Goal: Task Accomplishment & Management: Use online tool/utility

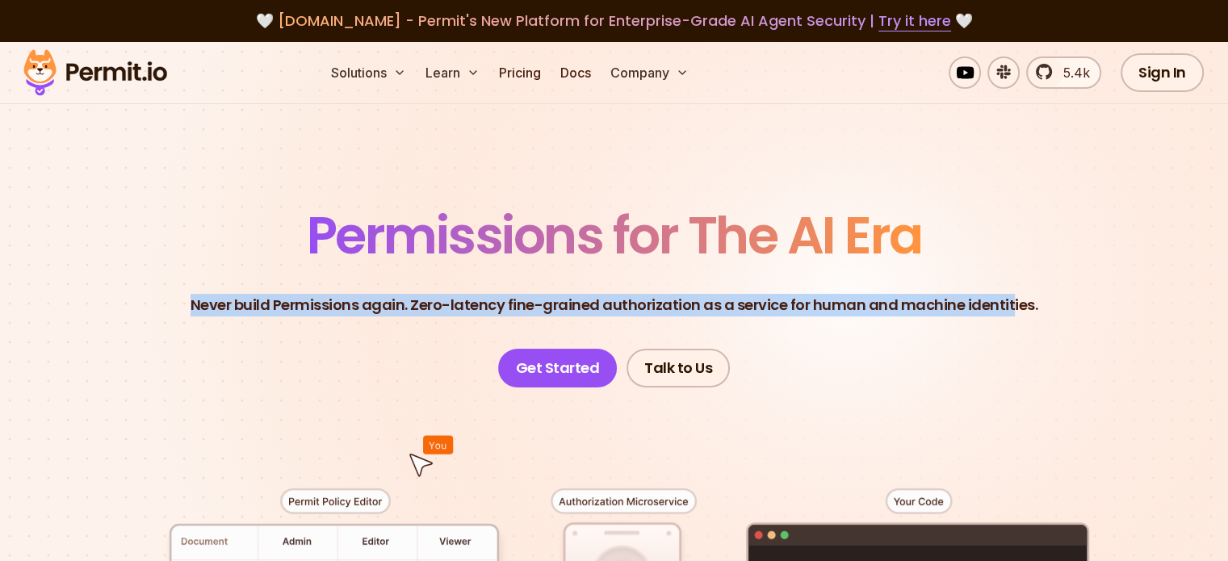
click at [988, 366] on header "Permissions for The AI Era Never build Permissions again. Zero-latency fine-gra…" at bounding box center [614, 299] width 1130 height 178
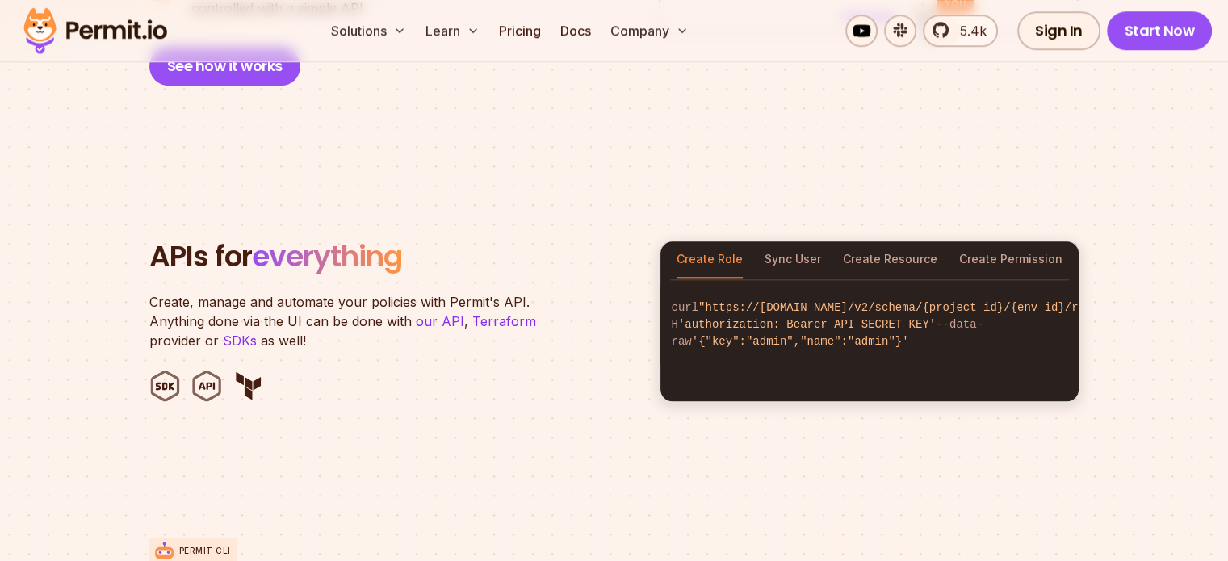
scroll to position [1534, 0]
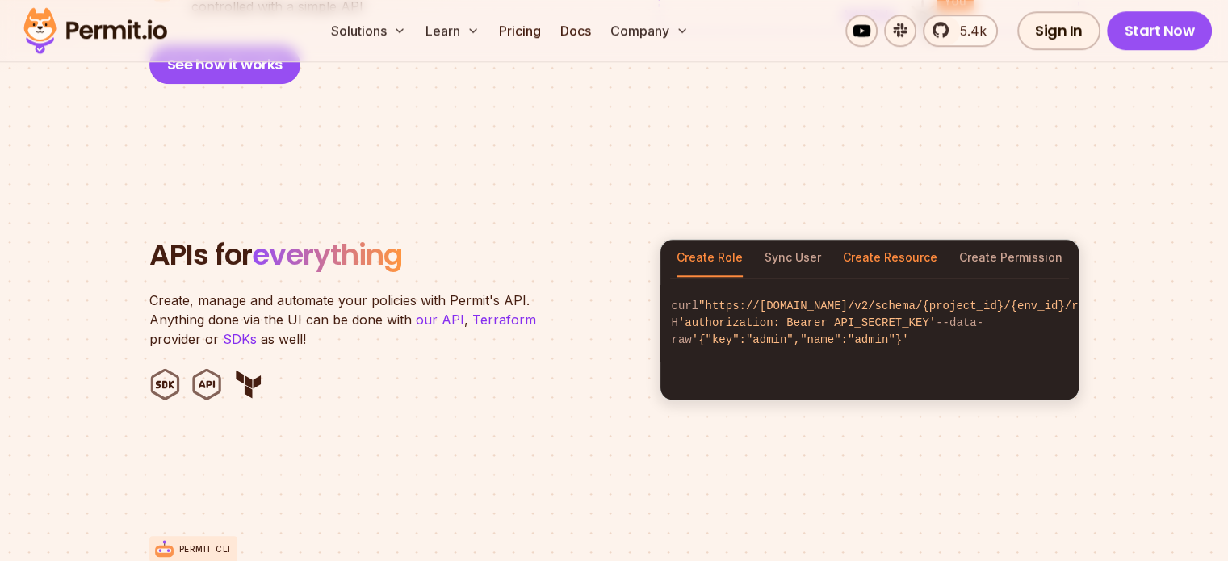
click at [902, 240] on button "Create Resource" at bounding box center [890, 258] width 94 height 37
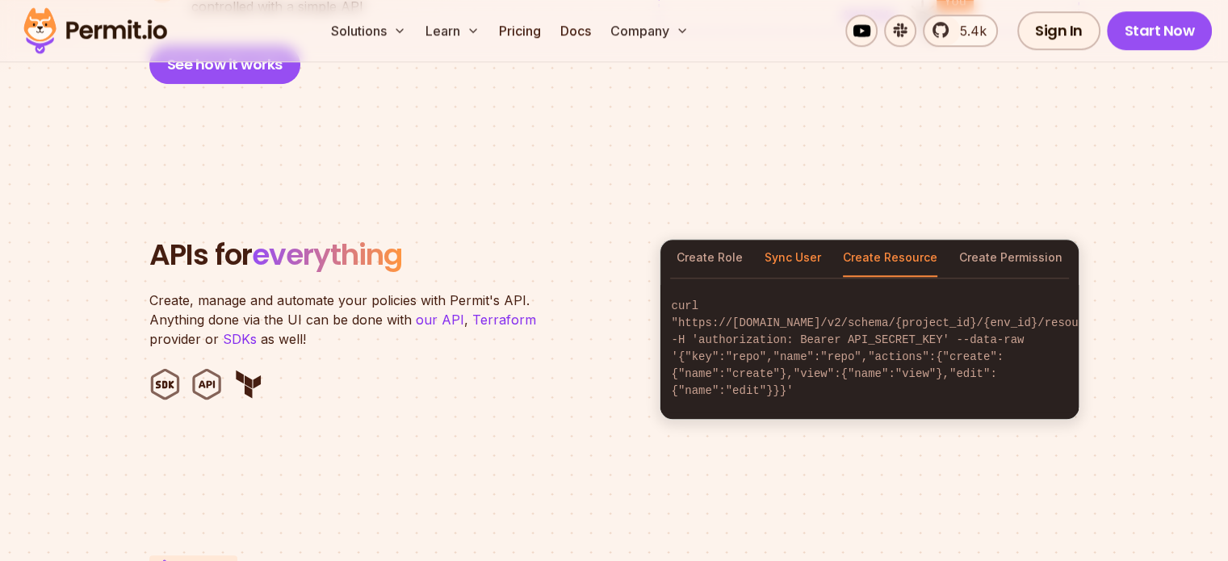
click at [790, 240] on button "Sync User" at bounding box center [792, 258] width 57 height 37
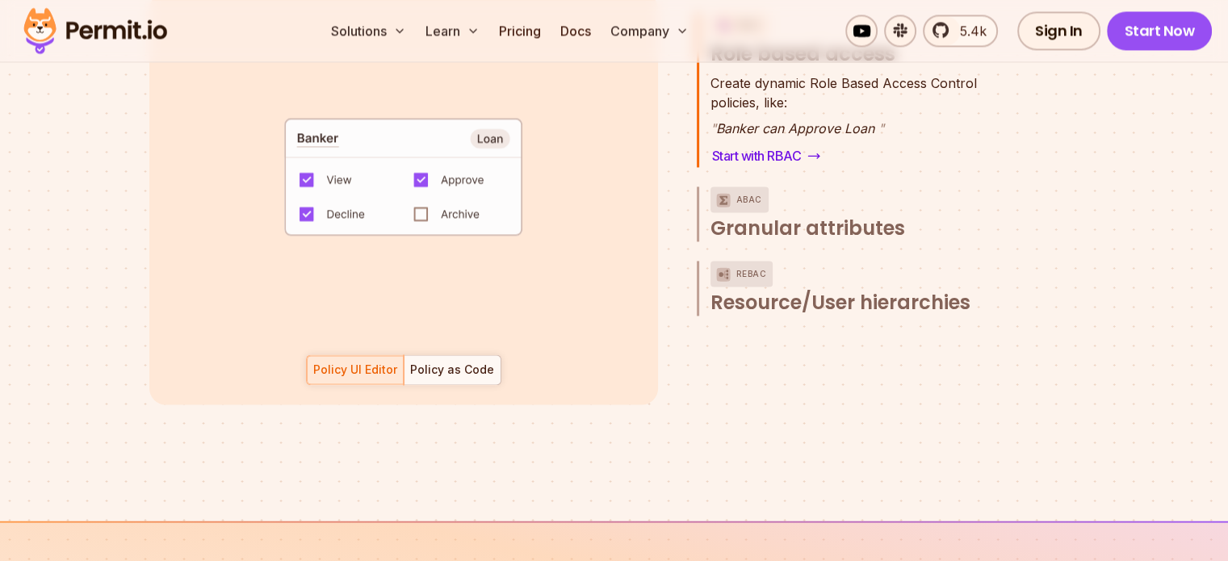
scroll to position [2341, 0]
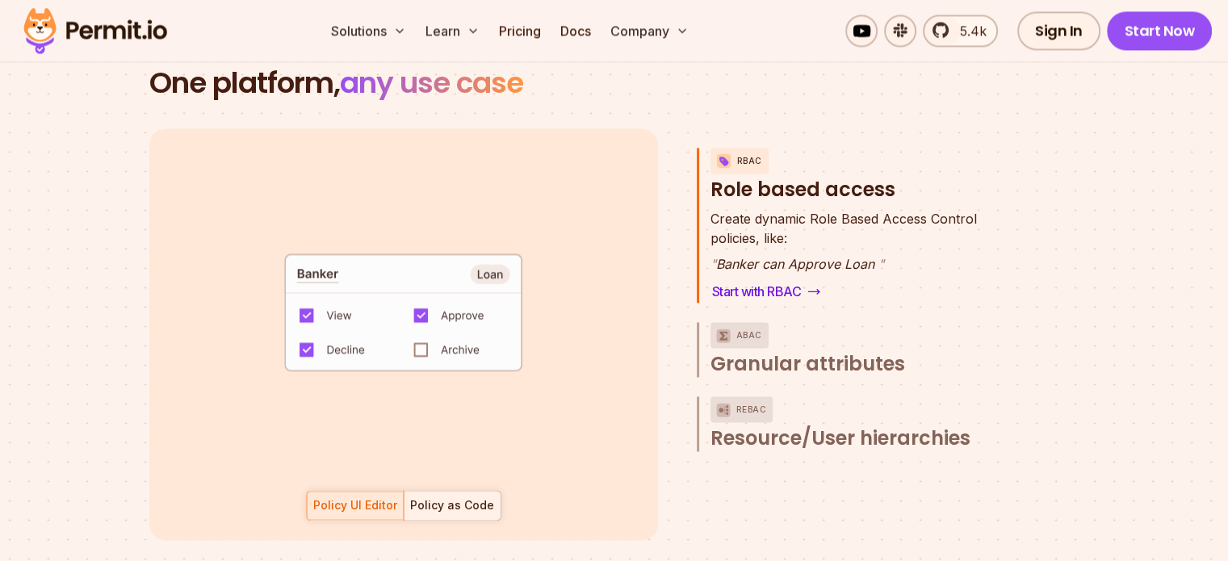
click at [442, 497] on div "Policy as Code" at bounding box center [452, 505] width 84 height 16
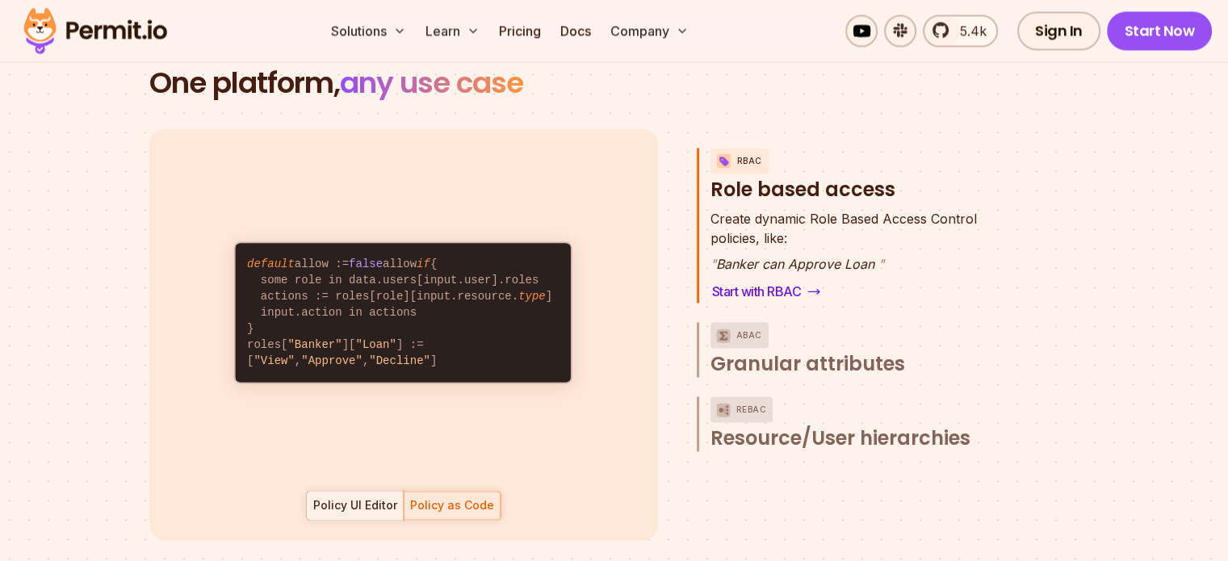
click at [354, 497] on div "Policy UI Editor" at bounding box center [355, 505] width 84 height 16
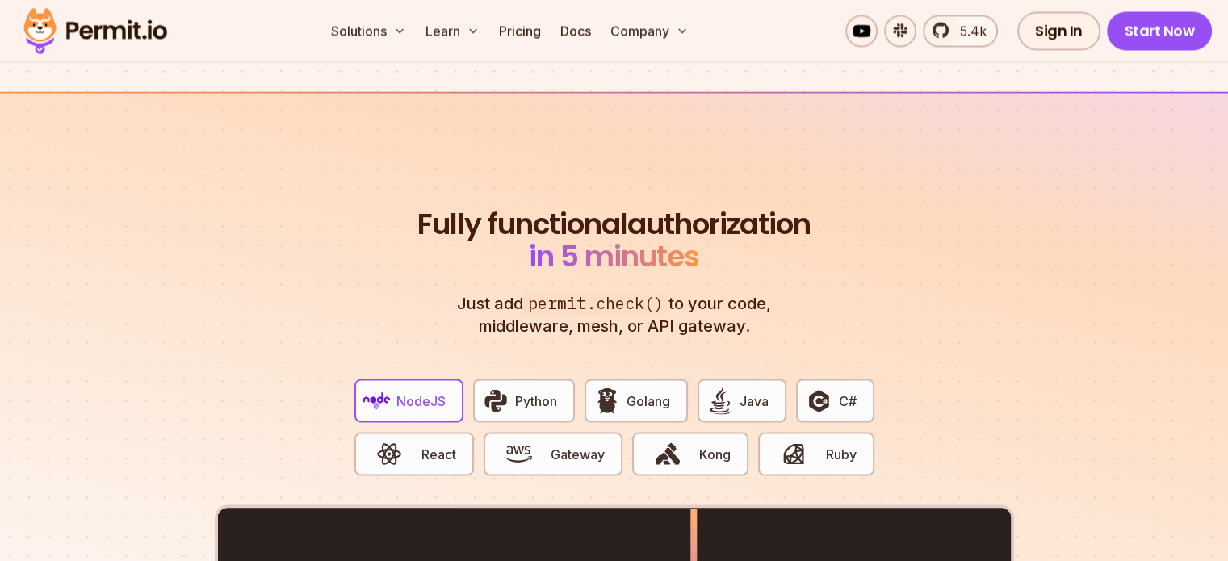
scroll to position [3068, 0]
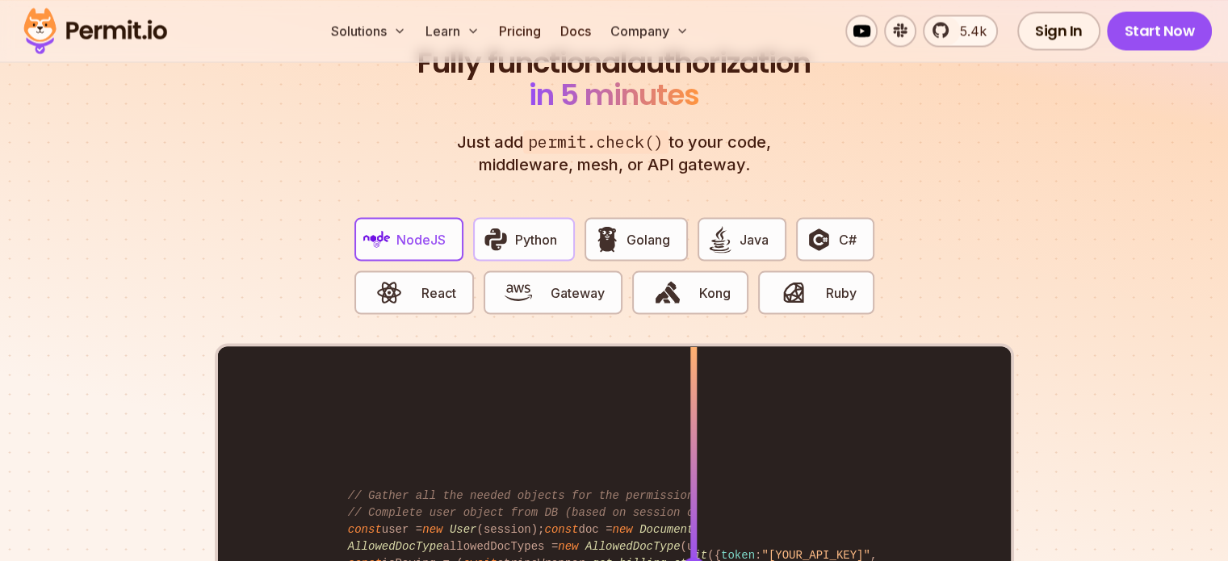
click at [533, 229] on span "Python" at bounding box center [536, 238] width 42 height 19
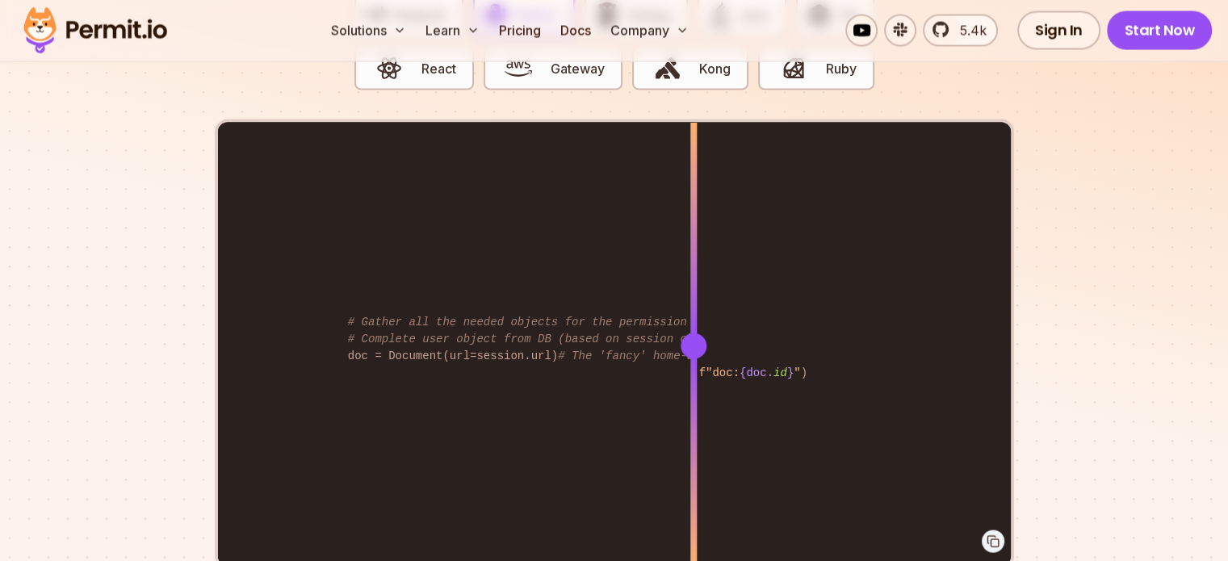
scroll to position [3310, 0]
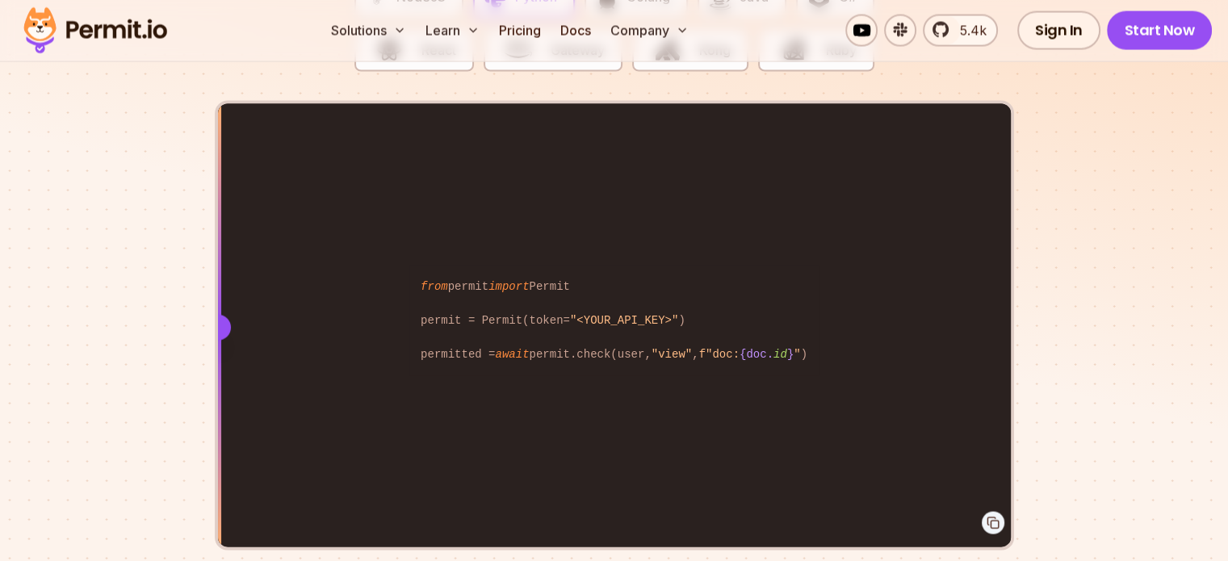
drag, startPoint x: 697, startPoint y: 308, endPoint x: 198, endPoint y: 284, distance: 500.3
click at [198, 284] on section "Fully functional authorization in 5 minutes Just add permit.check() to your cod…" at bounding box center [614, 192] width 1228 height 1008
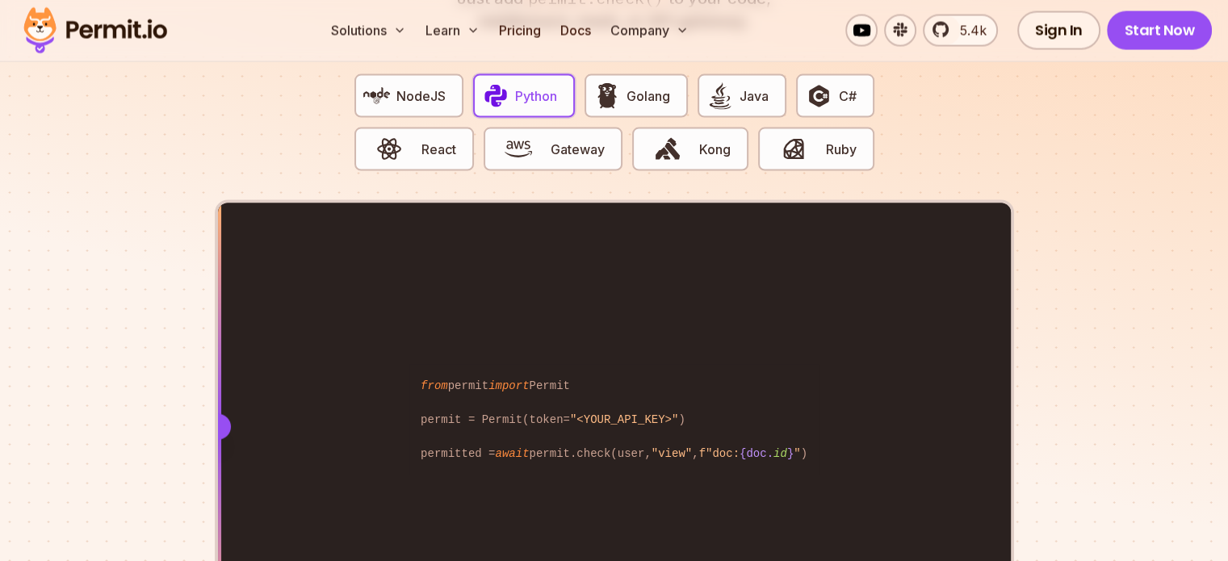
scroll to position [3148, 0]
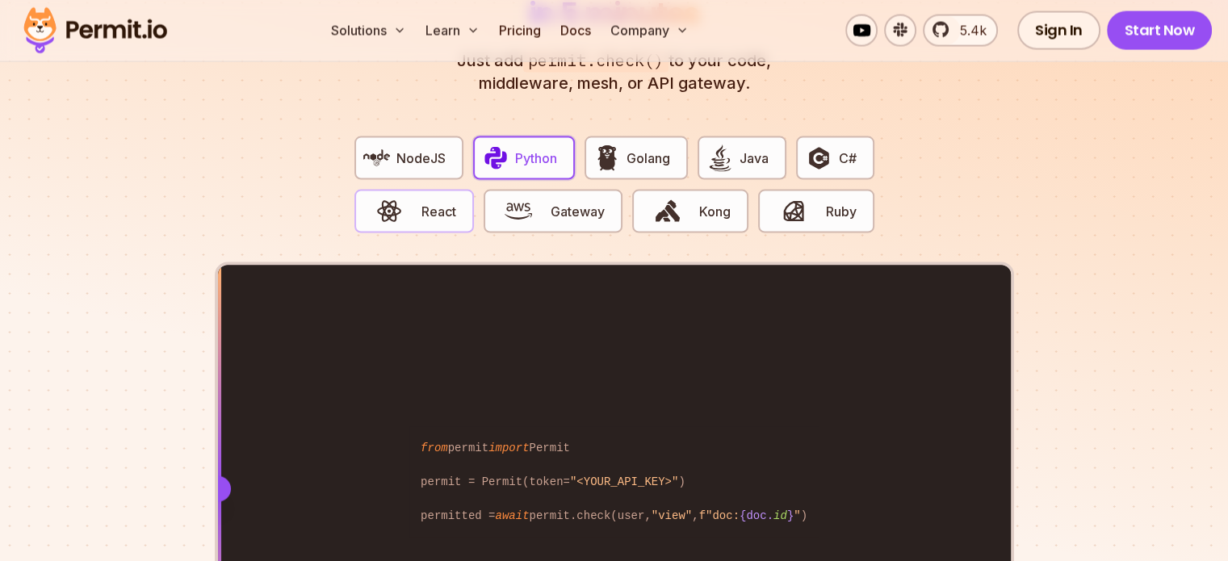
click at [407, 198] on span "button" at bounding box center [389, 211] width 54 height 27
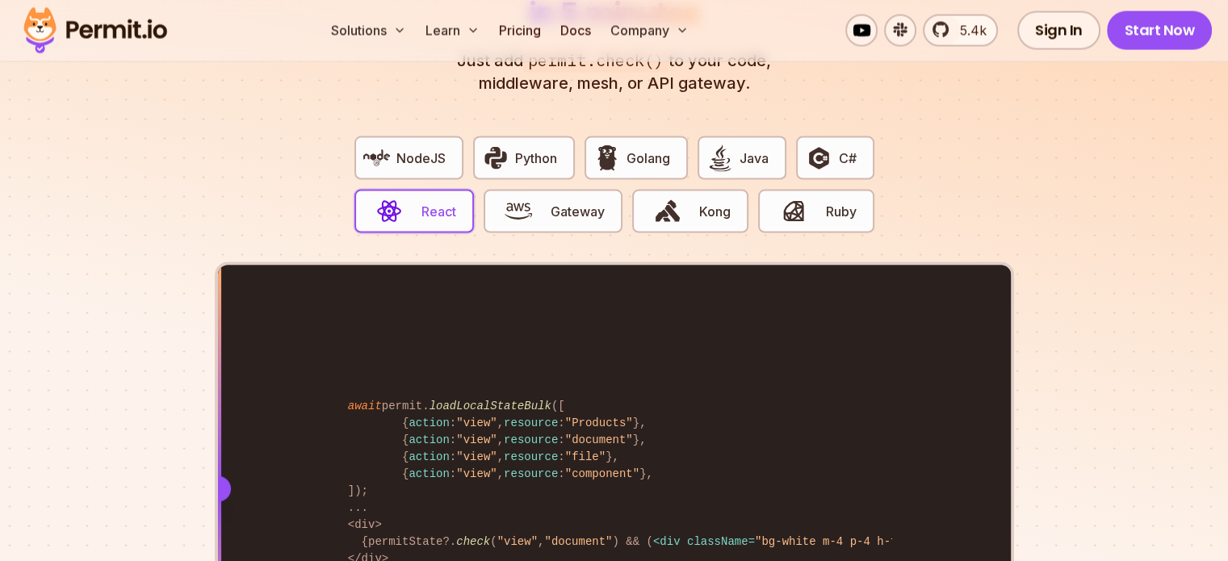
drag, startPoint x: 694, startPoint y: 465, endPoint x: 134, endPoint y: 434, distance: 561.1
click at [134, 434] on section "Fully functional authorization in 5 minutes Just add permit.check() to your cod…" at bounding box center [614, 353] width 1228 height 1008
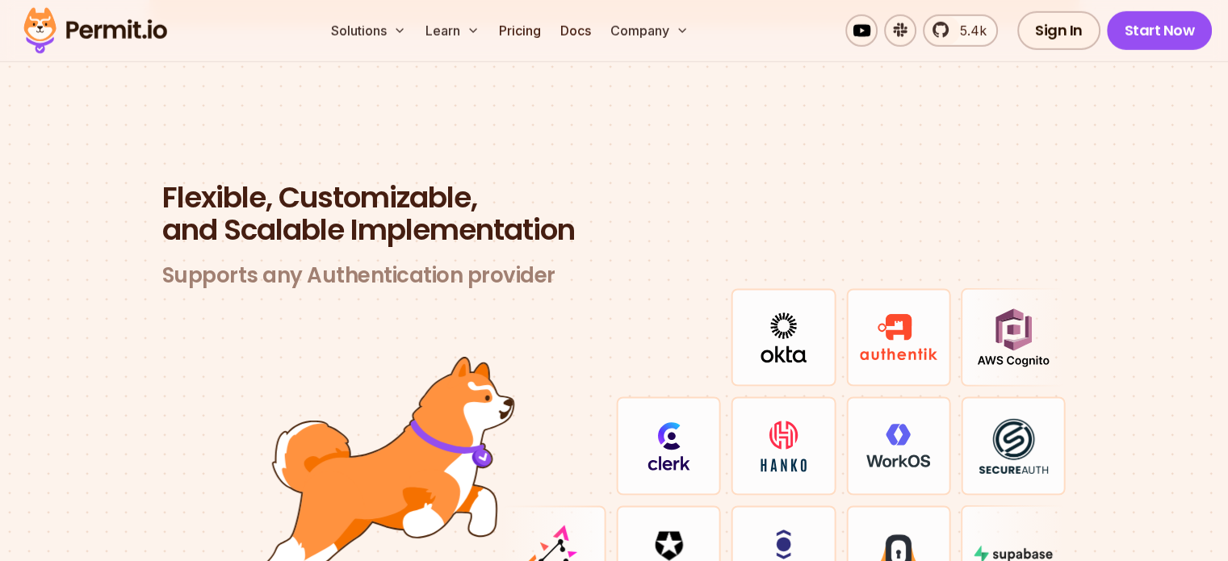
scroll to position [4682, 0]
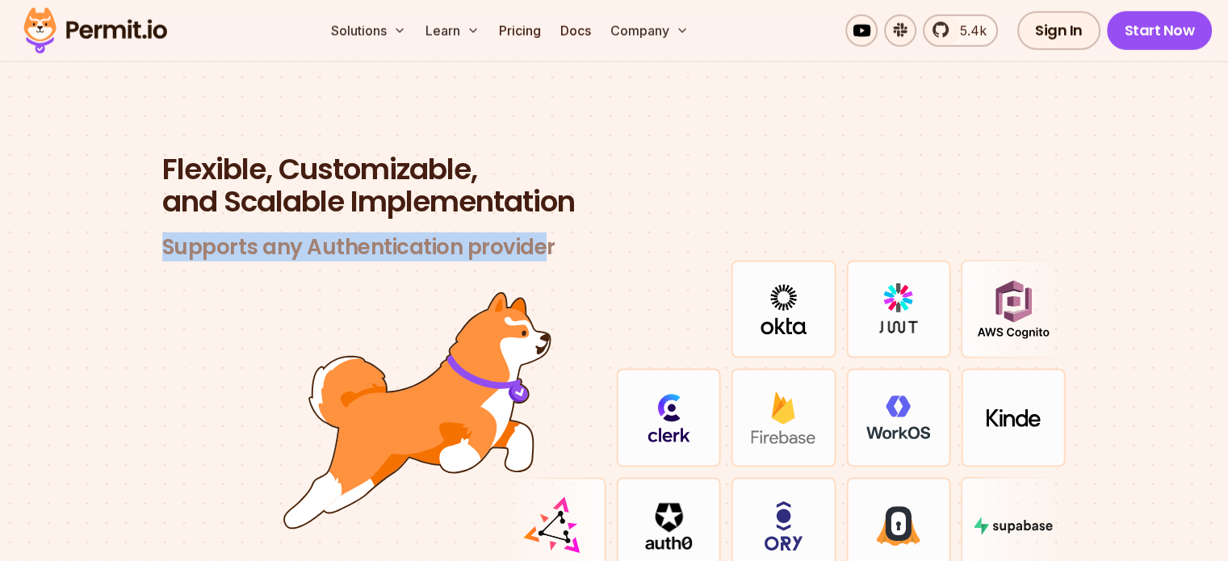
drag, startPoint x: 152, startPoint y: 224, endPoint x: 560, endPoint y: 229, distance: 408.5
click at [555, 229] on div "Flexible, Customizable, and Scalable Implementation Supports any Authentication…" at bounding box center [614, 364] width 930 height 423
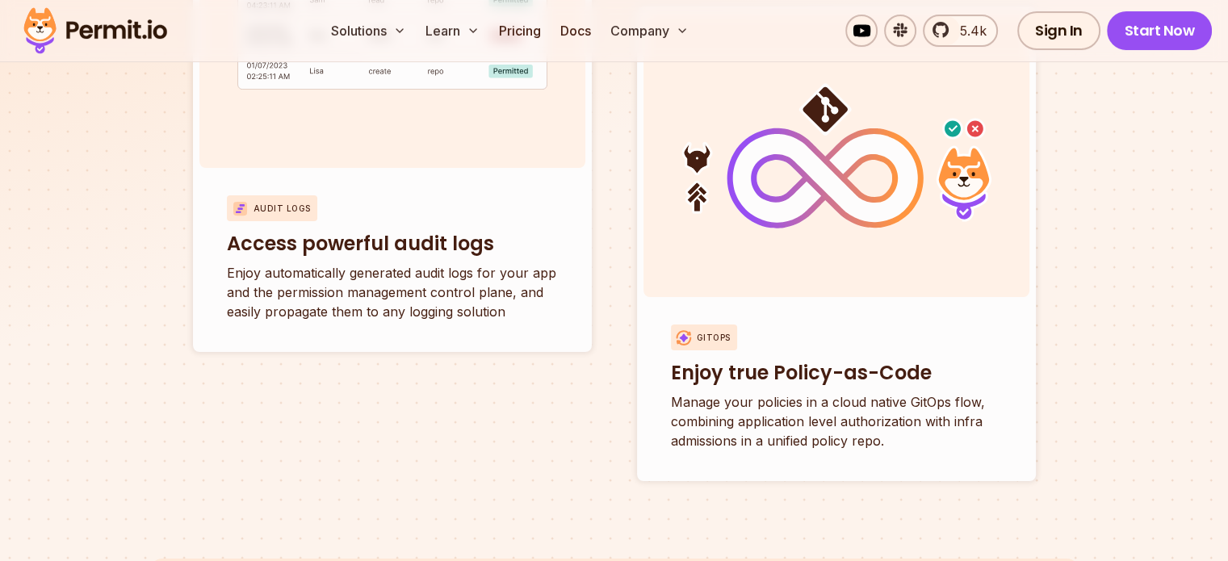
scroll to position [6209, 0]
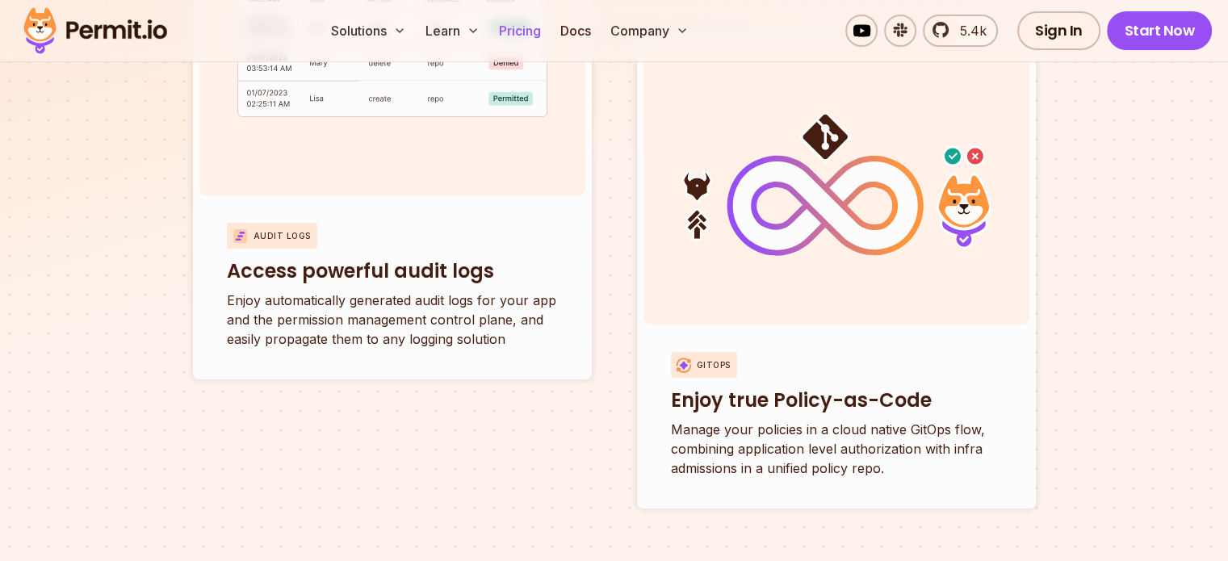
click at [547, 35] on link "Pricing" at bounding box center [519, 31] width 55 height 32
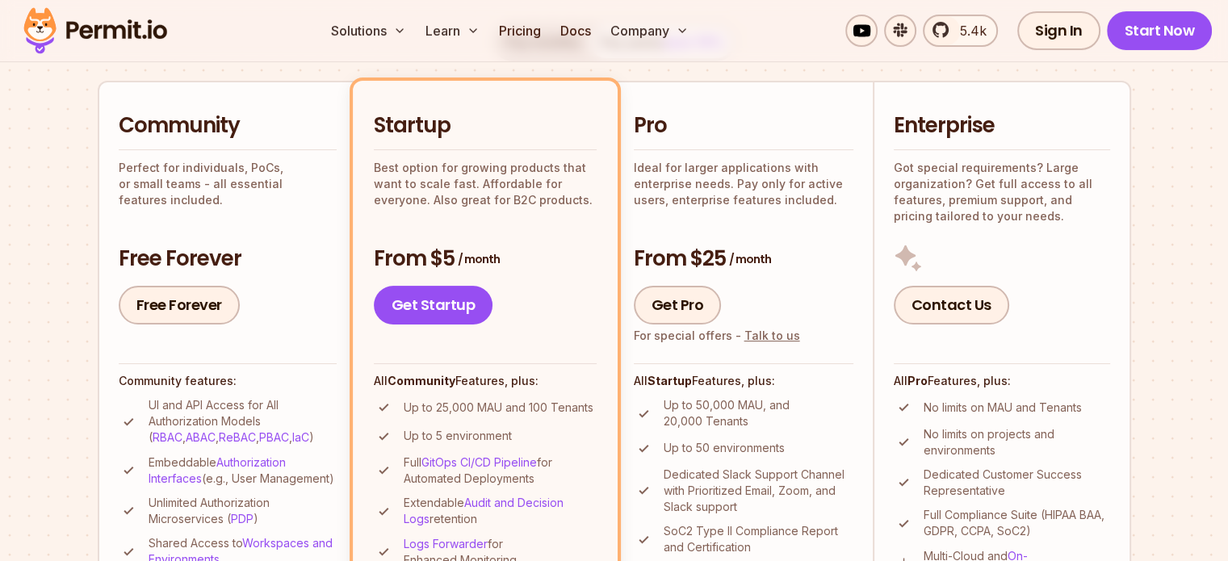
scroll to position [323, 0]
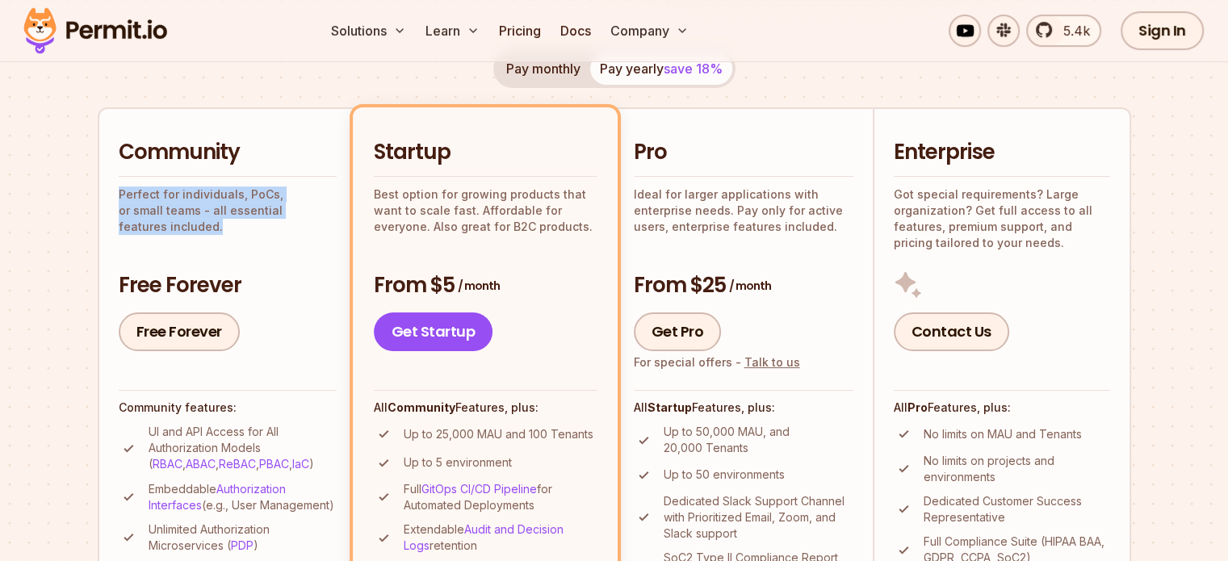
drag, startPoint x: 120, startPoint y: 190, endPoint x: 325, endPoint y: 203, distance: 204.7
click at [325, 203] on p "Perfect for individuals, PoCs, or small teams - all essential features included." at bounding box center [228, 210] width 218 height 48
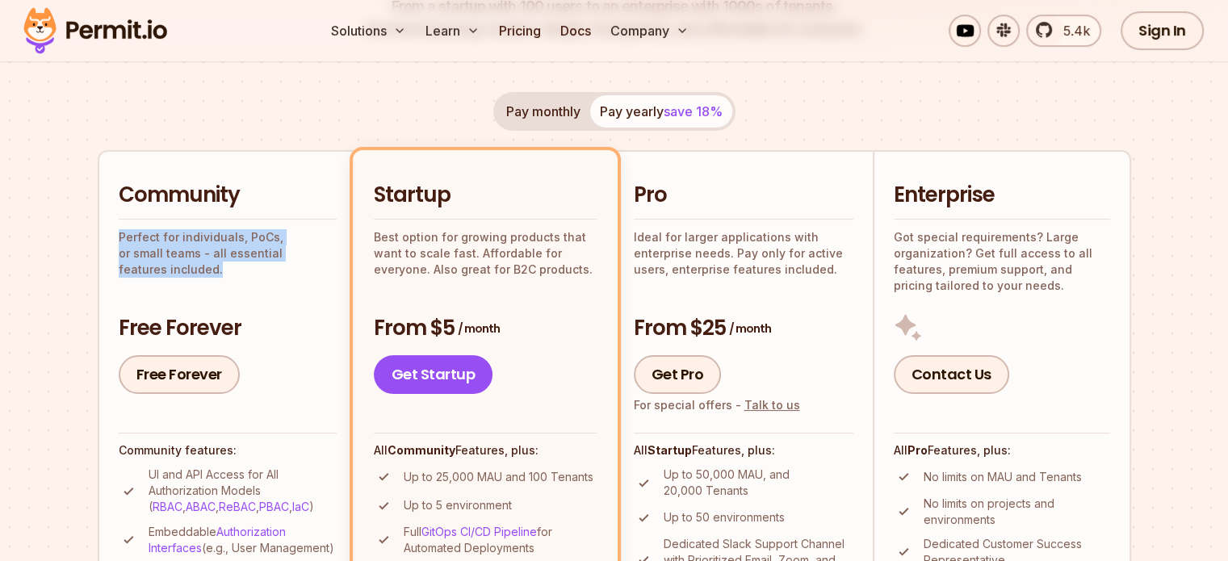
scroll to position [242, 0]
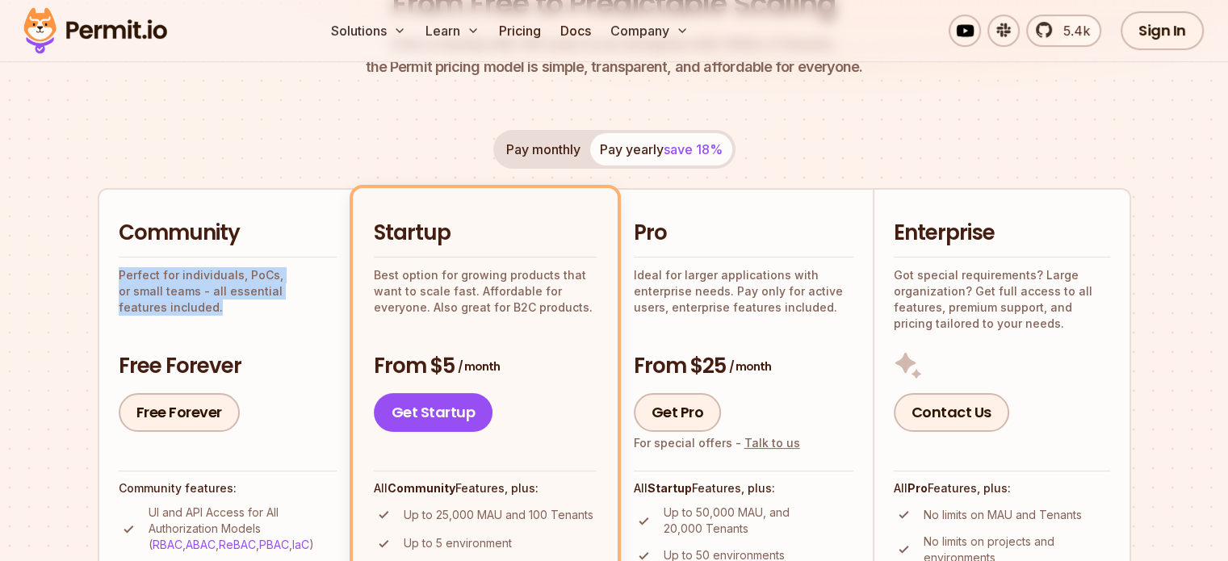
click at [554, 154] on button "Pay monthly" at bounding box center [543, 149] width 94 height 32
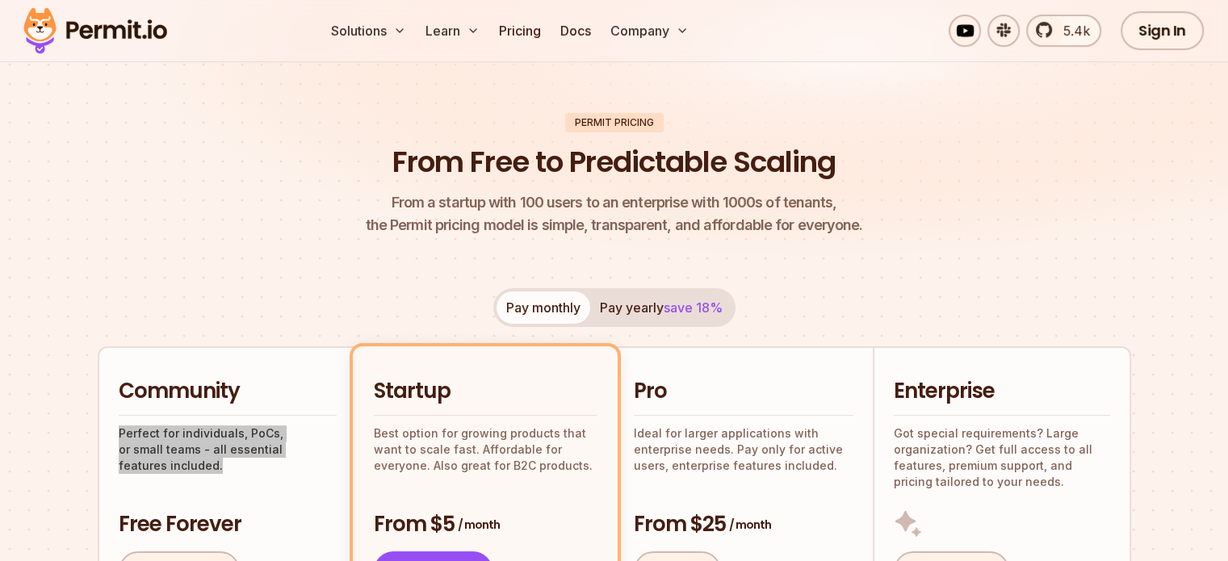
scroll to position [81, 0]
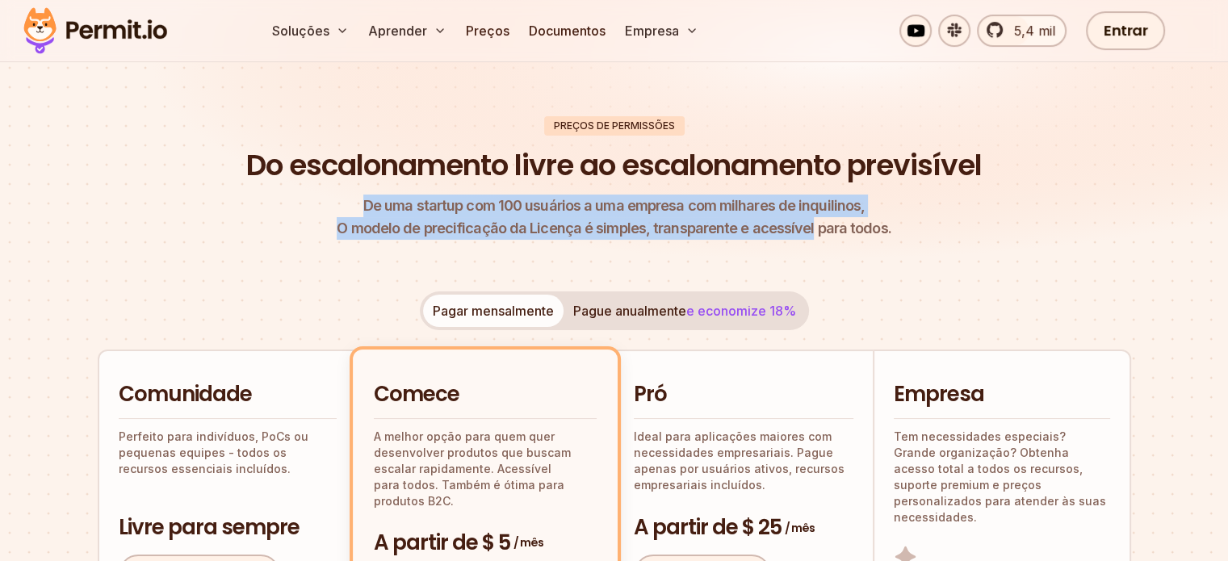
drag, startPoint x: 371, startPoint y: 207, endPoint x: 802, endPoint y: 228, distance: 430.8
click at [806, 228] on p "De uma startup com 100 usuários a uma empresa com milhares de inquilinos, O mod…" at bounding box center [614, 217] width 554 height 45
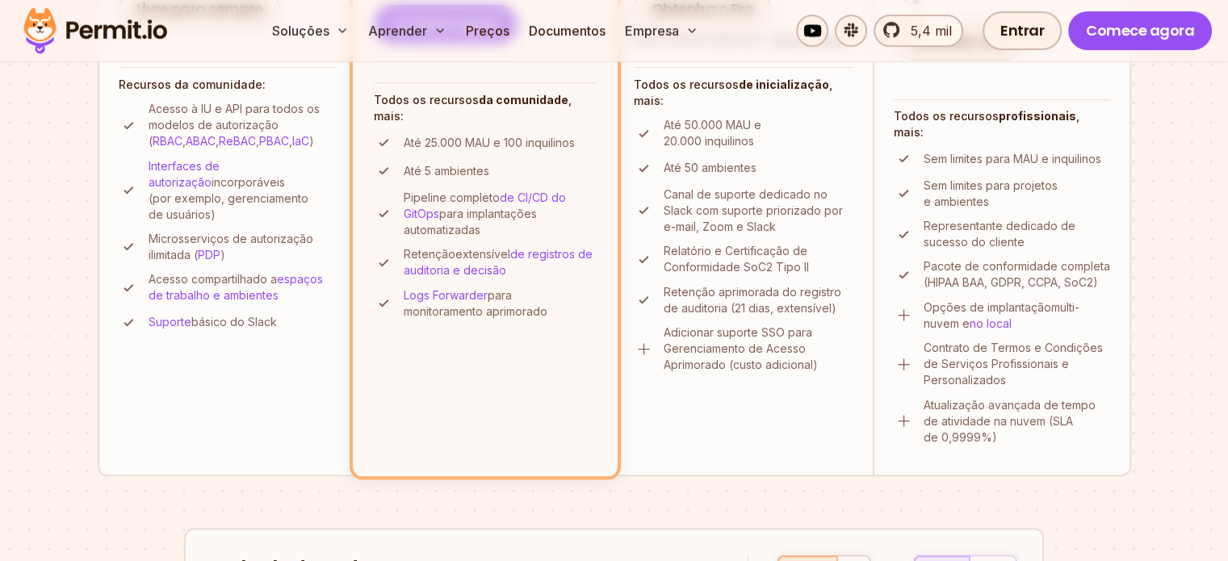
scroll to position [565, 0]
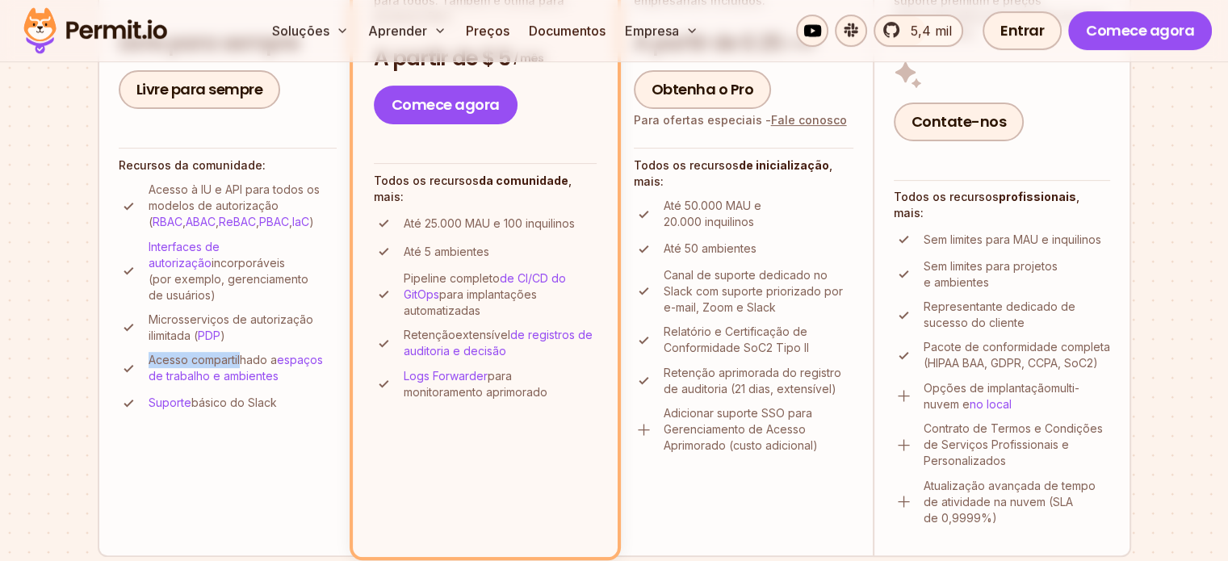
drag, startPoint x: 149, startPoint y: 335, endPoint x: 242, endPoint y: 337, distance: 92.9
click at [242, 352] on p "Acesso compartilhado a espaços de trabalho e ambientes" at bounding box center [243, 368] width 188 height 32
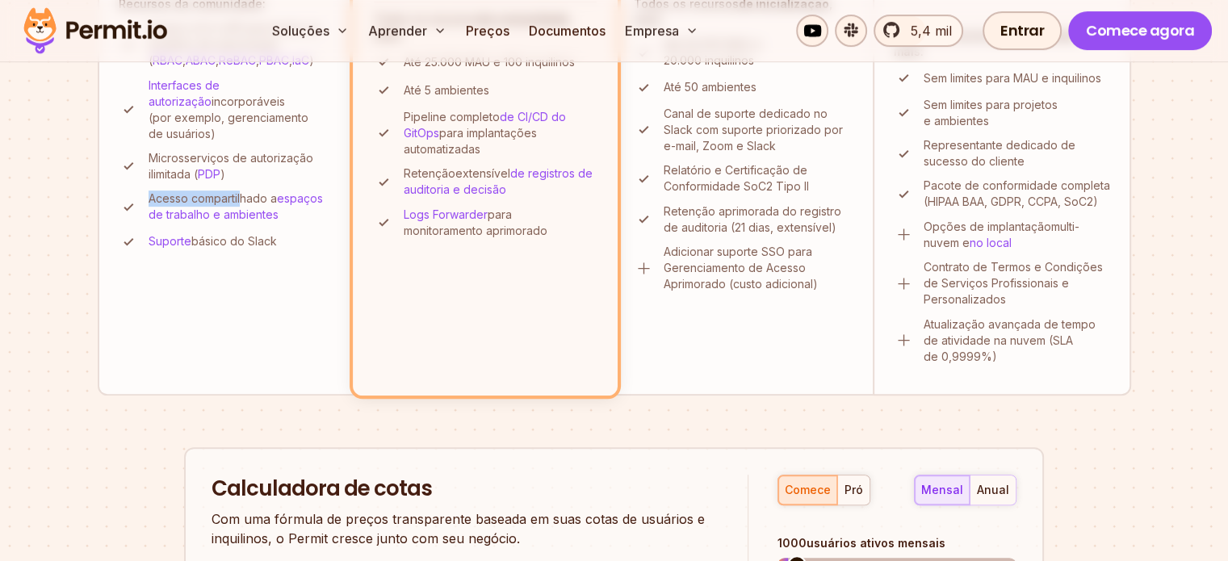
scroll to position [484, 0]
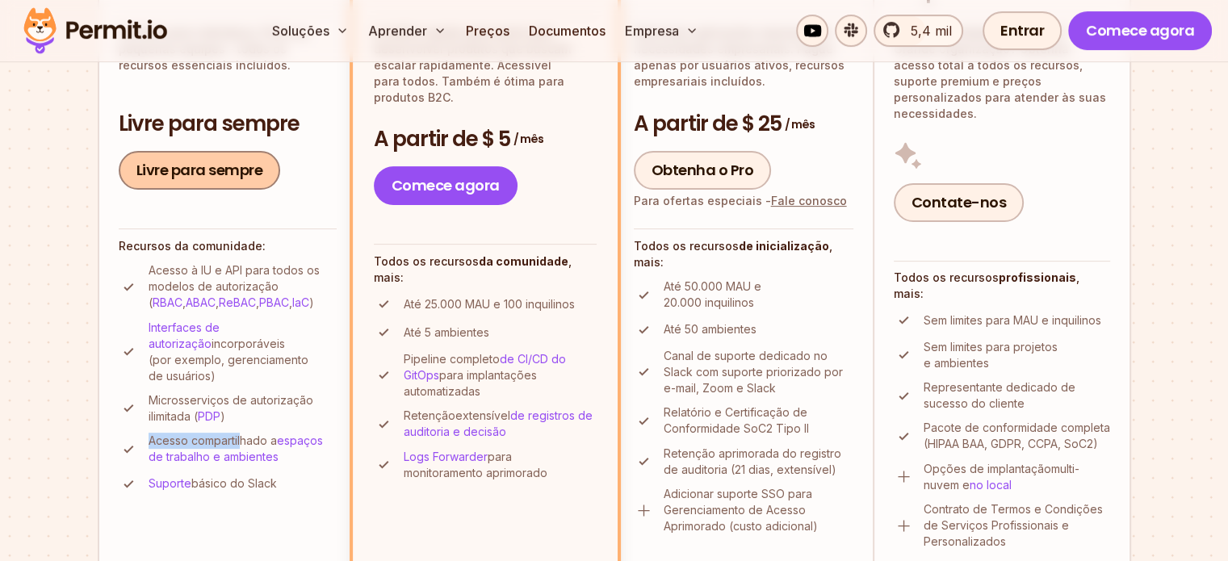
click at [214, 172] on font "Livre para sempre" at bounding box center [199, 170] width 127 height 20
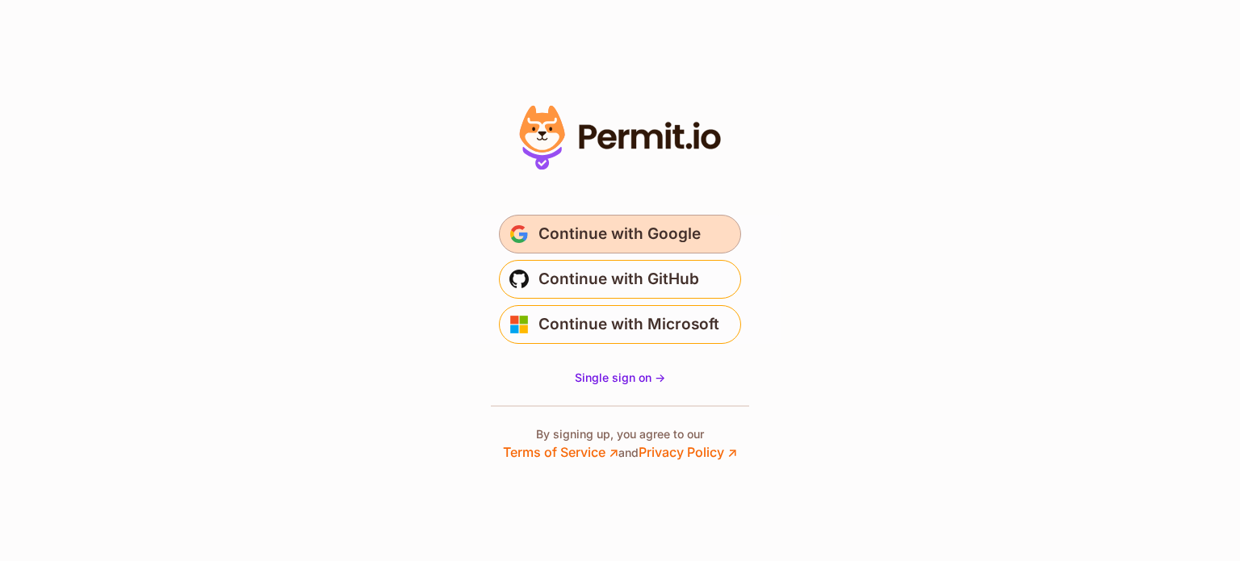
click at [606, 241] on span "Continue with Google" at bounding box center [619, 234] width 162 height 26
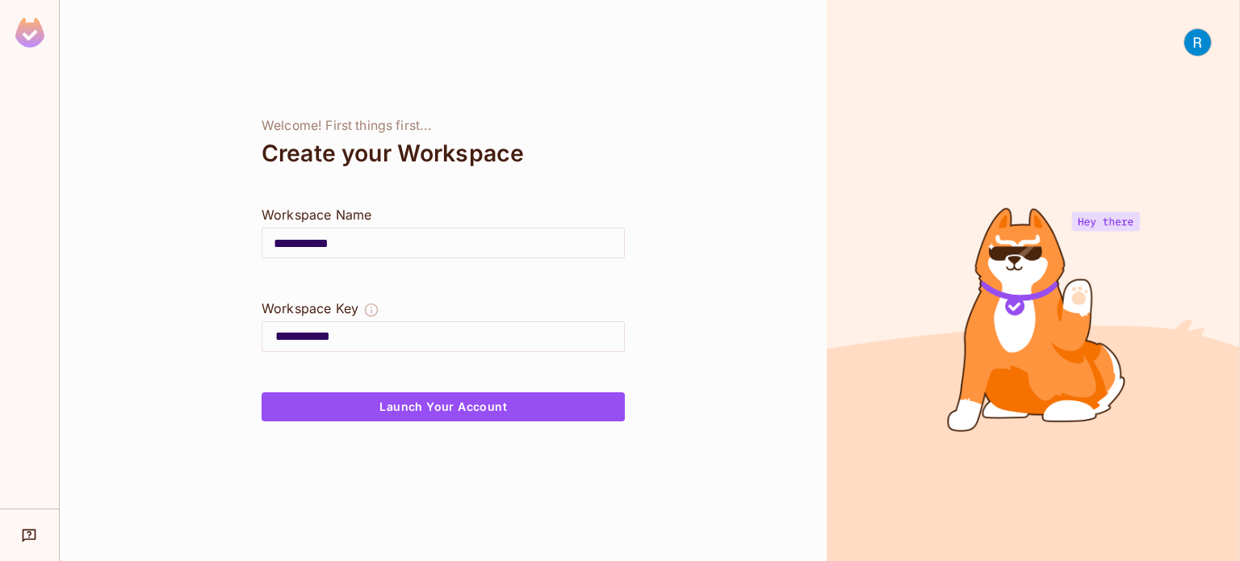
click at [520, 187] on div "**********" at bounding box center [443, 280] width 767 height 561
click at [360, 259] on input "**********" at bounding box center [443, 242] width 362 height 45
drag, startPoint x: 342, startPoint y: 241, endPoint x: 247, endPoint y: 238, distance: 95.3
click at [247, 238] on div "**********" at bounding box center [443, 280] width 767 height 561
type input "*"
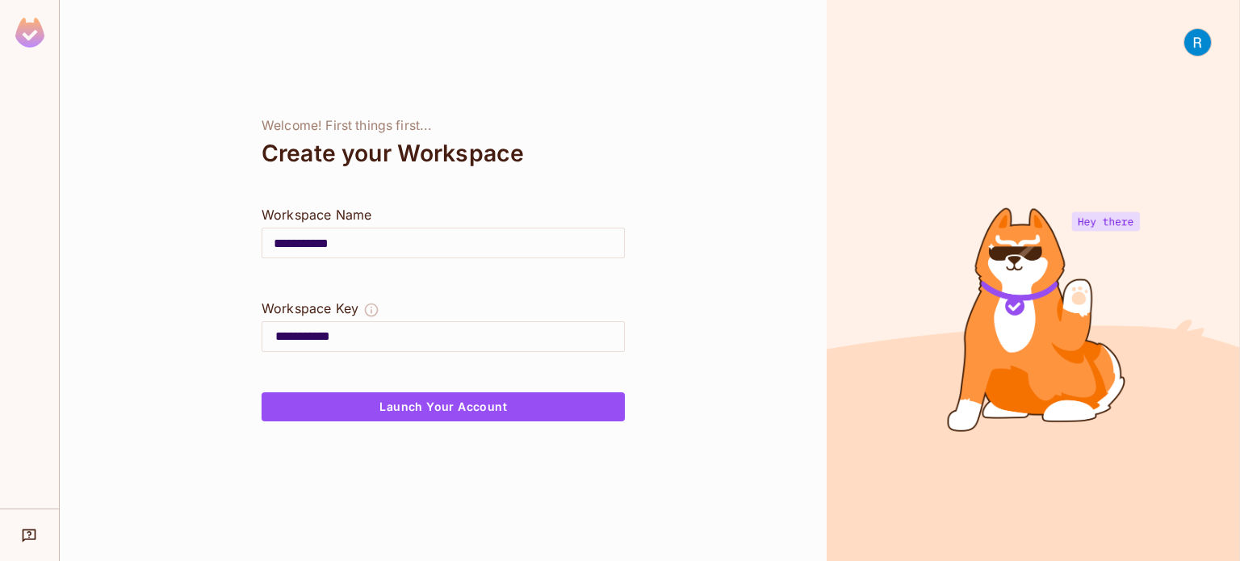
type input "*"
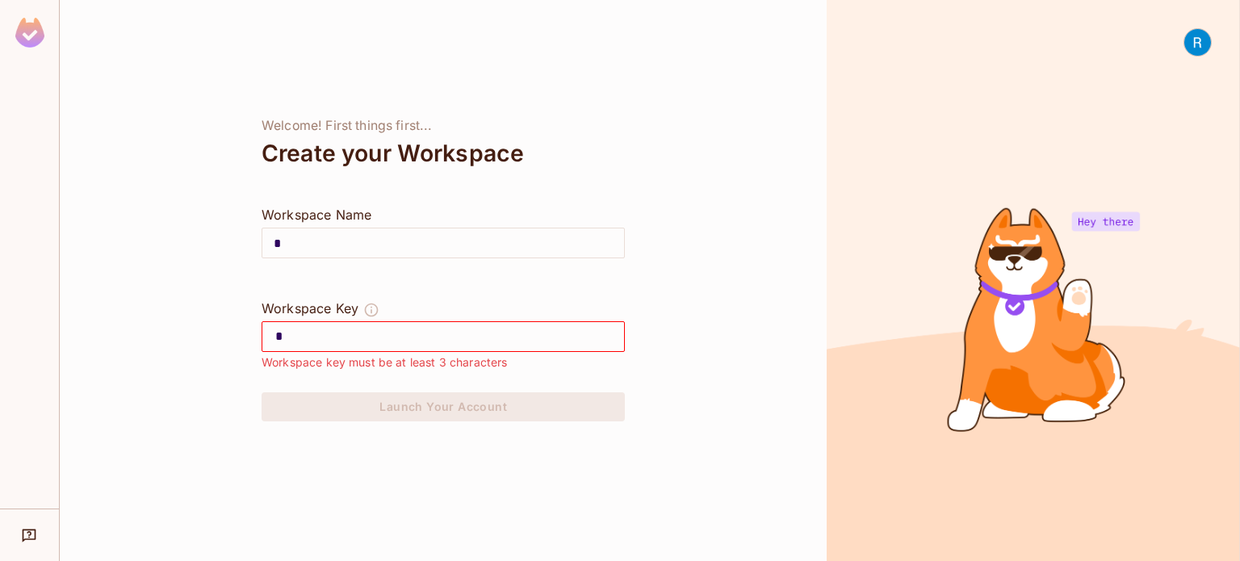
type input "**"
type input "***"
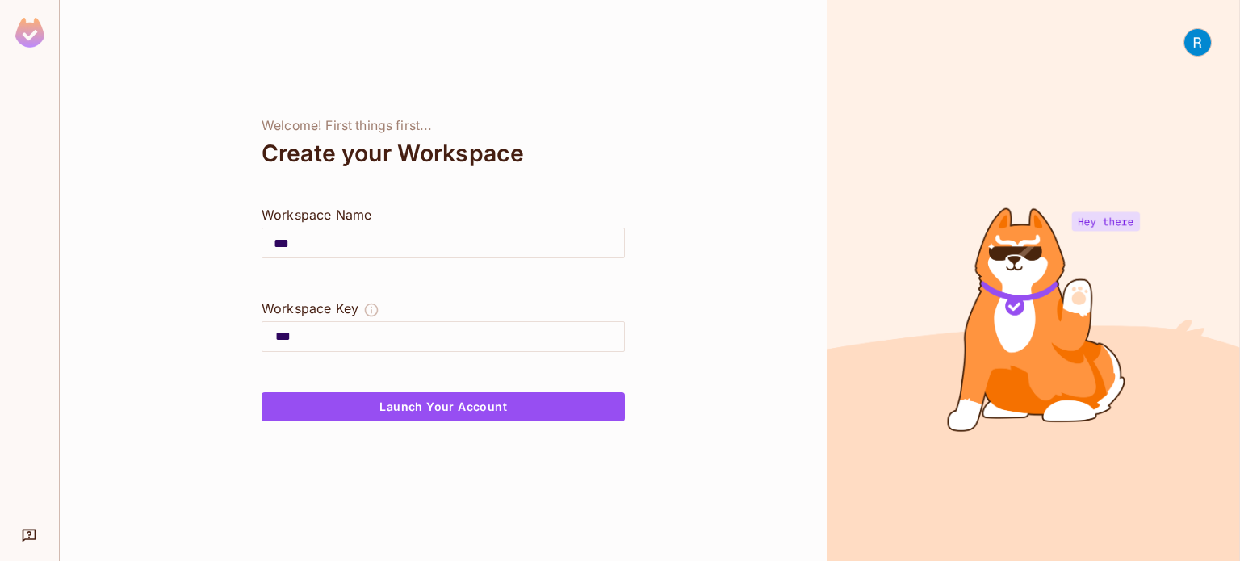
type input "****"
type input "*****"
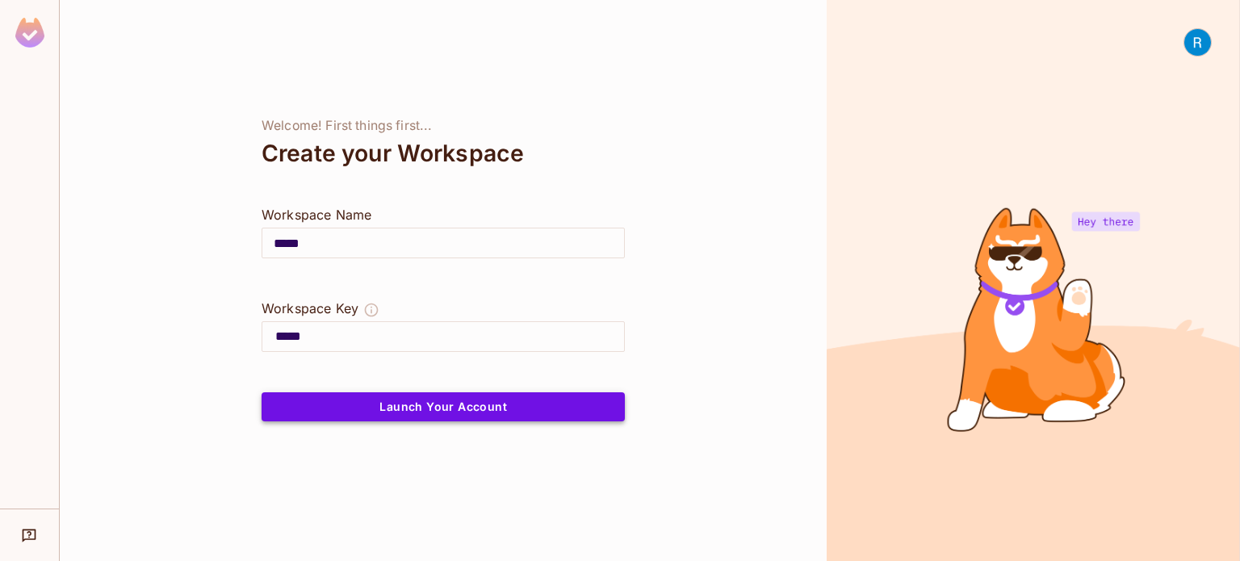
type input "*****"
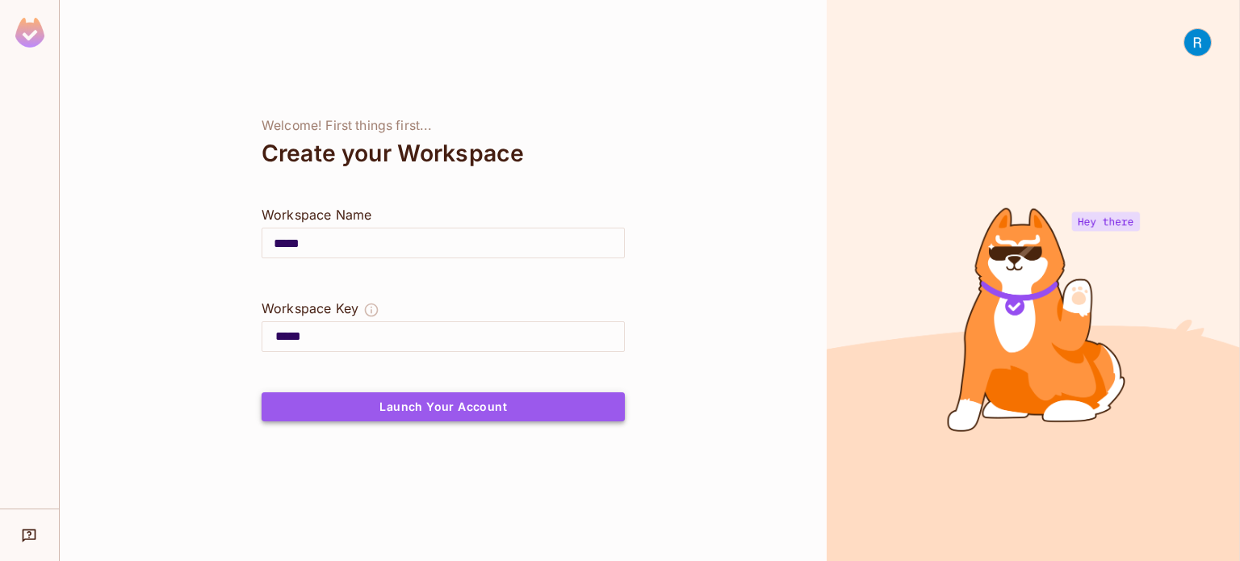
click at [407, 408] on button "Launch Your Account" at bounding box center [443, 406] width 363 height 29
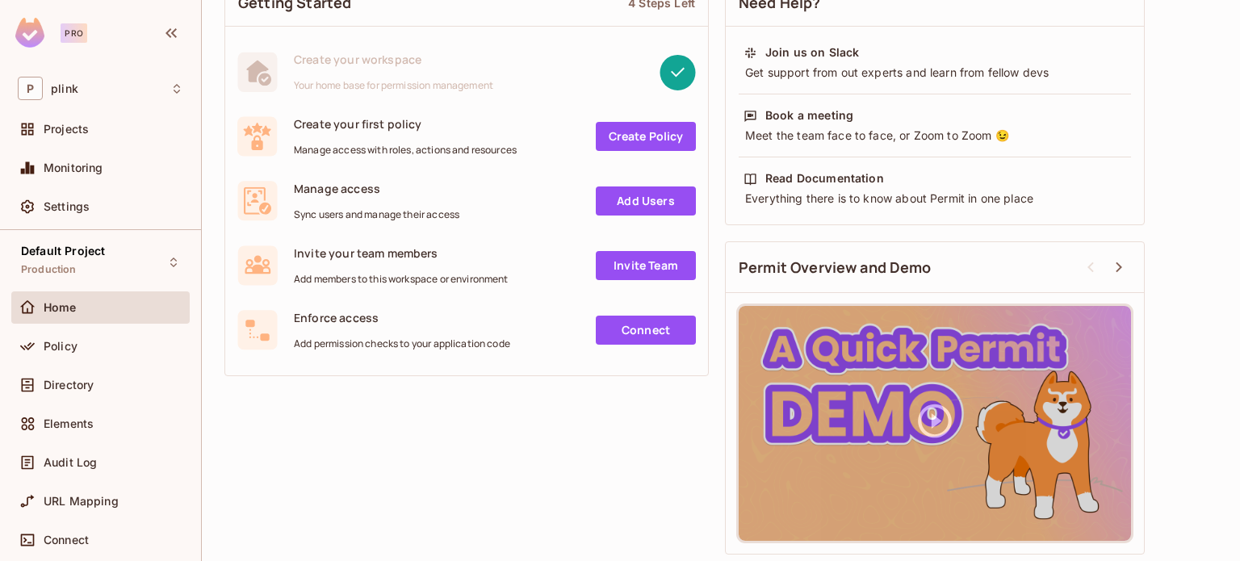
scroll to position [58, 0]
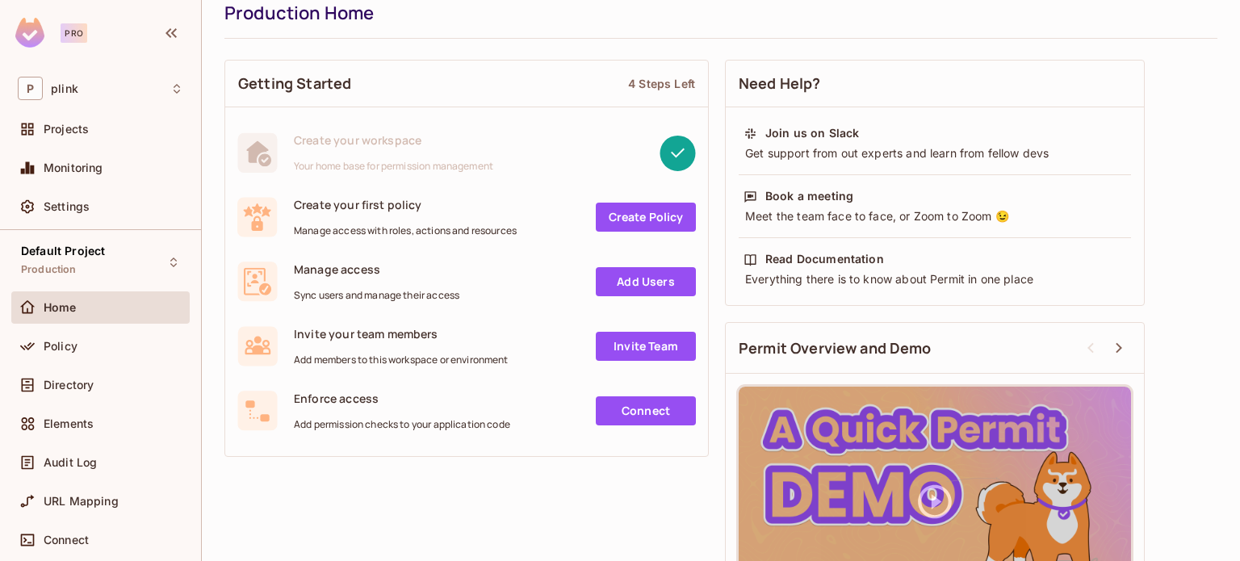
click at [626, 213] on link "Create Policy" at bounding box center [646, 217] width 100 height 29
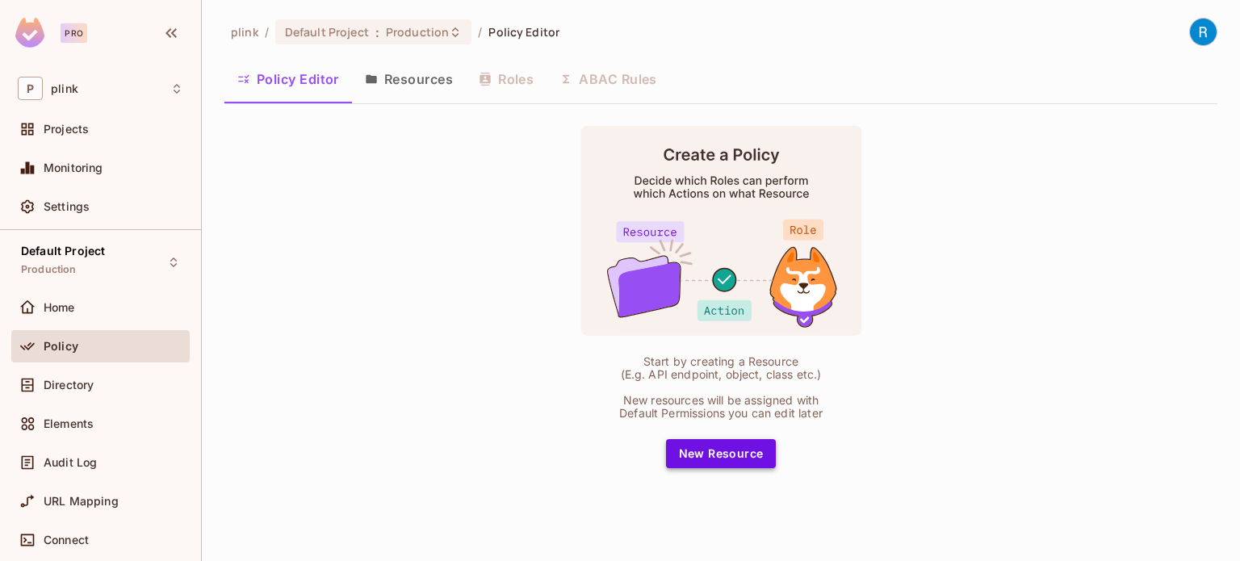
click at [717, 459] on button "New Resource" at bounding box center [721, 453] width 111 height 29
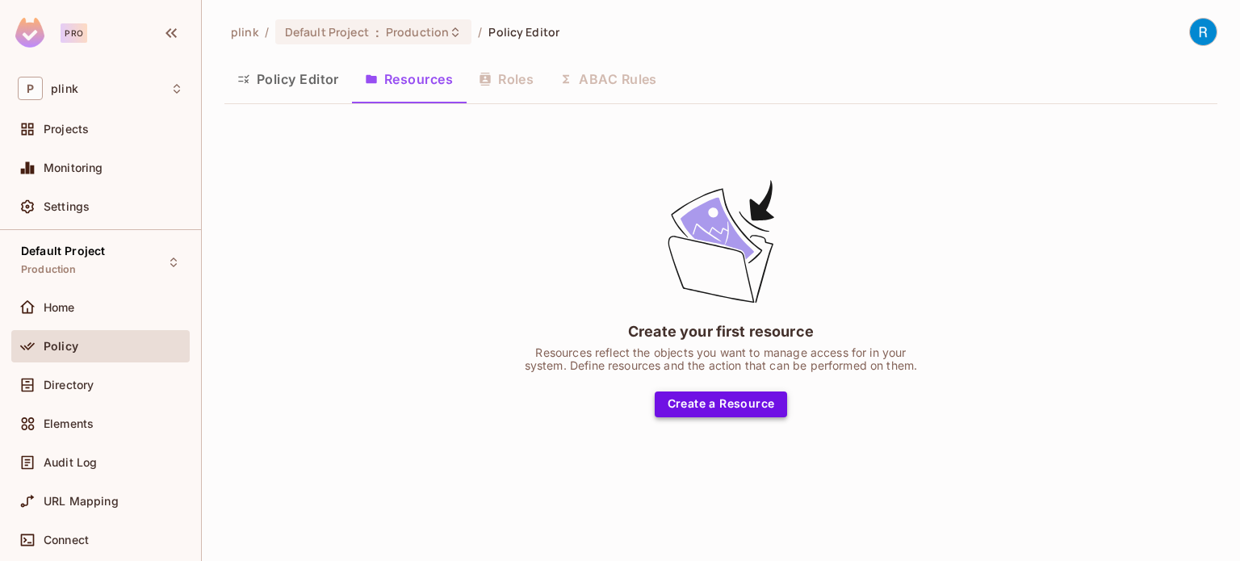
click at [728, 394] on button "Create a Resource" at bounding box center [721, 405] width 133 height 26
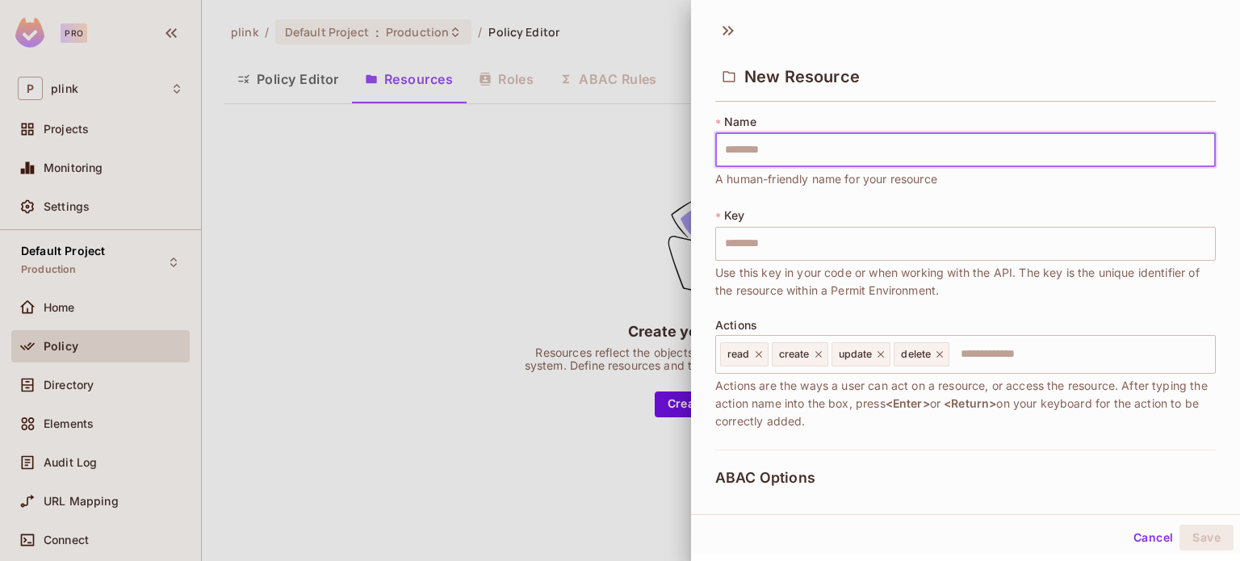
type input "*"
type input "**"
type input "***"
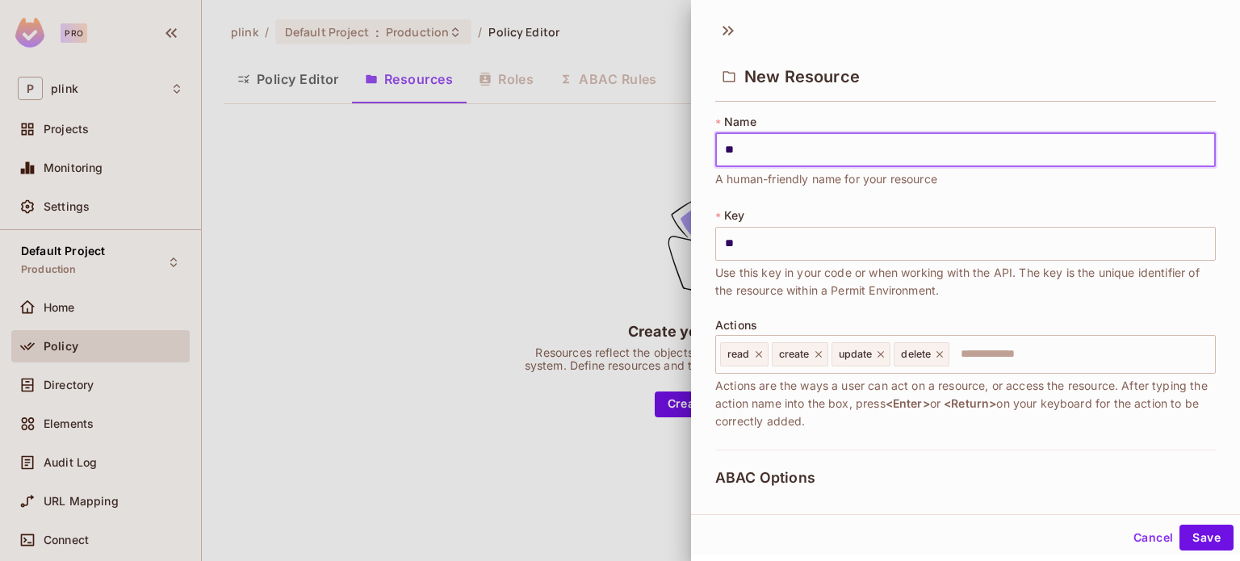
type input "***"
type input "****"
type input "*****"
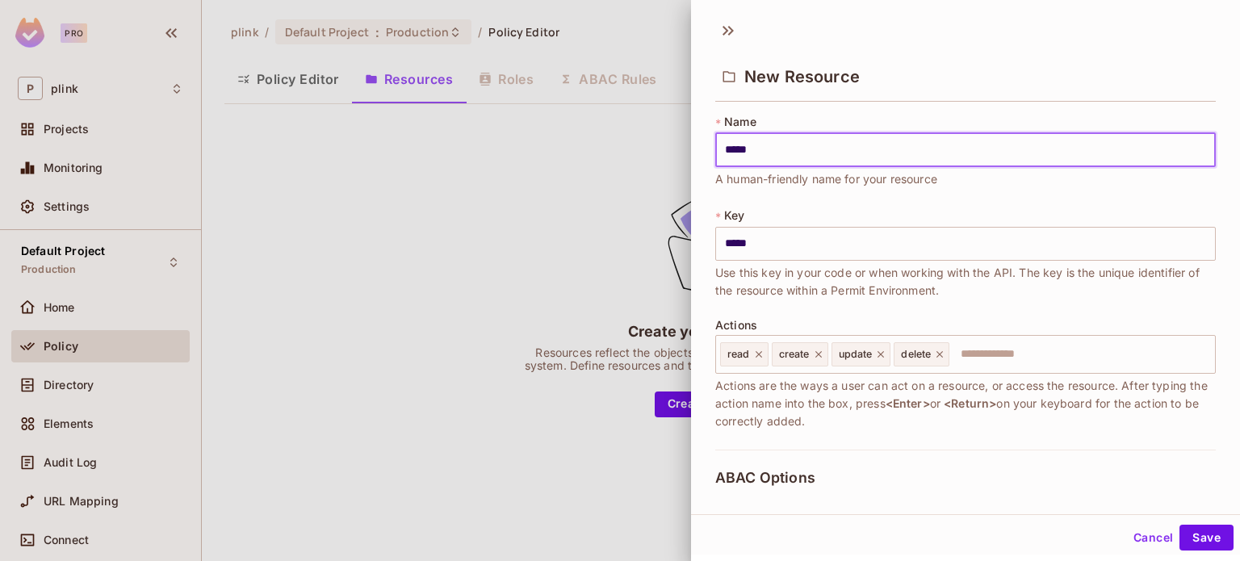
type input "******"
type input "*******"
type input "********"
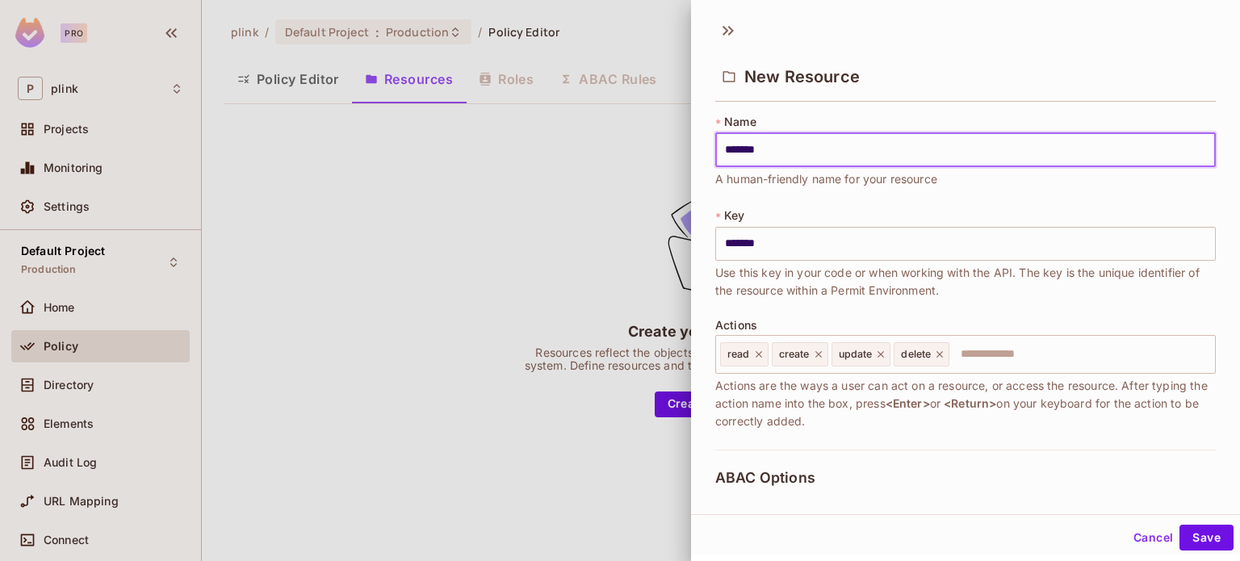
type input "********"
type input "*********"
type input "**********"
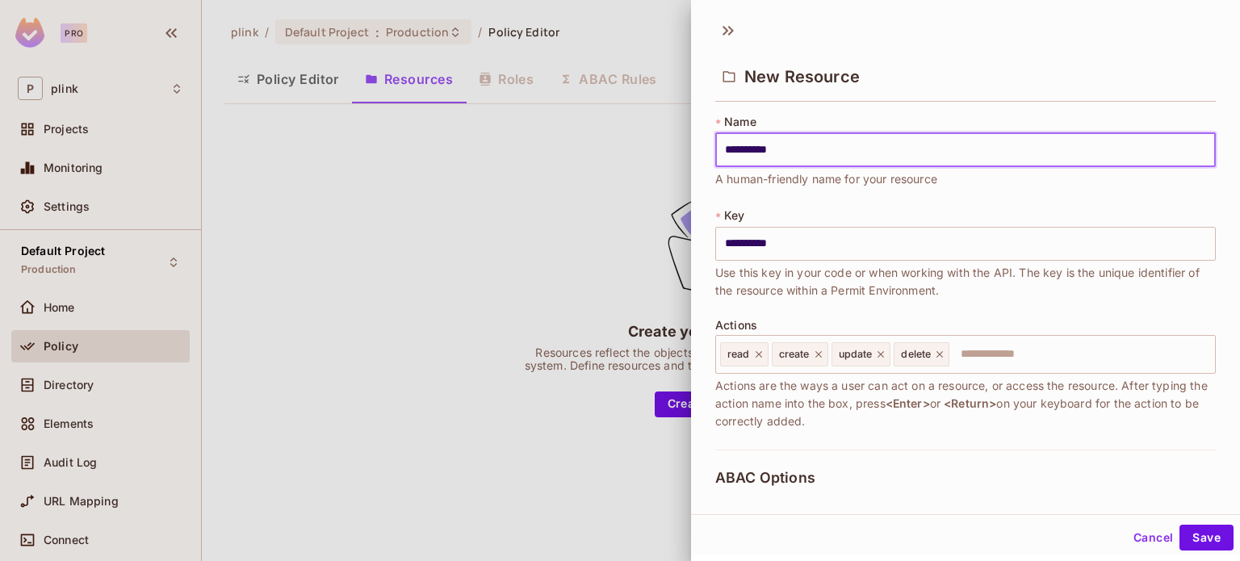
type input "*********"
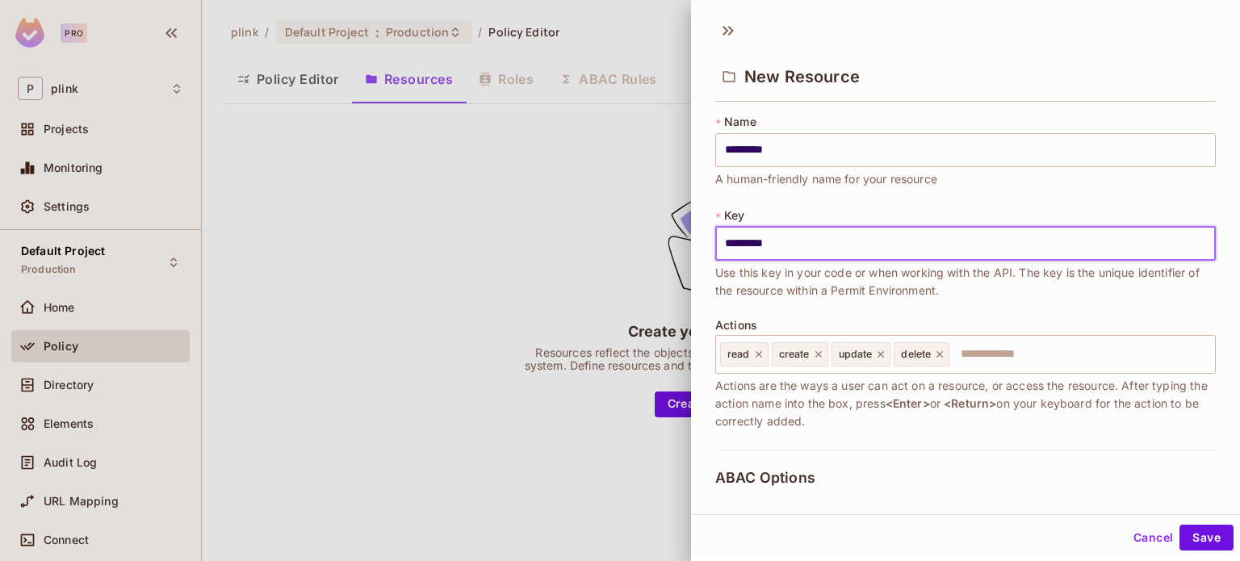
click at [733, 240] on input "*********" at bounding box center [965, 244] width 501 height 34
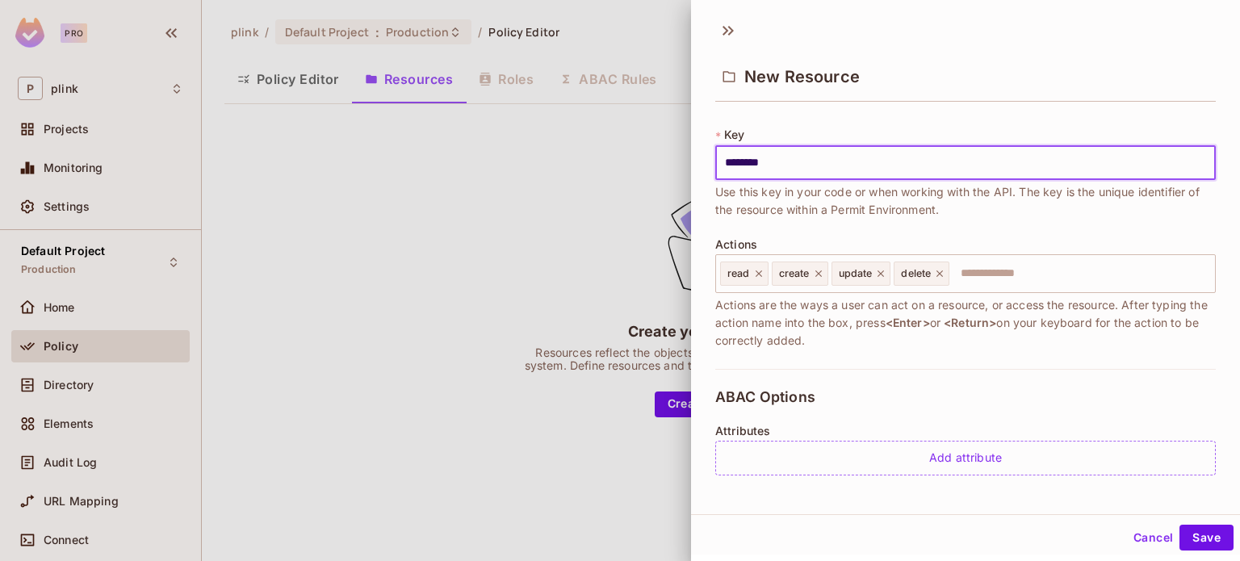
type input "********"
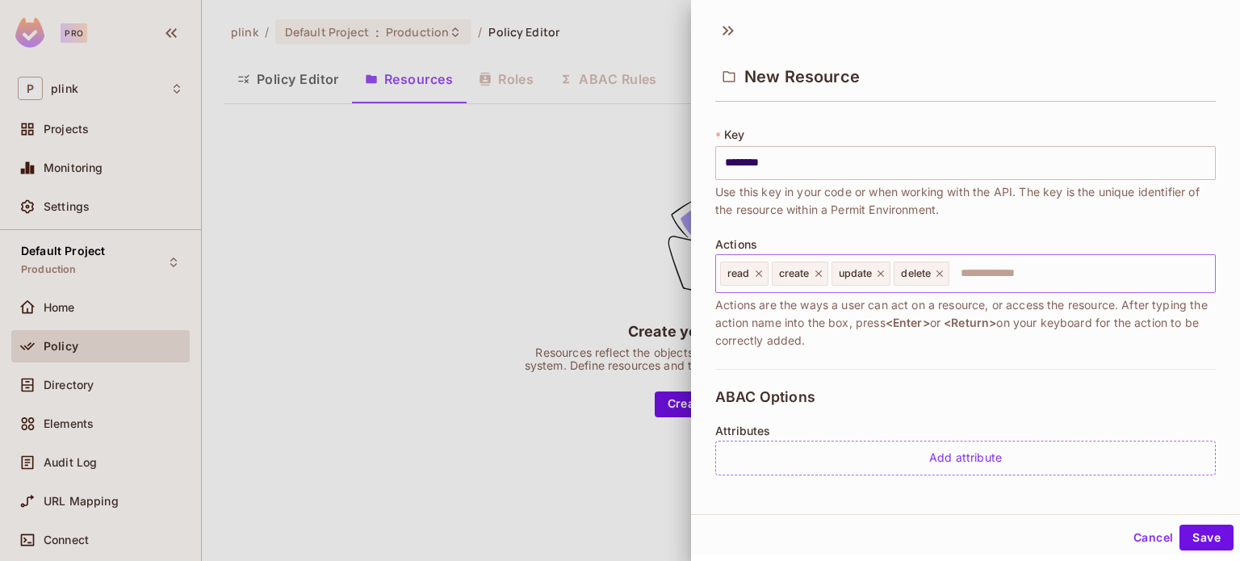
click at [940, 271] on icon at bounding box center [939, 273] width 11 height 11
click at [924, 273] on input "text" at bounding box center [1050, 274] width 316 height 32
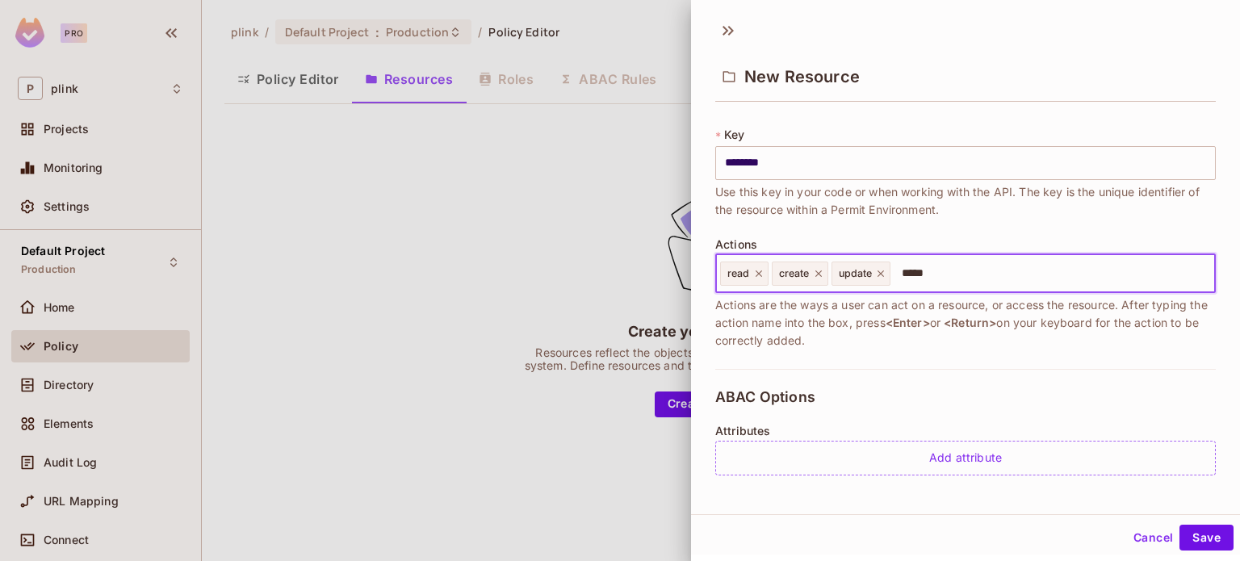
type input "******"
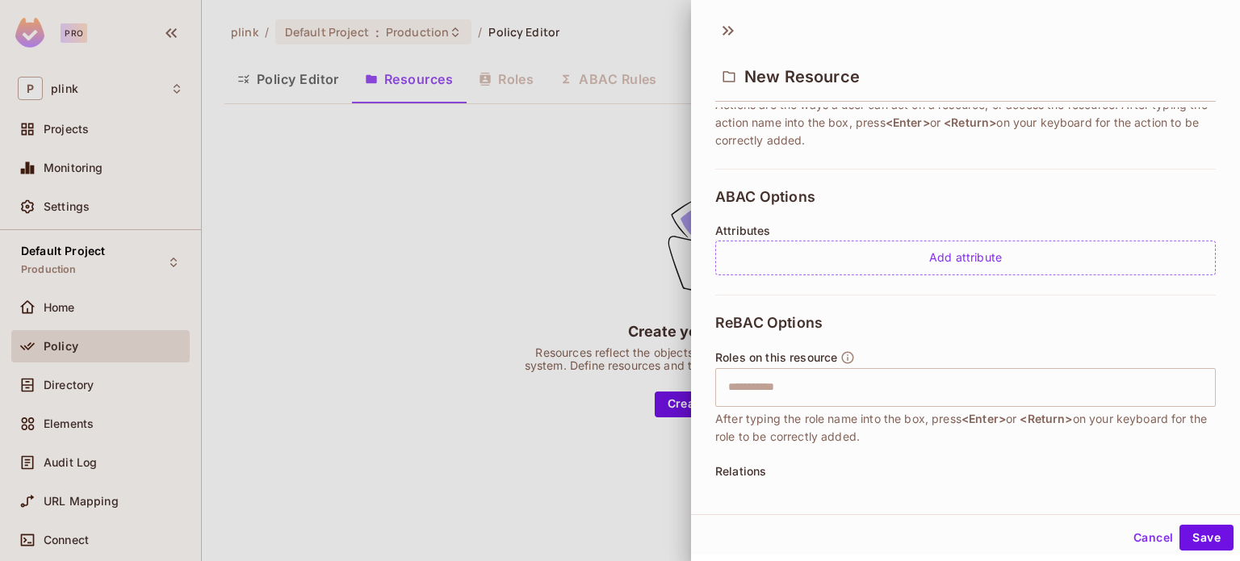
scroll to position [242, 0]
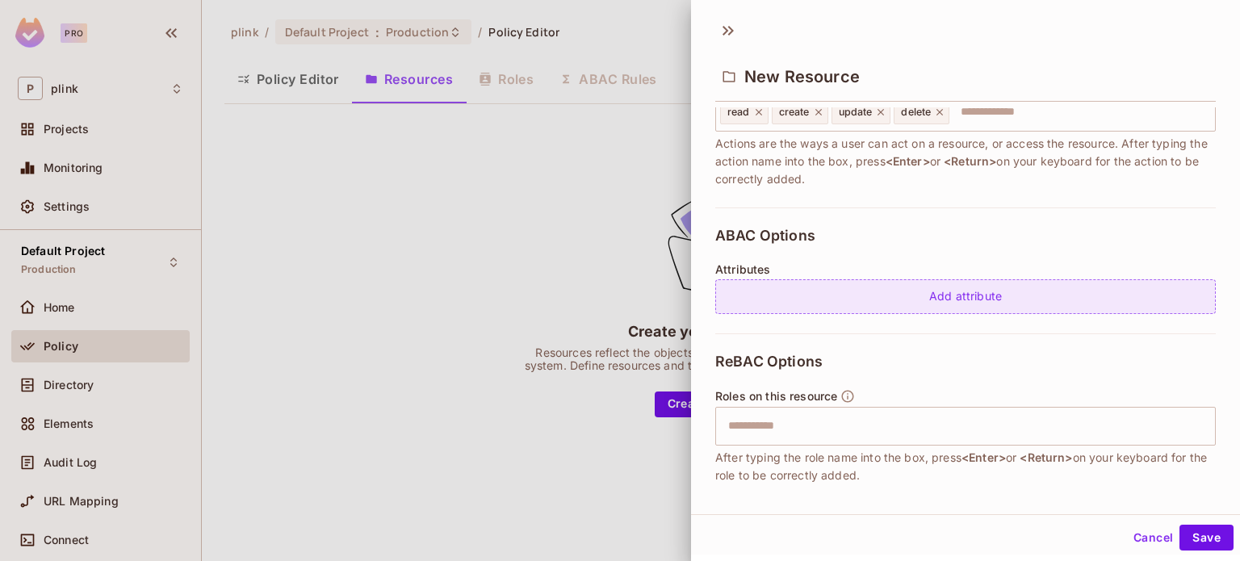
click at [939, 297] on div "Add attribute" at bounding box center [965, 296] width 501 height 35
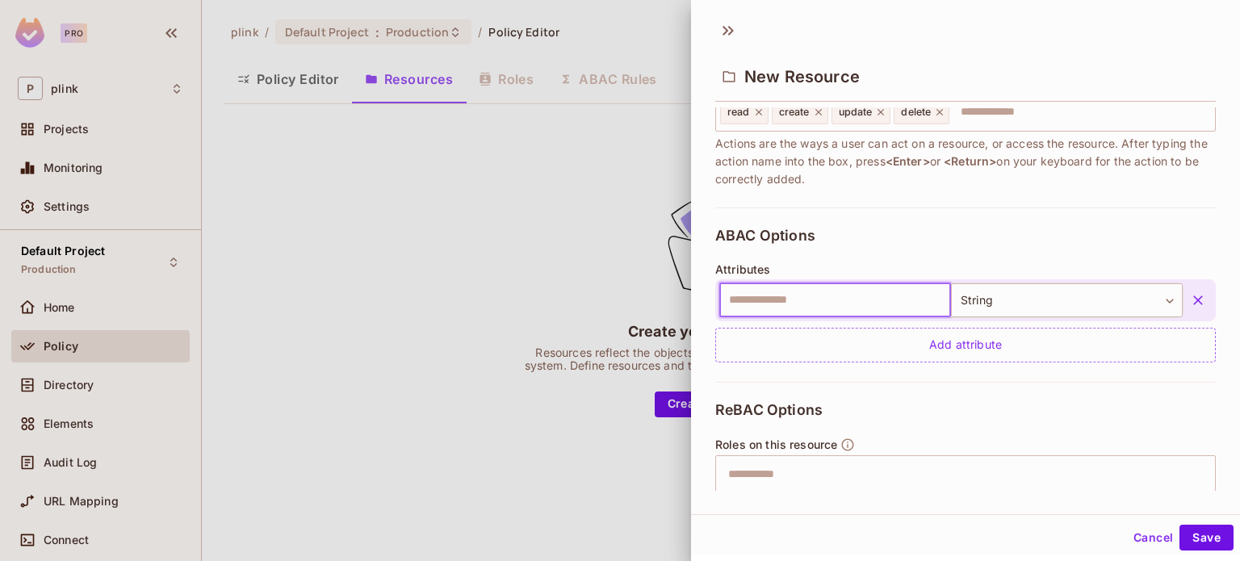
click at [762, 299] on input "text" at bounding box center [835, 300] width 232 height 34
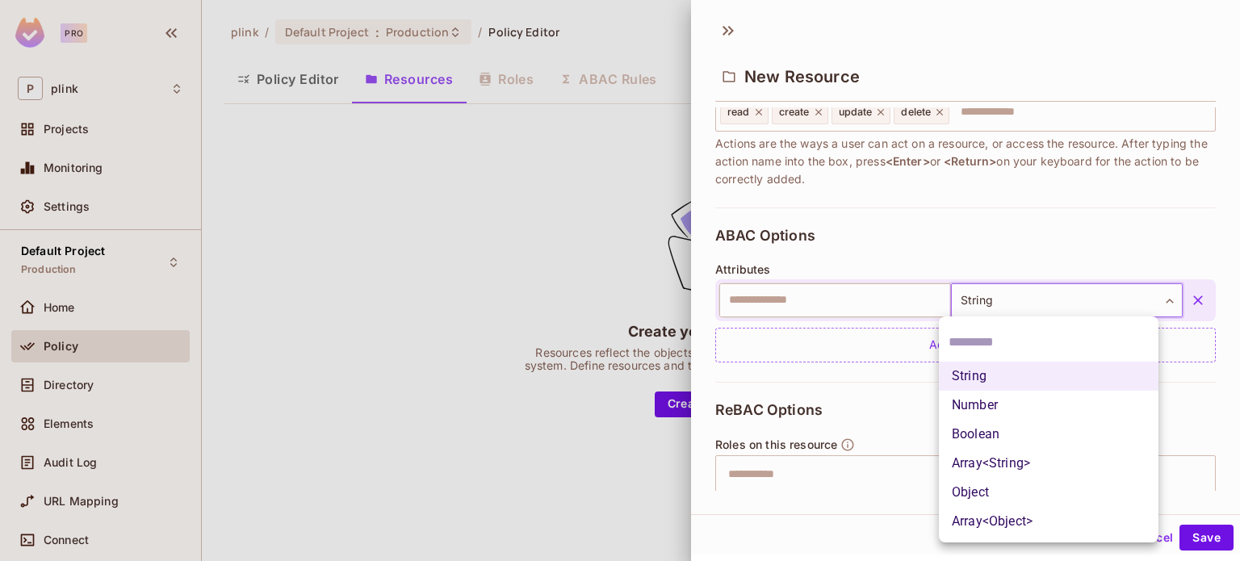
click at [1054, 300] on body "Pro P plink Projects Monitoring Settings Default Project Production Home Policy…" at bounding box center [620, 280] width 1240 height 561
click at [964, 254] on div at bounding box center [620, 280] width 1240 height 561
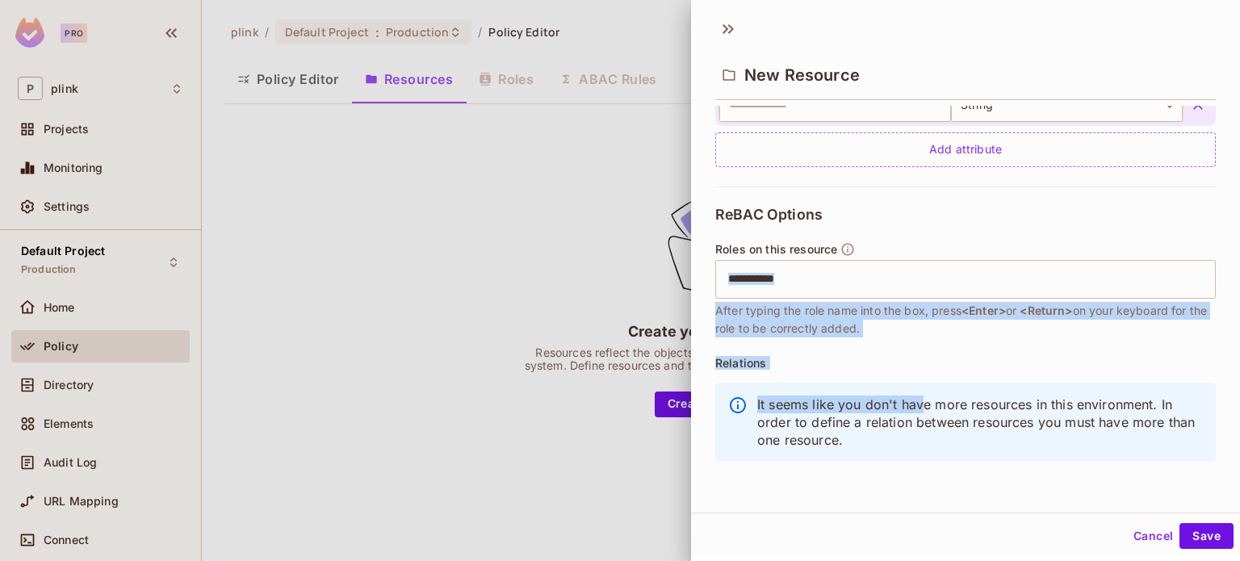
scroll to position [2, 0]
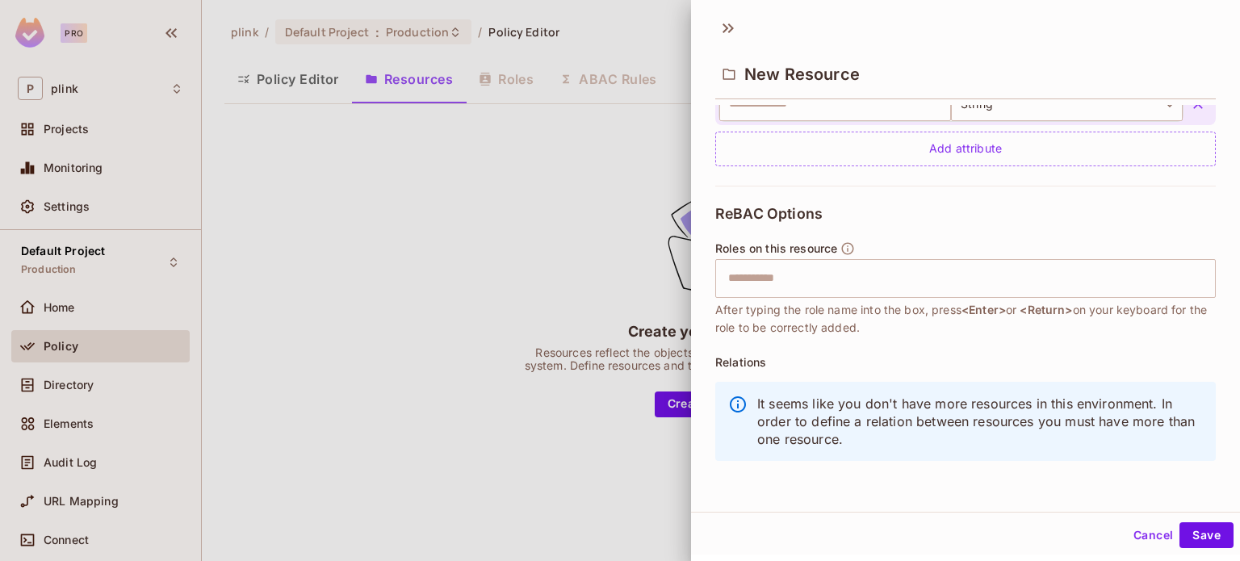
click at [865, 357] on div "Relations It seems like you don't have more resources in this environment. In o…" at bounding box center [965, 413] width 501 height 115
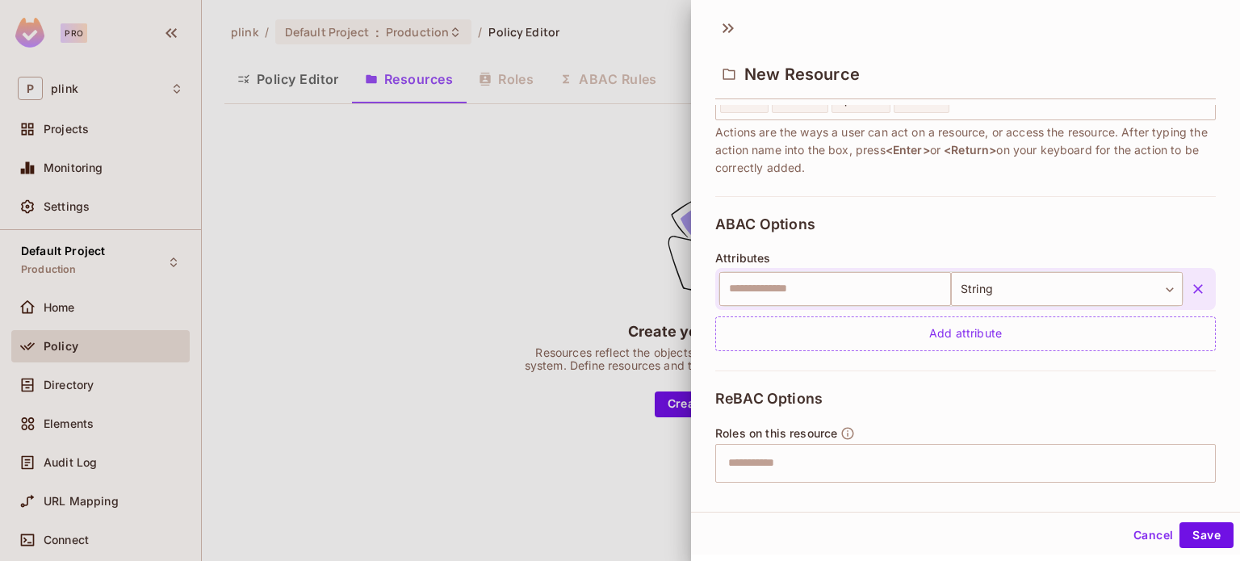
scroll to position [194, 0]
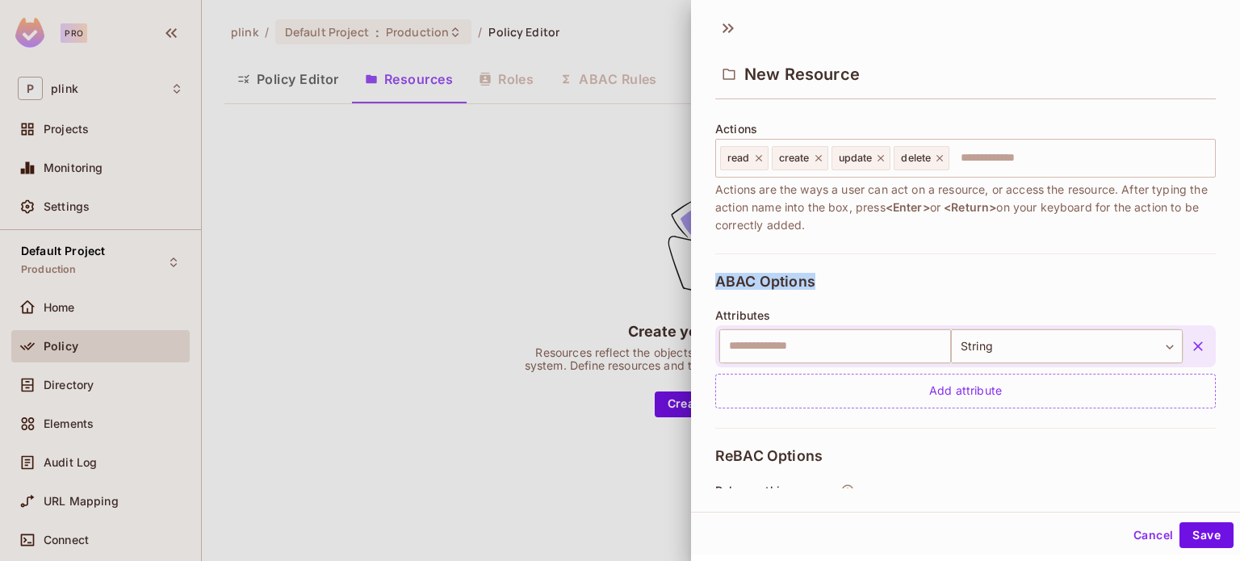
drag, startPoint x: 719, startPoint y: 277, endPoint x: 815, endPoint y: 273, distance: 96.2
click at [815, 273] on div "ABAC Options Attributes ​ String ****** ​ Add attribute" at bounding box center [965, 340] width 501 height 174
click at [816, 283] on div "ABAC Options Attributes ​ String ****** ​ Add attribute" at bounding box center [965, 340] width 501 height 174
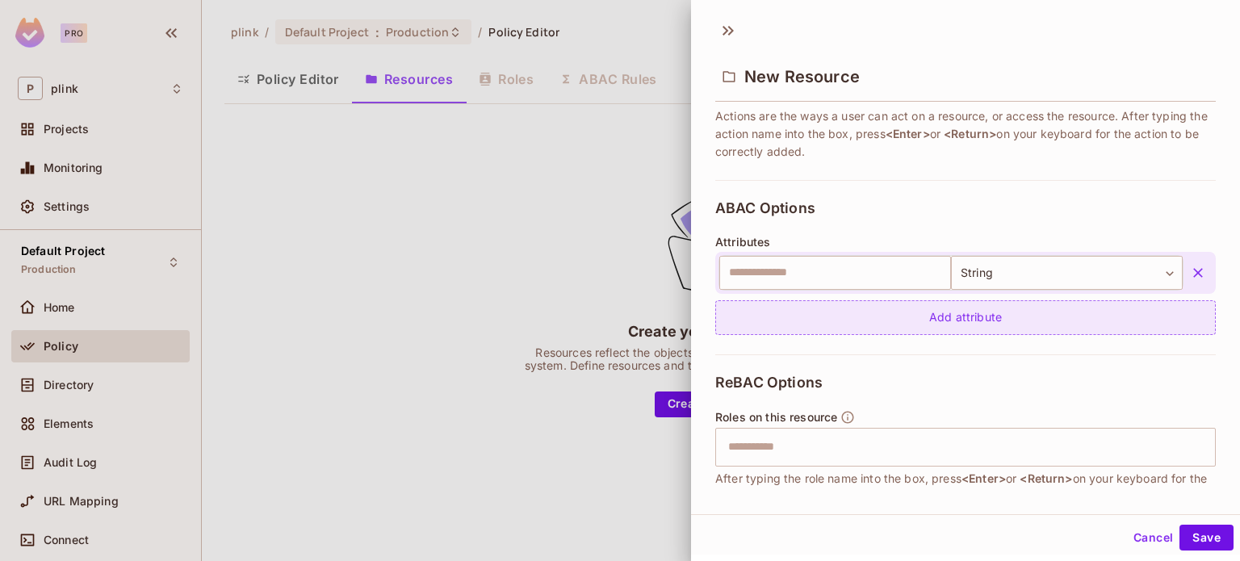
scroll to position [242, 0]
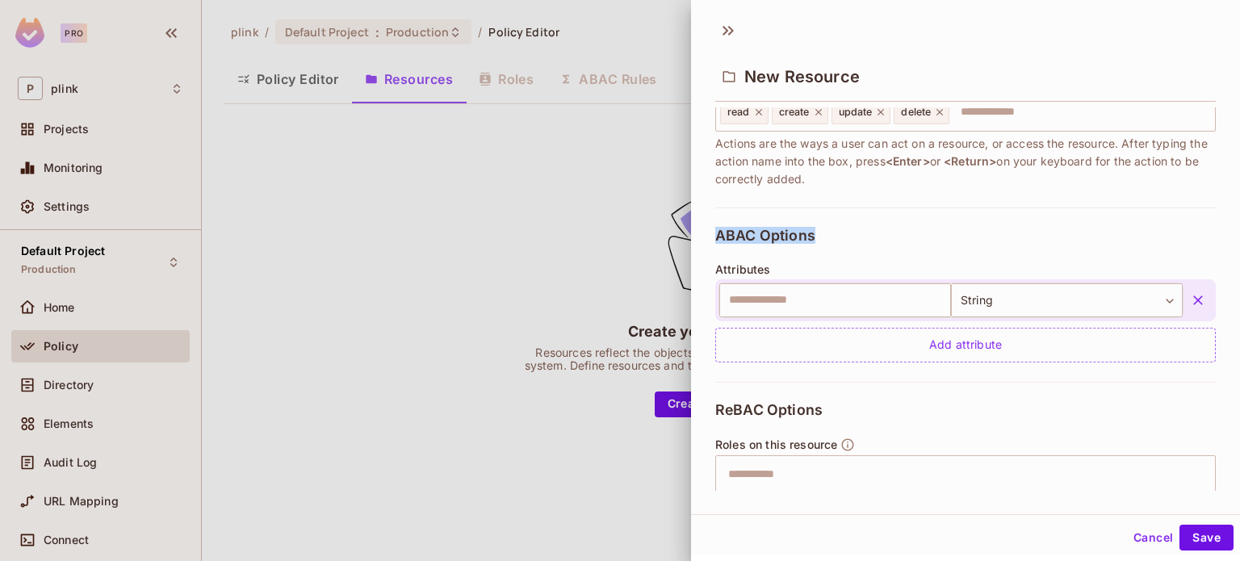
drag, startPoint x: 710, startPoint y: 233, endPoint x: 819, endPoint y: 234, distance: 109.0
click at [819, 234] on div "* Name ********* ​ A human-friendly name for your resource * Key ******** ​ Use…" at bounding box center [965, 298] width 549 height 383
copy span "ABAC Options"
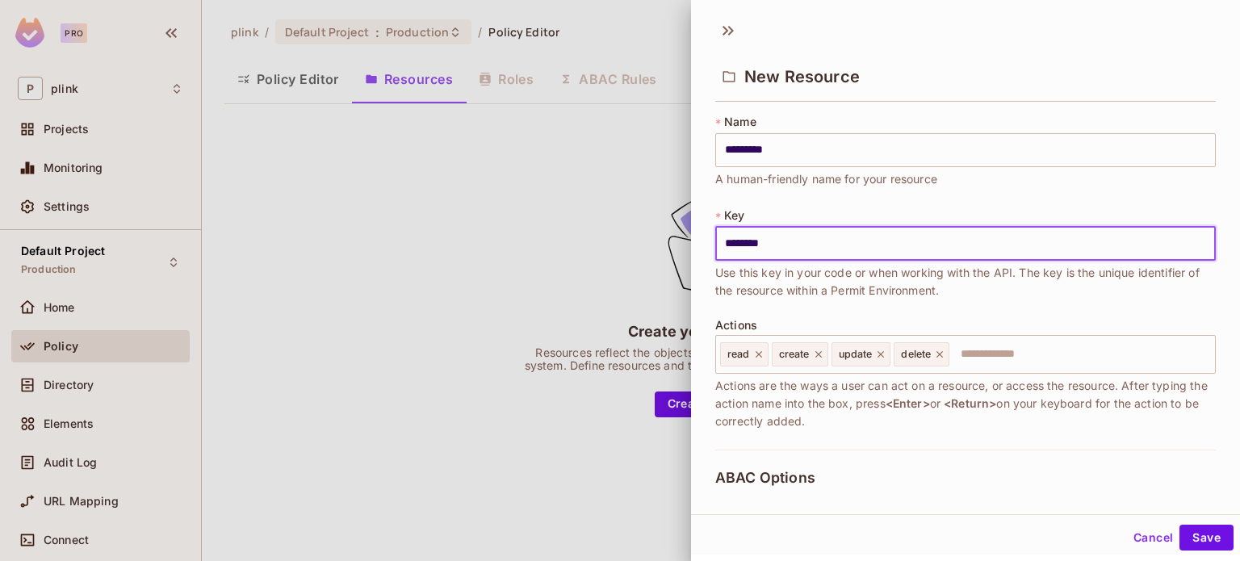
click at [752, 191] on div "* Name ********* ​ A human-friendly name for your resource * Key ******** ​ Use…" at bounding box center [965, 282] width 501 height 336
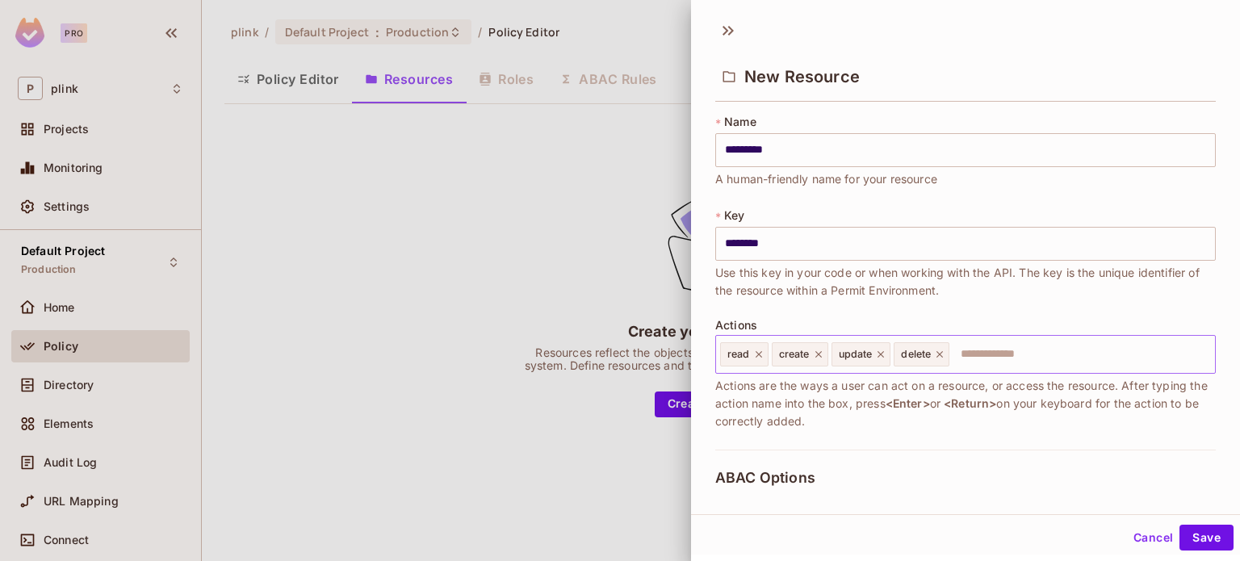
click at [974, 359] on input "text" at bounding box center [1080, 354] width 258 height 32
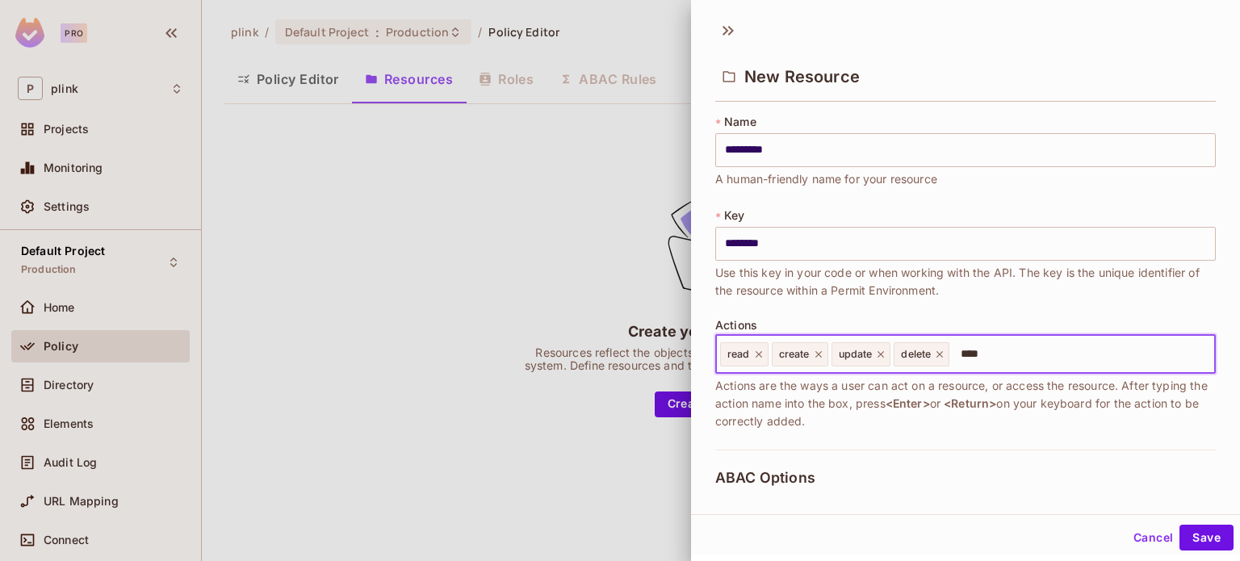
type input "*****"
type input "*******"
type input "******"
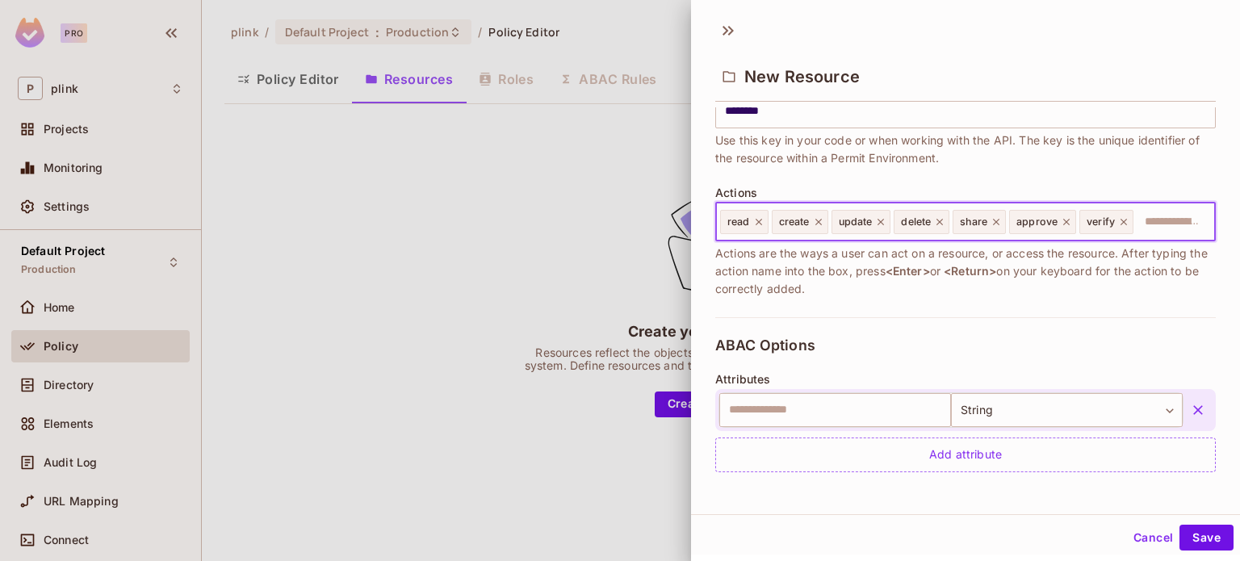
scroll to position [161, 0]
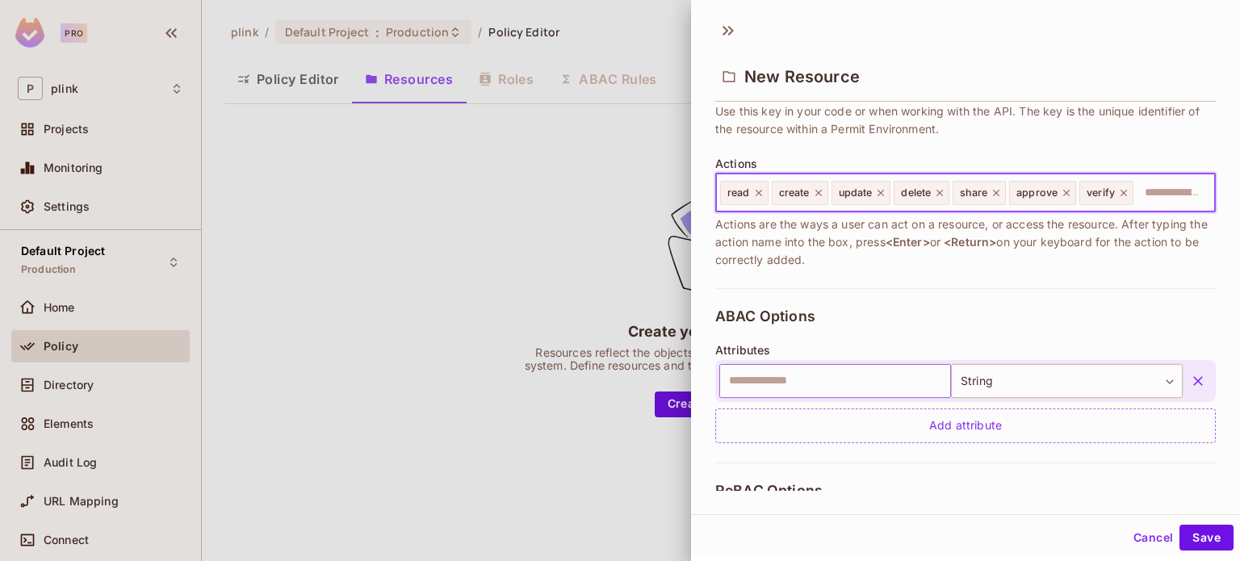
click at [745, 379] on input "text" at bounding box center [835, 381] width 232 height 34
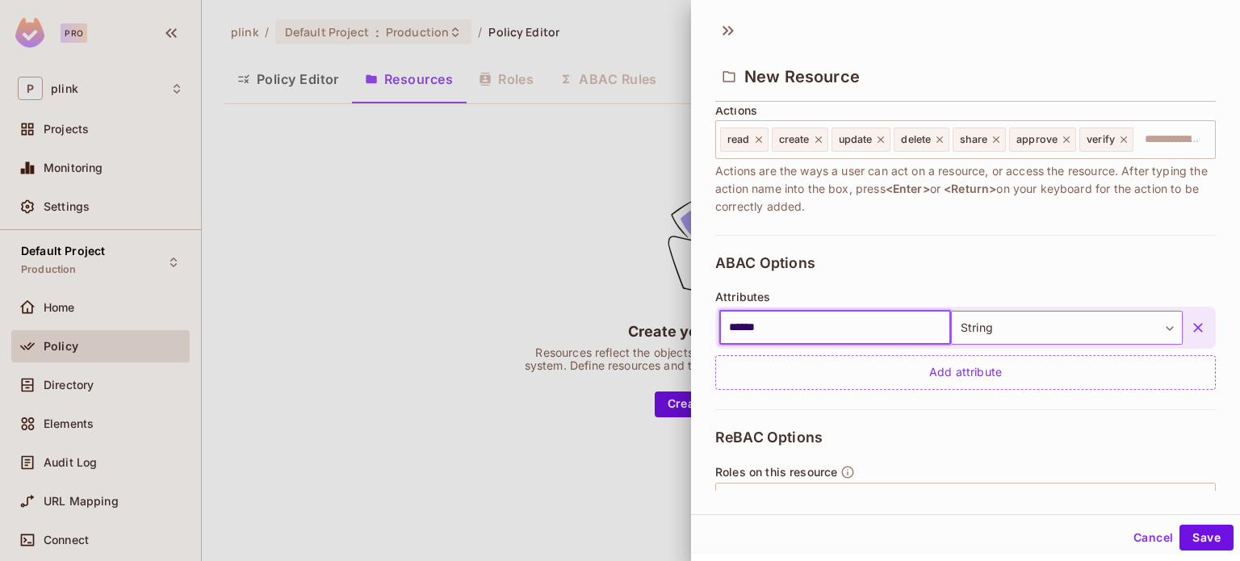
scroll to position [242, 0]
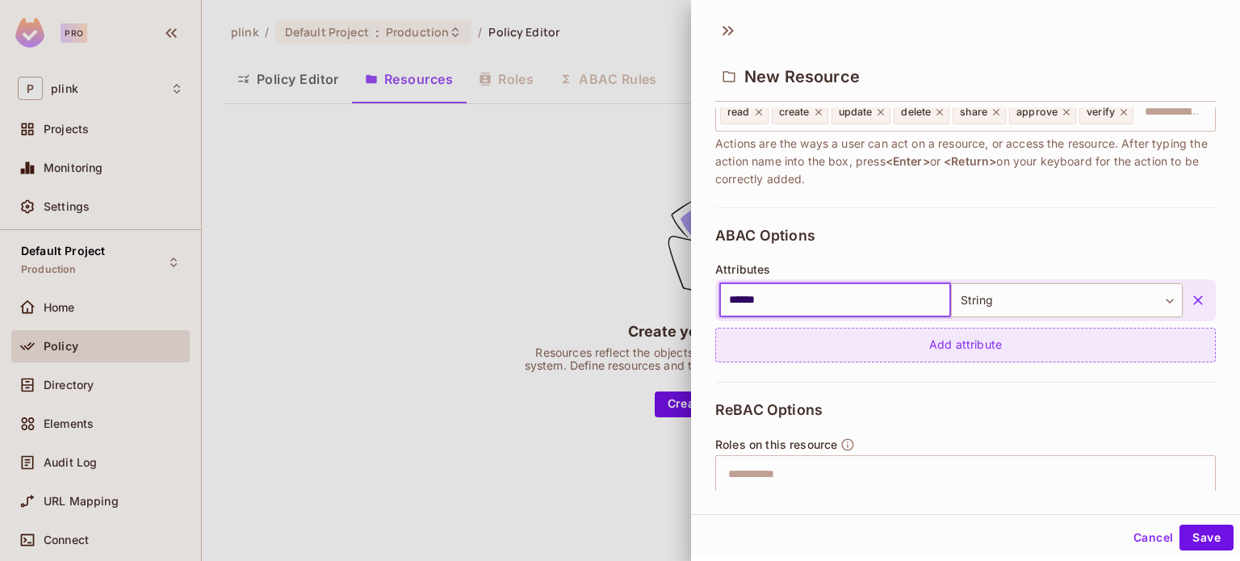
type input "******"
click at [851, 350] on div "Add attribute" at bounding box center [965, 345] width 501 height 35
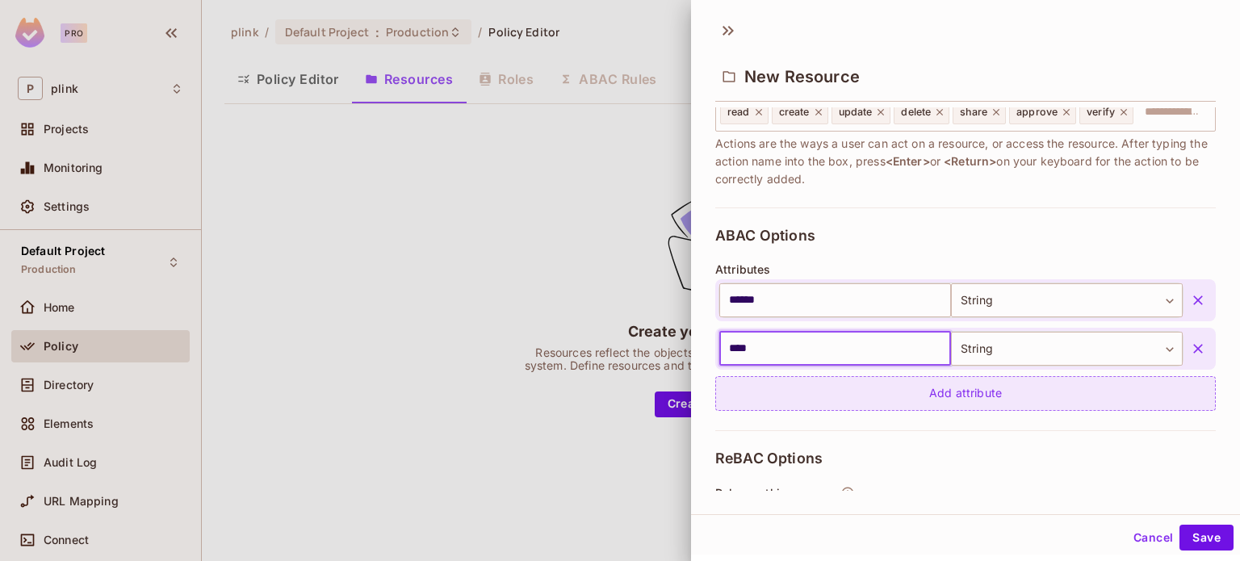
type input "****"
click at [924, 398] on div "Add attribute" at bounding box center [965, 393] width 501 height 35
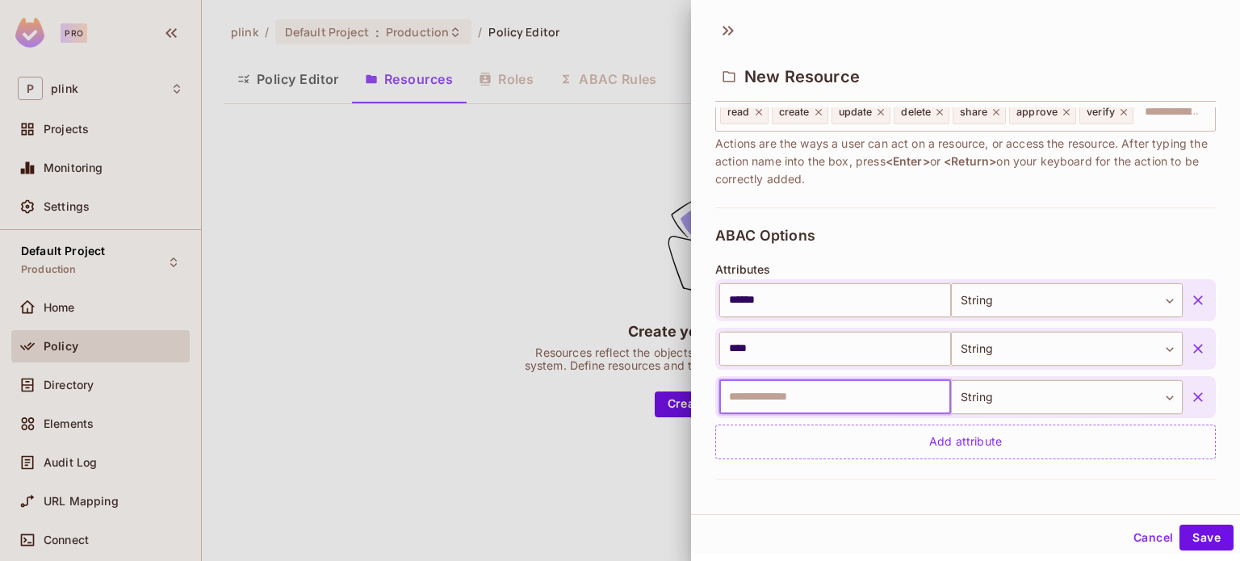
click at [773, 396] on input "text" at bounding box center [835, 397] width 232 height 34
paste input "********"
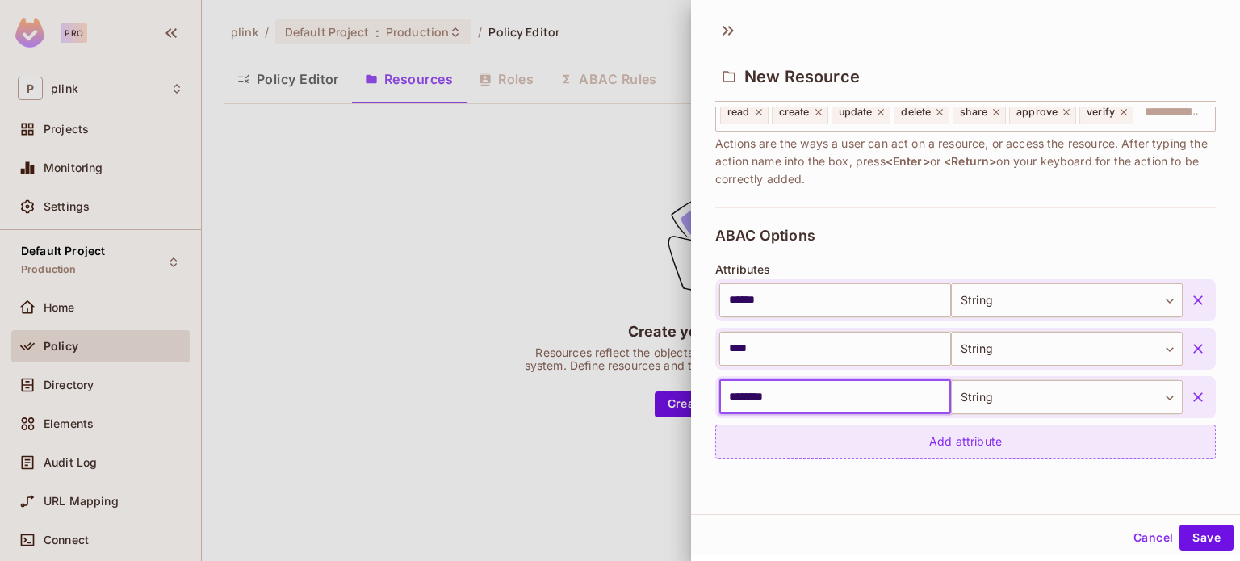
type input "********"
click at [928, 445] on div "Add attribute" at bounding box center [965, 442] width 501 height 35
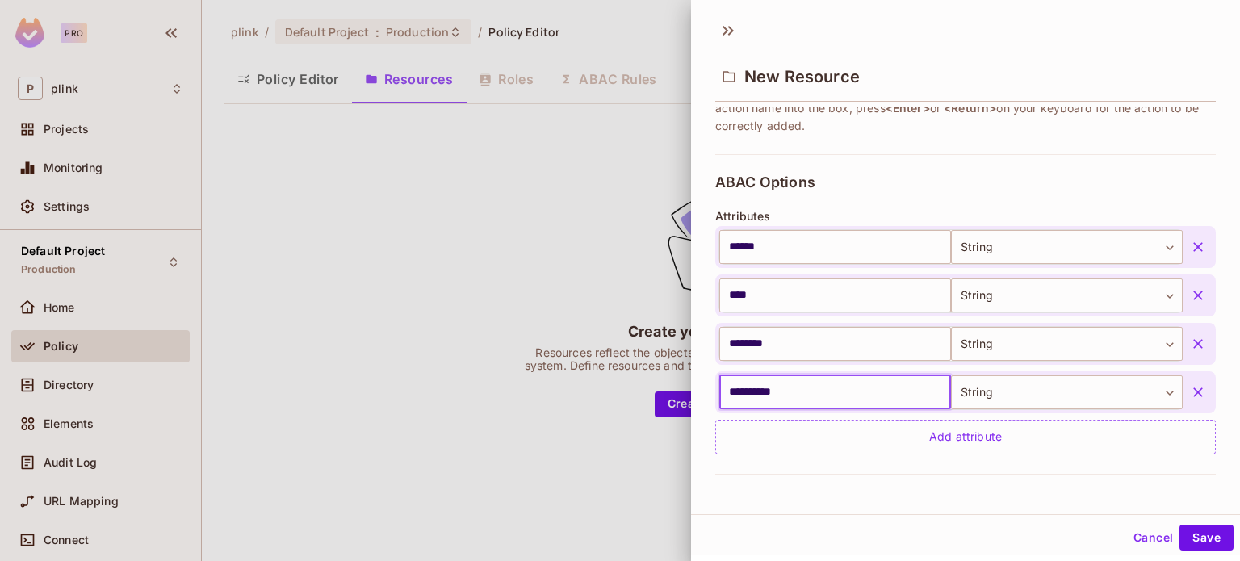
scroll to position [323, 0]
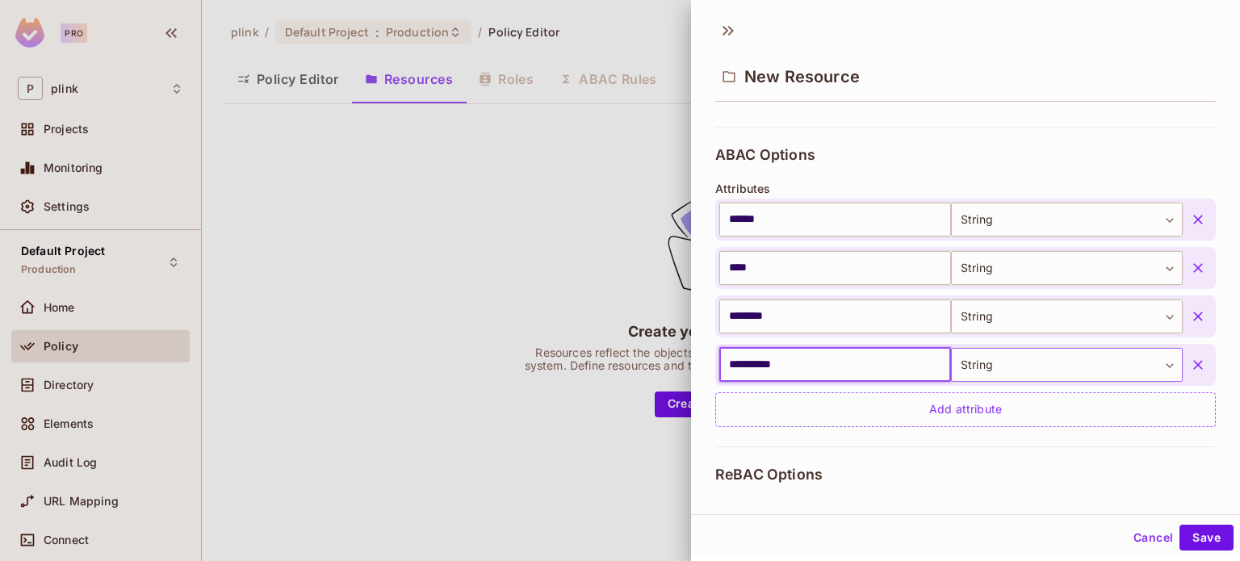
type input "**********"
click at [997, 351] on body "Pro P plink Projects Monitoring Settings Default Project Production Home Policy…" at bounding box center [620, 280] width 1240 height 561
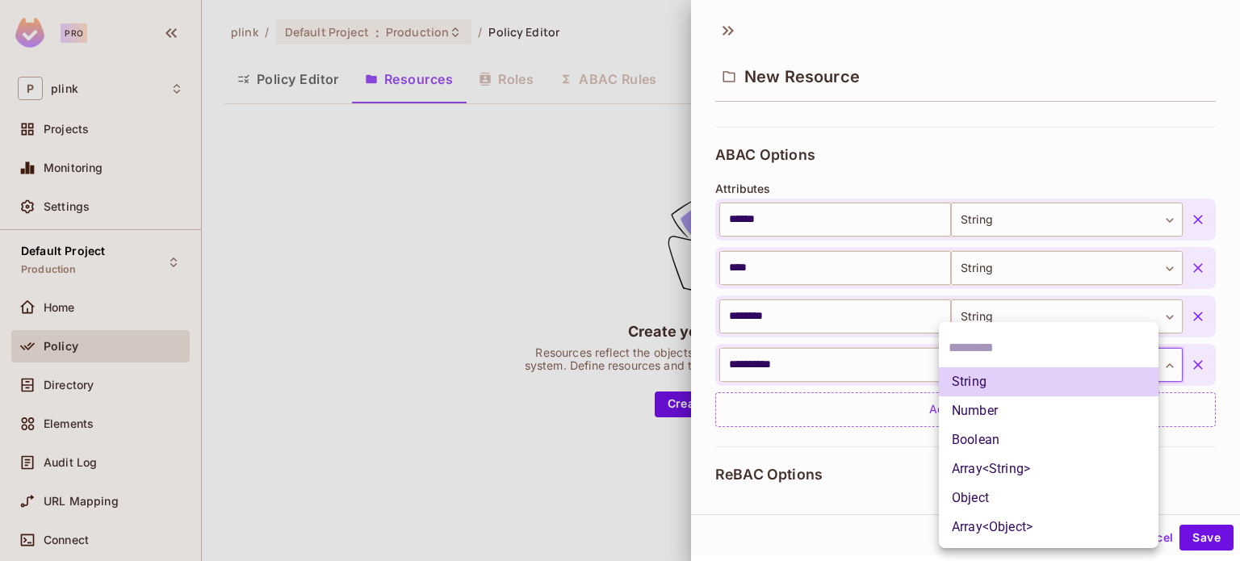
click at [989, 438] on li "Boolean" at bounding box center [1049, 439] width 220 height 29
type input "****"
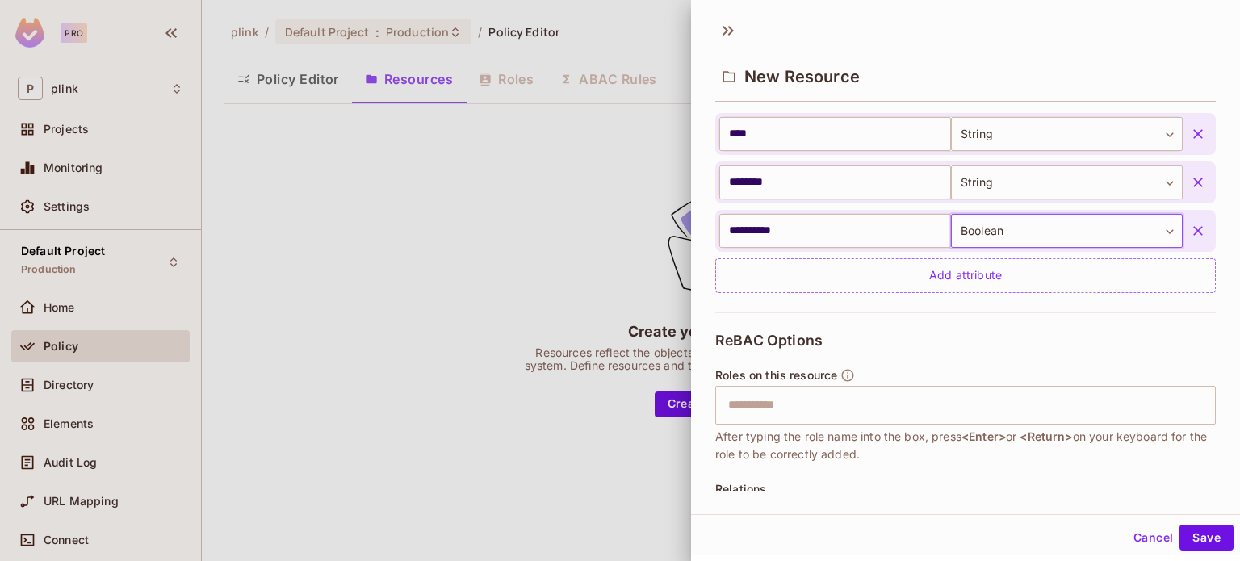
scroll to position [484, 0]
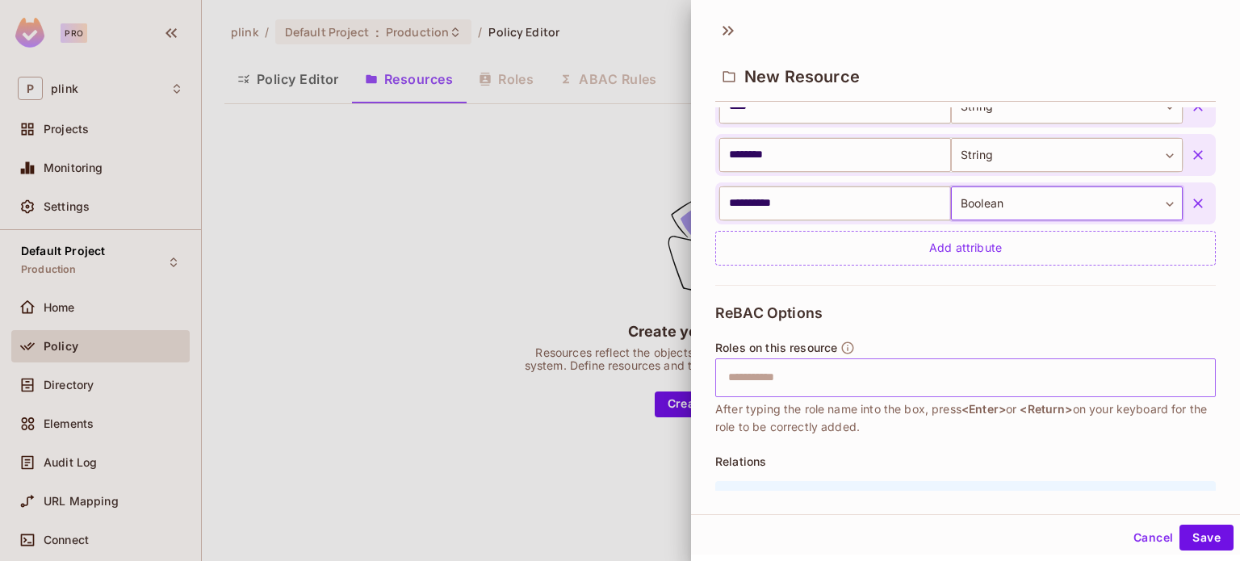
click at [819, 370] on input "text" at bounding box center [963, 378] width 490 height 32
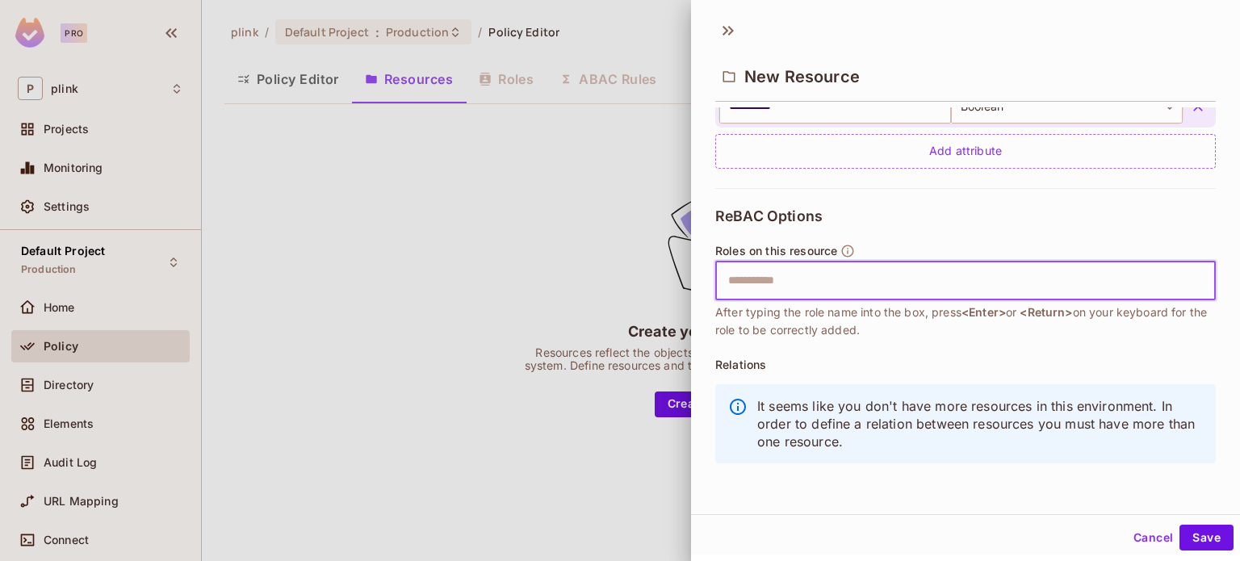
scroll to position [2, 0]
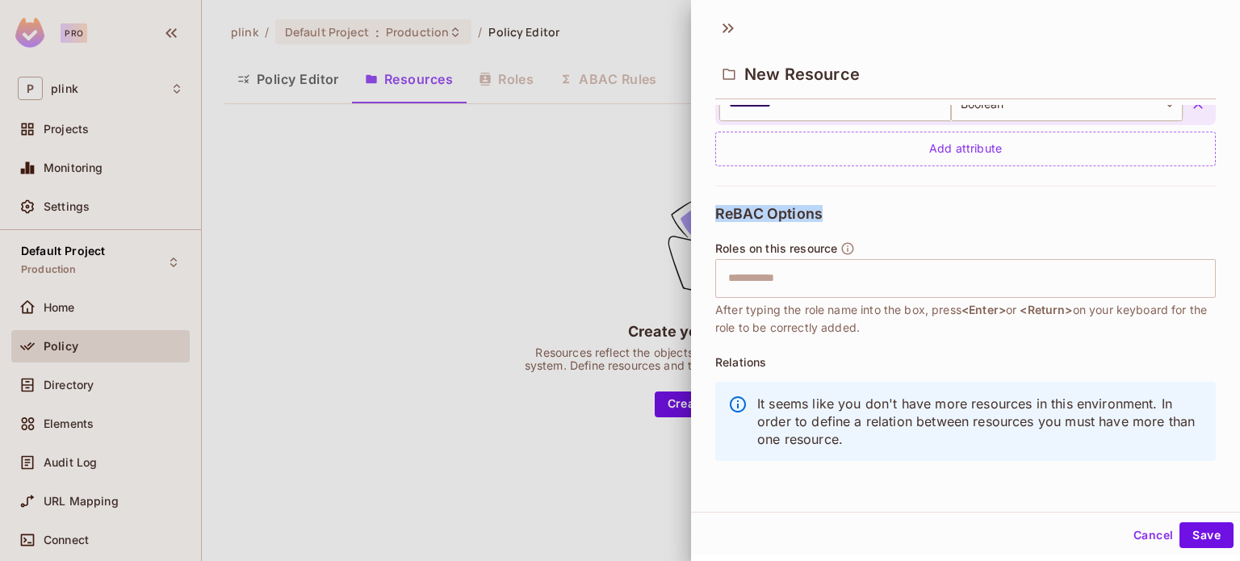
drag, startPoint x: 719, startPoint y: 205, endPoint x: 846, endPoint y: 209, distance: 126.8
click at [846, 209] on div "ReBAC Options Roles on this resource ​ After typing the role name into the box,…" at bounding box center [965, 338] width 501 height 304
copy span "ReBAC Options"
click at [775, 277] on input "text" at bounding box center [963, 278] width 490 height 32
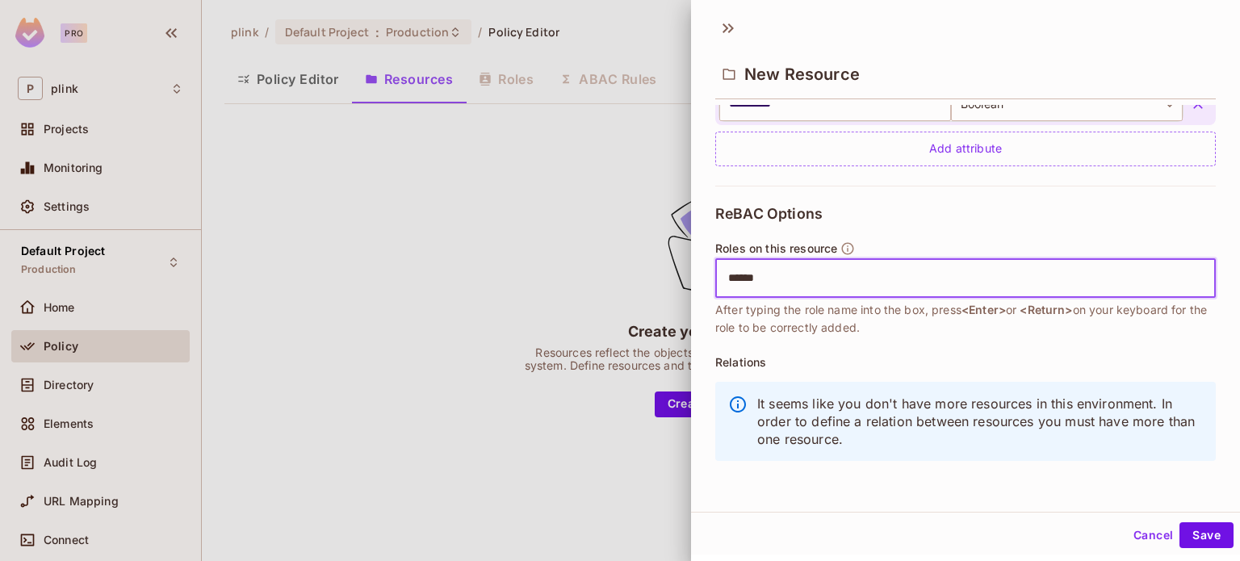
type input "*******"
type input "******"
type input "**********"
type input "*******"
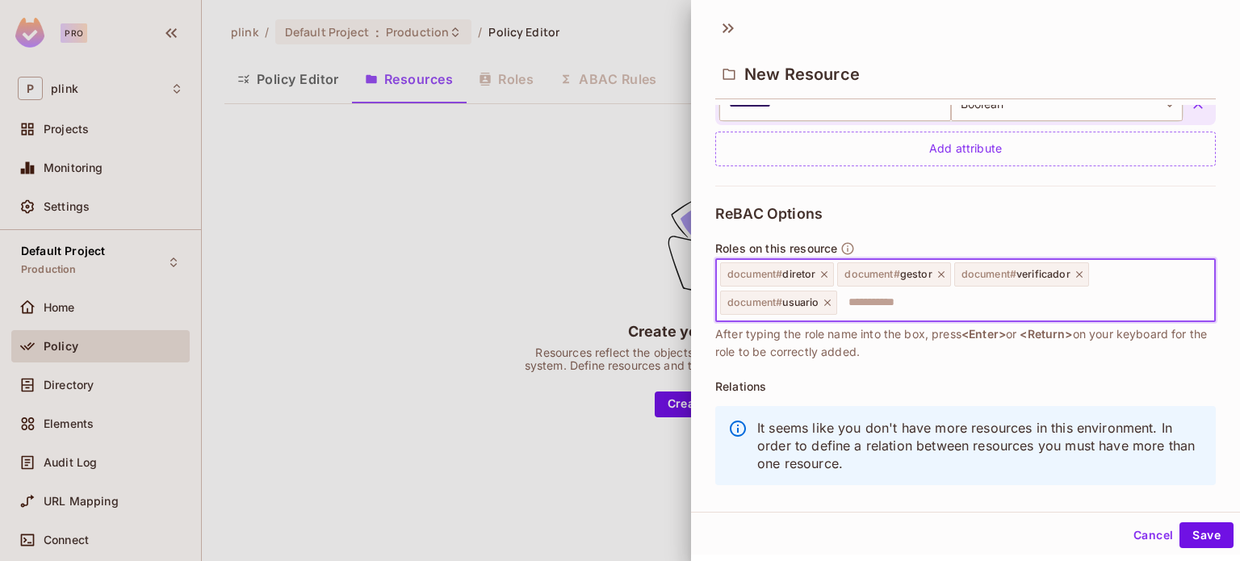
click at [864, 280] on div "document # diretor document # gestor document # verificador document # usuario ​" at bounding box center [965, 290] width 501 height 63
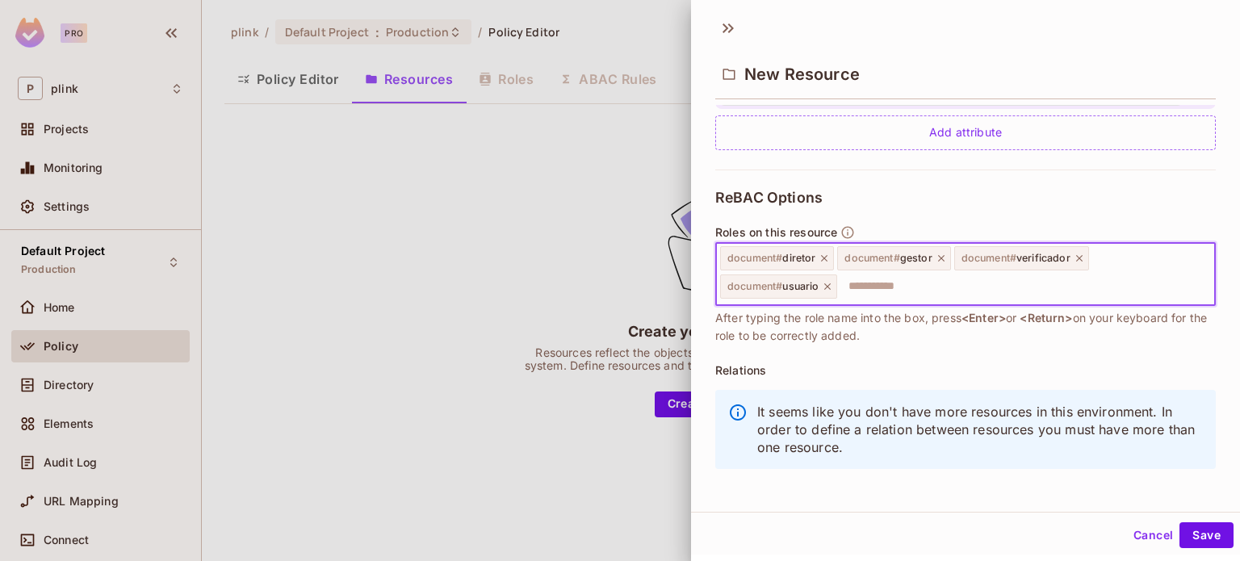
scroll to position [605, 0]
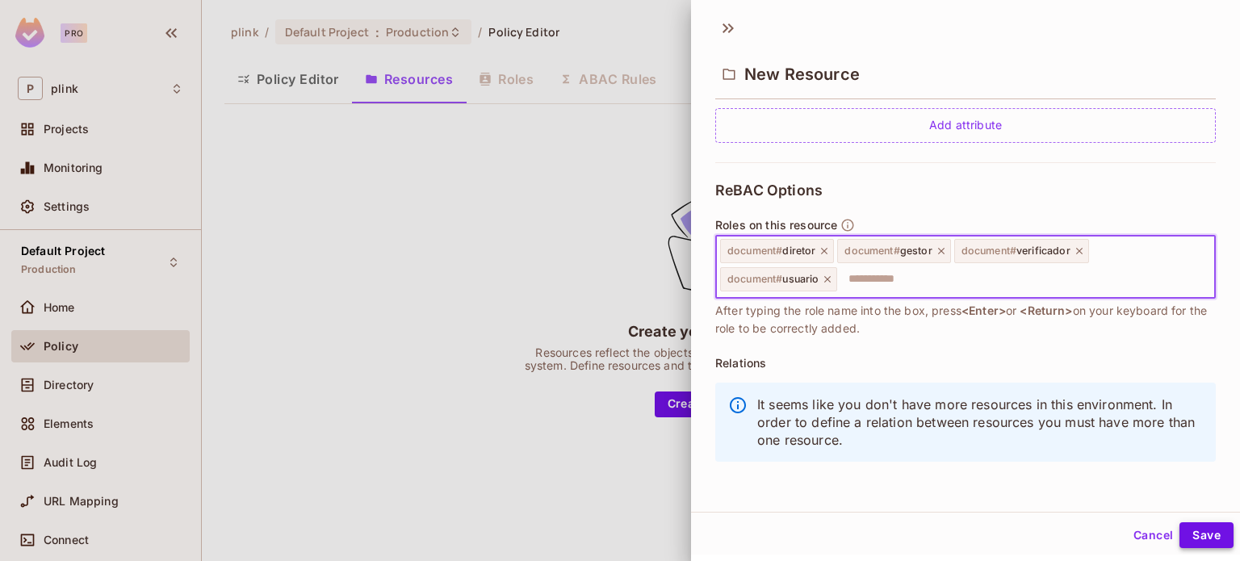
click at [1187, 532] on button "Save" at bounding box center [1206, 535] width 54 height 26
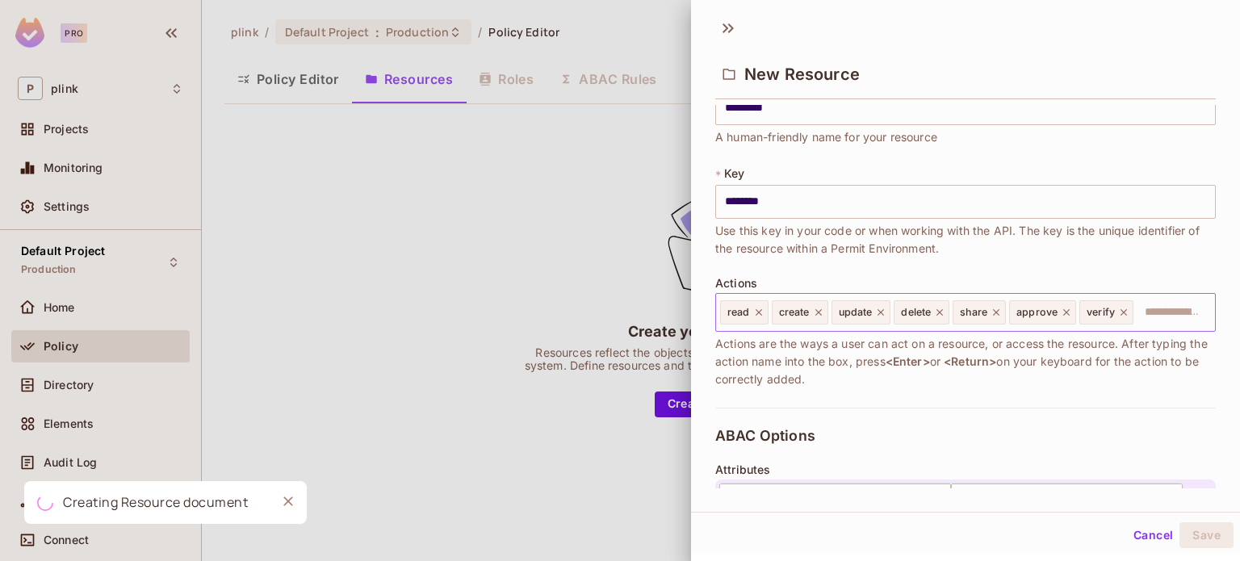
scroll to position [0, 0]
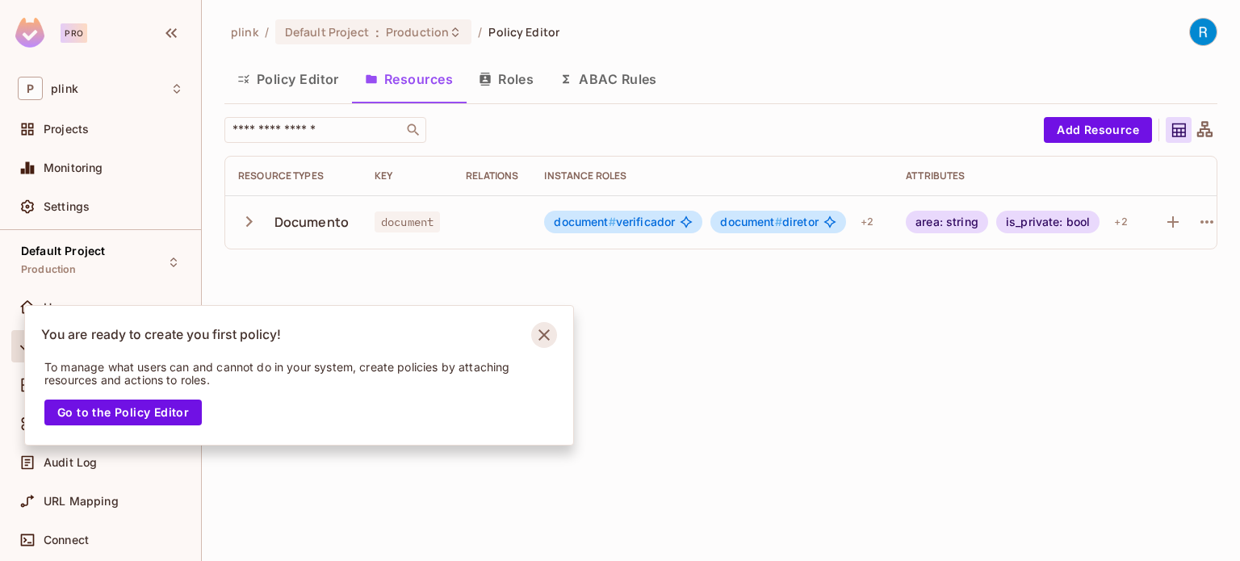
click at [543, 328] on icon "Notifications Alt+T" at bounding box center [544, 335] width 26 height 26
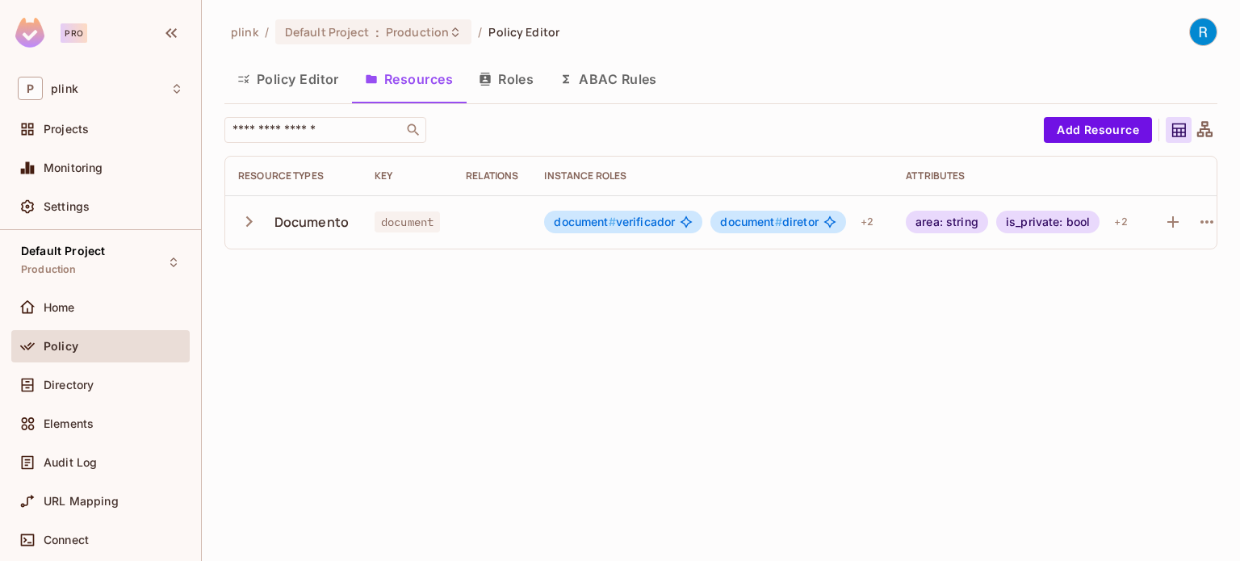
click at [520, 78] on button "Roles" at bounding box center [506, 79] width 81 height 40
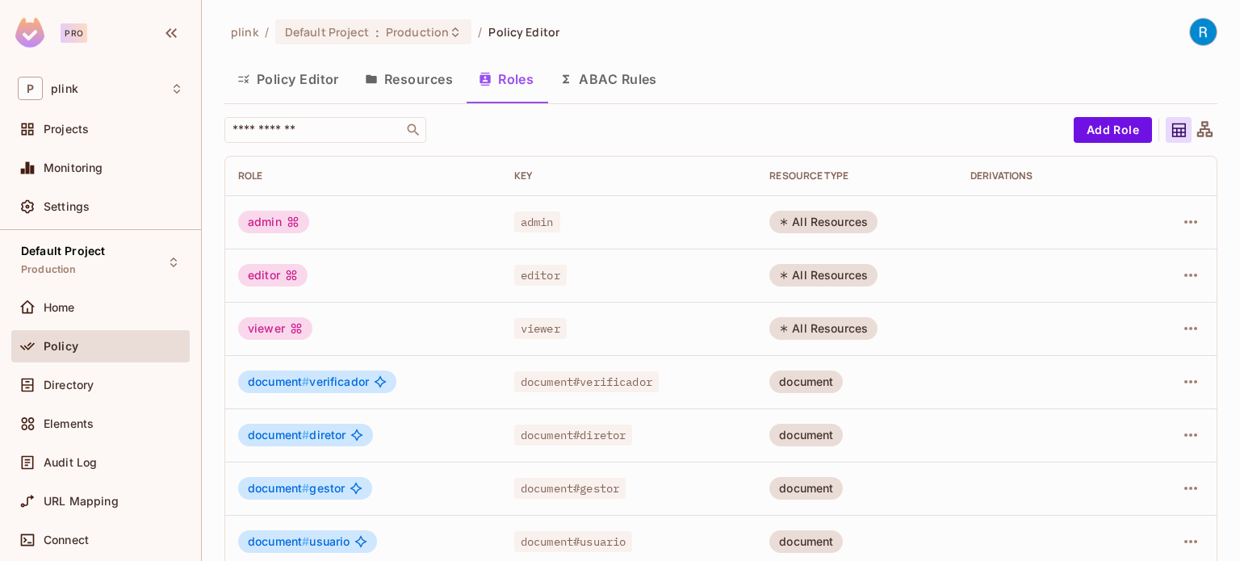
click at [634, 83] on button "ABAC Rules" at bounding box center [609, 79] width 124 height 40
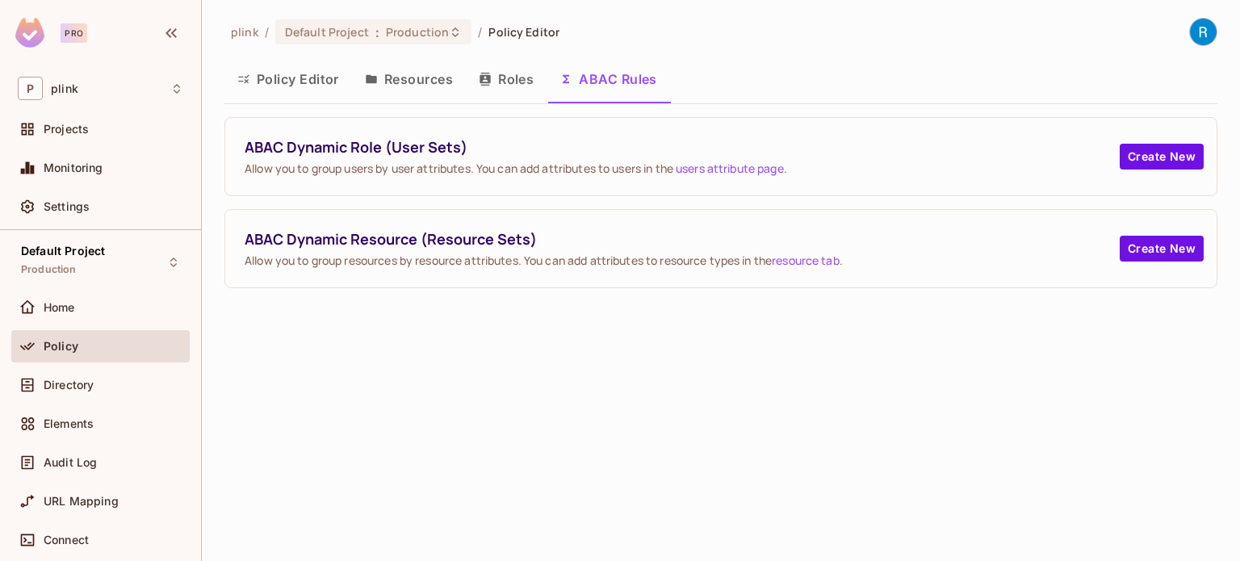
click at [416, 76] on button "Resources" at bounding box center [409, 79] width 114 height 40
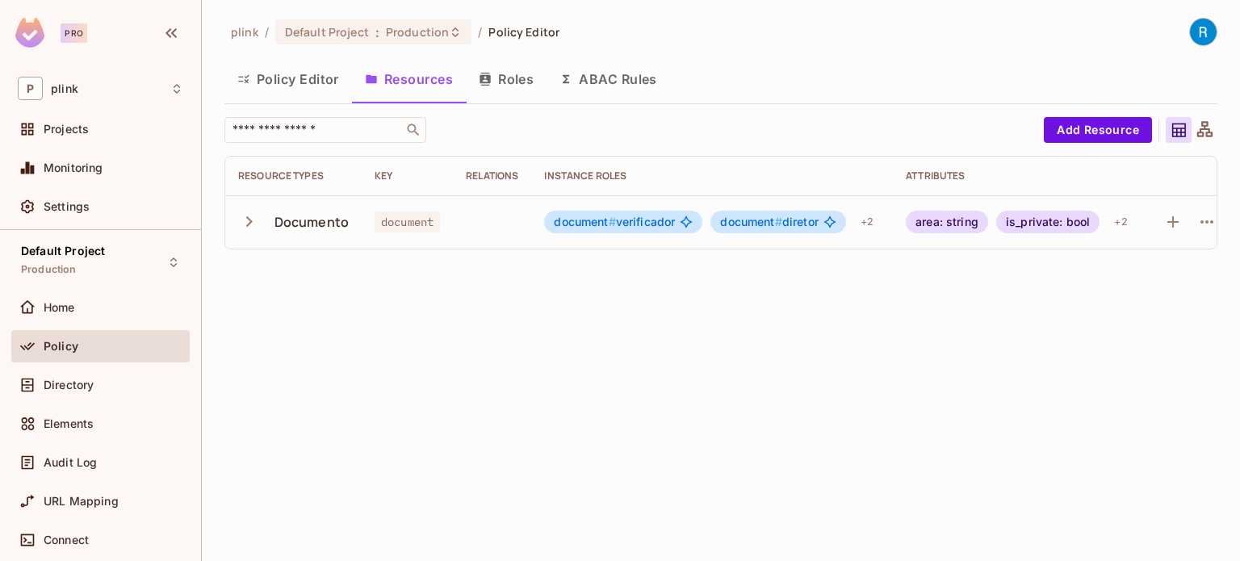
click at [303, 83] on button "Policy Editor" at bounding box center [288, 79] width 128 height 40
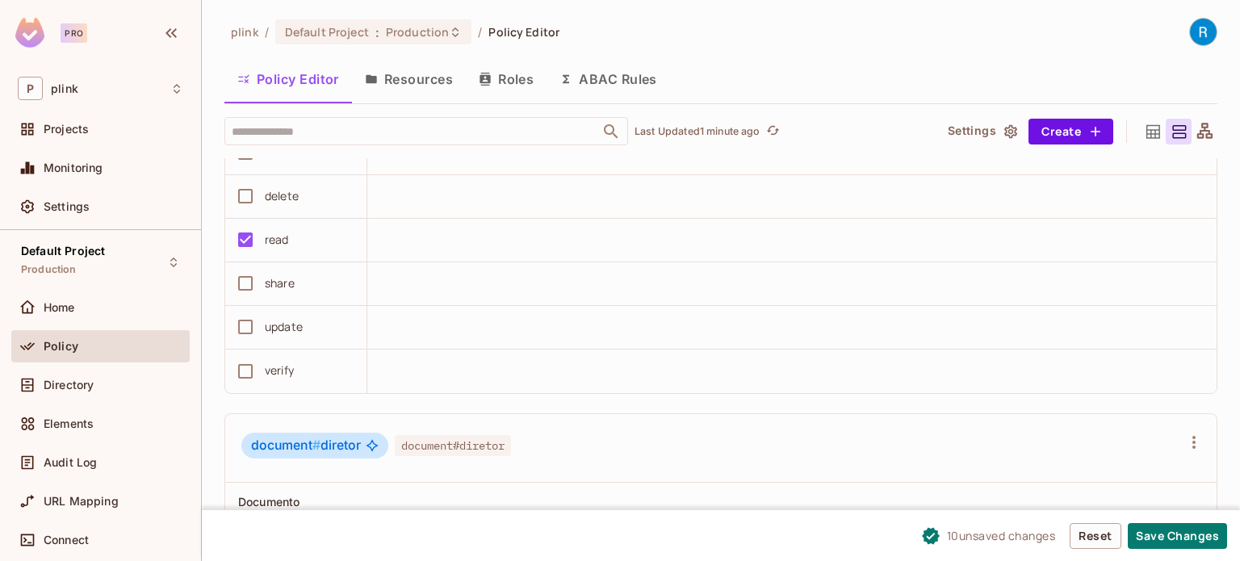
scroll to position [646, 0]
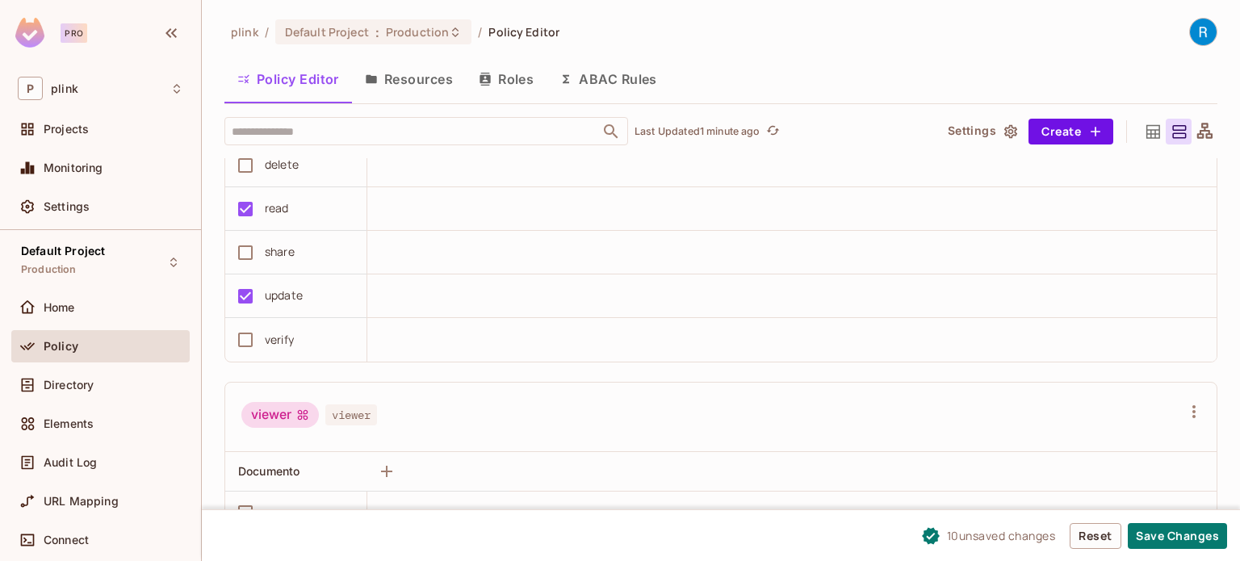
drag, startPoint x: 1166, startPoint y: 528, endPoint x: 1139, endPoint y: 513, distance: 30.3
click at [1163, 528] on button "Save Changes" at bounding box center [1177, 536] width 99 height 26
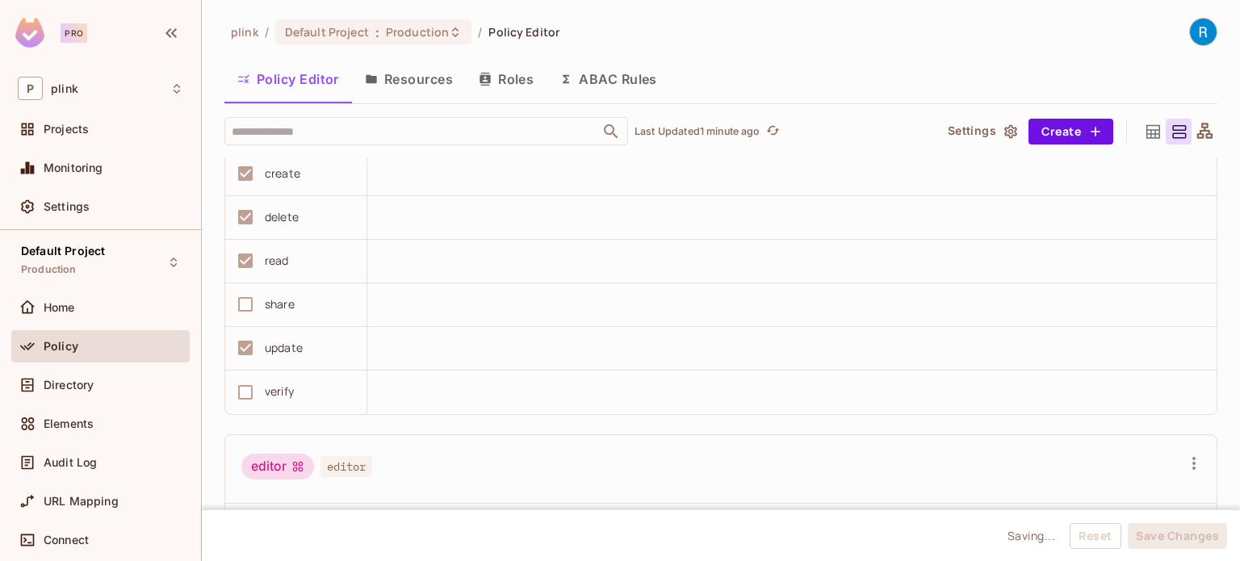
scroll to position [0, 0]
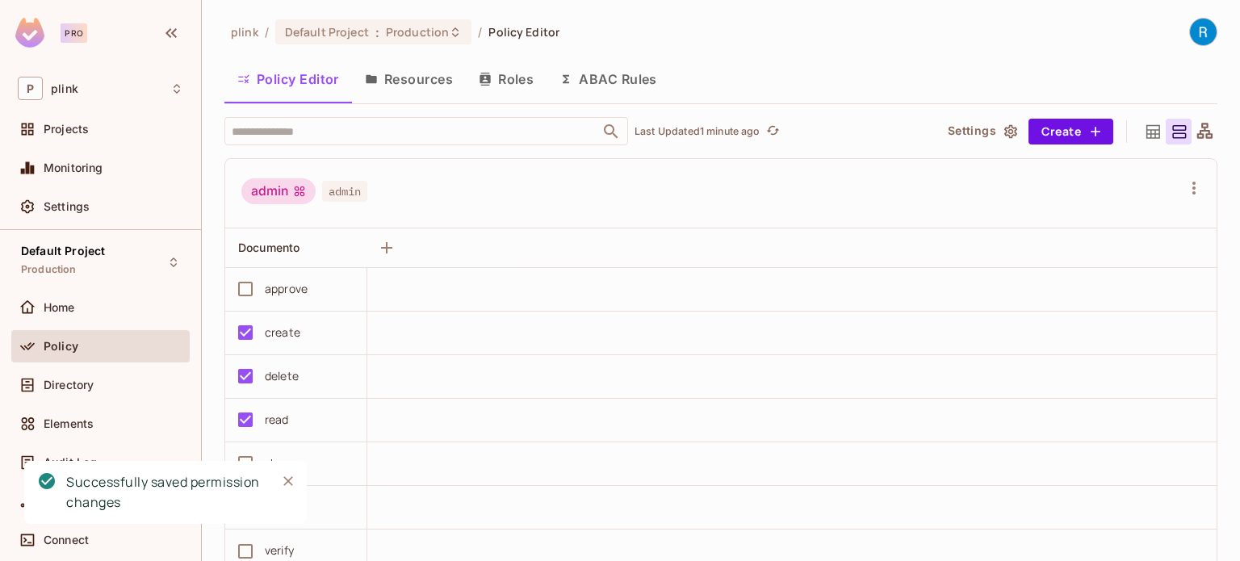
click at [405, 80] on button "Resources" at bounding box center [409, 79] width 114 height 40
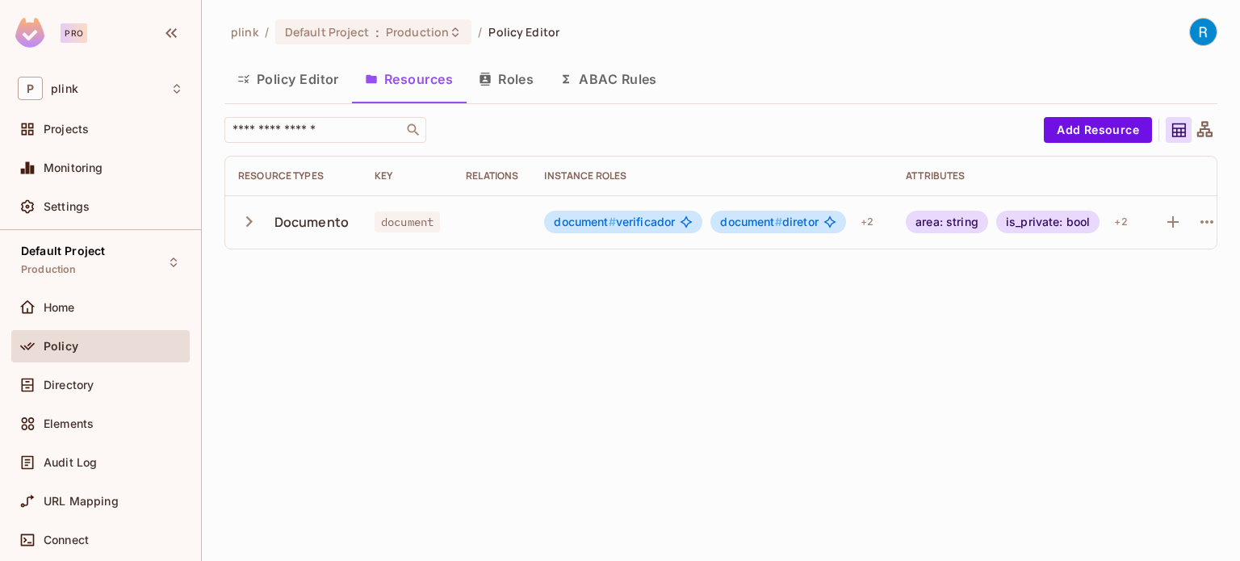
click at [278, 80] on button "Policy Editor" at bounding box center [288, 79] width 128 height 40
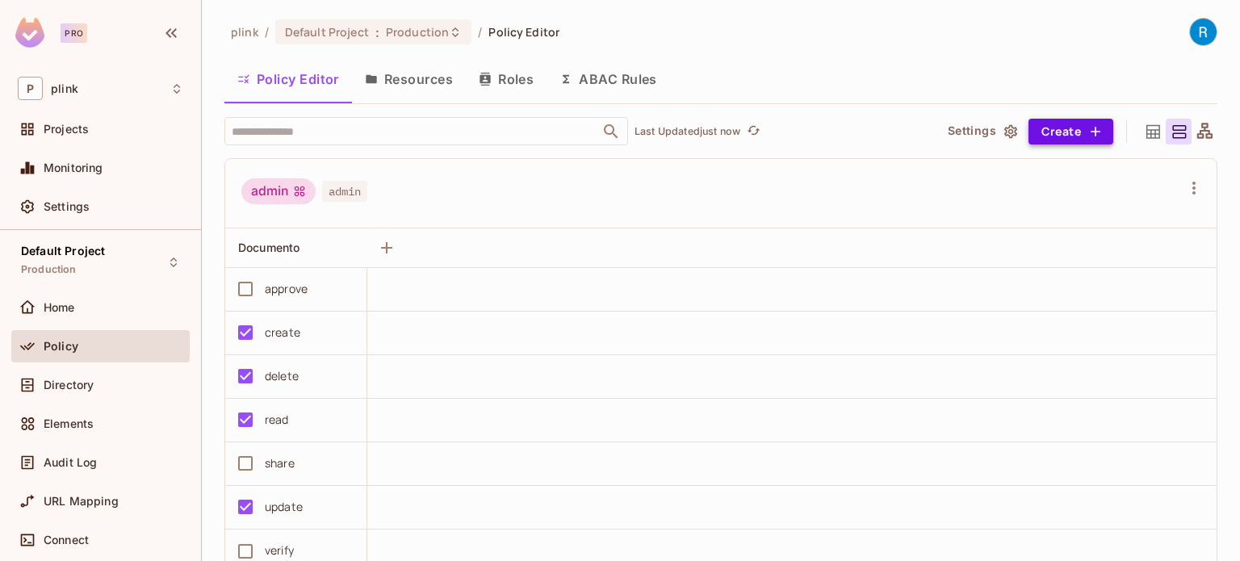
click at [1028, 129] on button "Create" at bounding box center [1070, 132] width 85 height 26
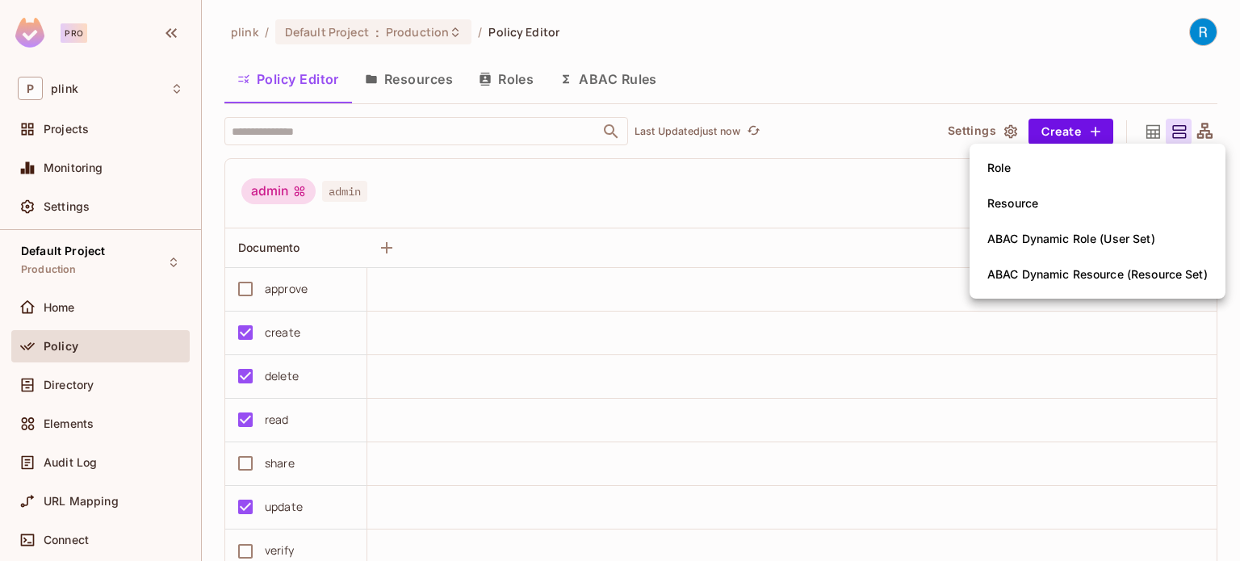
click at [745, 83] on div at bounding box center [620, 280] width 1240 height 561
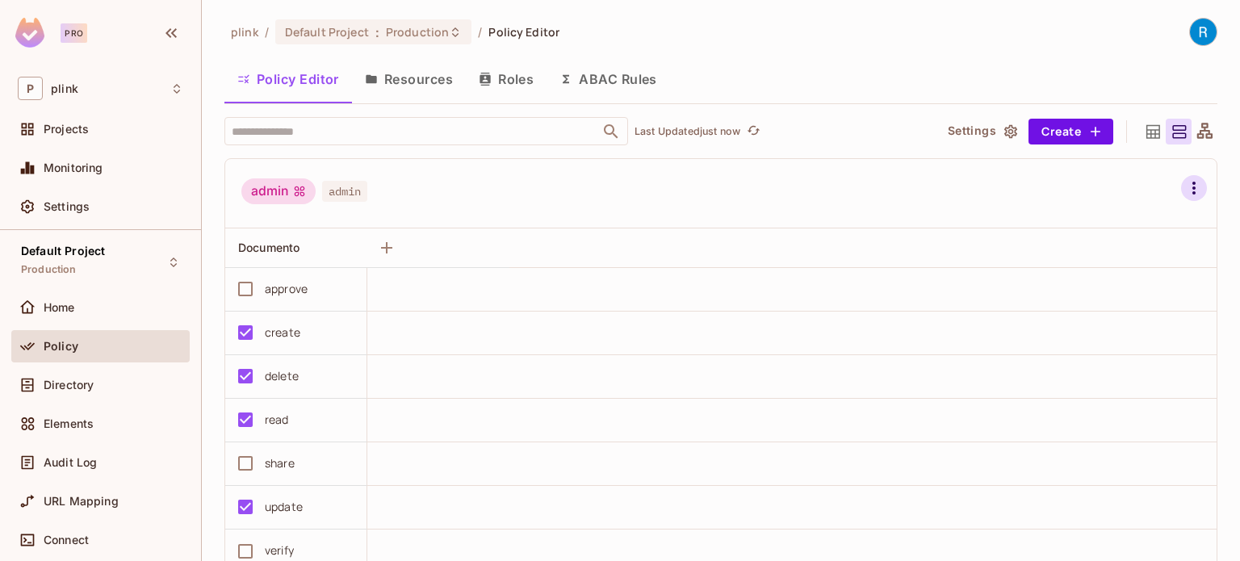
click at [1184, 189] on icon "button" at bounding box center [1193, 187] width 19 height 19
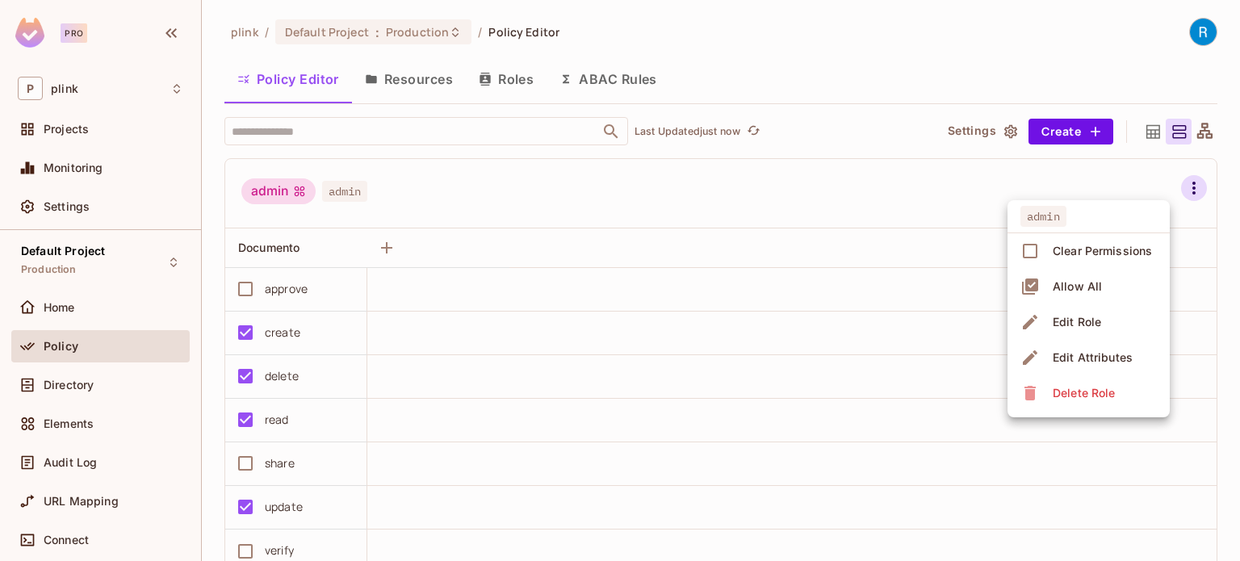
click at [755, 147] on div at bounding box center [620, 280] width 1240 height 561
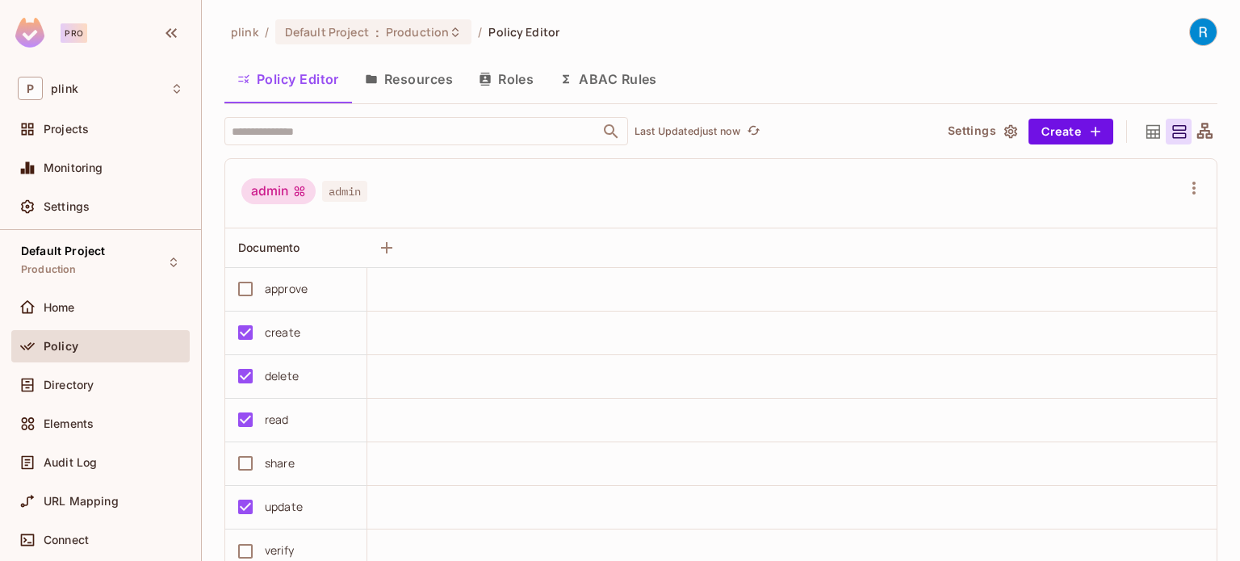
click at [509, 82] on button "Roles" at bounding box center [506, 79] width 81 height 40
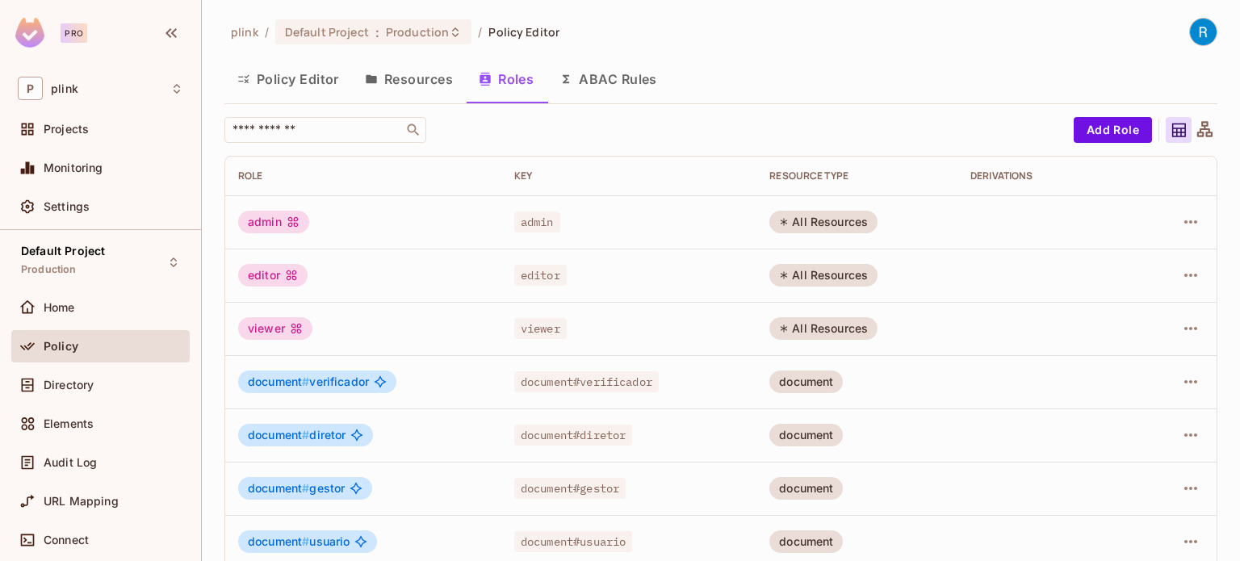
click at [408, 83] on button "Resources" at bounding box center [409, 79] width 114 height 40
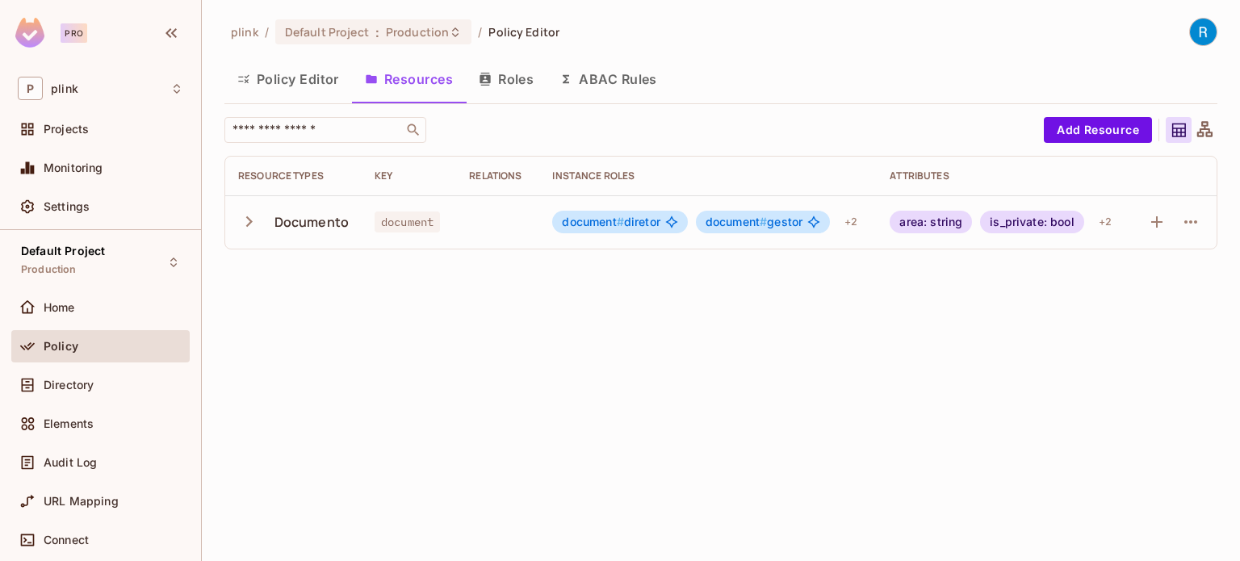
click at [245, 223] on icon "button" at bounding box center [249, 222] width 22 height 22
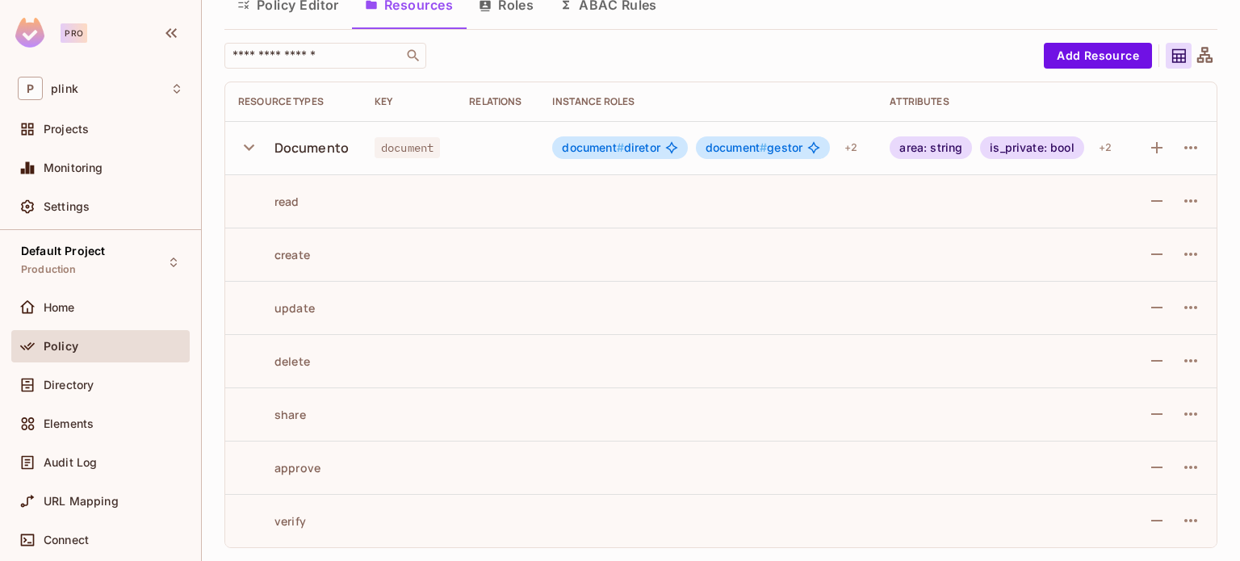
scroll to position [86, 0]
click at [1154, 191] on icon "button" at bounding box center [1156, 200] width 19 height 19
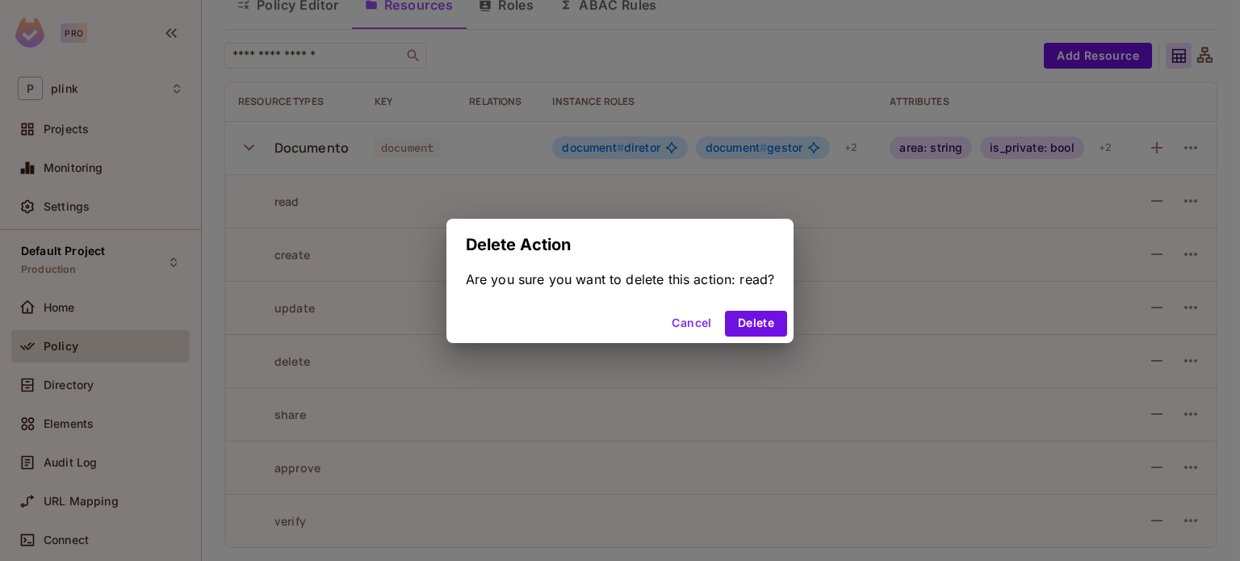
click at [677, 316] on button "Cancel" at bounding box center [691, 324] width 52 height 26
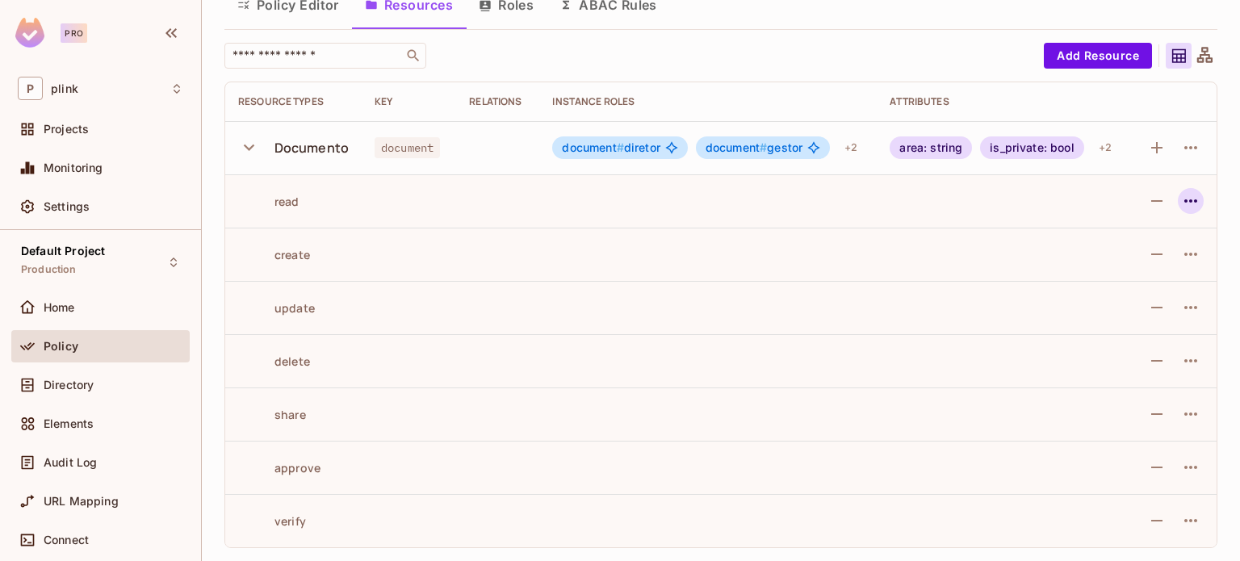
click at [1188, 191] on icon "button" at bounding box center [1190, 200] width 19 height 19
click at [1188, 187] on div at bounding box center [620, 280] width 1240 height 561
click at [665, 141] on icon at bounding box center [671, 147] width 13 height 13
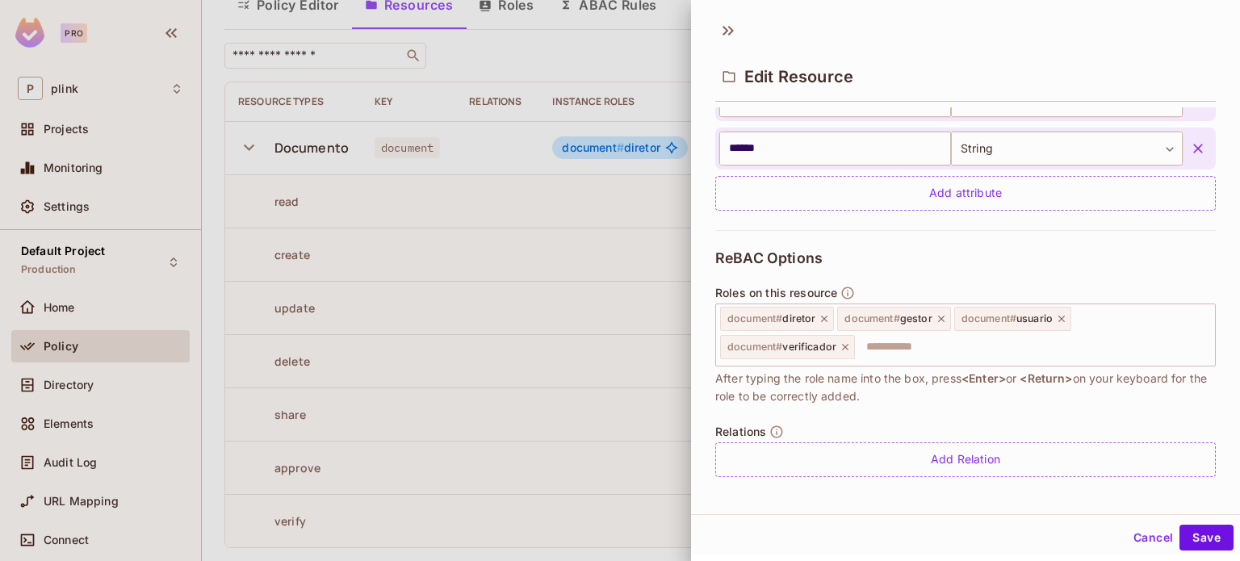
scroll to position [542, 0]
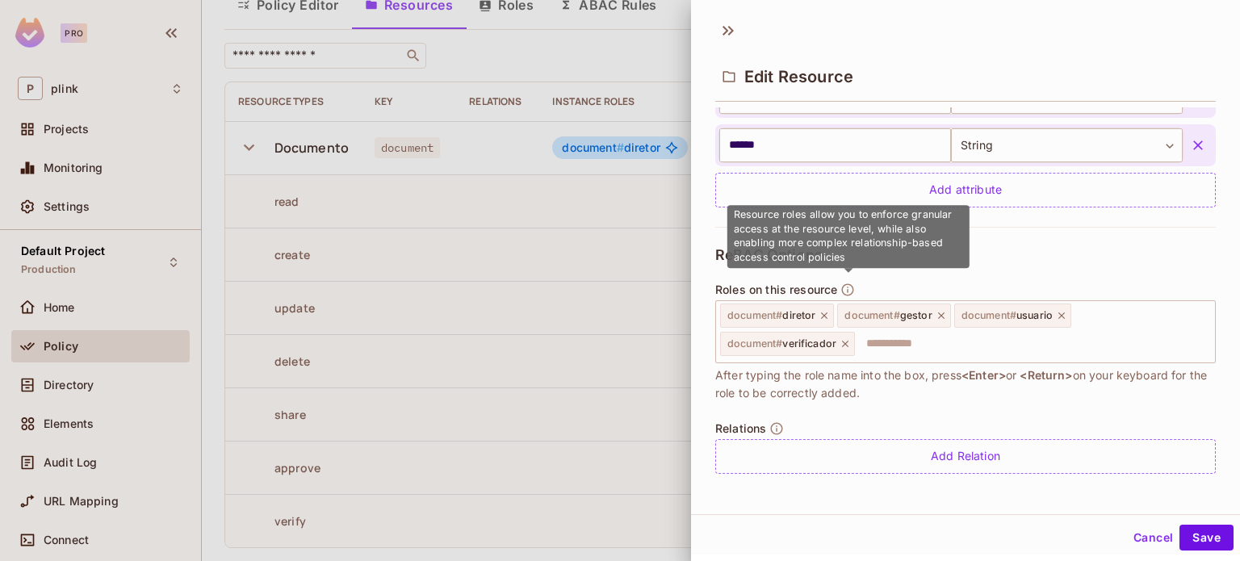
drag, startPoint x: 845, startPoint y: 254, endPoint x: 762, endPoint y: 222, distance: 89.2
click at [762, 222] on div "Resource roles allow you to enforce granular access at the resource level, whil…" at bounding box center [848, 236] width 242 height 63
drag, startPoint x: 735, startPoint y: 220, endPoint x: 833, endPoint y: 250, distance: 102.9
click at [832, 249] on span "Resource roles allow you to enforce granular access at the resource level, whil…" at bounding box center [843, 235] width 219 height 55
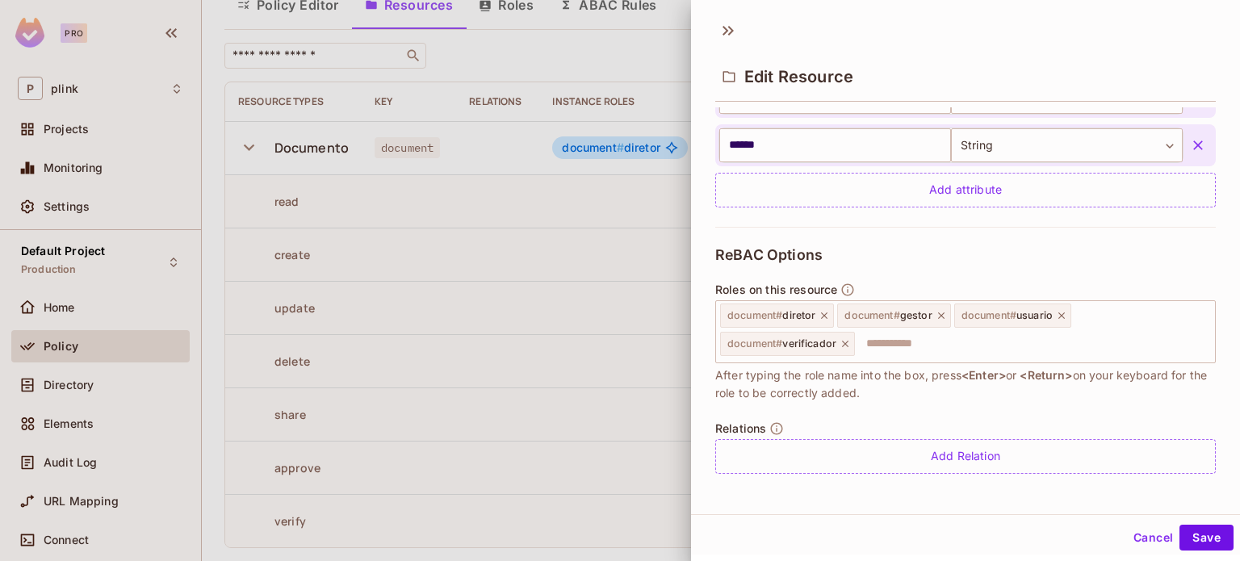
click at [562, 193] on div at bounding box center [620, 280] width 1240 height 561
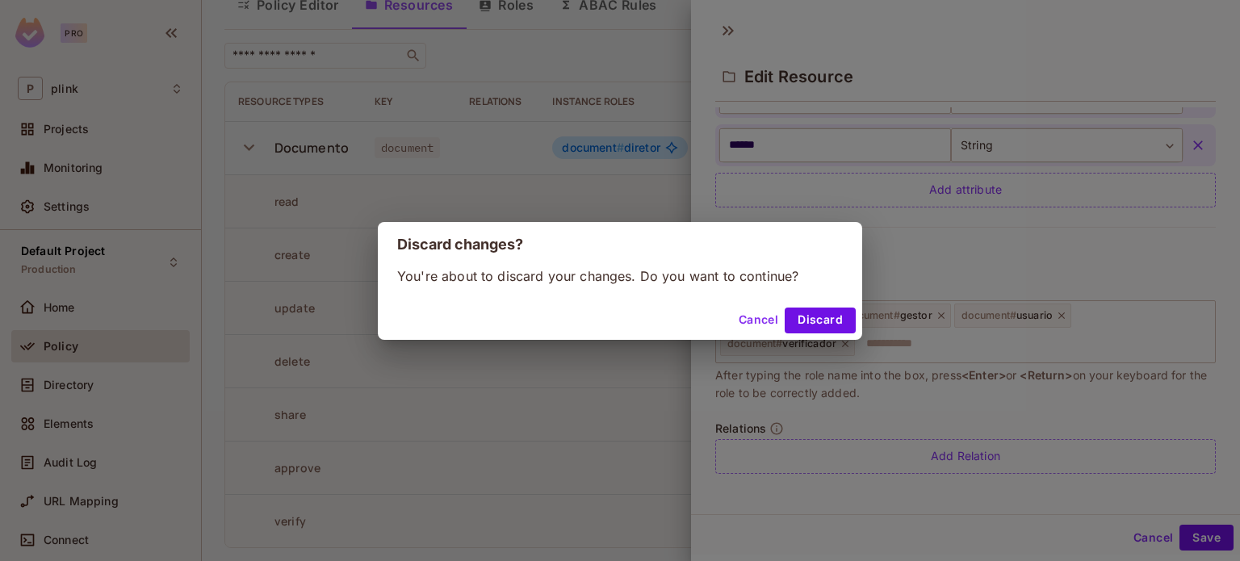
click at [796, 320] on button "Discard" at bounding box center [820, 321] width 71 height 26
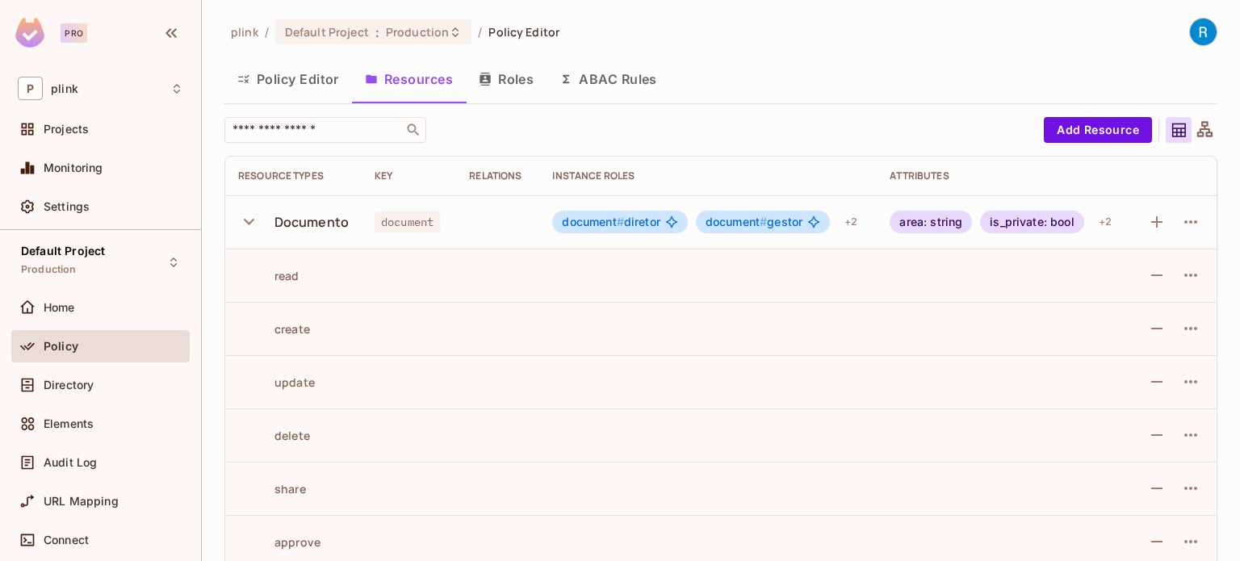
scroll to position [0, 0]
click at [306, 77] on button "Policy Editor" at bounding box center [288, 79] width 128 height 40
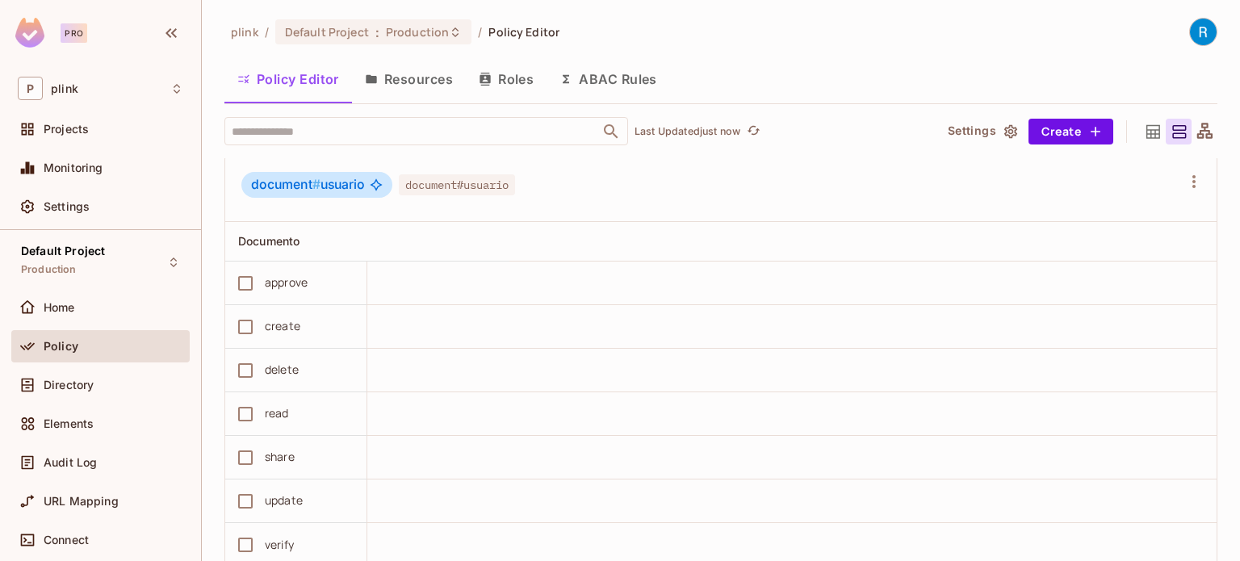
scroll to position [2583, 0]
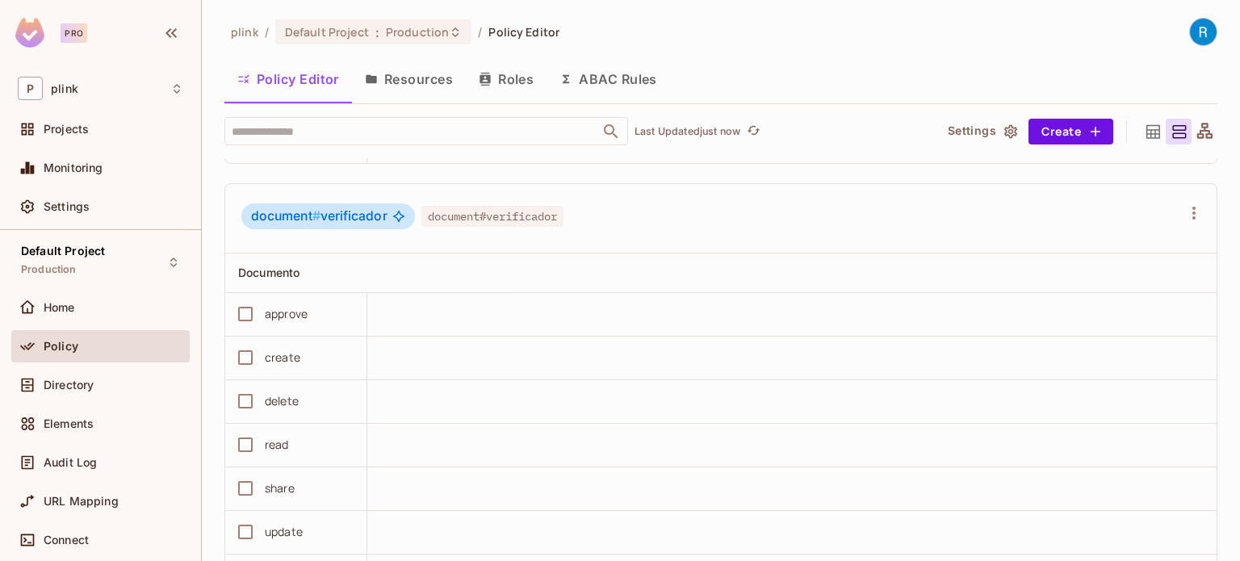
click at [424, 84] on button "Resources" at bounding box center [409, 79] width 114 height 40
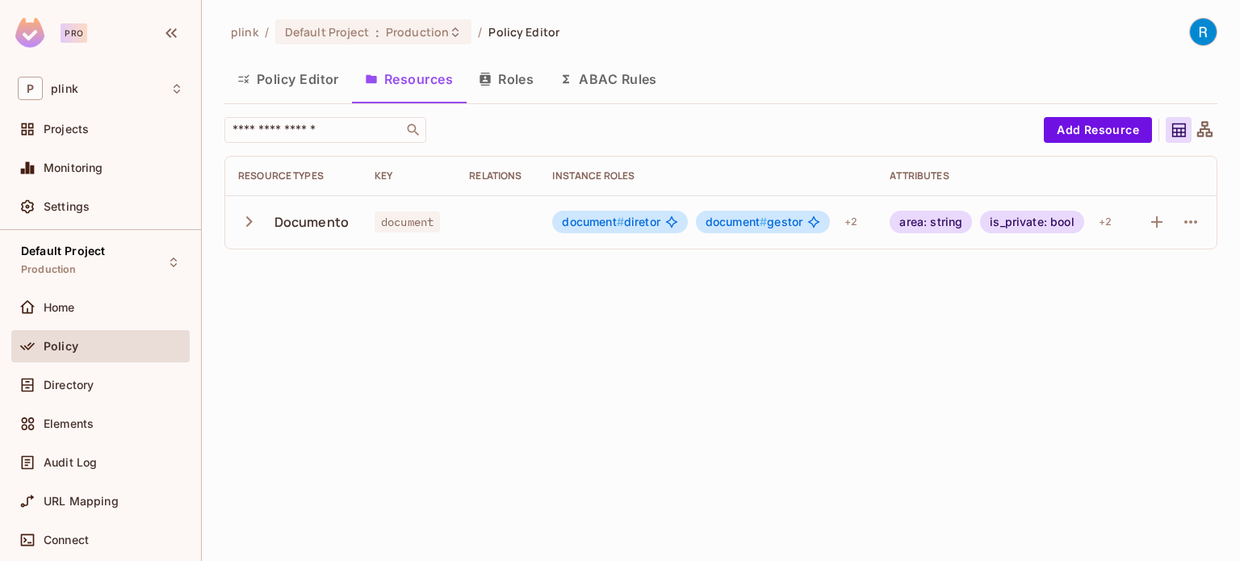
click at [266, 223] on div "Documento" at bounding box center [293, 222] width 111 height 34
click at [1194, 222] on icon "button" at bounding box center [1190, 221] width 19 height 19
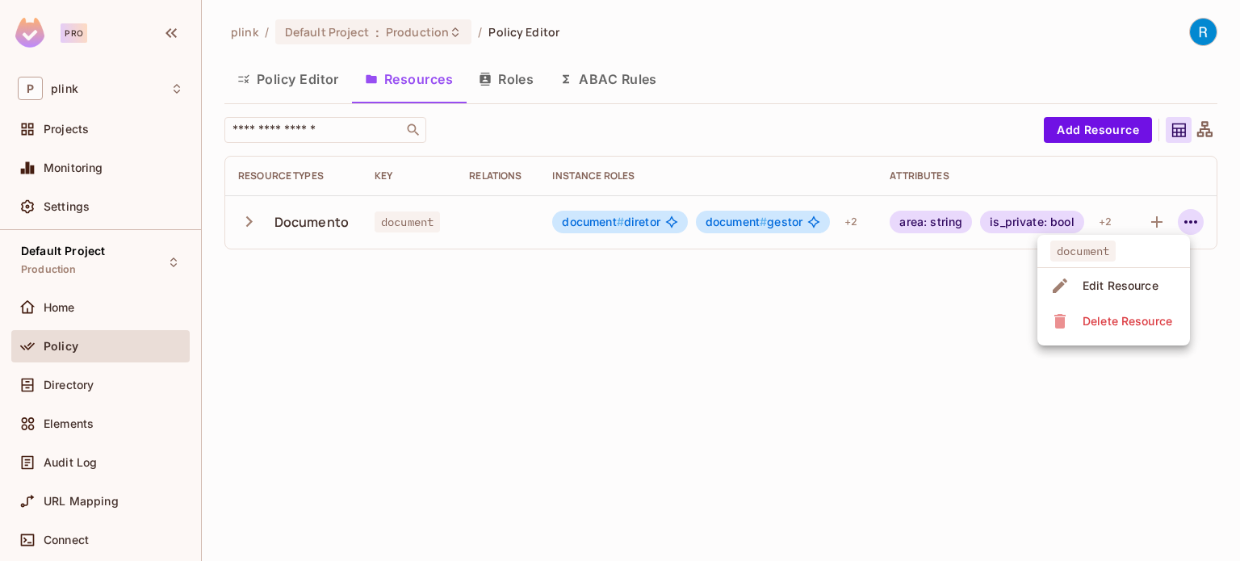
click at [1083, 291] on div "Edit Resource" at bounding box center [1121, 286] width 76 height 16
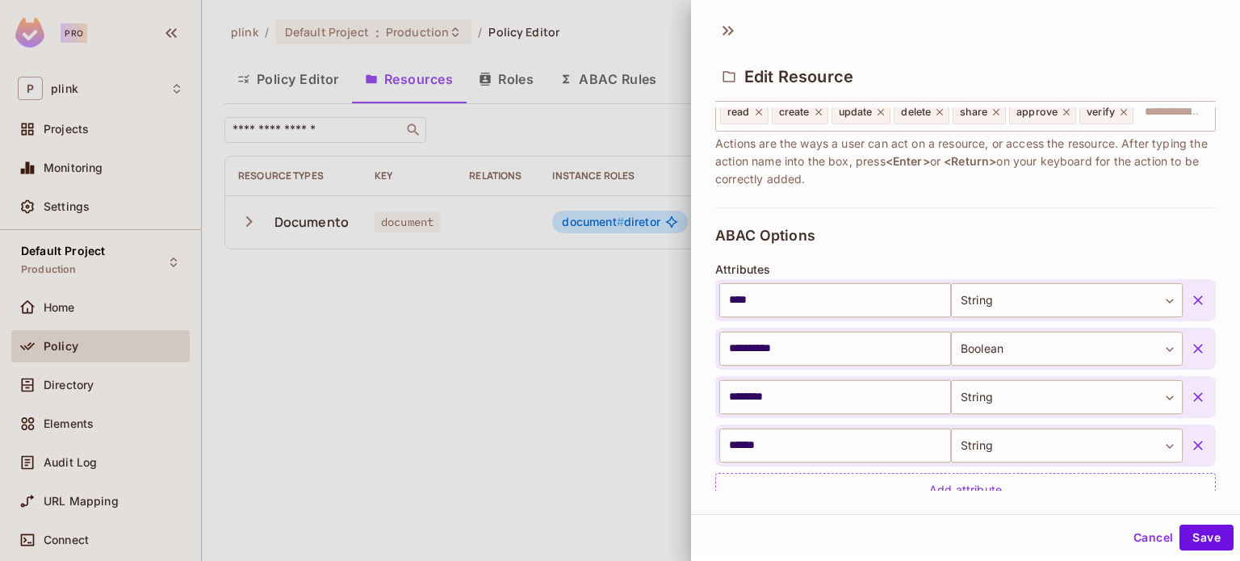
scroll to position [323, 0]
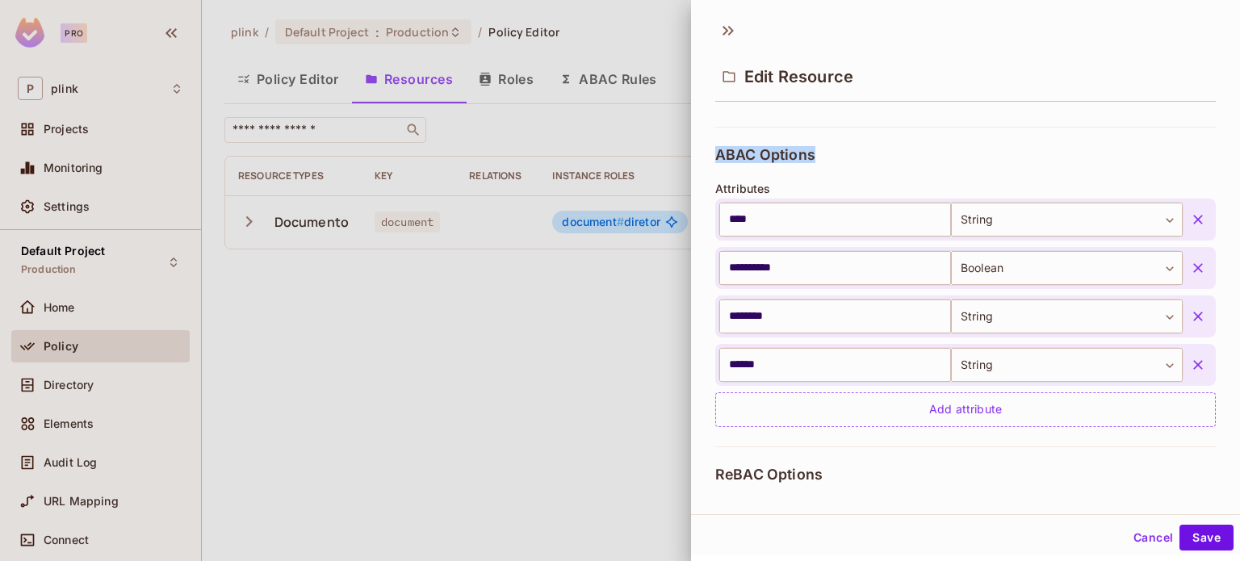
drag, startPoint x: 719, startPoint y: 154, endPoint x: 817, endPoint y: 154, distance: 97.7
click at [817, 154] on div "**********" at bounding box center [965, 287] width 501 height 320
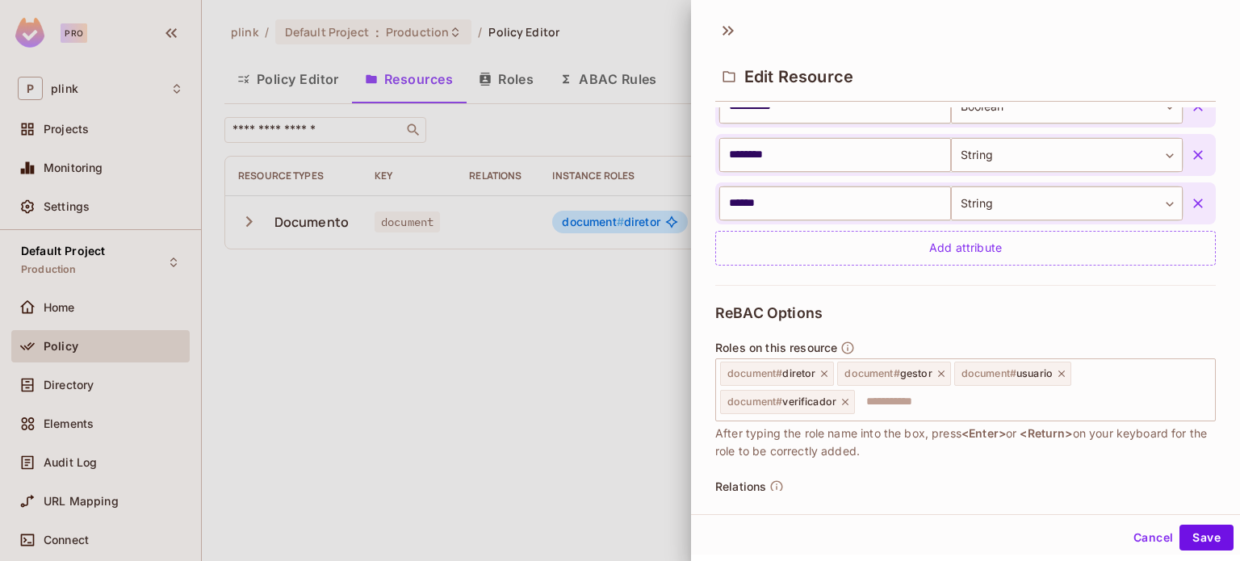
scroll to position [542, 0]
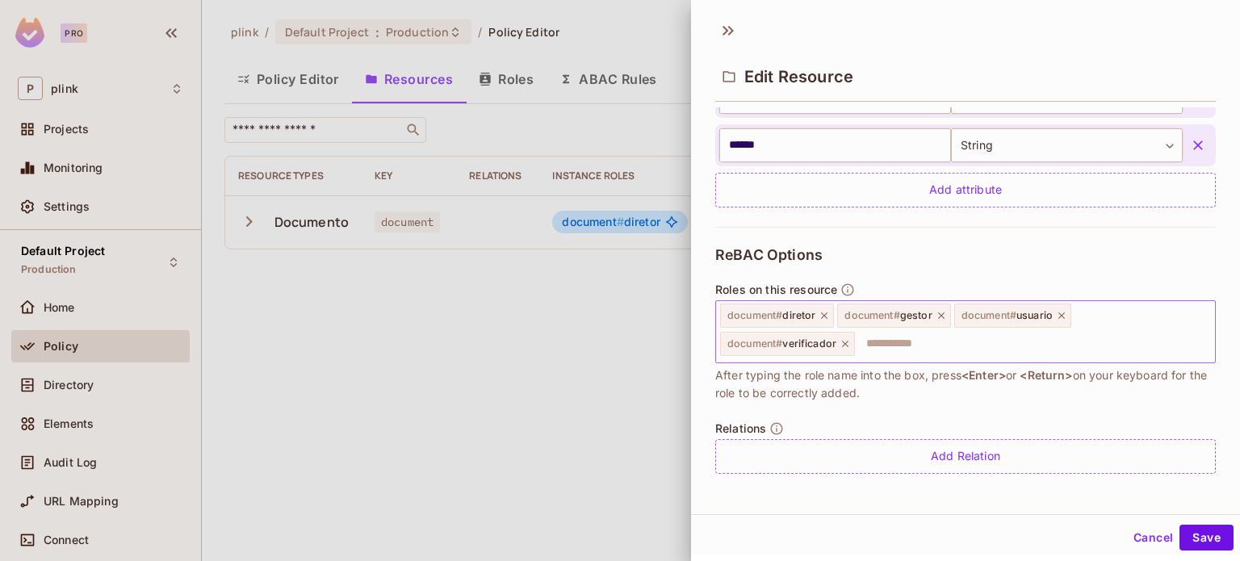
click at [823, 312] on icon at bounding box center [824, 315] width 6 height 6
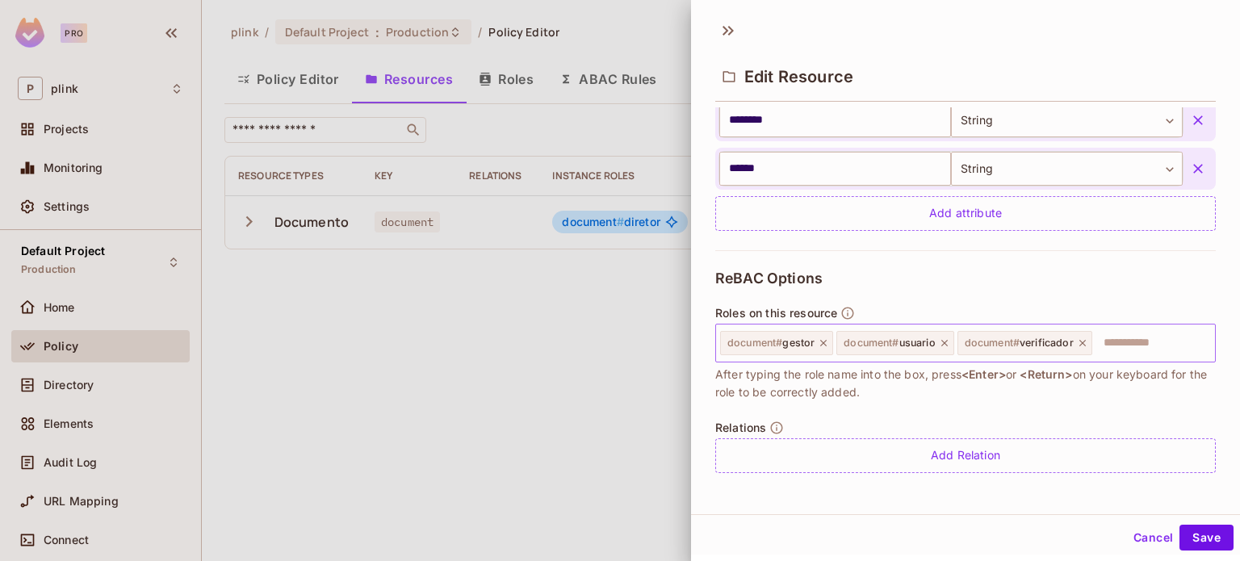
click at [821, 341] on icon at bounding box center [823, 342] width 11 height 11
click at [827, 337] on icon at bounding box center [827, 342] width 11 height 11
click at [848, 341] on icon at bounding box center [845, 342] width 11 height 11
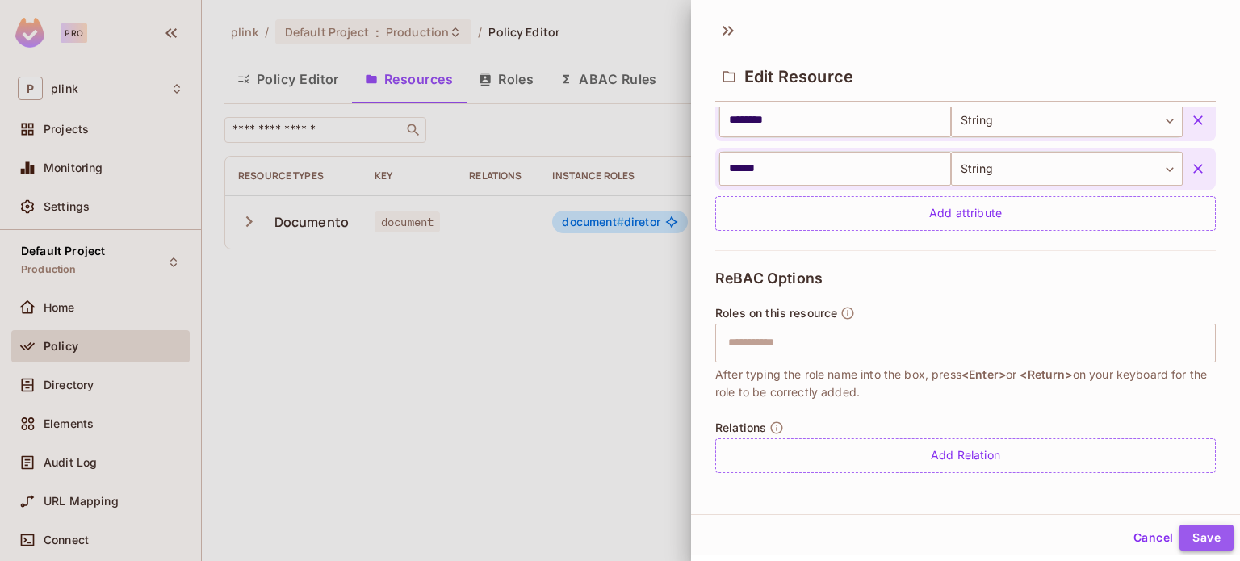
click at [1198, 534] on button "Save" at bounding box center [1206, 538] width 54 height 26
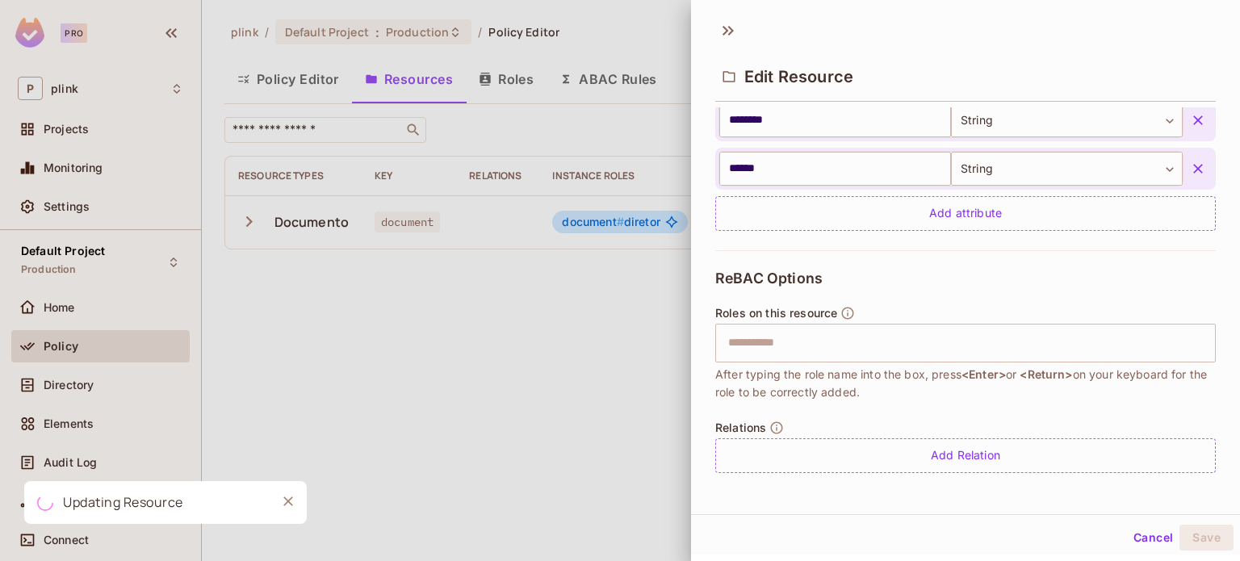
scroll to position [2, 0]
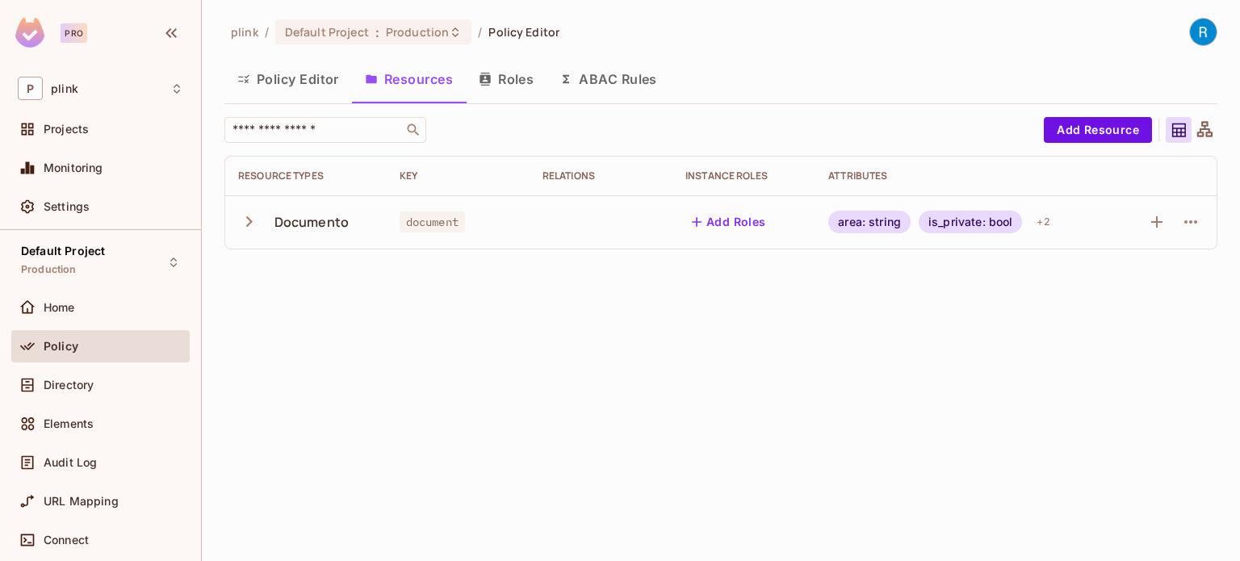
click at [513, 79] on button "Roles" at bounding box center [506, 79] width 81 height 40
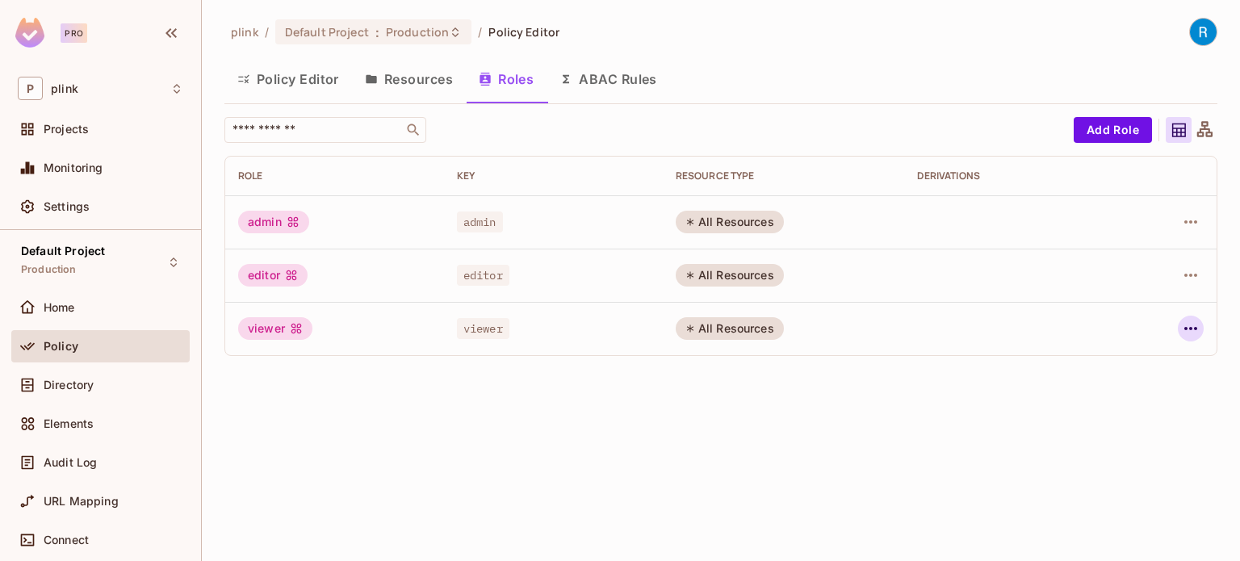
click at [1188, 337] on icon "button" at bounding box center [1190, 328] width 19 height 19
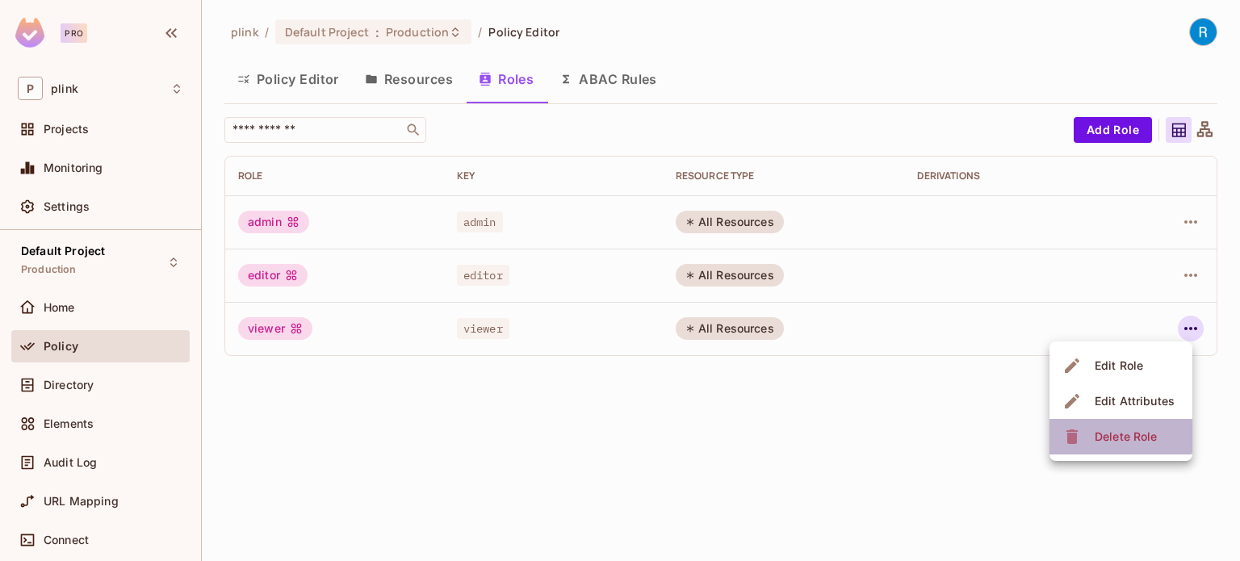
click at [1109, 432] on div "Delete Role" at bounding box center [1126, 437] width 62 height 16
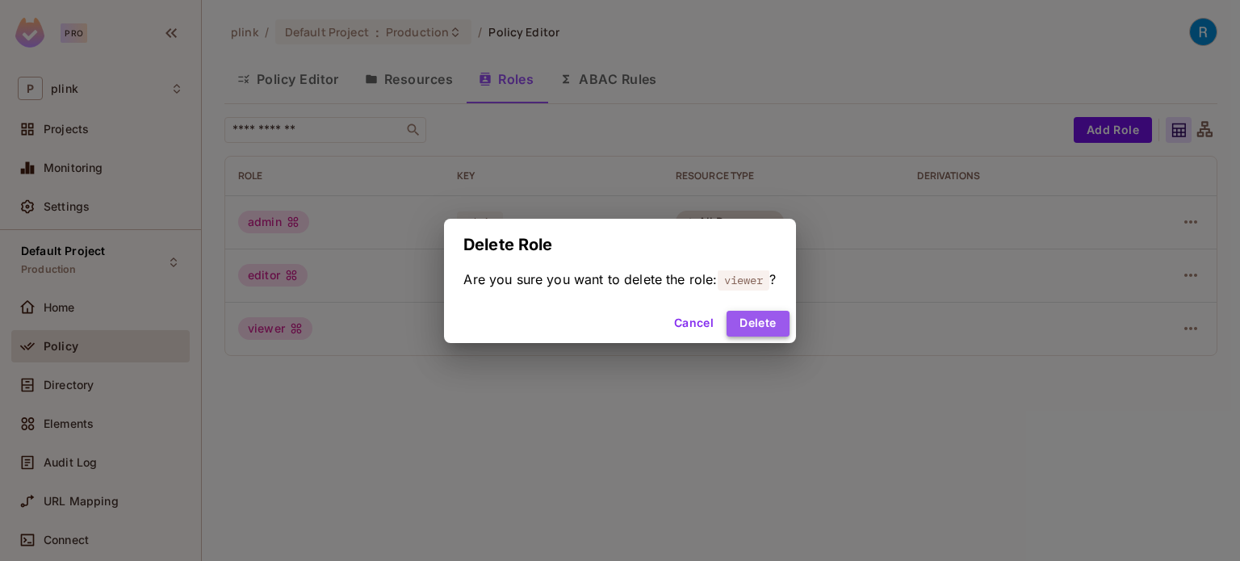
click at [765, 328] on button "Delete" at bounding box center [758, 324] width 62 height 26
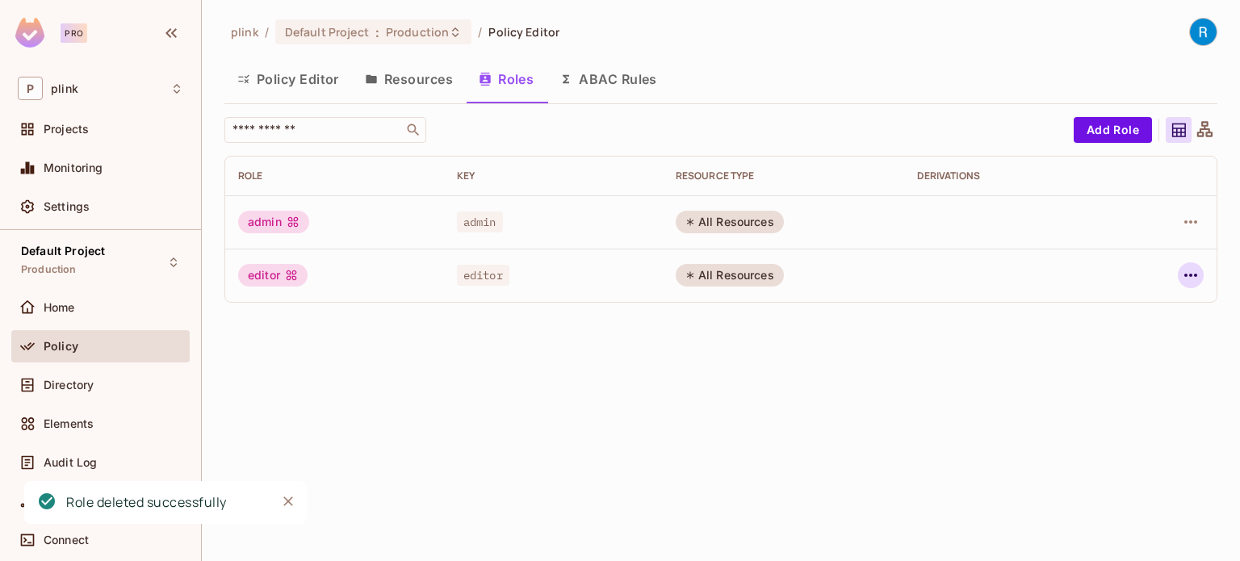
click at [1196, 279] on icon "button" at bounding box center [1190, 275] width 19 height 19
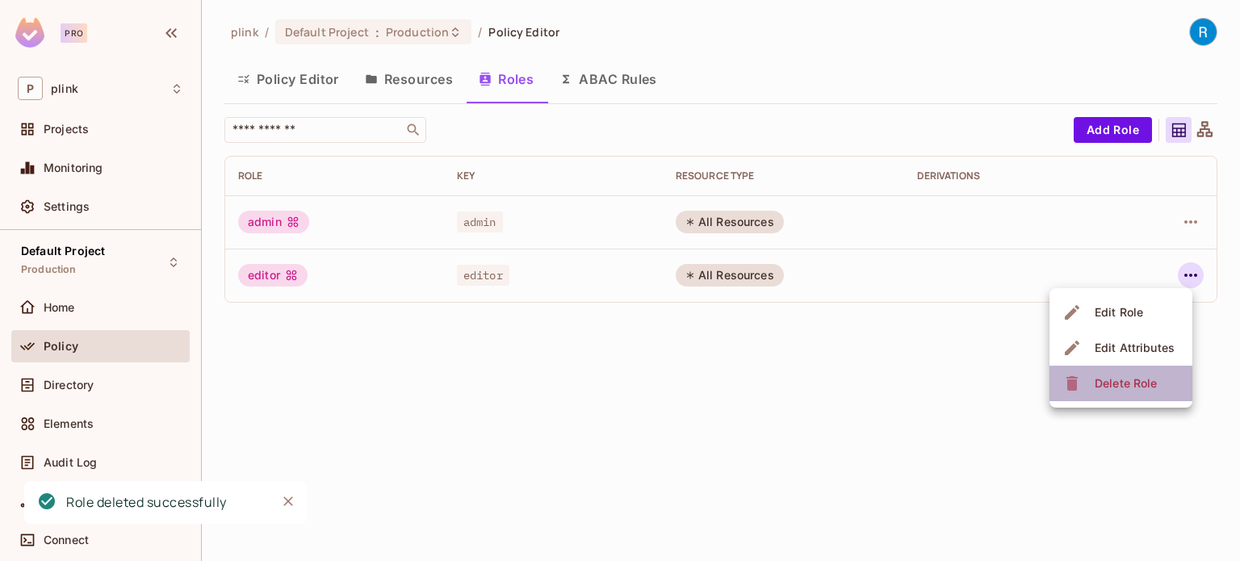
click at [1121, 377] on div "Delete Role" at bounding box center [1126, 383] width 62 height 16
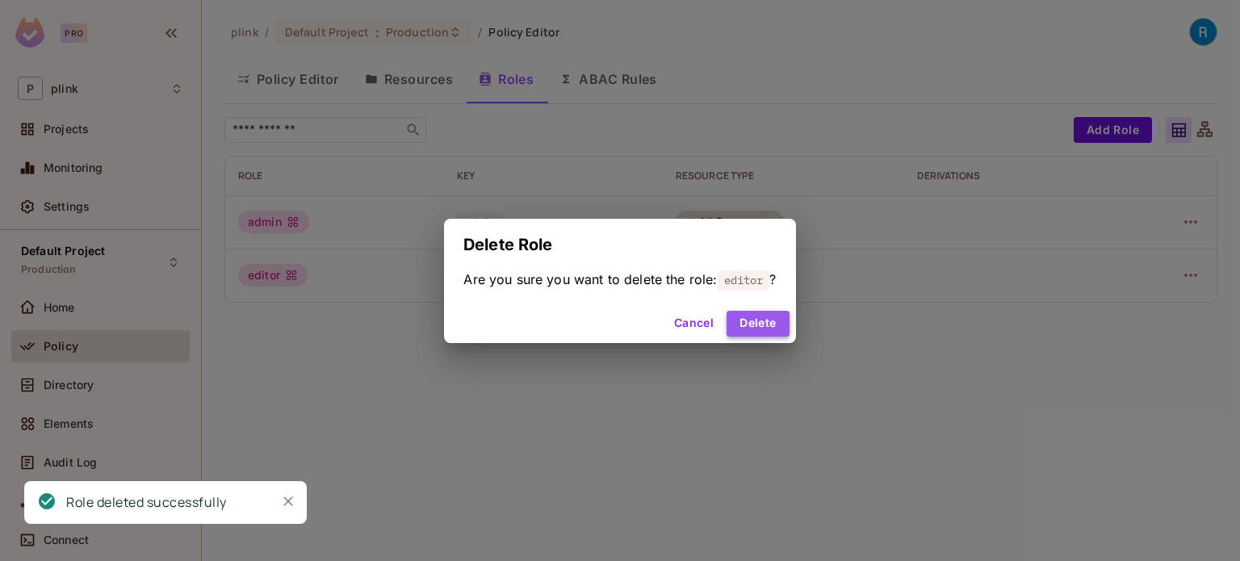
click at [770, 316] on button "Delete" at bounding box center [758, 324] width 62 height 26
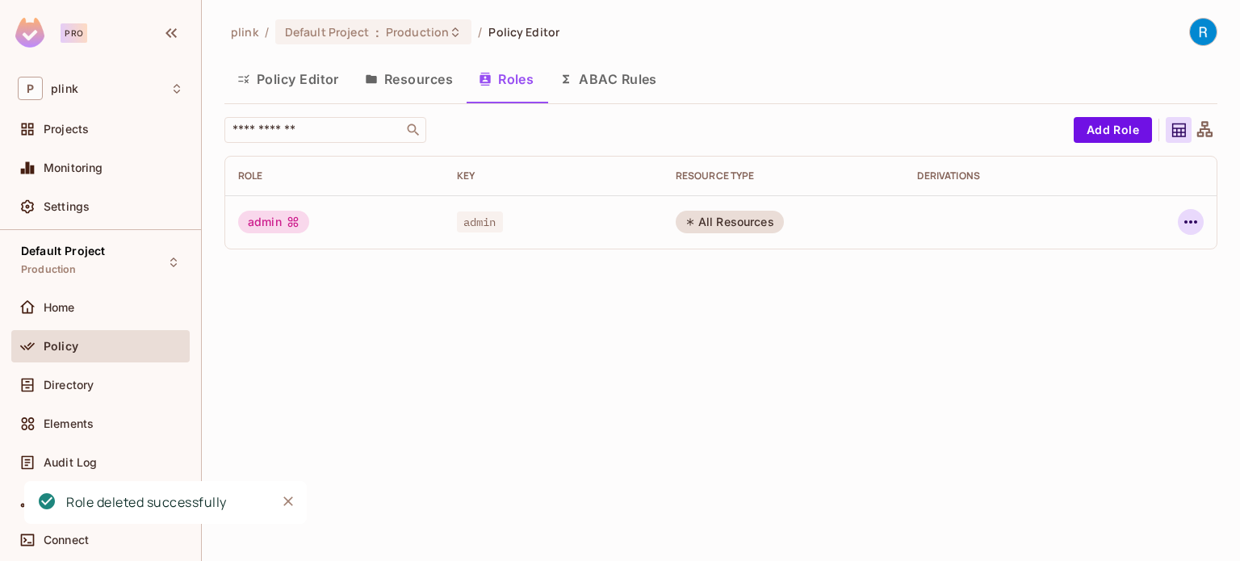
click at [1189, 222] on icon "button" at bounding box center [1190, 221] width 13 height 3
click at [1110, 316] on li "Delete Role" at bounding box center [1120, 330] width 143 height 36
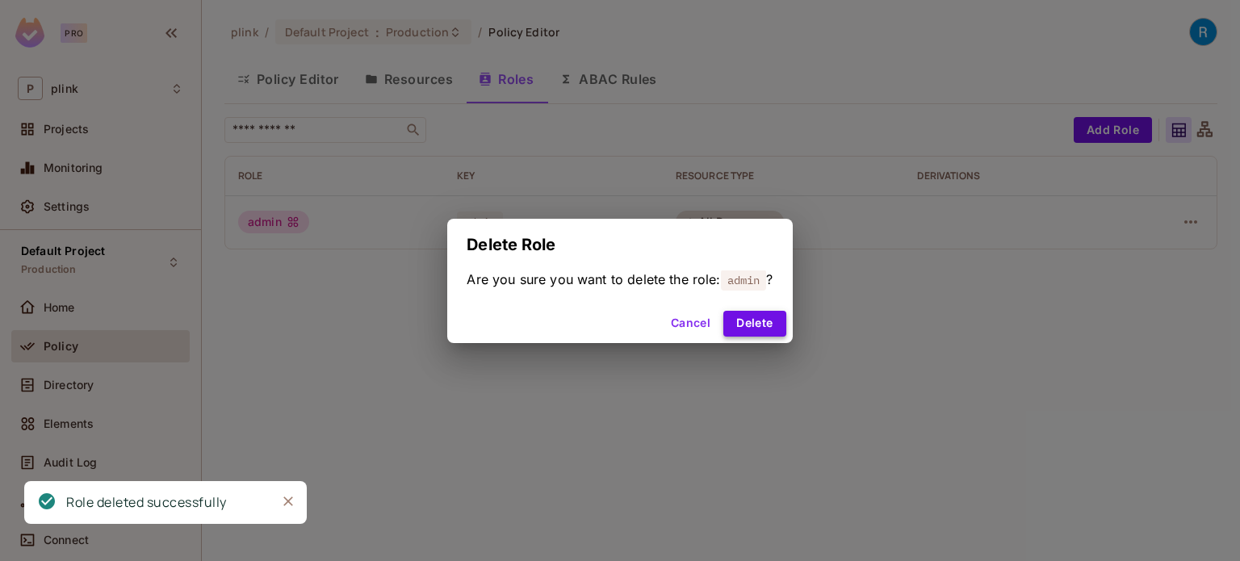
click at [777, 318] on button "Delete" at bounding box center [754, 324] width 62 height 26
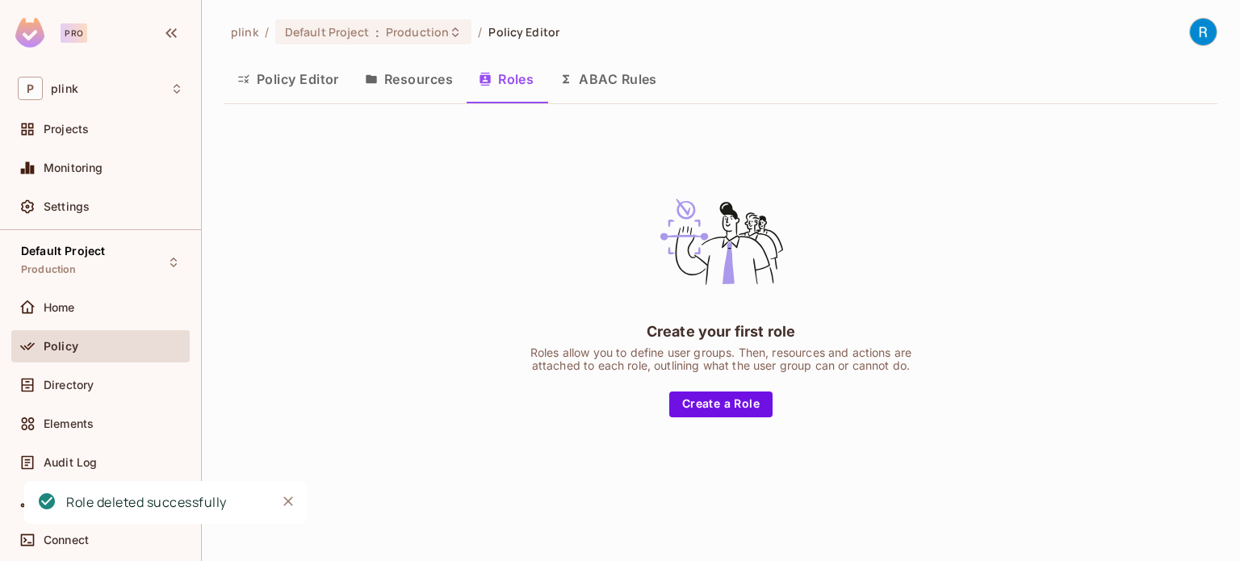
click at [630, 79] on button "ABAC Rules" at bounding box center [609, 79] width 124 height 40
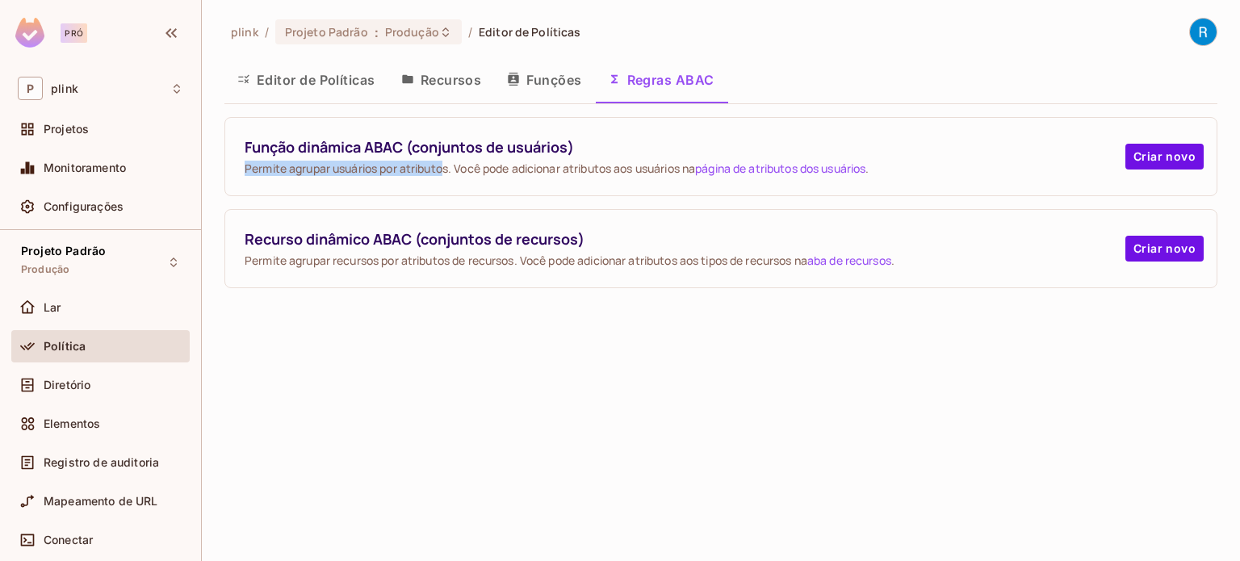
drag, startPoint x: 245, startPoint y: 163, endPoint x: 446, endPoint y: 170, distance: 200.3
click at [446, 170] on font "Permite agrupar usuários por atributos. Você pode adicionar atributos aos usuár…" at bounding box center [470, 168] width 450 height 15
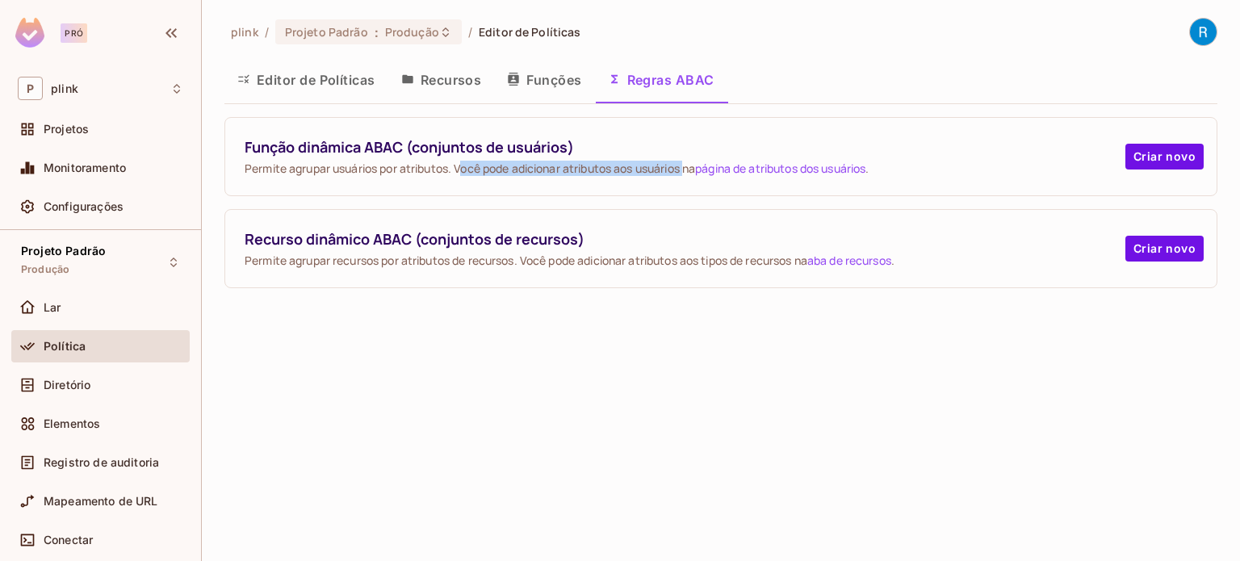
drag, startPoint x: 467, startPoint y: 169, endPoint x: 691, endPoint y: 170, distance: 223.6
click at [691, 170] on font "Permite agrupar usuários por atributos. Você pode adicionar atributos aos usuár…" at bounding box center [470, 168] width 450 height 15
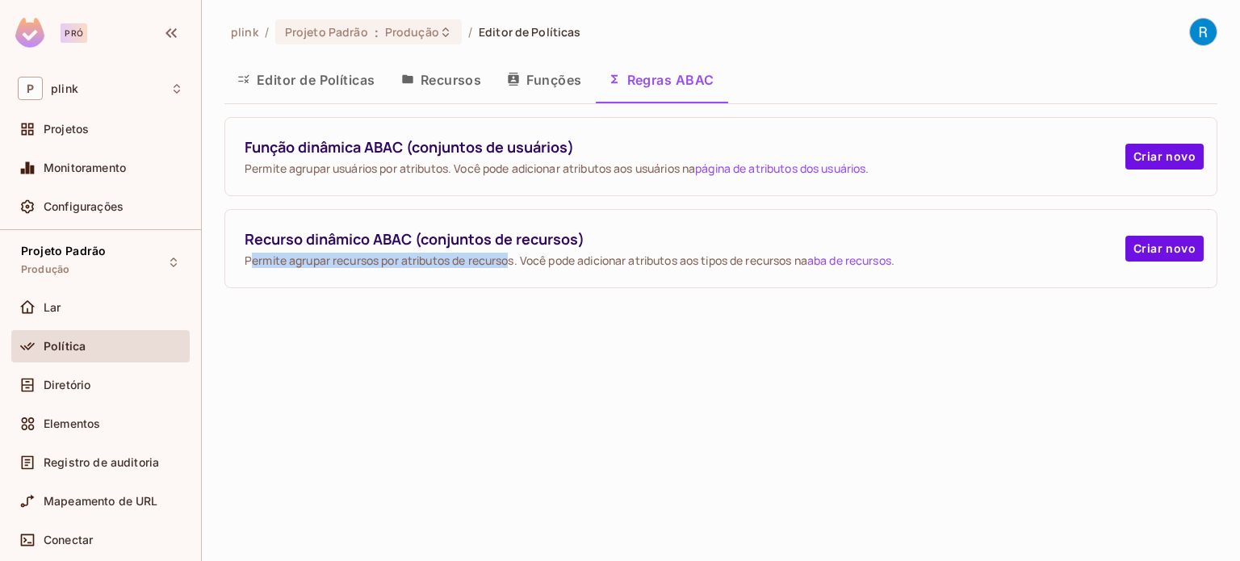
drag, startPoint x: 249, startPoint y: 258, endPoint x: 516, endPoint y: 260, distance: 267.2
click at [516, 260] on font "Permite agrupar recursos por atributos de recursos. Você pode adicionar atribut…" at bounding box center [526, 260] width 563 height 15
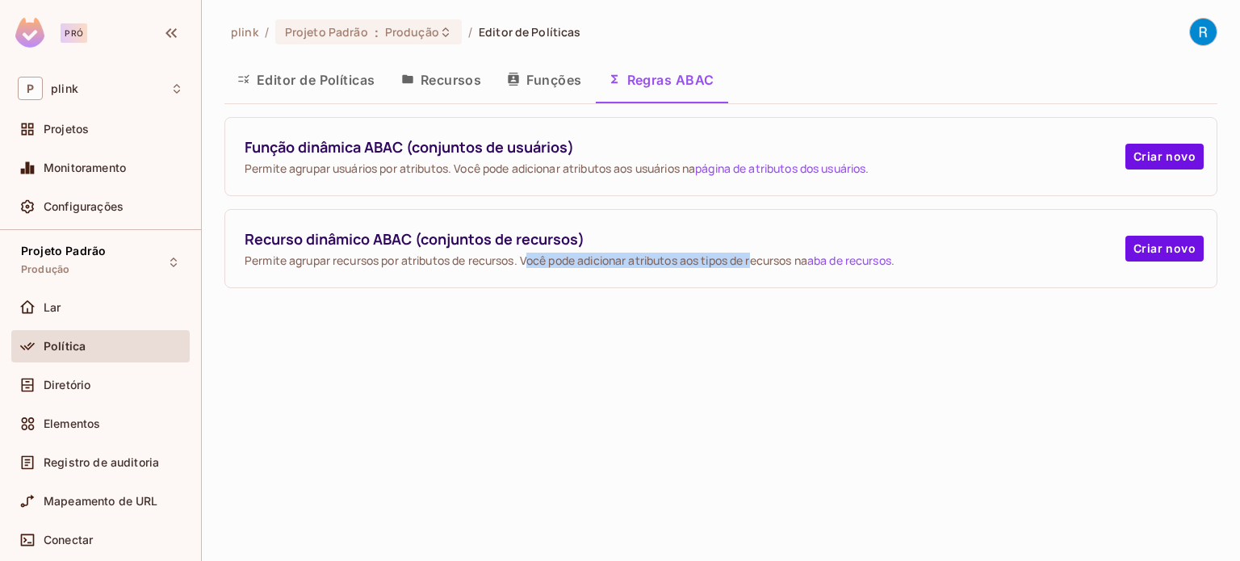
drag, startPoint x: 532, startPoint y: 261, endPoint x: 760, endPoint y: 262, distance: 228.5
click at [760, 262] on font "Permite agrupar recursos por atributos de recursos. Você pode adicionar atribut…" at bounding box center [526, 260] width 563 height 15
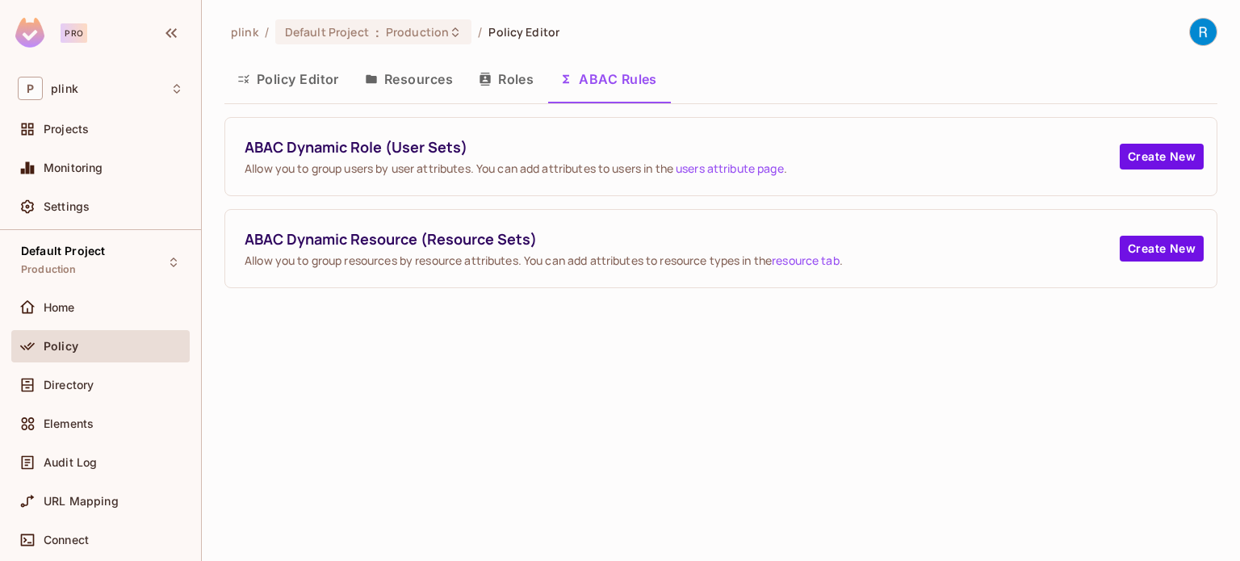
drag, startPoint x: 651, startPoint y: 44, endPoint x: 636, endPoint y: 45, distance: 14.6
click at [651, 44] on div "plink / Default Project : Production / Policy Editor" at bounding box center [720, 32] width 993 height 28
click at [507, 82] on button "Roles" at bounding box center [506, 79] width 81 height 40
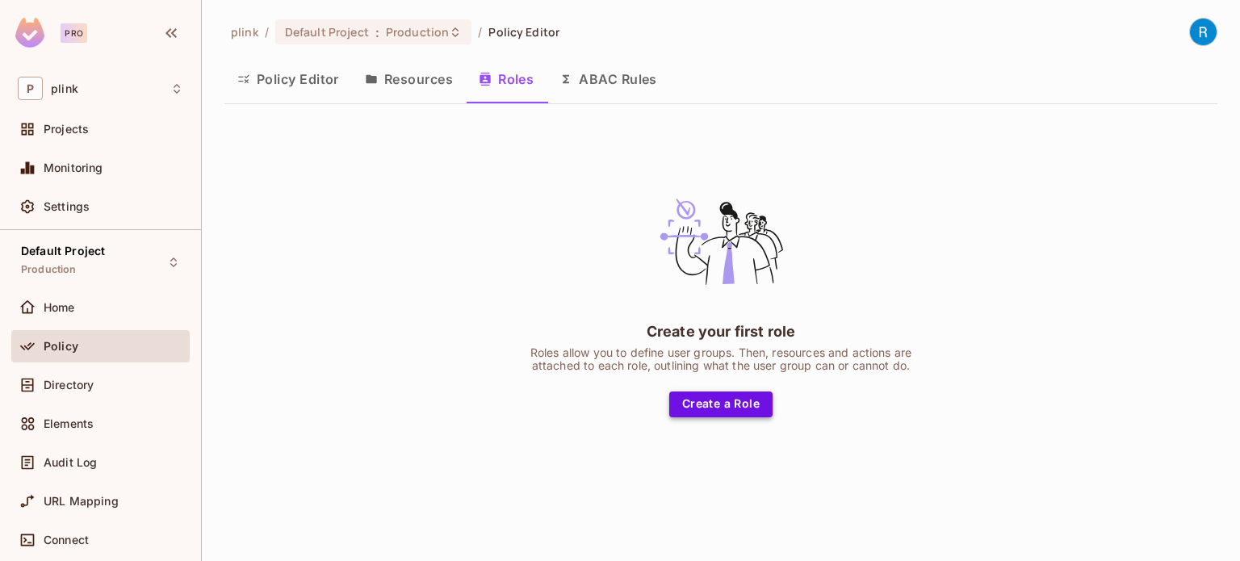
click at [701, 400] on button "Create a Role" at bounding box center [720, 405] width 103 height 26
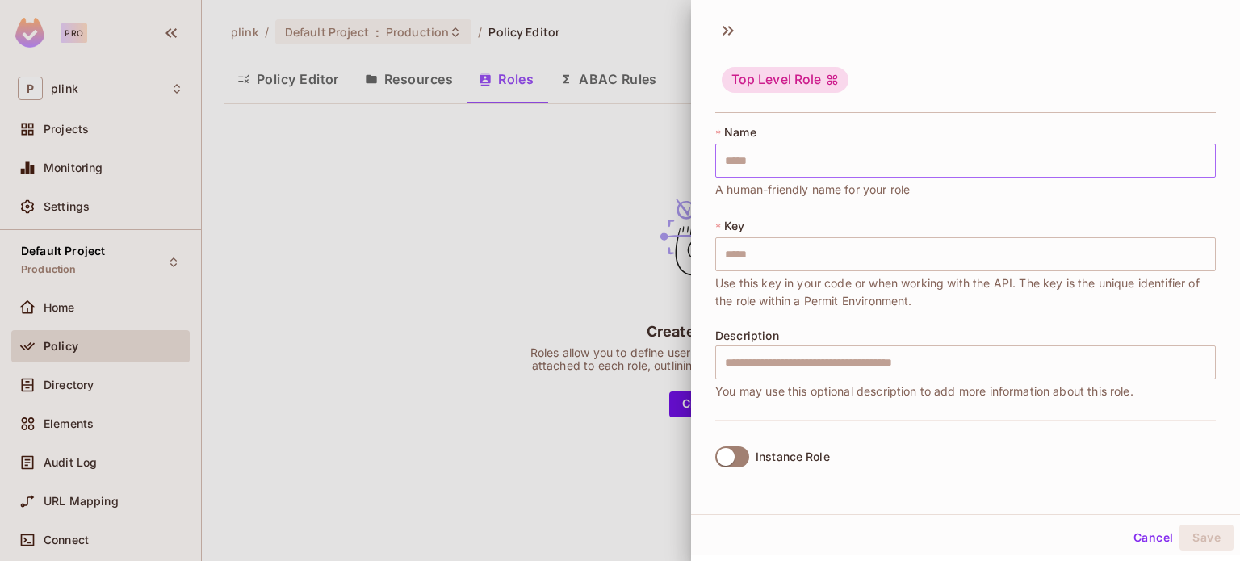
click at [778, 157] on input "text" at bounding box center [965, 161] width 501 height 34
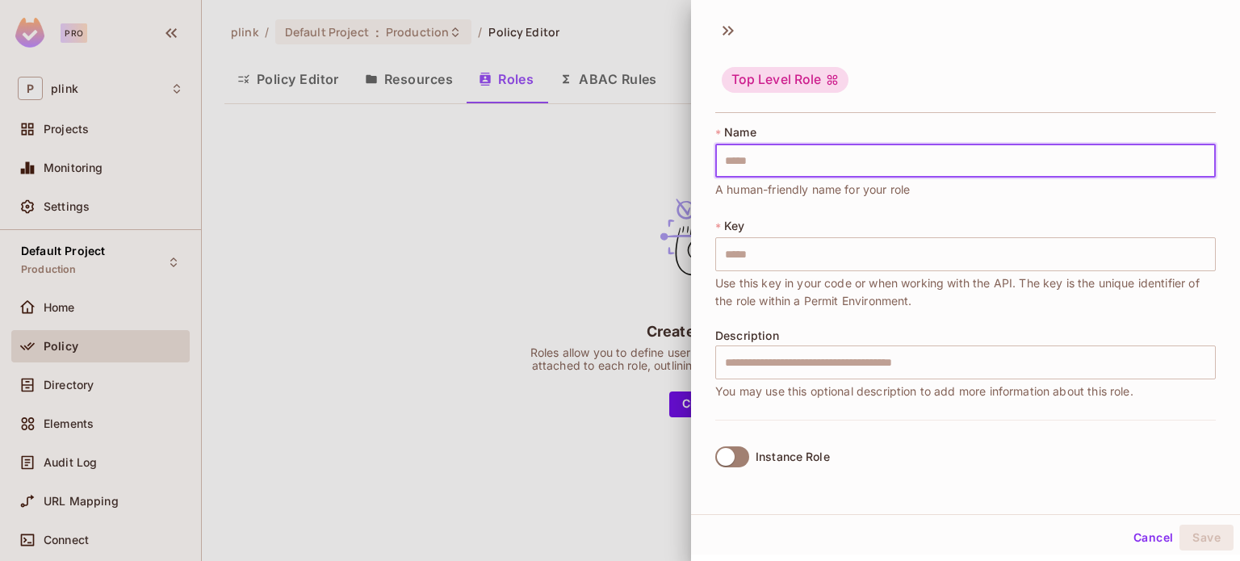
click at [723, 202] on div "* Name ​ A human-friendly name for your role * Key ​ Use this key in your code …" at bounding box center [965, 271] width 501 height 295
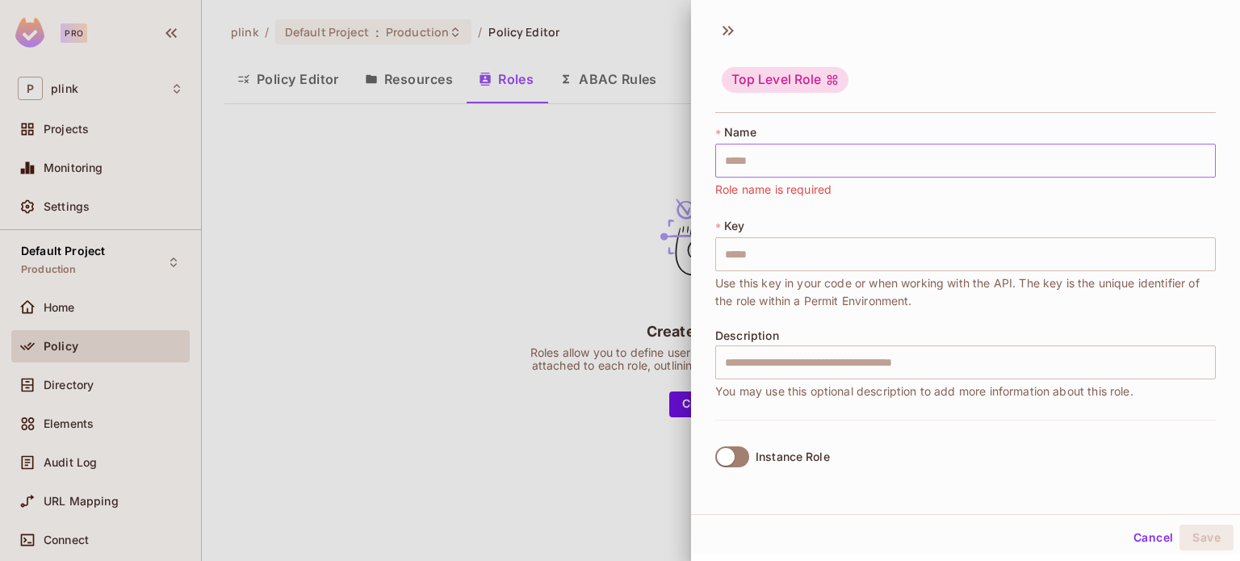
click at [743, 163] on input "text" at bounding box center [965, 161] width 501 height 34
type input "*"
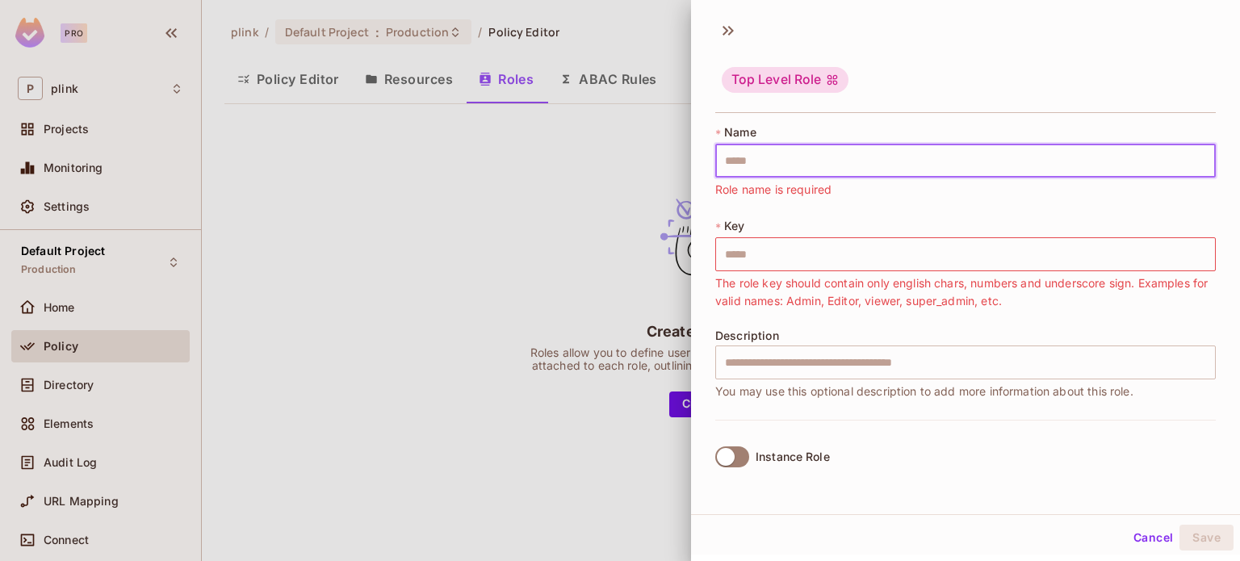
click at [743, 163] on input "text" at bounding box center [965, 161] width 501 height 34
type input "*"
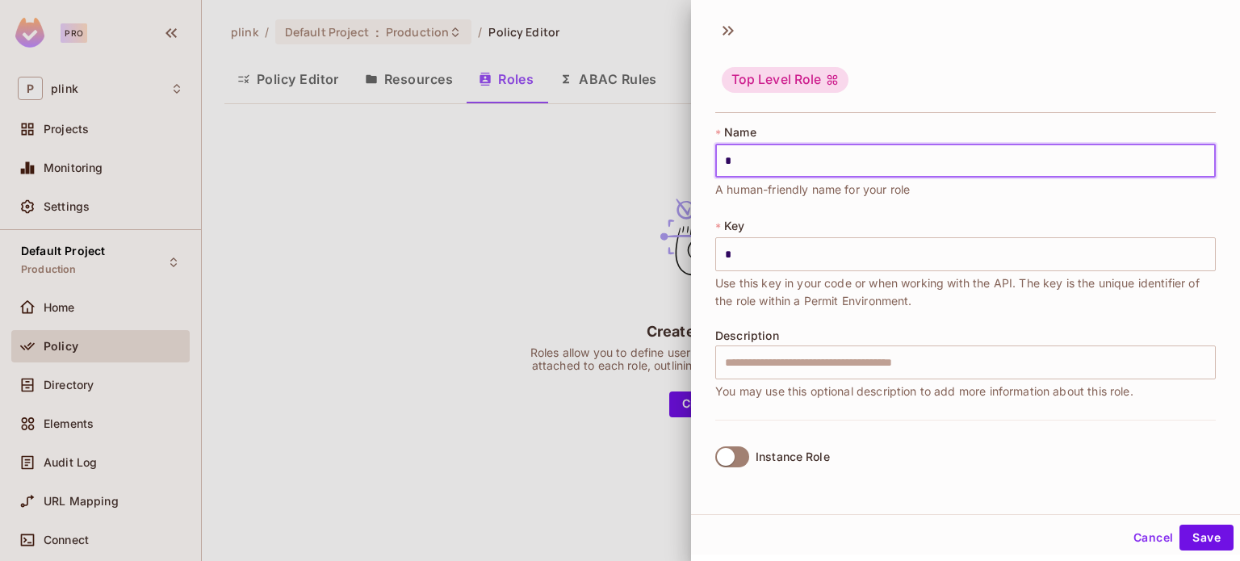
type input "**"
type input "***"
type input "**"
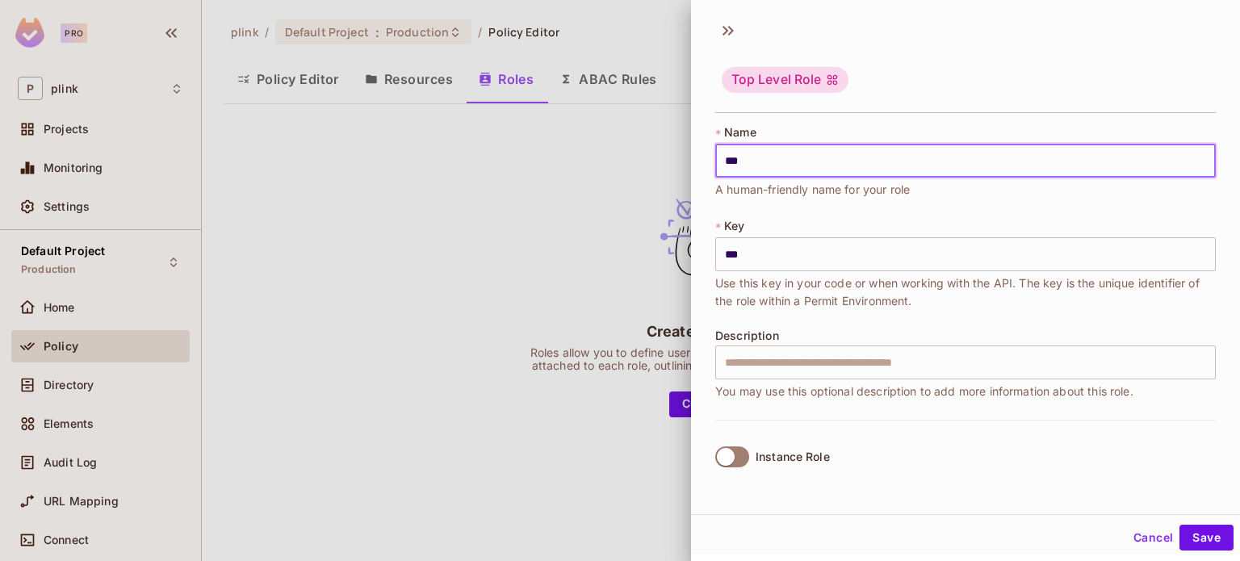
type input "**"
type input "*"
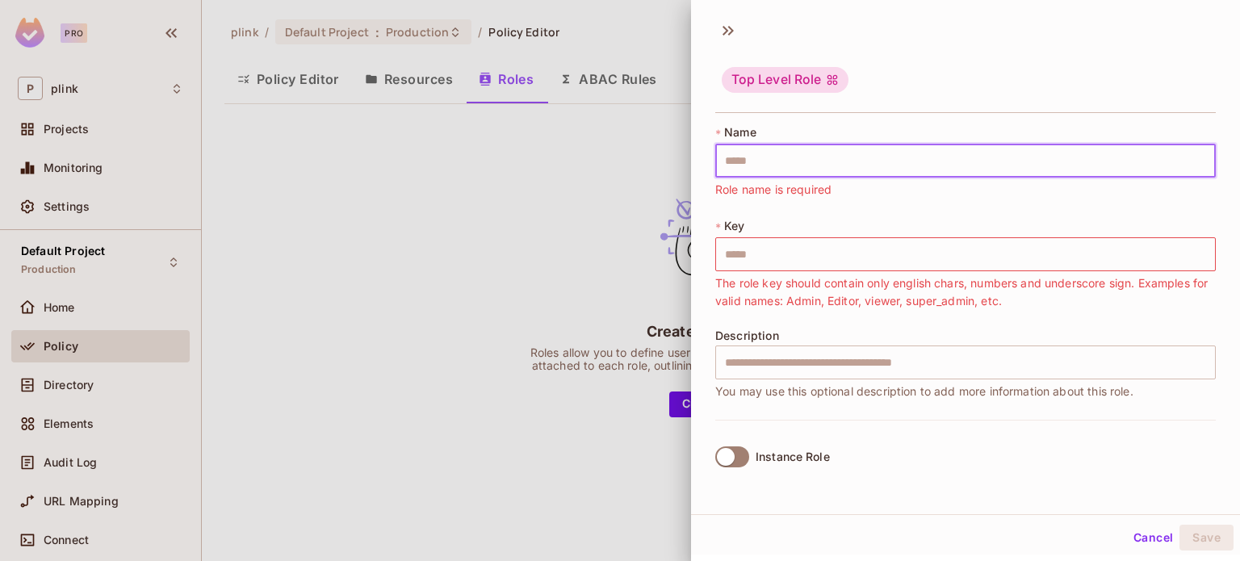
type input "*"
type input "**"
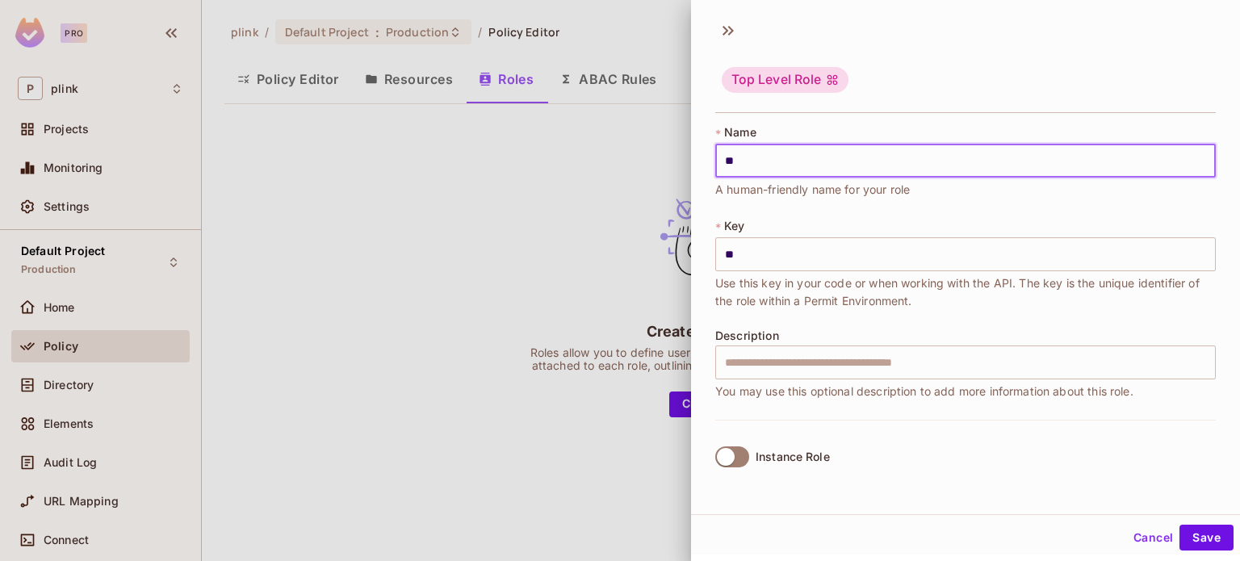
type input "***"
type input "****"
type input "*****"
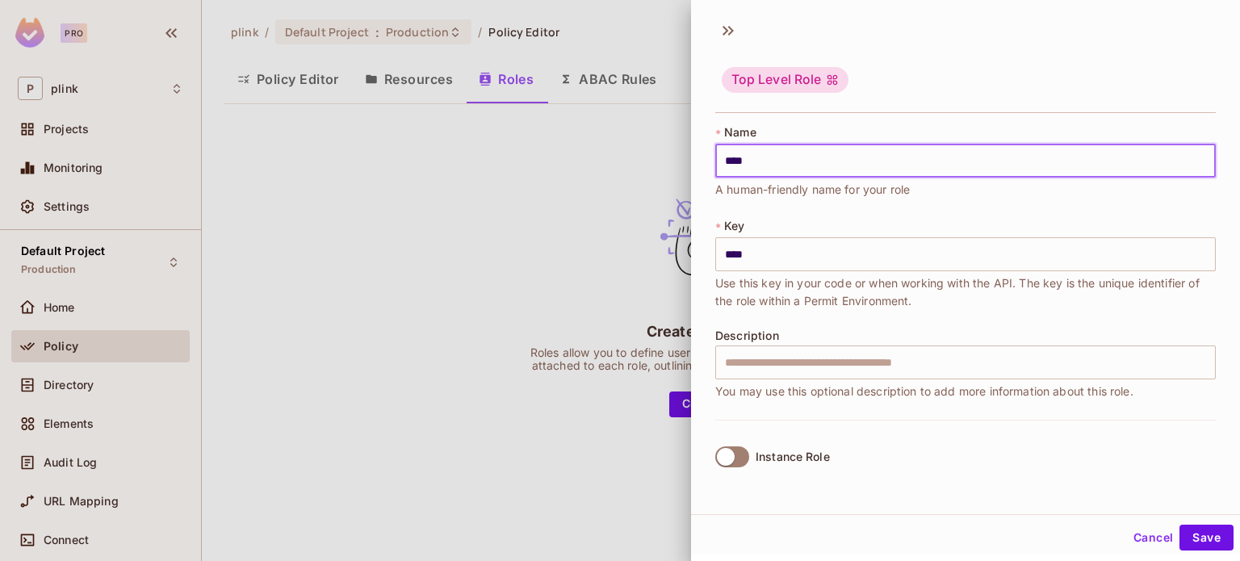
type input "*****"
type input "******"
type input "*****"
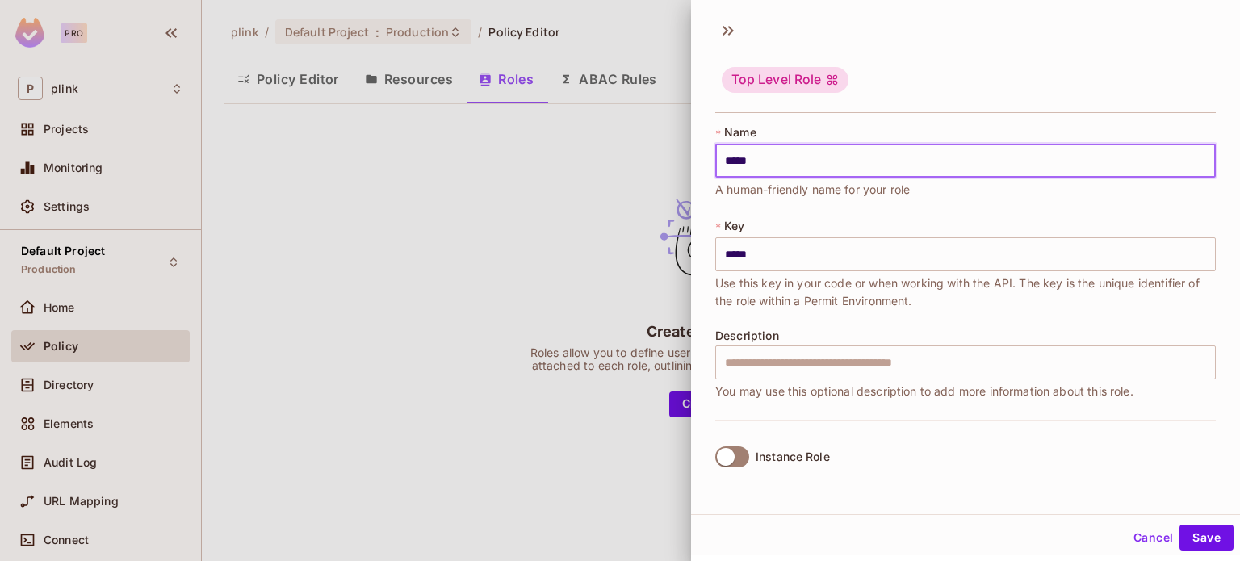
click at [743, 163] on input "*****" at bounding box center [965, 161] width 501 height 34
type input "******"
type input "*******"
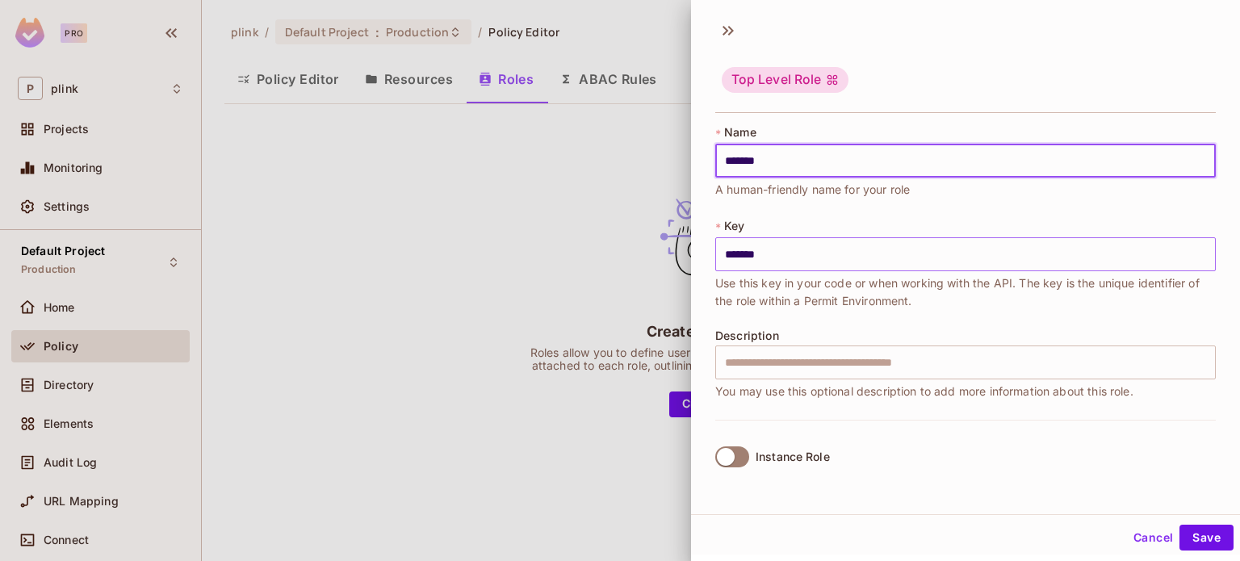
type input "*******"
click at [739, 254] on input "*******" at bounding box center [965, 254] width 501 height 34
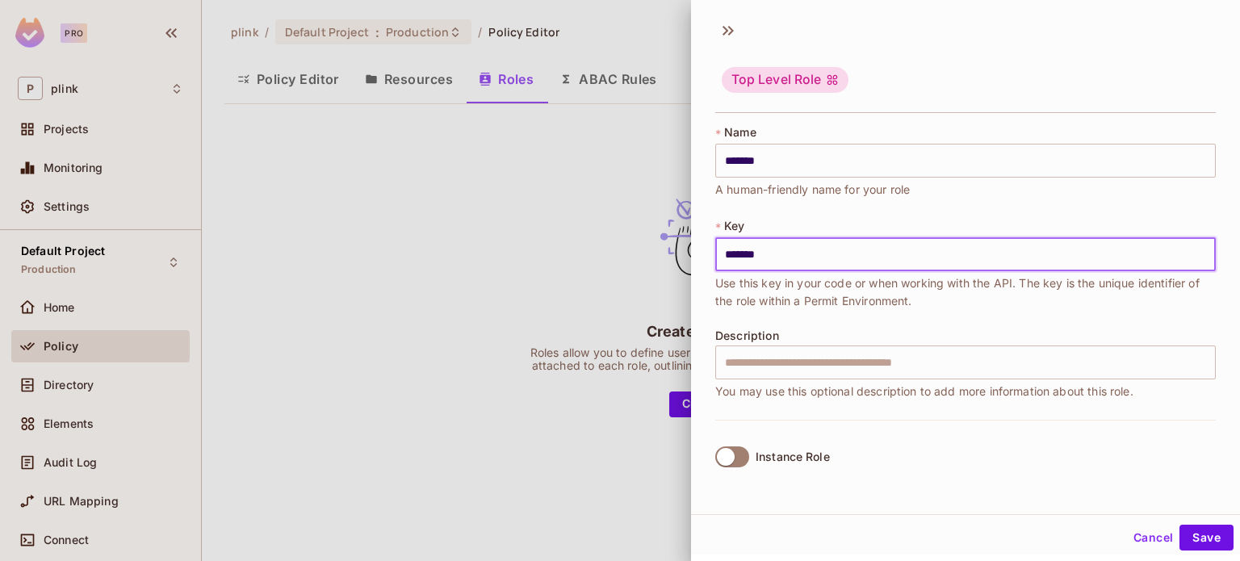
click at [732, 254] on input "*******" at bounding box center [965, 254] width 501 height 34
type input "*******"
click at [792, 317] on div "* Name ******* ​ A human-friendly name for your role * Key ******* ​ Use this k…" at bounding box center [965, 271] width 501 height 295
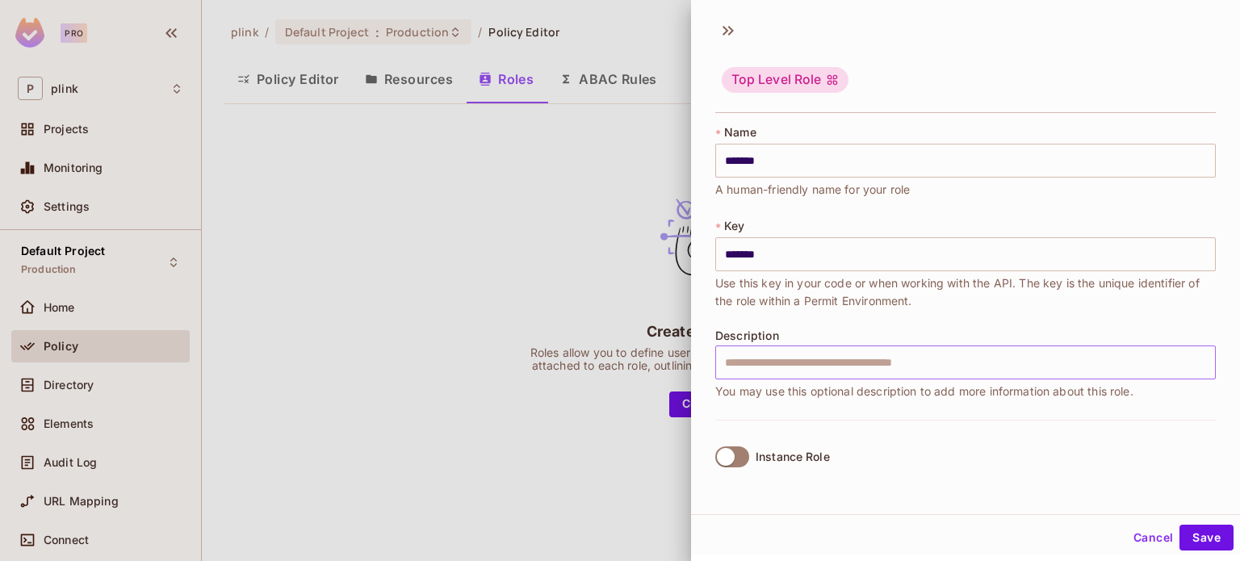
click at [764, 368] on input "text" at bounding box center [965, 363] width 501 height 34
click at [765, 368] on input "text" at bounding box center [965, 363] width 501 height 34
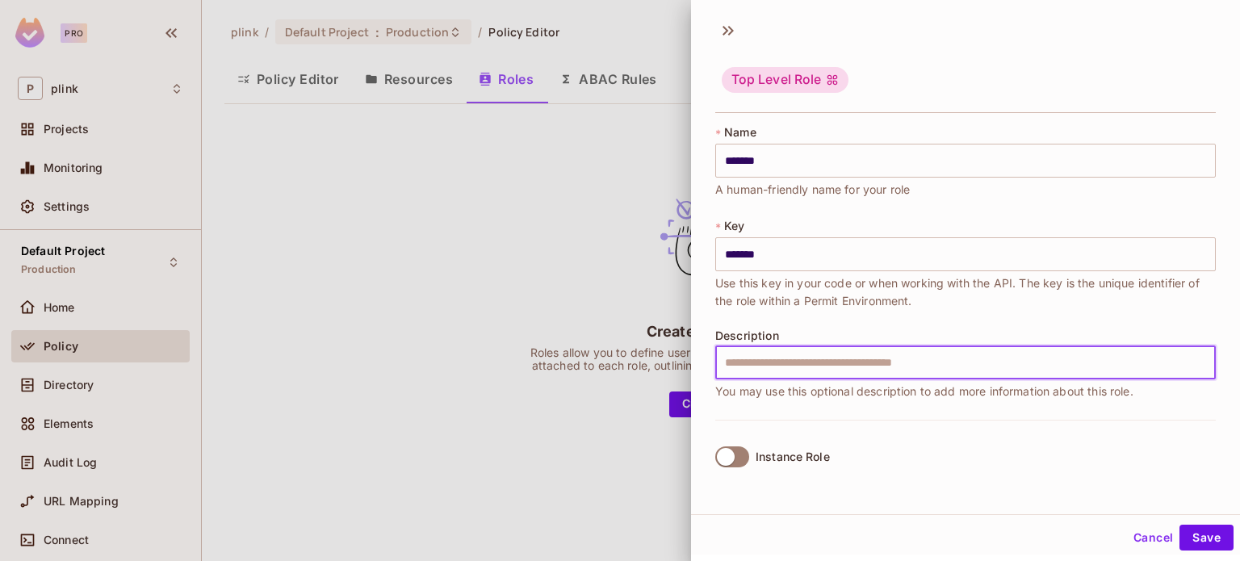
click at [735, 406] on div "* Name ******* ​ A human-friendly name for your role * Key ******* ​ Use this k…" at bounding box center [965, 271] width 501 height 295
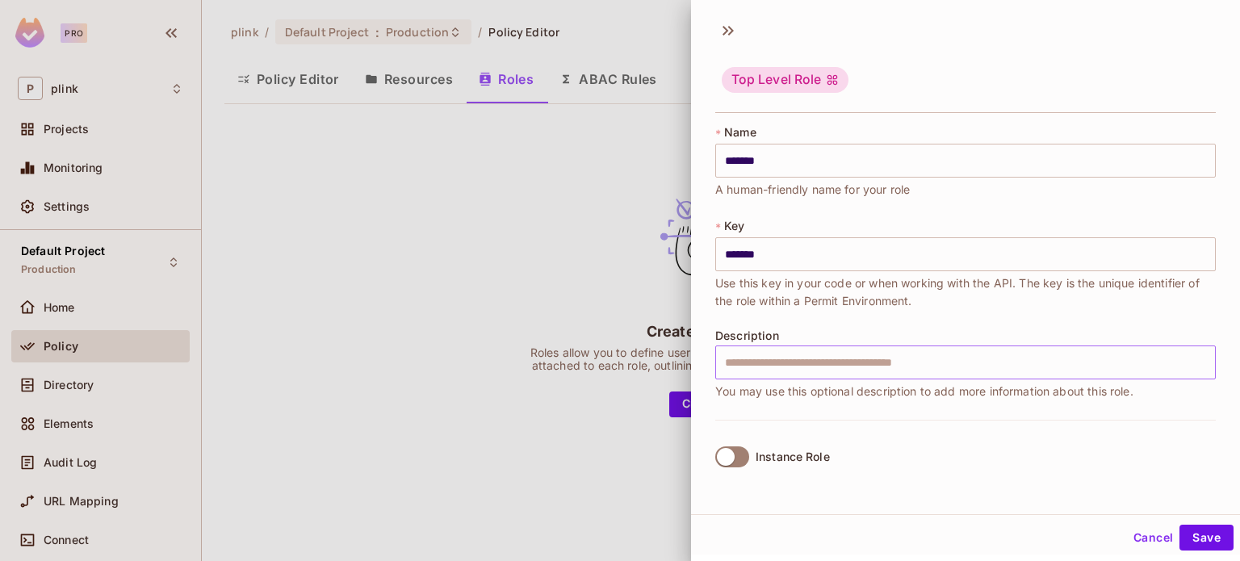
click at [781, 368] on input "text" at bounding box center [965, 363] width 501 height 34
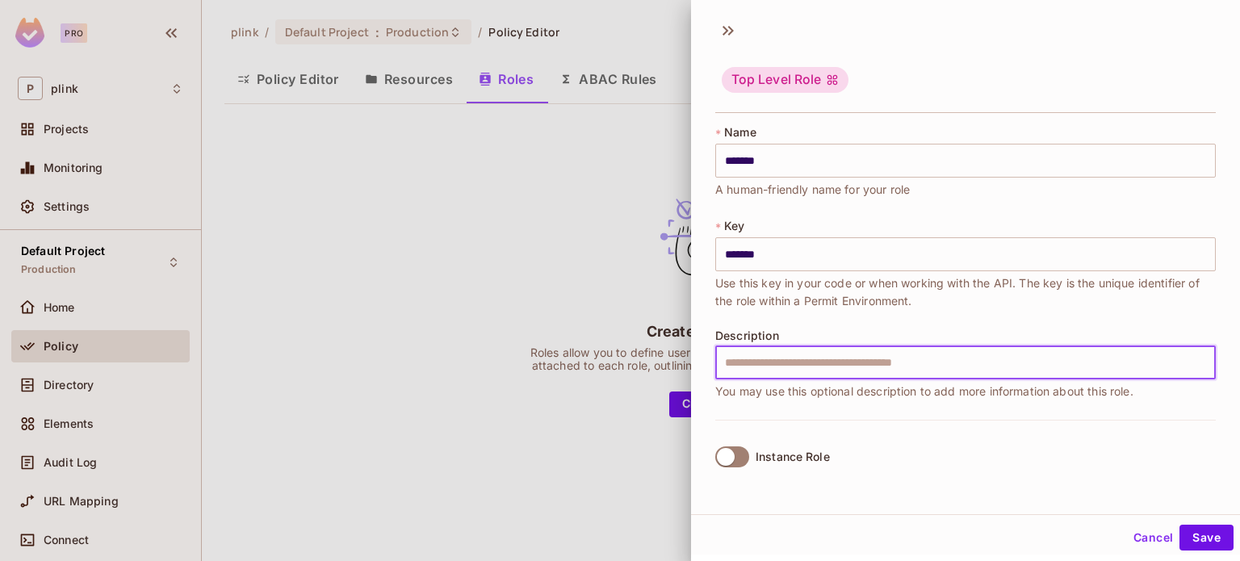
click at [770, 319] on div "* Name ******* ​ A human-friendly name for your role * Key ******* ​ Use this k…" at bounding box center [965, 271] width 501 height 295
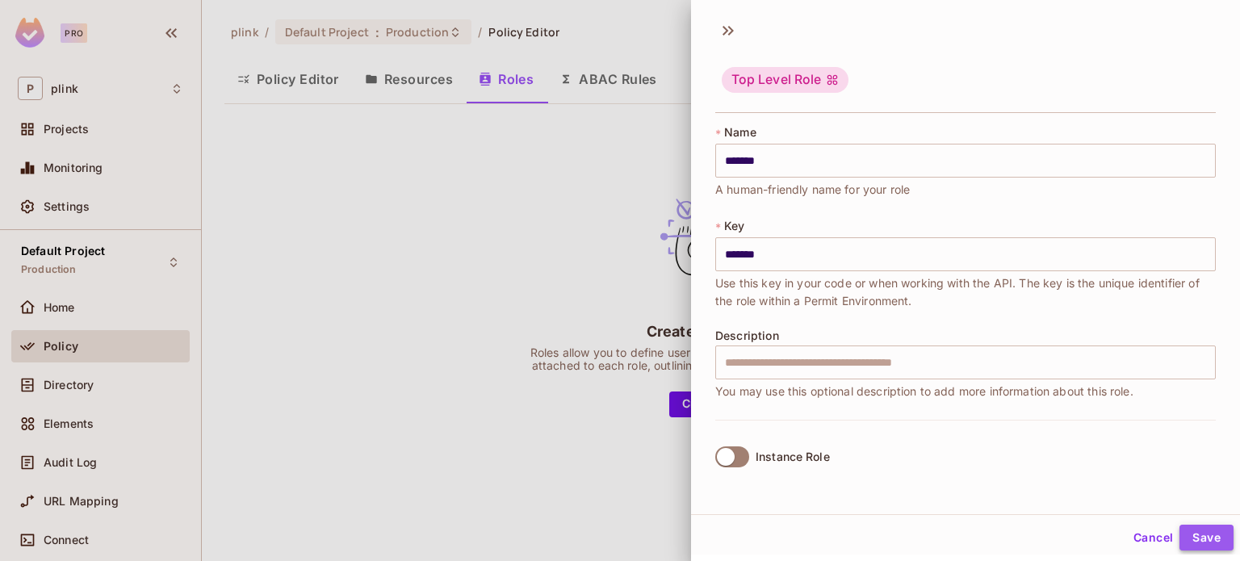
click at [1188, 532] on button "Save" at bounding box center [1206, 538] width 54 height 26
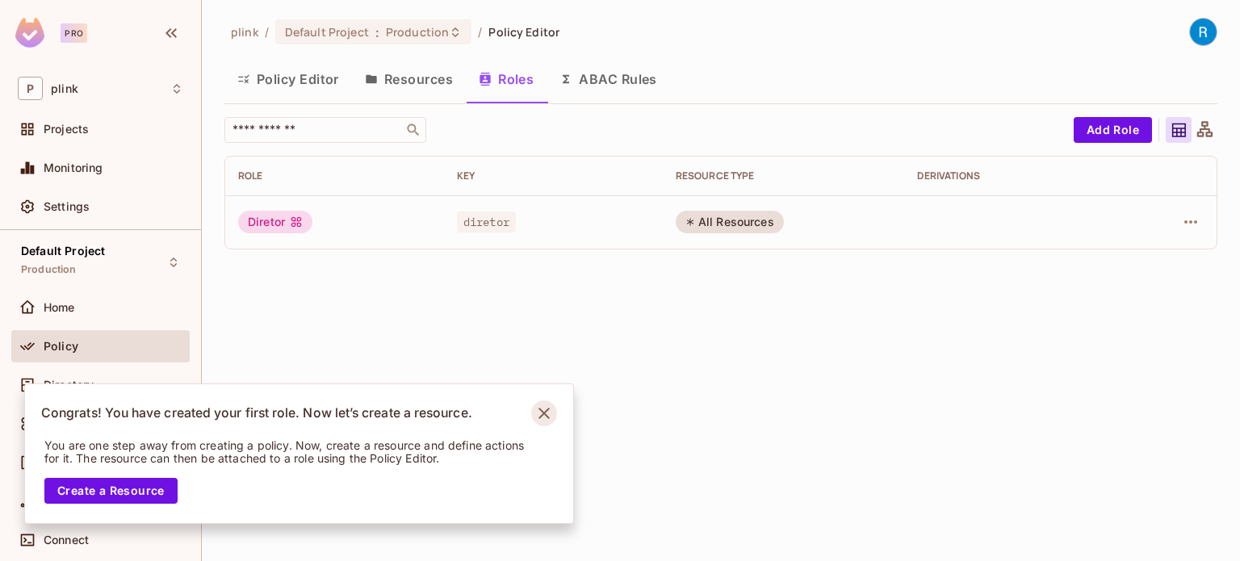
click at [555, 417] on icon "Notifications Alt+T" at bounding box center [544, 413] width 26 height 26
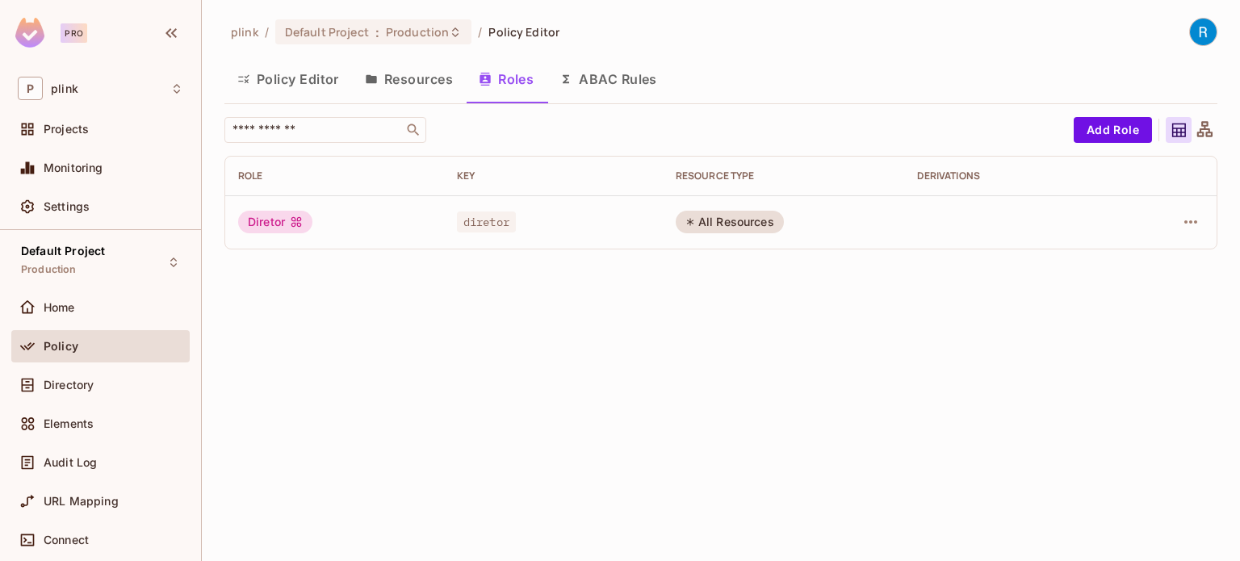
click at [1211, 129] on icon at bounding box center [1205, 130] width 20 height 20
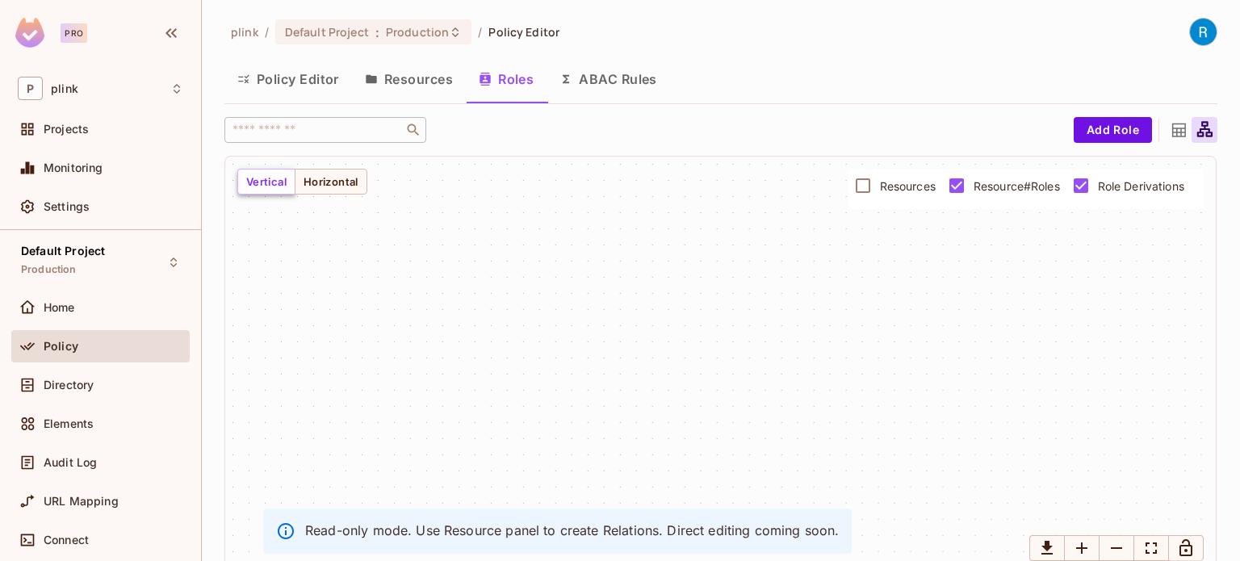
click at [259, 190] on button "Vertical" at bounding box center [266, 182] width 58 height 26
drag, startPoint x: 557, startPoint y: 332, endPoint x: 496, endPoint y: 272, distance: 85.6
click at [496, 272] on div at bounding box center [720, 366] width 991 height 419
click at [1172, 129] on icon at bounding box center [1179, 131] width 14 height 14
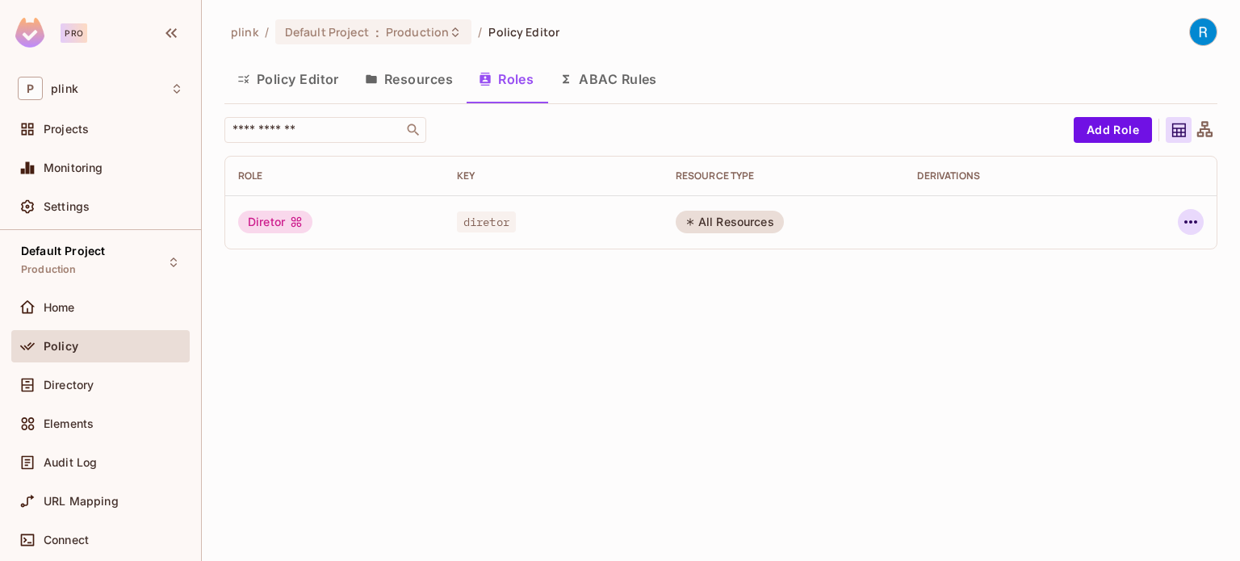
click at [1199, 225] on icon "button" at bounding box center [1190, 221] width 19 height 19
click at [1127, 283] on span "Edit Attributes" at bounding box center [1135, 295] width 90 height 26
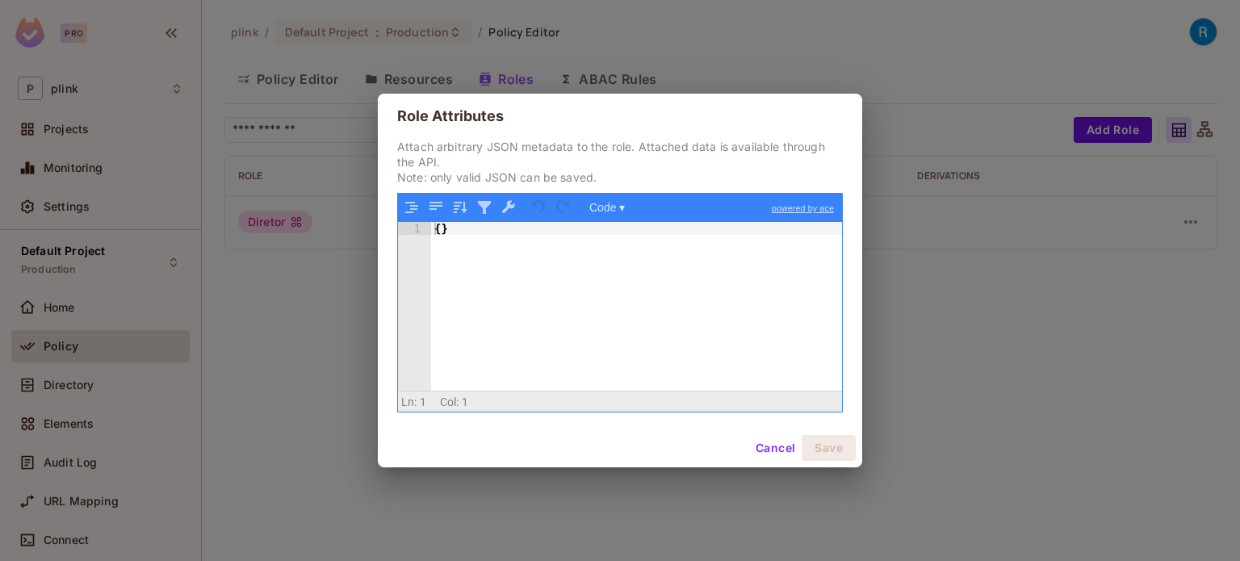
click at [766, 444] on button "Cancel" at bounding box center [775, 448] width 52 height 26
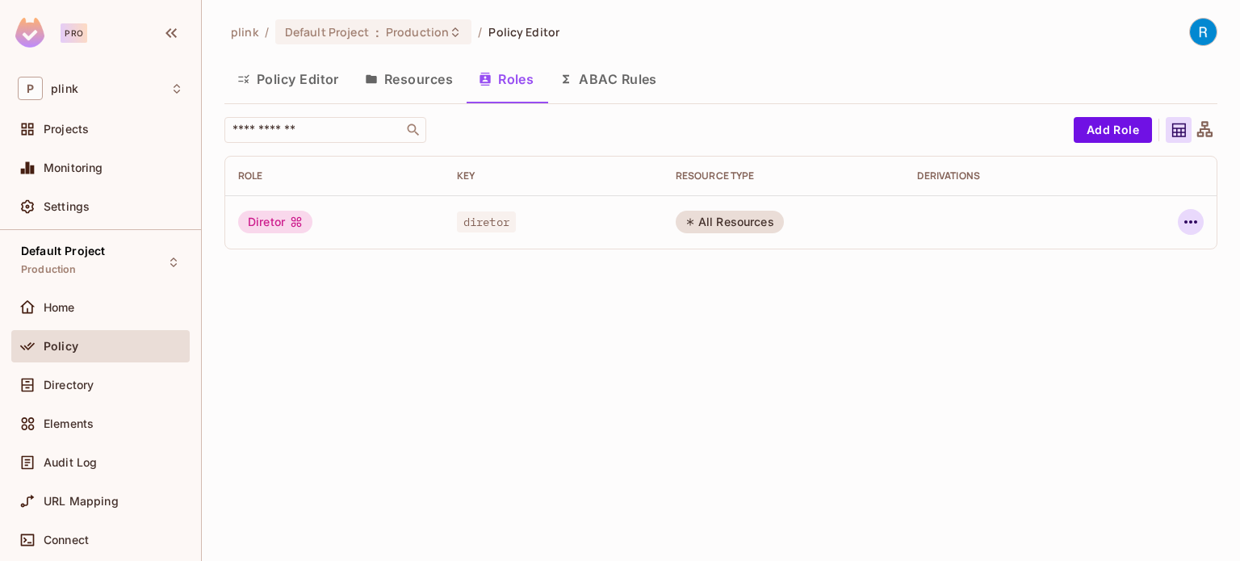
click at [1193, 218] on icon "button" at bounding box center [1190, 221] width 19 height 19
click at [1108, 259] on div "Edit Role" at bounding box center [1119, 259] width 48 height 16
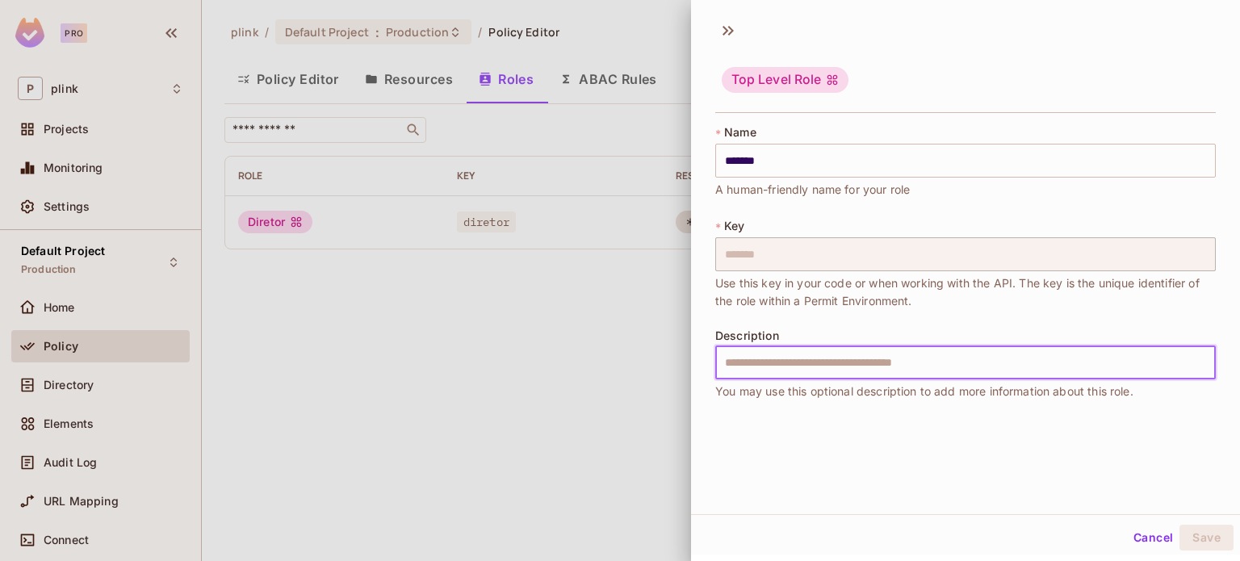
click at [769, 367] on input "text" at bounding box center [965, 363] width 501 height 34
click at [714, 402] on div "* Name ******* ​ A human-friendly name for your role * Key ******* ​ Use this k…" at bounding box center [965, 269] width 549 height 302
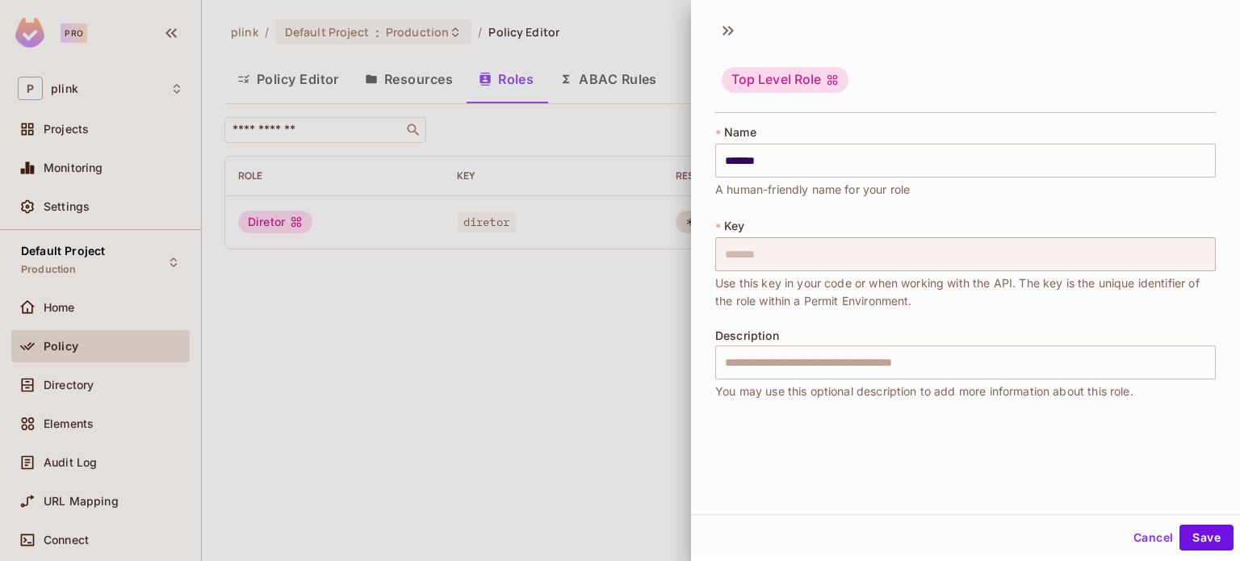
click at [818, 73] on div "Top Level Role" at bounding box center [785, 80] width 127 height 26
click at [826, 83] on icon at bounding box center [832, 79] width 13 height 13
click at [1145, 532] on button "Cancel" at bounding box center [1153, 538] width 52 height 26
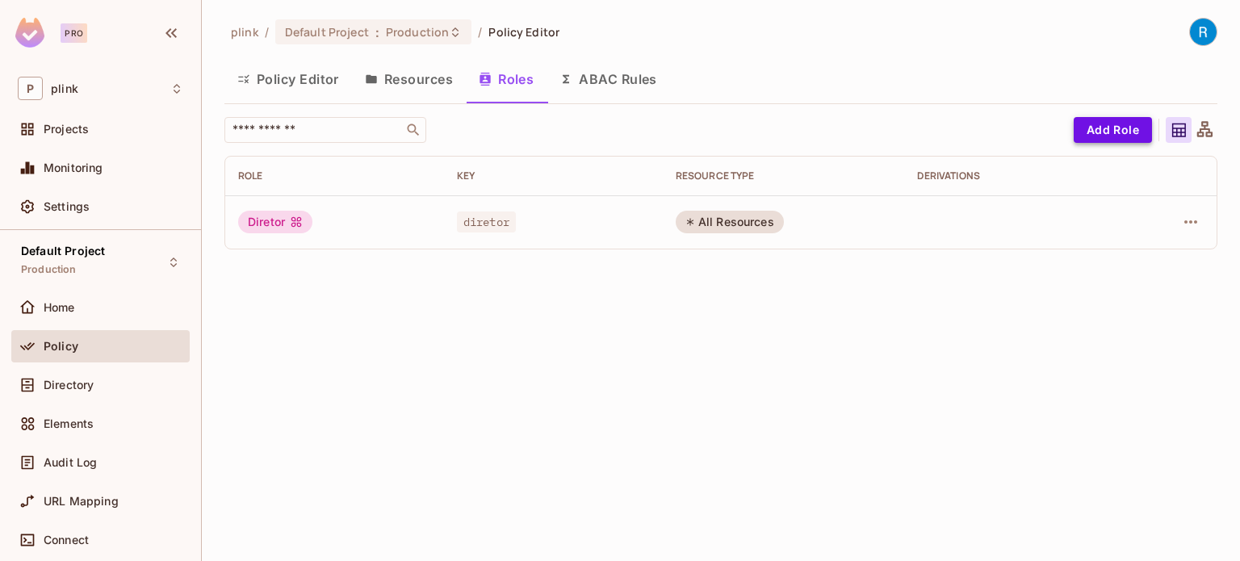
click at [1129, 135] on button "Add Role" at bounding box center [1113, 130] width 78 height 26
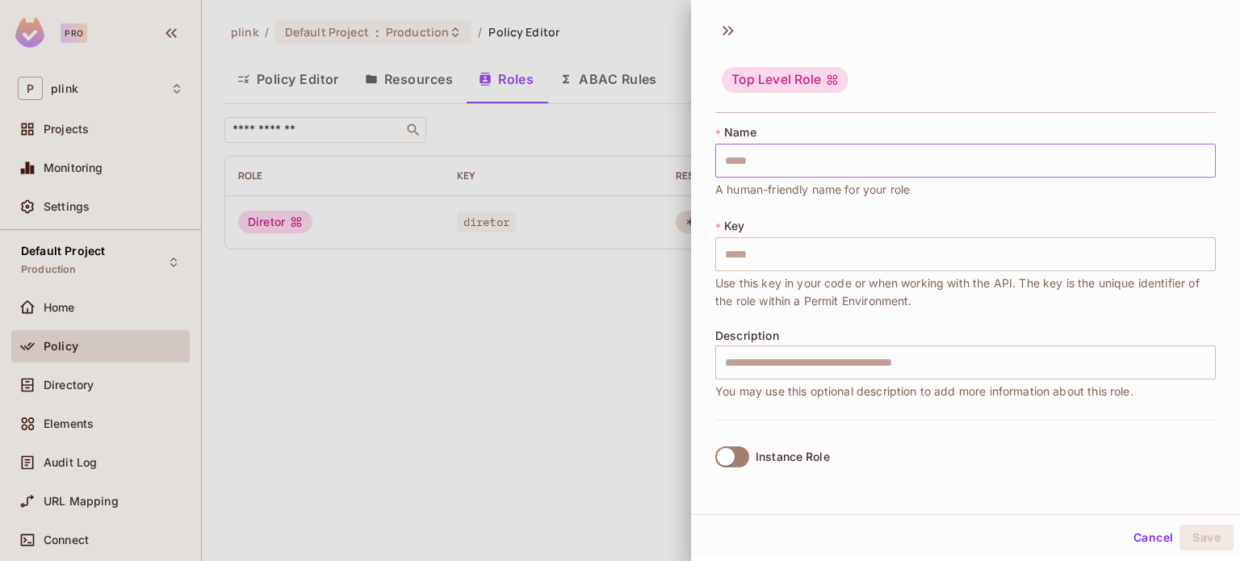
click at [747, 163] on input "text" at bounding box center [965, 161] width 501 height 34
type input "*"
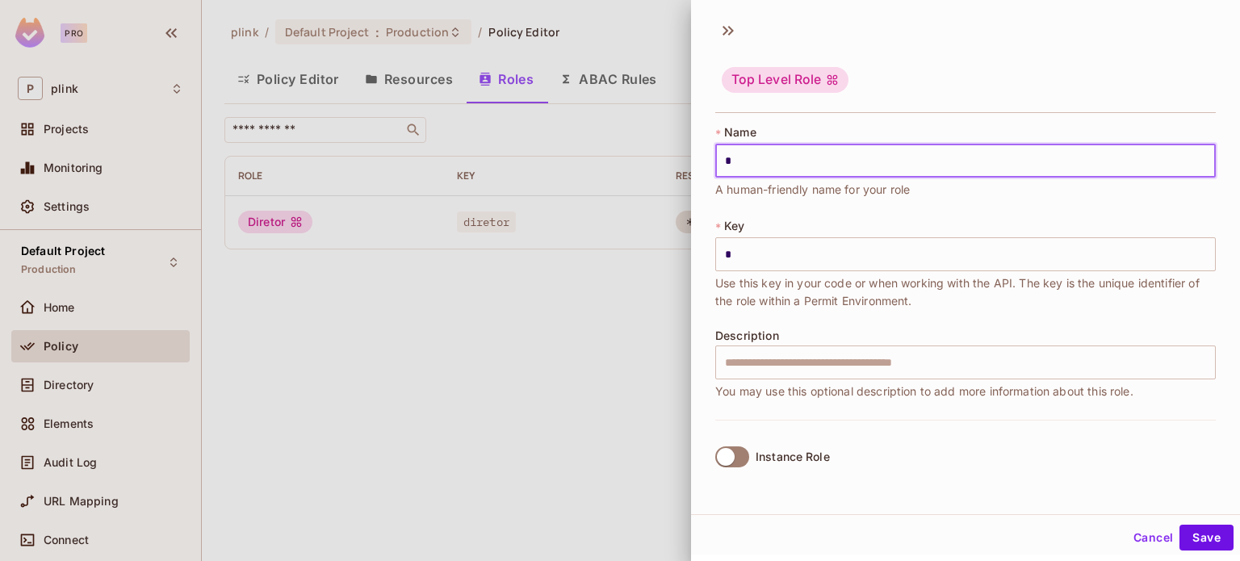
type input "**"
type input "***"
type input "****"
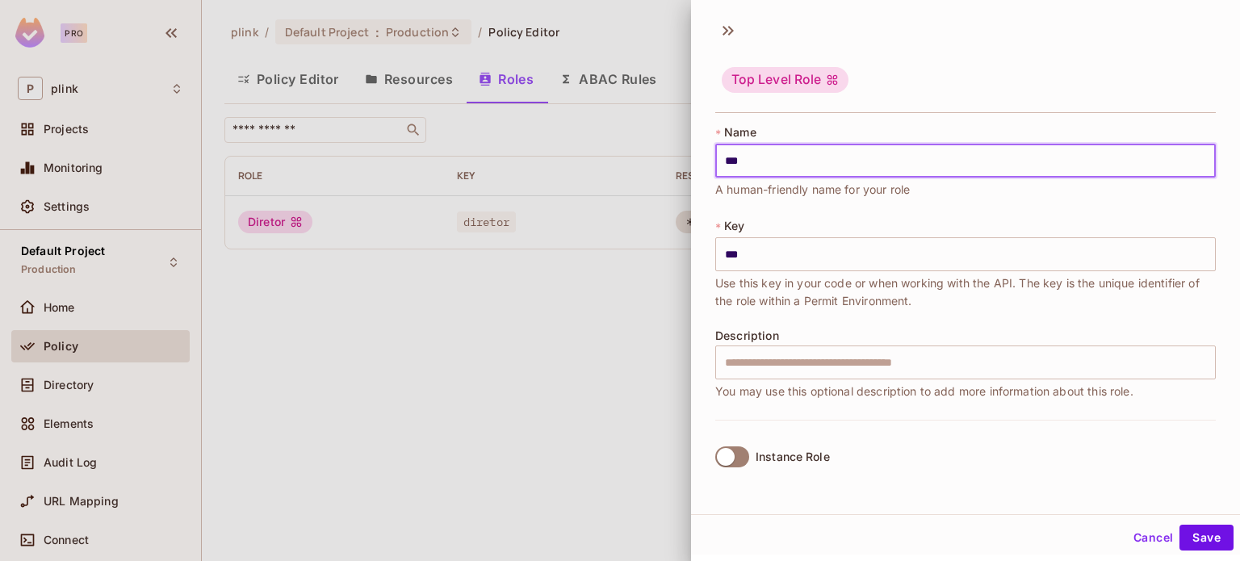
type input "****"
type input "*****"
type input "******"
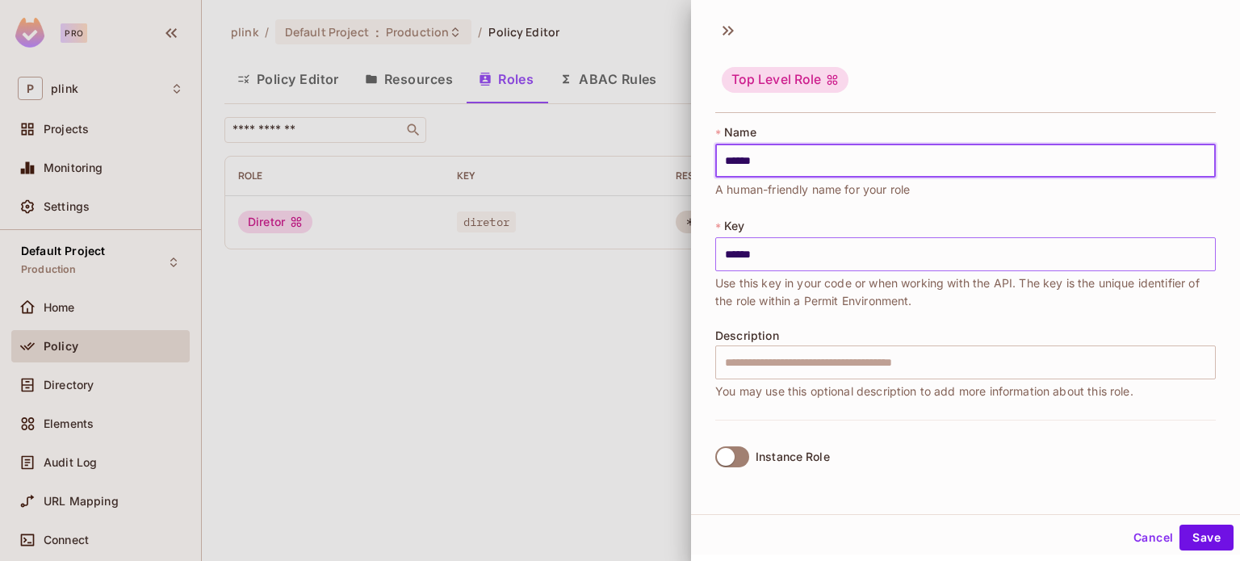
type input "******"
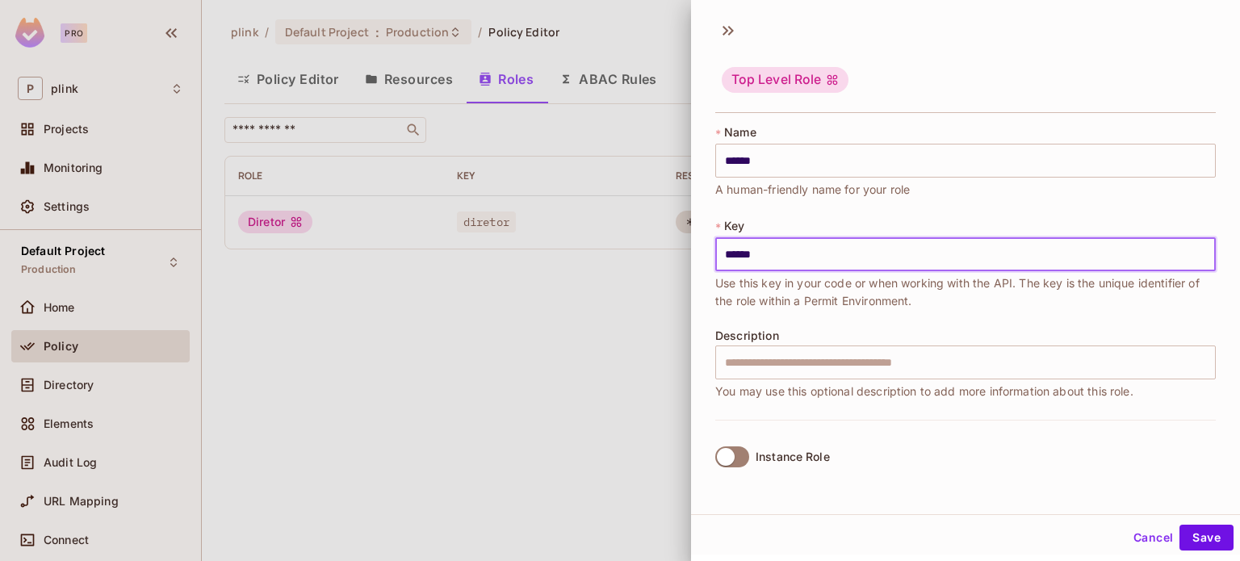
click at [733, 250] on input "******" at bounding box center [965, 254] width 501 height 34
type input "******"
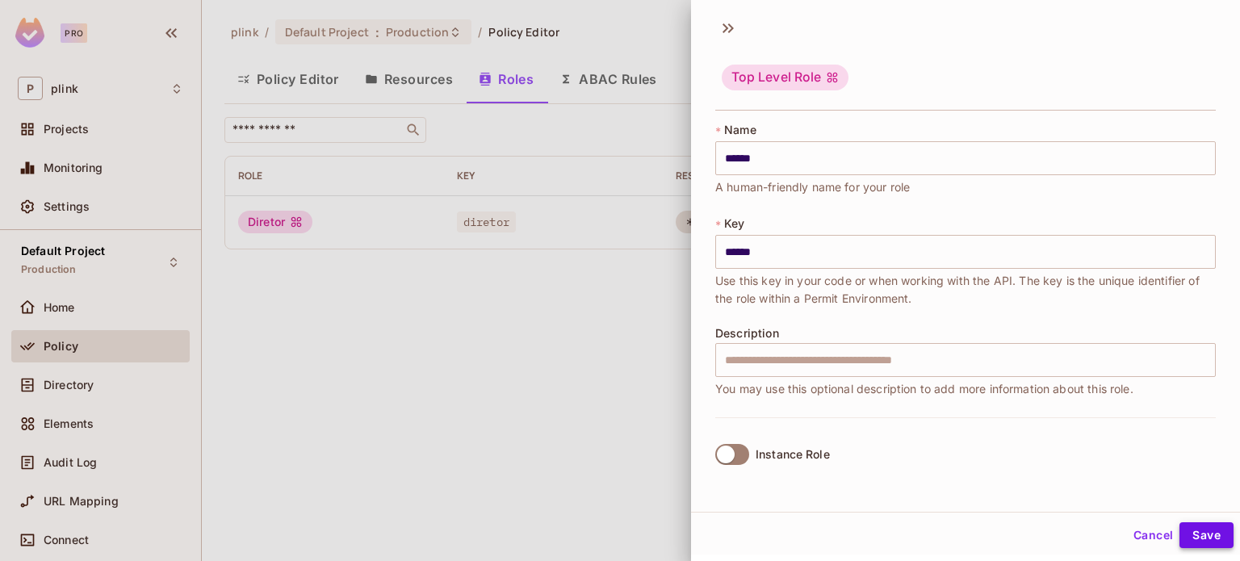
click at [1191, 530] on button "Save" at bounding box center [1206, 535] width 54 height 26
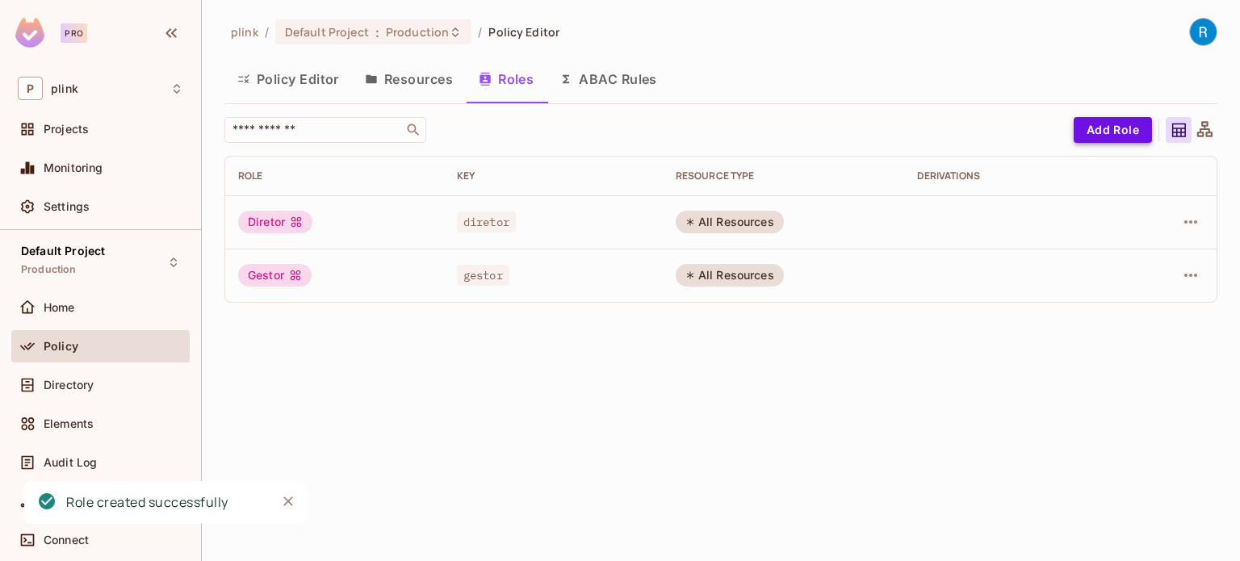
click at [1108, 125] on button "Add Role" at bounding box center [1113, 130] width 78 height 26
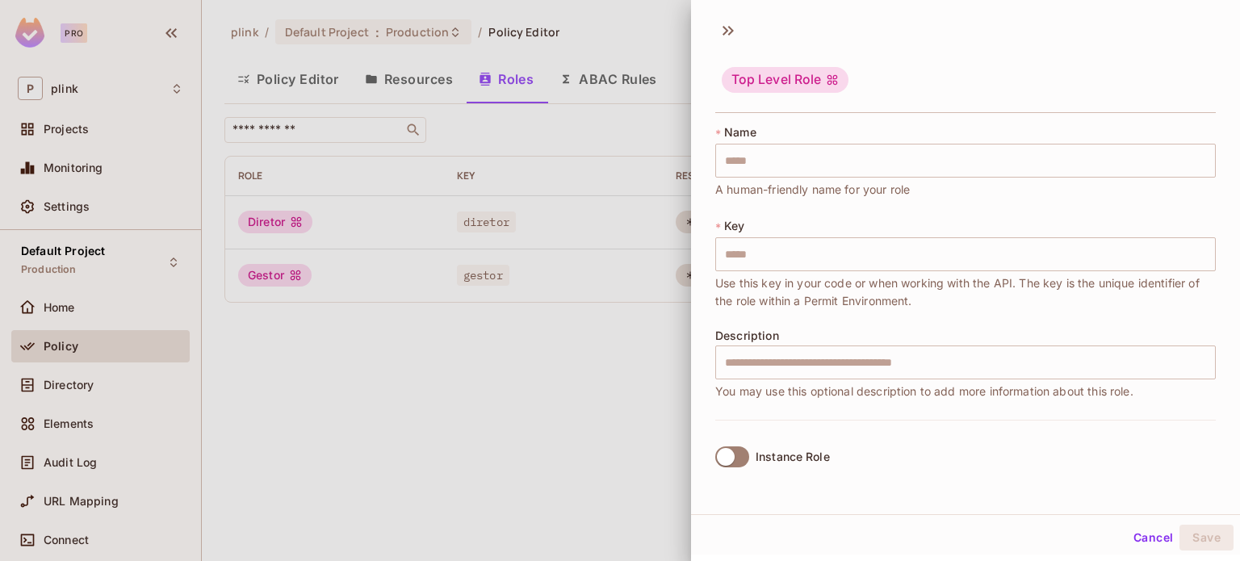
click at [622, 398] on div at bounding box center [620, 280] width 1240 height 561
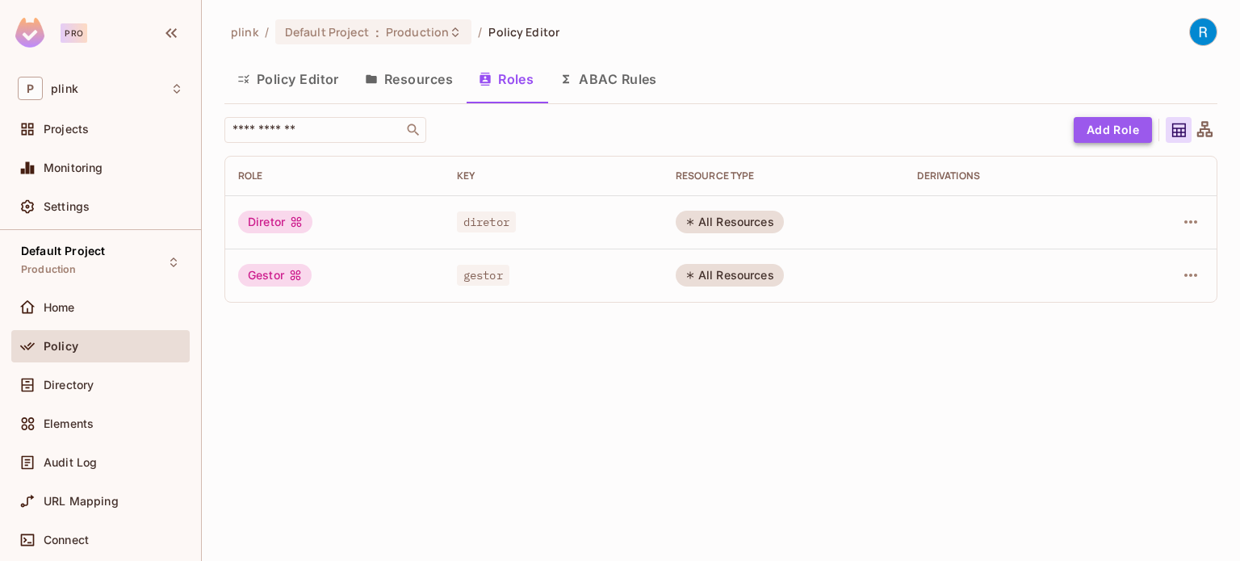
click at [1096, 128] on button "Add Role" at bounding box center [1113, 130] width 78 height 26
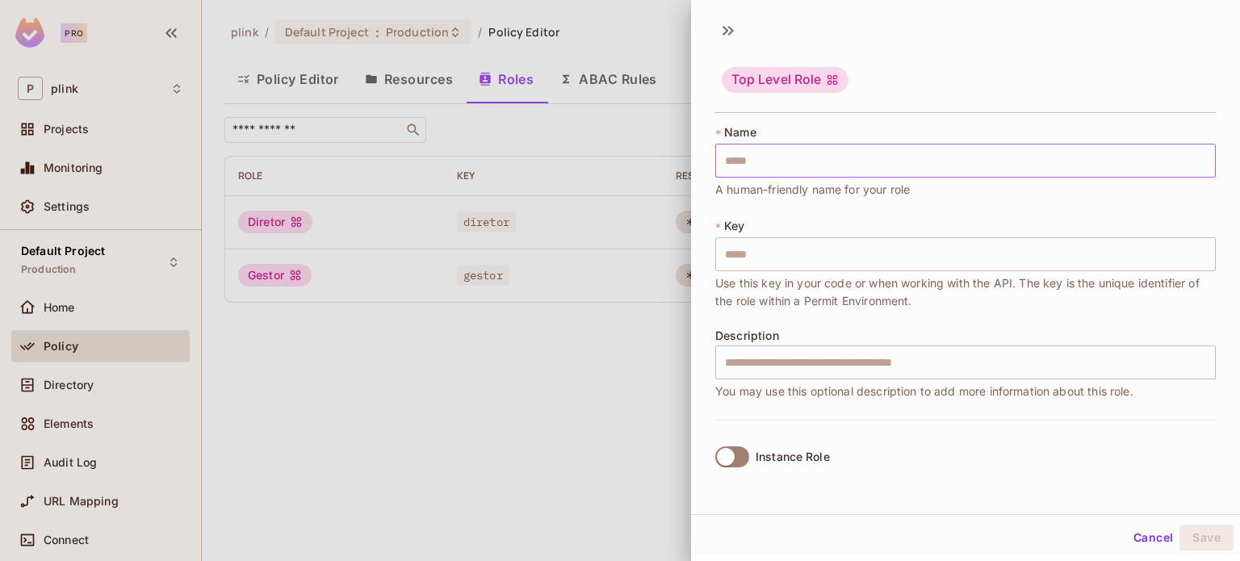
click at [735, 164] on input "text" at bounding box center [965, 161] width 501 height 34
type input "*"
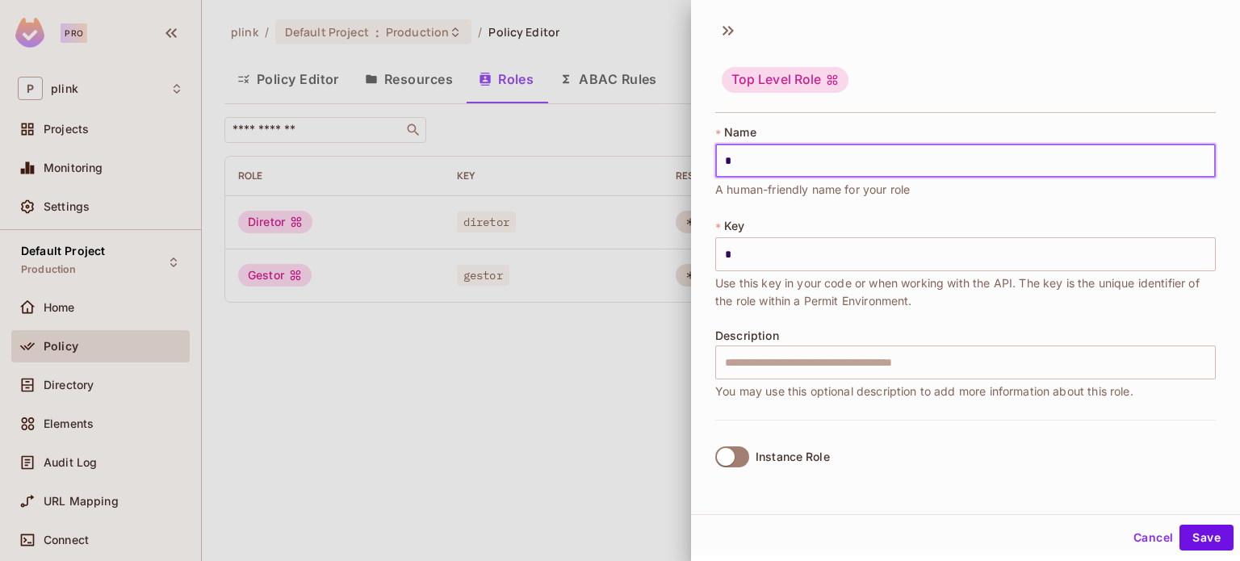
type input "**"
type input "***"
type input "****"
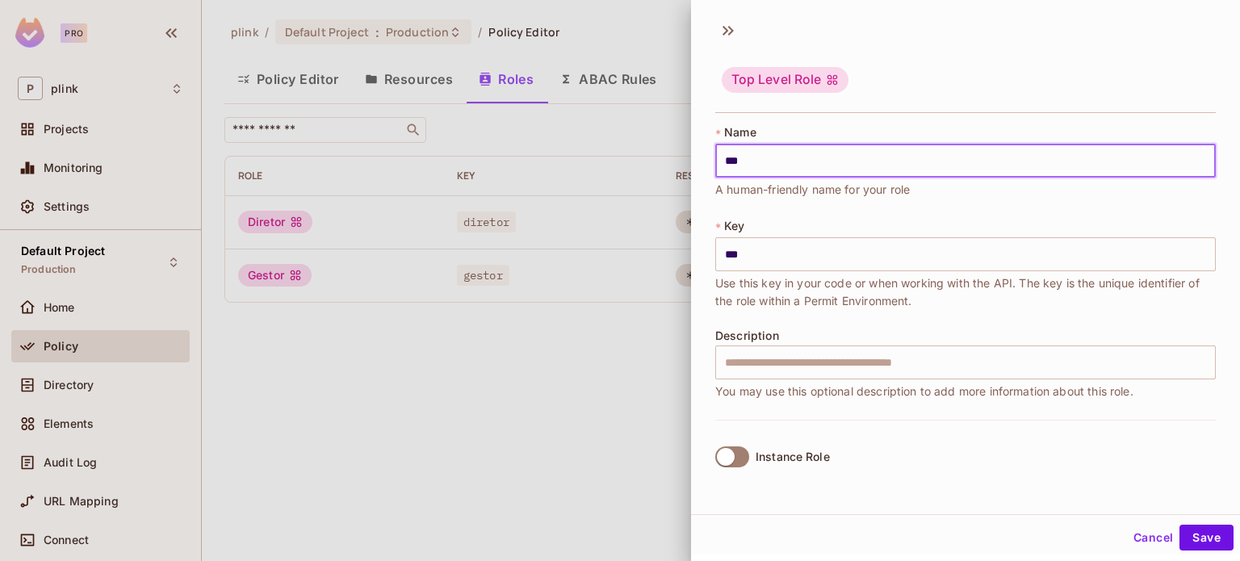
type input "****"
type input "*****"
click at [735, 164] on input "text" at bounding box center [965, 161] width 501 height 34
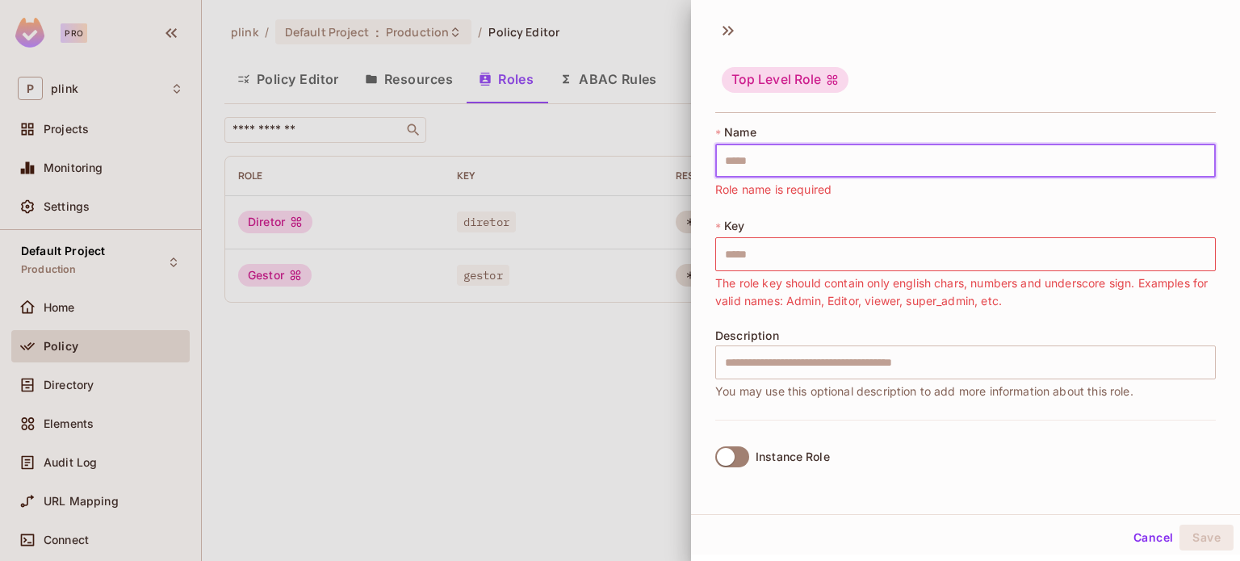
type input "*"
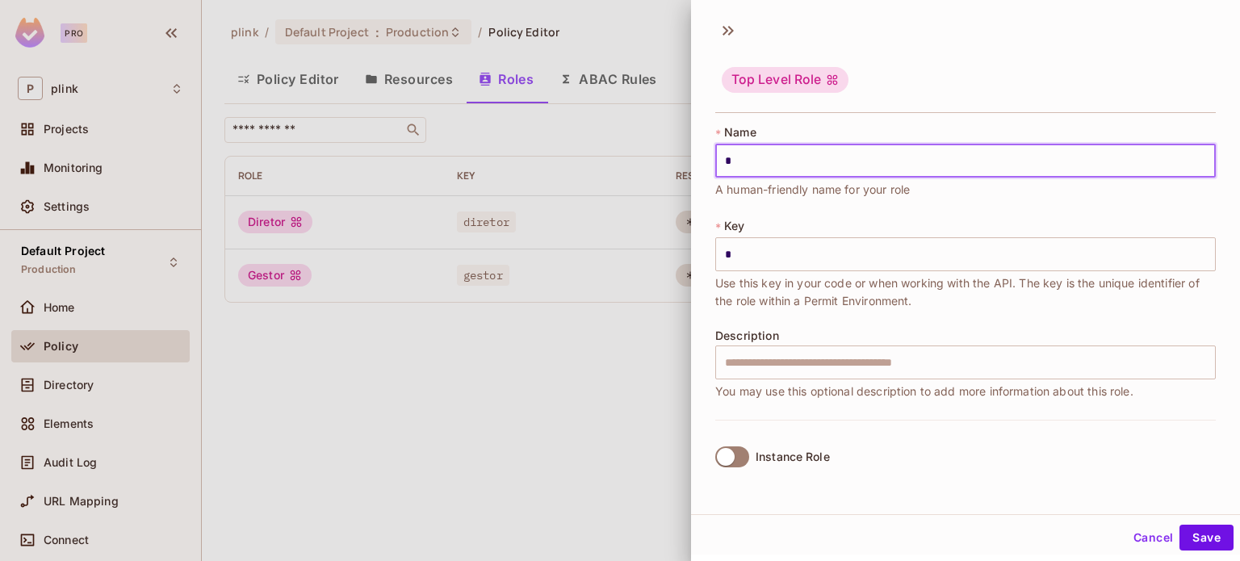
type input "**"
type input "***"
type input "****"
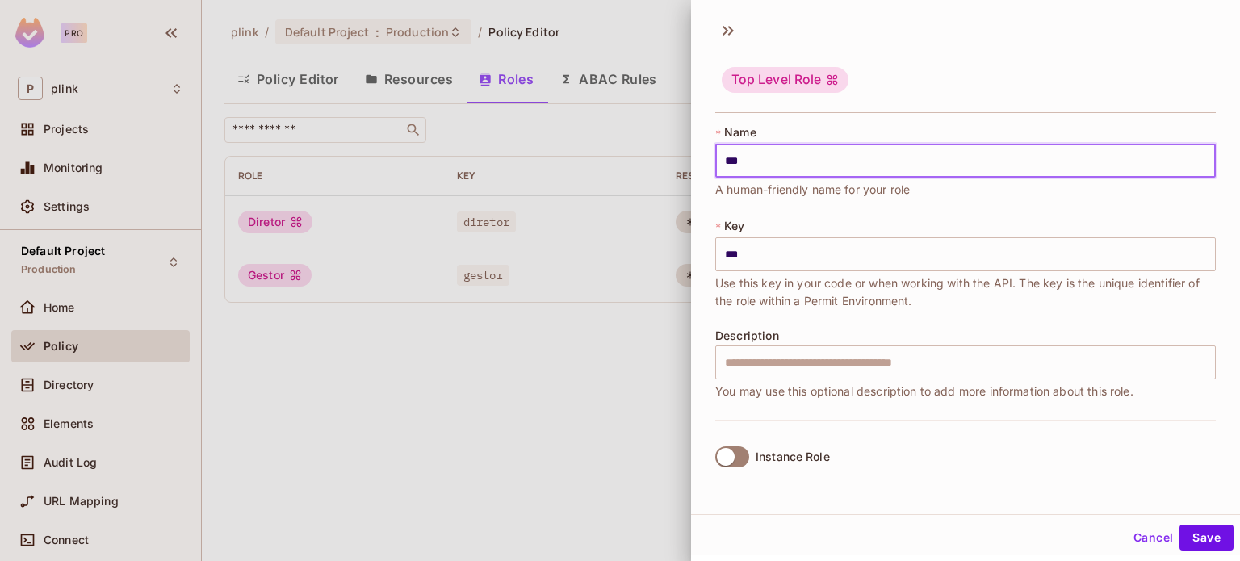
type input "****"
type input "*****"
type input "******"
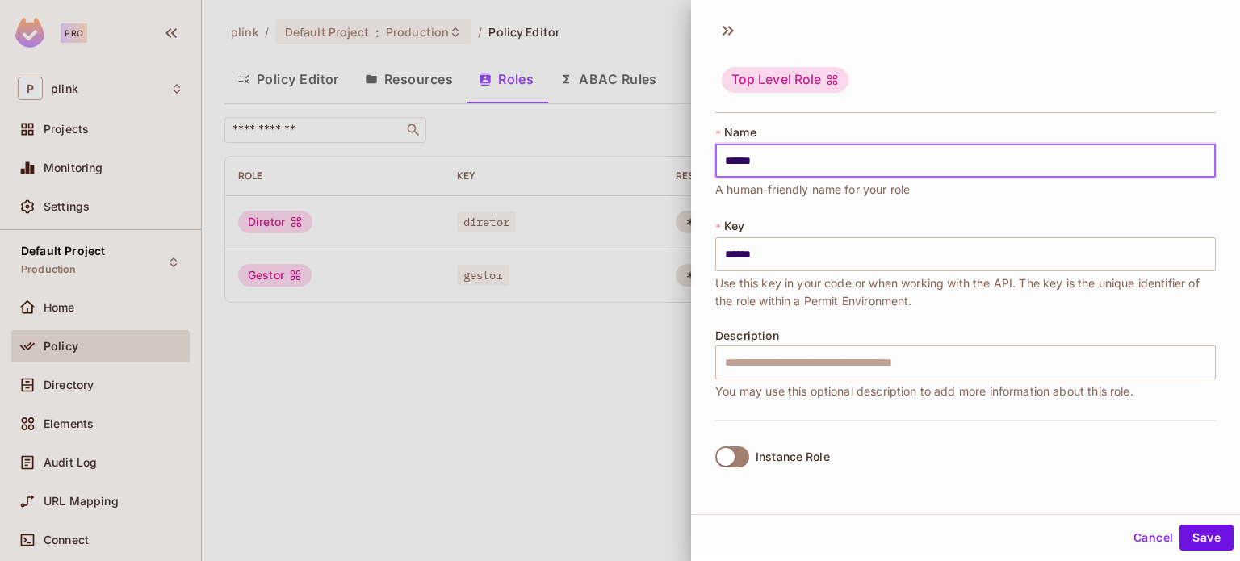
type input "*******"
type input "********"
type input "*********"
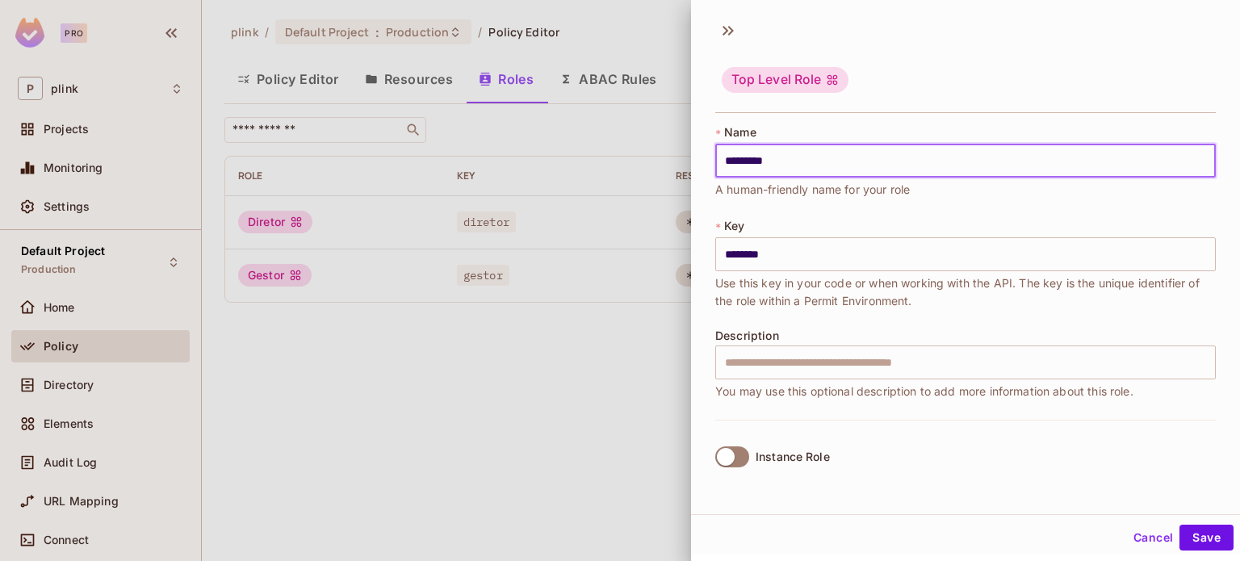
type input "*********"
type input "**********"
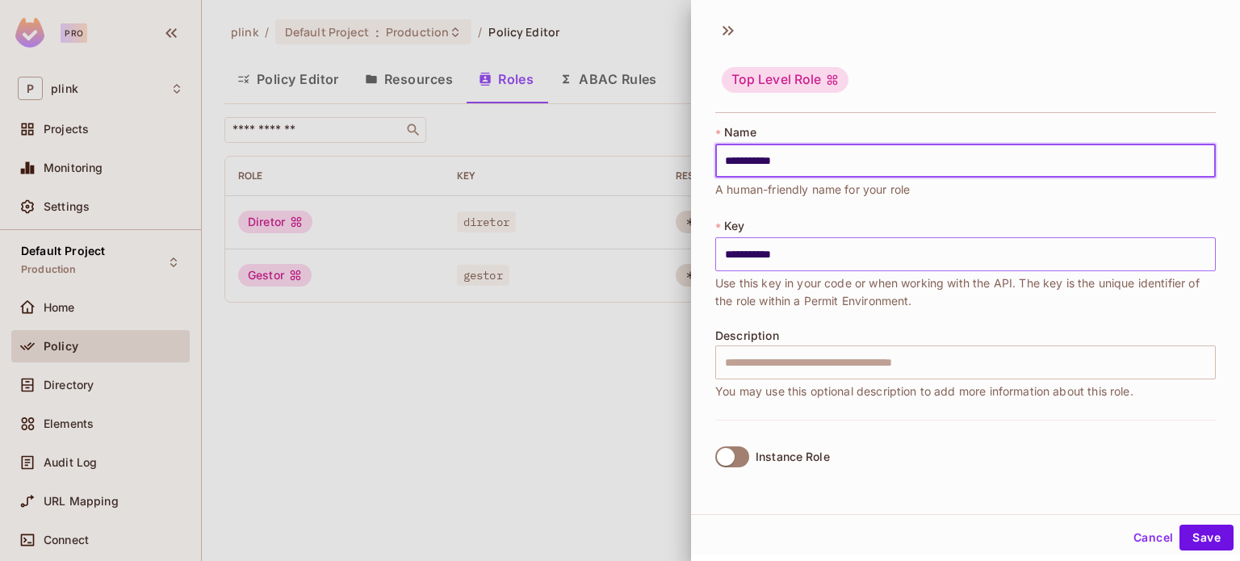
type input "**********"
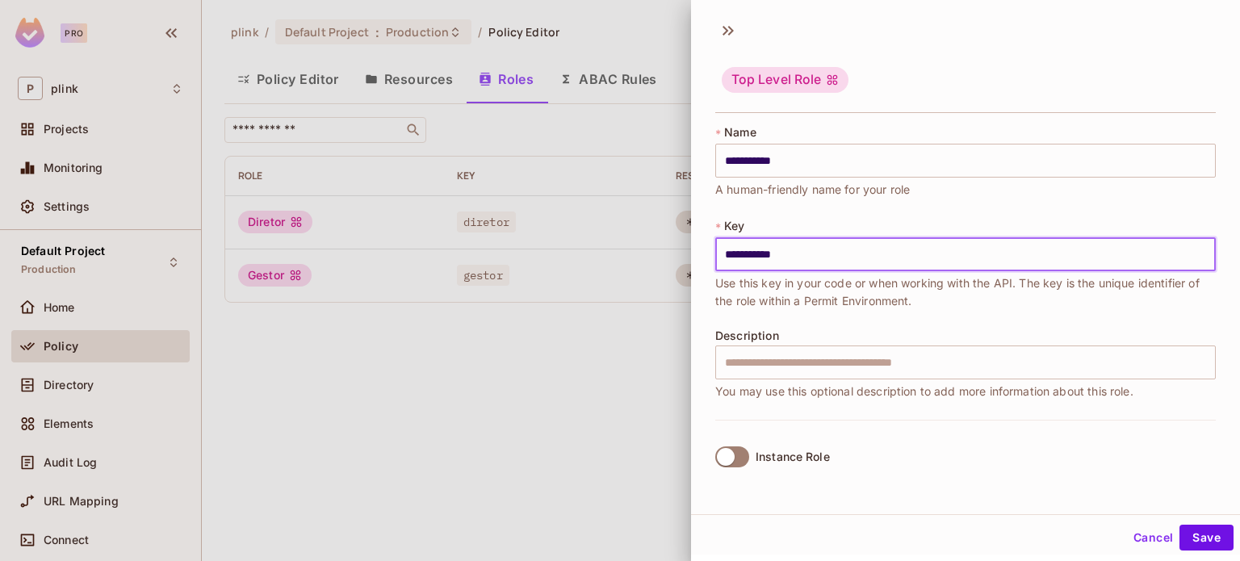
click at [730, 253] on input "**********" at bounding box center [965, 254] width 501 height 34
type input "**********"
click at [1193, 526] on button "Save" at bounding box center [1206, 535] width 54 height 26
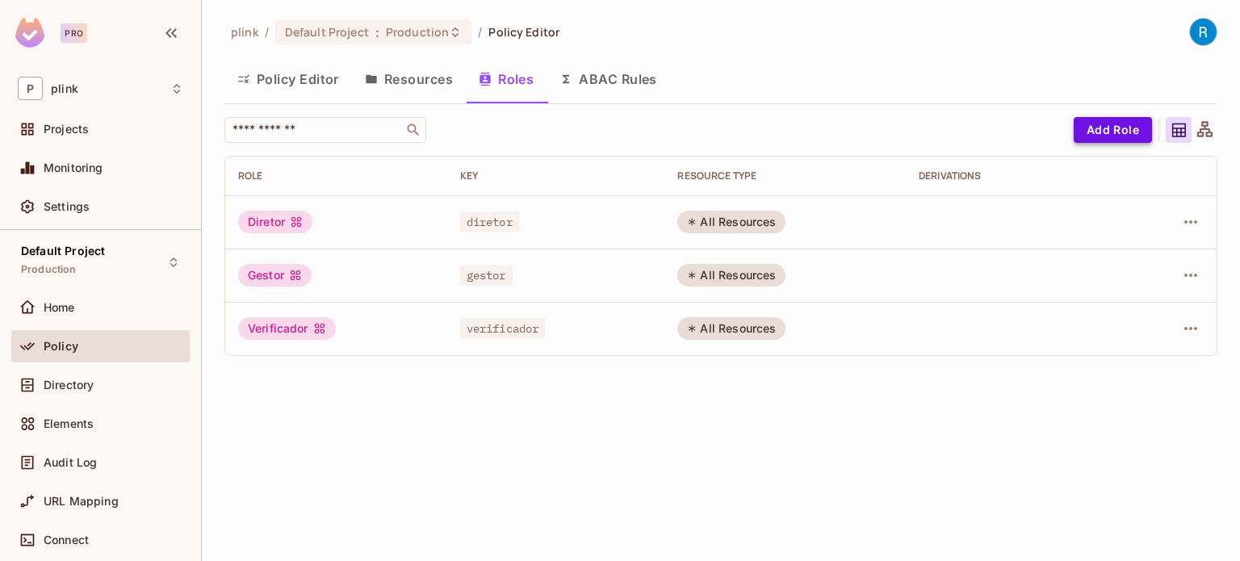
click at [1119, 128] on button "Add Role" at bounding box center [1113, 130] width 78 height 26
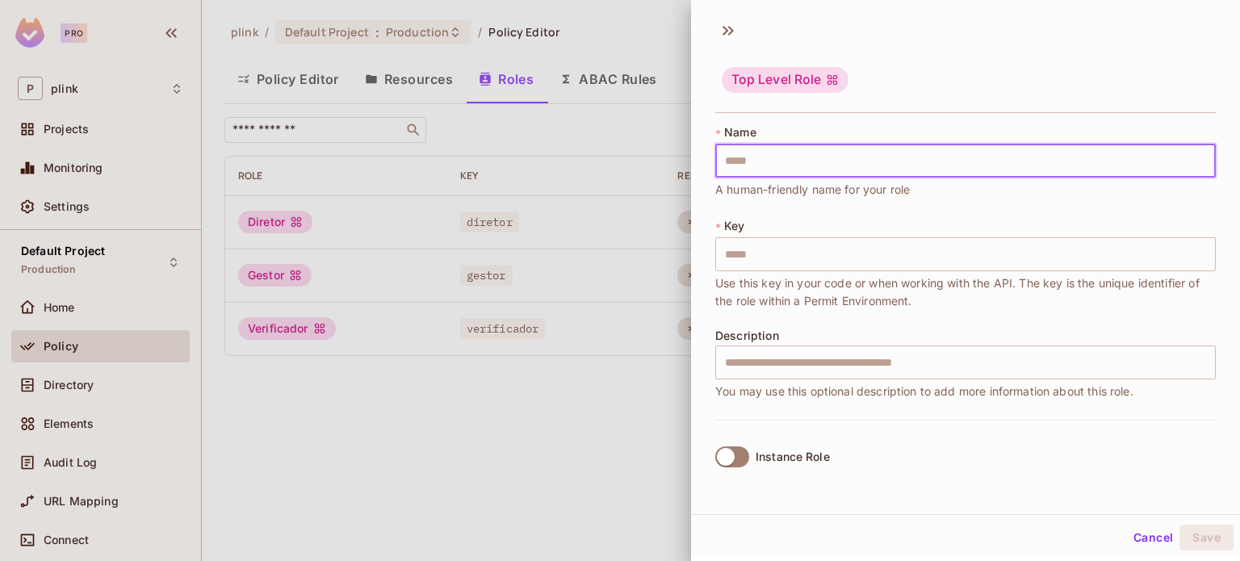
click at [760, 161] on input "text" at bounding box center [965, 161] width 501 height 34
type input "*"
type input "**"
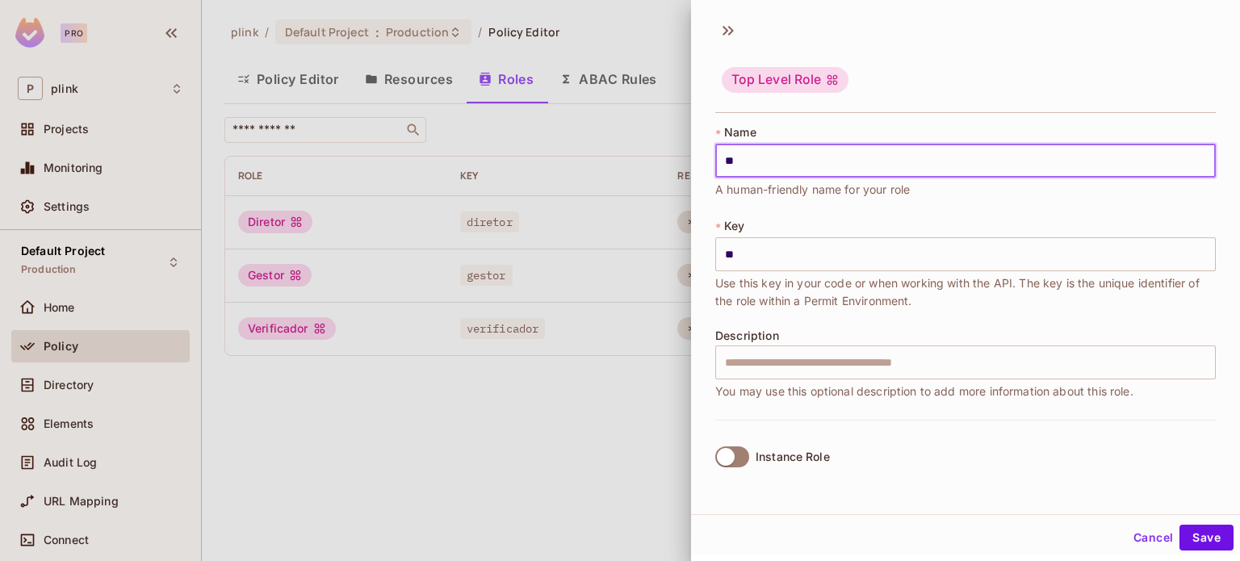
type input "***"
type input "****"
type input "*****"
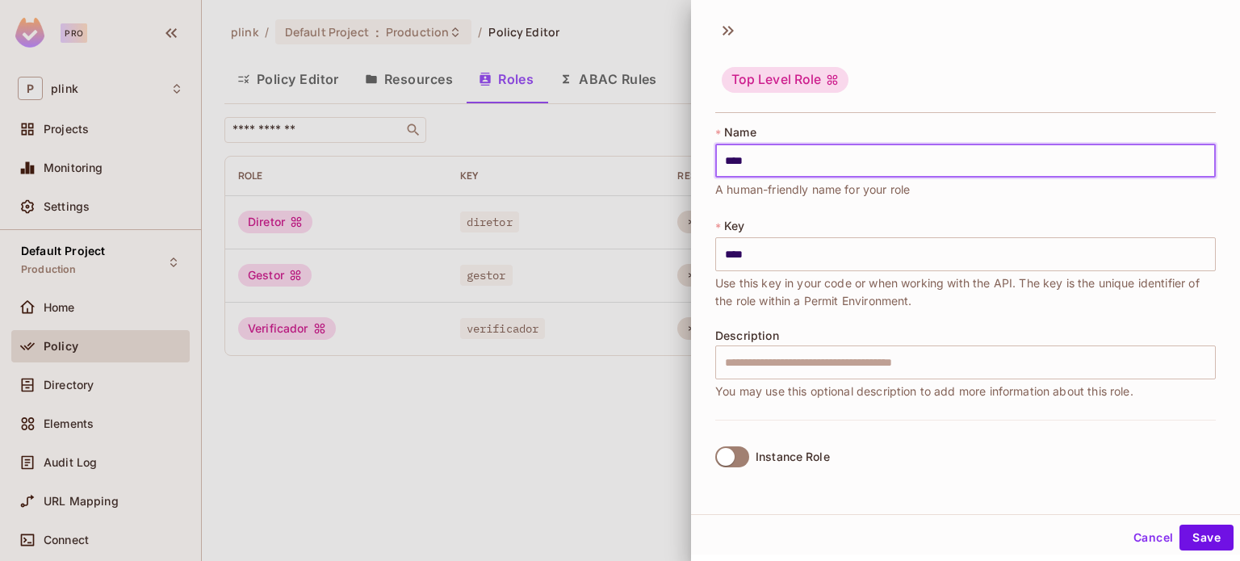
type input "*****"
type input "******"
type input "*******"
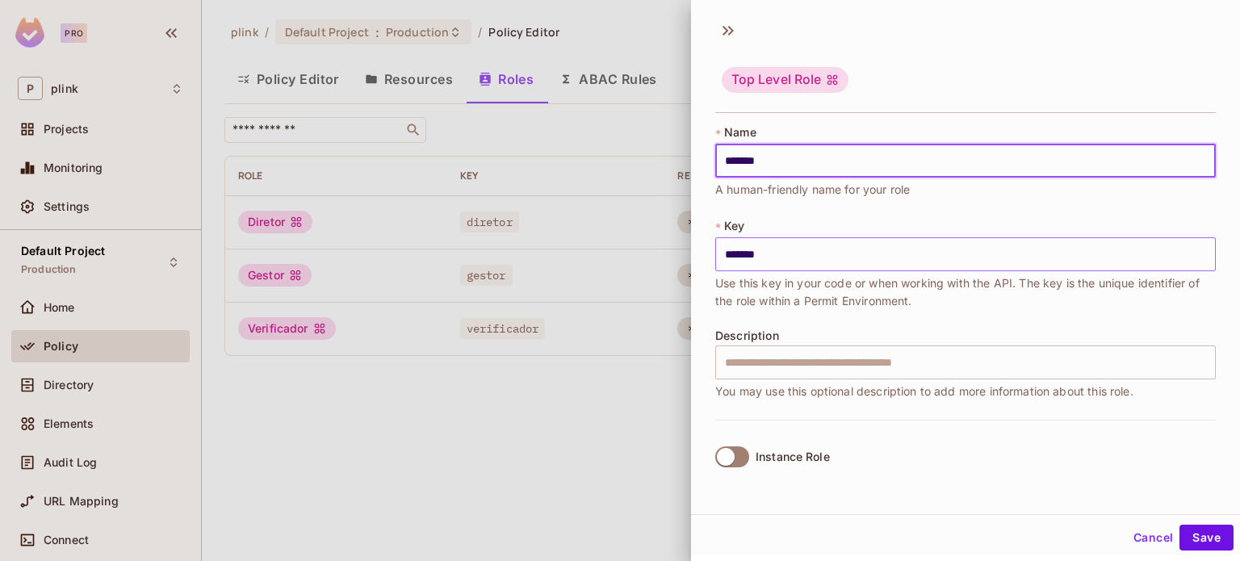
type input "*******"
click at [737, 251] on input "*******" at bounding box center [965, 254] width 501 height 34
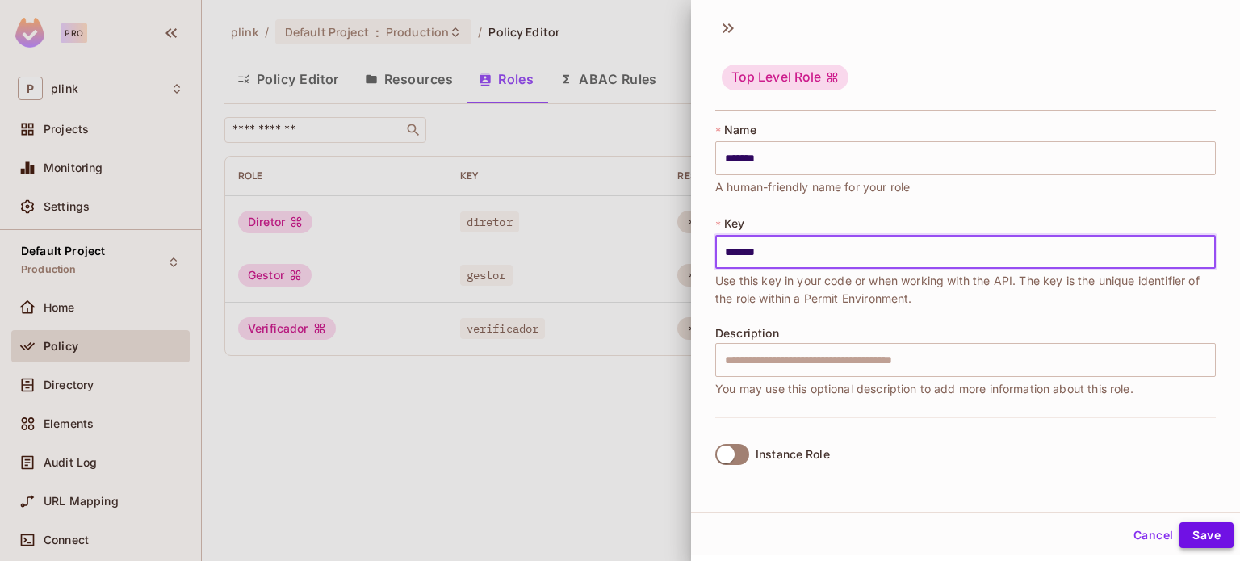
type input "*******"
click at [1198, 531] on button "Save" at bounding box center [1206, 535] width 54 height 26
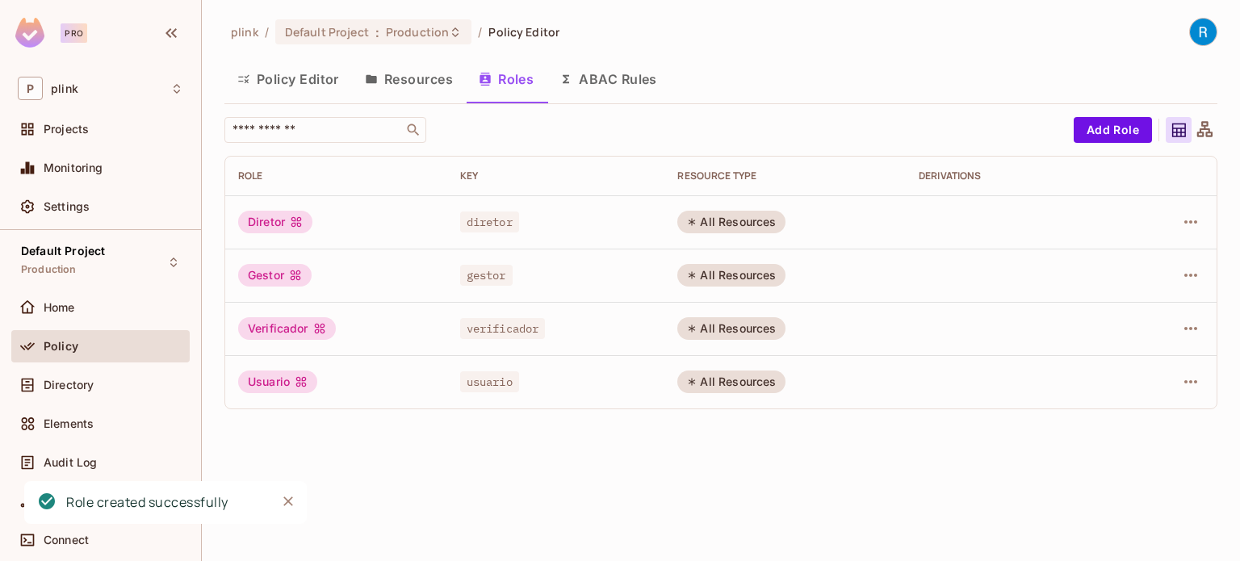
click at [416, 82] on button "Resources" at bounding box center [409, 79] width 114 height 40
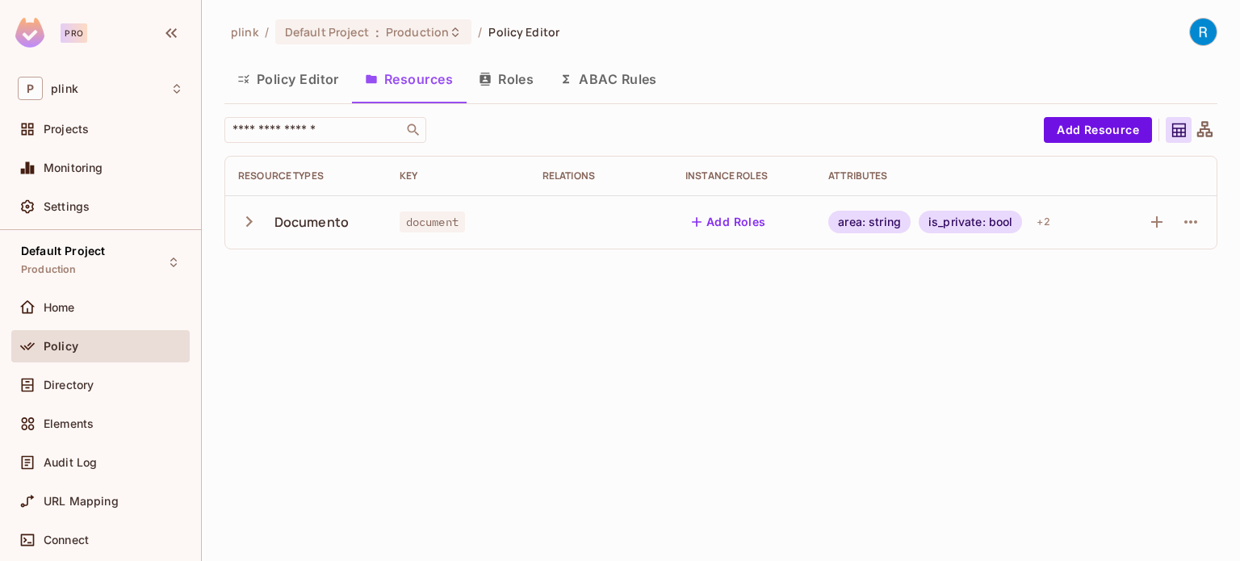
click at [254, 220] on icon "button" at bounding box center [249, 222] width 22 height 22
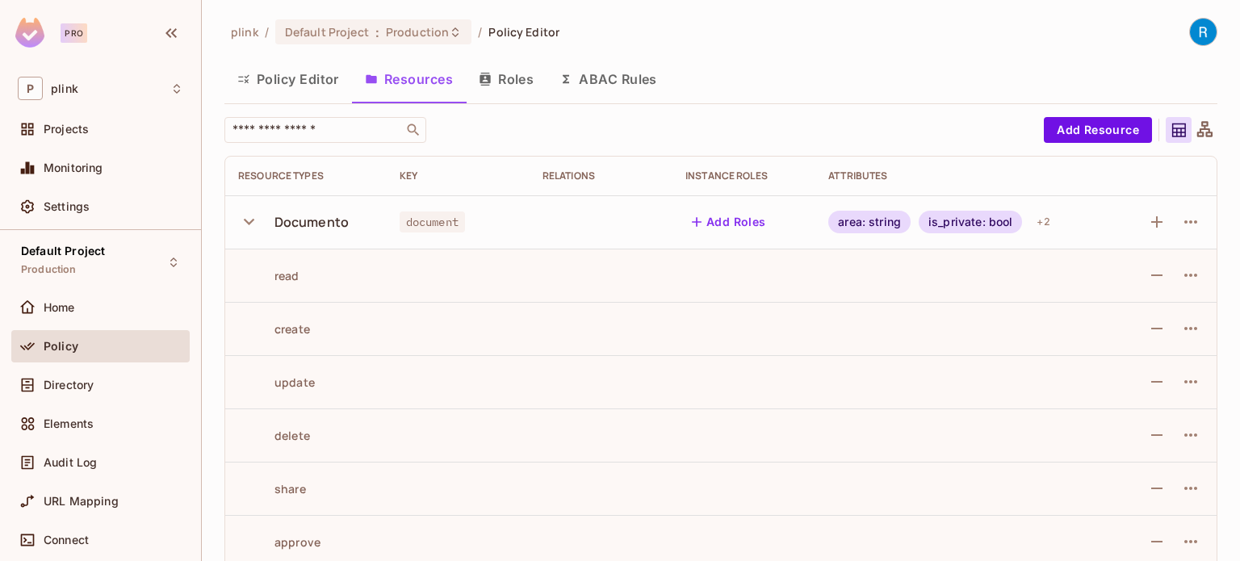
click at [249, 223] on icon "button" at bounding box center [249, 222] width 10 height 6
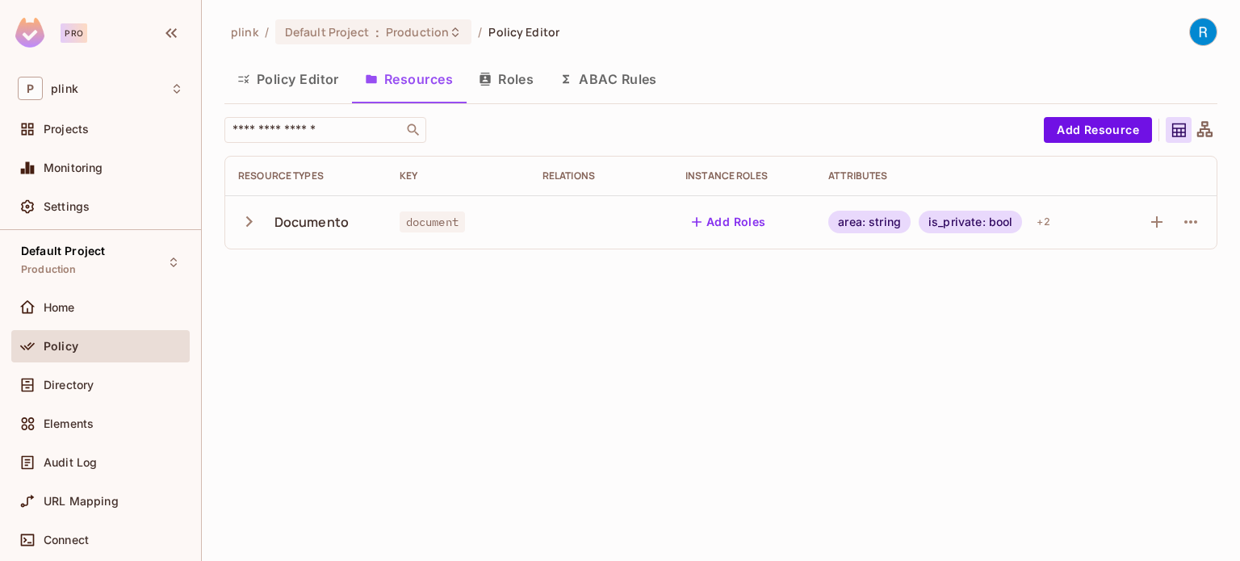
click at [516, 77] on button "Roles" at bounding box center [506, 79] width 81 height 40
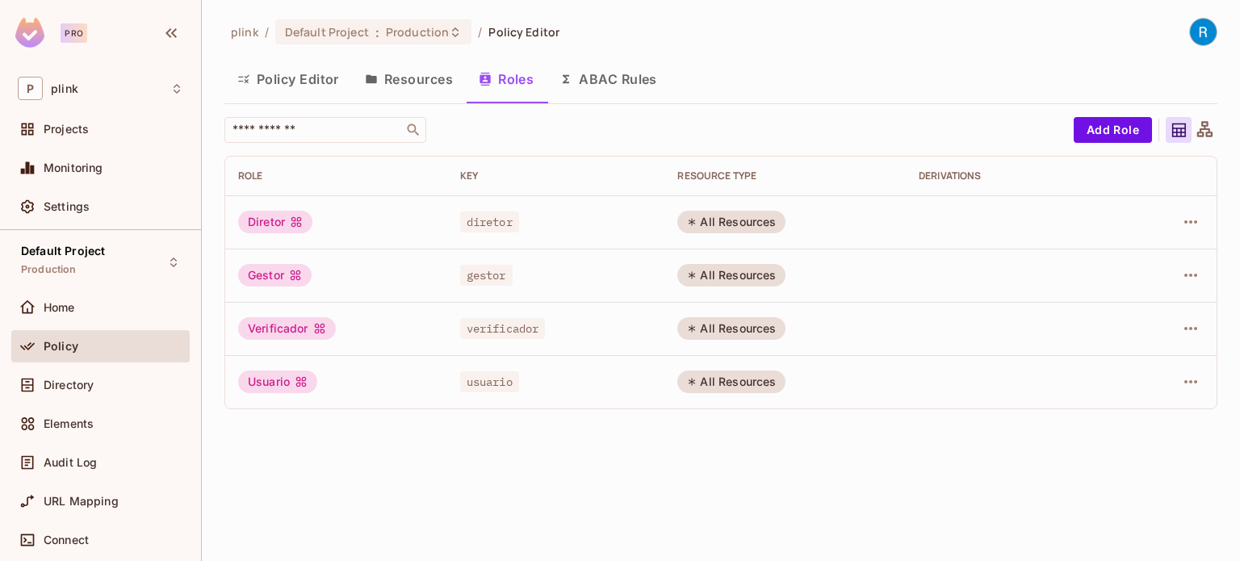
click at [429, 73] on button "Resources" at bounding box center [409, 79] width 114 height 40
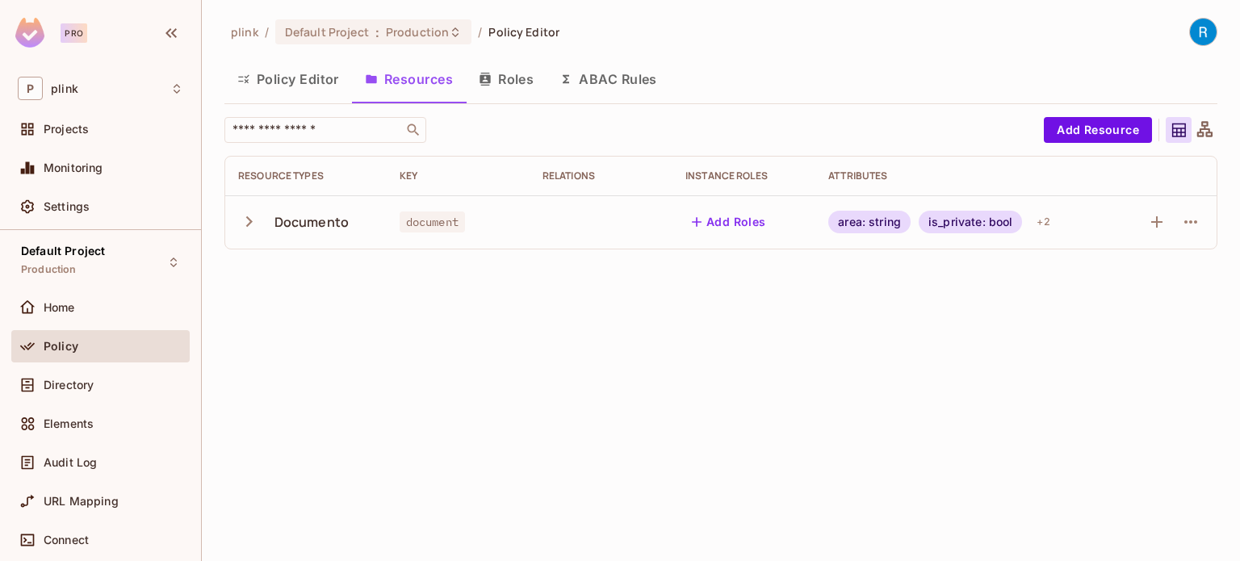
click at [300, 223] on div "Documento" at bounding box center [311, 222] width 74 height 18
click at [245, 221] on icon "button" at bounding box center [249, 222] width 22 height 22
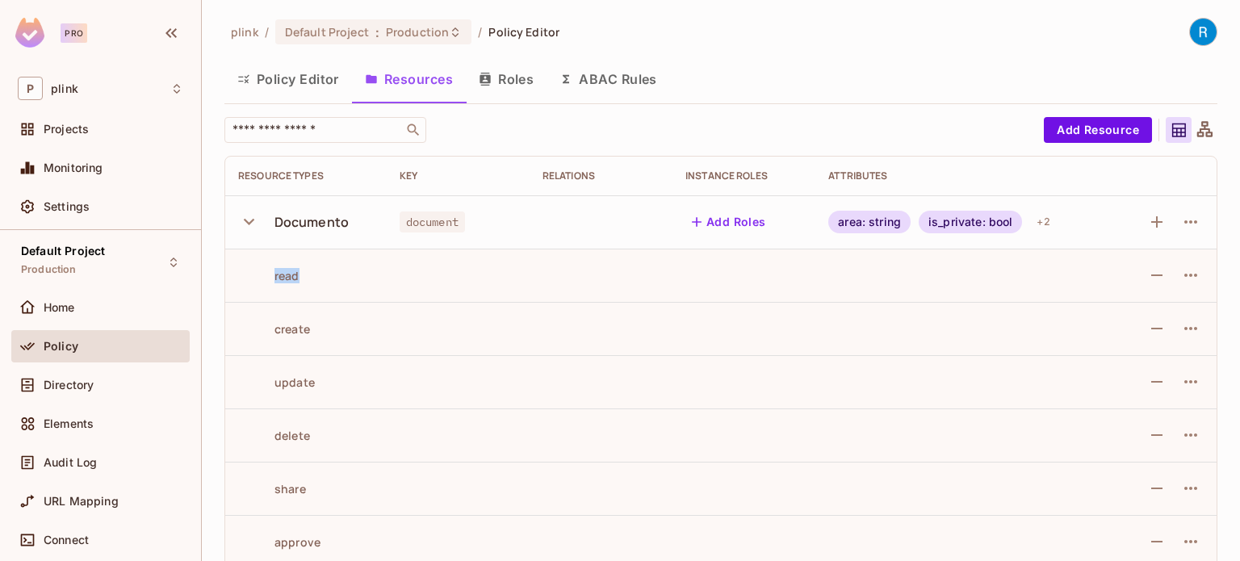
drag, startPoint x: 272, startPoint y: 274, endPoint x: 310, endPoint y: 275, distance: 38.0
click at [310, 275] on div "read" at bounding box center [306, 275] width 136 height 15
click at [400, 287] on td at bounding box center [458, 275] width 143 height 53
click at [732, 221] on button "Add Roles" at bounding box center [728, 222] width 87 height 26
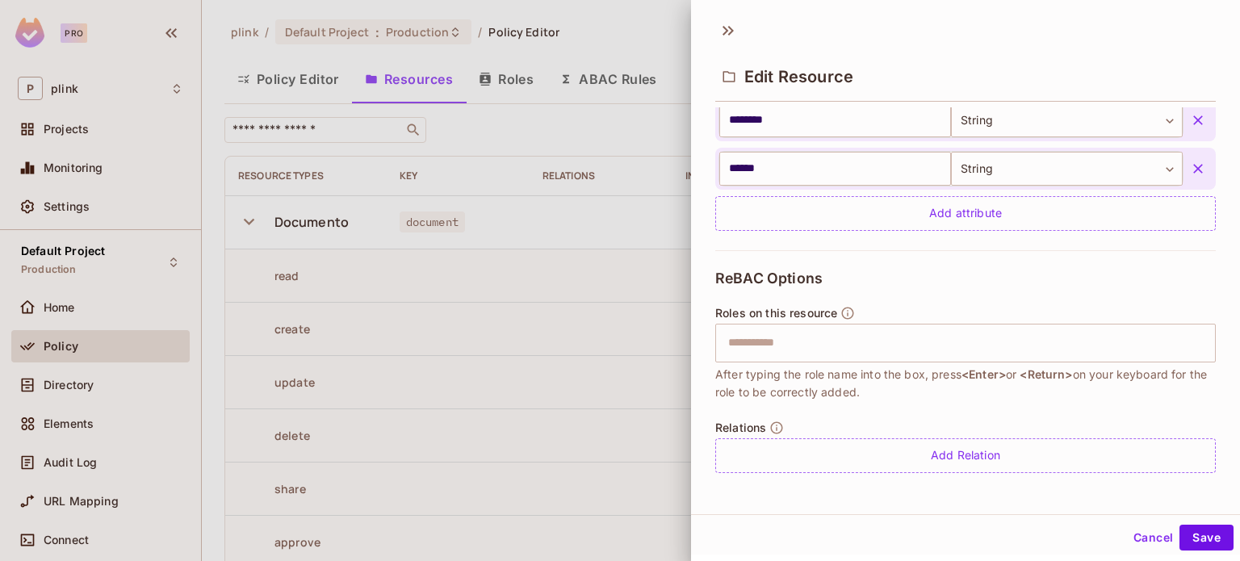
scroll to position [2, 0]
click at [814, 338] on input "text" at bounding box center [963, 341] width 490 height 32
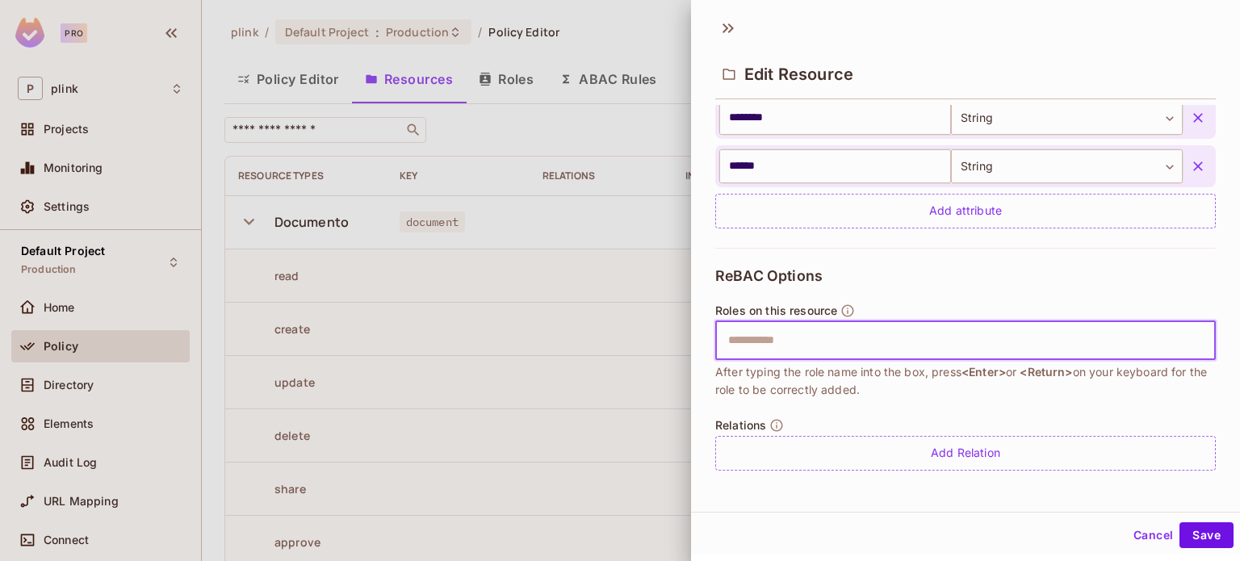
click at [1137, 534] on button "Cancel" at bounding box center [1153, 535] width 52 height 26
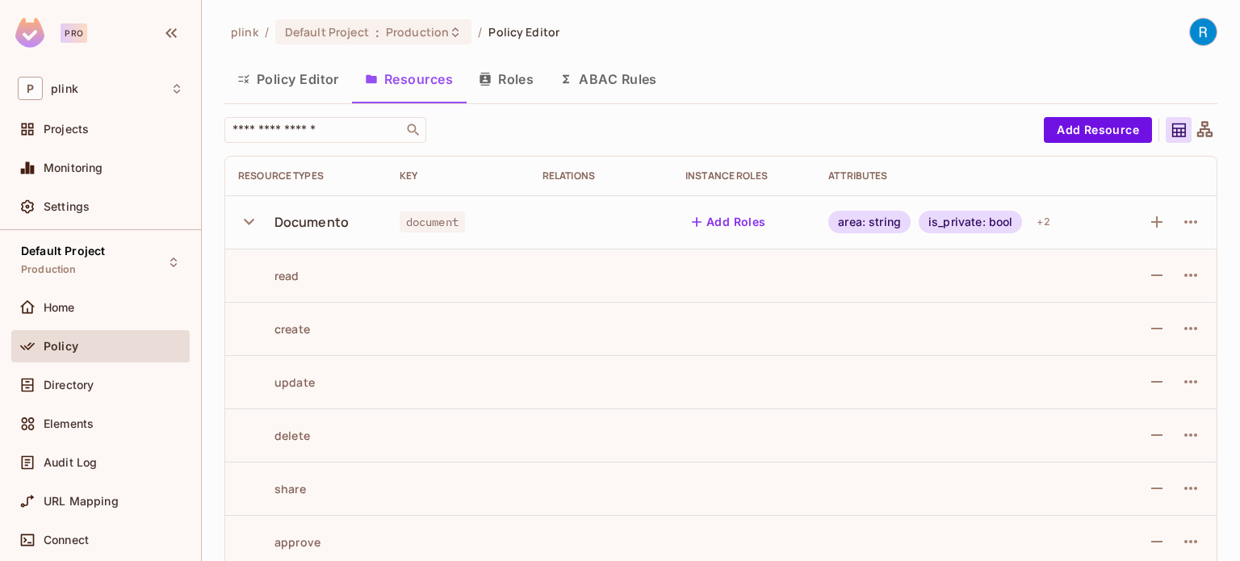
click at [716, 223] on button "Add Roles" at bounding box center [728, 222] width 87 height 26
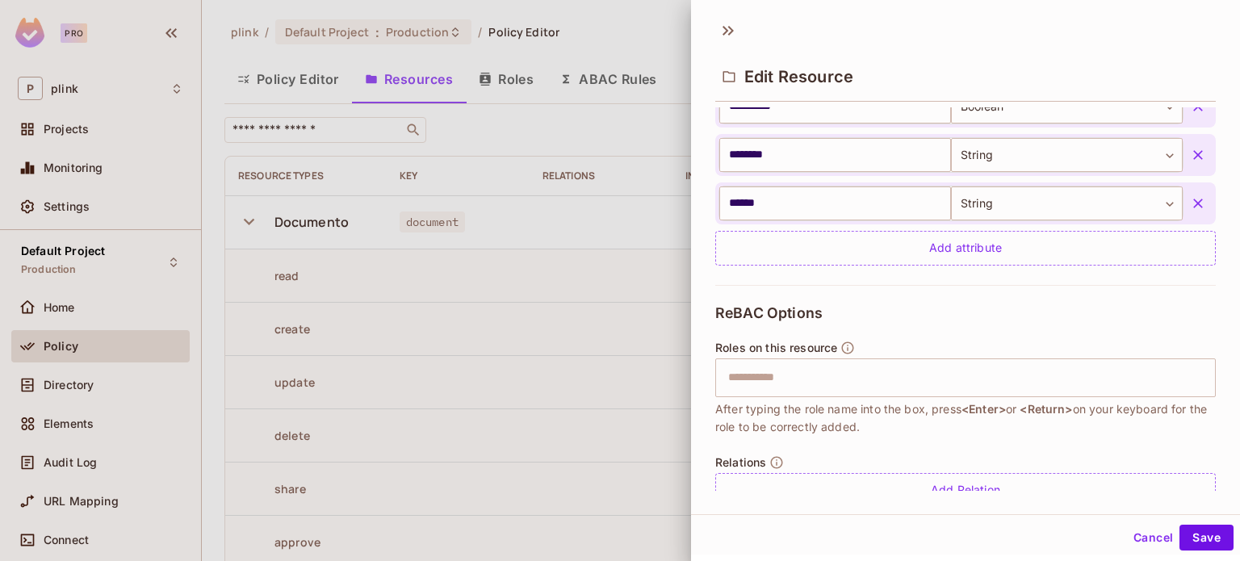
scroll to position [519, 0]
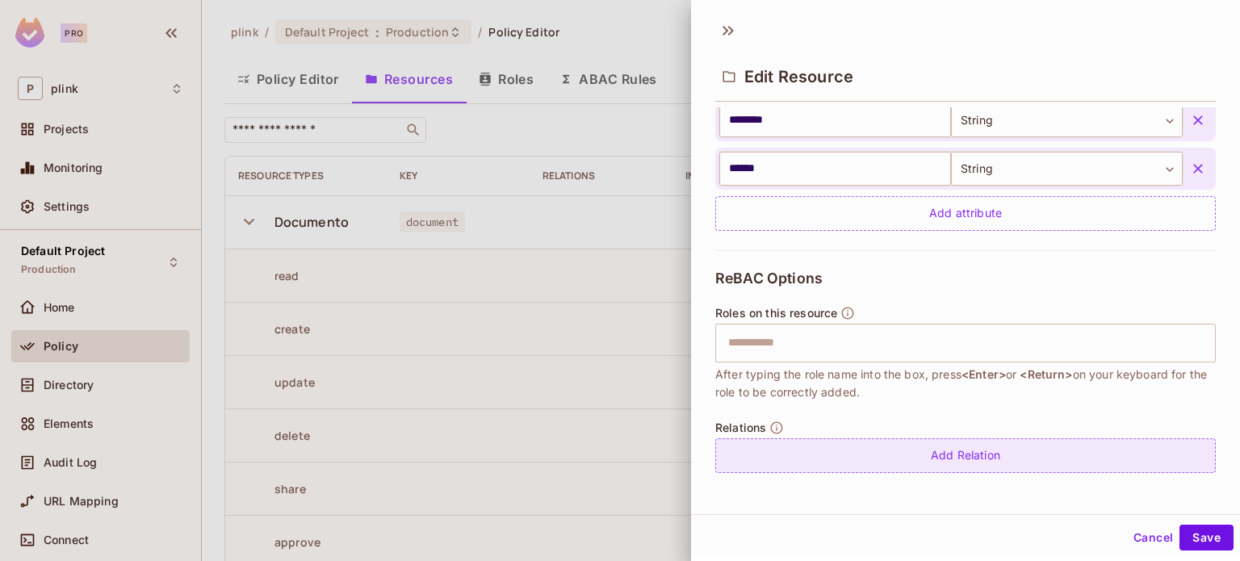
click at [932, 447] on div "Add Relation" at bounding box center [965, 455] width 501 height 35
click at [912, 448] on div "Add Relation" at bounding box center [965, 453] width 501 height 35
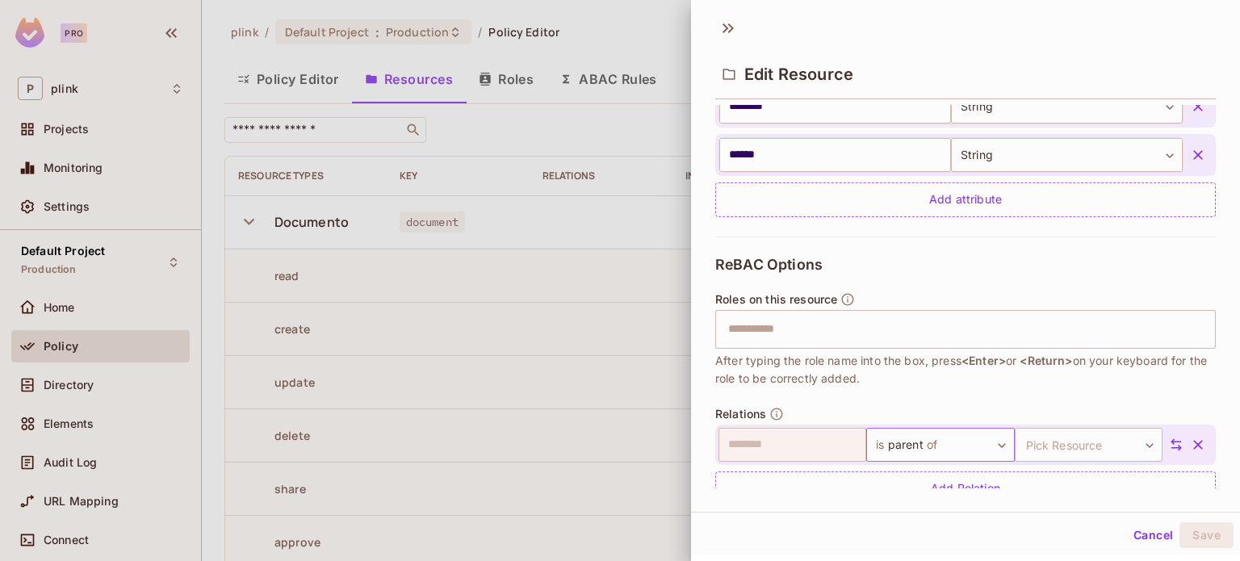
click at [982, 439] on body "Pro P plink Projects Monitoring Settings Default Project Production Home Policy…" at bounding box center [620, 280] width 1240 height 561
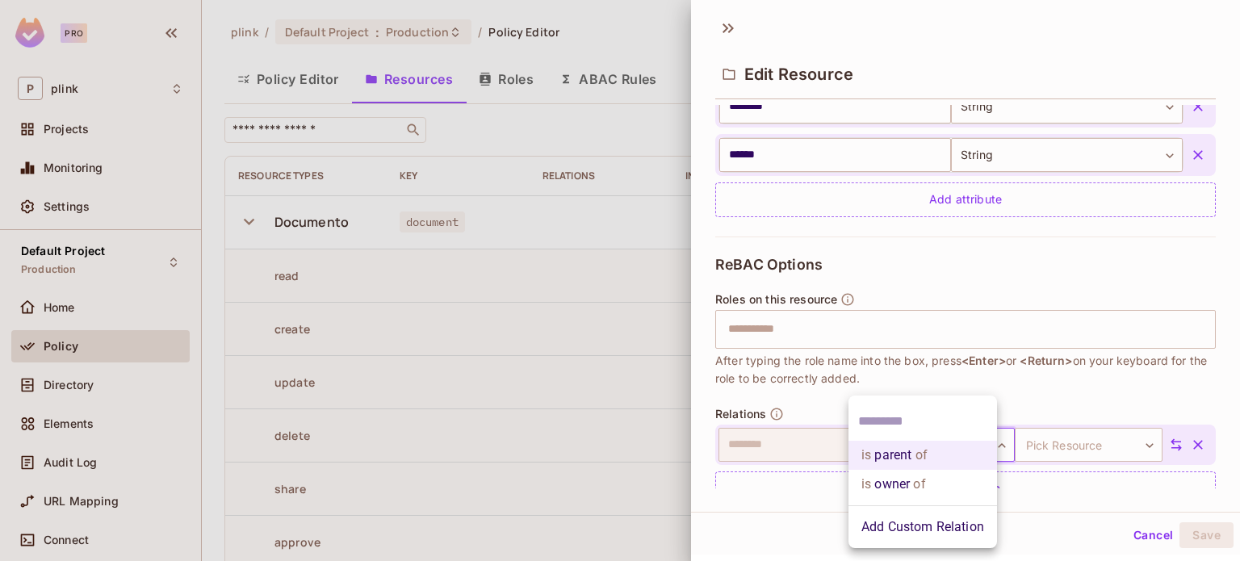
click at [796, 392] on div at bounding box center [620, 280] width 1240 height 561
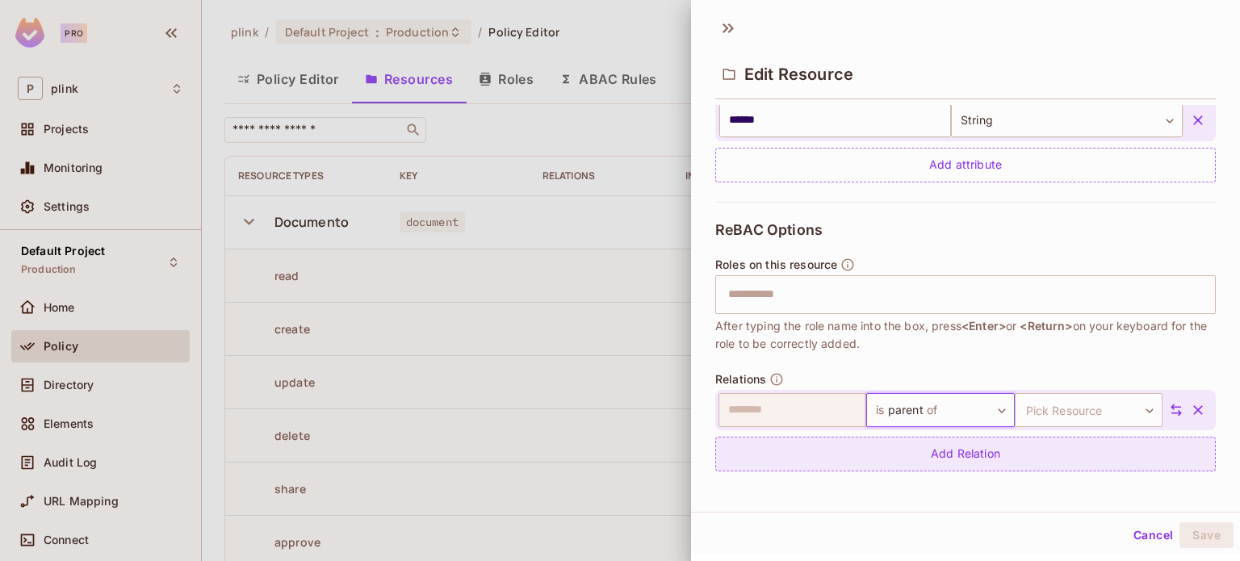
scroll to position [565, 0]
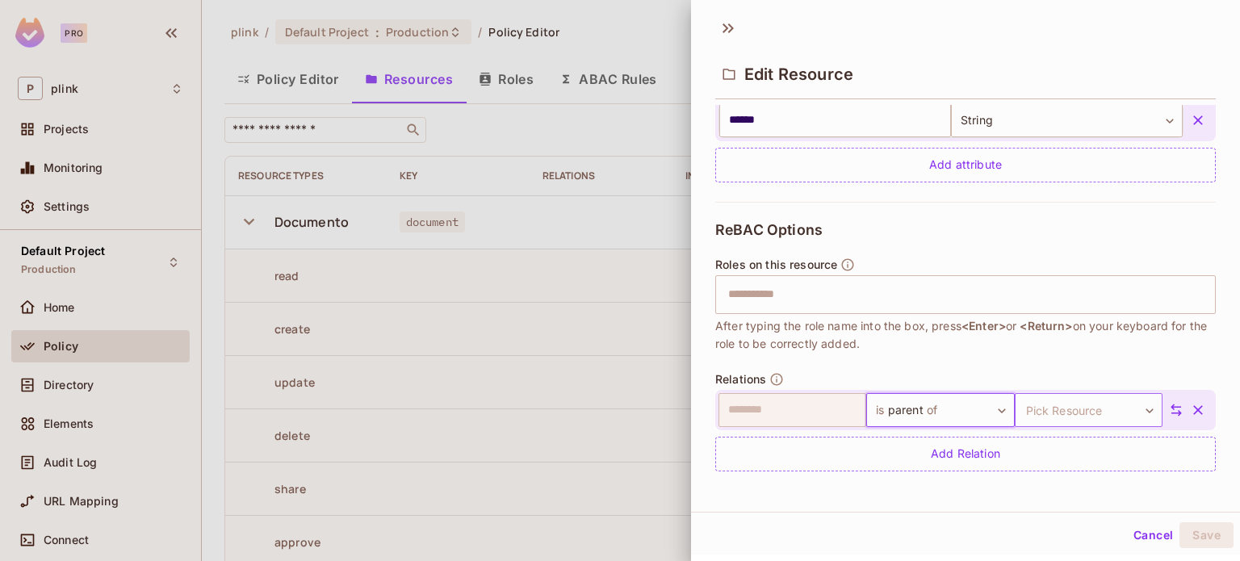
click at [1114, 408] on body "Pro P plink Projects Monitoring Settings Default Project Production Home Policy…" at bounding box center [620, 280] width 1240 height 561
click at [1180, 405] on div at bounding box center [620, 280] width 1240 height 561
click at [1190, 404] on icon "button" at bounding box center [1198, 410] width 16 height 16
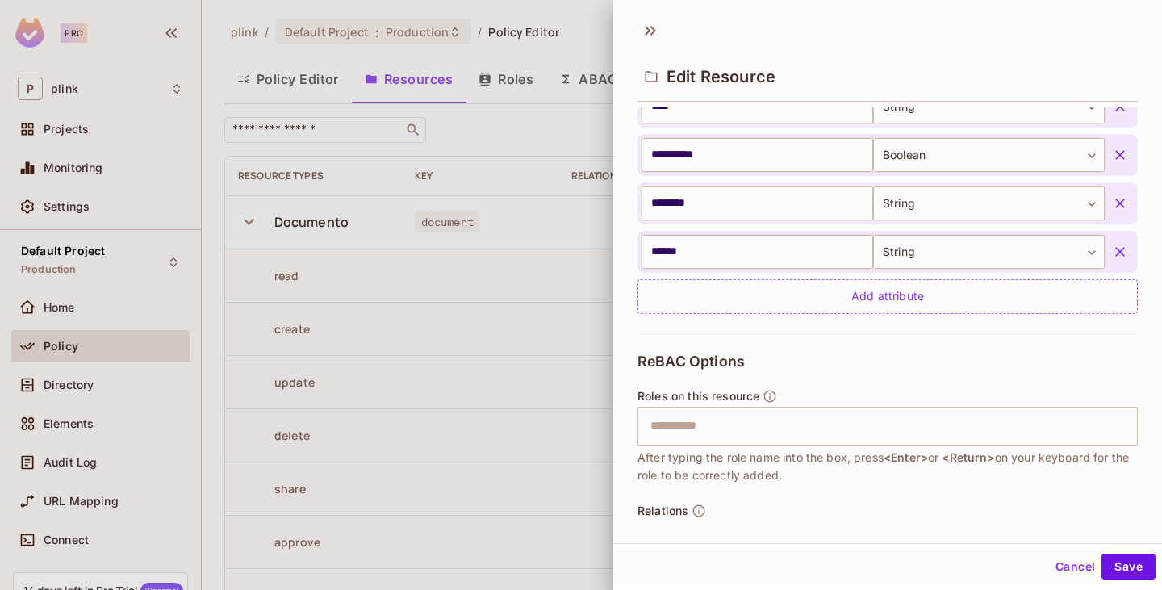
scroll to position [484, 0]
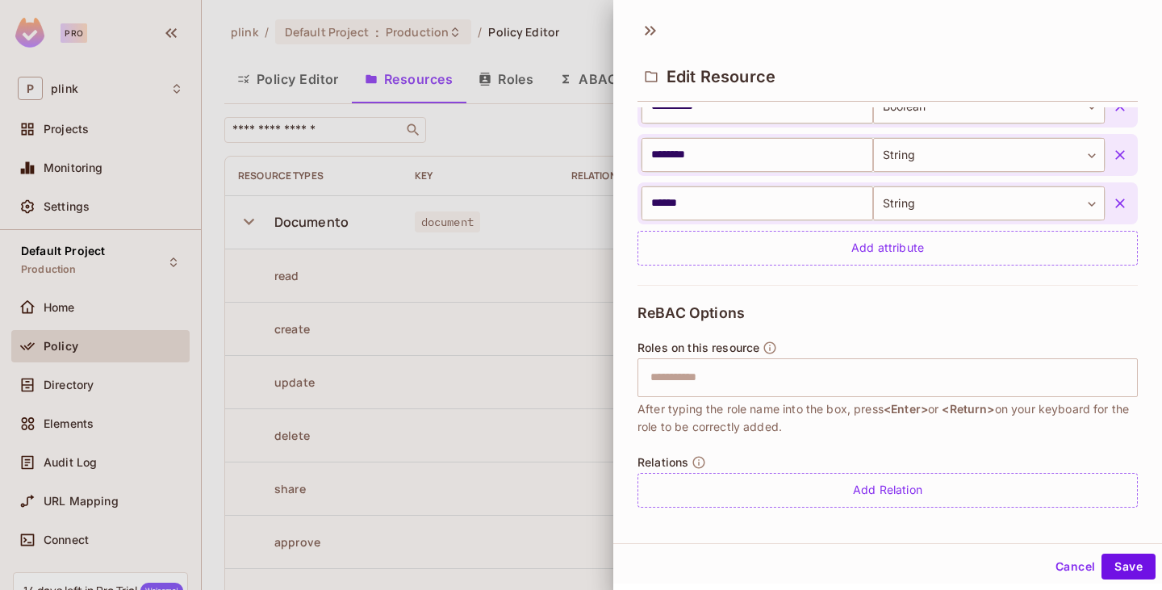
click at [1057, 560] on button "Cancel" at bounding box center [1075, 567] width 52 height 26
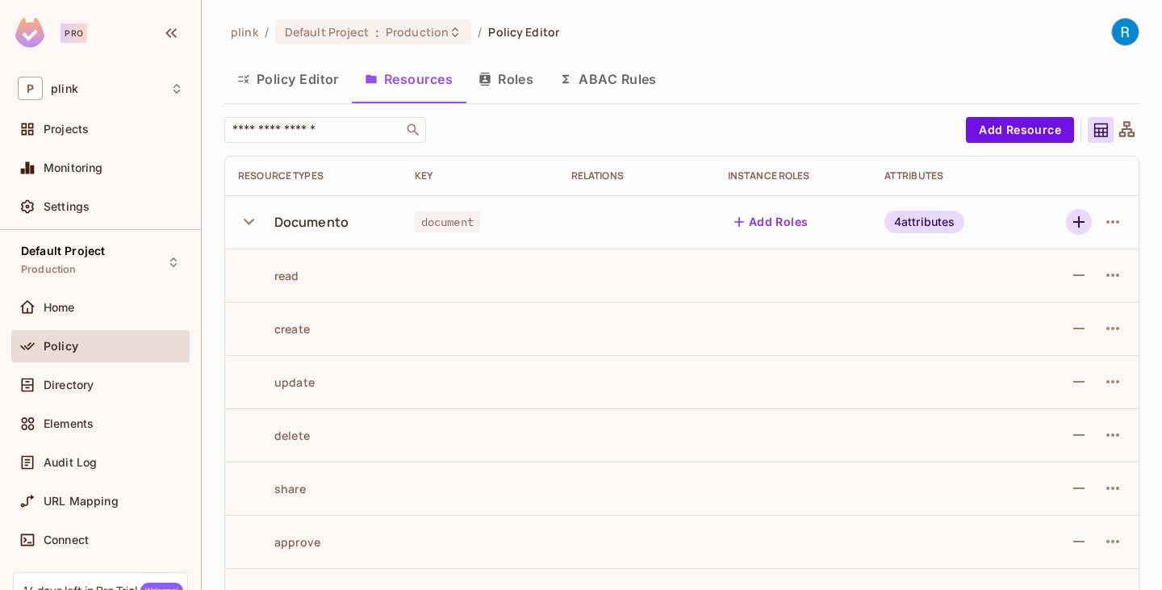
click at [1070, 215] on icon "button" at bounding box center [1079, 221] width 19 height 19
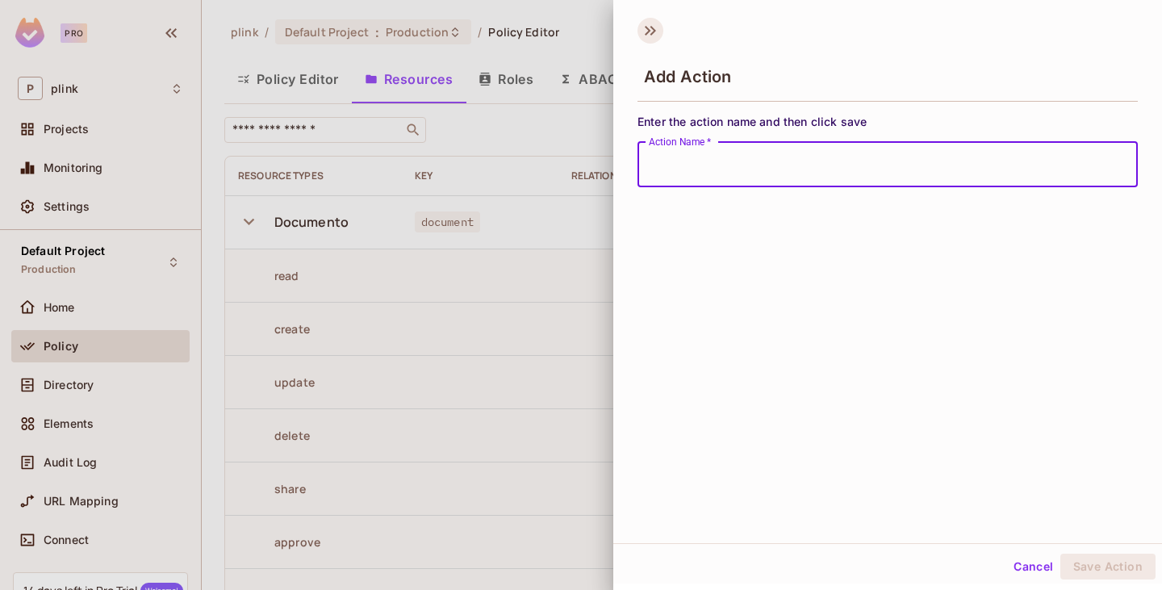
click at [658, 39] on icon at bounding box center [651, 31] width 26 height 26
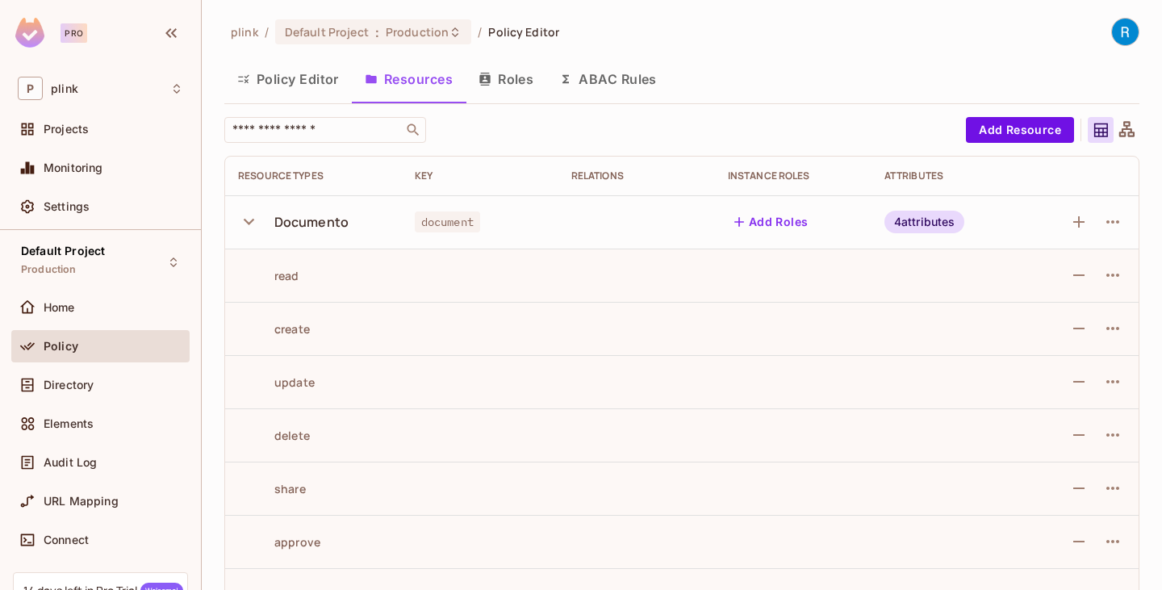
click at [252, 222] on icon "button" at bounding box center [249, 222] width 10 height 6
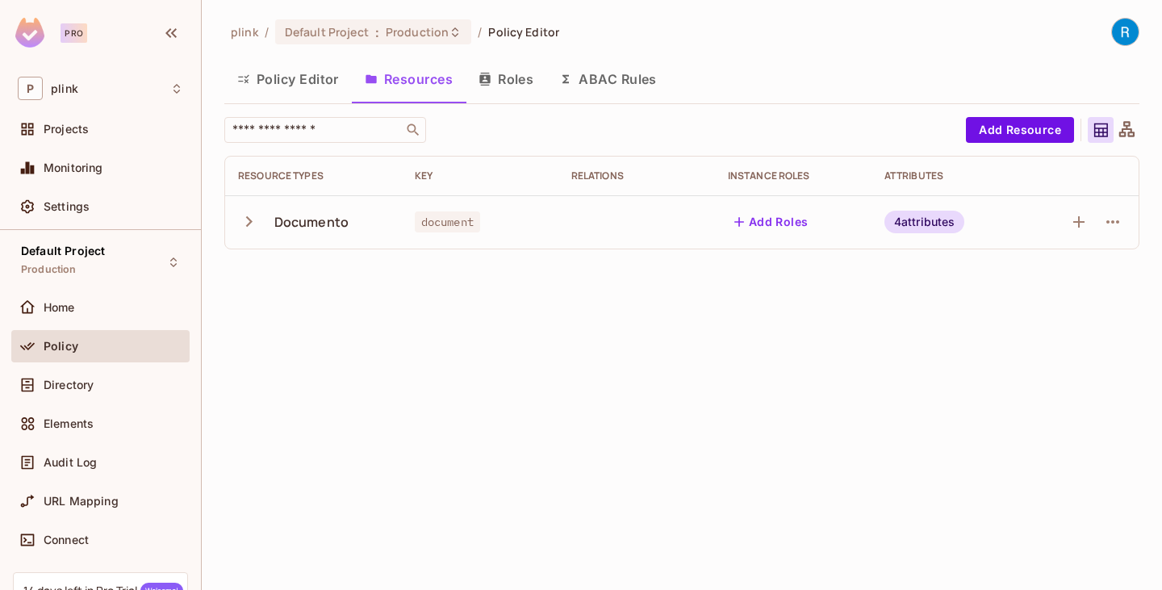
click at [473, 348] on div "plink / Default Project : Production / Policy Editor Policy Editor Resources Ro…" at bounding box center [682, 295] width 961 height 590
click at [322, 73] on button "Policy Editor" at bounding box center [288, 79] width 128 height 40
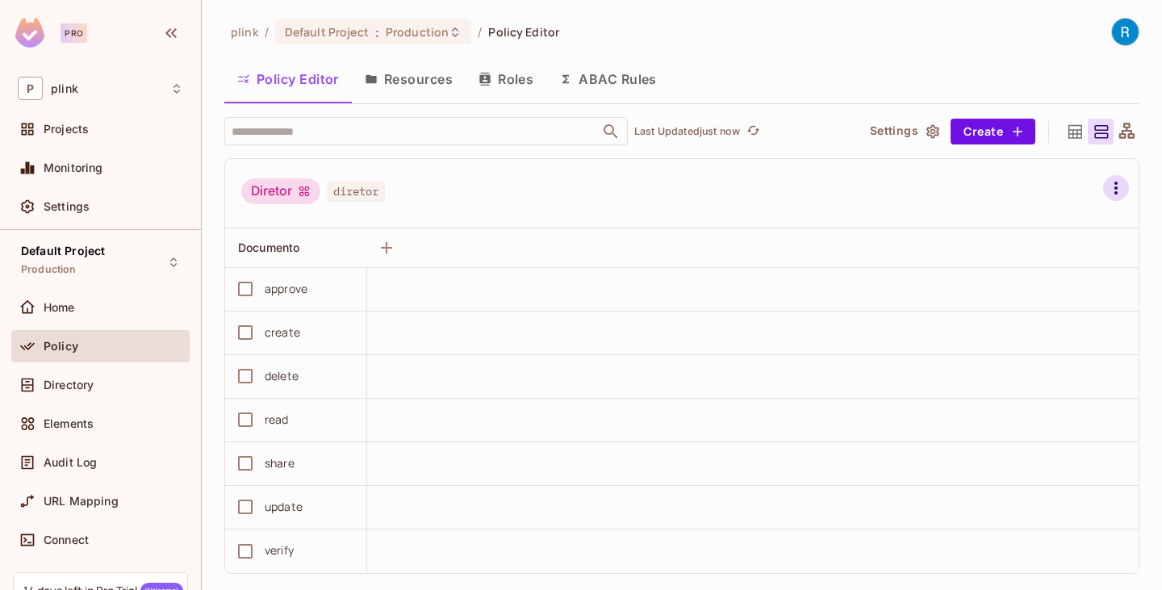
click at [1115, 186] on icon "button" at bounding box center [1116, 188] width 3 height 13
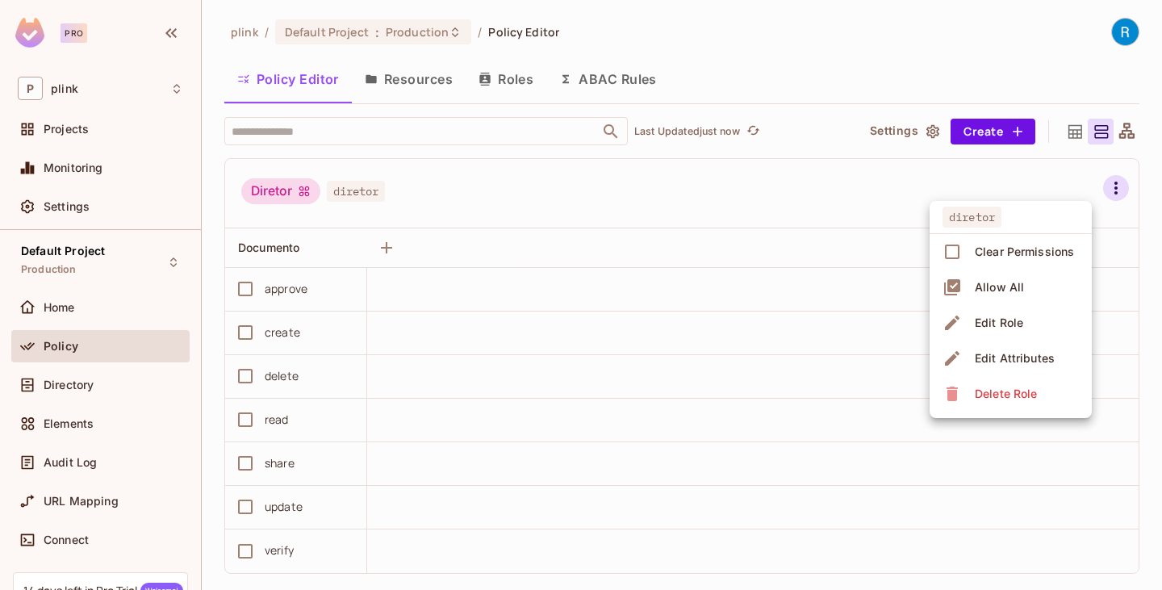
click at [996, 360] on div "Edit Attributes" at bounding box center [1015, 358] width 80 height 16
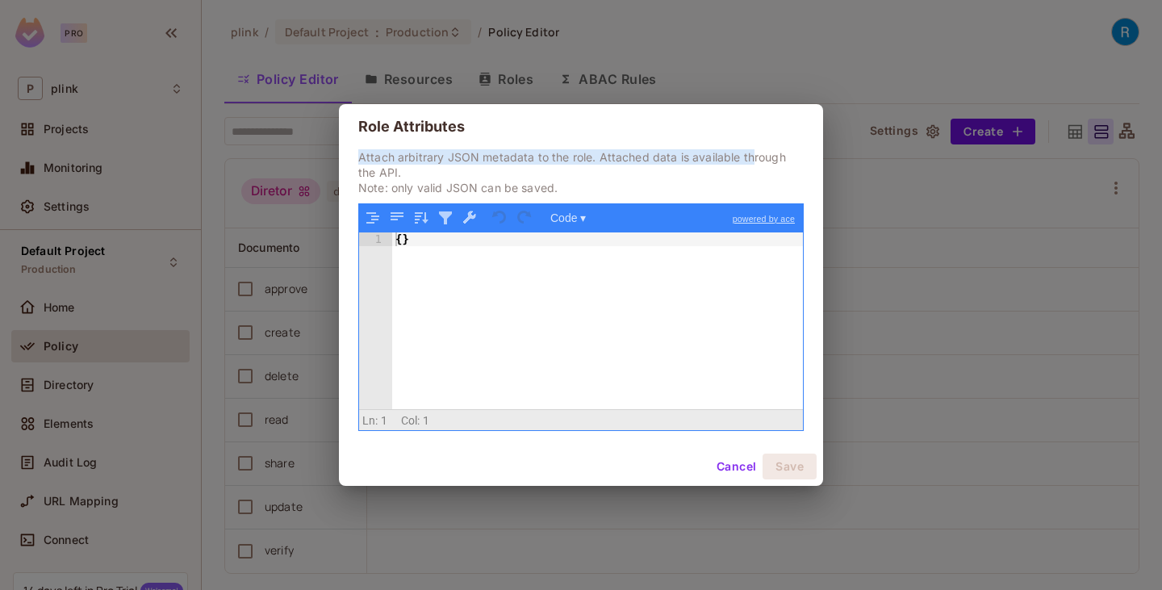
drag, startPoint x: 362, startPoint y: 155, endPoint x: 752, endPoint y: 162, distance: 390.0
click at [752, 162] on p "Attach arbitrary JSON metadata to the role. Attached data is available through …" at bounding box center [581, 172] width 446 height 46
click at [406, 174] on p "Attach arbitrary JSON metadata to the role. Attached data is available through …" at bounding box center [581, 172] width 446 height 46
click at [730, 467] on button "Cancel" at bounding box center [736, 467] width 52 height 26
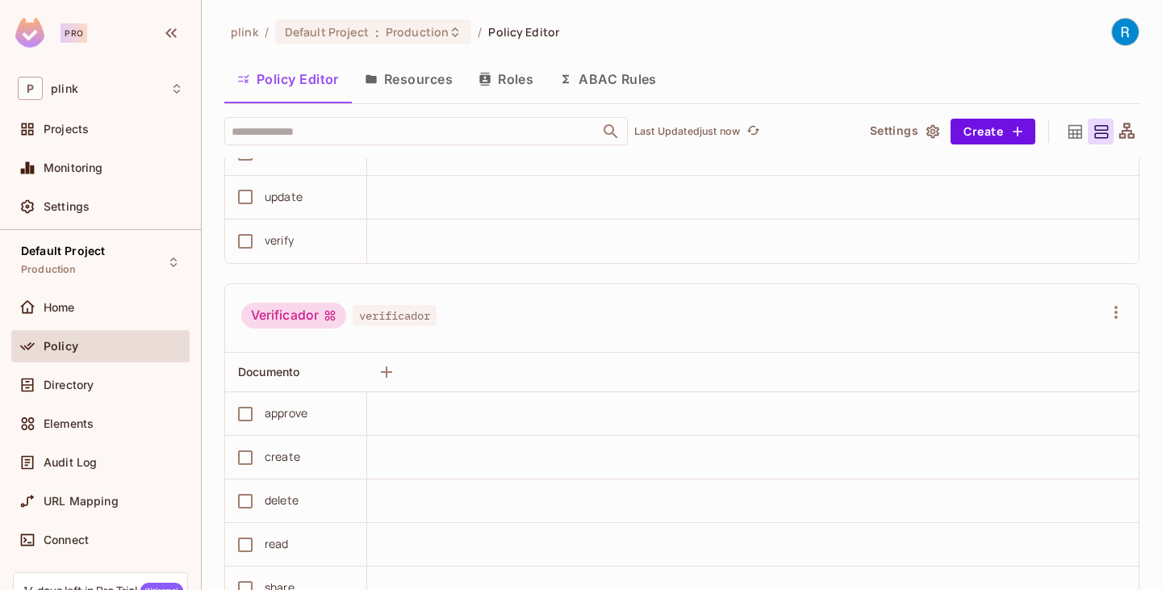
scroll to position [1327, 0]
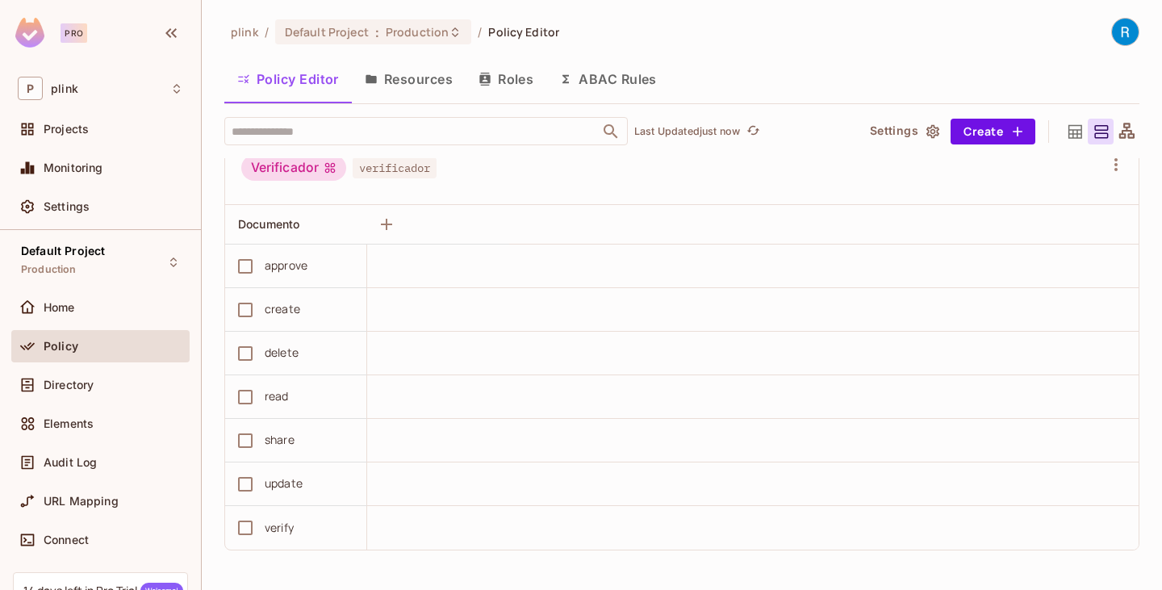
click at [925, 126] on icon "button" at bounding box center [933, 132] width 16 height 16
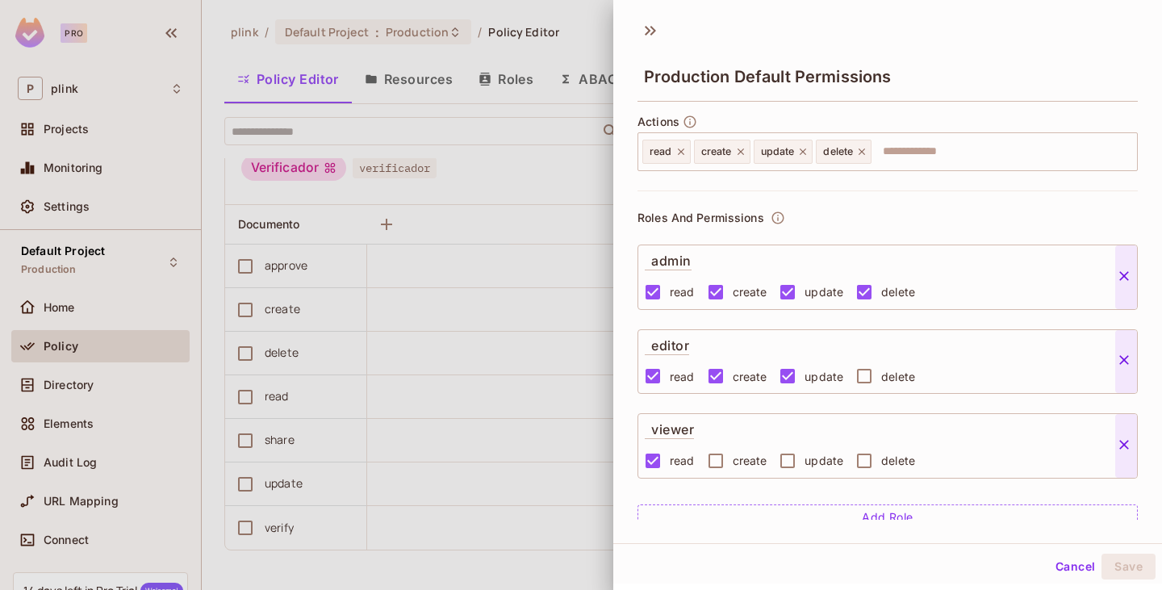
scroll to position [0, 0]
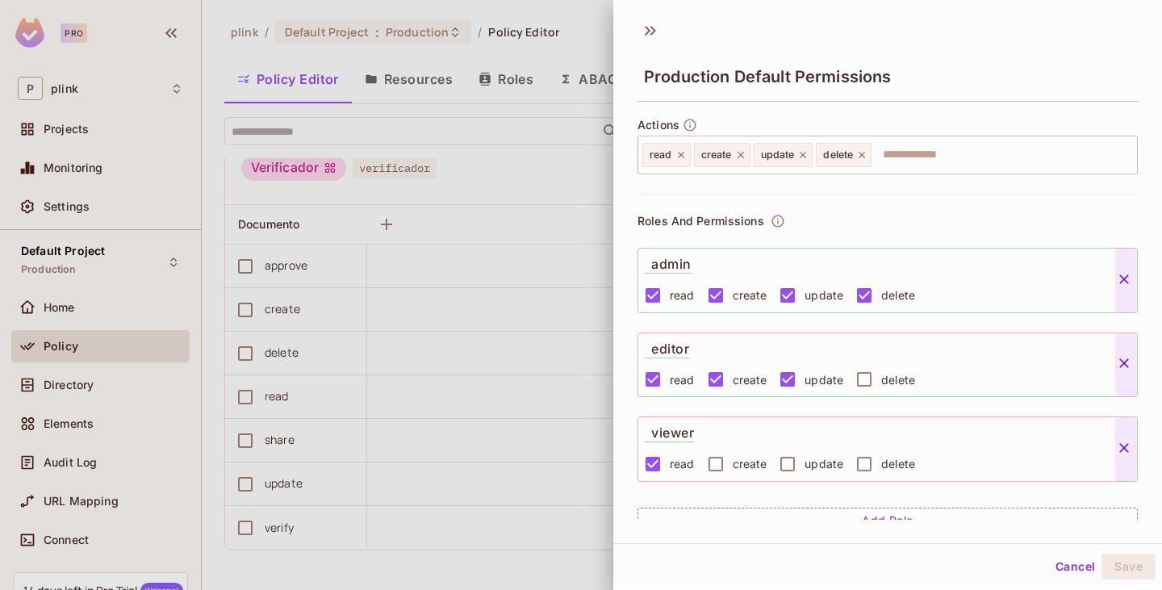
click at [552, 165] on div at bounding box center [581, 295] width 1162 height 590
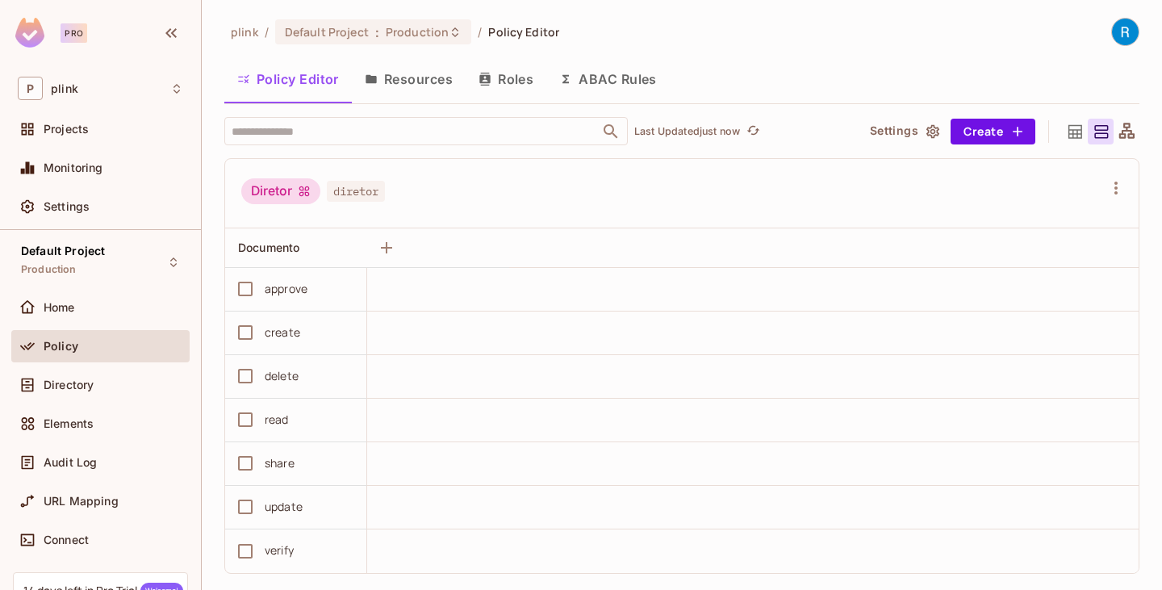
click at [925, 131] on icon "button" at bounding box center [933, 132] width 16 height 16
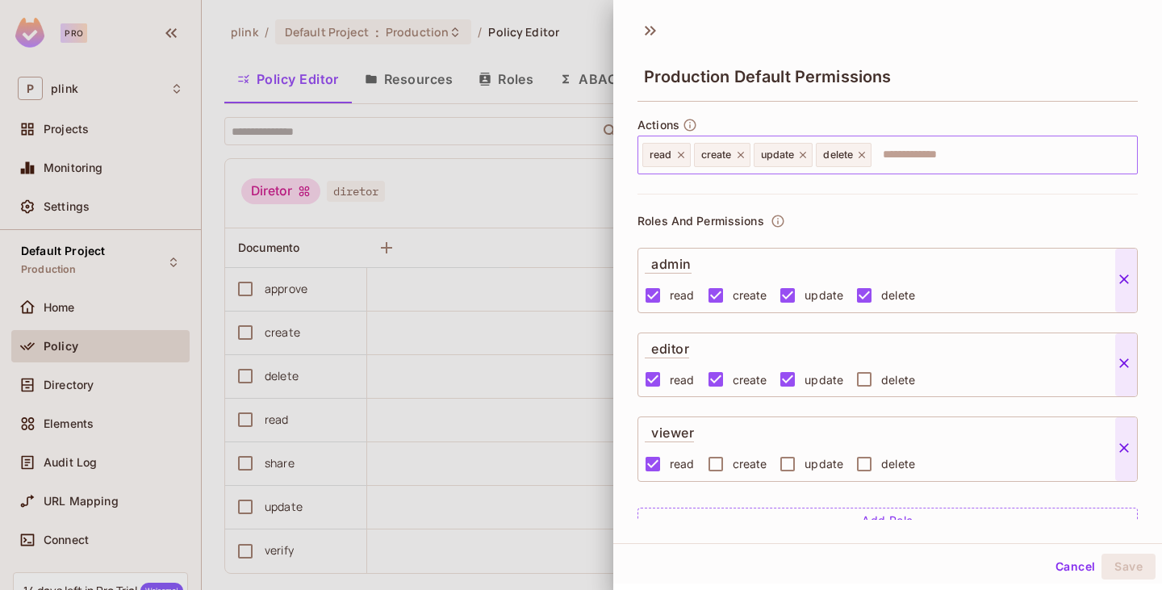
click at [679, 157] on icon at bounding box center [681, 155] width 6 height 6
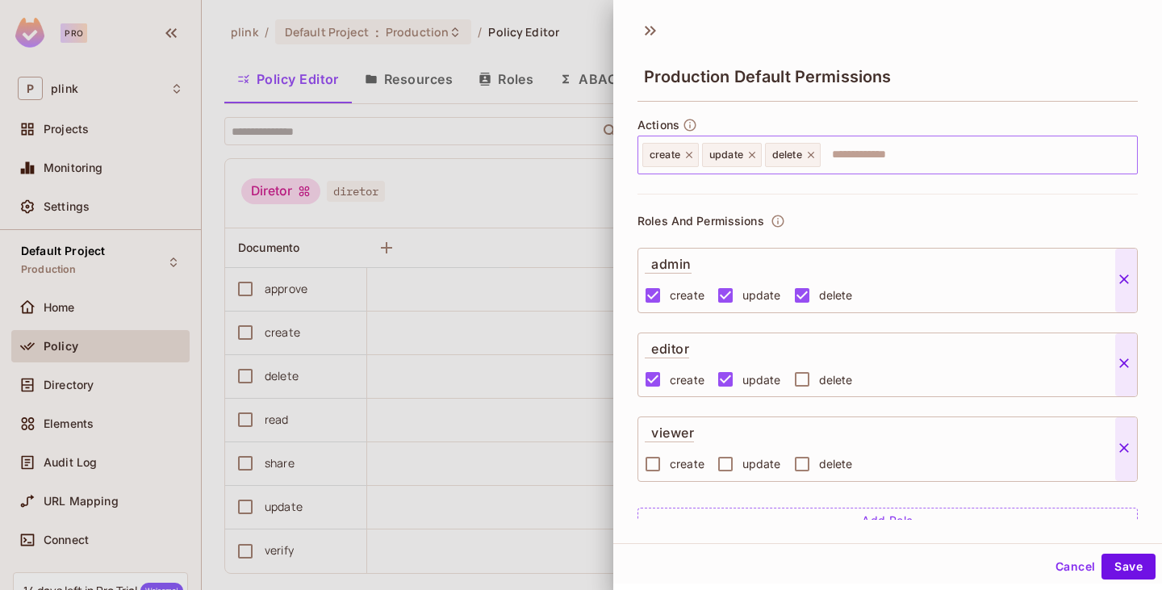
click at [694, 156] on icon at bounding box center [689, 154] width 11 height 11
click at [693, 158] on icon at bounding box center [692, 154] width 11 height 11
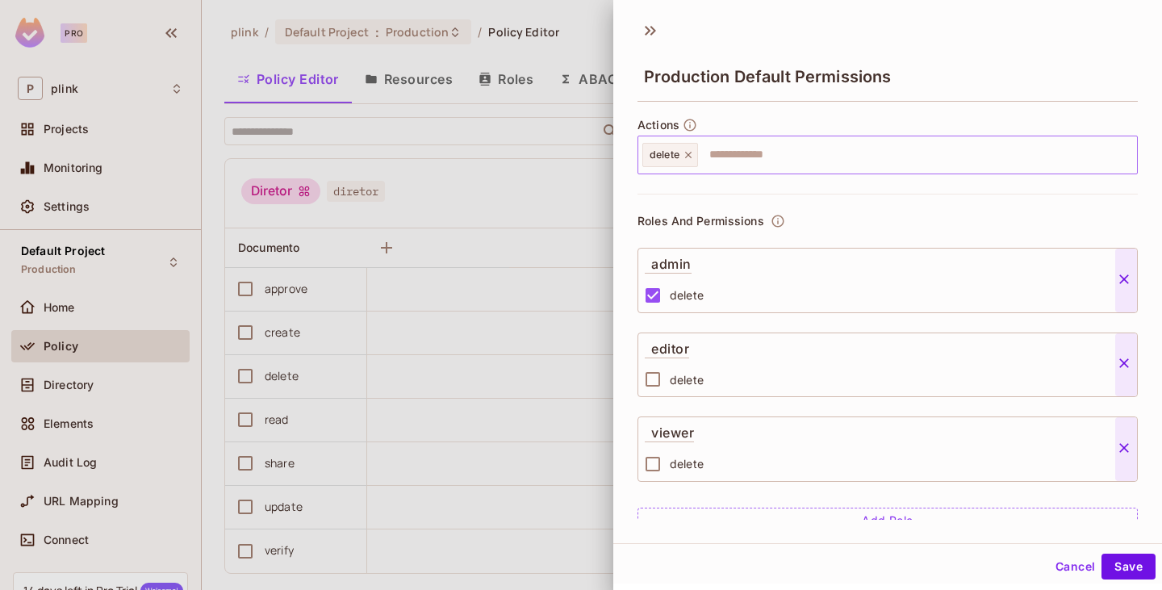
click at [693, 158] on icon at bounding box center [688, 154] width 11 height 11
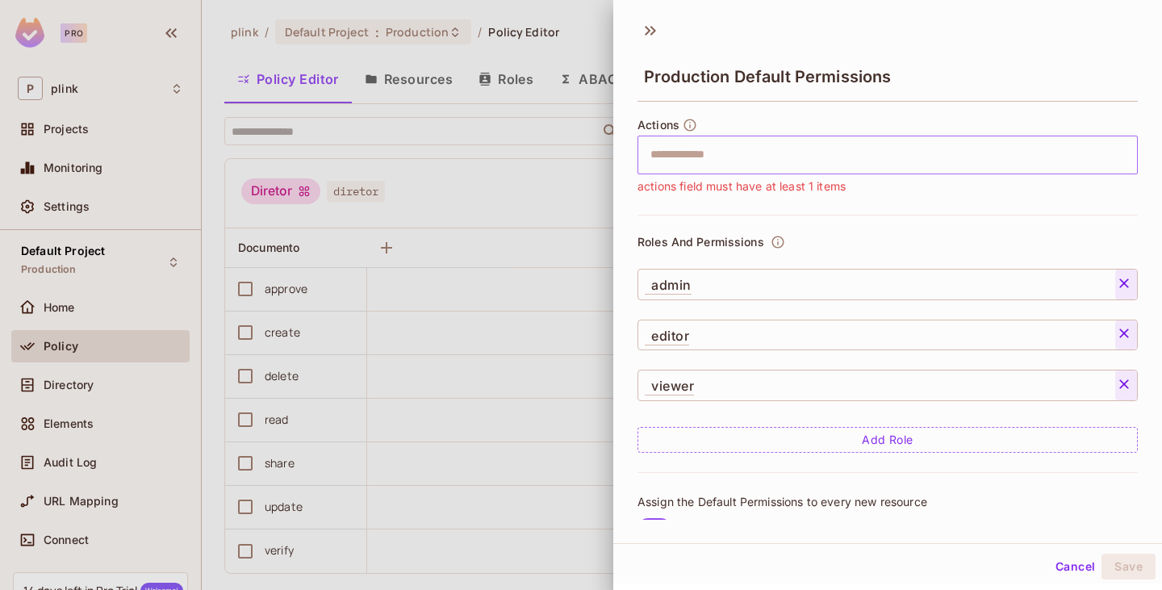
click at [1127, 281] on icon at bounding box center [1125, 284] width 10 height 10
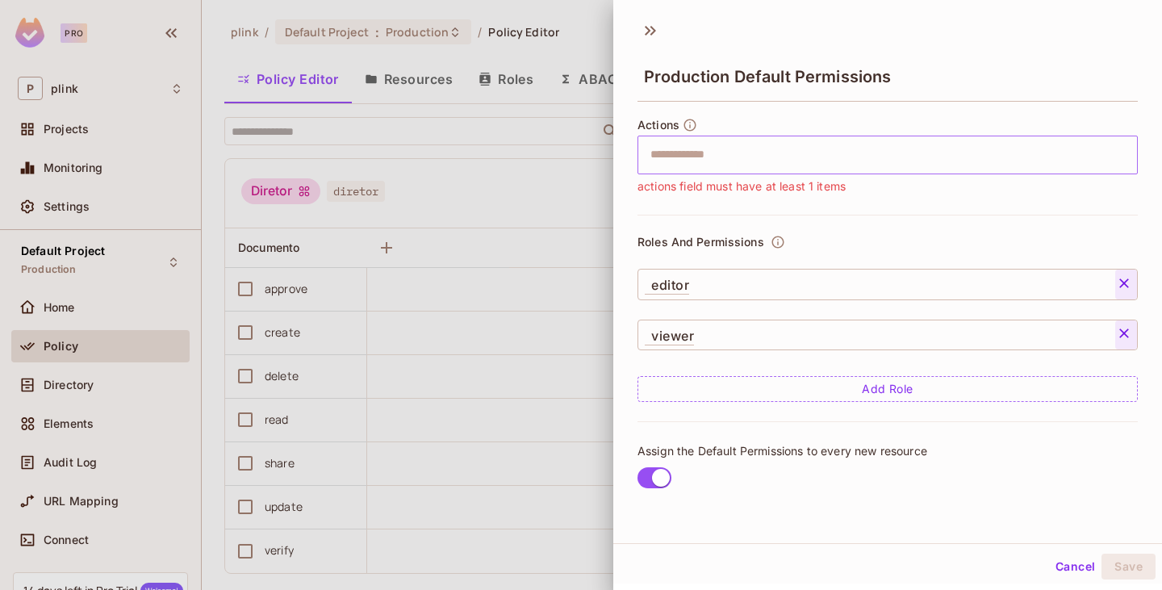
click at [1121, 287] on icon at bounding box center [1125, 284] width 10 height 10
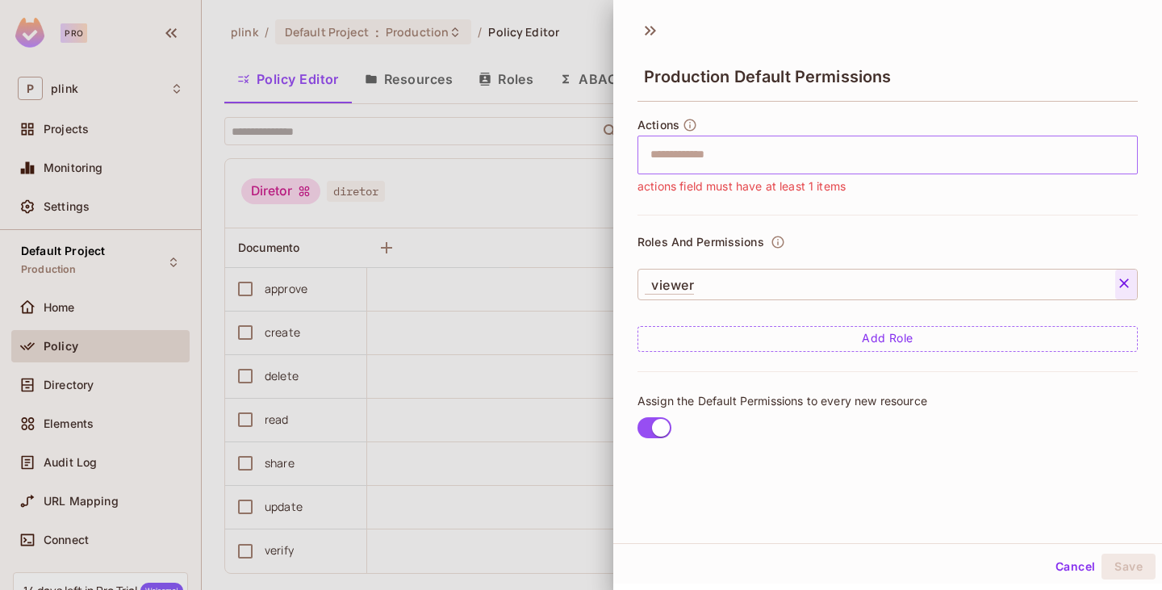
click at [1121, 287] on icon at bounding box center [1125, 284] width 10 height 10
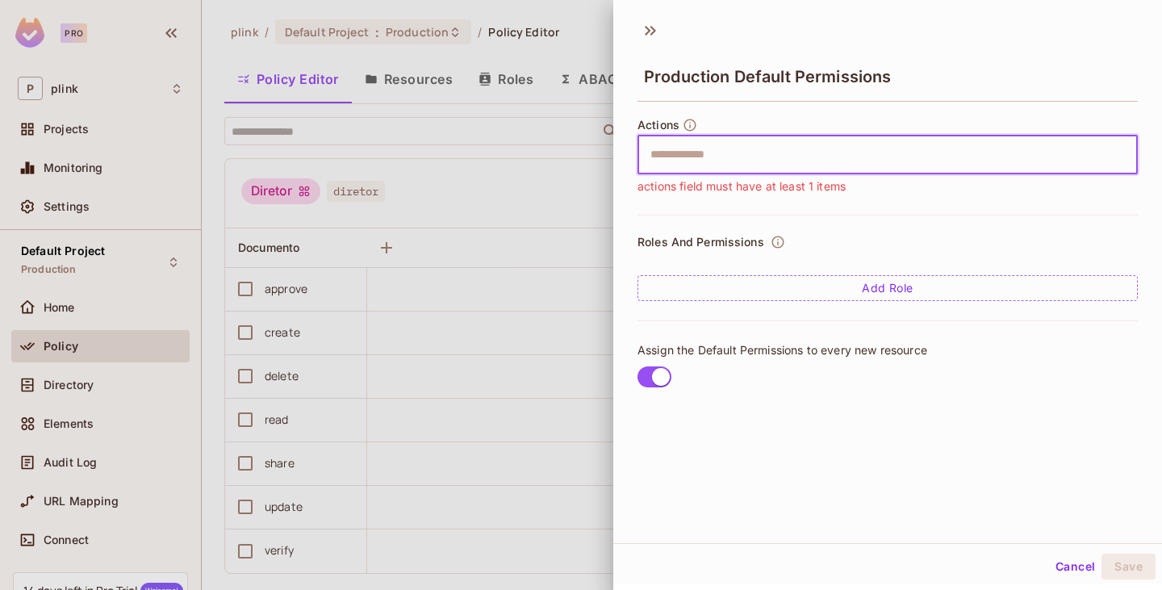
click at [704, 152] on input "text" at bounding box center [886, 155] width 490 height 32
click at [704, 151] on input "text" at bounding box center [886, 155] width 490 height 32
type input "****"
click at [1049, 560] on button "Cancel" at bounding box center [1075, 567] width 52 height 26
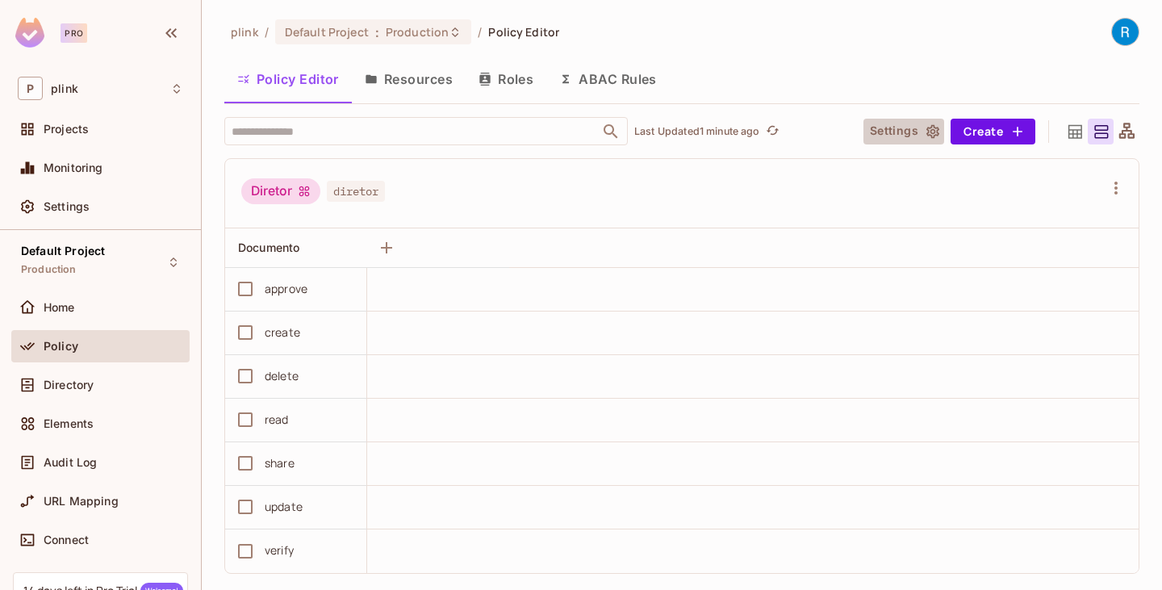
click at [925, 132] on icon "button" at bounding box center [933, 132] width 16 height 16
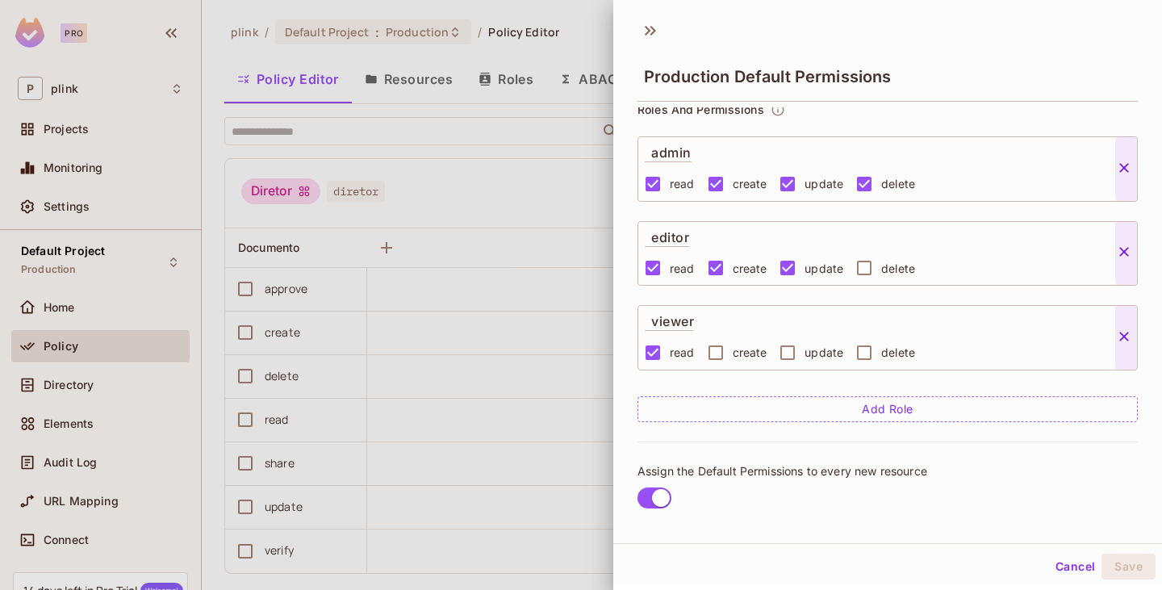
scroll to position [126, 0]
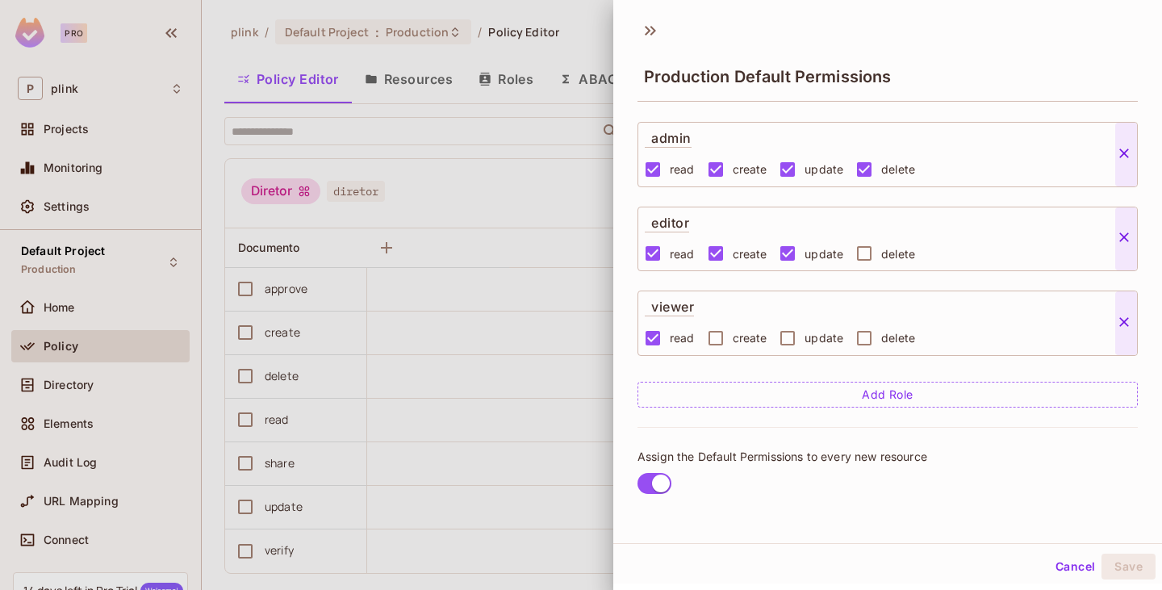
click at [846, 387] on button "Add Role" at bounding box center [888, 395] width 501 height 26
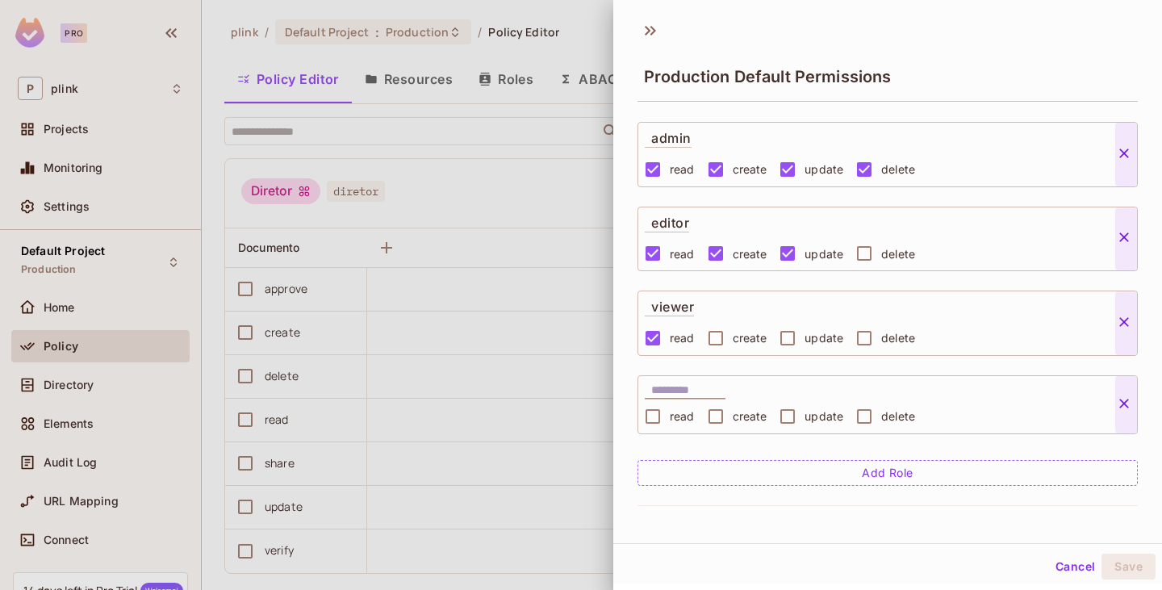
click at [1127, 405] on icon at bounding box center [1124, 404] width 16 height 16
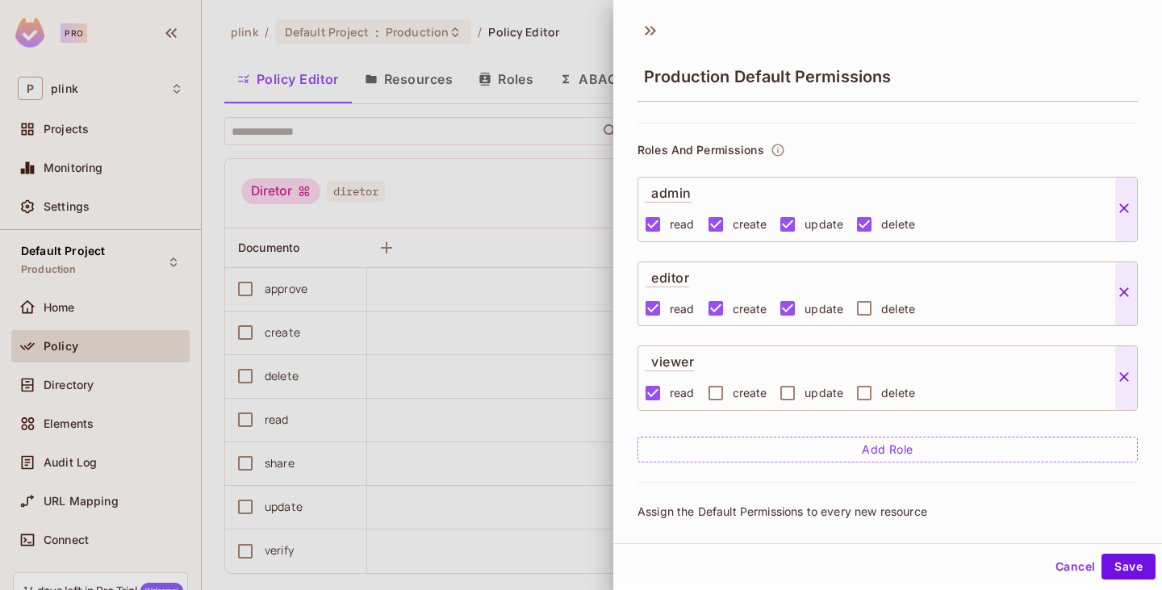
scroll to position [0, 0]
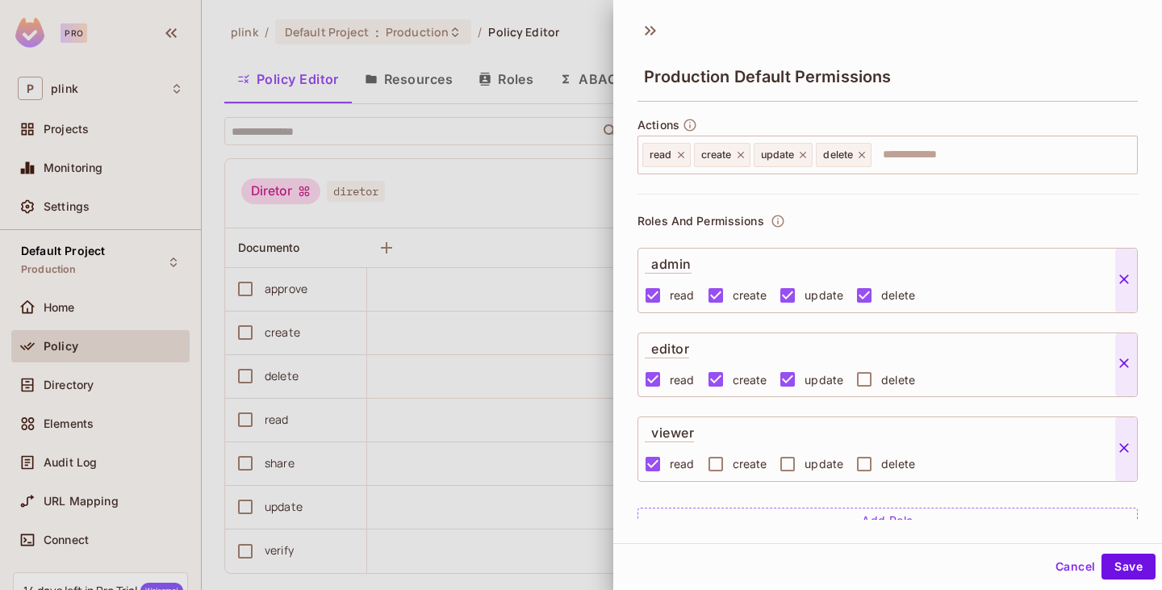
click at [1057, 557] on button "Cancel" at bounding box center [1075, 567] width 52 height 26
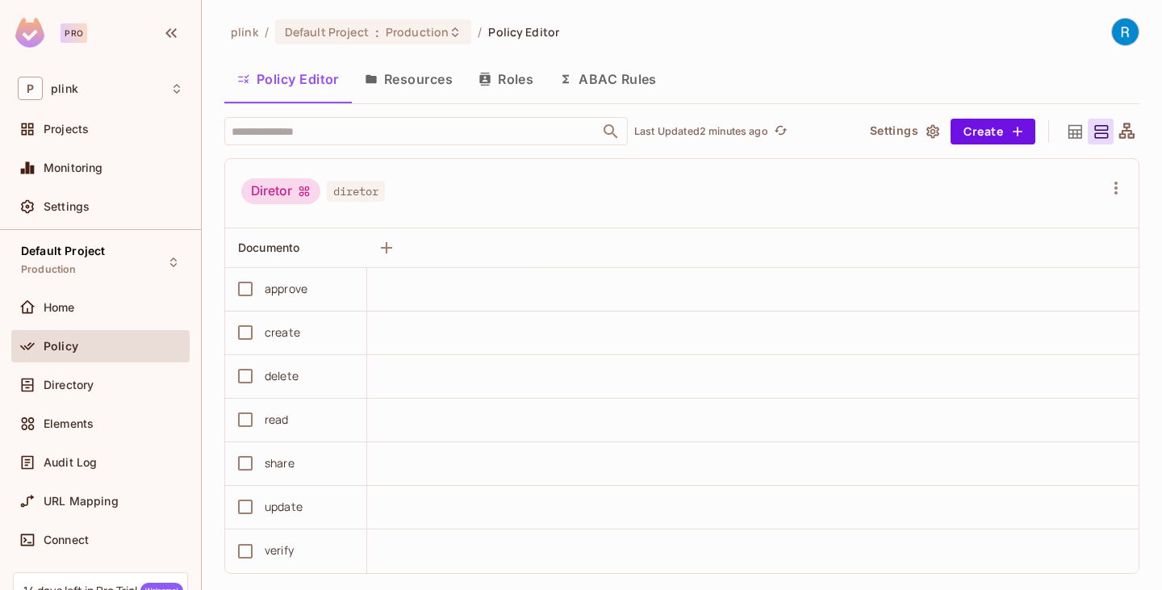
click at [785, 131] on icon "refresh" at bounding box center [781, 131] width 14 height 14
click at [386, 253] on icon "button" at bounding box center [386, 247] width 11 height 11
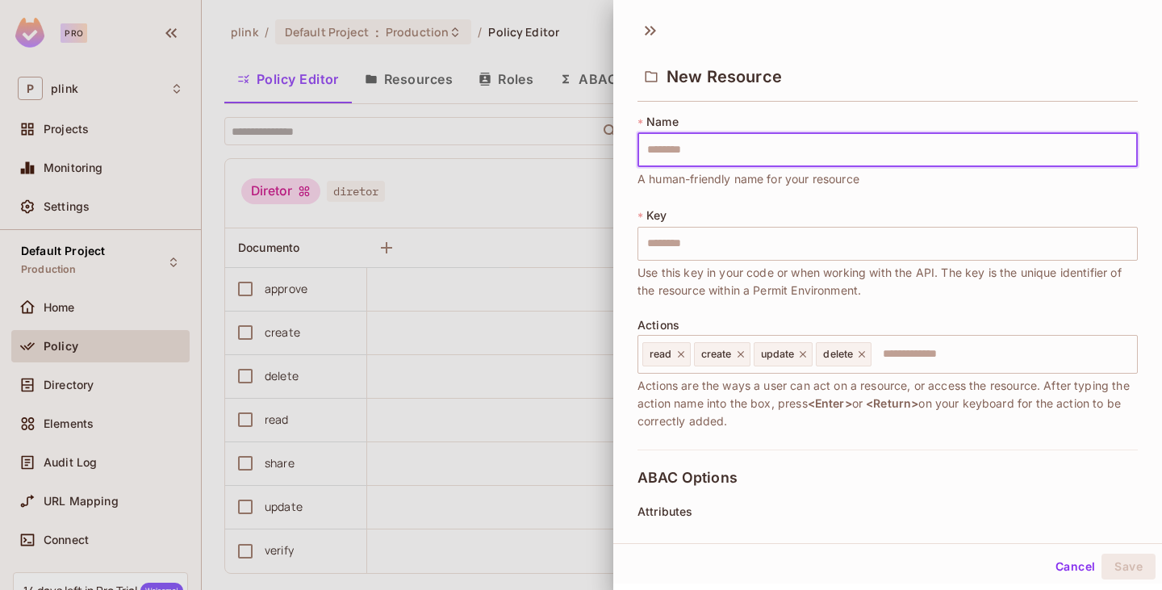
click at [559, 185] on div at bounding box center [581, 295] width 1162 height 590
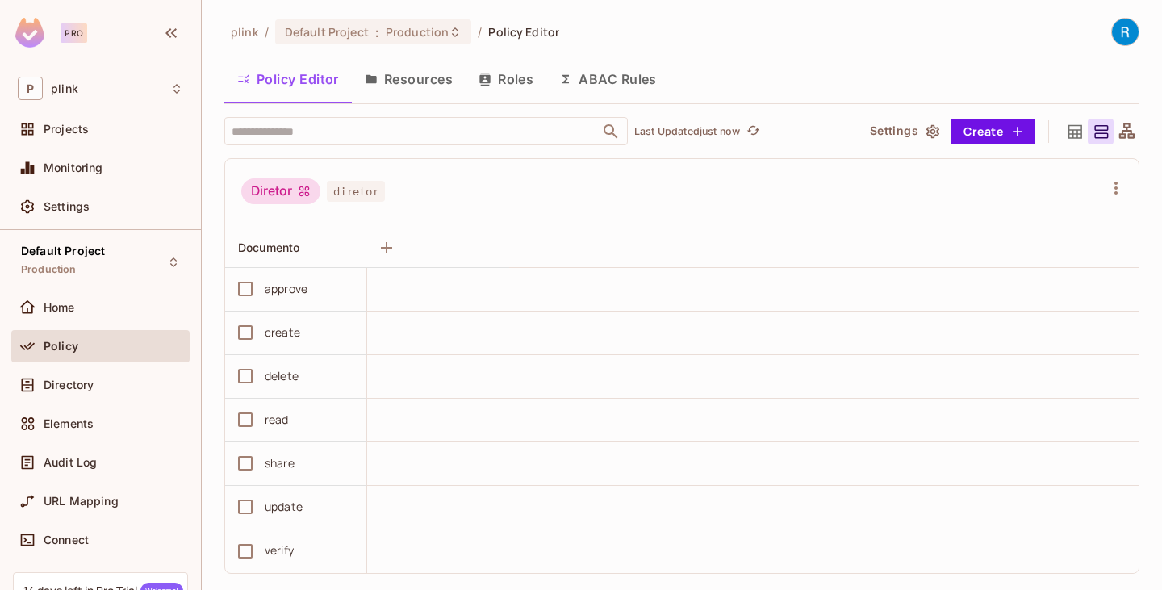
click at [410, 87] on button "Resources" at bounding box center [409, 79] width 114 height 40
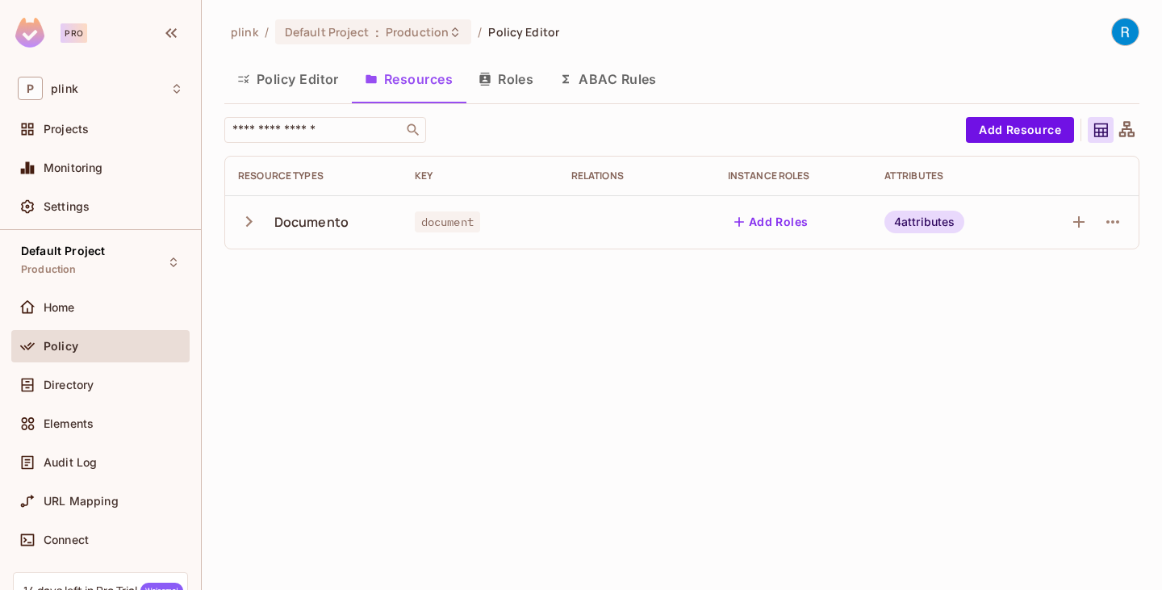
click at [249, 225] on icon "button" at bounding box center [249, 221] width 6 height 10
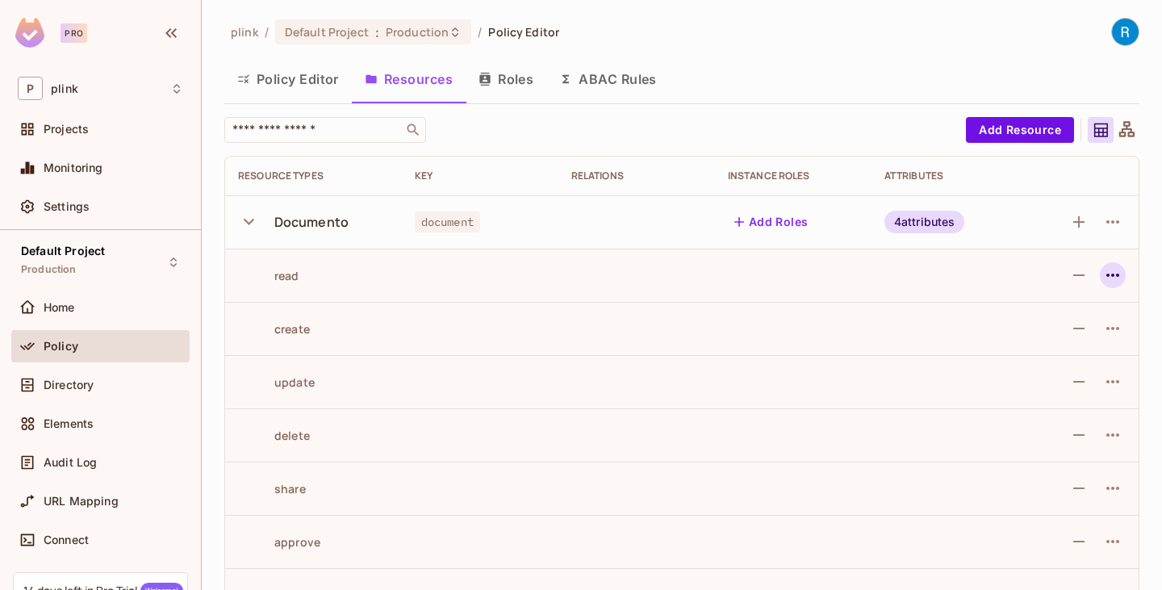
click at [1104, 280] on icon "button" at bounding box center [1113, 275] width 19 height 19
click at [1101, 280] on div at bounding box center [581, 295] width 1162 height 590
click at [1104, 280] on icon "button" at bounding box center [1113, 275] width 19 height 19
click at [1047, 308] on div "Edit Action" at bounding box center [1040, 312] width 60 height 16
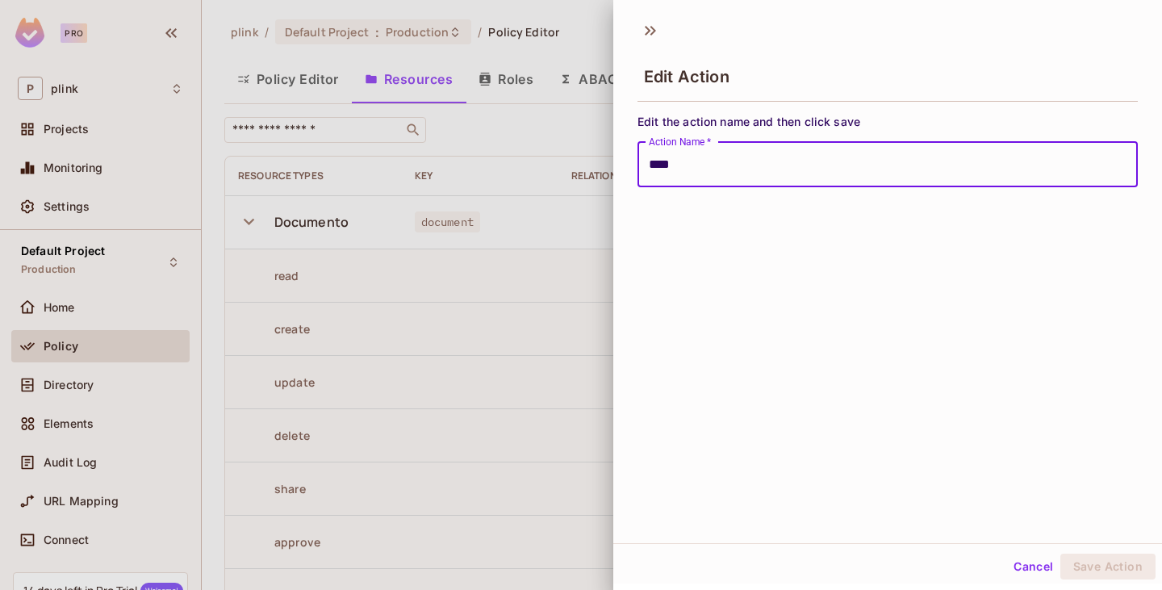
click at [520, 244] on div at bounding box center [581, 295] width 1162 height 590
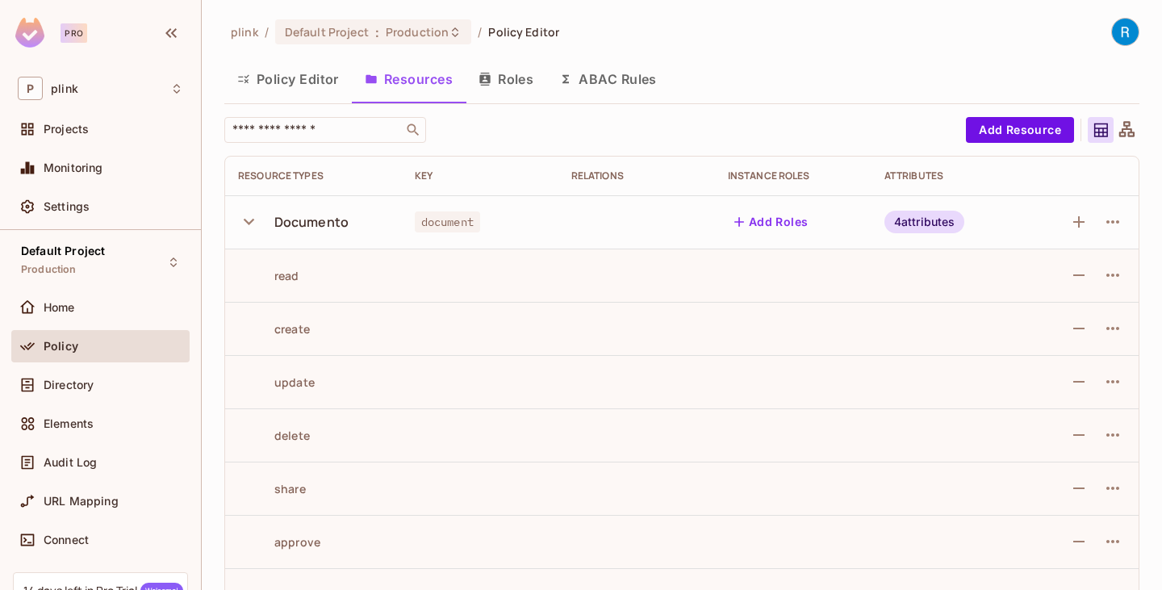
click at [249, 228] on icon "button" at bounding box center [249, 222] width 22 height 22
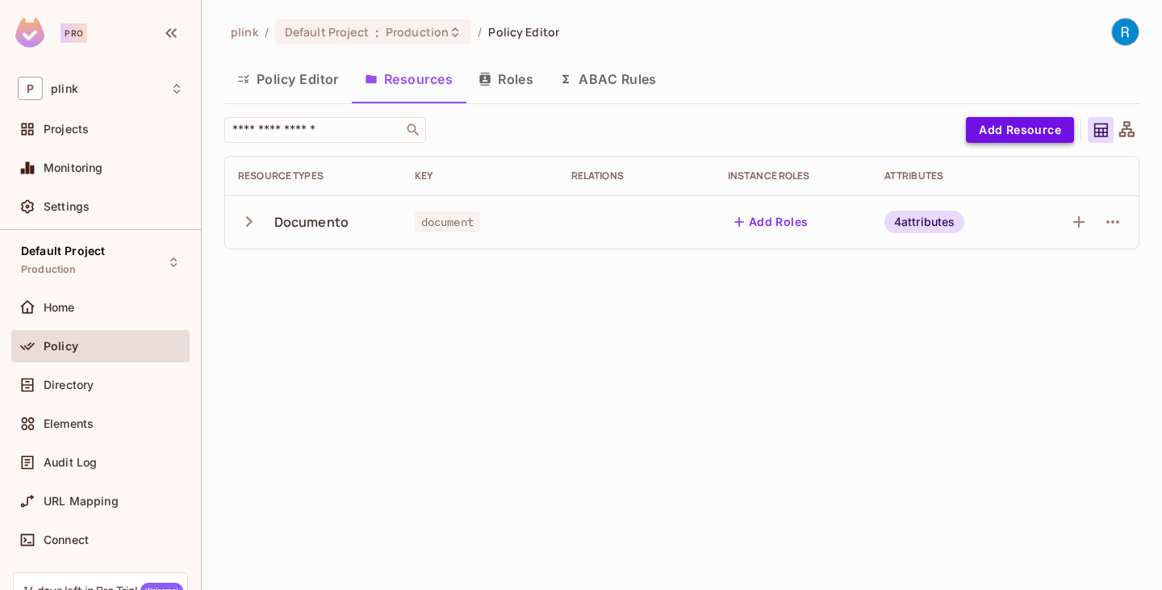
click at [1003, 130] on button "Add Resource" at bounding box center [1020, 130] width 108 height 26
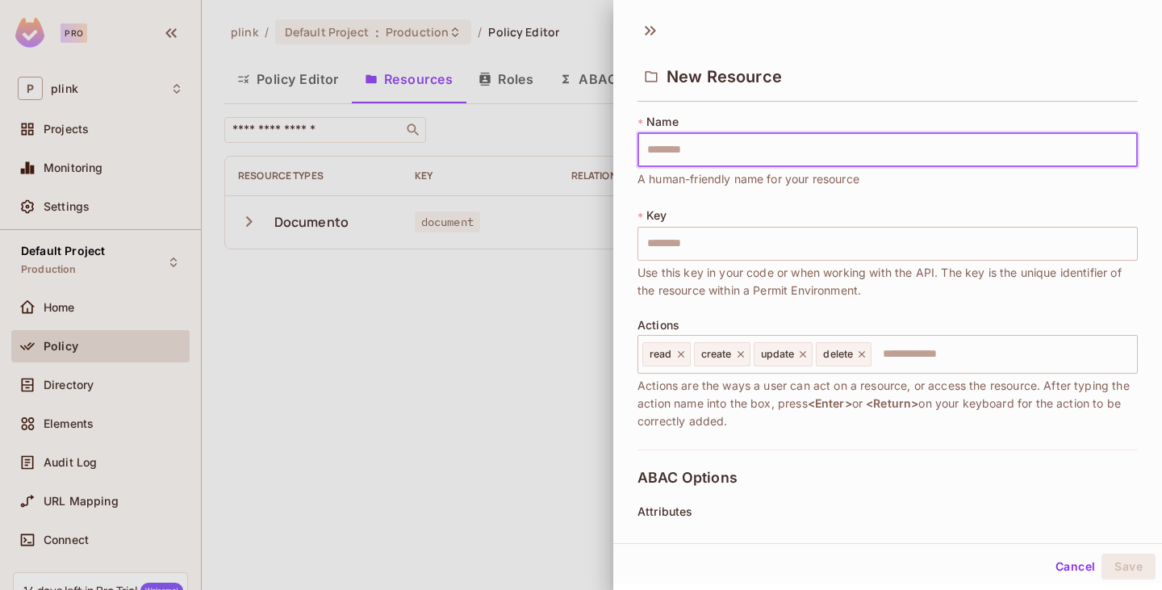
type input "*"
type input "**"
type input "***"
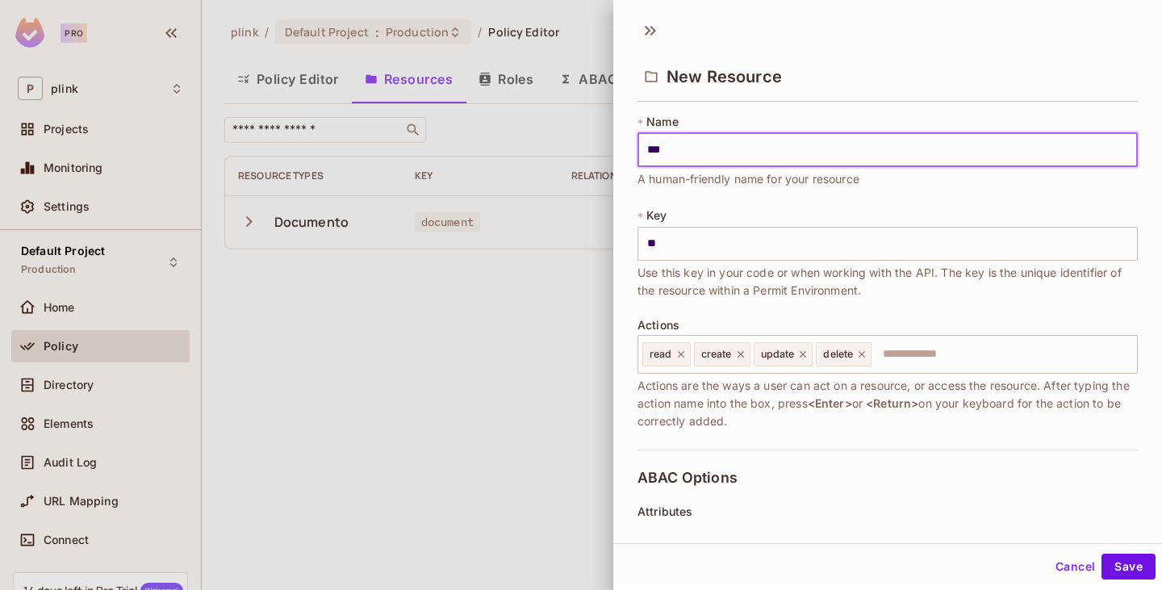
type input "***"
type input "****"
type input "*****"
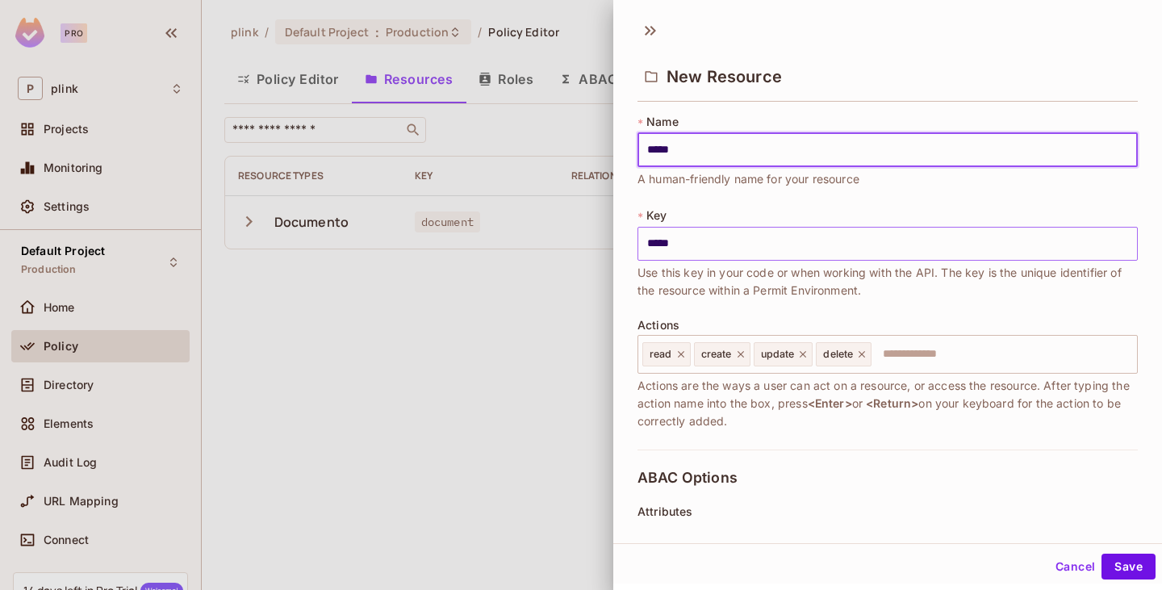
type input "*****"
click at [650, 243] on input "*****" at bounding box center [888, 244] width 501 height 34
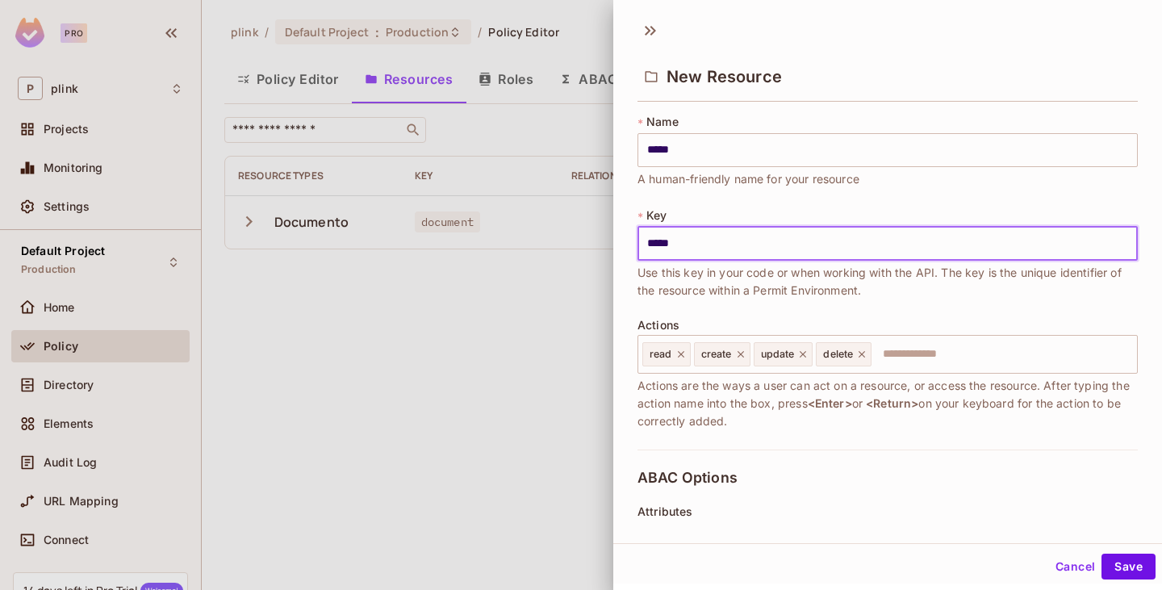
click at [654, 242] on input "*****" at bounding box center [888, 244] width 501 height 34
type input "*****"
click at [935, 353] on input "text" at bounding box center [1002, 354] width 258 height 32
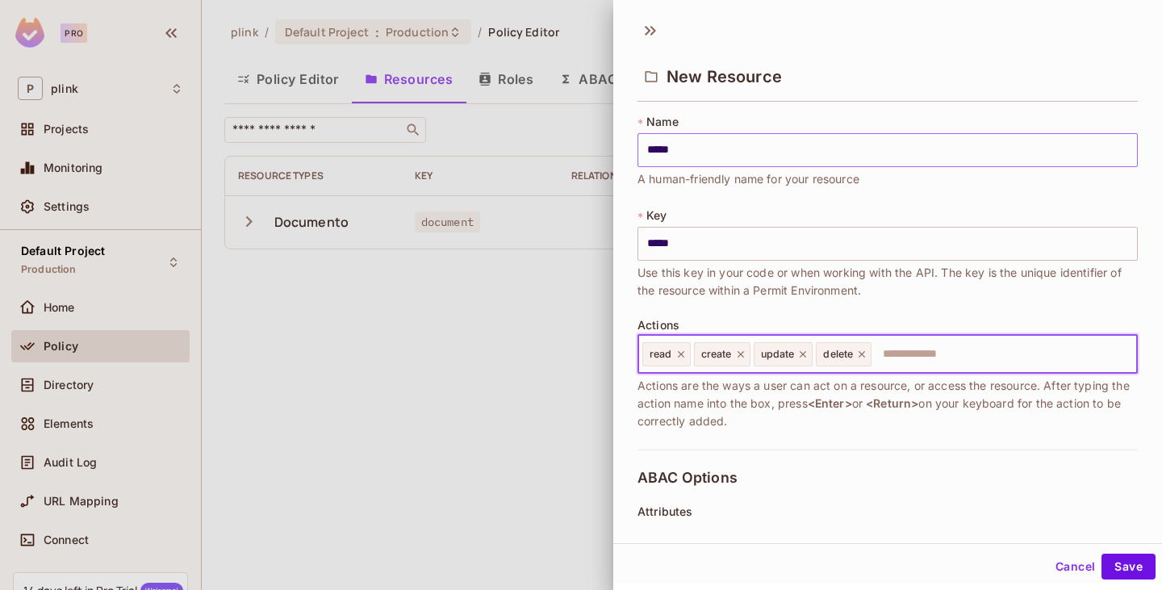
click at [683, 151] on input "*****" at bounding box center [888, 150] width 501 height 34
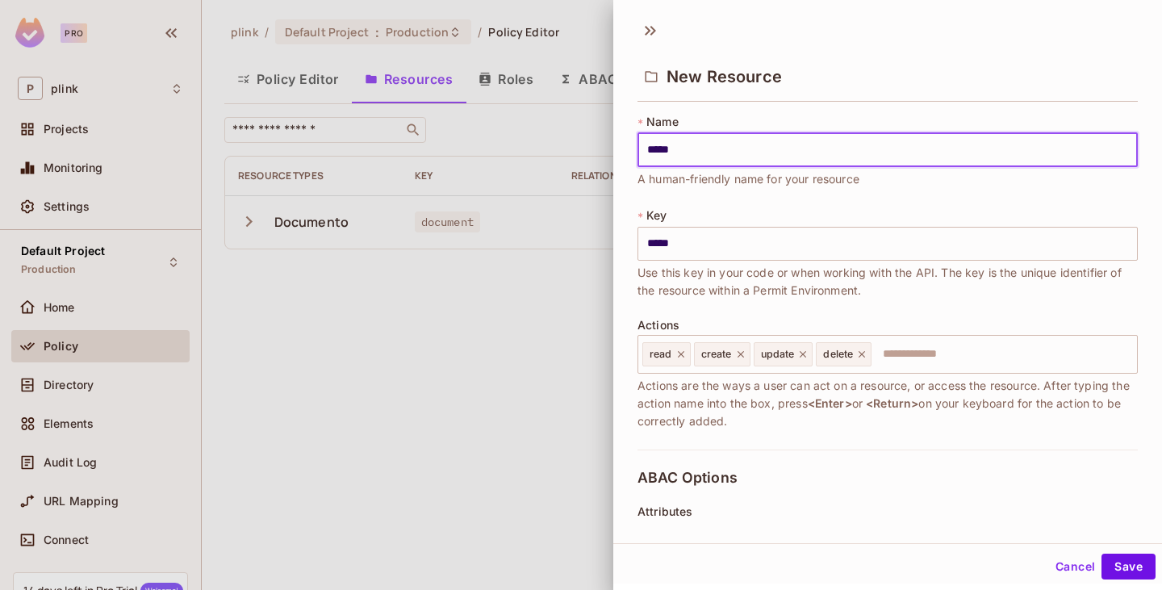
click at [664, 194] on div "* Name ***** ​ A human-friendly name for your resource * Key ***** ​ Use this k…" at bounding box center [888, 282] width 501 height 336
drag, startPoint x: 683, startPoint y: 148, endPoint x: 643, endPoint y: 150, distance: 39.6
click at [644, 150] on input "*****" at bounding box center [888, 150] width 501 height 34
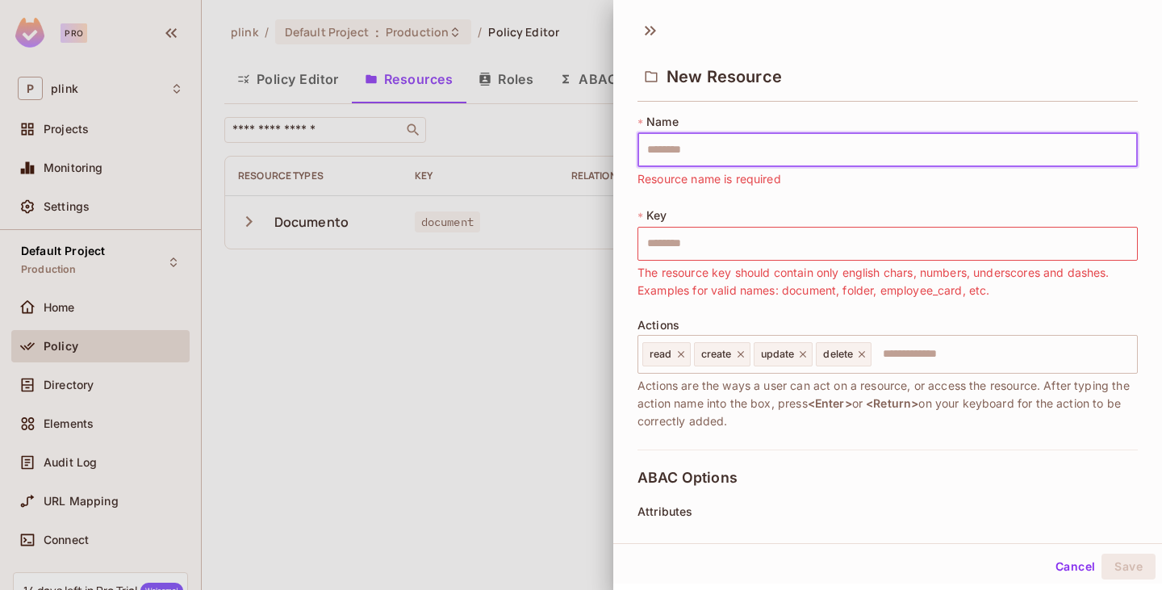
type input "*****"
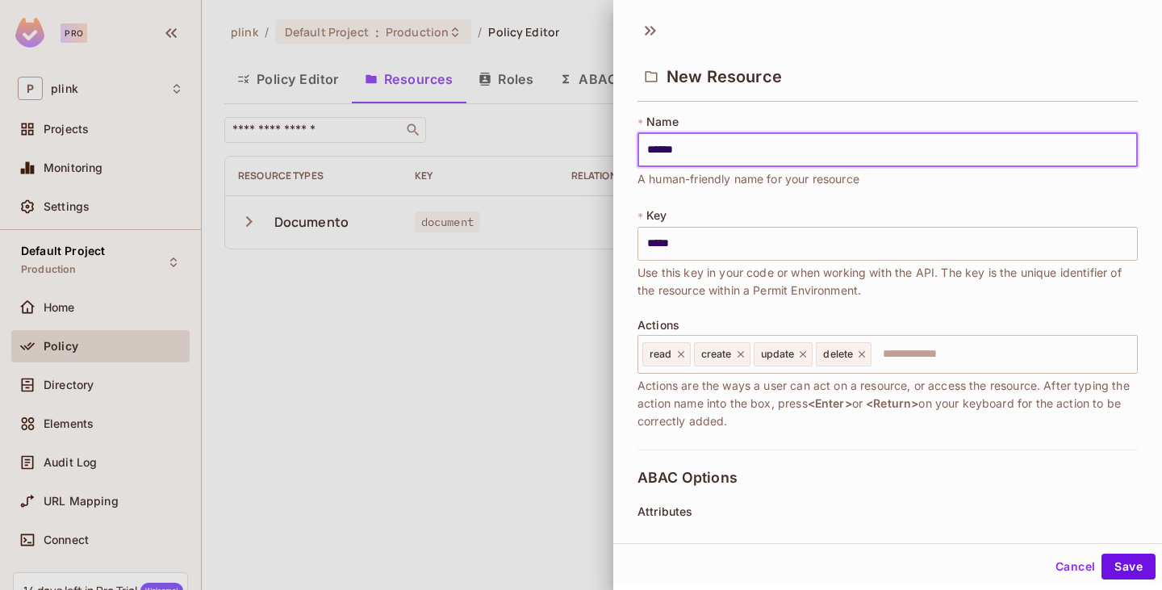
type input "*******"
type input "********"
type input "*********"
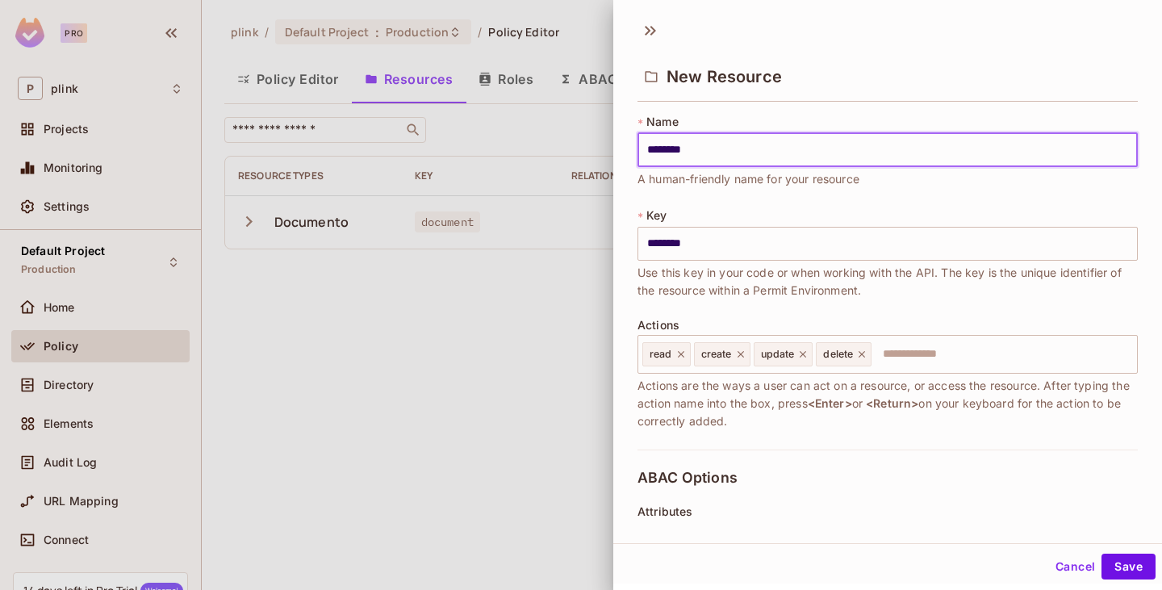
type input "*********"
type input "**********"
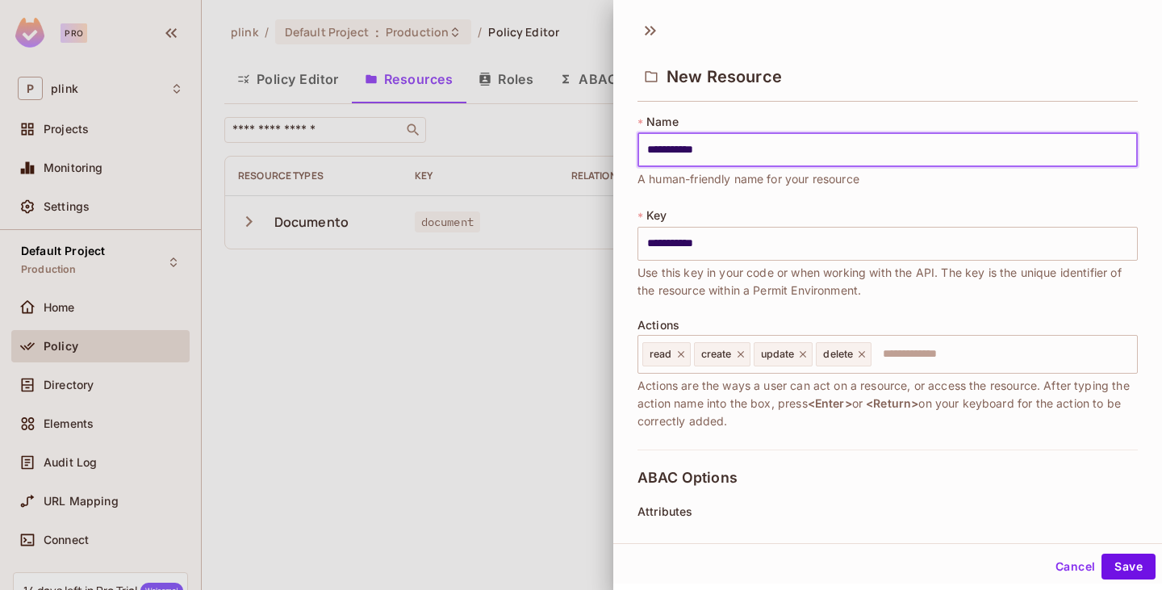
type input "**********"
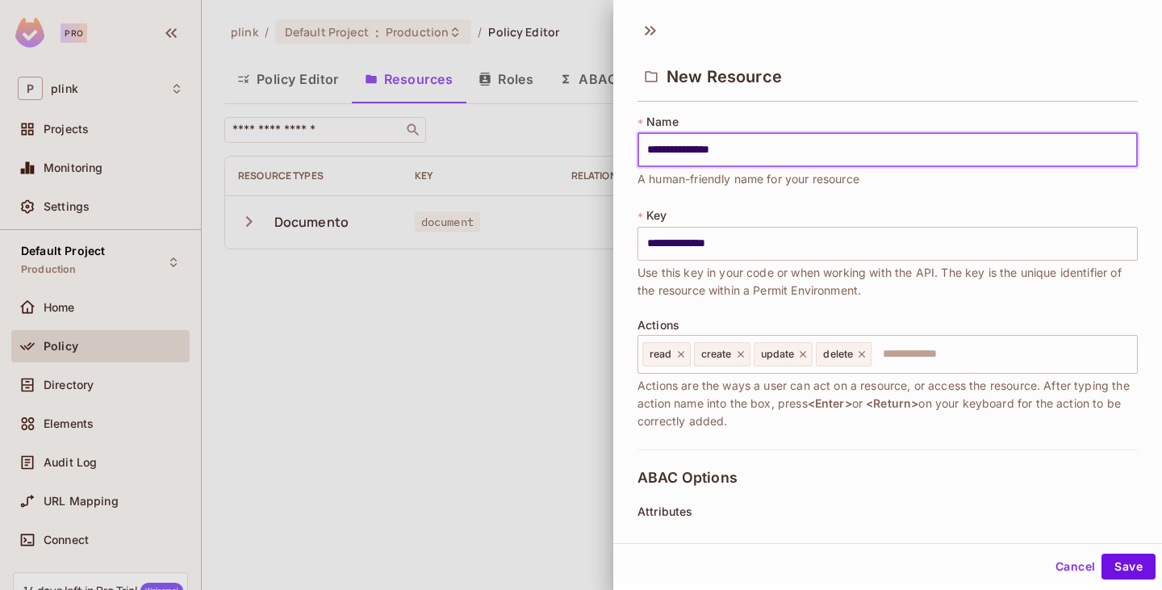
type input "**********"
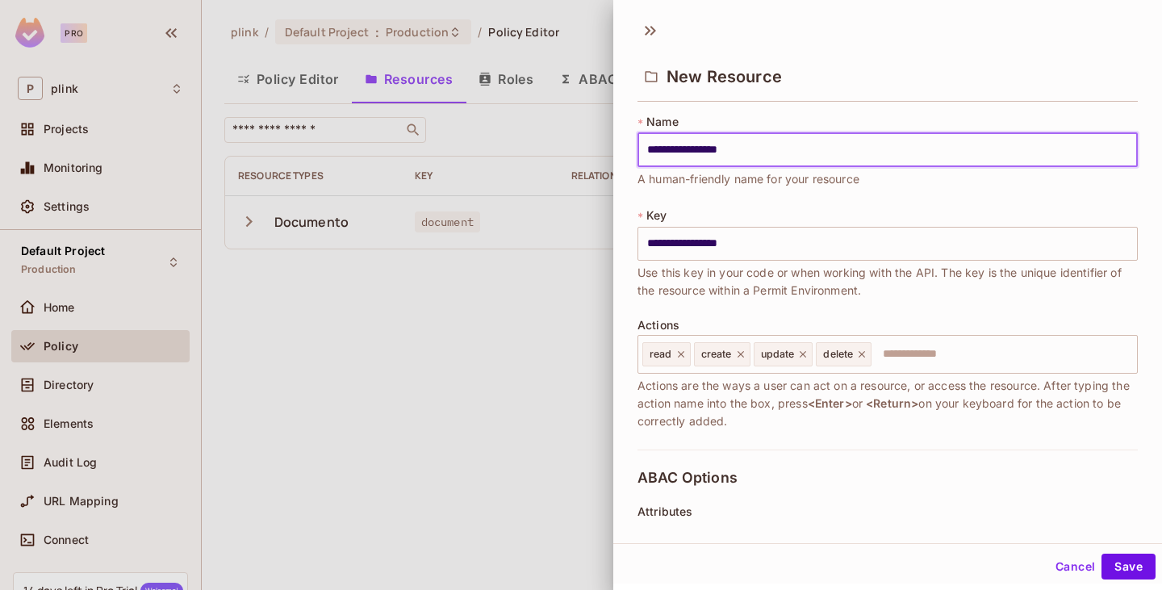
type input "**********"
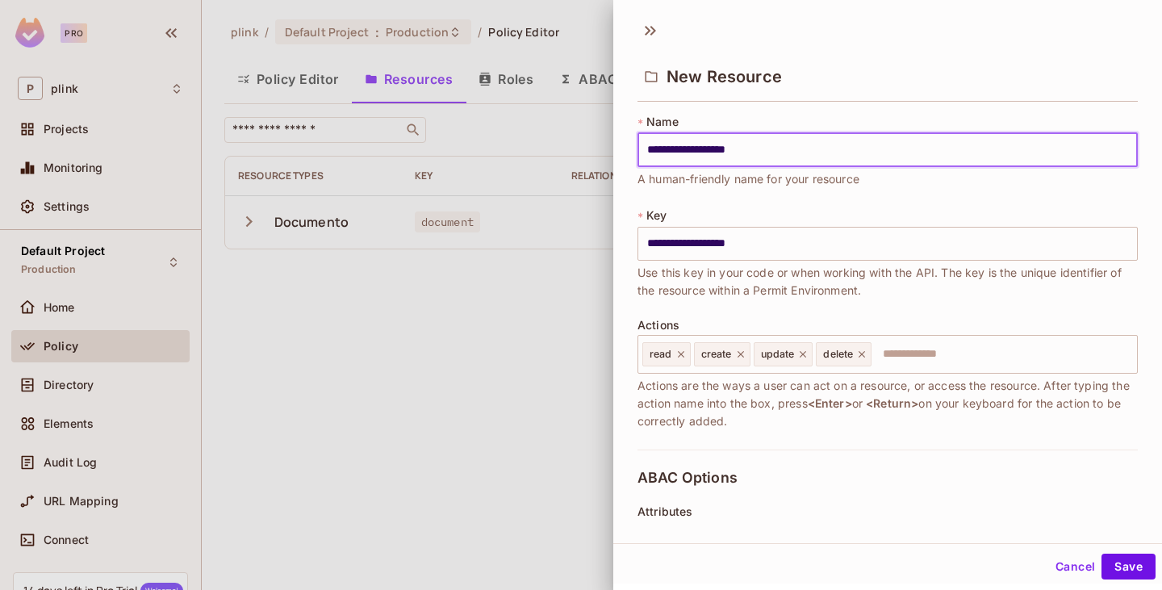
type input "**********"
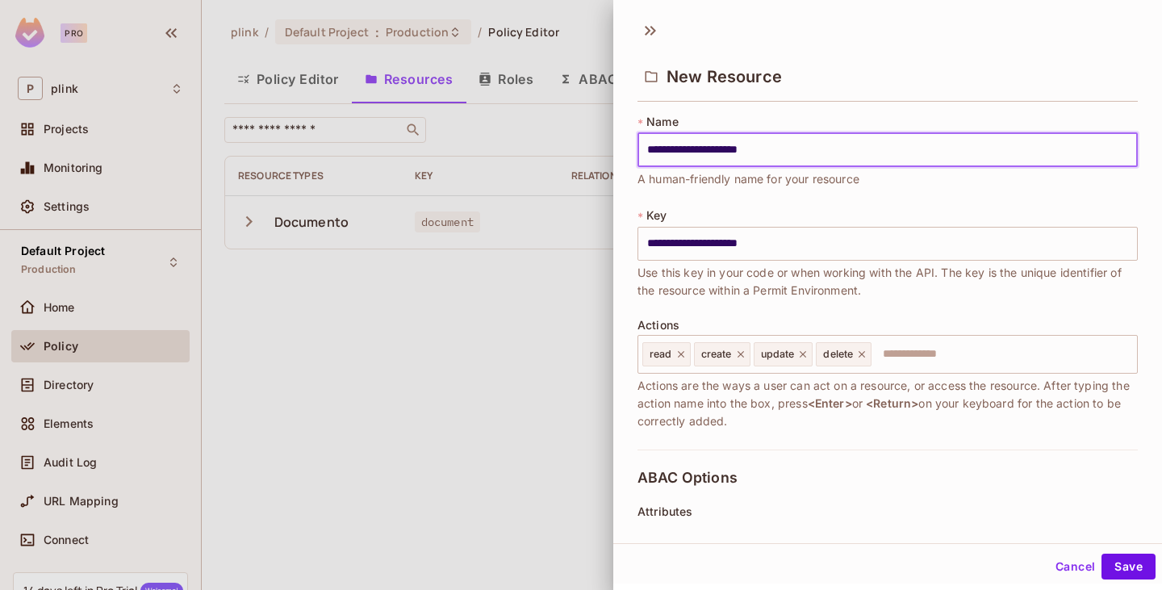
type input "**********"
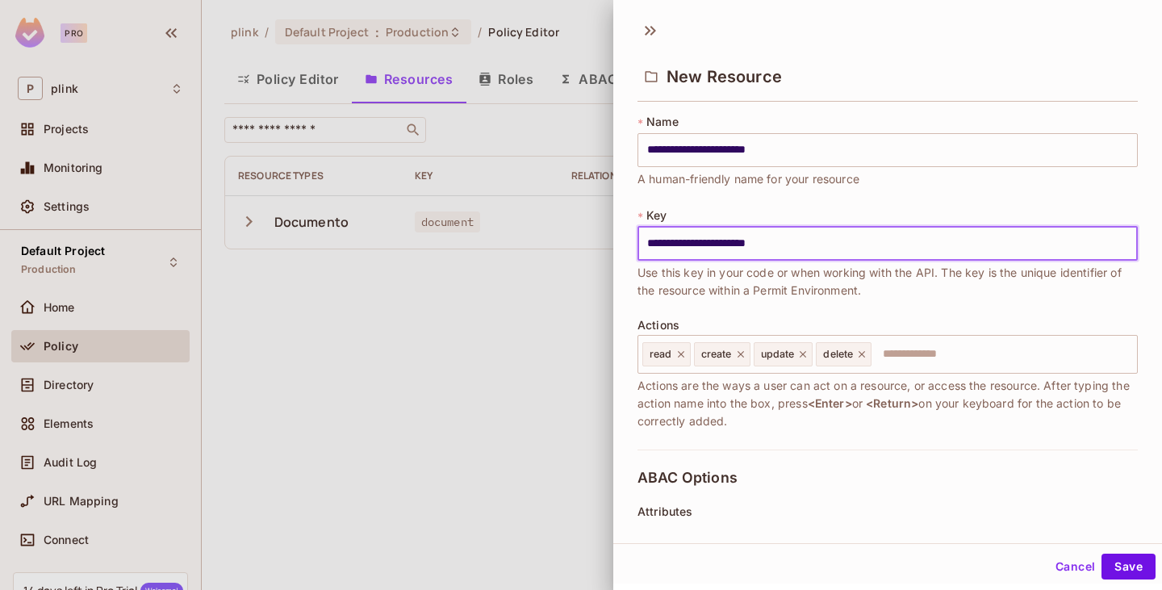
drag, startPoint x: 677, startPoint y: 243, endPoint x: 648, endPoint y: 243, distance: 28.3
click at [648, 243] on input "**********" at bounding box center [888, 244] width 501 height 34
click at [685, 241] on input "**********" at bounding box center [888, 244] width 501 height 34
drag, startPoint x: 685, startPoint y: 241, endPoint x: 640, endPoint y: 242, distance: 44.4
click at [640, 242] on input "**********" at bounding box center [888, 244] width 501 height 34
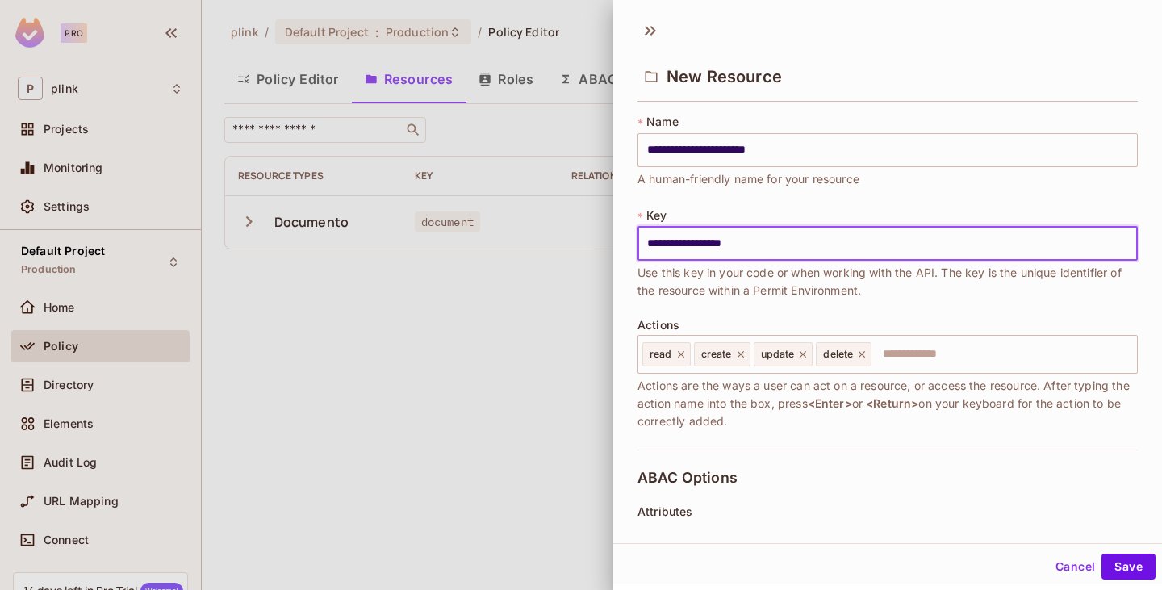
click at [752, 291] on span "Use this key in your code or when working with the API. The key is the unique i…" at bounding box center [888, 282] width 501 height 36
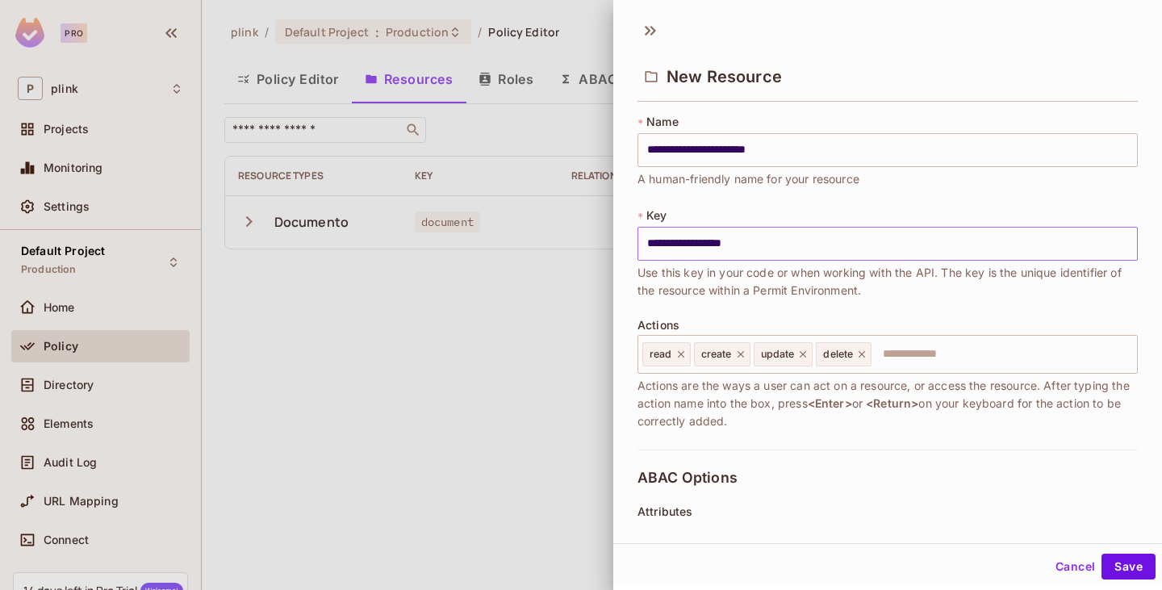
click at [647, 241] on input "**********" at bounding box center [888, 244] width 501 height 34
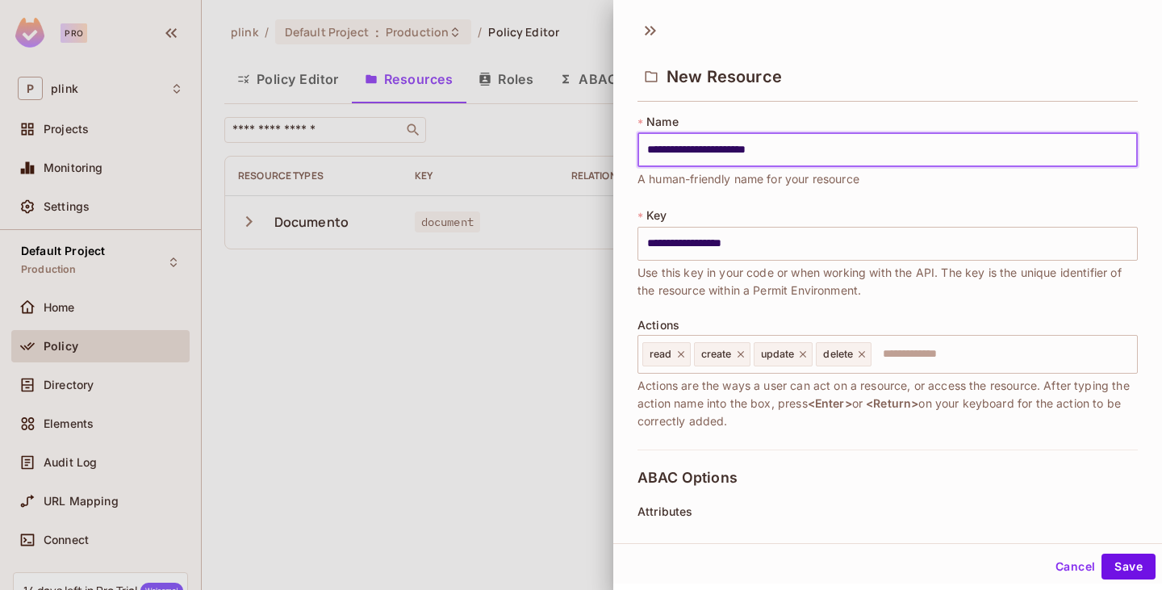
drag, startPoint x: 682, startPoint y: 153, endPoint x: 638, endPoint y: 154, distance: 44.4
click at [639, 154] on input "**********" at bounding box center [888, 150] width 501 height 34
click at [817, 145] on input "**********" at bounding box center [888, 150] width 501 height 34
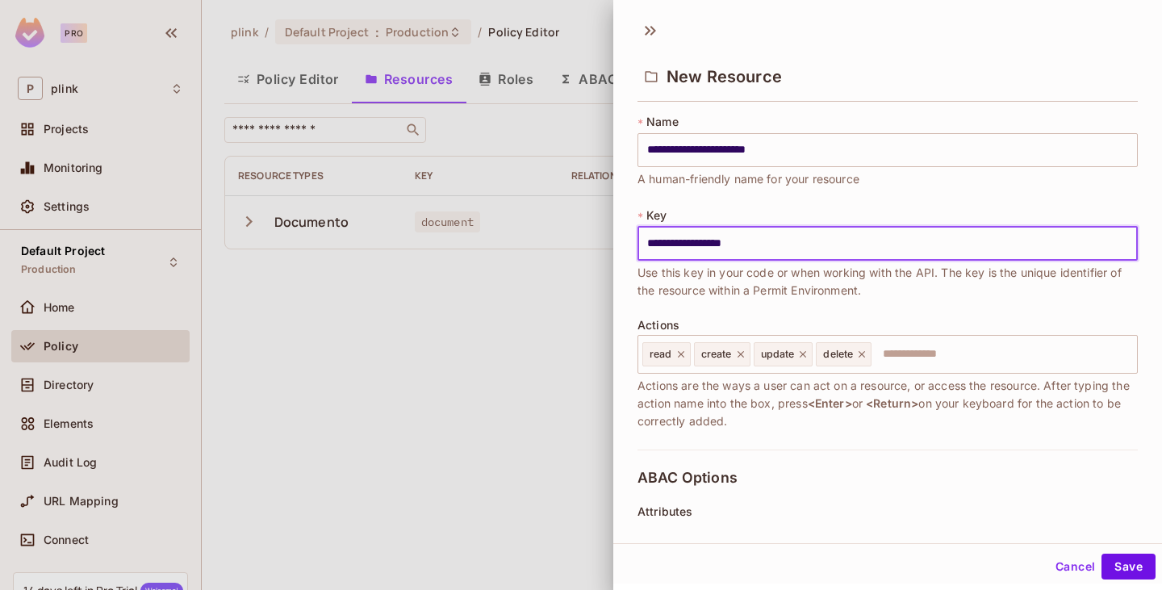
drag, startPoint x: 769, startPoint y: 246, endPoint x: 632, endPoint y: 248, distance: 137.2
click at [632, 248] on div "**********" at bounding box center [888, 313] width 549 height 413
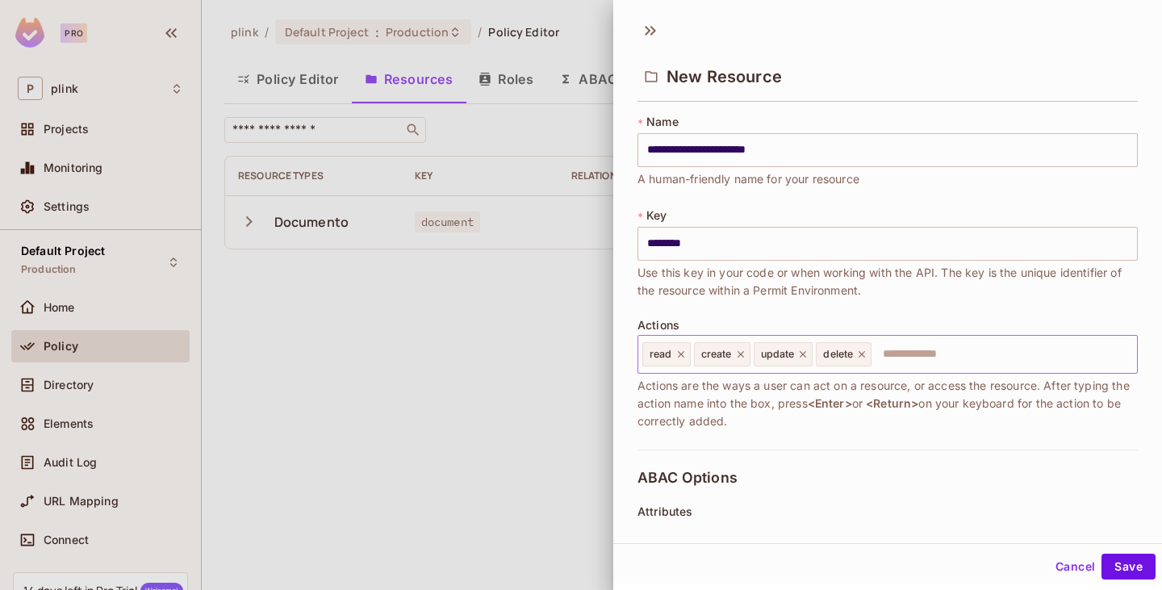
click at [742, 355] on icon at bounding box center [740, 354] width 6 height 6
click at [742, 355] on icon at bounding box center [744, 354] width 11 height 11
click at [742, 355] on icon at bounding box center [740, 354] width 11 height 11
click at [811, 418] on span "Actions are the ways a user can act on a resource, or access the resource. Afte…" at bounding box center [888, 403] width 501 height 53
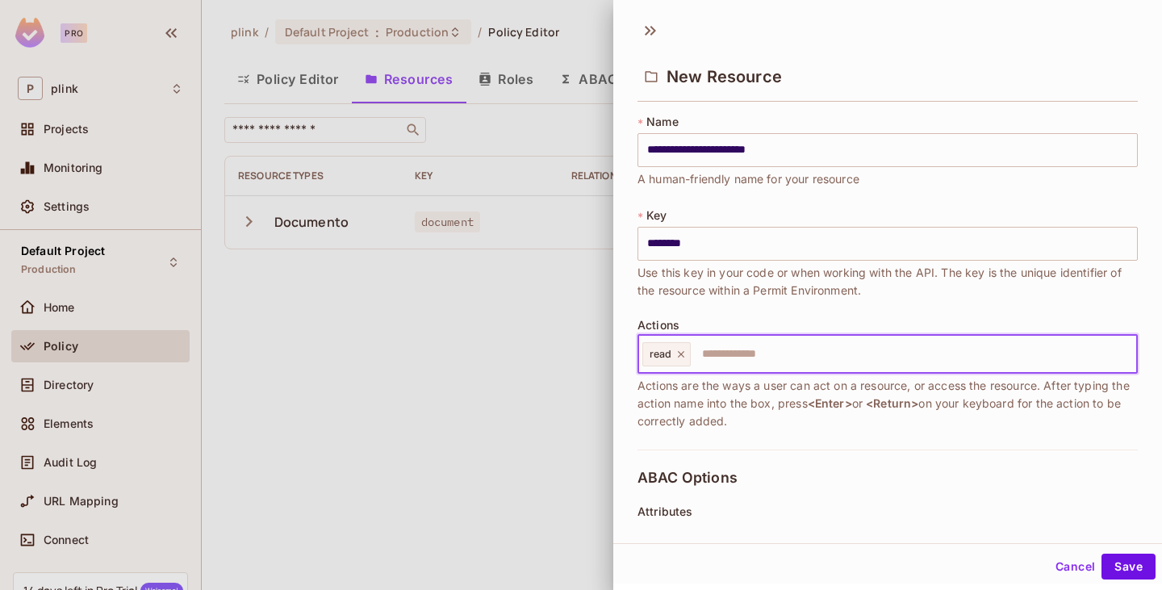
click at [718, 360] on input "text" at bounding box center [912, 354] width 438 height 32
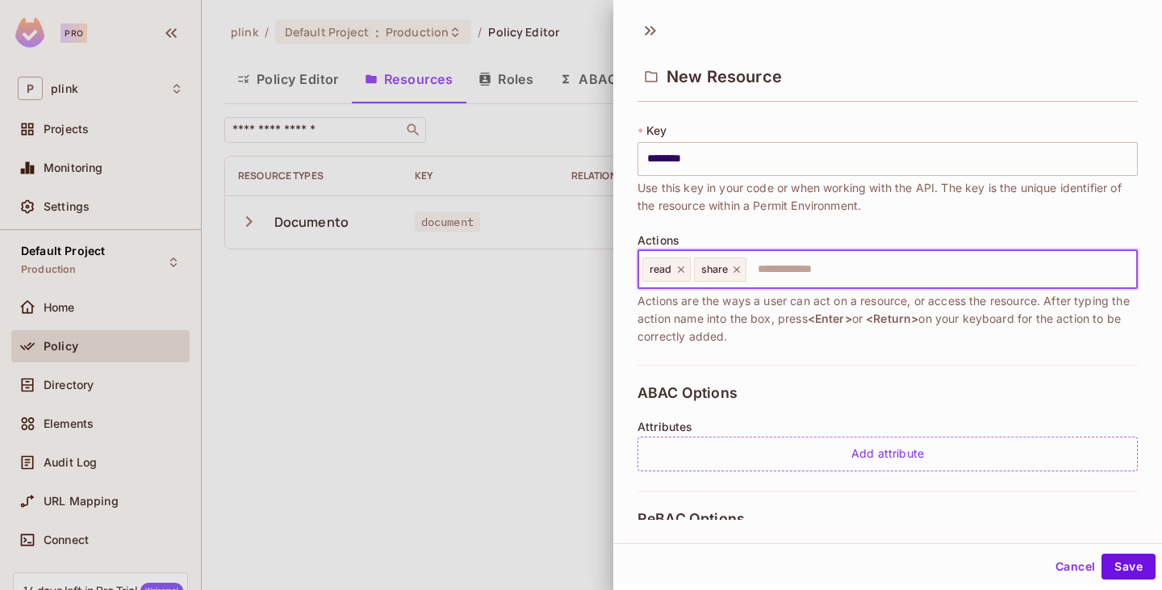
scroll to position [161, 0]
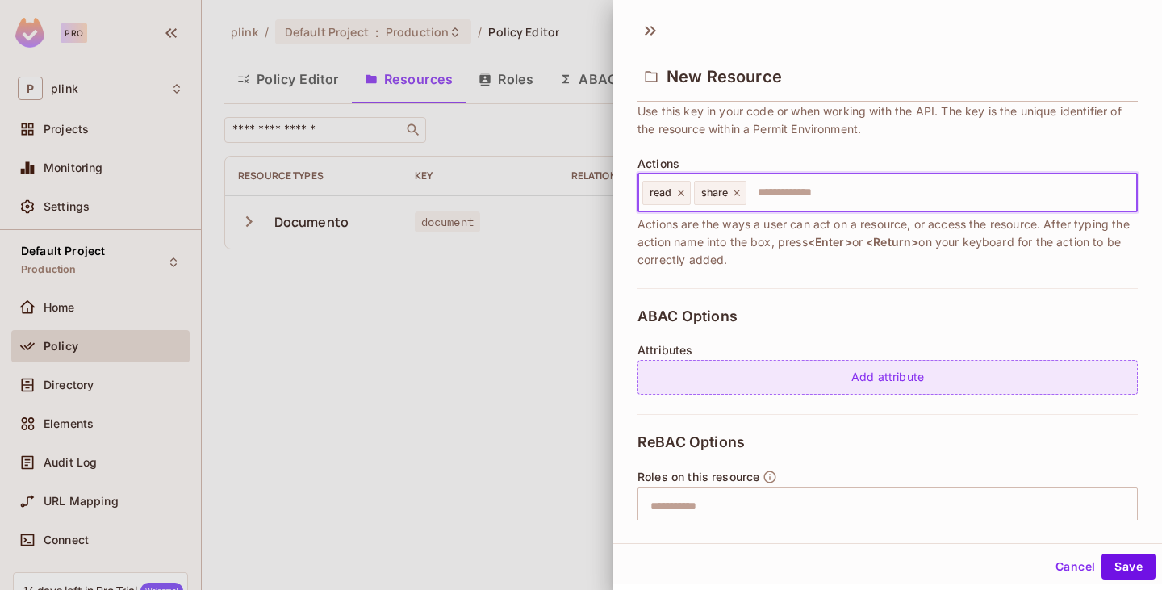
click at [864, 380] on div "Add attribute" at bounding box center [888, 377] width 501 height 35
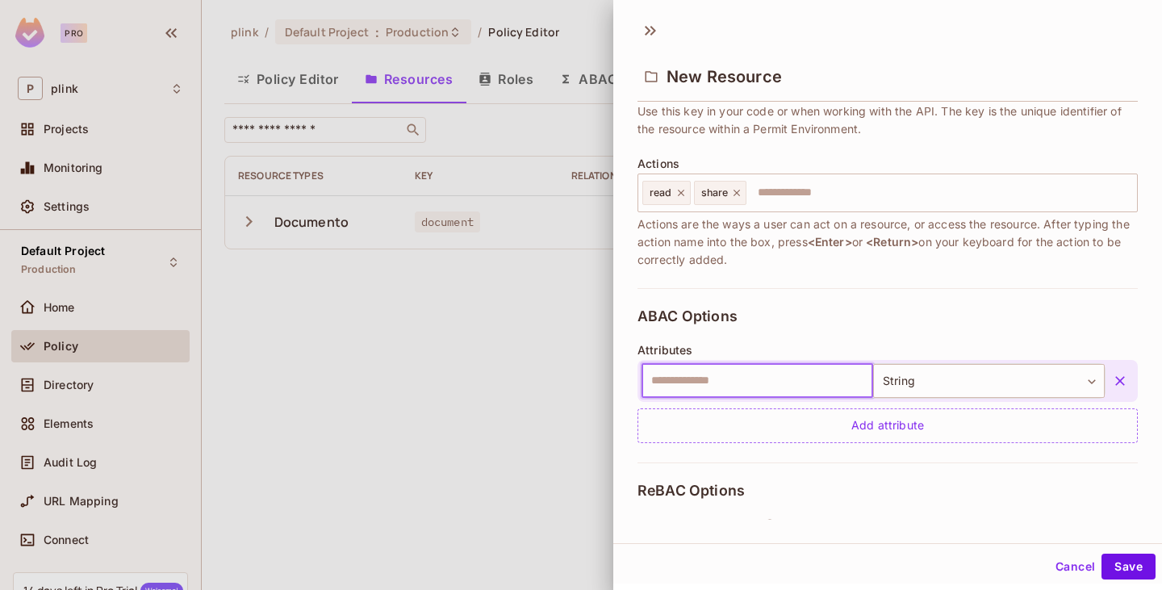
click at [708, 379] on input "text" at bounding box center [758, 381] width 232 height 34
click at [767, 198] on input "text" at bounding box center [939, 193] width 383 height 32
drag, startPoint x: 844, startPoint y: 270, endPoint x: 657, endPoint y: 229, distance: 191.8
click at [658, 229] on div "**********" at bounding box center [888, 120] width 501 height 336
click at [710, 241] on span "Actions are the ways a user can act on a resource, or access the resource. Afte…" at bounding box center [888, 242] width 501 height 53
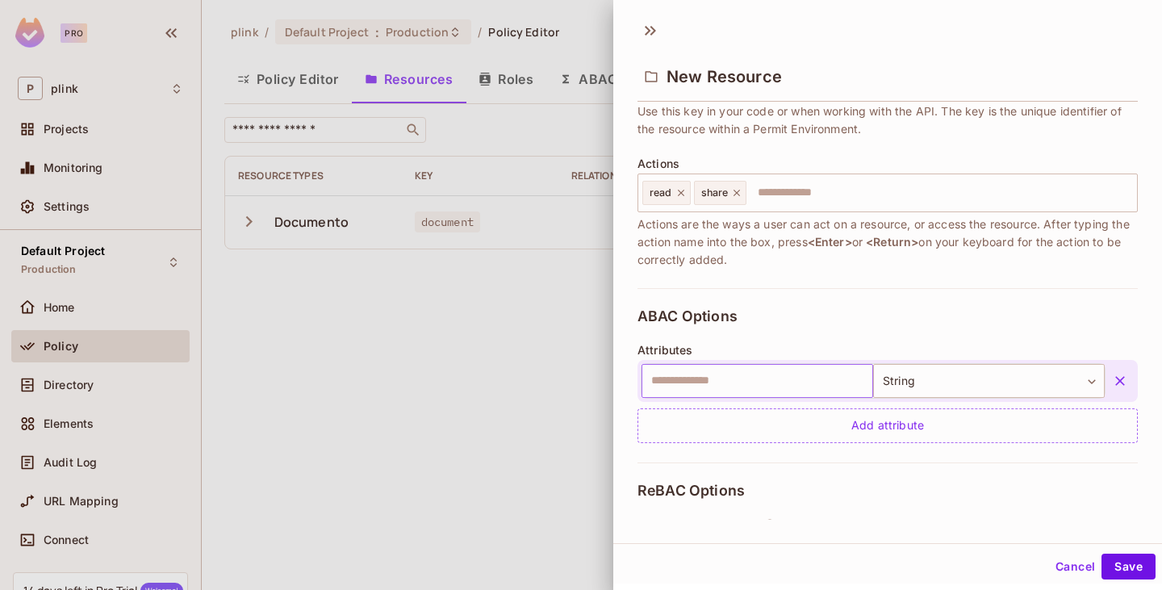
click at [714, 377] on input "text" at bounding box center [758, 381] width 232 height 34
click at [947, 378] on body "**********" at bounding box center [581, 295] width 1162 height 590
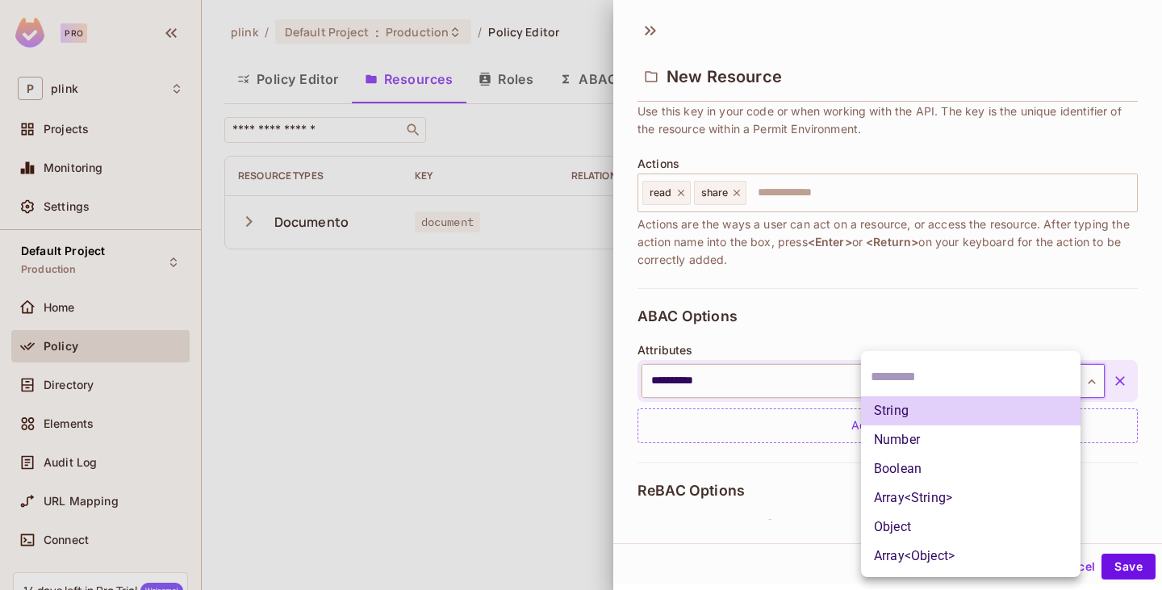
click at [922, 468] on li "Boolean" at bounding box center [971, 469] width 220 height 29
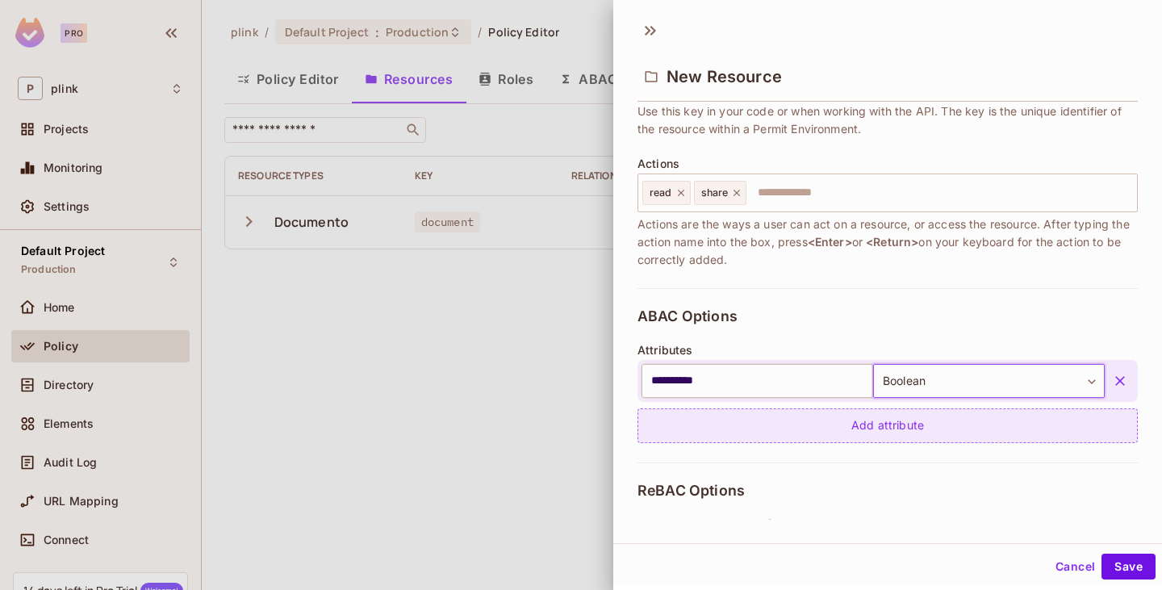
click at [882, 415] on div "Add attribute" at bounding box center [888, 425] width 501 height 35
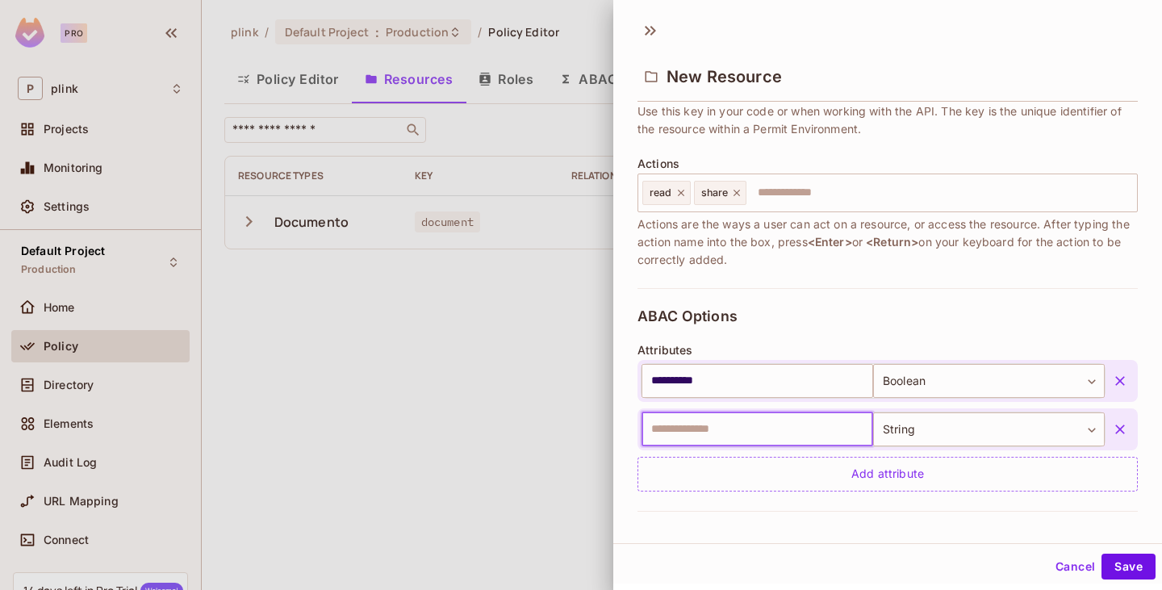
click at [722, 427] on input "text" at bounding box center [758, 430] width 232 height 34
click at [1112, 434] on icon "button" at bounding box center [1120, 429] width 16 height 16
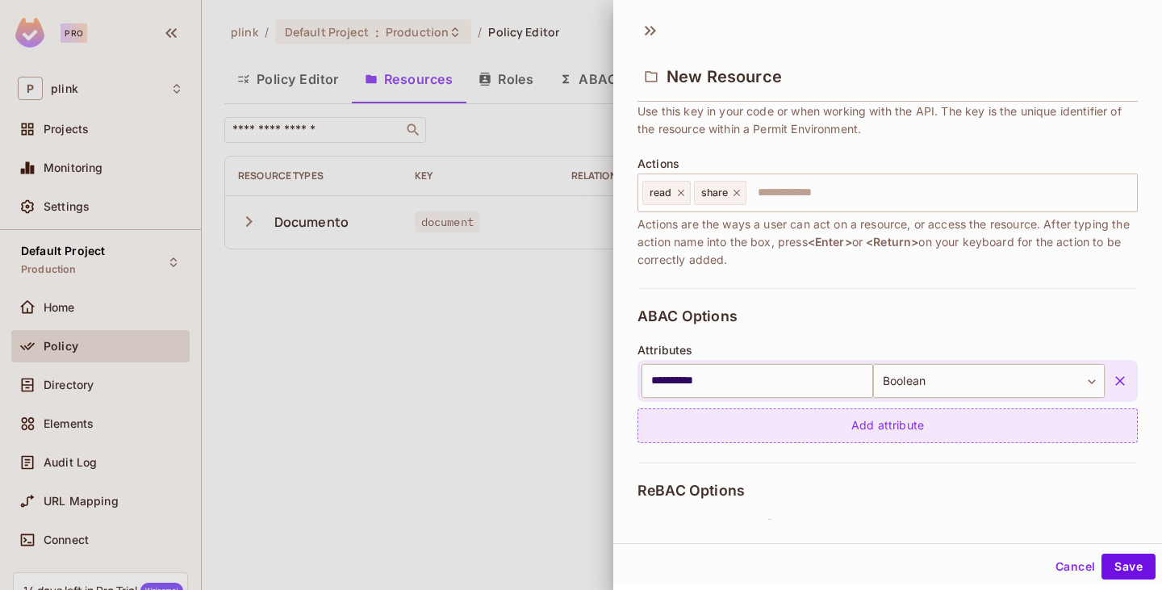
click at [891, 435] on div "Add attribute" at bounding box center [888, 425] width 501 height 35
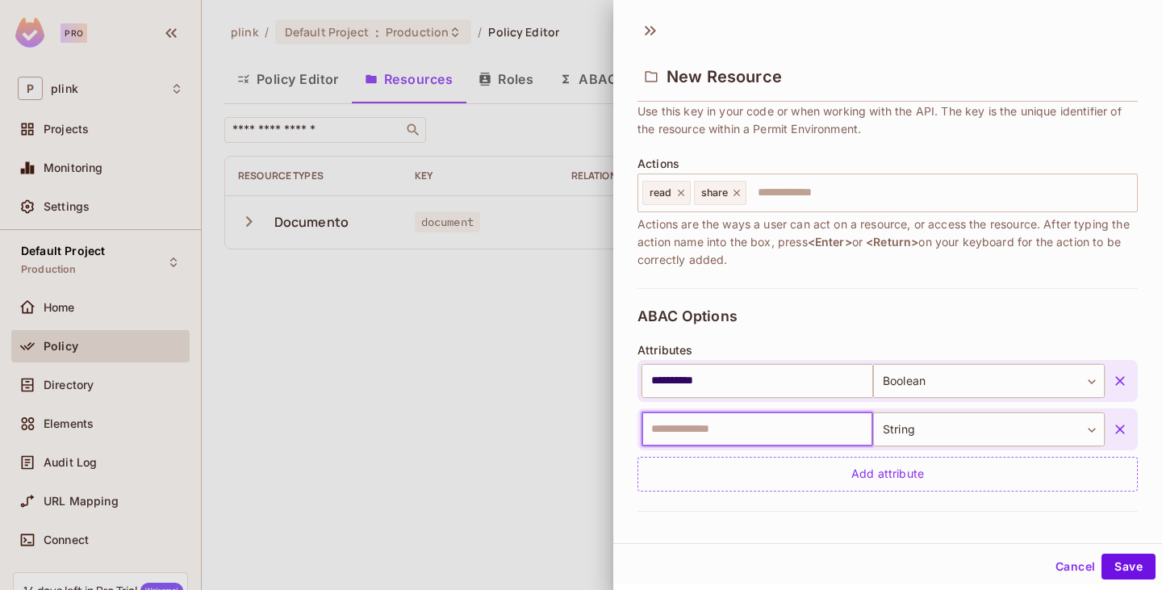
click at [702, 428] on input "text" at bounding box center [758, 430] width 232 height 34
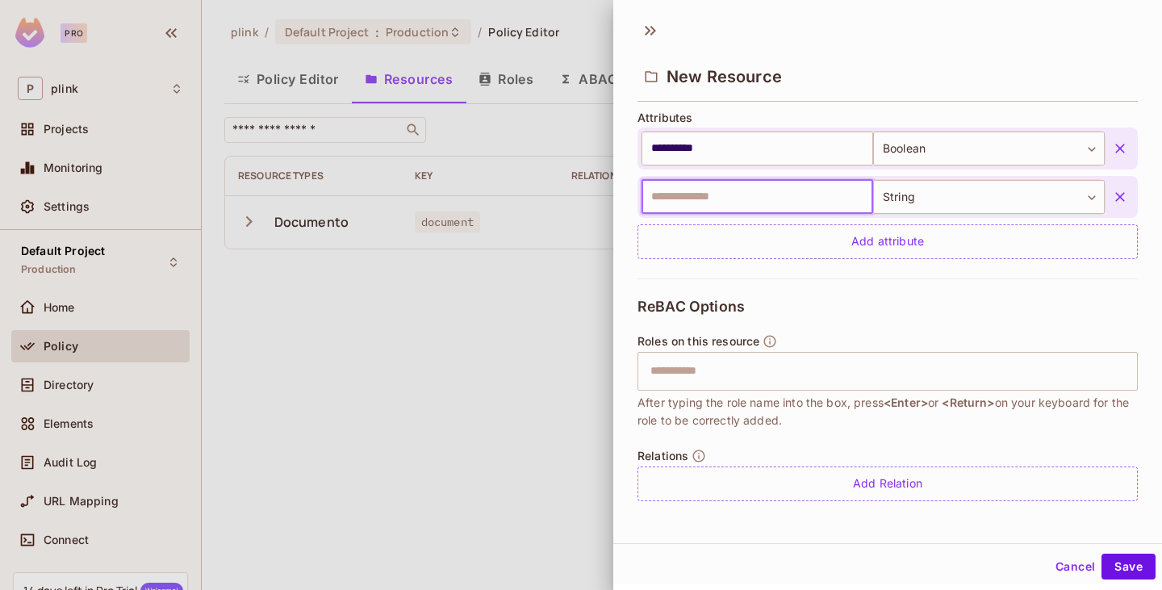
scroll to position [395, 0]
click at [703, 377] on input "text" at bounding box center [886, 370] width 490 height 32
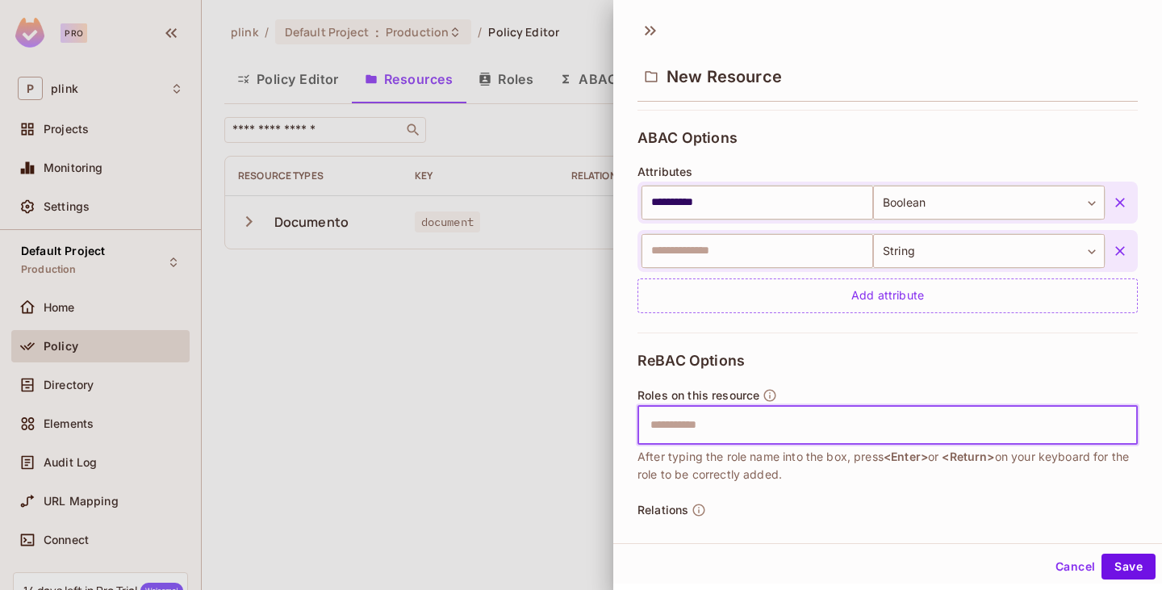
scroll to position [314, 0]
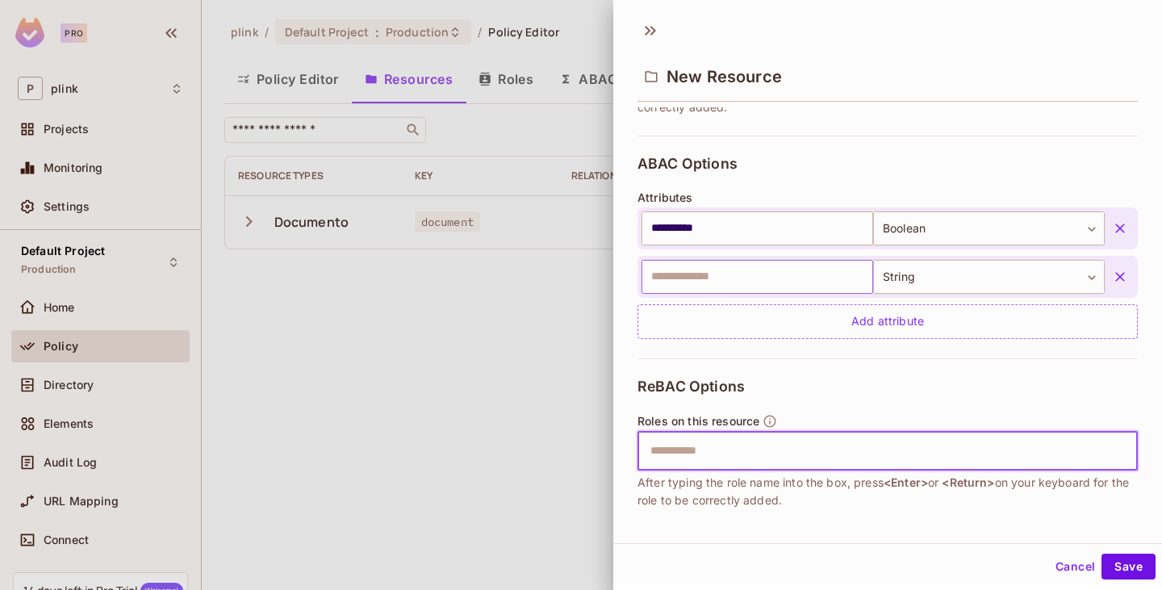
click at [697, 283] on input "text" at bounding box center [758, 277] width 232 height 34
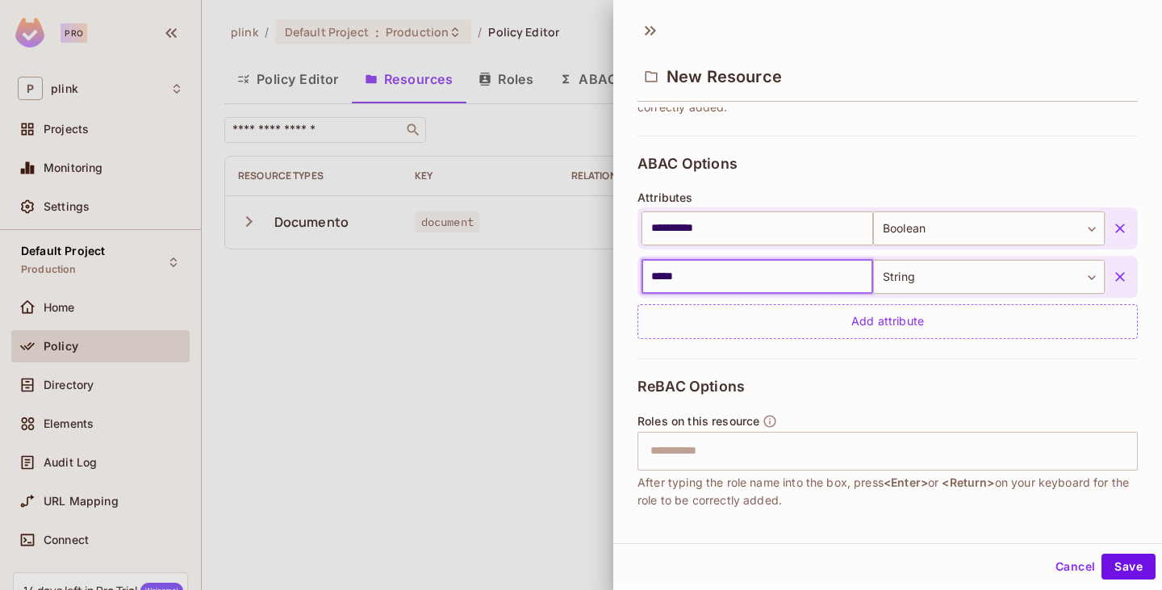
click at [694, 272] on input "*****" at bounding box center [758, 277] width 232 height 34
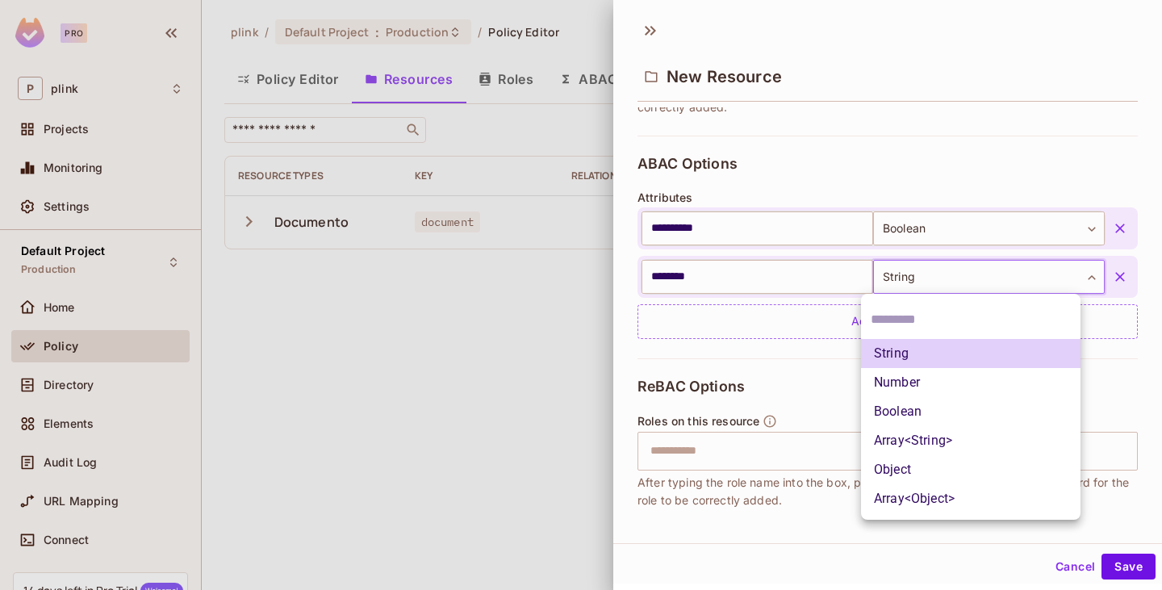
click at [903, 282] on body "**********" at bounding box center [581, 295] width 1162 height 590
click at [903, 357] on li "String" at bounding box center [971, 353] width 220 height 29
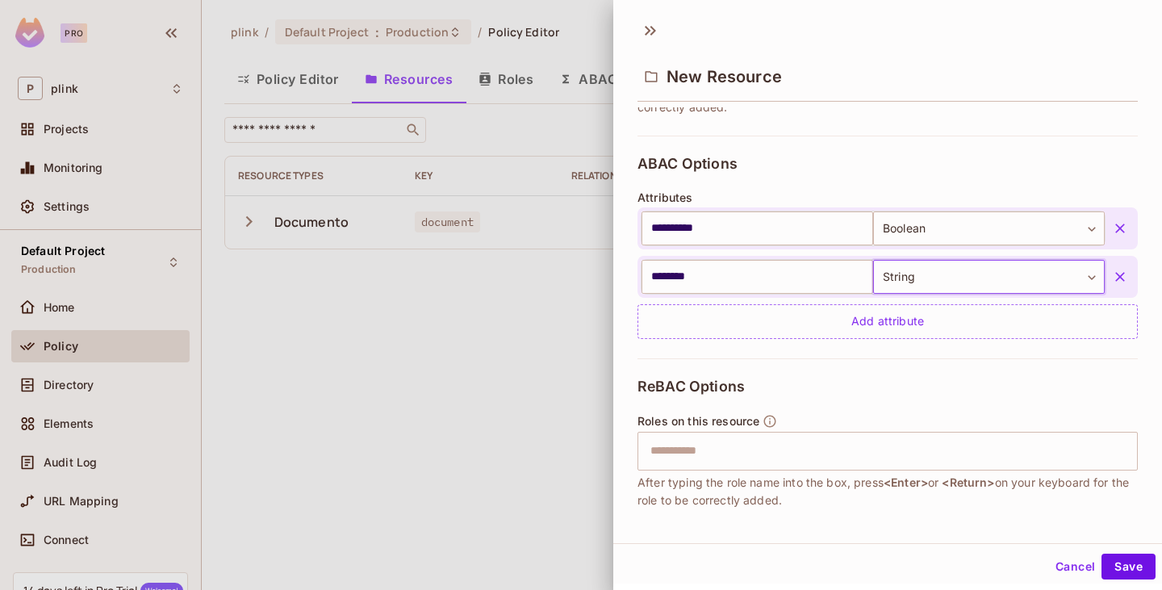
click at [844, 360] on div "ReBAC Options Roles on this resource ​ After typing the role name into the box,…" at bounding box center [888, 479] width 501 height 242
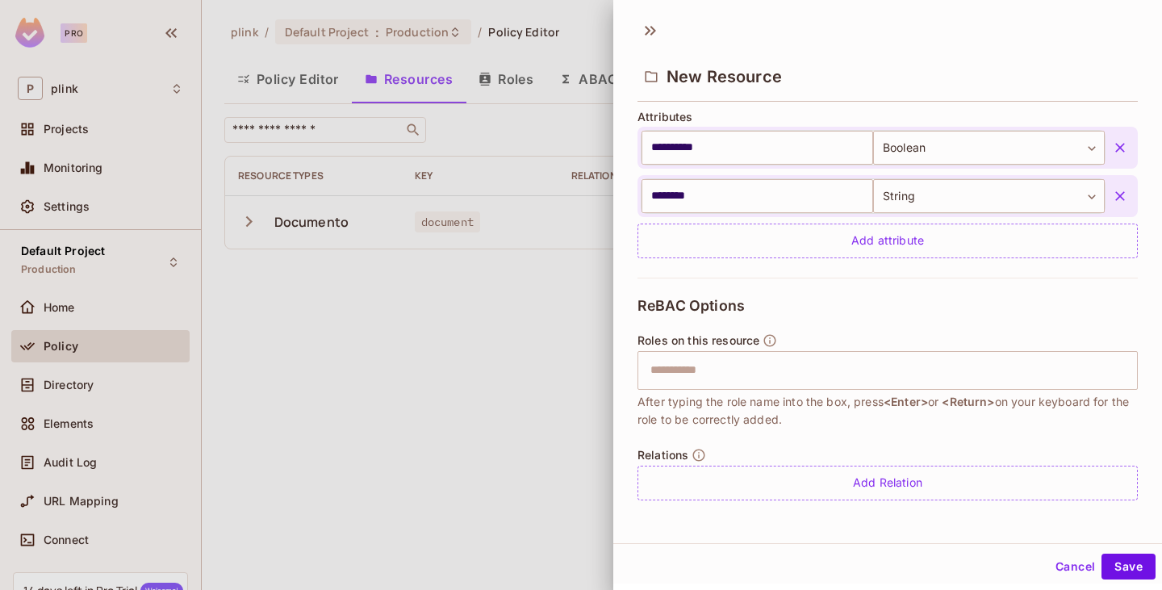
scroll to position [2, 0]
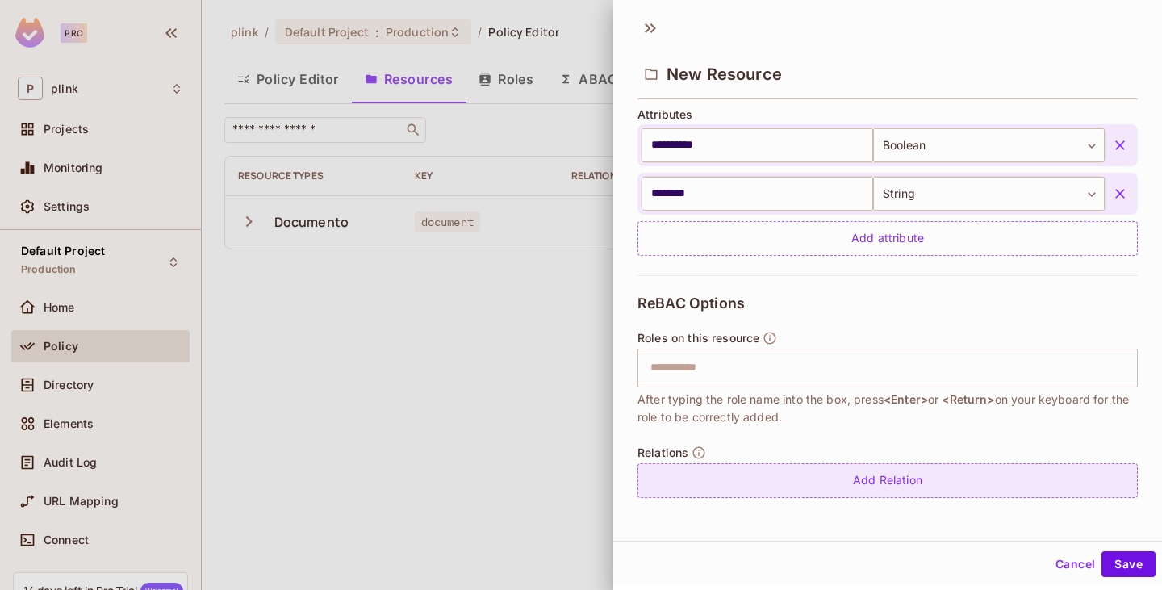
click at [866, 486] on div "Add Relation" at bounding box center [888, 480] width 501 height 35
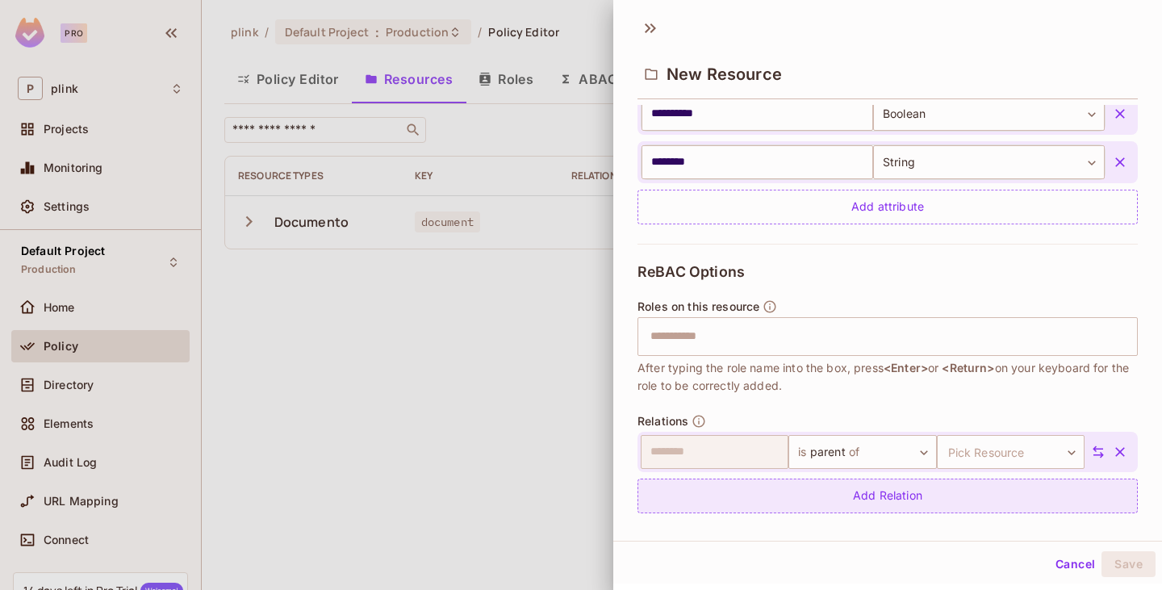
scroll to position [442, 0]
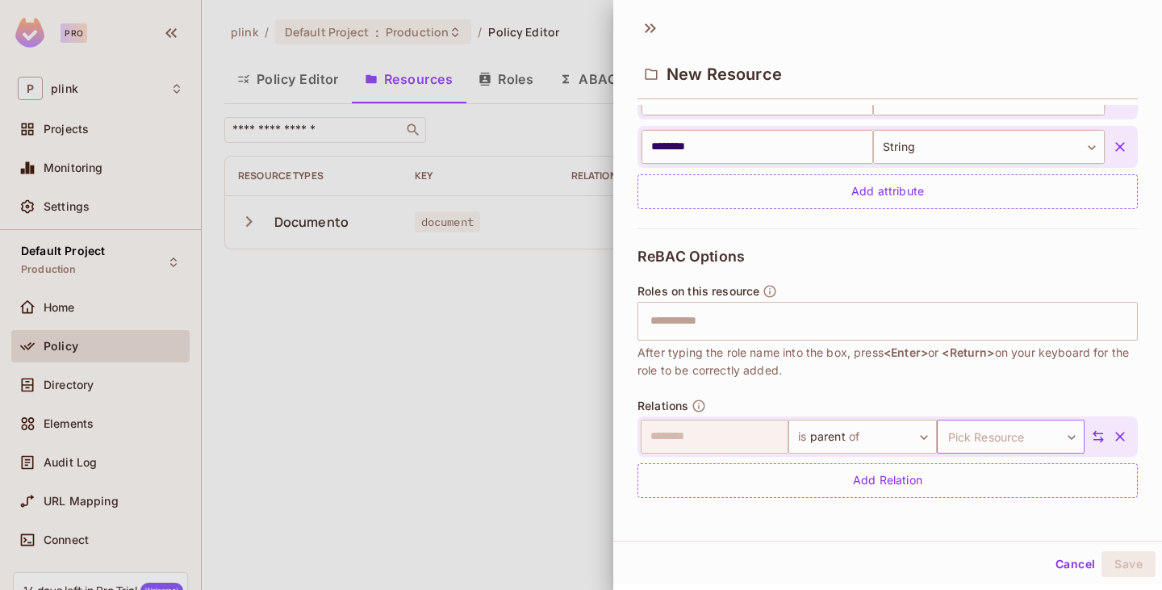
click at [977, 435] on body "**********" at bounding box center [581, 295] width 1162 height 590
click at [870, 432] on div at bounding box center [581, 295] width 1162 height 590
click at [894, 438] on body "**********" at bounding box center [581, 295] width 1162 height 590
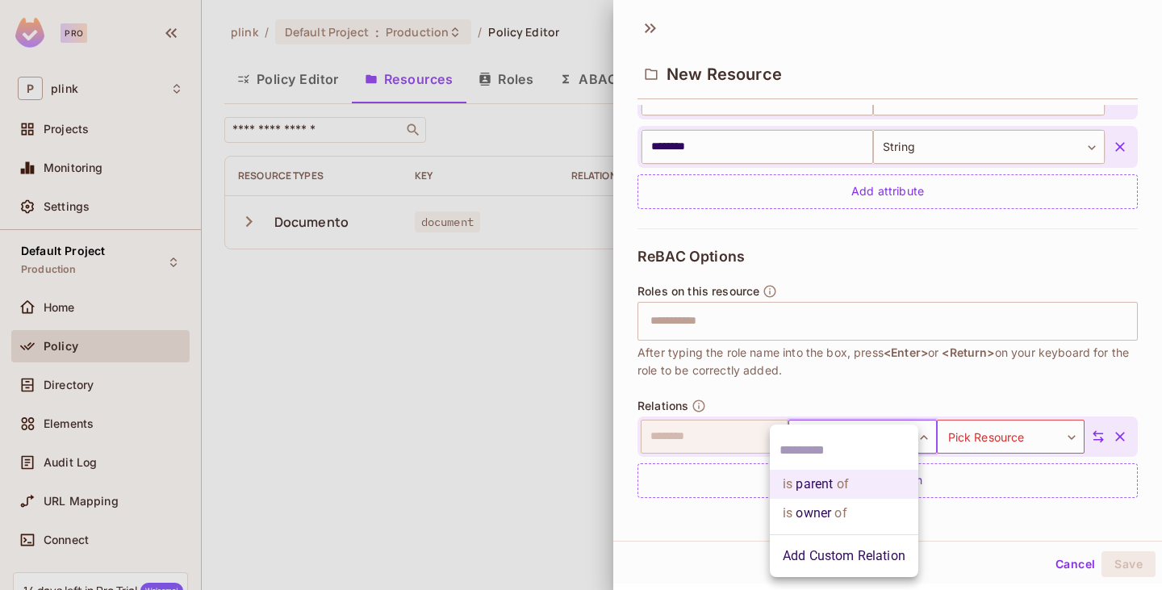
click at [716, 395] on div at bounding box center [581, 295] width 1162 height 590
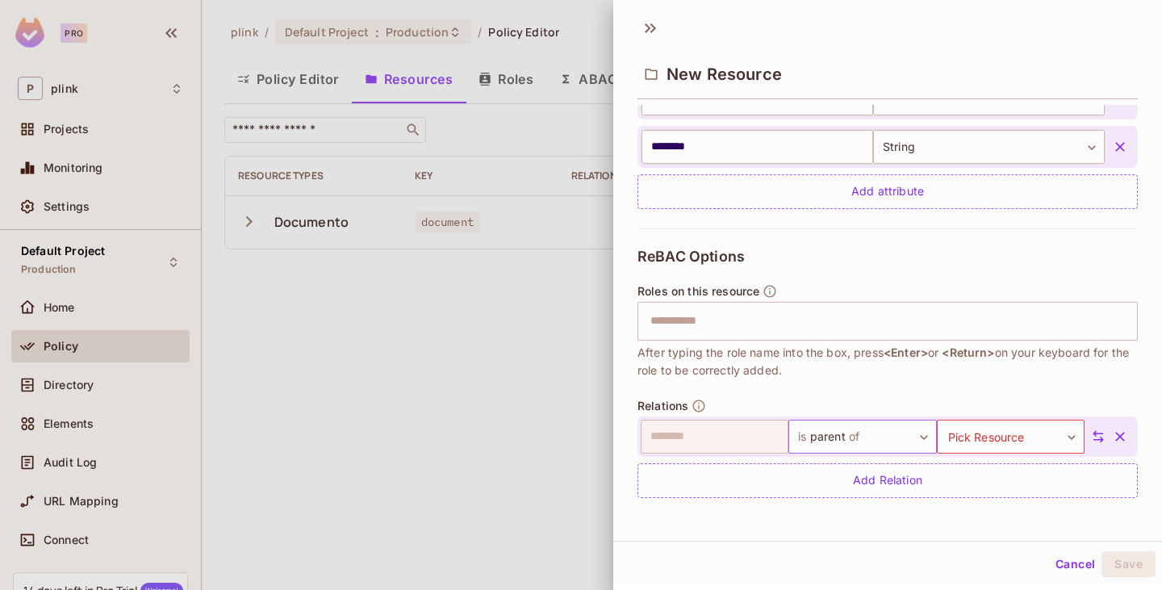
click at [905, 438] on body "**********" at bounding box center [581, 295] width 1162 height 590
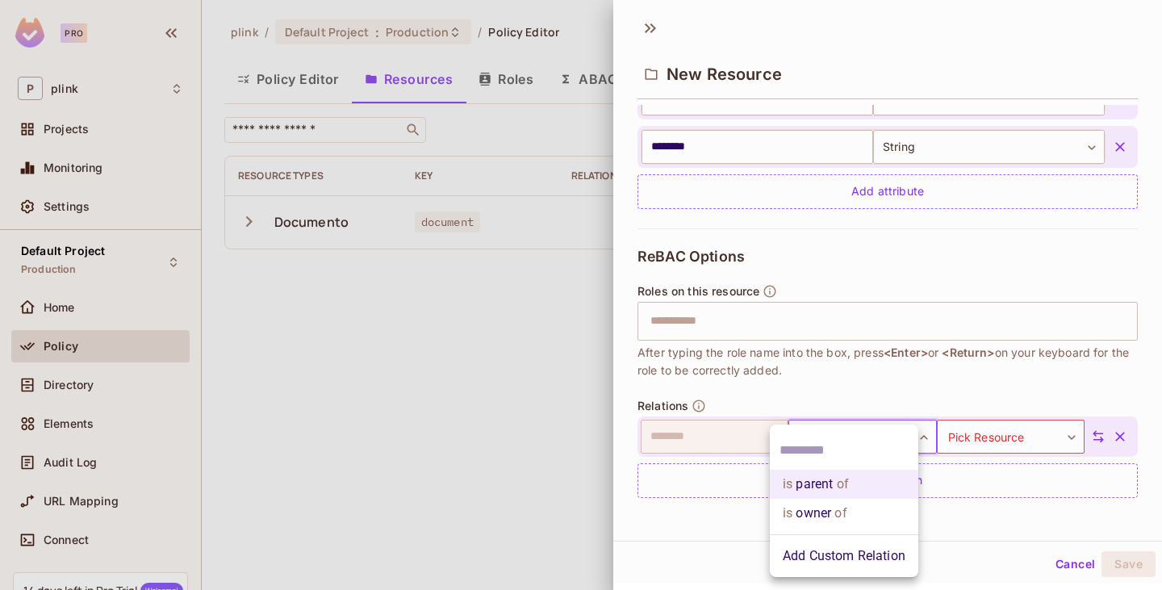
click at [823, 517] on li "is owner of" at bounding box center [844, 513] width 149 height 29
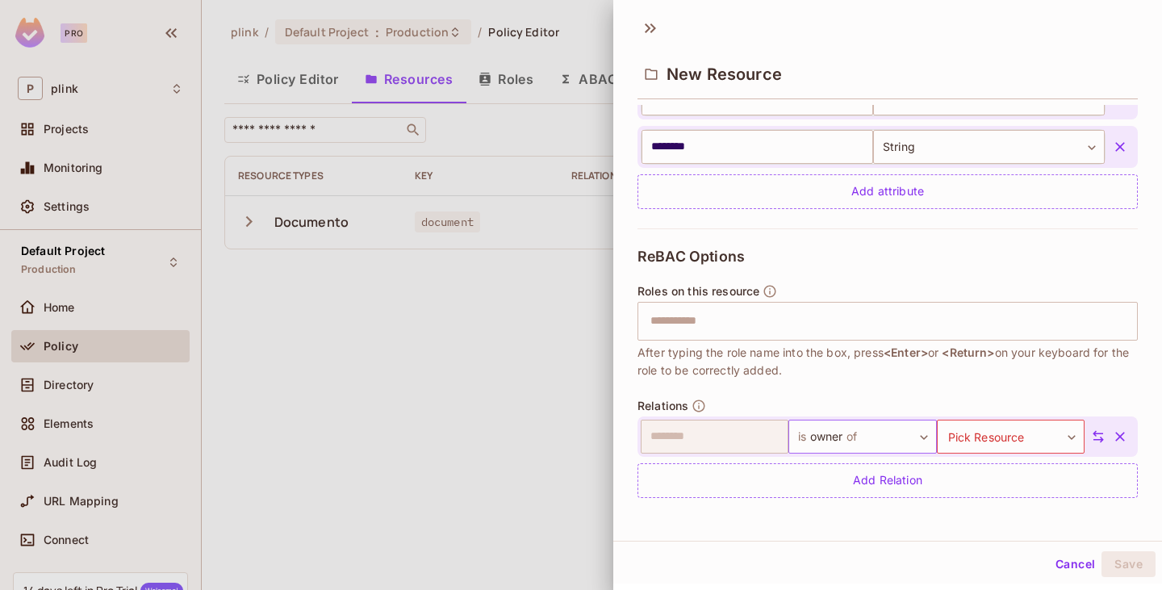
click at [896, 434] on body "**********" at bounding box center [581, 295] width 1162 height 590
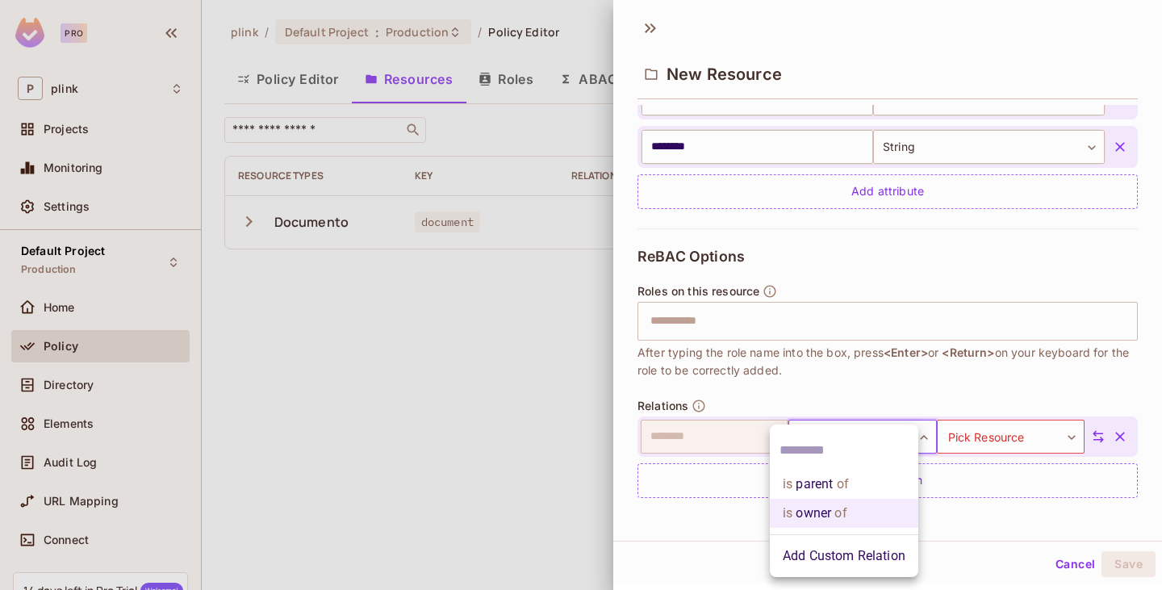
click at [829, 487] on li "is parent of" at bounding box center [844, 484] width 149 height 29
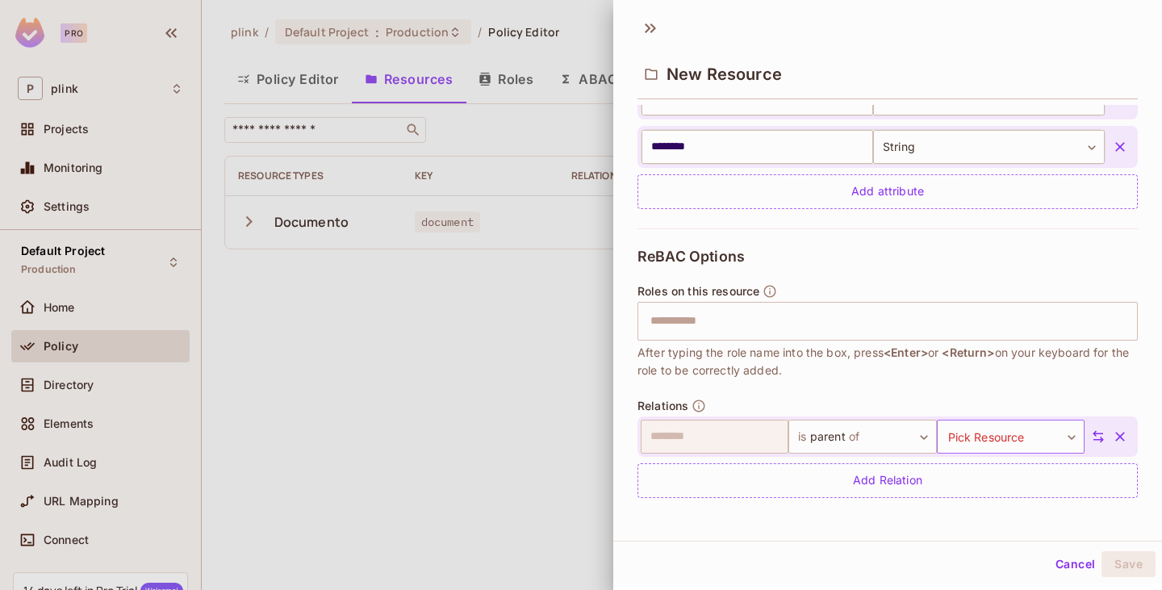
click at [1000, 439] on body "**********" at bounding box center [581, 295] width 1162 height 590
click at [952, 510] on li "document" at bounding box center [985, 513] width 149 height 29
click at [1119, 560] on button "Save" at bounding box center [1129, 564] width 54 height 26
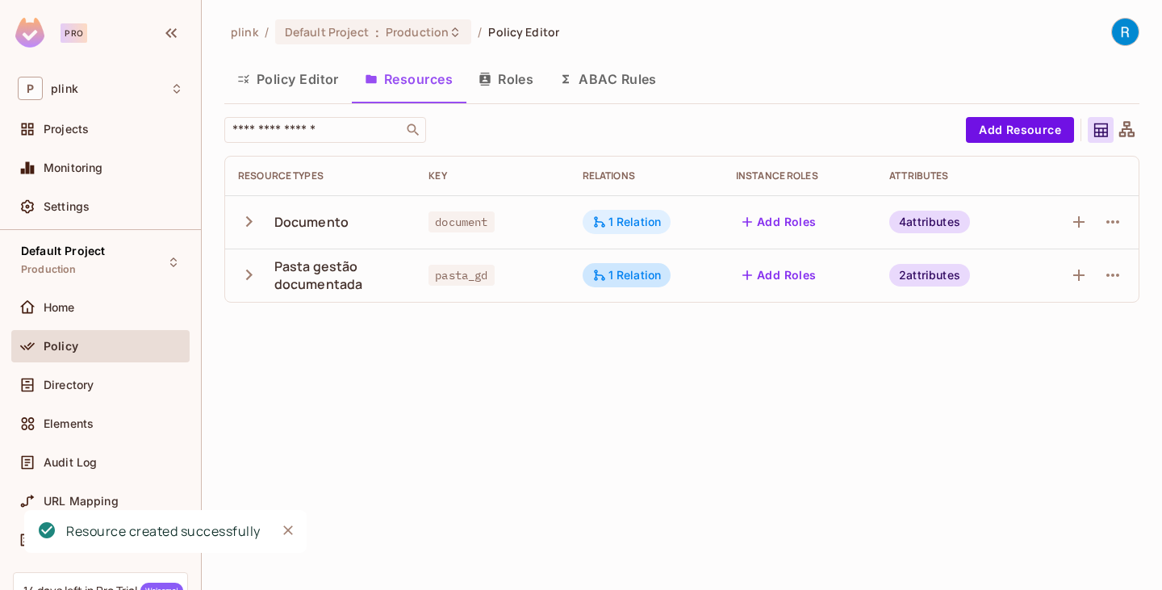
click at [622, 218] on div "1 Relation" at bounding box center [627, 222] width 69 height 15
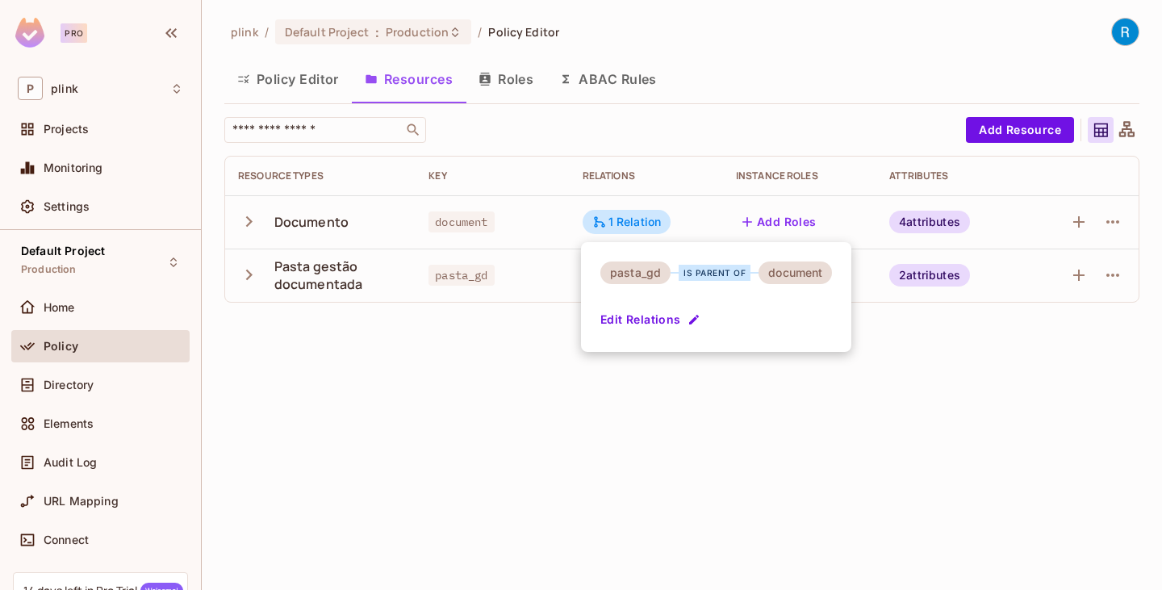
click at [735, 434] on div at bounding box center [581, 295] width 1162 height 590
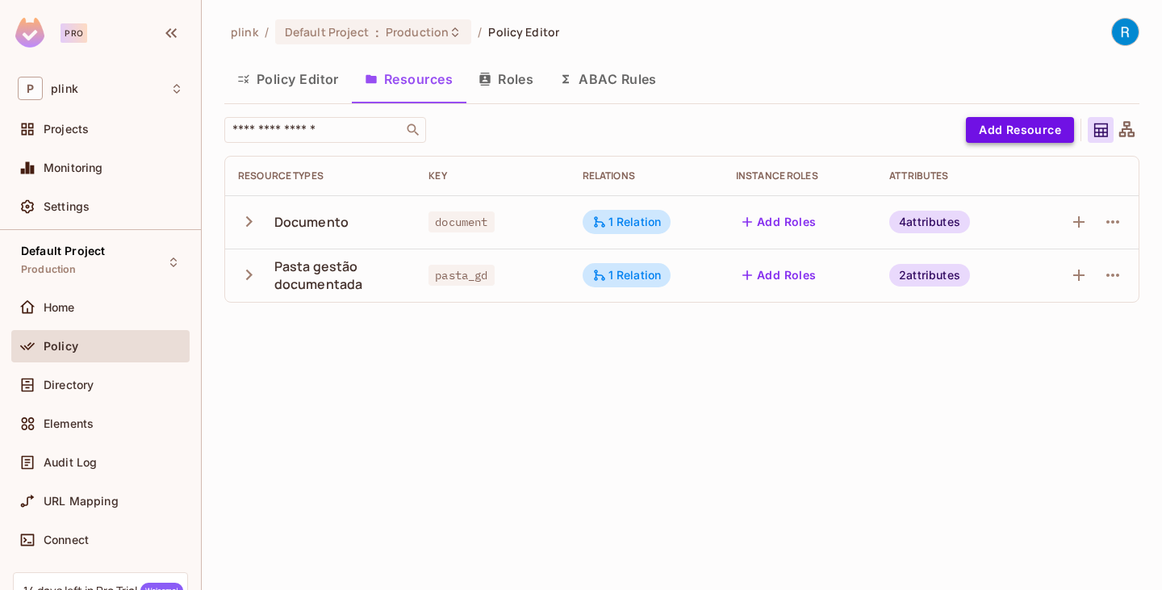
click at [1018, 128] on button "Add Resource" at bounding box center [1020, 130] width 108 height 26
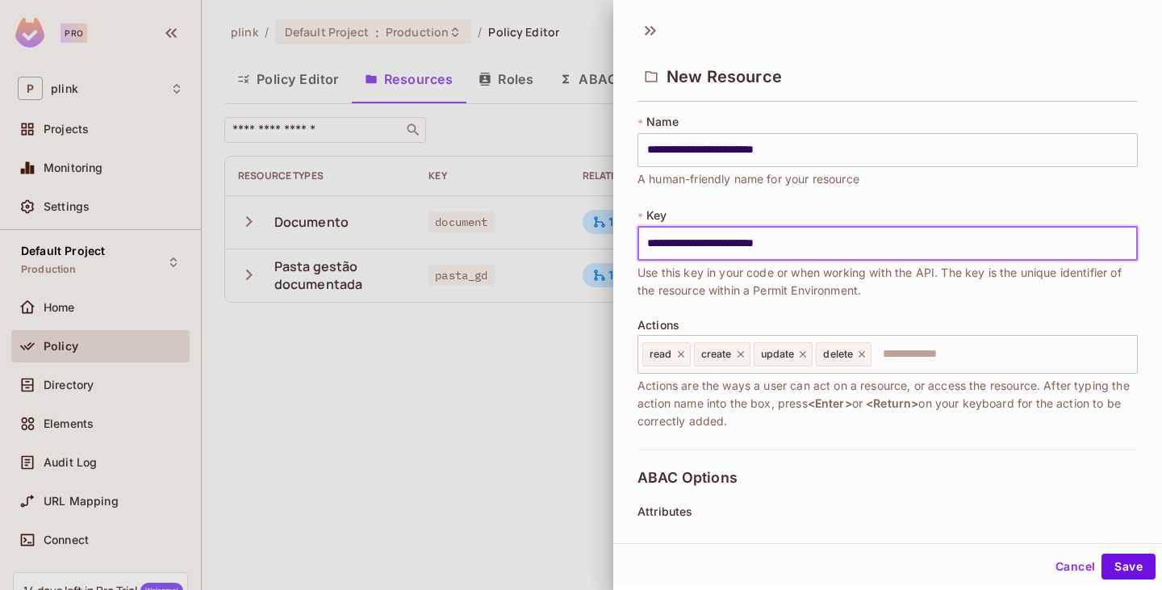
drag, startPoint x: 811, startPoint y: 244, endPoint x: 685, endPoint y: 243, distance: 126.7
click at [685, 243] on input "**********" at bounding box center [888, 244] width 501 height 34
click at [899, 353] on input "text" at bounding box center [1002, 354] width 258 height 32
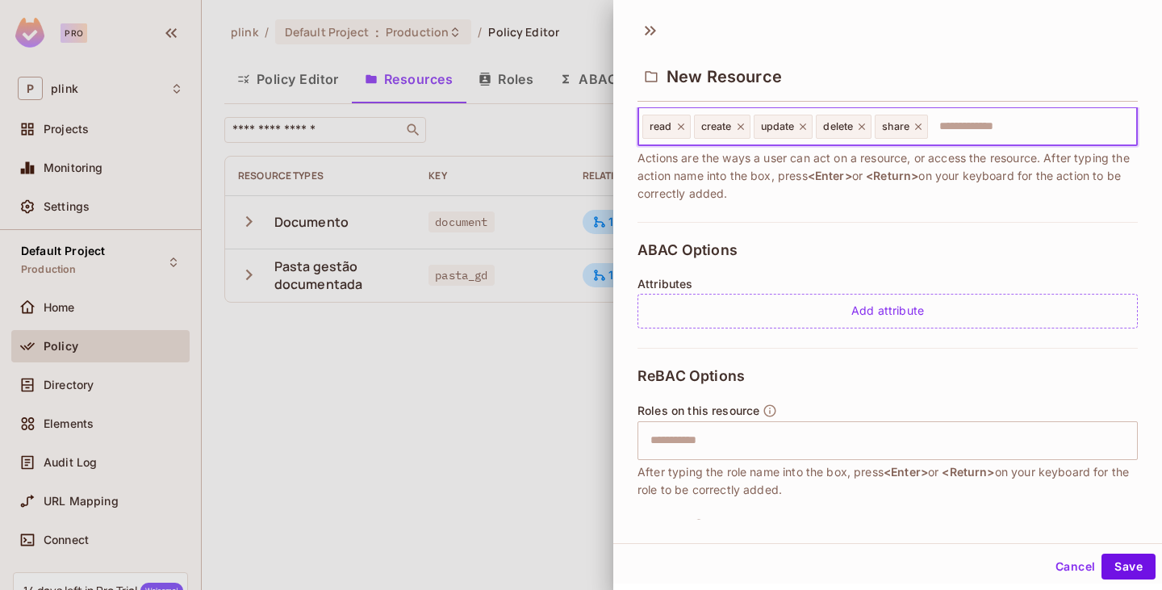
scroll to position [242, 0]
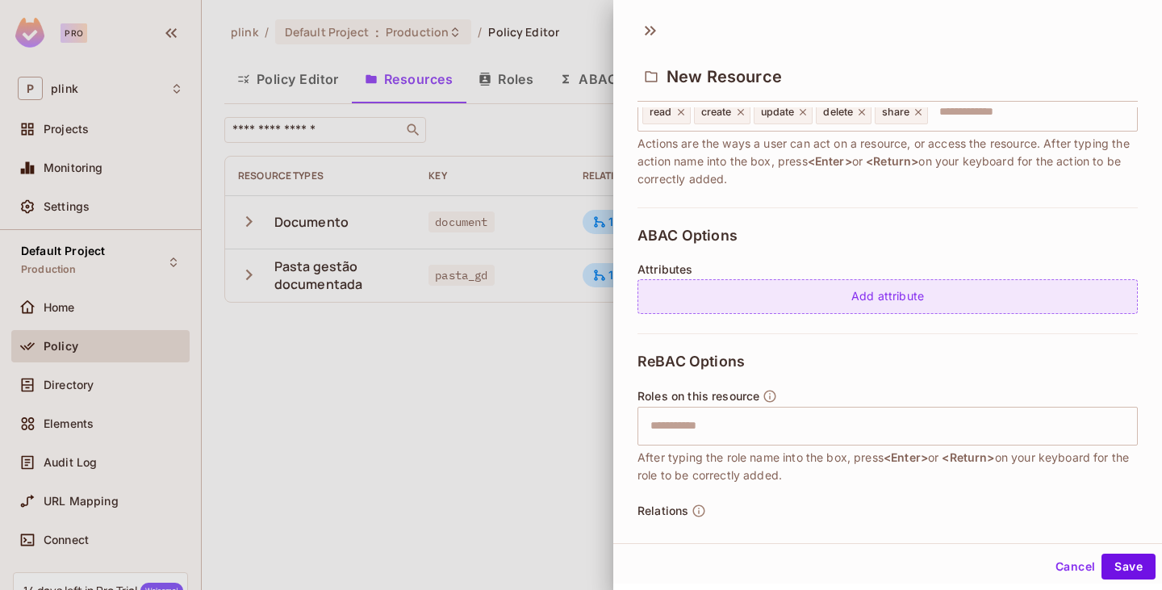
click at [882, 296] on div "Add attribute" at bounding box center [888, 296] width 501 height 35
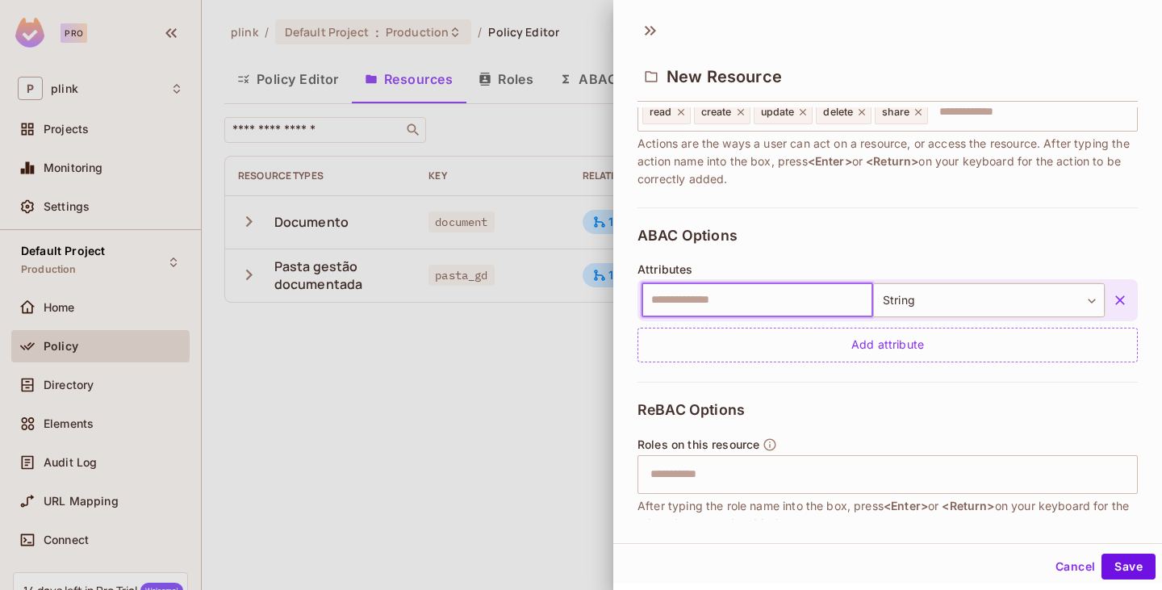
click at [719, 300] on input "text" at bounding box center [758, 300] width 232 height 34
click at [921, 306] on body "**********" at bounding box center [581, 295] width 1162 height 590
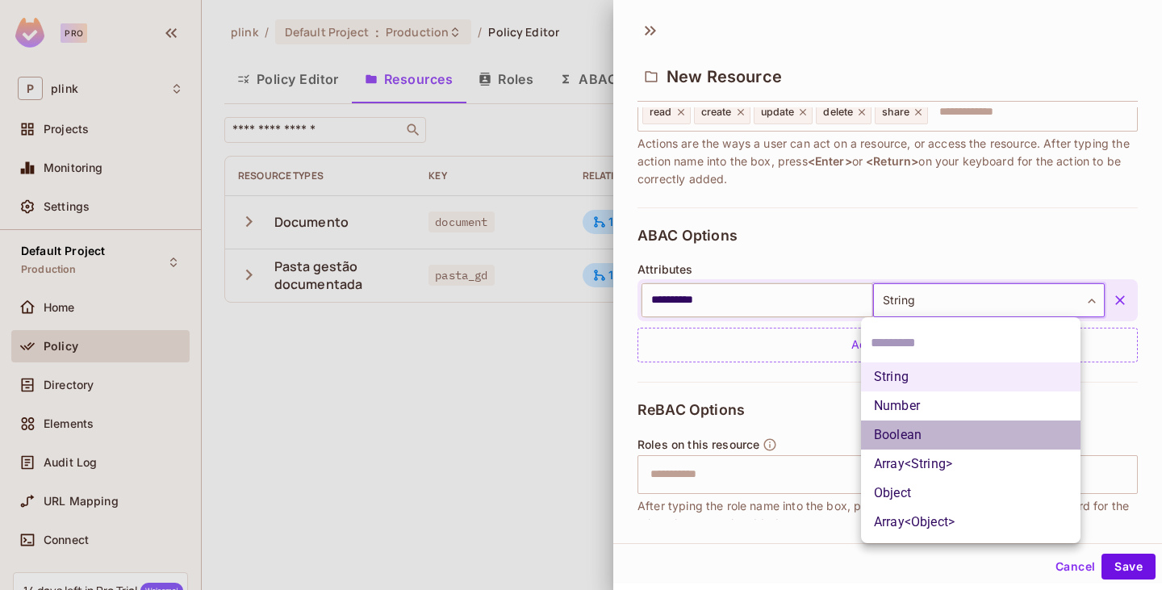
click at [907, 435] on li "Boolean" at bounding box center [971, 435] width 220 height 29
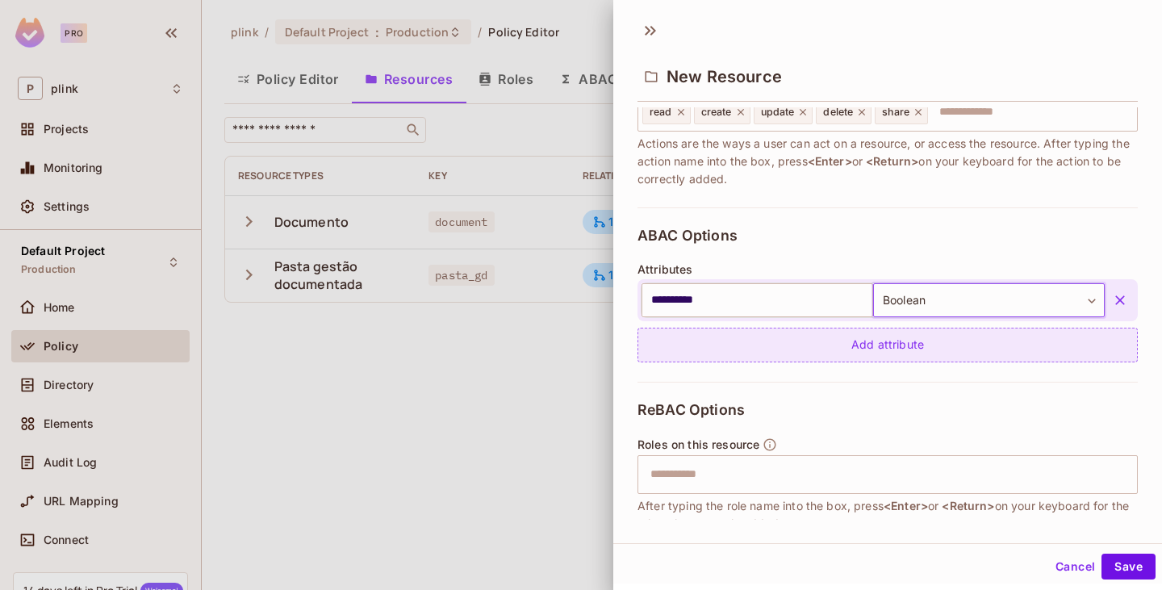
click at [849, 351] on div "Add attribute" at bounding box center [888, 345] width 501 height 35
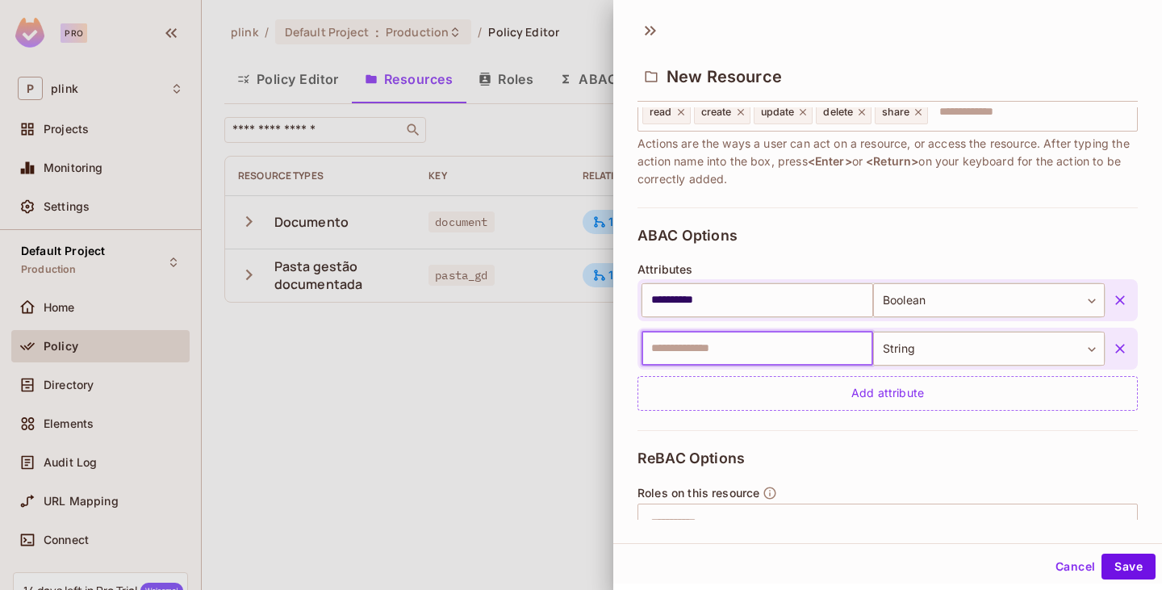
click at [731, 347] on input "text" at bounding box center [758, 349] width 232 height 34
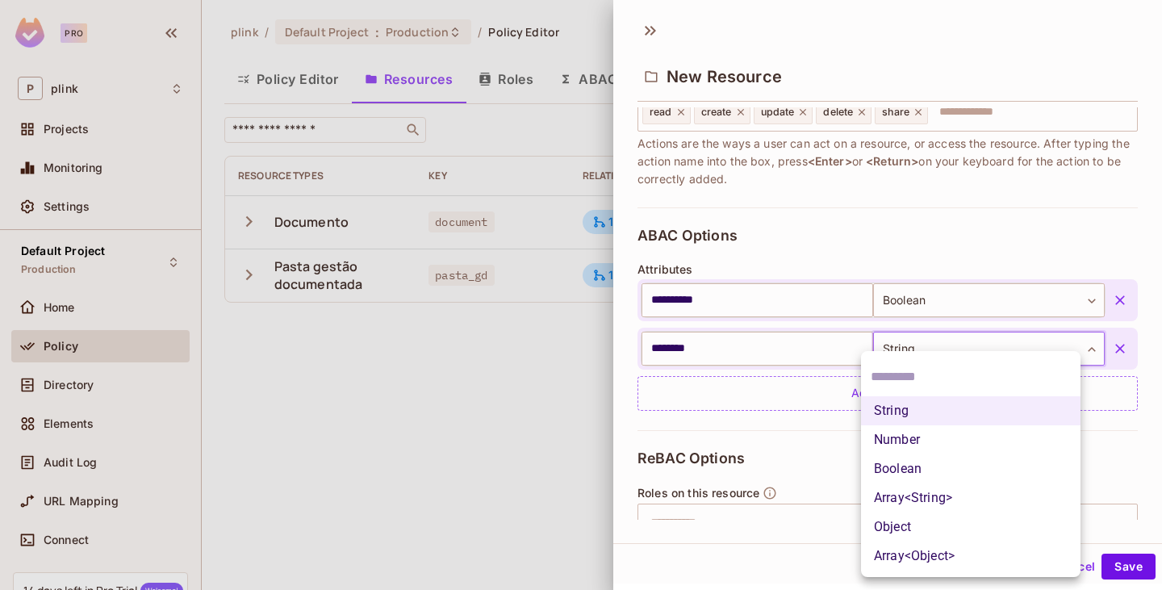
click at [944, 349] on body "**********" at bounding box center [581, 295] width 1162 height 590
click at [903, 410] on li "String" at bounding box center [971, 410] width 220 height 29
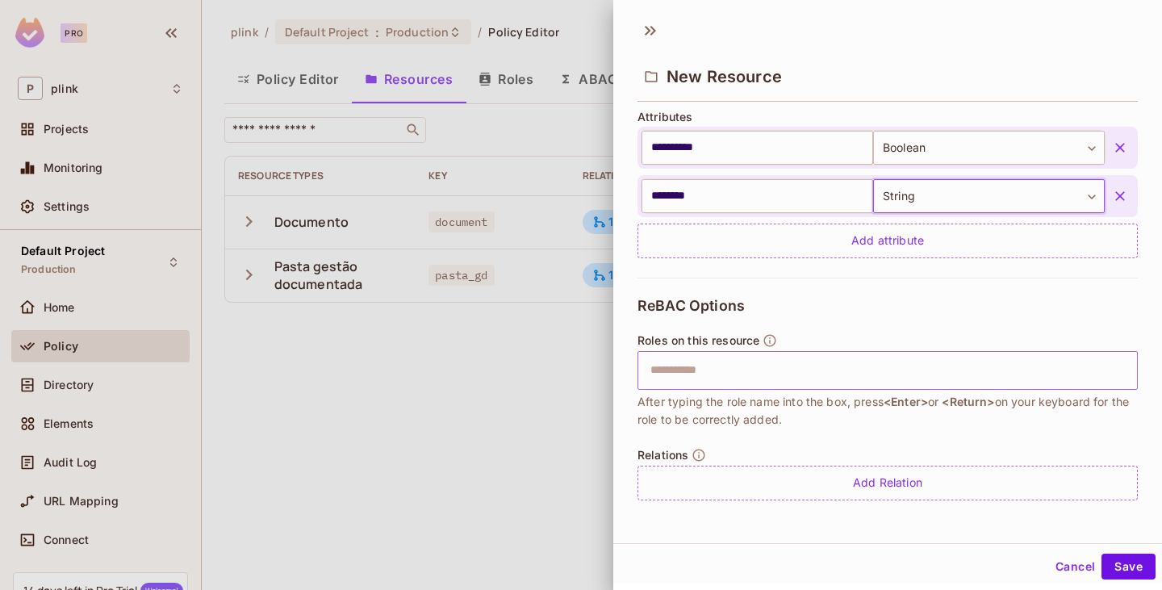
scroll to position [2, 0]
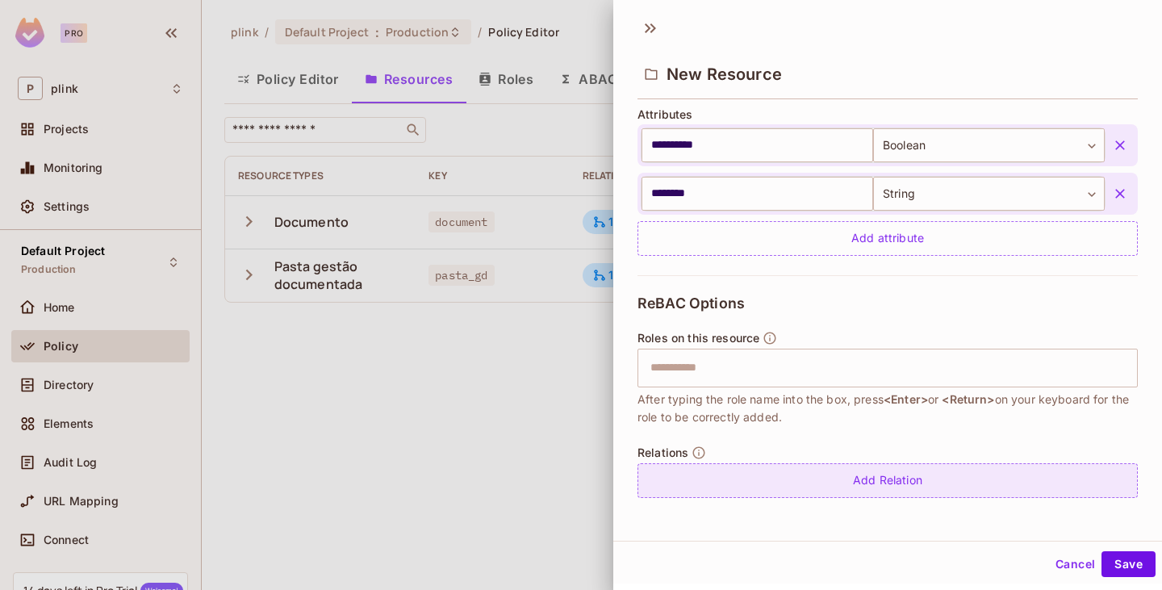
click at [854, 475] on div "Add Relation" at bounding box center [888, 480] width 501 height 35
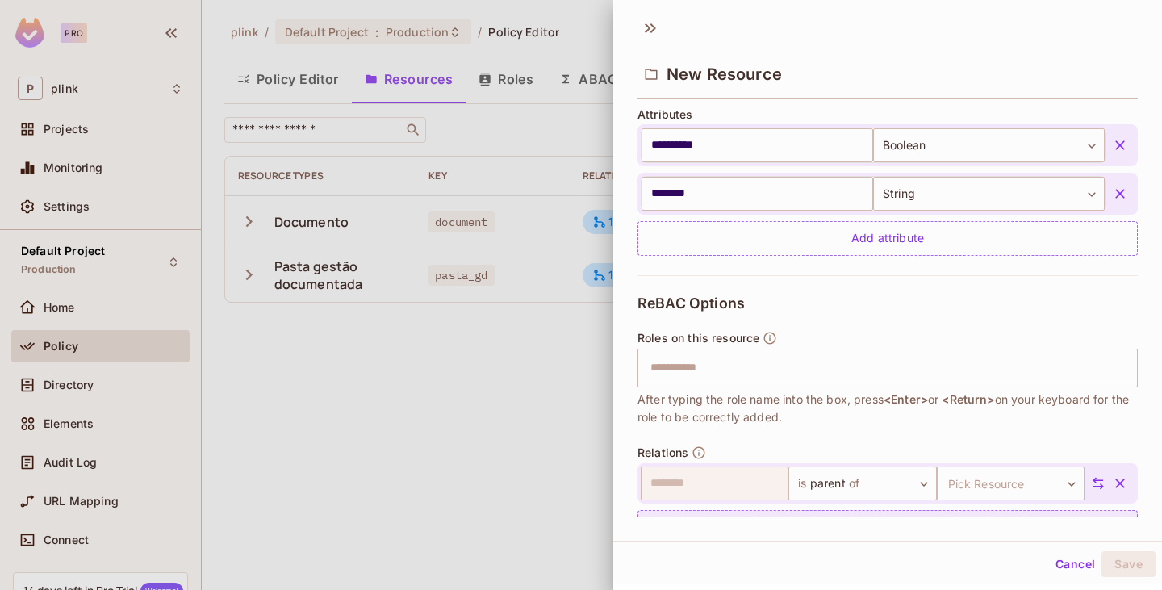
scroll to position [442, 0]
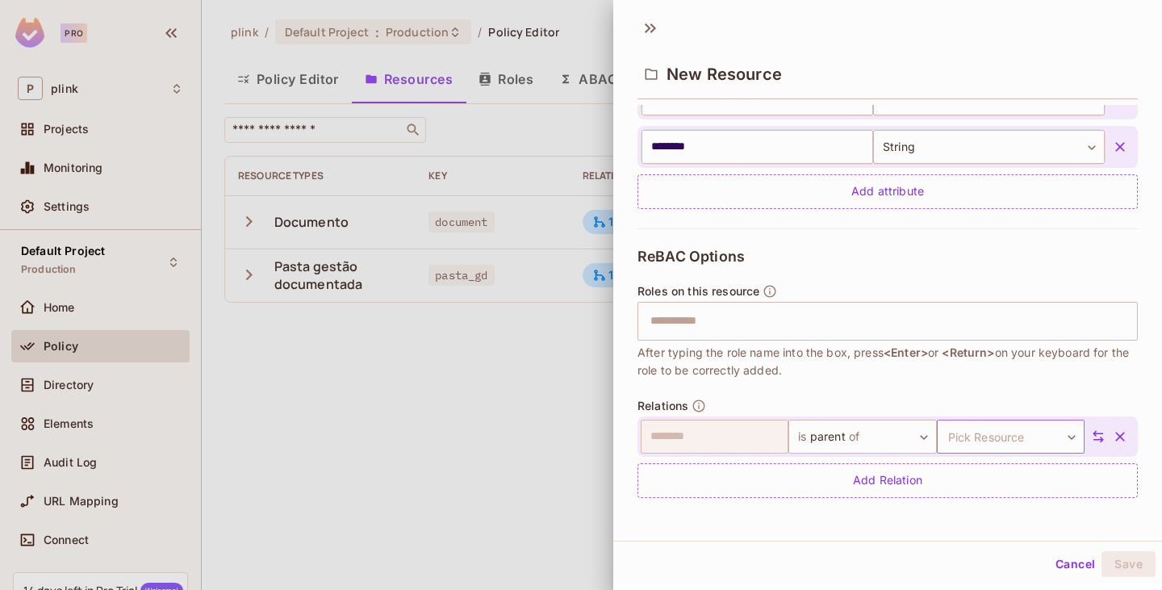
click at [985, 437] on body "**********" at bounding box center [581, 295] width 1162 height 590
click at [965, 509] on li "document" at bounding box center [985, 513] width 149 height 29
click at [1115, 560] on button "Save" at bounding box center [1129, 564] width 54 height 26
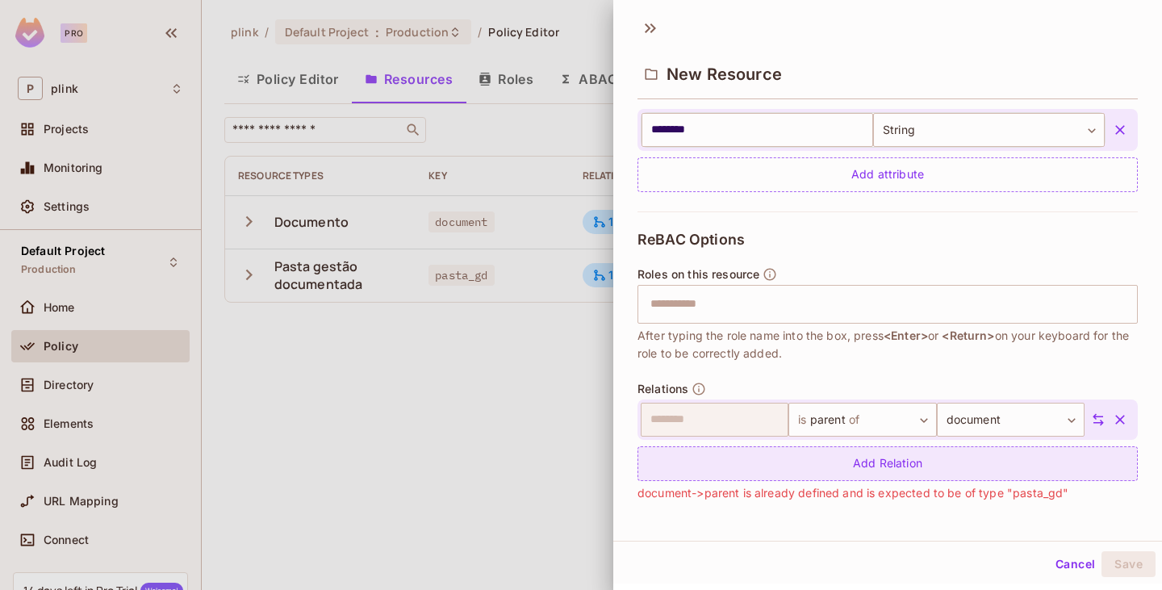
scroll to position [463, 0]
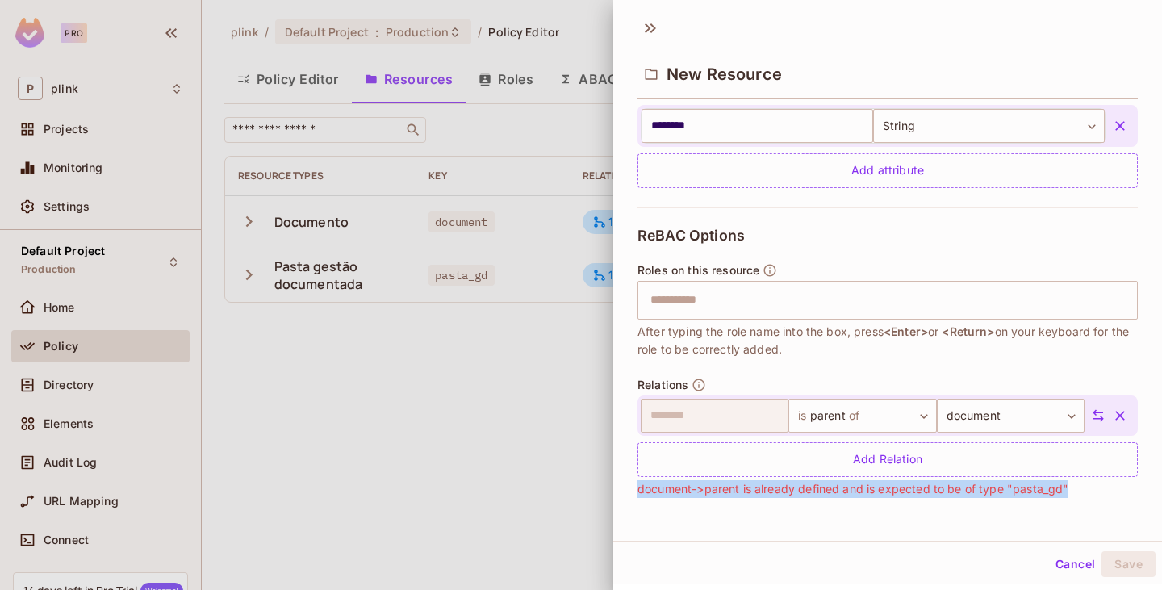
drag, startPoint x: 639, startPoint y: 486, endPoint x: 1077, endPoint y: 490, distance: 438.4
click at [1077, 490] on div "Relations ​ is parent of ****** ​ document ******** ​ Add Relation document->pa…" at bounding box center [888, 438] width 501 height 120
click at [1065, 560] on button "Cancel" at bounding box center [1075, 564] width 52 height 26
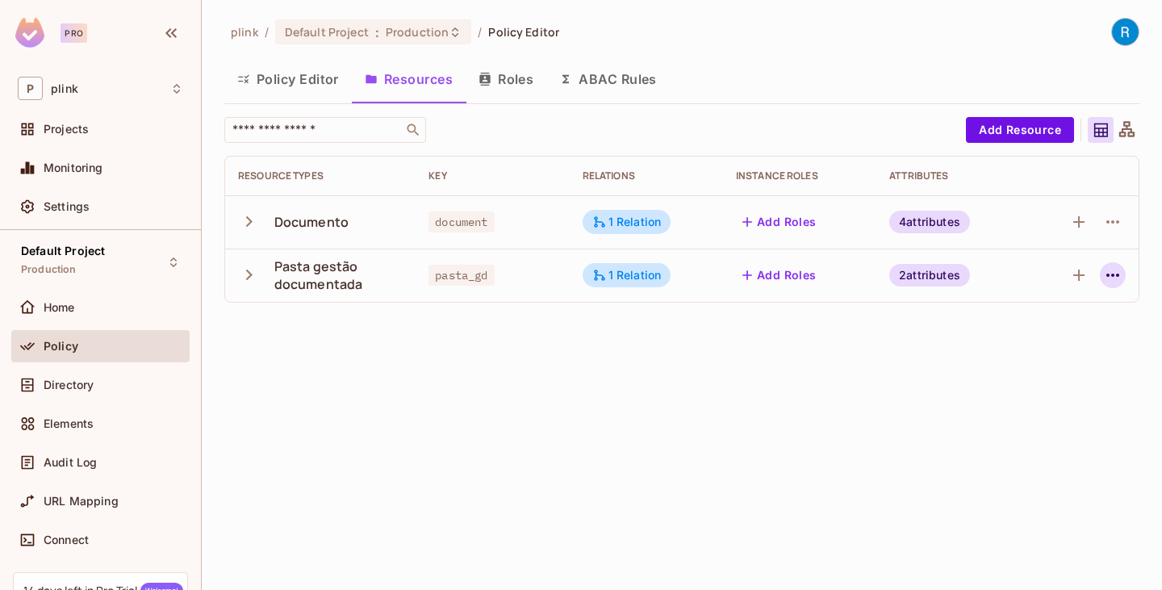
click at [1114, 276] on icon "button" at bounding box center [1113, 275] width 13 height 3
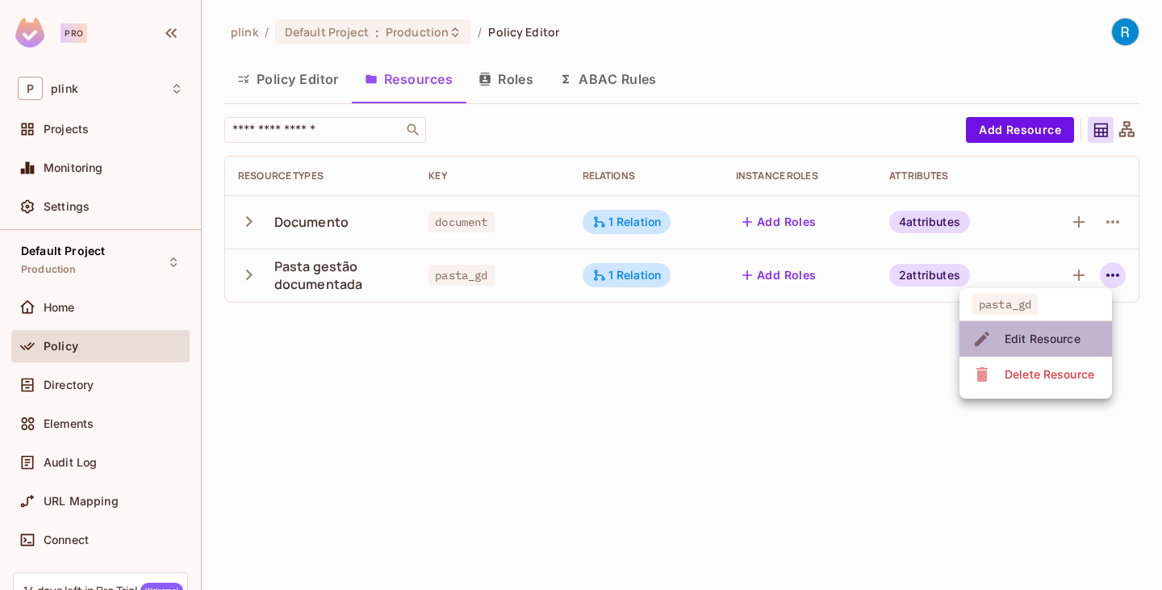
click at [1037, 342] on div "Edit Resource" at bounding box center [1043, 339] width 76 height 16
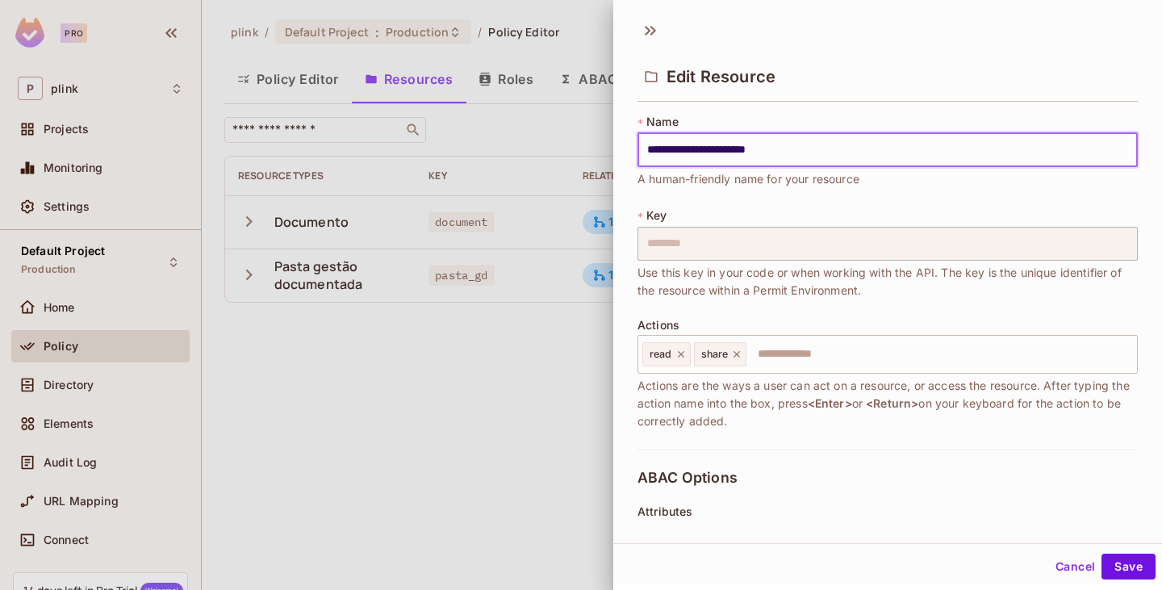
drag, startPoint x: 813, startPoint y: 151, endPoint x: 681, endPoint y: 146, distance: 132.5
click at [681, 146] on input "**********" at bounding box center [888, 150] width 501 height 34
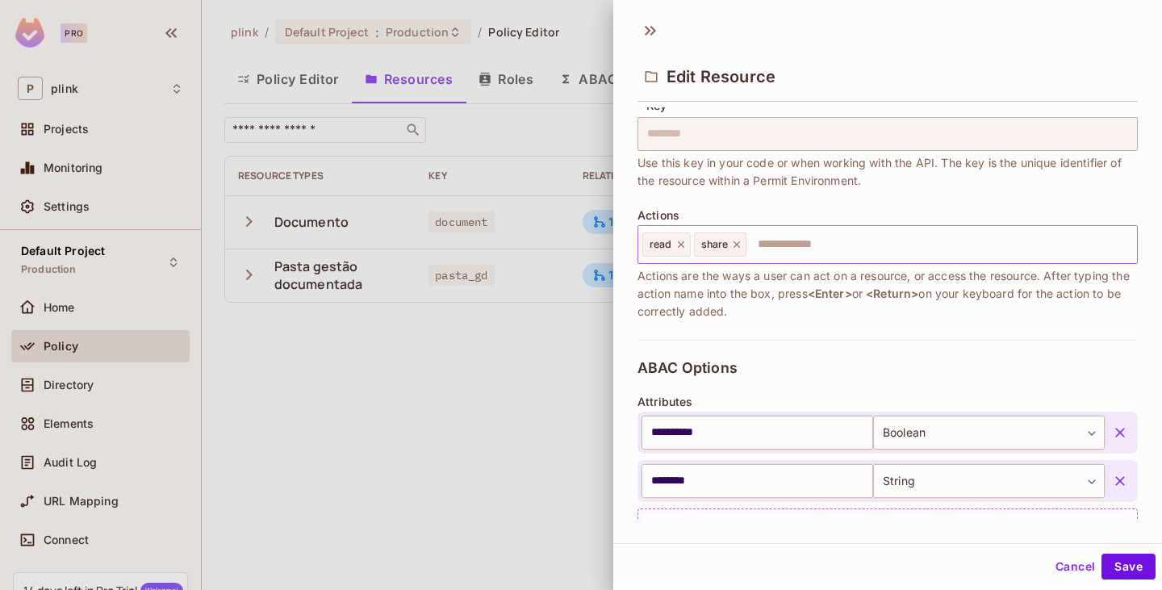
scroll to position [81, 0]
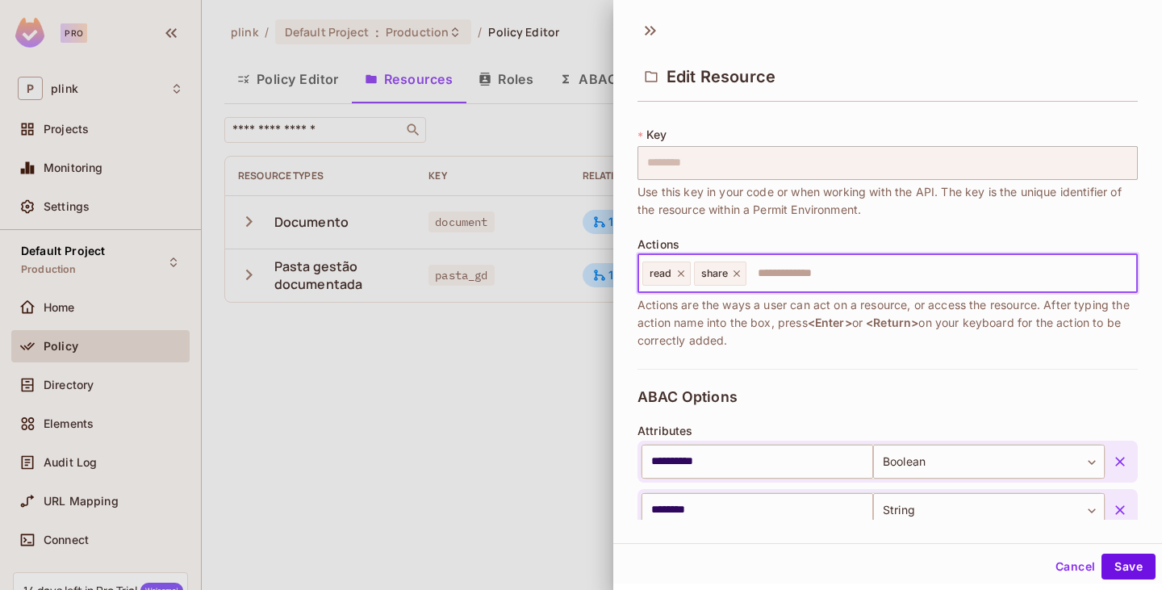
click at [770, 276] on input "text" at bounding box center [939, 274] width 383 height 32
click at [737, 270] on icon at bounding box center [736, 273] width 11 height 11
click at [714, 277] on input "text" at bounding box center [912, 274] width 438 height 32
click at [714, 277] on div "read create **** ​" at bounding box center [888, 273] width 501 height 39
click at [714, 277] on span "create" at bounding box center [717, 273] width 31 height 13
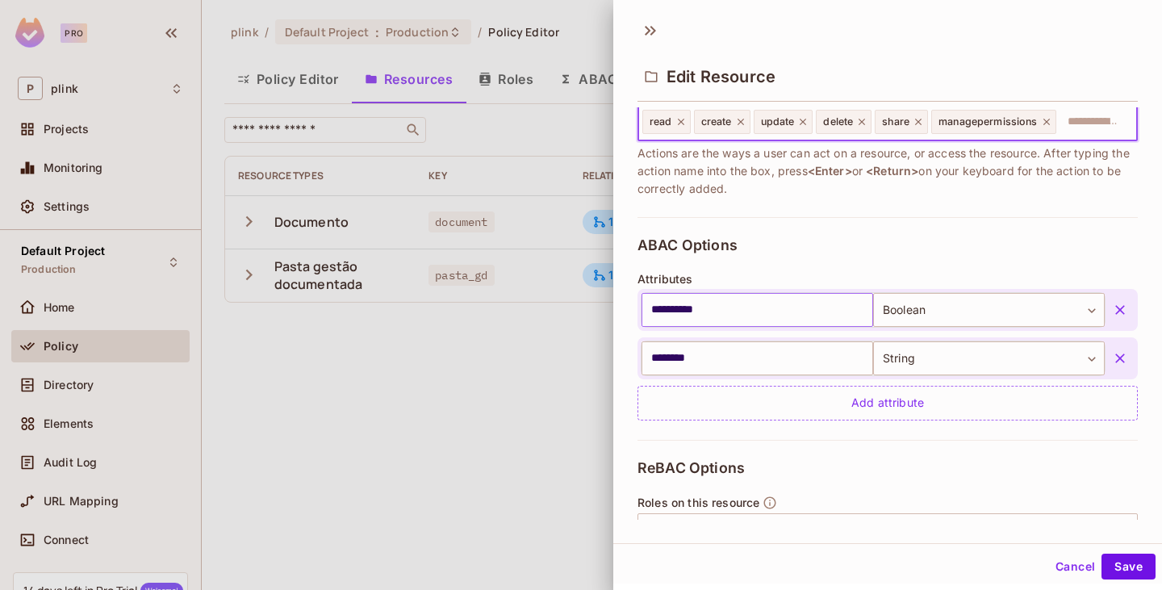
scroll to position [242, 0]
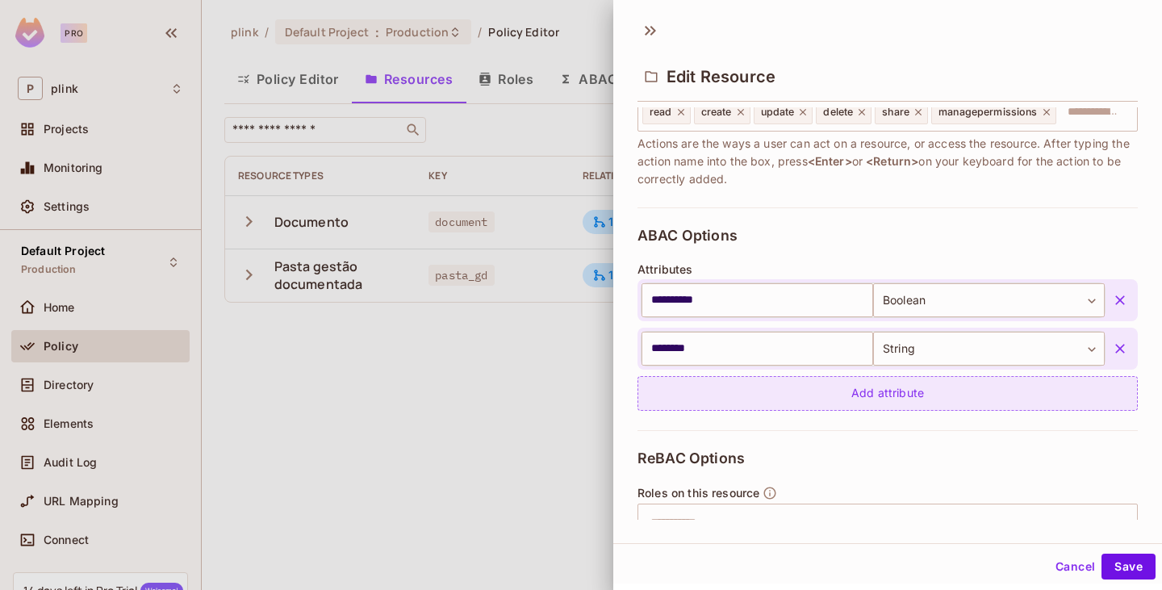
click at [883, 394] on div "Add attribute" at bounding box center [888, 393] width 501 height 35
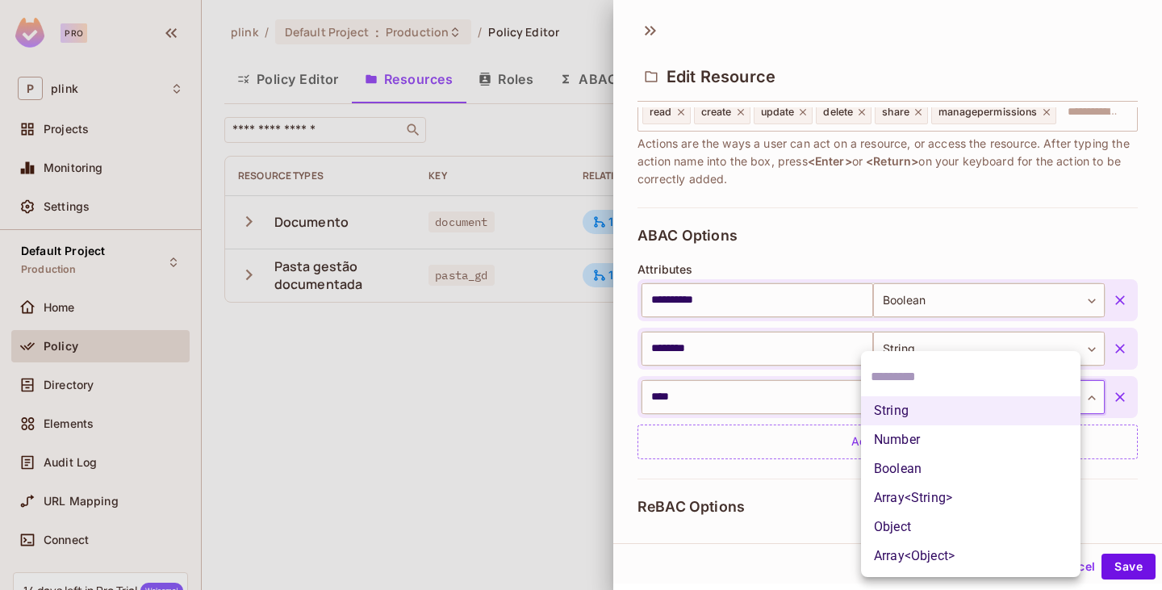
click at [995, 394] on body "Pro P plink Projects Monitoring Settings Default Project Production Home Policy…" at bounding box center [581, 295] width 1162 height 590
click at [905, 409] on li "String" at bounding box center [971, 410] width 220 height 29
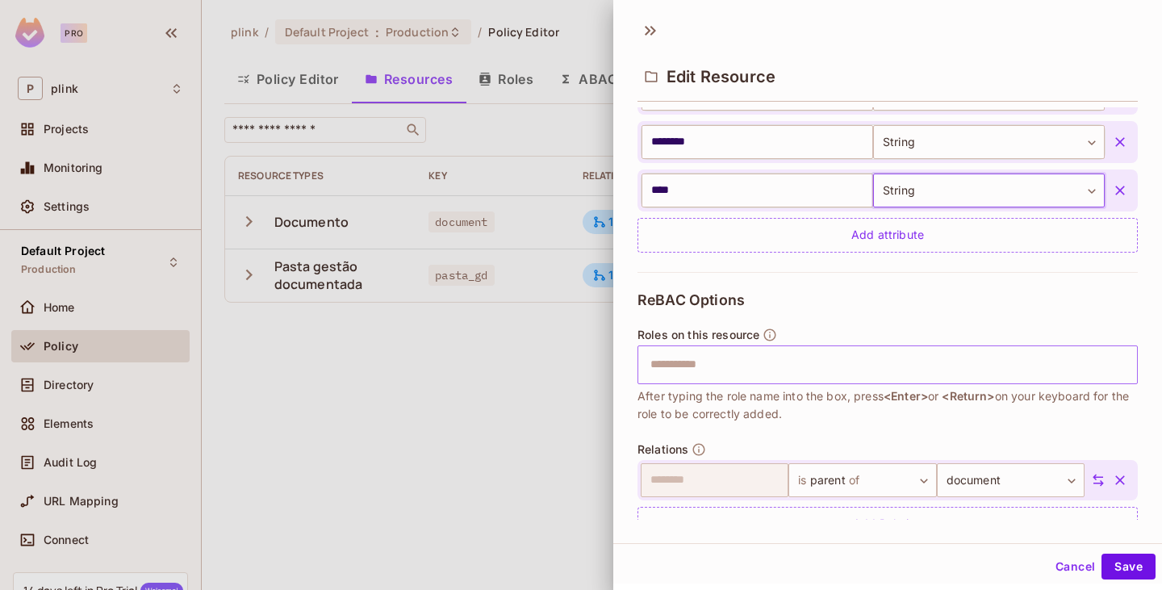
scroll to position [490, 0]
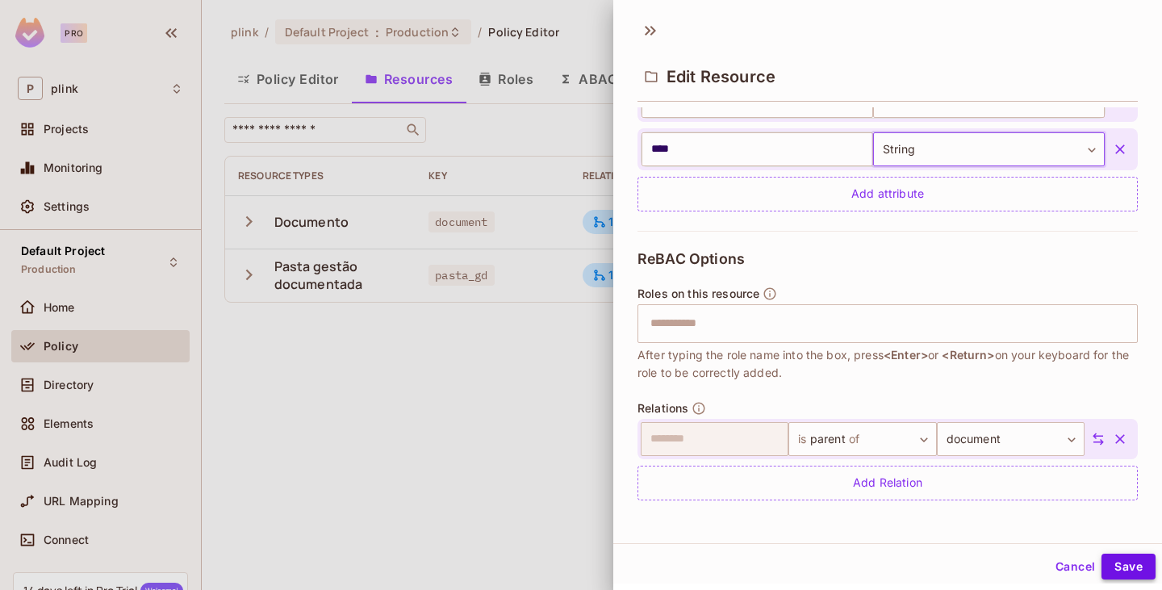
click at [1118, 560] on button "Save" at bounding box center [1129, 567] width 54 height 26
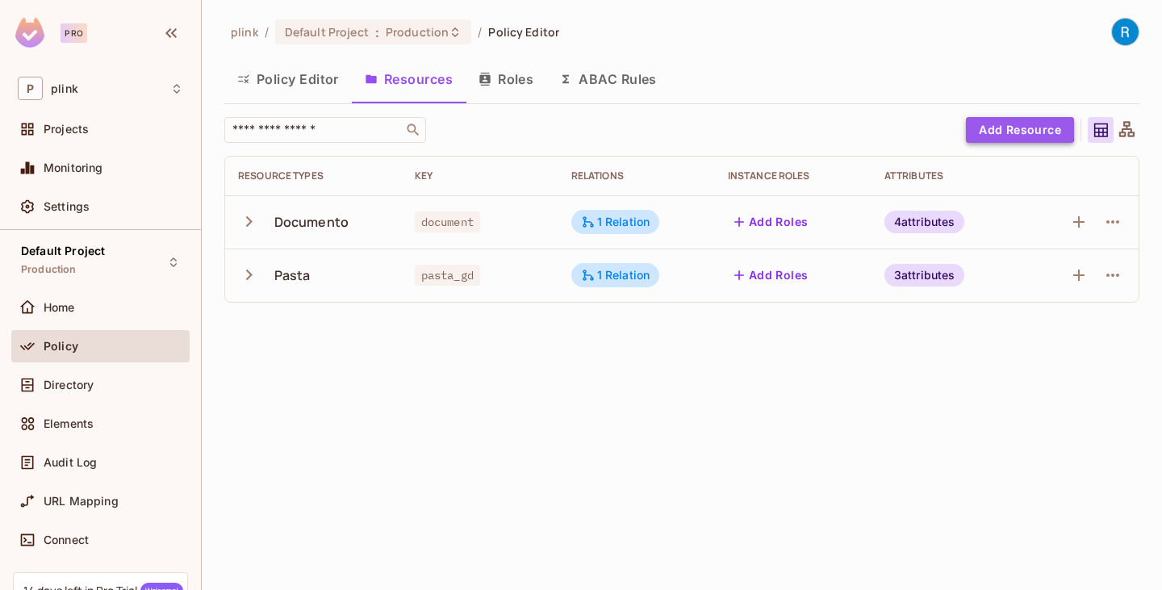
click at [1009, 127] on button "Add Resource" at bounding box center [1020, 130] width 108 height 26
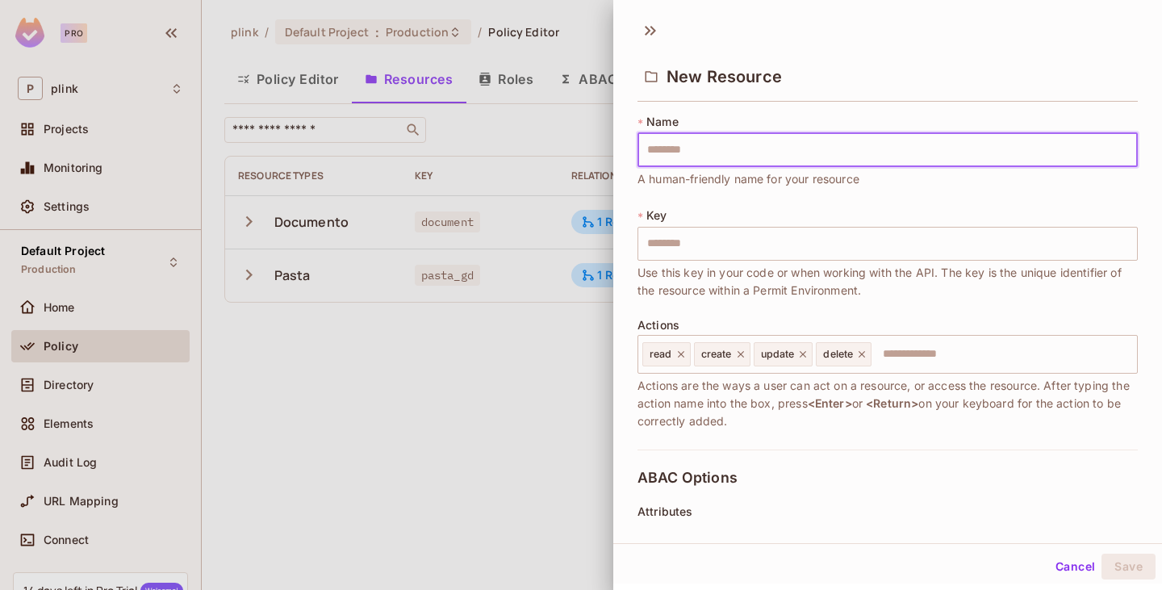
click at [677, 149] on input "text" at bounding box center [888, 150] width 501 height 34
click at [668, 149] on input "text" at bounding box center [888, 150] width 501 height 34
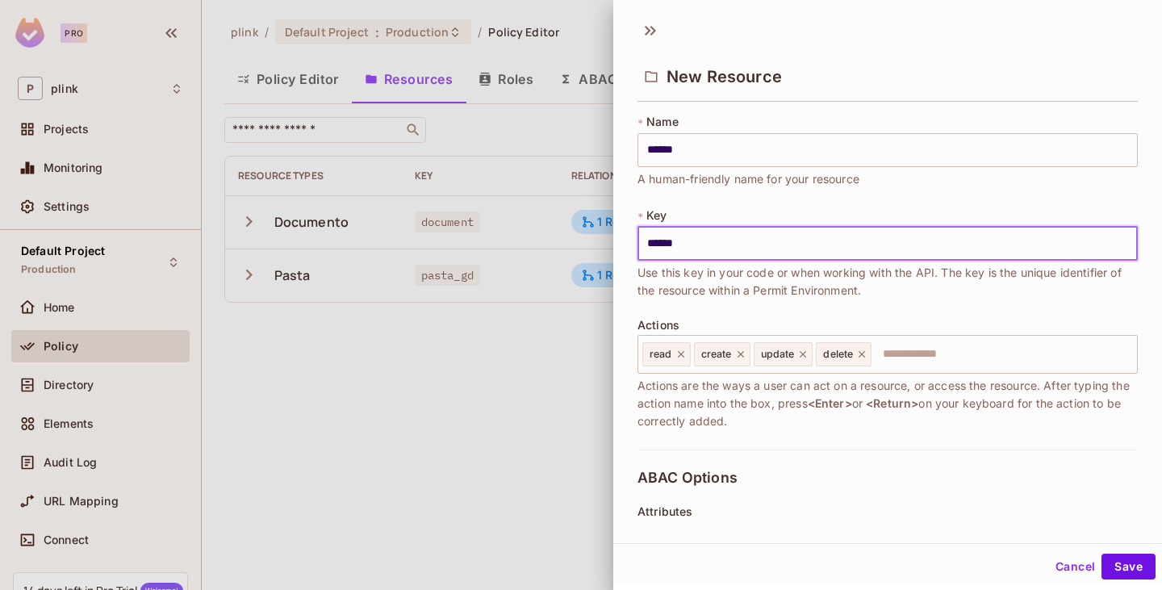
drag, startPoint x: 694, startPoint y: 242, endPoint x: 641, endPoint y: 243, distance: 53.3
click at [641, 243] on input "******" at bounding box center [888, 244] width 501 height 34
click at [775, 316] on div "* Name ****** ​ A human-friendly name for your resource * Key ***** ​ Use this …" at bounding box center [888, 282] width 501 height 336
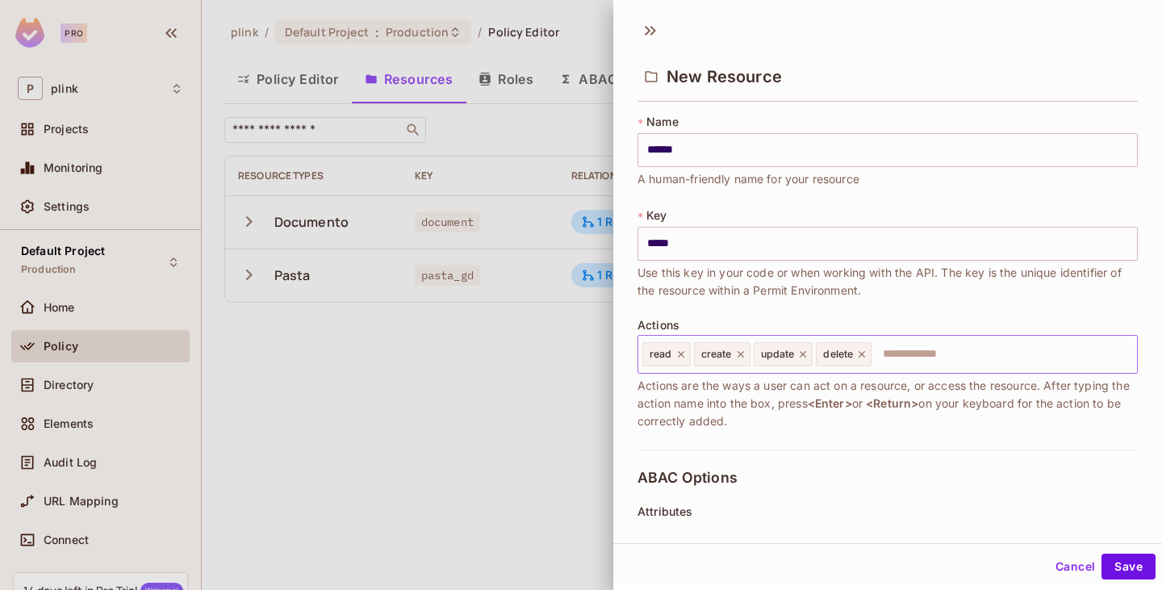
click at [900, 358] on input "text" at bounding box center [1002, 354] width 258 height 32
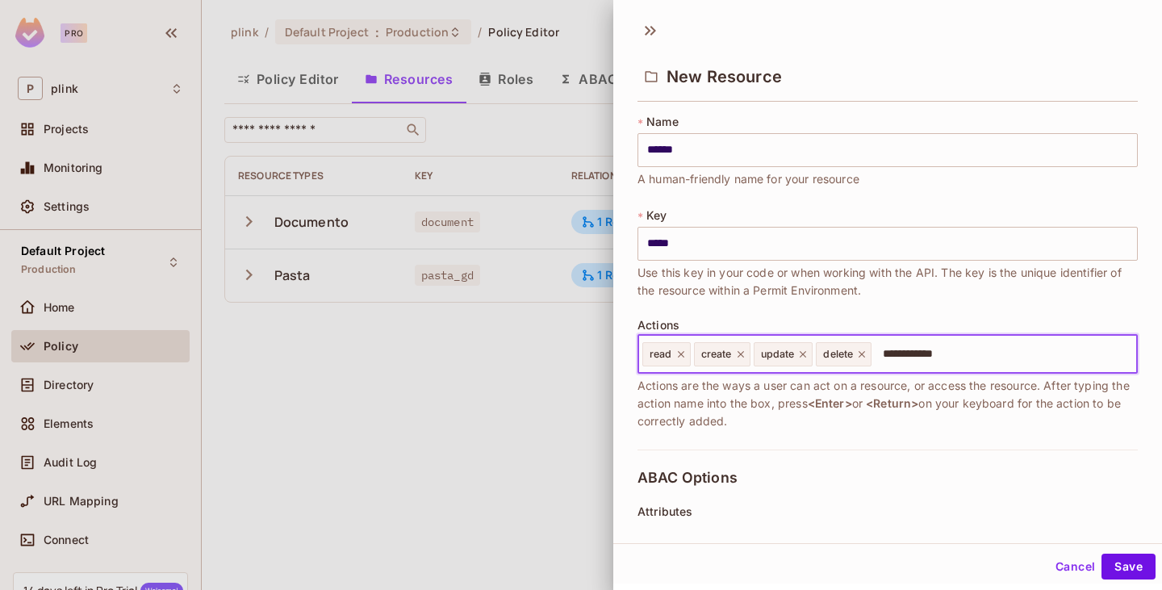
click at [901, 357] on input "**********" at bounding box center [1002, 354] width 258 height 32
drag, startPoint x: 901, startPoint y: 357, endPoint x: 971, endPoint y: 358, distance: 70.3
click at [971, 358] on input "**********" at bounding box center [1002, 354] width 258 height 32
click at [971, 358] on div "read create update delete adduser removeuser ​" at bounding box center [888, 354] width 501 height 39
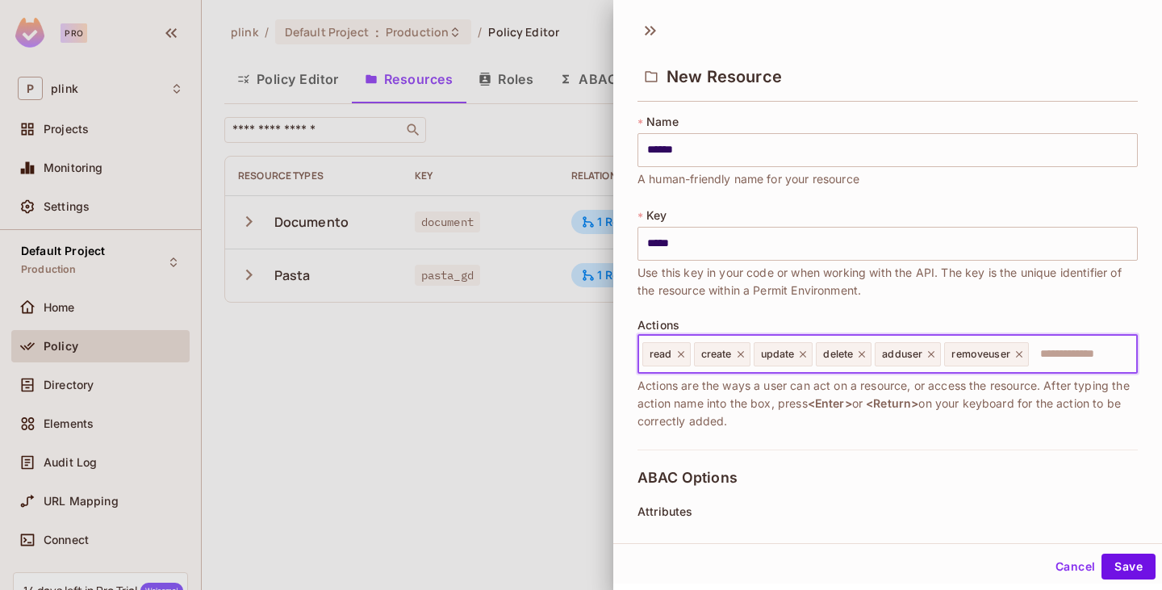
scroll to position [81, 0]
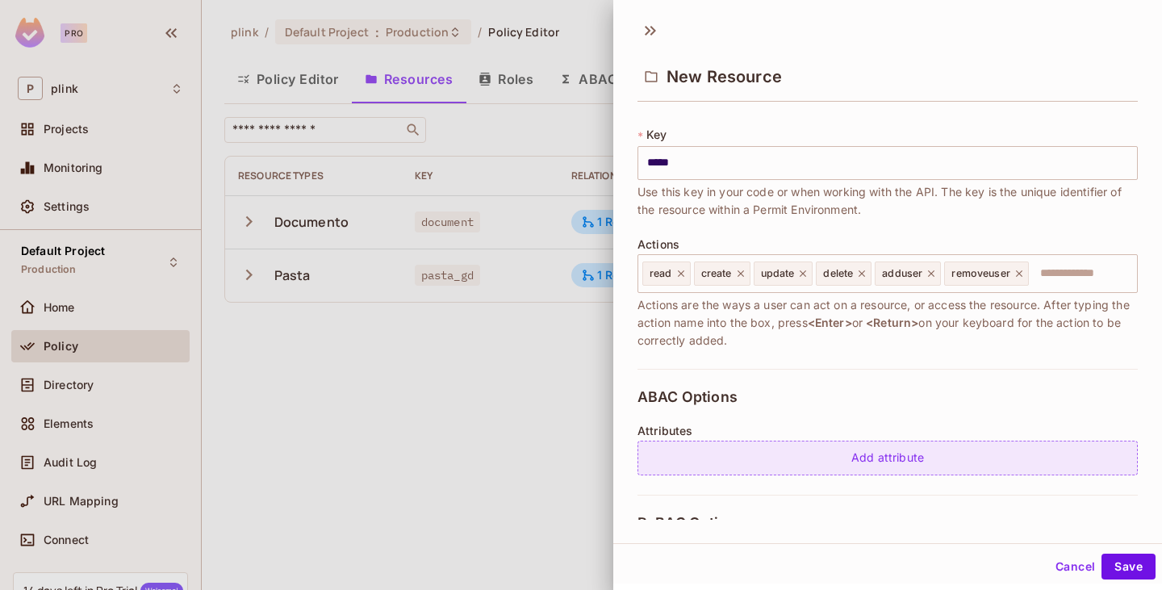
click at [882, 454] on div "Add attribute" at bounding box center [888, 458] width 501 height 35
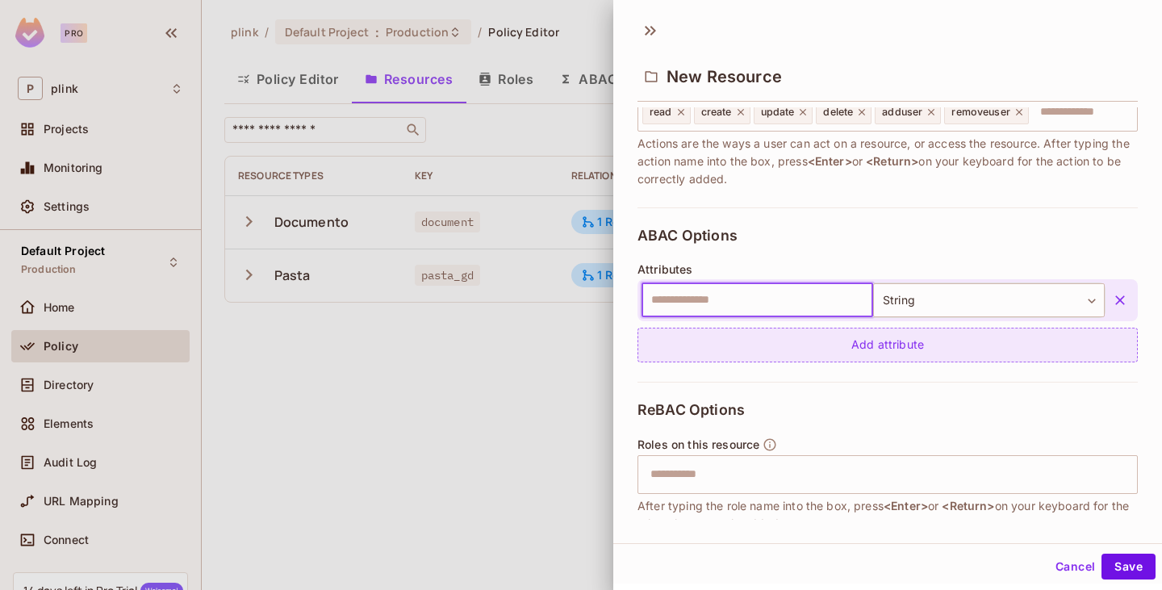
scroll to position [161, 0]
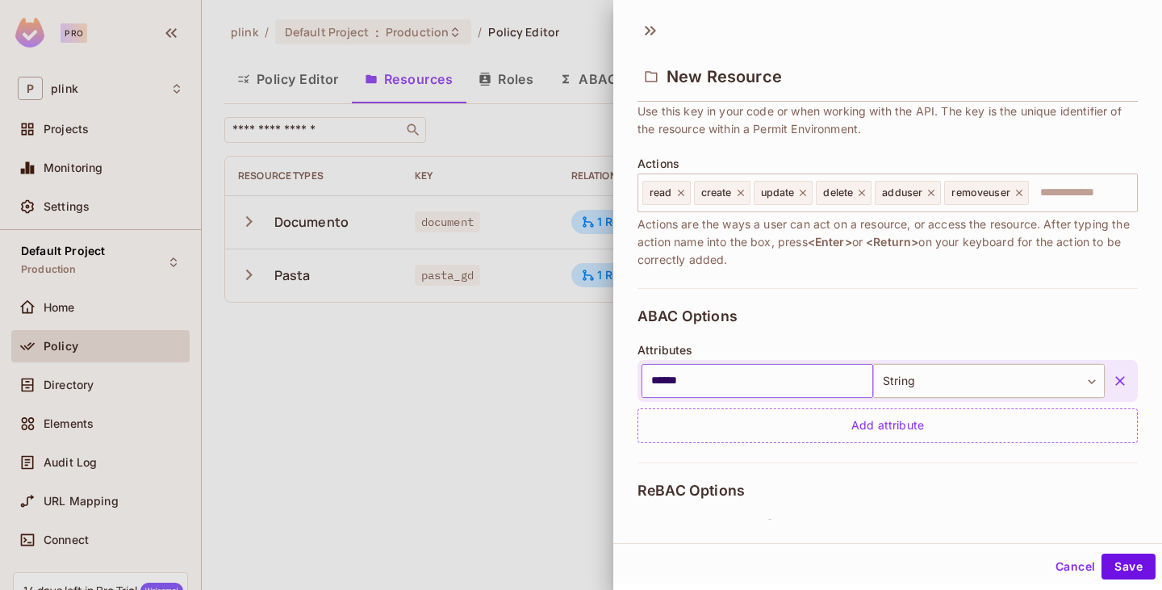
click at [731, 375] on input "******" at bounding box center [758, 381] width 232 height 34
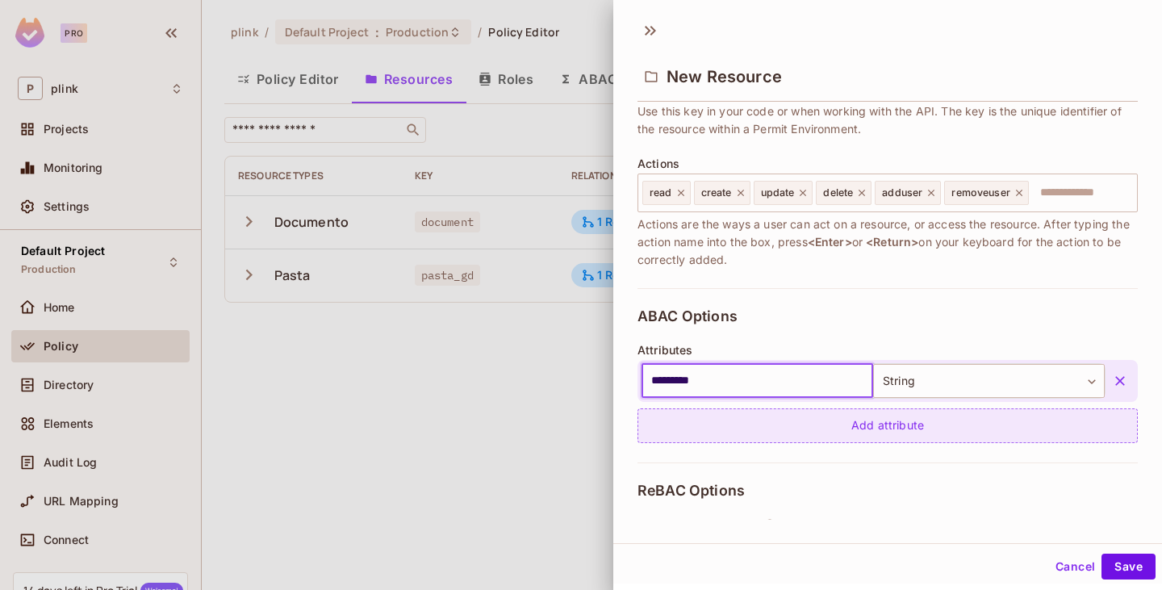
click at [850, 433] on div "Add attribute" at bounding box center [888, 425] width 501 height 35
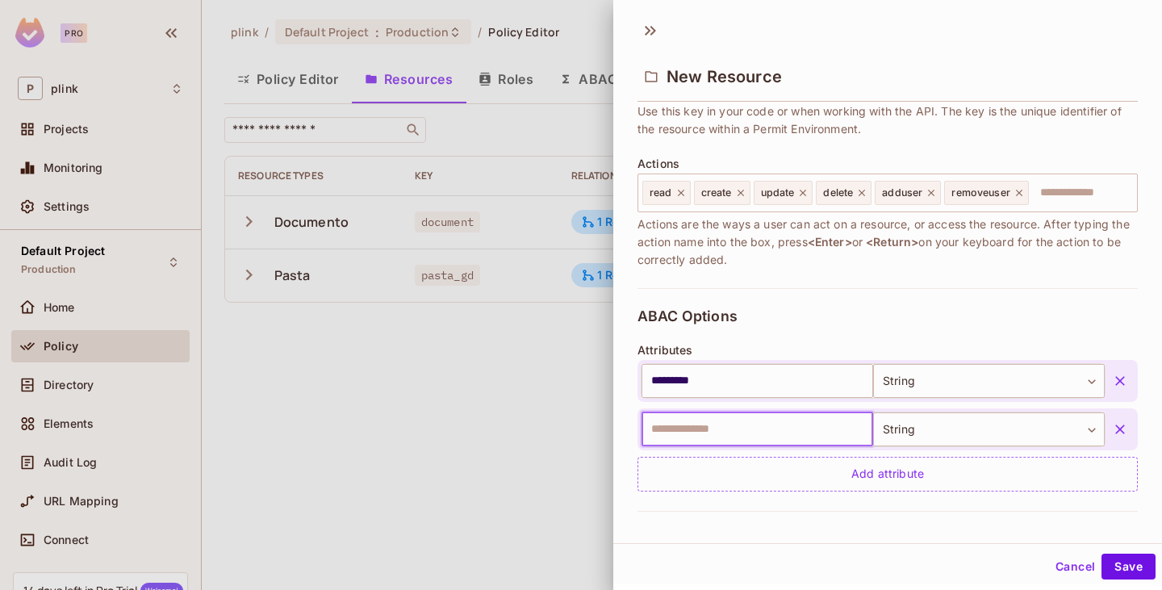
click at [698, 428] on input "text" at bounding box center [758, 430] width 232 height 34
click at [1010, 440] on body "Pro P plink Projects Monitoring Settings Default Project Production Home Policy…" at bounding box center [581, 295] width 1162 height 590
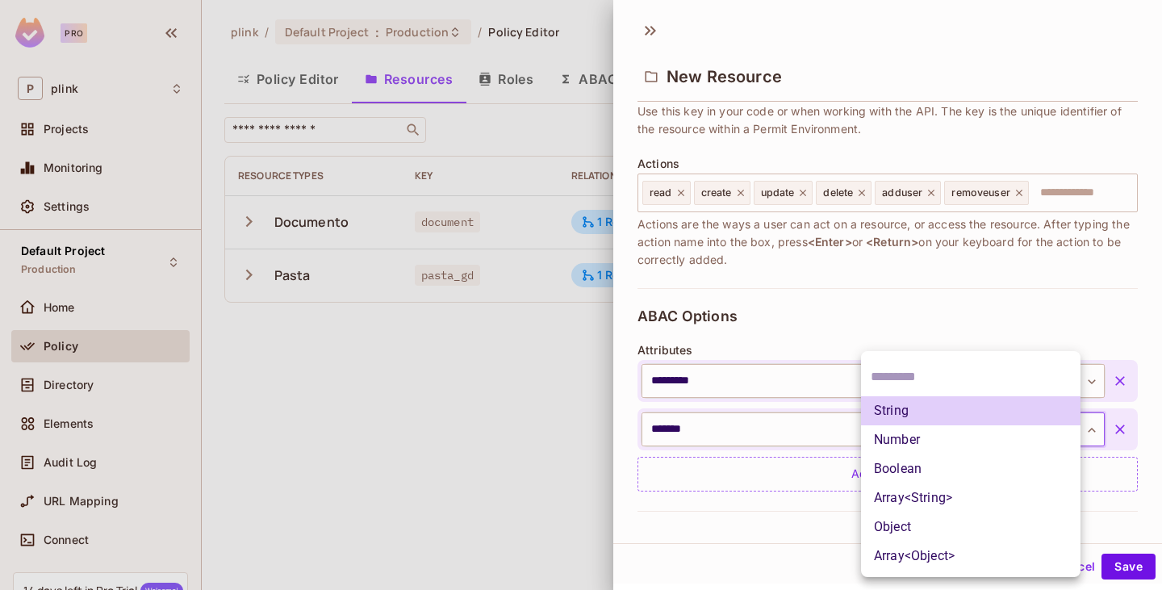
click at [906, 471] on li "Boolean" at bounding box center [971, 469] width 220 height 29
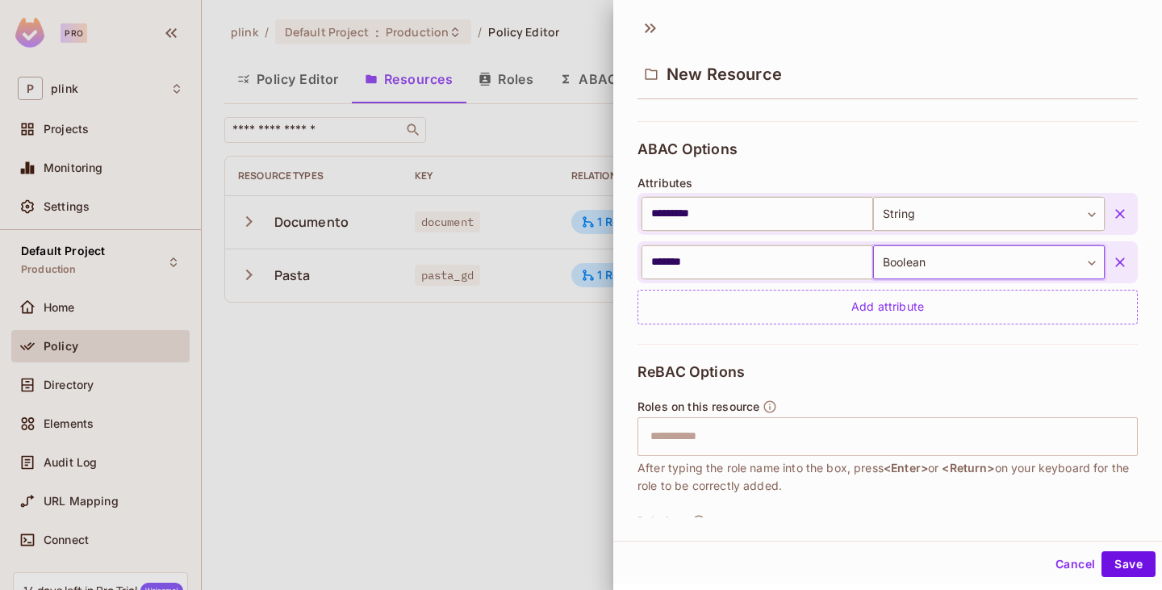
scroll to position [395, 0]
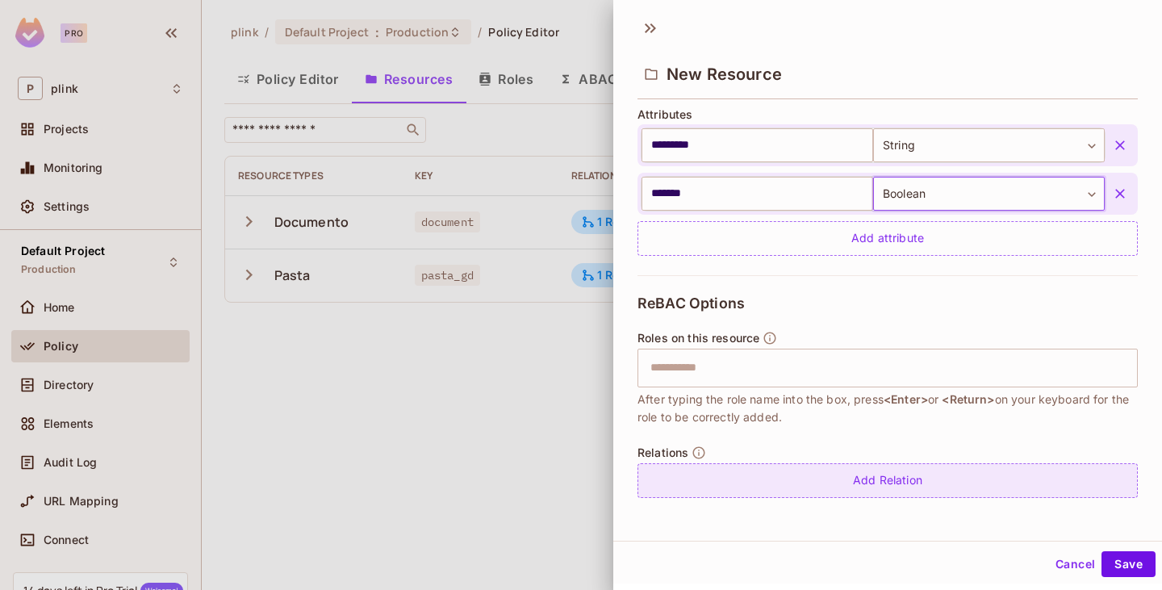
click at [866, 475] on div "Add Relation" at bounding box center [888, 480] width 501 height 35
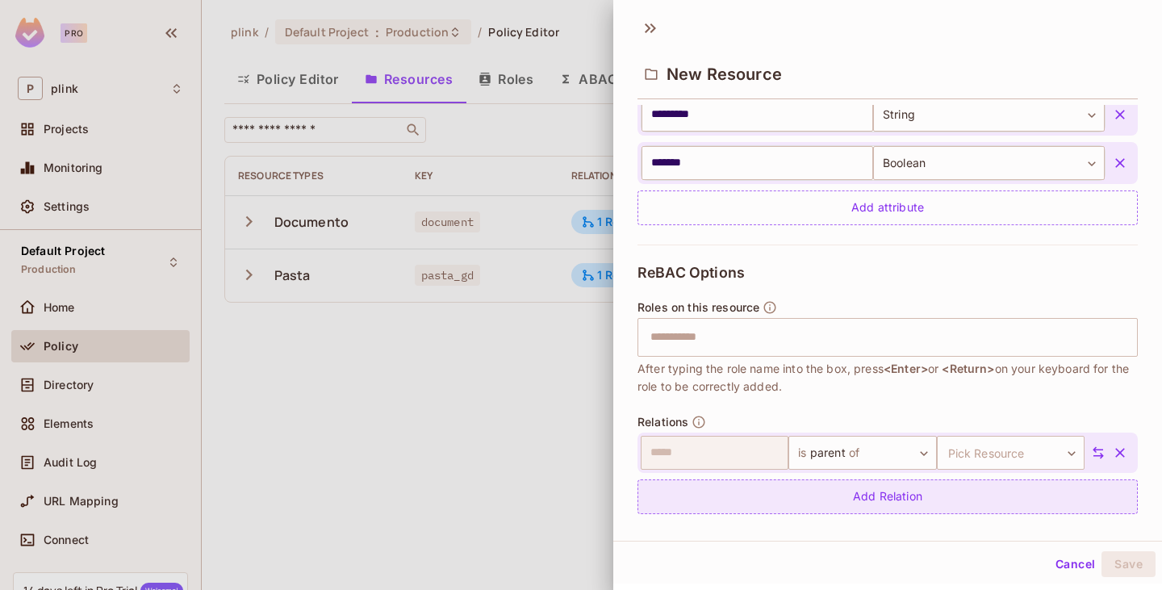
scroll to position [442, 0]
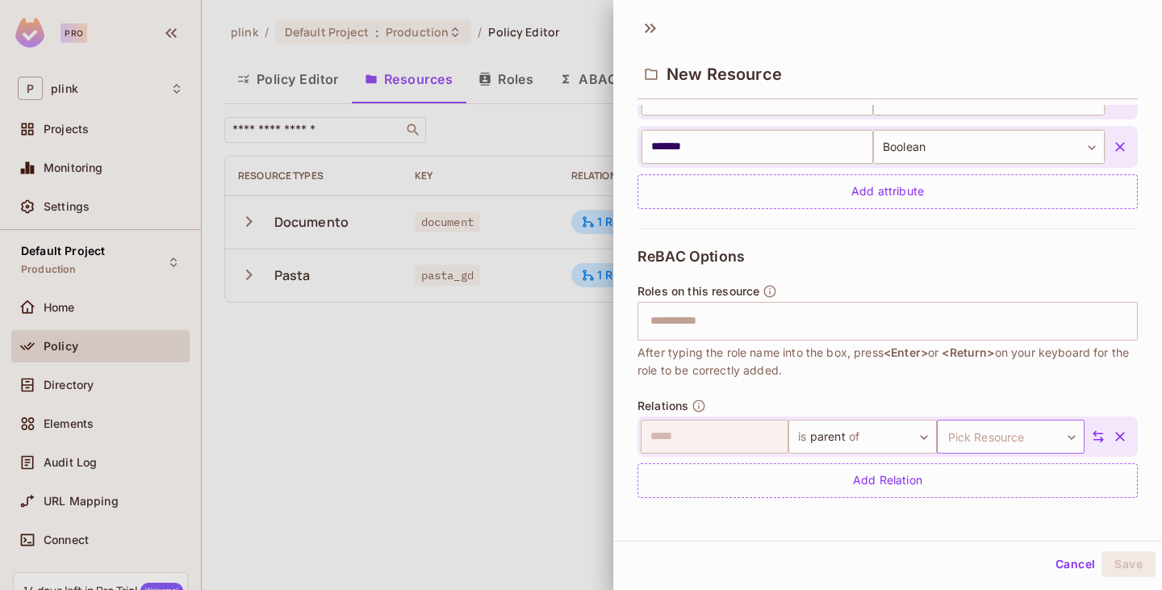
click at [975, 436] on body "Pro P plink Projects Monitoring Settings Default Project Production Home Policy…" at bounding box center [581, 295] width 1162 height 590
click at [966, 543] on li "pasta_gd" at bounding box center [985, 542] width 149 height 29
click at [1104, 560] on button "Save" at bounding box center [1129, 564] width 54 height 26
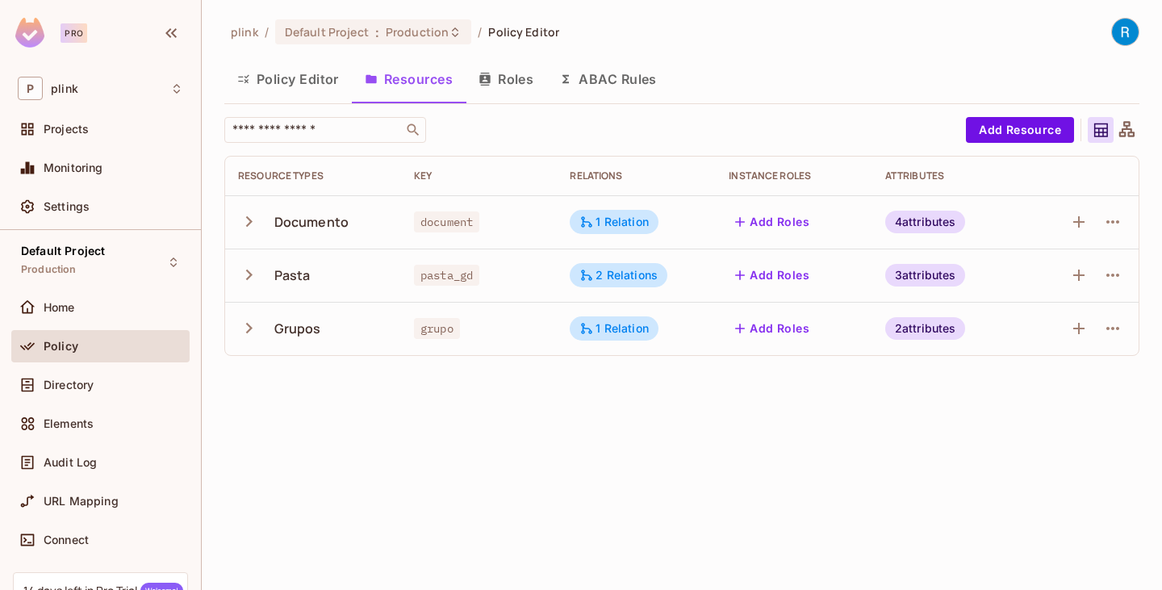
click at [1127, 120] on icon at bounding box center [1127, 130] width 20 height 20
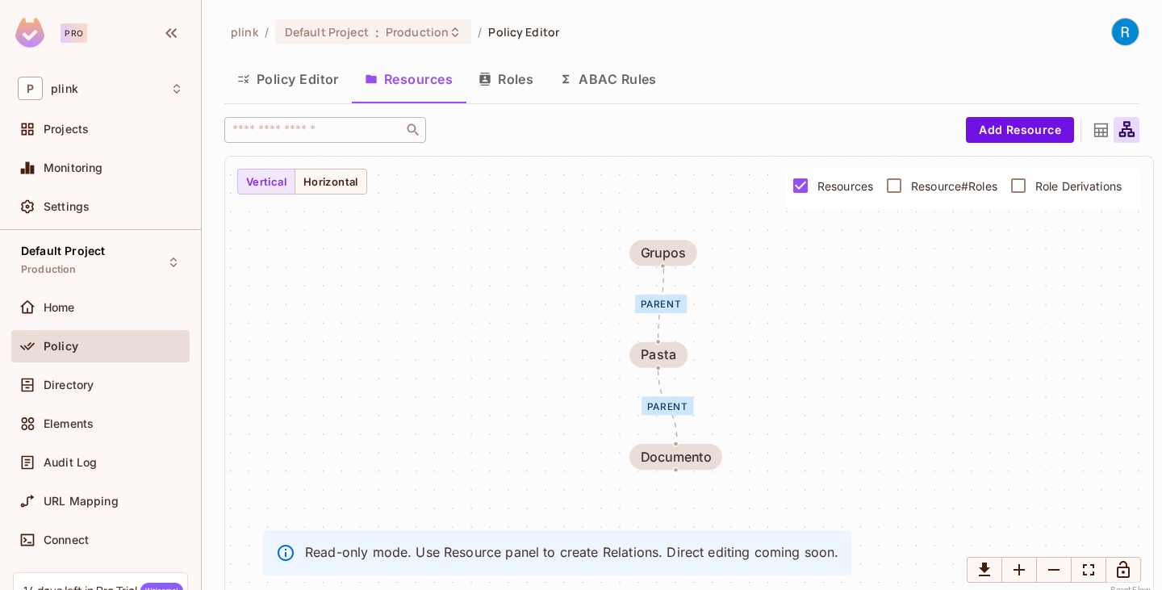
drag, startPoint x: 848, startPoint y: 337, endPoint x: 839, endPoint y: 287, distance: 50.8
click at [839, 287] on div "parent parent Documento Pasta Grupos" at bounding box center [689, 377] width 928 height 441
click at [351, 190] on button "Horizontal" at bounding box center [331, 182] width 73 height 26
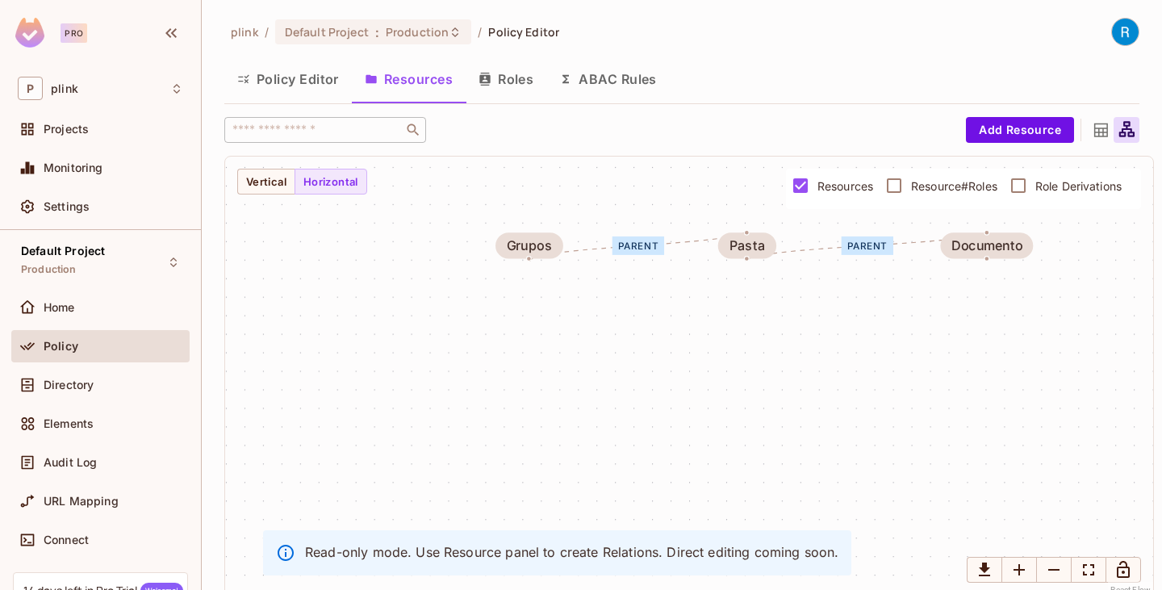
drag, startPoint x: 775, startPoint y: 302, endPoint x: 615, endPoint y: 290, distance: 160.3
click at [618, 291] on div "parent parent Documento Pasta Grupos" at bounding box center [689, 377] width 928 height 441
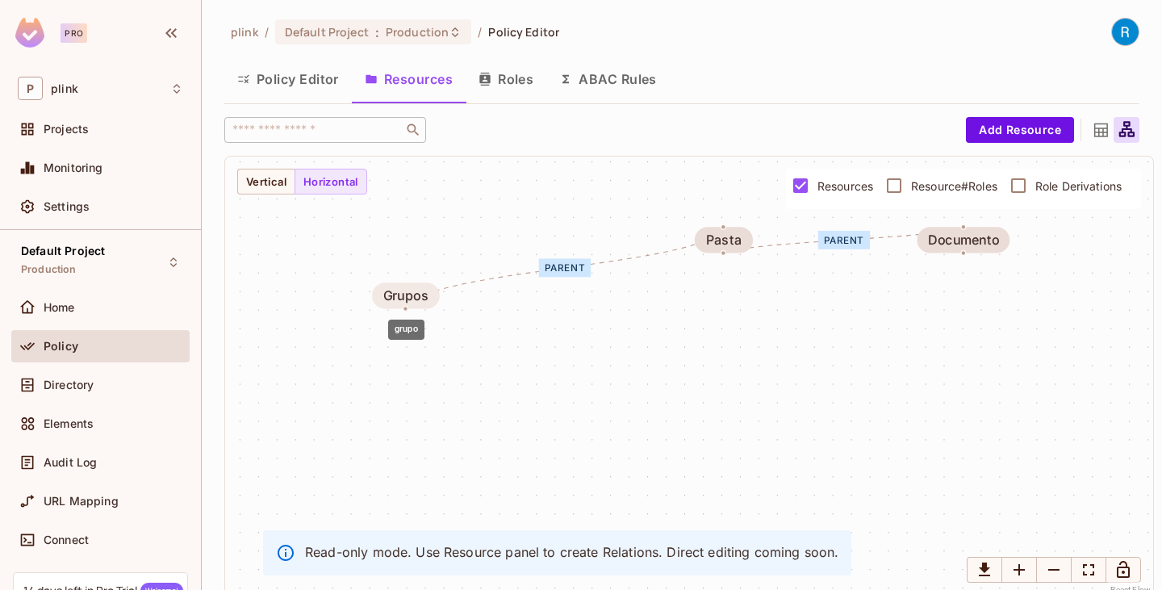
drag, startPoint x: 516, startPoint y: 236, endPoint x: 414, endPoint y: 292, distance: 116.4
click at [414, 292] on div "Grupos" at bounding box center [405, 295] width 45 height 15
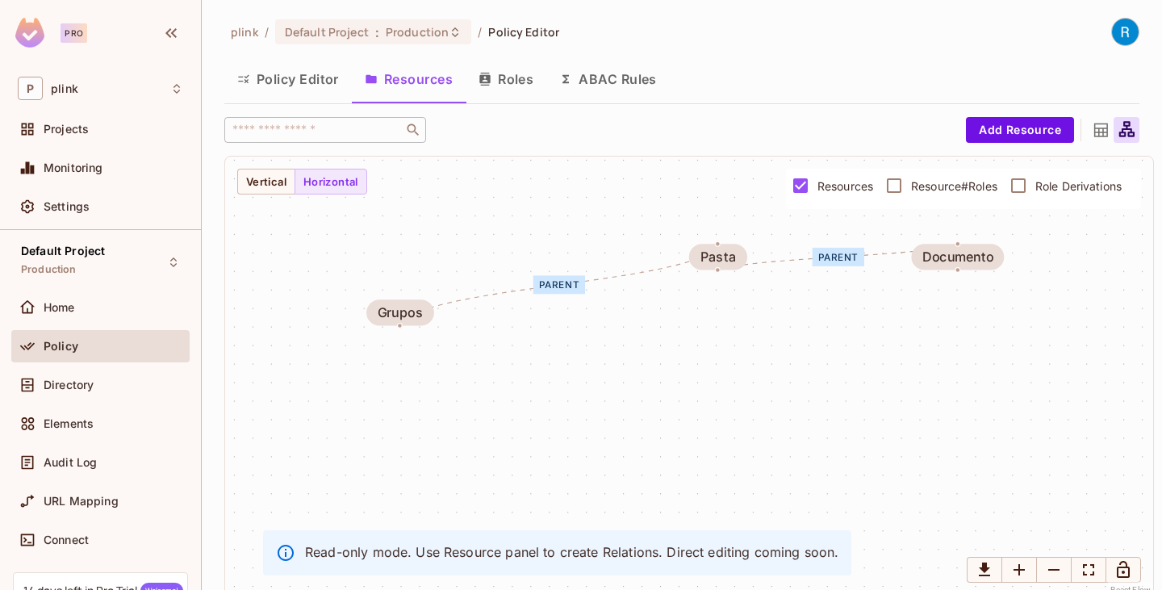
drag, startPoint x: 574, startPoint y: 265, endPoint x: 568, endPoint y: 282, distance: 17.9
click at [568, 282] on div "parent" at bounding box center [560, 284] width 52 height 19
click at [267, 187] on button "Vertical" at bounding box center [266, 182] width 58 height 26
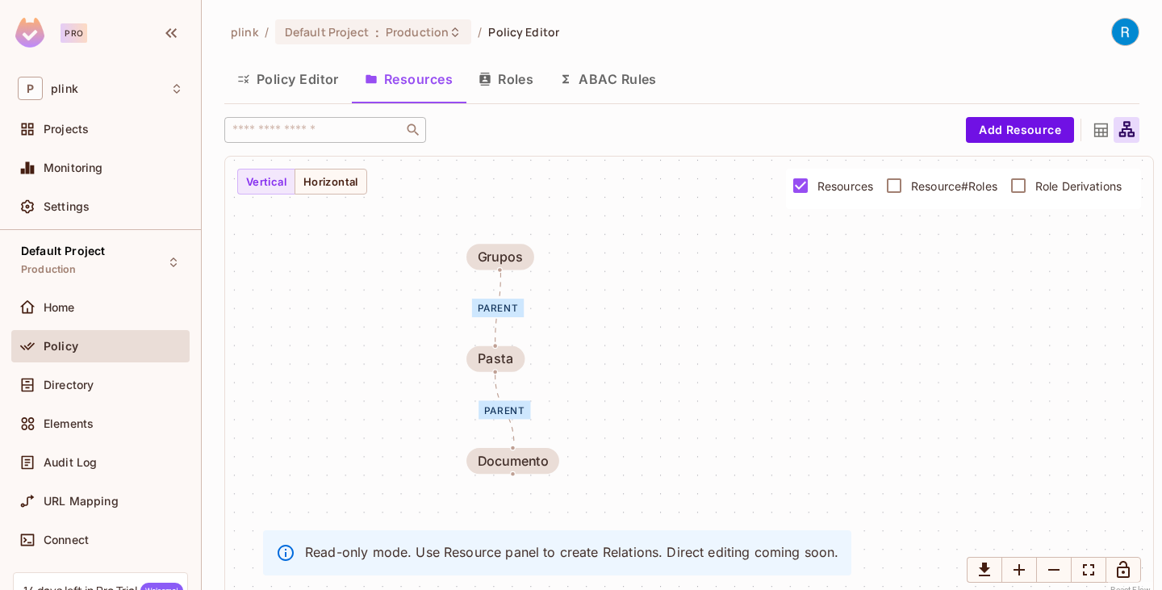
click at [1095, 136] on icon at bounding box center [1102, 131] width 14 height 14
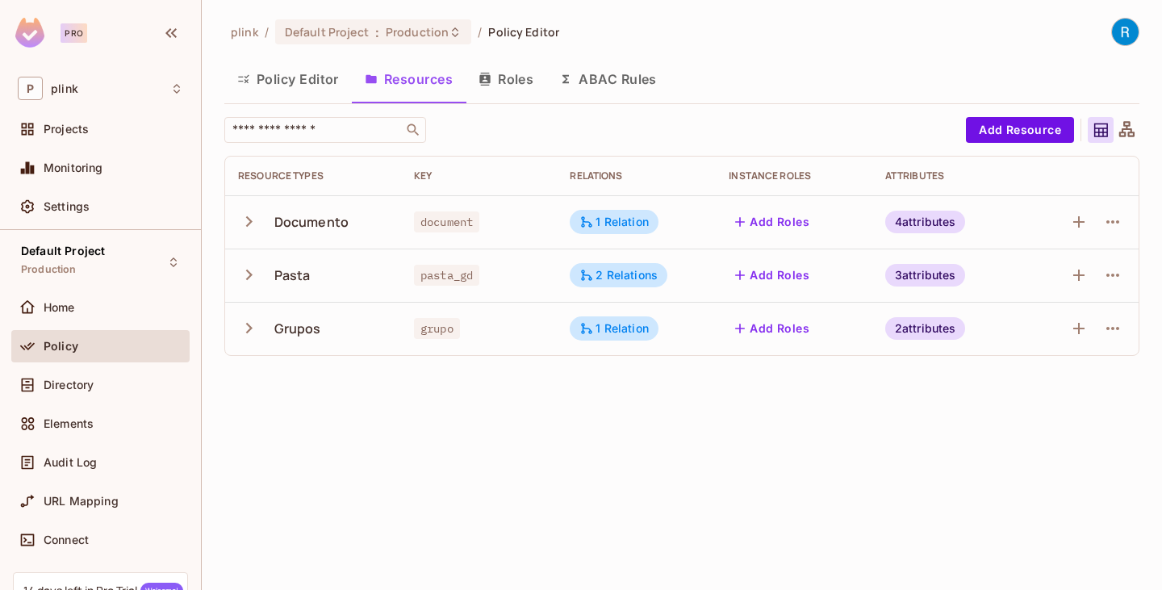
click at [505, 83] on button "Roles" at bounding box center [506, 79] width 81 height 40
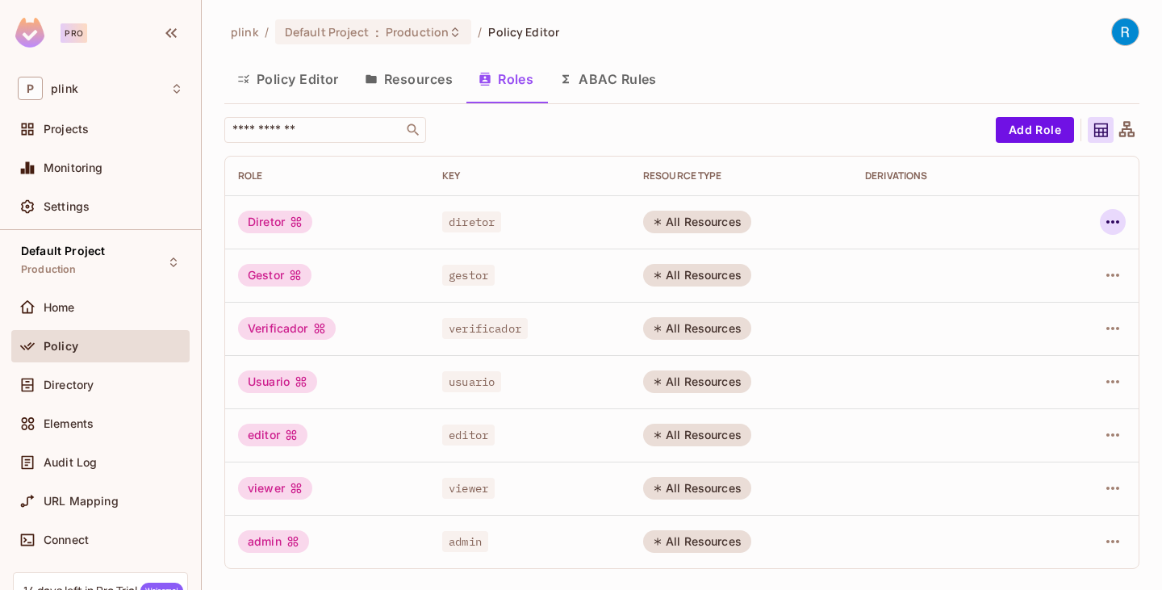
click at [1112, 225] on icon "button" at bounding box center [1113, 221] width 19 height 19
click at [1048, 266] on div "Edit Role" at bounding box center [1041, 259] width 48 height 16
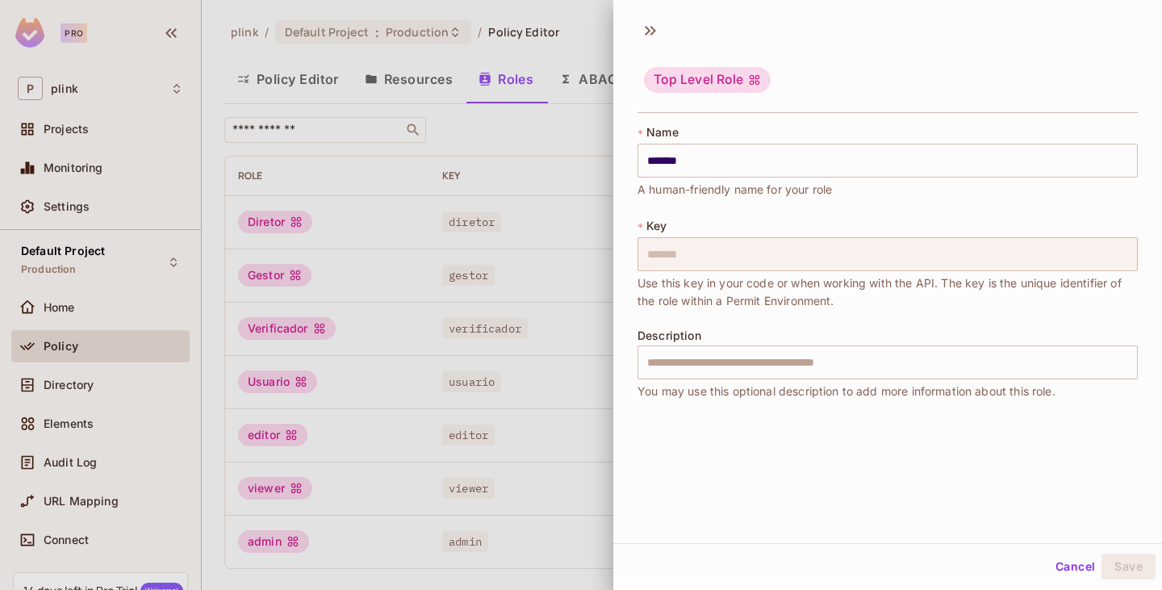
scroll to position [2, 0]
click at [835, 363] on input "text" at bounding box center [888, 360] width 501 height 34
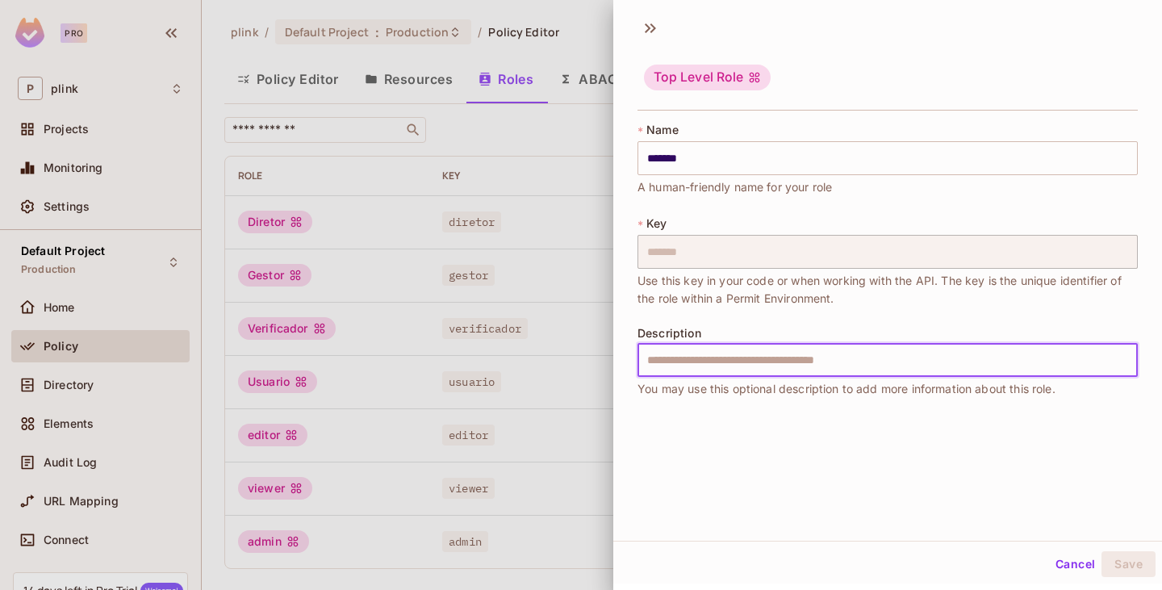
click at [1090, 447] on div "Top Level Role * Name ******* ​ A human-friendly name for your role * Key *****…" at bounding box center [888, 275] width 549 height 532
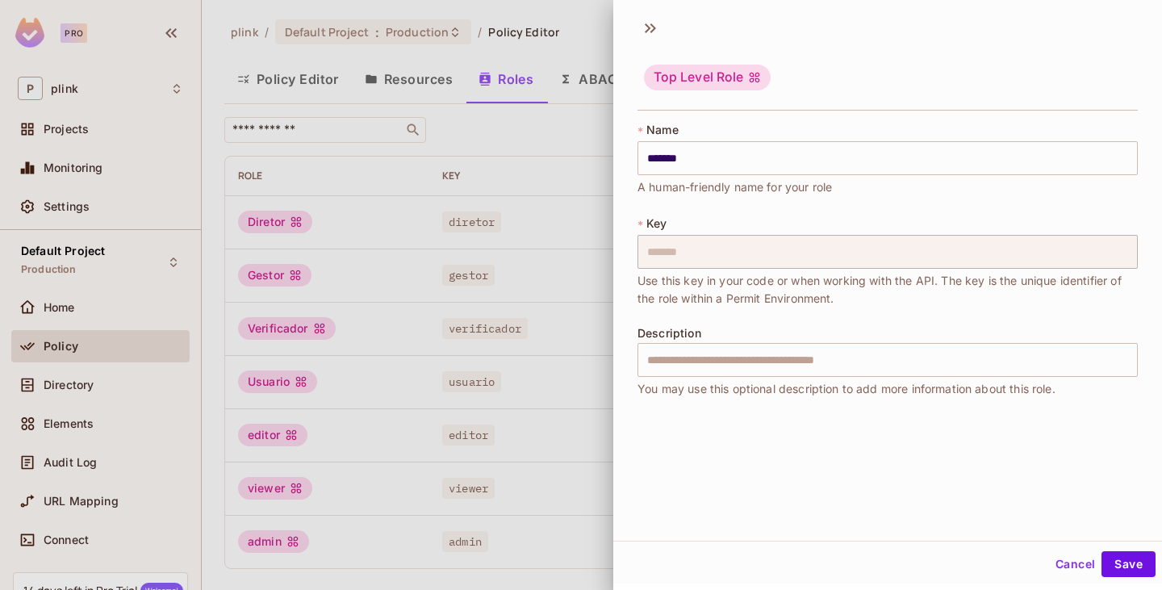
click at [1061, 560] on button "Cancel" at bounding box center [1075, 564] width 52 height 26
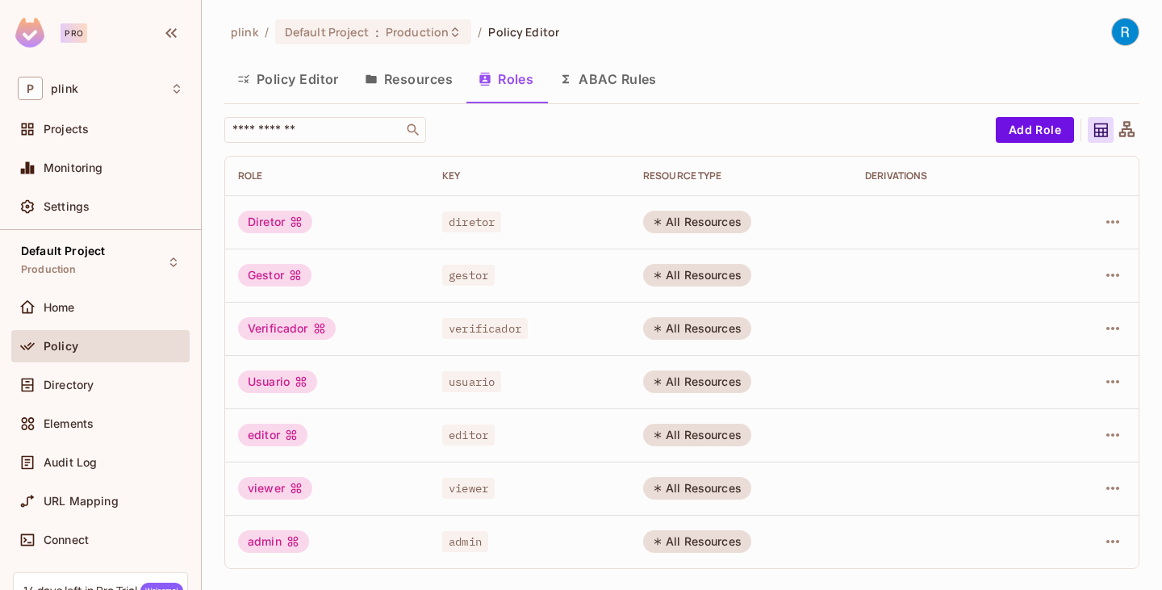
click at [1121, 134] on icon at bounding box center [1127, 130] width 20 height 20
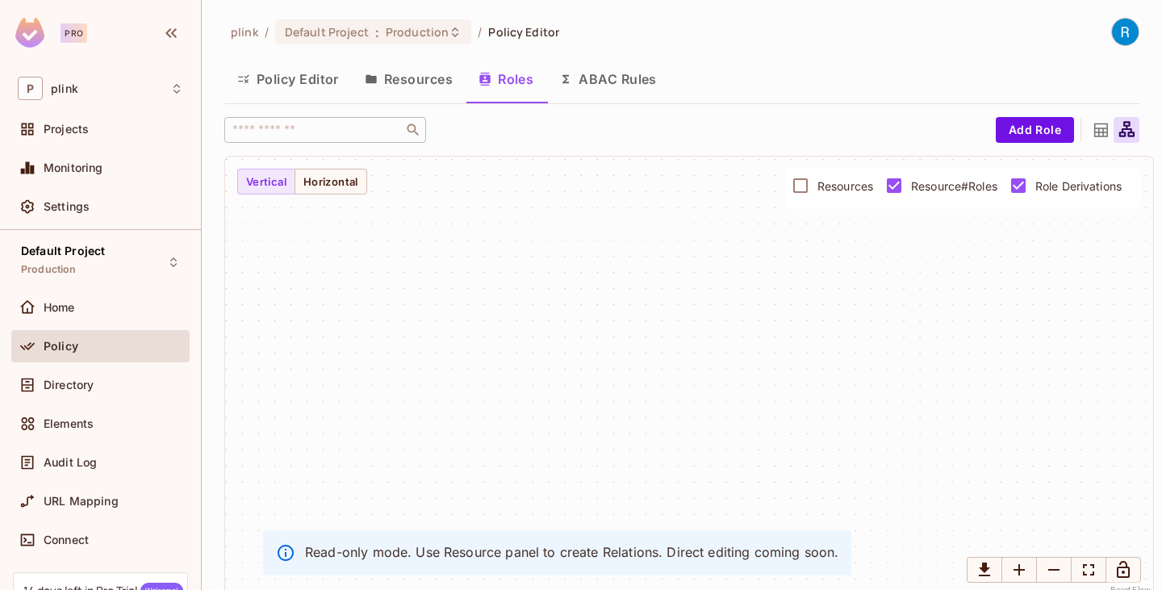
drag, startPoint x: 835, startPoint y: 322, endPoint x: 812, endPoint y: 233, distance: 91.6
click at [812, 233] on div at bounding box center [689, 377] width 928 height 441
click at [1088, 132] on div at bounding box center [1101, 130] width 26 height 26
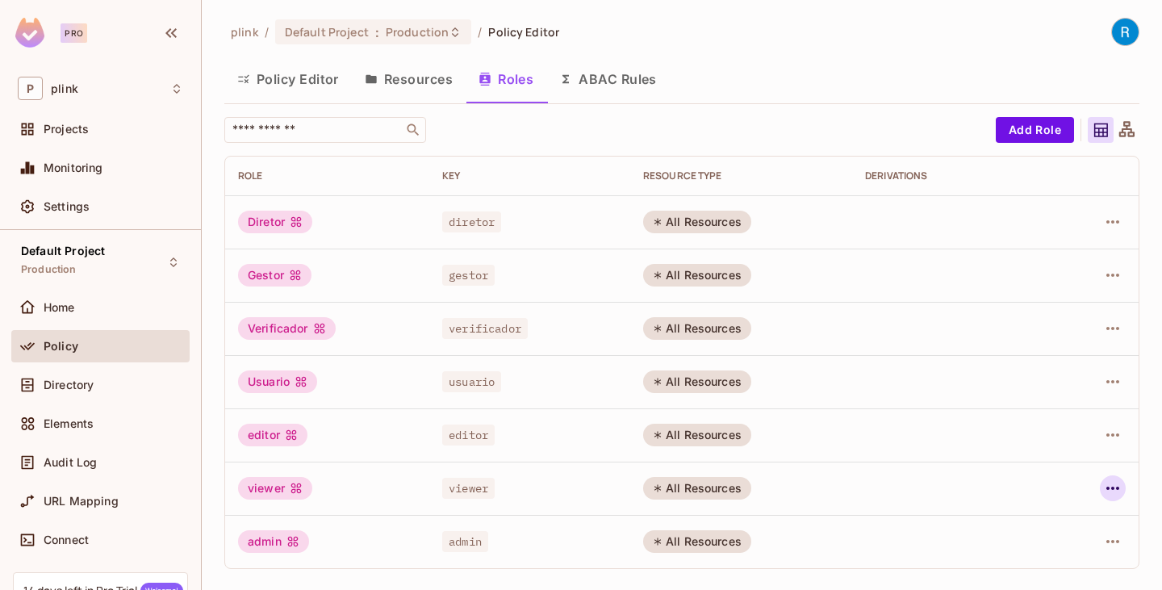
click at [1114, 488] on icon "button" at bounding box center [1113, 488] width 13 height 3
click at [1077, 517] on div "Edit Attributes" at bounding box center [1057, 517] width 80 height 16
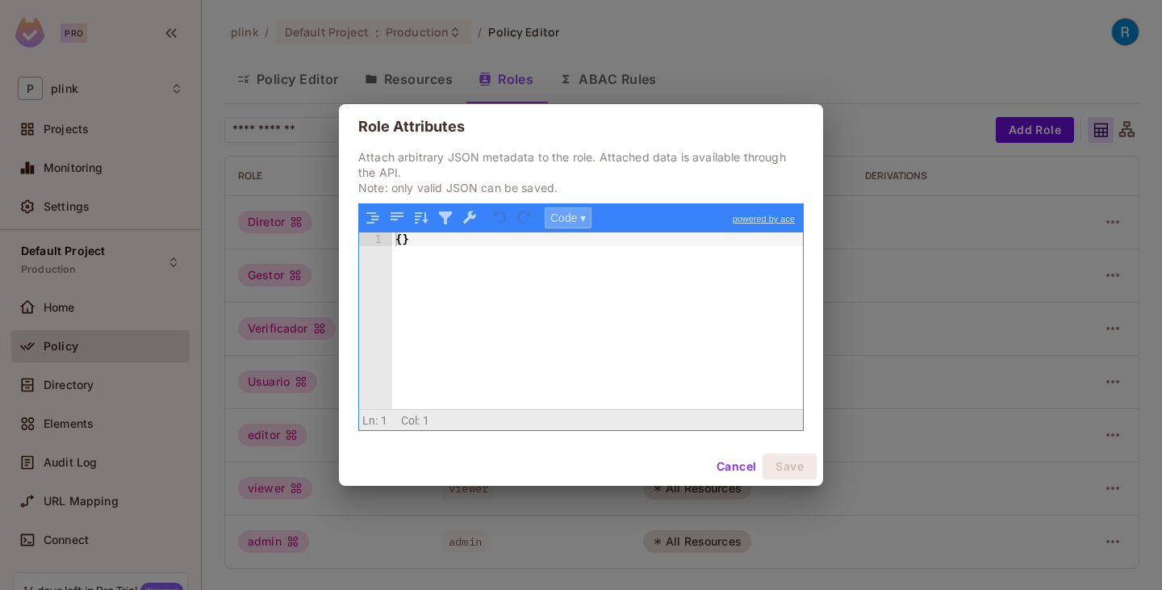
click at [585, 212] on button "Code ▾" at bounding box center [568, 217] width 47 height 21
click at [579, 260] on div "Tree" at bounding box center [594, 259] width 97 height 19
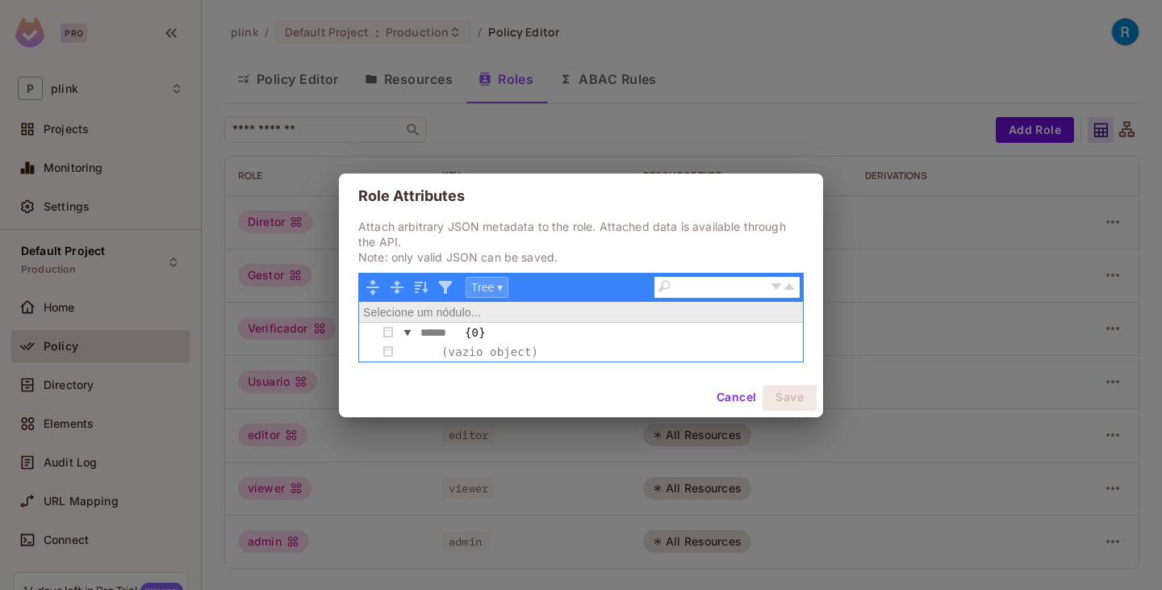
click at [499, 290] on button "Tree ▾" at bounding box center [487, 287] width 43 height 21
click at [505, 305] on div "Code" at bounding box center [515, 309] width 97 height 19
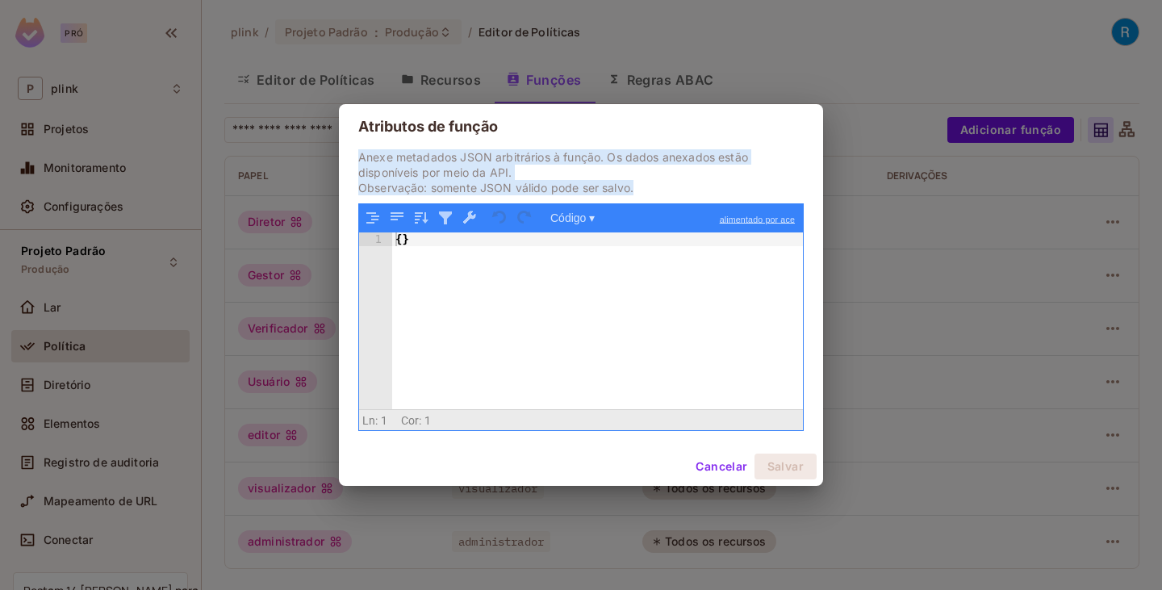
drag, startPoint x: 361, startPoint y: 158, endPoint x: 636, endPoint y: 181, distance: 276.2
click at [636, 181] on p "Anexe metadados JSON arbitrários à função. Os dados anexados estão disponíveis …" at bounding box center [581, 172] width 446 height 46
click at [760, 220] on font "alimentado por ace" at bounding box center [757, 221] width 75 height 10
click at [723, 465] on font "Cancelar" at bounding box center [722, 466] width 52 height 14
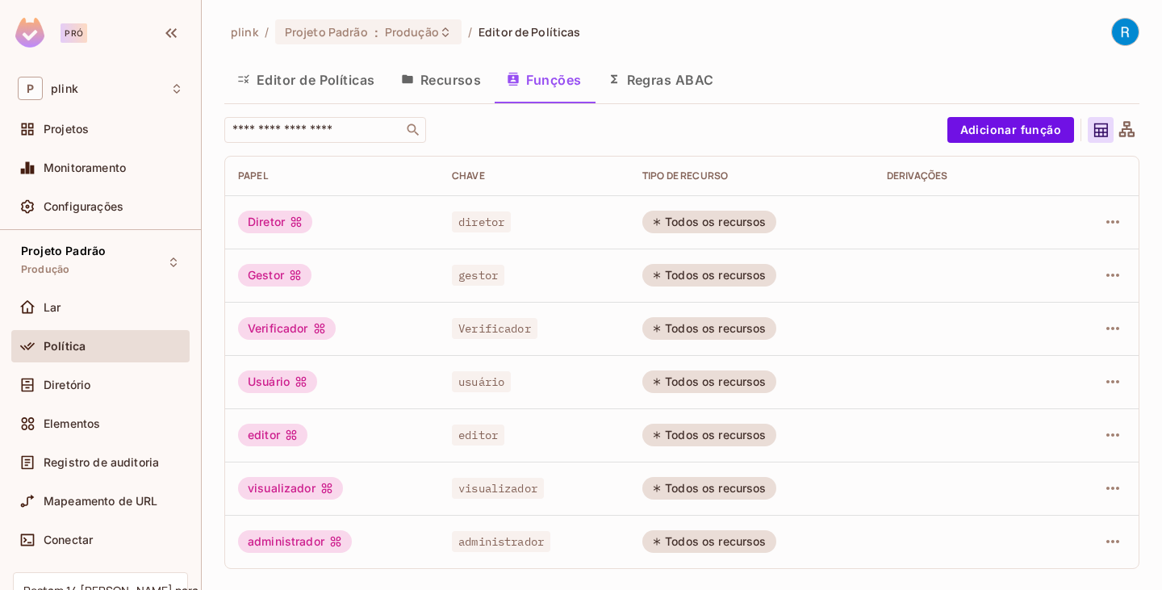
click at [558, 132] on div "​" at bounding box center [581, 130] width 715 height 26
click at [430, 82] on font "Recursos" at bounding box center [451, 80] width 61 height 16
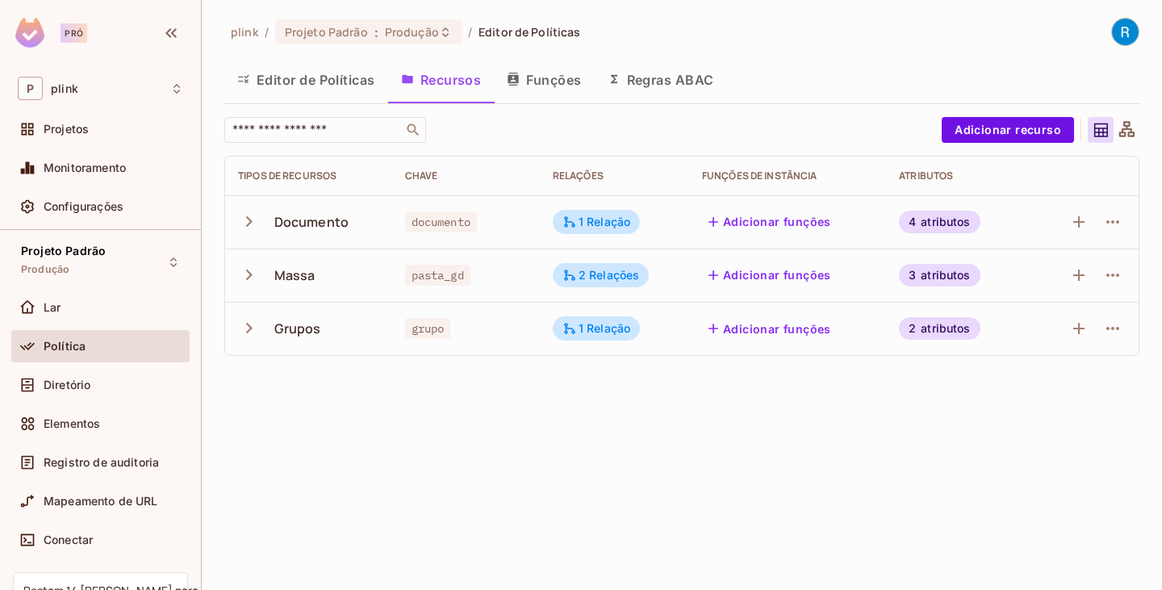
click at [323, 82] on font "Editor de Políticas" at bounding box center [316, 80] width 119 height 16
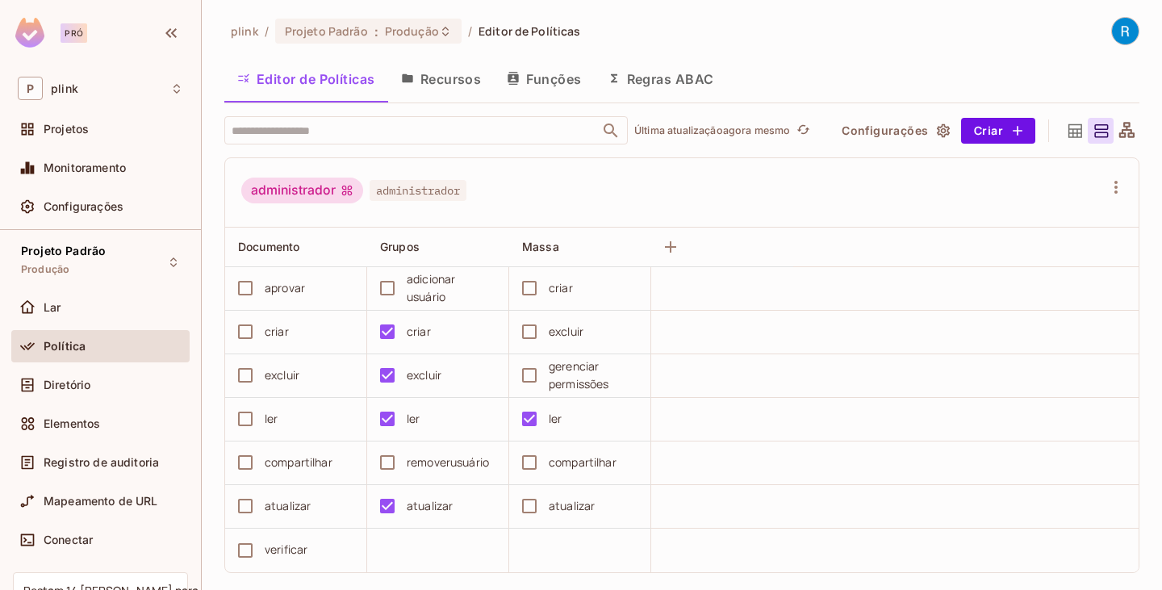
click at [1120, 128] on icon at bounding box center [1127, 129] width 15 height 15
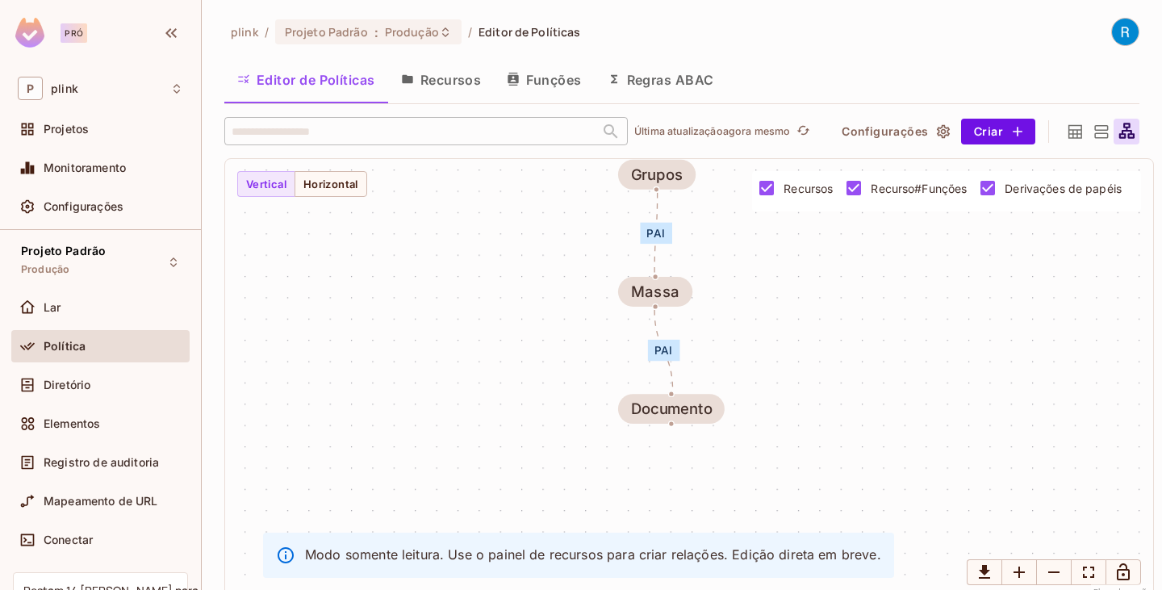
drag, startPoint x: 873, startPoint y: 394, endPoint x: 831, endPoint y: 333, distance: 74.3
click at [831, 333] on div "pai pai Documento Massa Grupos" at bounding box center [689, 379] width 928 height 441
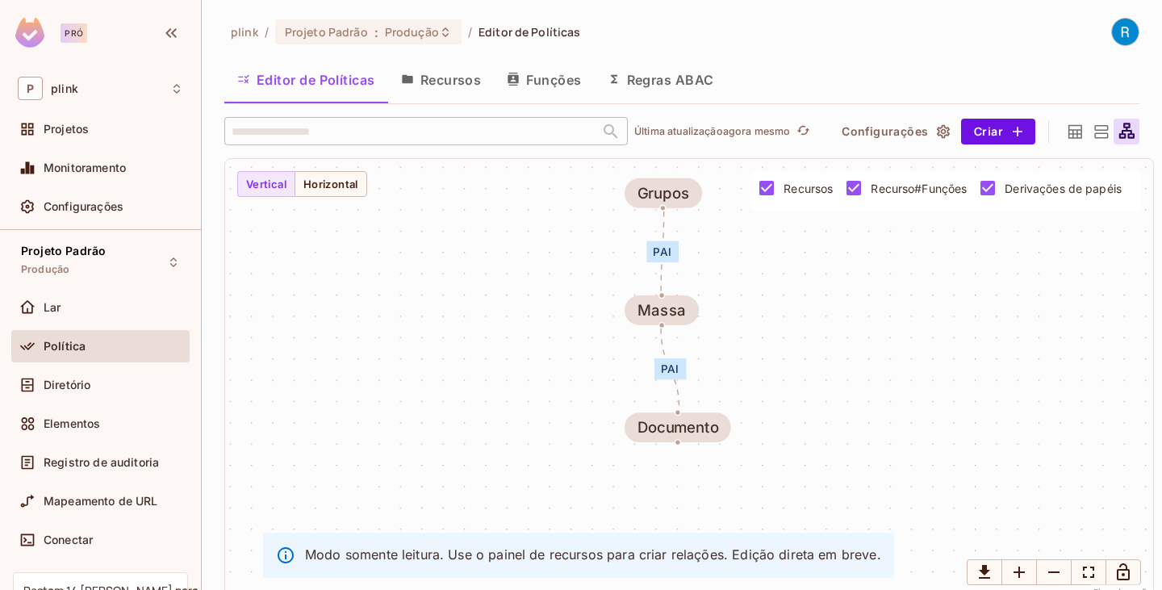
drag, startPoint x: 831, startPoint y: 333, endPoint x: 837, endPoint y: 351, distance: 19.7
click at [837, 351] on div "pai pai Documento Massa Grupos" at bounding box center [689, 379] width 928 height 441
click at [1095, 138] on icon at bounding box center [1102, 131] width 14 height 13
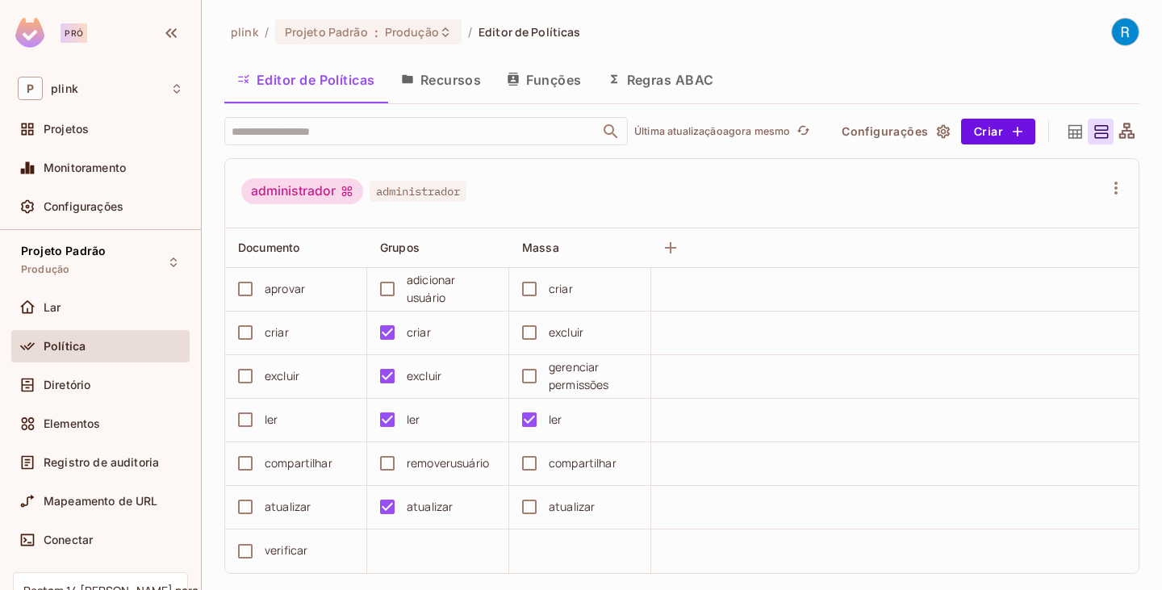
click at [1069, 138] on icon at bounding box center [1076, 131] width 14 height 14
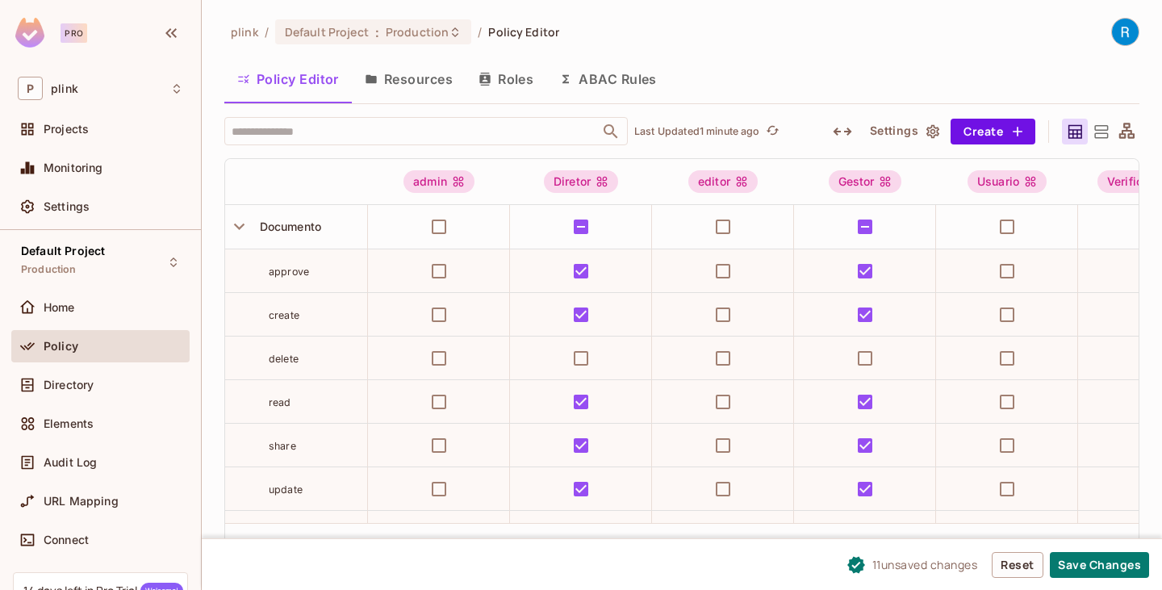
click at [416, 77] on button "Resources" at bounding box center [409, 79] width 114 height 40
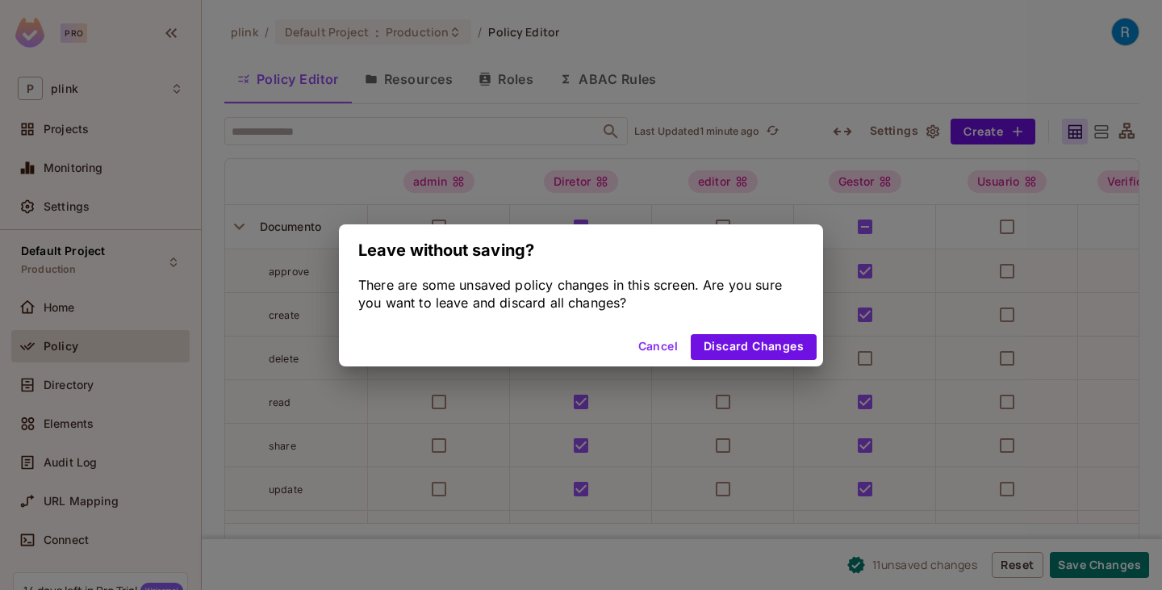
click at [732, 342] on button "Discard Changes" at bounding box center [754, 347] width 126 height 26
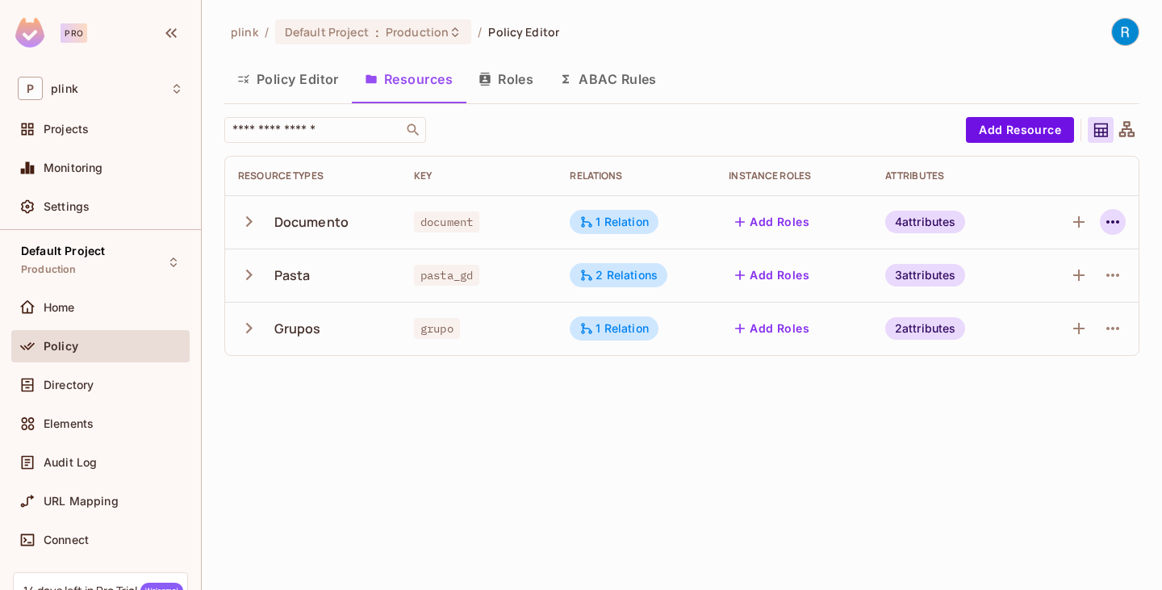
click at [1122, 218] on icon "button" at bounding box center [1113, 221] width 19 height 19
click at [1045, 283] on div "Edit Resource" at bounding box center [1043, 286] width 76 height 16
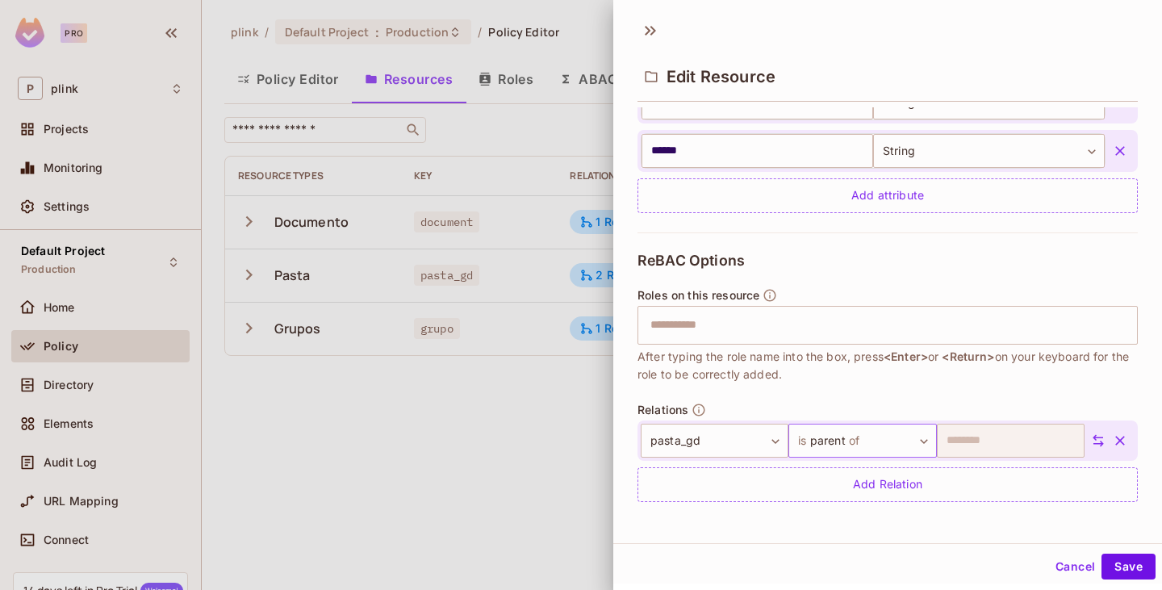
scroll to position [538, 0]
click at [543, 435] on div at bounding box center [581, 295] width 1162 height 590
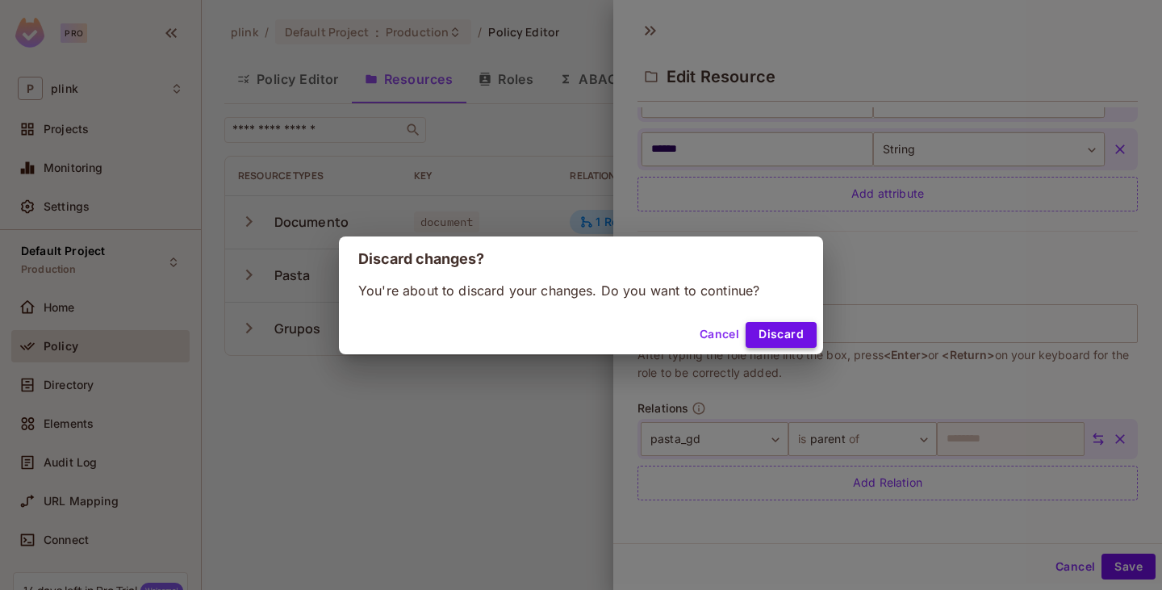
click at [780, 329] on button "Discard" at bounding box center [781, 335] width 71 height 26
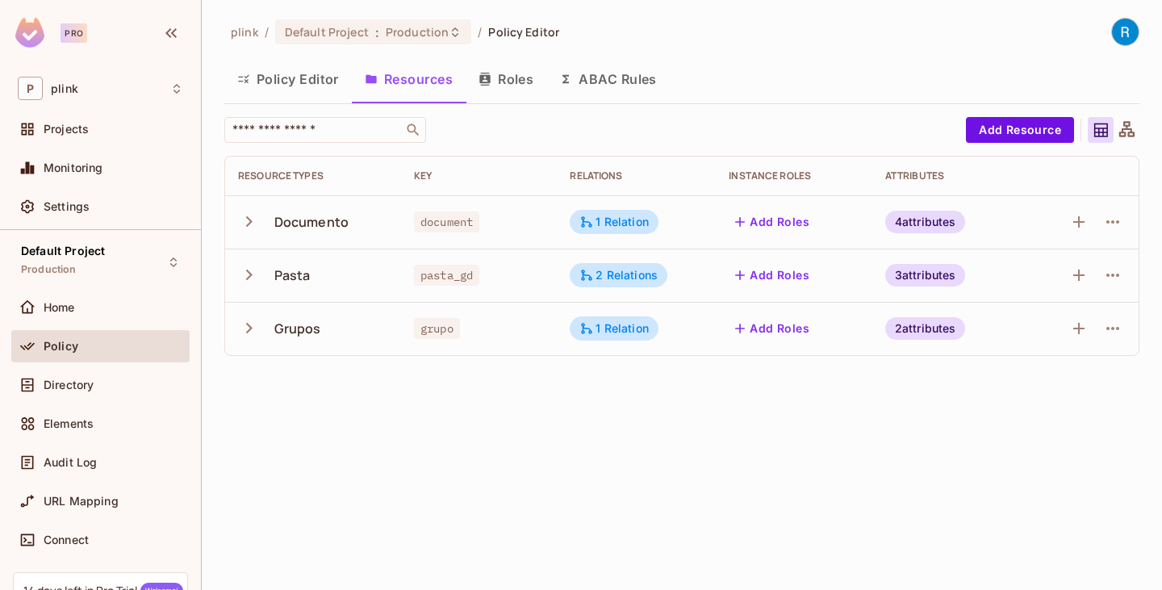
click at [295, 84] on button "Policy Editor" at bounding box center [288, 79] width 128 height 40
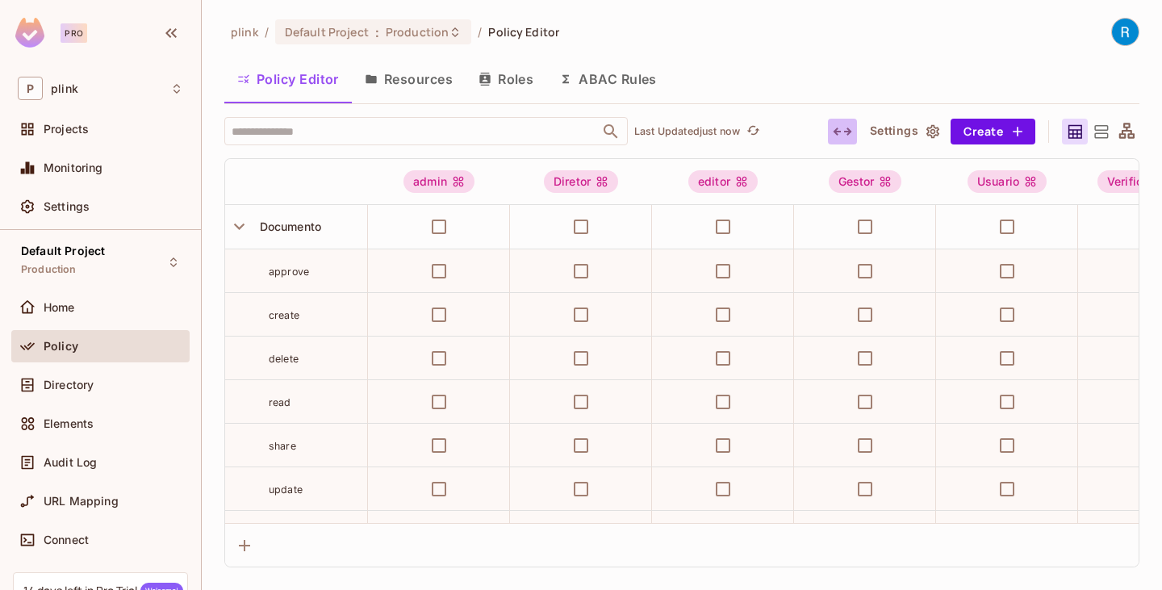
click at [838, 132] on icon "button" at bounding box center [842, 131] width 19 height 19
click at [930, 128] on icon "button" at bounding box center [933, 131] width 13 height 14
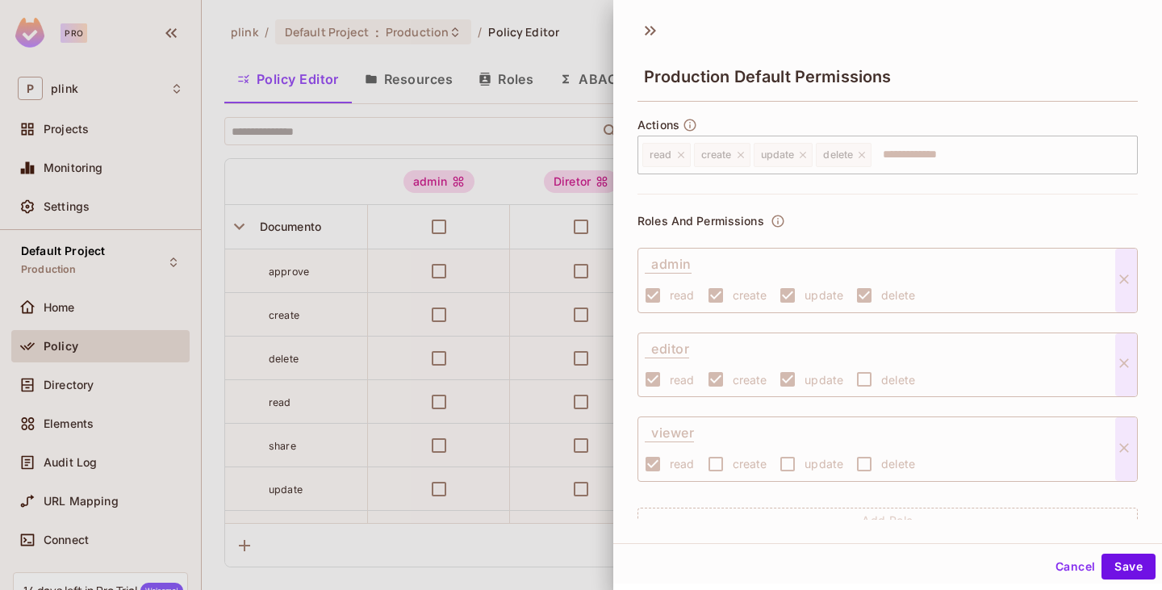
scroll to position [2, 0]
click at [1121, 560] on button "Save" at bounding box center [1129, 564] width 54 height 26
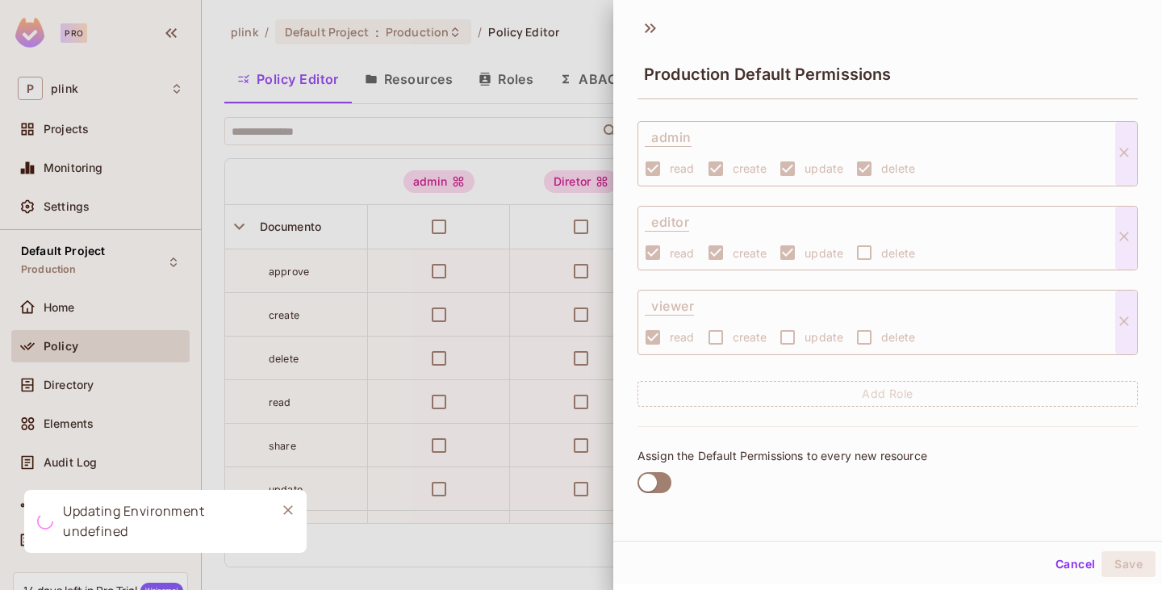
scroll to position [126, 0]
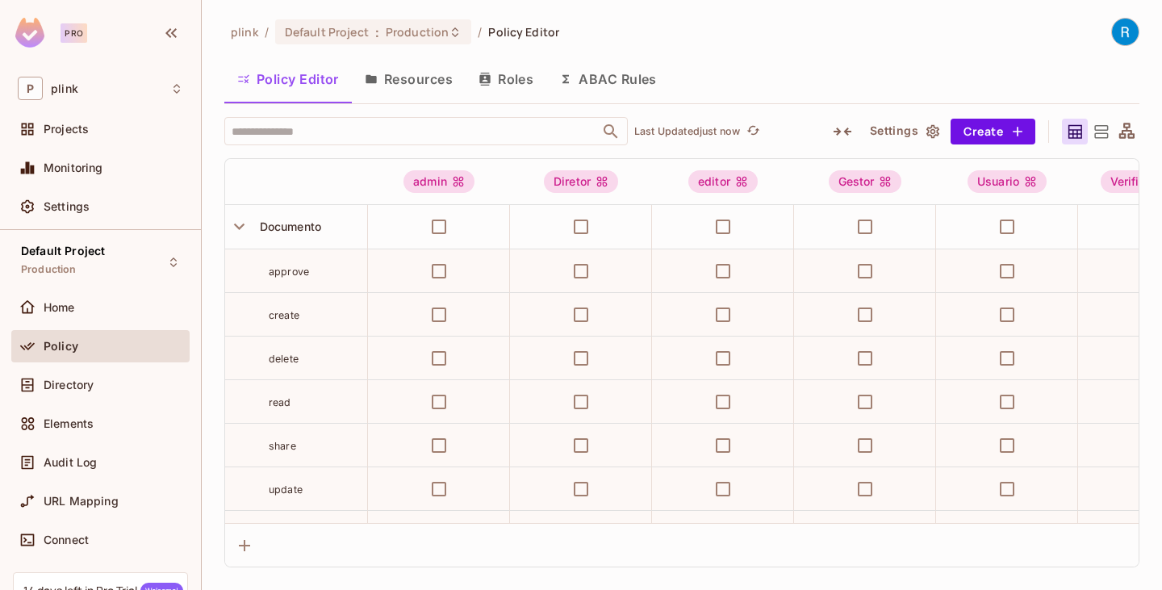
click at [1101, 133] on icon at bounding box center [1102, 131] width 14 height 13
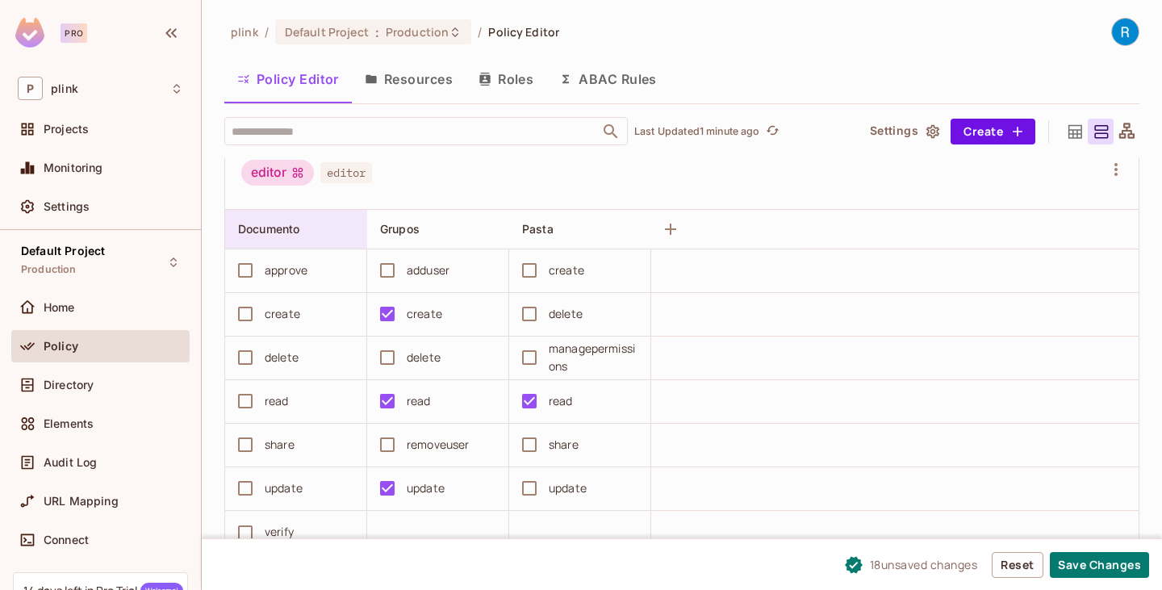
scroll to position [807, 0]
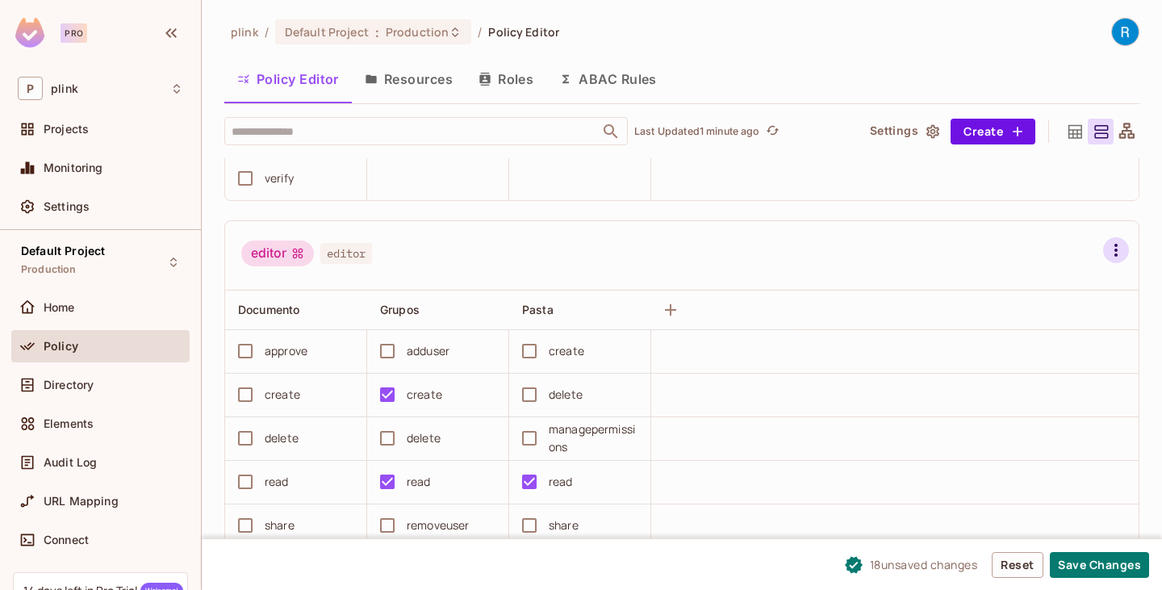
click at [1107, 248] on icon "button" at bounding box center [1116, 250] width 19 height 19
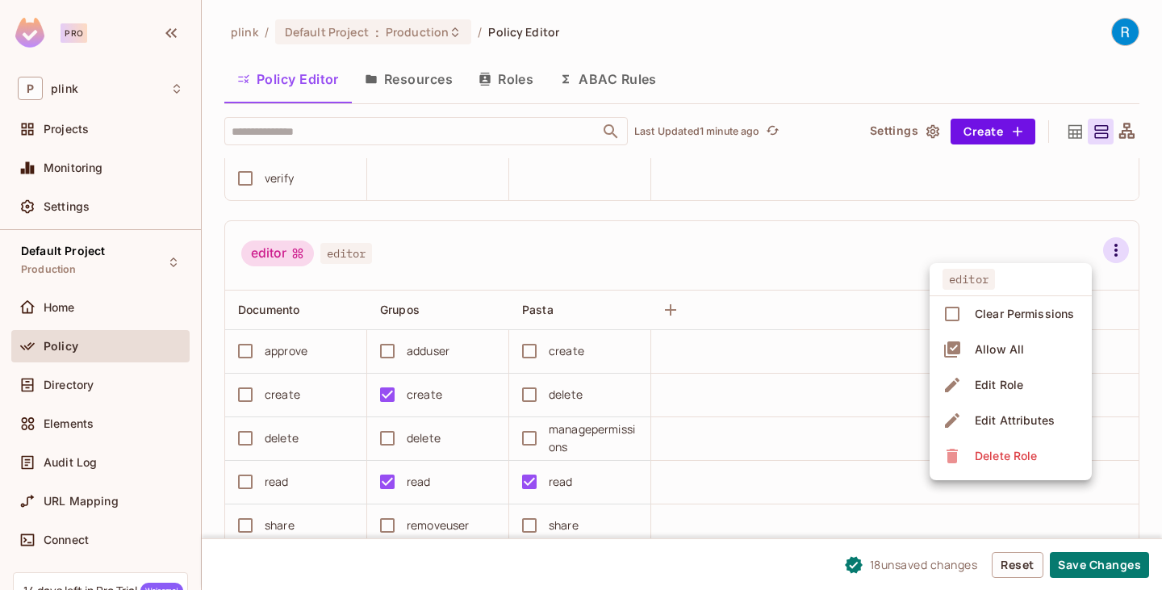
click at [994, 451] on div "Delete Role" at bounding box center [1006, 456] width 62 height 16
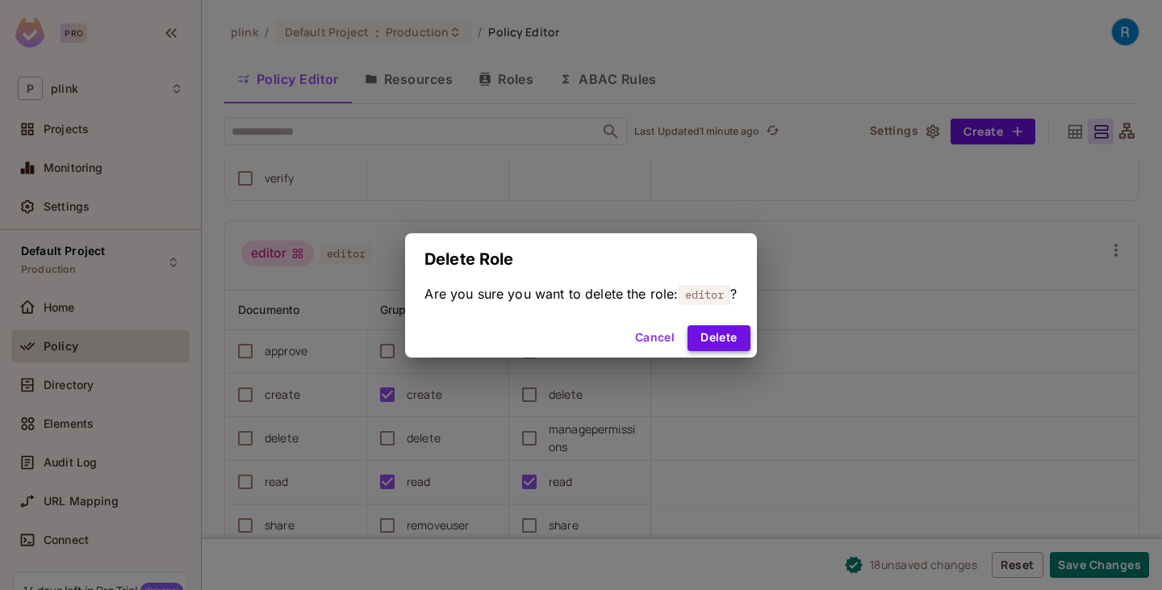
click at [721, 337] on button "Delete" at bounding box center [719, 338] width 62 height 26
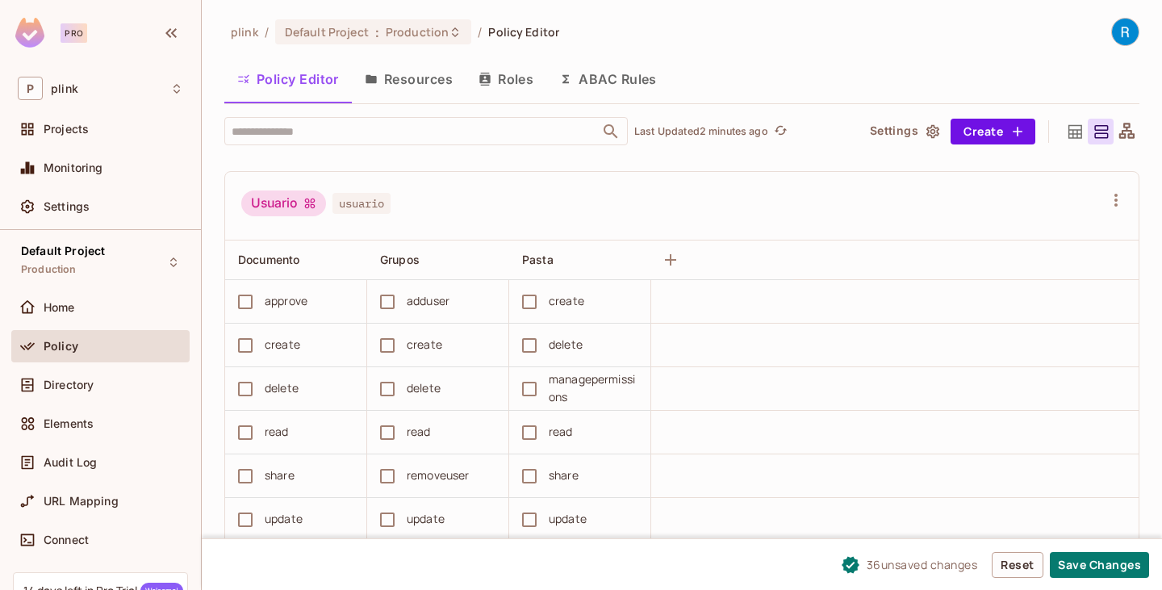
scroll to position [1130, 0]
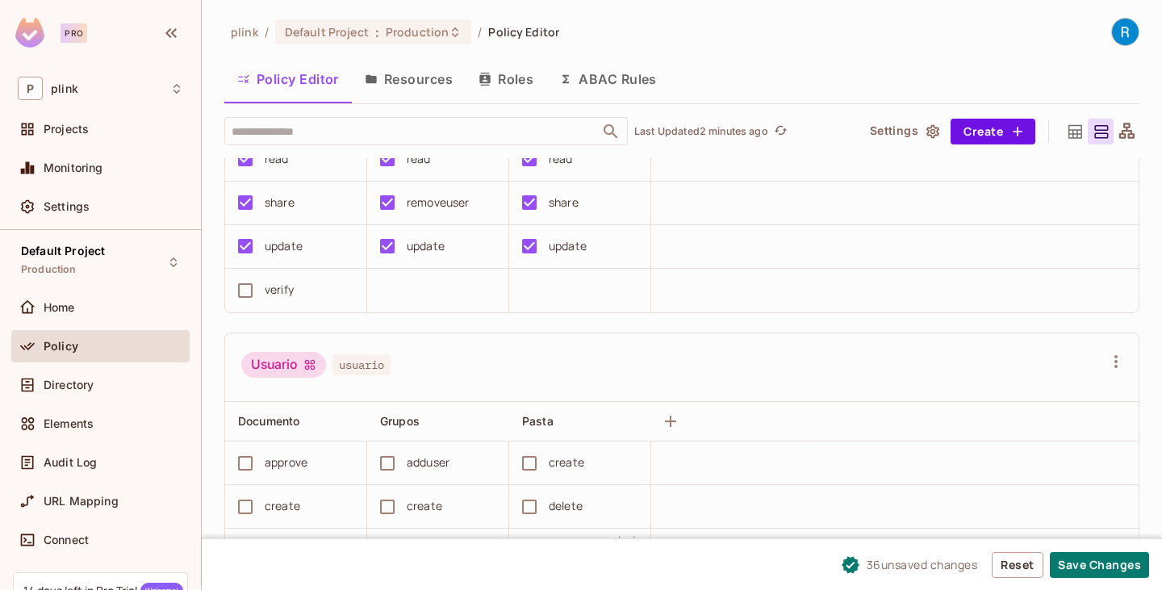
click at [1018, 559] on button "Reset" at bounding box center [1018, 565] width 52 height 26
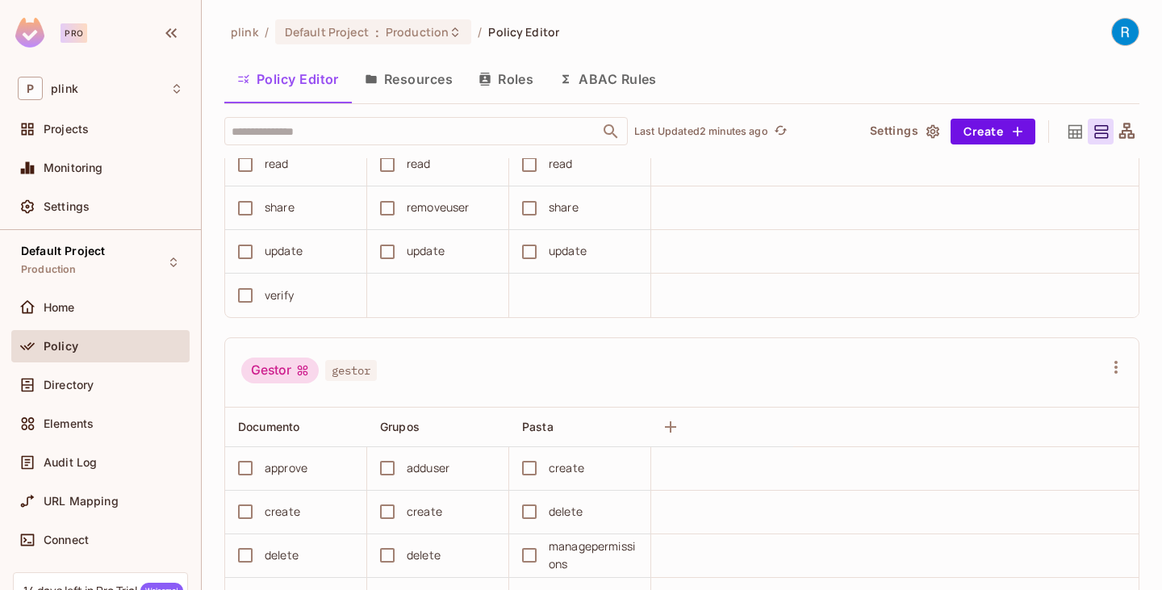
scroll to position [484, 0]
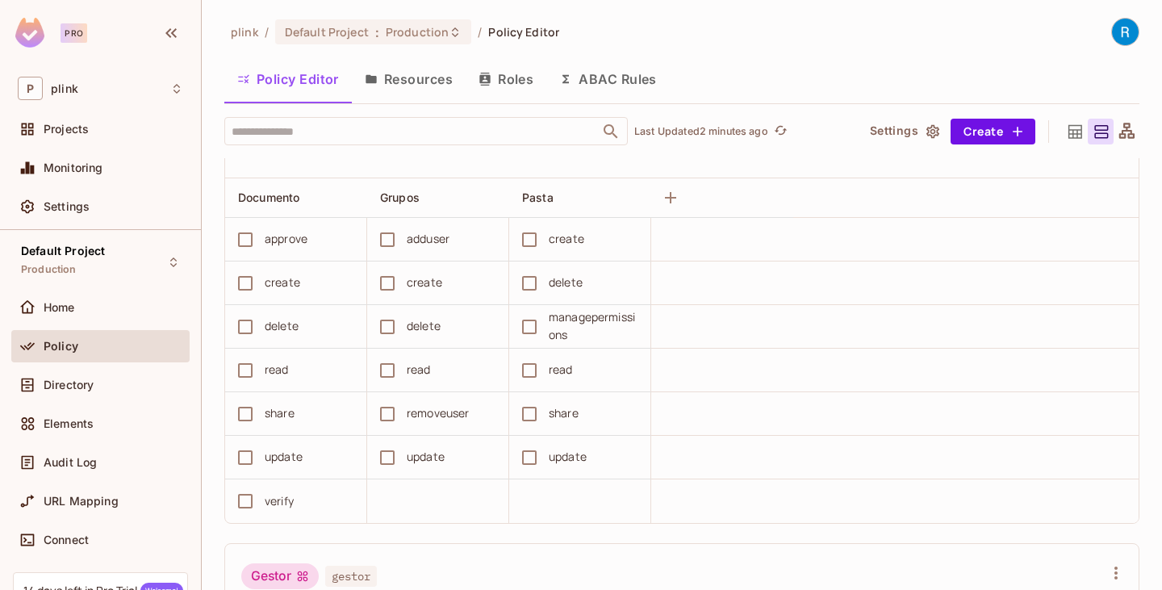
click at [516, 82] on button "Roles" at bounding box center [506, 79] width 81 height 40
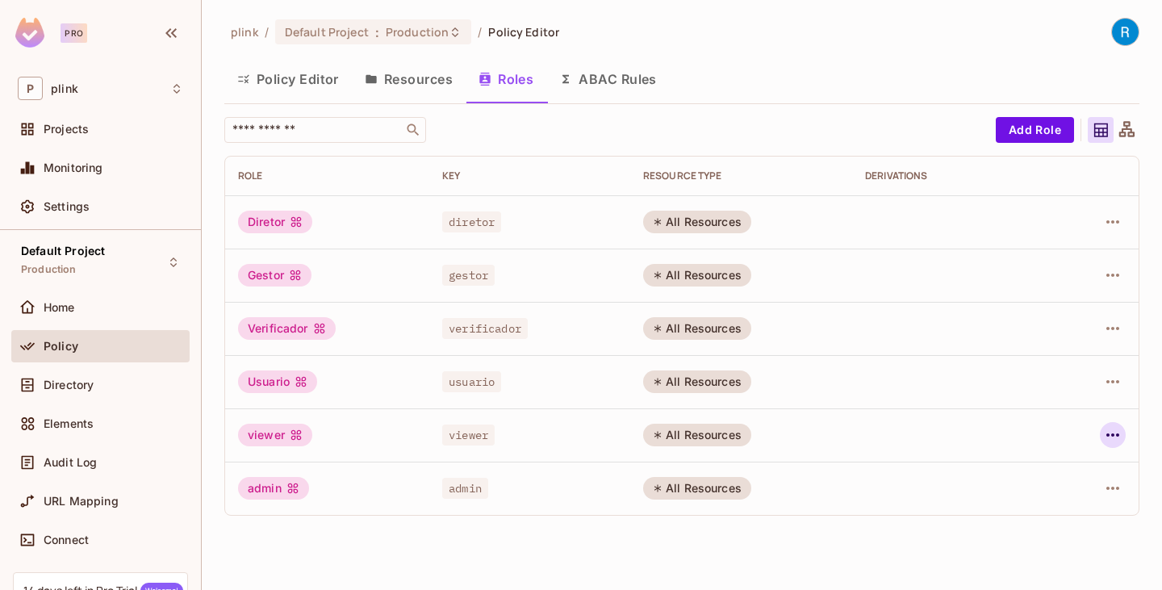
click at [1116, 434] on icon "button" at bounding box center [1113, 434] width 19 height 19
click at [706, 545] on div at bounding box center [581, 295] width 1162 height 590
click at [1109, 386] on icon "button" at bounding box center [1113, 381] width 19 height 19
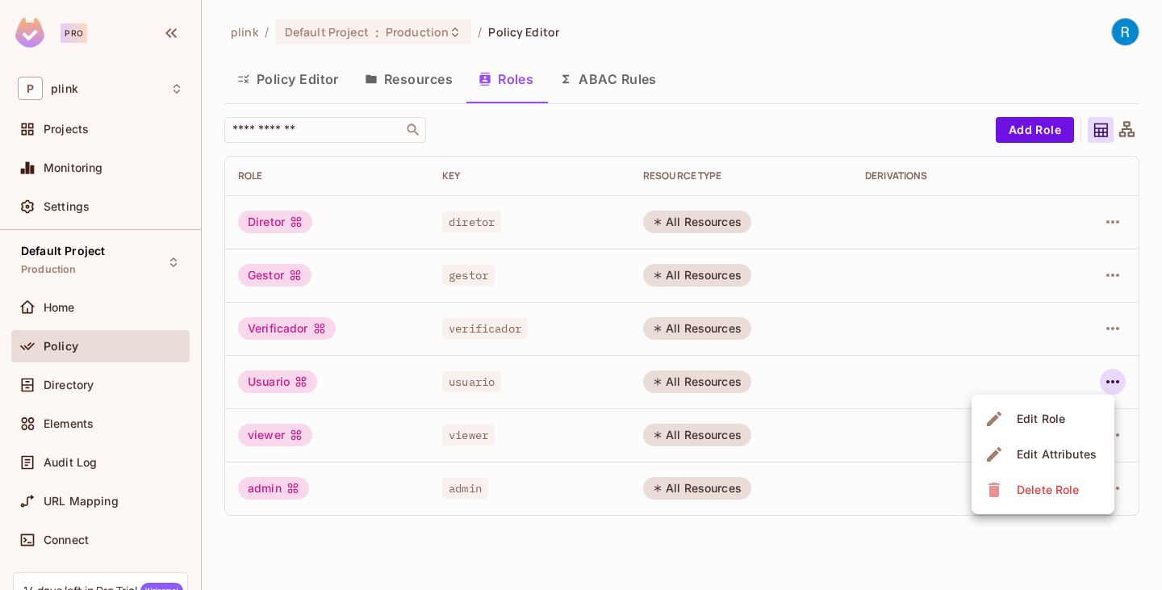
click at [1032, 491] on div "Delete Role" at bounding box center [1048, 490] width 62 height 16
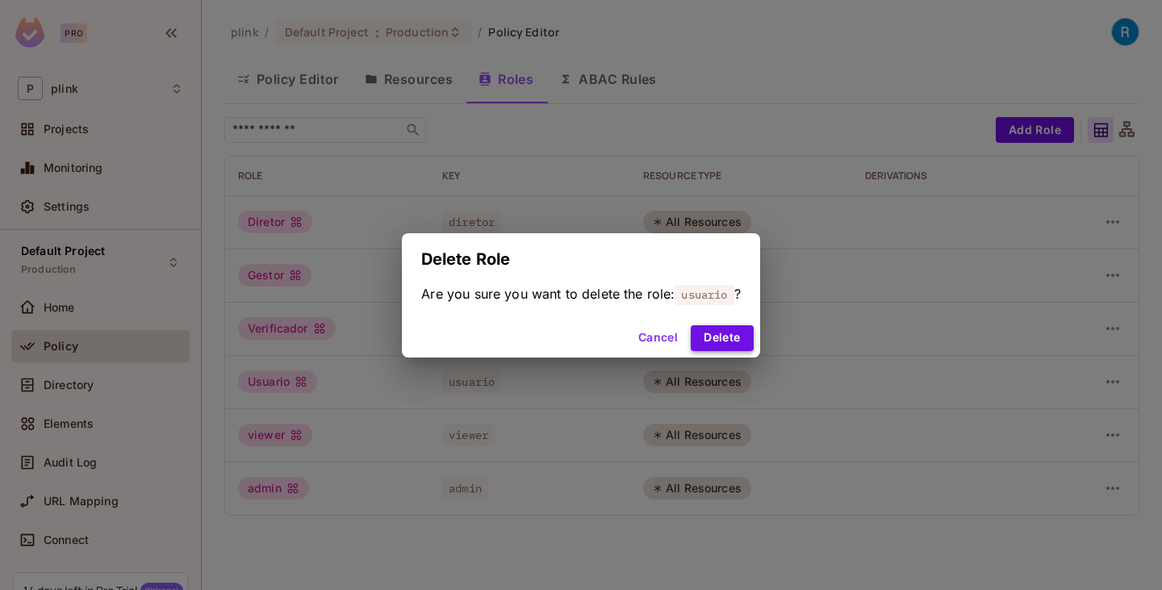
click at [741, 343] on button "Delete" at bounding box center [722, 338] width 62 height 26
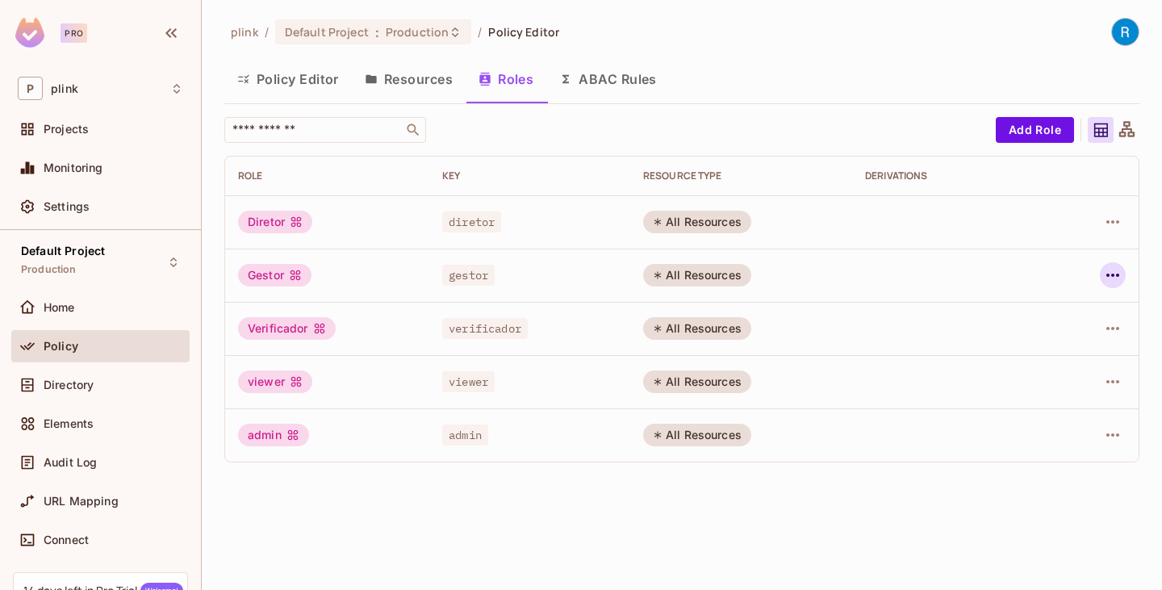
click at [1105, 277] on icon "button" at bounding box center [1113, 275] width 19 height 19
click at [1045, 390] on div "Delete Role" at bounding box center [1048, 383] width 62 height 16
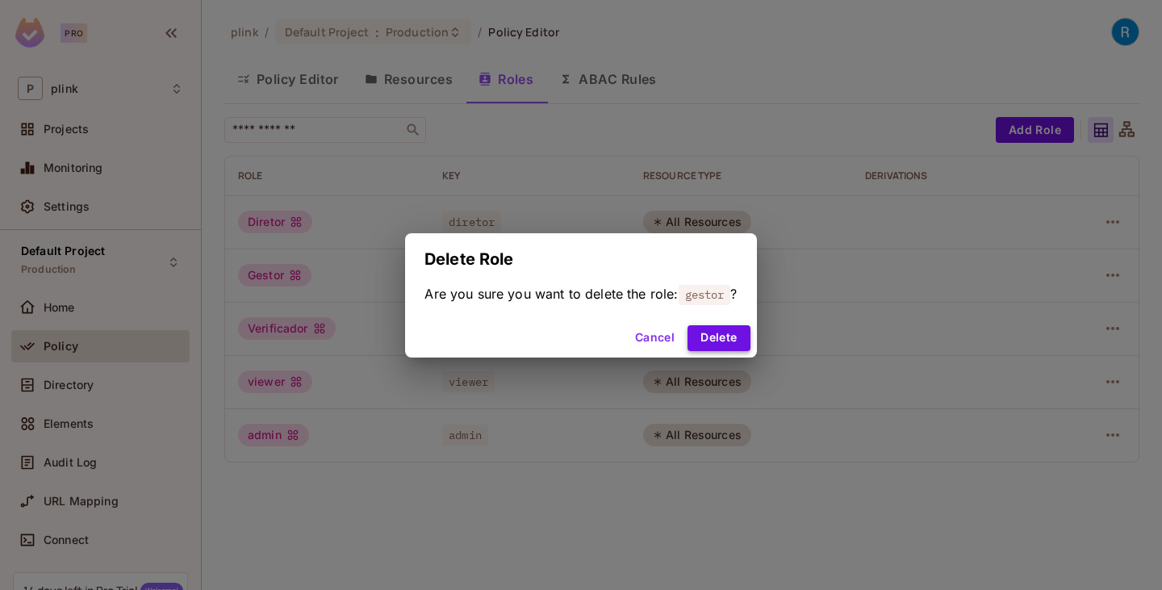
click at [728, 337] on button "Delete" at bounding box center [719, 338] width 62 height 26
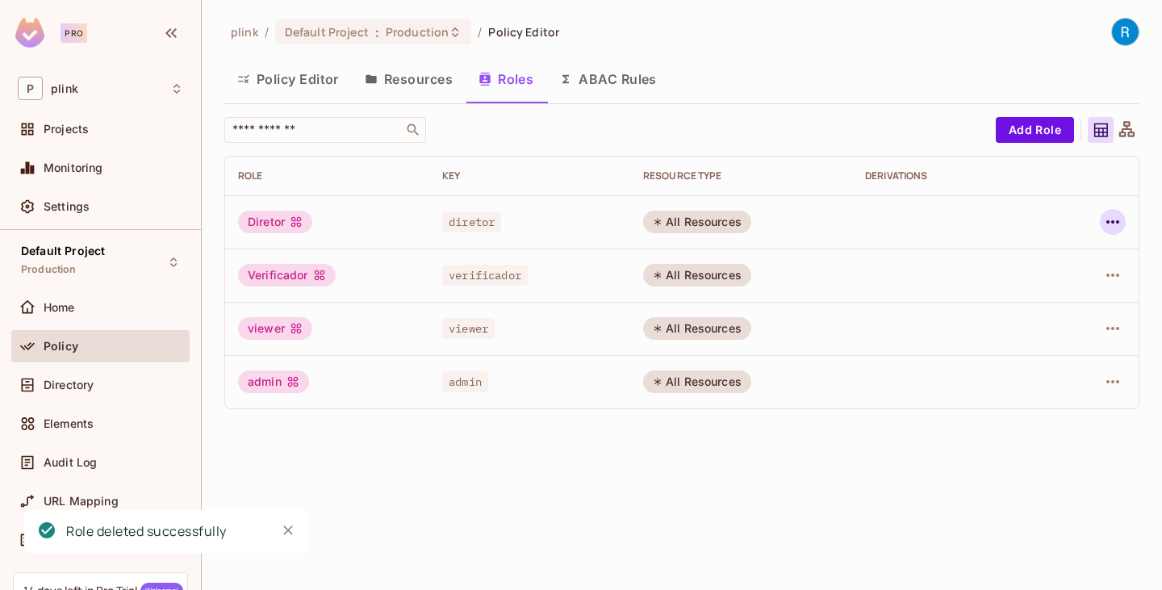
click at [1114, 215] on icon "button" at bounding box center [1113, 221] width 19 height 19
click at [1034, 335] on div "Delete Role" at bounding box center [1048, 330] width 62 height 16
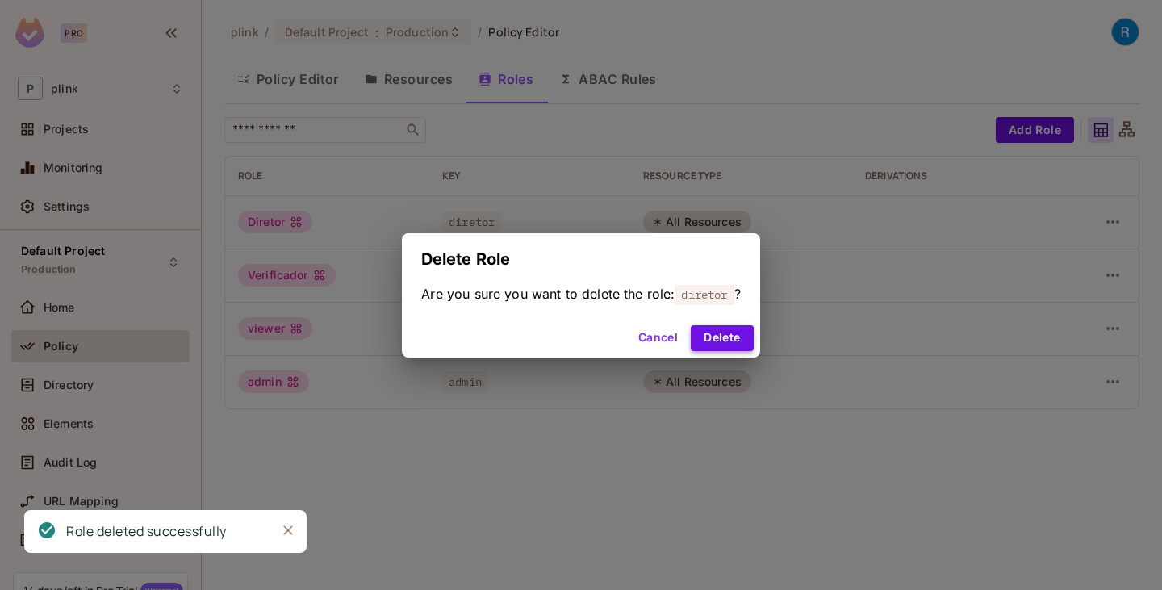
click at [739, 328] on button "Delete" at bounding box center [722, 338] width 62 height 26
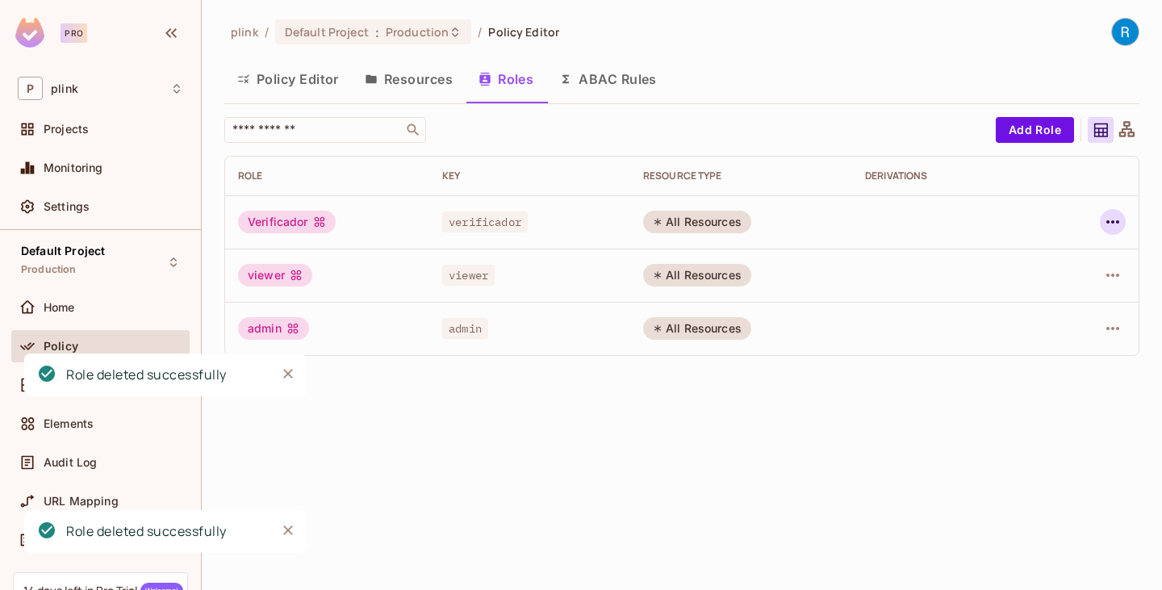
click at [1113, 224] on icon "button" at bounding box center [1113, 221] width 13 height 3
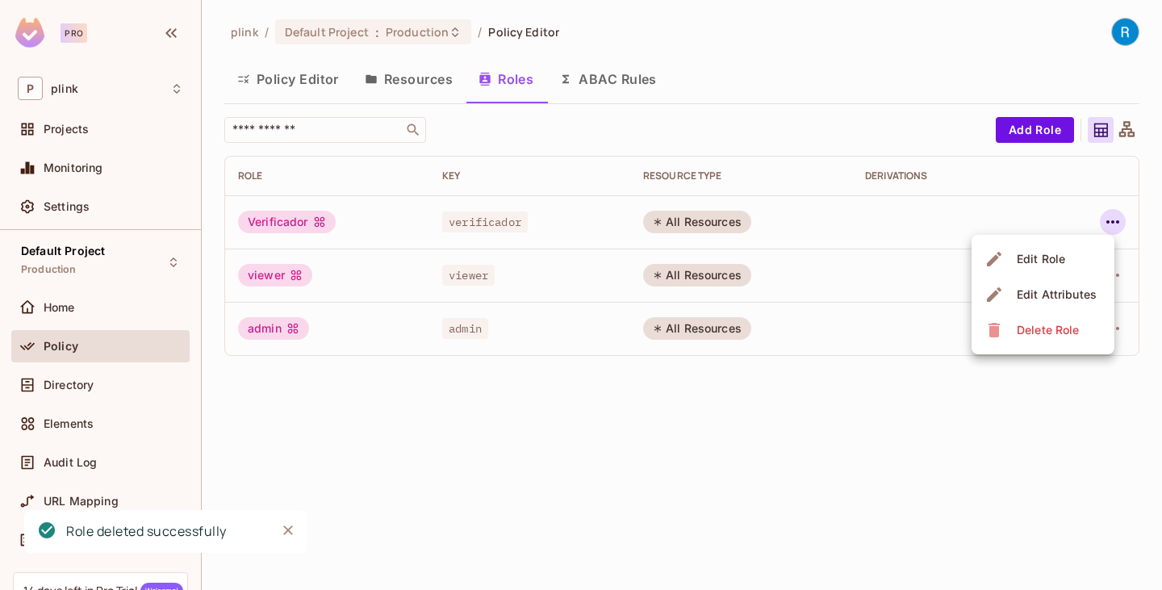
click at [1045, 333] on div "Delete Role" at bounding box center [1048, 330] width 62 height 16
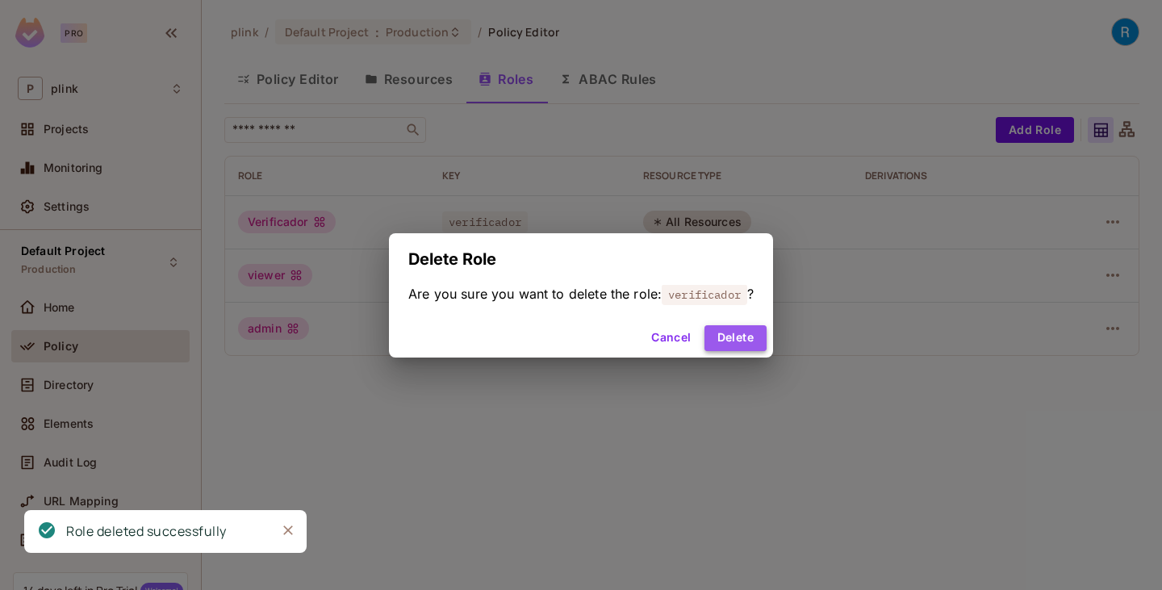
click at [744, 345] on button "Delete" at bounding box center [736, 338] width 62 height 26
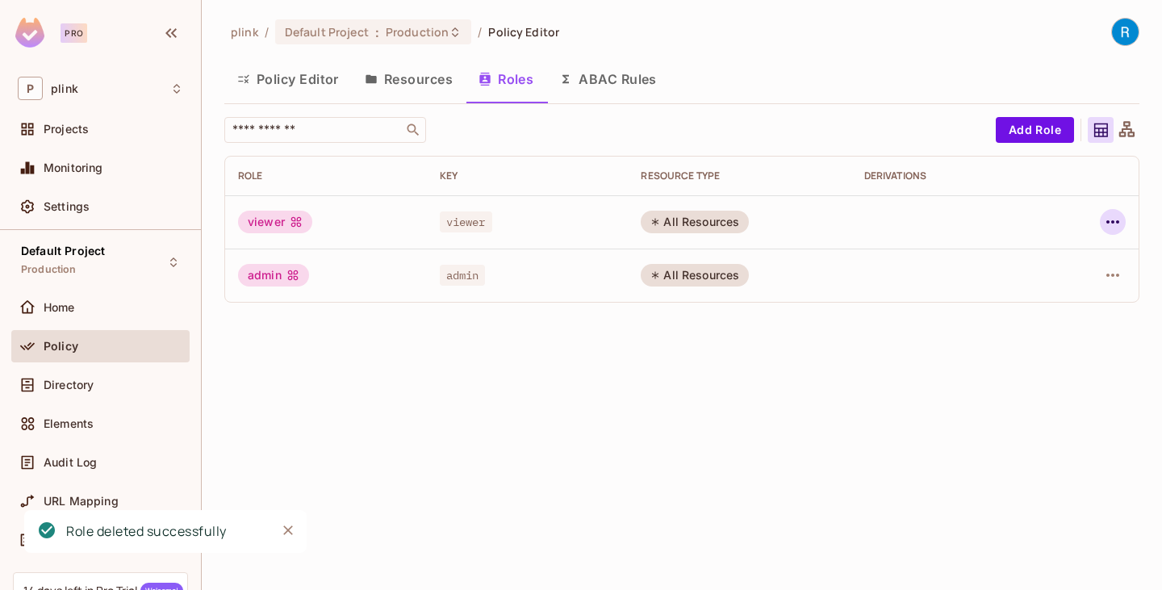
click at [1106, 220] on icon "button" at bounding box center [1113, 221] width 19 height 19
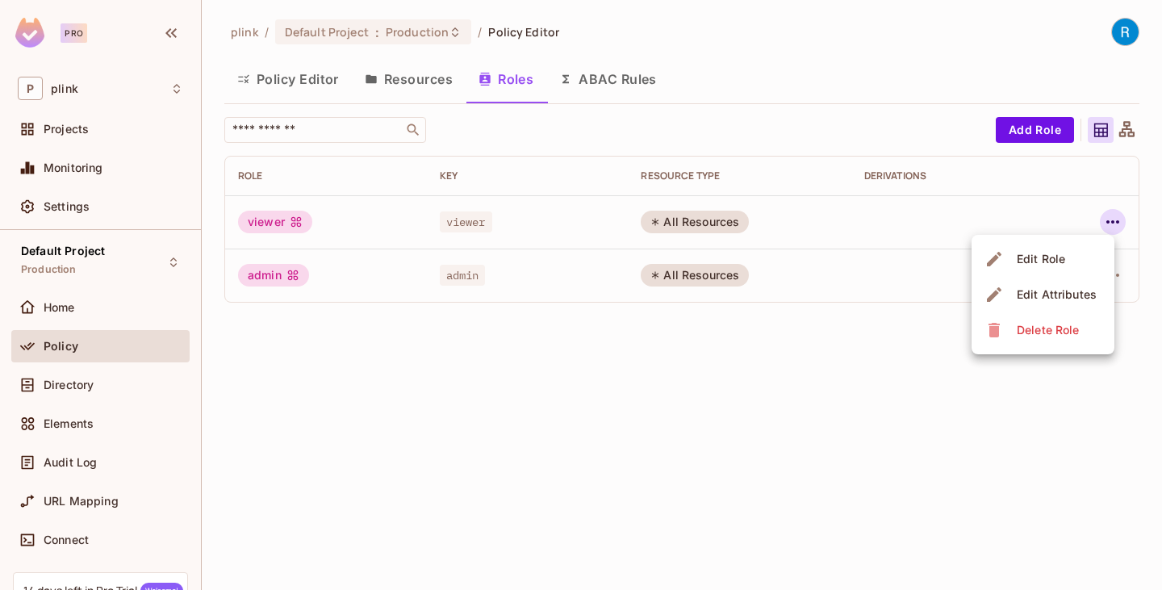
click at [1025, 295] on div "Edit Attributes" at bounding box center [1057, 295] width 80 height 16
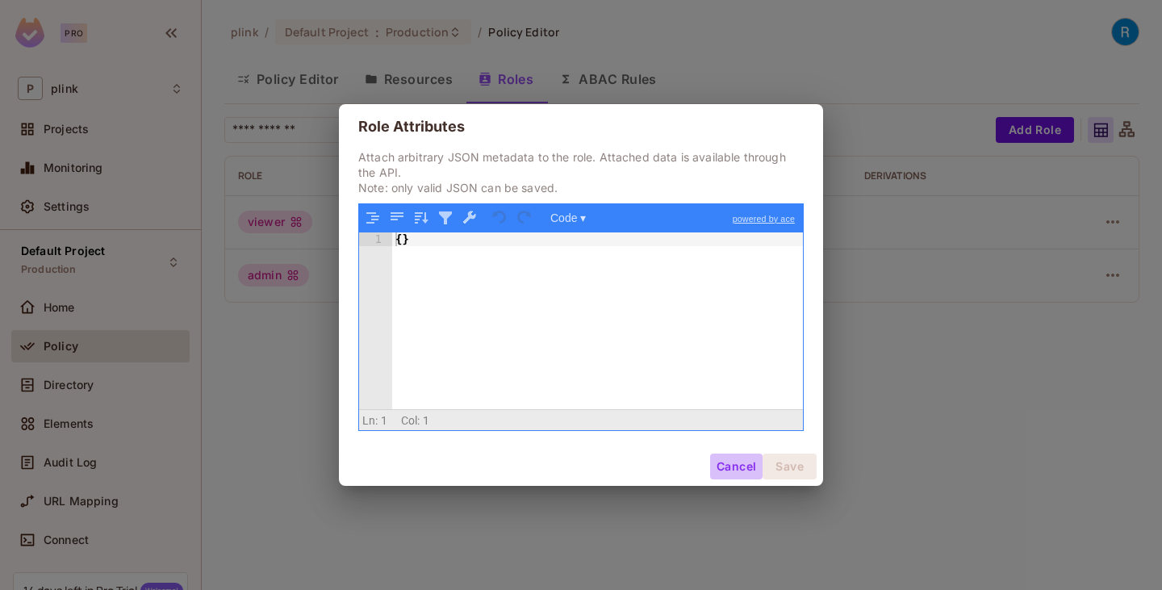
click at [746, 462] on button "Cancel" at bounding box center [736, 467] width 52 height 26
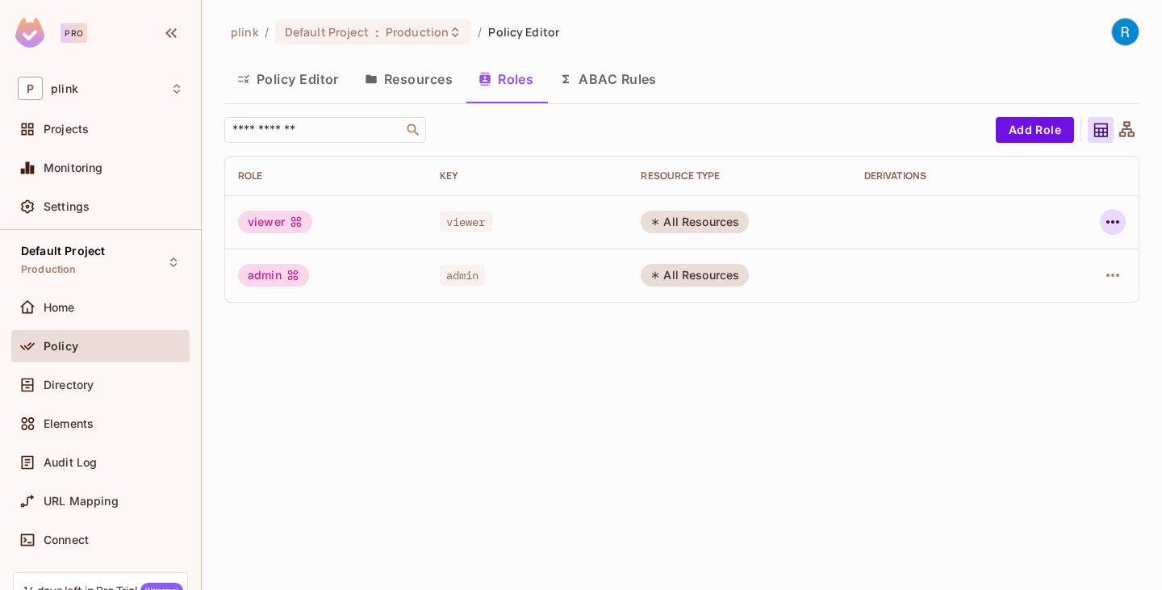
click at [1112, 228] on icon "button" at bounding box center [1113, 221] width 19 height 19
click at [1062, 253] on div "Edit Role" at bounding box center [1041, 259] width 48 height 16
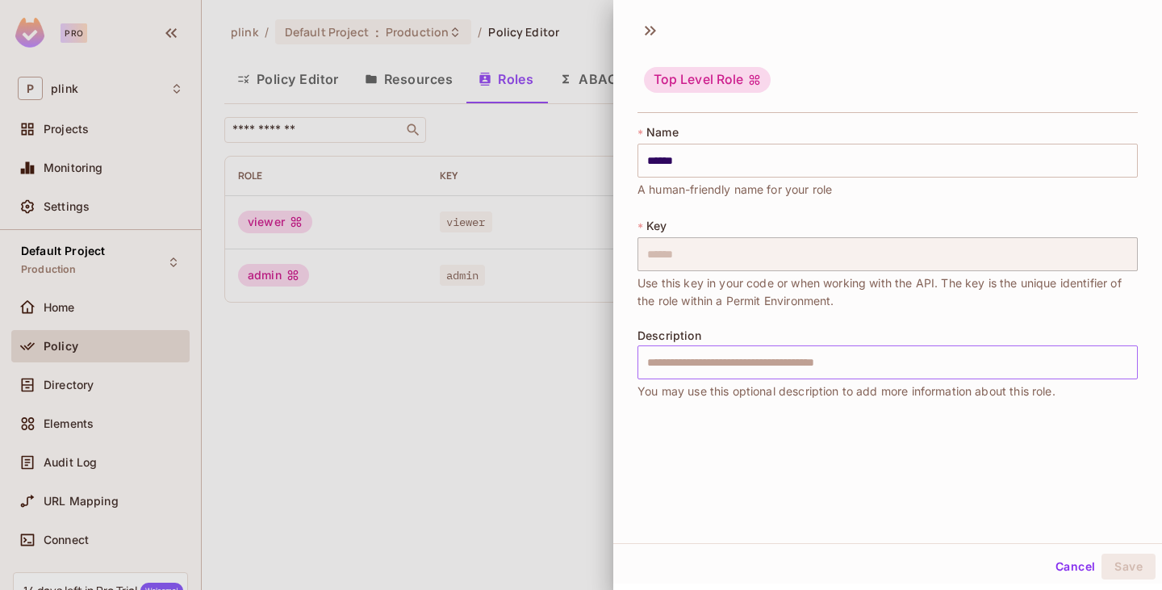
click at [727, 369] on input "text" at bounding box center [888, 363] width 501 height 34
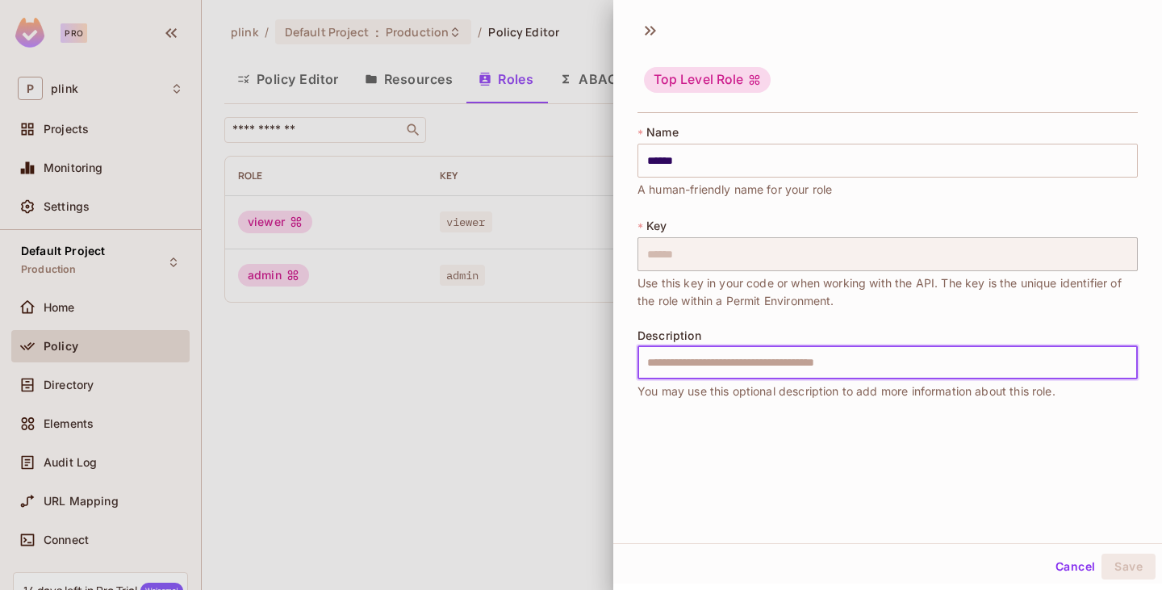
click at [603, 437] on div at bounding box center [581, 295] width 1162 height 590
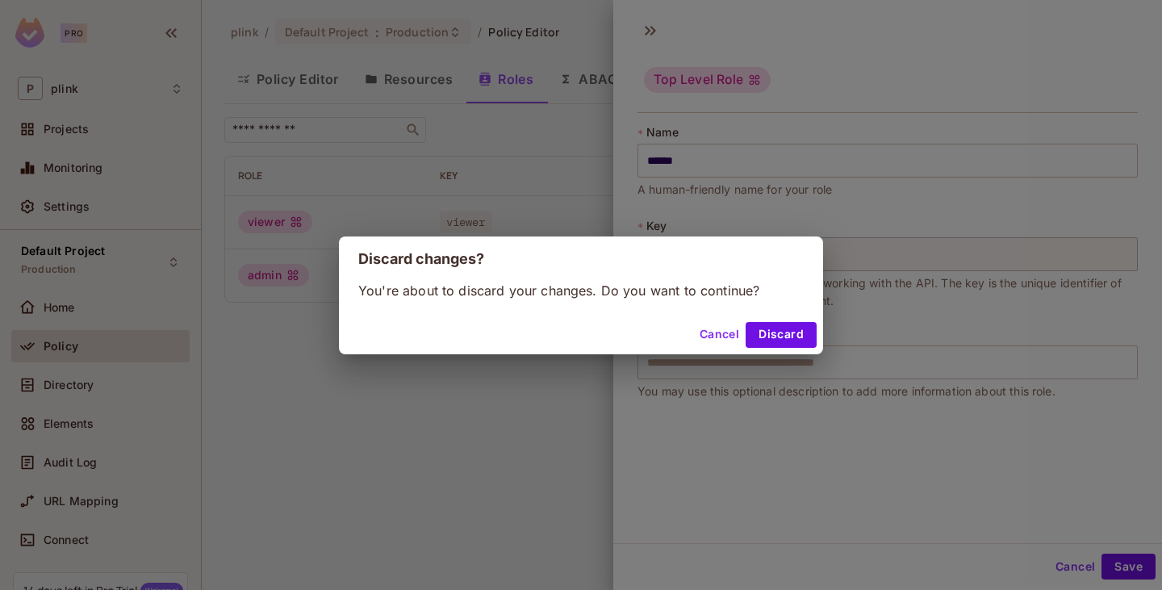
click at [710, 329] on button "Cancel" at bounding box center [719, 335] width 52 height 26
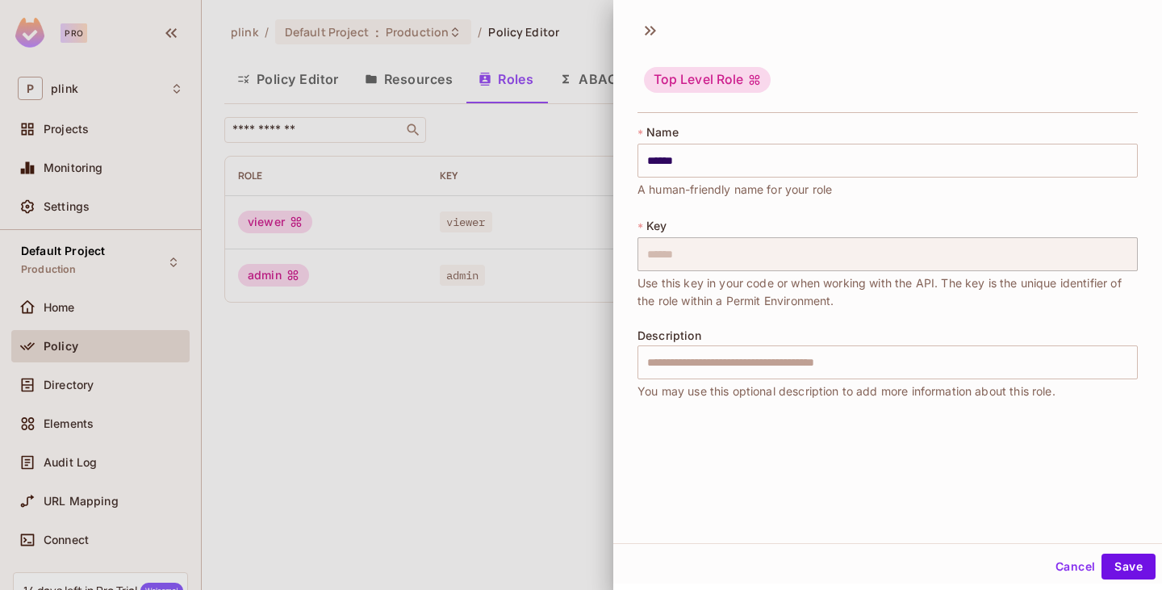
click at [1049, 560] on button "Cancel" at bounding box center [1075, 567] width 52 height 26
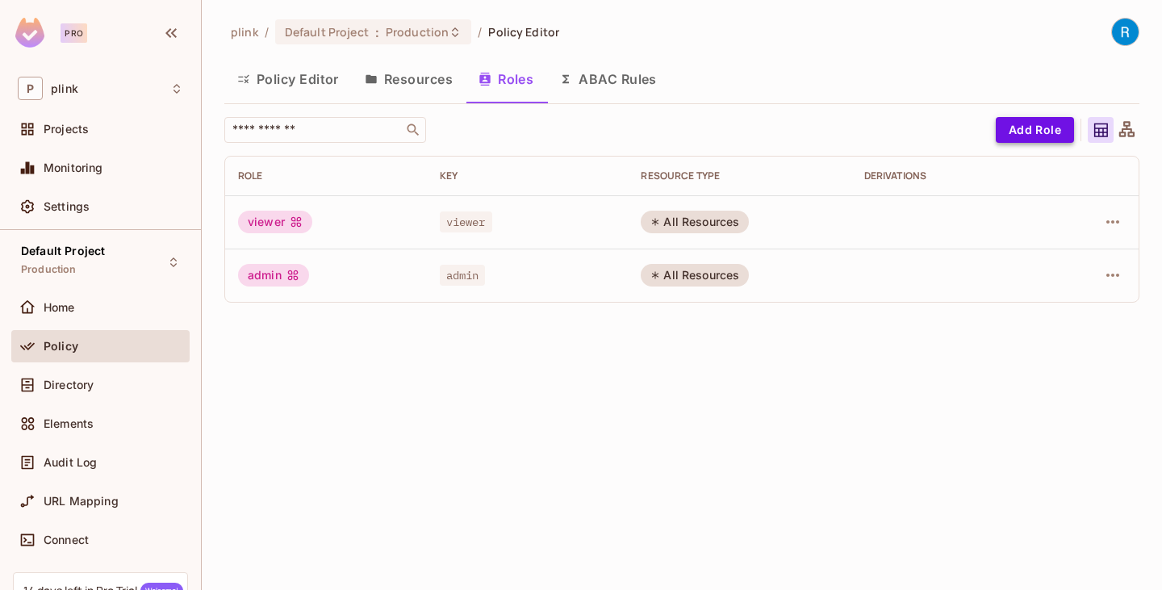
click at [1044, 126] on button "Add Role" at bounding box center [1035, 130] width 78 height 26
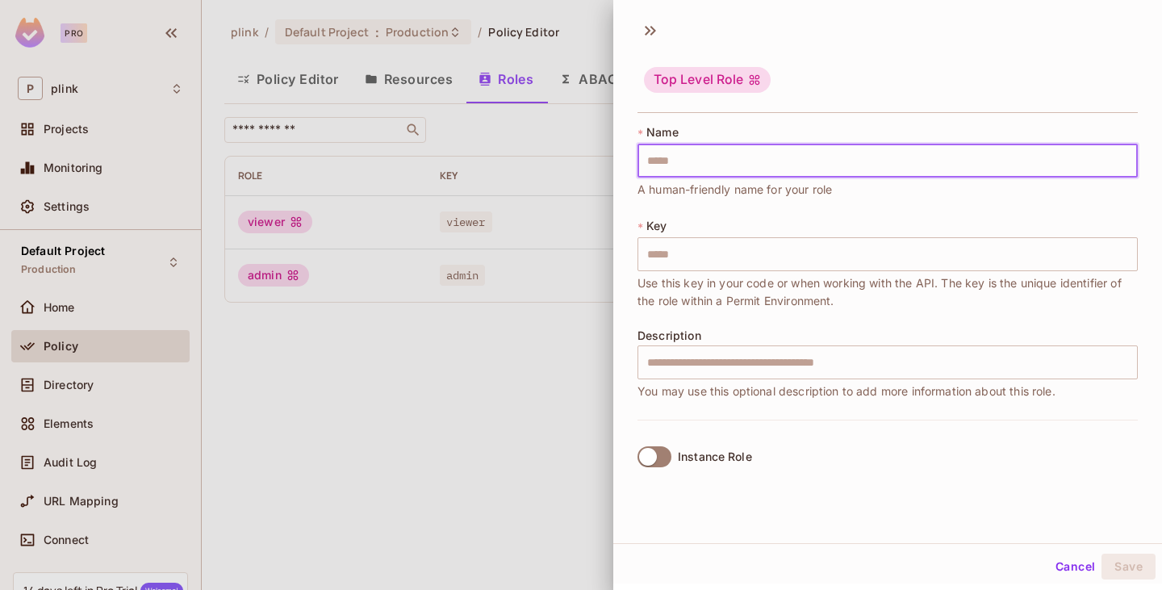
click at [713, 166] on input "text" at bounding box center [888, 161] width 501 height 34
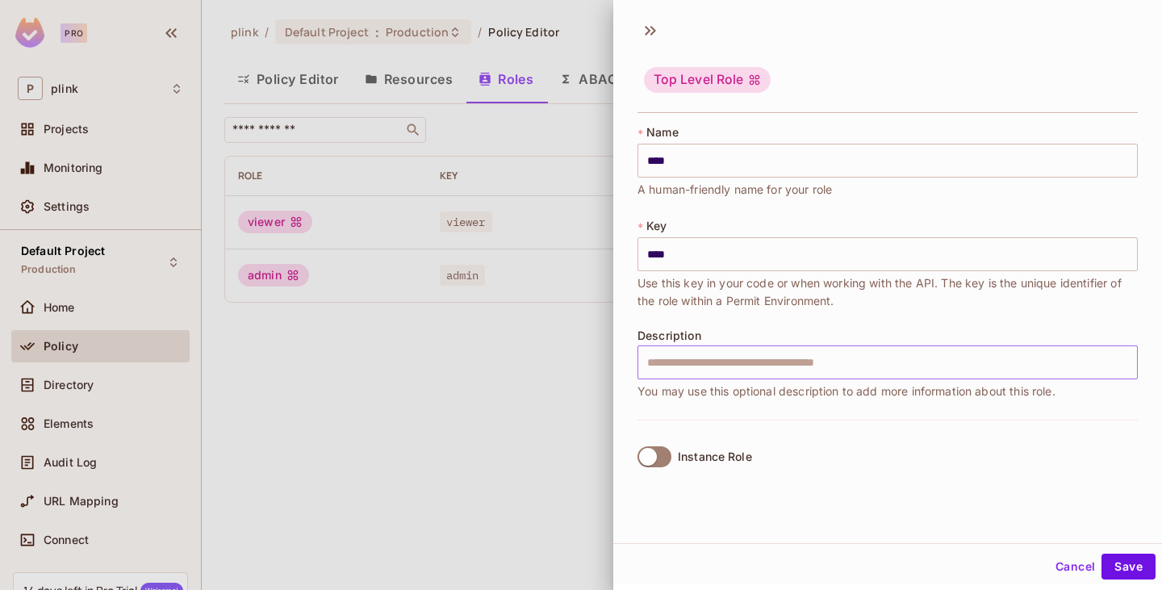
click at [792, 365] on input "text" at bounding box center [888, 363] width 501 height 34
click at [1118, 560] on button "Save" at bounding box center [1129, 567] width 54 height 26
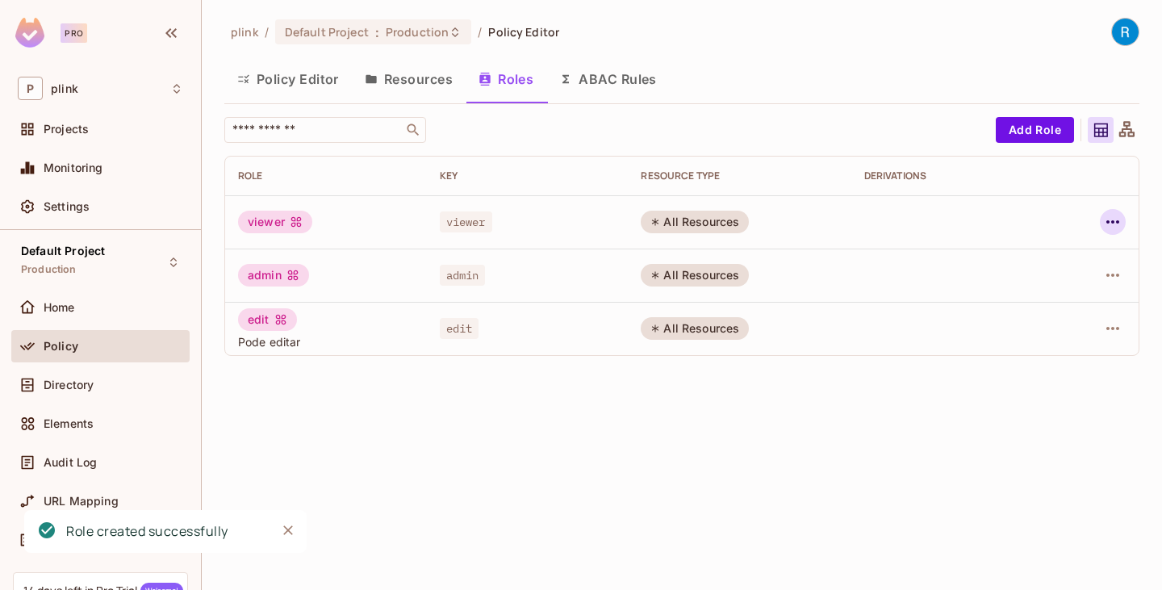
click at [1108, 213] on icon "button" at bounding box center [1113, 221] width 19 height 19
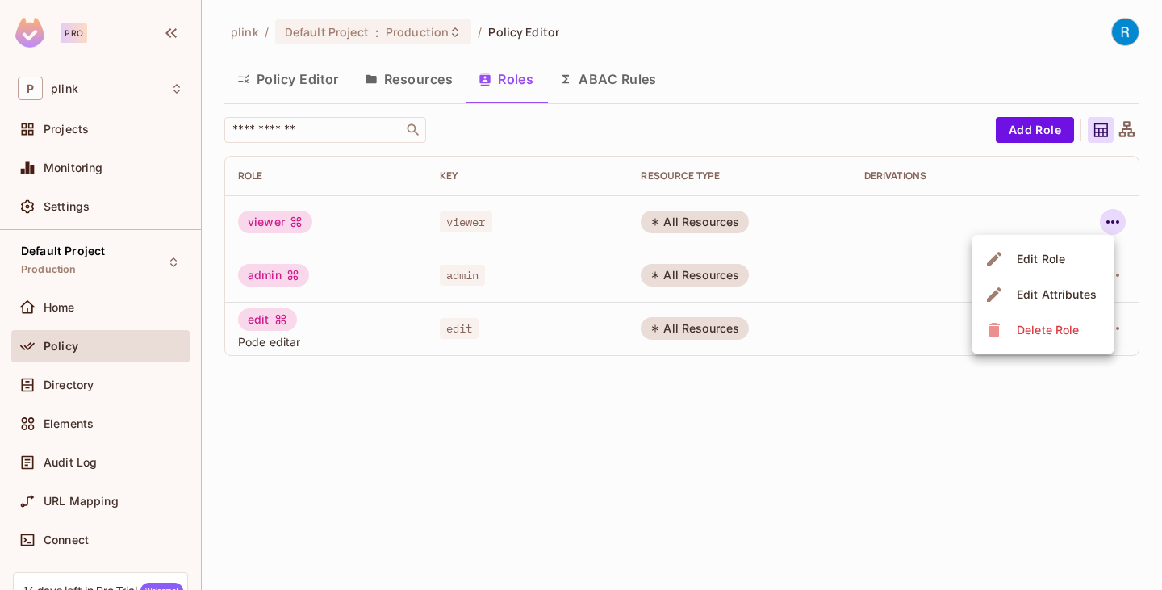
click at [1053, 40] on div at bounding box center [581, 295] width 1162 height 590
click at [1035, 127] on button "Add Role" at bounding box center [1035, 130] width 78 height 26
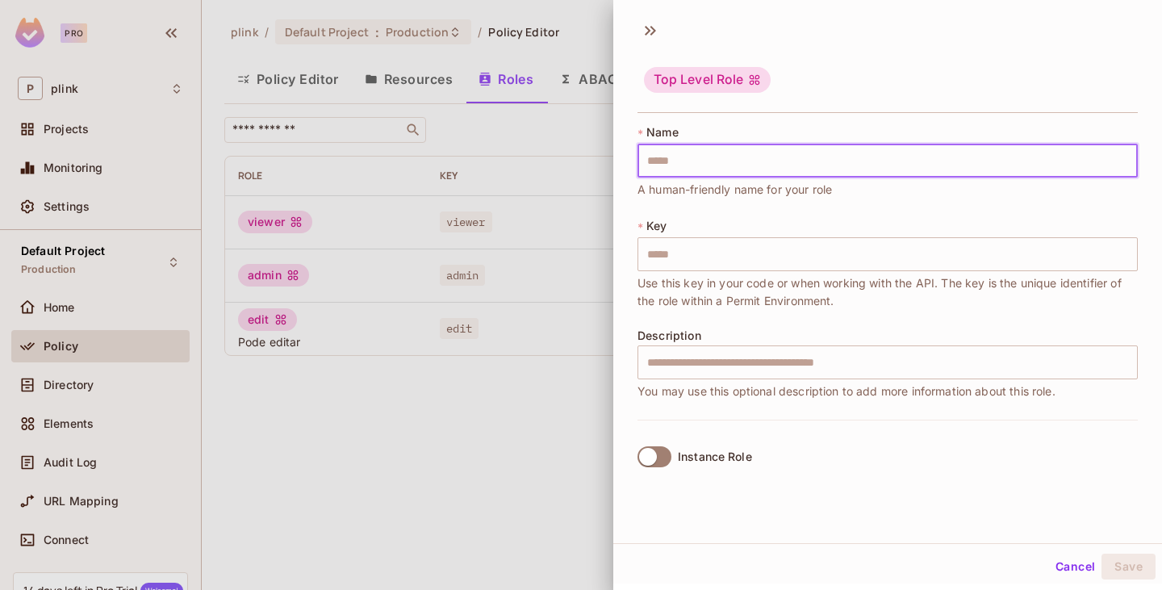
click at [711, 165] on input "text" at bounding box center [888, 161] width 501 height 34
drag, startPoint x: 716, startPoint y: 157, endPoint x: 607, endPoint y: 160, distance: 109.0
click at [607, 160] on div "Top Level Role * Name ********* ​ A human-friendly name for your role * Key ***…" at bounding box center [581, 295] width 1162 height 590
click at [771, 360] on input "text" at bounding box center [888, 363] width 501 height 34
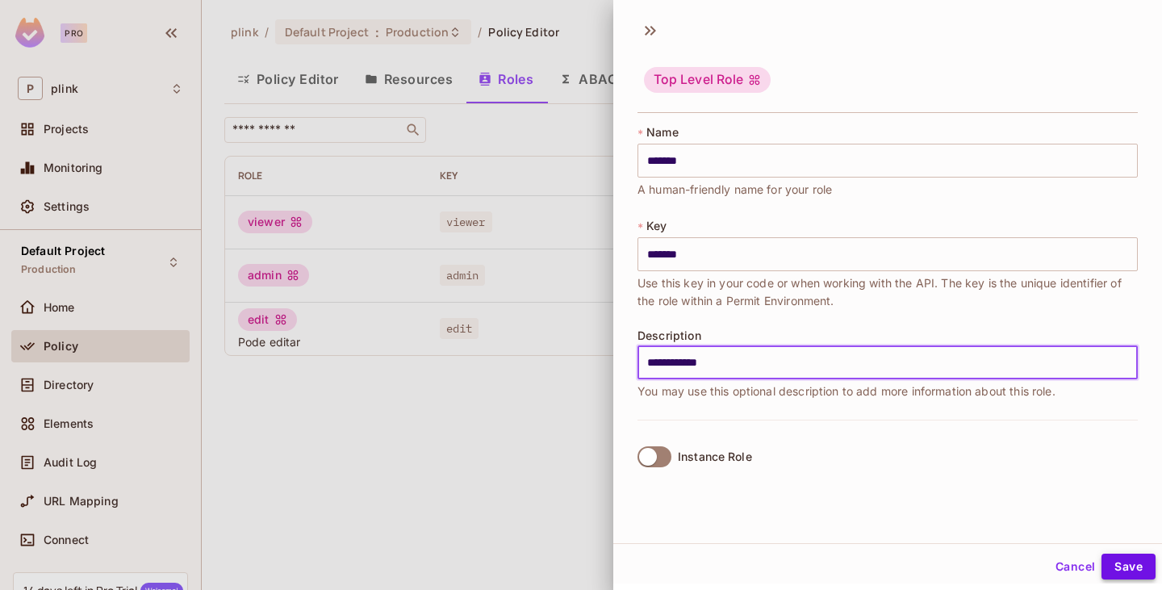
click at [1123, 560] on button "Save" at bounding box center [1129, 567] width 54 height 26
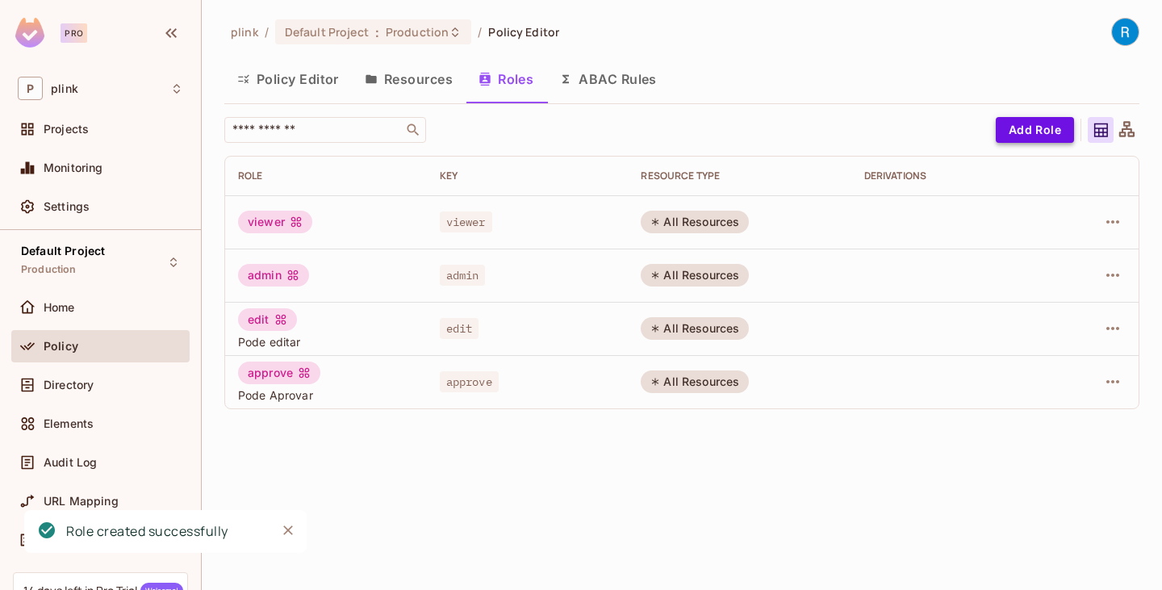
click at [1034, 128] on button "Add Role" at bounding box center [1035, 130] width 78 height 26
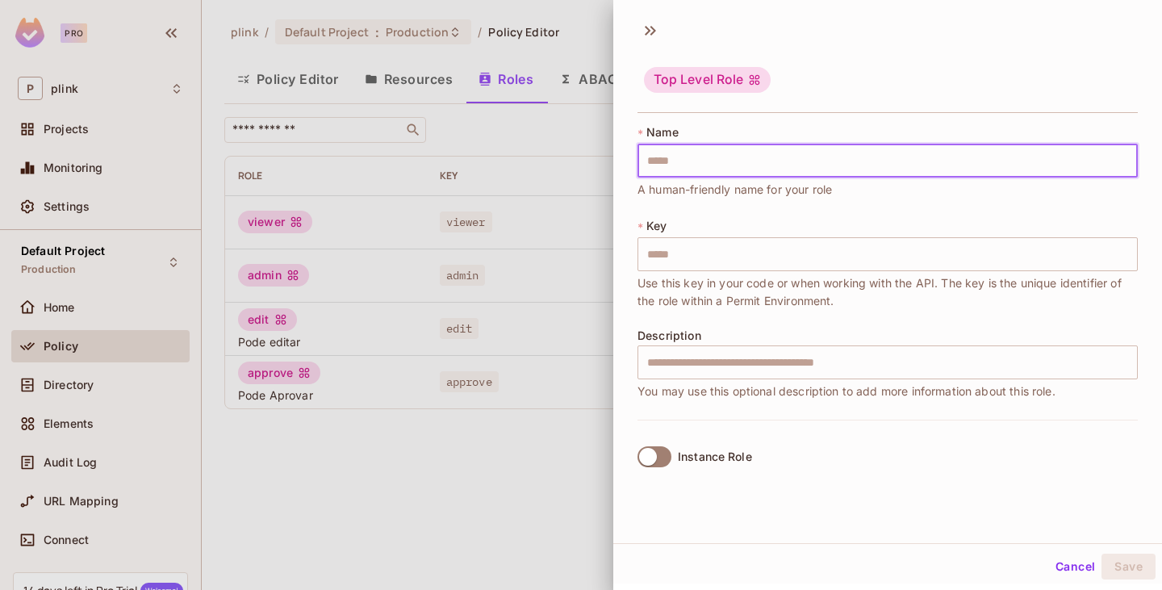
click at [685, 149] on input "text" at bounding box center [888, 161] width 501 height 34
click at [1135, 558] on button "Save" at bounding box center [1129, 567] width 54 height 26
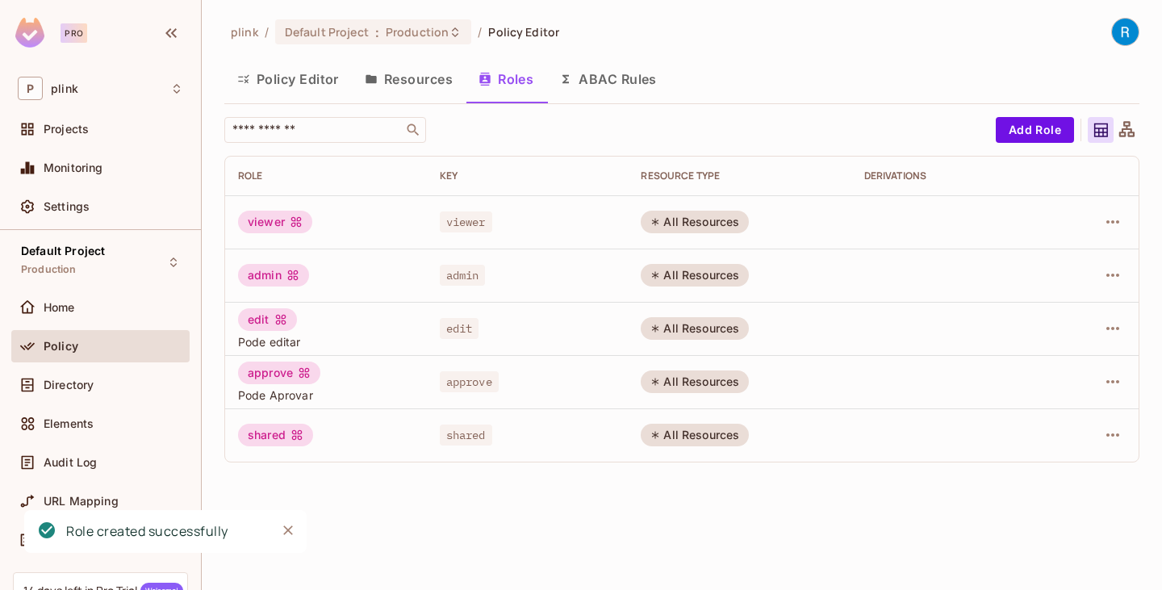
click at [319, 75] on button "Policy Editor" at bounding box center [288, 79] width 128 height 40
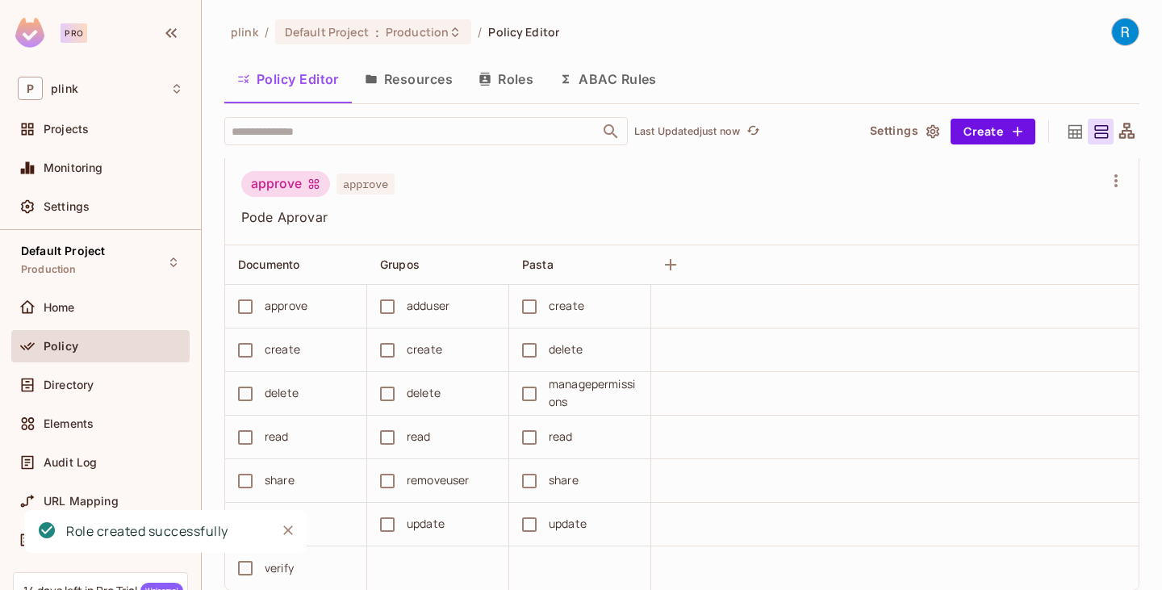
scroll to position [404, 0]
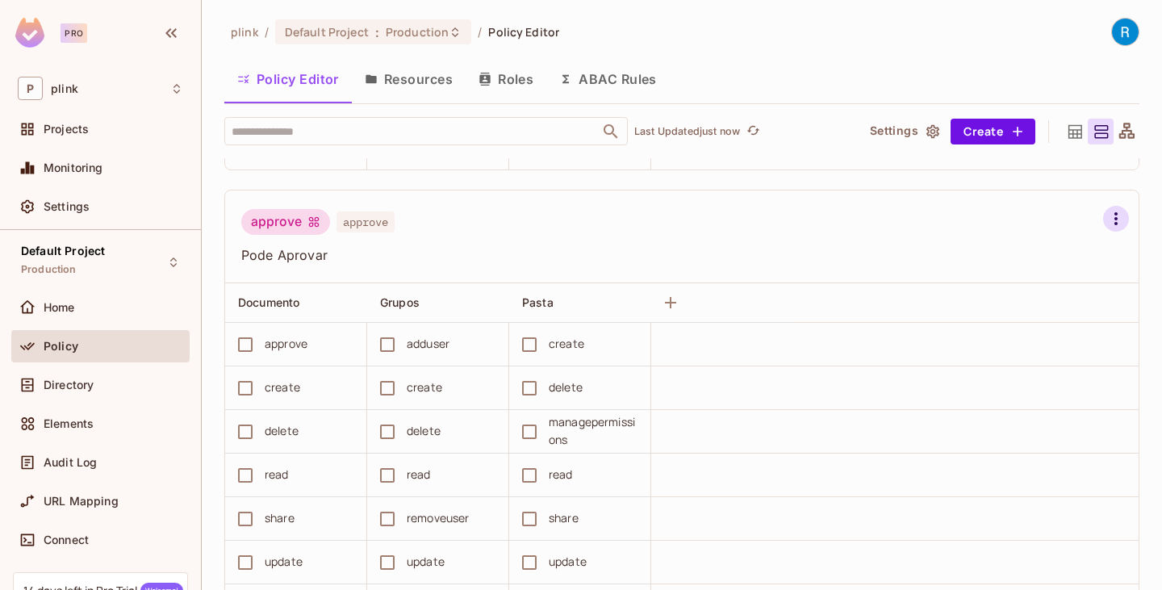
click at [1107, 213] on icon "button" at bounding box center [1116, 218] width 19 height 19
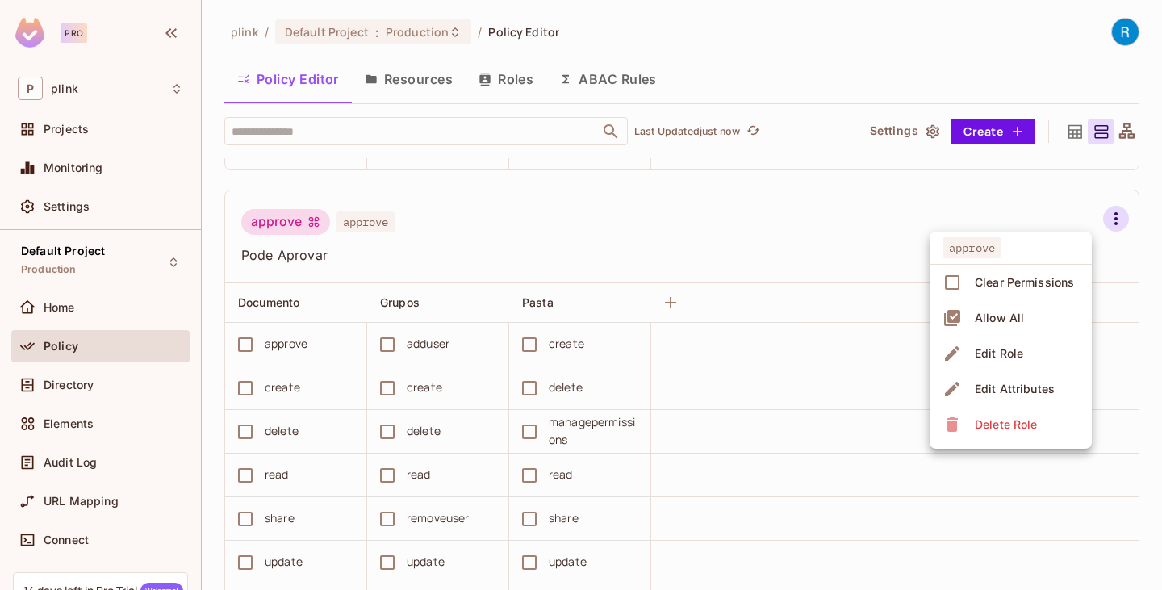
click at [999, 354] on div "Edit Role" at bounding box center [999, 354] width 48 height 16
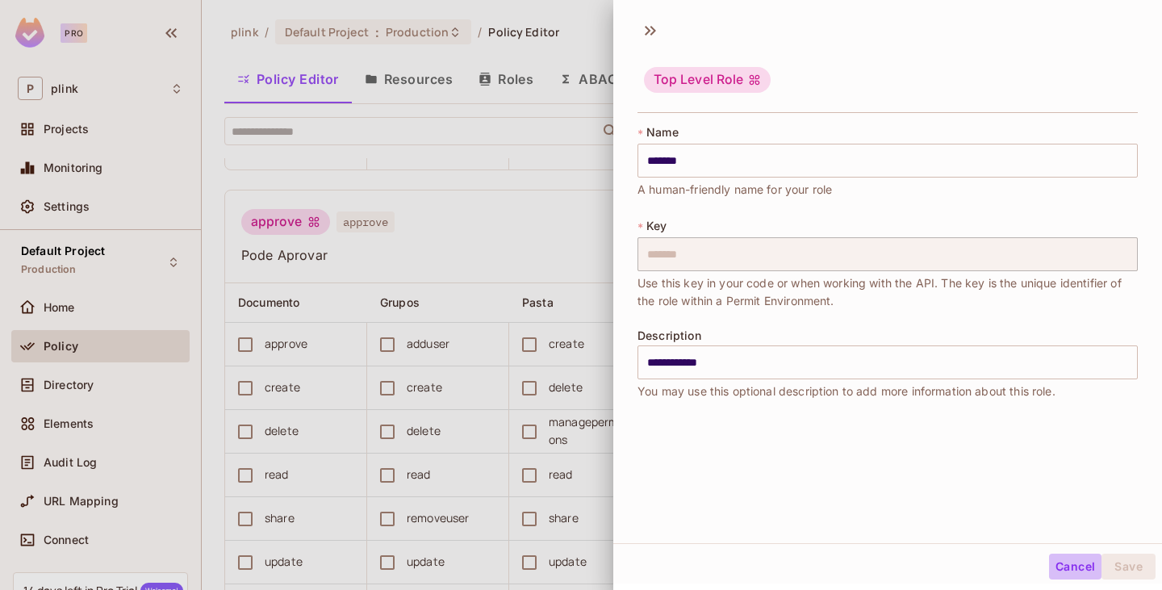
click at [1055, 560] on button "Cancel" at bounding box center [1075, 567] width 52 height 26
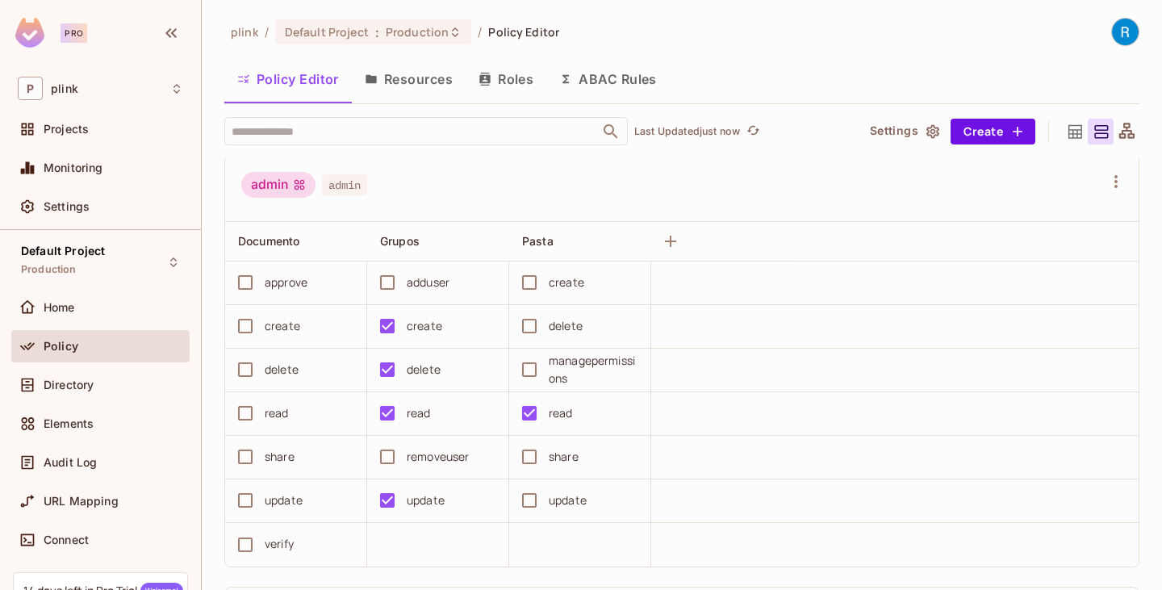
scroll to position [0, 0]
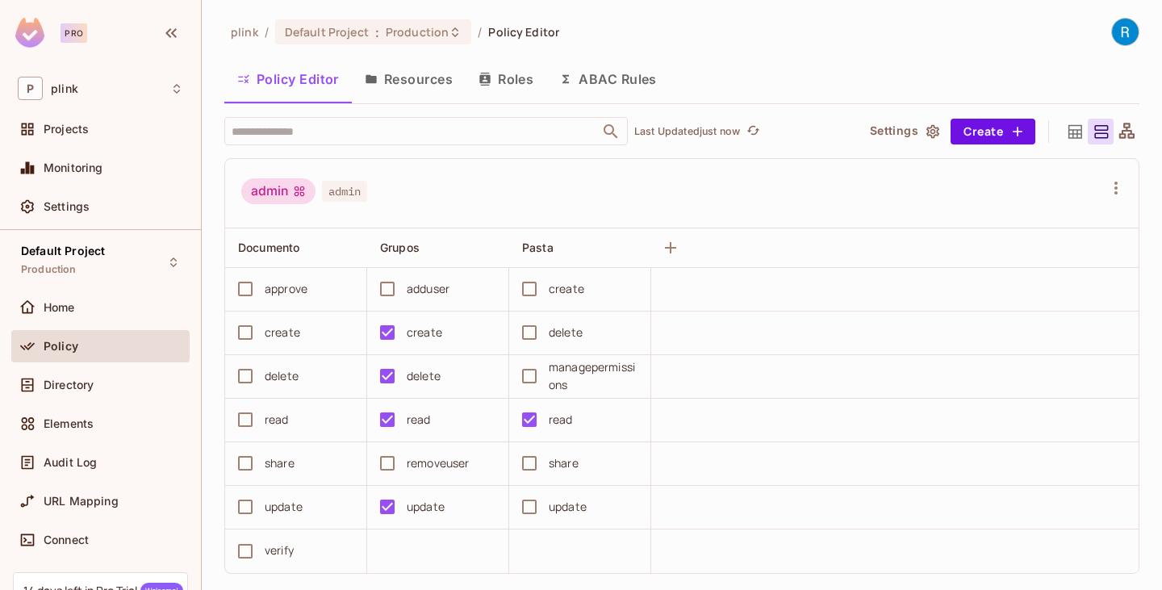
click at [494, 82] on button "Roles" at bounding box center [506, 79] width 81 height 40
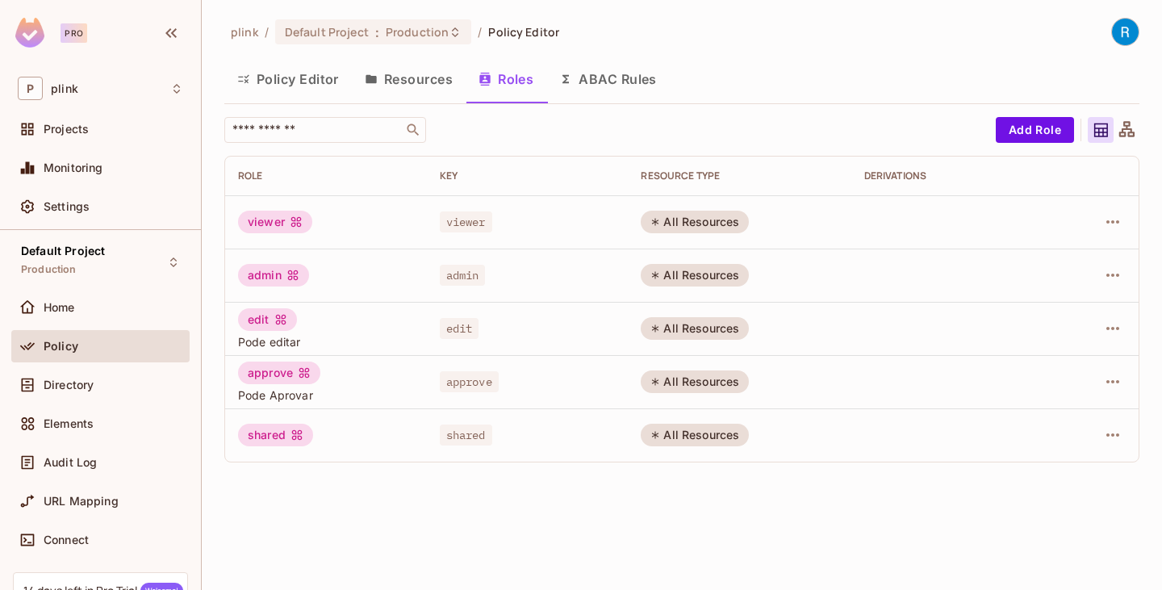
click at [606, 84] on button "ABAC Rules" at bounding box center [609, 79] width 124 height 40
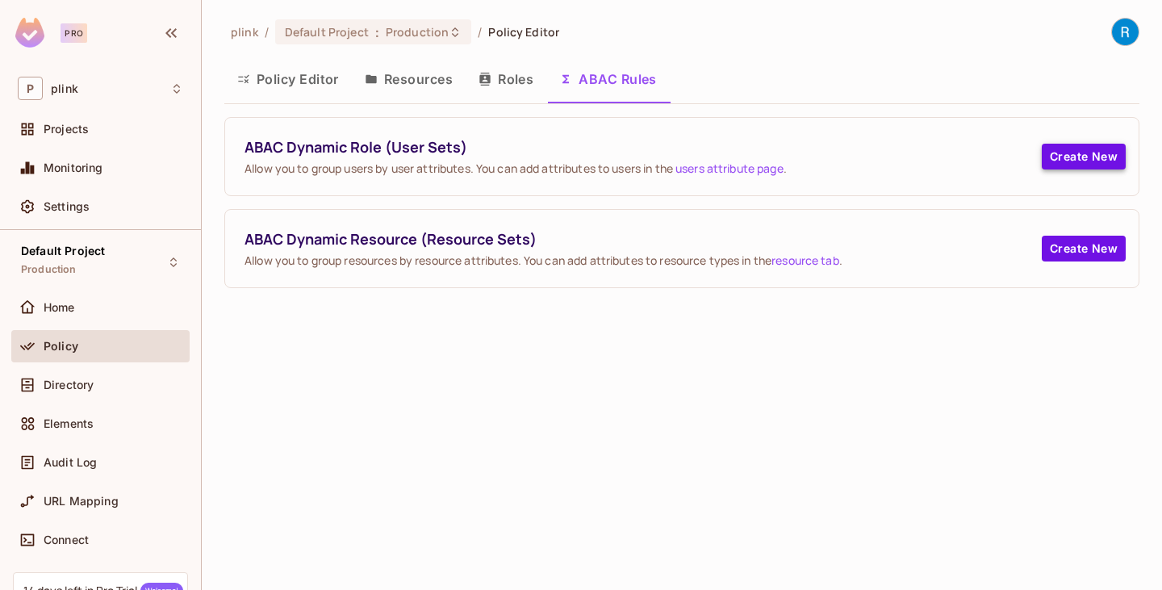
click at [1099, 155] on button "Create New" at bounding box center [1084, 157] width 84 height 26
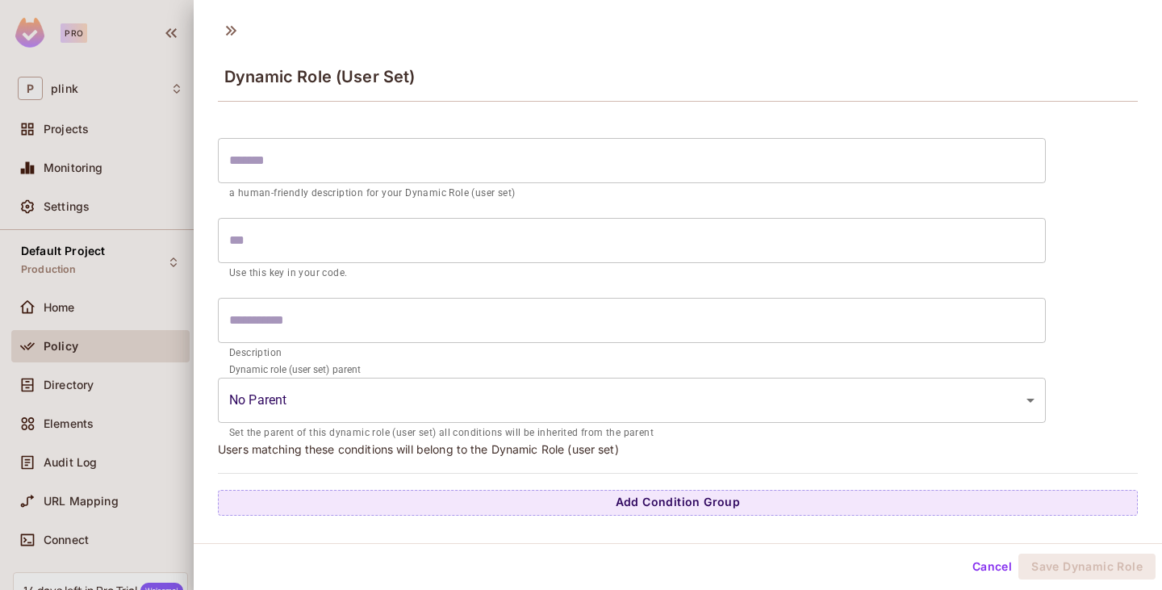
click at [293, 235] on input "text" at bounding box center [632, 240] width 828 height 45
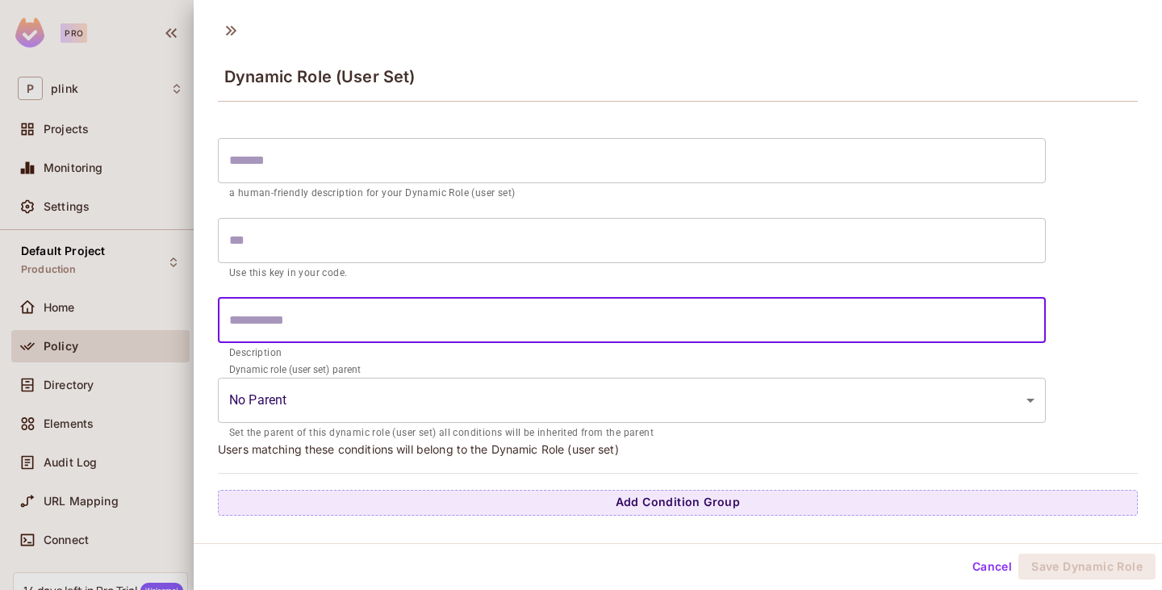
click at [304, 325] on input "text" at bounding box center [632, 320] width 828 height 45
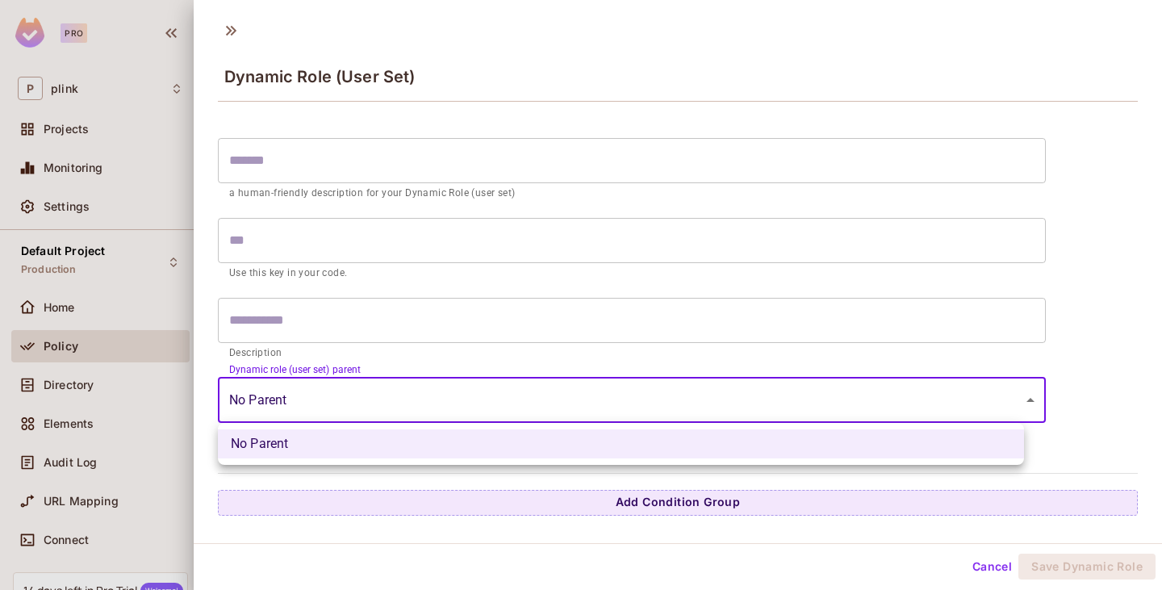
click at [317, 400] on body "Pro P plink Projects Monitoring Settings Default Project Production Home Policy…" at bounding box center [581, 295] width 1162 height 590
click at [394, 363] on div at bounding box center [581, 295] width 1162 height 590
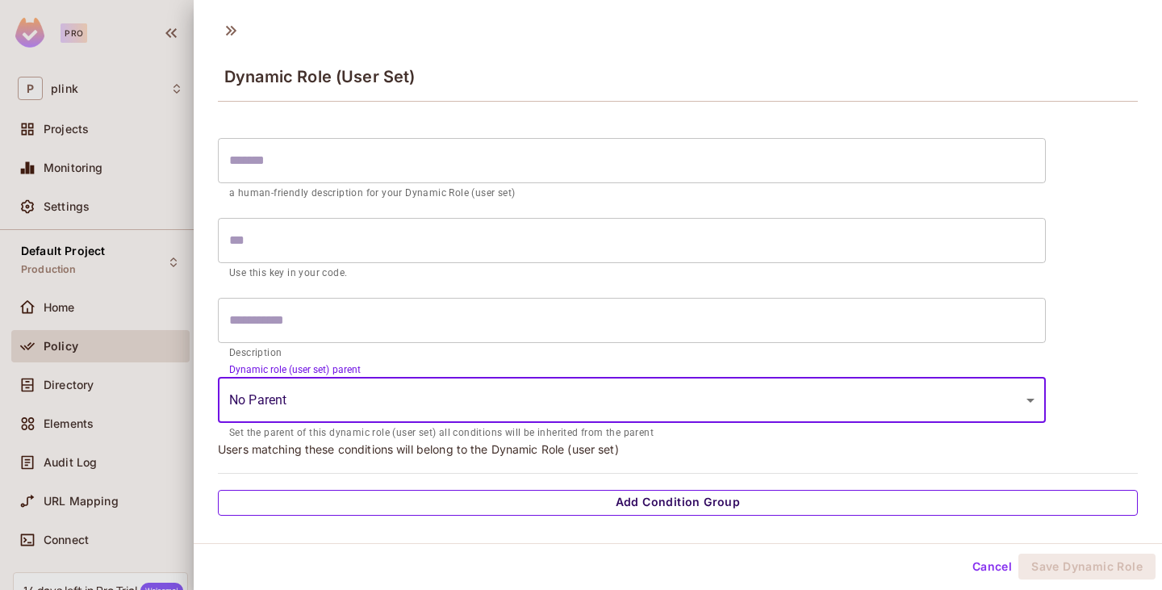
click at [672, 507] on button "Add Condition Group" at bounding box center [678, 503] width 920 height 26
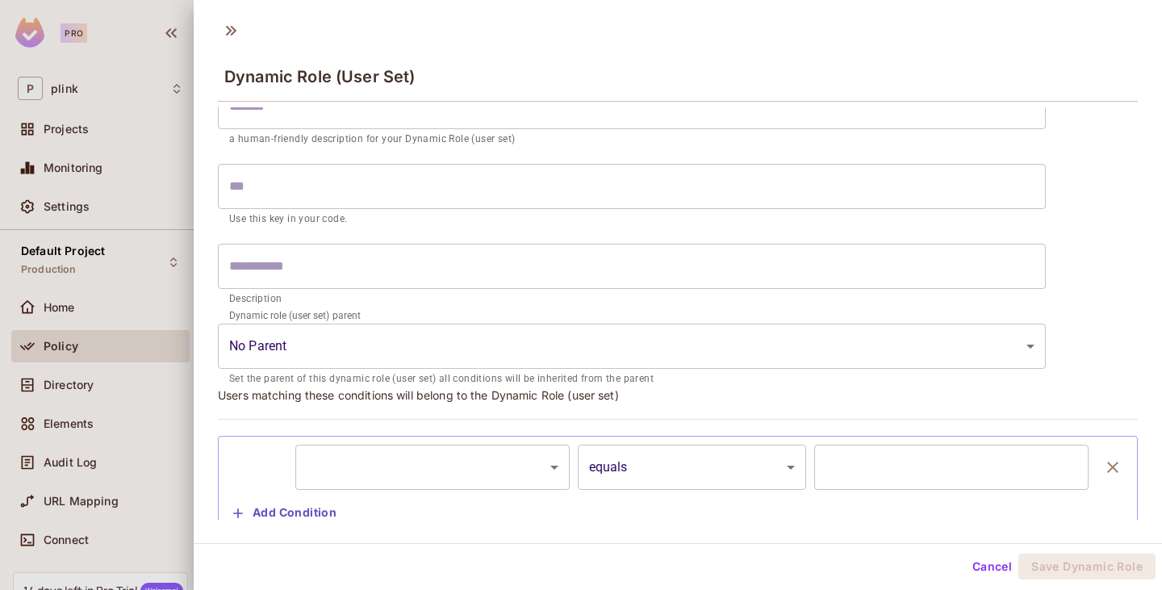
scroll to position [103, 0]
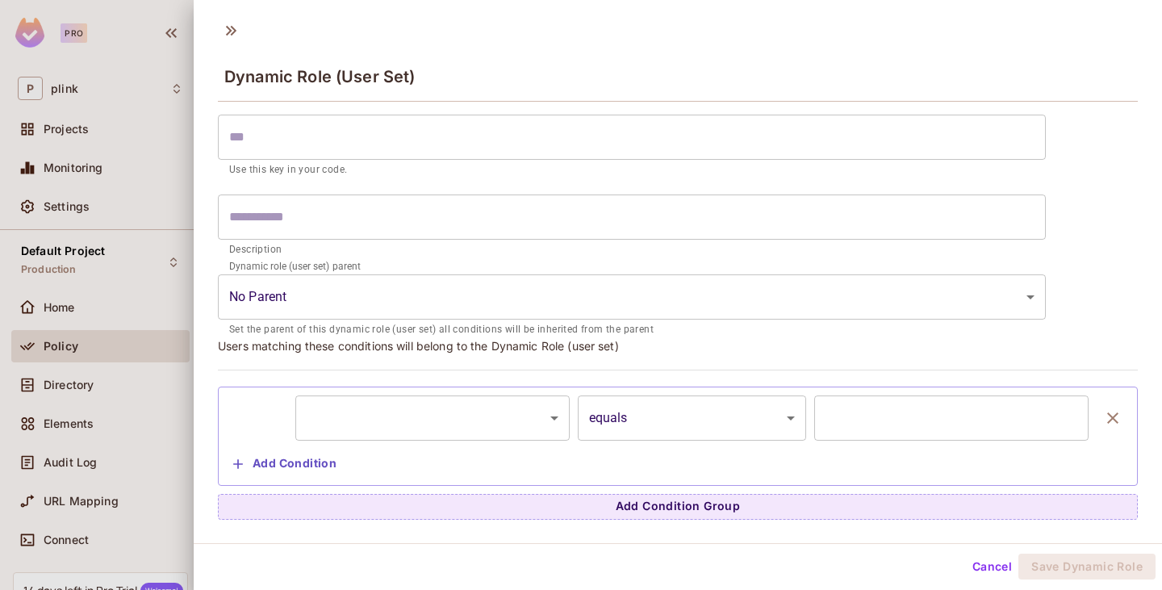
click at [545, 423] on body "Pro P plink Projects Monitoring Settings Default Project Production Home Policy…" at bounding box center [581, 295] width 1162 height 590
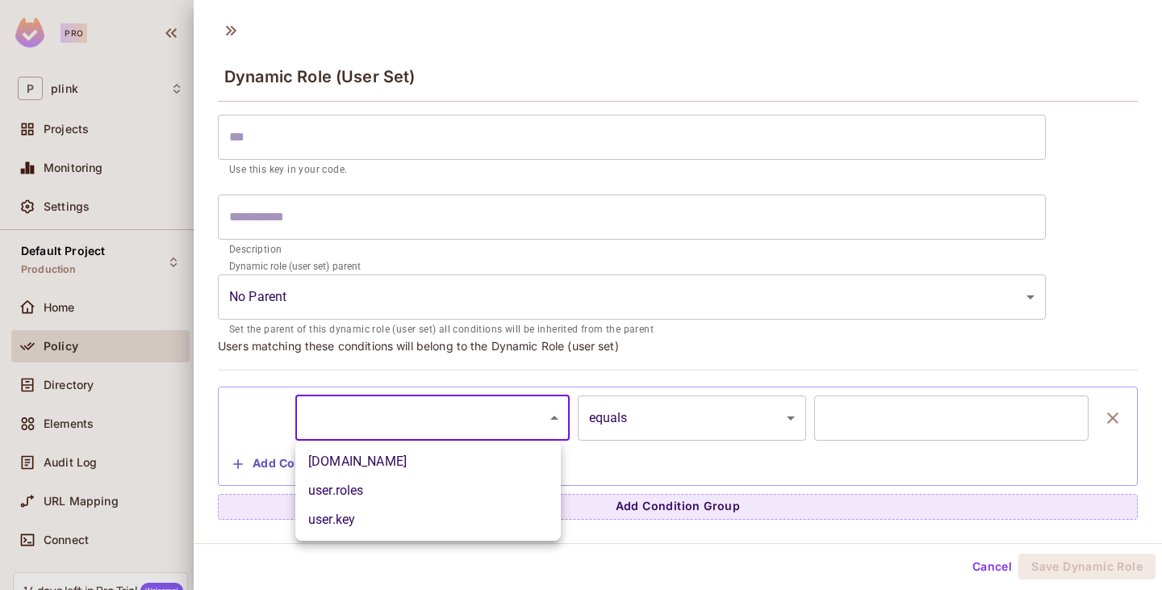
click at [436, 488] on li "user.roles" at bounding box center [428, 490] width 266 height 29
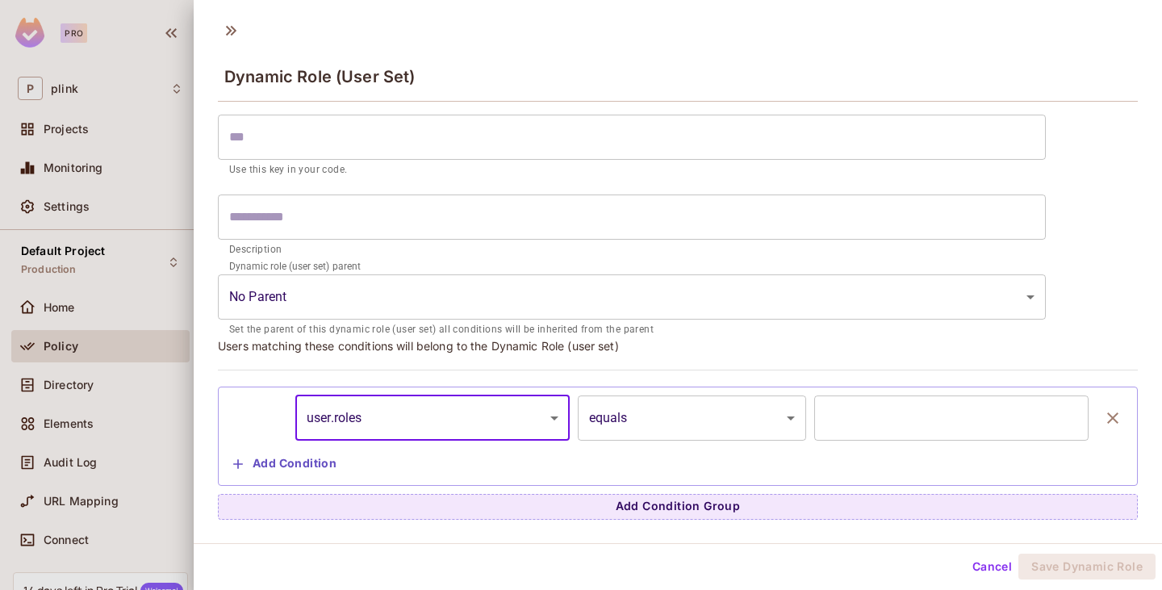
click at [890, 419] on input "text" at bounding box center [952, 418] width 274 height 45
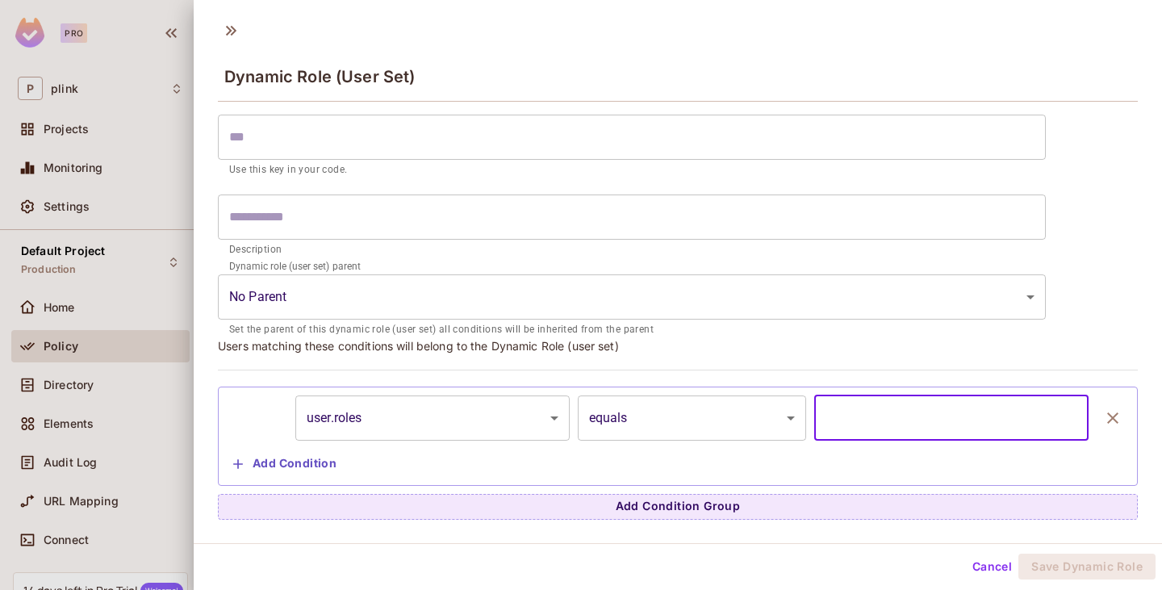
click at [777, 422] on body "Pro P plink Projects Monitoring Settings Default Project Production Home Policy…" at bounding box center [581, 295] width 1162 height 590
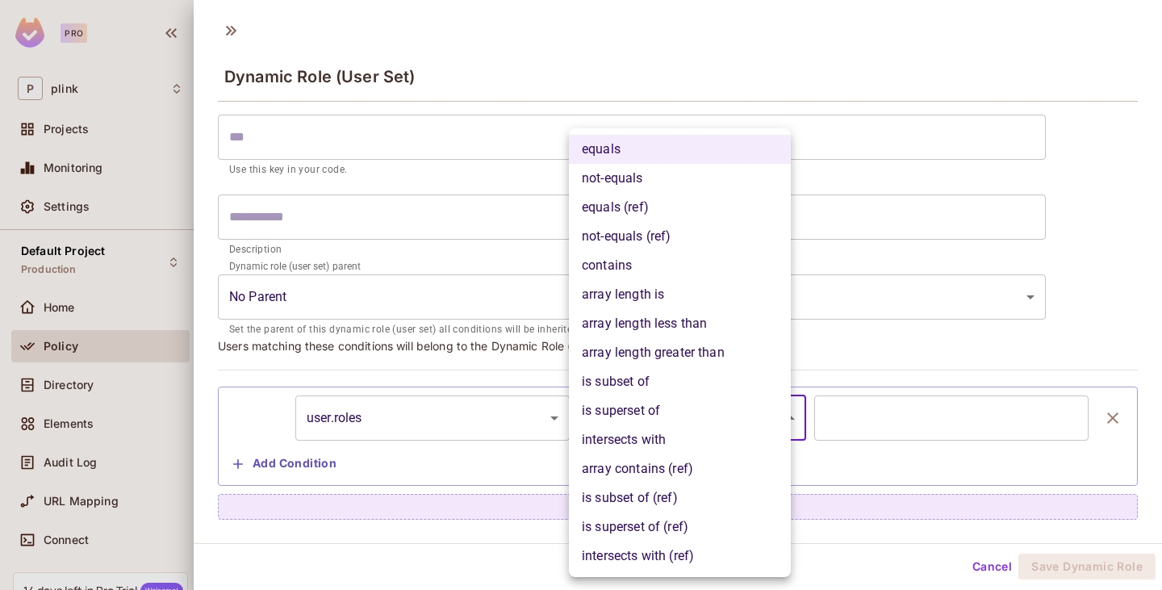
click at [441, 458] on div at bounding box center [581, 295] width 1162 height 590
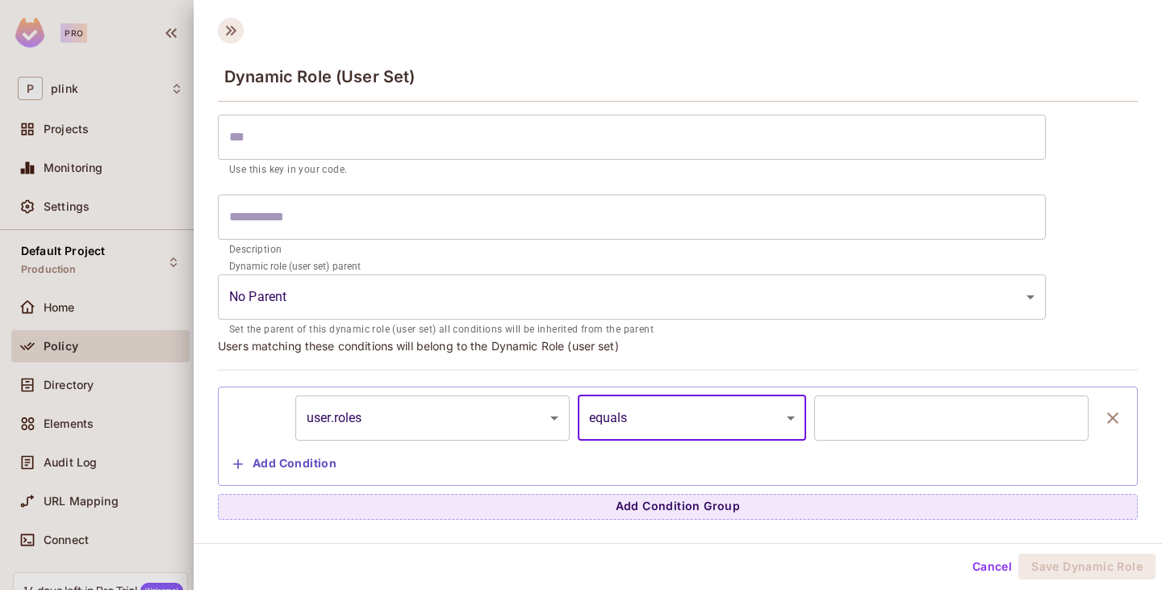
click at [231, 36] on icon at bounding box center [231, 31] width 26 height 26
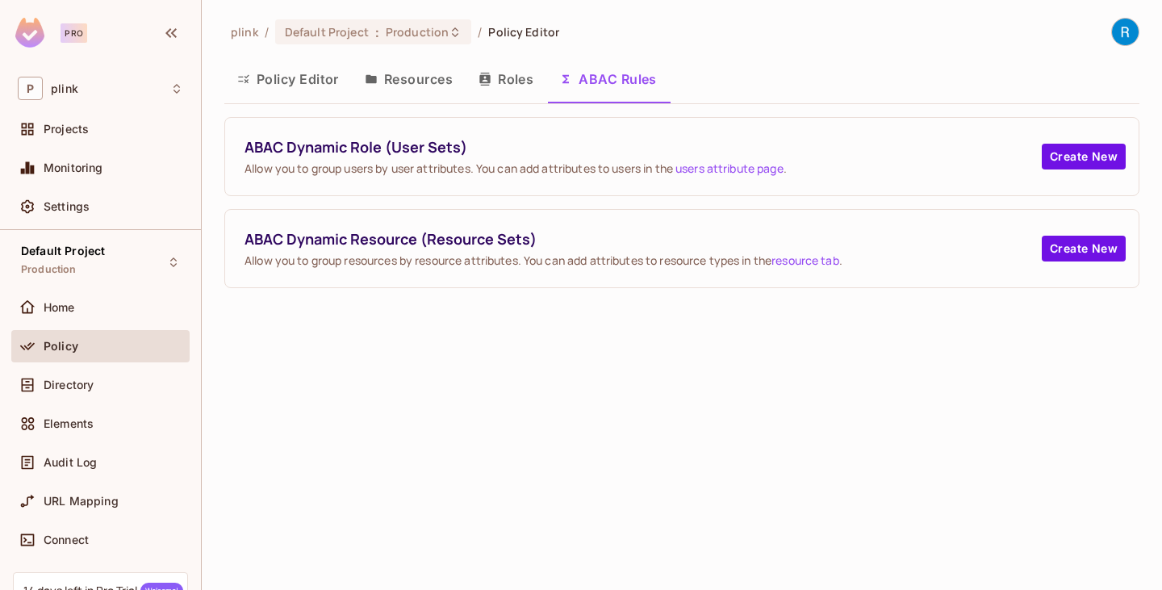
click at [513, 83] on button "Roles" at bounding box center [506, 79] width 81 height 40
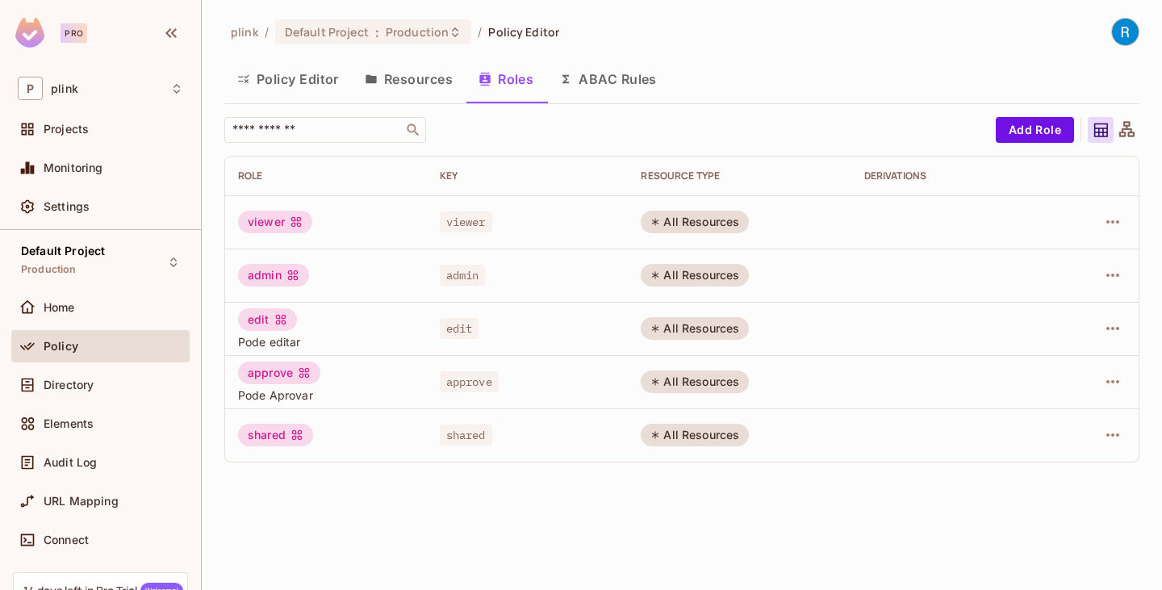
click at [609, 74] on button "ABAC Rules" at bounding box center [609, 79] width 124 height 40
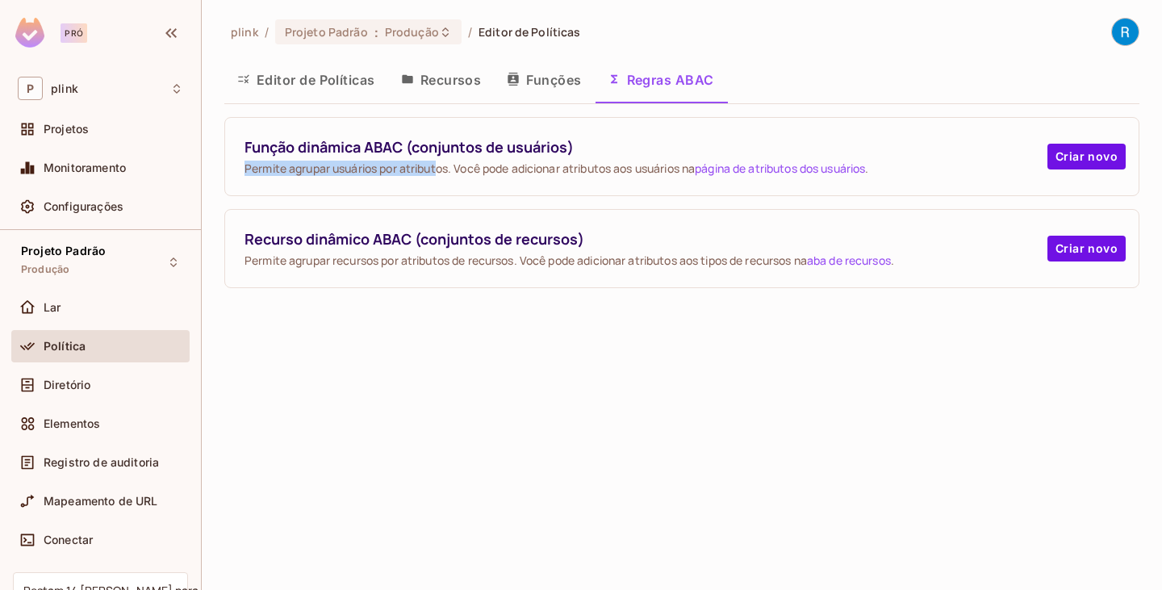
drag, startPoint x: 246, startPoint y: 169, endPoint x: 443, endPoint y: 167, distance: 197.0
click at [443, 167] on font "Permite agrupar usuários por atributos. Você pode adicionar atributos aos usuár…" at bounding box center [470, 168] width 450 height 15
drag, startPoint x: 459, startPoint y: 169, endPoint x: 669, endPoint y: 170, distance: 209.9
click at [669, 170] on font "Permite agrupar usuários por atributos. Você pode adicionar atributos aos usuár…" at bounding box center [470, 168] width 450 height 15
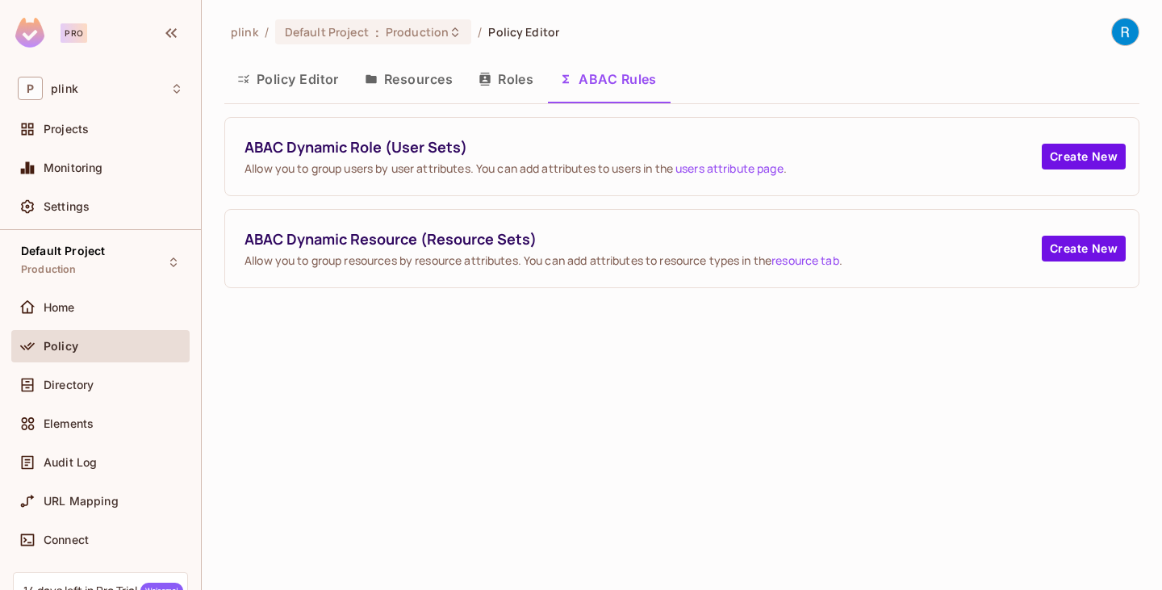
click at [504, 76] on button "Roles" at bounding box center [506, 79] width 81 height 40
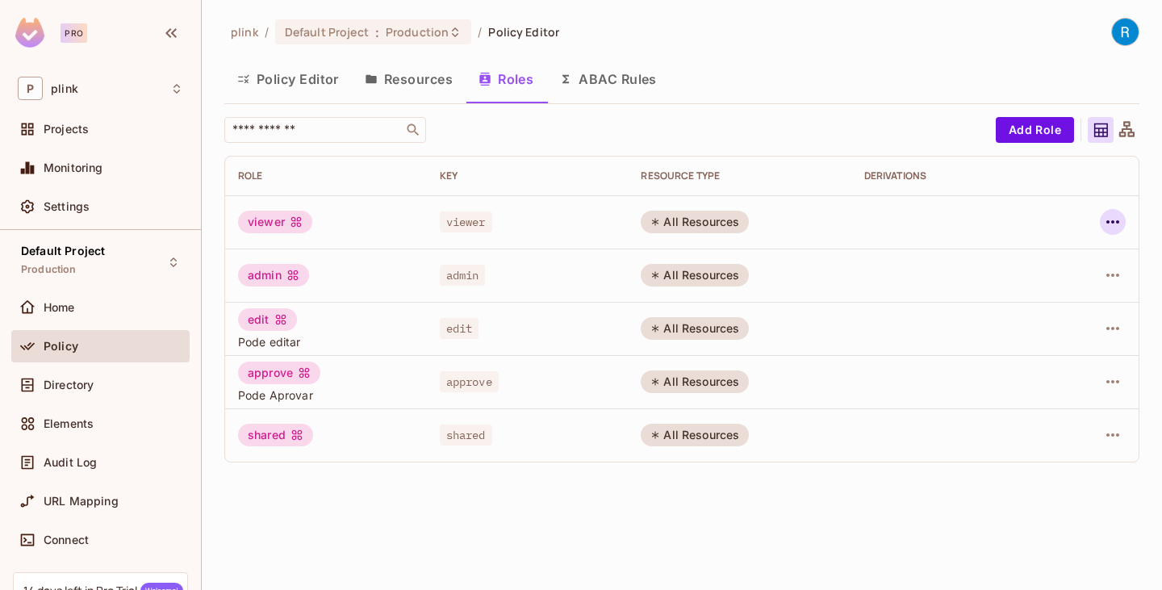
click at [1112, 224] on icon "button" at bounding box center [1113, 221] width 19 height 19
click at [1012, 326] on div "Delete Role" at bounding box center [1034, 330] width 99 height 26
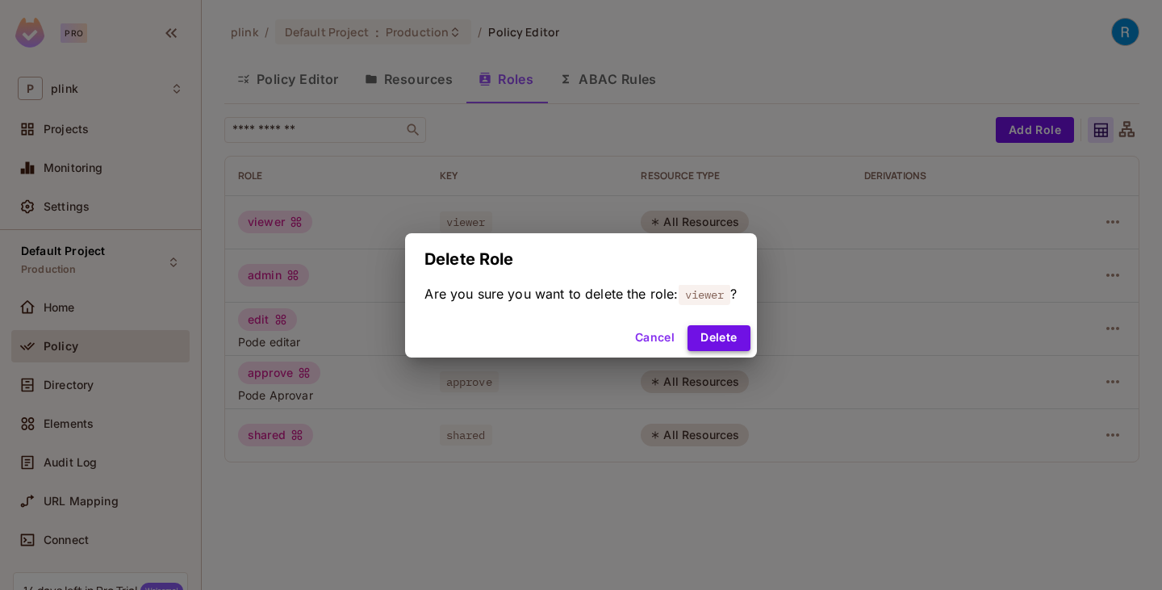
click at [723, 348] on button "Delete" at bounding box center [719, 338] width 62 height 26
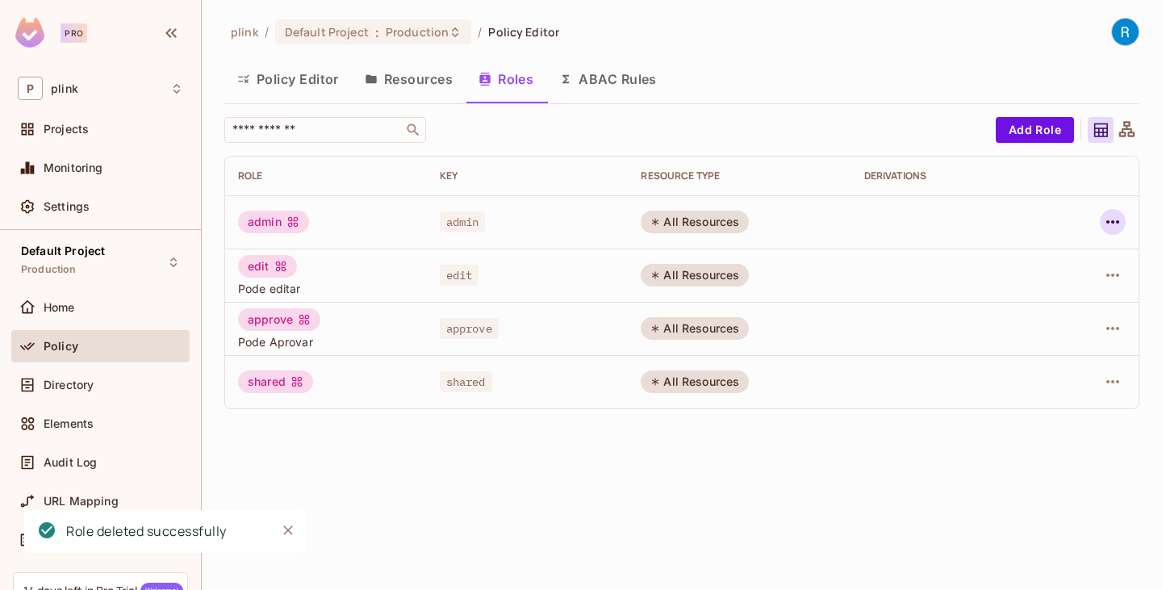
click at [1112, 220] on icon "button" at bounding box center [1113, 221] width 19 height 19
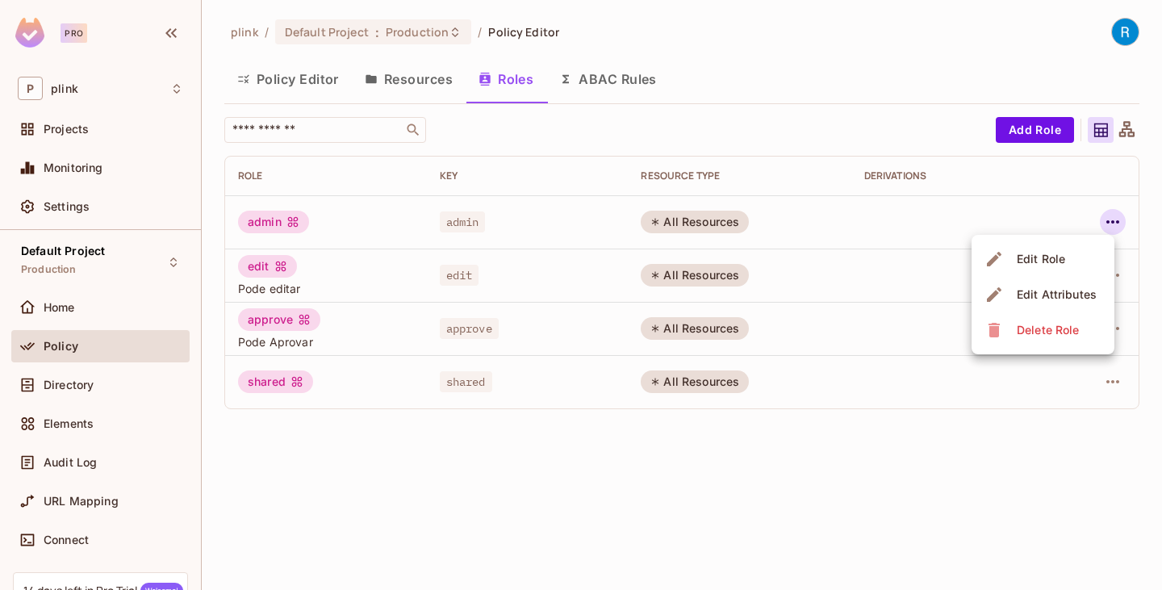
click at [959, 434] on div at bounding box center [581, 295] width 1162 height 590
click at [1113, 269] on icon "button" at bounding box center [1113, 275] width 19 height 19
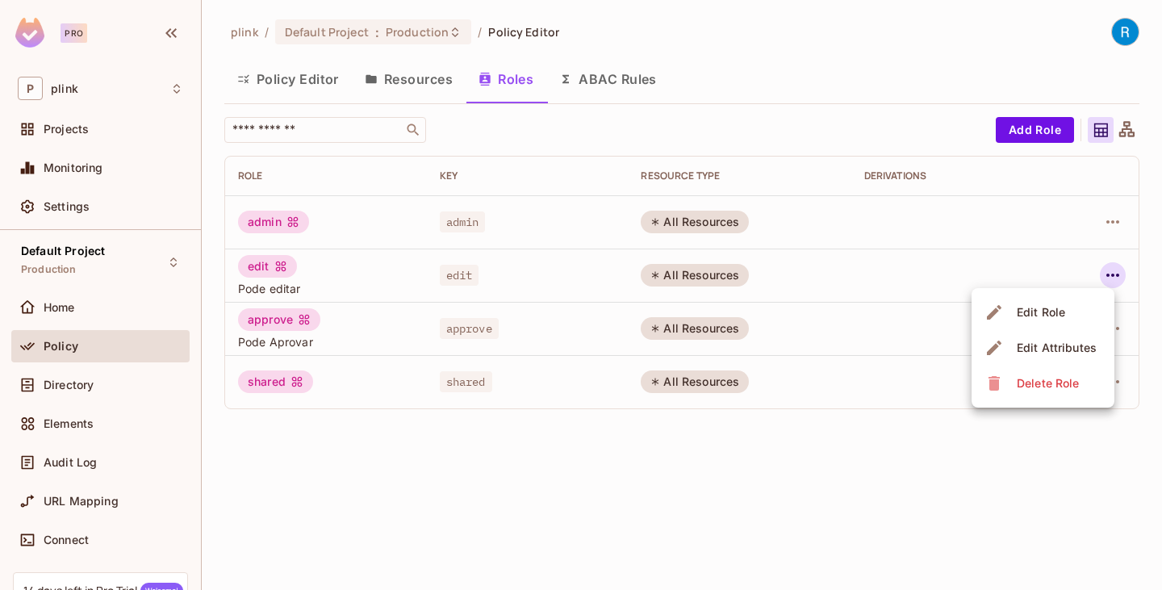
click at [1028, 377] on div "Delete Role" at bounding box center [1048, 383] width 62 height 16
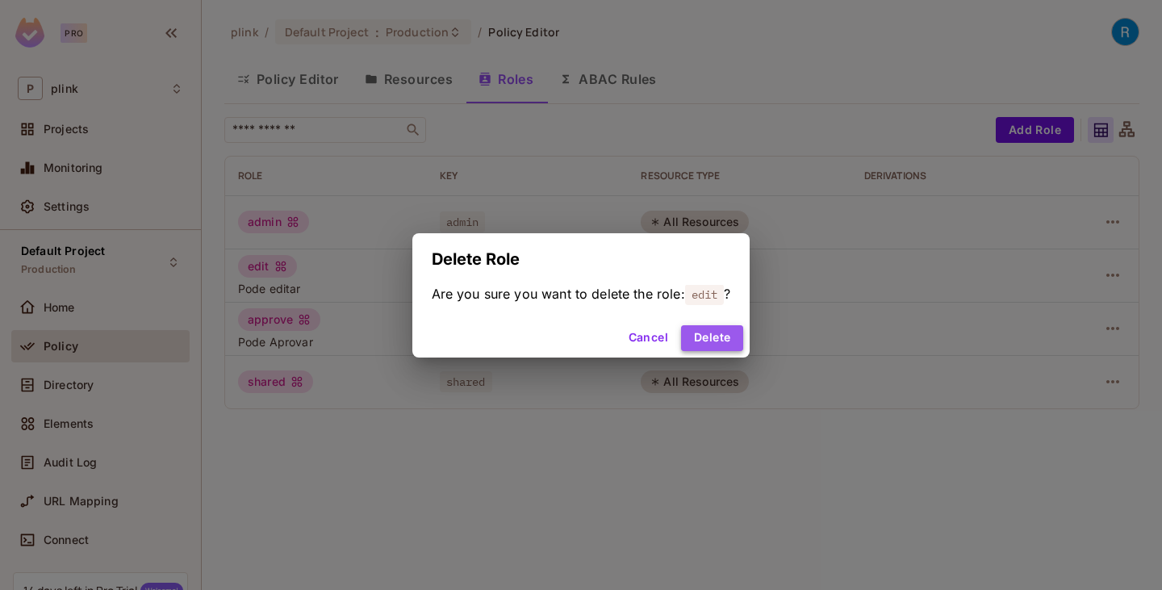
click at [730, 337] on button "Delete" at bounding box center [712, 338] width 62 height 26
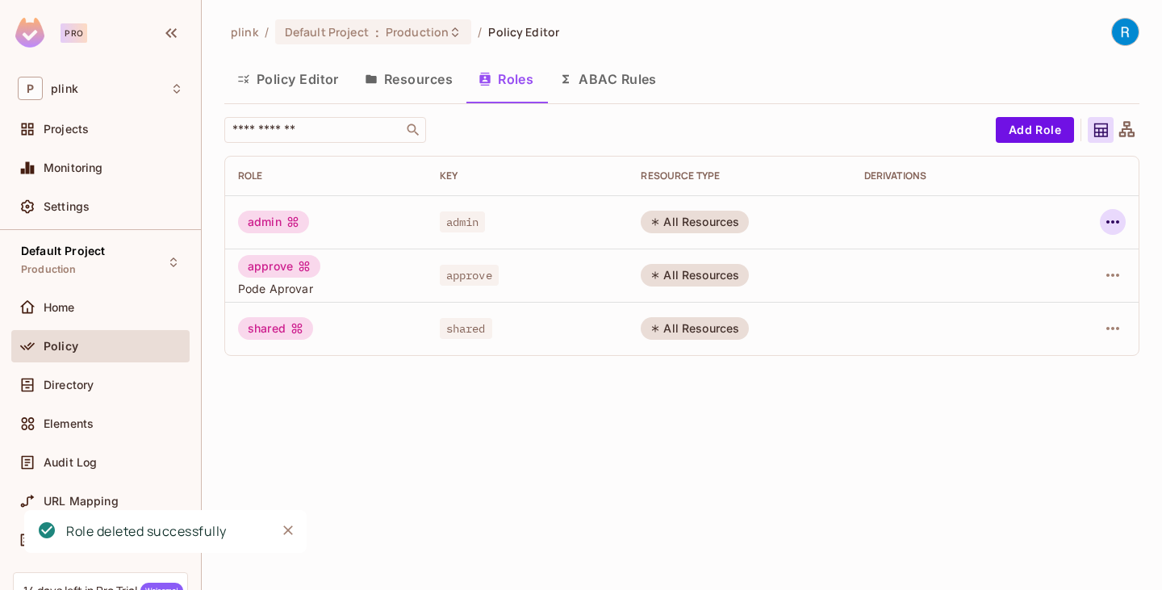
click at [1103, 221] on button "button" at bounding box center [1113, 222] width 26 height 26
click at [1036, 327] on div "Delete Role" at bounding box center [1048, 330] width 62 height 16
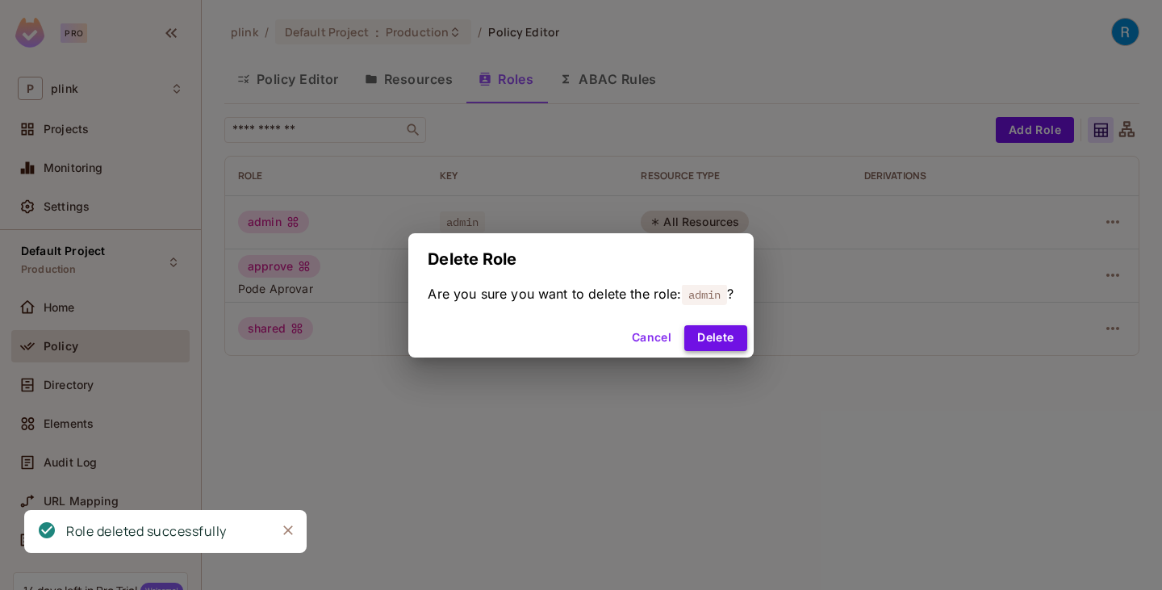
click at [714, 333] on button "Delete" at bounding box center [716, 338] width 62 height 26
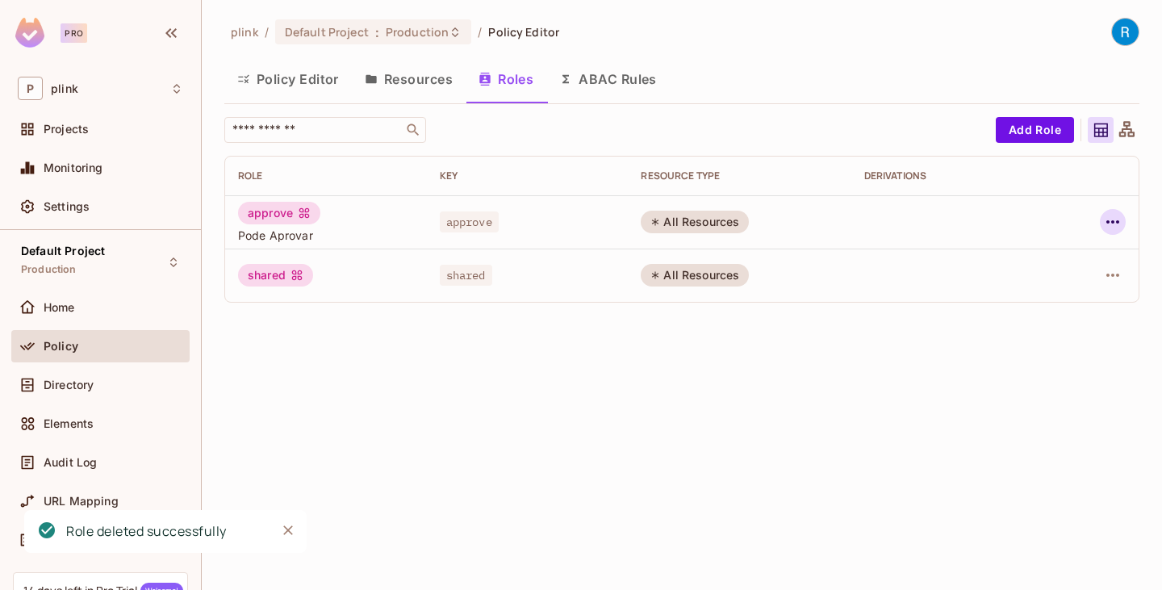
click at [1108, 219] on icon "button" at bounding box center [1113, 221] width 19 height 19
click at [1024, 337] on div "Delete Role" at bounding box center [1048, 330] width 62 height 16
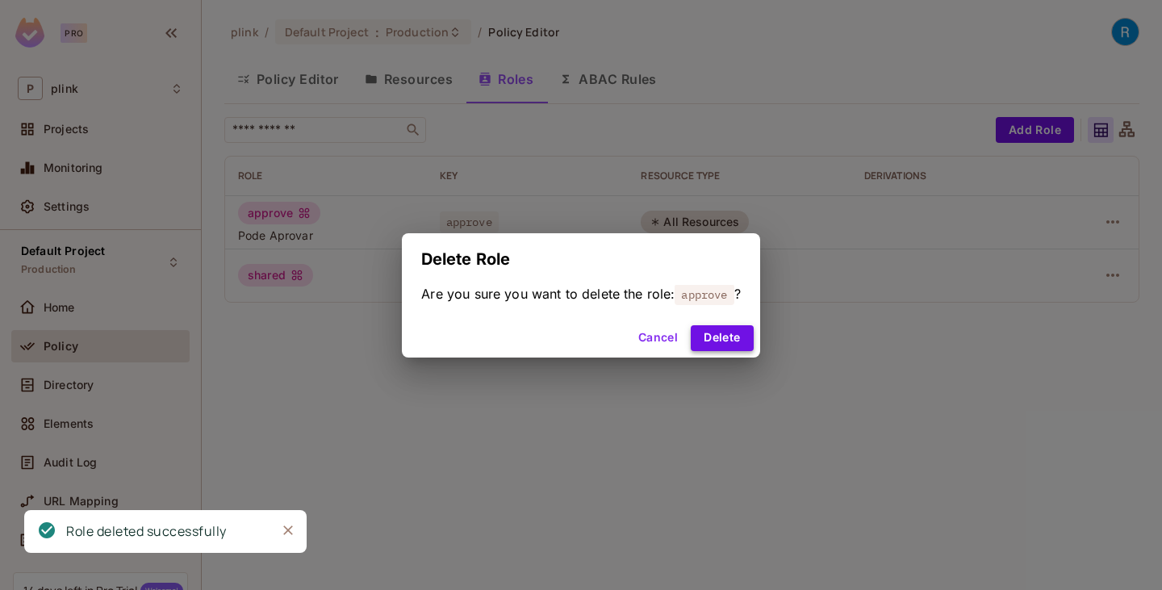
click at [727, 335] on button "Delete" at bounding box center [722, 338] width 62 height 26
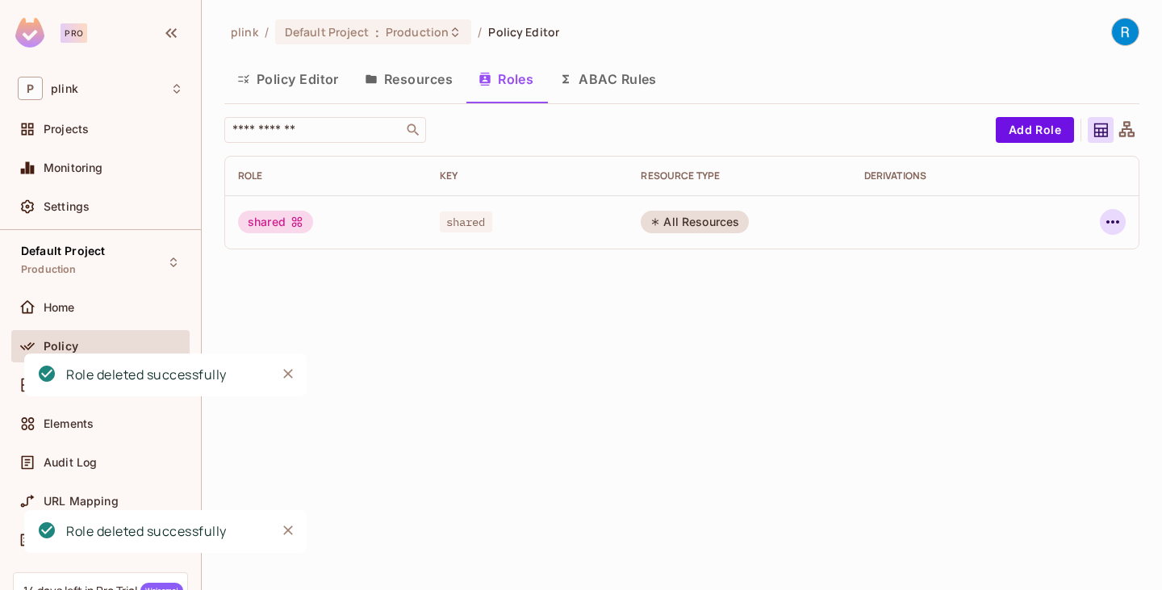
click at [1109, 223] on icon "button" at bounding box center [1113, 221] width 13 height 3
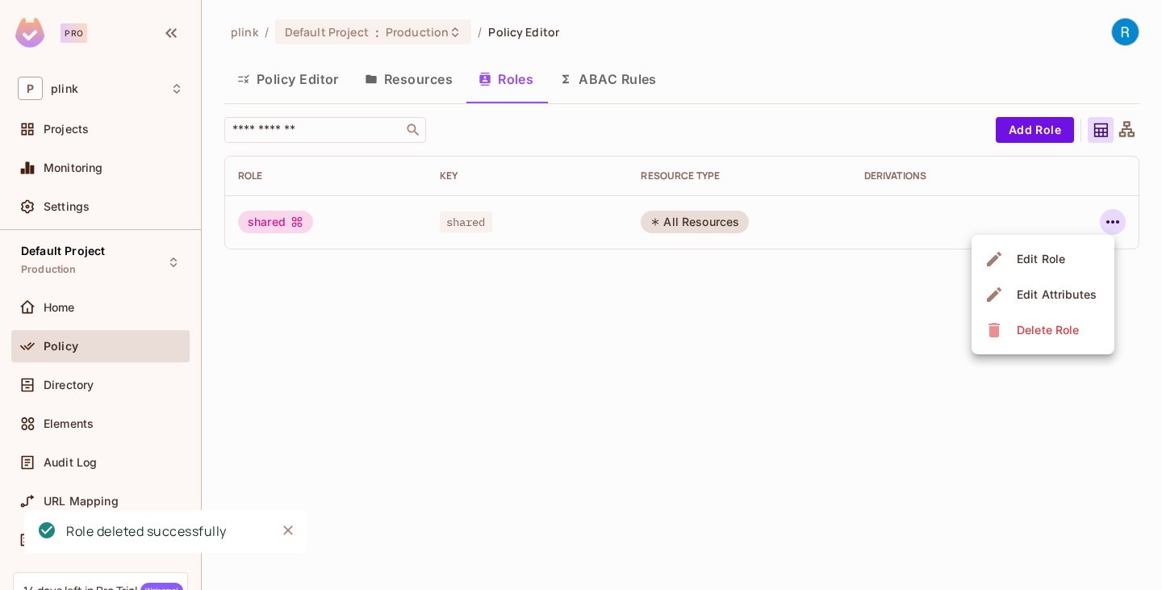
click at [1037, 325] on div "Delete Role" at bounding box center [1048, 330] width 62 height 16
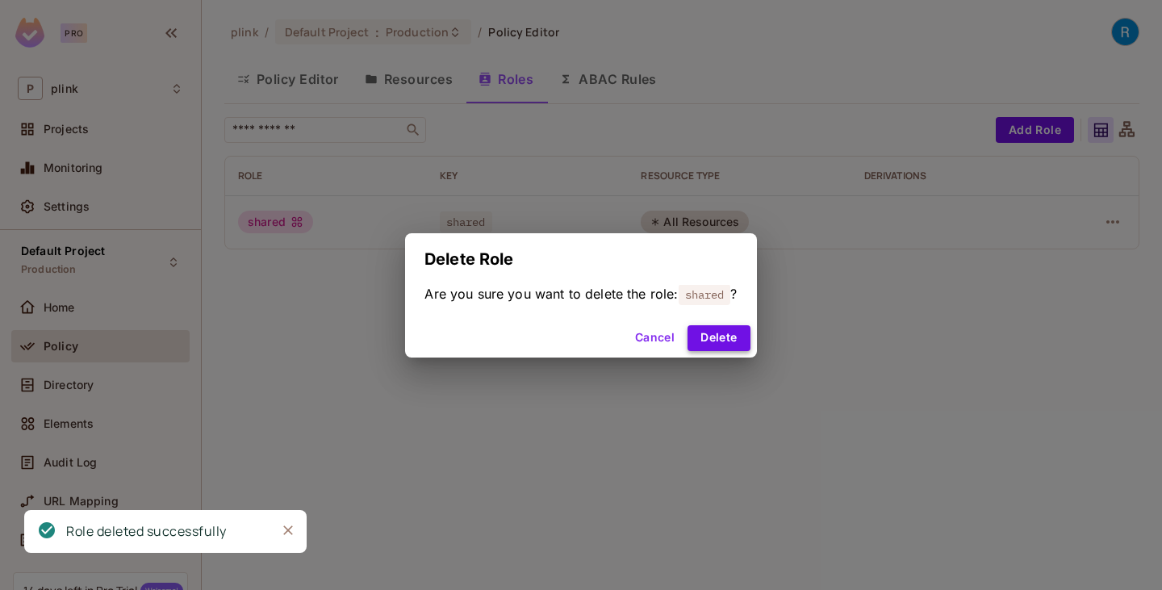
click at [722, 334] on button "Delete" at bounding box center [719, 338] width 62 height 26
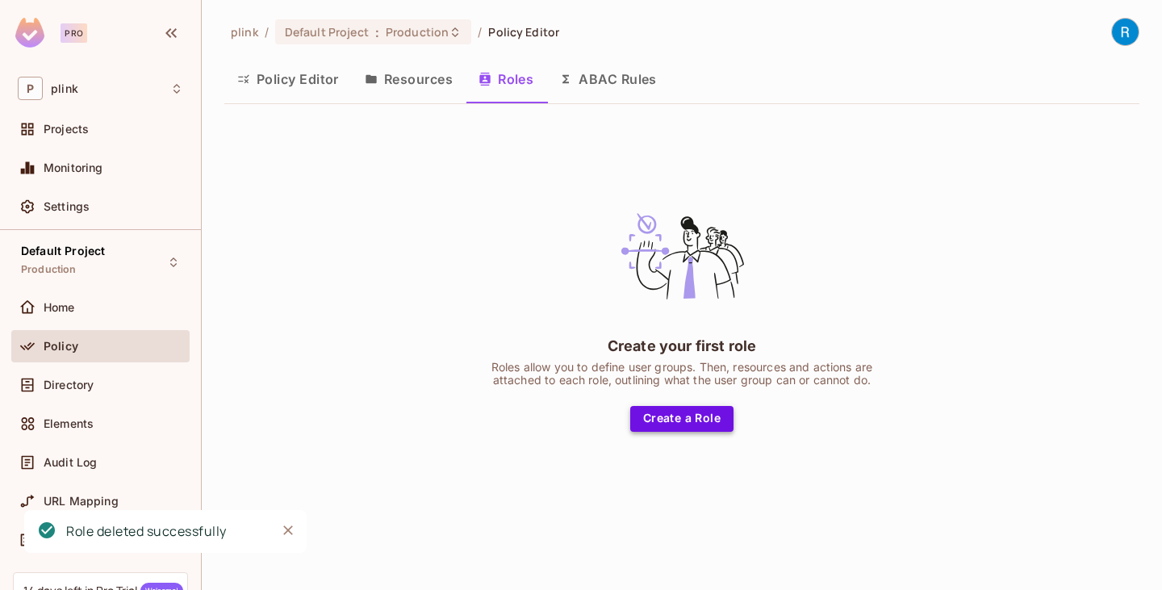
click at [669, 420] on button "Create a Role" at bounding box center [681, 419] width 103 height 26
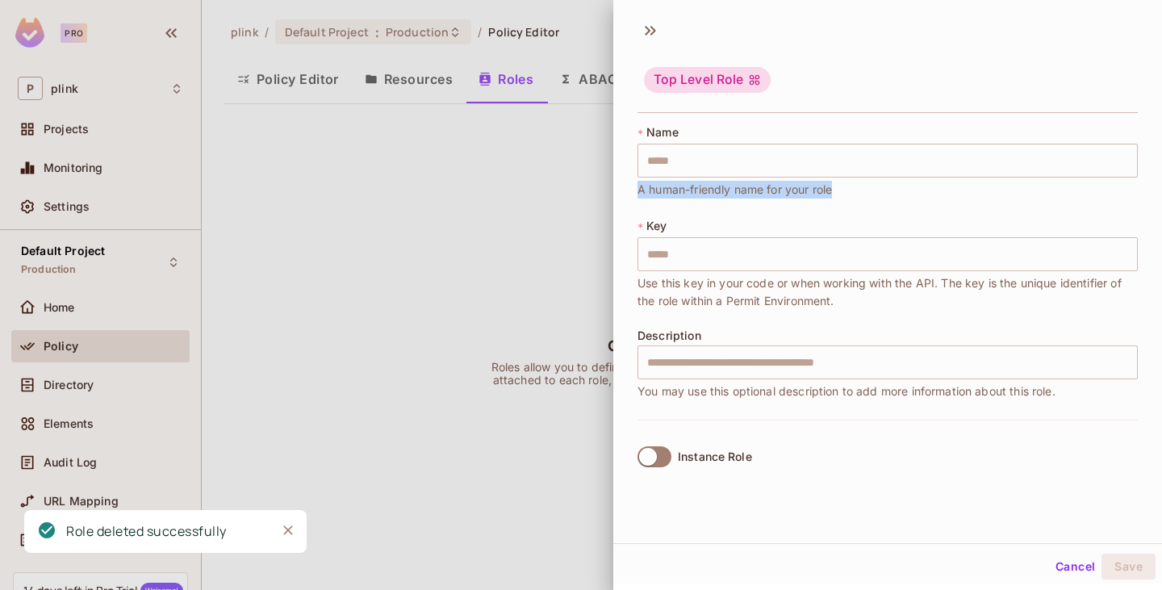
drag, startPoint x: 630, startPoint y: 188, endPoint x: 844, endPoint y: 191, distance: 213.9
click at [844, 191] on div "* Name ​ A human-friendly name for your role * Key ​ Use this key in your code …" at bounding box center [888, 305] width 549 height 375
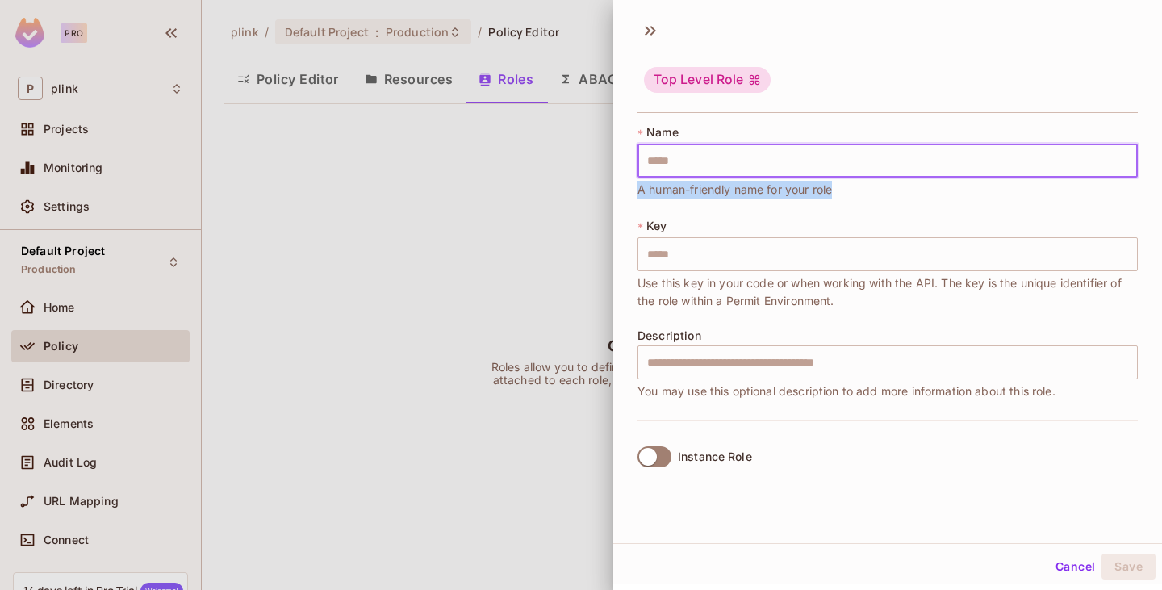
click at [685, 157] on input "text" at bounding box center [888, 161] width 501 height 34
click at [655, 253] on input "******" at bounding box center [888, 254] width 501 height 34
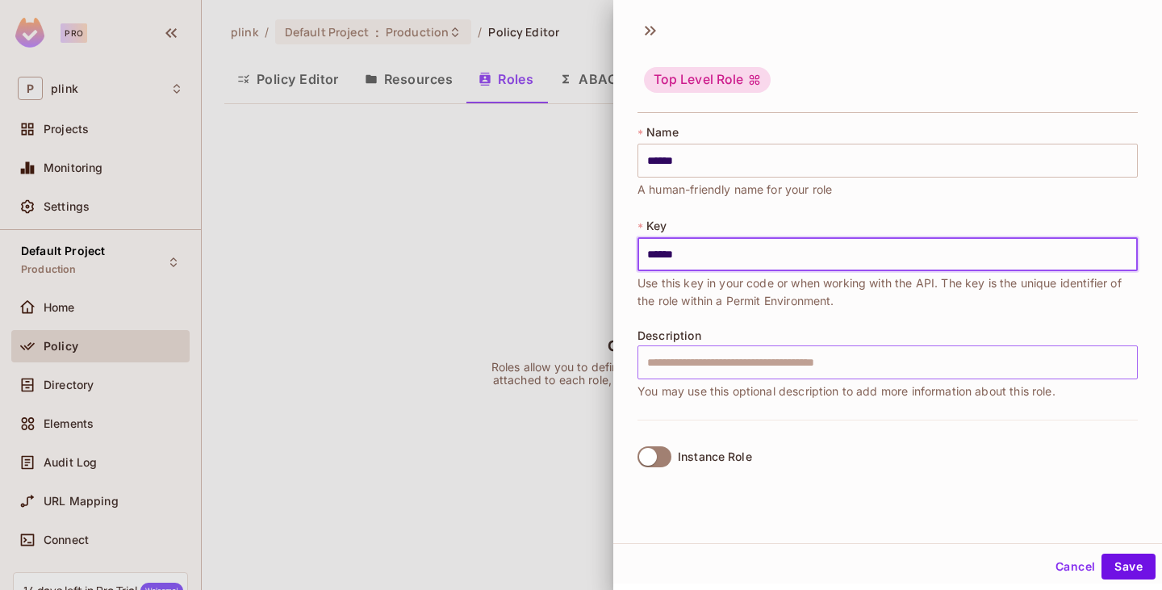
click at [673, 372] on input "text" at bounding box center [888, 363] width 501 height 34
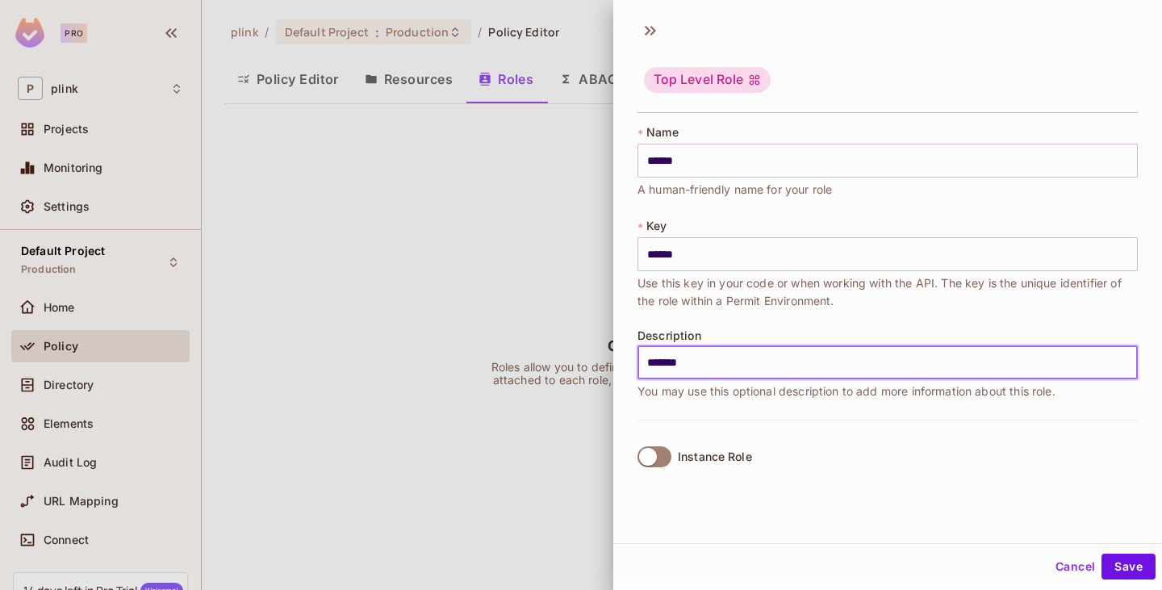
click at [673, 372] on input "******" at bounding box center [888, 363] width 501 height 34
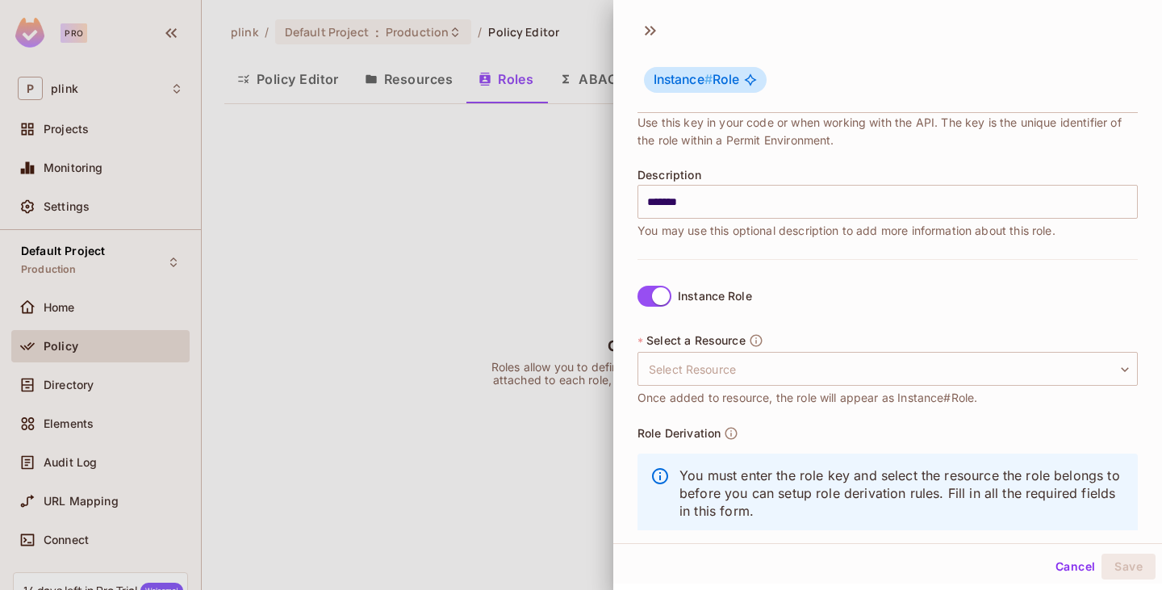
scroll to position [161, 0]
click at [702, 372] on body "Pro P plink Projects Monitoring Settings Default Project Production Home Policy…" at bounding box center [581, 295] width 1162 height 590
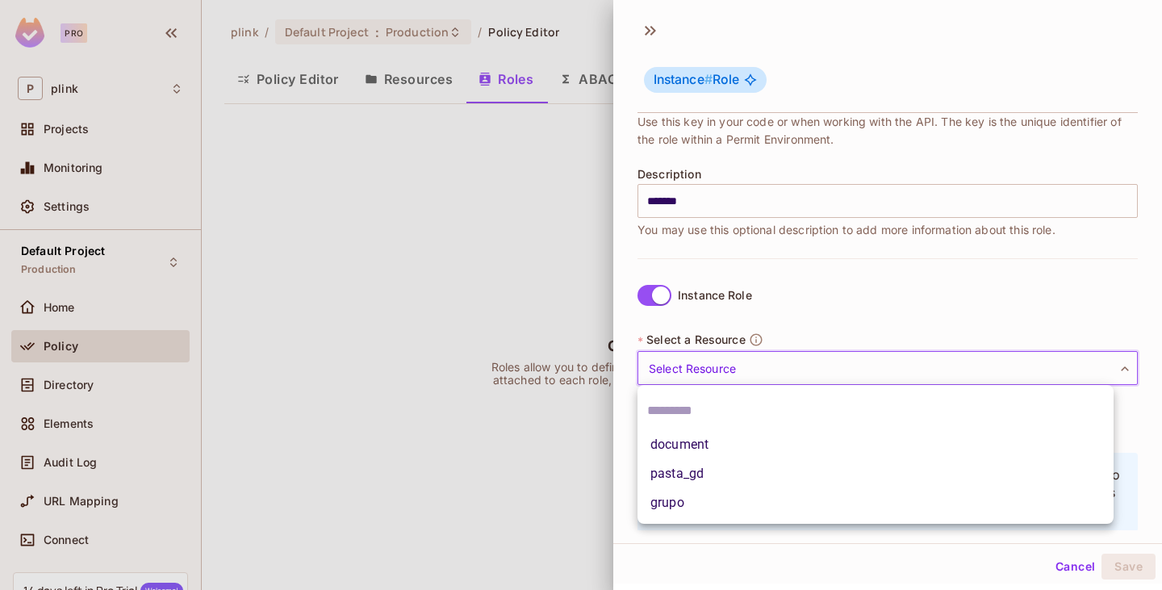
click at [777, 324] on div at bounding box center [581, 295] width 1162 height 590
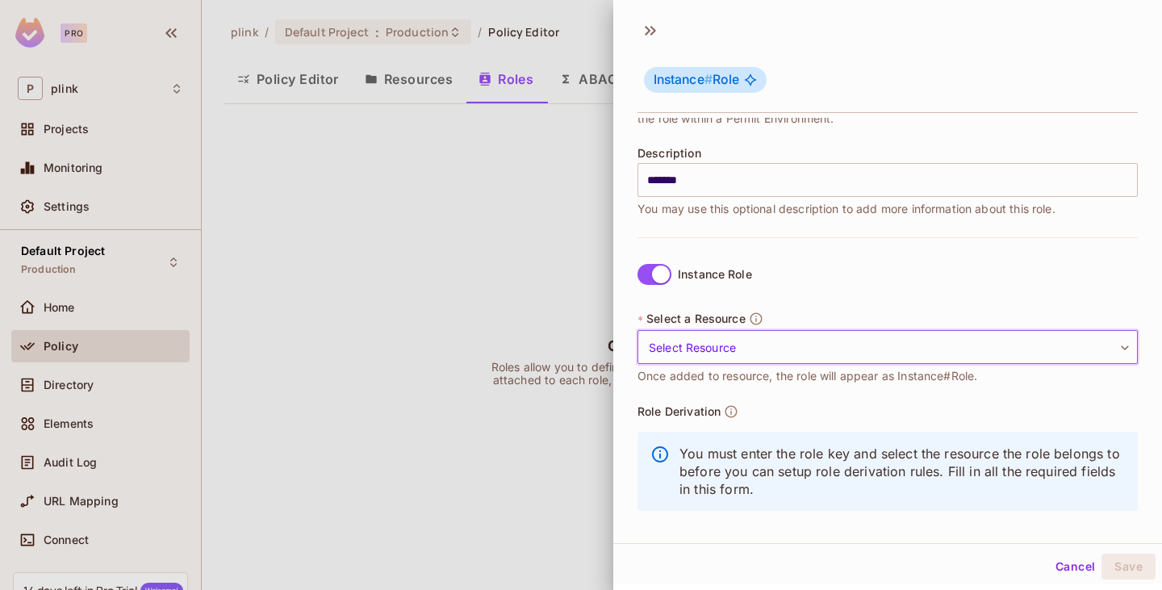
scroll to position [192, 0]
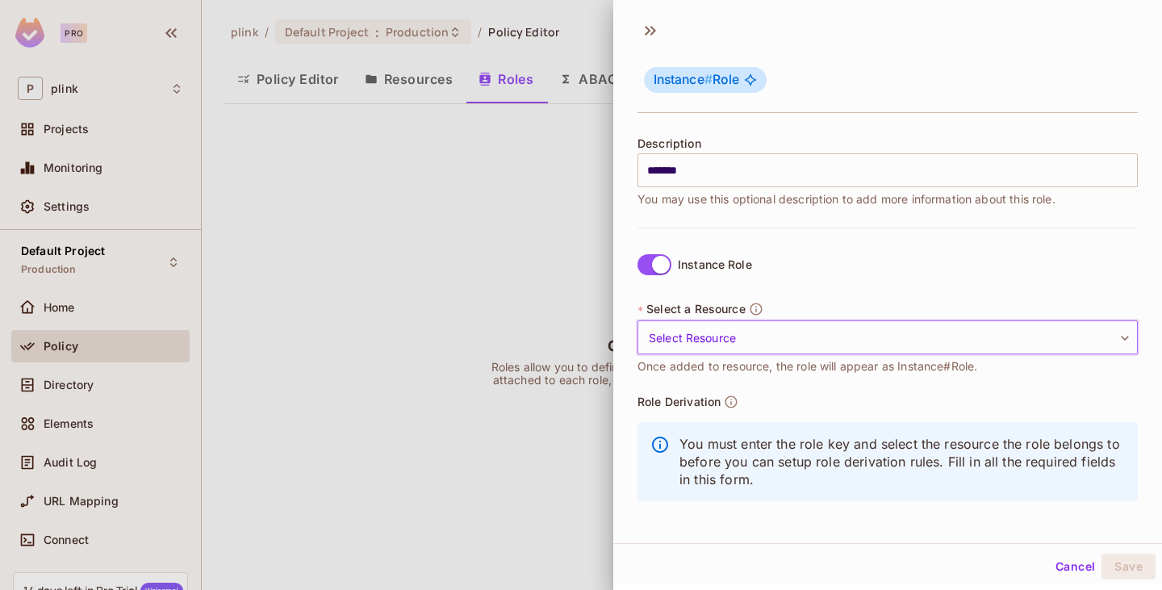
click at [772, 336] on body "Pro P plink Projects Monitoring Settings Default Project Production Home Policy…" at bounding box center [581, 295] width 1162 height 590
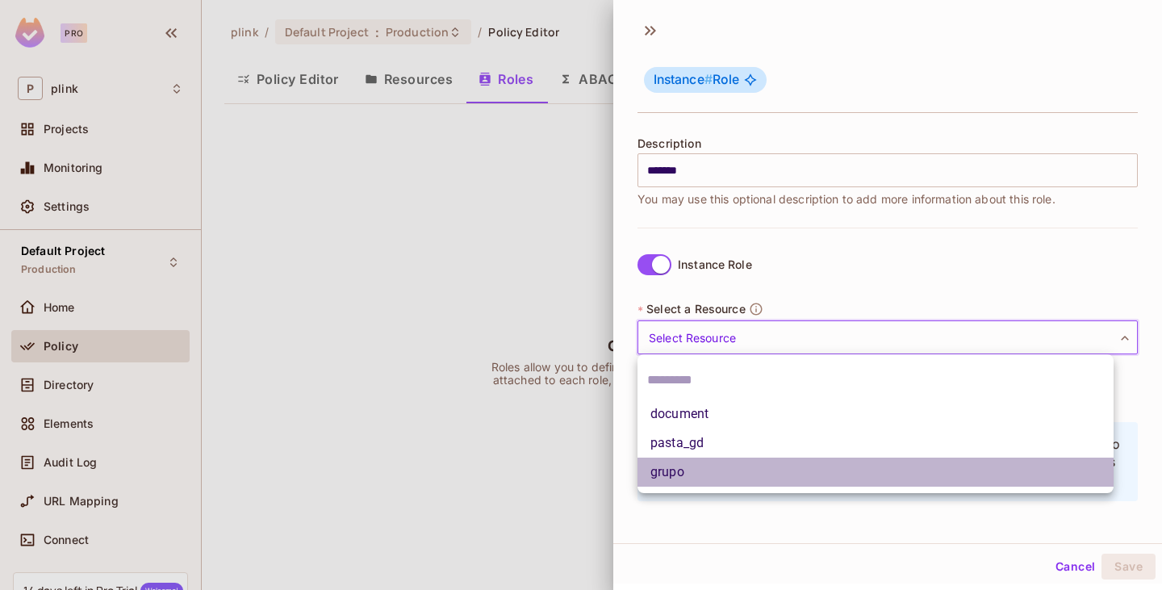
click at [685, 474] on li "grupo" at bounding box center [876, 472] width 476 height 29
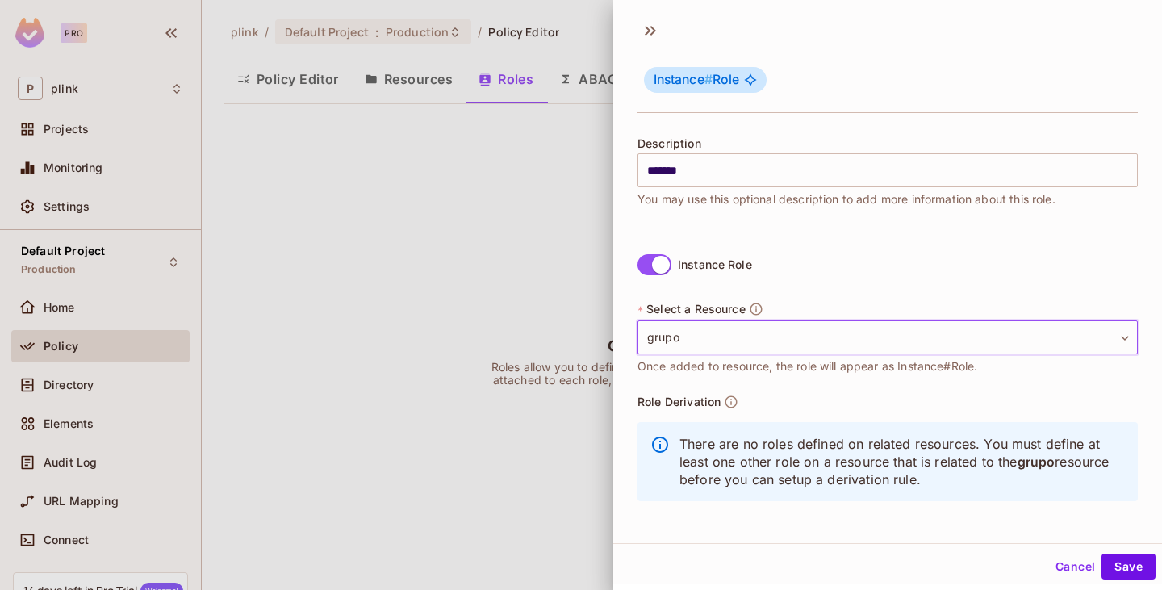
scroll to position [2, 0]
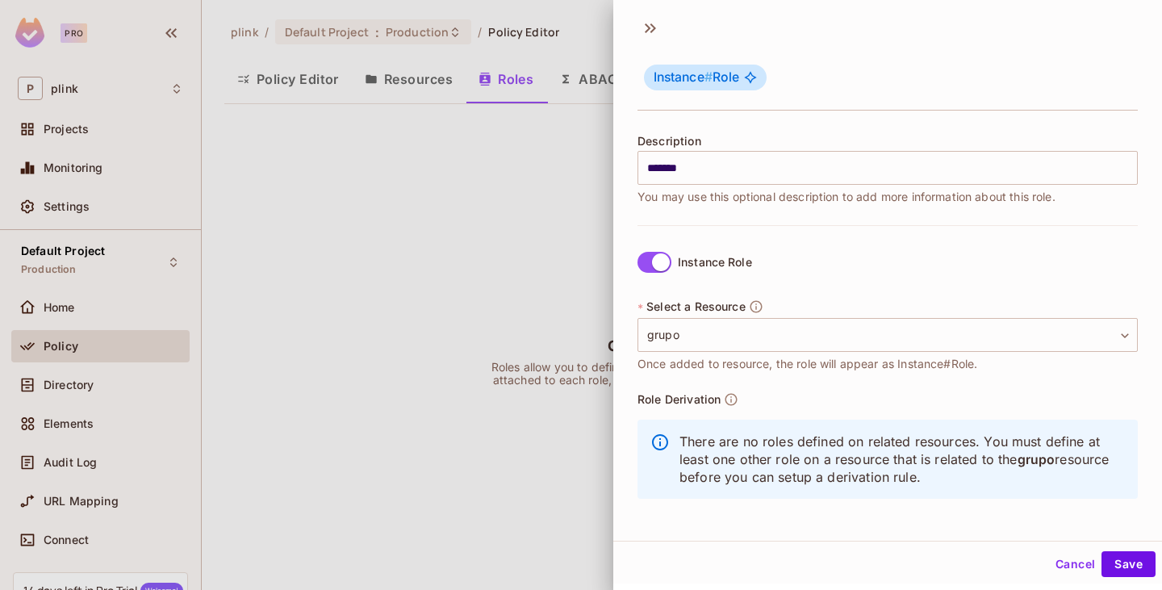
click at [853, 252] on div "Instance Role * Select a Resource grupo ***** ​ Once added to resource, the rol…" at bounding box center [888, 376] width 501 height 303
drag, startPoint x: 1117, startPoint y: 563, endPoint x: 1112, endPoint y: 556, distance: 8.6
click at [1118, 560] on button "Save" at bounding box center [1129, 564] width 54 height 26
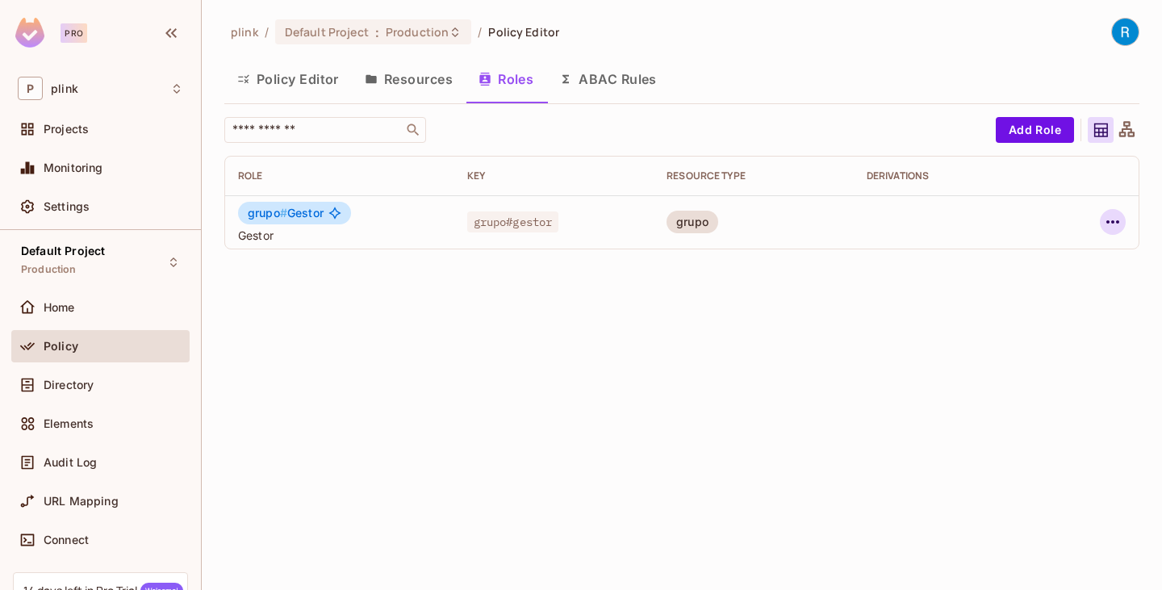
click at [1112, 228] on icon "button" at bounding box center [1113, 221] width 19 height 19
click at [1035, 258] on div "Edit Role" at bounding box center [1041, 259] width 48 height 16
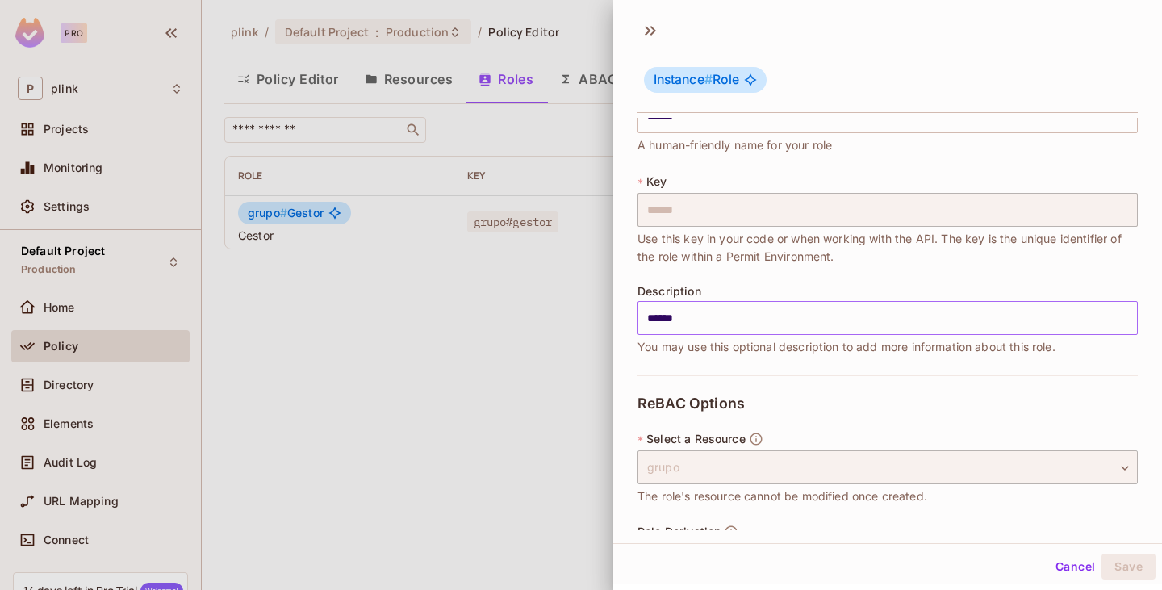
scroll to position [161, 0]
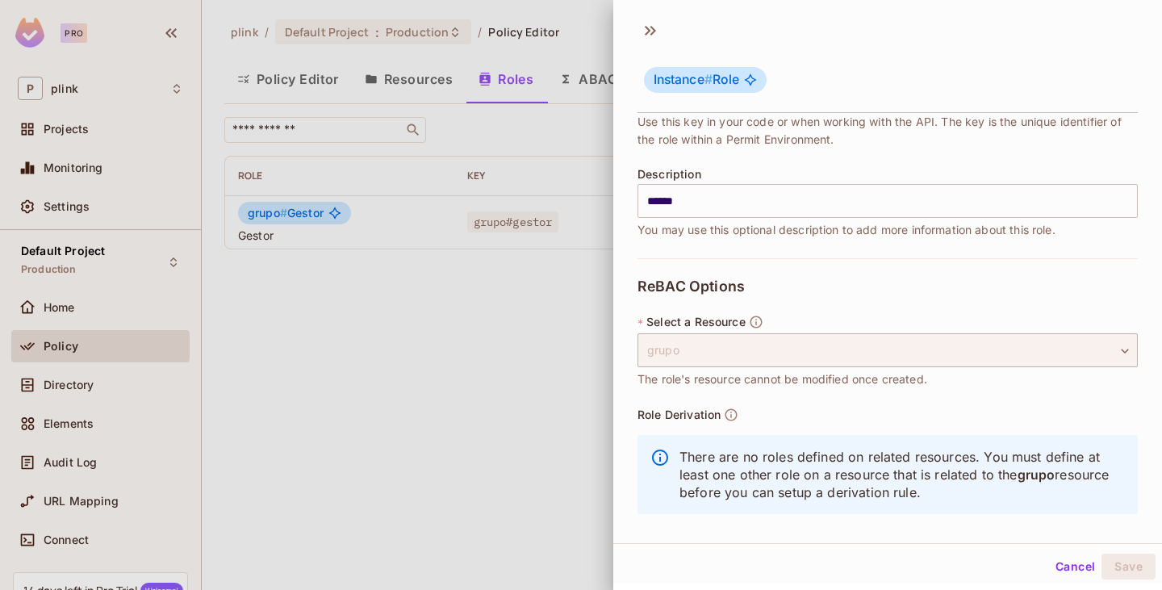
click at [537, 346] on div at bounding box center [581, 295] width 1162 height 590
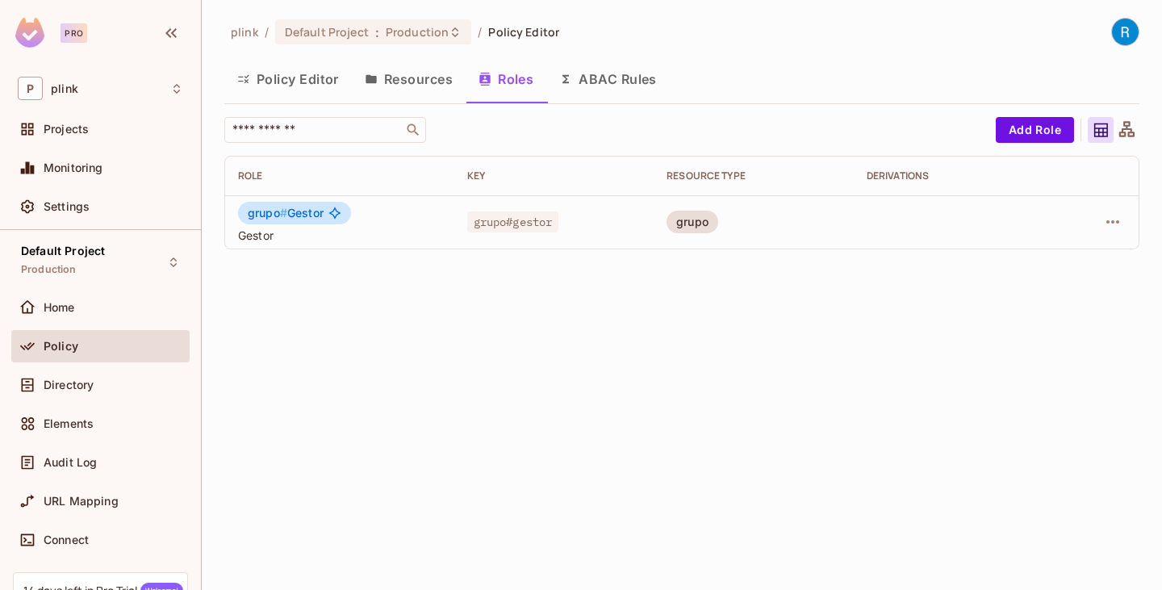
click at [1131, 128] on icon at bounding box center [1127, 128] width 15 height 15
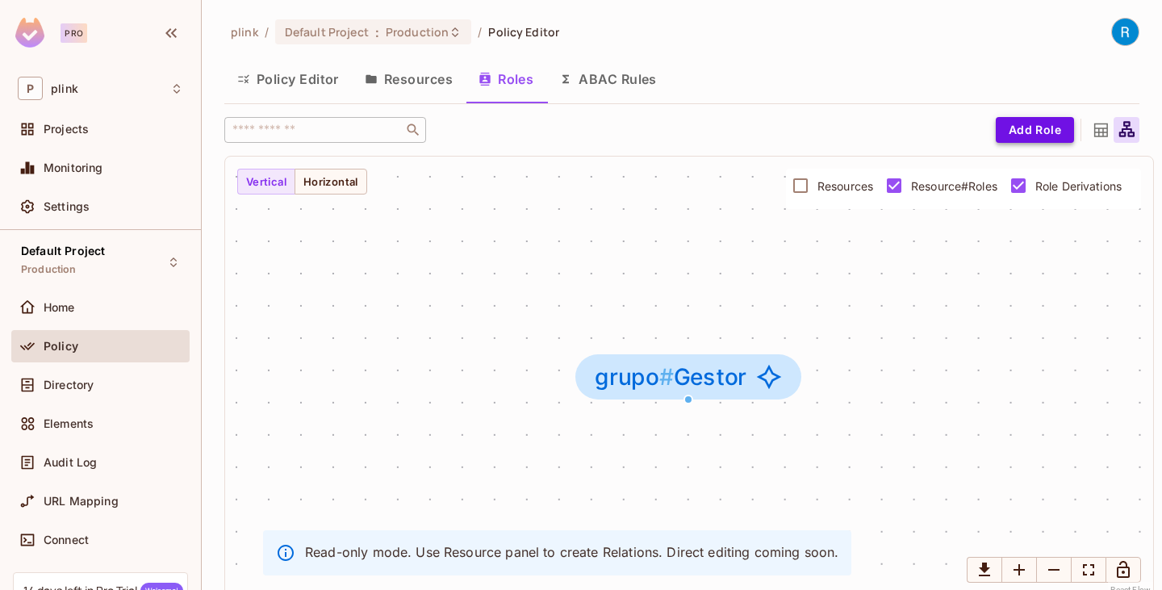
click at [1041, 128] on button "Add Role" at bounding box center [1035, 130] width 78 height 26
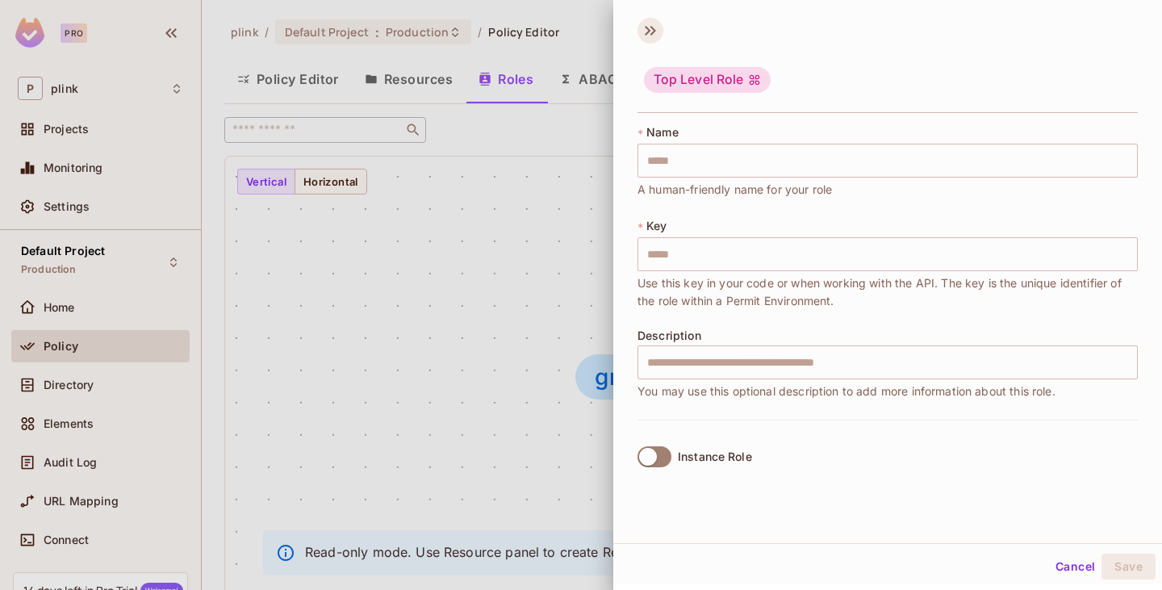
click at [647, 42] on icon at bounding box center [651, 31] width 26 height 26
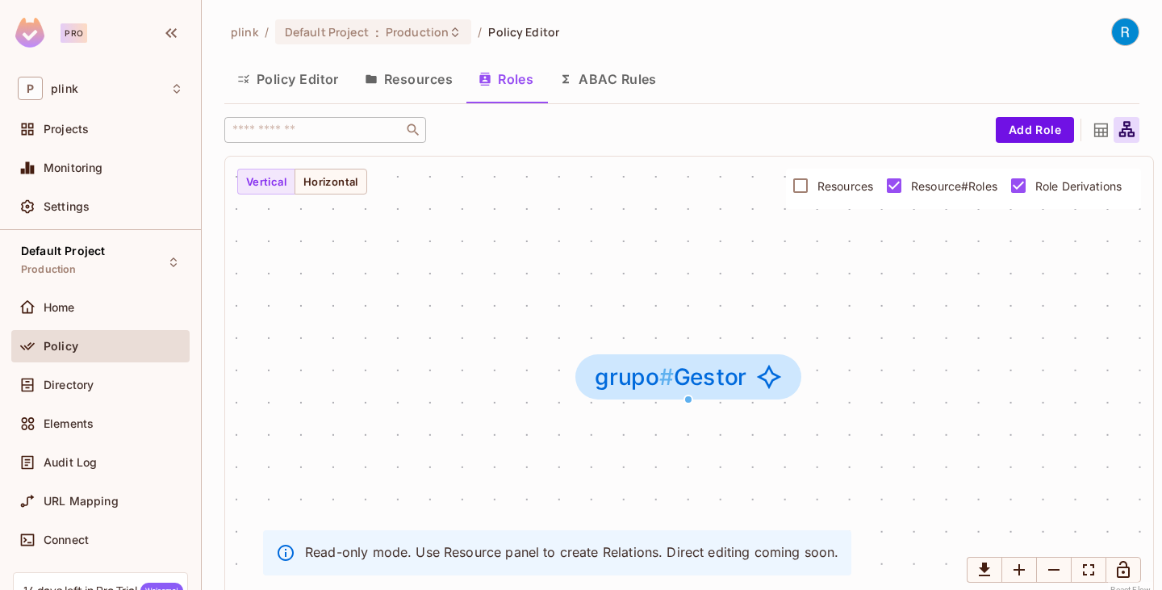
click at [1091, 132] on icon at bounding box center [1101, 130] width 20 height 20
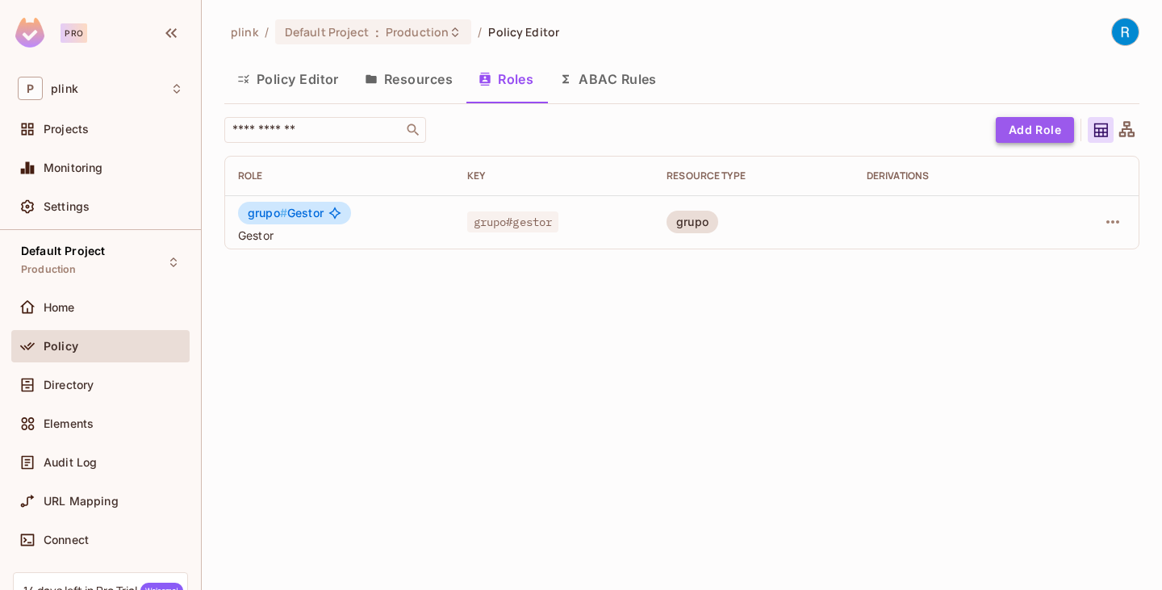
click at [1039, 124] on button "Add Role" at bounding box center [1035, 130] width 78 height 26
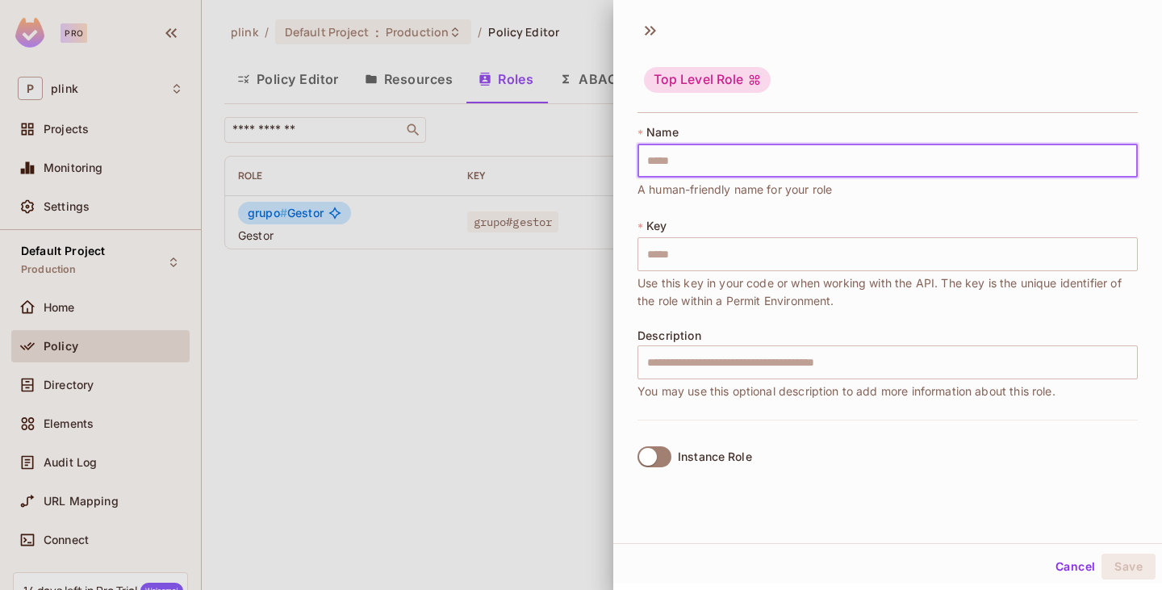
click at [711, 157] on input "text" at bounding box center [888, 161] width 501 height 34
click at [425, 79] on div at bounding box center [581, 295] width 1162 height 590
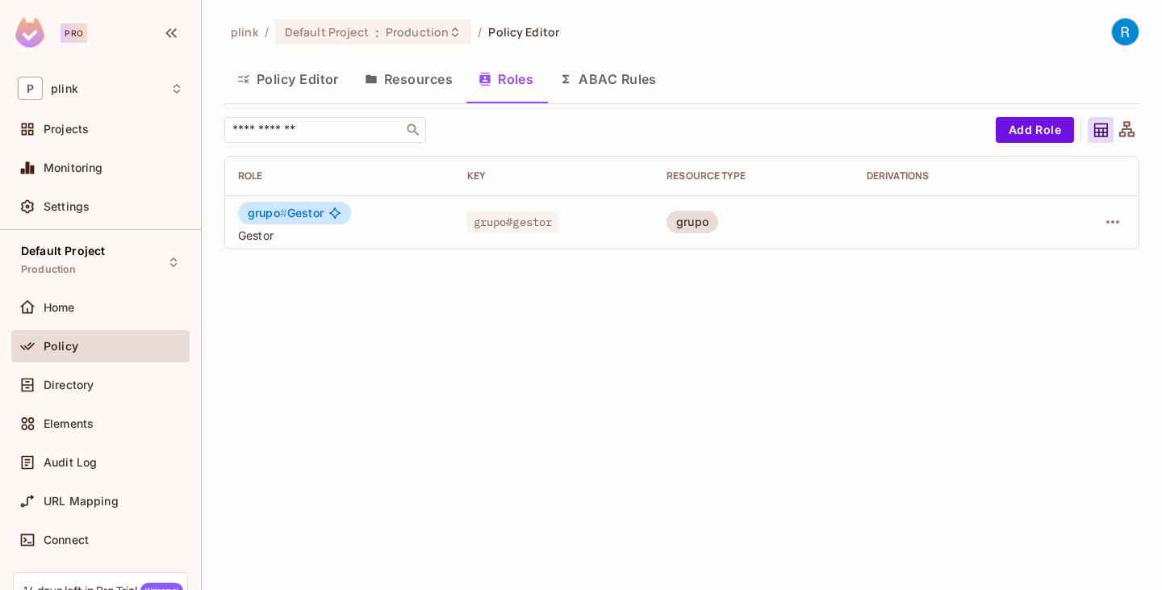
click at [425, 78] on button "Resources" at bounding box center [409, 79] width 114 height 40
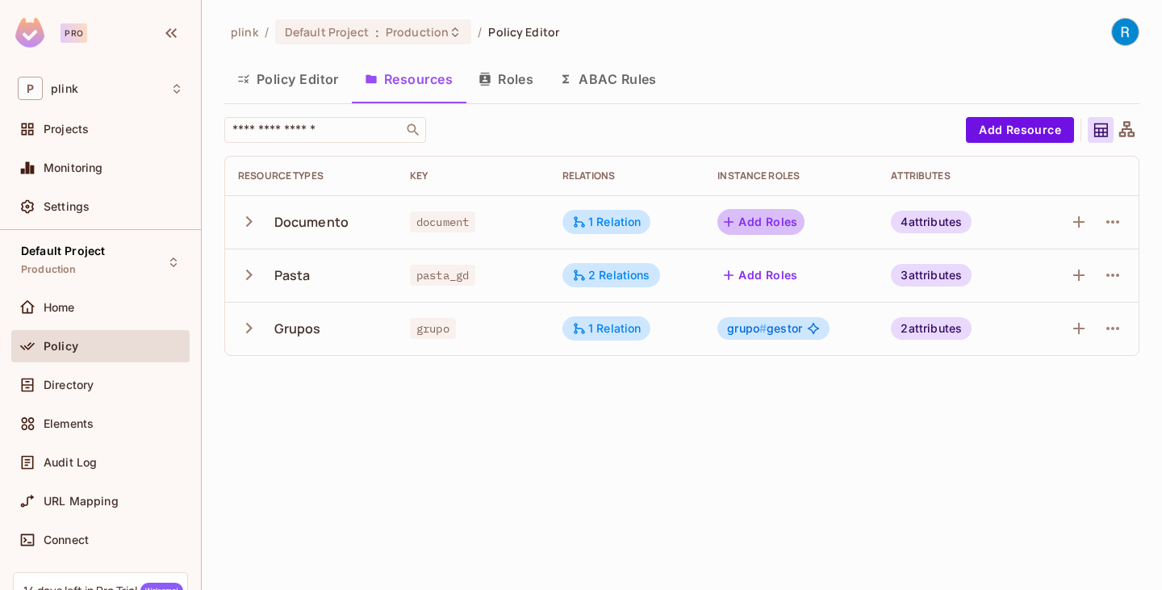
click at [752, 221] on button "Add Roles" at bounding box center [761, 222] width 87 height 26
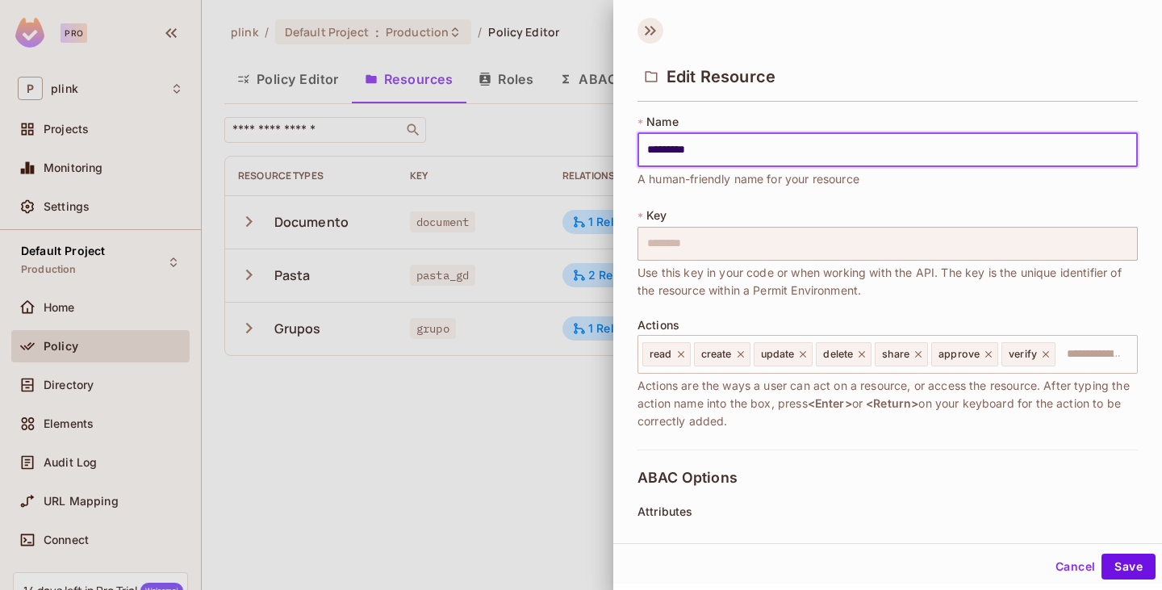
click at [643, 27] on icon at bounding box center [651, 31] width 26 height 26
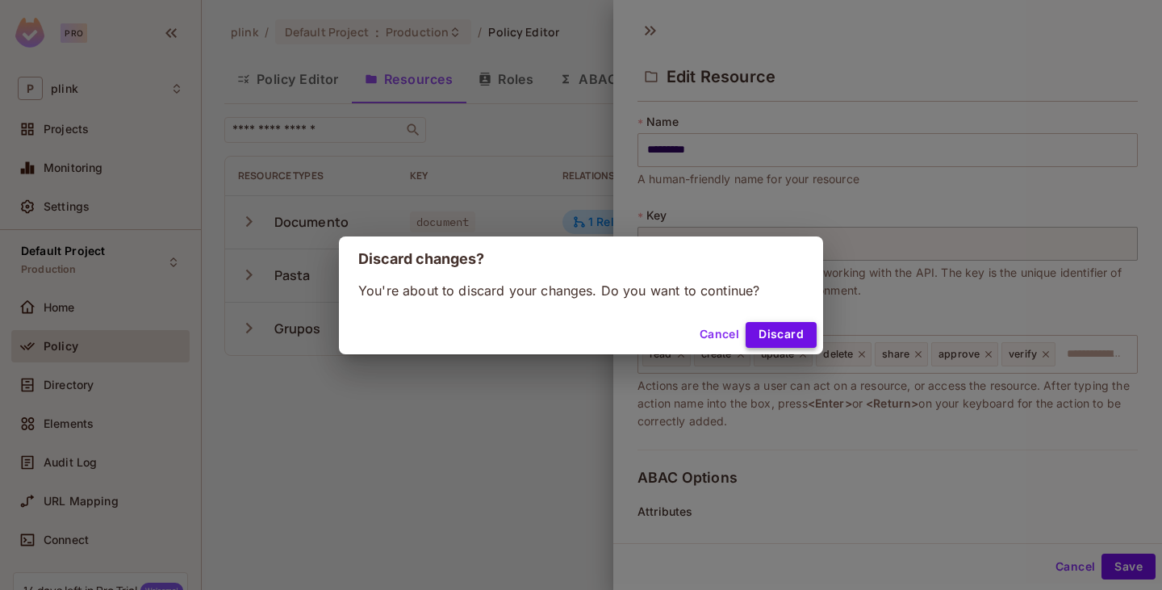
click at [776, 339] on button "Discard" at bounding box center [781, 335] width 71 height 26
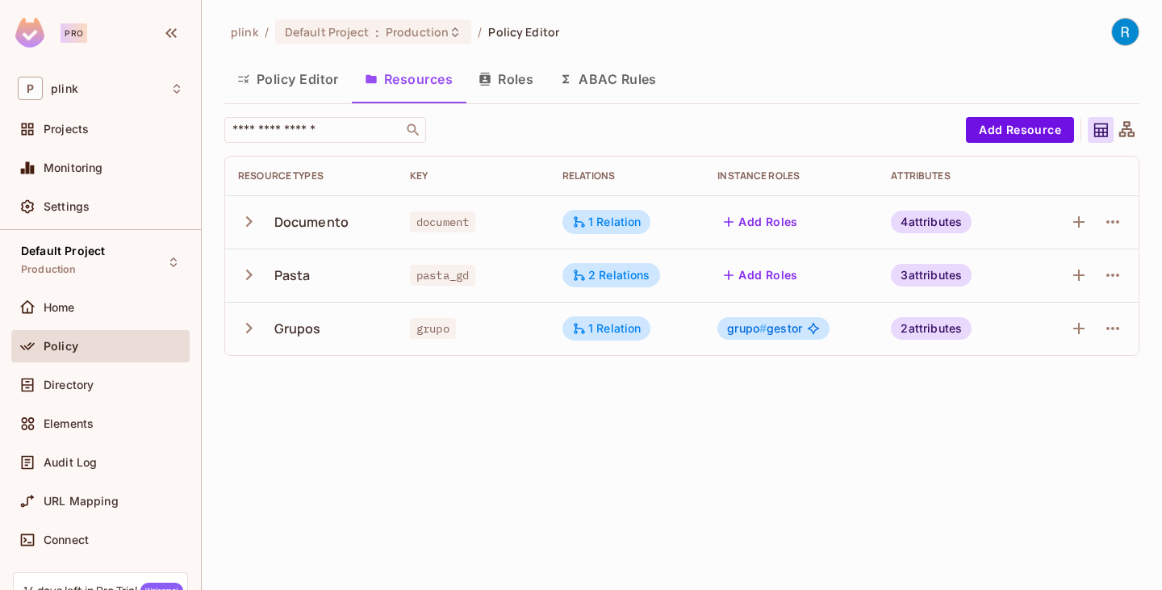
click at [815, 330] on icon at bounding box center [813, 329] width 12 height 12
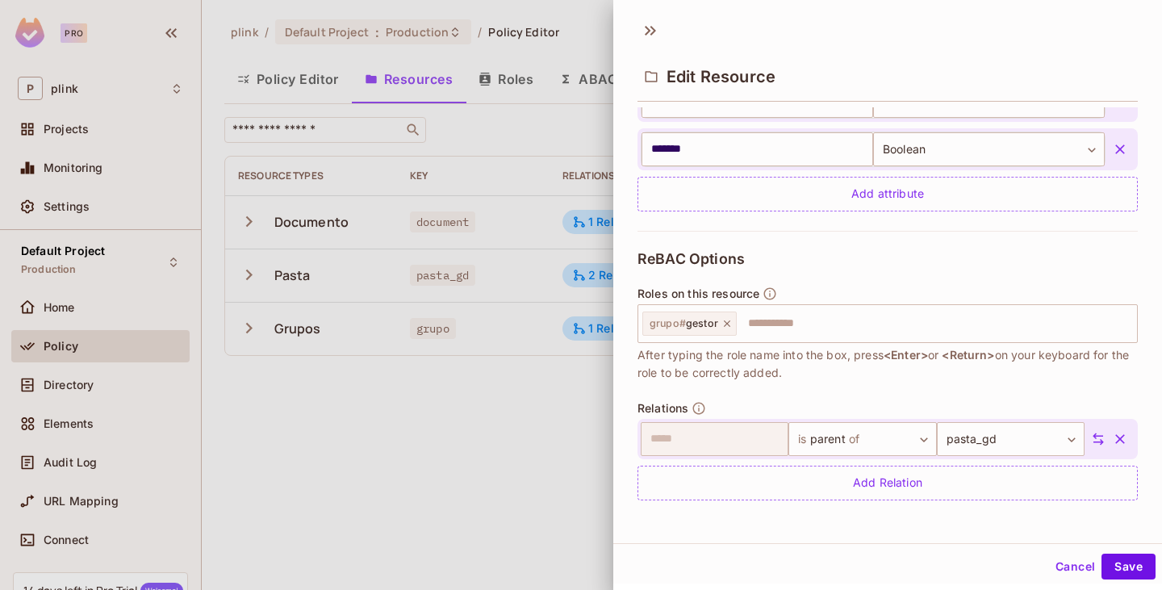
scroll to position [2, 0]
click at [524, 458] on div at bounding box center [581, 295] width 1162 height 590
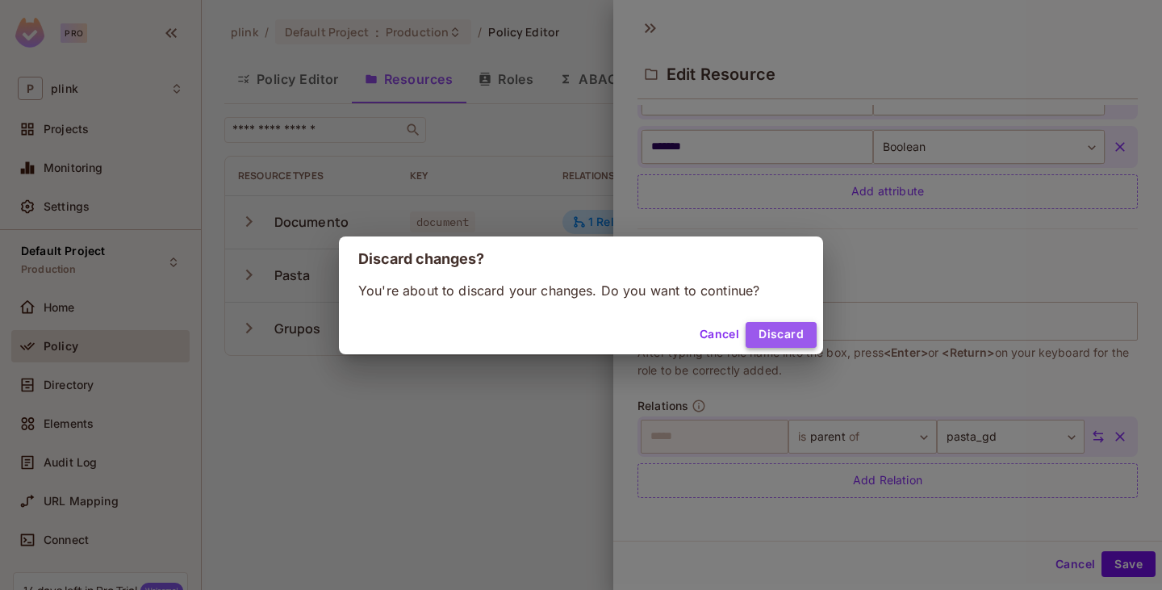
click at [772, 333] on button "Discard" at bounding box center [781, 335] width 71 height 26
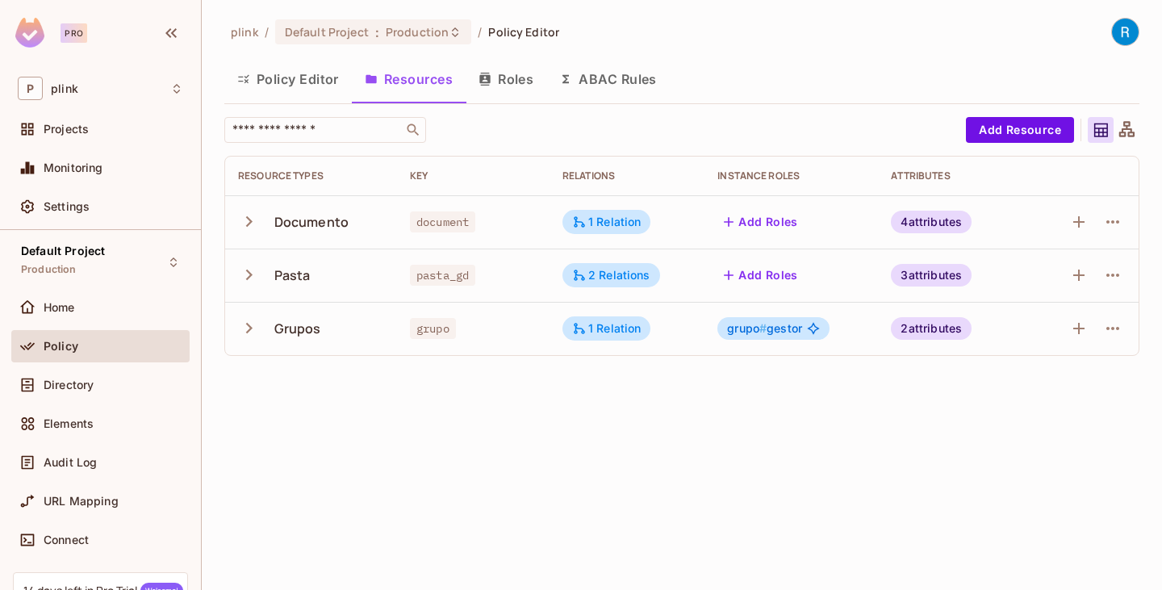
click at [517, 72] on button "Roles" at bounding box center [506, 79] width 81 height 40
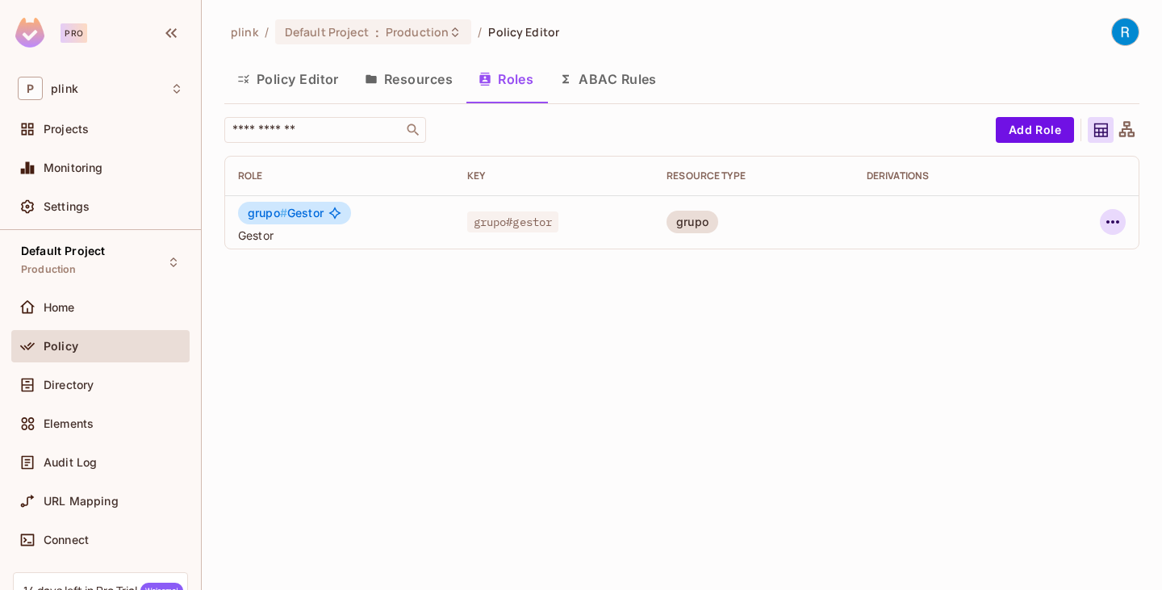
click at [1115, 223] on icon "button" at bounding box center [1113, 221] width 19 height 19
click at [1037, 322] on div "Delete Role" at bounding box center [1048, 330] width 62 height 16
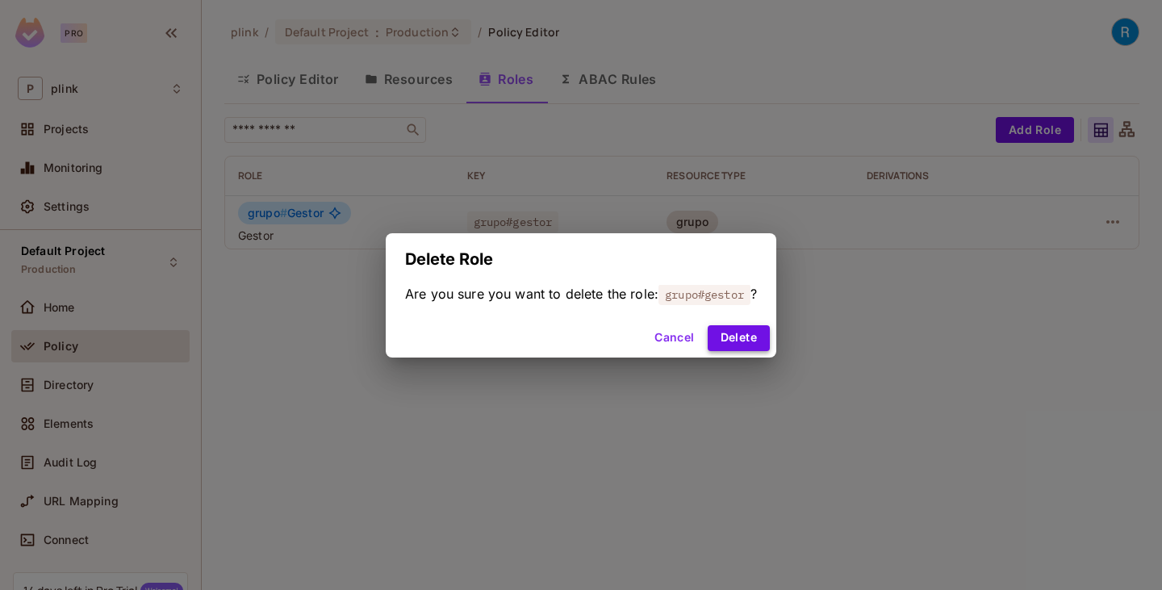
click at [747, 339] on button "Delete" at bounding box center [739, 338] width 62 height 26
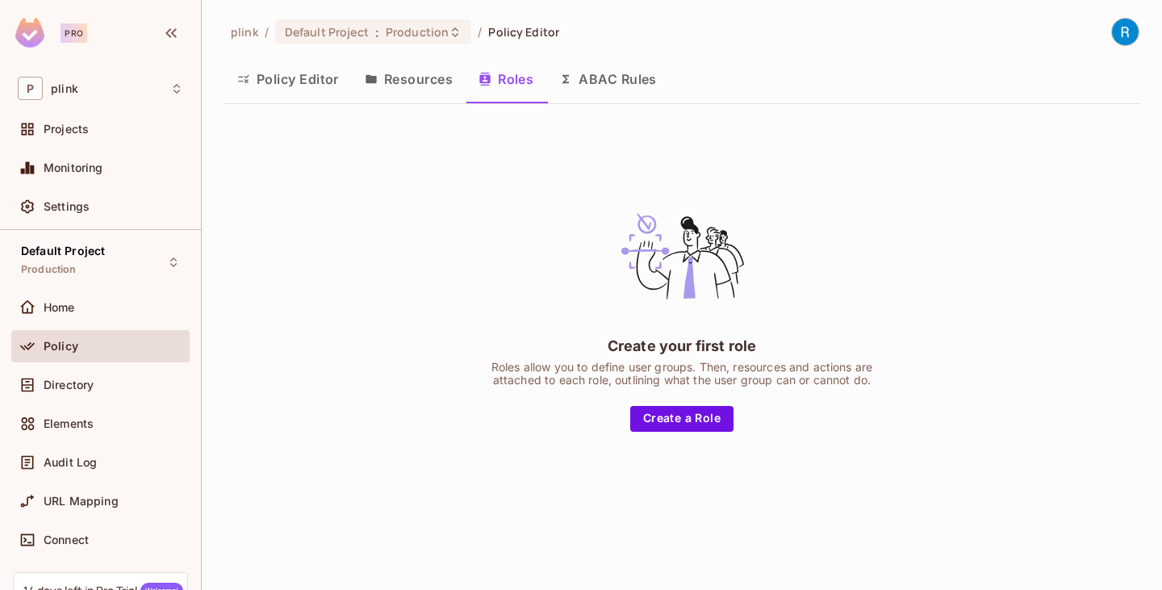
click at [422, 71] on button "Resources" at bounding box center [409, 79] width 114 height 40
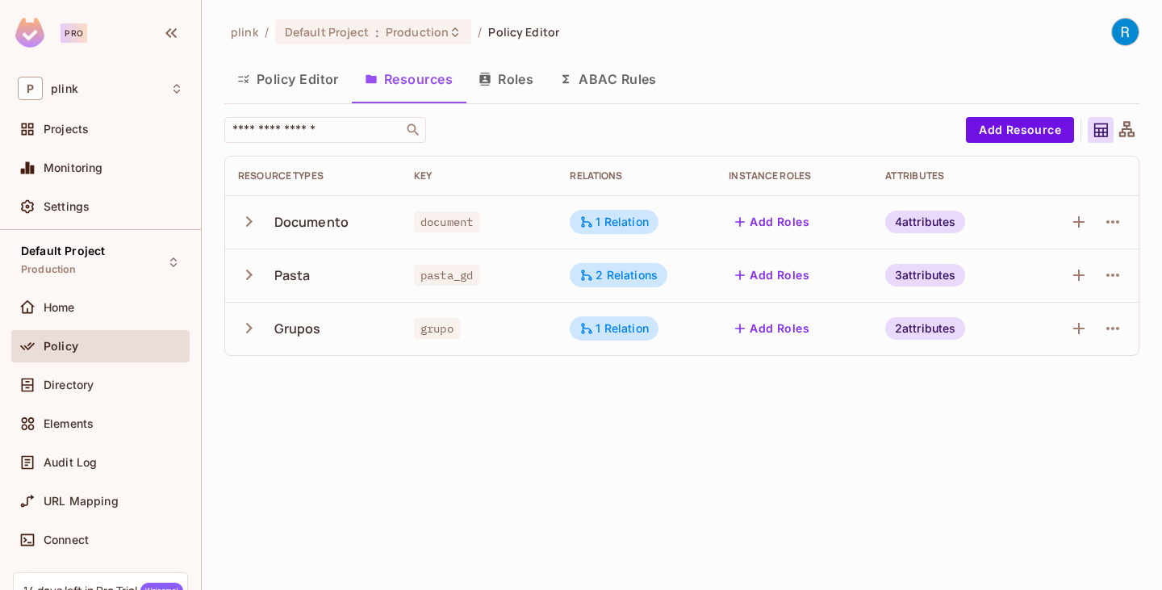
click at [495, 79] on button "Roles" at bounding box center [506, 79] width 81 height 40
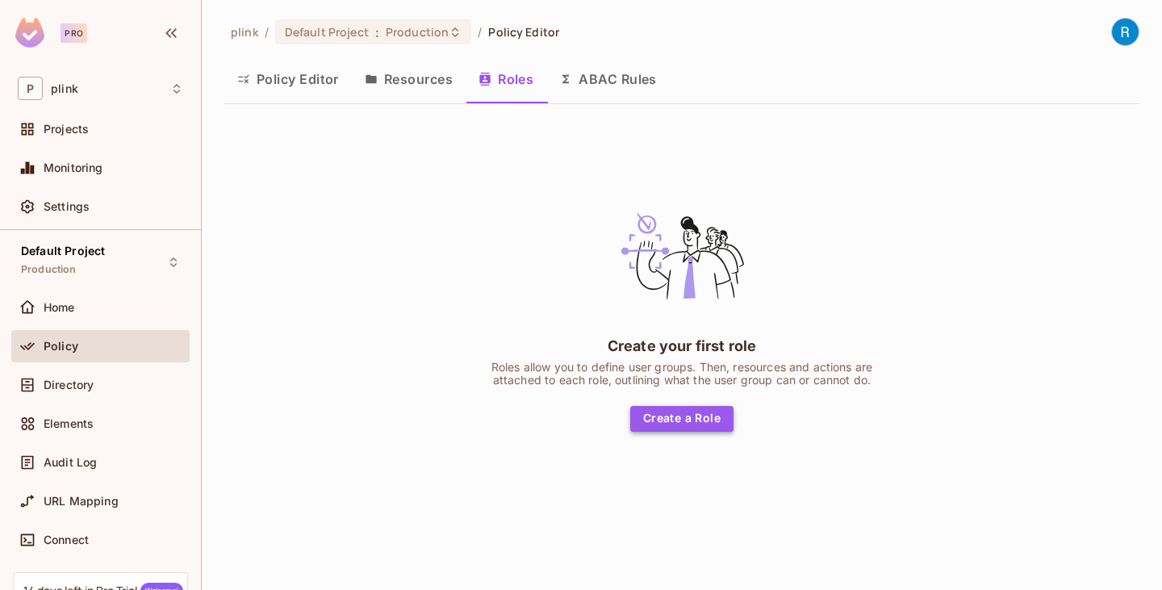
click at [691, 416] on button "Create a Role" at bounding box center [681, 419] width 103 height 26
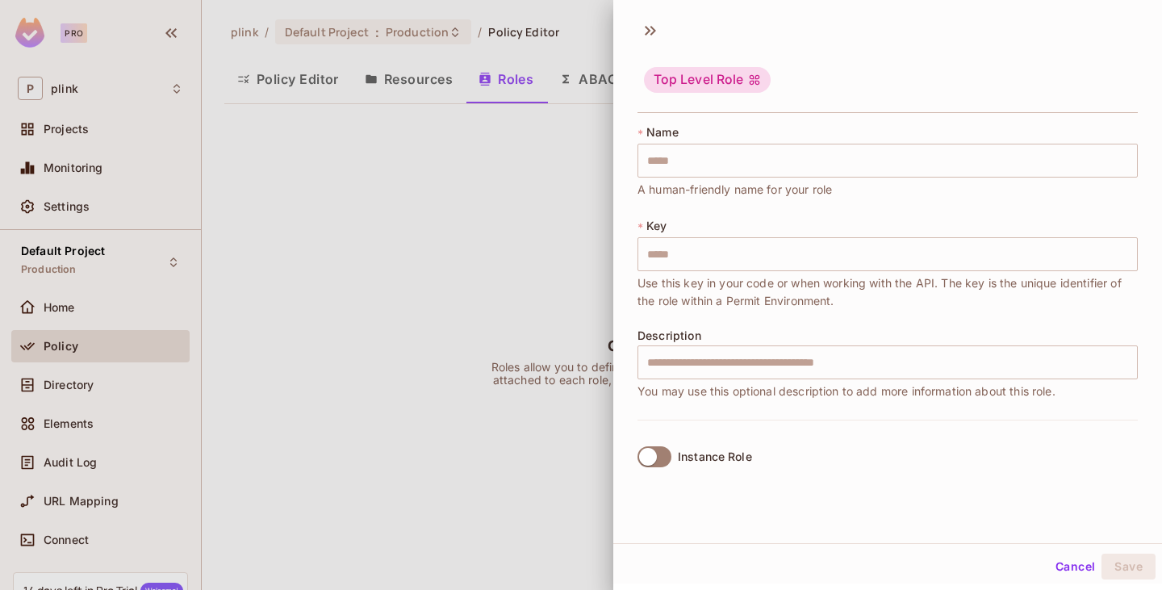
click at [441, 326] on div at bounding box center [581, 295] width 1162 height 590
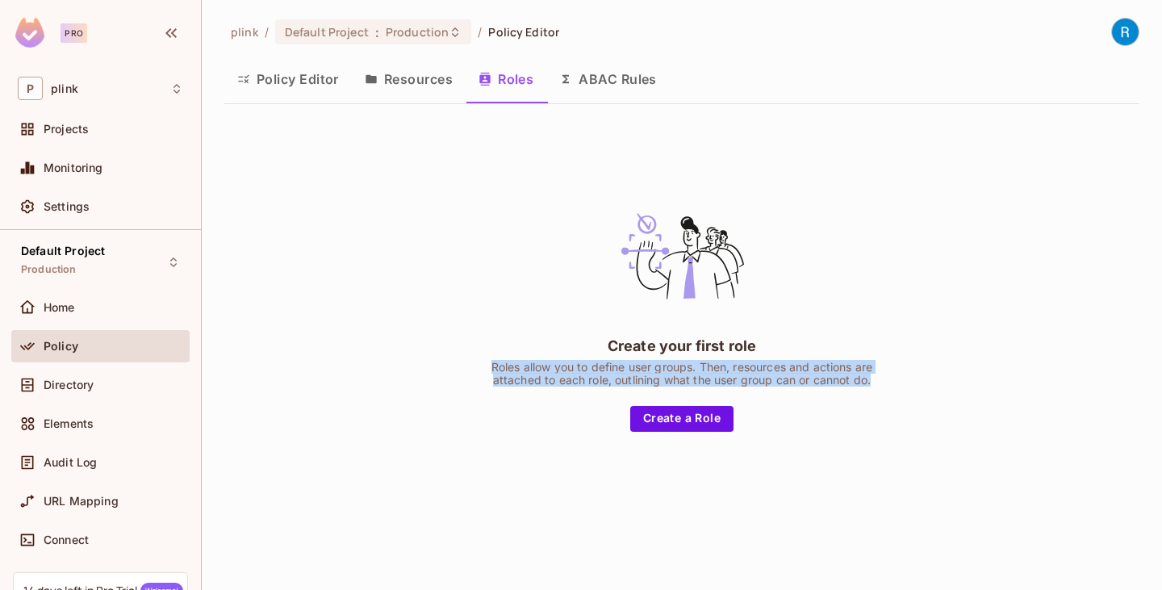
drag, startPoint x: 871, startPoint y: 381, endPoint x: 489, endPoint y: 366, distance: 382.2
click at [489, 366] on div "Roles allow you to define user groups. Then, resources and actions are attached…" at bounding box center [682, 374] width 404 height 26
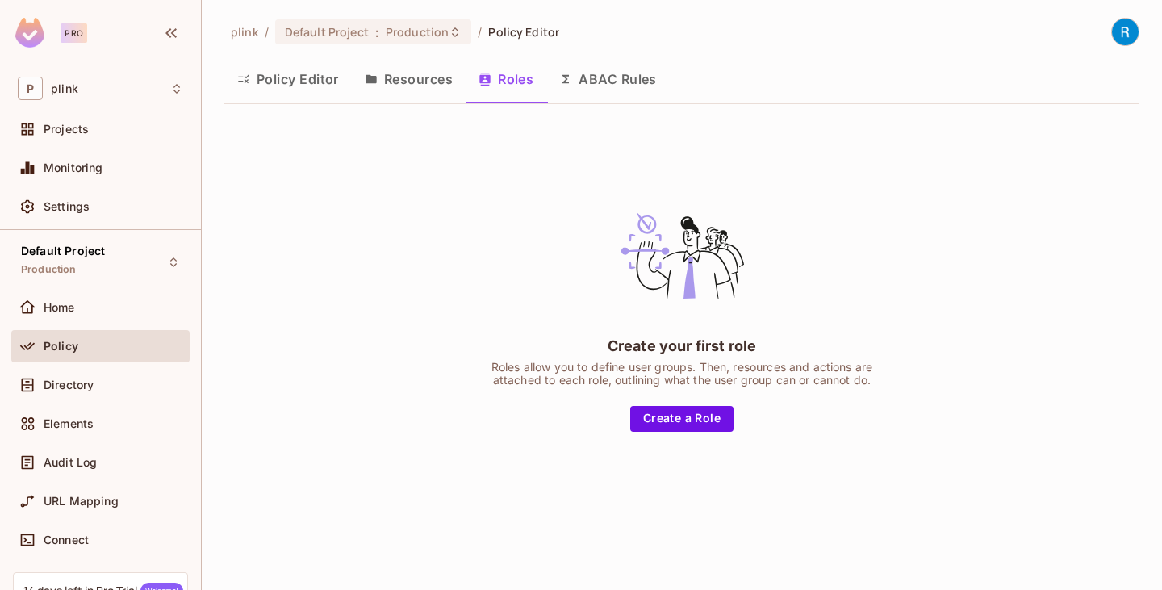
click at [643, 166] on div "Create your first role Roles allow you to define user groups. Then, resources a…" at bounding box center [681, 311] width 915 height 388
click at [666, 415] on button "Create a Role" at bounding box center [681, 419] width 103 height 26
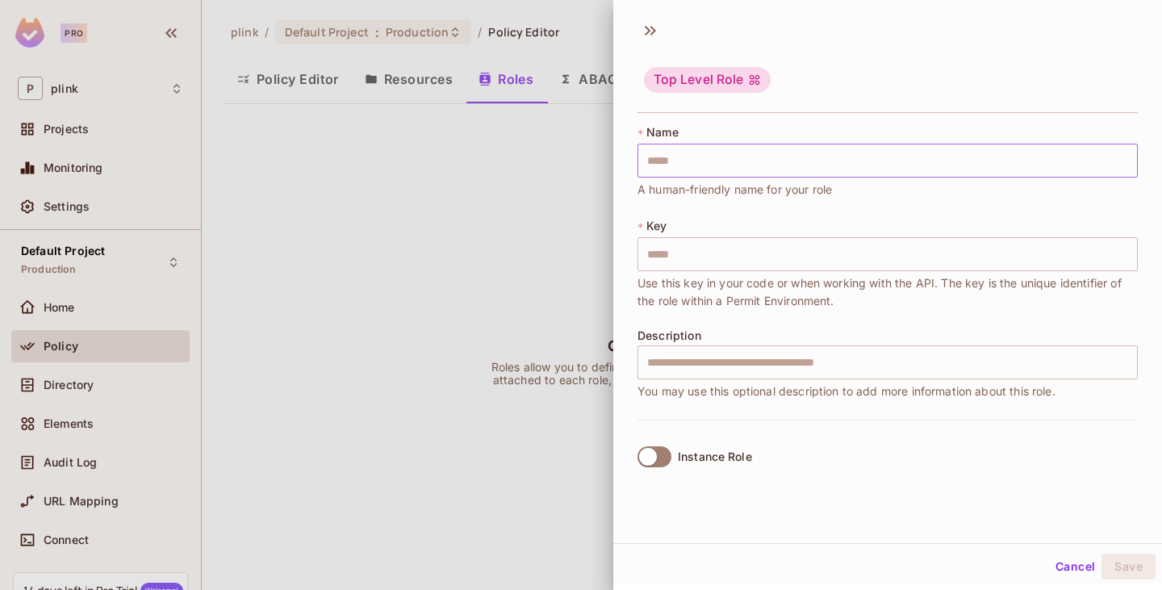
click at [673, 157] on input "text" at bounding box center [888, 161] width 501 height 34
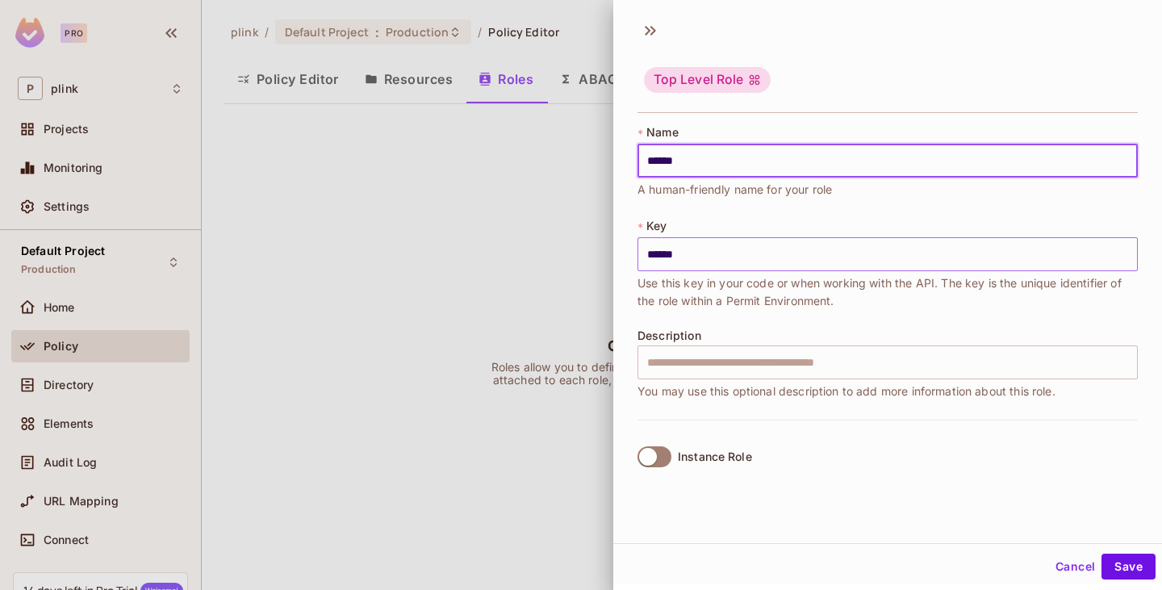
click at [655, 253] on input "******" at bounding box center [888, 254] width 501 height 34
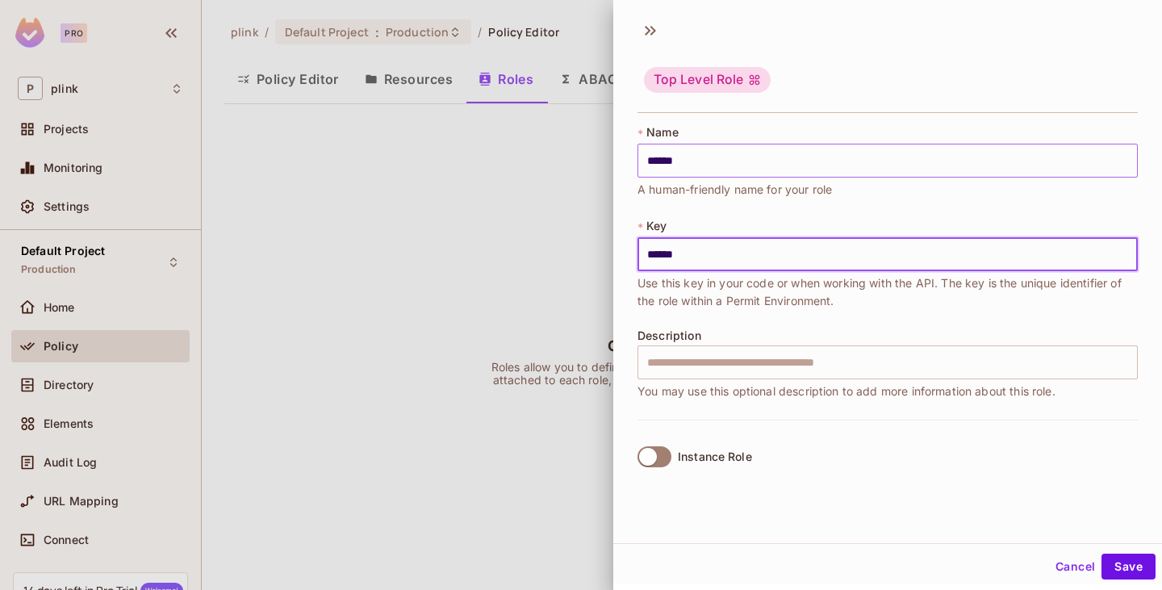
click at [693, 170] on input "******" at bounding box center [888, 161] width 501 height 34
click at [780, 258] on input "**********" at bounding box center [888, 254] width 501 height 34
drag, startPoint x: 780, startPoint y: 258, endPoint x: 648, endPoint y: 257, distance: 131.6
click at [649, 258] on input "**********" at bounding box center [888, 254] width 501 height 34
click at [797, 258] on input "**********" at bounding box center [888, 254] width 501 height 34
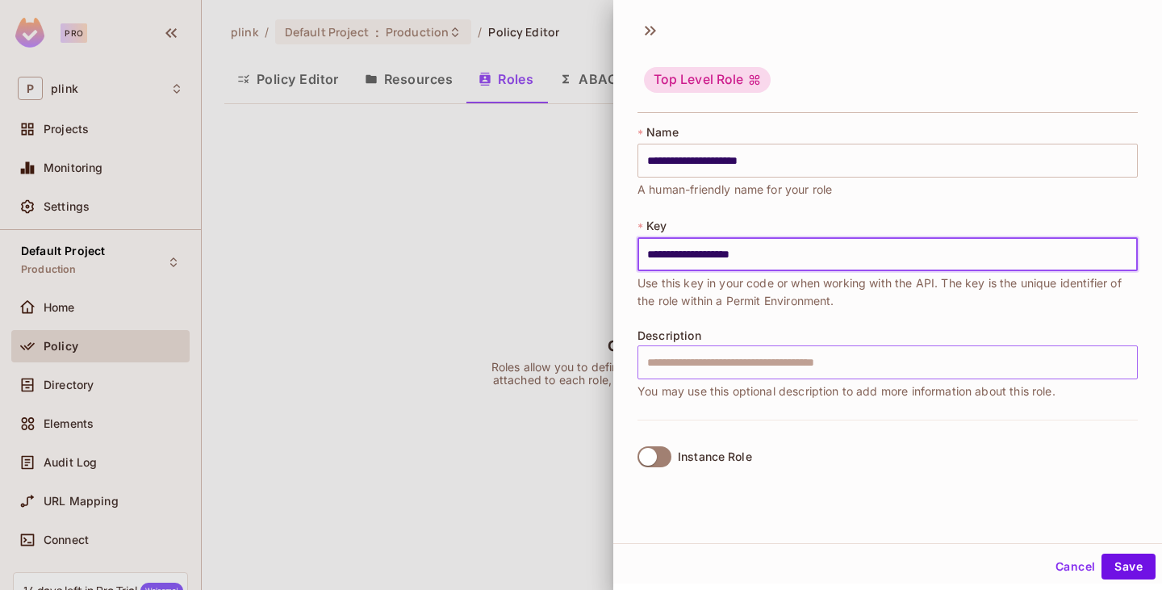
scroll to position [2, 0]
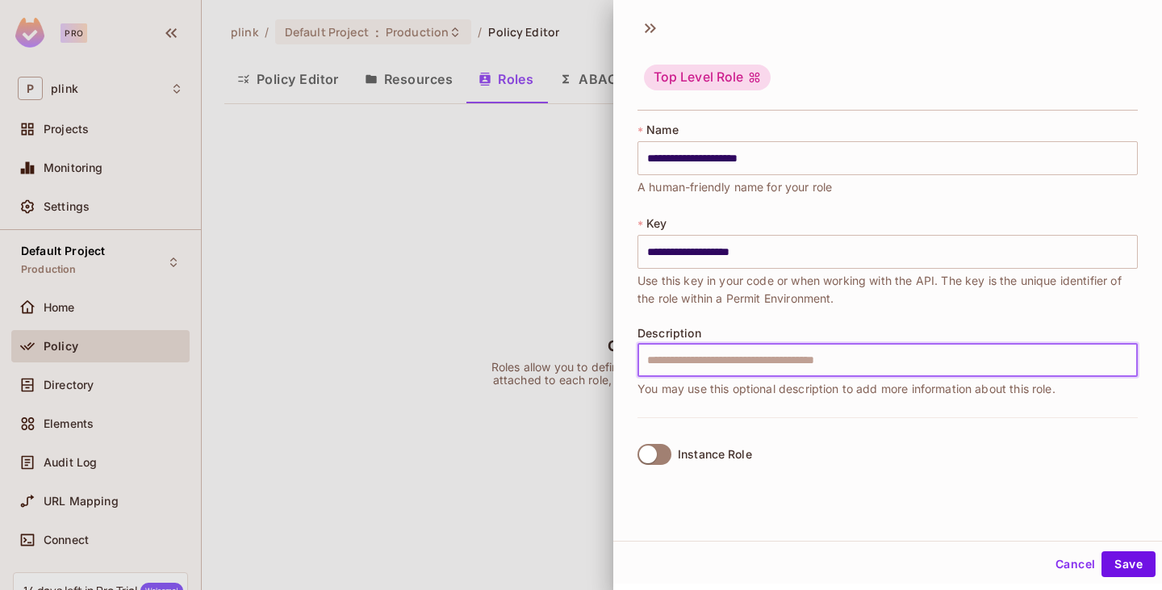
click at [677, 357] on input "text" at bounding box center [888, 360] width 501 height 34
click at [997, 405] on div "**********" at bounding box center [888, 269] width 501 height 295
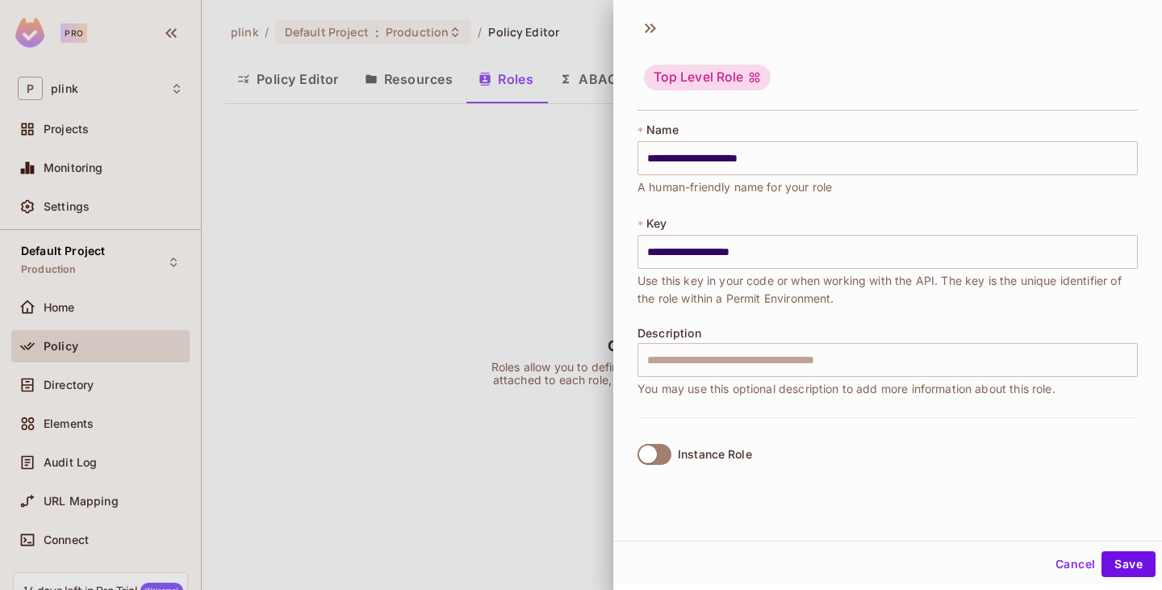
scroll to position [0, 0]
click at [1129, 560] on button "Save" at bounding box center [1129, 564] width 54 height 26
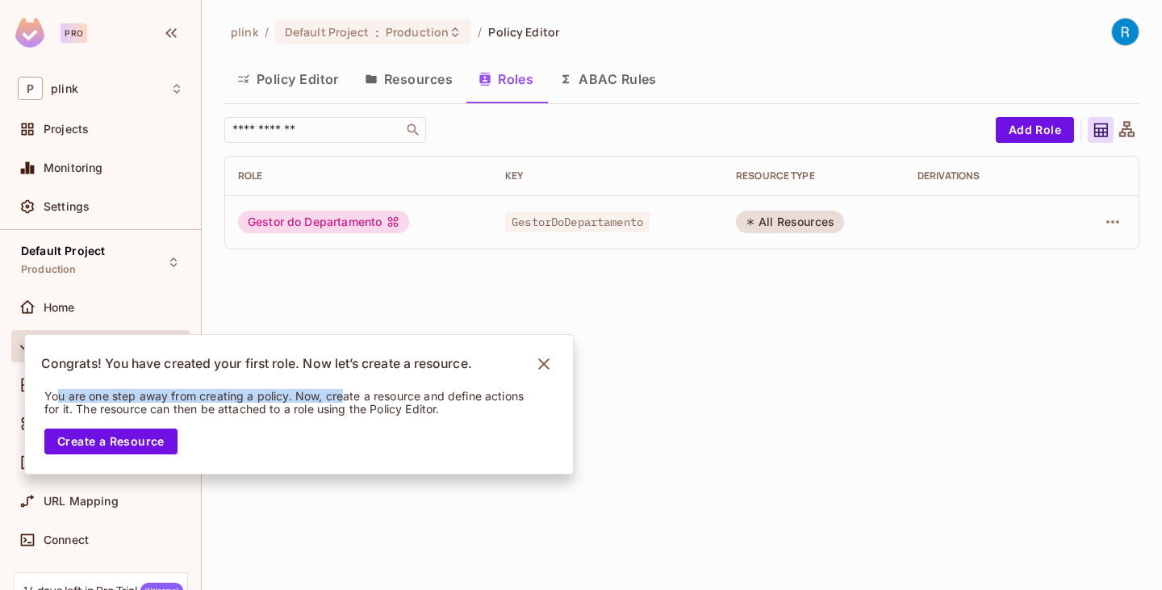
drag, startPoint x: 59, startPoint y: 398, endPoint x: 346, endPoint y: 406, distance: 286.7
click at [346, 406] on div "Congrats! You have created your first role. Now let’s create a resource. You ar…" at bounding box center [299, 404] width 550 height 140
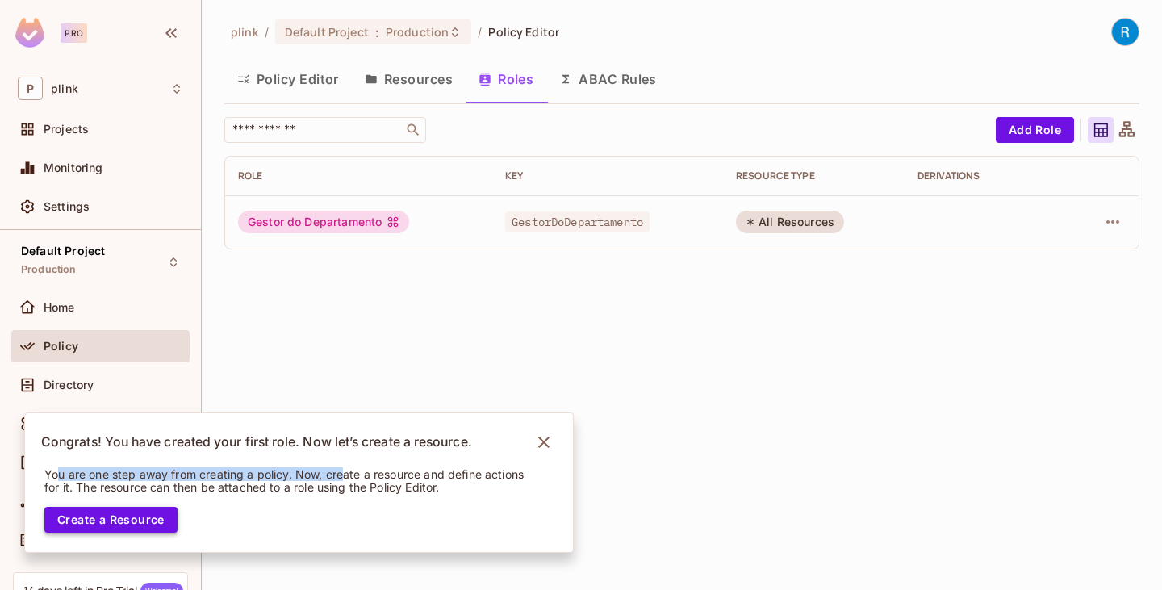
click at [119, 522] on button "Create a Resource" at bounding box center [110, 520] width 133 height 26
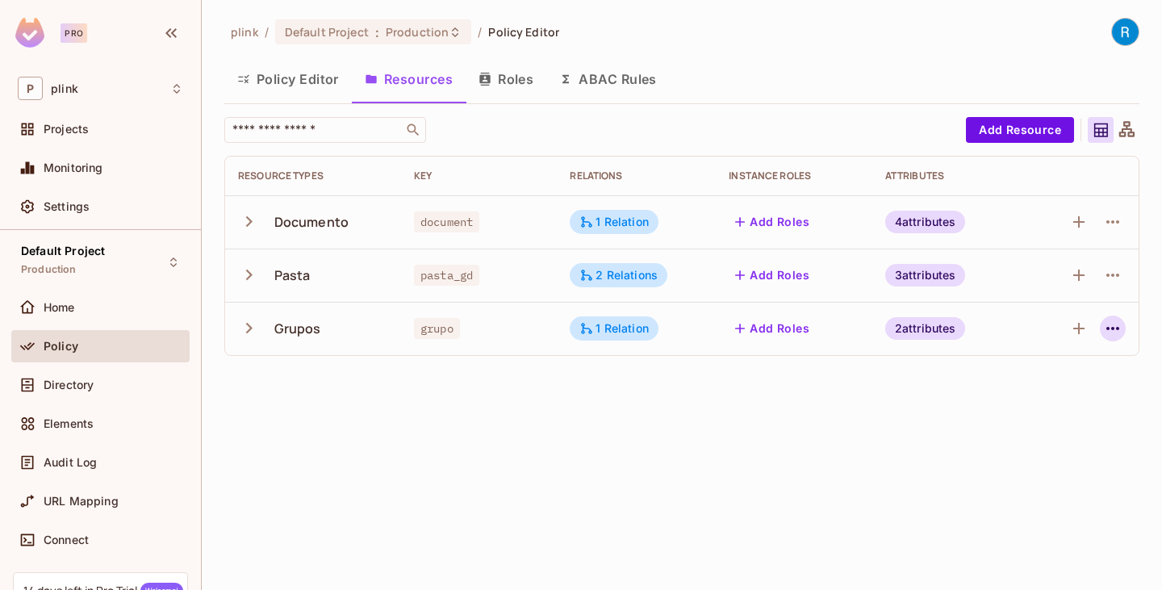
click at [1112, 333] on icon "button" at bounding box center [1113, 328] width 19 height 19
click at [1084, 328] on div at bounding box center [581, 295] width 1162 height 590
click at [1077, 327] on icon "button" at bounding box center [1079, 328] width 19 height 19
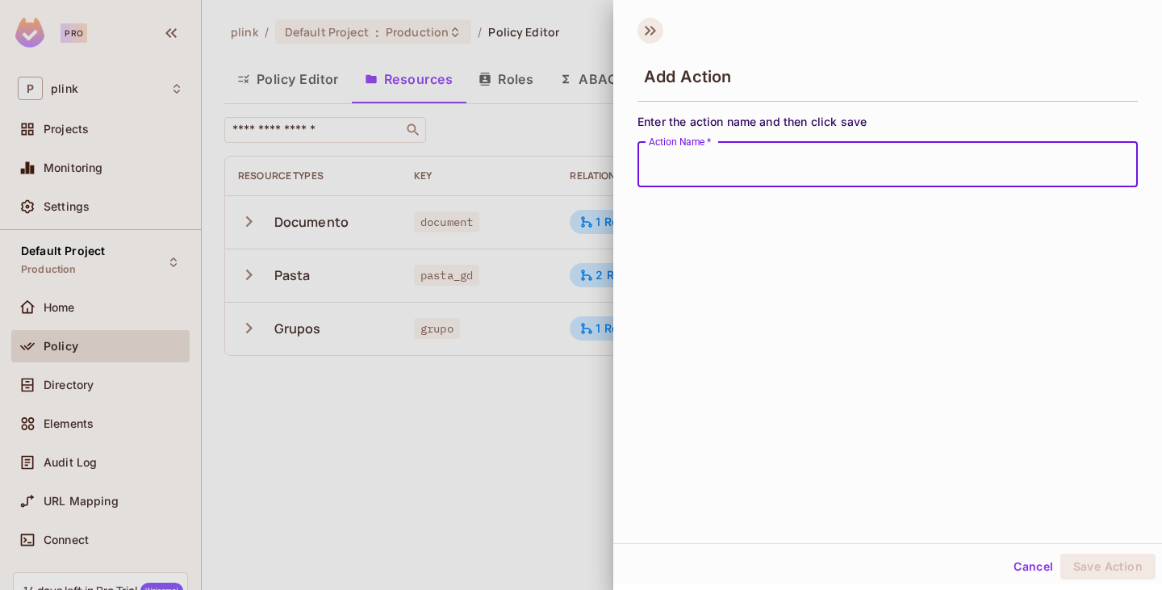
click at [647, 39] on icon at bounding box center [651, 31] width 26 height 26
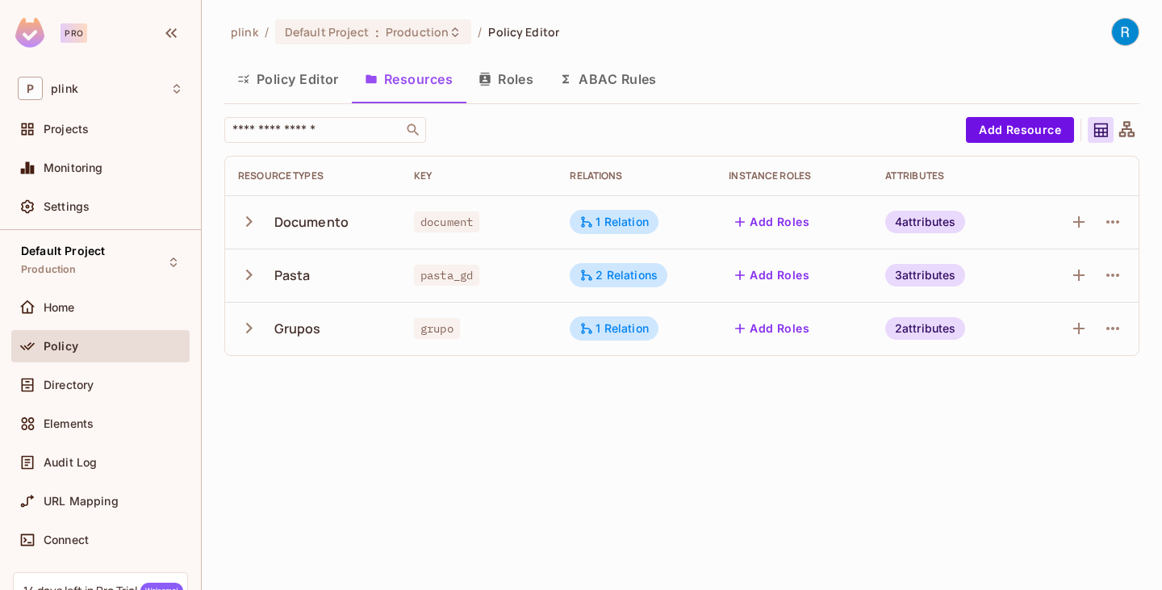
click at [769, 333] on button "Add Roles" at bounding box center [772, 329] width 87 height 26
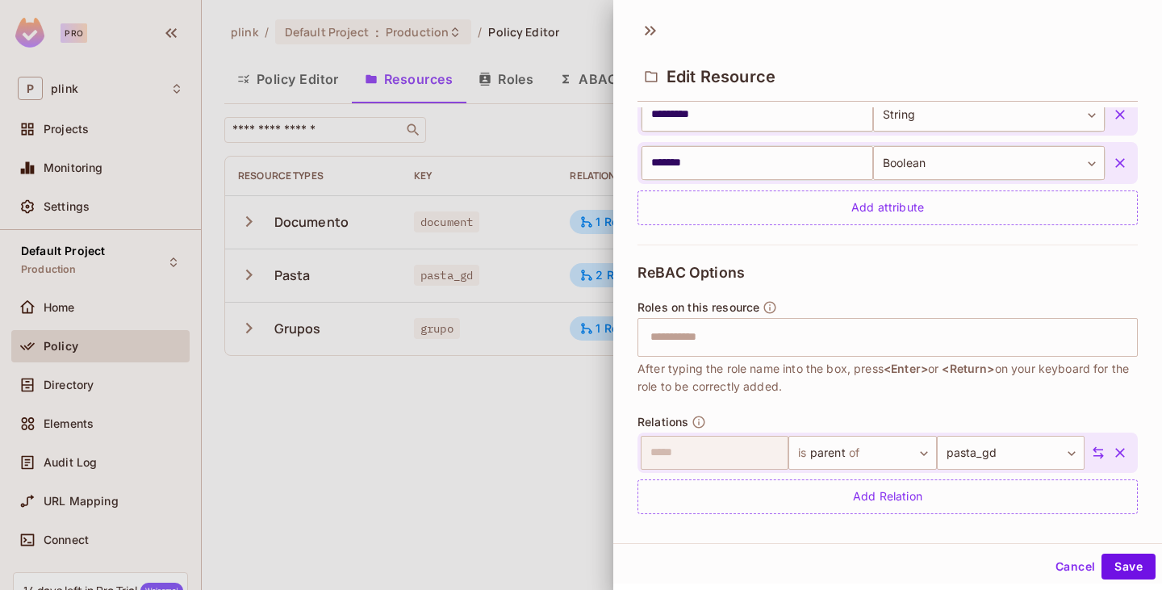
scroll to position [442, 0]
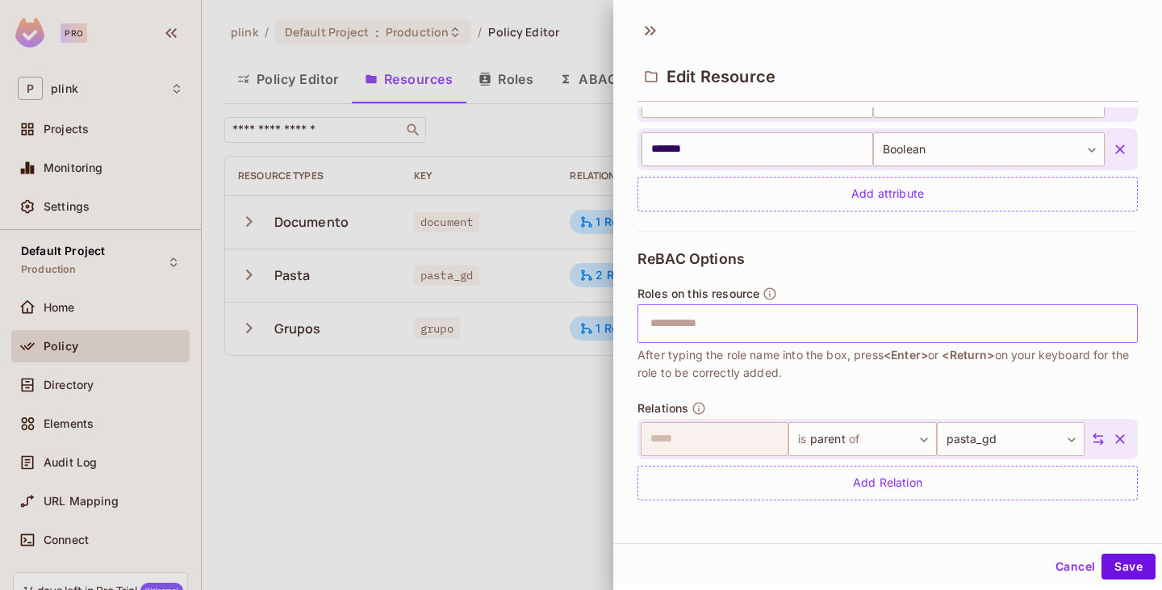
click at [722, 319] on input "text" at bounding box center [886, 324] width 490 height 32
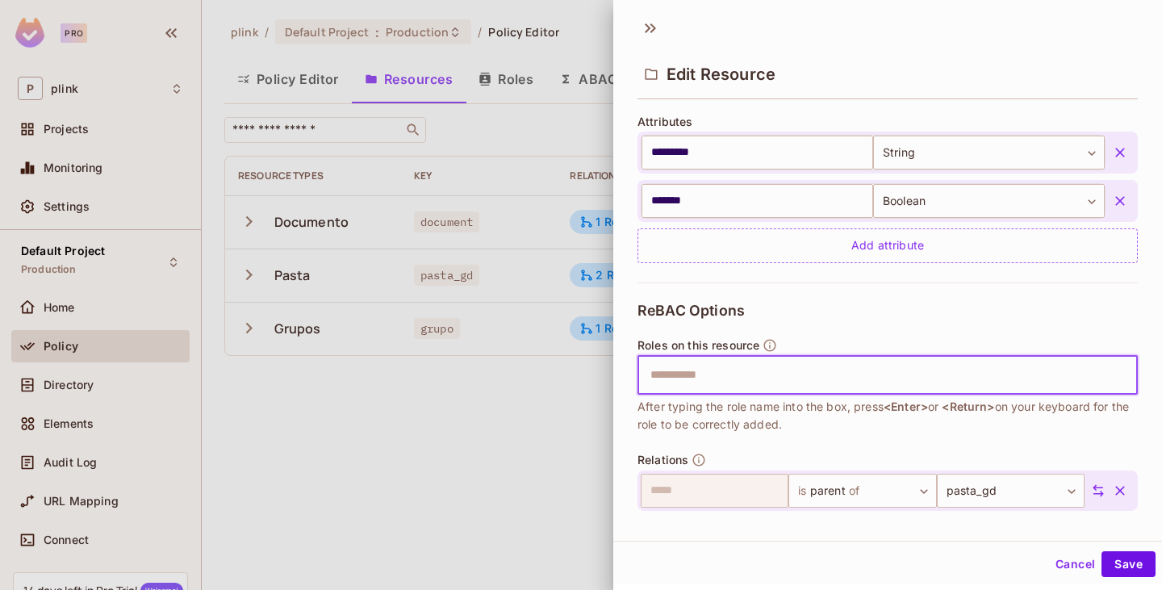
scroll to position [361, 0]
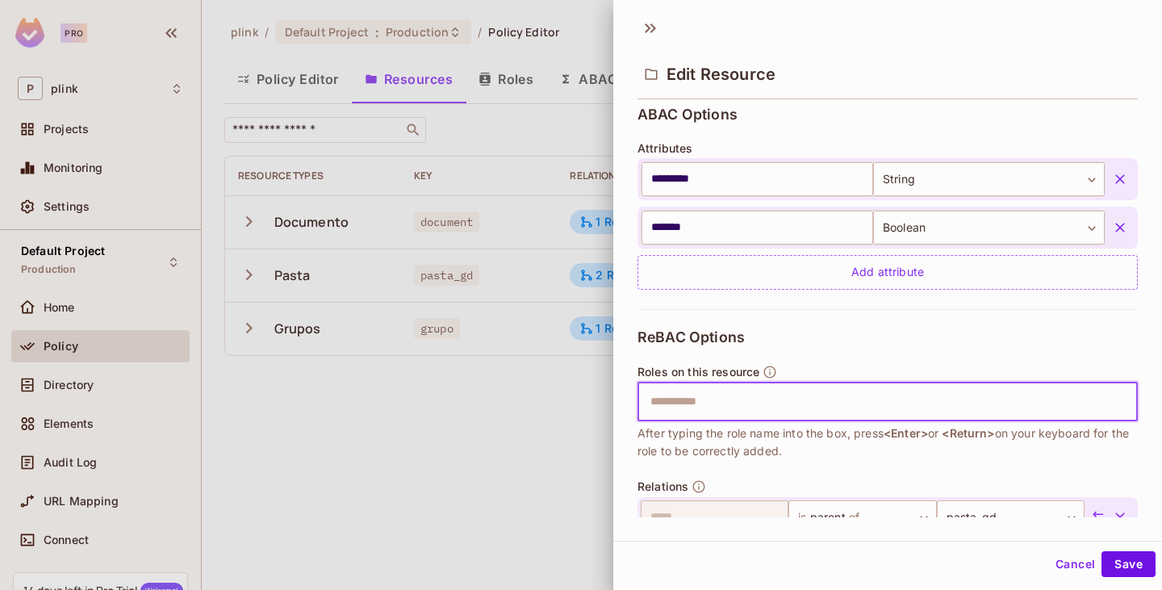
click at [520, 446] on div at bounding box center [581, 295] width 1162 height 590
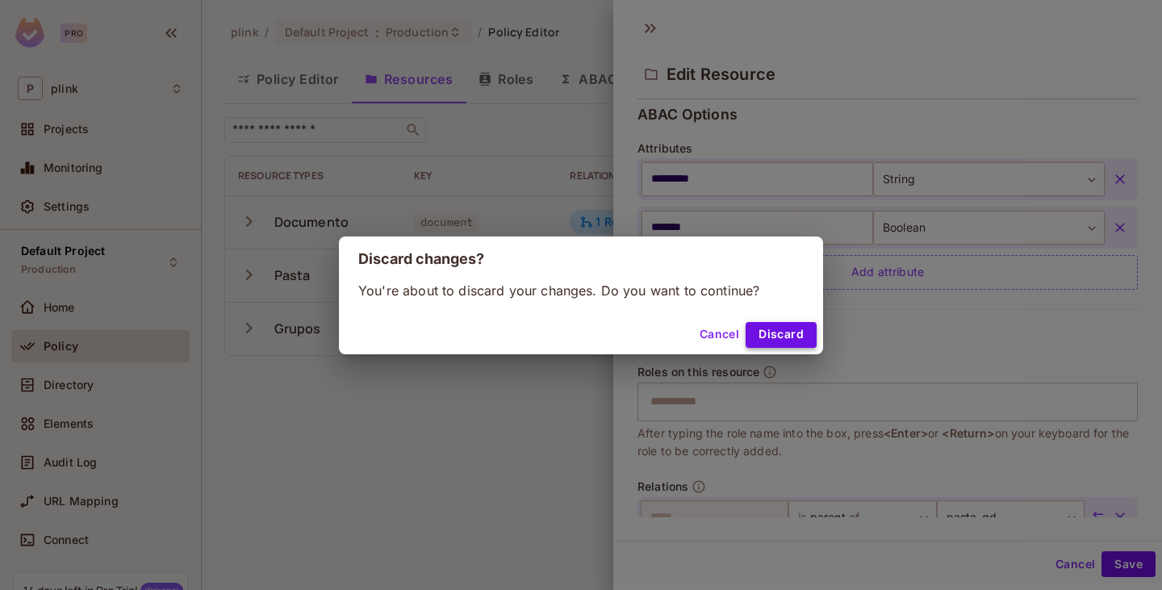
click at [773, 330] on button "Discard" at bounding box center [781, 335] width 71 height 26
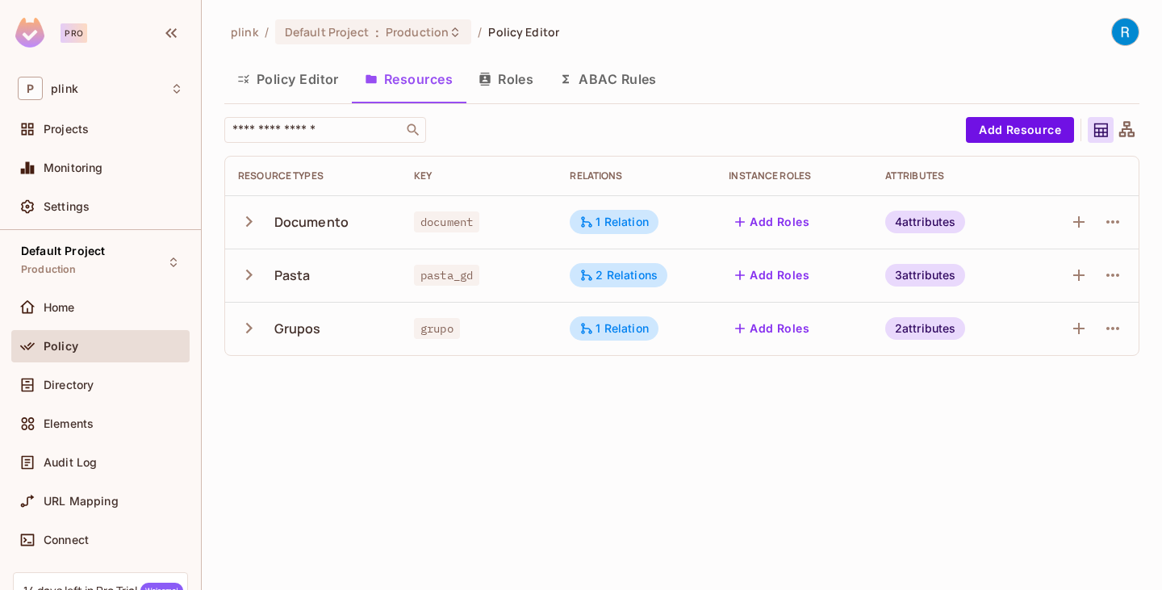
click at [512, 85] on button "Roles" at bounding box center [506, 79] width 81 height 40
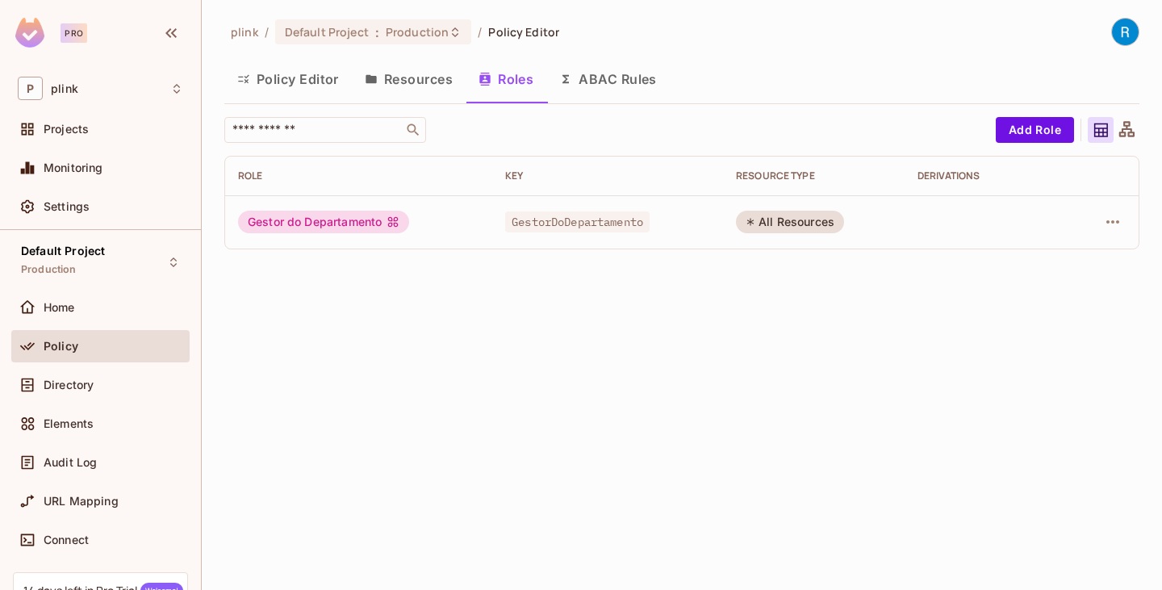
click at [416, 80] on button "Resources" at bounding box center [409, 79] width 114 height 40
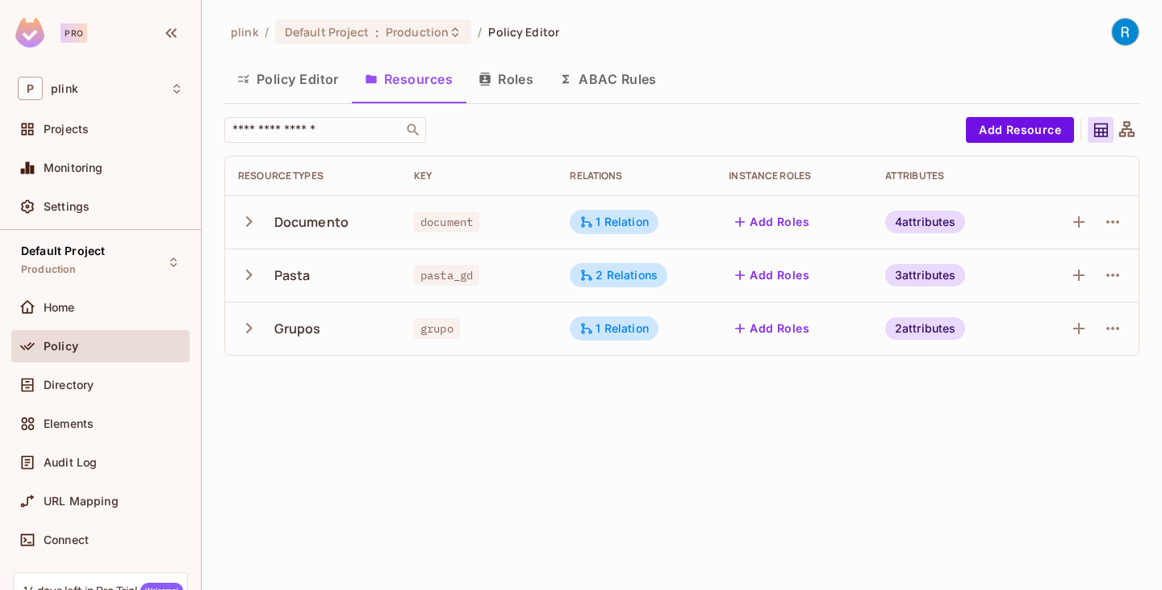
click at [513, 74] on button "Roles" at bounding box center [506, 79] width 81 height 40
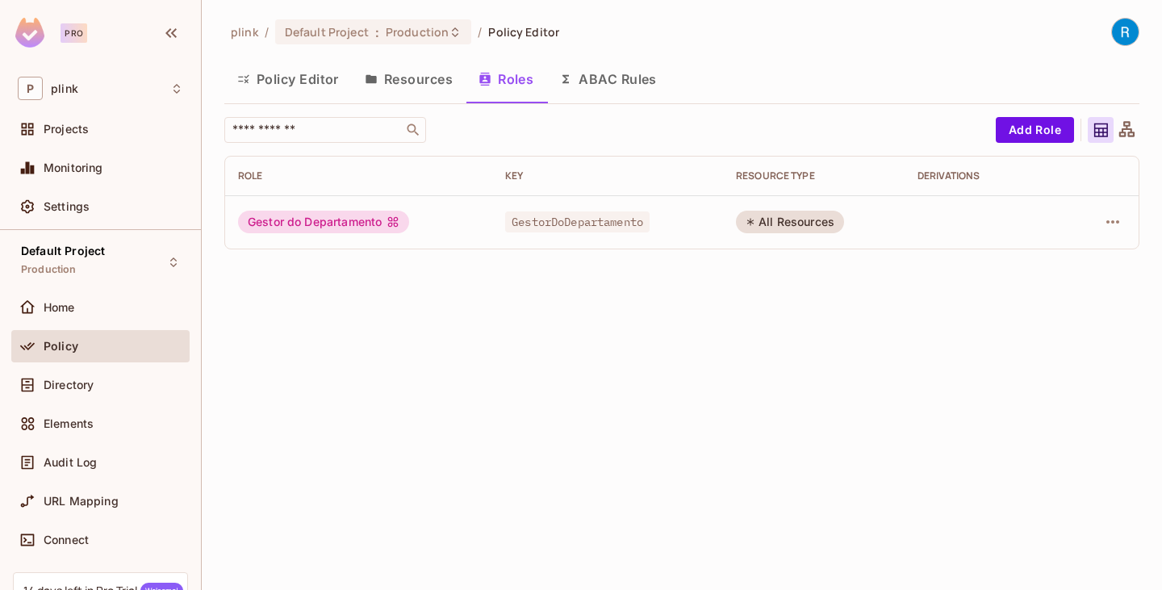
click at [293, 84] on button "Policy Editor" at bounding box center [288, 79] width 128 height 40
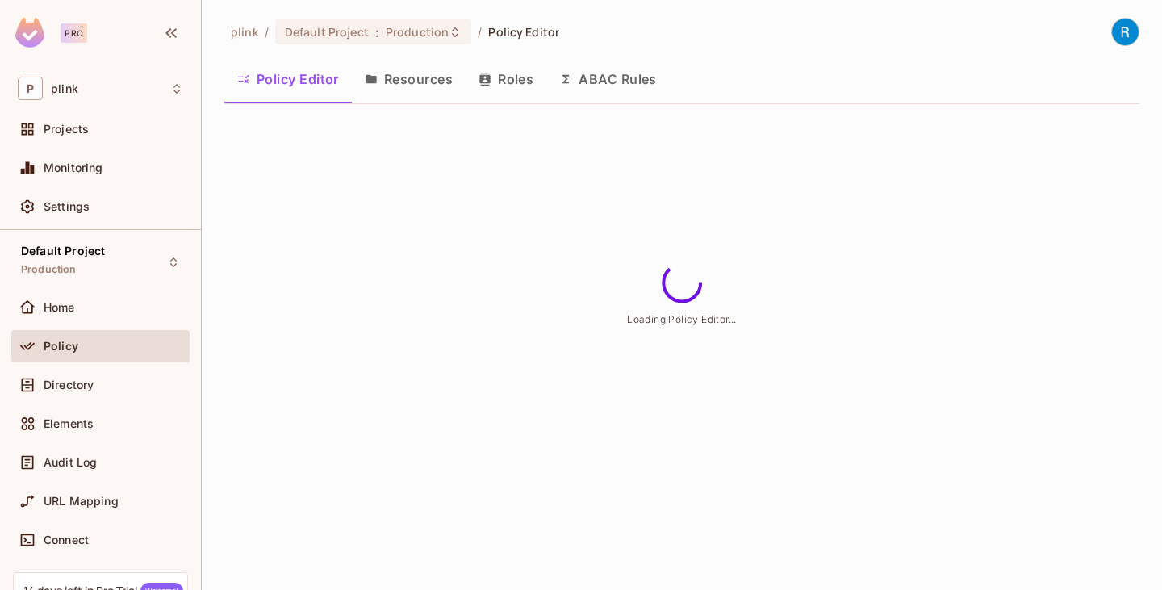
click at [417, 82] on button "Resources" at bounding box center [409, 79] width 114 height 40
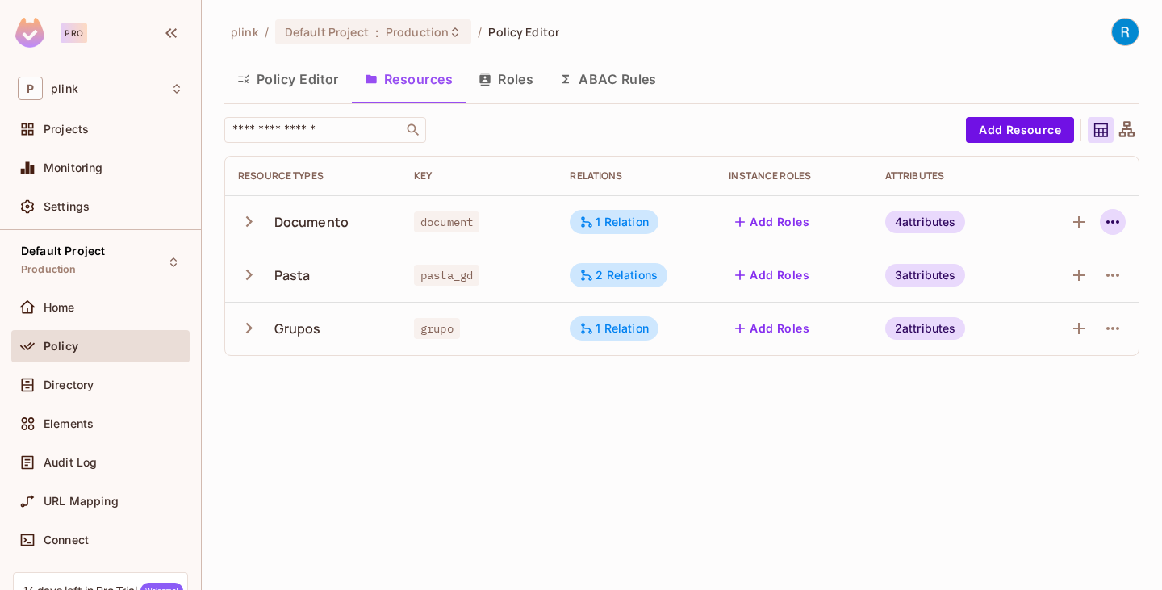
click at [1111, 224] on icon "button" at bounding box center [1113, 221] width 19 height 19
click at [1046, 281] on div "Edit Resource" at bounding box center [1043, 286] width 76 height 16
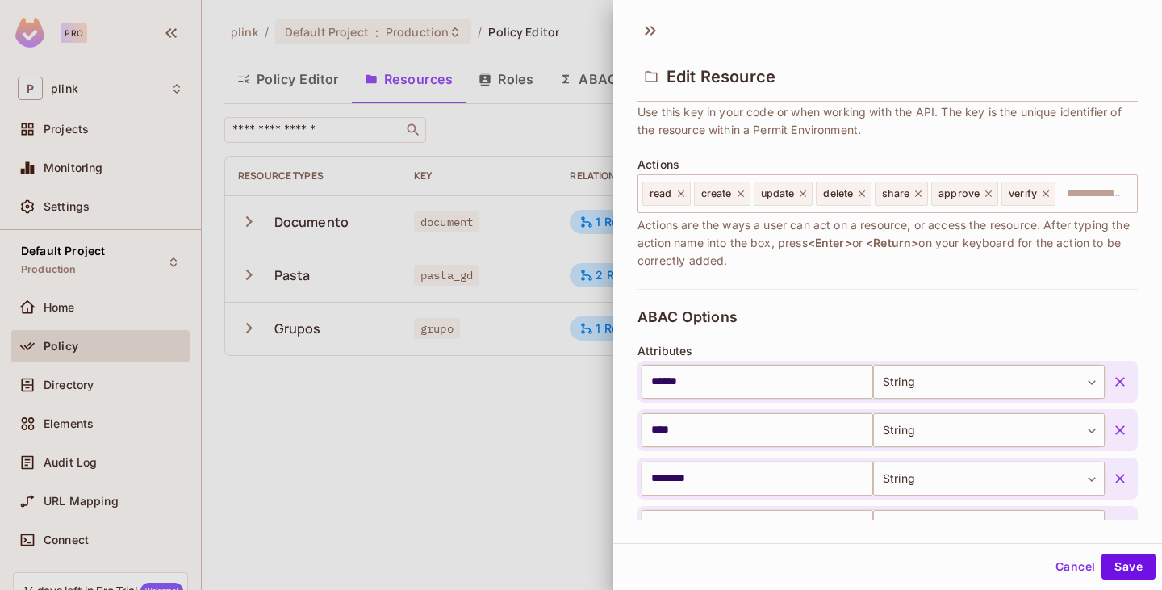
scroll to position [161, 0]
click at [991, 195] on icon at bounding box center [989, 193] width 6 height 6
click at [979, 195] on icon at bounding box center [976, 193] width 6 height 6
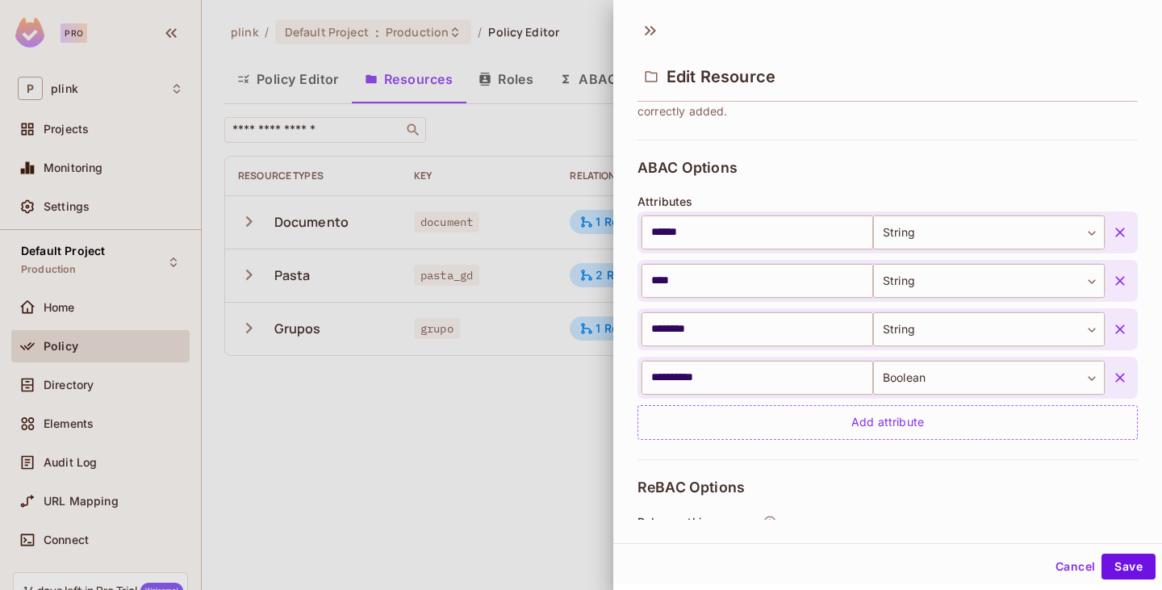
scroll to position [323, 0]
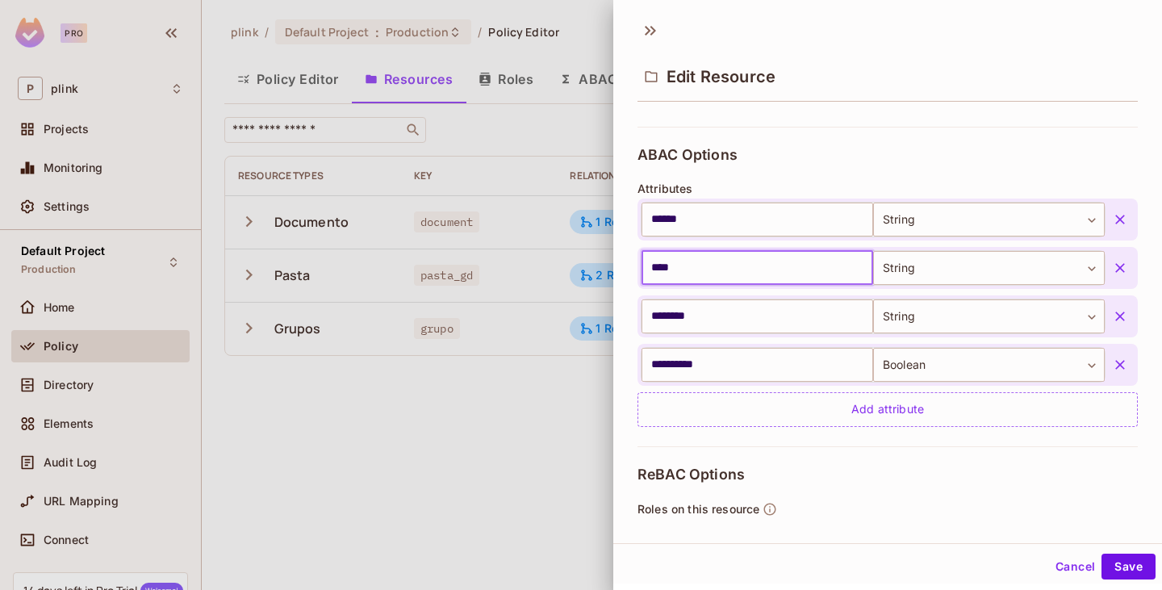
drag, startPoint x: 698, startPoint y: 274, endPoint x: 649, endPoint y: 271, distance: 49.3
click at [649, 271] on input "****" at bounding box center [758, 268] width 232 height 34
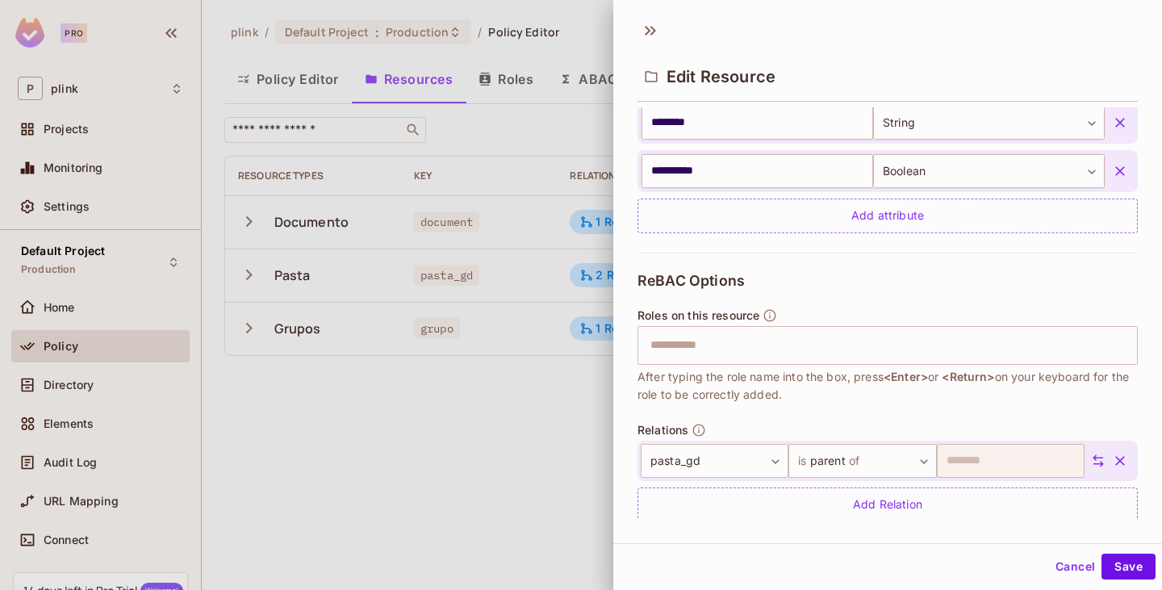
scroll to position [538, 0]
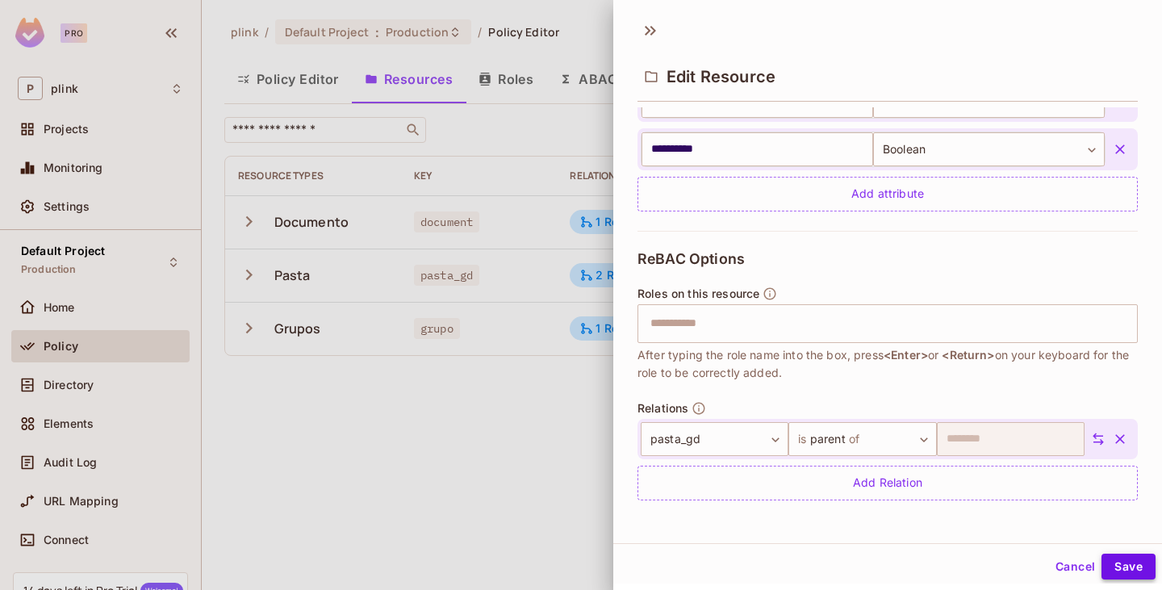
click at [1129, 559] on button "Save" at bounding box center [1129, 567] width 54 height 26
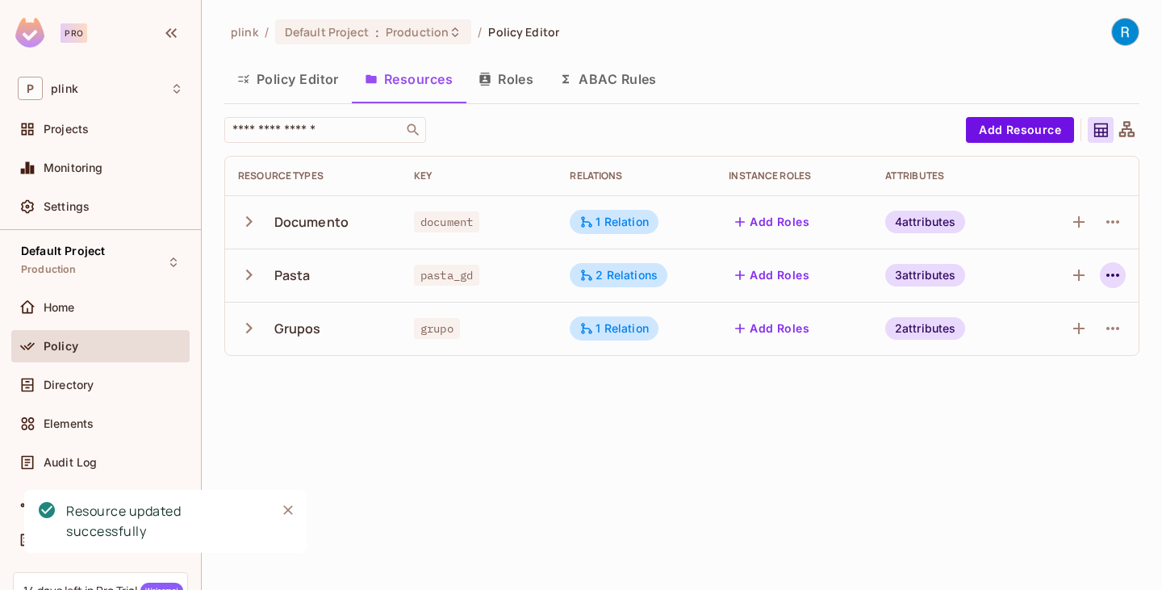
click at [1121, 277] on icon "button" at bounding box center [1113, 275] width 19 height 19
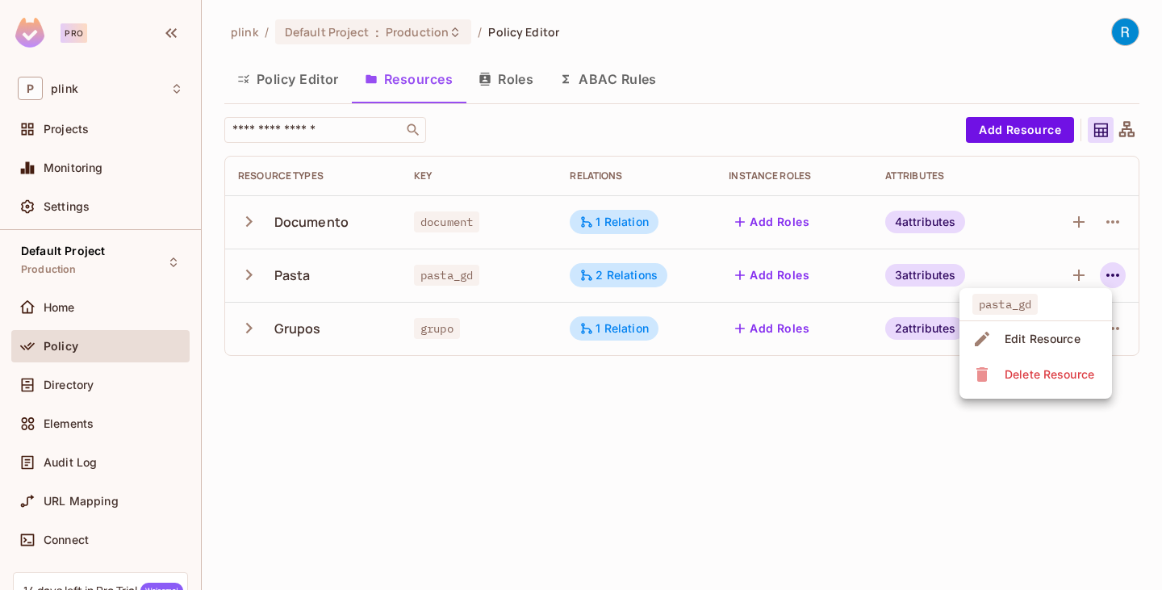
click at [1039, 333] on div "Edit Resource" at bounding box center [1043, 339] width 76 height 16
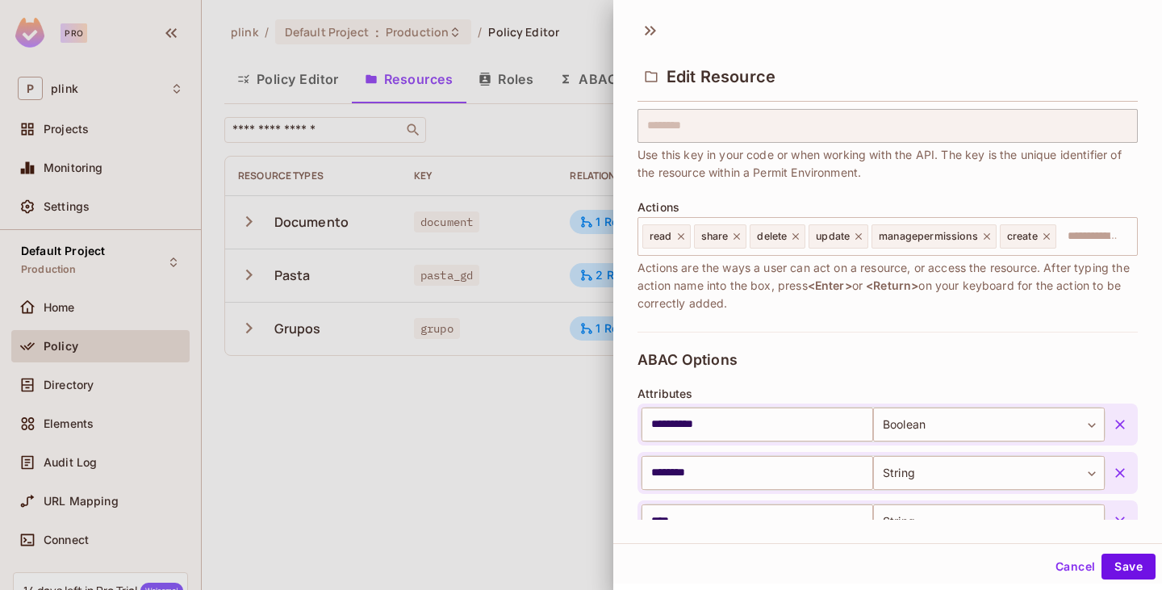
scroll to position [81, 0]
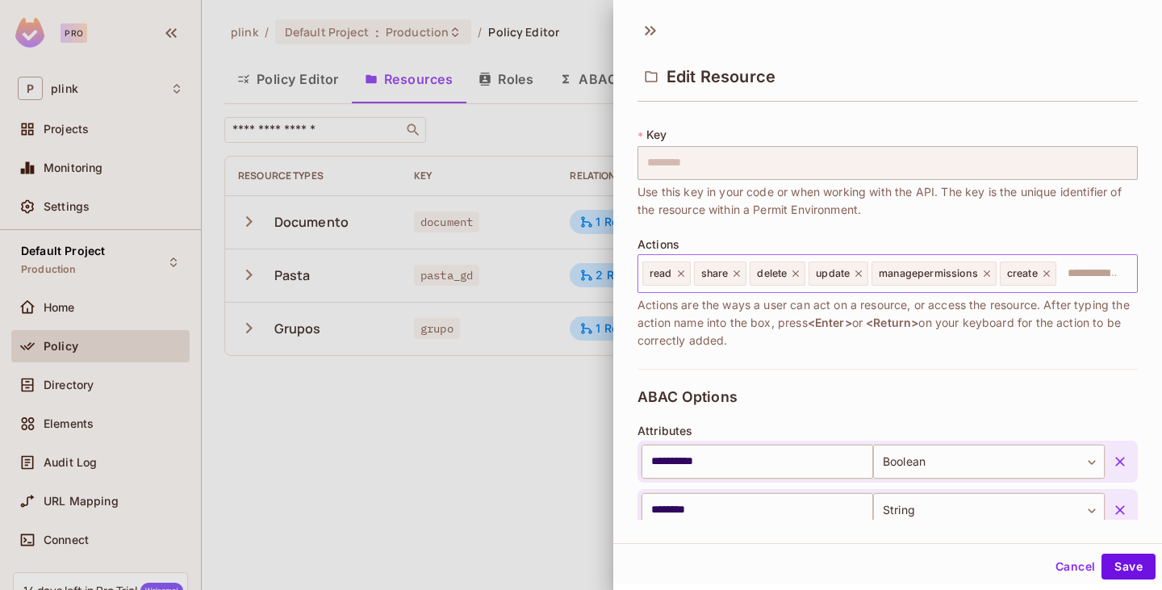
click at [989, 274] on icon at bounding box center [987, 273] width 11 height 11
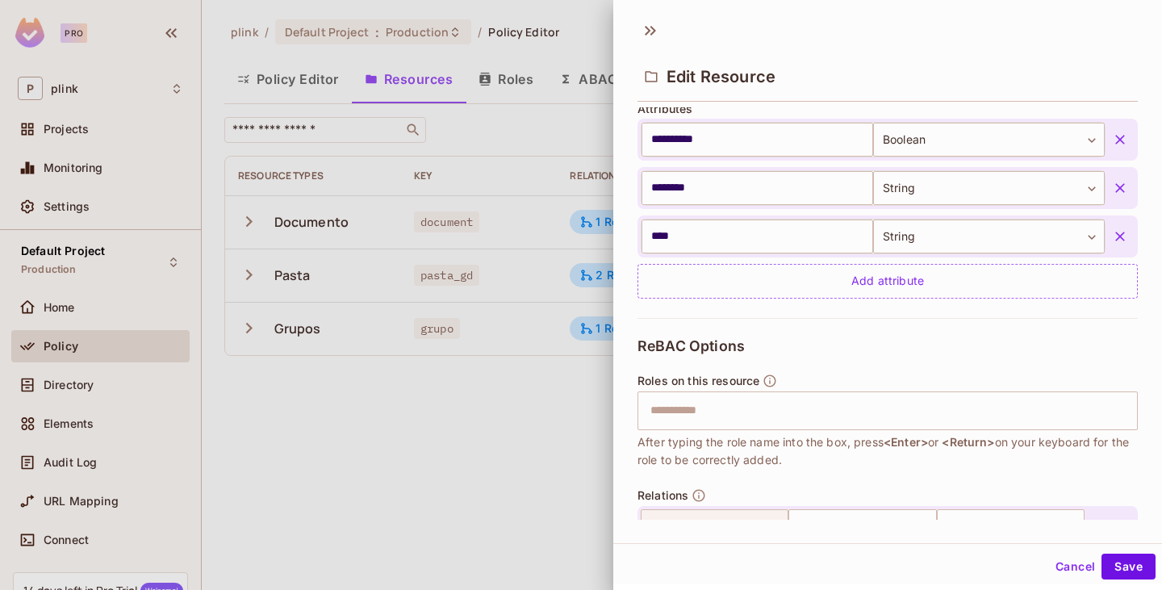
scroll to position [404, 0]
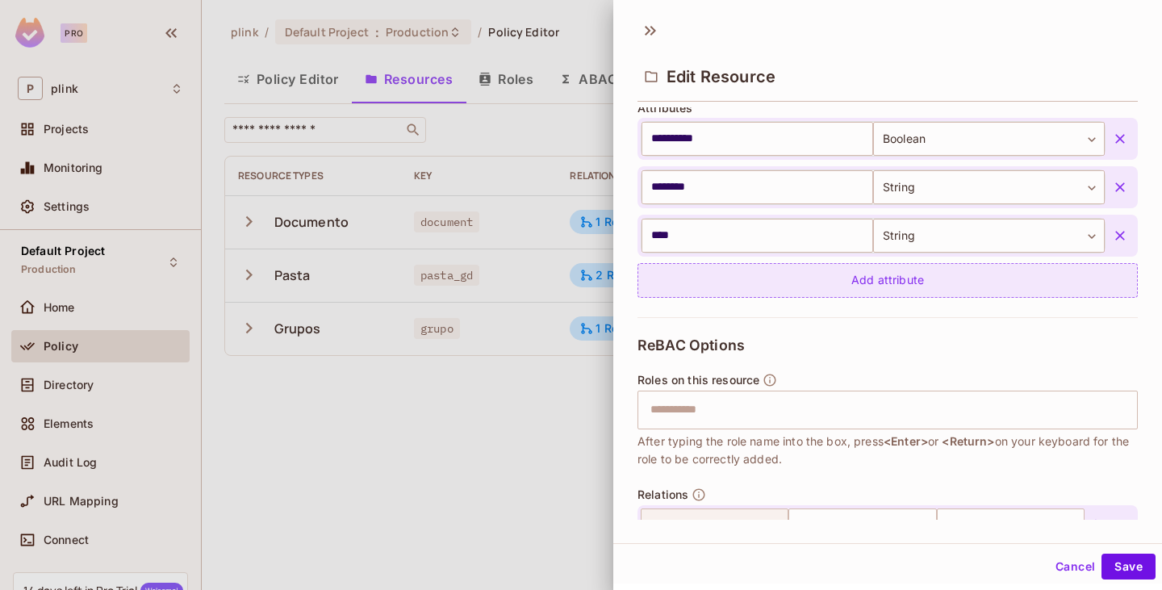
click at [870, 274] on div "Add attribute" at bounding box center [888, 280] width 501 height 35
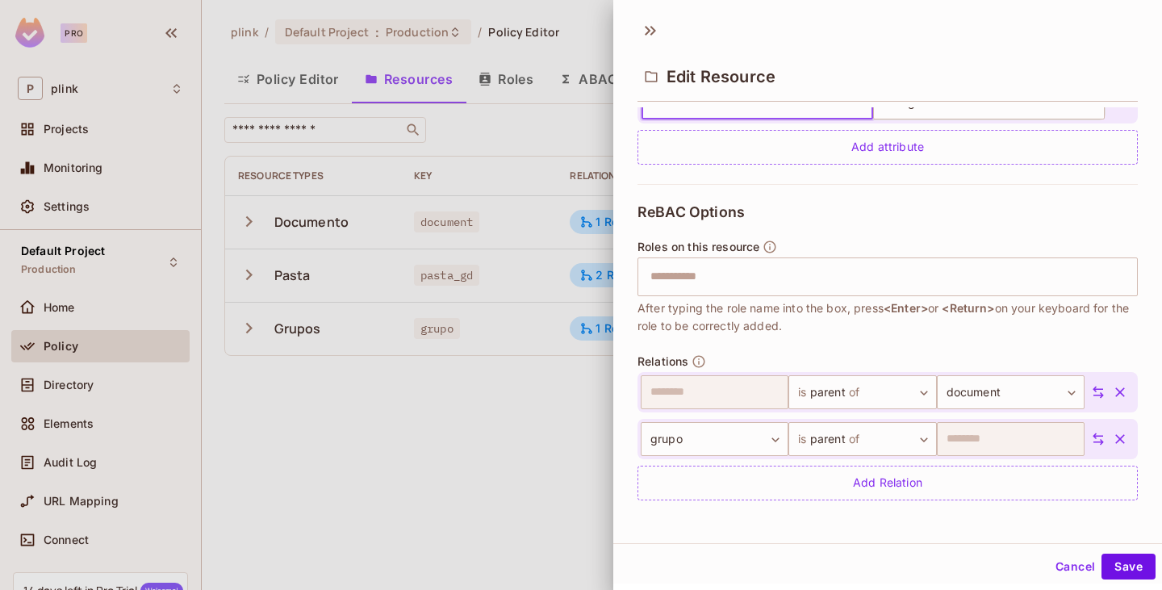
scroll to position [2, 0]
click at [1121, 560] on button "Save" at bounding box center [1129, 564] width 54 height 26
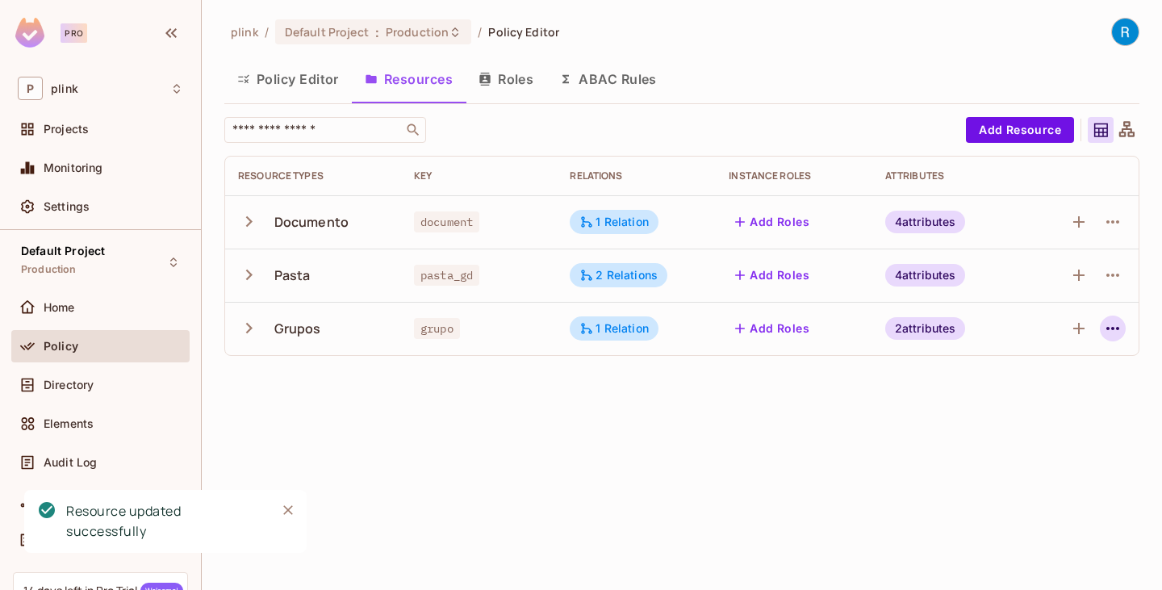
click at [1109, 333] on icon "button" at bounding box center [1113, 328] width 19 height 19
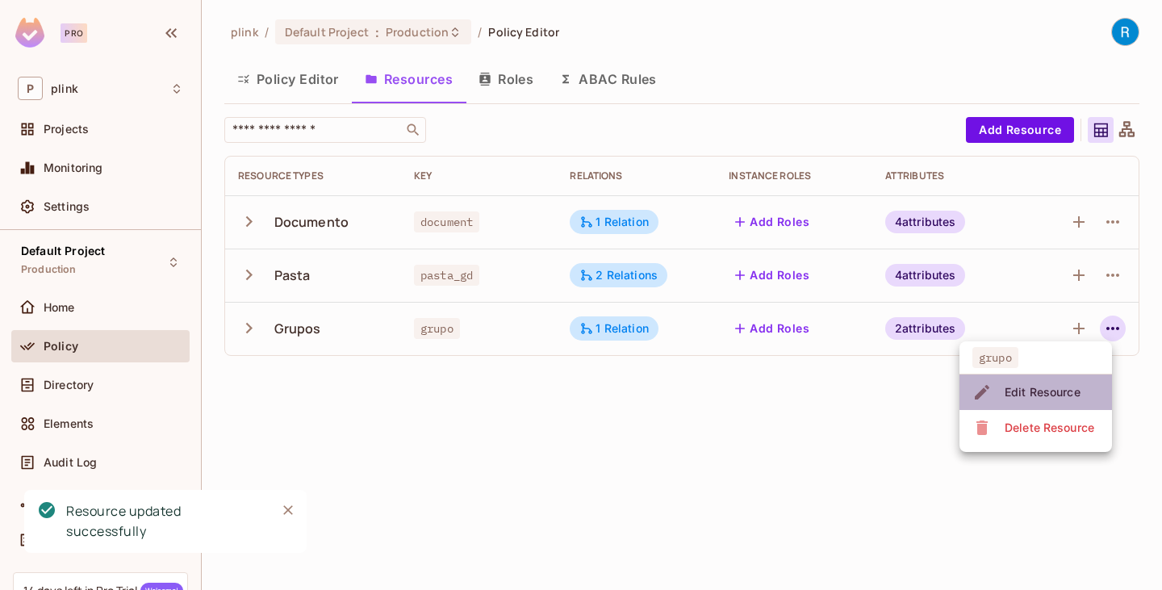
click at [1035, 391] on div "Edit Resource" at bounding box center [1043, 392] width 76 height 16
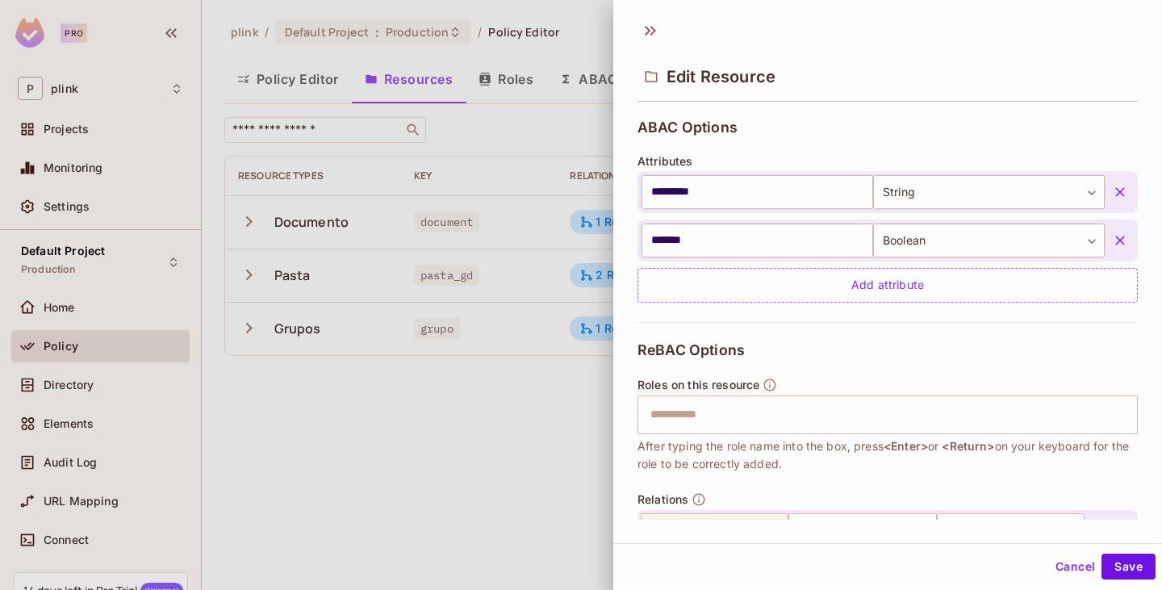
scroll to position [323, 0]
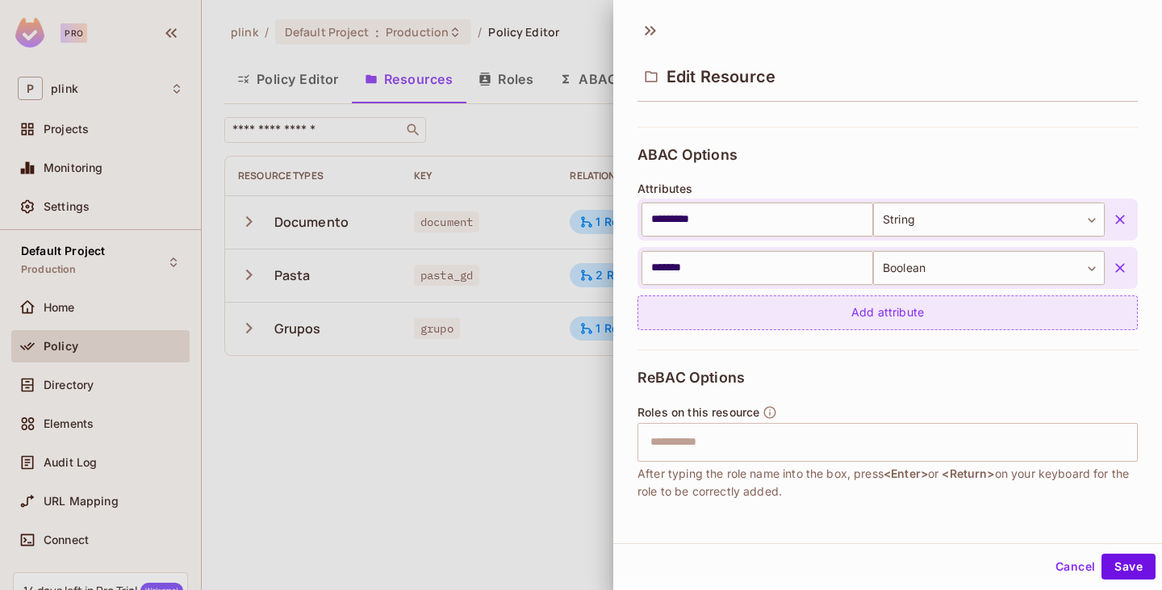
click at [862, 308] on div "Add attribute" at bounding box center [888, 312] width 501 height 35
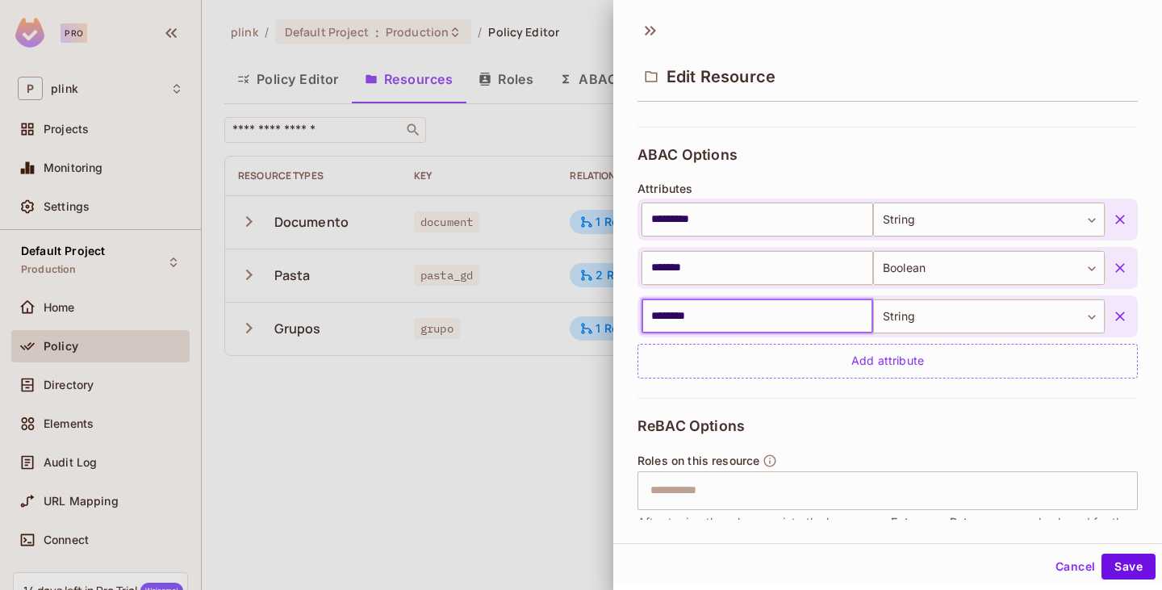
click at [714, 300] on input "********" at bounding box center [758, 317] width 232 height 34
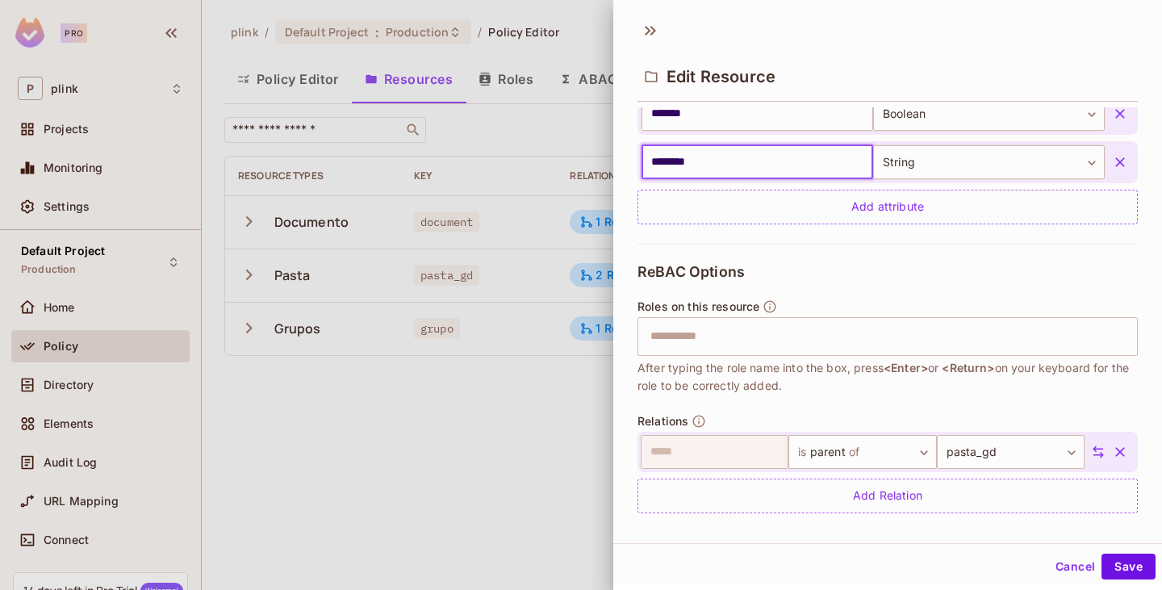
scroll to position [490, 0]
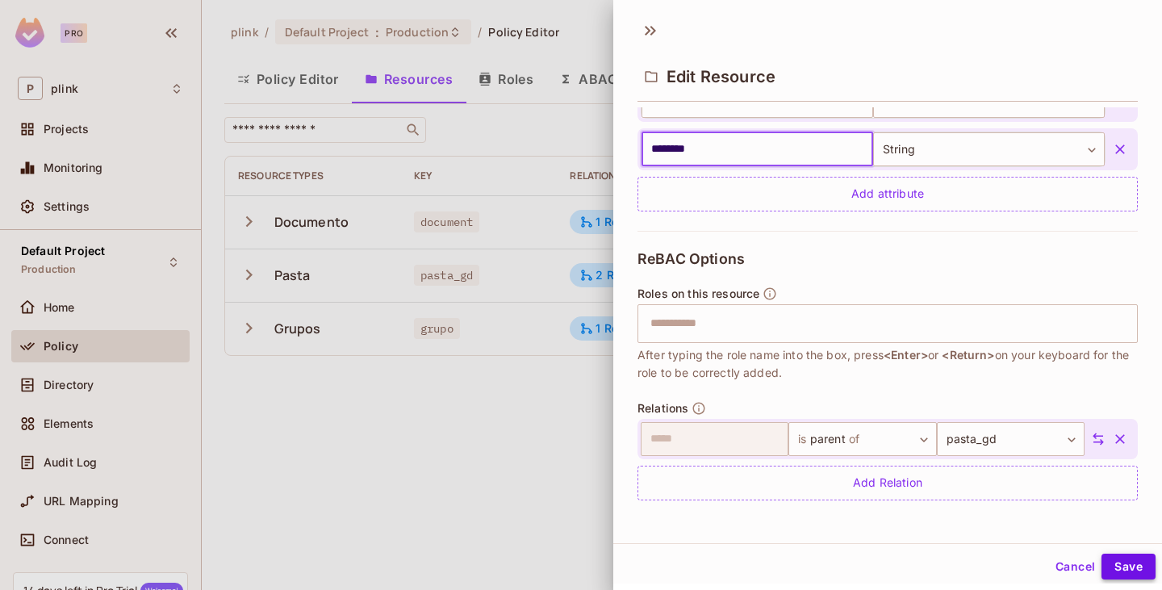
click at [1123, 560] on button "Save" at bounding box center [1129, 567] width 54 height 26
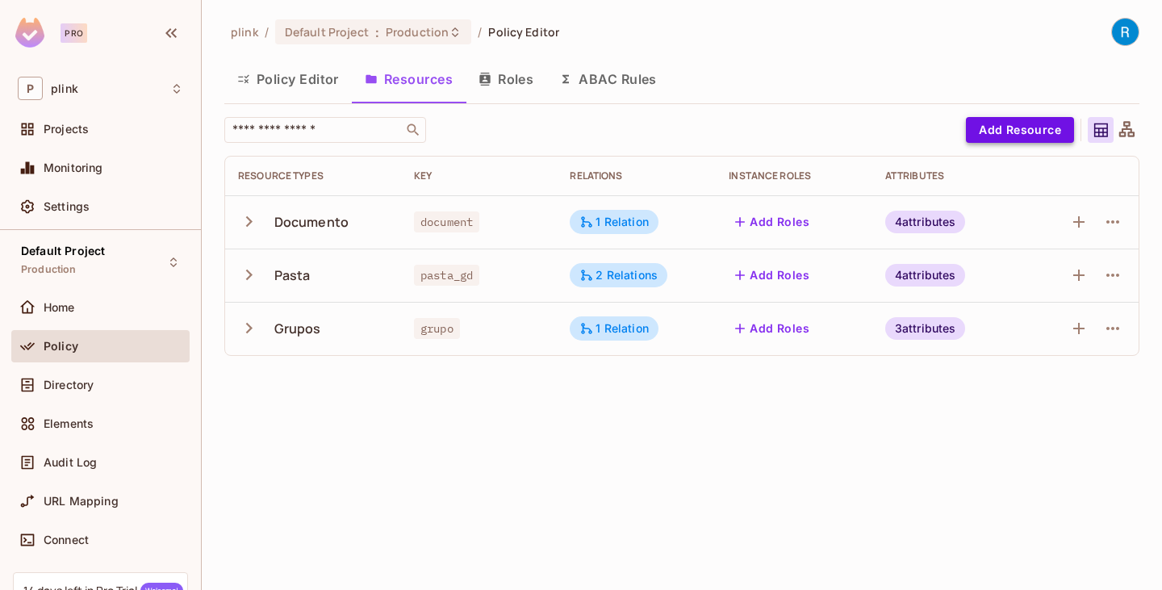
click at [1033, 124] on button "Add Resource" at bounding box center [1020, 130] width 108 height 26
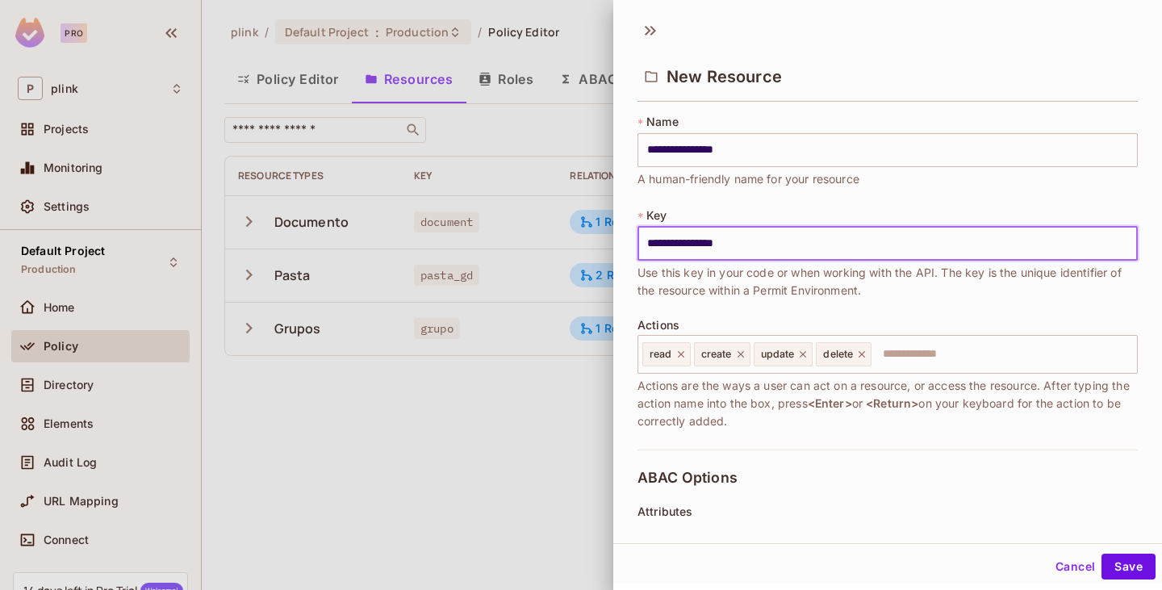
click at [767, 252] on input "**********" at bounding box center [888, 244] width 501 height 34
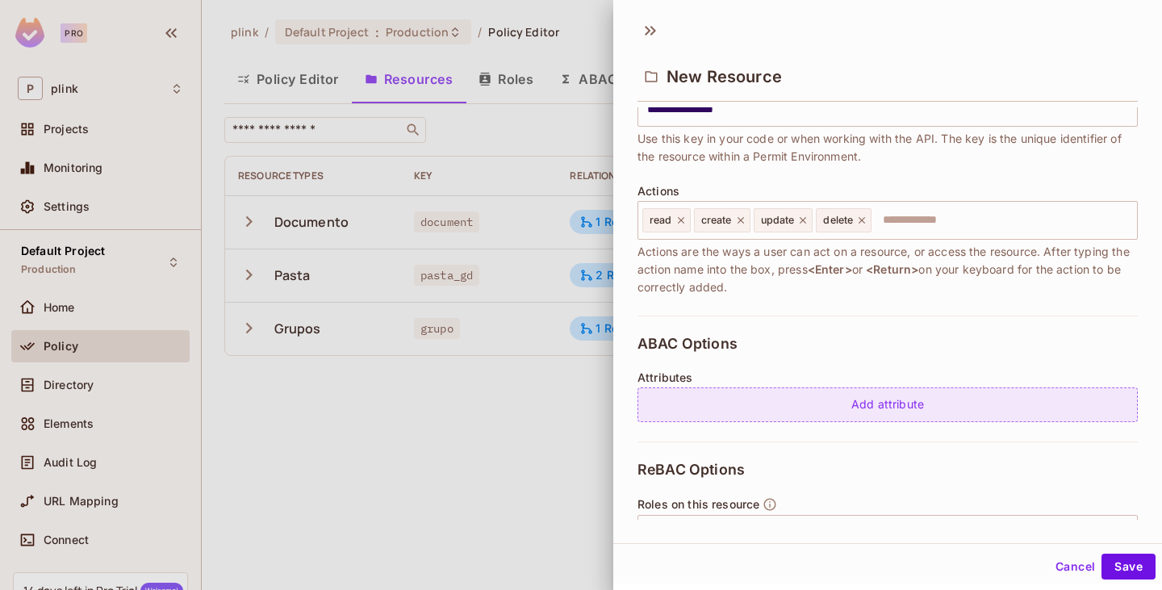
scroll to position [161, 0]
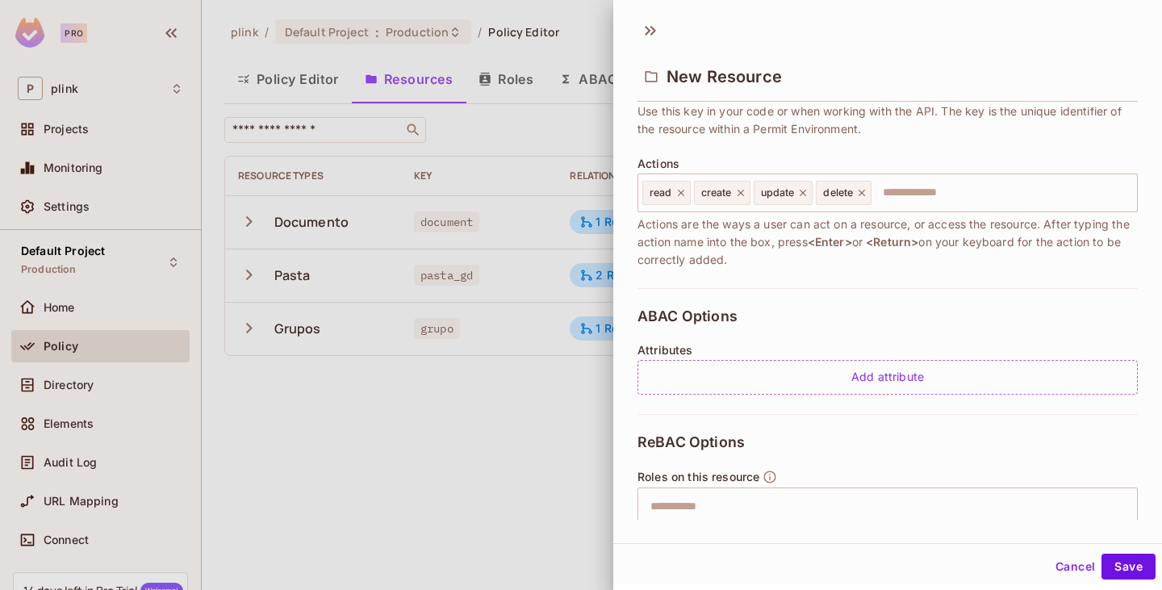
click at [849, 312] on div "ABAC Options Attributes Add attribute" at bounding box center [888, 351] width 501 height 126
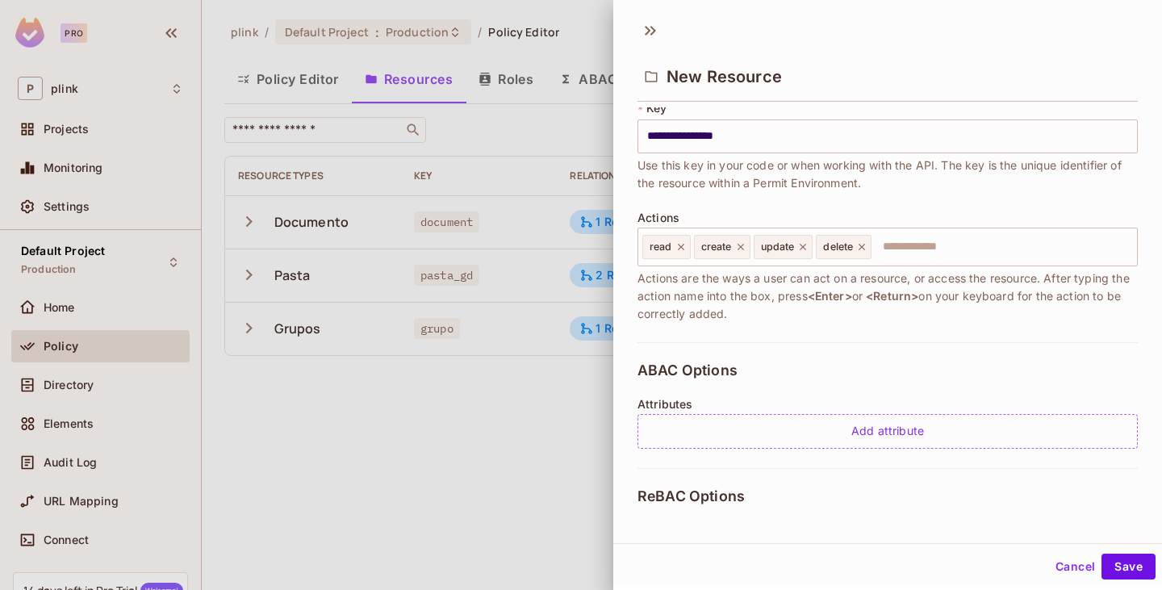
scroll to position [81, 0]
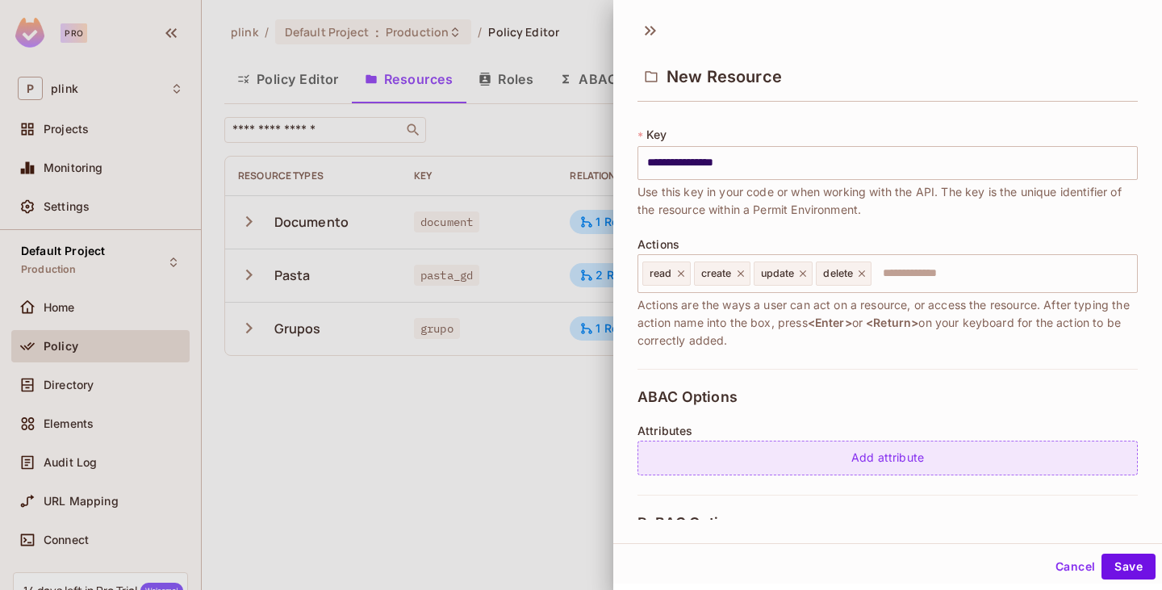
click at [873, 458] on div "Add attribute" at bounding box center [888, 458] width 501 height 35
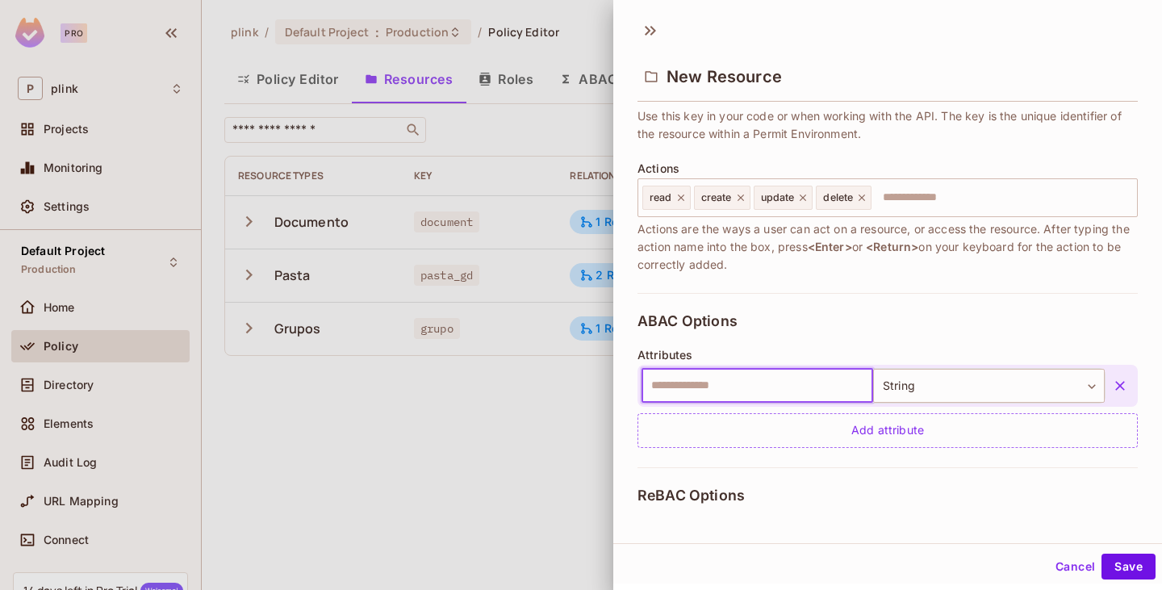
scroll to position [161, 0]
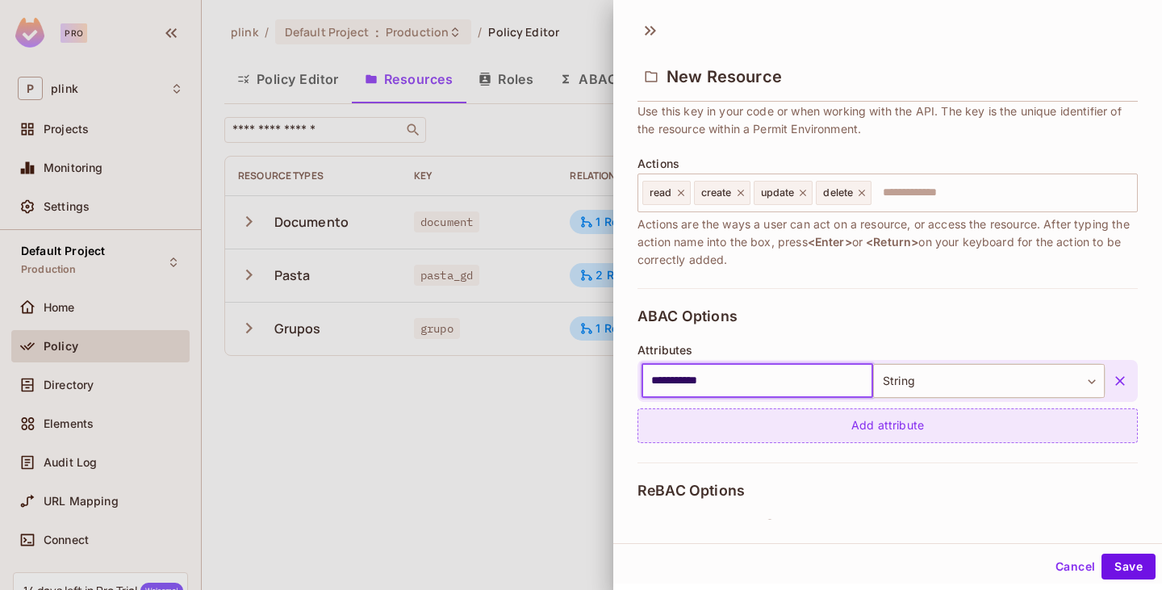
click at [881, 421] on div "Add attribute" at bounding box center [888, 425] width 501 height 35
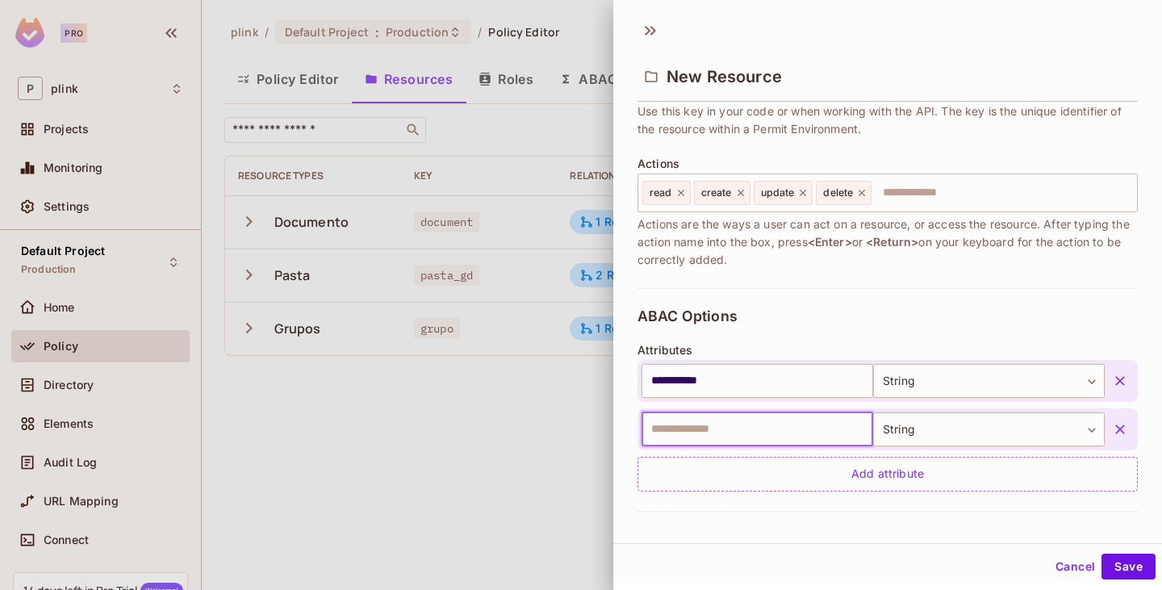
click at [723, 432] on input "text" at bounding box center [758, 430] width 232 height 34
click at [704, 428] on input "text" at bounding box center [758, 430] width 232 height 34
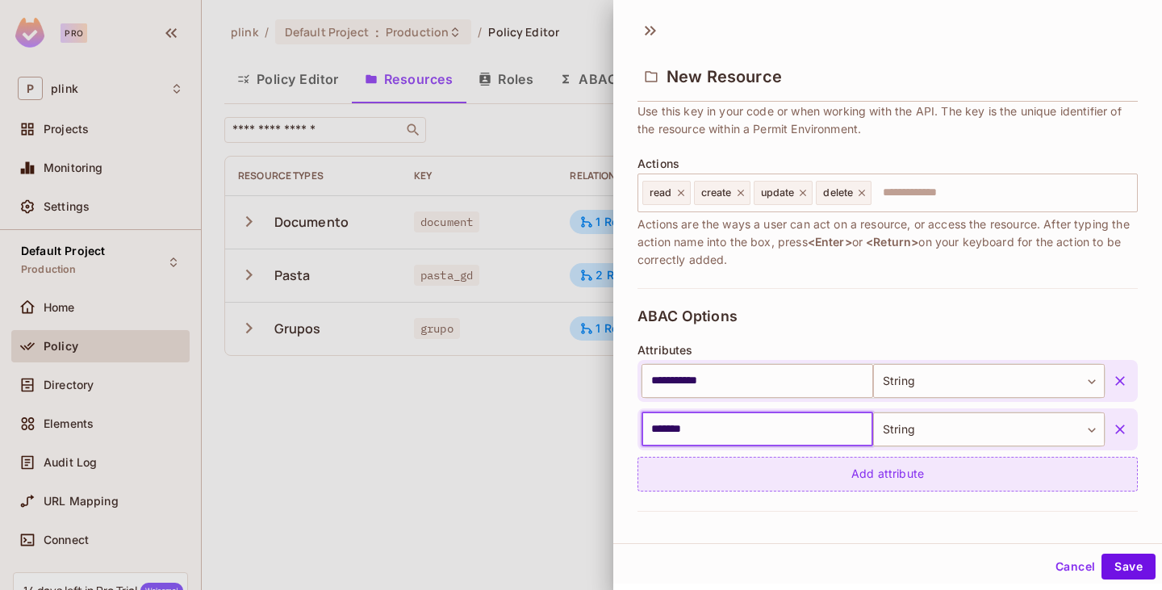
click at [832, 473] on div "Add attribute" at bounding box center [888, 474] width 501 height 35
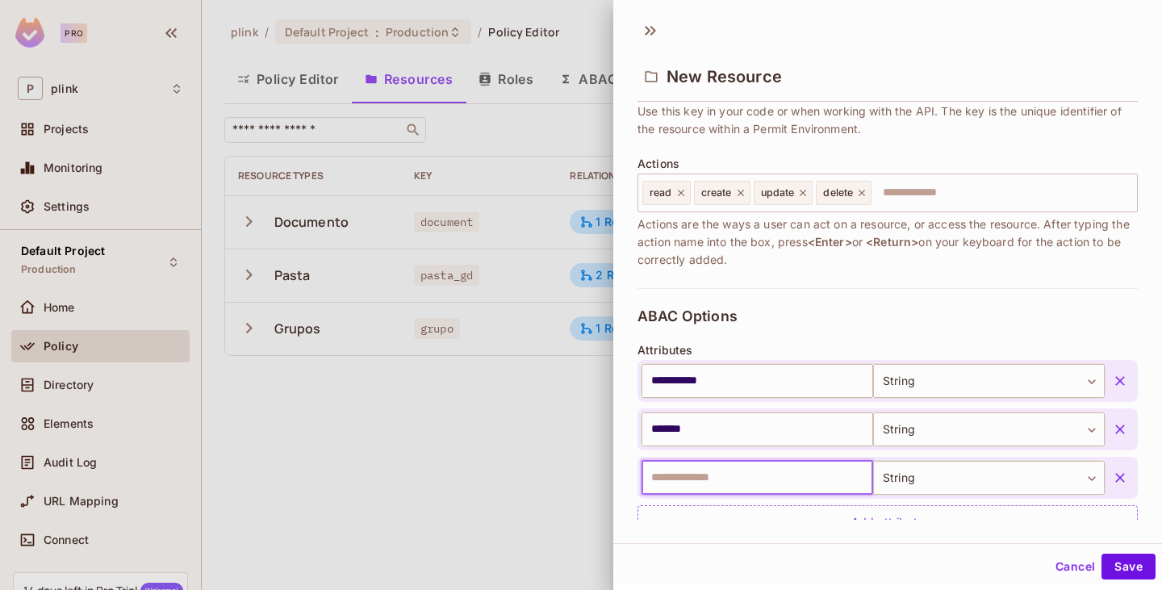
click at [670, 476] on input "text" at bounding box center [758, 478] width 232 height 34
click at [668, 477] on input "text" at bounding box center [758, 478] width 232 height 34
click at [661, 477] on input "text" at bounding box center [758, 478] width 232 height 34
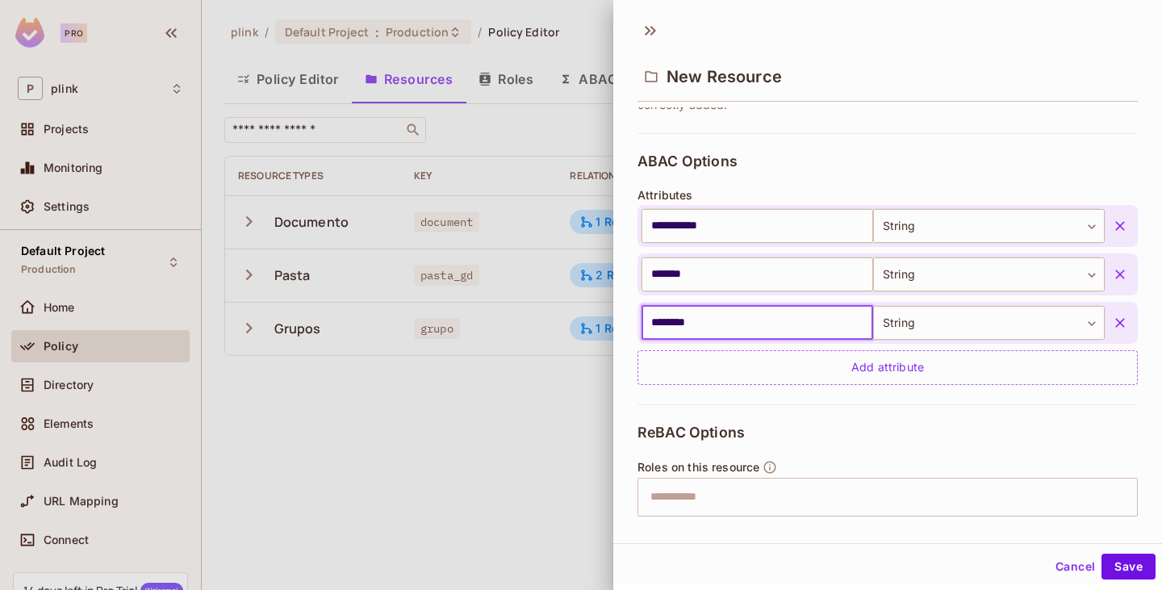
scroll to position [323, 0]
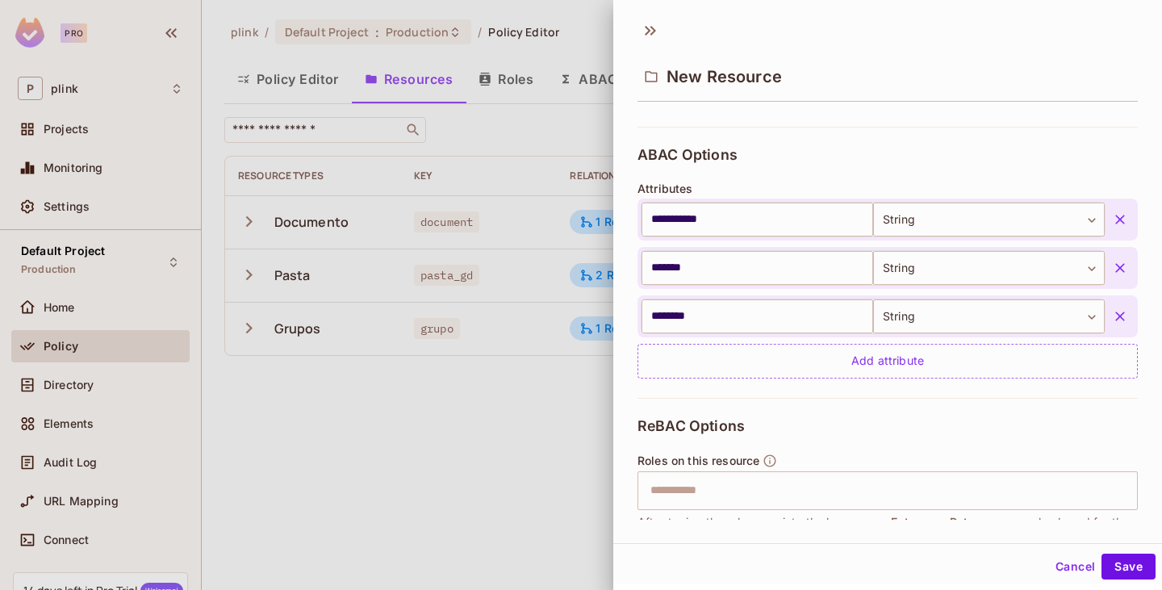
click at [865, 402] on div "ReBAC Options Roles on this resource ​ After typing the role name into the box,…" at bounding box center [888, 519] width 501 height 242
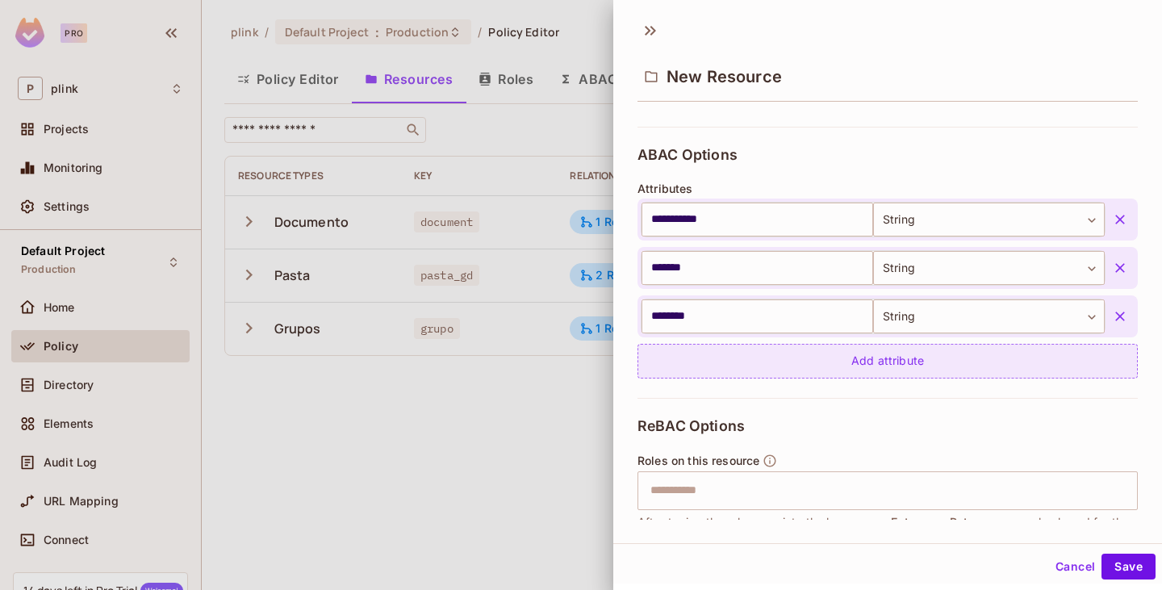
click at [862, 362] on div "Add attribute" at bounding box center [888, 361] width 501 height 35
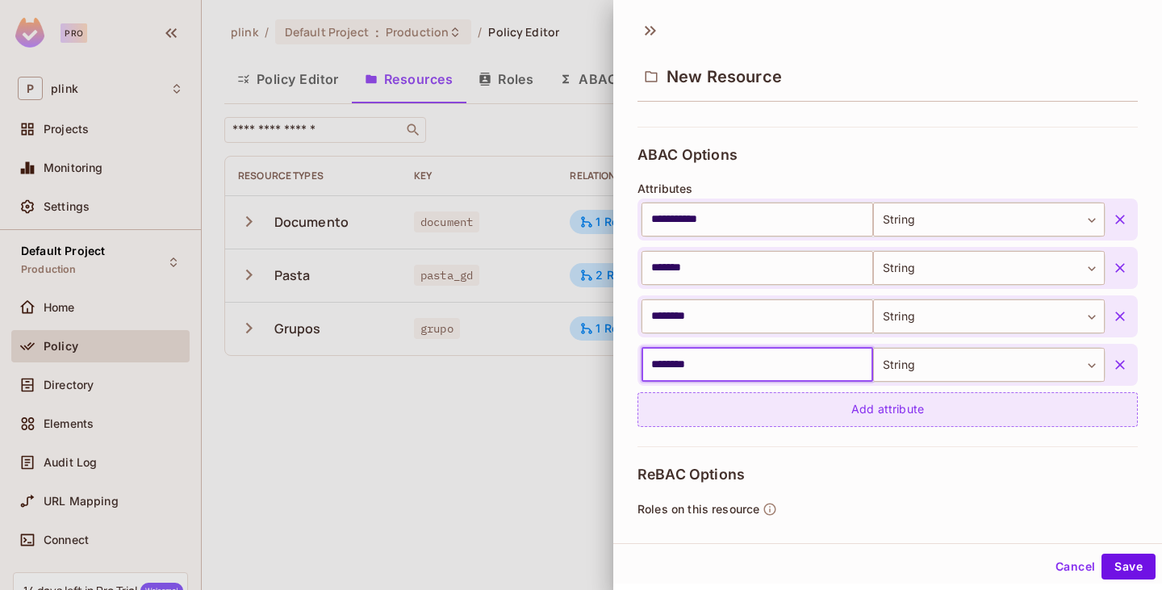
click at [856, 404] on div "Add attribute" at bounding box center [888, 409] width 501 height 35
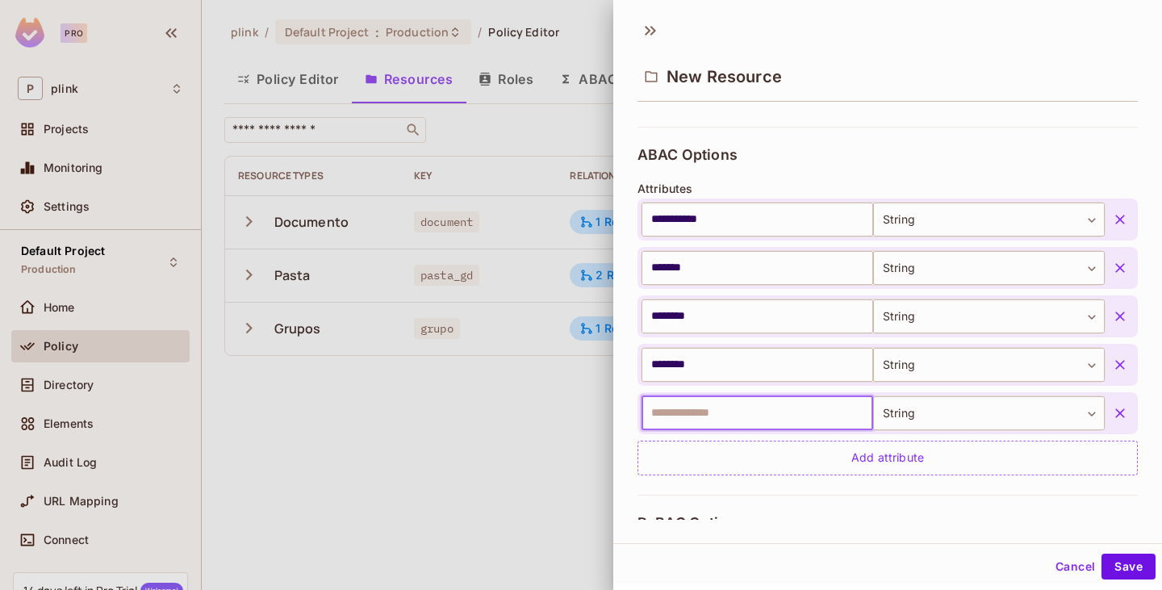
click at [710, 412] on input "text" at bounding box center [758, 413] width 232 height 34
click at [1116, 413] on icon "button" at bounding box center [1121, 413] width 10 height 10
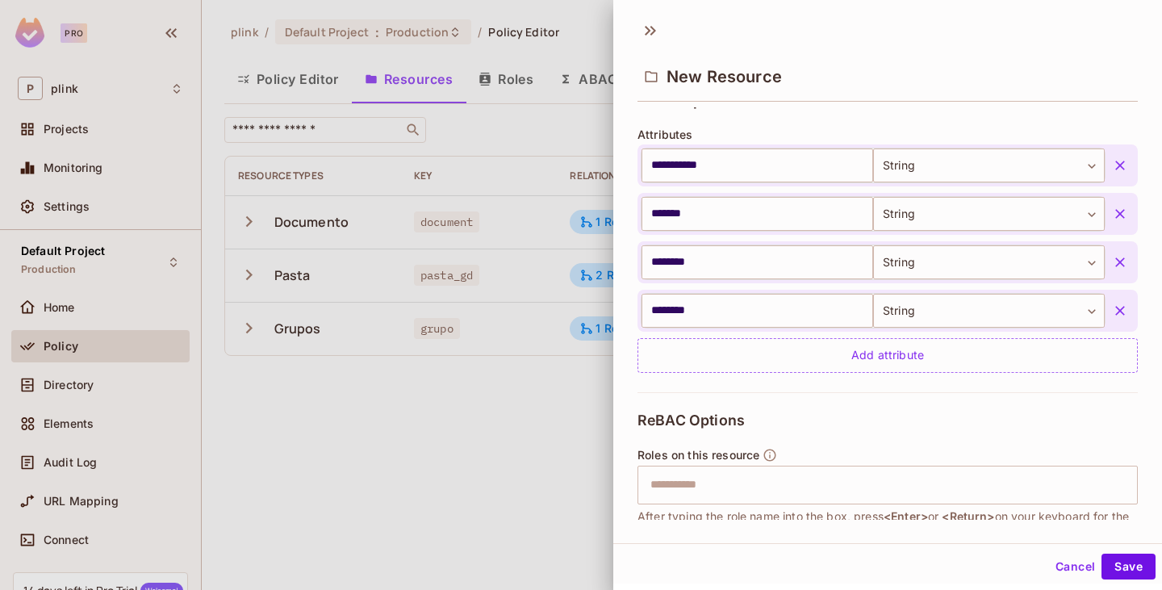
scroll to position [404, 0]
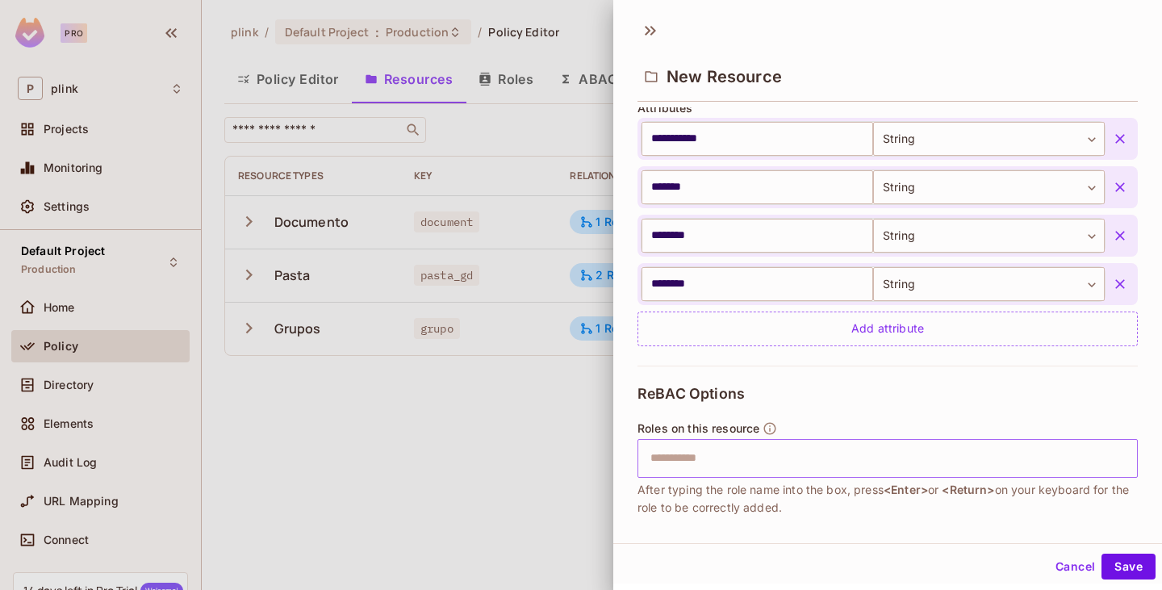
click at [747, 461] on input "text" at bounding box center [886, 458] width 490 height 32
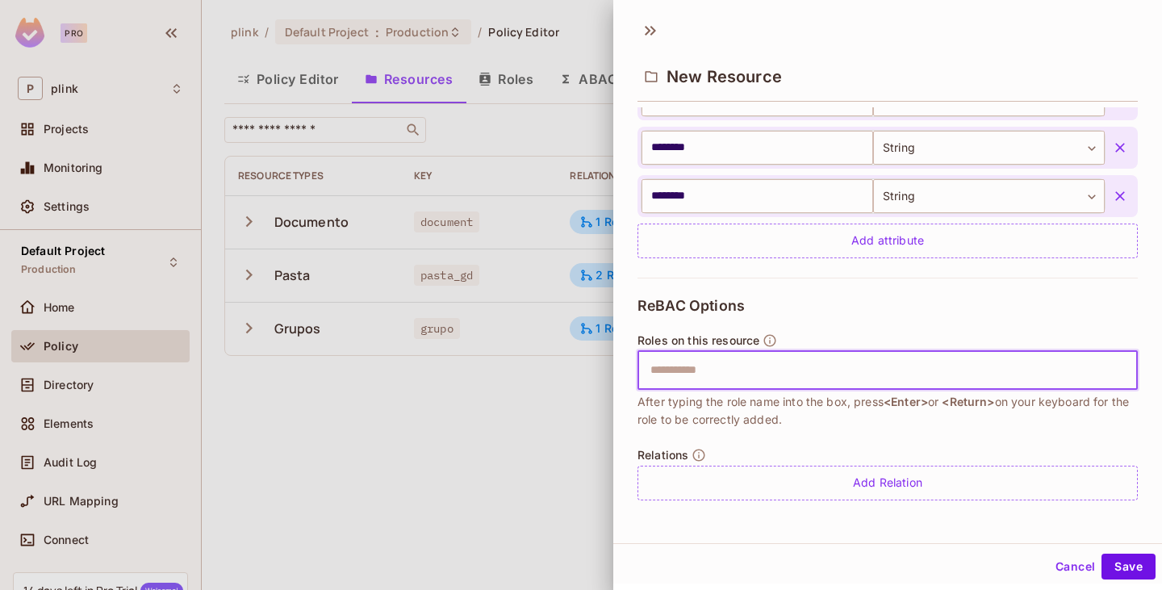
scroll to position [2, 0]
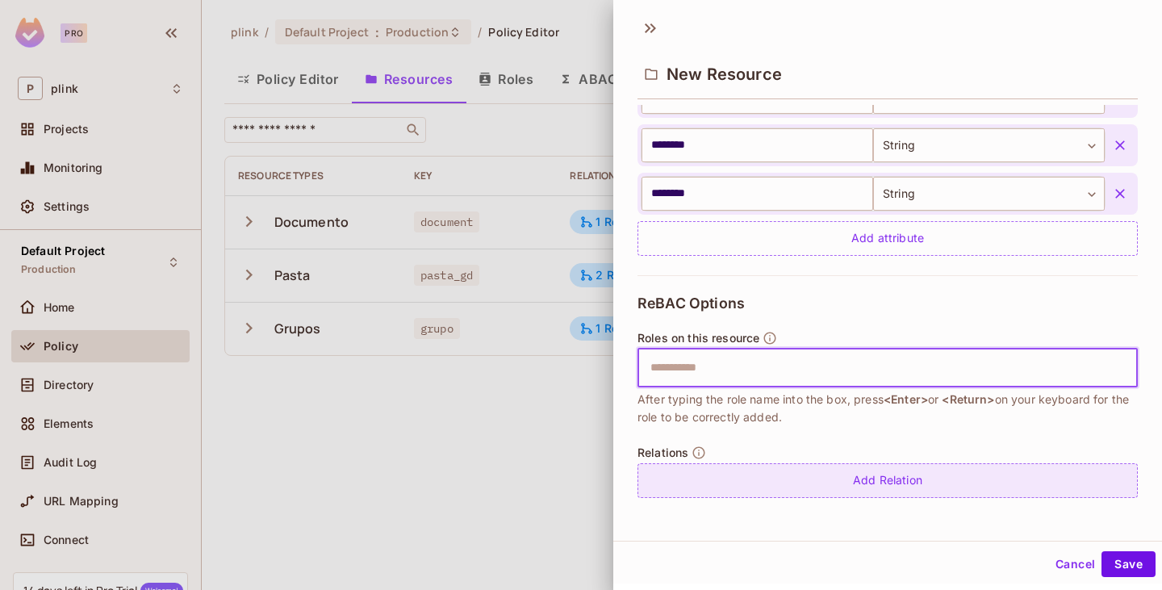
click at [871, 480] on div "Add Relation" at bounding box center [888, 480] width 501 height 35
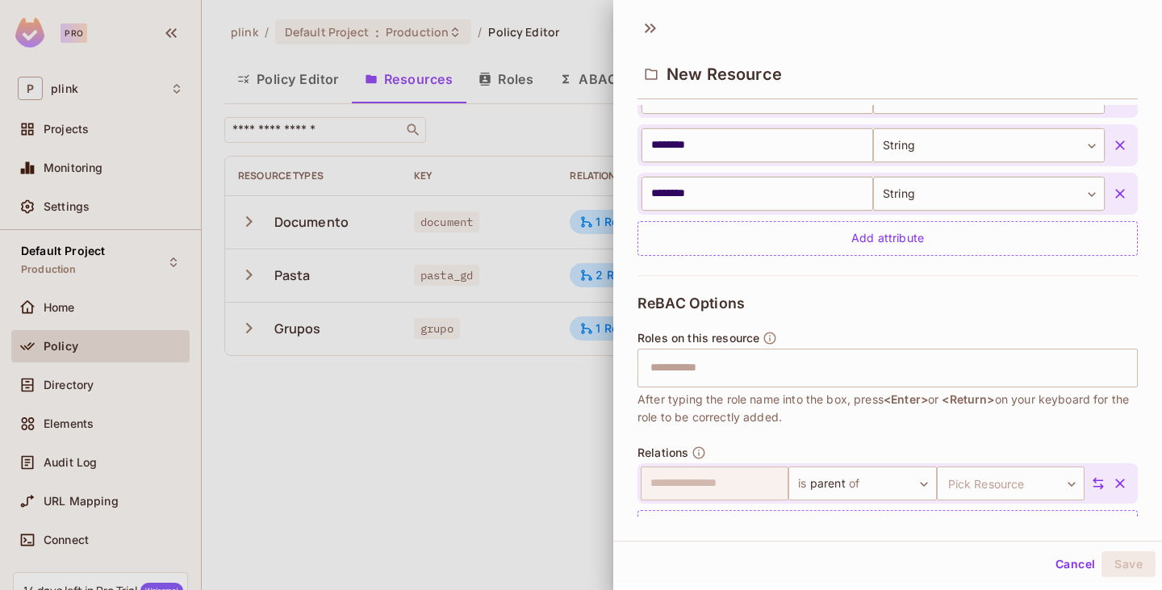
scroll to position [538, 0]
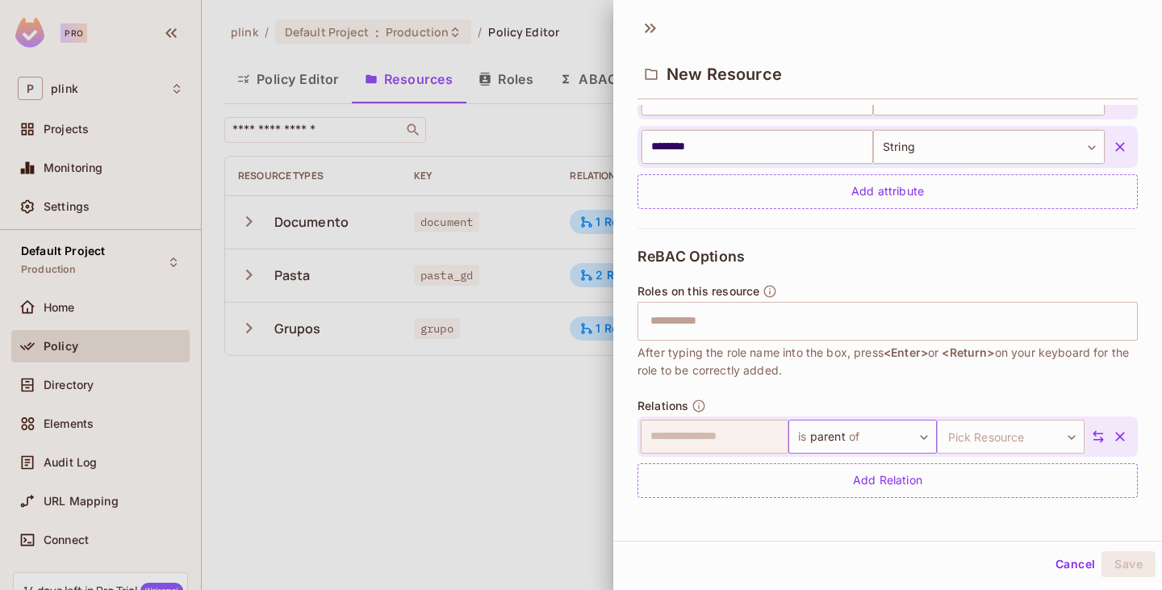
click at [906, 435] on body "**********" at bounding box center [581, 295] width 1162 height 590
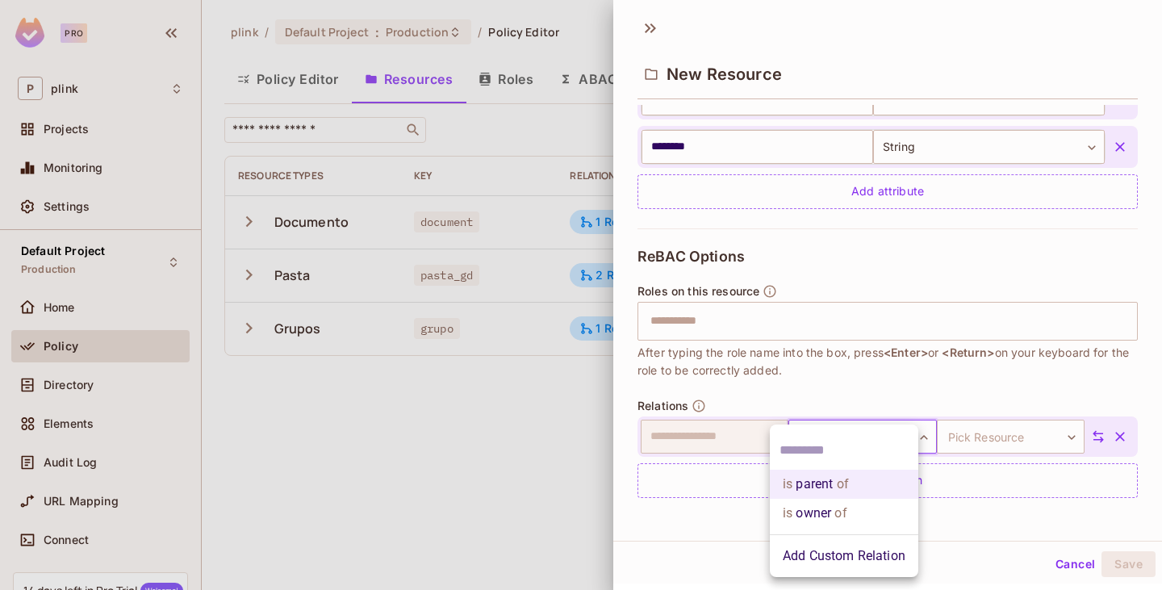
click at [849, 560] on li "Add Custom Relation" at bounding box center [844, 556] width 149 height 29
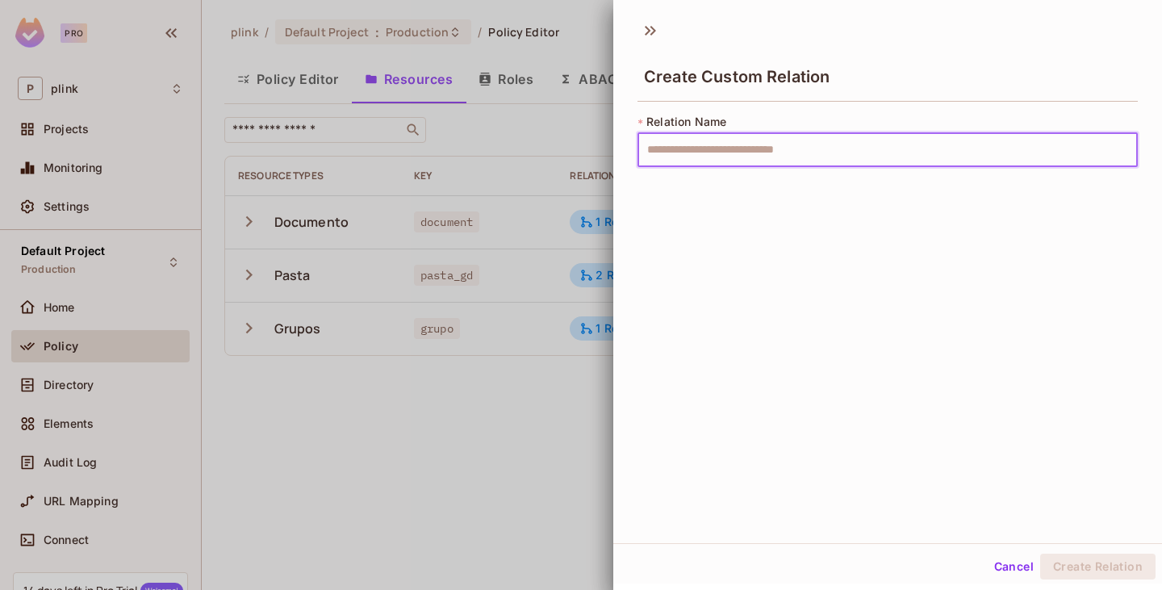
click at [727, 158] on input "text" at bounding box center [888, 150] width 501 height 34
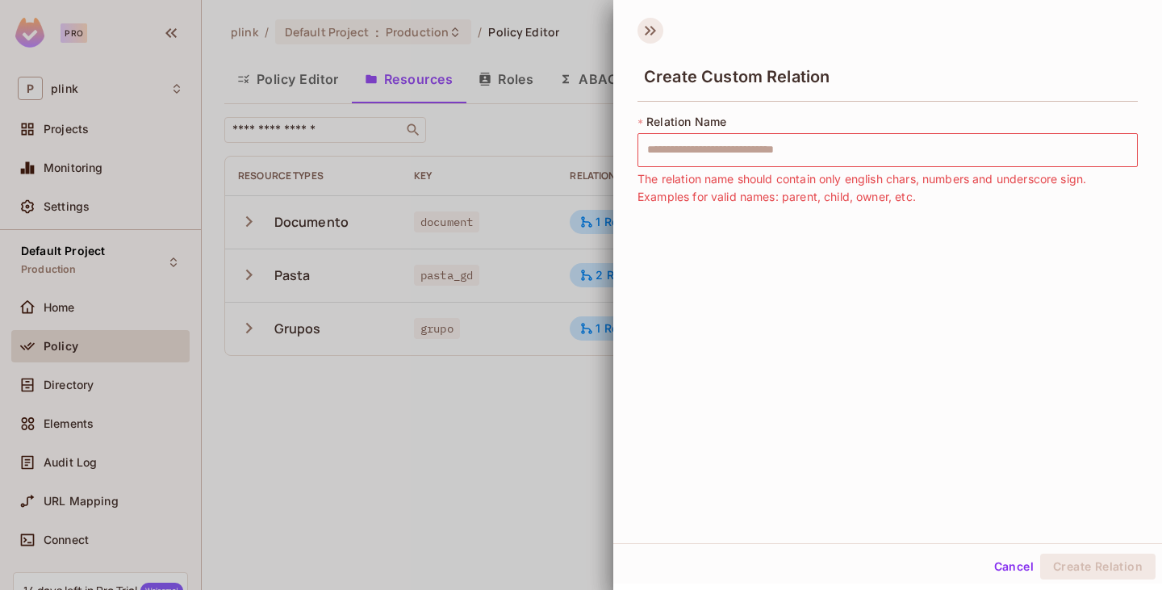
click at [655, 36] on icon at bounding box center [651, 31] width 26 height 26
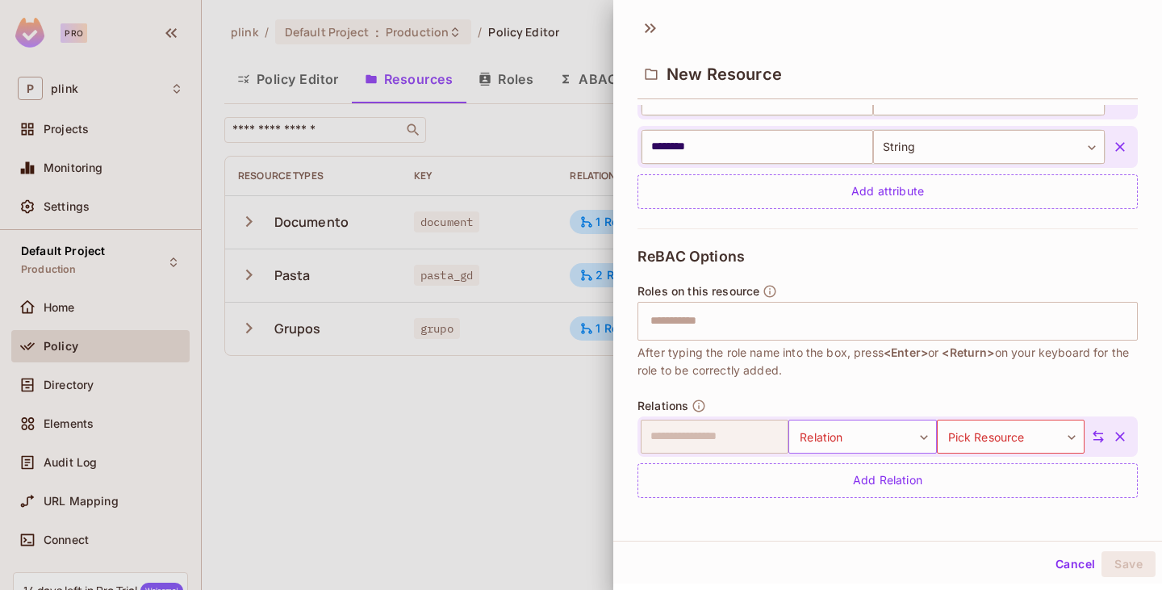
click at [886, 444] on body "**********" at bounding box center [581, 295] width 1162 height 590
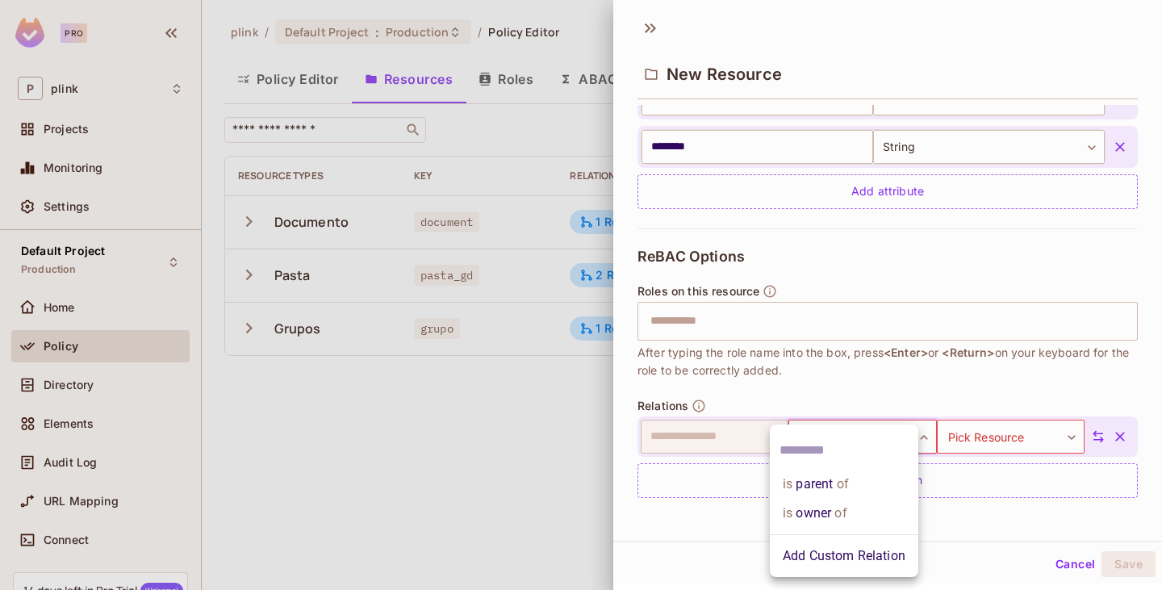
click at [832, 484] on li "is parent of" at bounding box center [844, 484] width 149 height 29
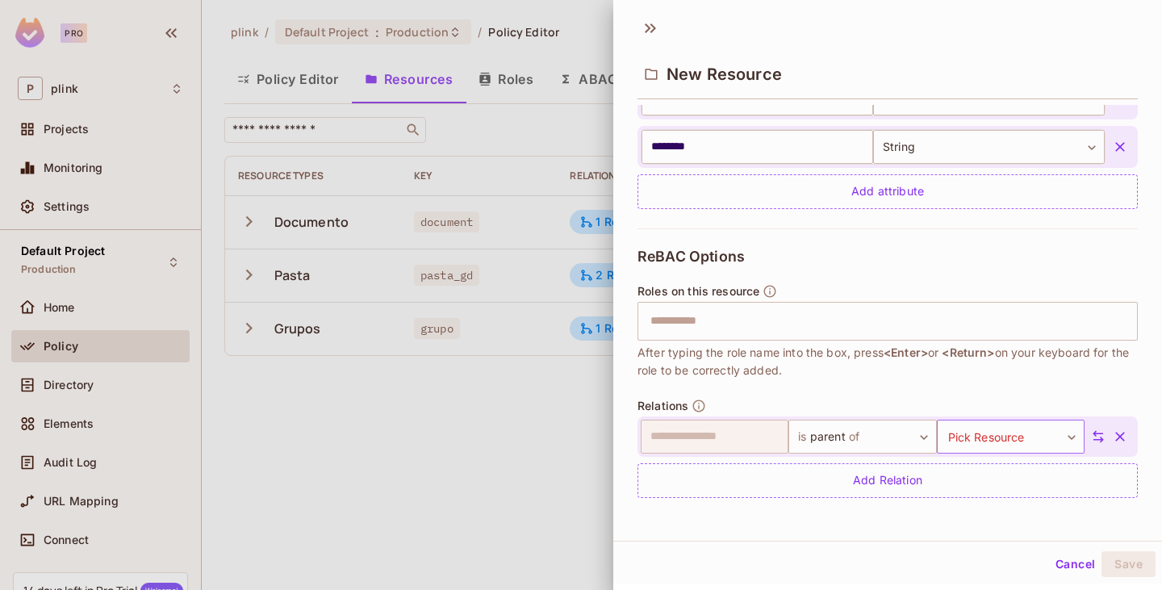
click at [980, 438] on body "**********" at bounding box center [581, 295] width 1162 height 590
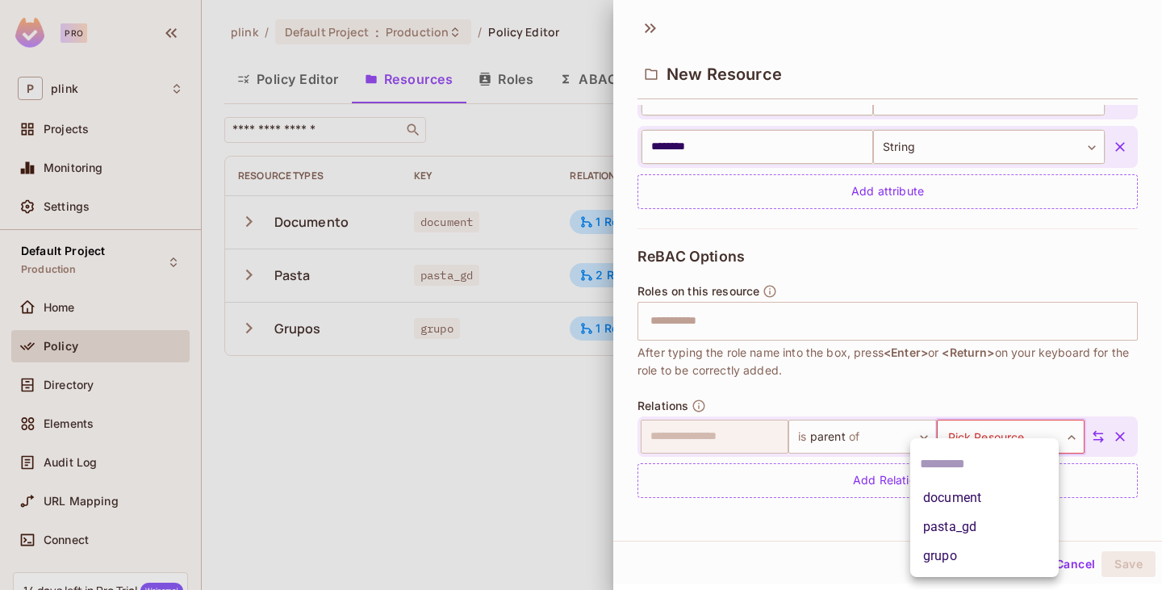
click at [960, 501] on li "document" at bounding box center [985, 498] width 149 height 29
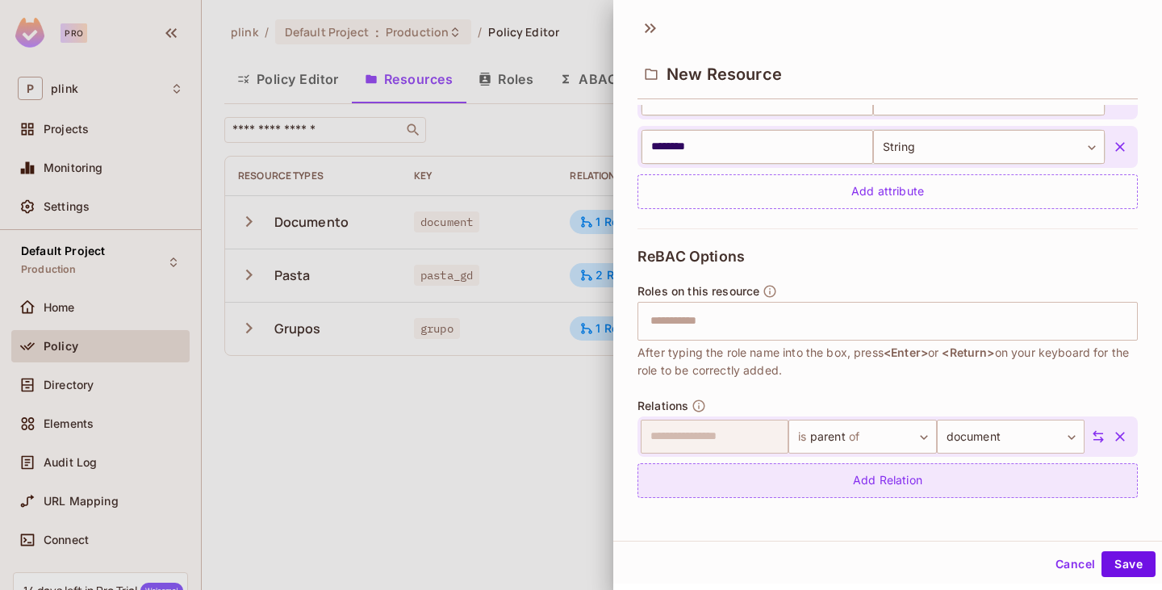
click at [882, 489] on div "Add Relation" at bounding box center [888, 480] width 501 height 35
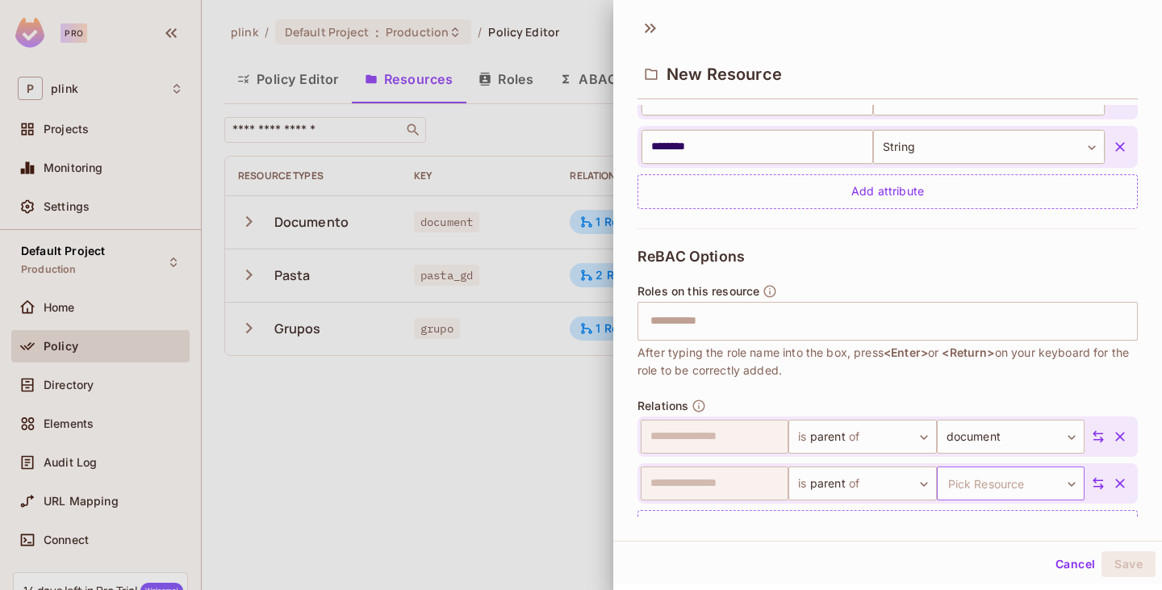
click at [991, 486] on body "**********" at bounding box center [581, 295] width 1162 height 590
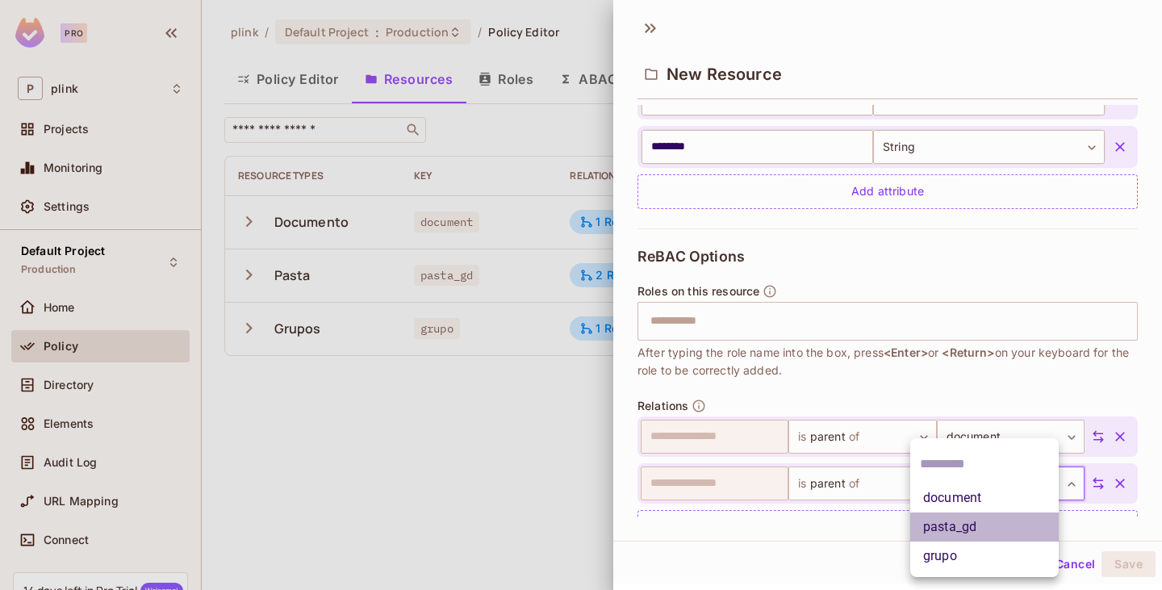
click at [969, 529] on li "pasta_gd" at bounding box center [985, 527] width 149 height 29
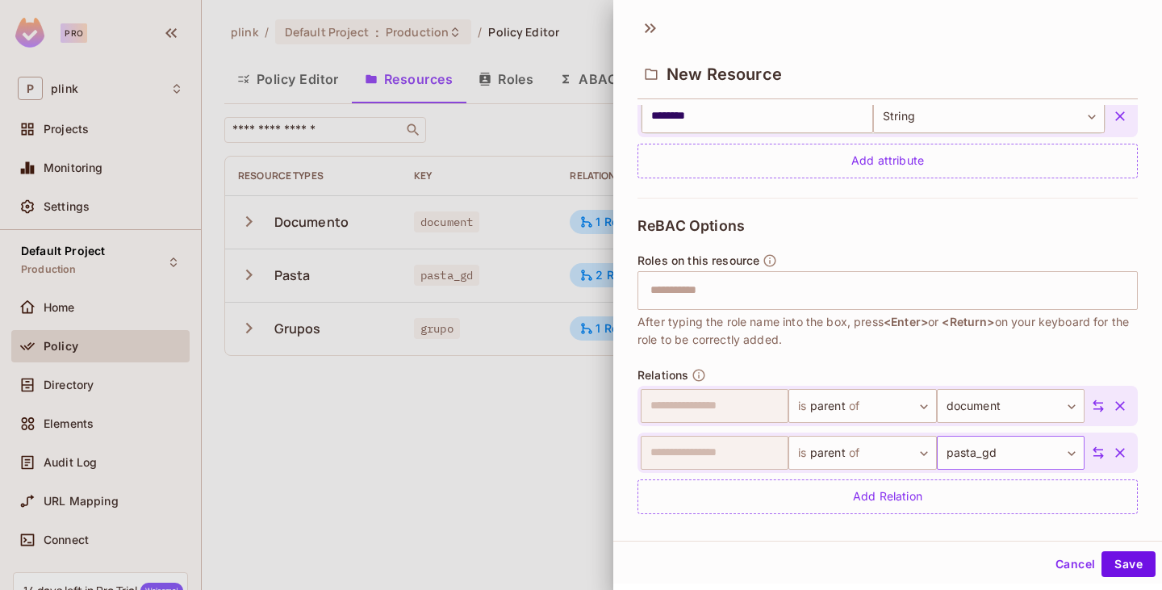
scroll to position [585, 0]
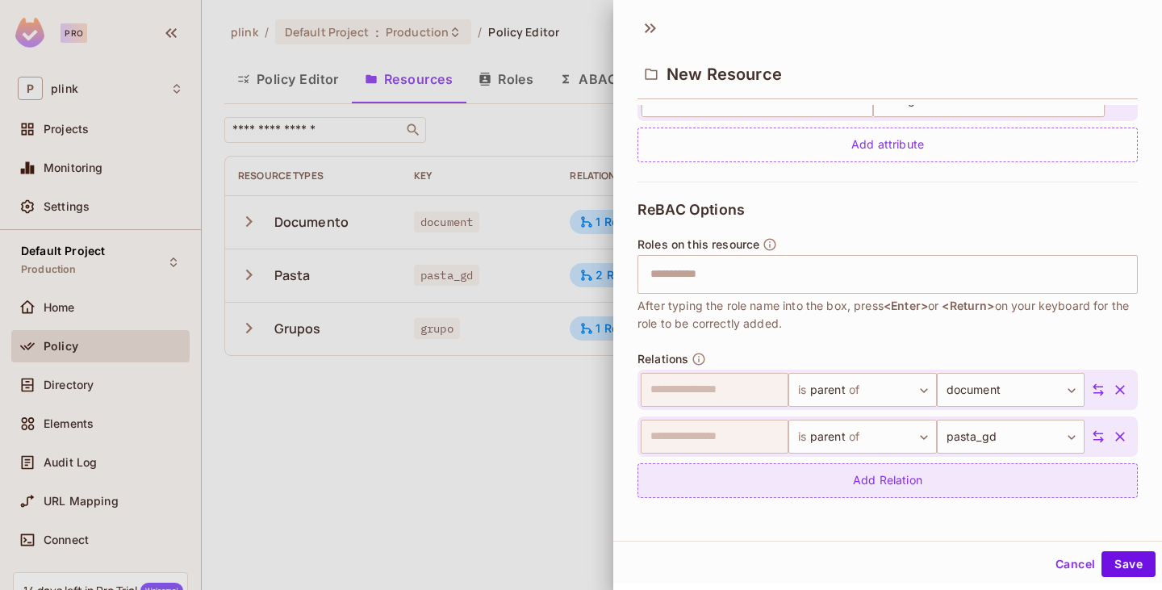
click at [868, 490] on div "Add Relation" at bounding box center [888, 480] width 501 height 35
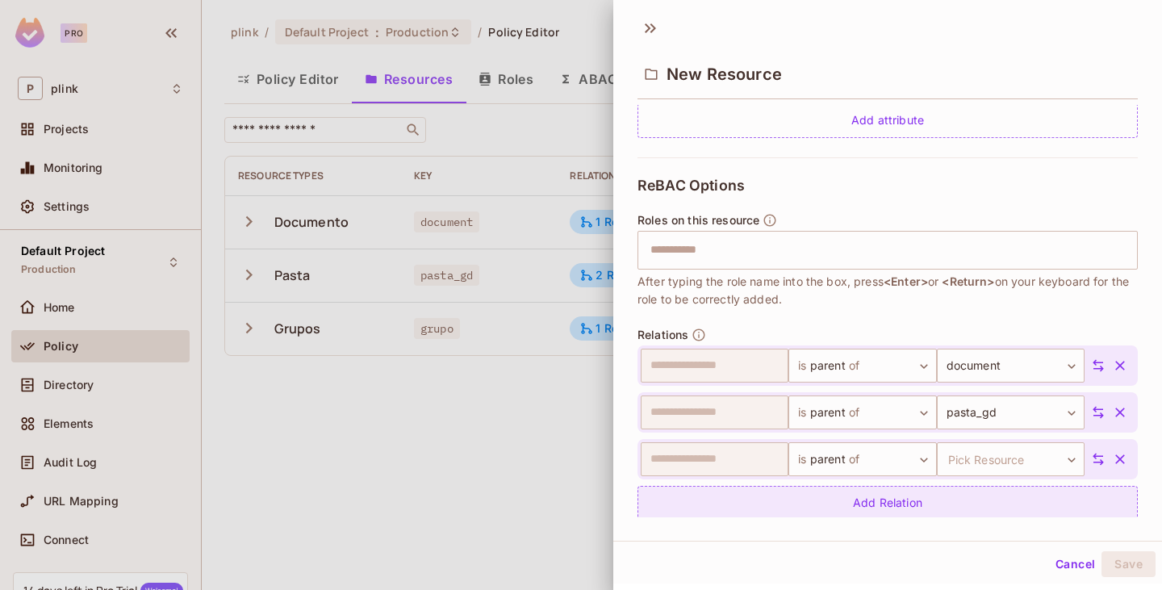
scroll to position [632, 0]
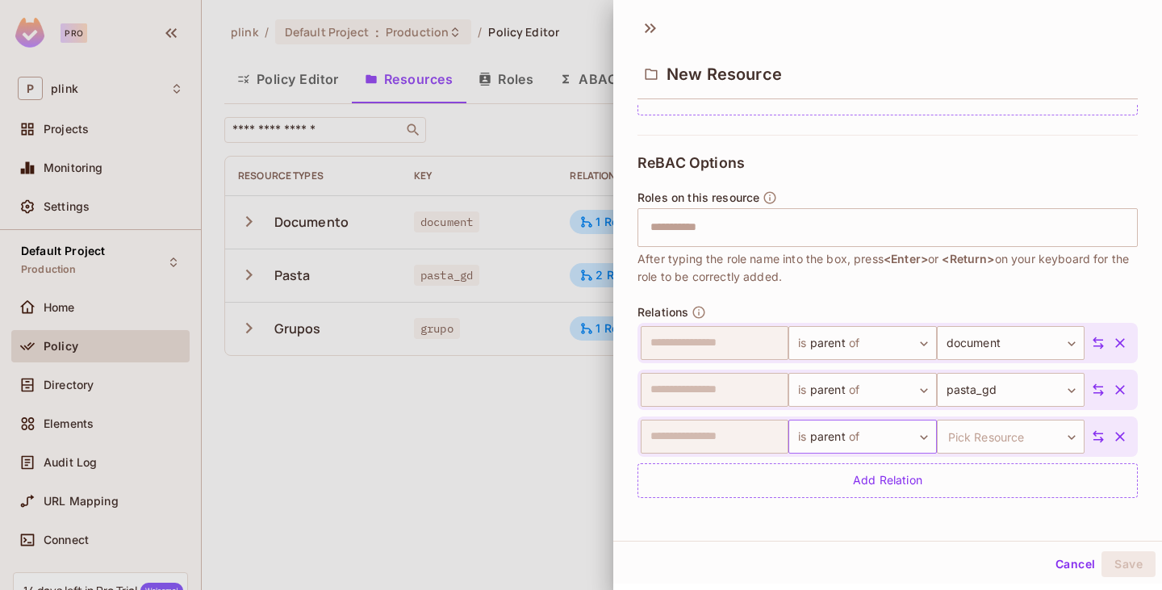
click at [899, 438] on body "**********" at bounding box center [581, 295] width 1162 height 590
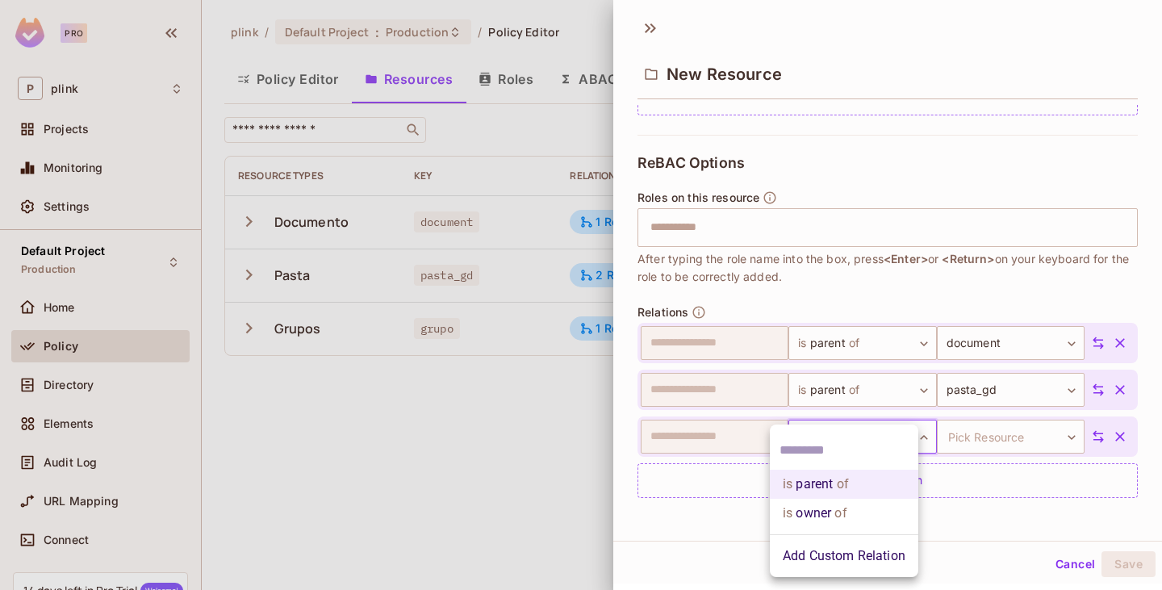
click at [820, 513] on li "is owner of" at bounding box center [844, 513] width 149 height 29
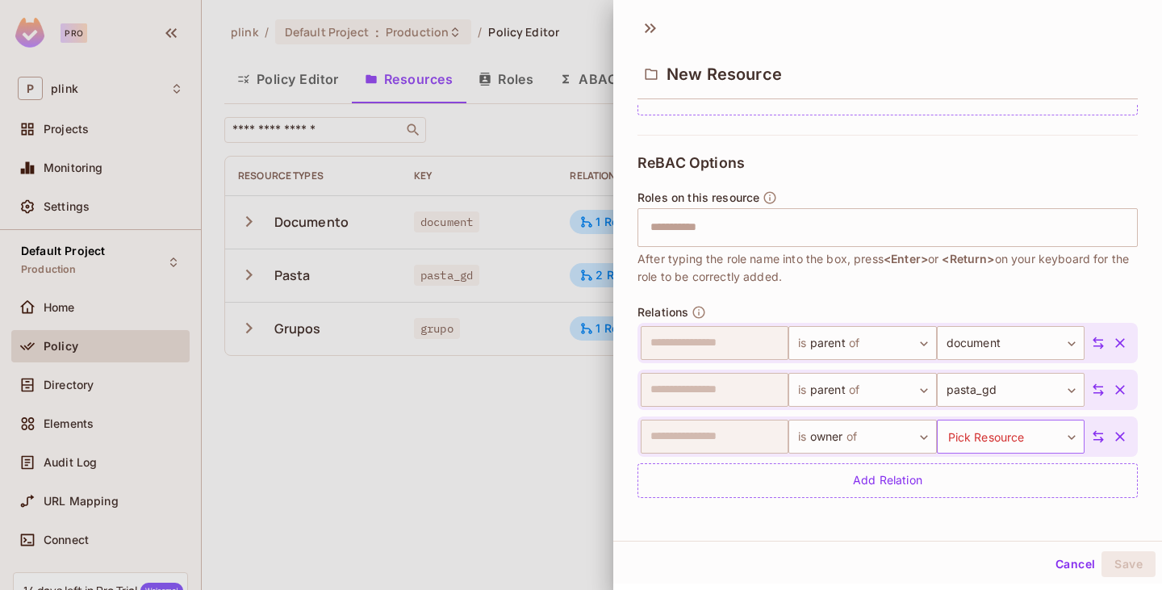
click at [966, 439] on body "**********" at bounding box center [581, 295] width 1162 height 590
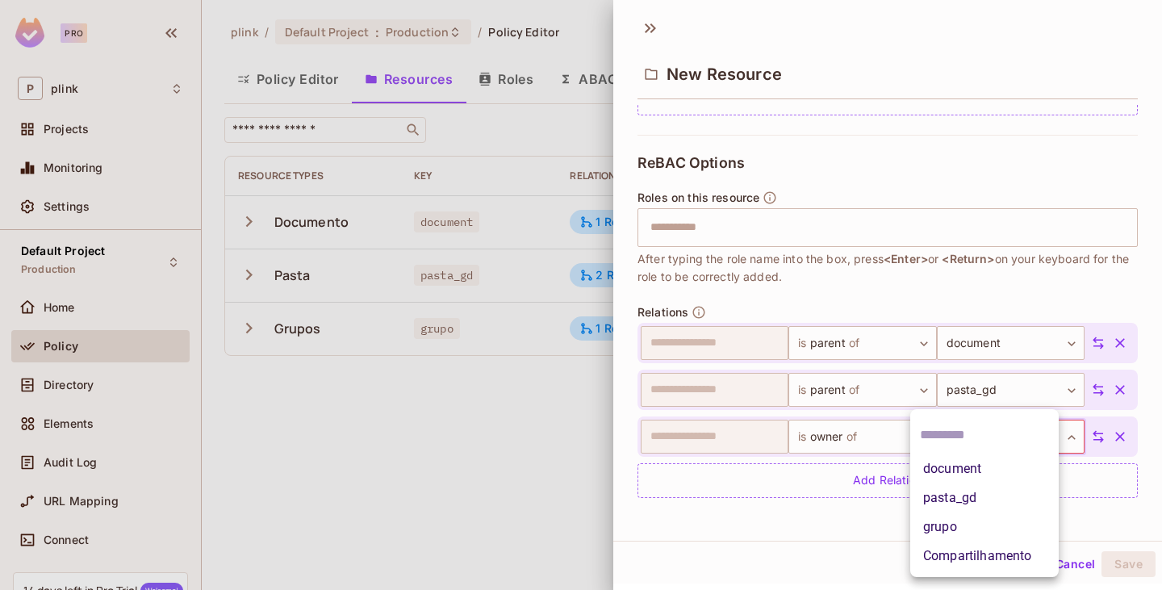
click at [895, 438] on div at bounding box center [581, 295] width 1162 height 590
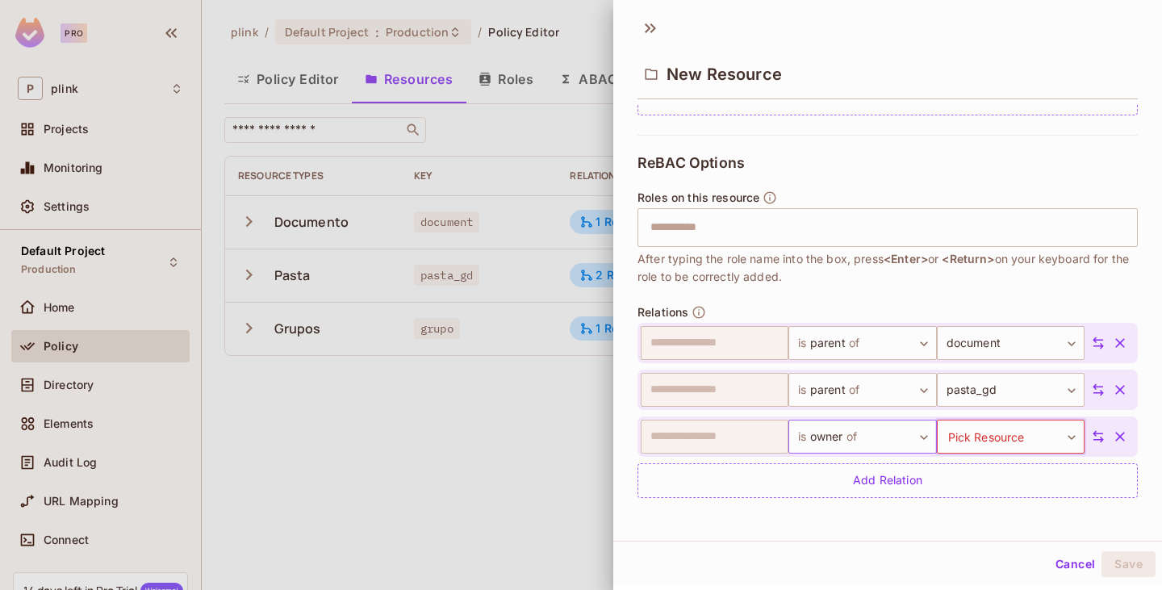
click at [884, 435] on body "**********" at bounding box center [581, 295] width 1162 height 590
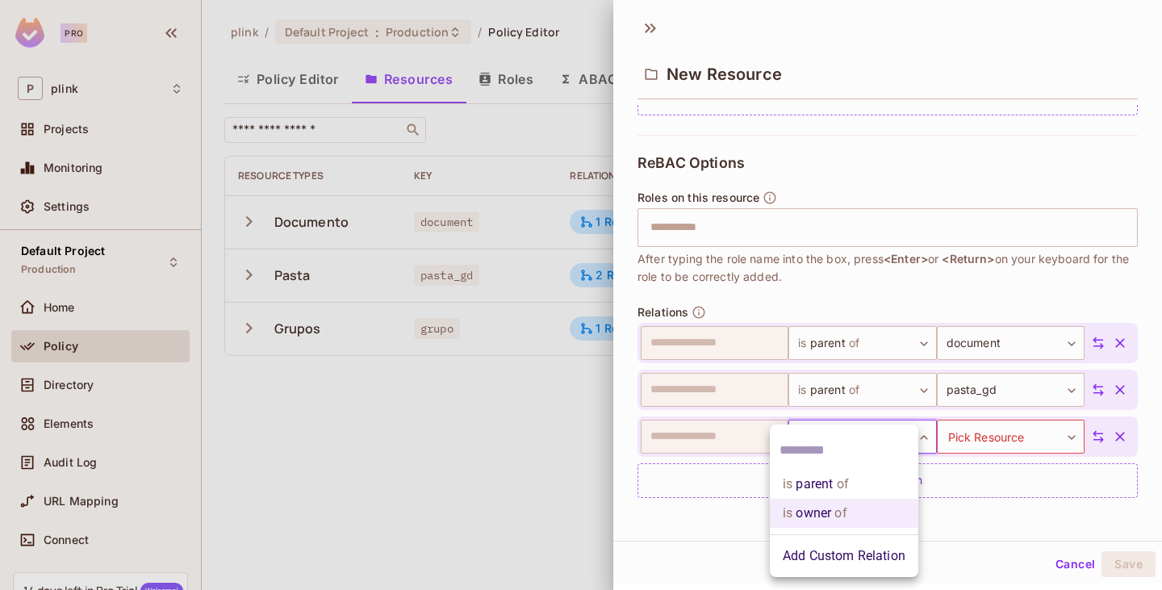
click at [716, 523] on div at bounding box center [581, 295] width 1162 height 590
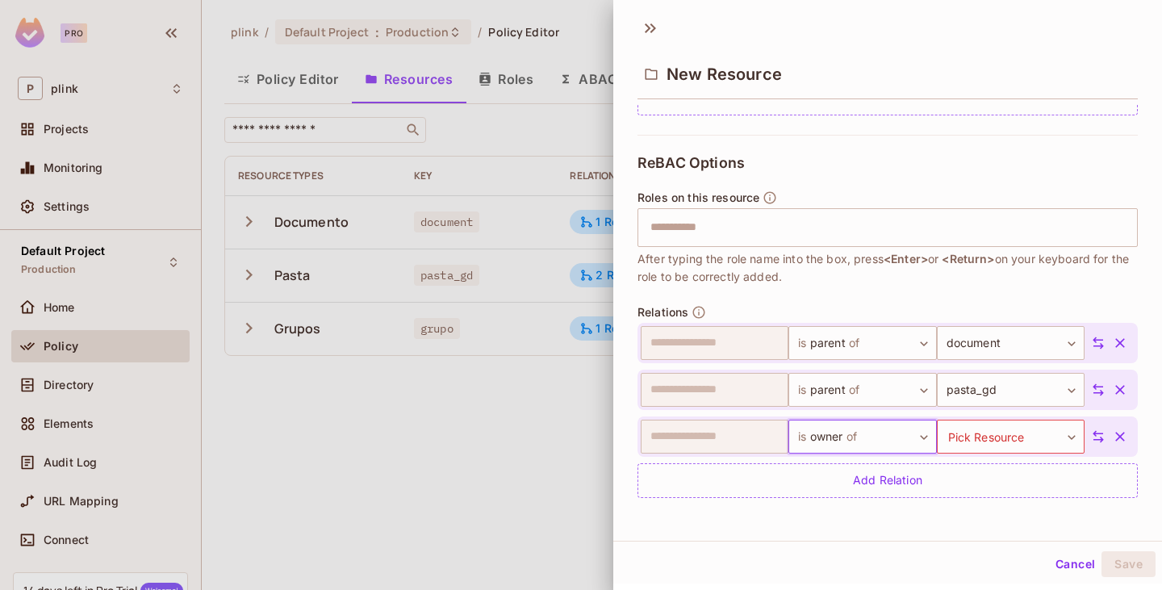
click at [1116, 434] on icon "button" at bounding box center [1121, 437] width 10 height 10
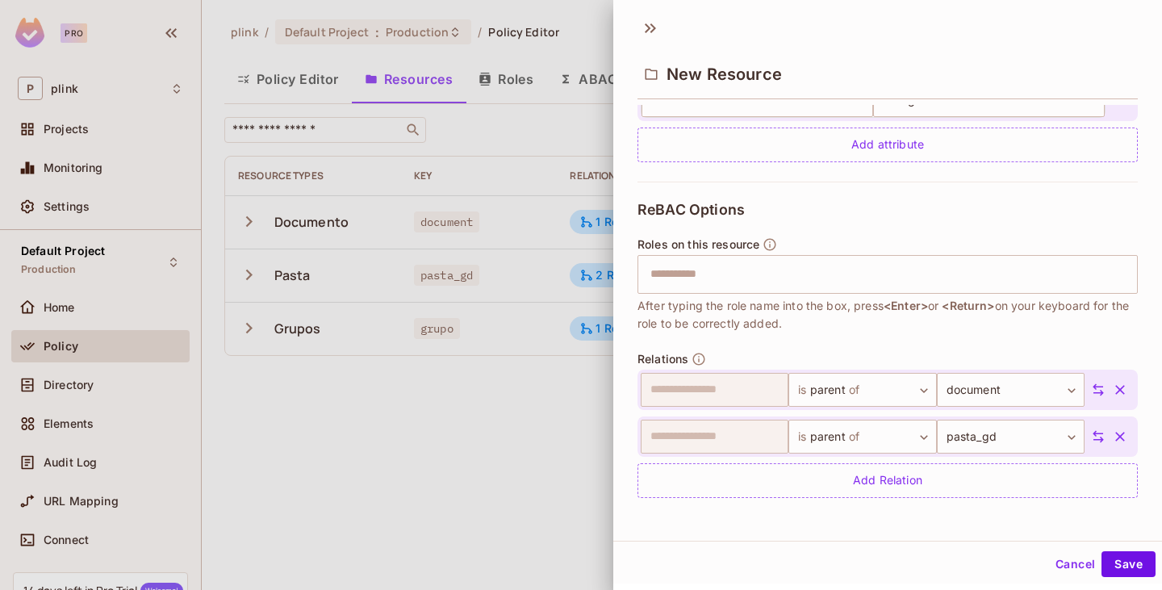
scroll to position [585, 0]
click at [1091, 390] on icon at bounding box center [1098, 390] width 15 height 15
click at [870, 392] on body "**********" at bounding box center [581, 295] width 1162 height 590
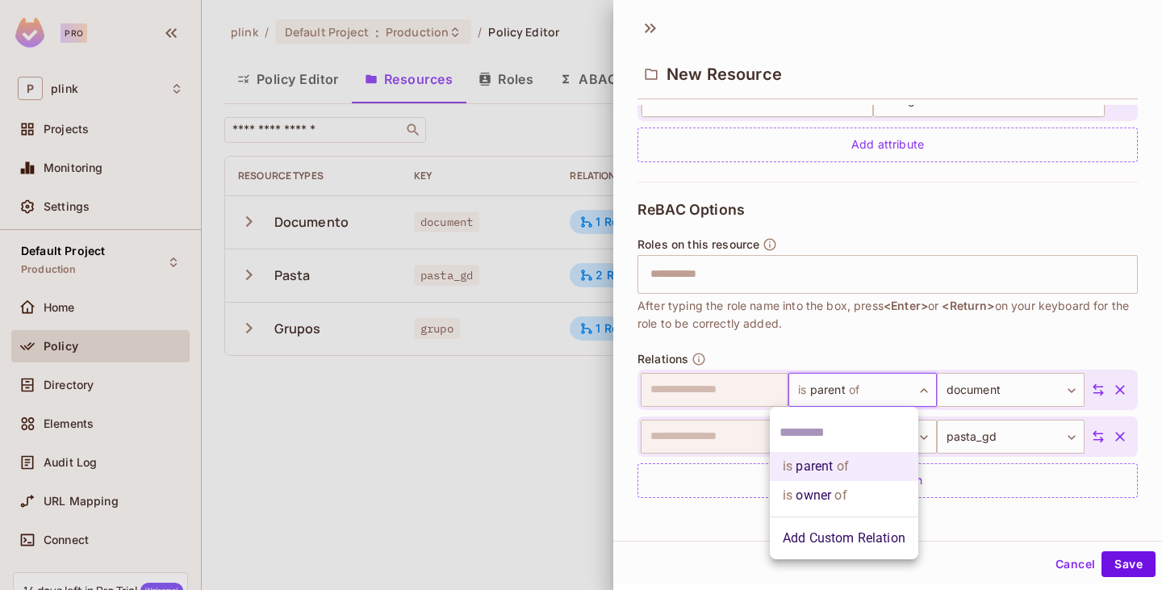
click at [906, 323] on div at bounding box center [581, 295] width 1162 height 590
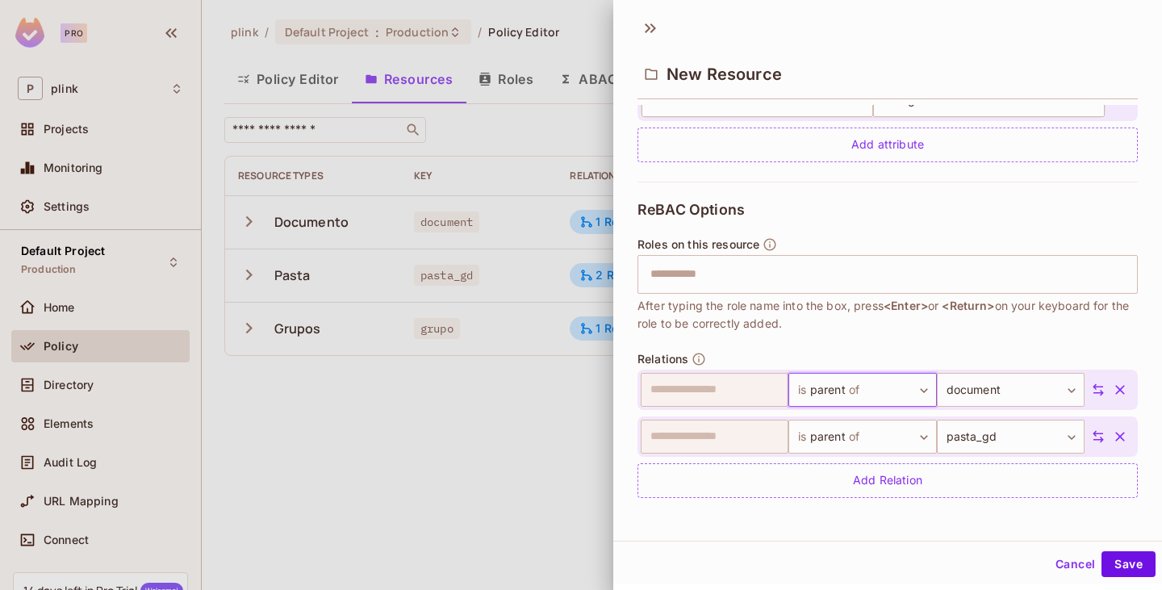
click at [1112, 385] on icon "button" at bounding box center [1120, 390] width 16 height 16
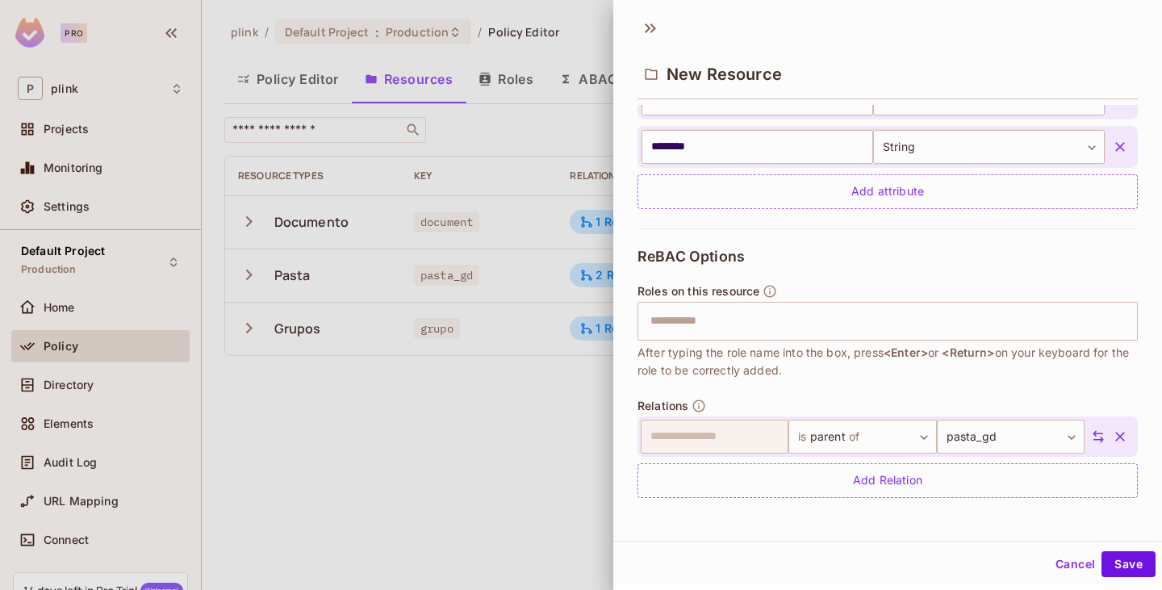
scroll to position [538, 0]
click at [1112, 432] on icon "button" at bounding box center [1120, 437] width 16 height 16
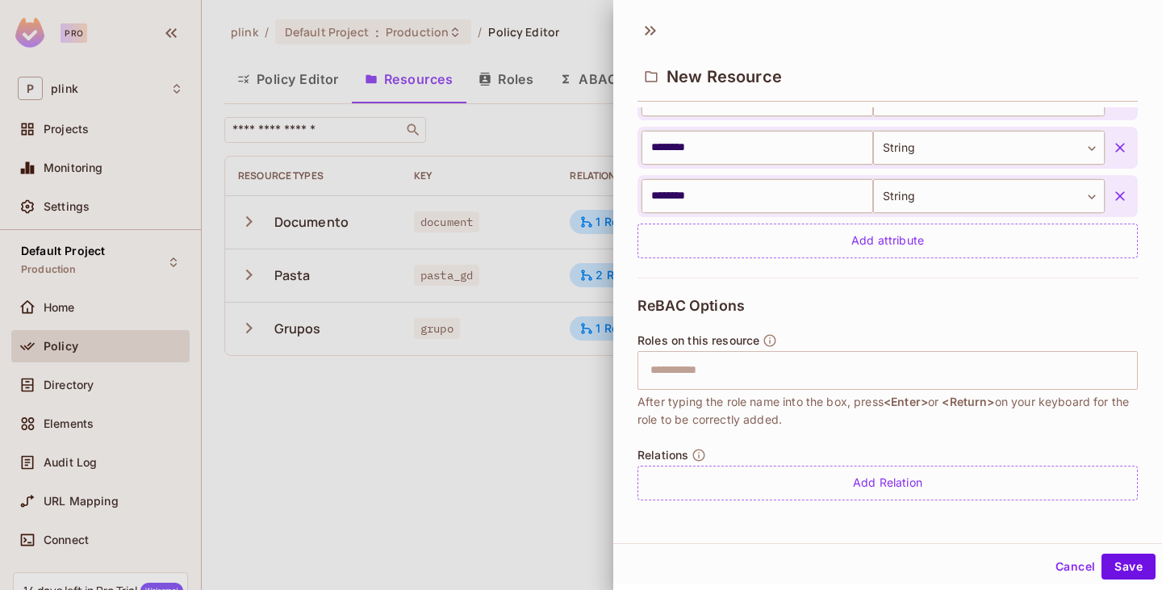
scroll to position [2, 0]
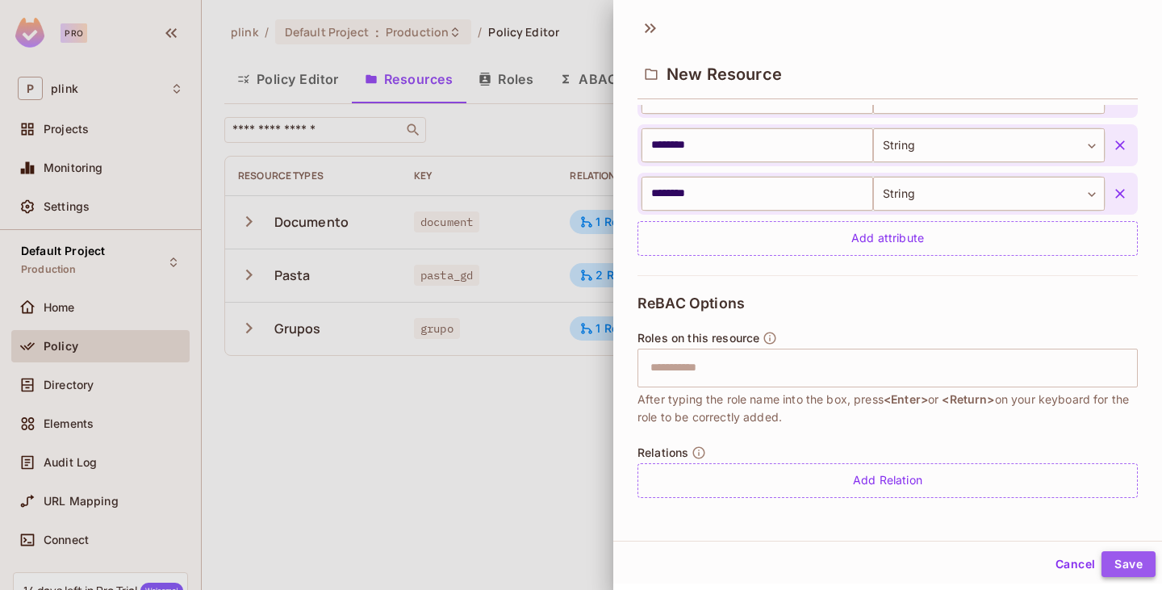
click at [1125, 560] on button "Save" at bounding box center [1129, 564] width 54 height 26
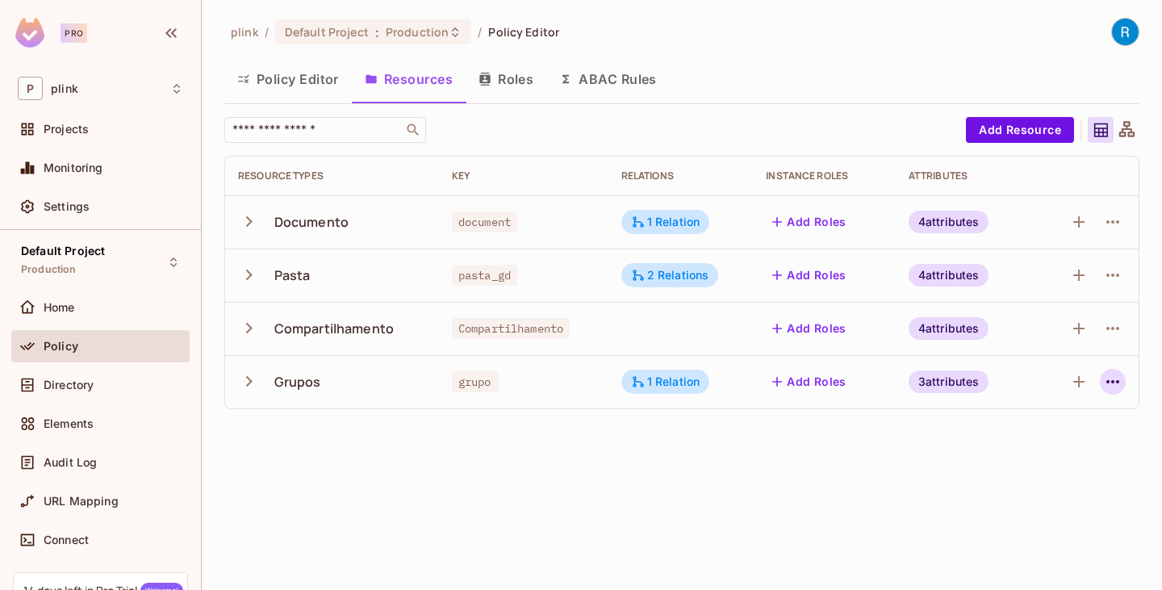
click at [1111, 384] on icon "button" at bounding box center [1113, 381] width 19 height 19
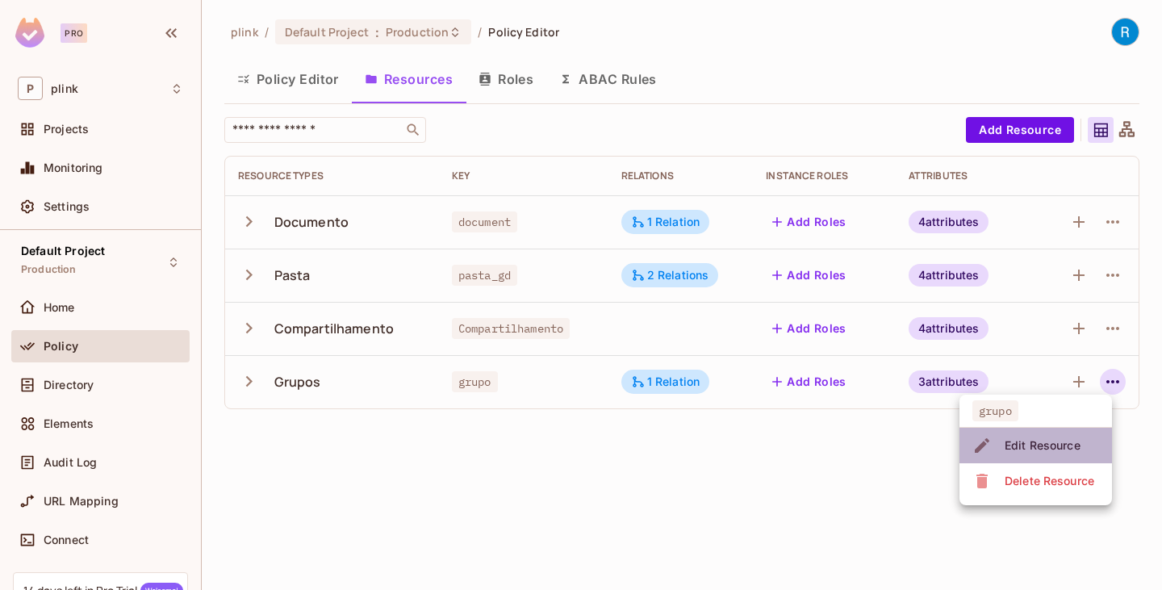
click at [1041, 442] on div "Edit Resource" at bounding box center [1043, 446] width 76 height 16
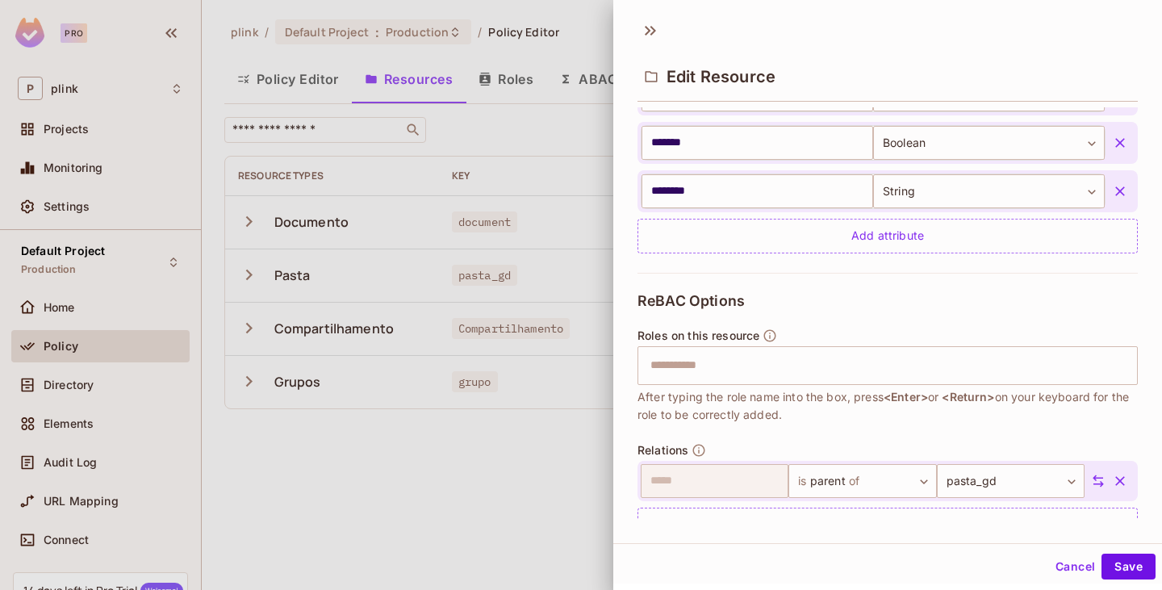
scroll to position [490, 0]
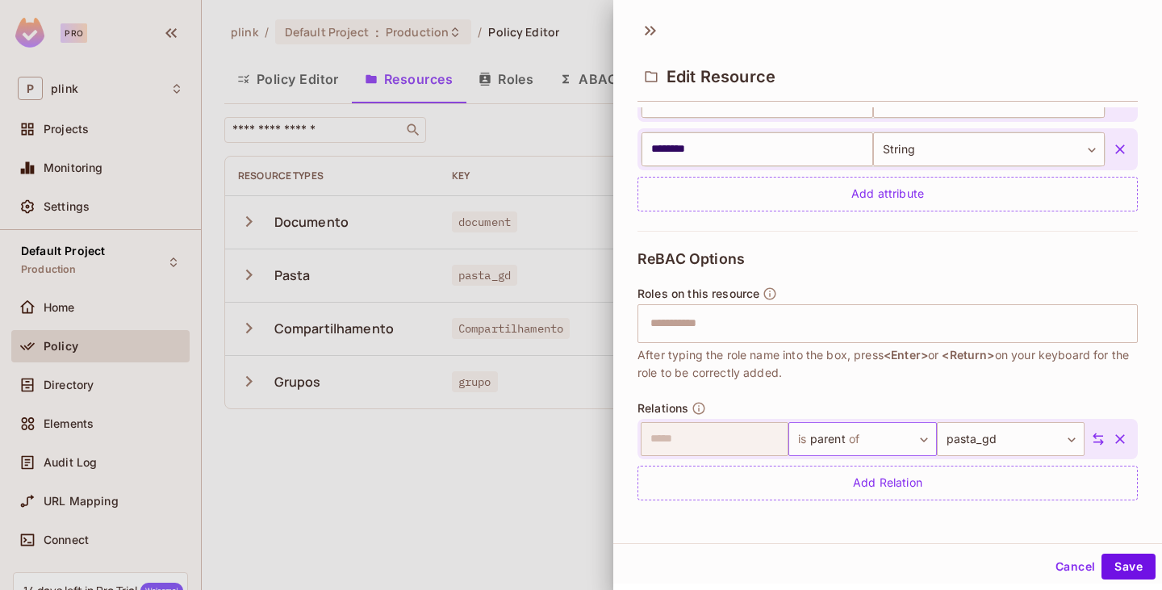
click at [840, 437] on body "Pro P plink Projects Monitoring Settings Default Project Production Home Policy…" at bounding box center [581, 295] width 1162 height 590
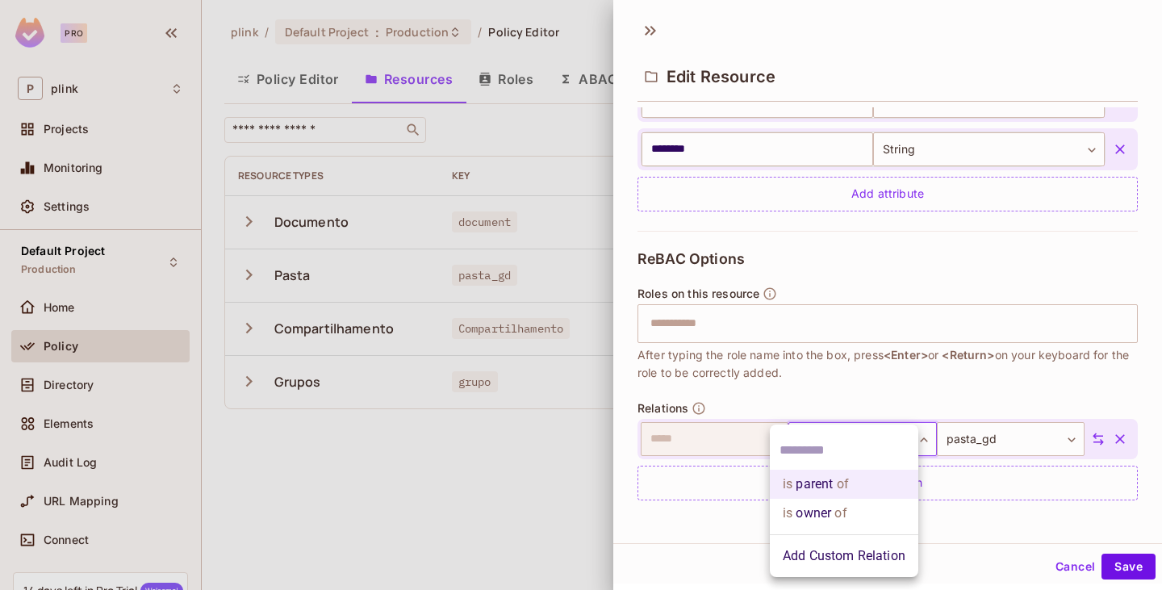
click at [832, 513] on li "is owner of" at bounding box center [844, 513] width 149 height 29
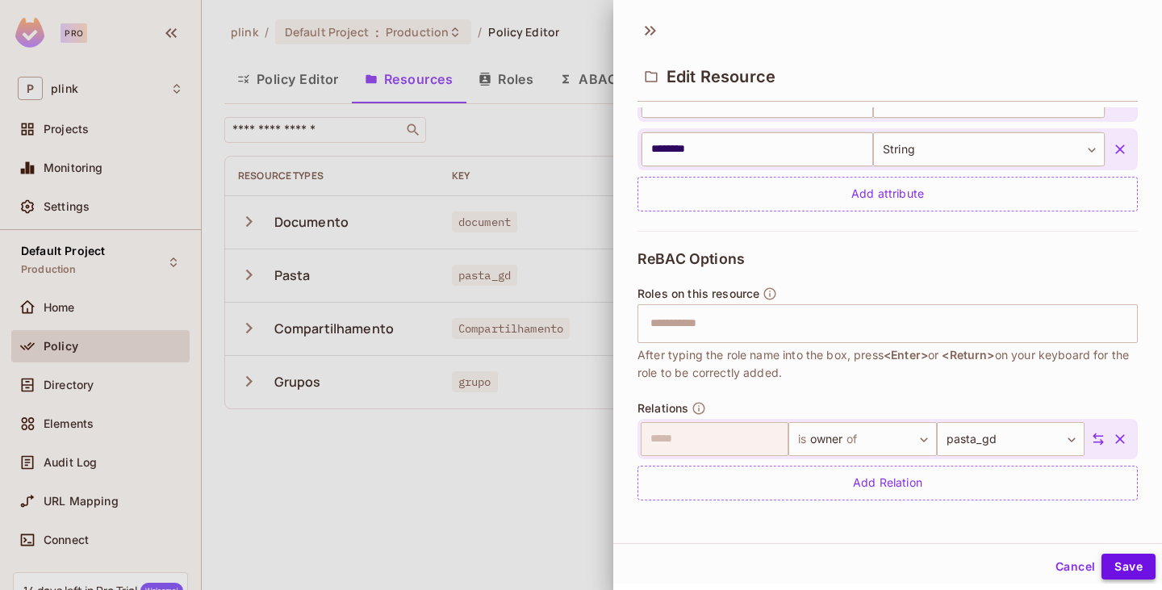
click at [1118, 560] on button "Save" at bounding box center [1129, 567] width 54 height 26
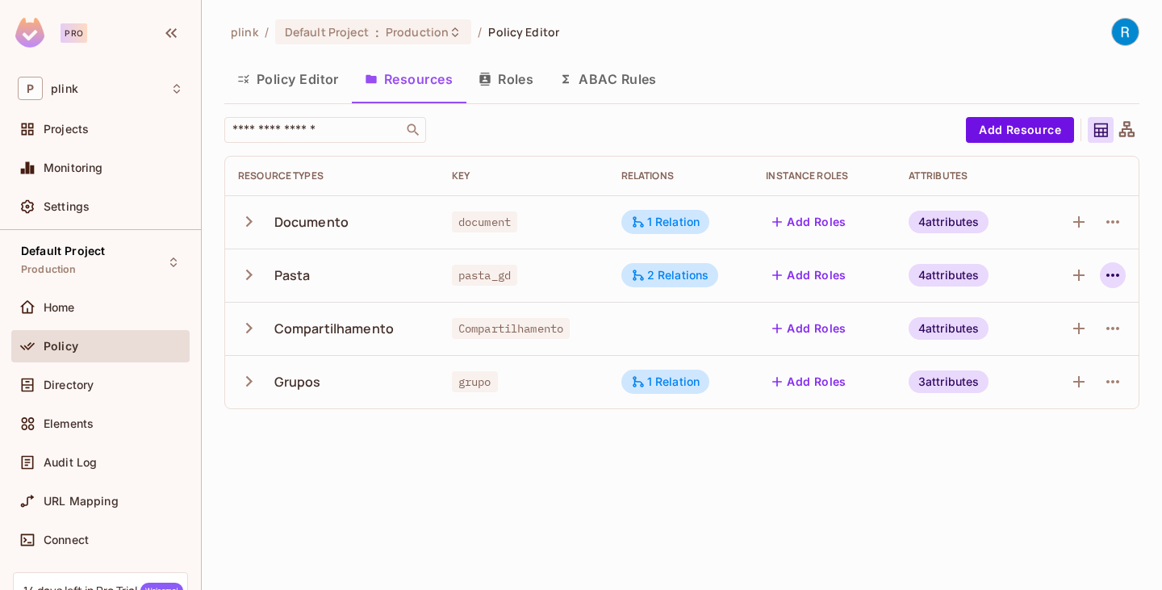
click at [1112, 274] on icon "button" at bounding box center [1113, 275] width 13 height 3
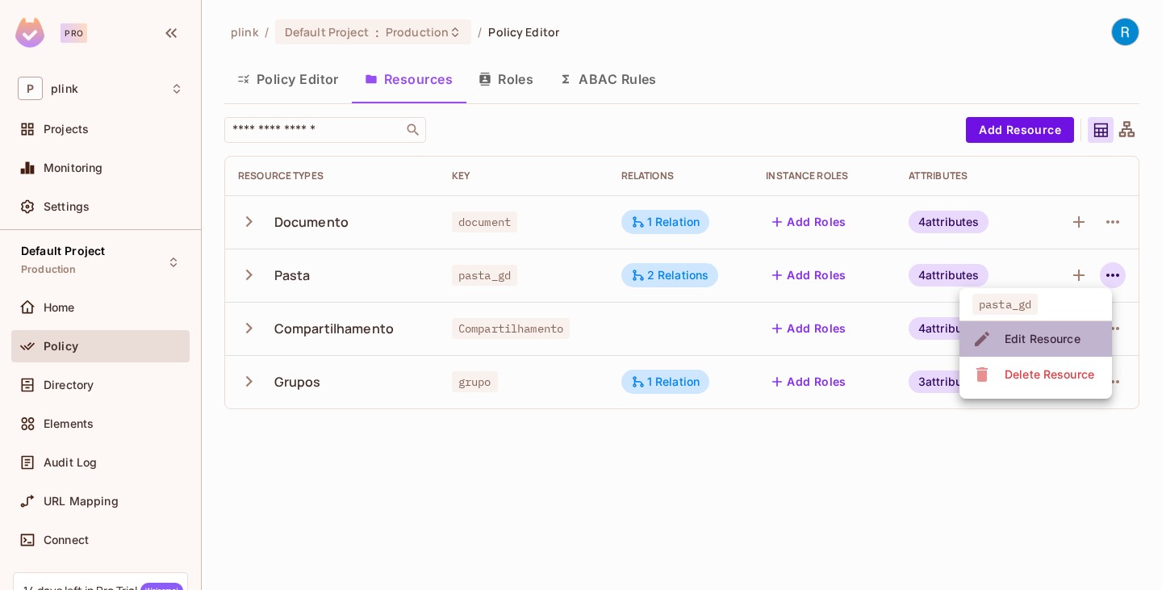
click at [1040, 334] on div "Edit Resource" at bounding box center [1043, 339] width 76 height 16
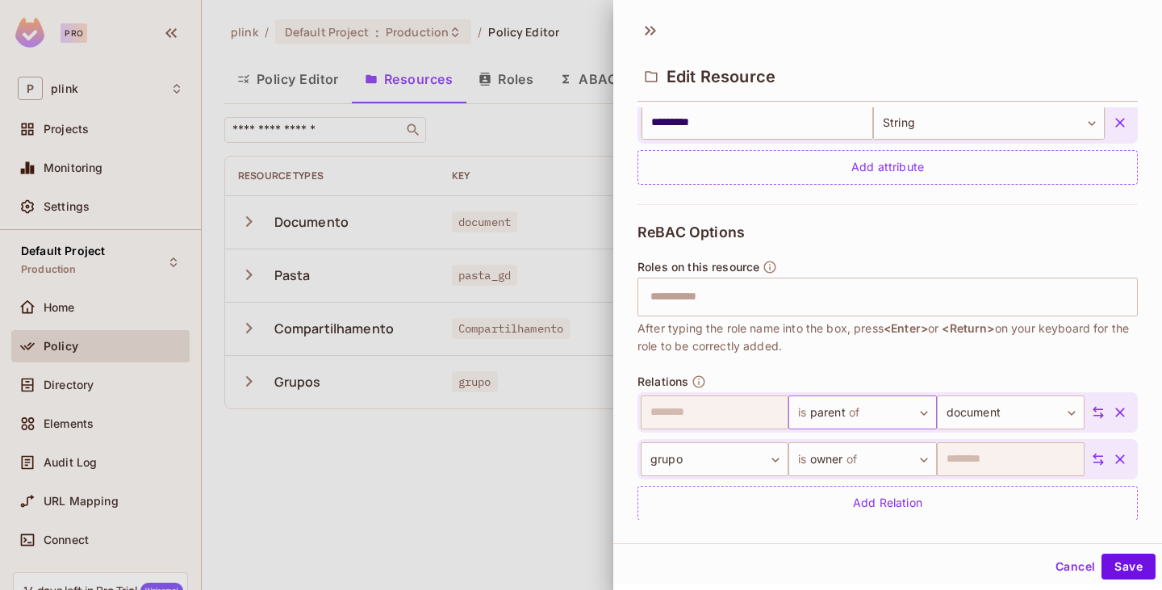
scroll to position [585, 0]
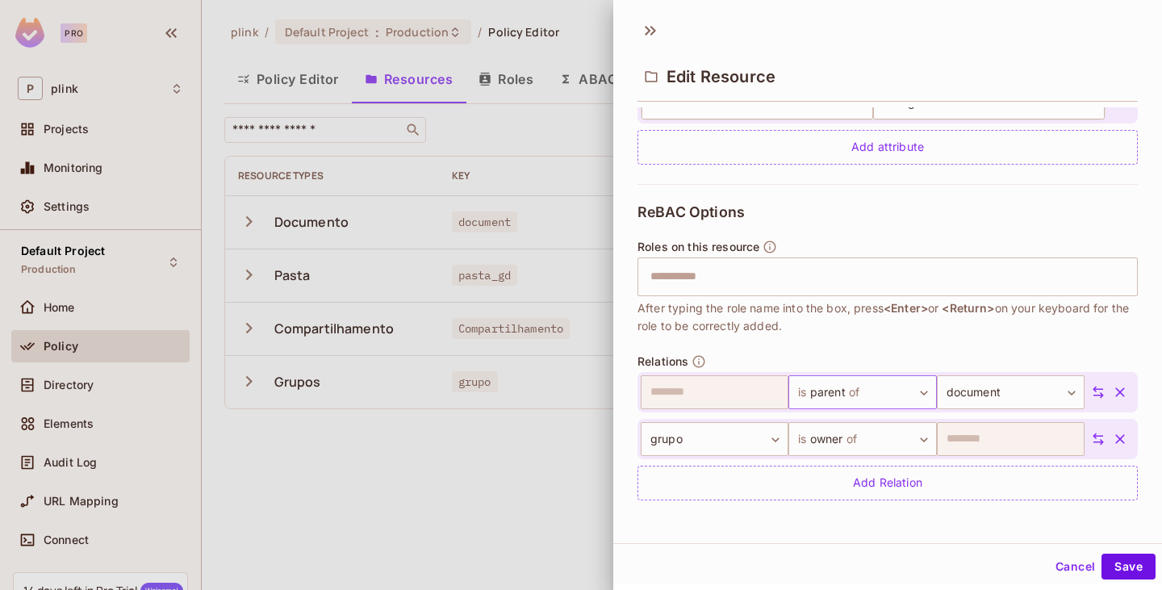
click at [901, 396] on body "Pro P plink Projects Monitoring Settings Default Project Production Home Policy…" at bounding box center [581, 295] width 1162 height 590
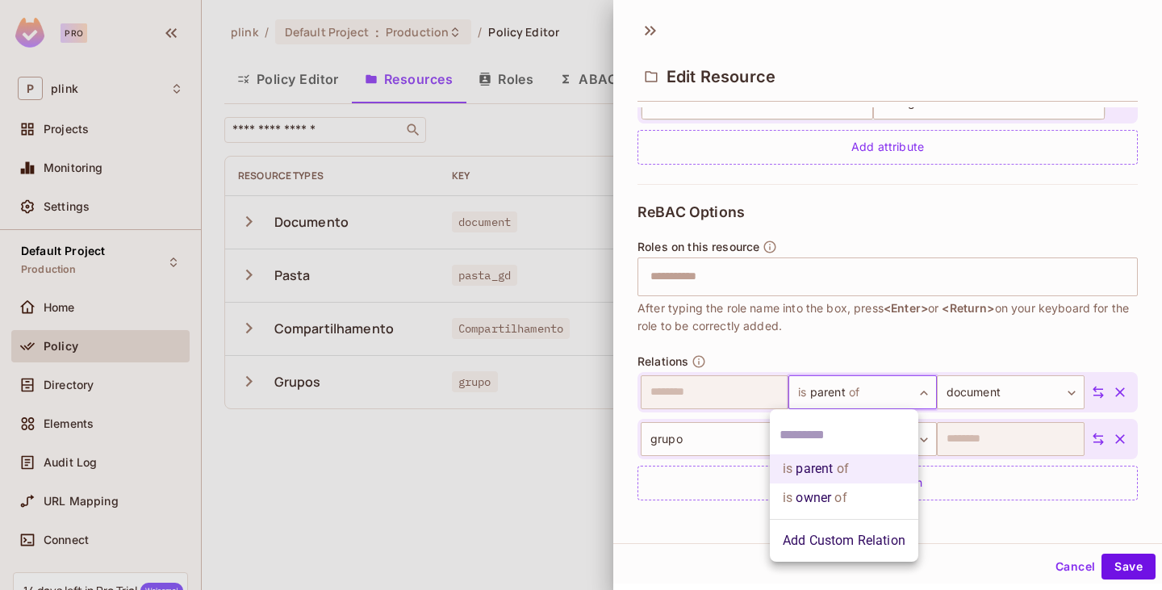
click at [841, 487] on li "is owner of" at bounding box center [844, 498] width 149 height 29
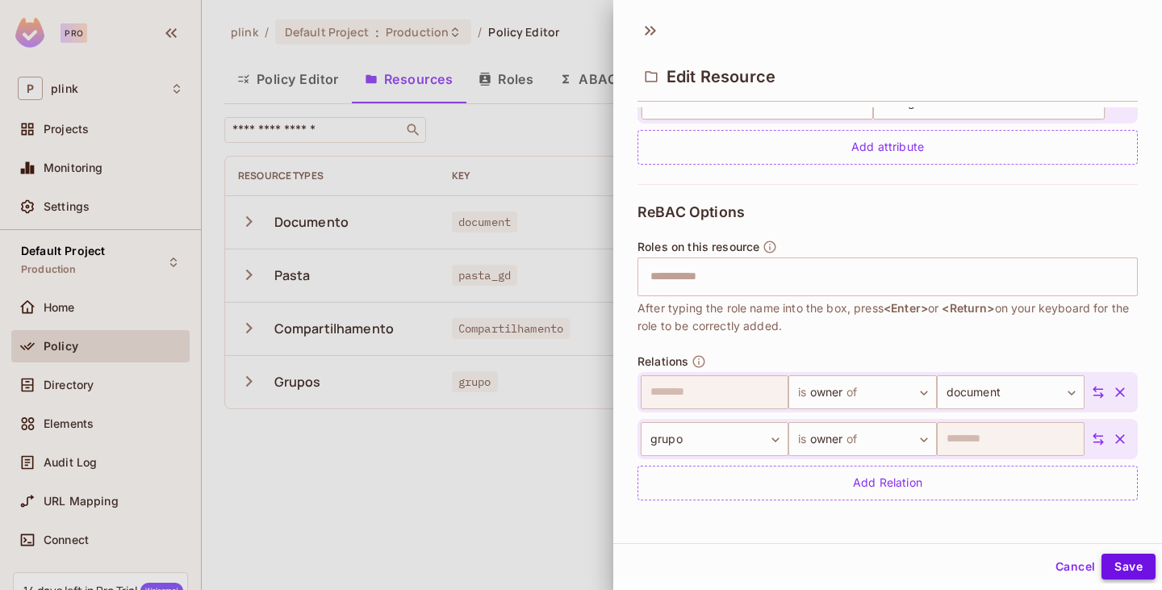
click at [1129, 560] on button "Save" at bounding box center [1129, 567] width 54 height 26
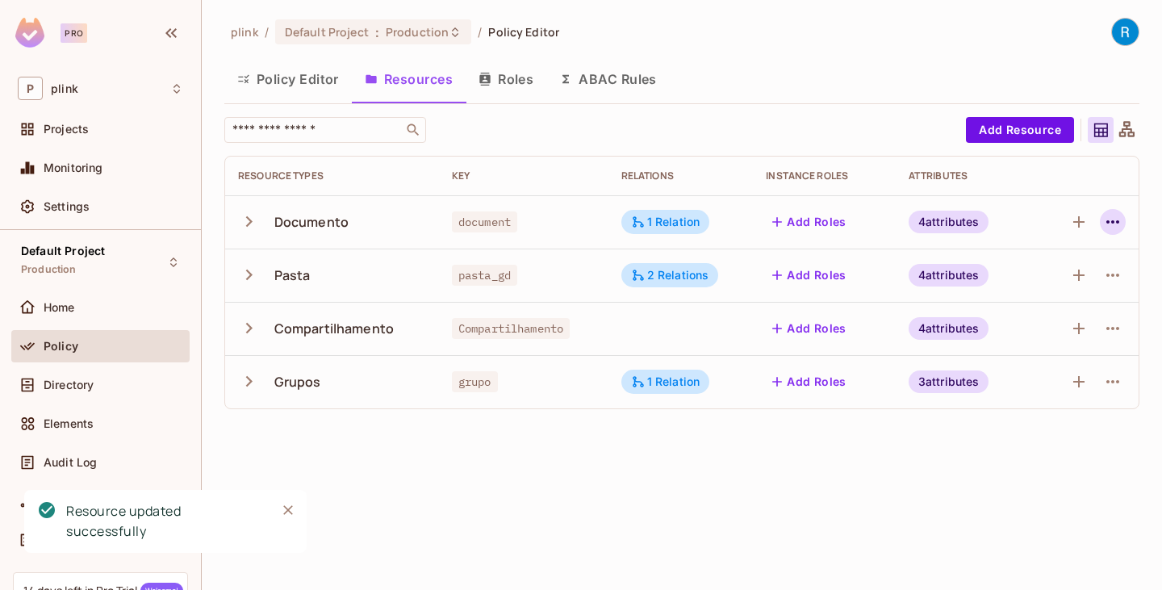
click at [1111, 221] on icon "button" at bounding box center [1113, 221] width 19 height 19
click at [1121, 222] on icon "button" at bounding box center [1113, 221] width 19 height 19
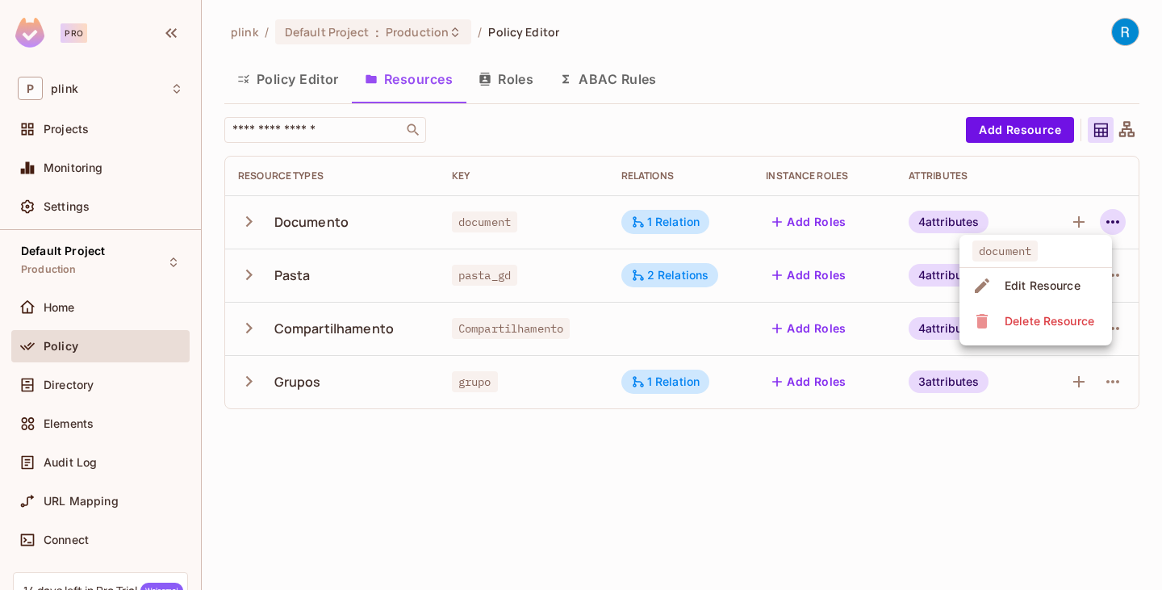
click at [1065, 274] on span "Edit Resource" at bounding box center [1043, 286] width 86 height 26
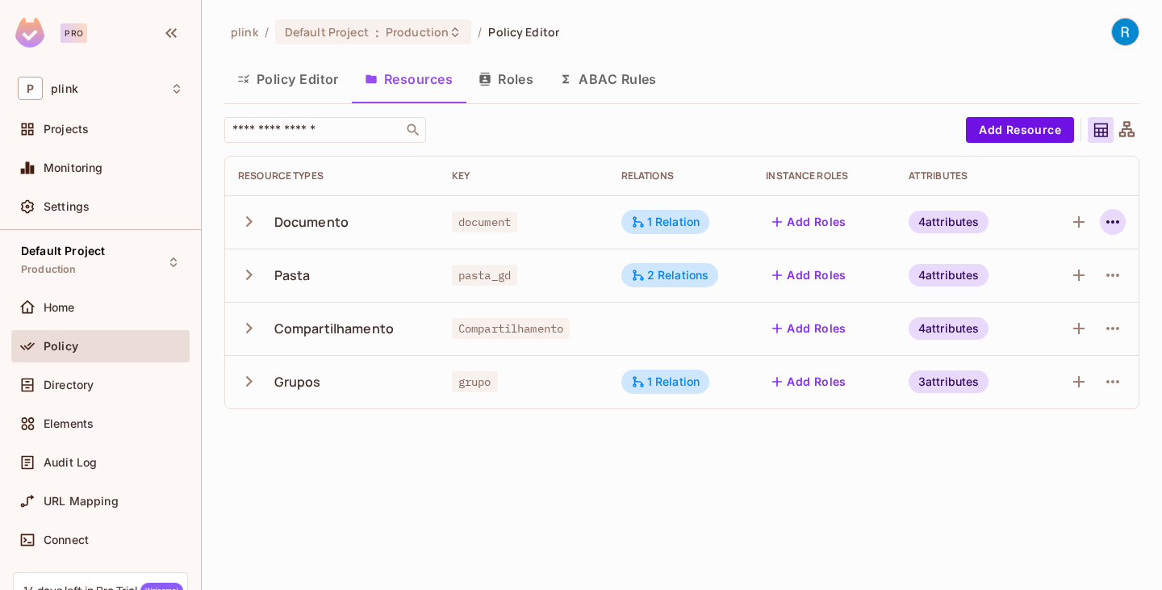
click at [1122, 220] on icon "button" at bounding box center [1113, 221] width 19 height 19
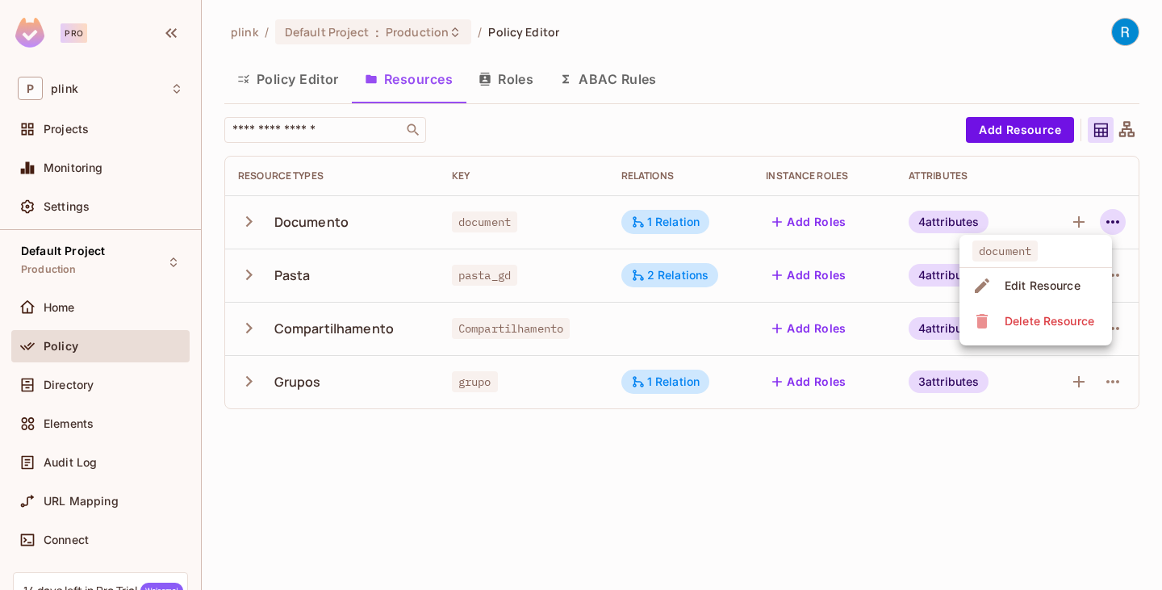
click at [1040, 281] on div "Edit Resource" at bounding box center [1043, 286] width 76 height 16
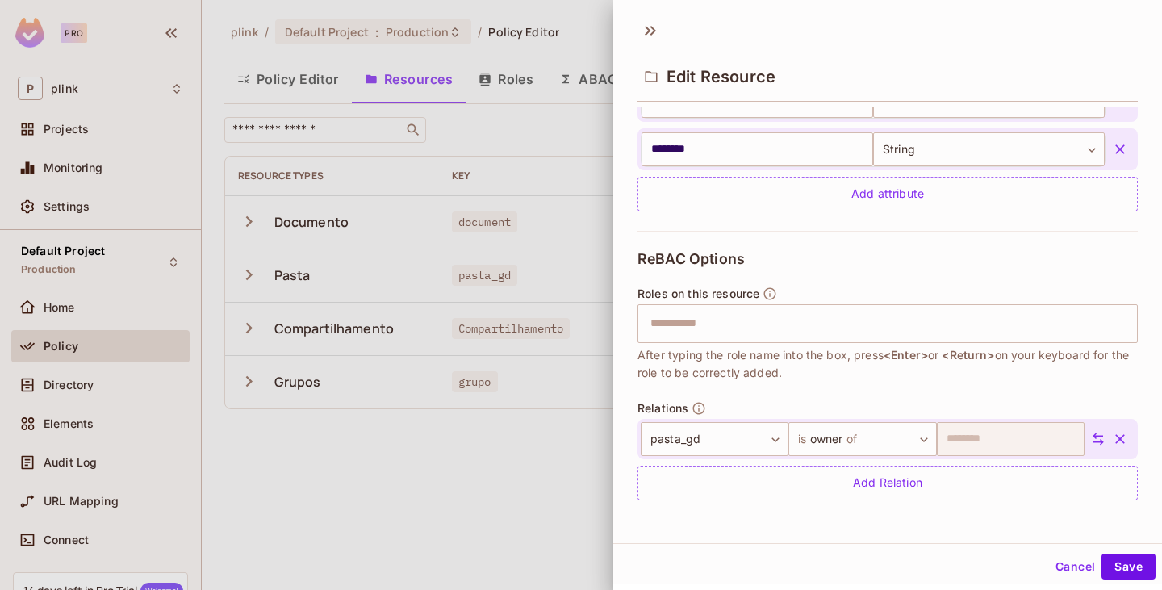
scroll to position [2, 0]
click at [464, 472] on div at bounding box center [581, 295] width 1162 height 590
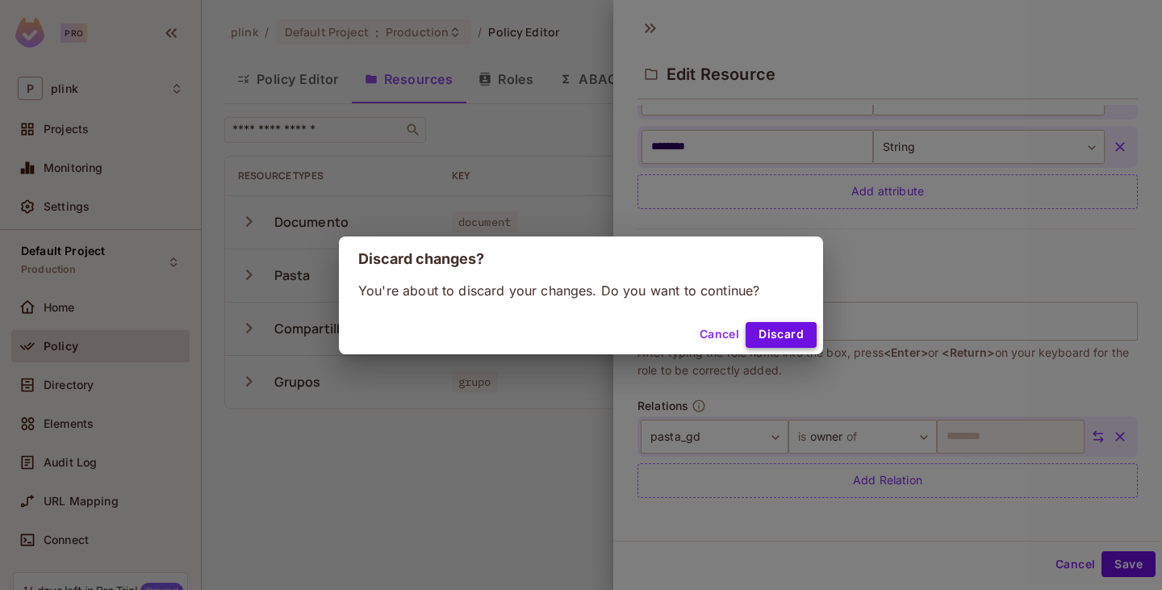
click at [771, 330] on button "Discard" at bounding box center [781, 335] width 71 height 26
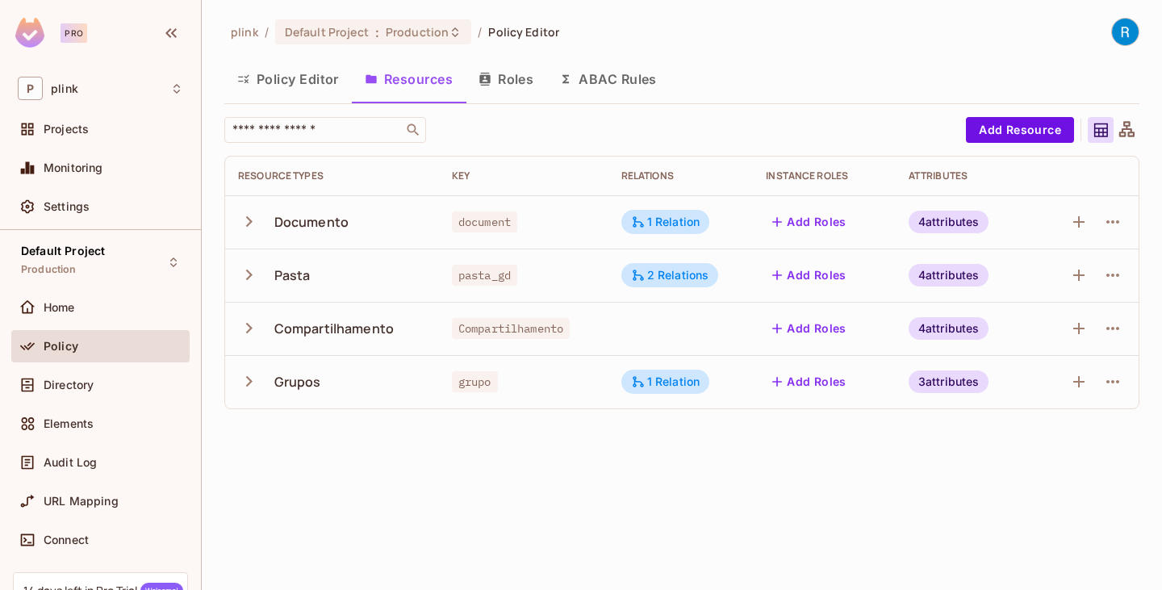
click at [1121, 130] on icon at bounding box center [1127, 130] width 20 height 20
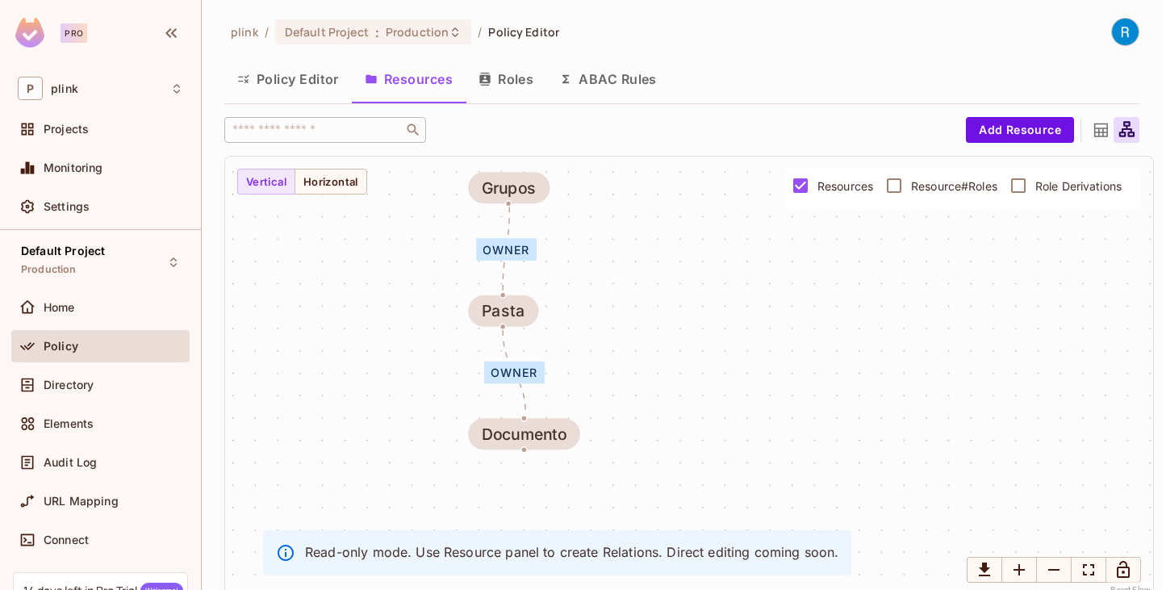
drag, startPoint x: 603, startPoint y: 343, endPoint x: 602, endPoint y: 215, distance: 128.4
click at [602, 215] on div "owner owner Documento Pasta Compartilhament... Grupos" at bounding box center [689, 377] width 928 height 441
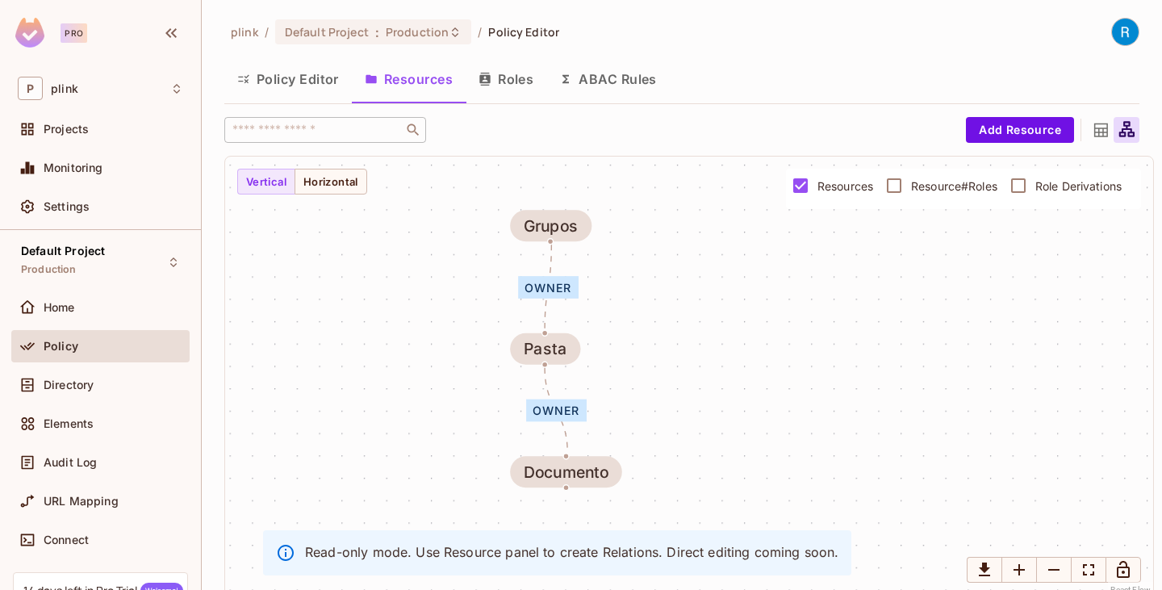
drag, startPoint x: 742, startPoint y: 391, endPoint x: 783, endPoint y: 416, distance: 48.2
click at [785, 429] on div "owner owner Documento Pasta Compartilhament... Grupos" at bounding box center [689, 377] width 928 height 441
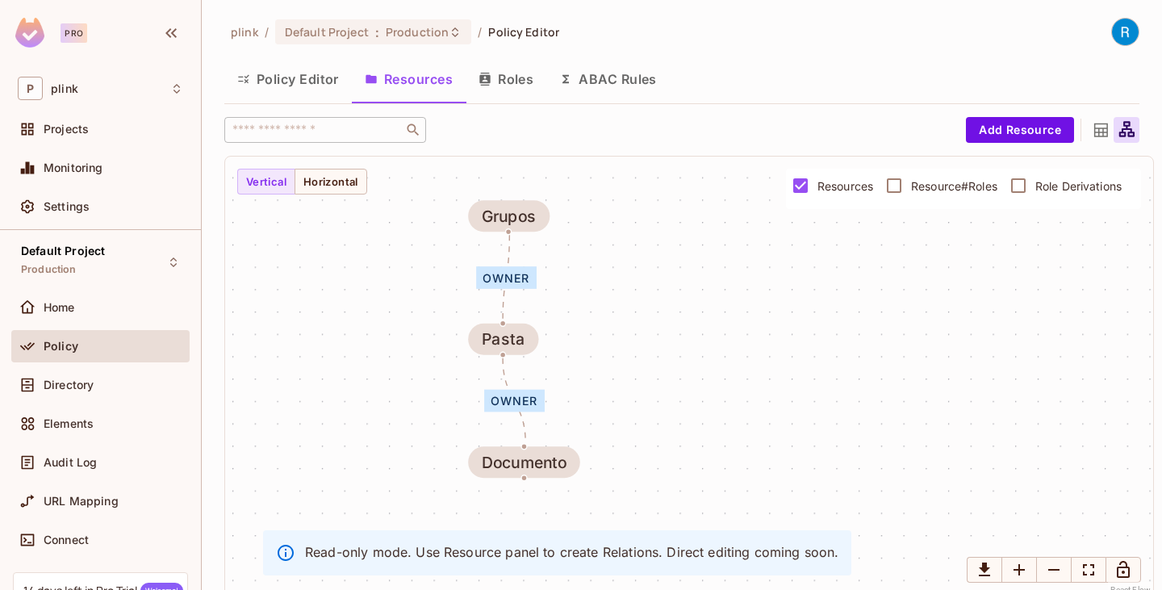
drag, startPoint x: 820, startPoint y: 341, endPoint x: 777, endPoint y: 331, distance: 43.9
click at [777, 331] on div "owner owner Documento Pasta Compartilhament... Grupos" at bounding box center [689, 377] width 928 height 441
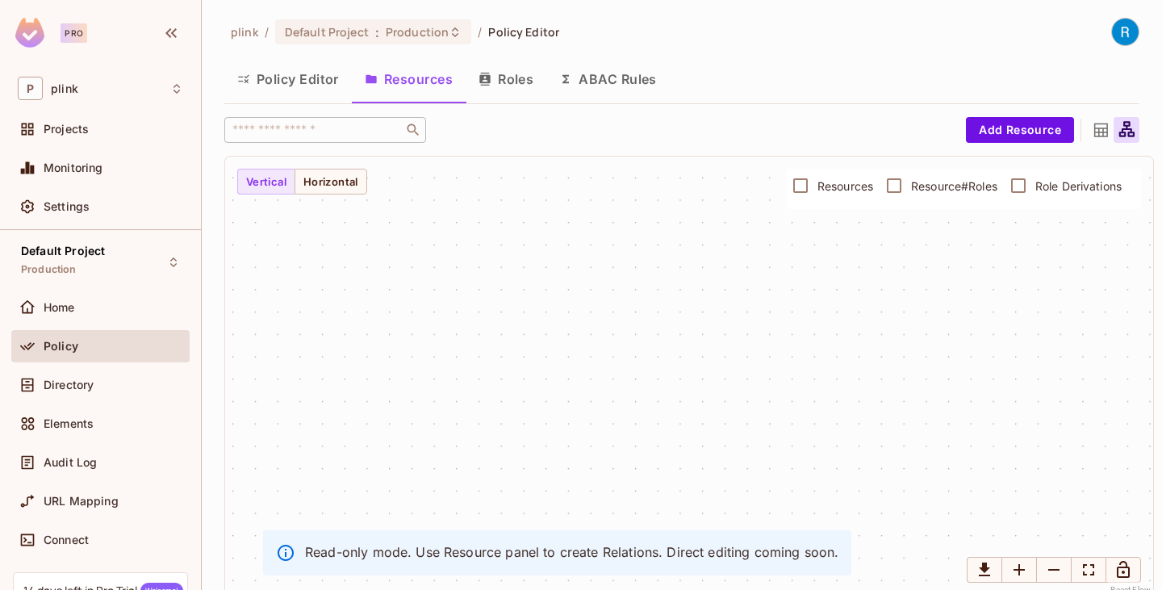
click at [1095, 128] on icon at bounding box center [1102, 131] width 14 height 14
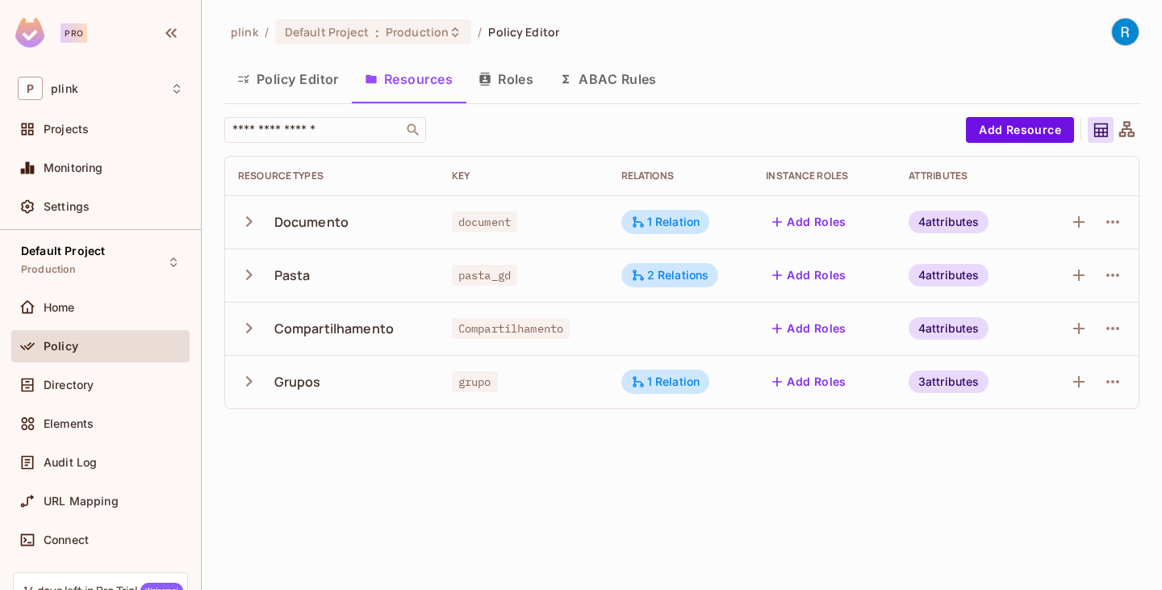
click at [509, 84] on button "Roles" at bounding box center [506, 79] width 81 height 40
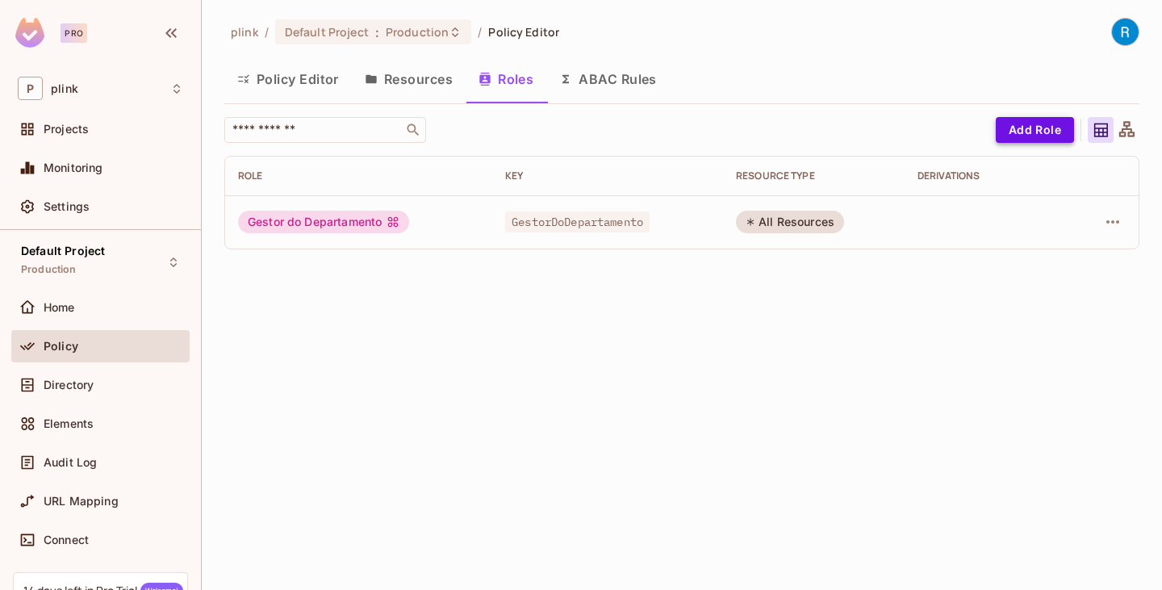
click at [1035, 126] on button "Add Role" at bounding box center [1035, 130] width 78 height 26
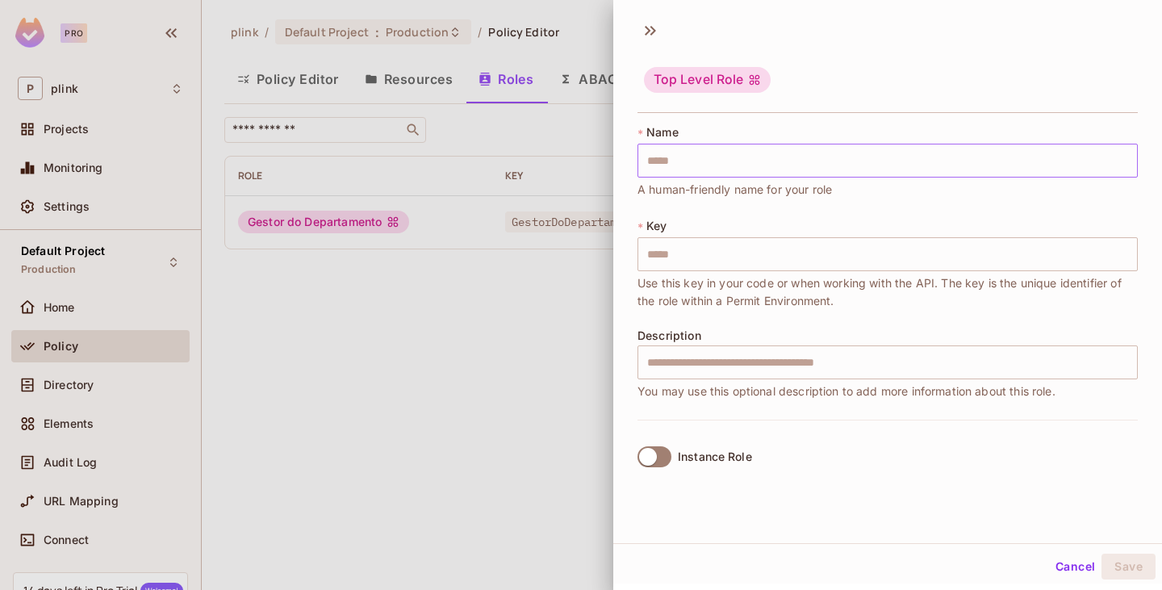
click at [702, 157] on input "text" at bounding box center [888, 161] width 501 height 34
click at [679, 300] on span "Use this key in your code or when working with the API. The key is the unique i…" at bounding box center [888, 292] width 501 height 36
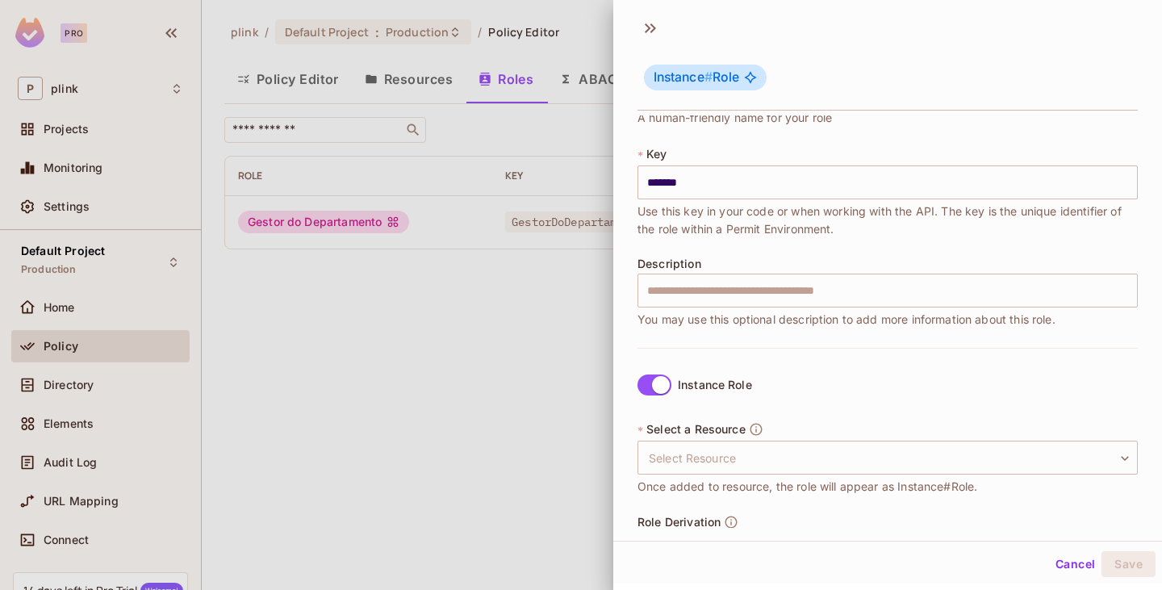
scroll to position [192, 0]
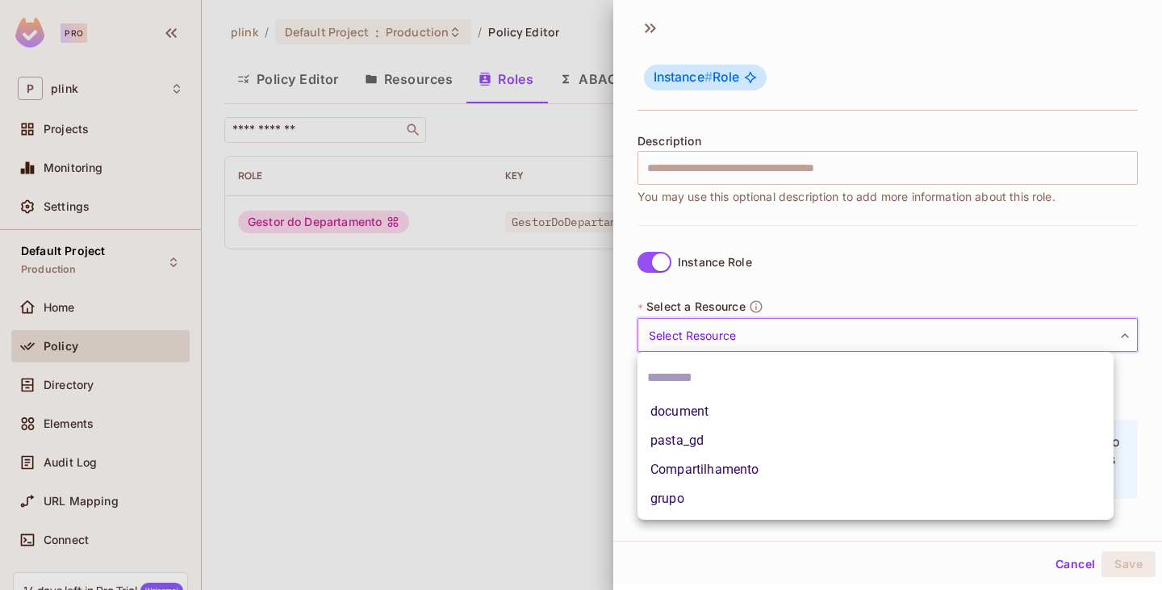
click at [717, 343] on body "Pro P plink Projects Monitoring Settings Default Project Production Home Policy…" at bounding box center [581, 295] width 1162 height 590
click at [648, 262] on div at bounding box center [581, 295] width 1162 height 590
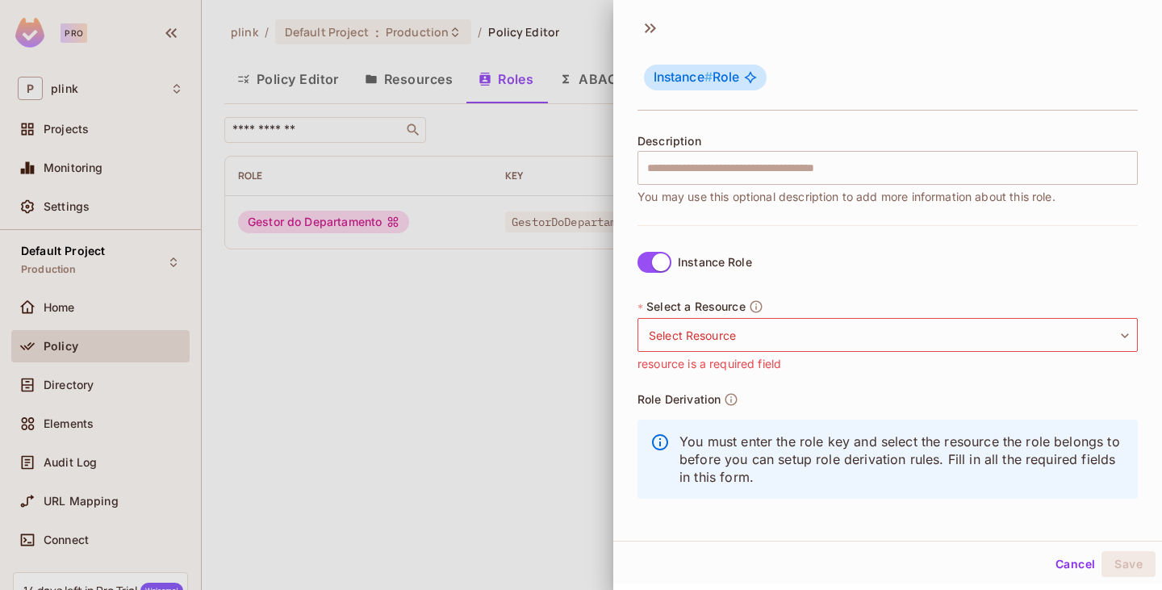
scroll to position [0, 0]
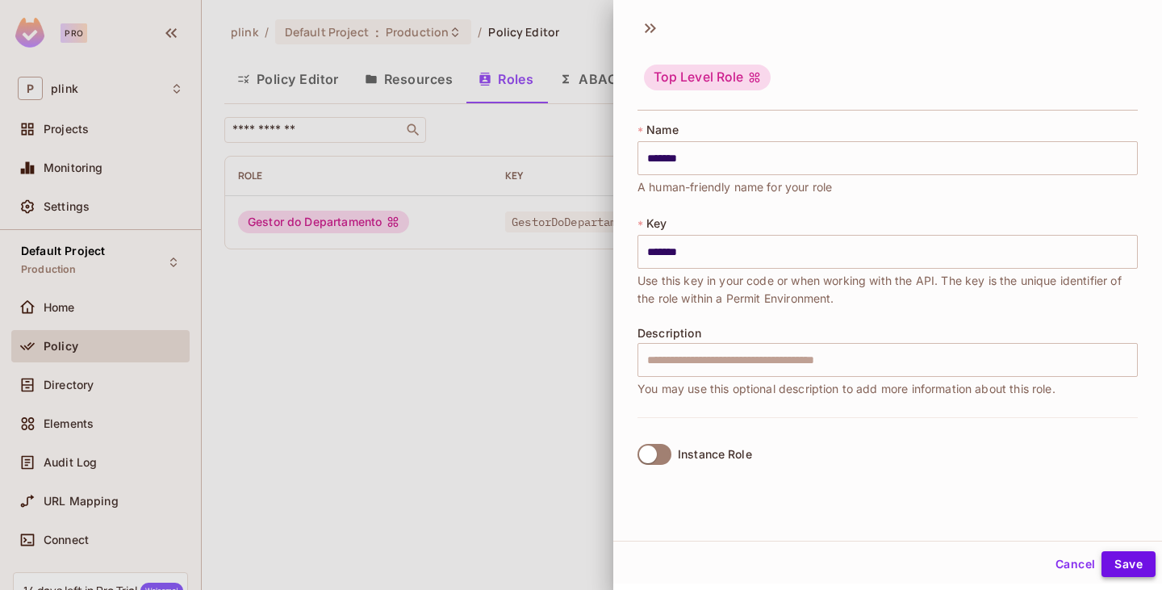
click at [1119, 556] on button "Save" at bounding box center [1129, 564] width 54 height 26
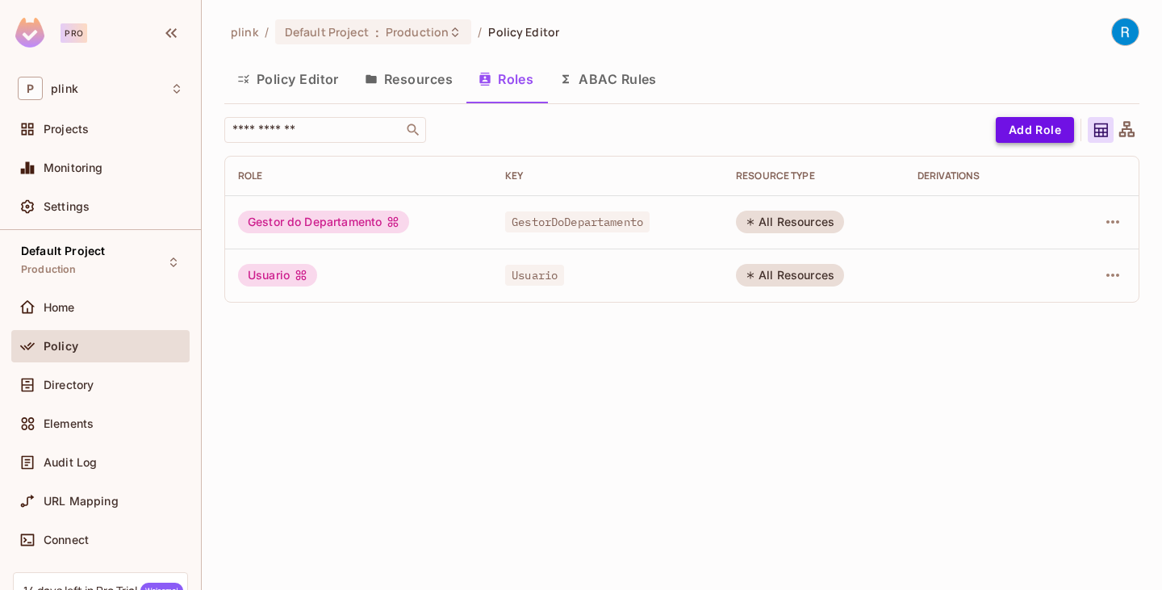
click at [1030, 127] on button "Add Role" at bounding box center [1035, 130] width 78 height 26
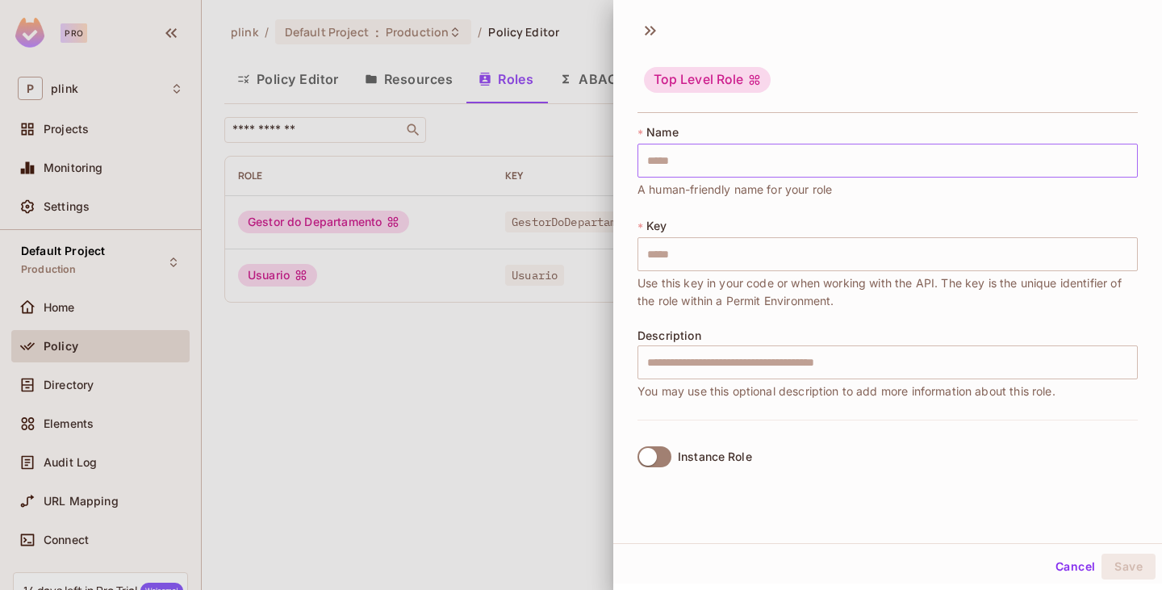
click at [721, 154] on input "text" at bounding box center [888, 161] width 501 height 34
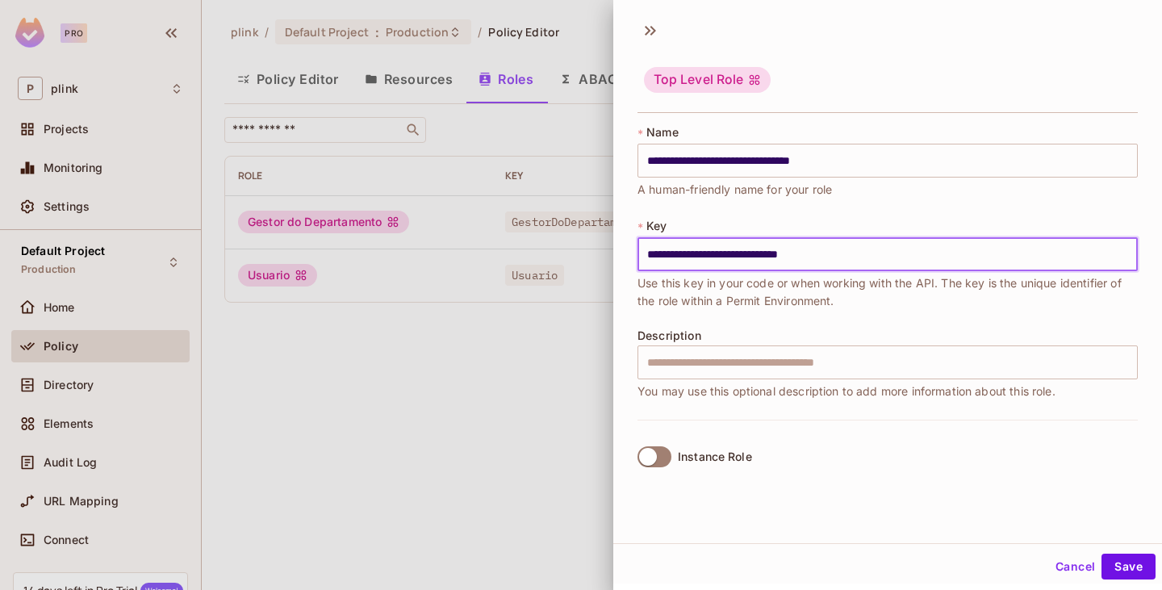
drag, startPoint x: 841, startPoint y: 255, endPoint x: 722, endPoint y: 249, distance: 119.6
click at [722, 249] on input "**********" at bounding box center [888, 254] width 501 height 34
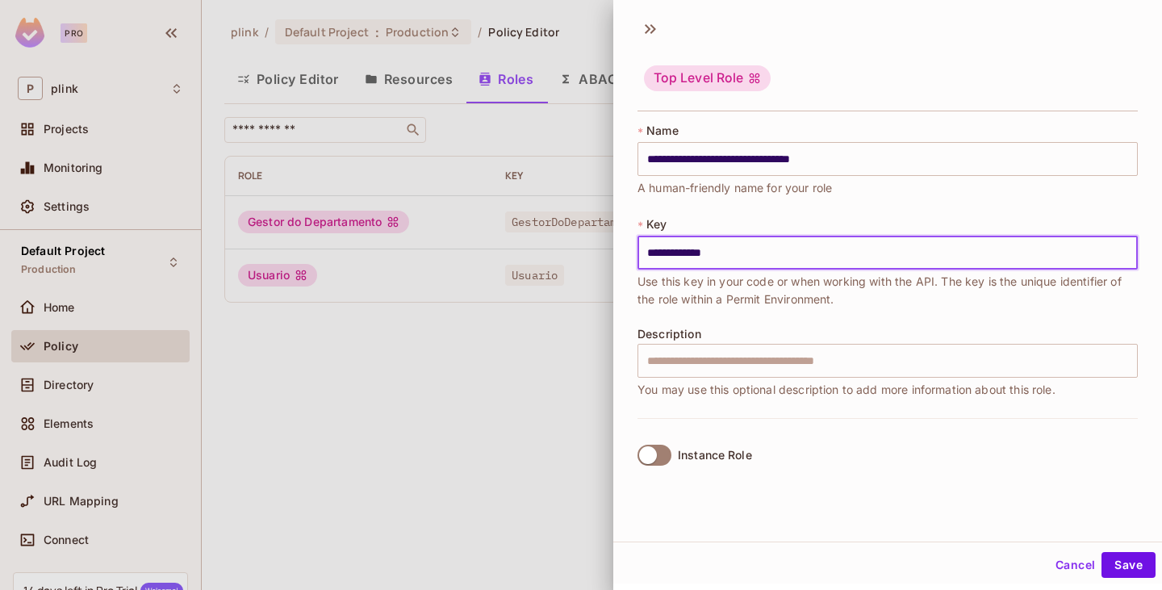
scroll to position [2, 0]
click at [1125, 560] on button "Save" at bounding box center [1129, 564] width 54 height 26
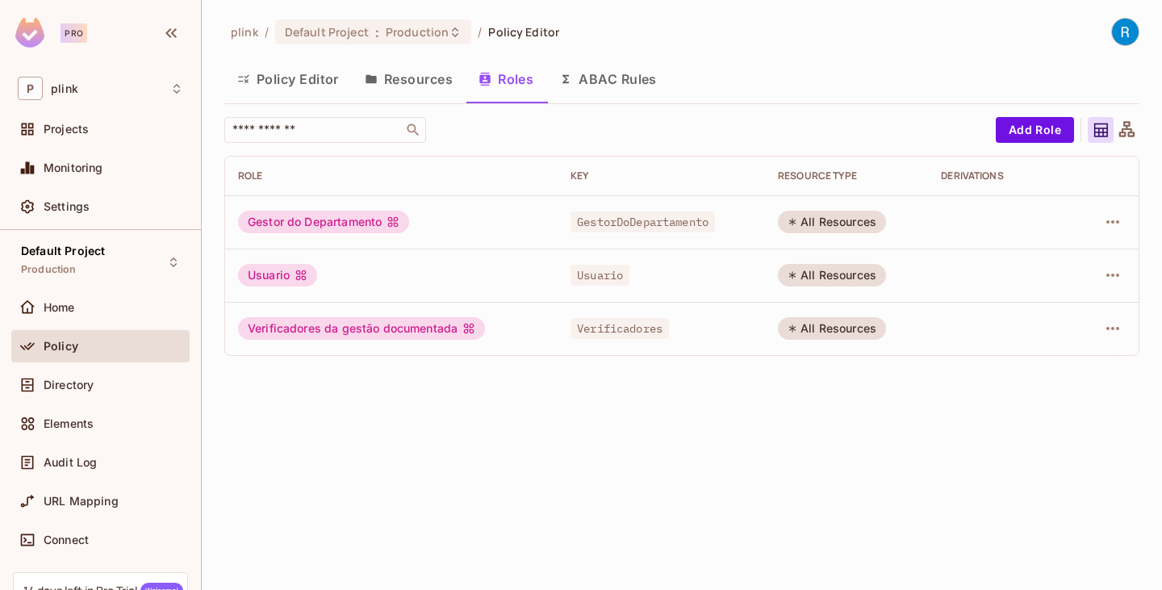
click at [610, 80] on button "ABAC Rules" at bounding box center [609, 79] width 124 height 40
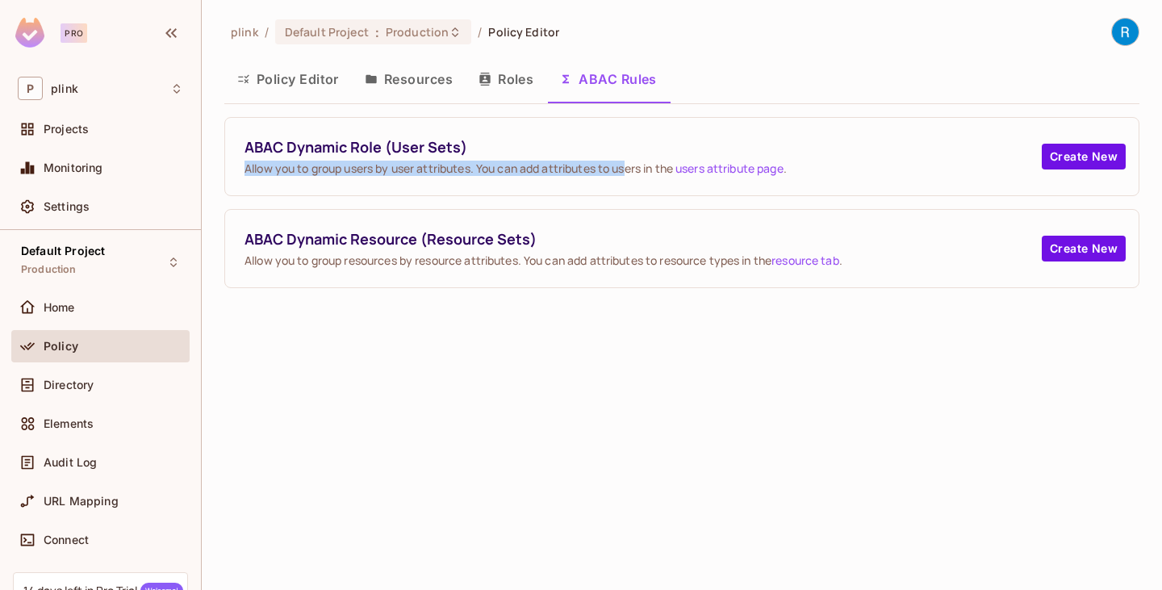
drag, startPoint x: 242, startPoint y: 169, endPoint x: 630, endPoint y: 176, distance: 388.4
click at [630, 176] on div "ABAC Dynamic Role (User Sets) Allow you to group users by user attributes. You …" at bounding box center [682, 156] width 914 height 77
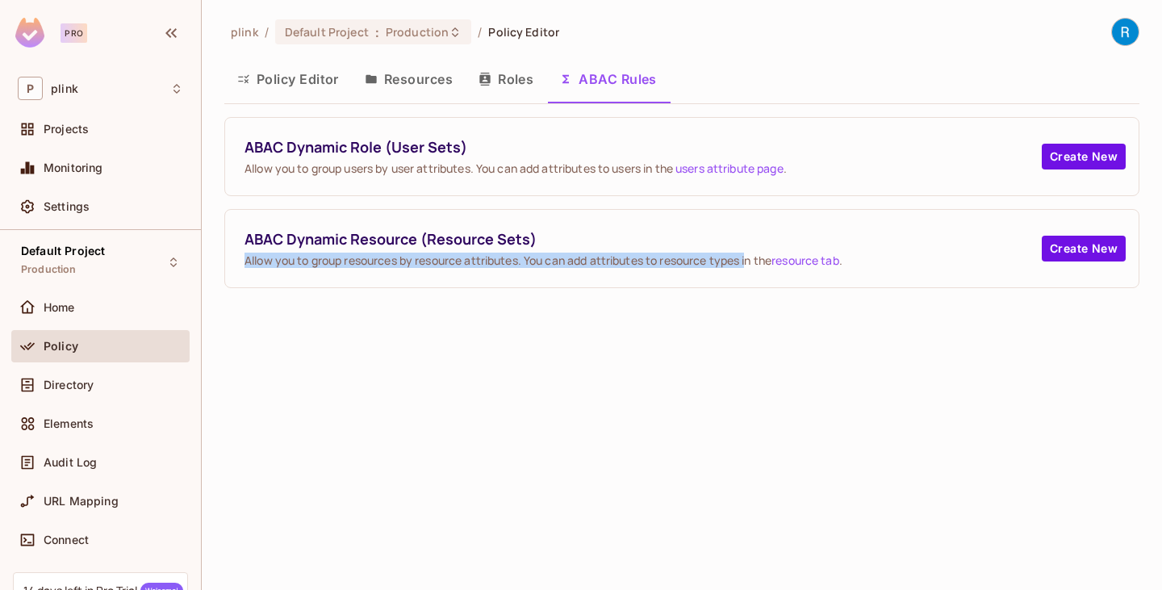
drag, startPoint x: 245, startPoint y: 259, endPoint x: 751, endPoint y: 267, distance: 506.2
click at [751, 267] on div "ABAC Dynamic Resource (Resource Sets) Allow you to group resources by resource …" at bounding box center [682, 248] width 914 height 77
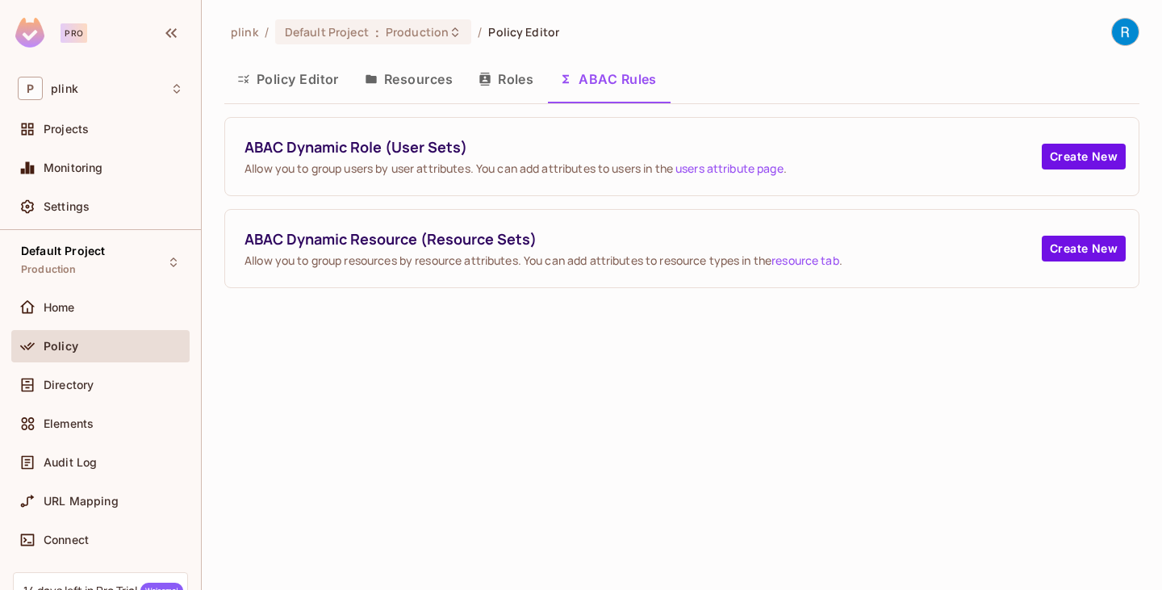
click at [243, 164] on div "ABAC Dynamic Role (User Sets) Allow you to group users by user attributes. You …" at bounding box center [682, 156] width 914 height 77
click at [1084, 153] on button "Create New" at bounding box center [1084, 157] width 84 height 26
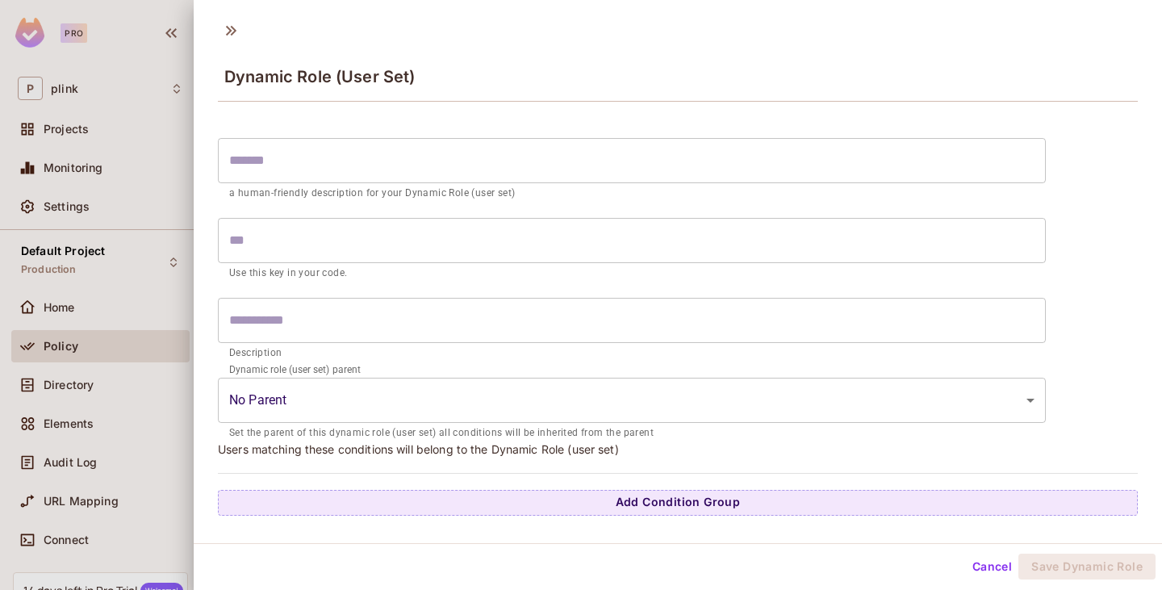
click at [300, 161] on input "text" at bounding box center [632, 160] width 828 height 45
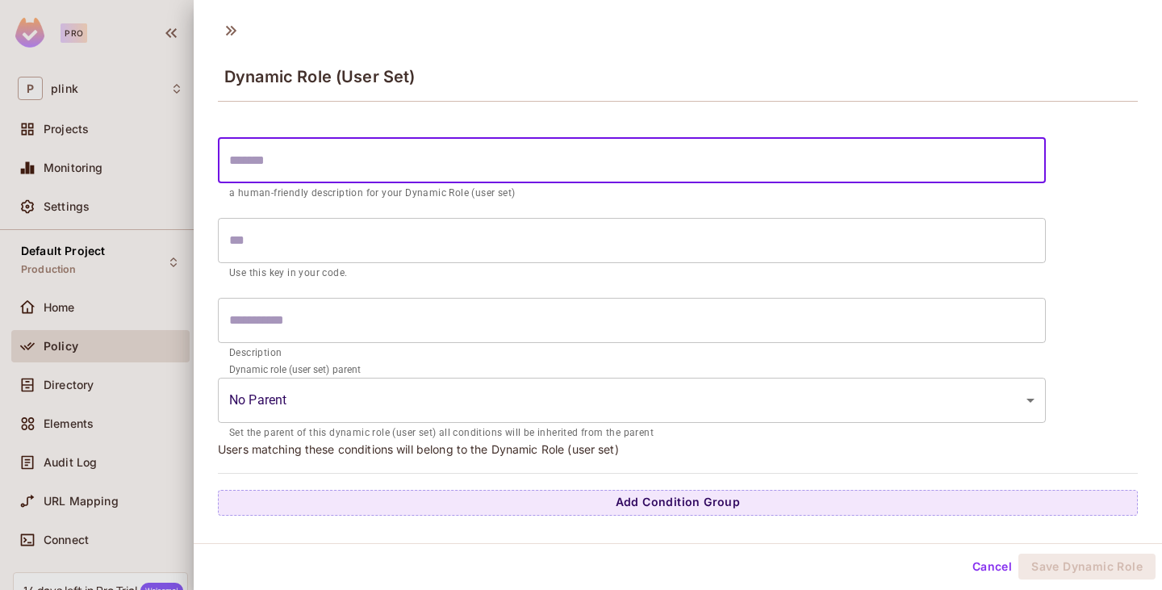
click at [311, 241] on input "text" at bounding box center [632, 240] width 828 height 45
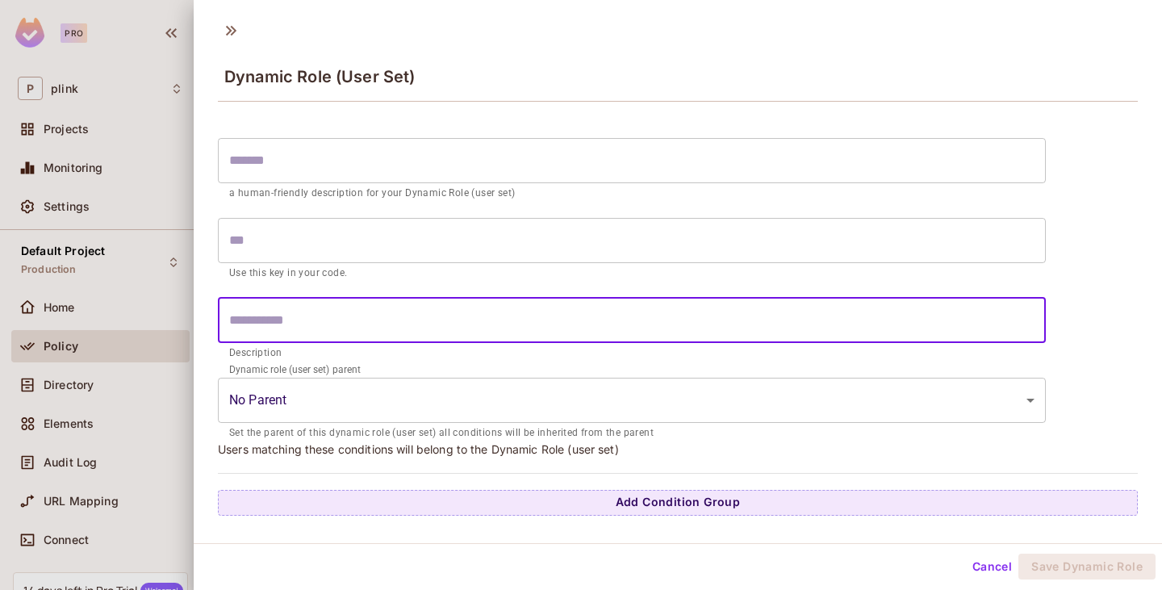
click at [313, 320] on input "text" at bounding box center [632, 320] width 828 height 45
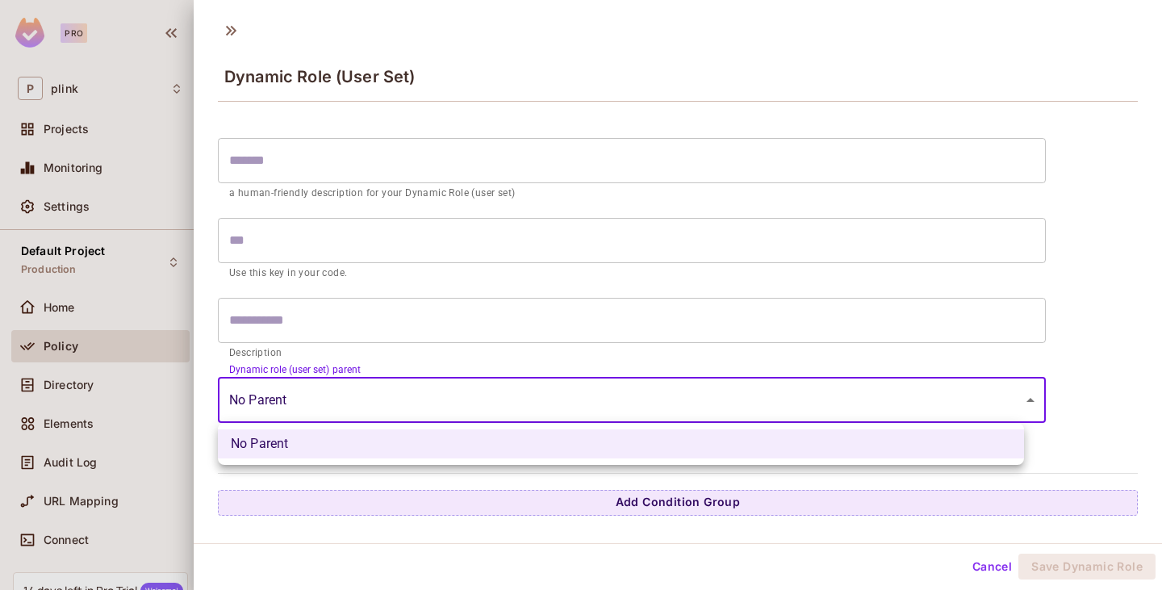
click at [313, 388] on body "Pro P plink Projects Monitoring Settings Default Project Production Home Policy…" at bounding box center [581, 295] width 1162 height 590
click at [324, 349] on div at bounding box center [581, 295] width 1162 height 590
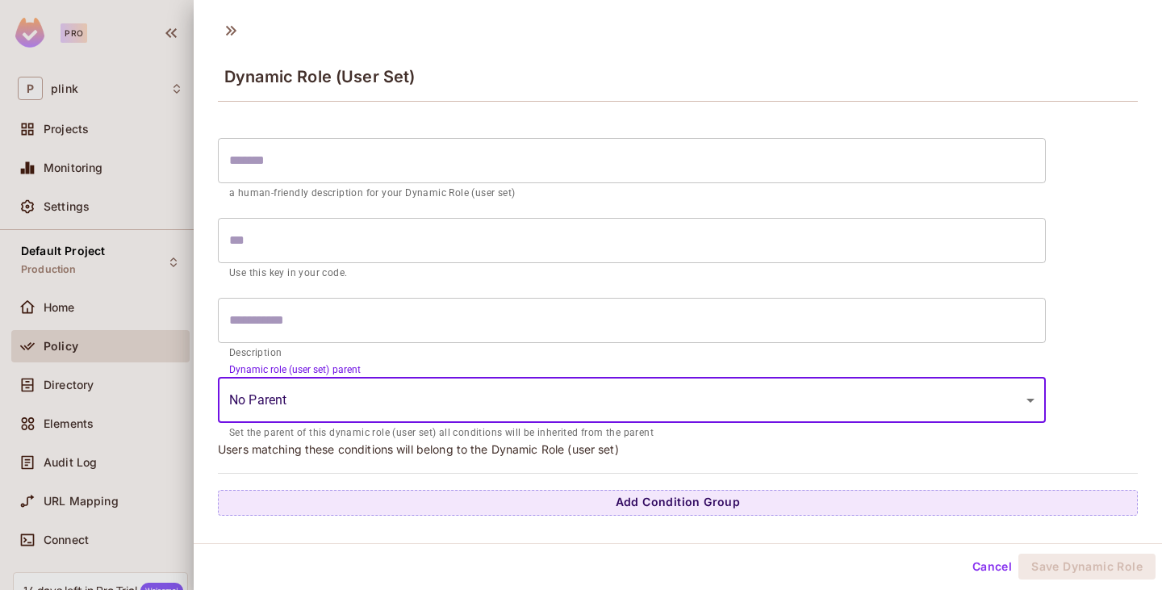
scroll to position [2, 0]
click at [224, 35] on icon at bounding box center [231, 28] width 26 height 26
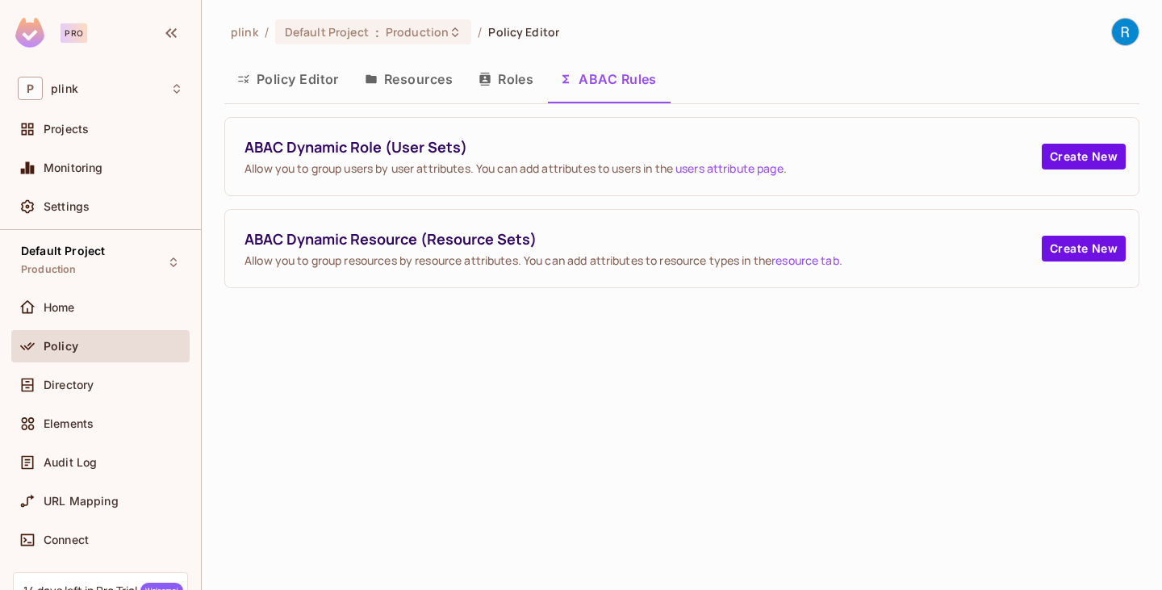
click at [400, 82] on button "Resources" at bounding box center [409, 79] width 114 height 40
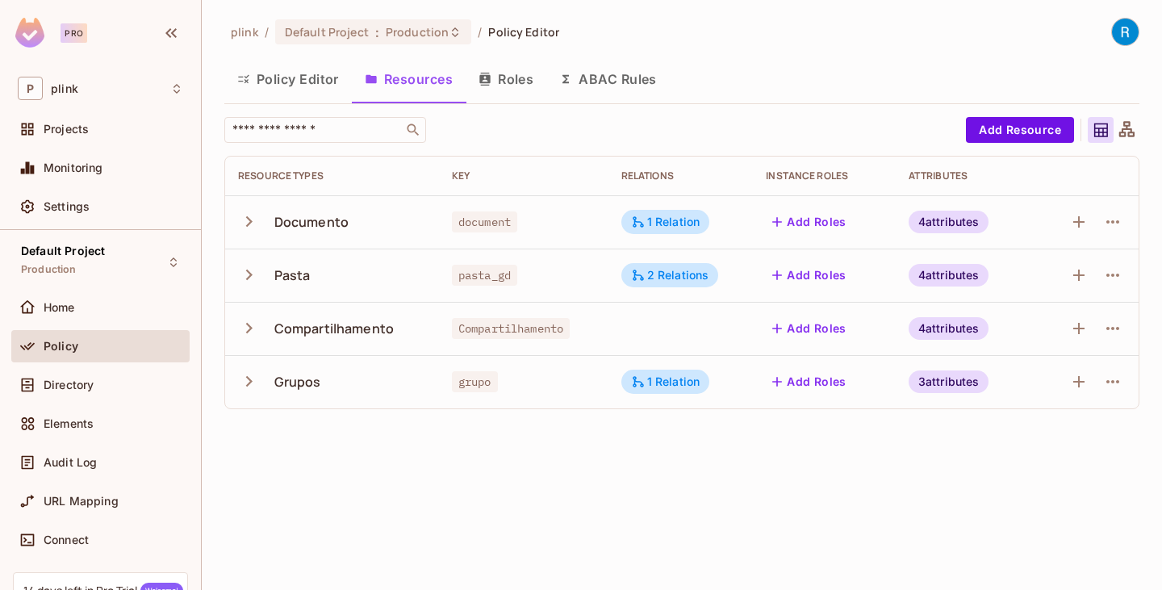
click at [288, 82] on button "Policy Editor" at bounding box center [288, 79] width 128 height 40
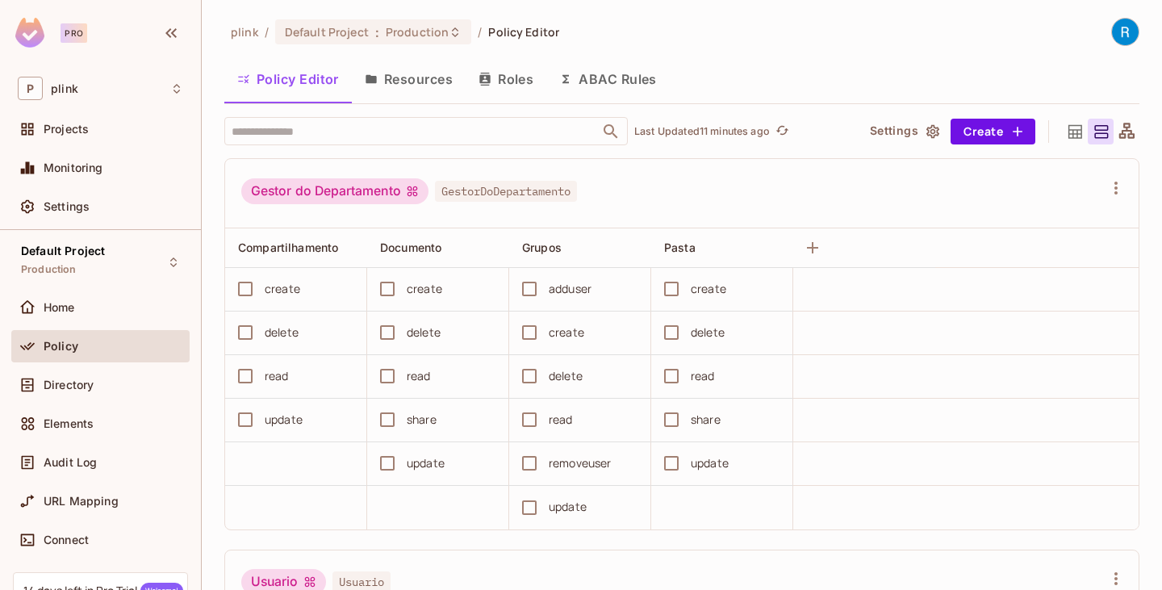
click at [869, 133] on button "Settings" at bounding box center [904, 132] width 81 height 26
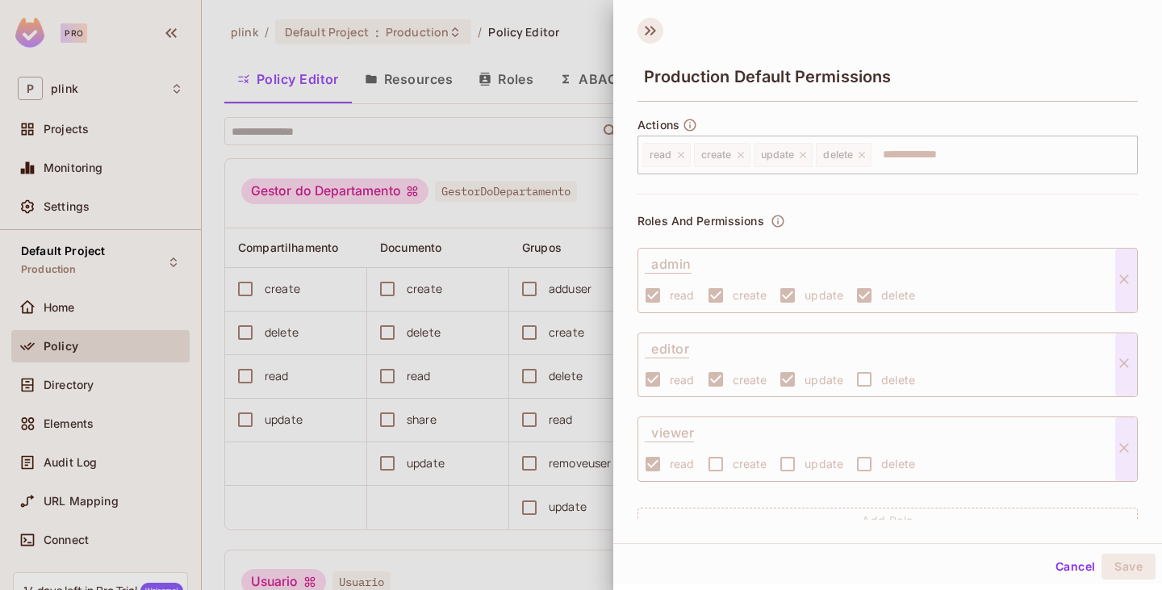
click at [654, 32] on icon at bounding box center [654, 31] width 6 height 10
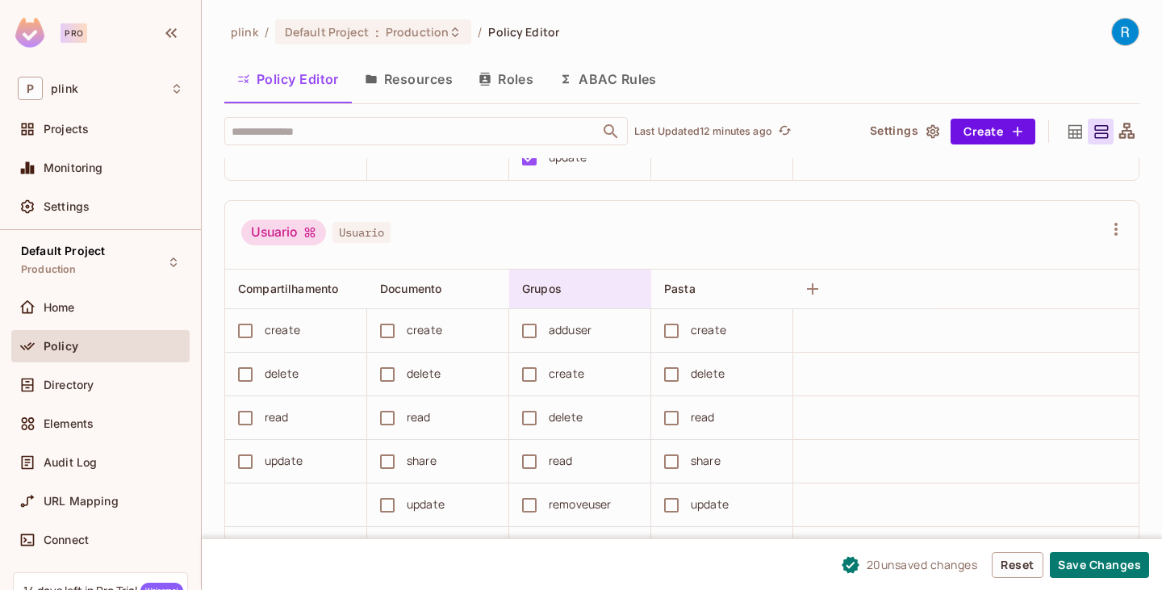
scroll to position [323, 0]
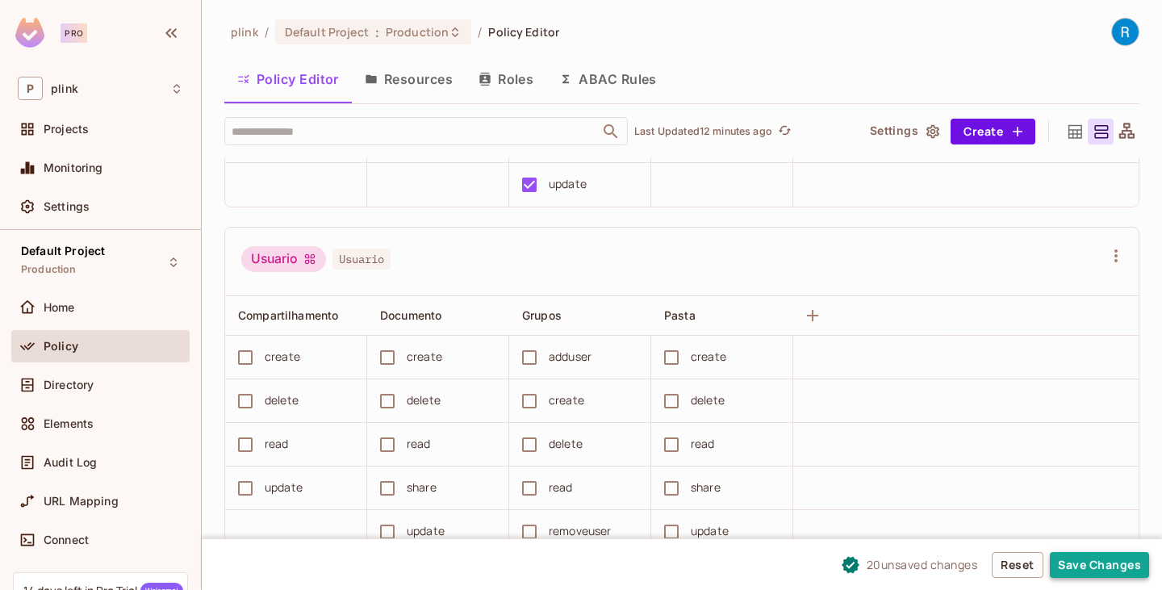
click at [1097, 560] on button "Save Changes" at bounding box center [1099, 565] width 99 height 26
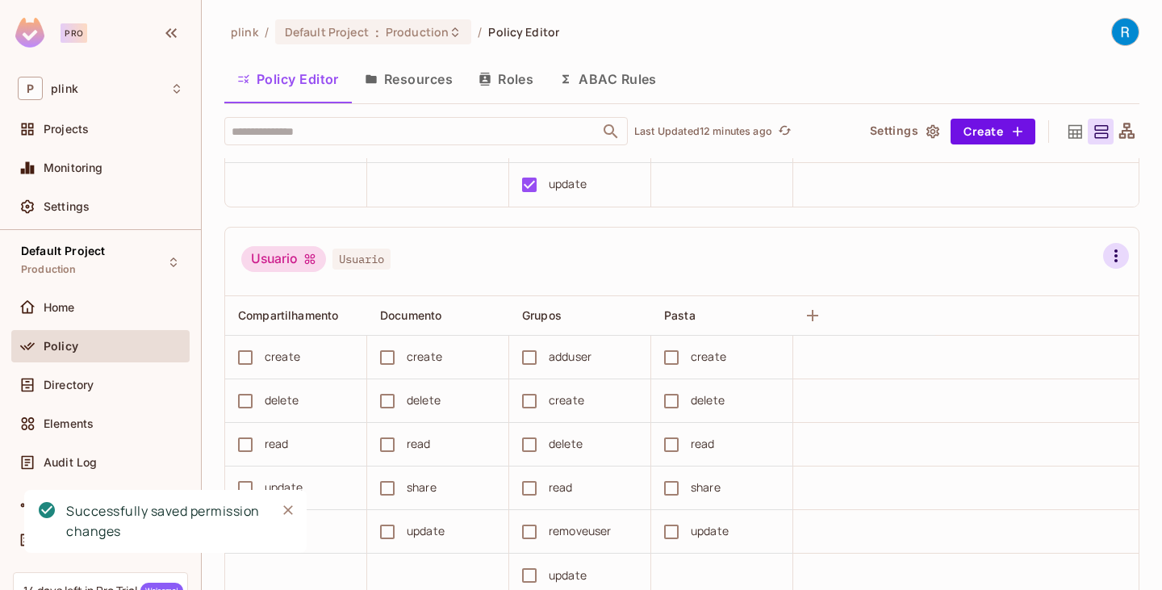
click at [1107, 257] on icon "button" at bounding box center [1116, 255] width 19 height 19
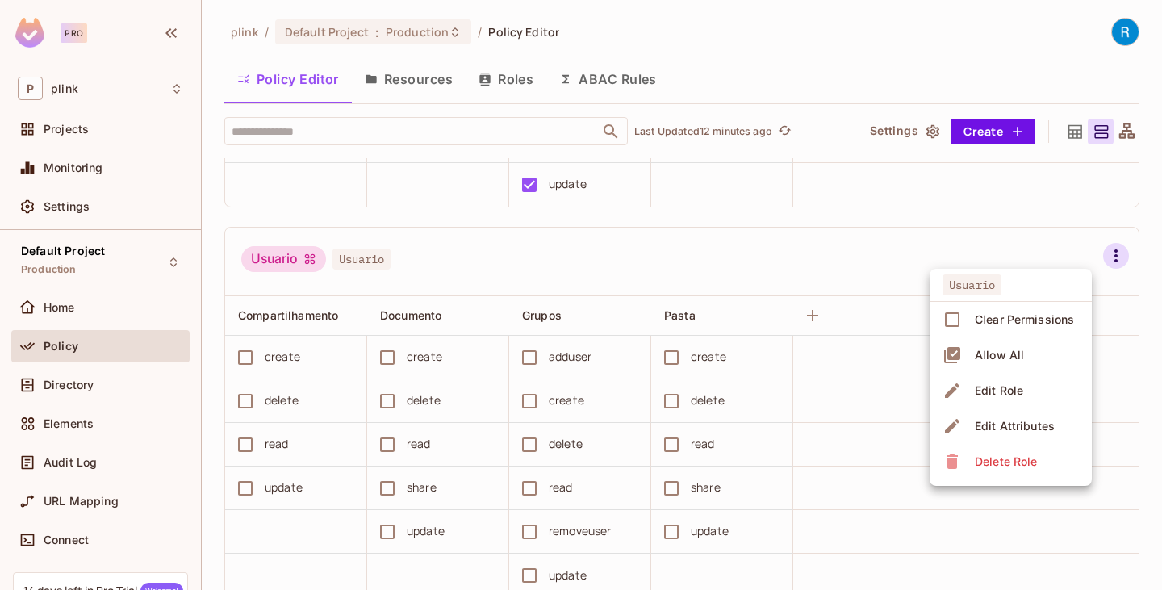
click at [1003, 421] on div "Edit Attributes" at bounding box center [1015, 426] width 80 height 16
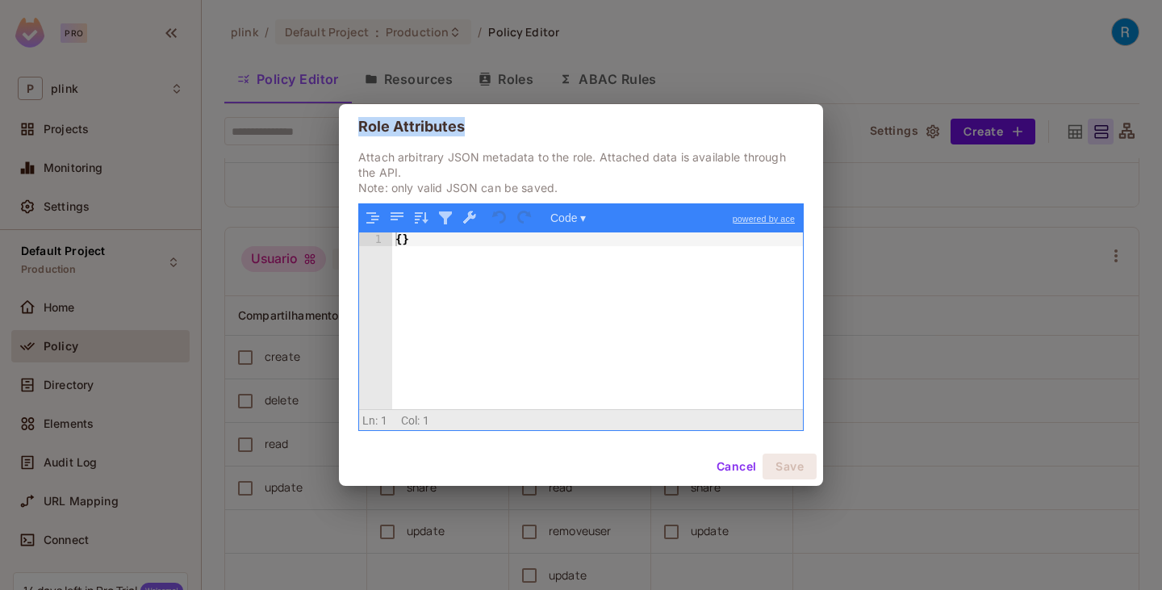
drag, startPoint x: 471, startPoint y: 128, endPoint x: 355, endPoint y: 126, distance: 116.3
click at [355, 126] on h2 "Role Attributes" at bounding box center [581, 126] width 484 height 45
copy h2 "Role Attributes"
click at [723, 462] on button "Cancel" at bounding box center [736, 467] width 52 height 26
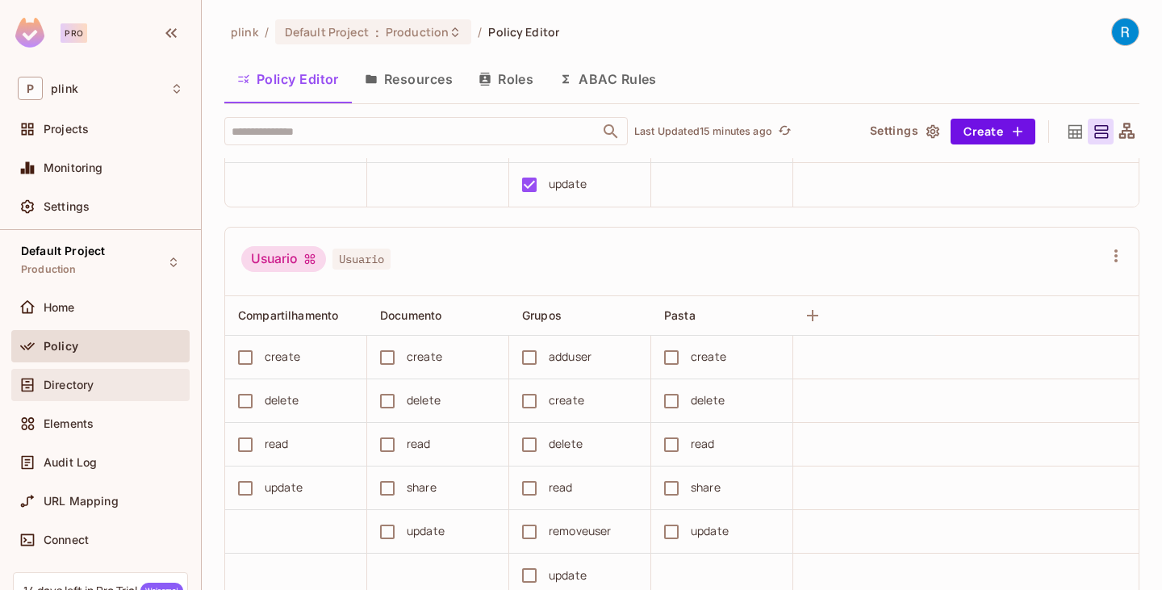
click at [86, 384] on span "Directory" at bounding box center [69, 385] width 50 height 13
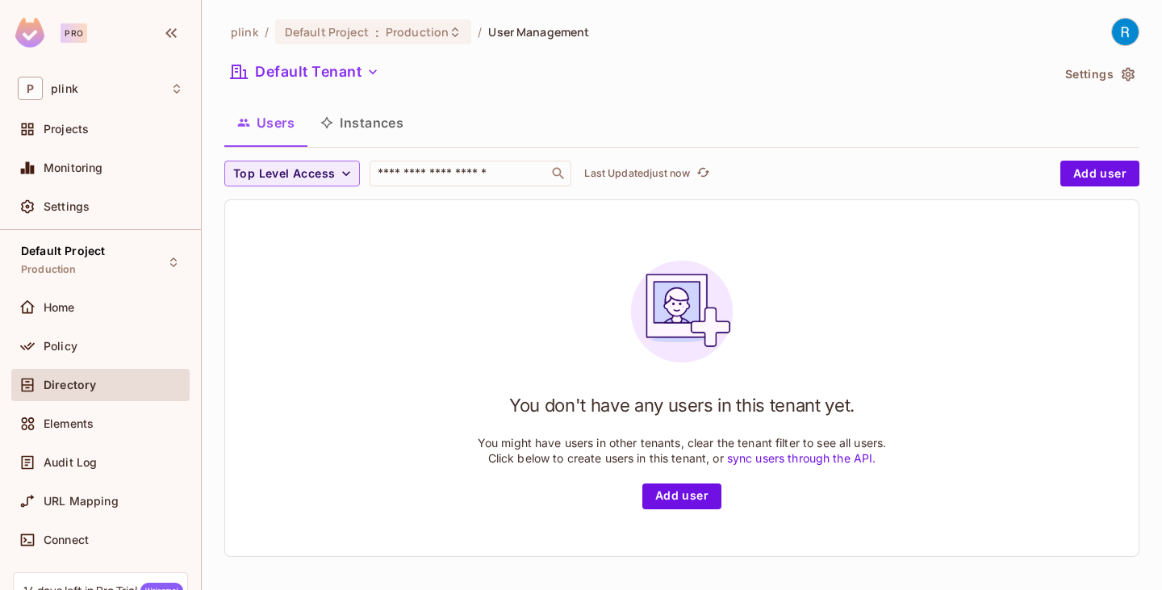
click at [1107, 76] on button "Settings" at bounding box center [1099, 74] width 81 height 26
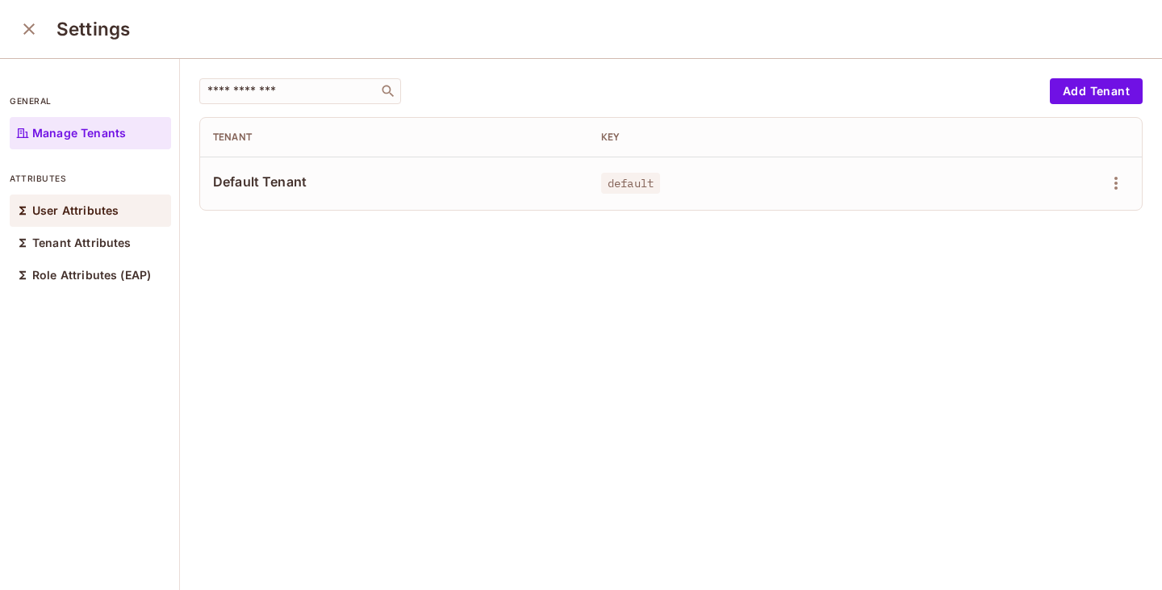
click at [100, 211] on p "User Attributes" at bounding box center [75, 210] width 86 height 13
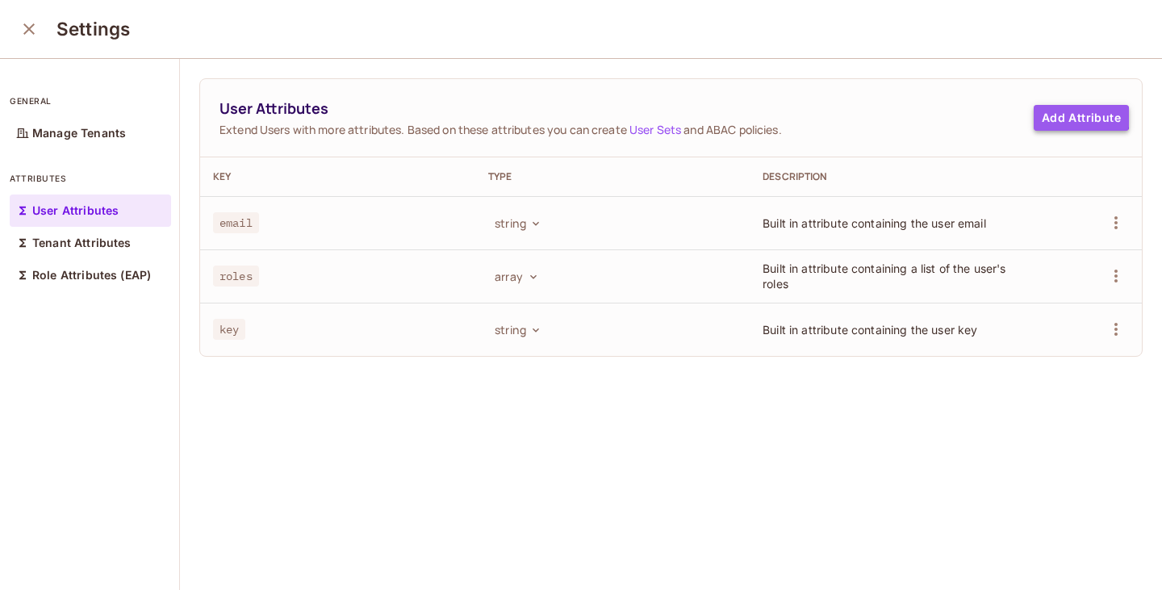
click at [1054, 117] on button "Add Attribute" at bounding box center [1081, 118] width 95 height 26
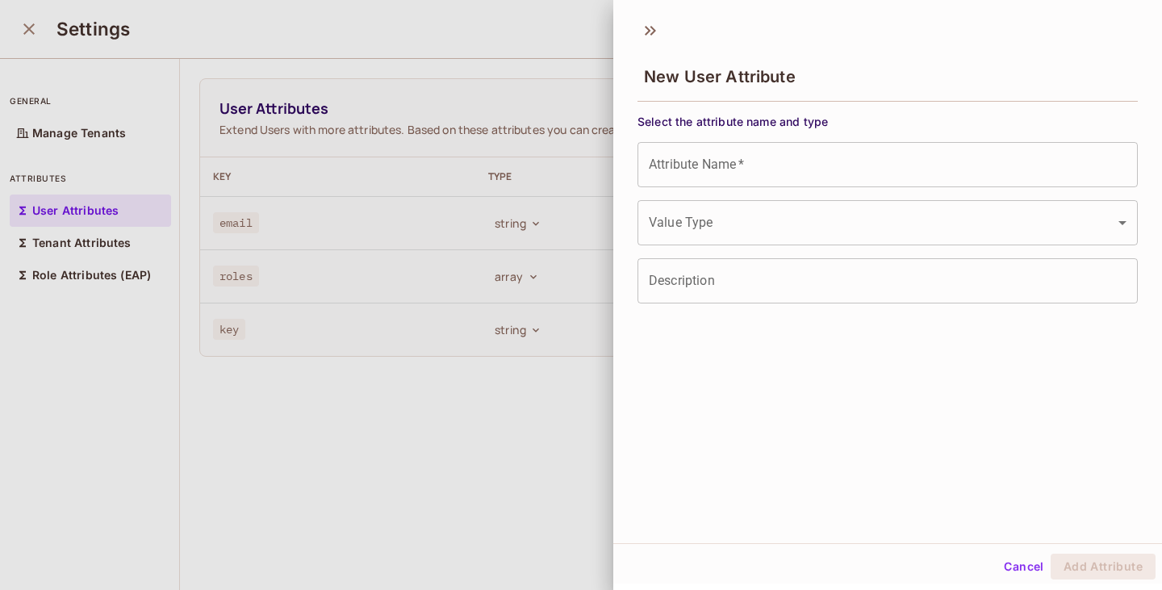
click at [758, 165] on input "Attribute Name   *" at bounding box center [888, 164] width 501 height 45
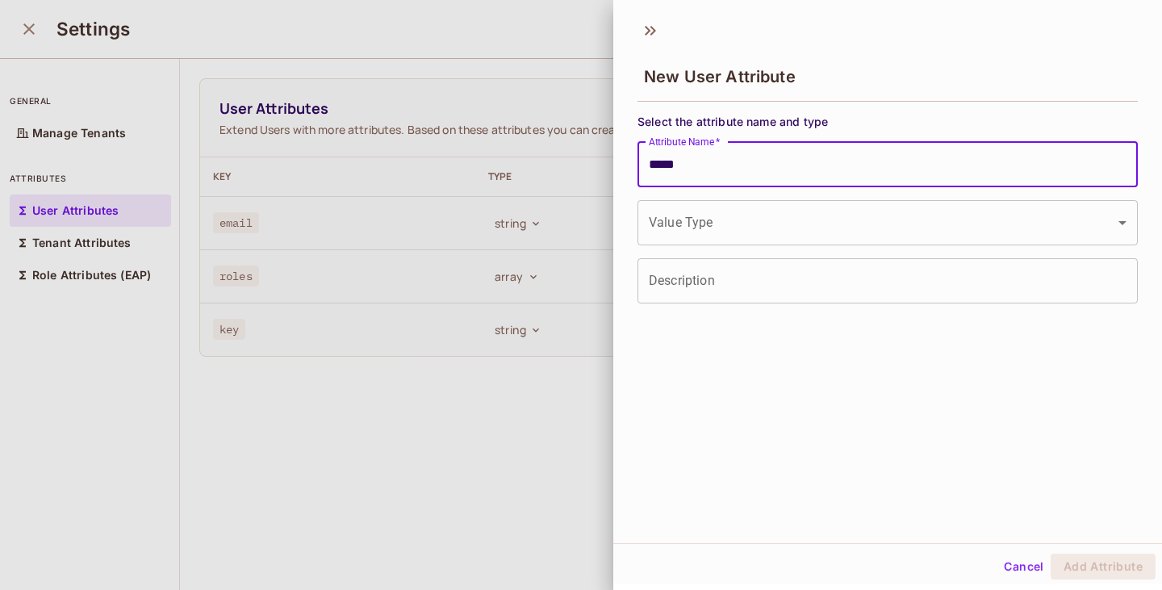
click at [664, 233] on body "Pro P plink Projects Monitoring Settings Default Project Production Home Policy…" at bounding box center [581, 295] width 1162 height 590
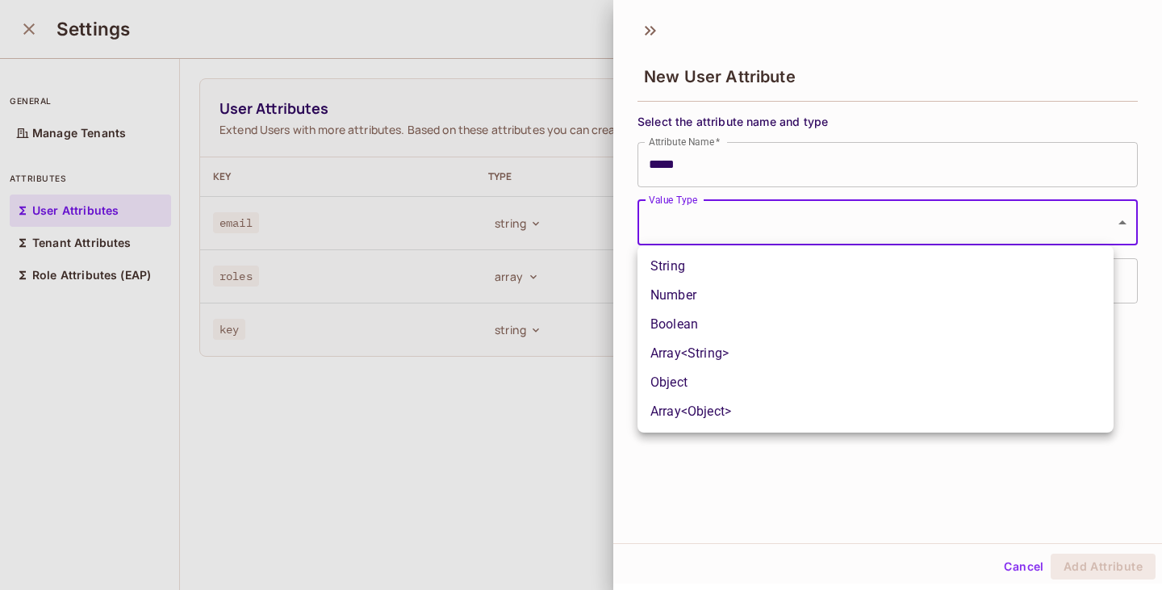
click at [672, 270] on li "String" at bounding box center [876, 266] width 476 height 29
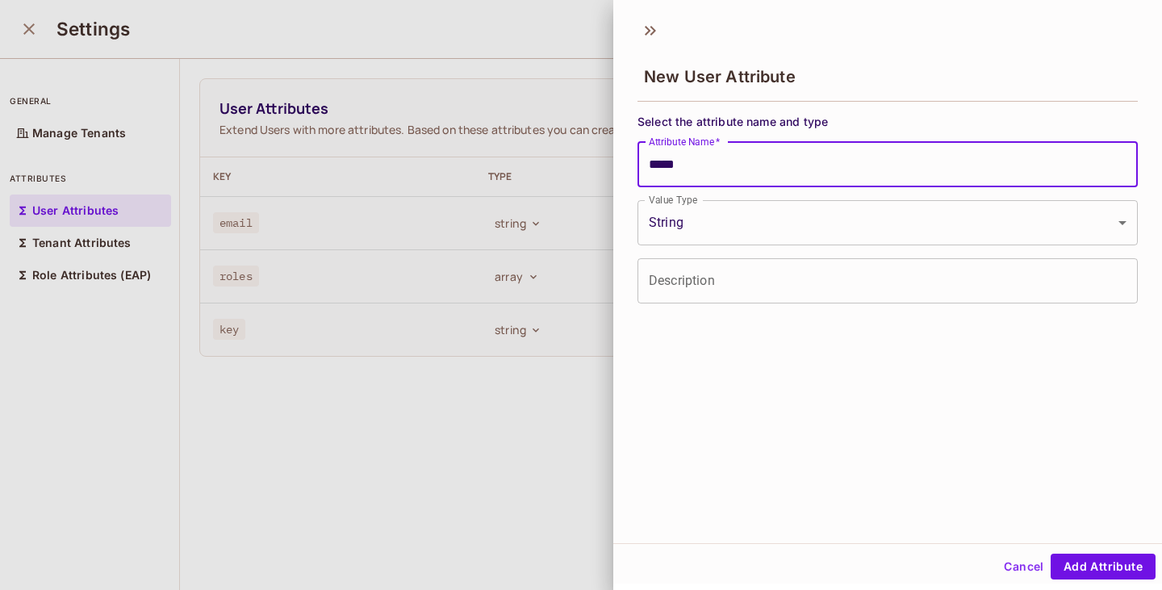
drag, startPoint x: 690, startPoint y: 160, endPoint x: 645, endPoint y: 165, distance: 45.5
click at [645, 165] on input "*****" at bounding box center [888, 164] width 501 height 45
click at [696, 280] on input "Description" at bounding box center [888, 280] width 501 height 45
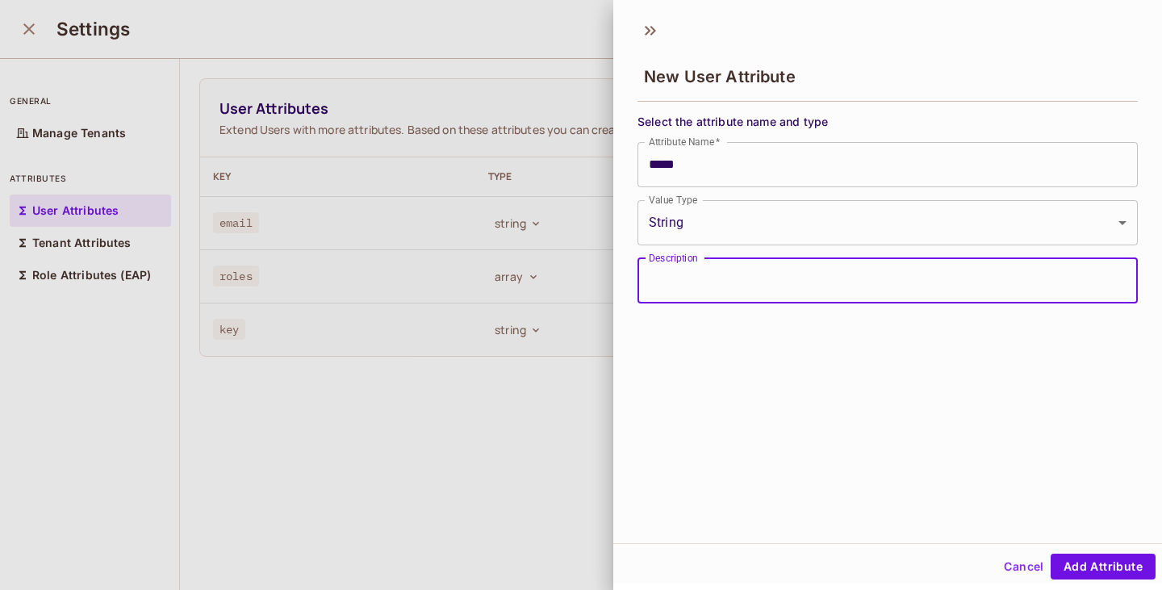
click at [674, 324] on div "New User Attribute Select the attribute name and type Attribute Name   * ***** …" at bounding box center [888, 277] width 549 height 532
click at [744, 265] on input "Description" at bounding box center [888, 280] width 501 height 45
click at [1101, 560] on button "Add Attribute" at bounding box center [1103, 567] width 105 height 26
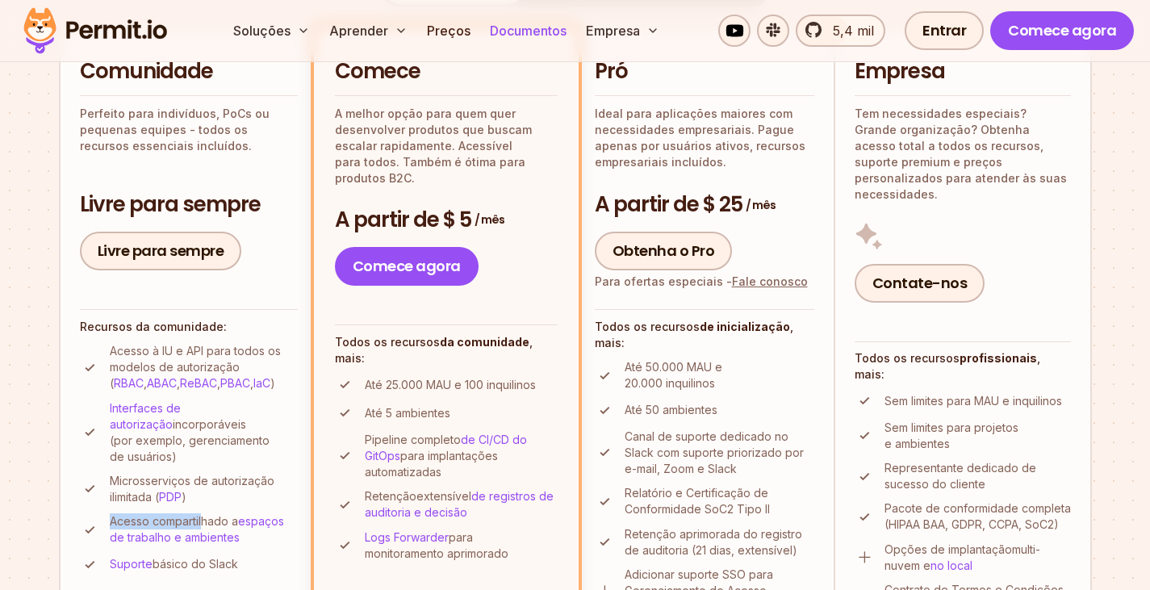
click at [536, 33] on font "Documentos" at bounding box center [528, 31] width 77 height 16
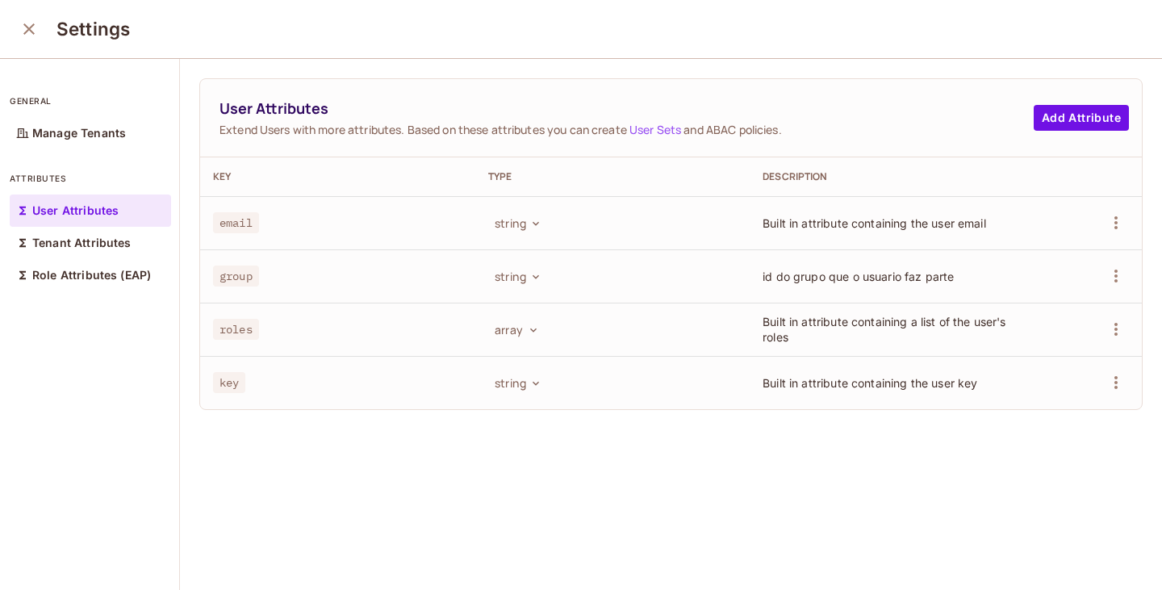
click at [783, 446] on div "User Attributes Extend Users with more attributes. Based on these attributes yo…" at bounding box center [671, 325] width 982 height 533
click at [530, 279] on icon "button" at bounding box center [536, 276] width 13 height 13
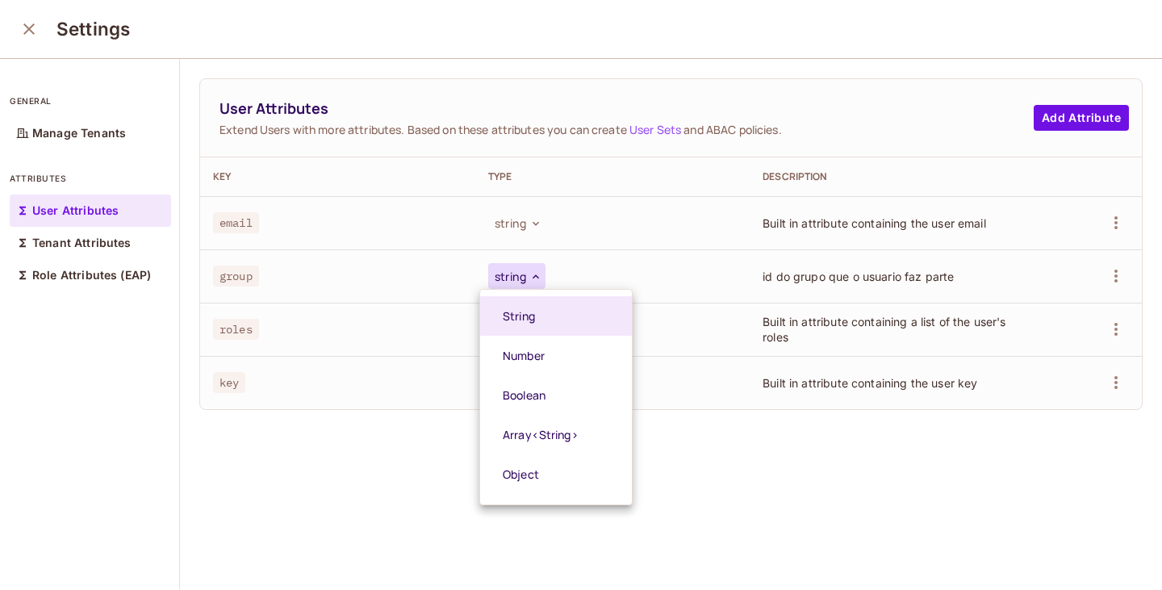
click at [428, 461] on div at bounding box center [581, 295] width 1162 height 590
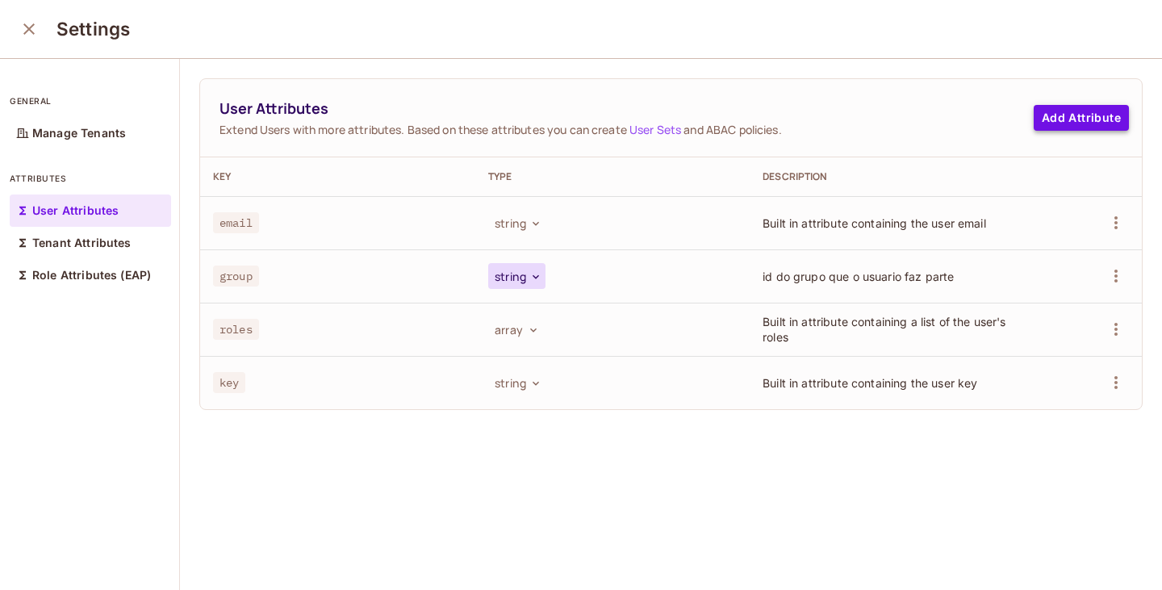
click at [1061, 115] on button "Add Attribute" at bounding box center [1081, 118] width 95 height 26
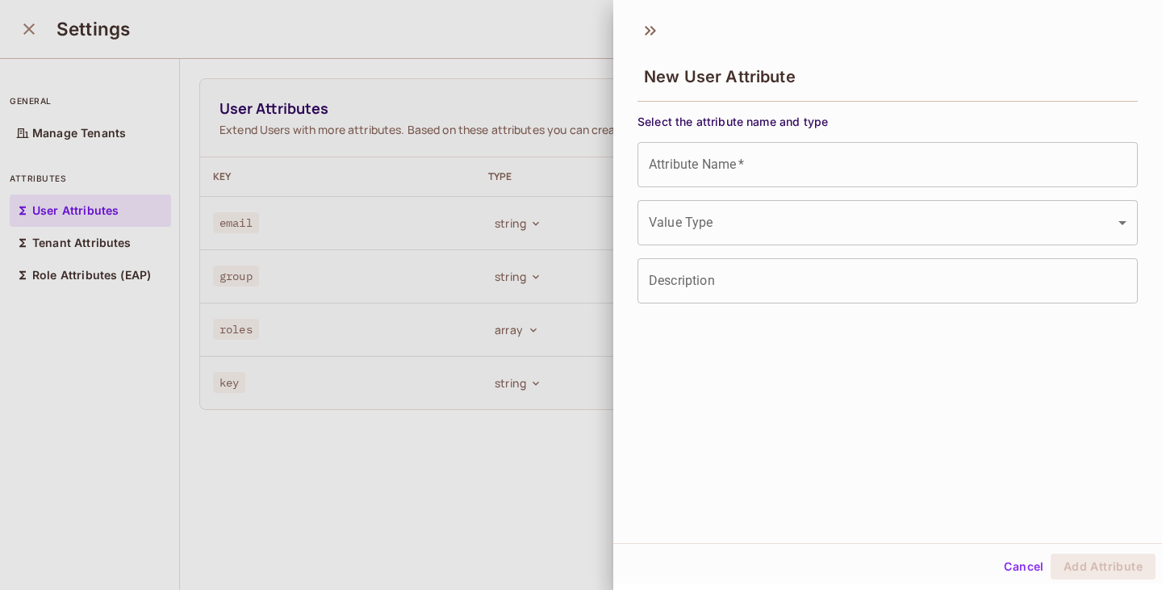
click at [669, 168] on div "Attribute Name   * Attribute Name   *" at bounding box center [888, 164] width 501 height 45
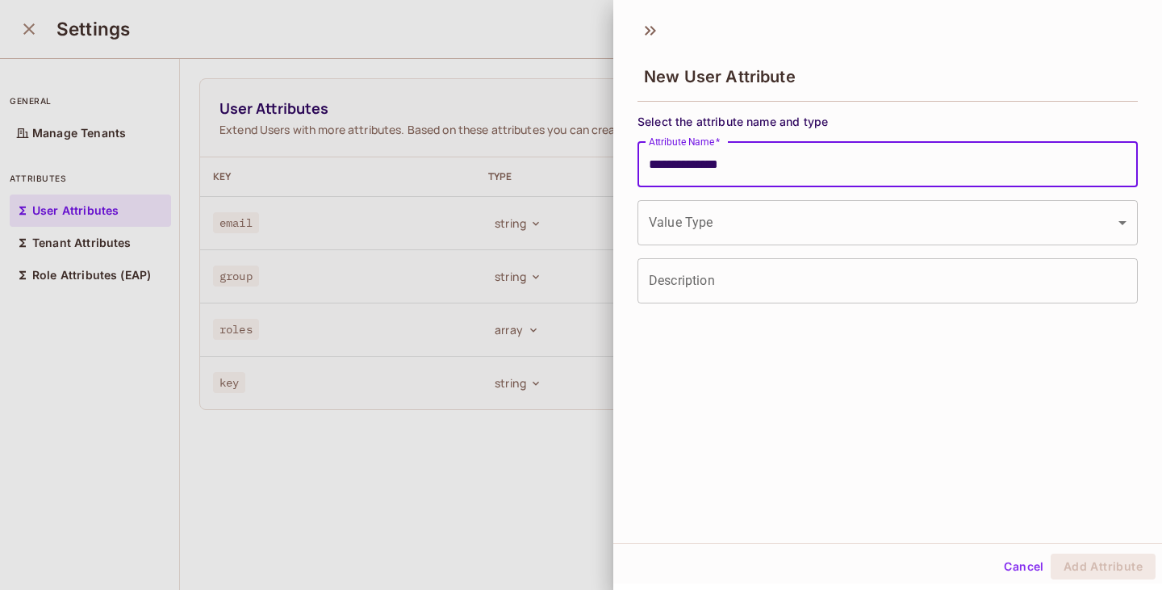
type input "**********"
click at [744, 221] on body "**********" at bounding box center [581, 295] width 1162 height 590
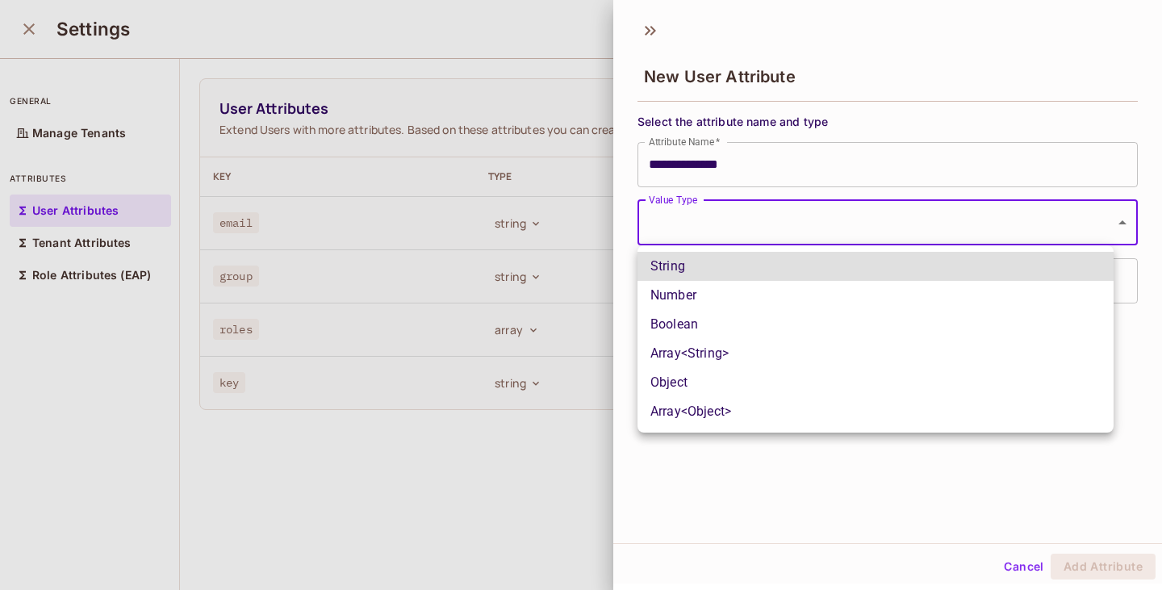
click at [695, 319] on li "Boolean" at bounding box center [876, 324] width 476 height 29
type input "****"
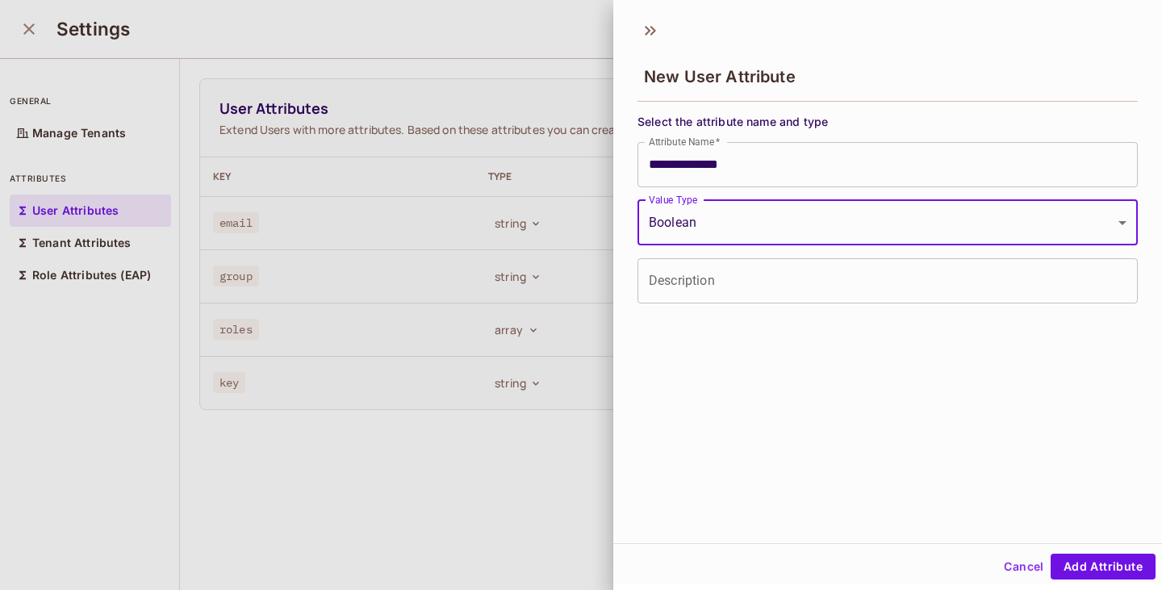
drag, startPoint x: 1072, startPoint y: 564, endPoint x: 1057, endPoint y: 551, distance: 20.1
click at [1072, 563] on button "Add Attribute" at bounding box center [1103, 567] width 105 height 26
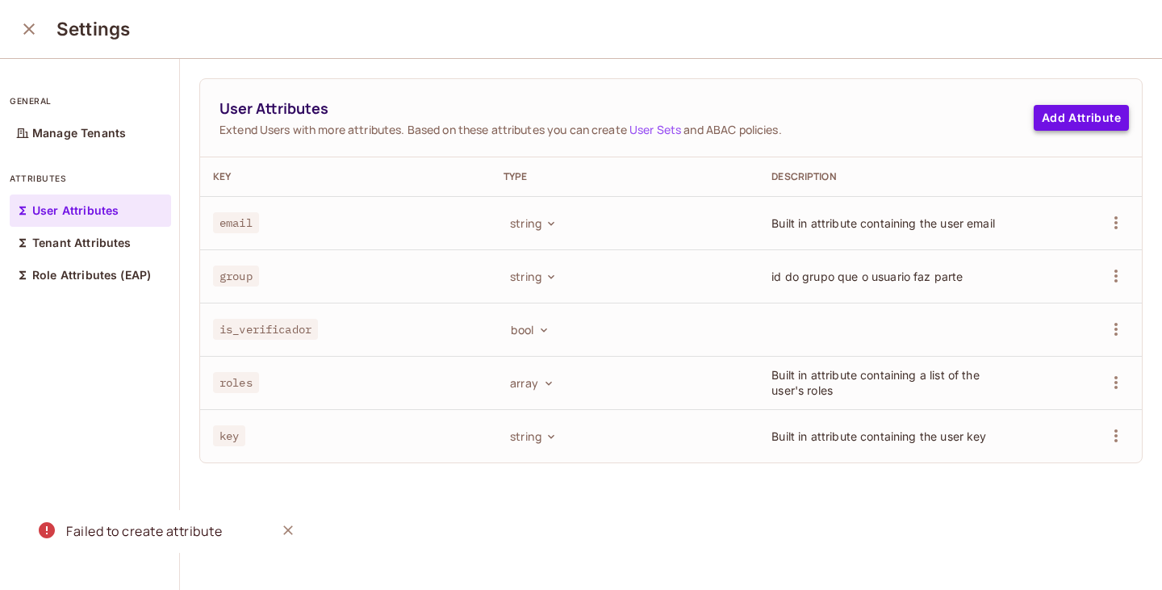
click at [1054, 109] on button "Add Attribute" at bounding box center [1081, 118] width 95 height 26
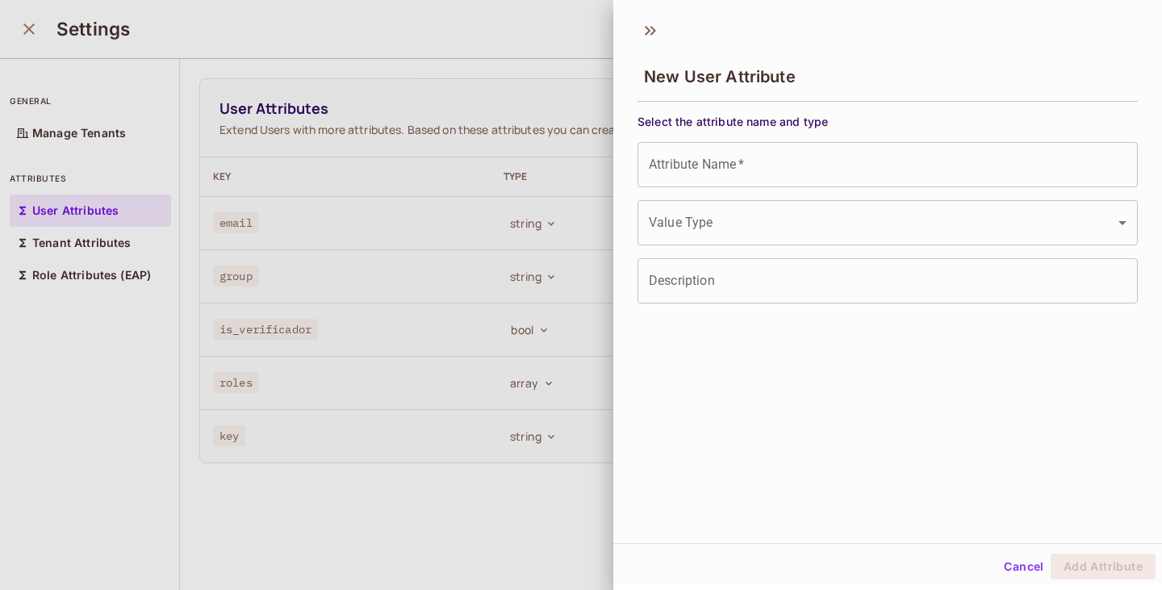
click at [724, 173] on div "Attribute Name   * Attribute Name   *" at bounding box center [888, 164] width 501 height 45
click at [460, 61] on div at bounding box center [581, 295] width 1162 height 590
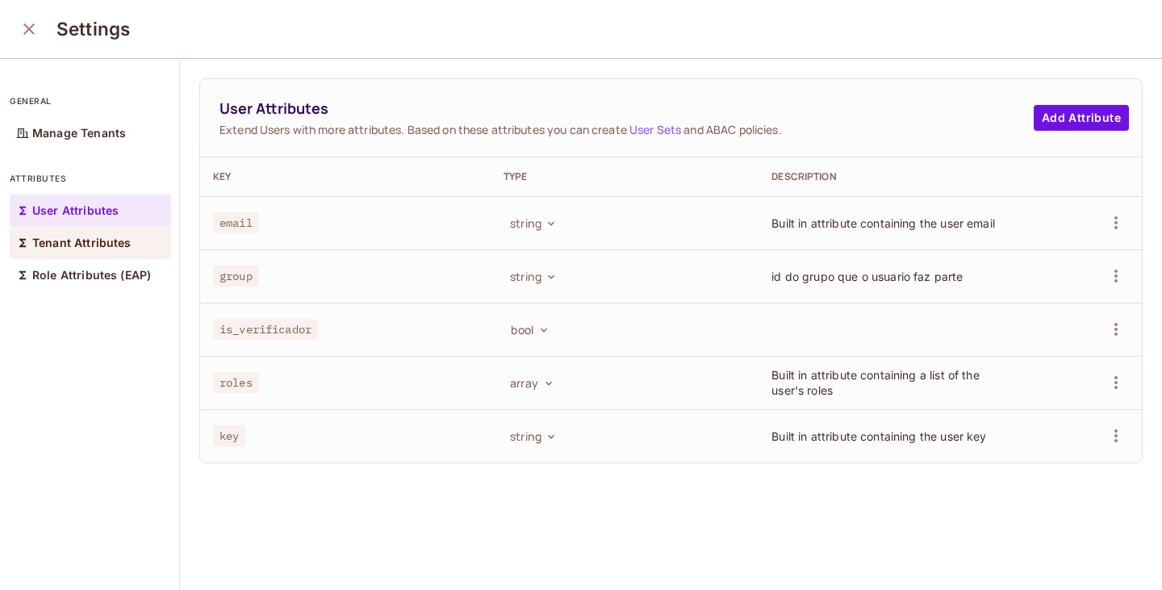
click at [100, 256] on div "Tenant Attributes" at bounding box center [90, 243] width 161 height 32
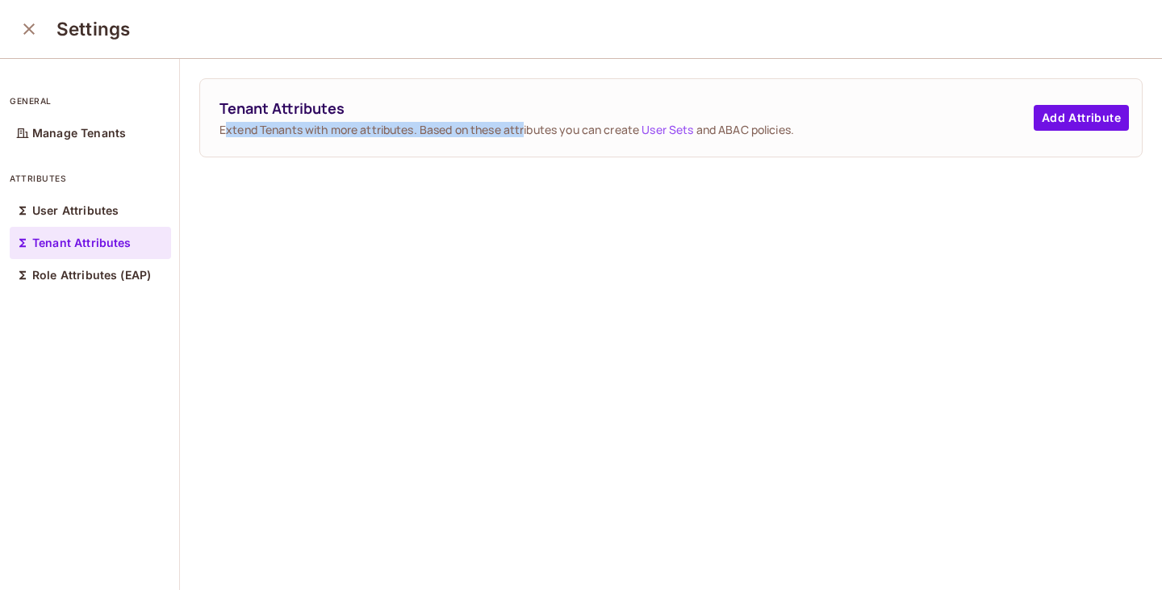
drag, startPoint x: 292, startPoint y: 133, endPoint x: 527, endPoint y: 134, distance: 234.9
click at [527, 134] on span "Extend Tenants with more attributes. Based on these attributes you can create U…" at bounding box center [627, 129] width 815 height 15
click at [547, 224] on div "Tenant Attributes Extend Tenants with more attributes. Based on these attribute…" at bounding box center [671, 325] width 982 height 533
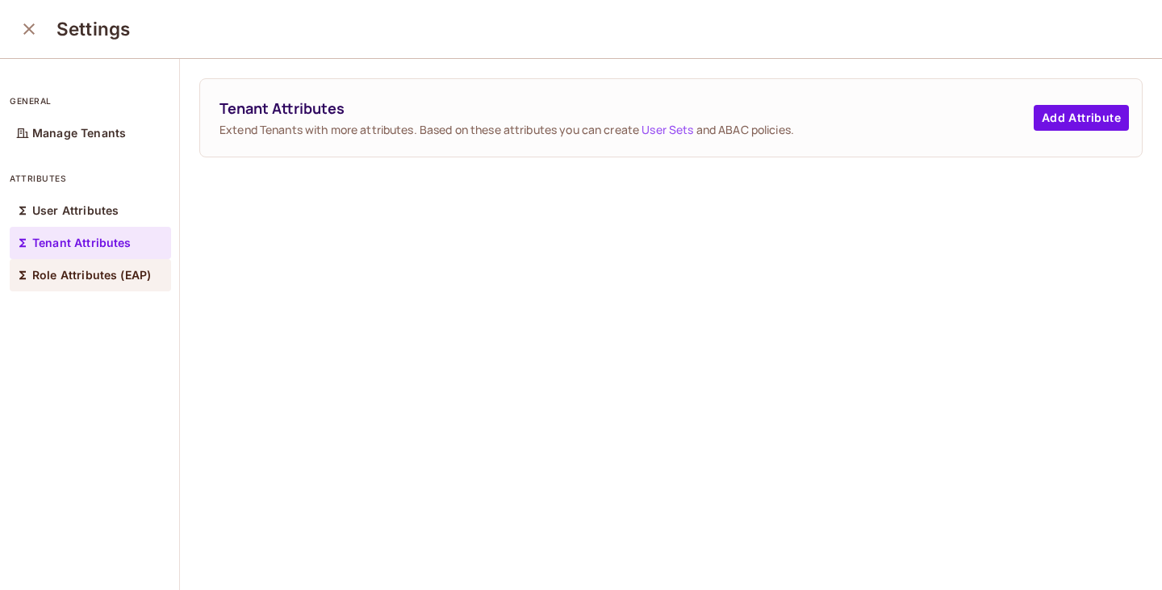
click at [114, 283] on div "Role Attributes (EAP)" at bounding box center [90, 275] width 161 height 32
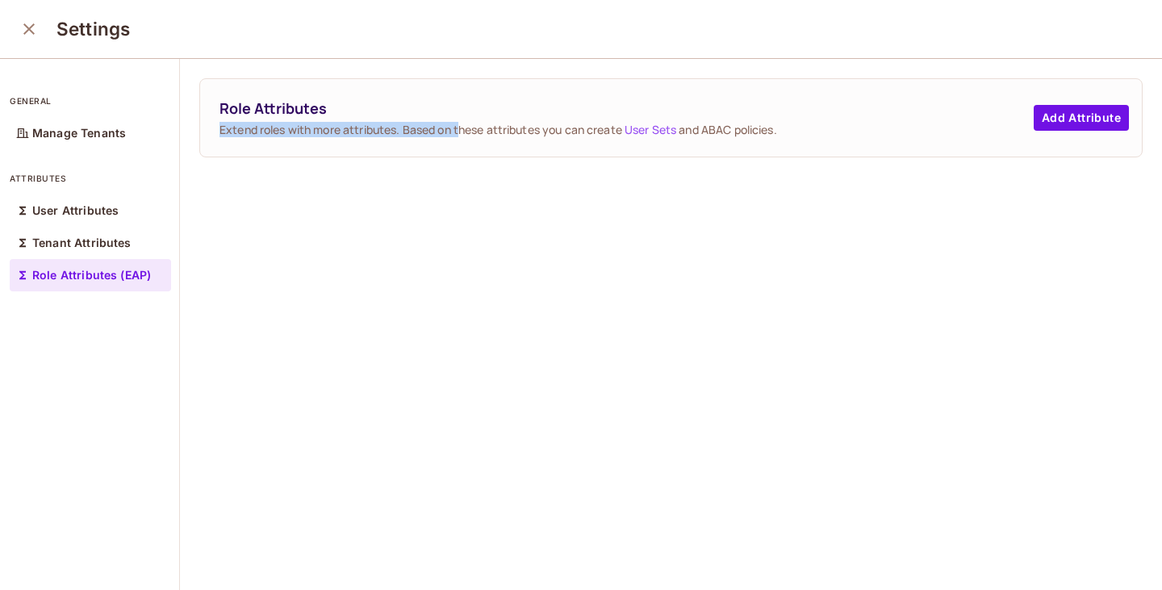
drag, startPoint x: 220, startPoint y: 129, endPoint x: 465, endPoint y: 132, distance: 245.4
click at [465, 132] on span "Extend roles with more attributes. Based on these attributes you can create Use…" at bounding box center [627, 129] width 815 height 15
click at [671, 260] on div "Role Attributes Extend roles with more attributes. Based on these attributes yo…" at bounding box center [671, 325] width 982 height 533
click at [1064, 114] on button "Add Attribute" at bounding box center [1081, 118] width 95 height 26
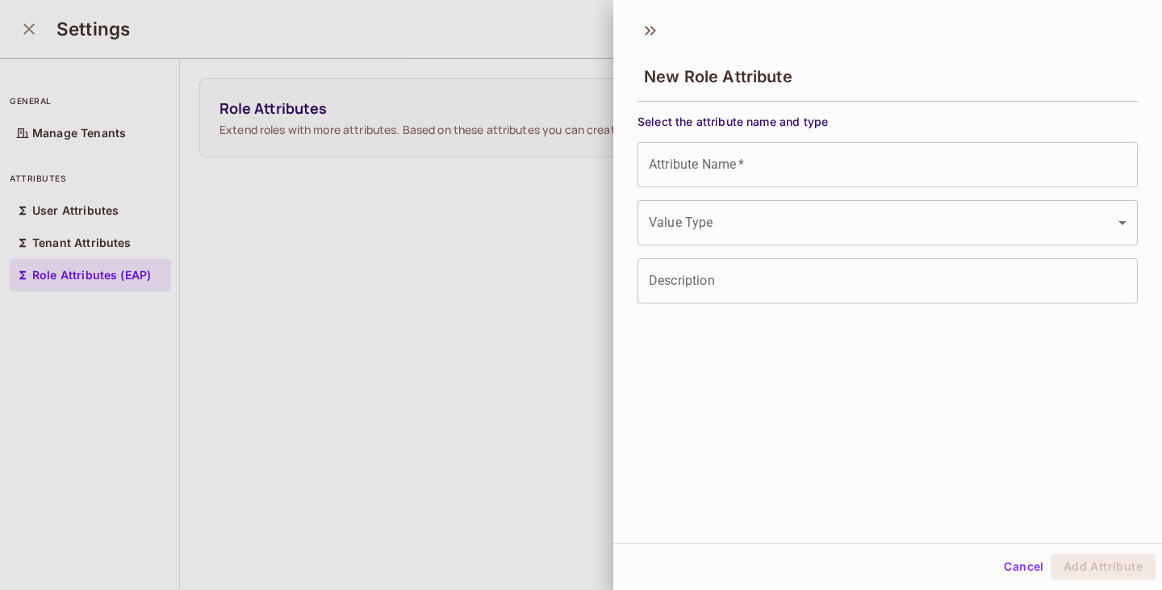
click at [785, 161] on input "Attribute Name   *" at bounding box center [888, 164] width 501 height 45
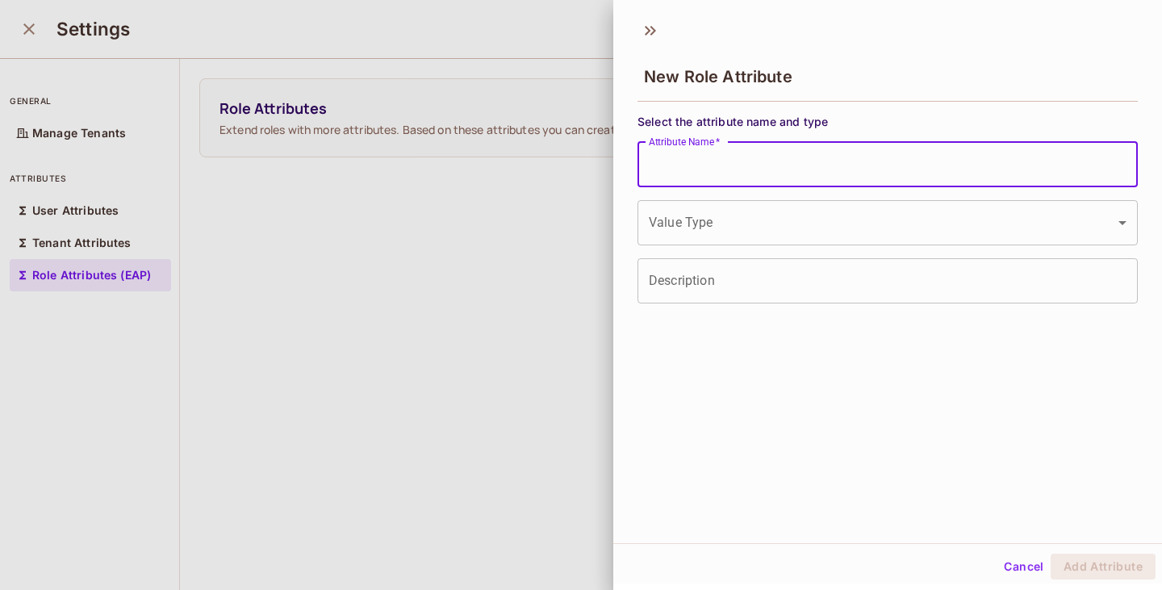
click at [756, 97] on div "New Role Attribute" at bounding box center [888, 75] width 501 height 52
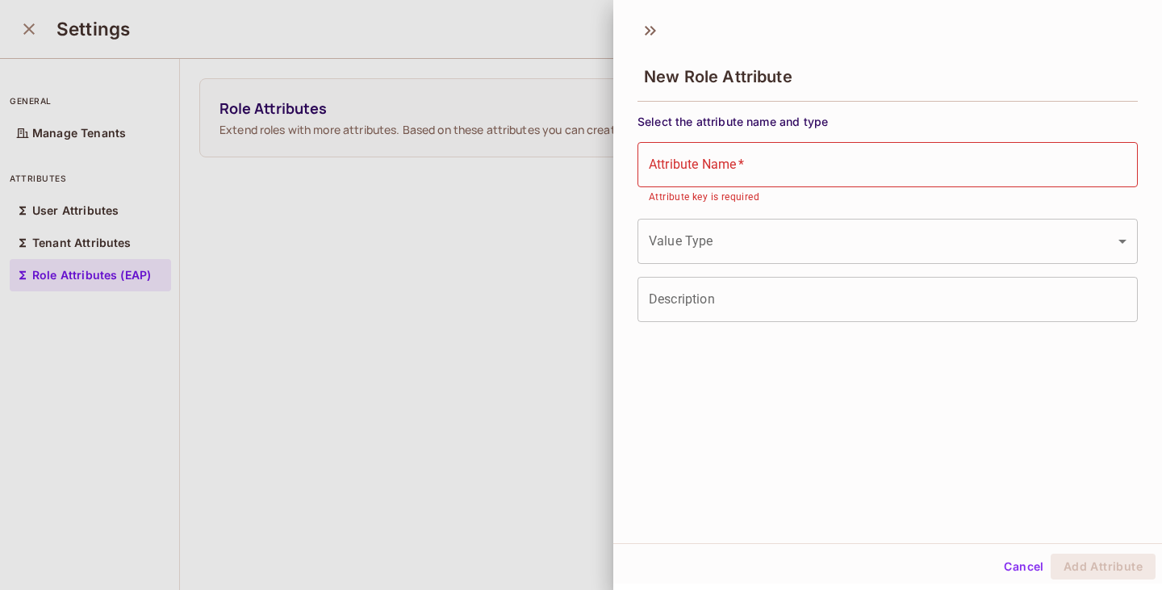
click at [756, 240] on body "Pro P plink Projects Monitoring Settings Default Project Production Home Policy…" at bounding box center [581, 295] width 1162 height 590
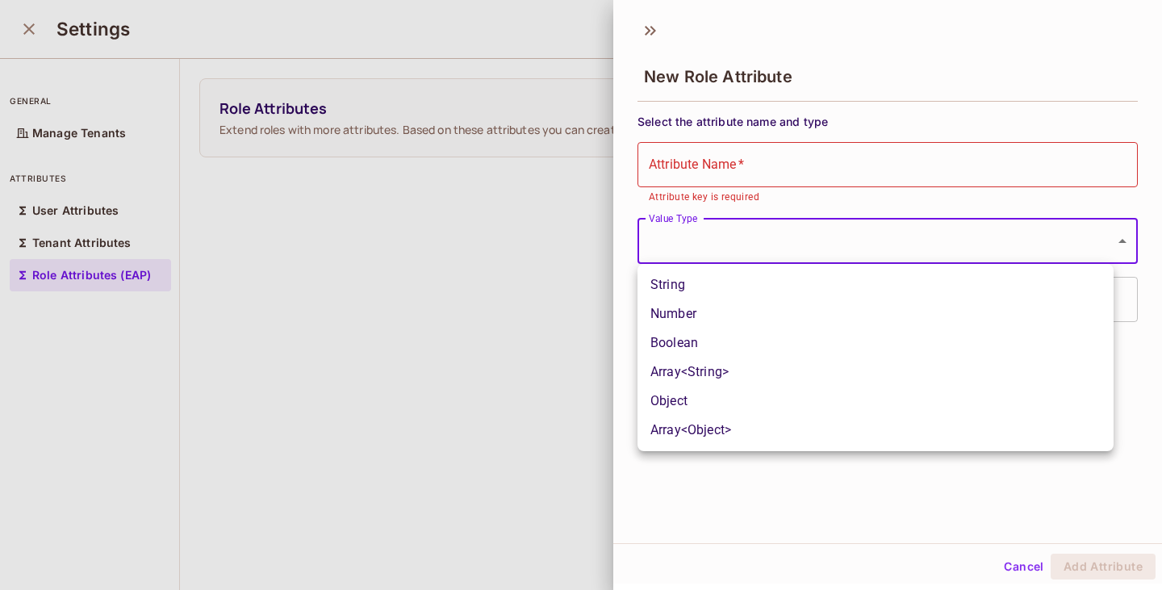
click at [726, 294] on li "String" at bounding box center [876, 284] width 476 height 29
type input "******"
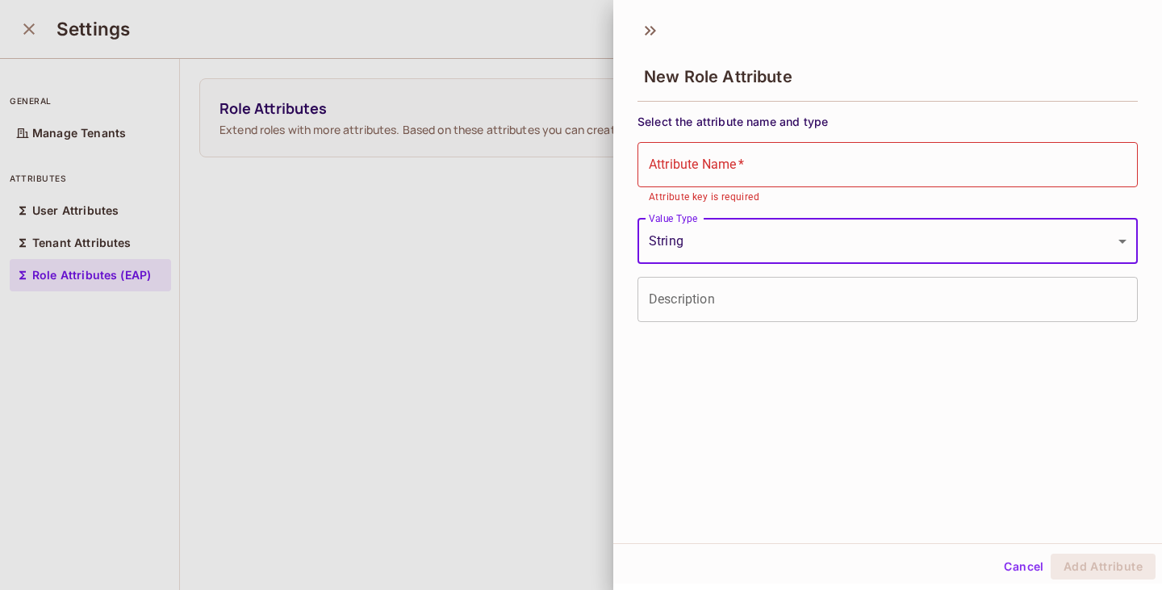
click at [1010, 558] on button "Cancel" at bounding box center [1024, 567] width 52 height 26
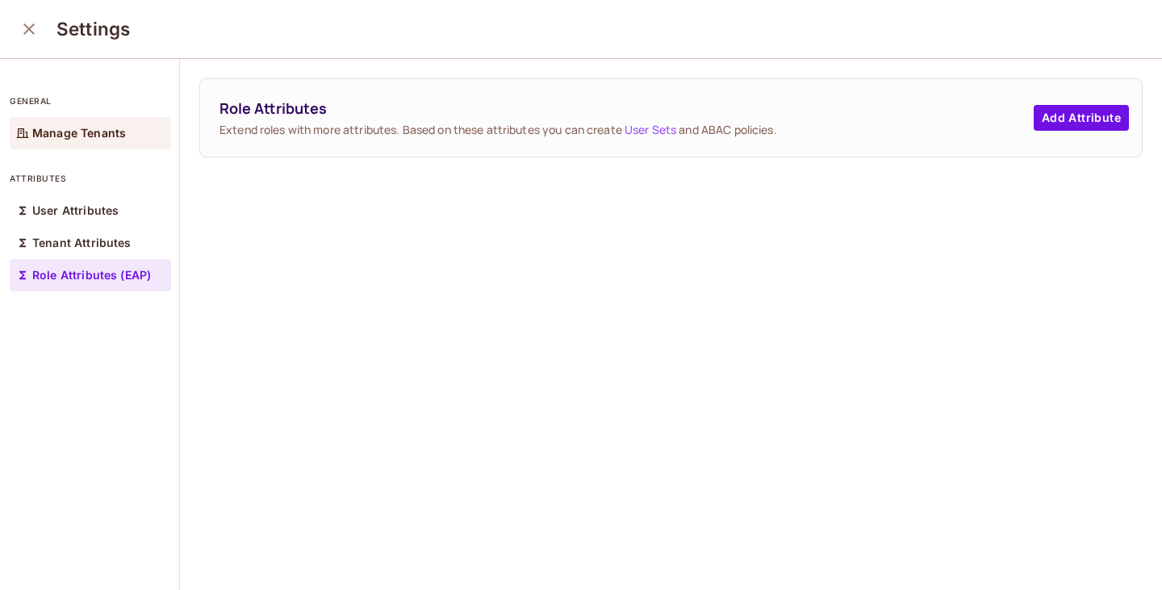
click at [73, 131] on p "Manage Tenants" at bounding box center [79, 133] width 94 height 13
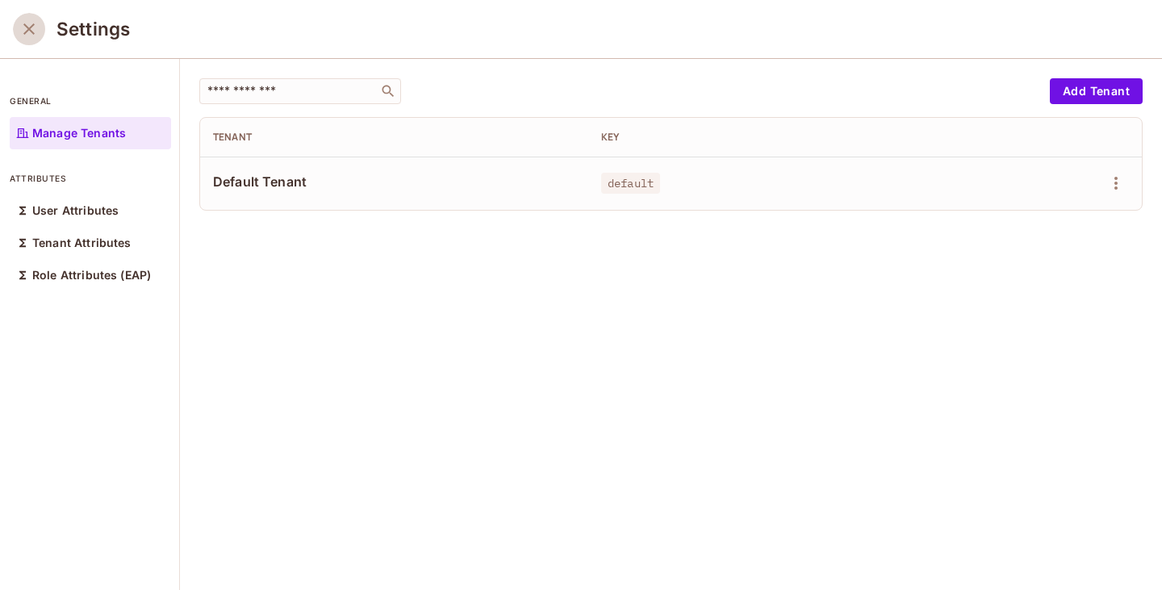
click at [31, 31] on icon "close" at bounding box center [28, 28] width 11 height 11
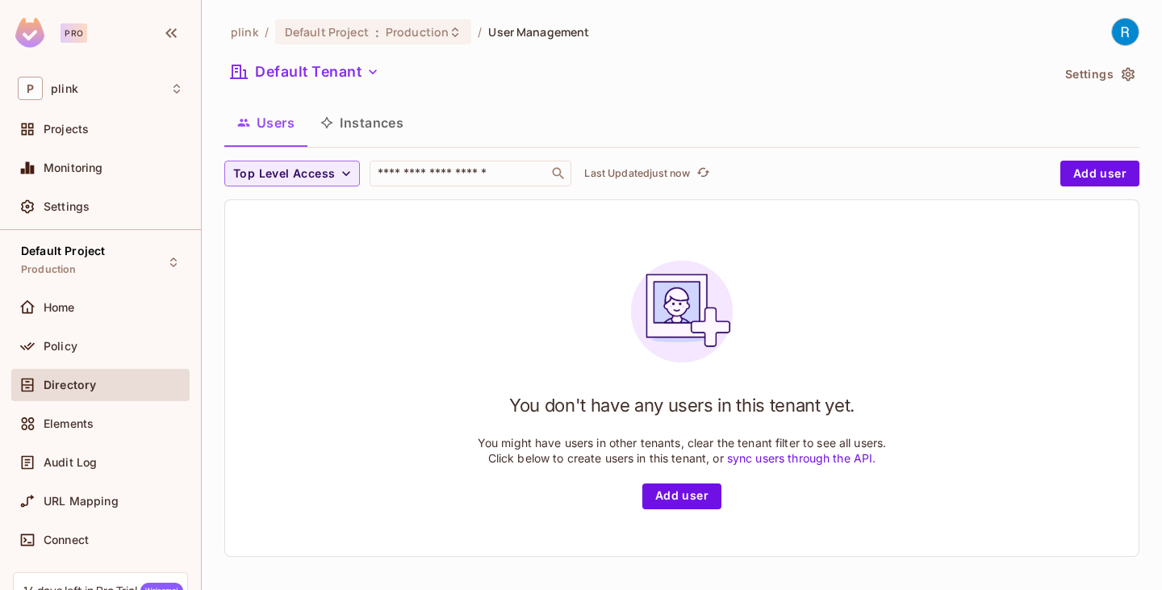
click at [364, 115] on button "Instances" at bounding box center [362, 123] width 109 height 40
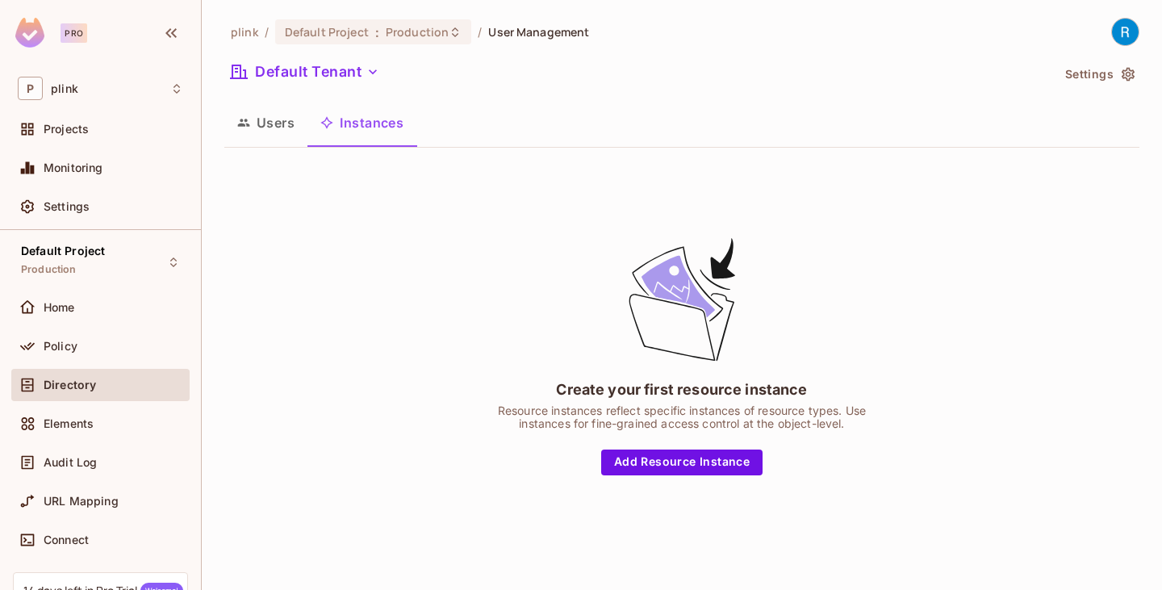
click at [287, 116] on button "Users" at bounding box center [265, 123] width 83 height 40
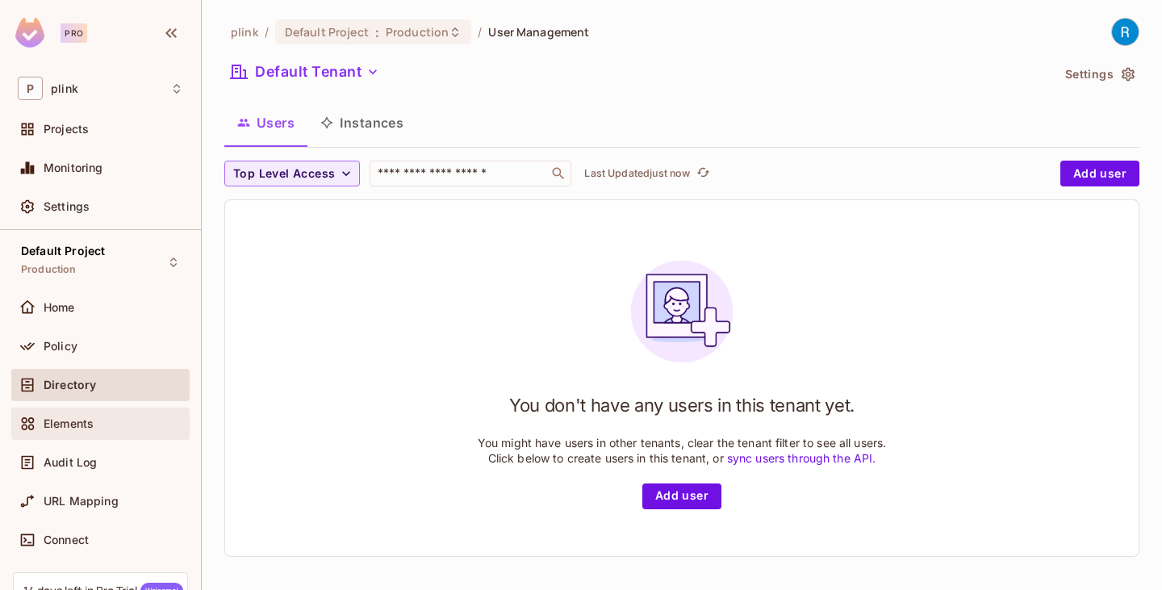
click at [105, 421] on div "Elements" at bounding box center [114, 423] width 140 height 13
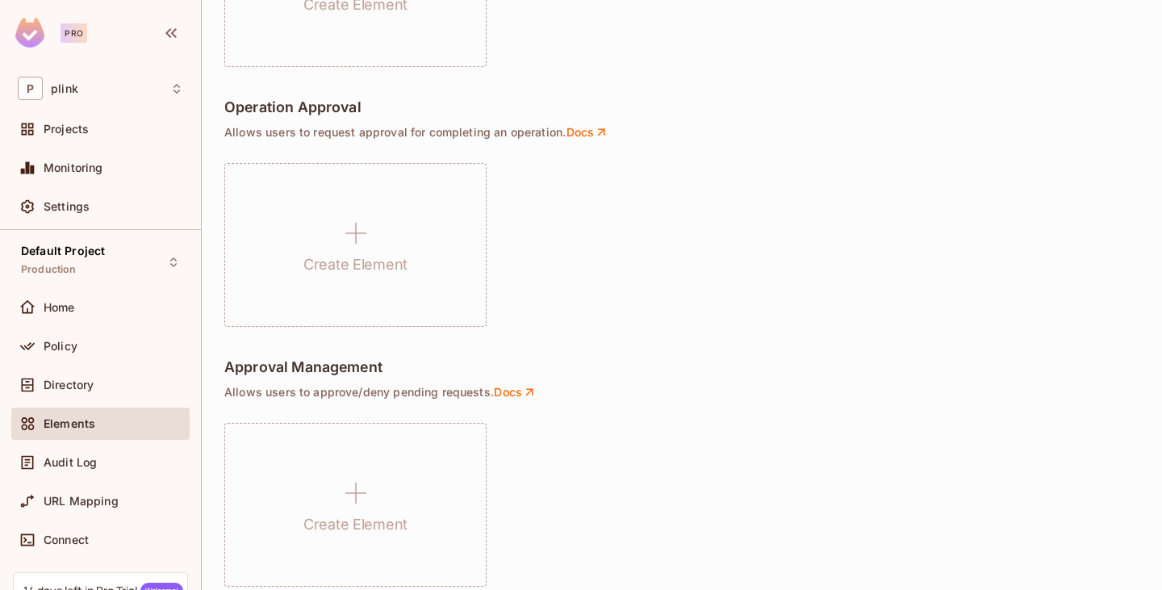
scroll to position [1209, 0]
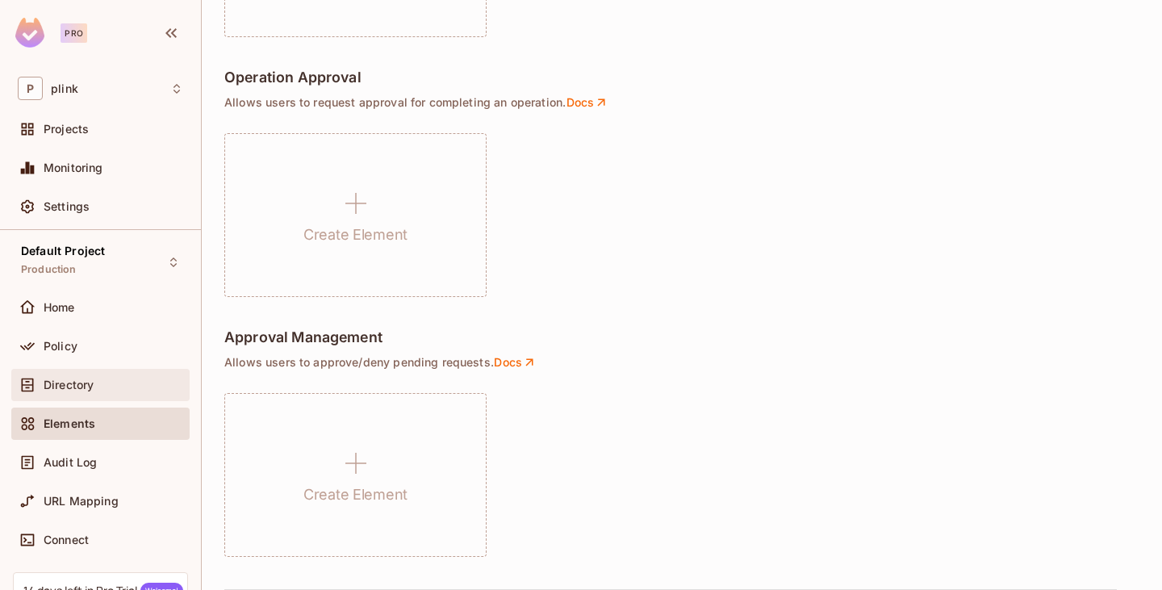
click at [75, 383] on span "Directory" at bounding box center [69, 385] width 50 height 13
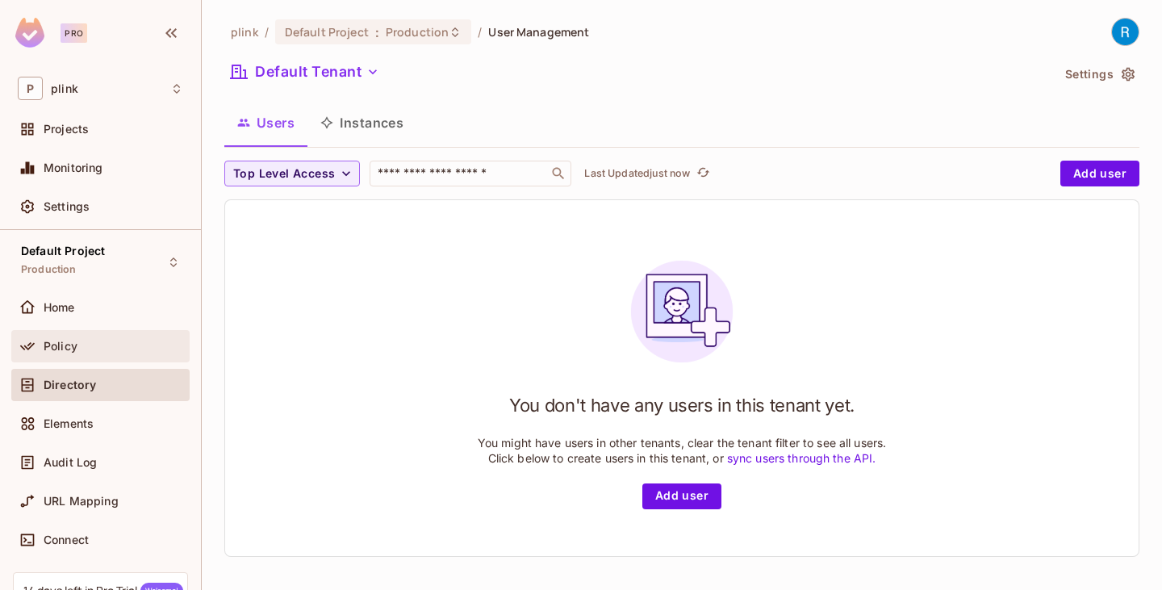
click at [66, 350] on span "Policy" at bounding box center [61, 346] width 34 height 13
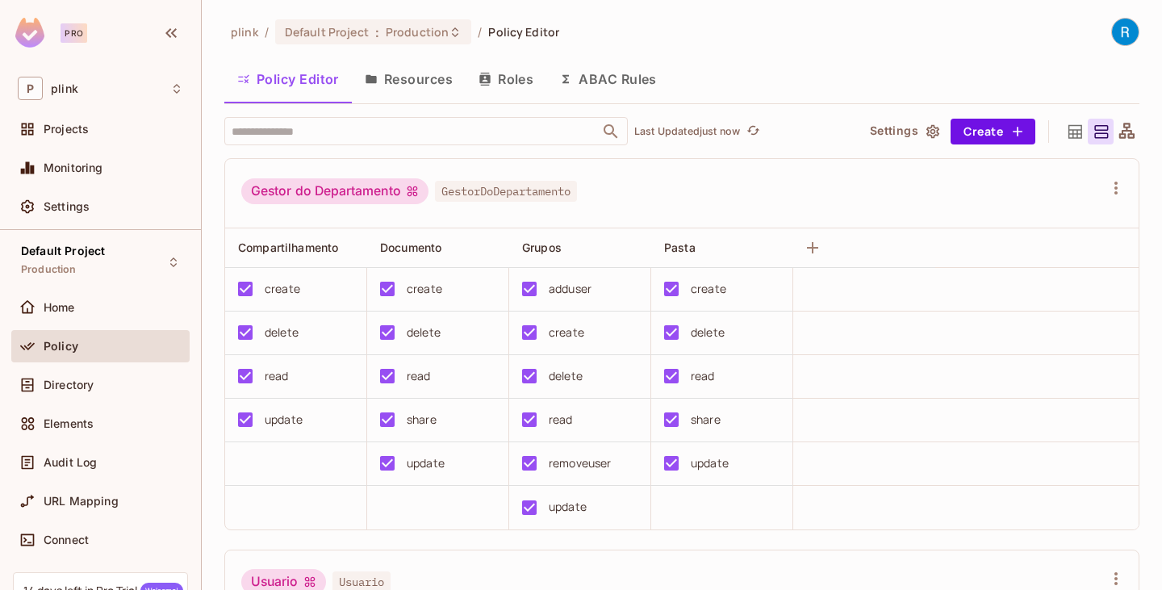
click at [427, 80] on button "Resources" at bounding box center [409, 79] width 114 height 40
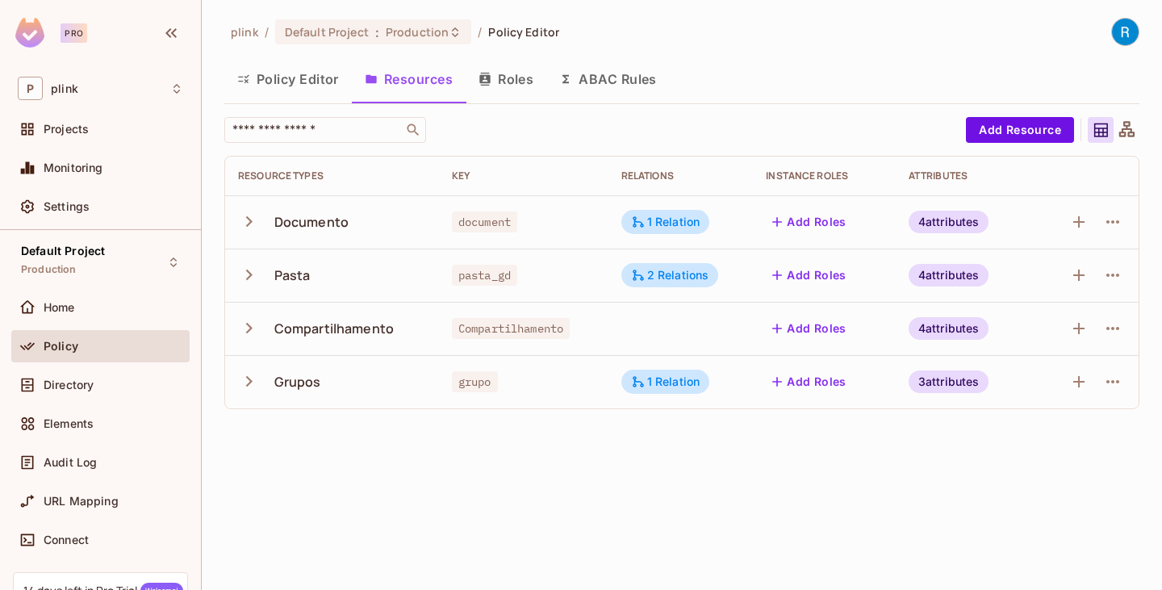
click at [600, 80] on button "ABAC Rules" at bounding box center [609, 79] width 124 height 40
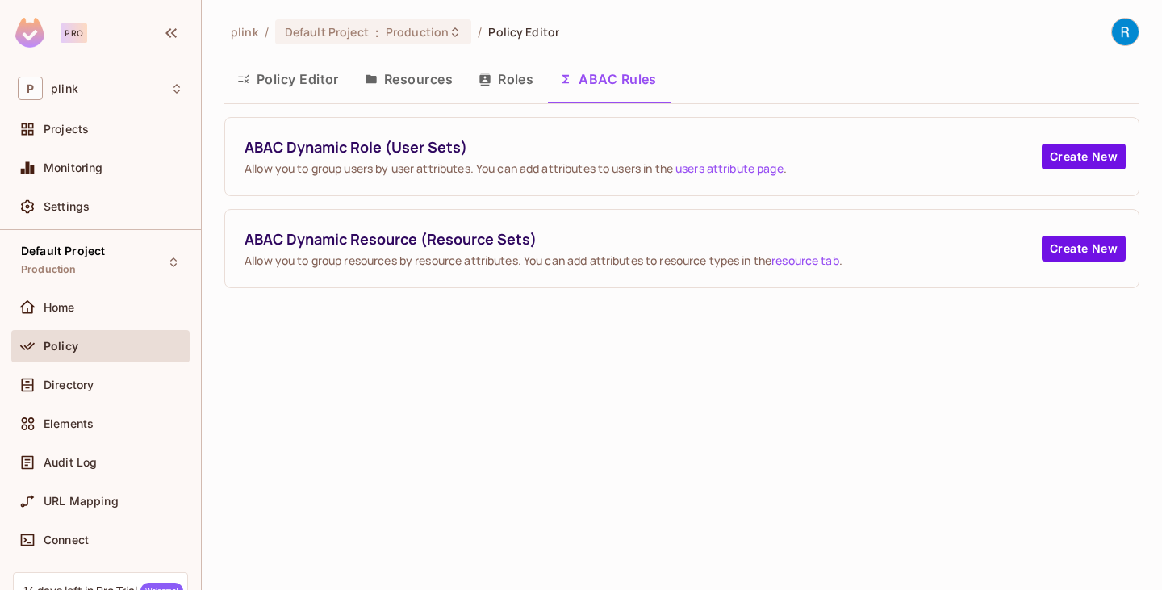
click at [411, 86] on button "Resources" at bounding box center [409, 79] width 114 height 40
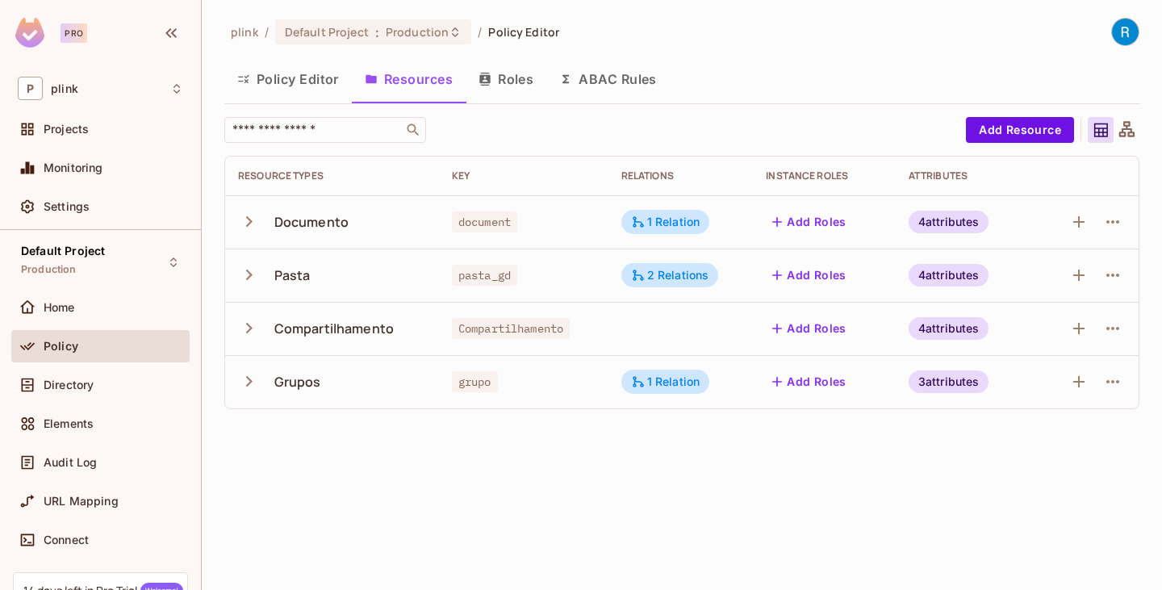
click at [490, 79] on icon "button" at bounding box center [485, 79] width 10 height 13
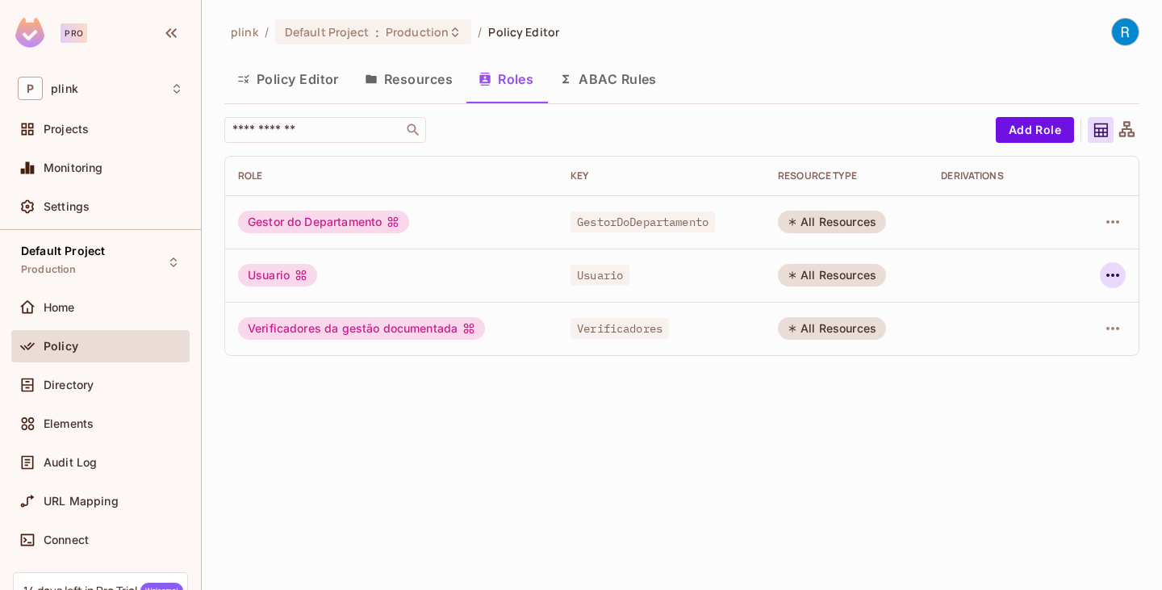
click at [1107, 274] on icon "button" at bounding box center [1113, 275] width 19 height 19
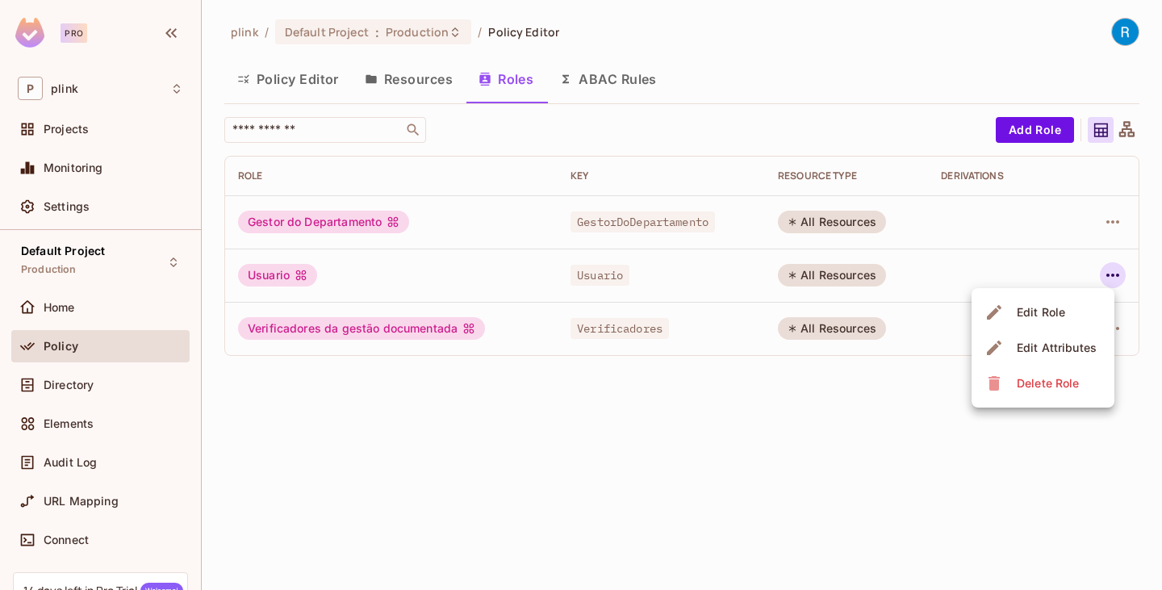
click at [1045, 377] on div "Delete Role" at bounding box center [1048, 383] width 62 height 16
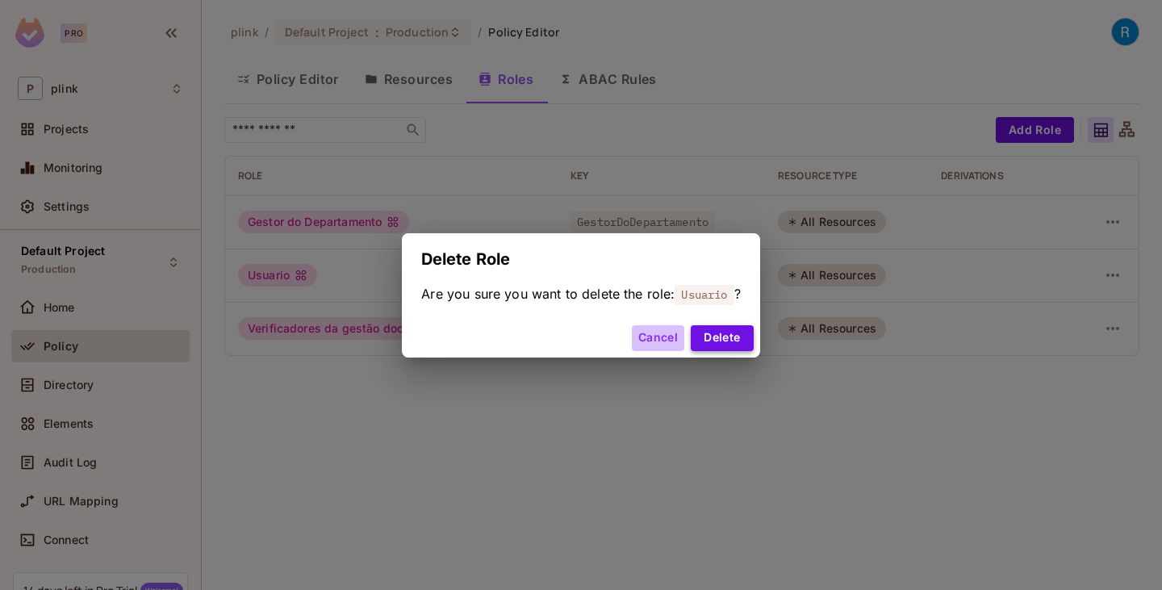
drag, startPoint x: 672, startPoint y: 336, endPoint x: 755, endPoint y: 344, distance: 82.7
click at [672, 337] on button "Cancel" at bounding box center [658, 338] width 52 height 26
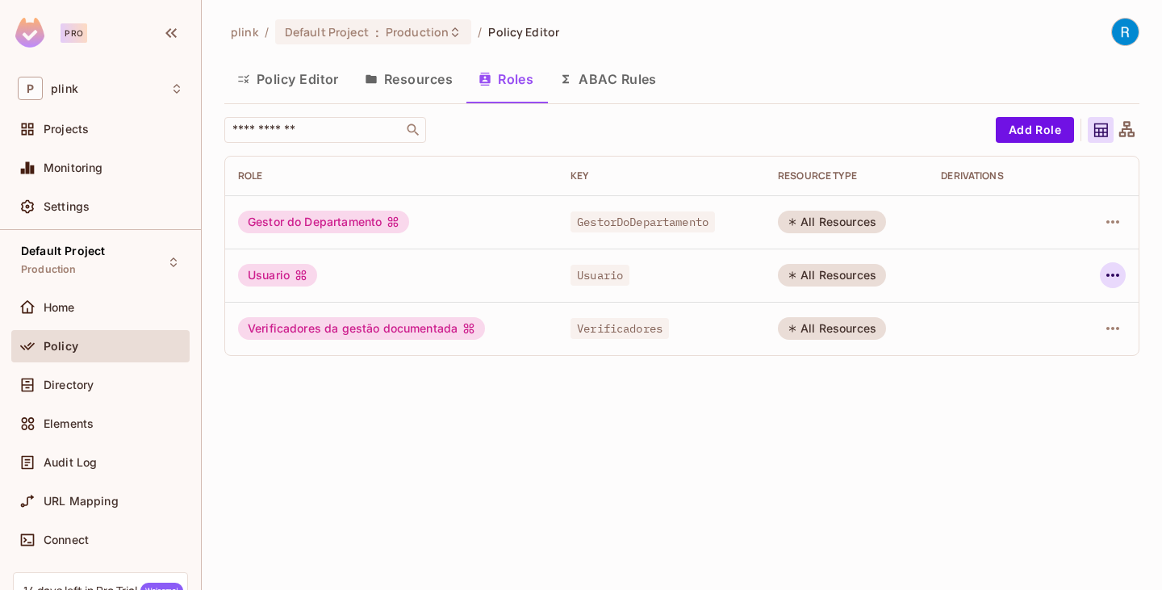
click at [1118, 271] on icon "button" at bounding box center [1113, 275] width 19 height 19
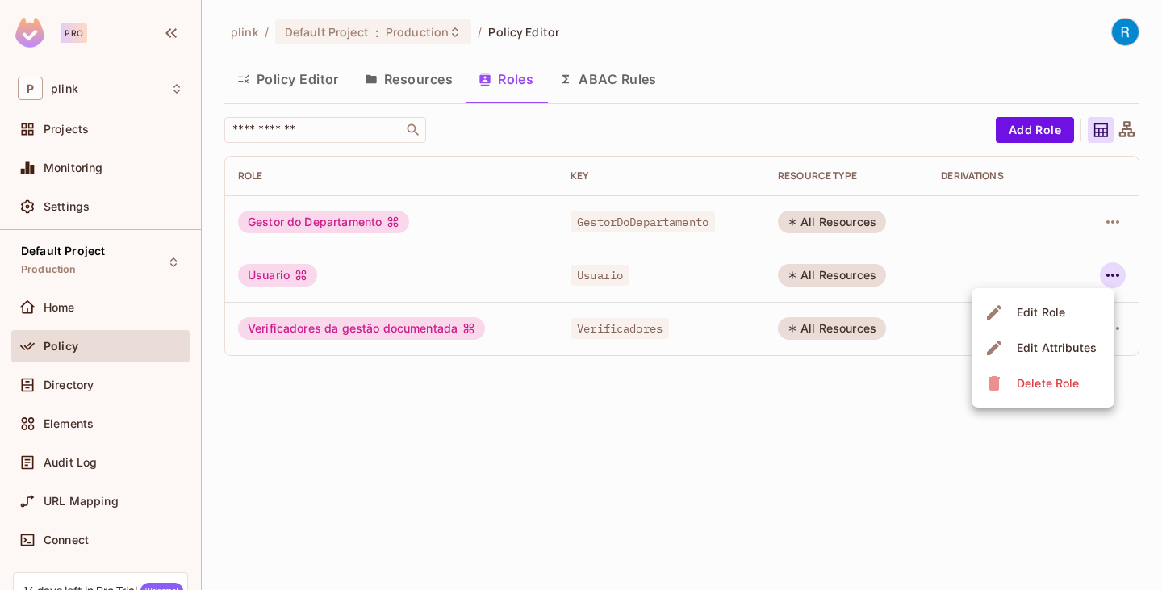
click at [1038, 350] on div "Edit Attributes" at bounding box center [1057, 348] width 80 height 16
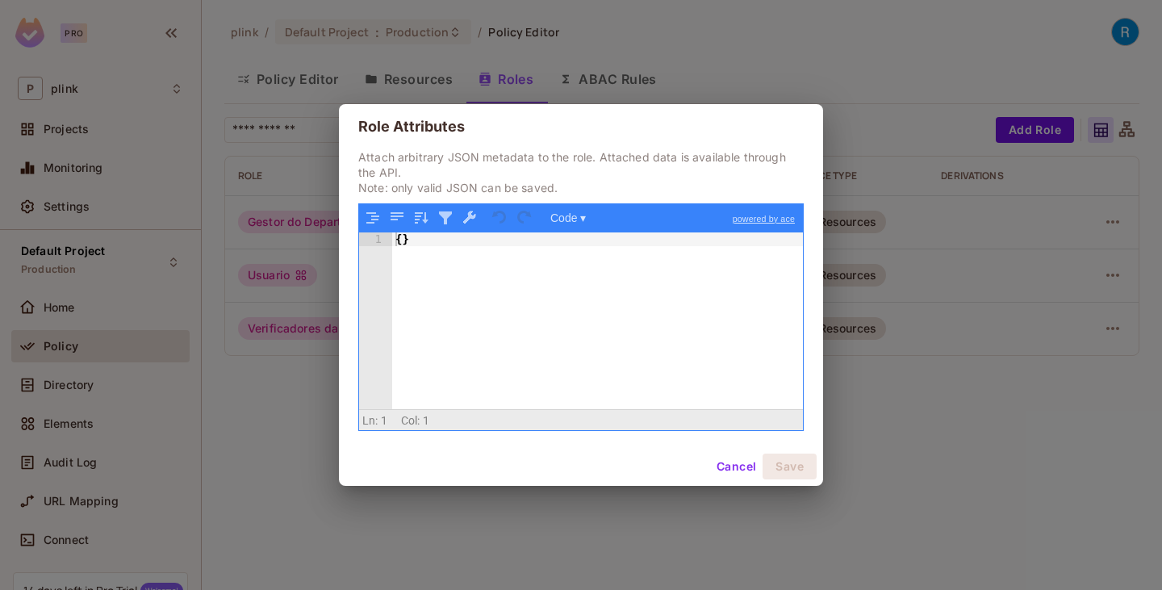
click at [721, 471] on button "Cancel" at bounding box center [736, 467] width 52 height 26
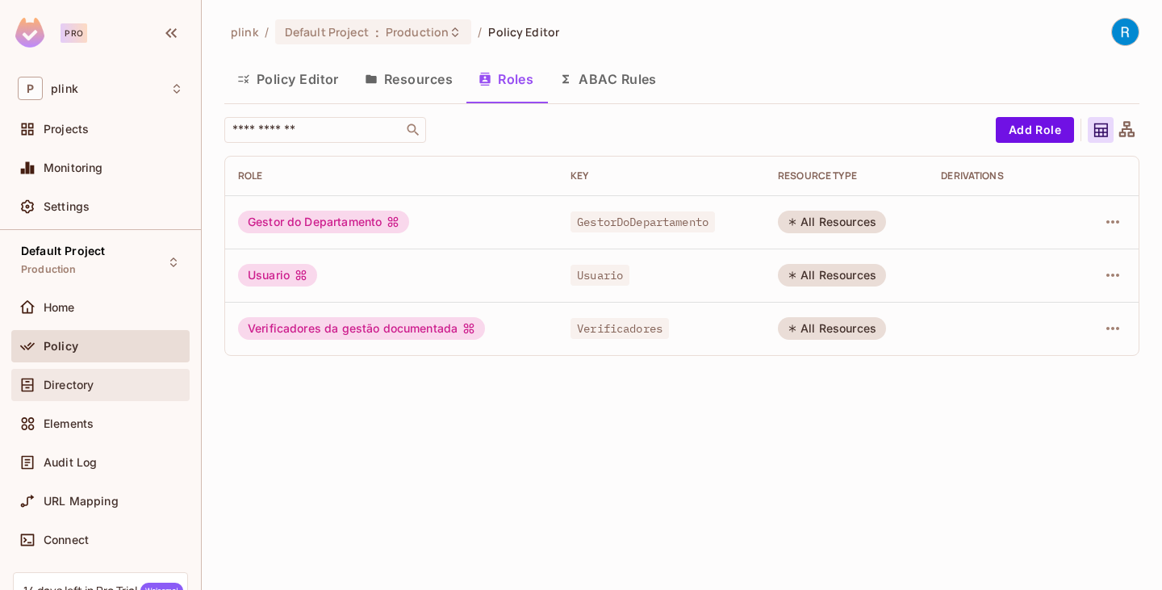
click at [83, 379] on span "Directory" at bounding box center [69, 385] width 50 height 13
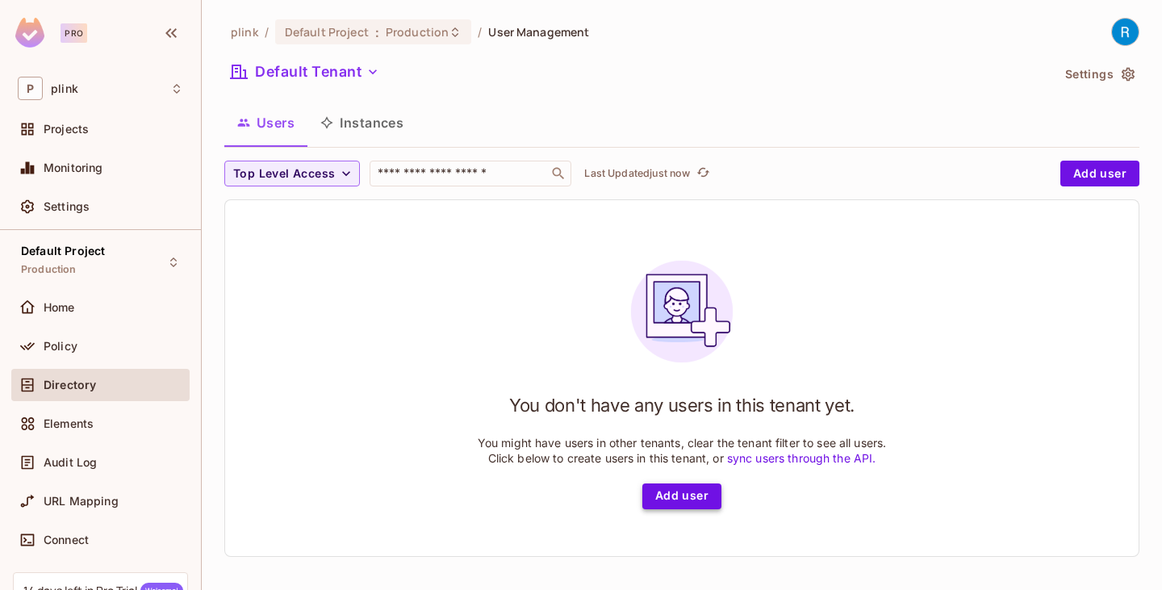
click at [666, 495] on button "Add user" at bounding box center [682, 497] width 79 height 26
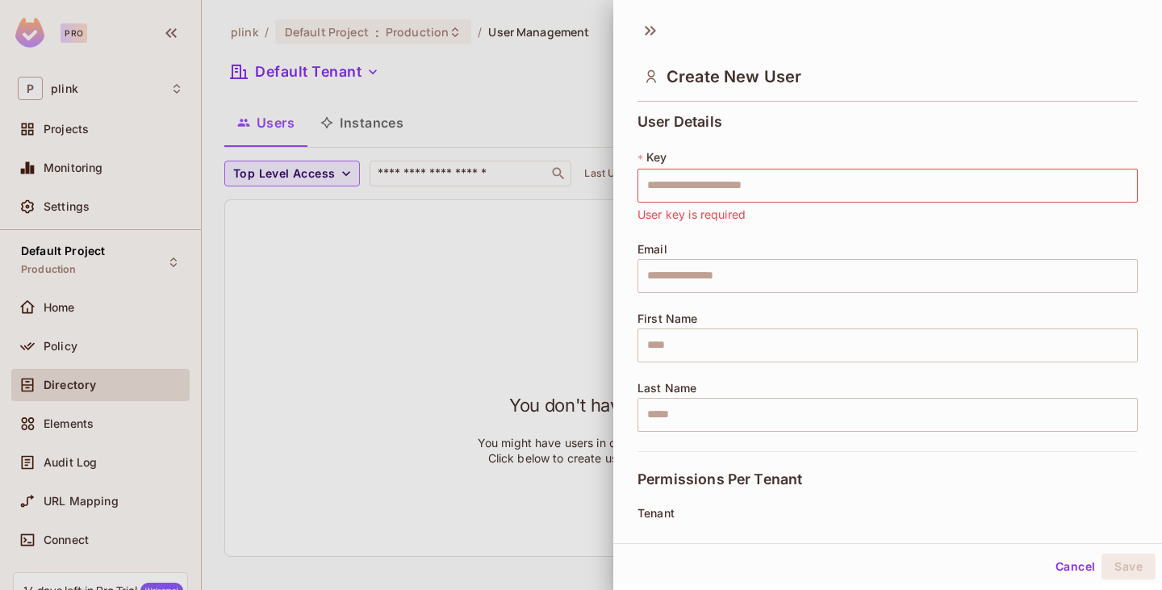
drag, startPoint x: 639, startPoint y: 216, endPoint x: 826, endPoint y: 216, distance: 187.3
click at [686, 192] on input "text" at bounding box center [888, 186] width 501 height 34
click at [648, 232] on div "User Details * Key ​ User key is required Email ​ First Name ​ Last Name ​" at bounding box center [888, 282] width 501 height 337
click at [666, 199] on input "text" at bounding box center [888, 186] width 501 height 34
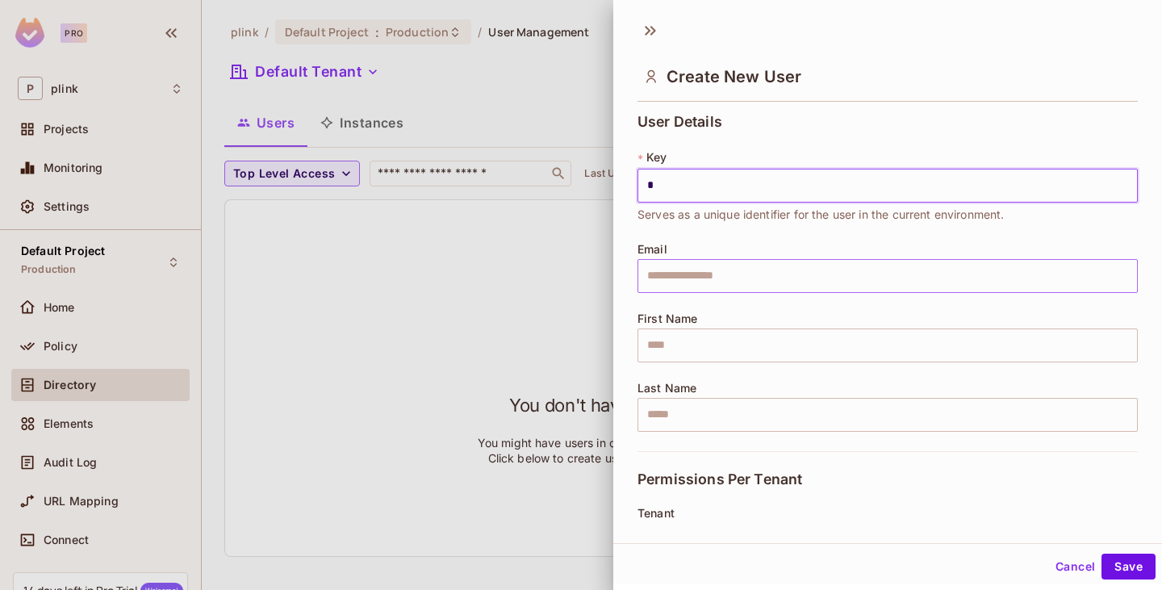
type input "*"
click at [685, 272] on input "text" at bounding box center [888, 276] width 501 height 34
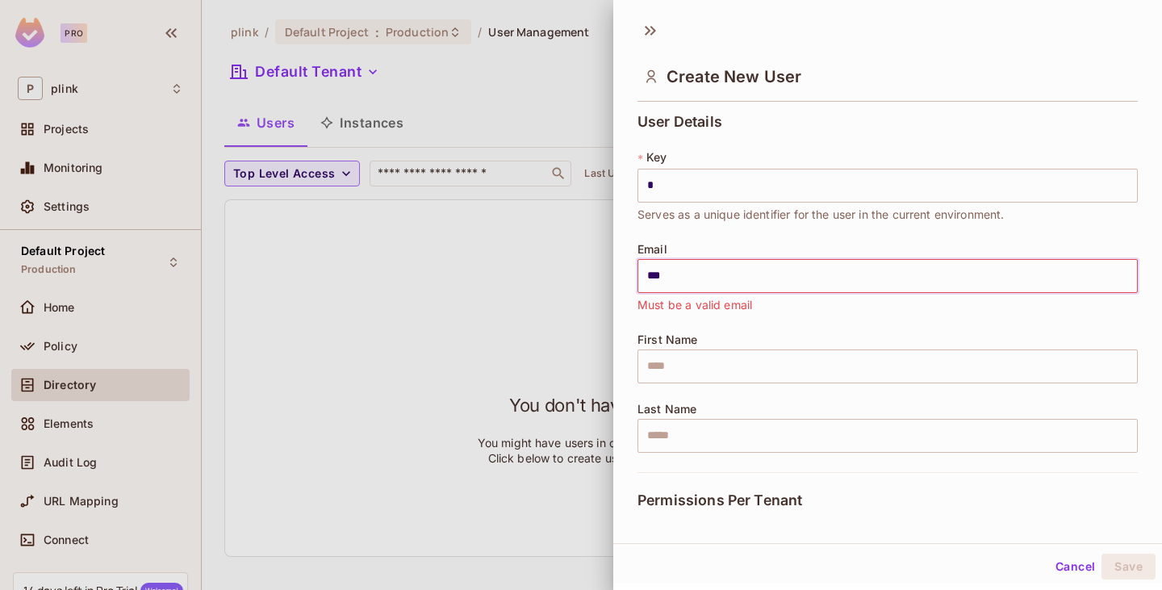
type input "**********"
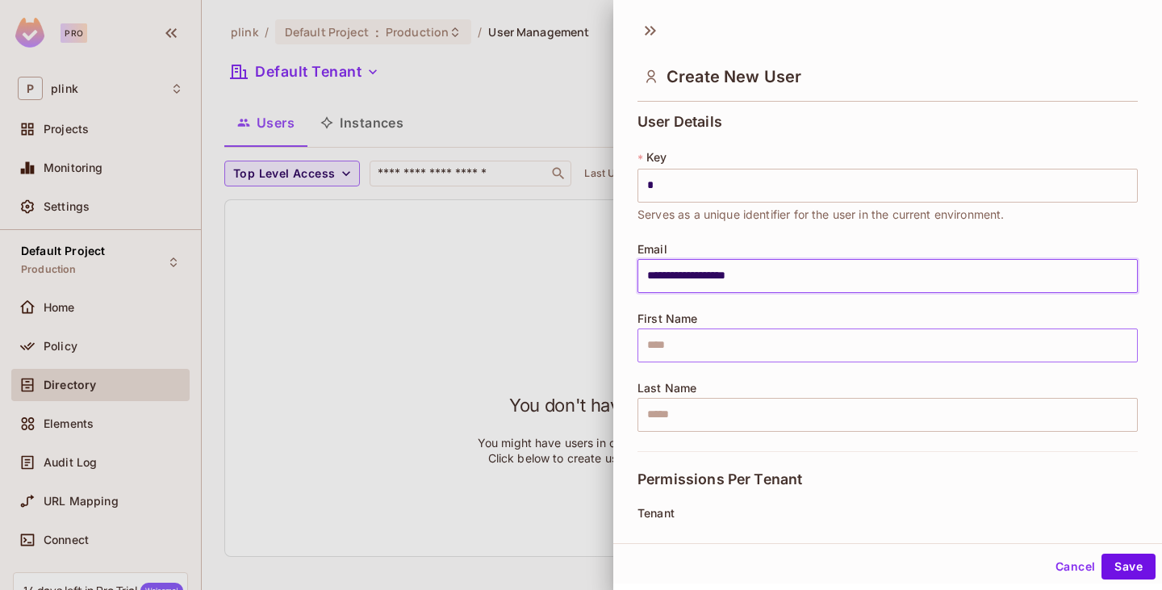
click at [688, 337] on input "text" at bounding box center [888, 346] width 501 height 34
type input "*******"
type input "********"
drag, startPoint x: 697, startPoint y: 342, endPoint x: 649, endPoint y: 342, distance: 48.4
click at [649, 342] on input "*******" at bounding box center [888, 346] width 501 height 34
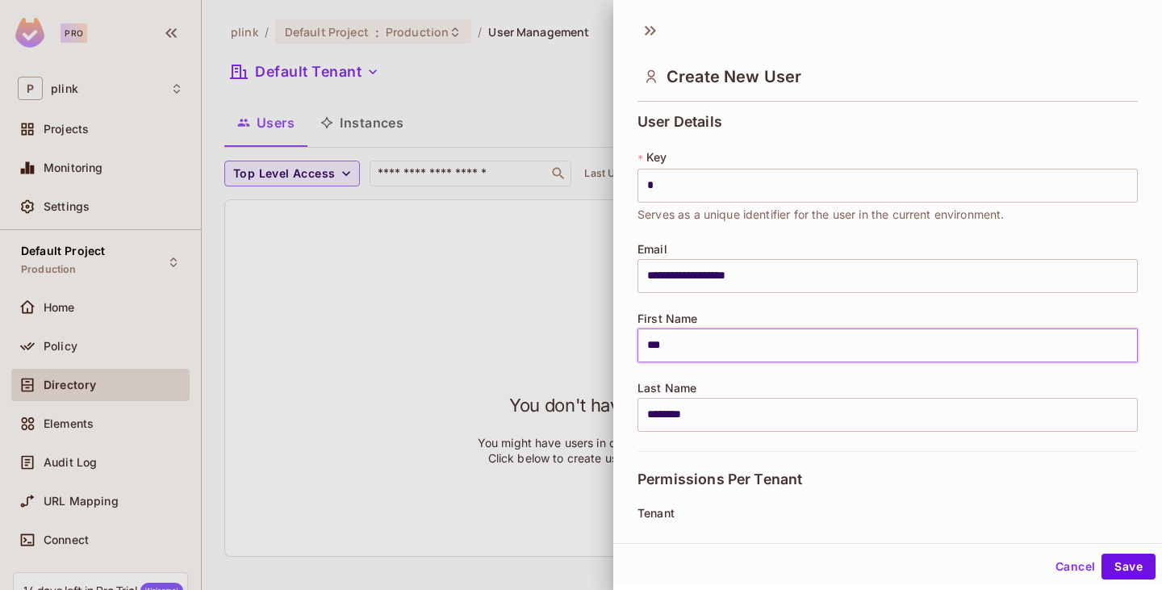
click at [693, 349] on input "***" at bounding box center [888, 346] width 501 height 34
drag, startPoint x: 680, startPoint y: 346, endPoint x: 657, endPoint y: 346, distance: 22.6
click at [657, 346] on input "***" at bounding box center [888, 346] width 501 height 34
click at [676, 343] on input "***" at bounding box center [888, 346] width 501 height 34
drag, startPoint x: 653, startPoint y: 346, endPoint x: 637, endPoint y: 345, distance: 16.2
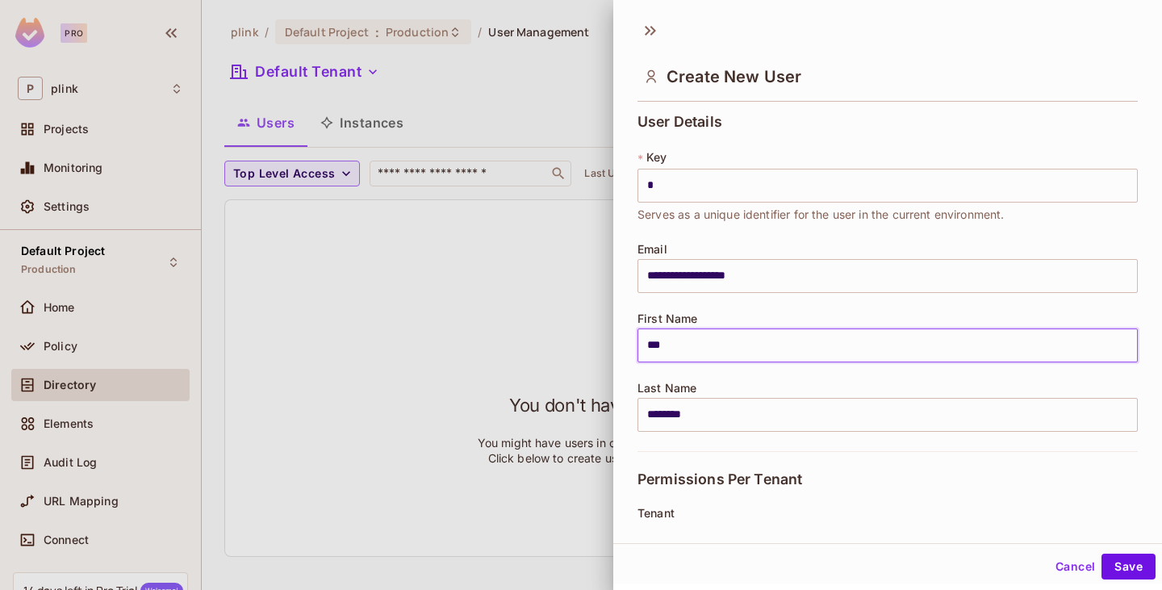
click at [637, 345] on div "**********" at bounding box center [888, 313] width 549 height 413
type input "****"
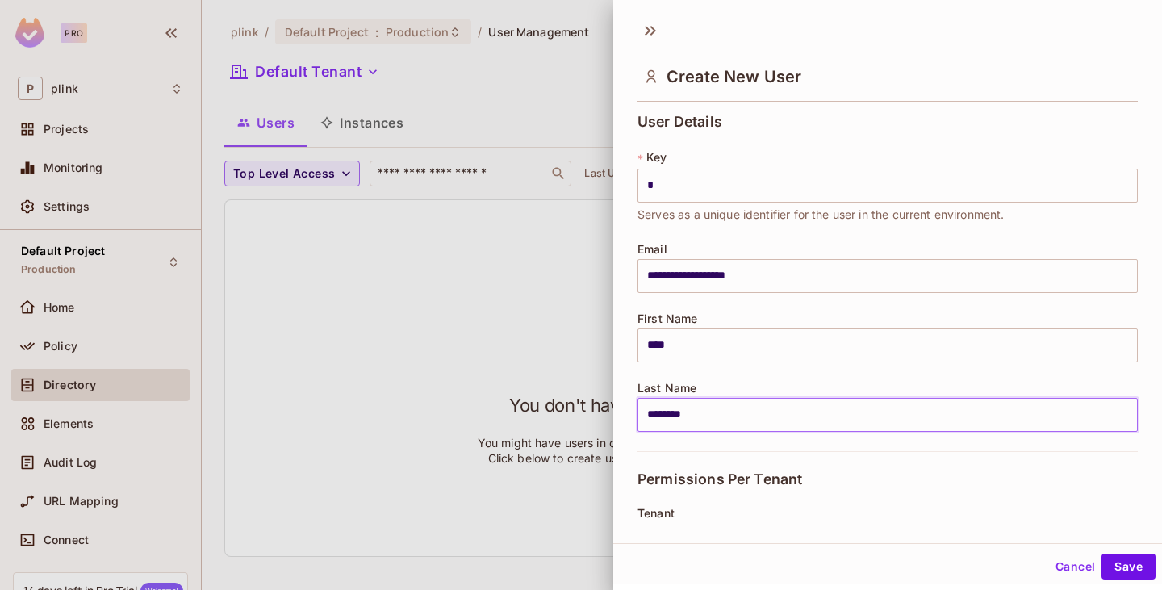
click at [714, 413] on input "********" at bounding box center [888, 415] width 501 height 34
drag, startPoint x: 714, startPoint y: 413, endPoint x: 629, endPoint y: 408, distance: 85.7
click at [629, 409] on div "**********" at bounding box center [888, 313] width 549 height 413
type input "*****"
click at [777, 468] on div "Permissions Per Tenant" at bounding box center [888, 479] width 501 height 56
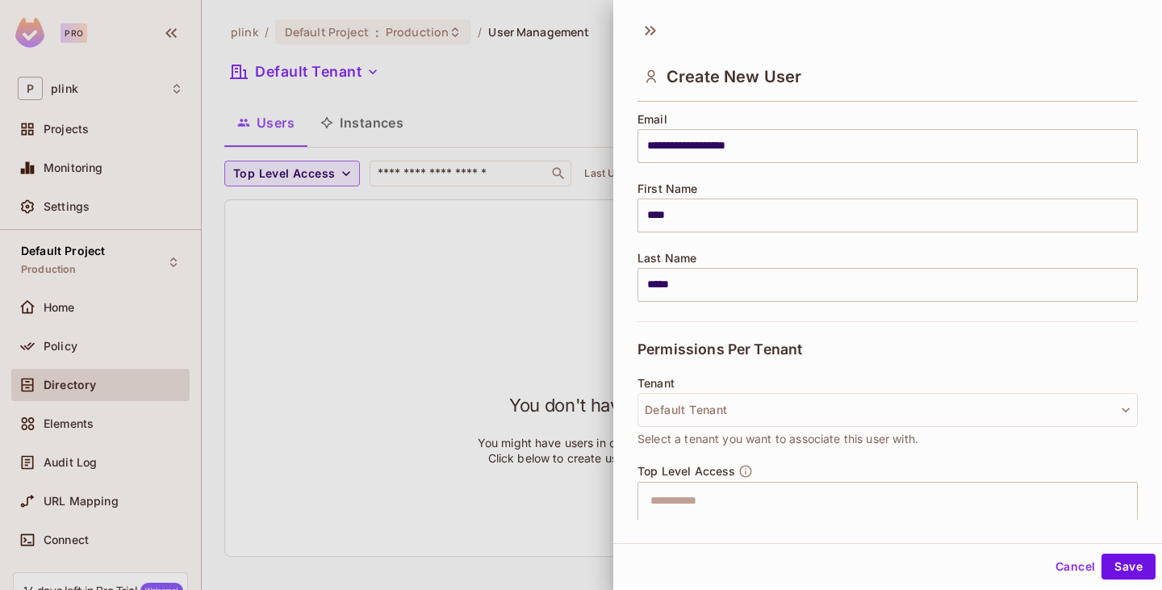
scroll to position [161, 0]
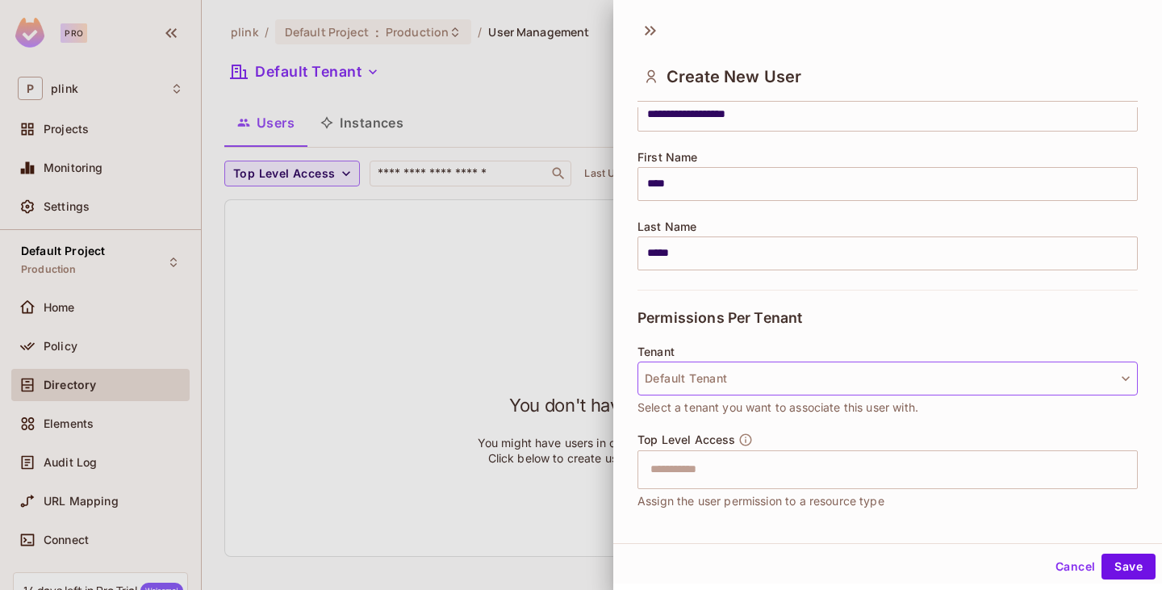
click at [824, 383] on button "Default Tenant" at bounding box center [888, 379] width 501 height 34
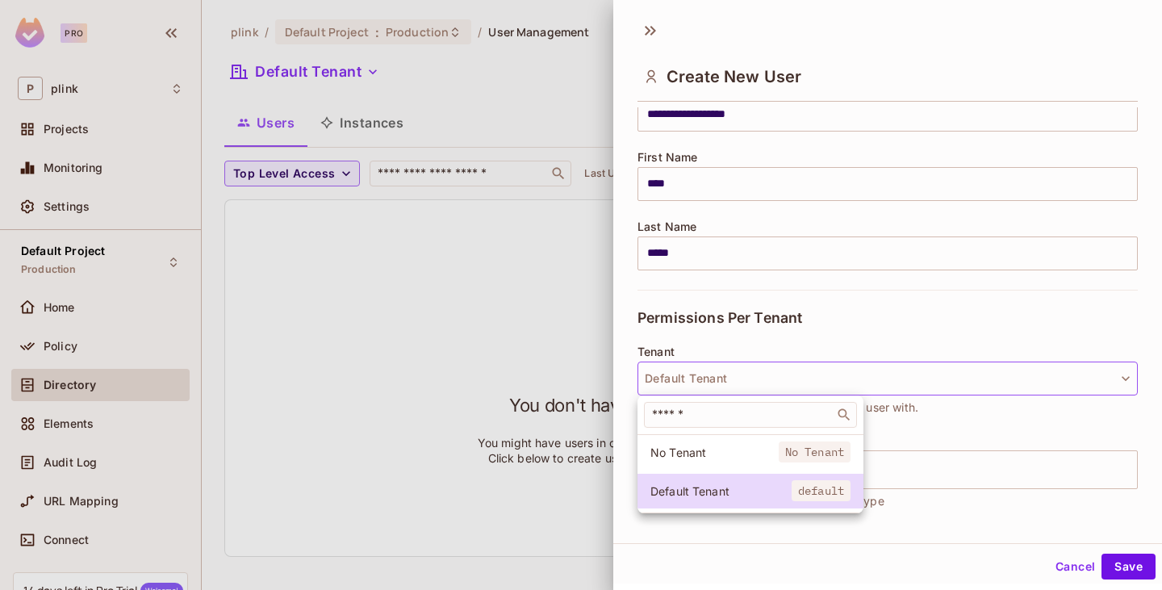
click at [904, 316] on div at bounding box center [581, 295] width 1162 height 590
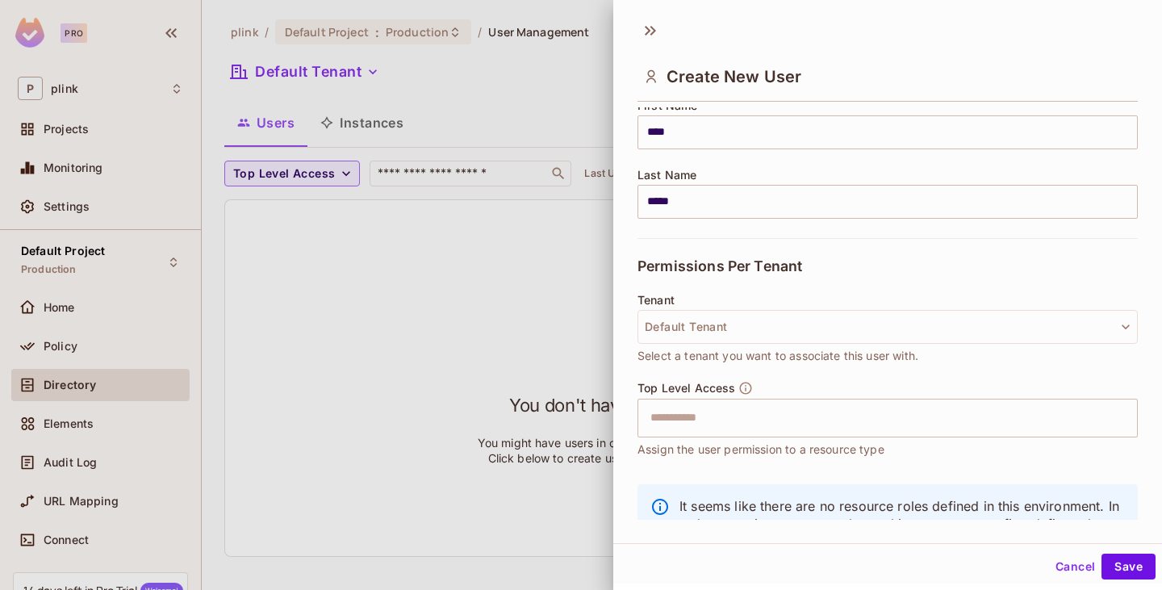
scroll to position [242, 0]
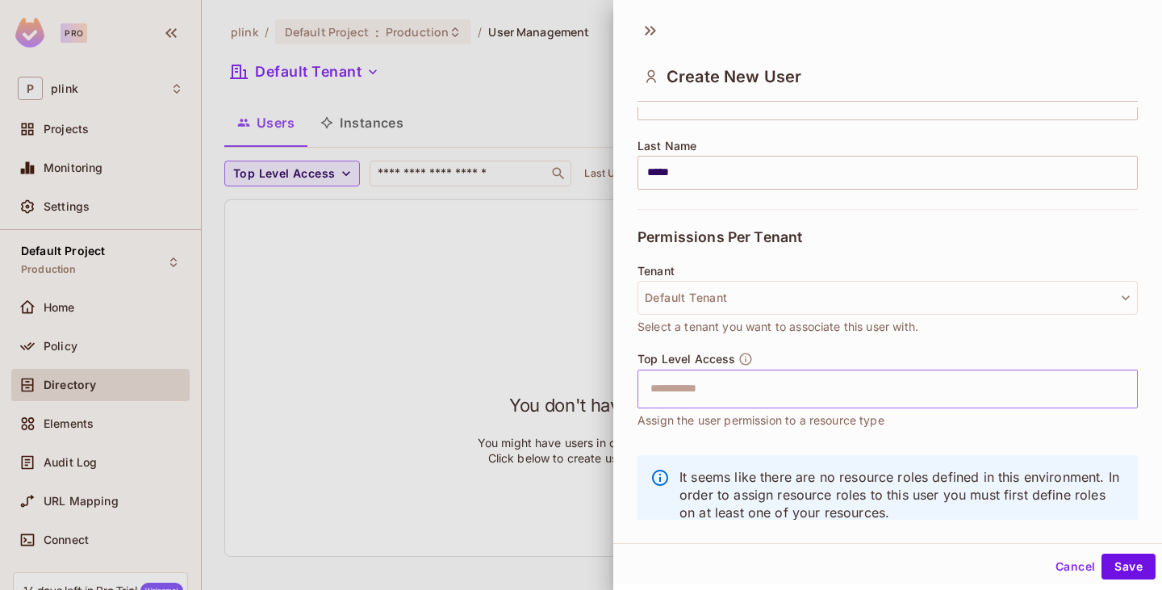
click at [840, 387] on input "text" at bounding box center [874, 389] width 466 height 32
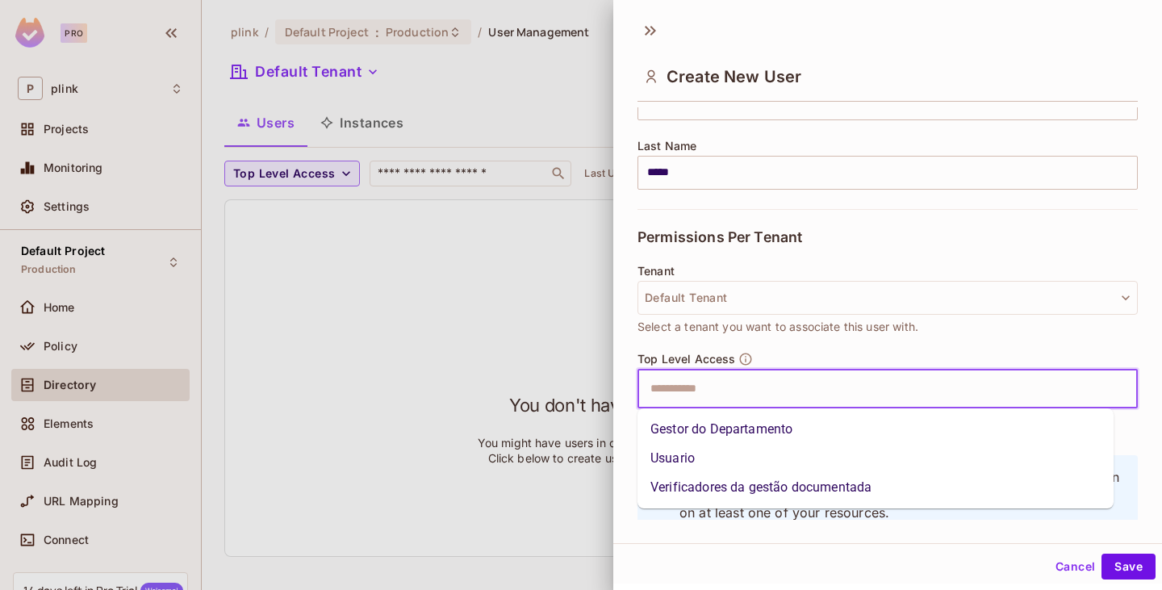
click at [706, 462] on li "Usuario" at bounding box center [876, 458] width 476 height 29
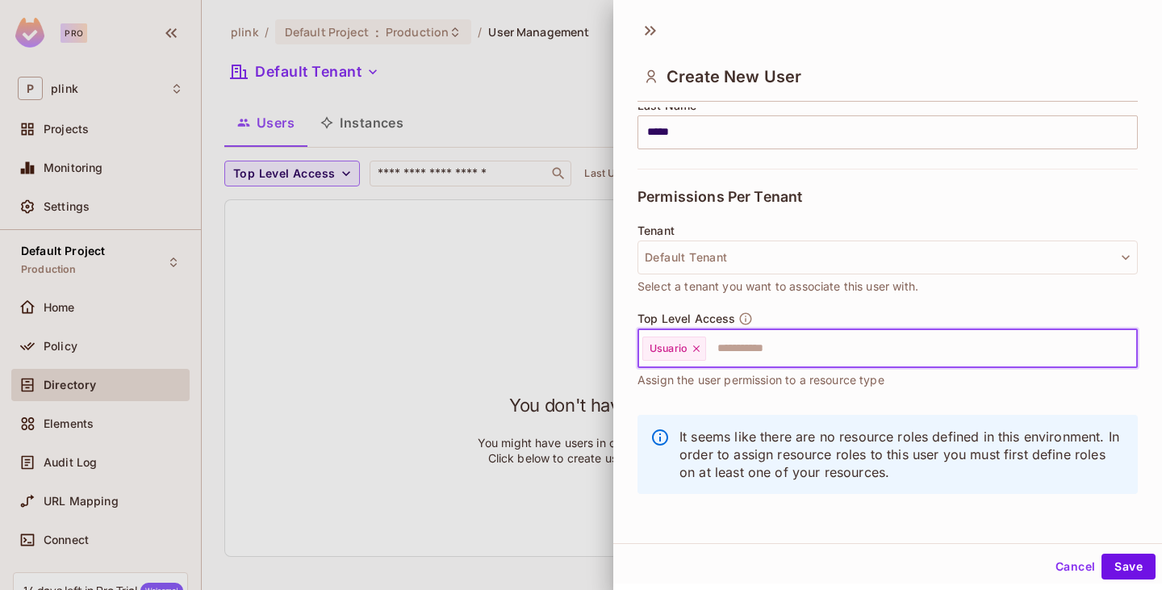
scroll to position [2, 0]
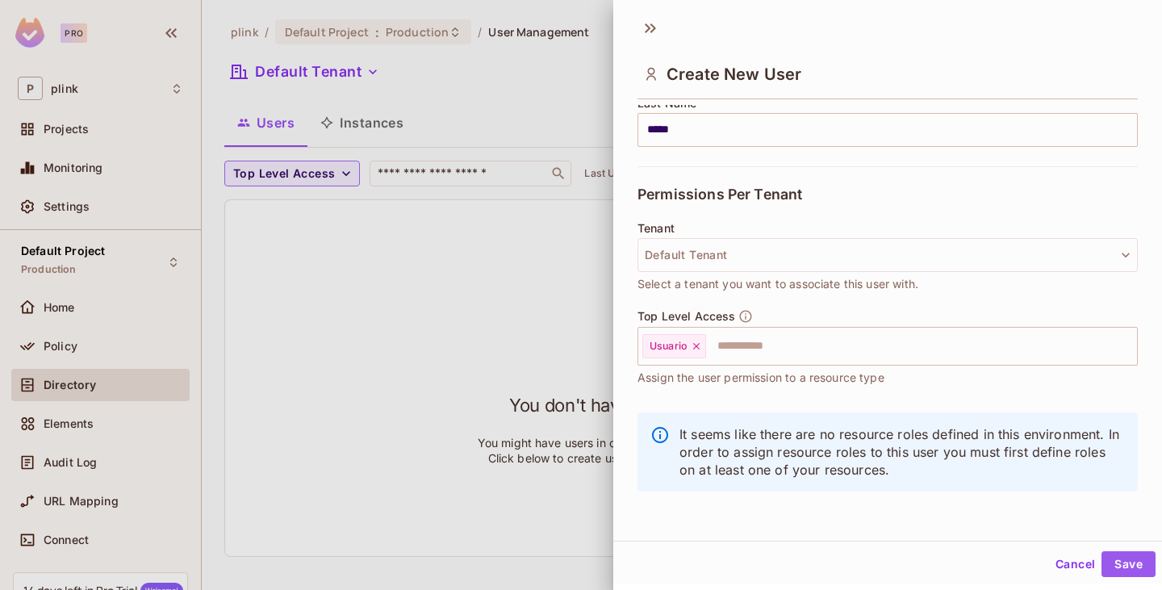
drag, startPoint x: 1112, startPoint y: 567, endPoint x: 1012, endPoint y: 519, distance: 111.6
click at [1113, 567] on button "Save" at bounding box center [1129, 564] width 54 height 26
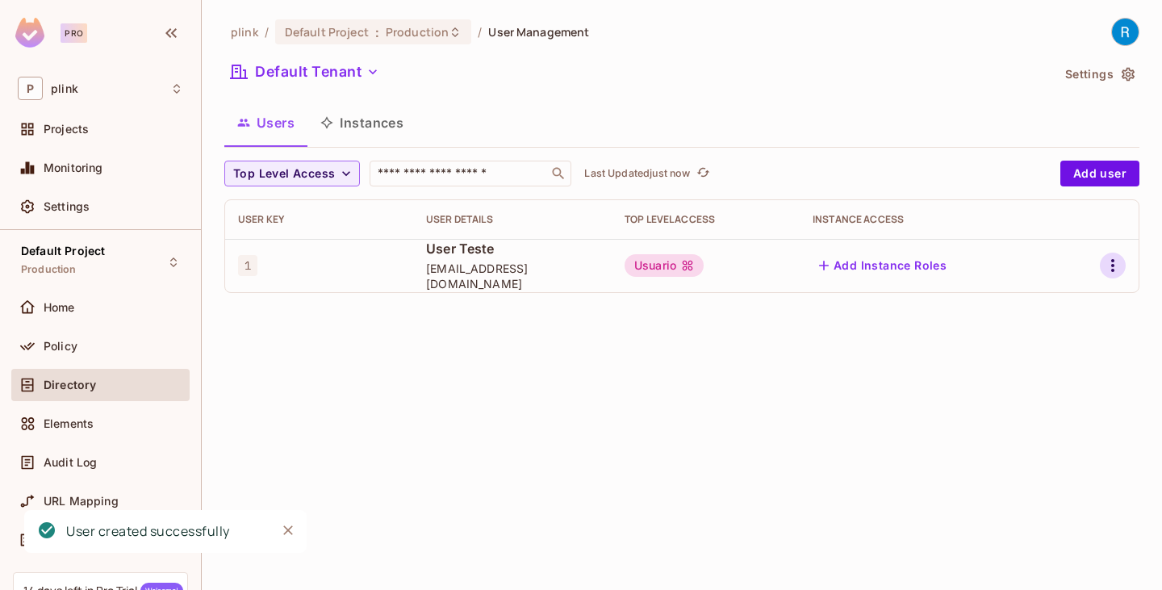
click at [1107, 269] on icon "button" at bounding box center [1113, 265] width 19 height 19
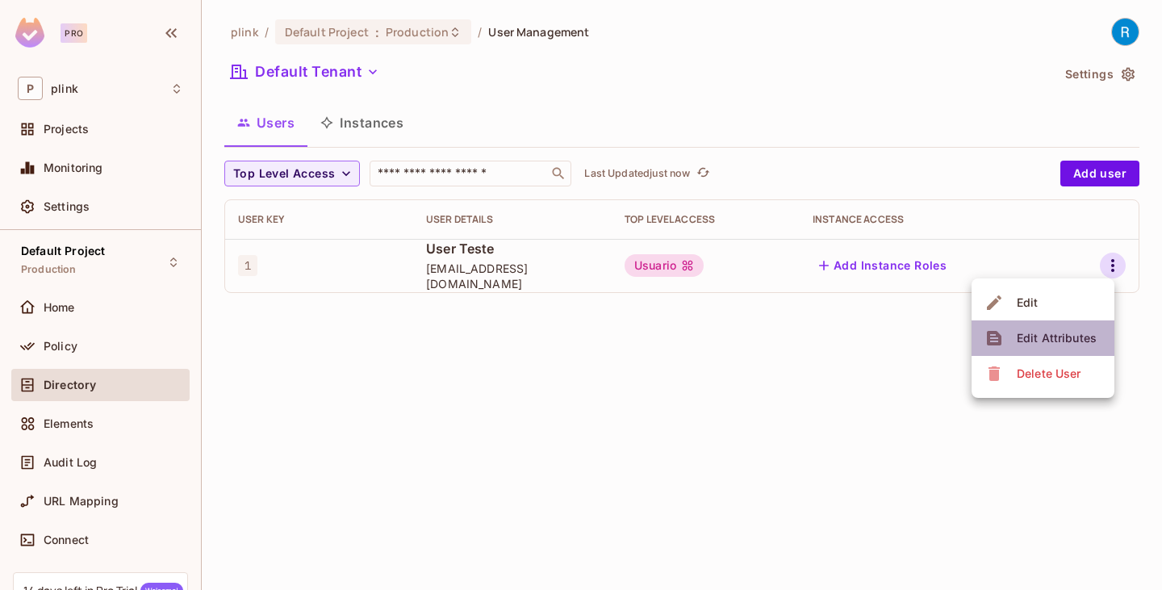
click at [1047, 333] on div "Edit Attributes" at bounding box center [1057, 338] width 80 height 16
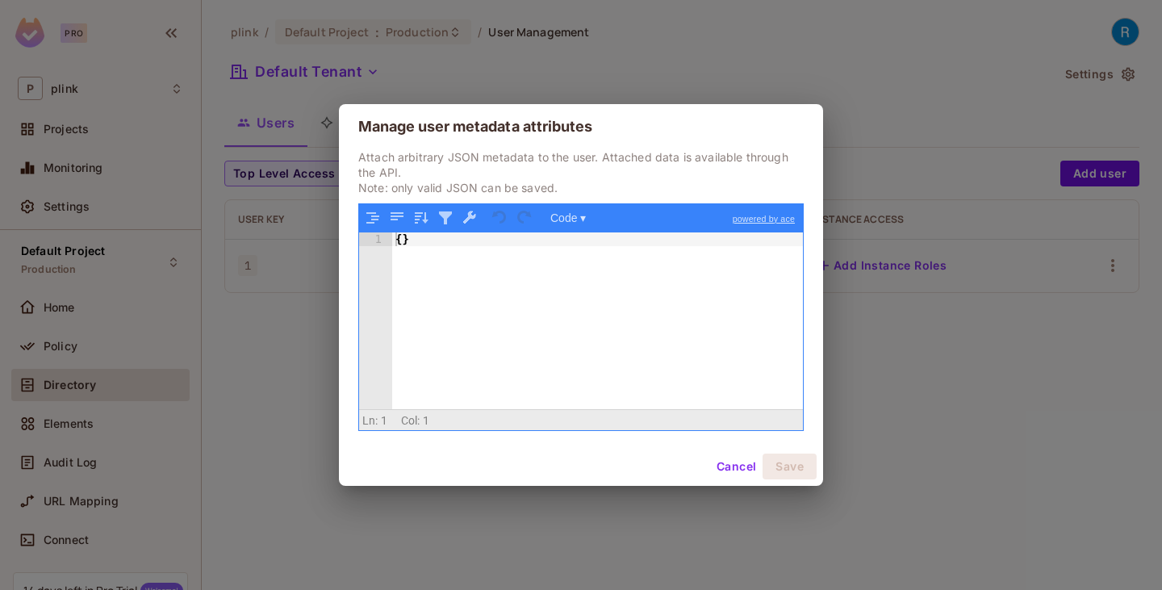
click at [732, 465] on button "Cancel" at bounding box center [736, 467] width 52 height 26
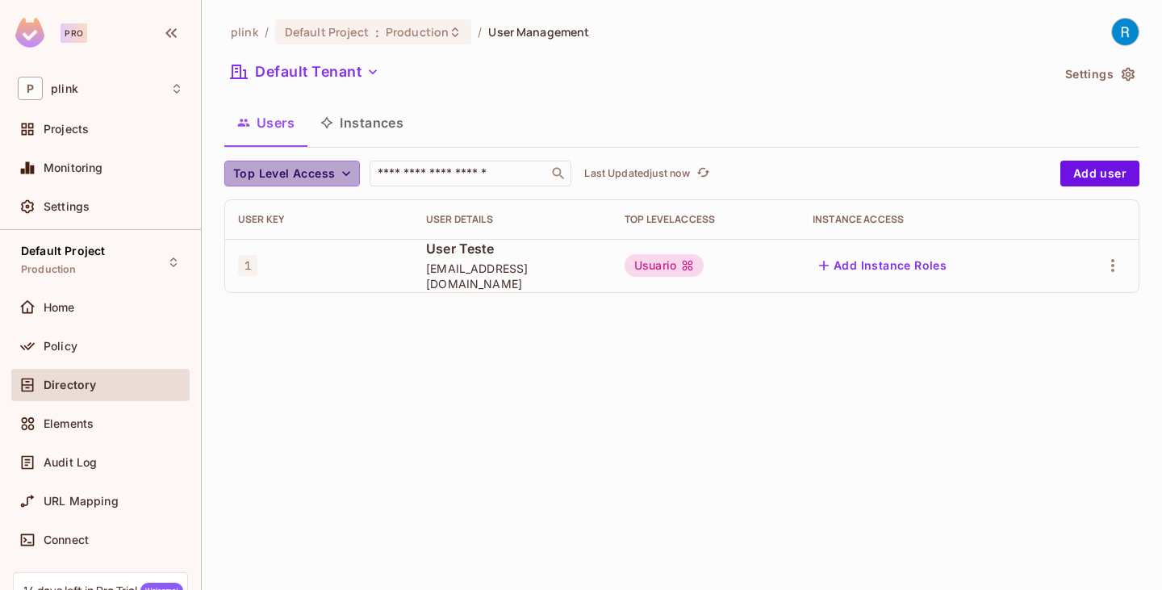
click at [331, 168] on span "Top Level Access" at bounding box center [284, 174] width 102 height 20
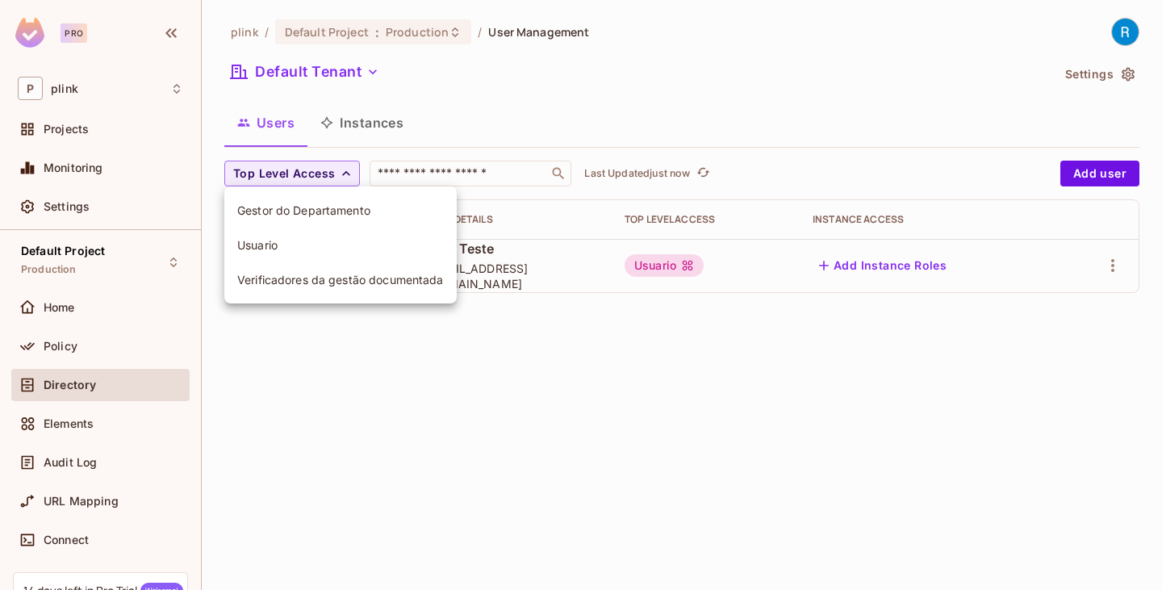
click at [279, 241] on span "Usuario" at bounding box center [340, 244] width 207 height 15
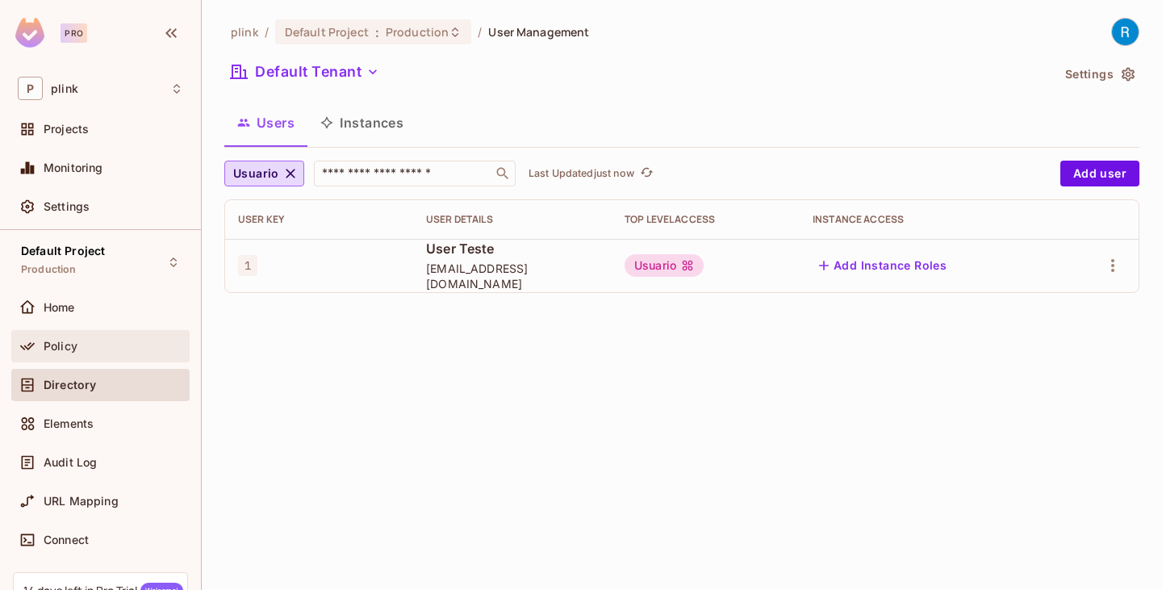
click at [80, 333] on div "Policy" at bounding box center [100, 346] width 178 height 32
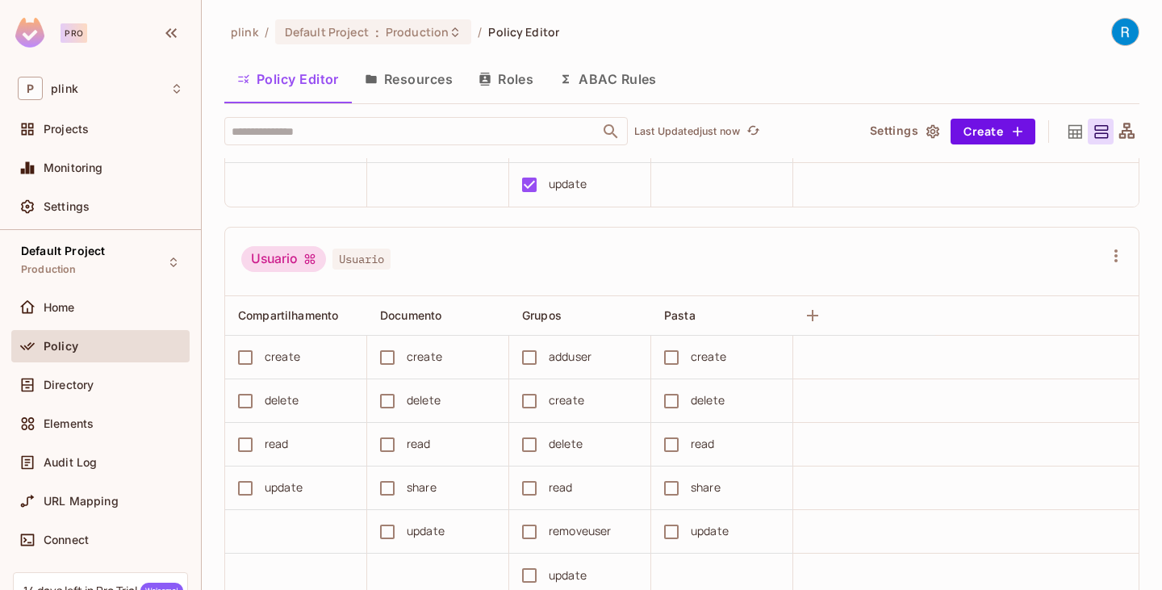
scroll to position [404, 0]
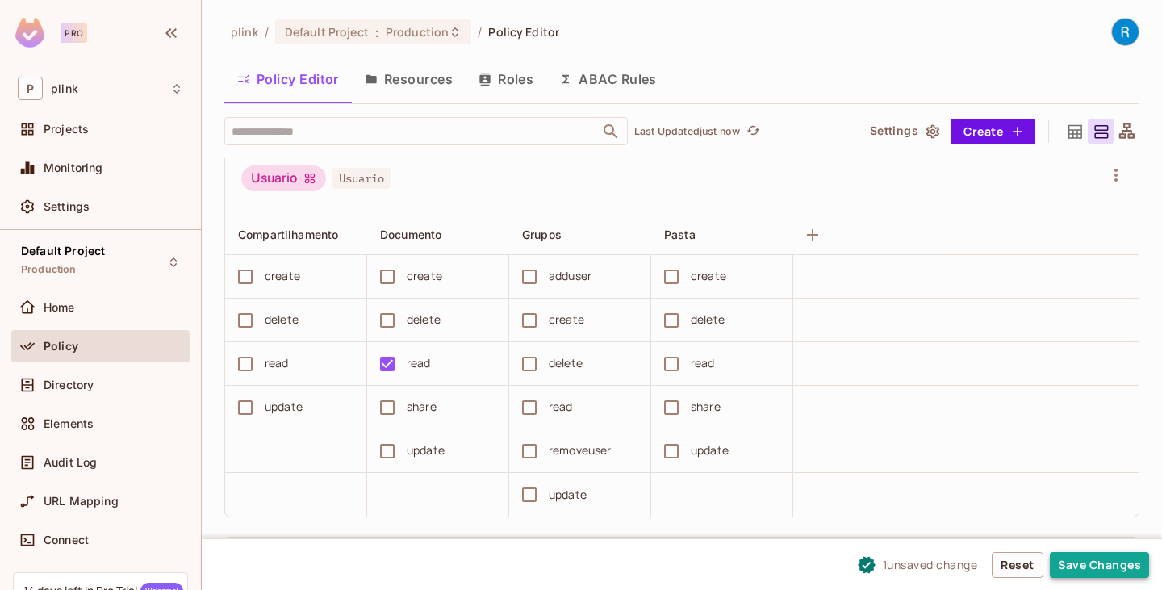
click at [1109, 559] on button "Save Changes" at bounding box center [1099, 565] width 99 height 26
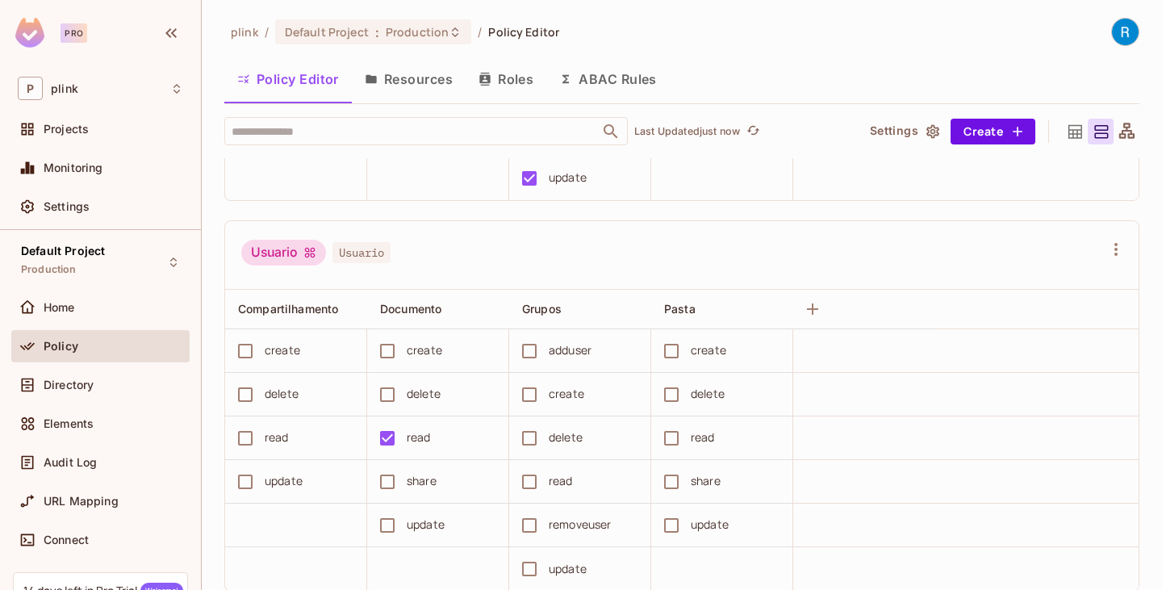
scroll to position [323, 0]
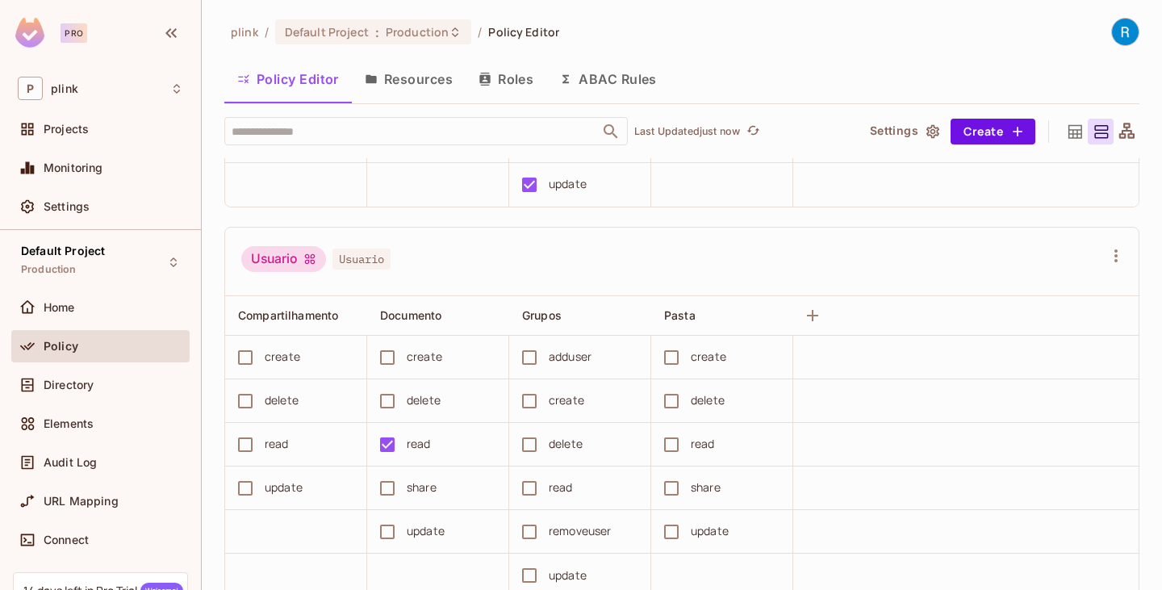
click at [515, 80] on button "Roles" at bounding box center [506, 79] width 81 height 40
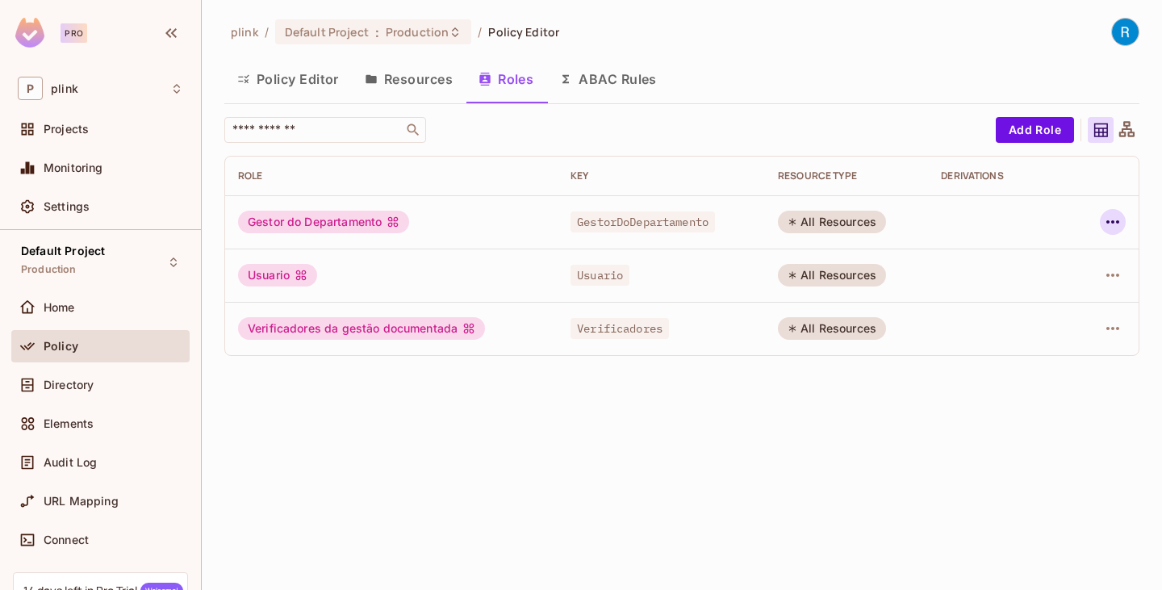
click at [1112, 223] on icon "button" at bounding box center [1113, 221] width 13 height 3
click at [1067, 292] on div "Edit Attributes" at bounding box center [1057, 295] width 80 height 16
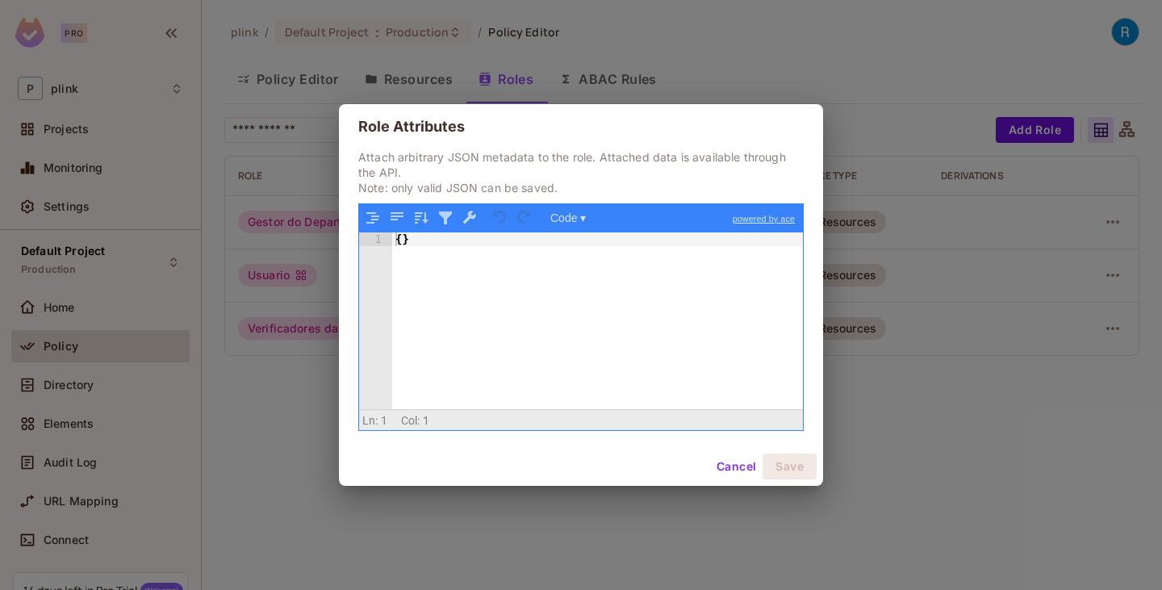
click at [749, 464] on button "Cancel" at bounding box center [736, 467] width 52 height 26
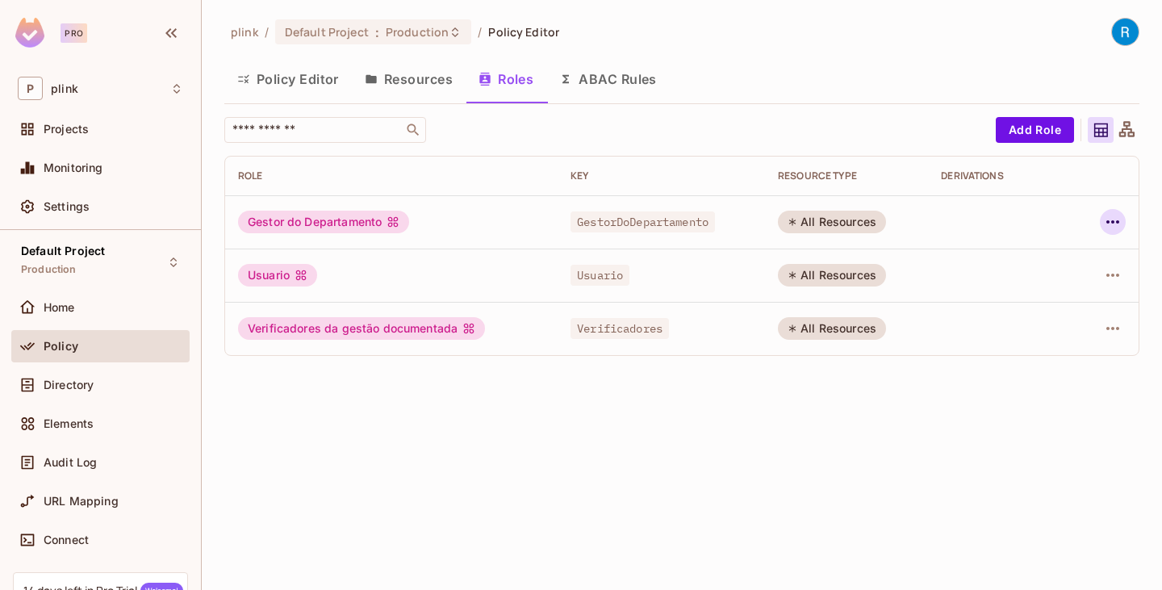
click at [1109, 220] on icon "button" at bounding box center [1113, 221] width 19 height 19
click at [1039, 264] on div "Edit Role" at bounding box center [1041, 259] width 48 height 16
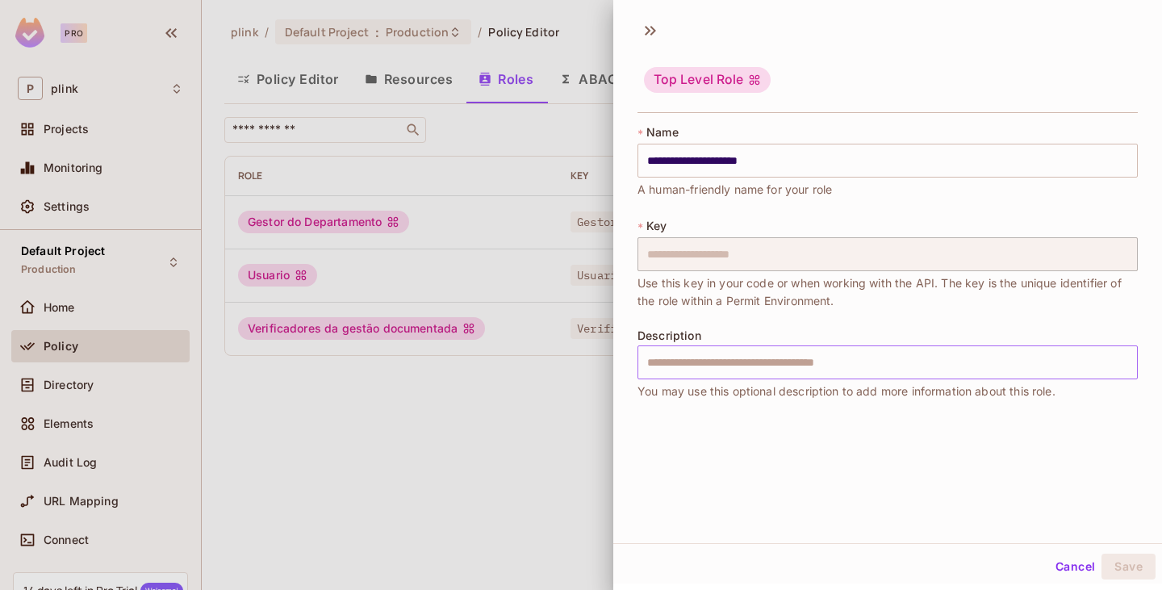
scroll to position [2, 0]
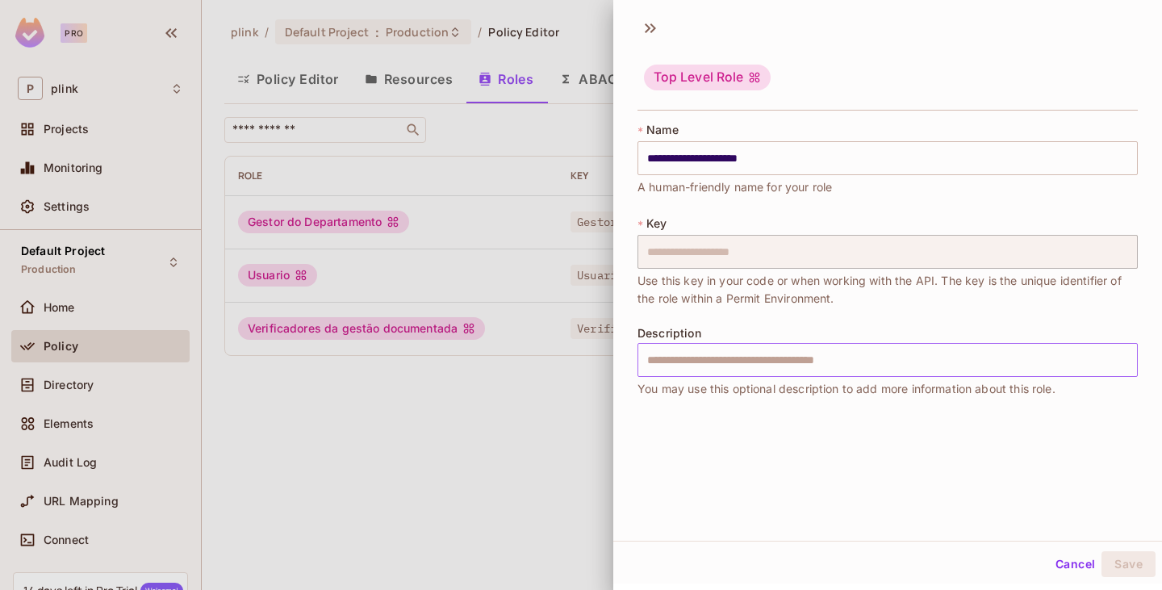
click at [760, 368] on input "text" at bounding box center [888, 360] width 501 height 34
click at [676, 412] on div "**********" at bounding box center [888, 269] width 501 height 295
click at [1074, 558] on button "Cancel" at bounding box center [1075, 564] width 52 height 26
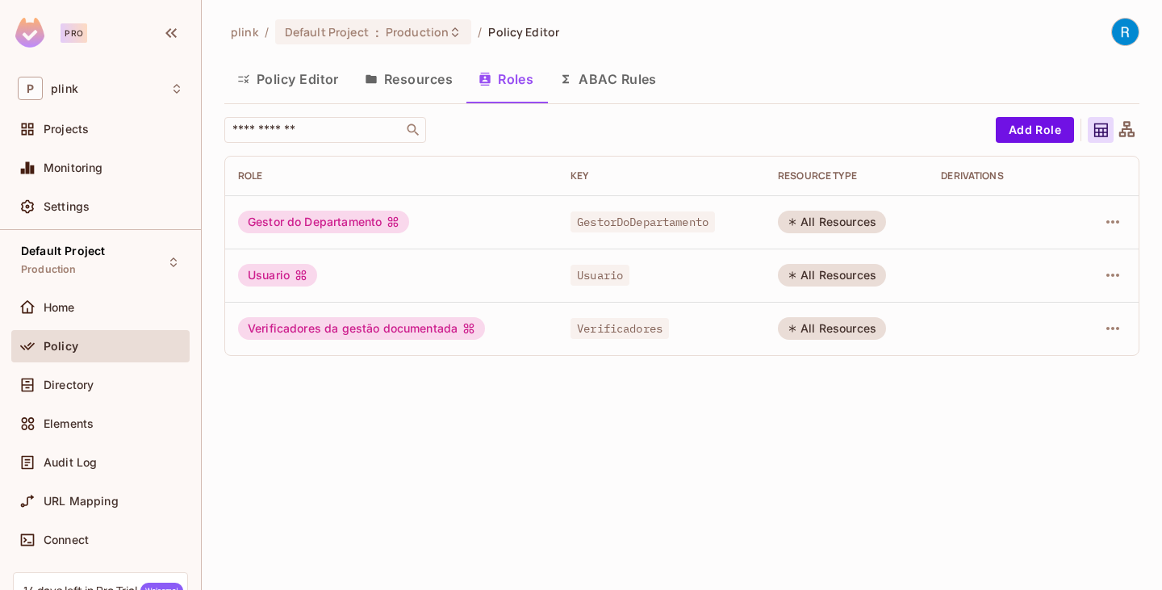
click at [1121, 126] on icon at bounding box center [1127, 130] width 20 height 20
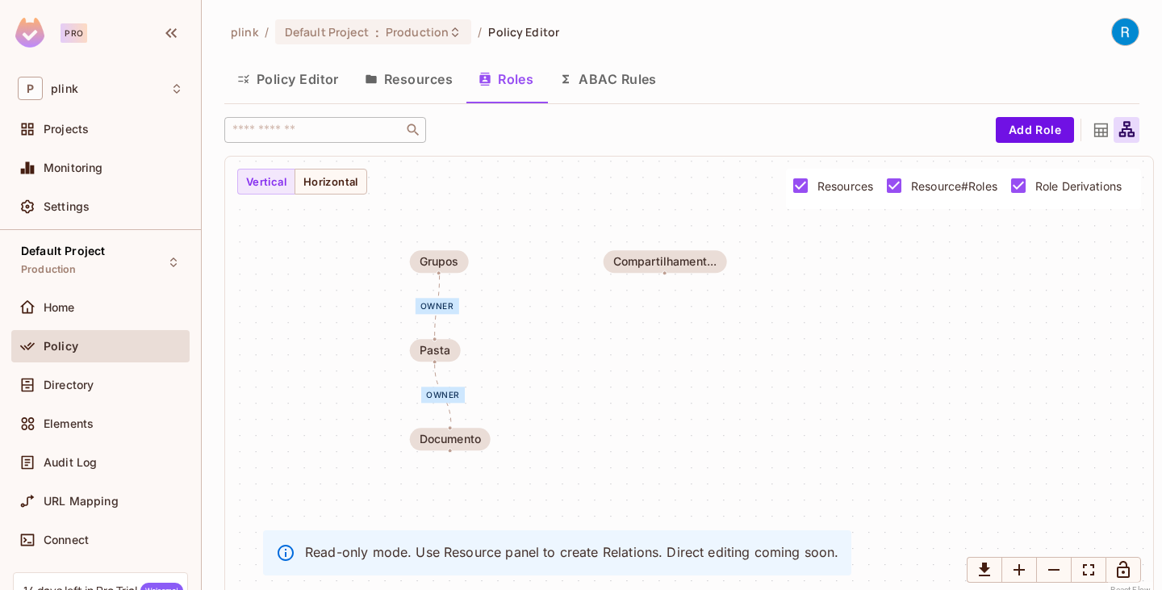
drag, startPoint x: 781, startPoint y: 350, endPoint x: 626, endPoint y: 358, distance: 155.2
click at [626, 358] on div "owner owner Documento Pasta Compartilhament... Grupos" at bounding box center [689, 377] width 928 height 441
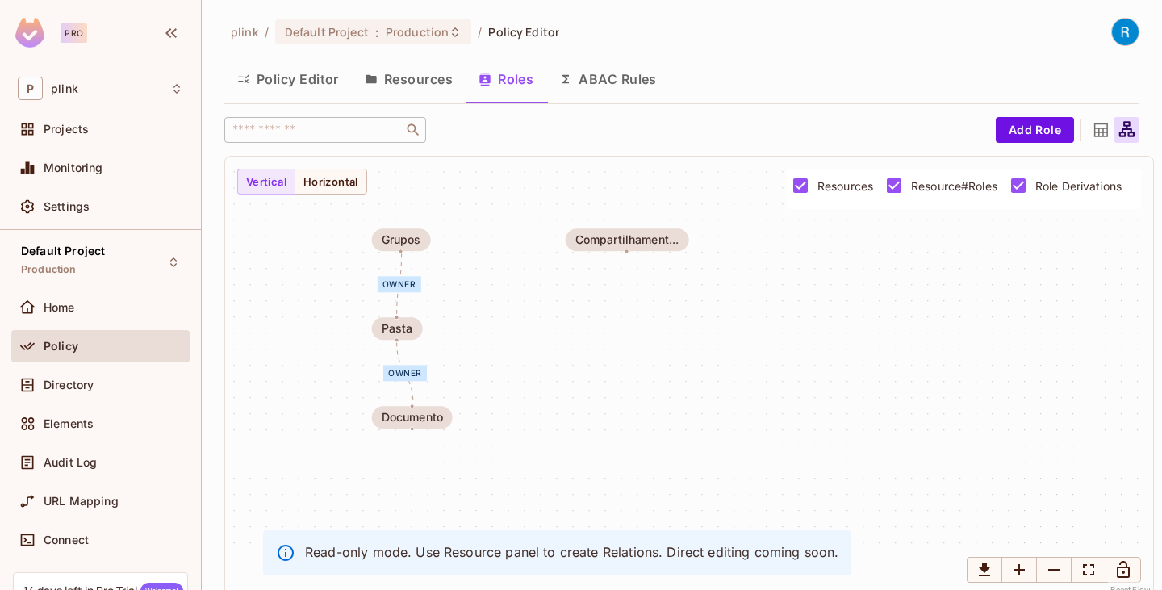
drag, startPoint x: 644, startPoint y: 363, endPoint x: 618, endPoint y: 326, distance: 45.2
click at [609, 339] on div "owner owner Documento Pasta Compartilhament... Grupos" at bounding box center [689, 377] width 928 height 441
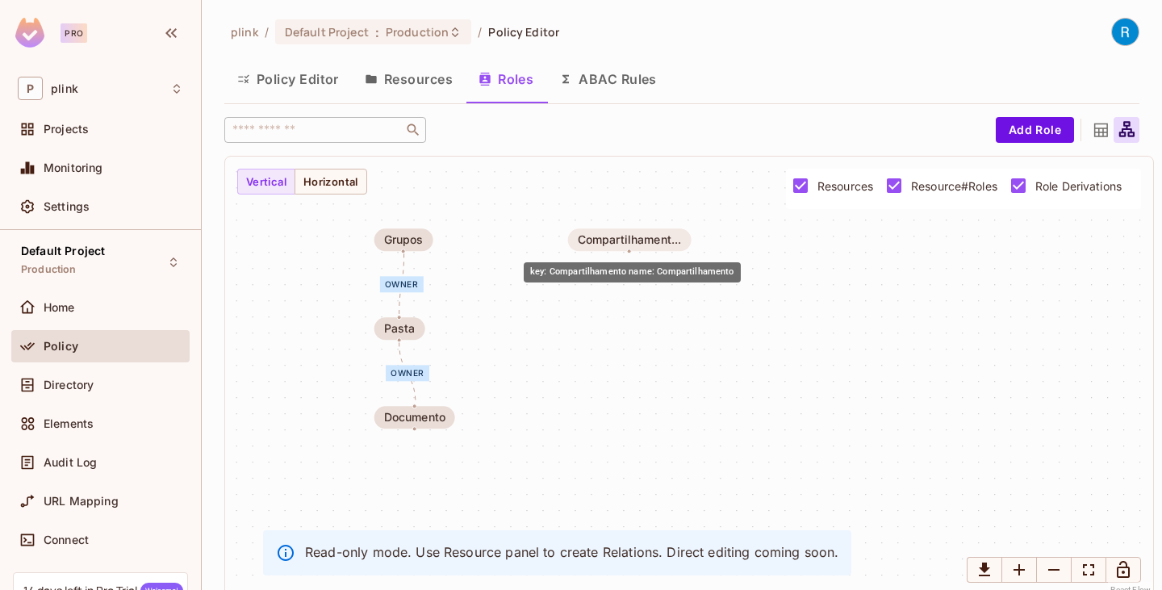
click at [622, 241] on div "Compartilhament..." at bounding box center [630, 239] width 104 height 13
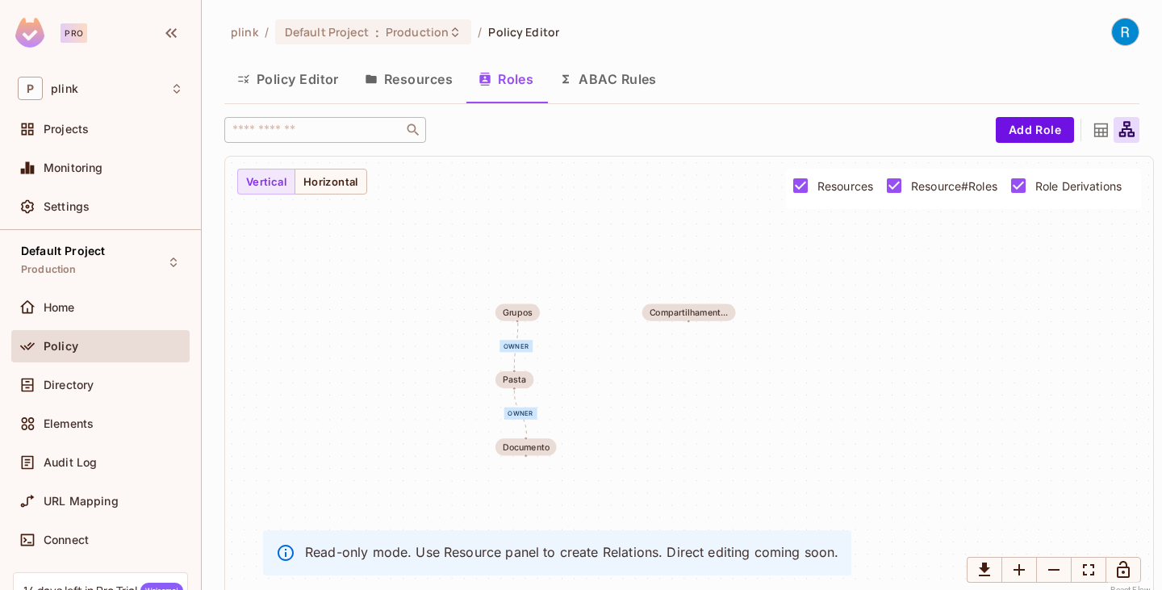
click at [818, 182] on span "Resources" at bounding box center [846, 185] width 56 height 15
click at [1091, 133] on icon at bounding box center [1101, 130] width 20 height 20
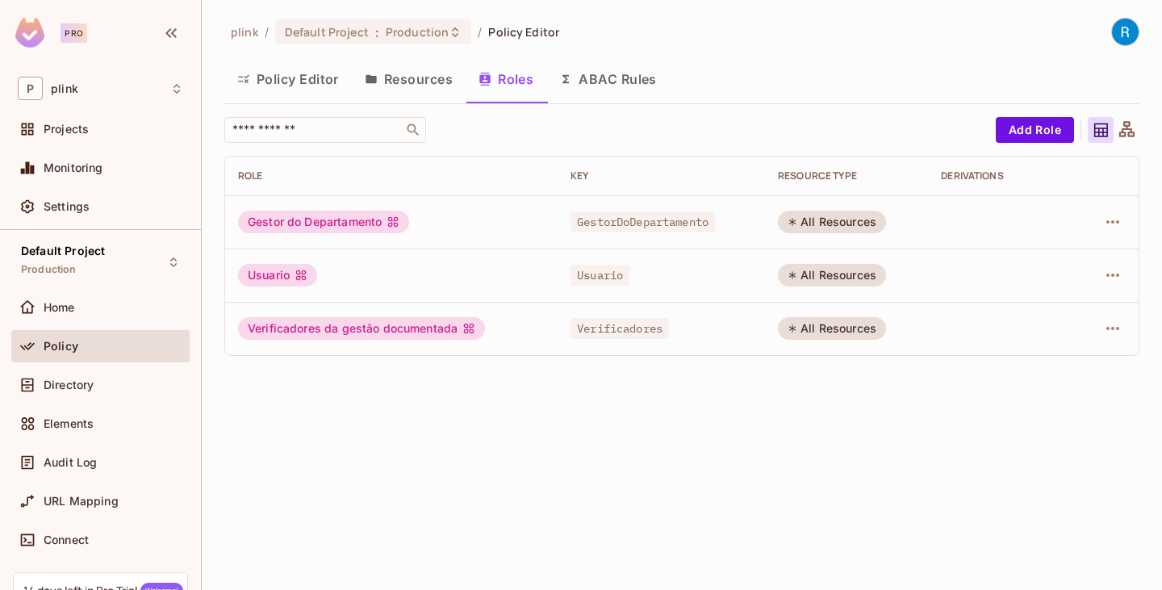
click at [408, 73] on button "Resources" at bounding box center [409, 79] width 114 height 40
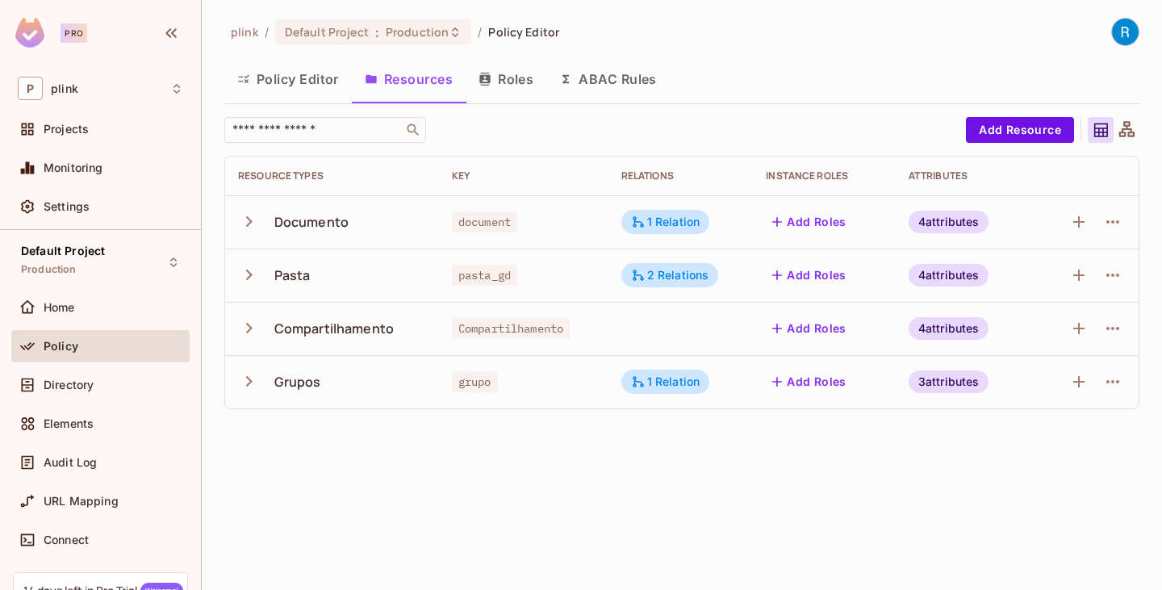
click at [292, 76] on button "Policy Editor" at bounding box center [288, 79] width 128 height 40
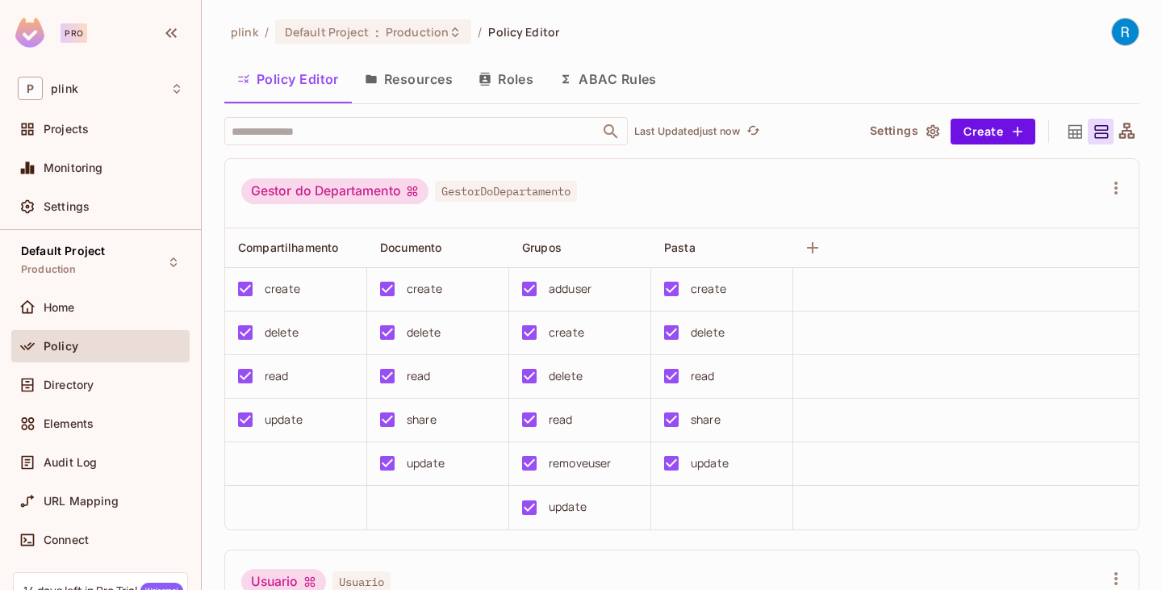
click at [927, 130] on icon "button" at bounding box center [933, 131] width 13 height 14
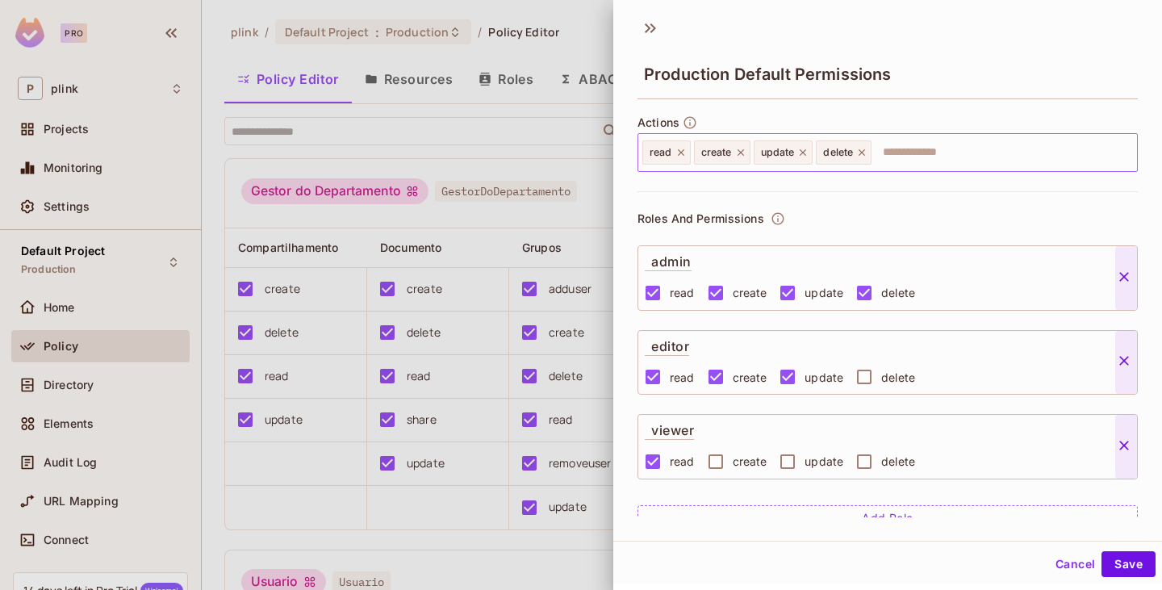
click at [742, 155] on icon at bounding box center [740, 152] width 11 height 11
click at [743, 155] on icon at bounding box center [744, 152] width 11 height 11
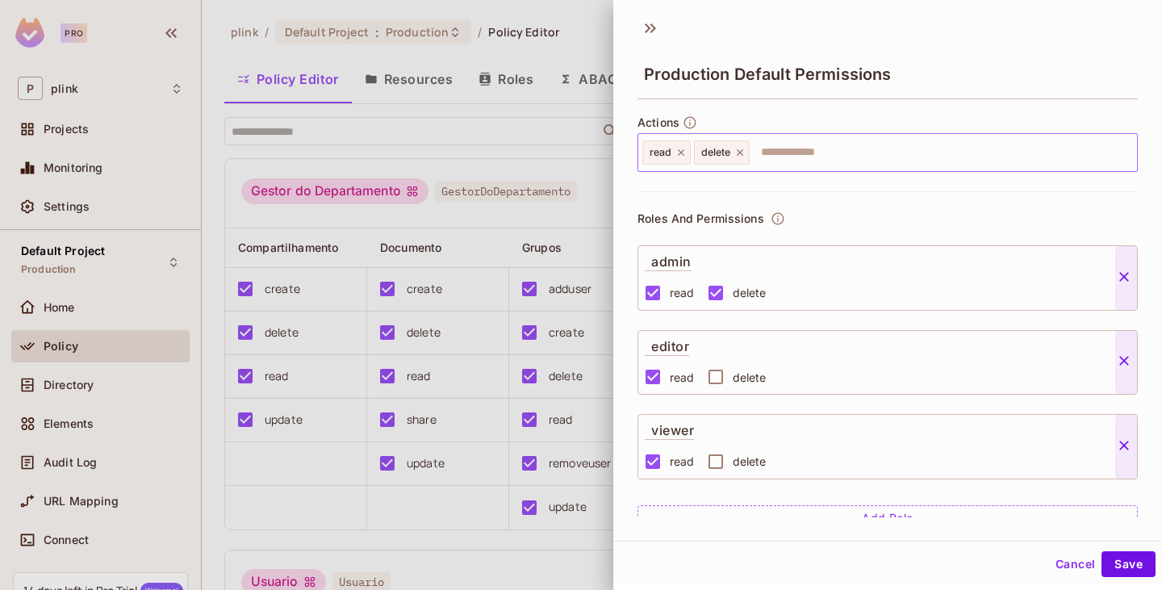
click at [743, 155] on icon at bounding box center [739, 152] width 6 height 6
click at [1124, 274] on icon at bounding box center [1124, 277] width 16 height 16
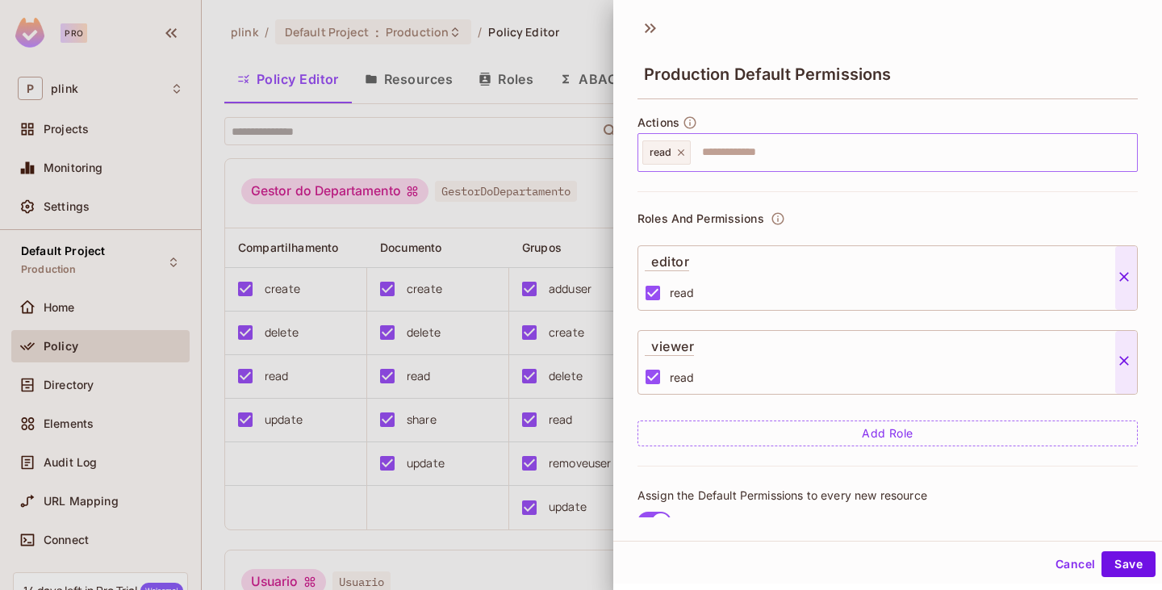
click at [1124, 274] on icon at bounding box center [1124, 277] width 16 height 16
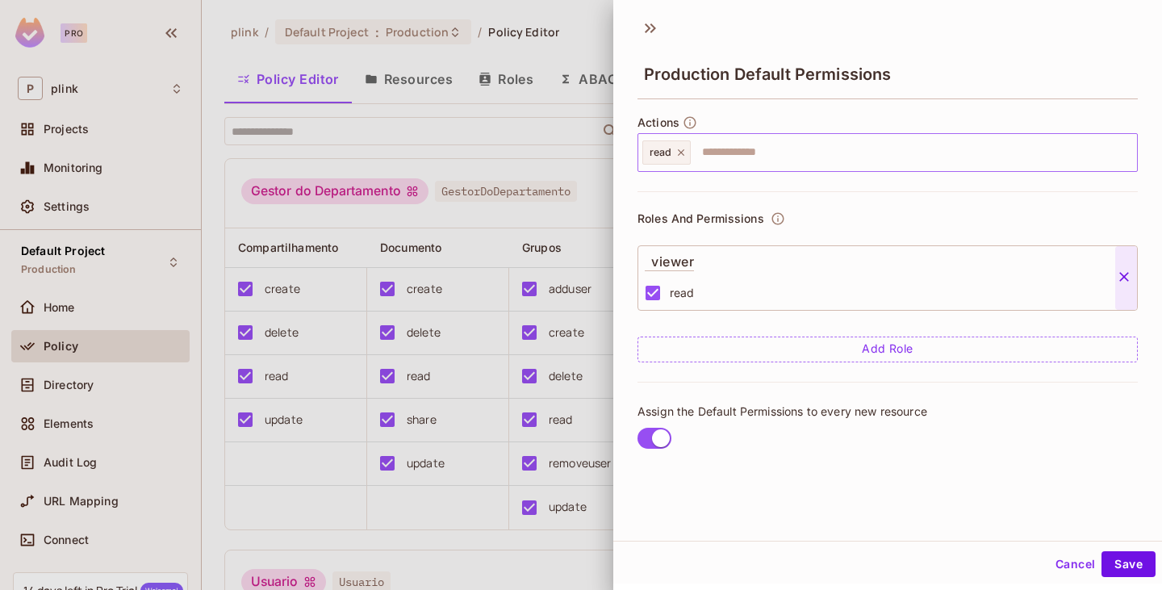
click at [1125, 275] on icon at bounding box center [1124, 277] width 16 height 16
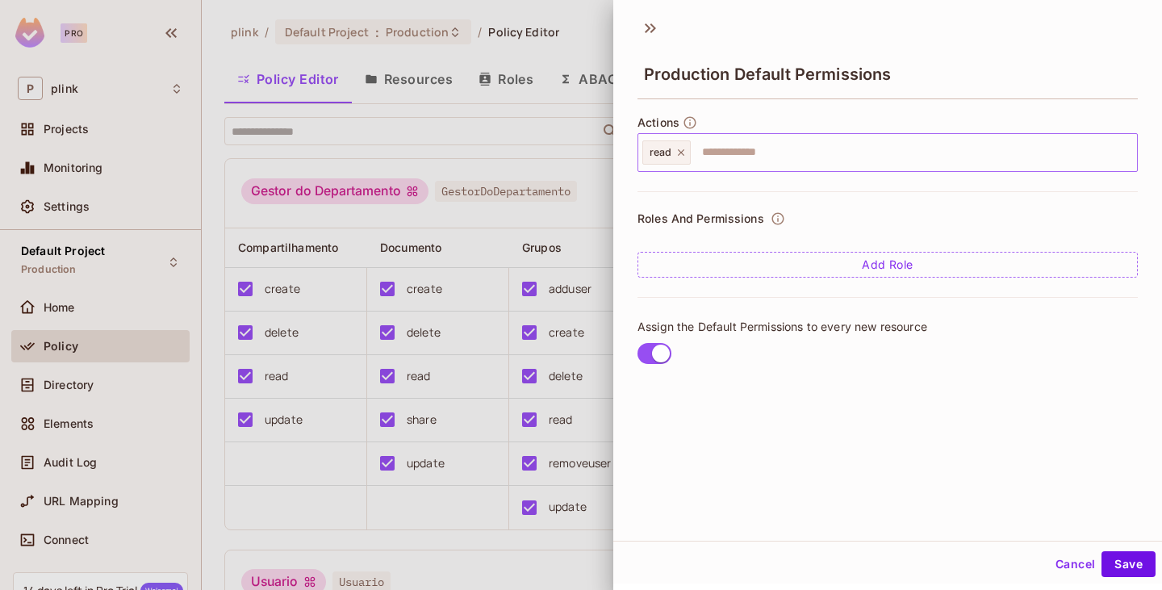
click at [1058, 558] on button "Cancel" at bounding box center [1075, 564] width 52 height 26
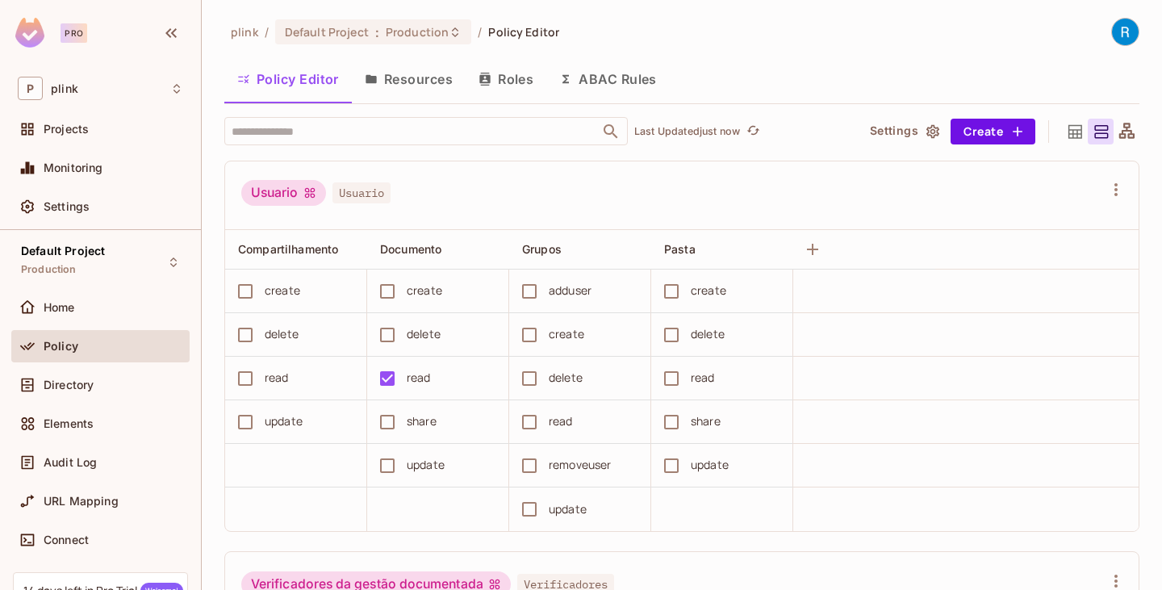
scroll to position [404, 0]
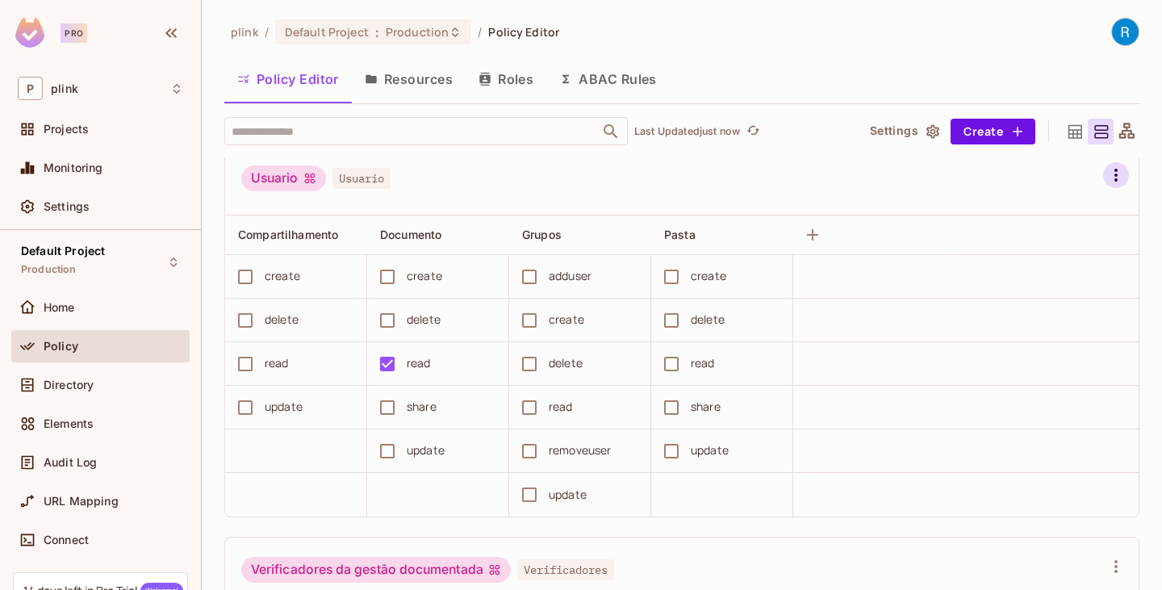
click at [1107, 177] on icon "button" at bounding box center [1116, 174] width 19 height 19
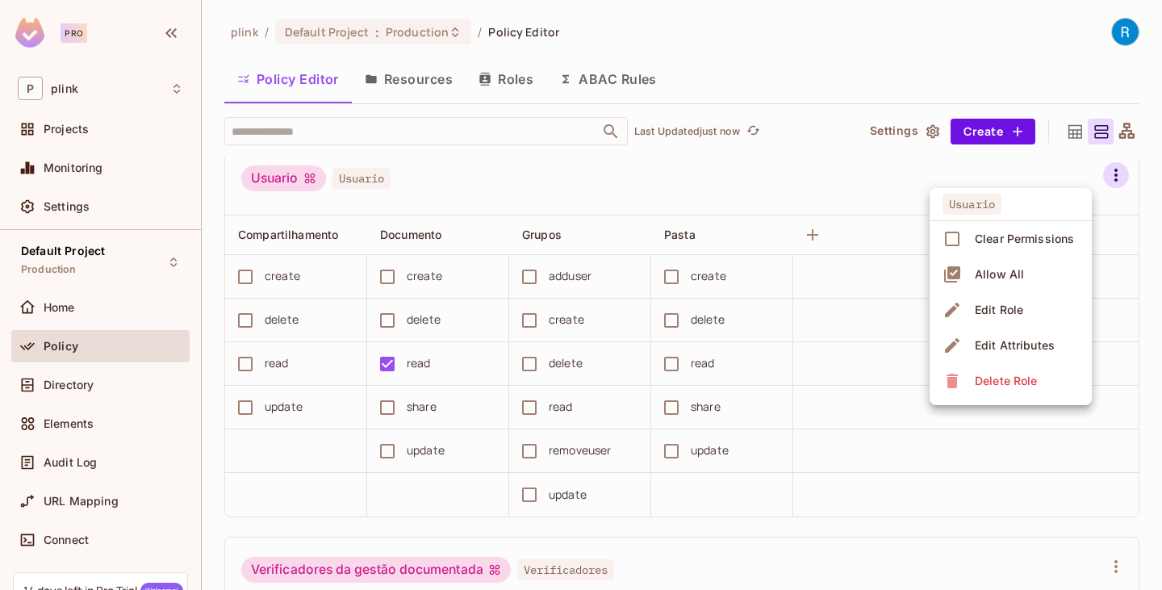
click at [990, 304] on div "Edit Role" at bounding box center [999, 310] width 48 height 16
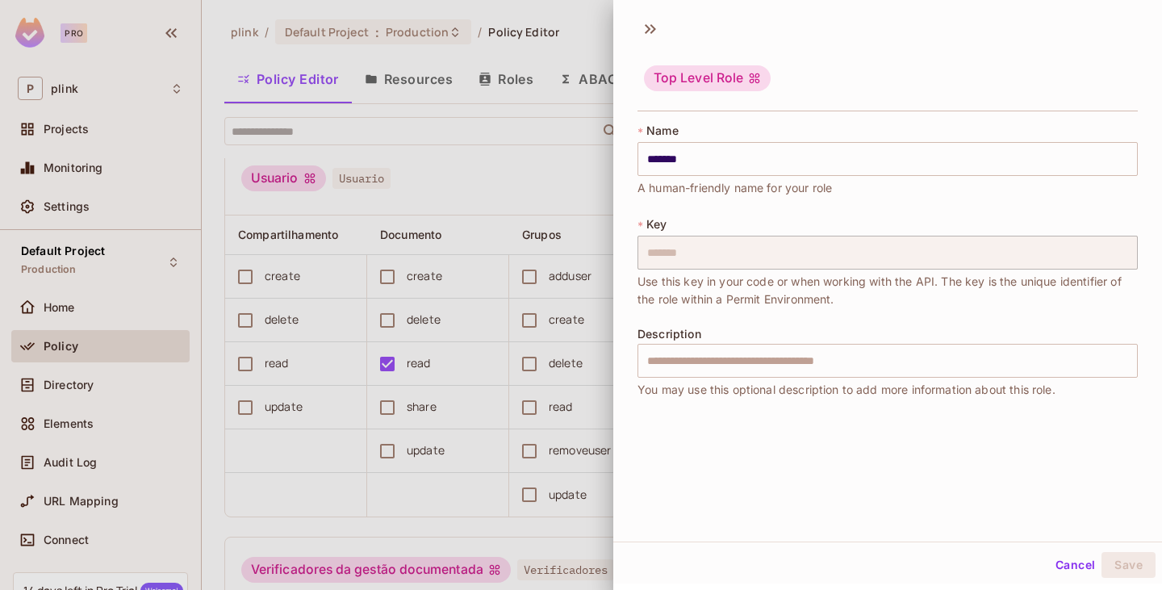
scroll to position [2, 0]
click at [1044, 219] on div "* Key ******* ​ Use this key in your code or when working with the API. The key…" at bounding box center [888, 262] width 501 height 92
click at [1049, 559] on button "Cancel" at bounding box center [1075, 564] width 52 height 26
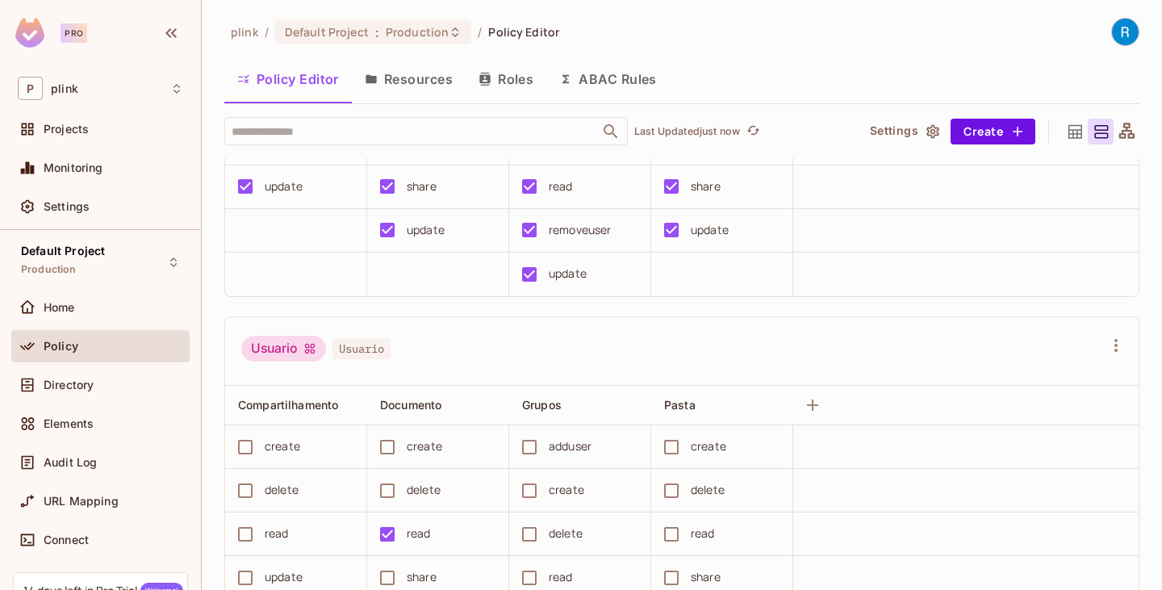
scroll to position [242, 0]
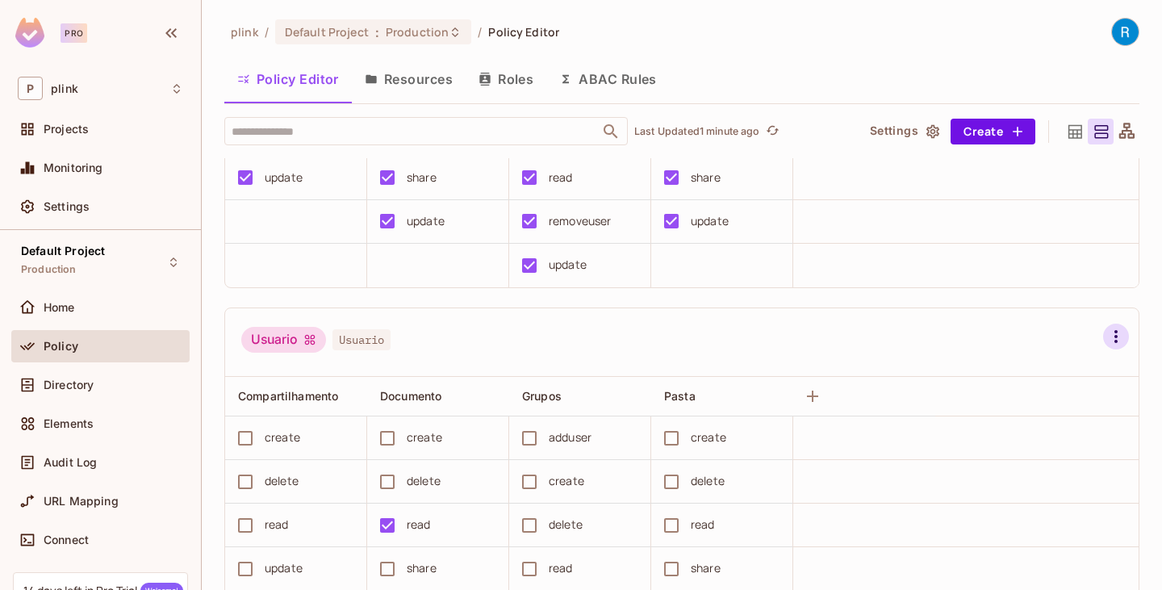
click at [1115, 337] on icon "button" at bounding box center [1116, 336] width 3 height 13
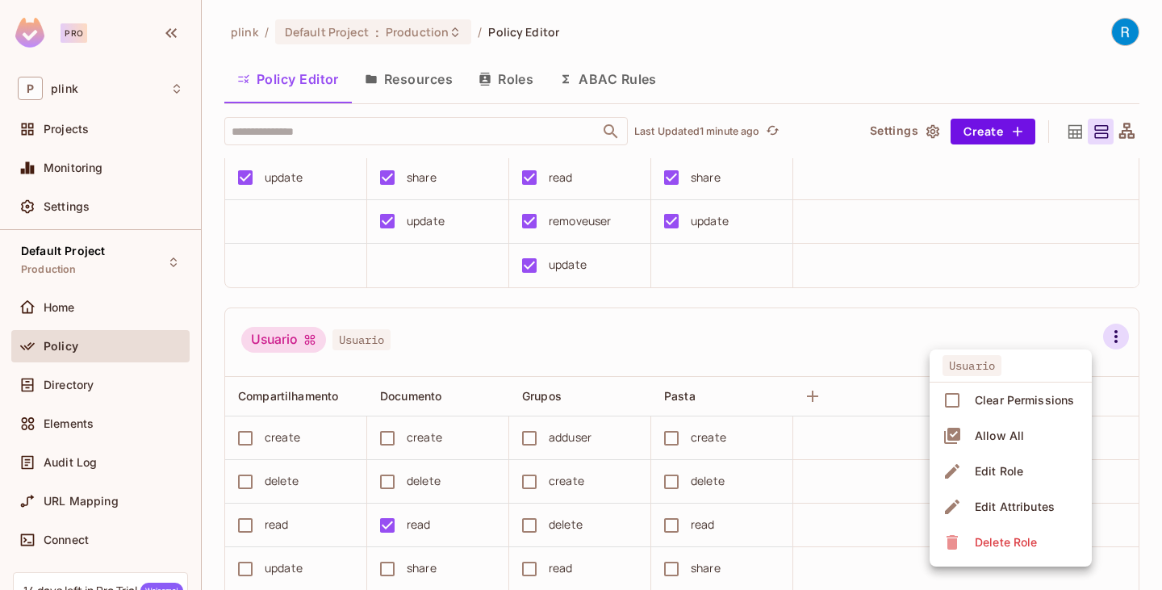
click at [1001, 539] on div "Delete Role" at bounding box center [1006, 542] width 62 height 16
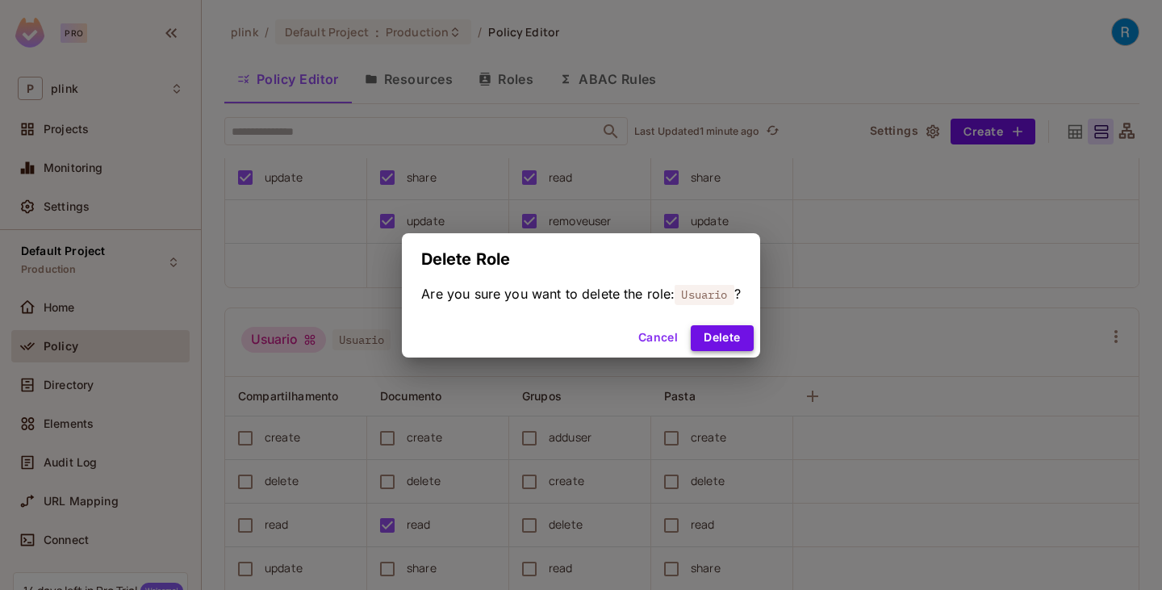
click at [730, 337] on button "Delete" at bounding box center [722, 338] width 62 height 26
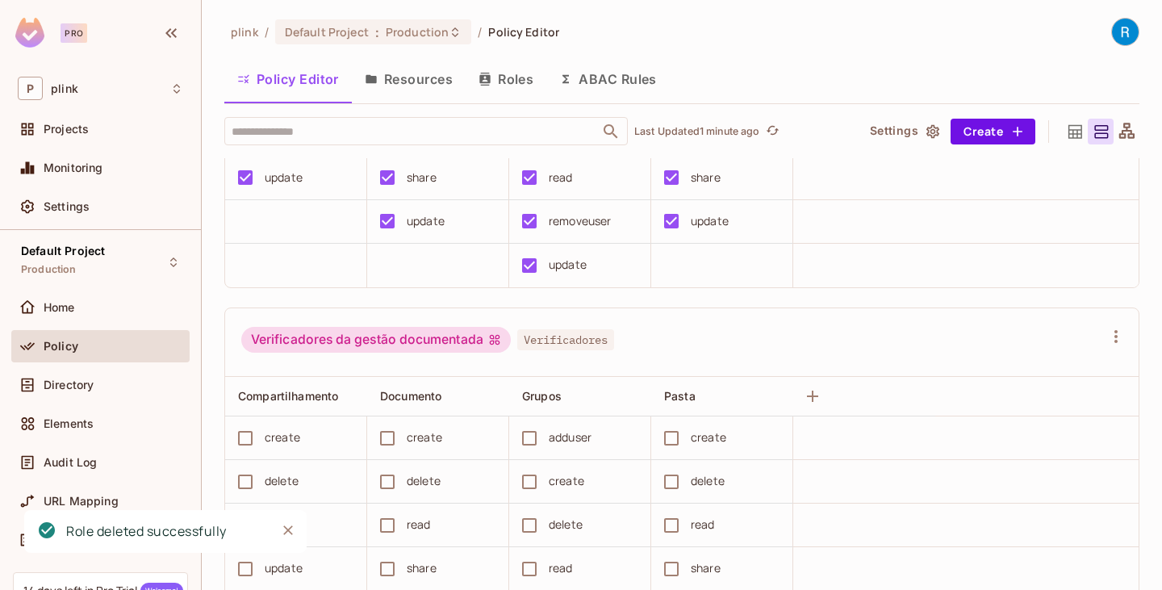
click at [438, 78] on button "Resources" at bounding box center [409, 79] width 114 height 40
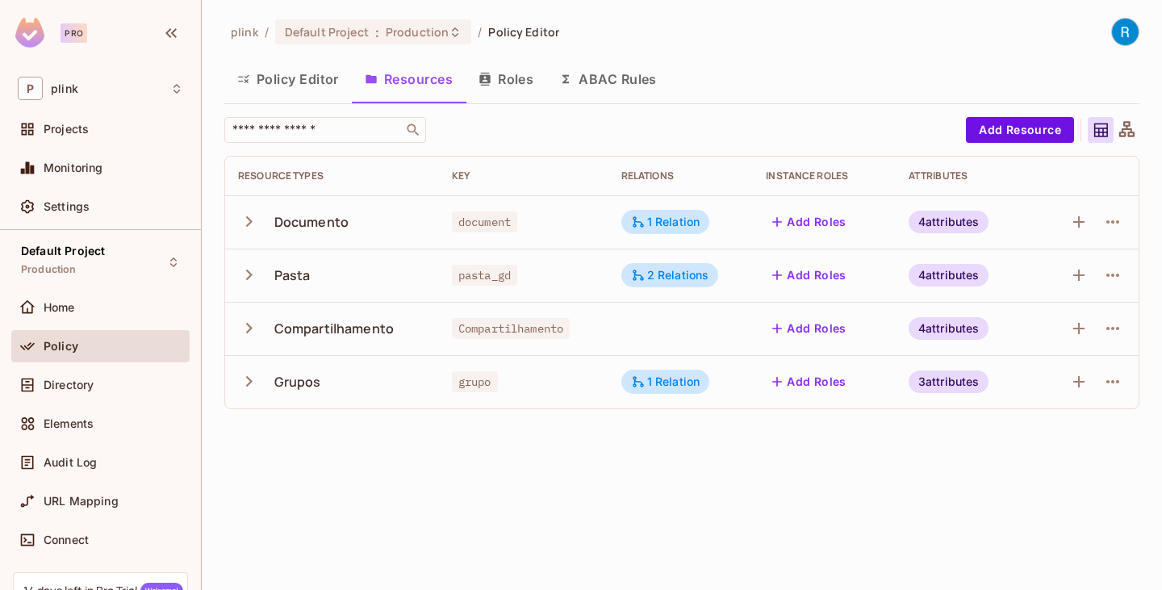
click at [792, 223] on button "Add Roles" at bounding box center [809, 222] width 87 height 26
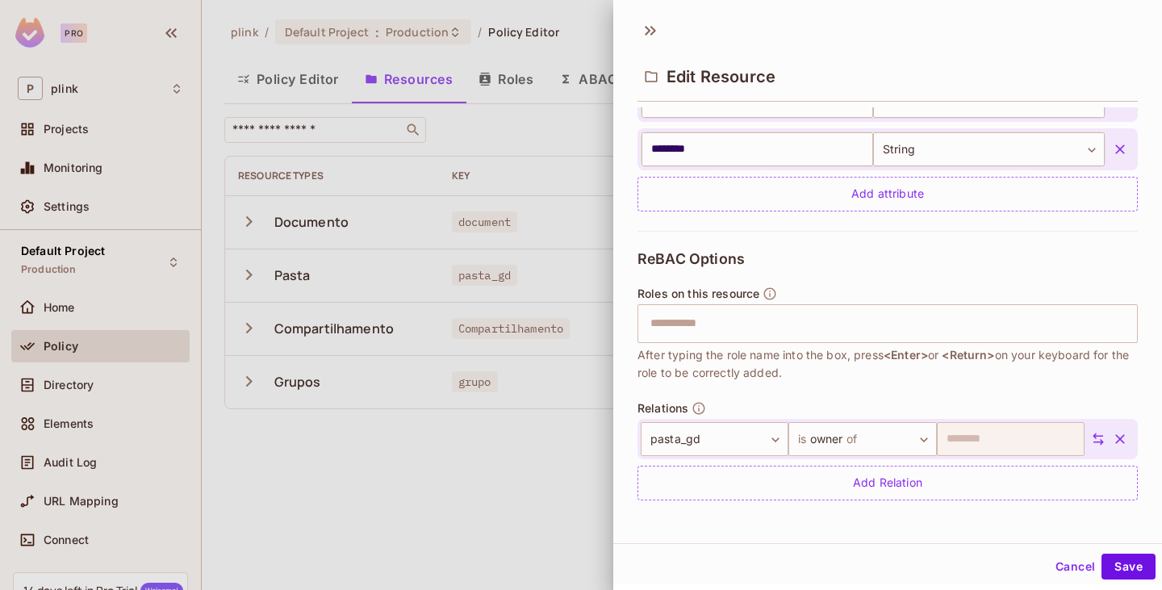
scroll to position [2, 0]
click at [715, 334] on input "text" at bounding box center [886, 321] width 490 height 32
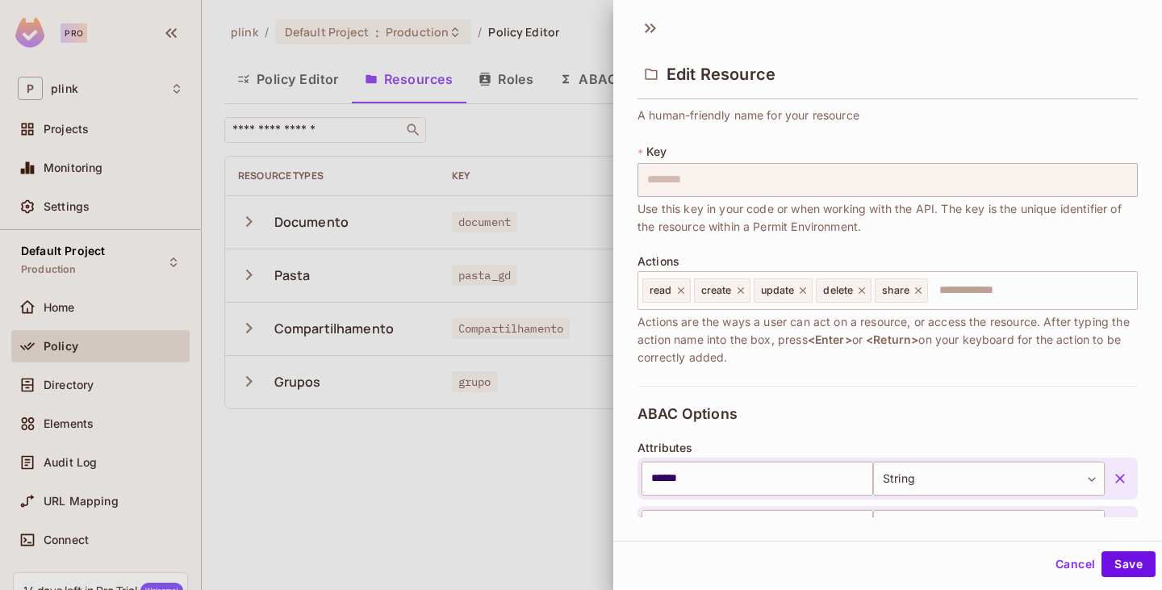
scroll to position [54, 0]
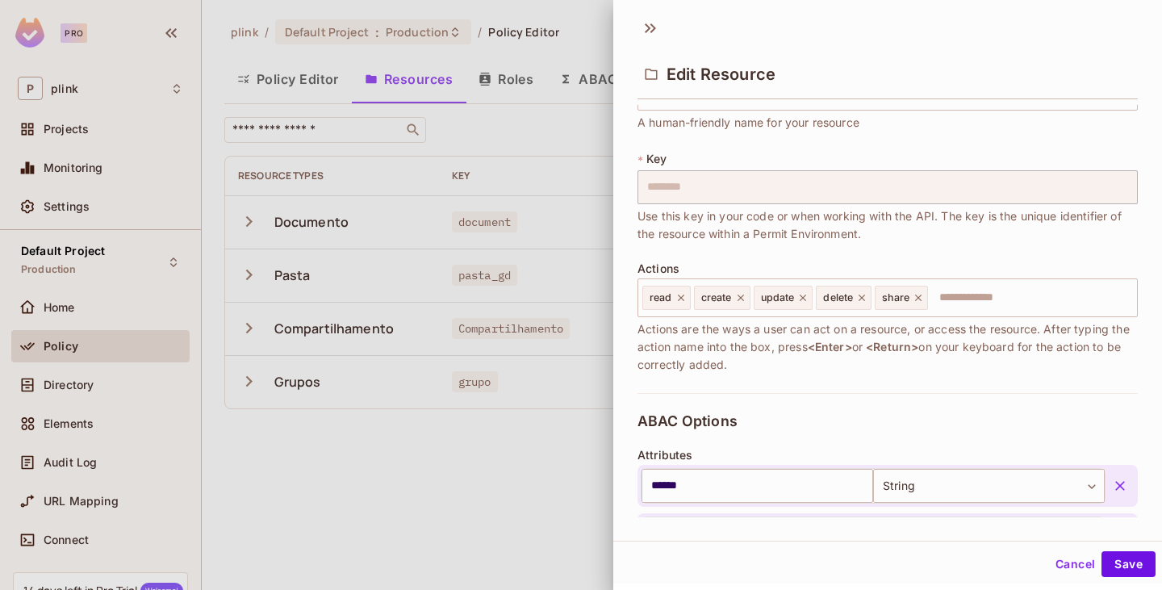
click at [571, 44] on div at bounding box center [581, 295] width 1162 height 590
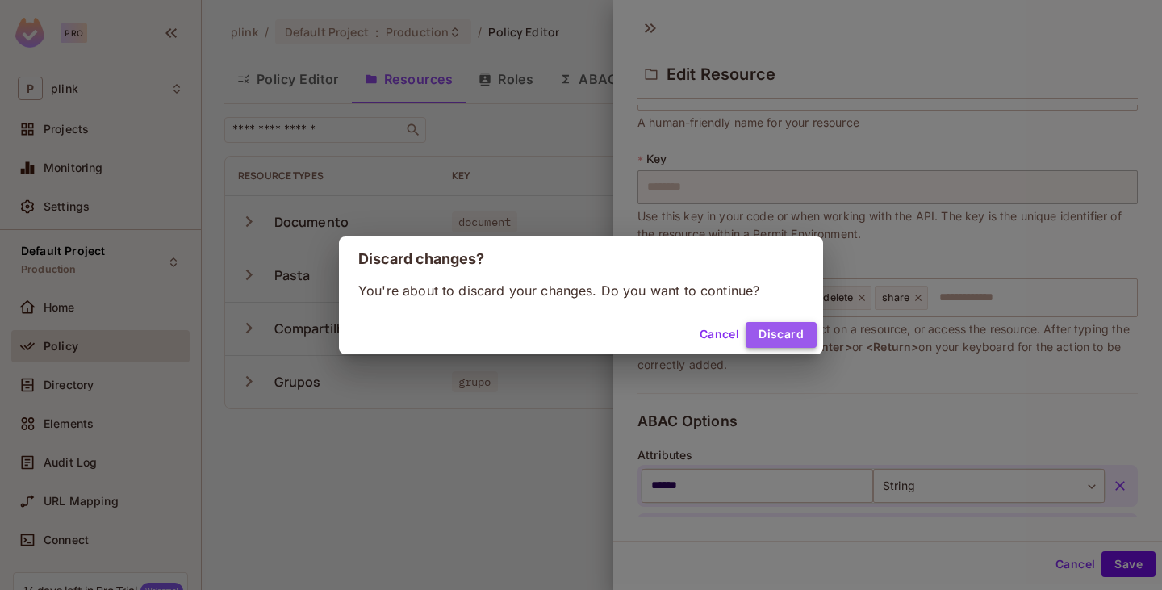
click at [776, 325] on button "Discard" at bounding box center [781, 335] width 71 height 26
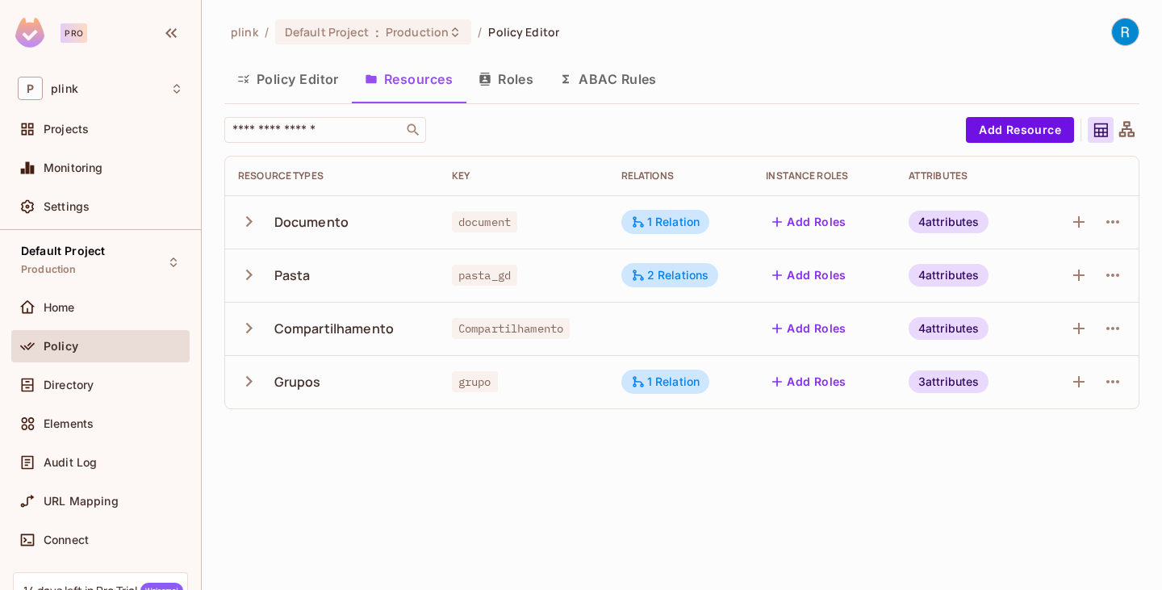
click at [283, 82] on button "Policy Editor" at bounding box center [288, 79] width 128 height 40
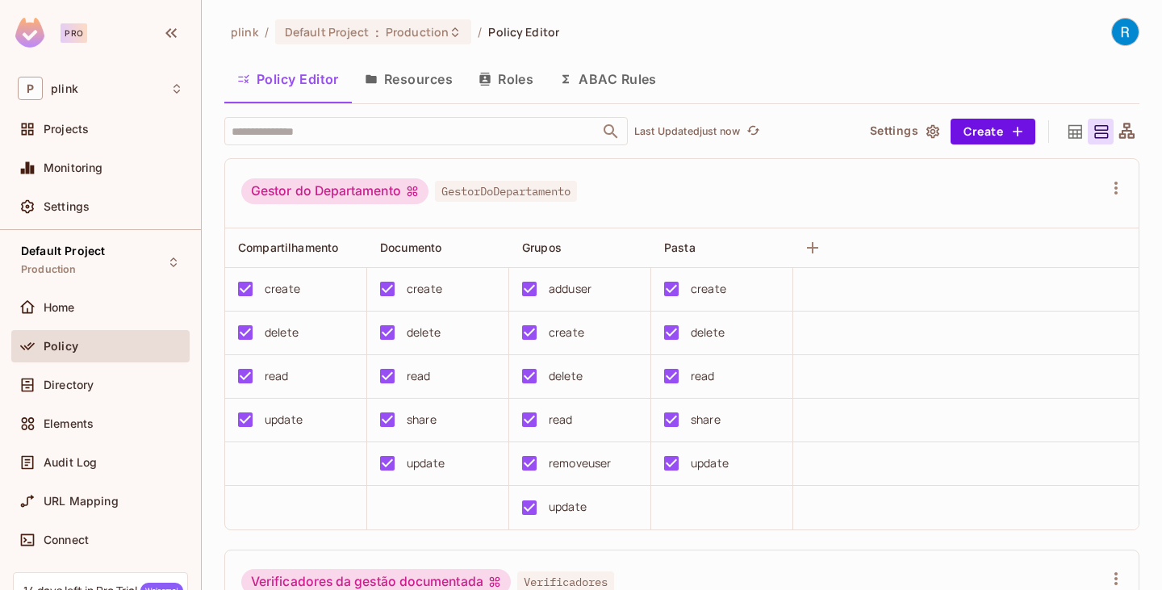
click at [900, 137] on button "Settings" at bounding box center [904, 132] width 81 height 26
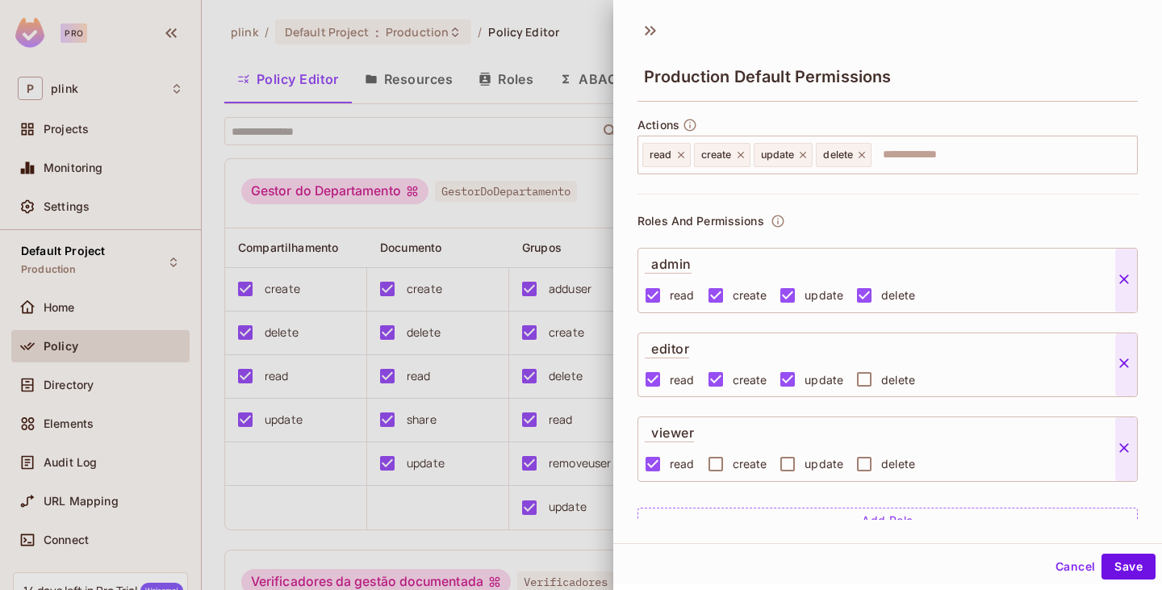
click at [1121, 279] on icon at bounding box center [1124, 279] width 16 height 16
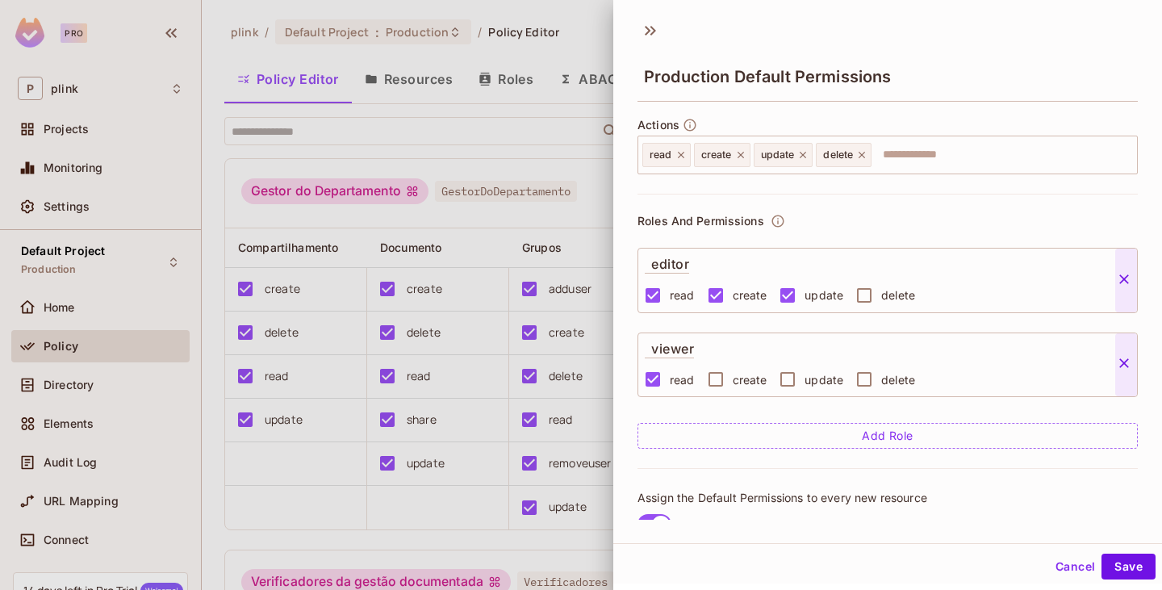
click at [1121, 279] on icon at bounding box center [1124, 279] width 16 height 16
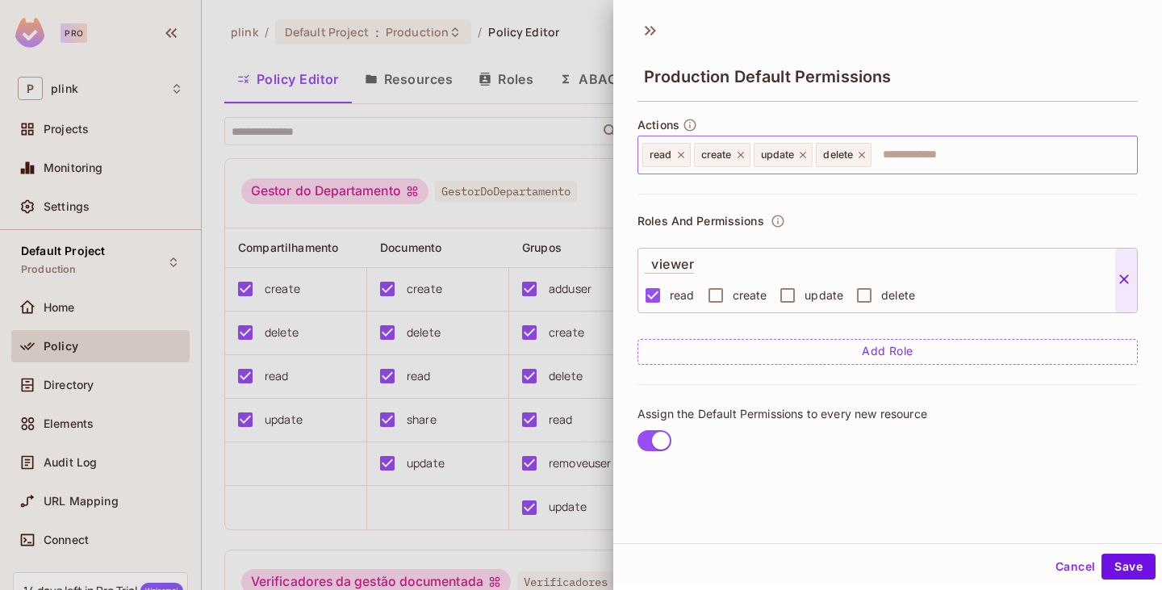
click at [866, 153] on icon at bounding box center [862, 154] width 11 height 11
click at [802, 161] on div "update" at bounding box center [784, 155] width 60 height 24
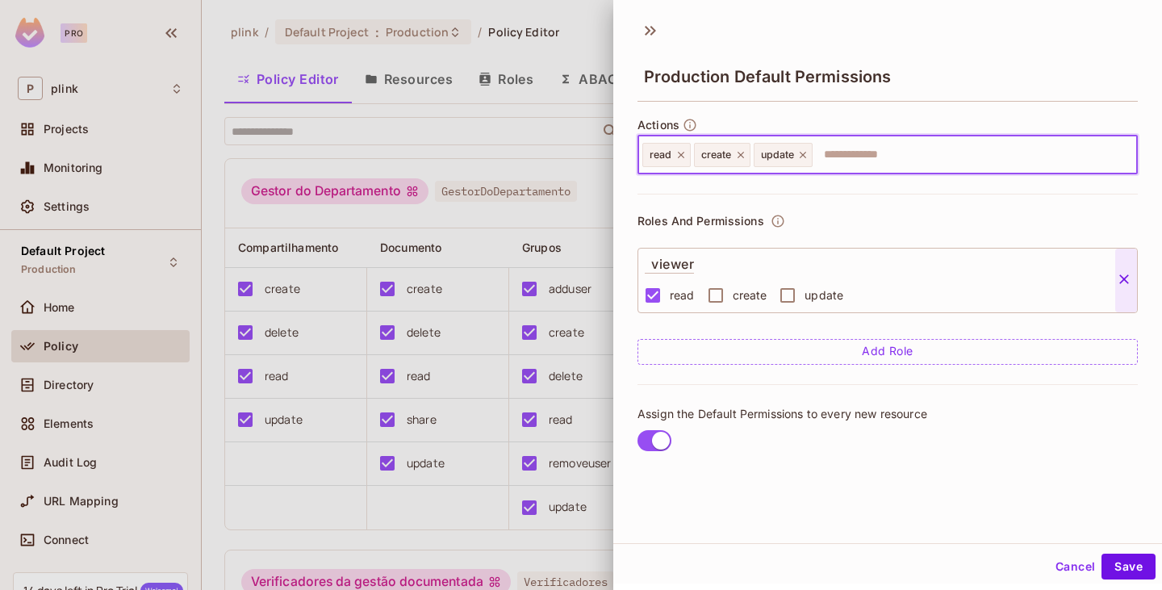
click at [806, 156] on icon at bounding box center [803, 155] width 6 height 6
click at [746, 155] on icon at bounding box center [740, 154] width 11 height 11
click at [832, 203] on div "Roles And Permissions viewer read Add Role" at bounding box center [888, 289] width 501 height 191
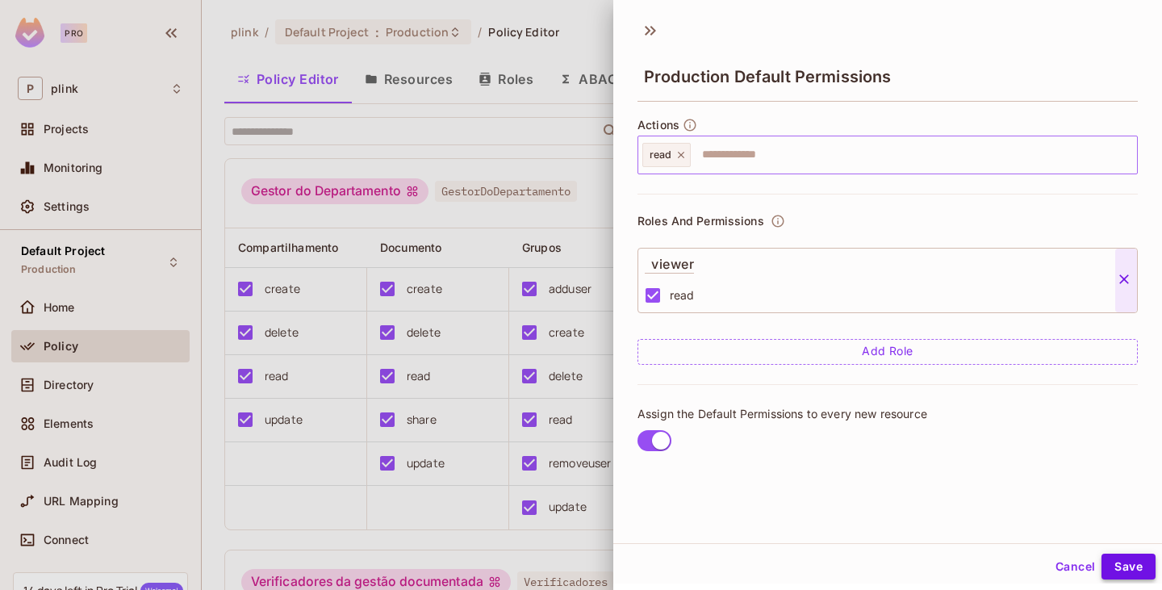
click at [1116, 565] on button "Save" at bounding box center [1129, 567] width 54 height 26
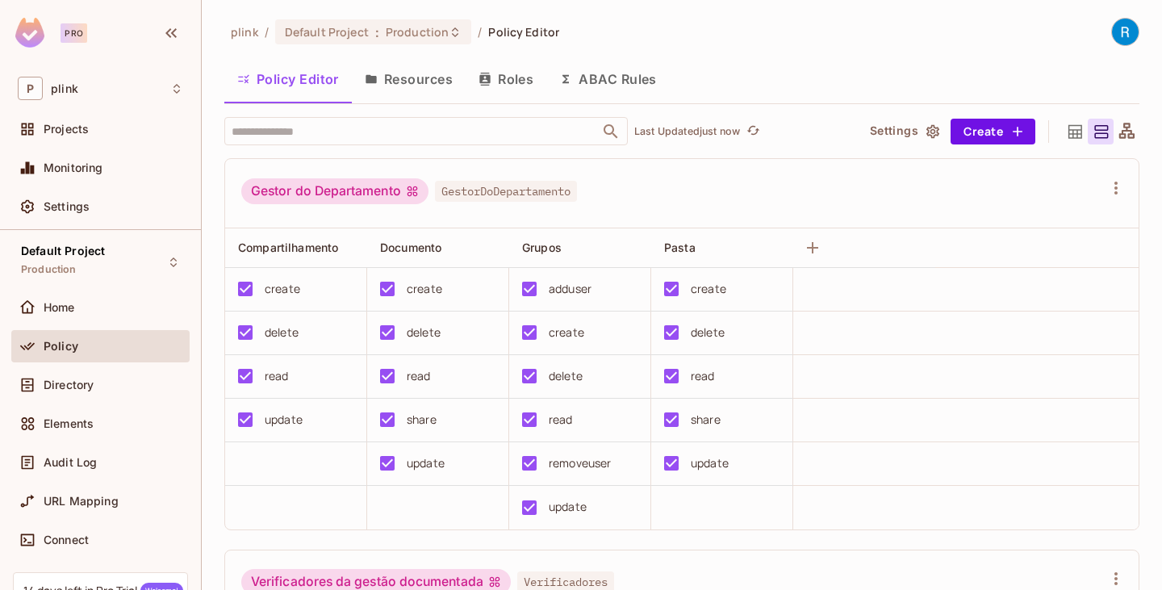
click at [403, 82] on button "Resources" at bounding box center [409, 79] width 114 height 40
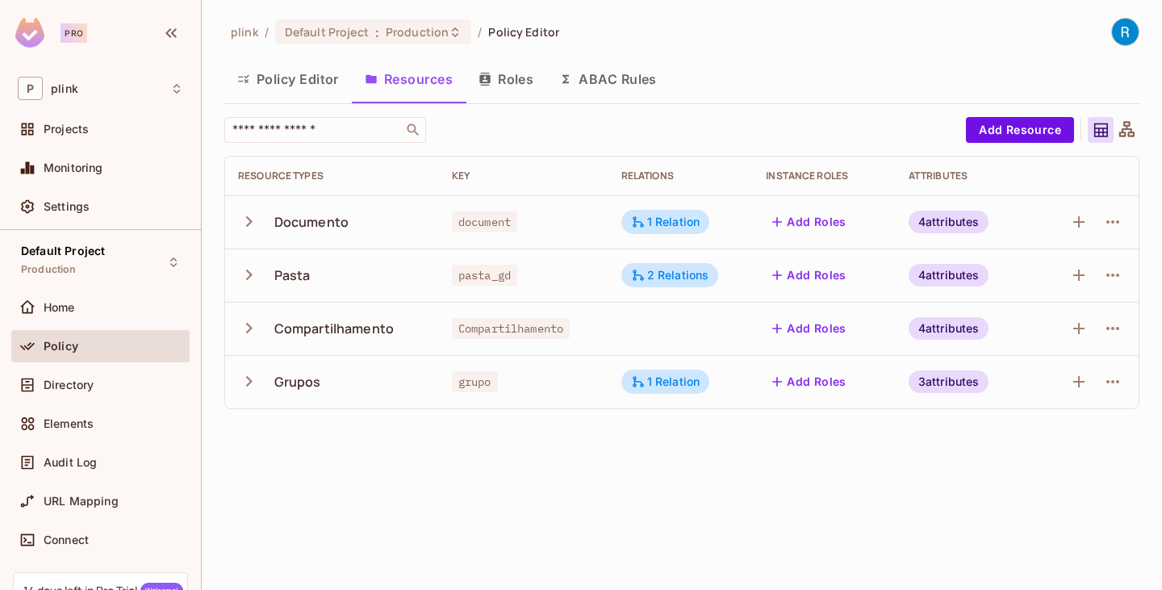
click at [510, 88] on button "Roles" at bounding box center [506, 79] width 81 height 40
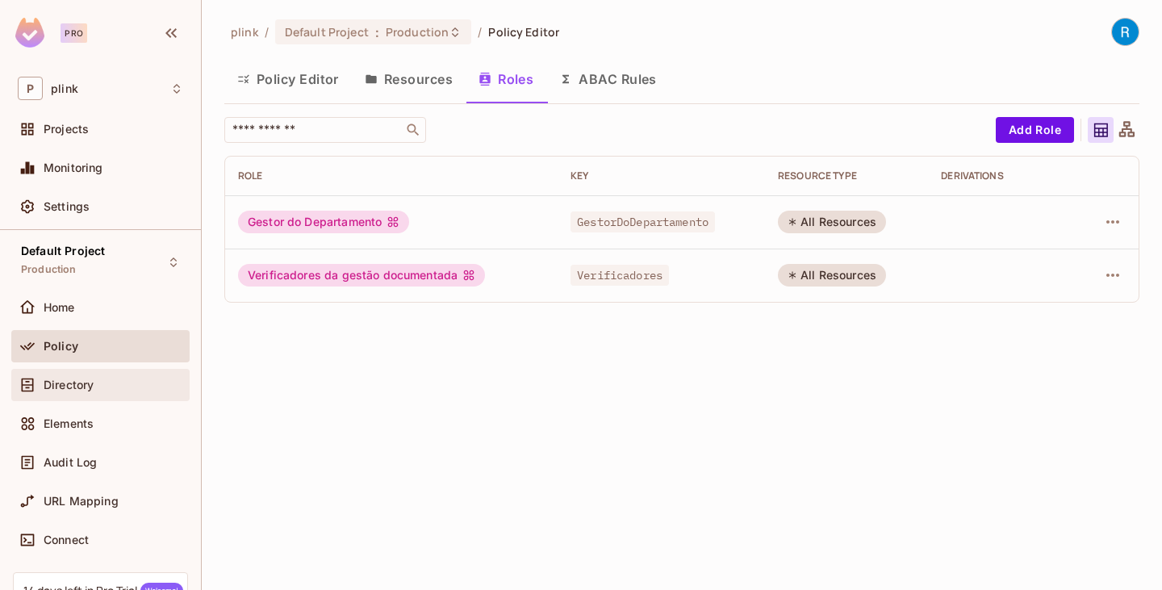
click at [103, 392] on div "Directory" at bounding box center [100, 384] width 165 height 19
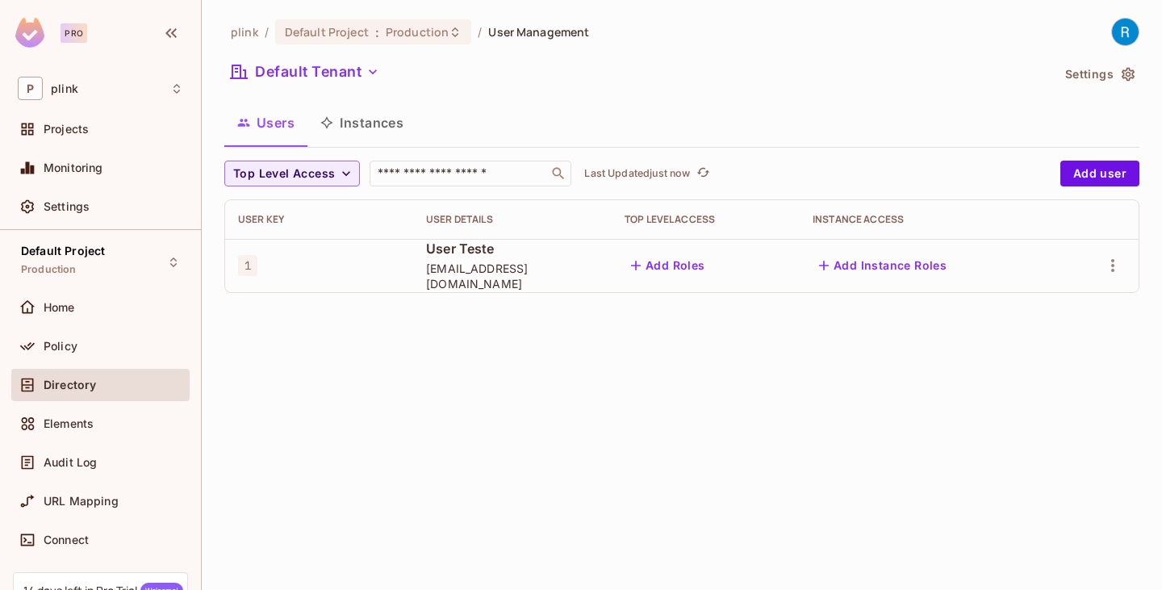
click at [670, 266] on button "Add Roles" at bounding box center [668, 266] width 87 height 26
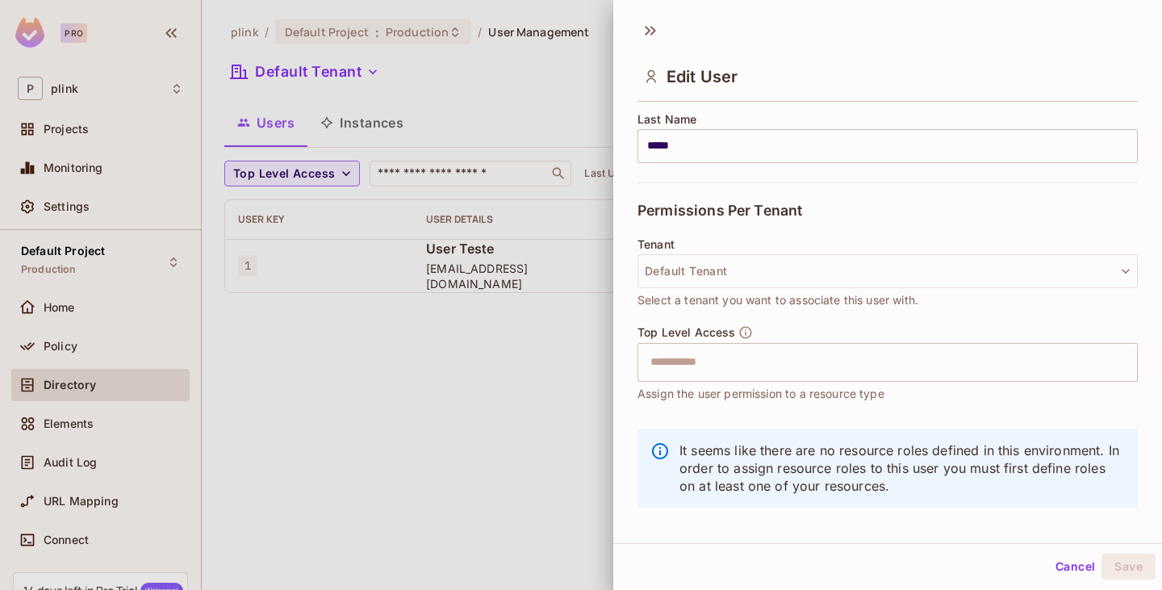
scroll to position [283, 0]
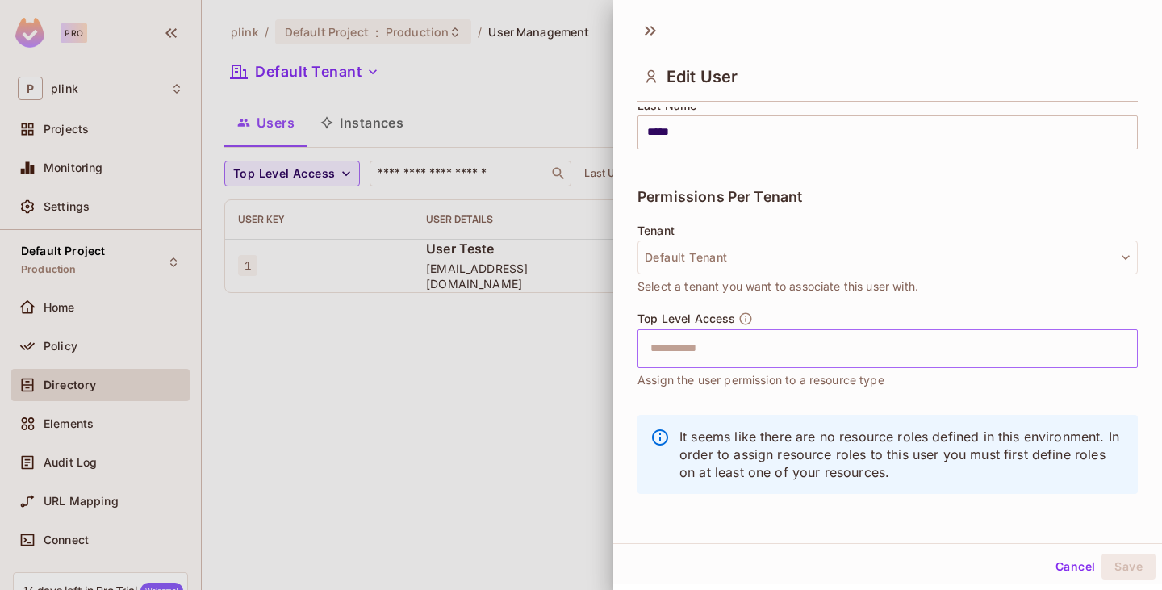
click at [783, 336] on input "text" at bounding box center [874, 349] width 466 height 32
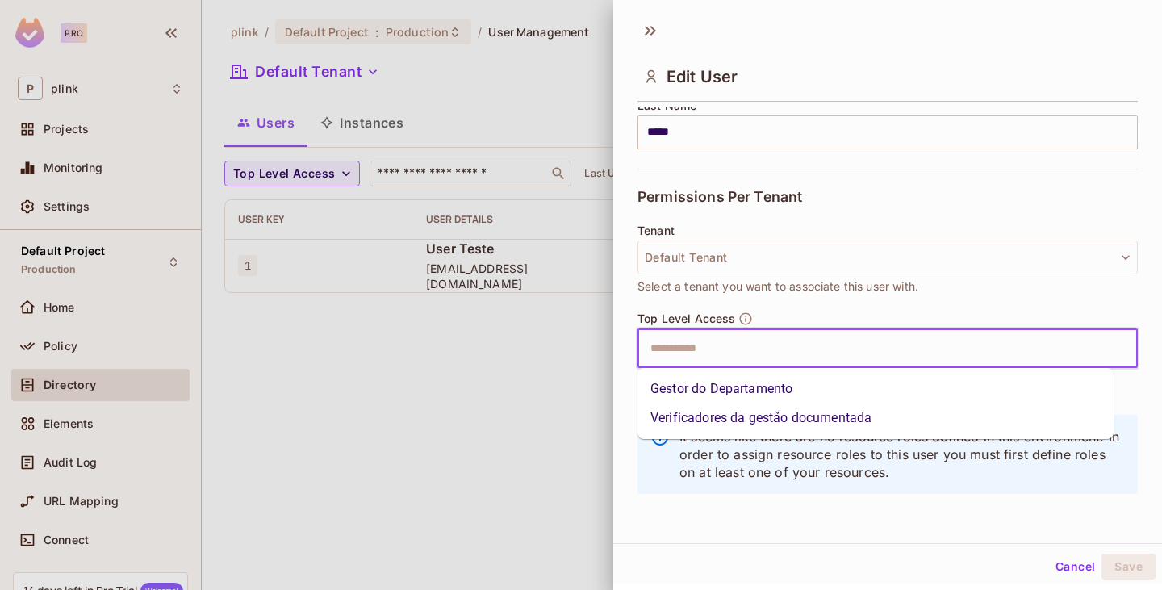
click at [614, 528] on div "**********" at bounding box center [888, 277] width 549 height 532
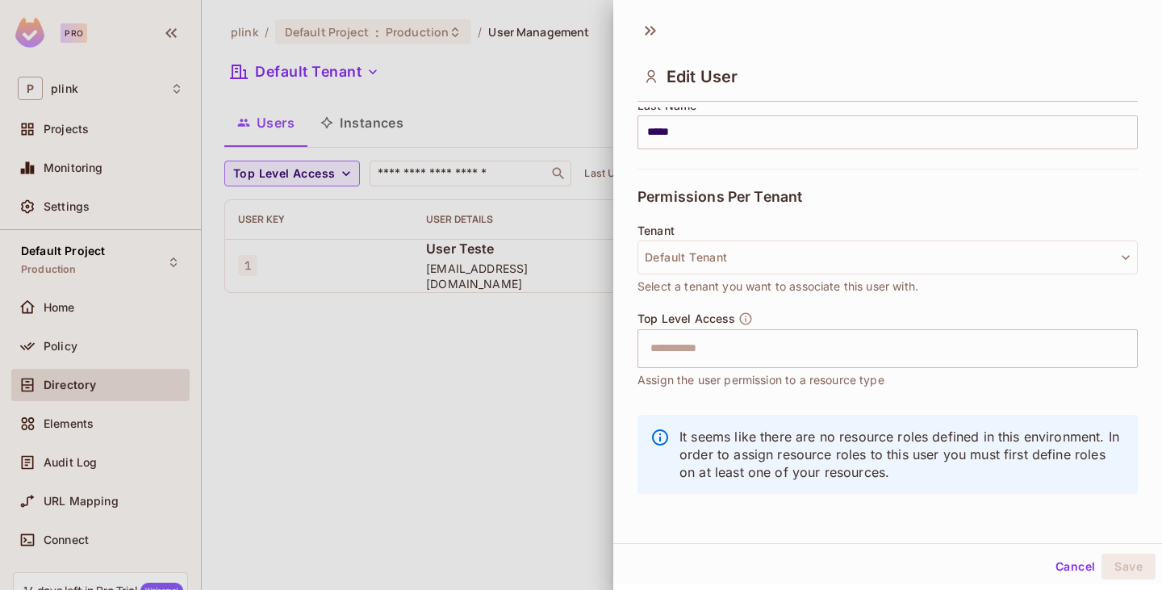
click at [496, 429] on div at bounding box center [581, 295] width 1162 height 590
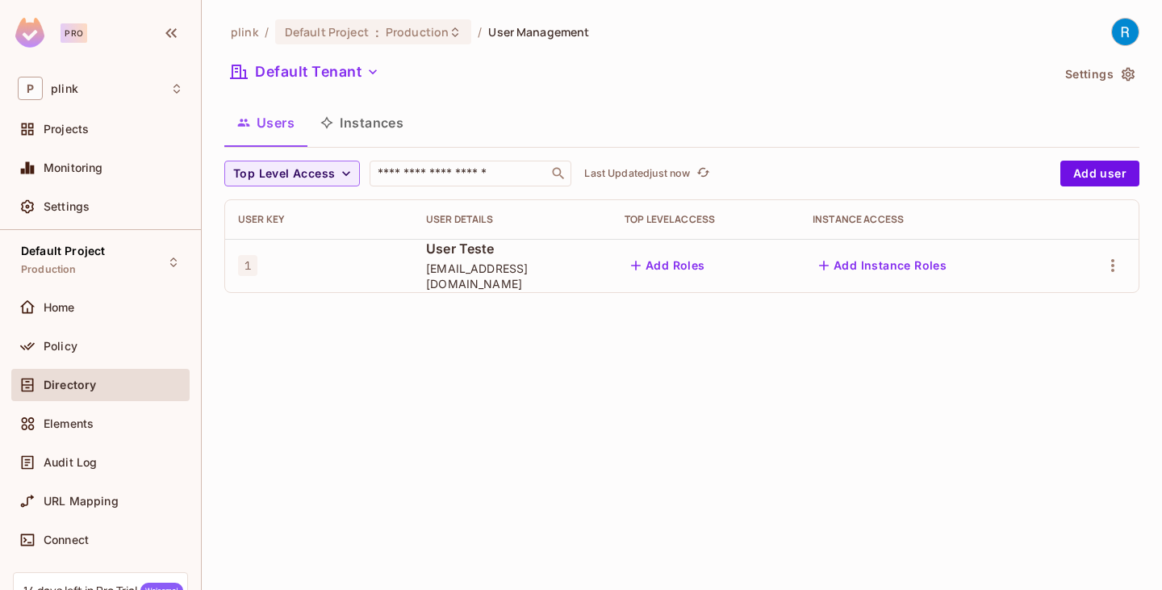
click at [873, 266] on button "Add Instance Roles" at bounding box center [883, 266] width 140 height 26
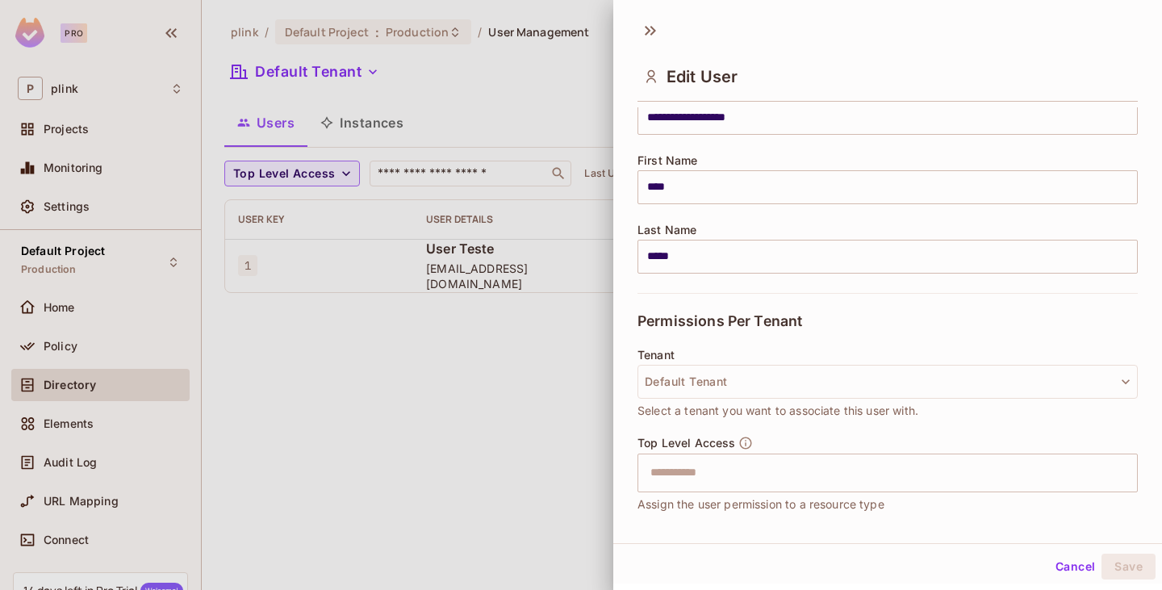
scroll to position [161, 0]
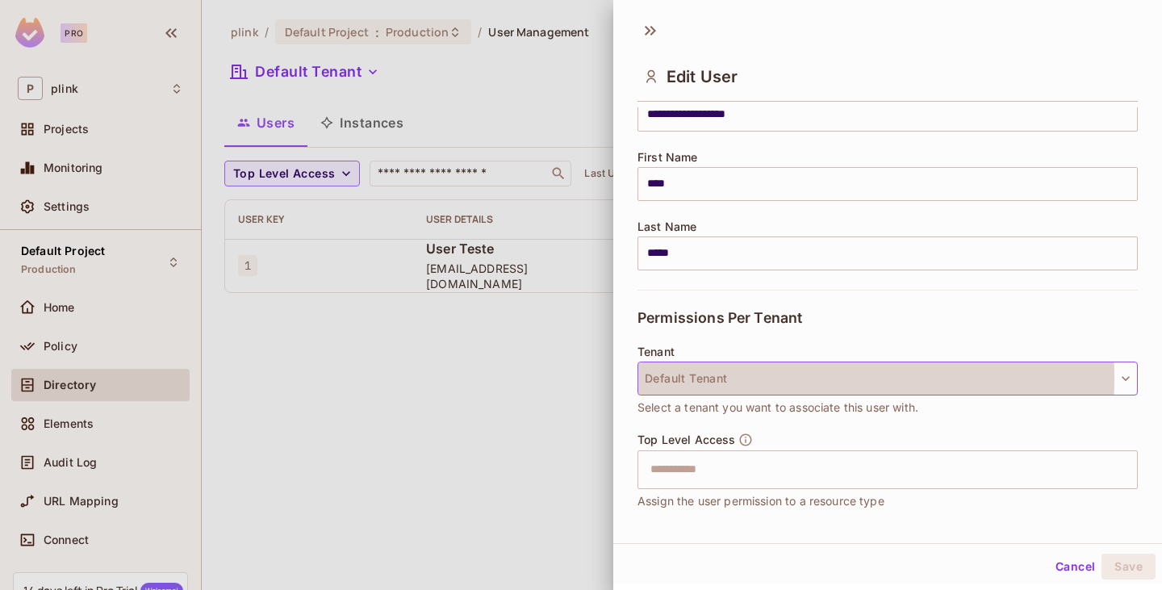
click at [738, 379] on button "Default Tenant" at bounding box center [888, 379] width 501 height 34
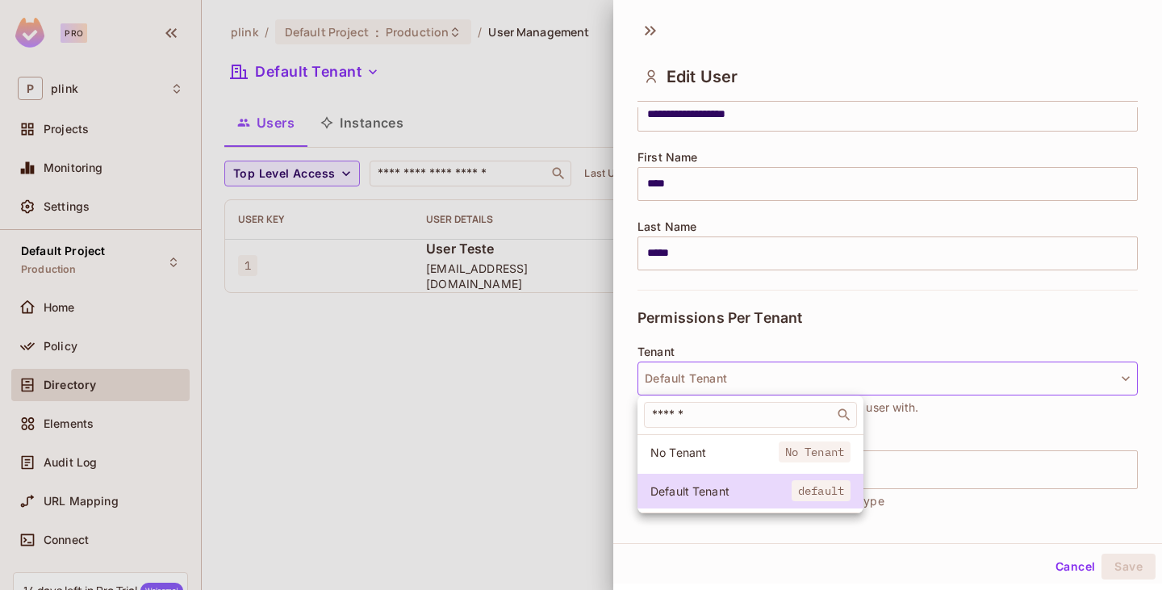
click at [659, 321] on div at bounding box center [581, 295] width 1162 height 590
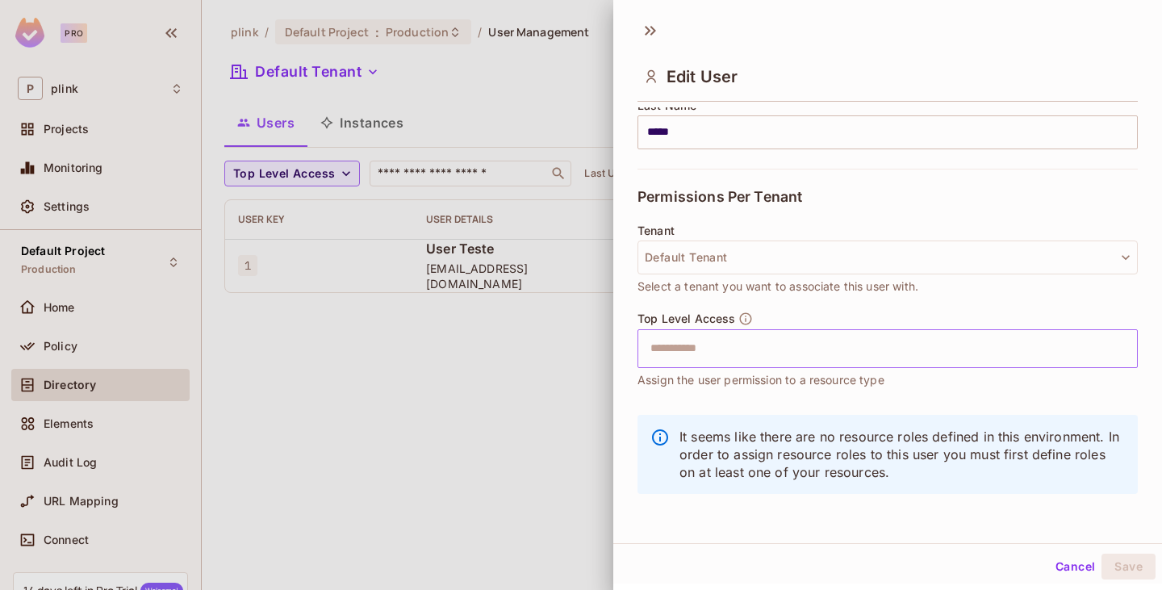
scroll to position [2, 0]
click at [555, 406] on div at bounding box center [581, 295] width 1162 height 590
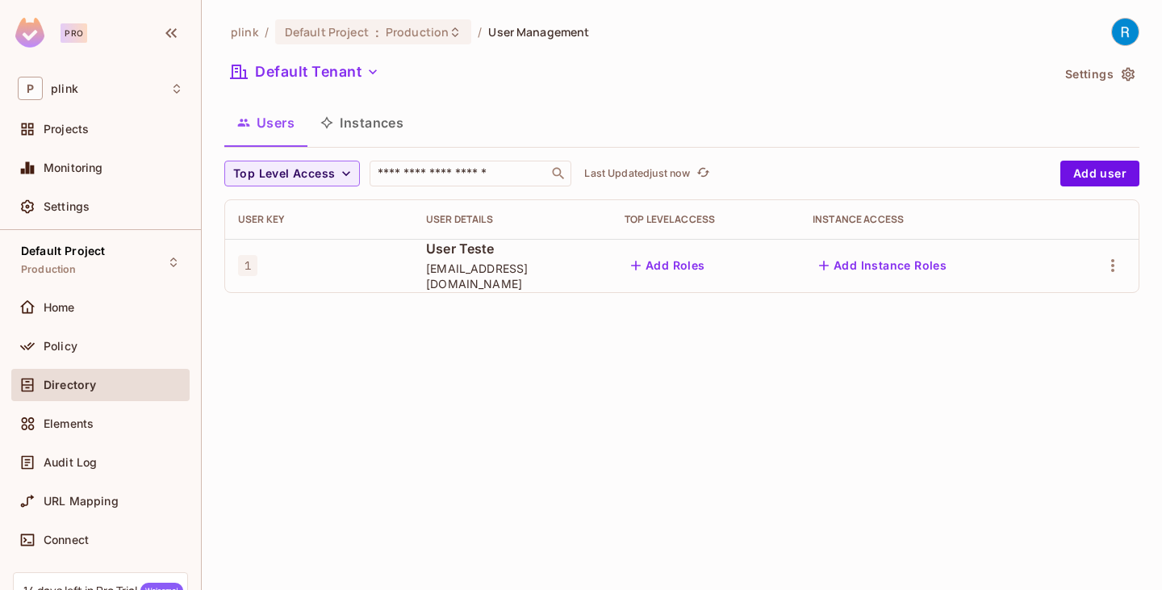
click at [358, 132] on button "Instances" at bounding box center [362, 123] width 109 height 40
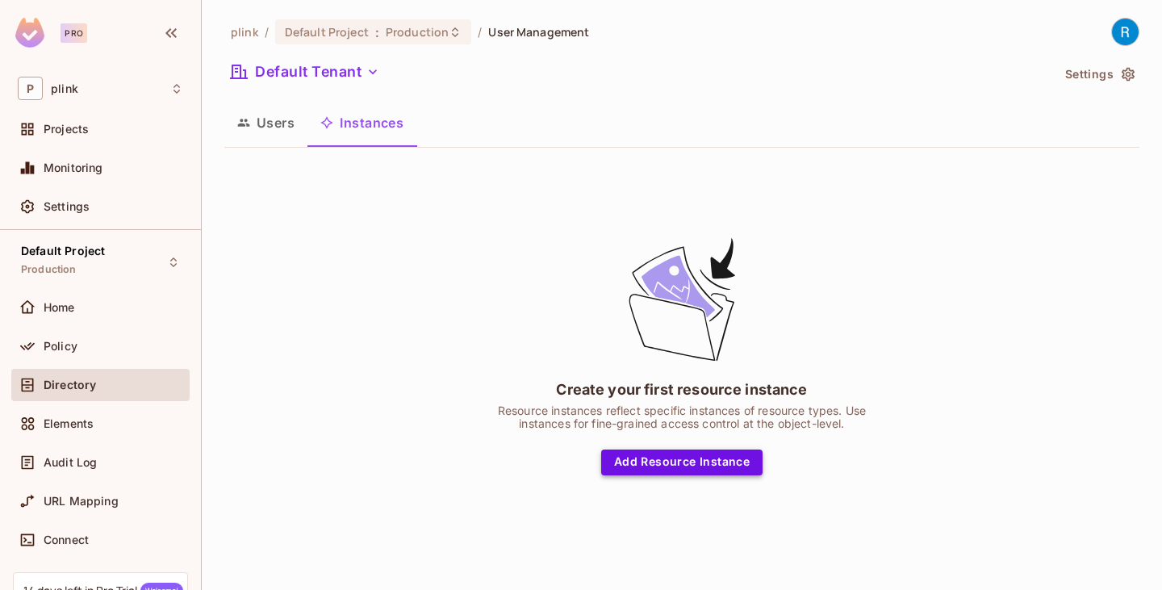
click at [680, 464] on button "Add Resource Instance" at bounding box center [681, 463] width 161 height 26
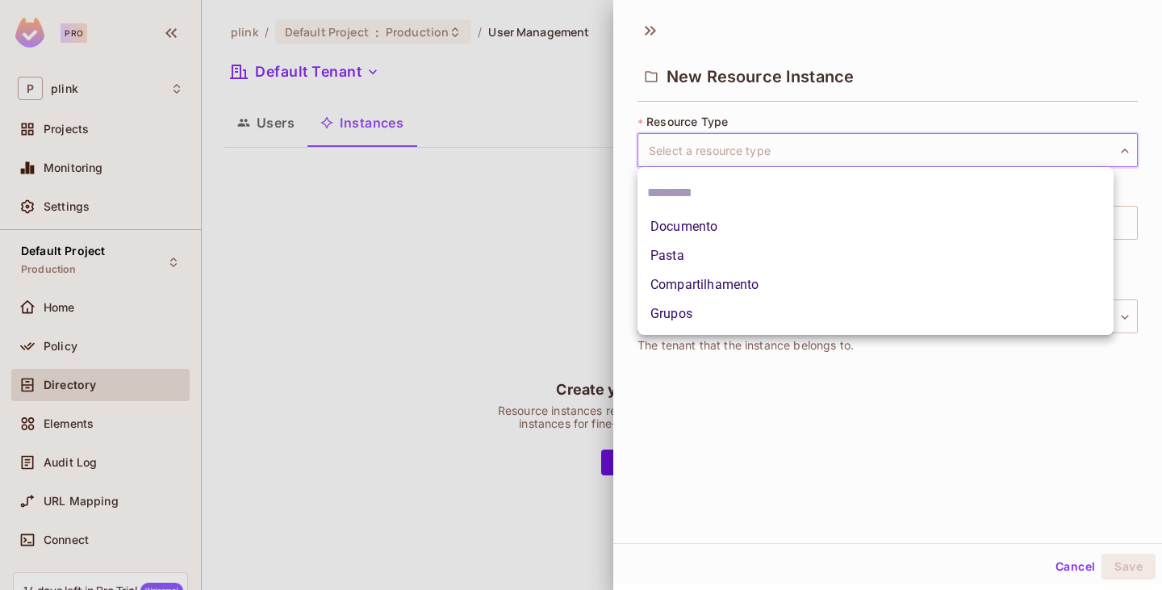
click at [748, 148] on body "Pro P plink Projects Monitoring Settings Default Project Production Home Policy…" at bounding box center [581, 295] width 1162 height 590
click at [720, 387] on div at bounding box center [581, 295] width 1162 height 590
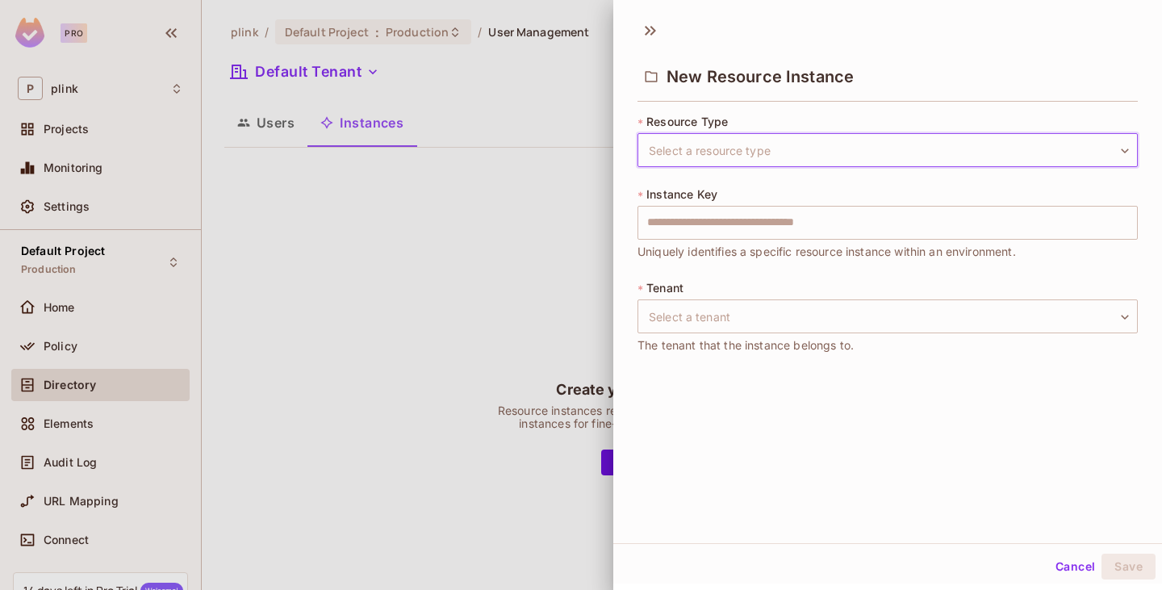
click at [462, 283] on div at bounding box center [581, 295] width 1162 height 590
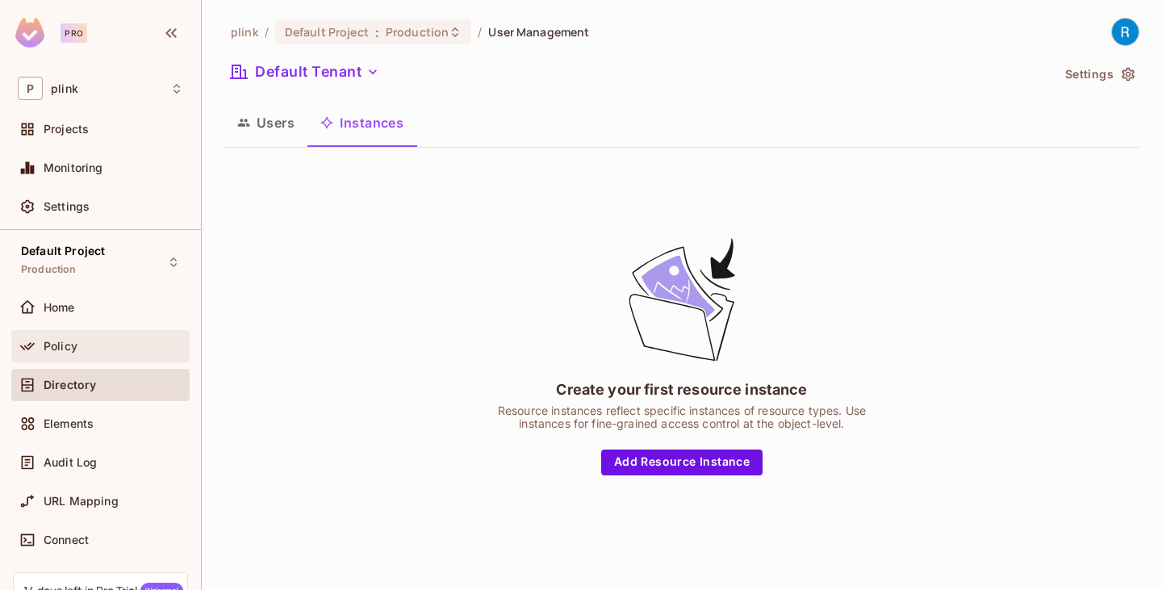
click at [69, 340] on span "Policy" at bounding box center [61, 346] width 34 height 13
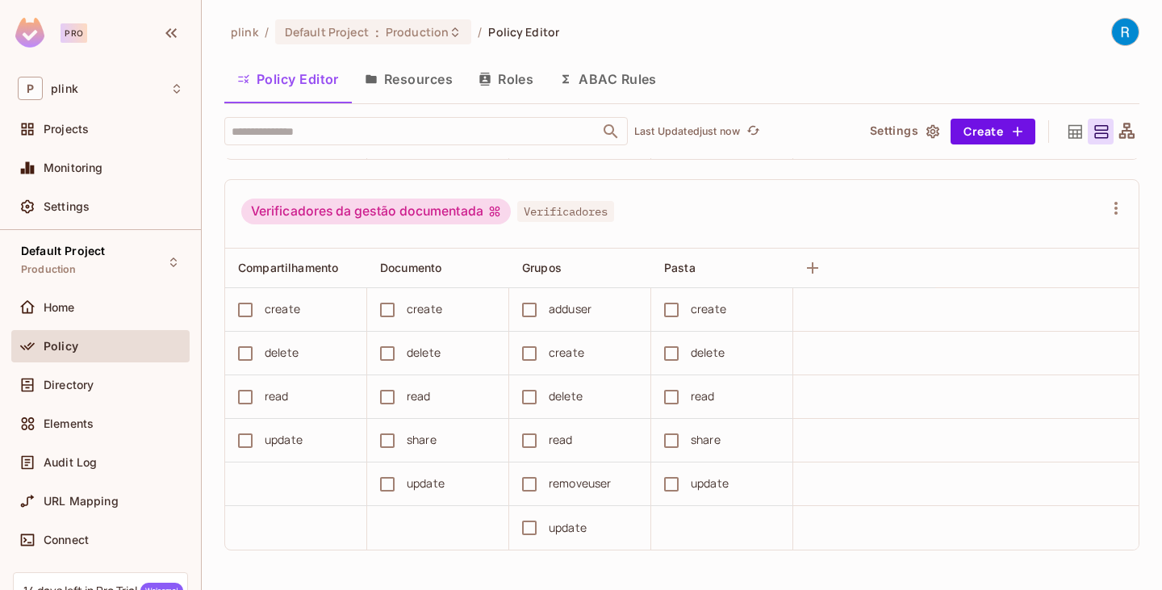
scroll to position [1, 0]
click at [927, 132] on icon "button" at bounding box center [933, 131] width 13 height 14
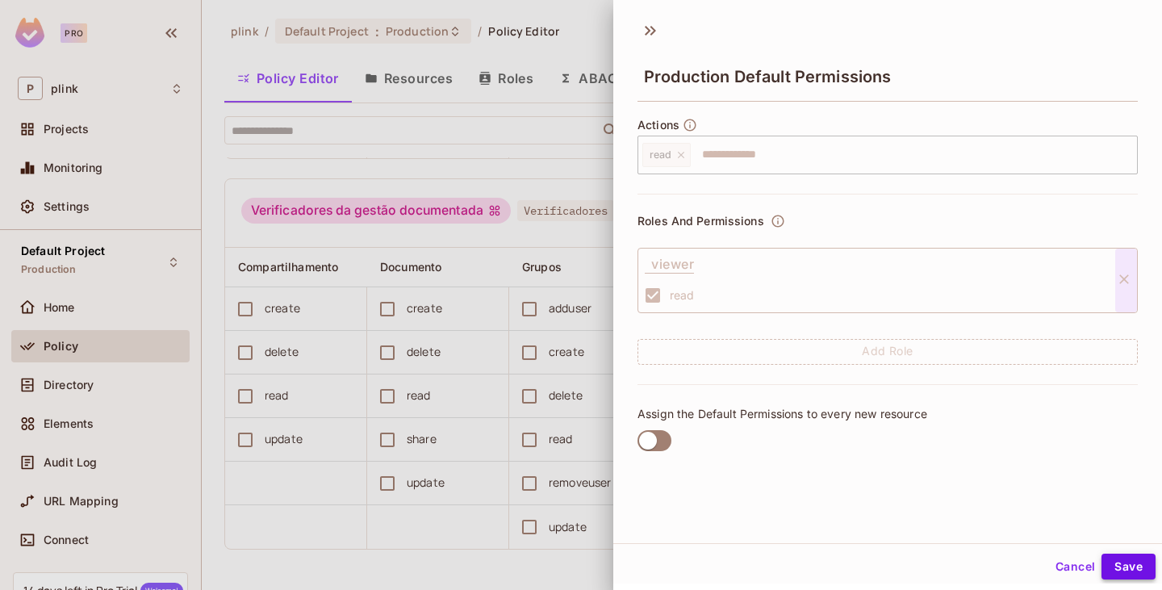
click at [1124, 574] on button "Save" at bounding box center [1129, 567] width 54 height 26
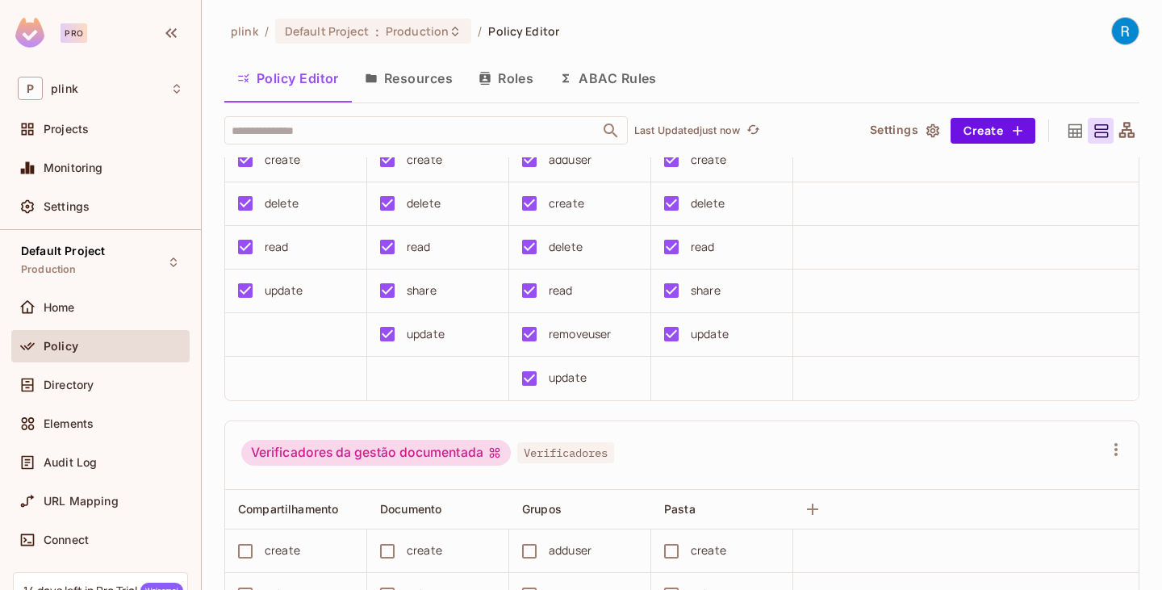
scroll to position [0, 0]
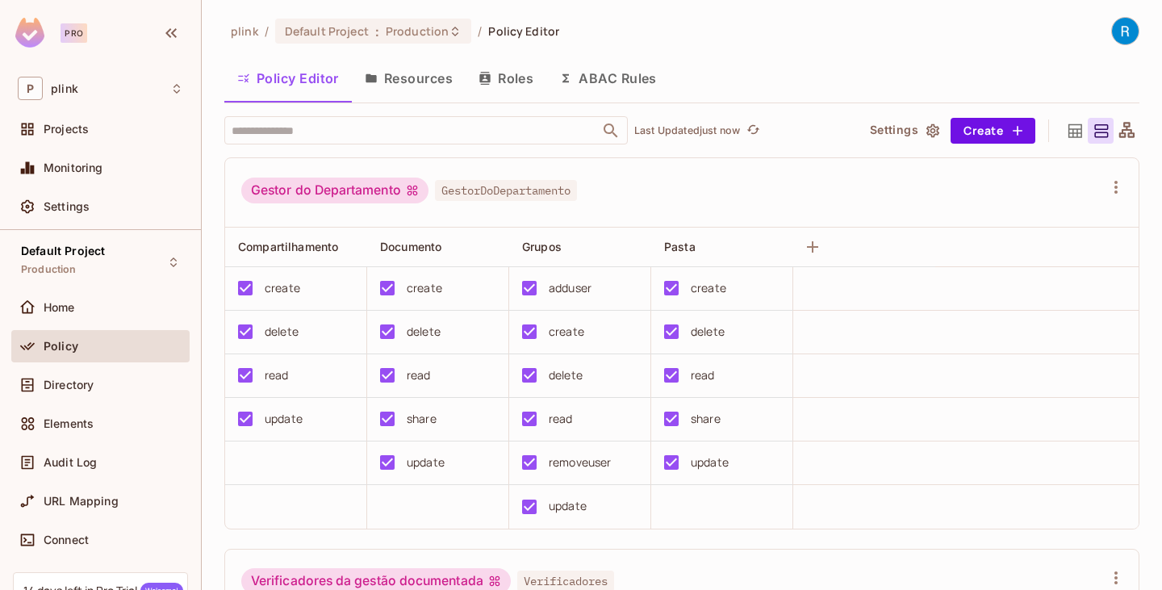
click at [517, 73] on button "Roles" at bounding box center [506, 78] width 81 height 40
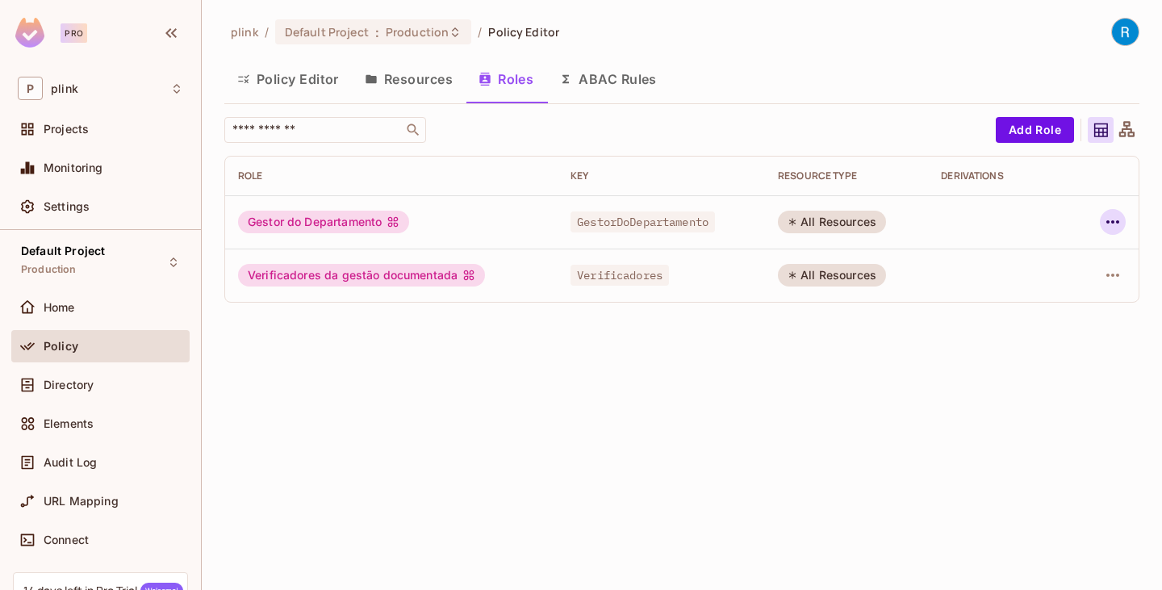
click at [1117, 220] on icon "button" at bounding box center [1113, 221] width 19 height 19
click at [1048, 265] on div "Edit Role" at bounding box center [1041, 259] width 48 height 16
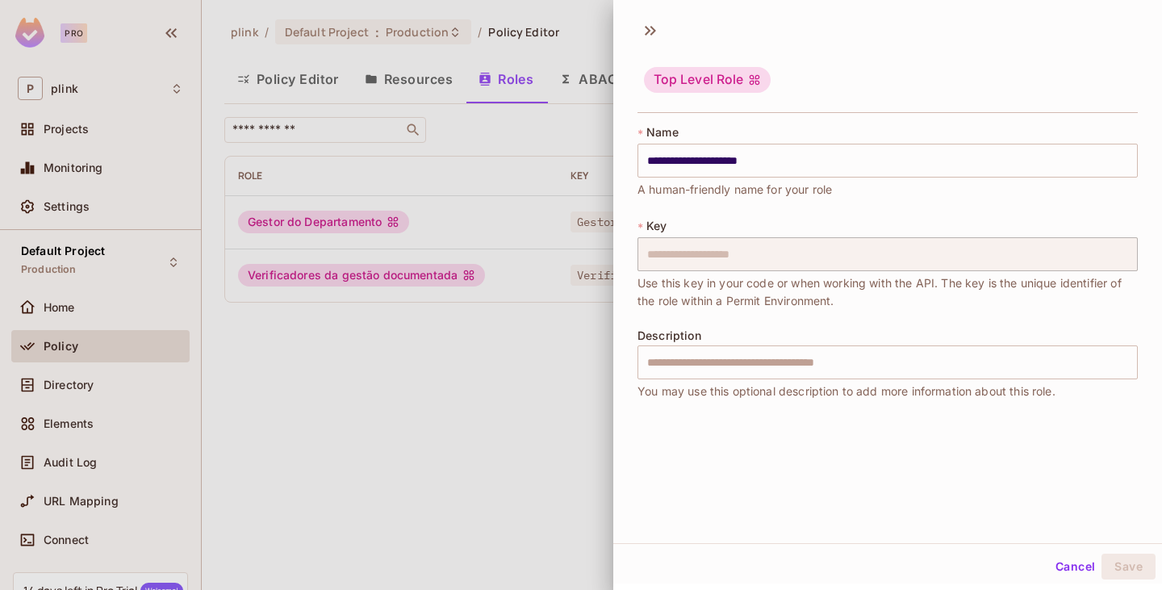
click at [568, 140] on div at bounding box center [581, 295] width 1162 height 590
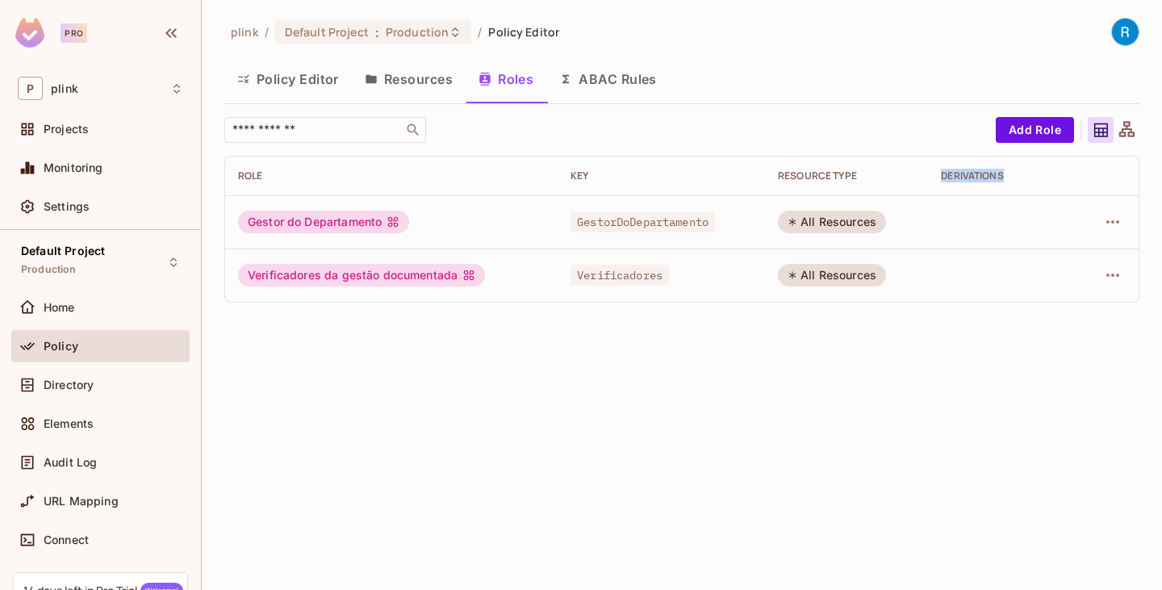
drag, startPoint x: 937, startPoint y: 174, endPoint x: 1010, endPoint y: 173, distance: 72.7
click at [1009, 172] on th "Derivations" at bounding box center [1002, 176] width 148 height 39
click at [1128, 129] on icon at bounding box center [1127, 128] width 15 height 15
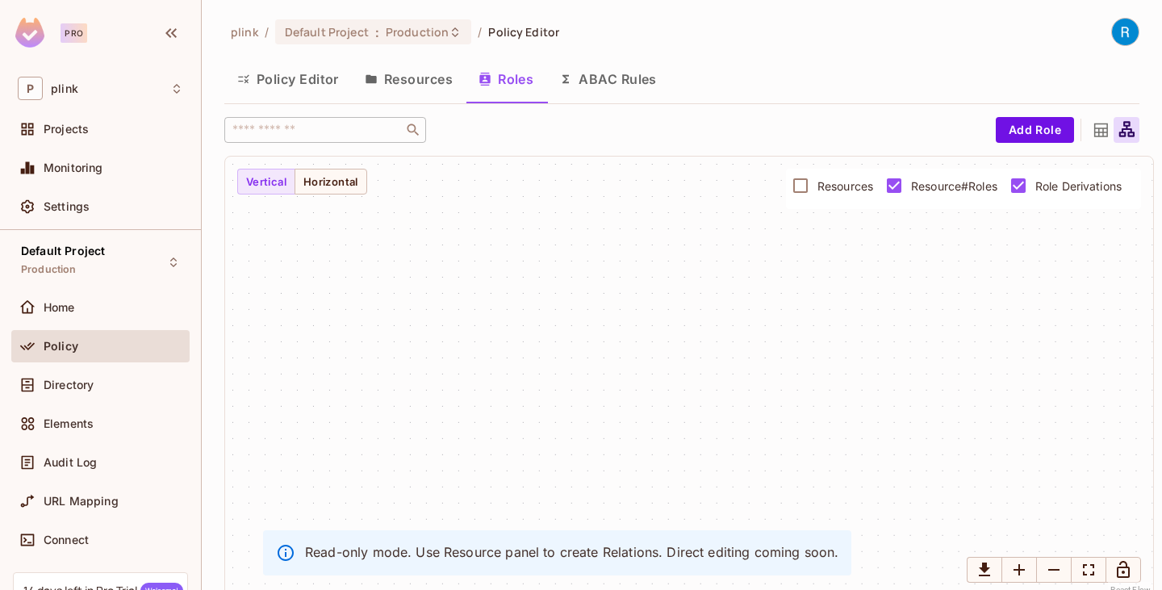
click at [1091, 130] on icon at bounding box center [1101, 130] width 20 height 20
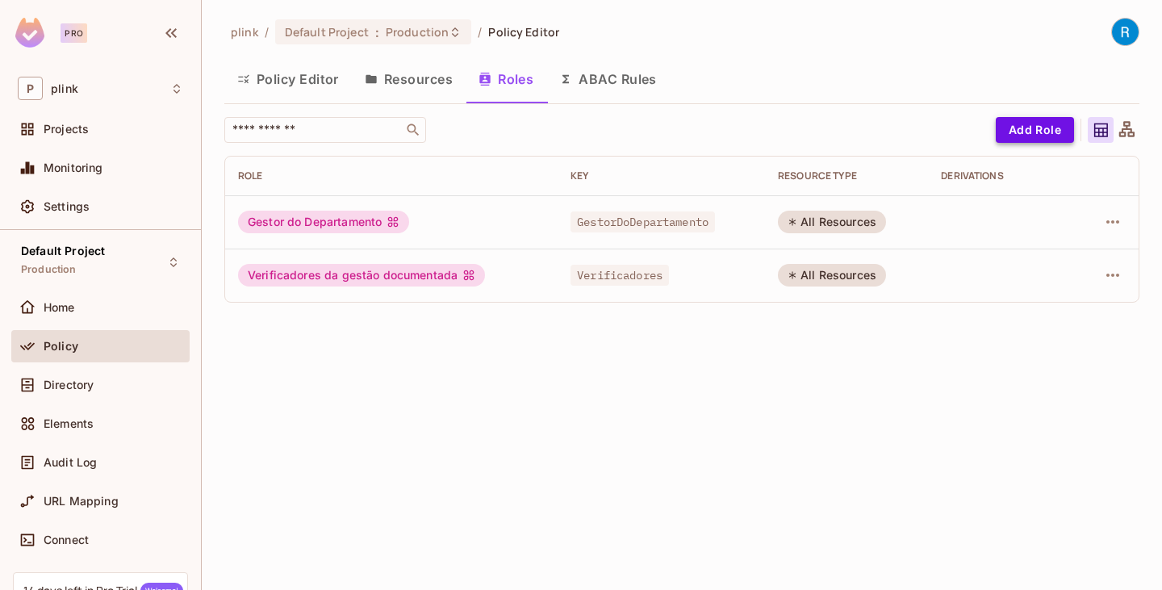
click at [1012, 128] on button "Add Role" at bounding box center [1035, 130] width 78 height 26
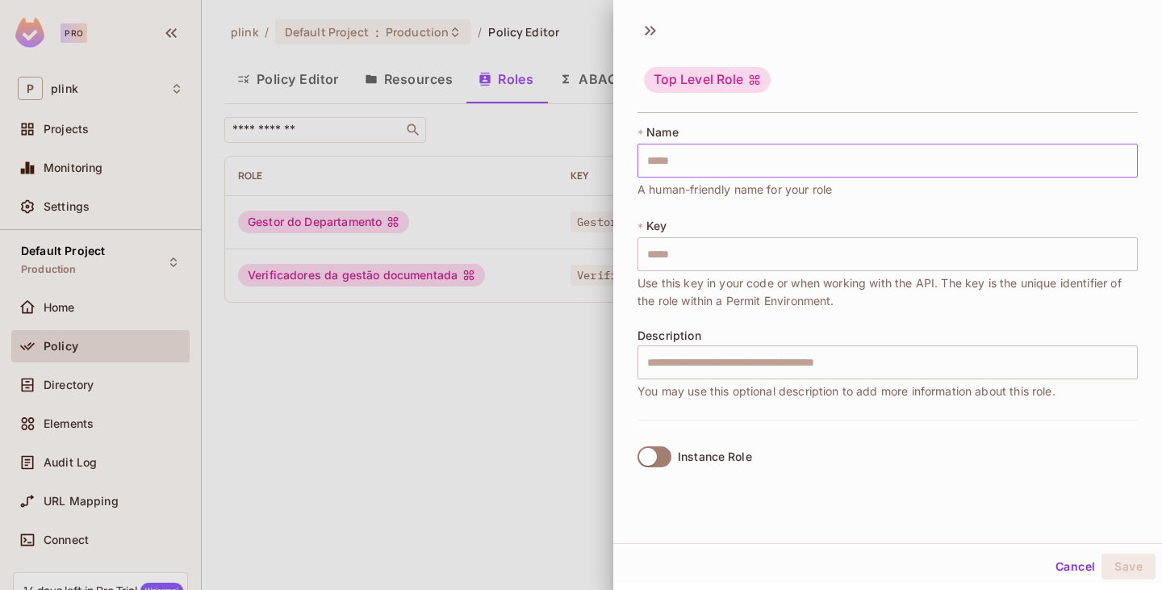
click at [680, 163] on input "text" at bounding box center [888, 161] width 501 height 34
type input "*"
type input "**"
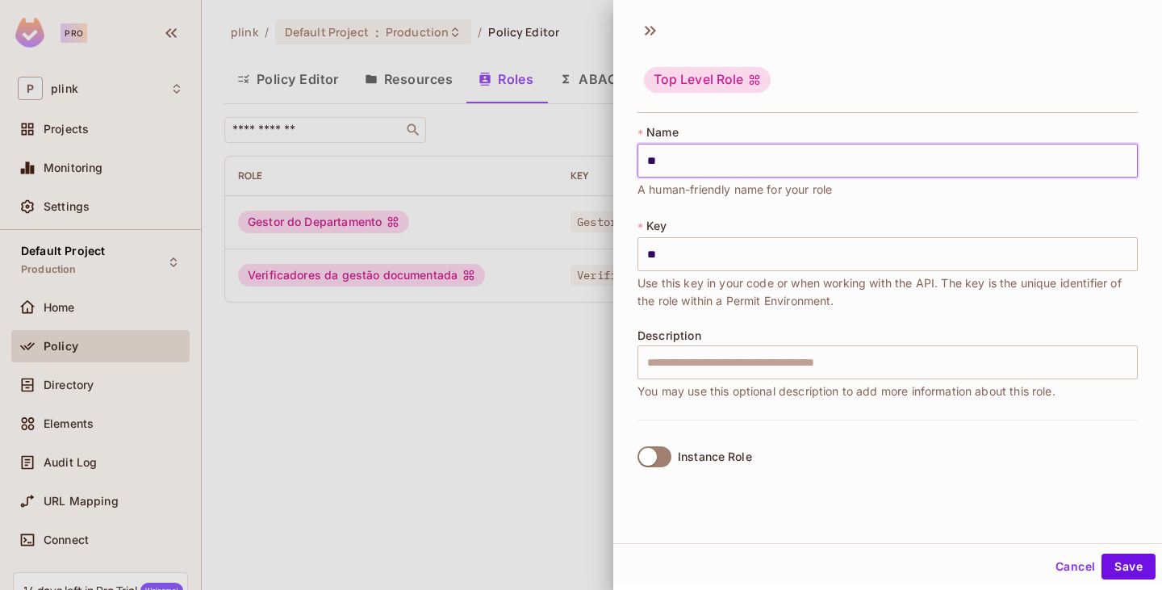
type input "***"
type input "****"
type input "*****"
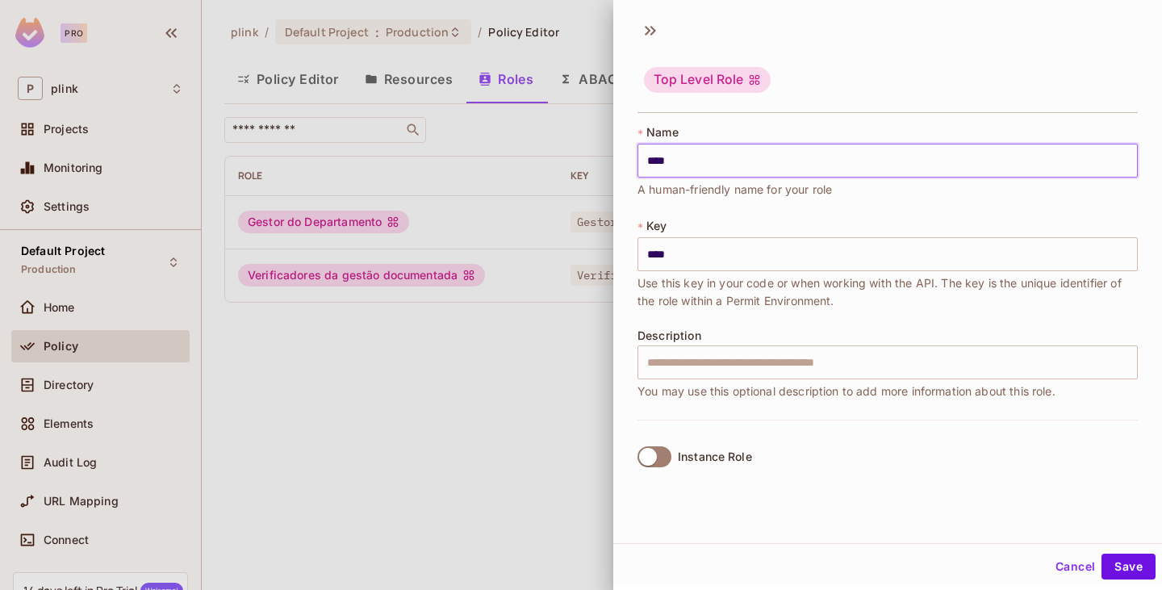
type input "*****"
type input "******"
type input "*******"
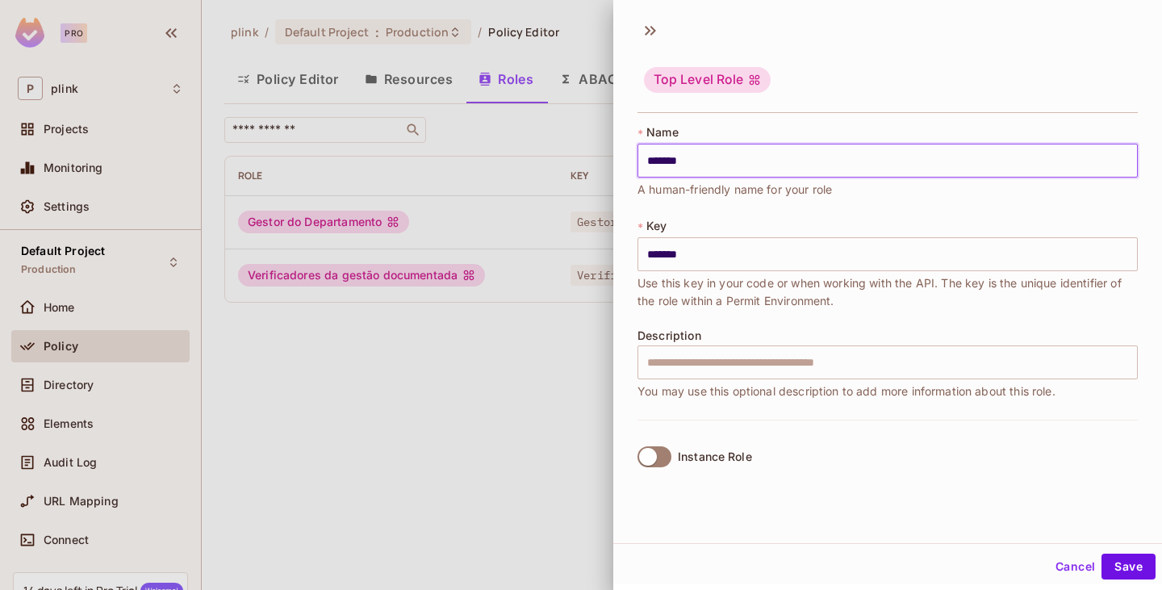
type input "*******"
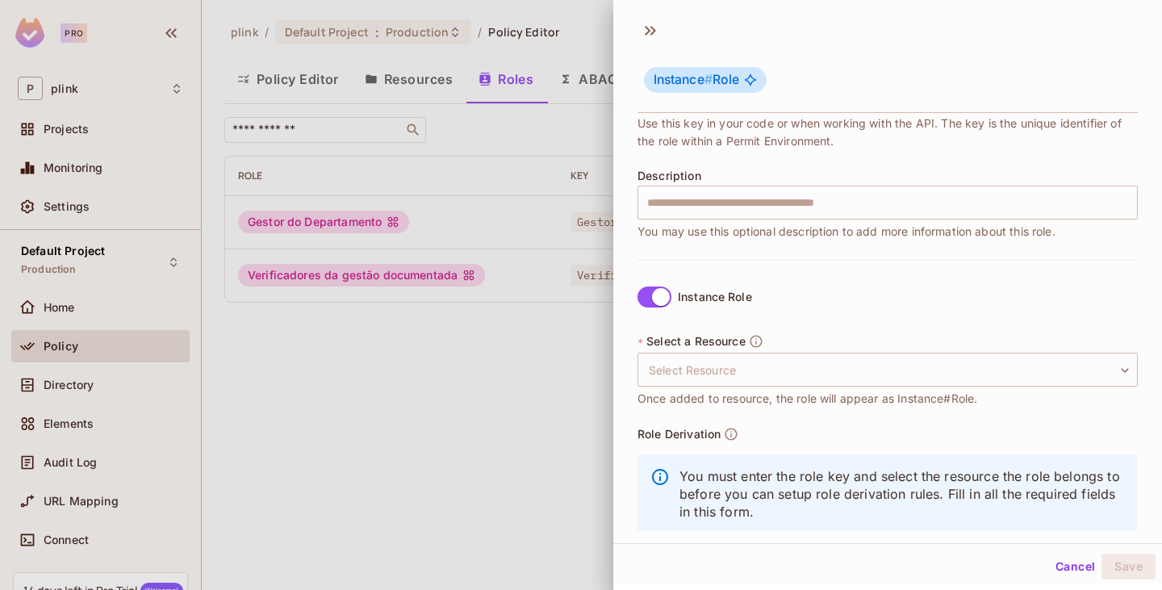
scroll to position [192, 0]
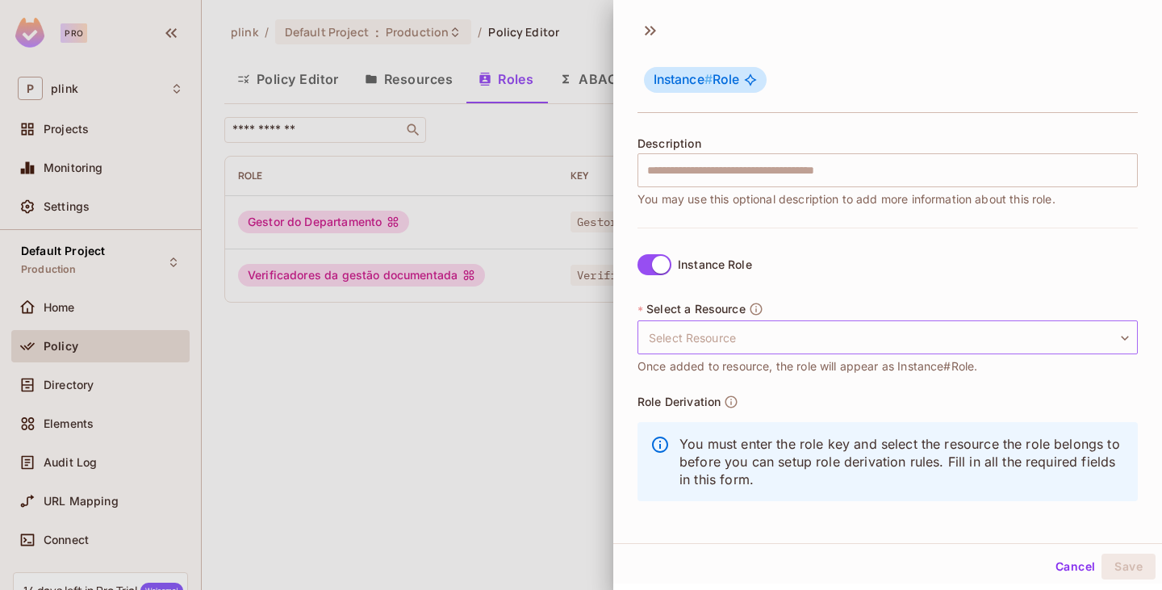
click at [762, 342] on body "Pro P plink Projects Monitoring Settings Default Project Production Home Policy…" at bounding box center [581, 295] width 1162 height 590
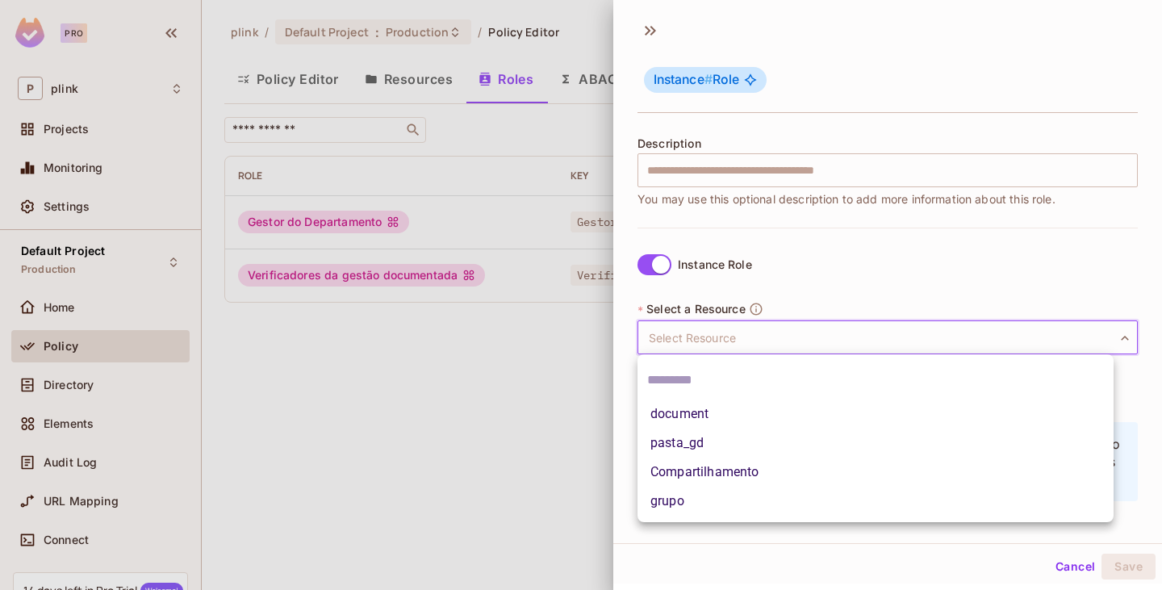
click at [647, 261] on div at bounding box center [581, 295] width 1162 height 590
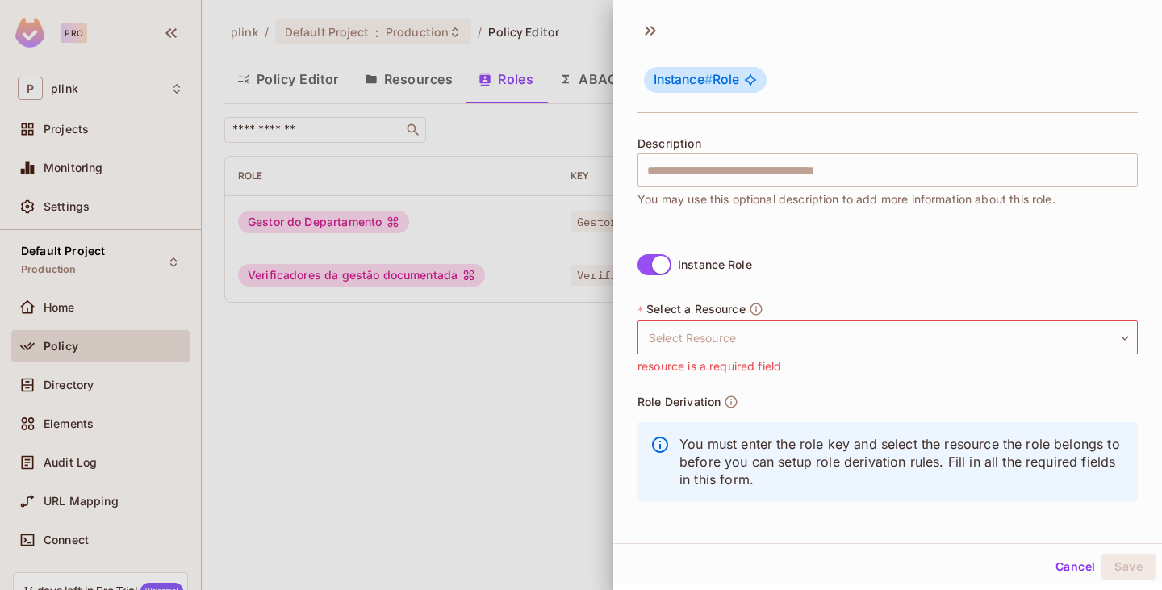
scroll to position [0, 0]
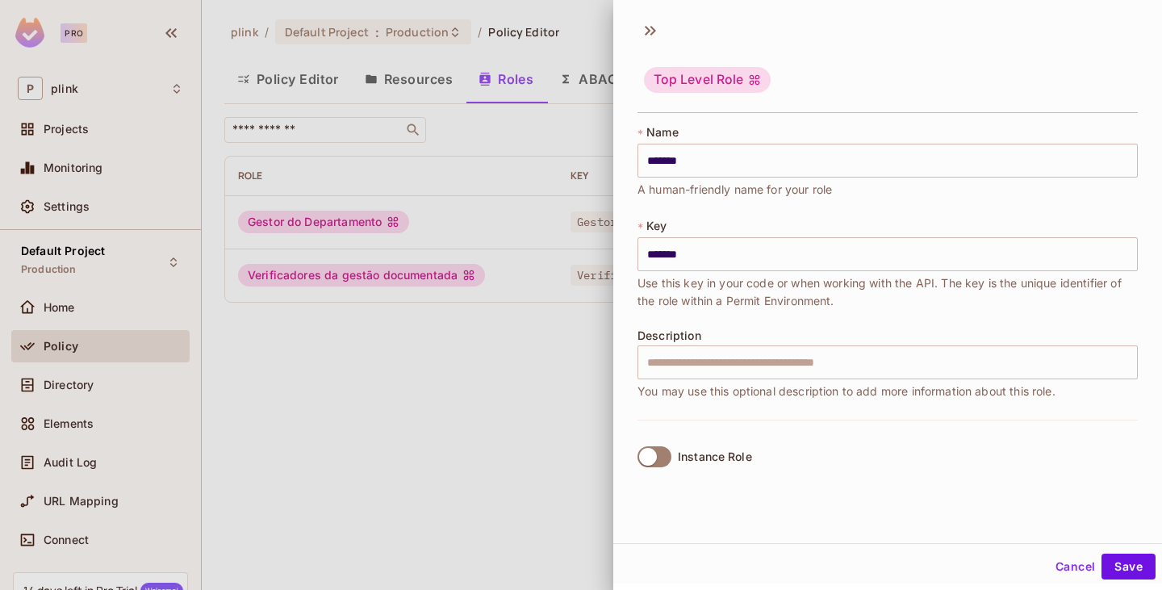
click at [730, 319] on div "* Name ******* ​ A human-friendly name for your role * Key ******* ​ Use this k…" at bounding box center [888, 271] width 501 height 295
click at [1121, 563] on button "Save" at bounding box center [1129, 564] width 54 height 26
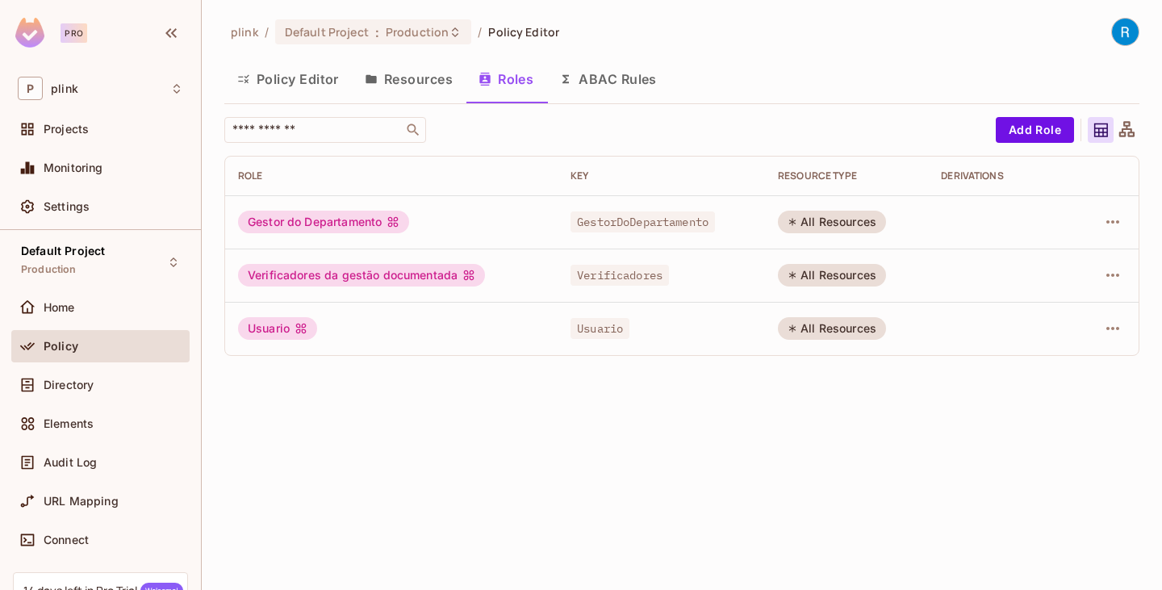
click at [424, 79] on button "Resources" at bounding box center [409, 79] width 114 height 40
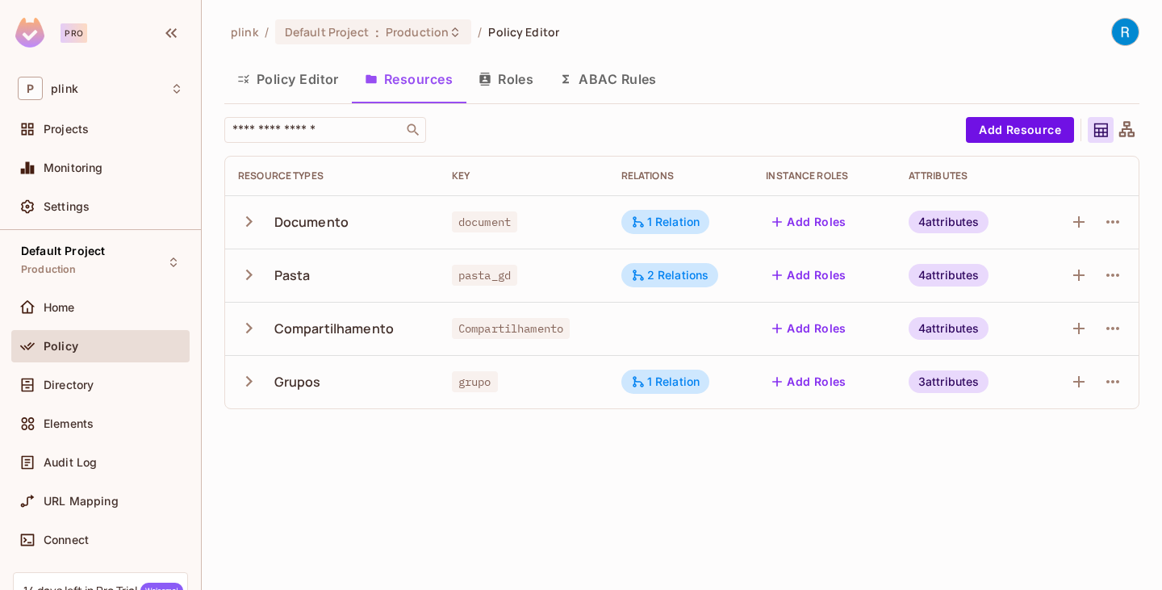
click at [322, 78] on button "Policy Editor" at bounding box center [288, 79] width 128 height 40
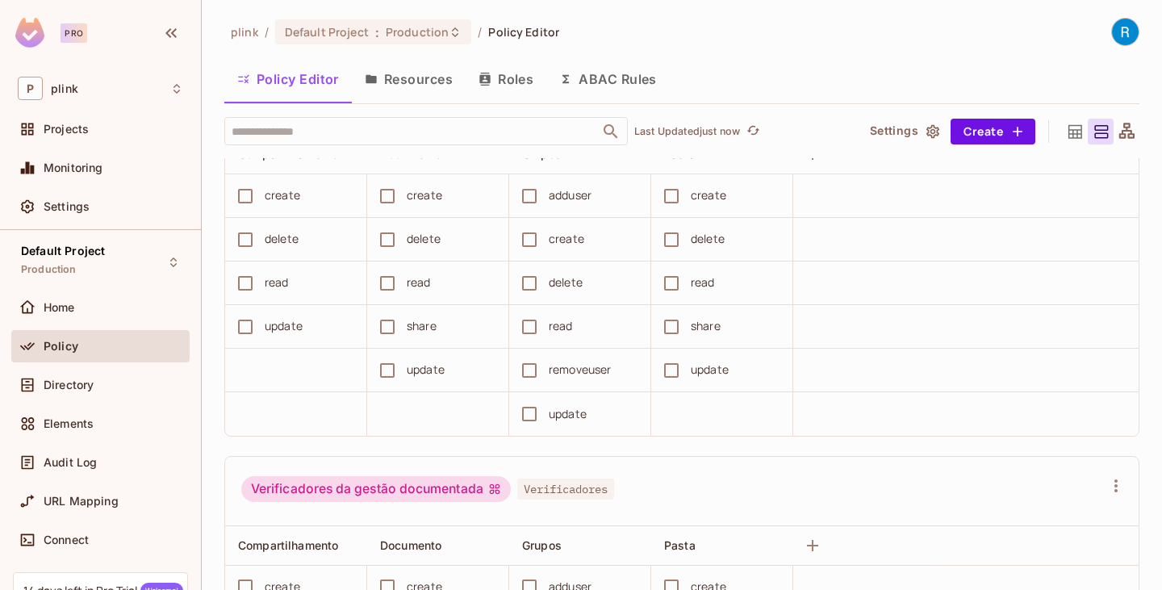
scroll to position [404, 0]
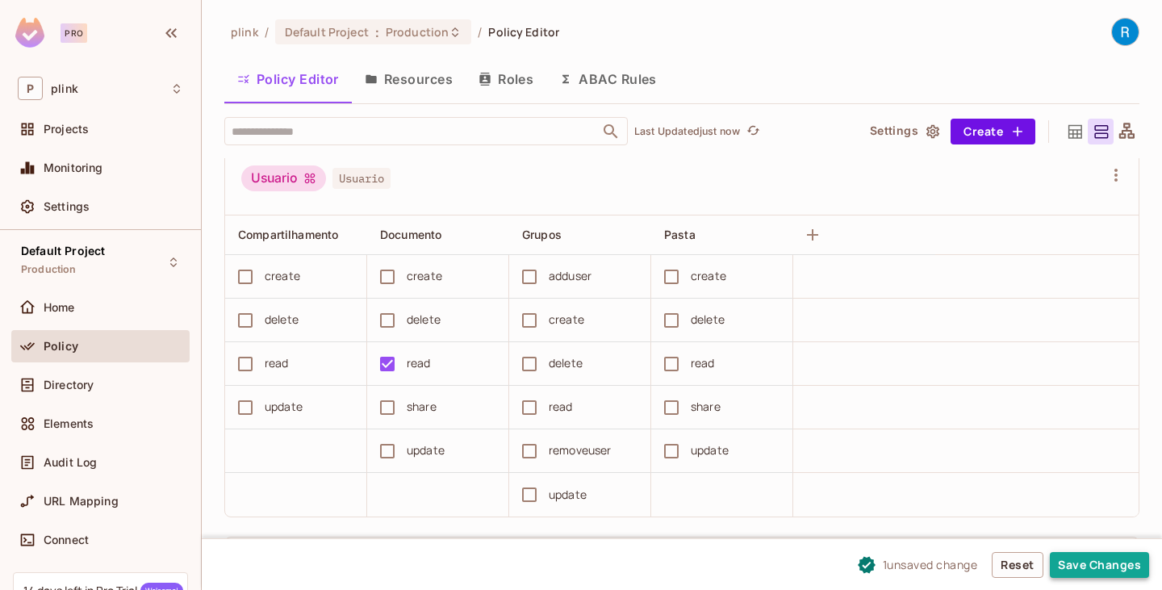
click at [1100, 556] on button "Save Changes" at bounding box center [1099, 565] width 99 height 26
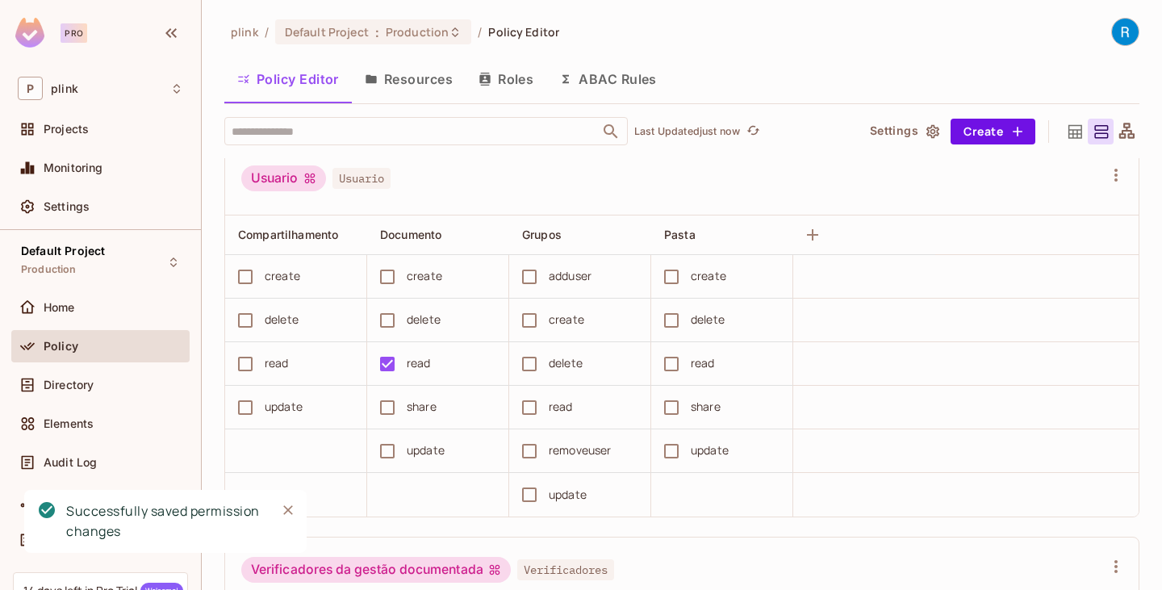
click at [424, 80] on button "Resources" at bounding box center [409, 79] width 114 height 40
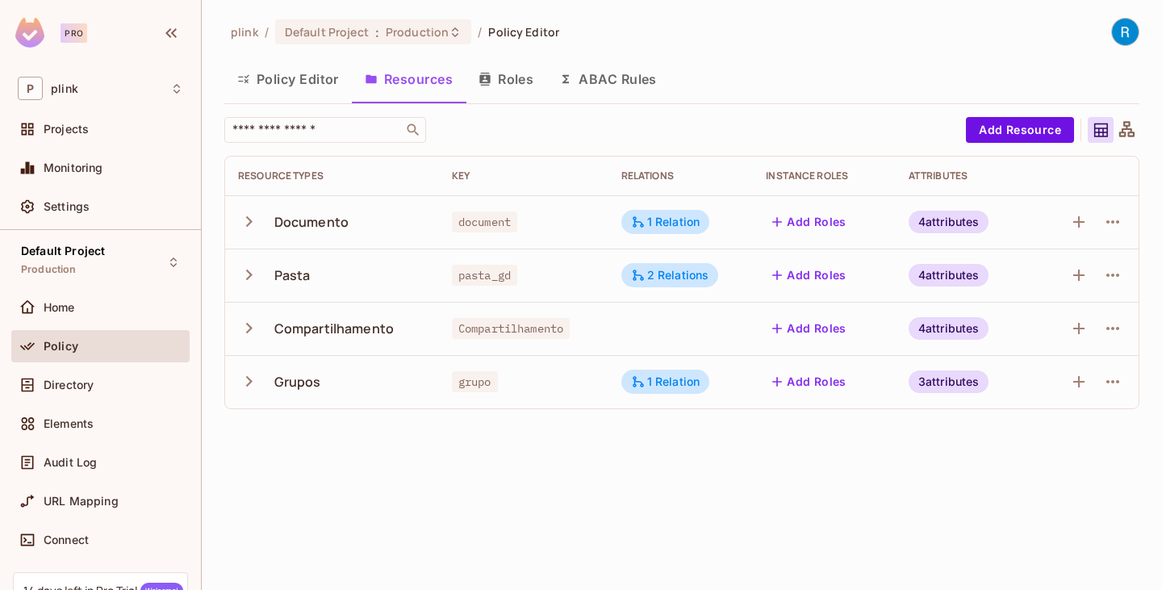
click at [523, 86] on button "Roles" at bounding box center [506, 79] width 81 height 40
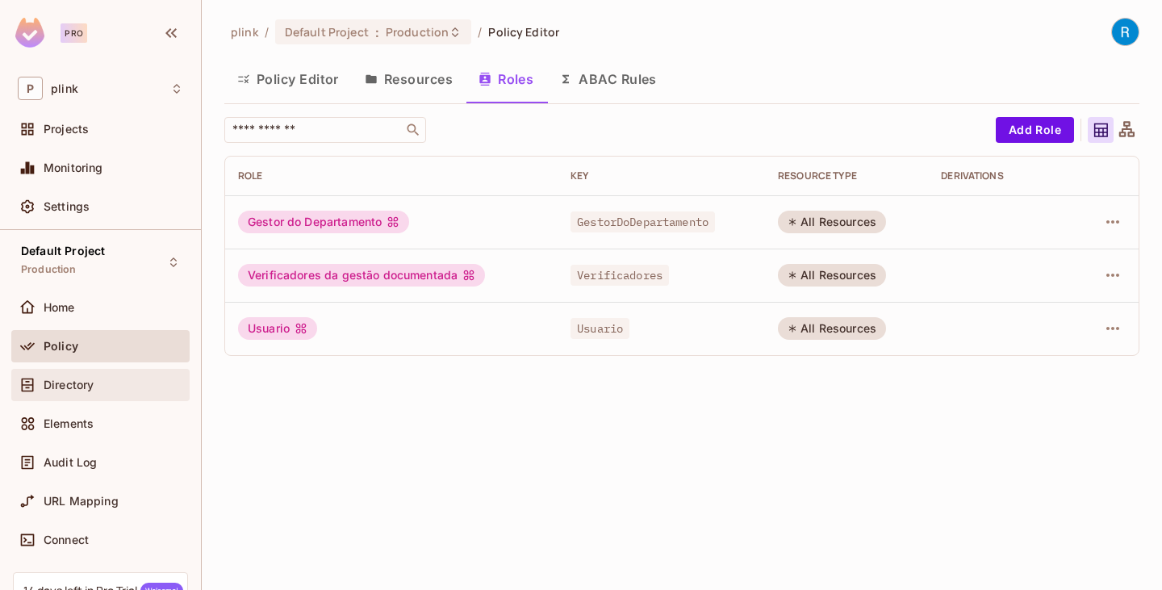
click at [78, 387] on span "Directory" at bounding box center [69, 385] width 50 height 13
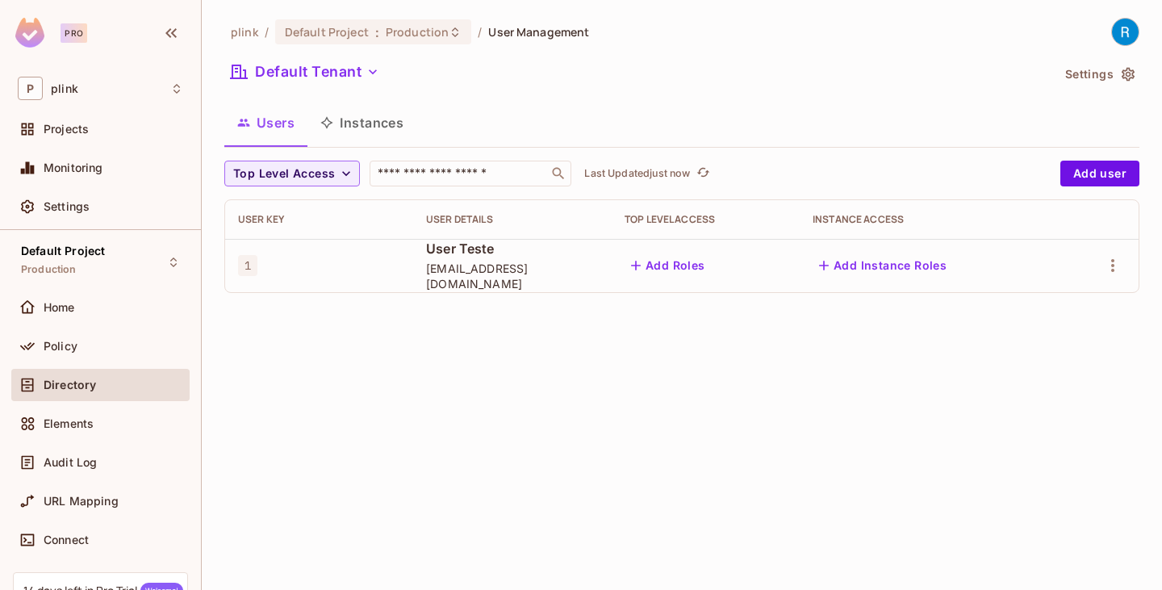
click at [692, 260] on button "Add Roles" at bounding box center [668, 266] width 87 height 26
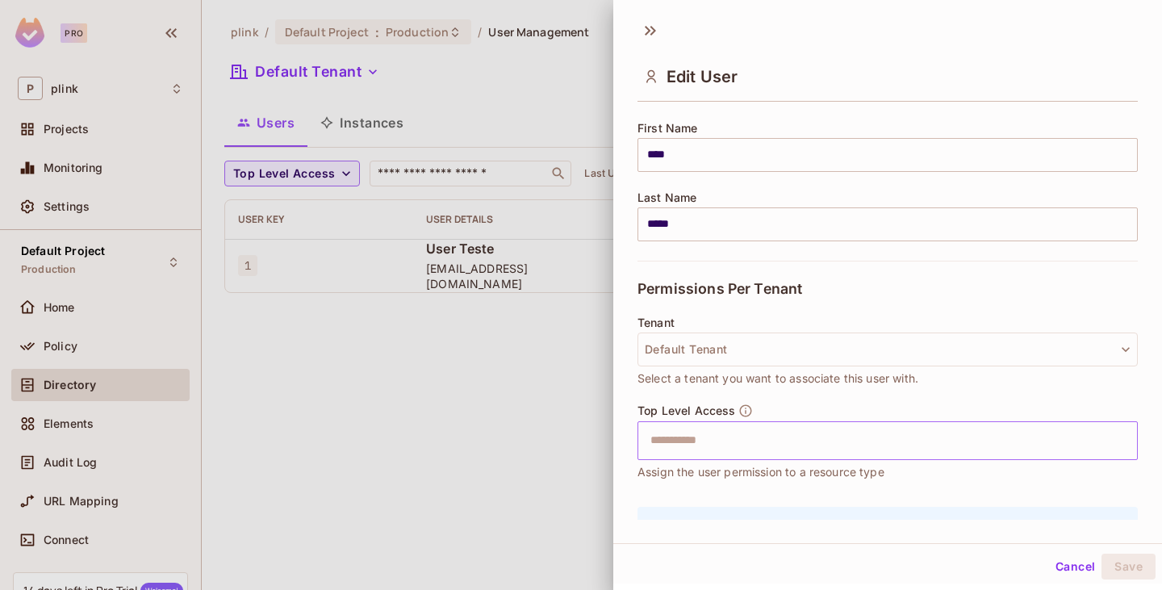
scroll to position [242, 0]
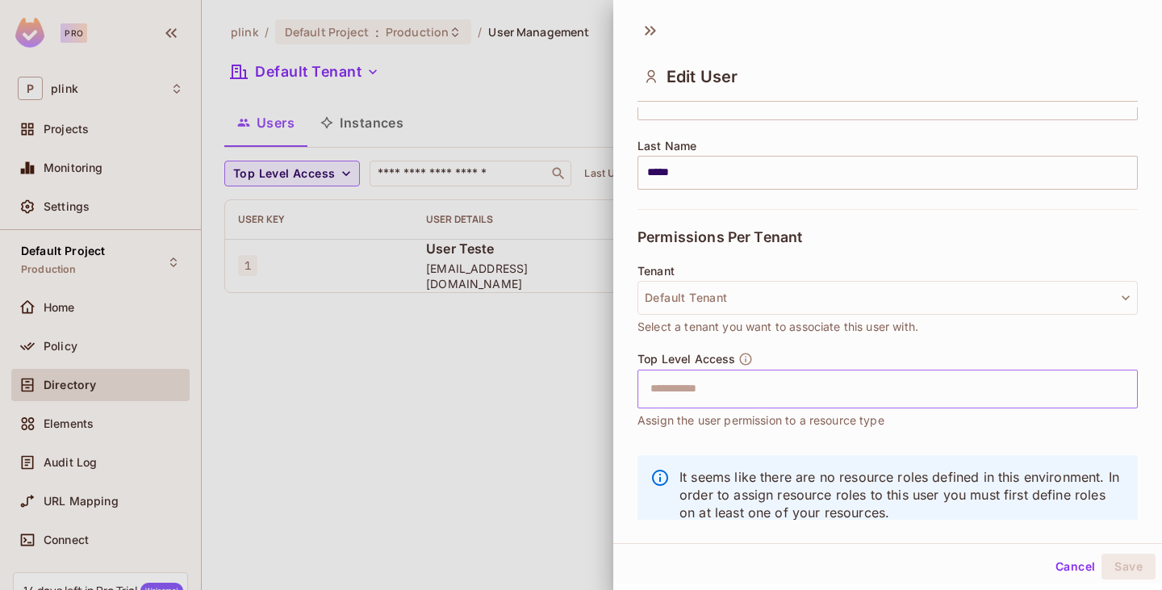
click at [764, 396] on input "text" at bounding box center [874, 389] width 466 height 32
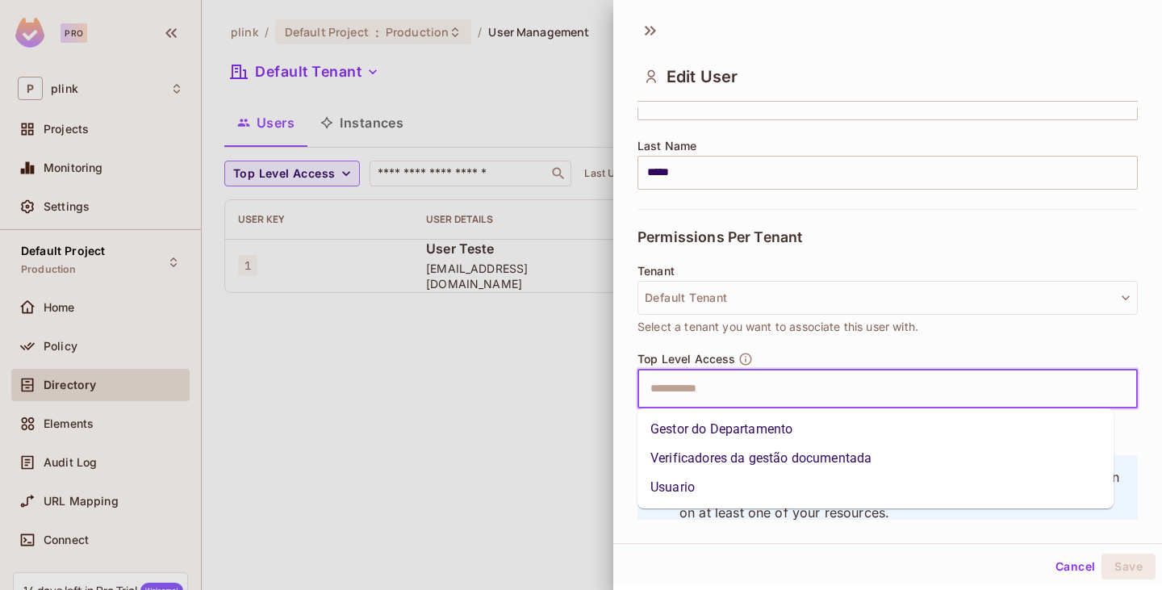
click at [726, 480] on li "Usuario" at bounding box center [876, 487] width 476 height 29
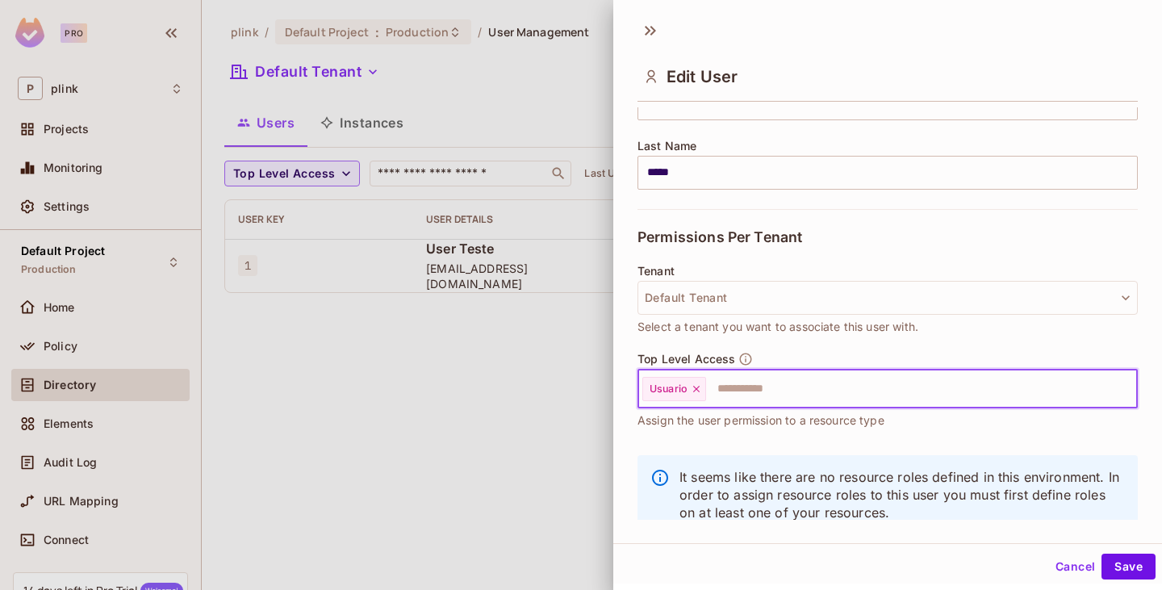
scroll to position [283, 0]
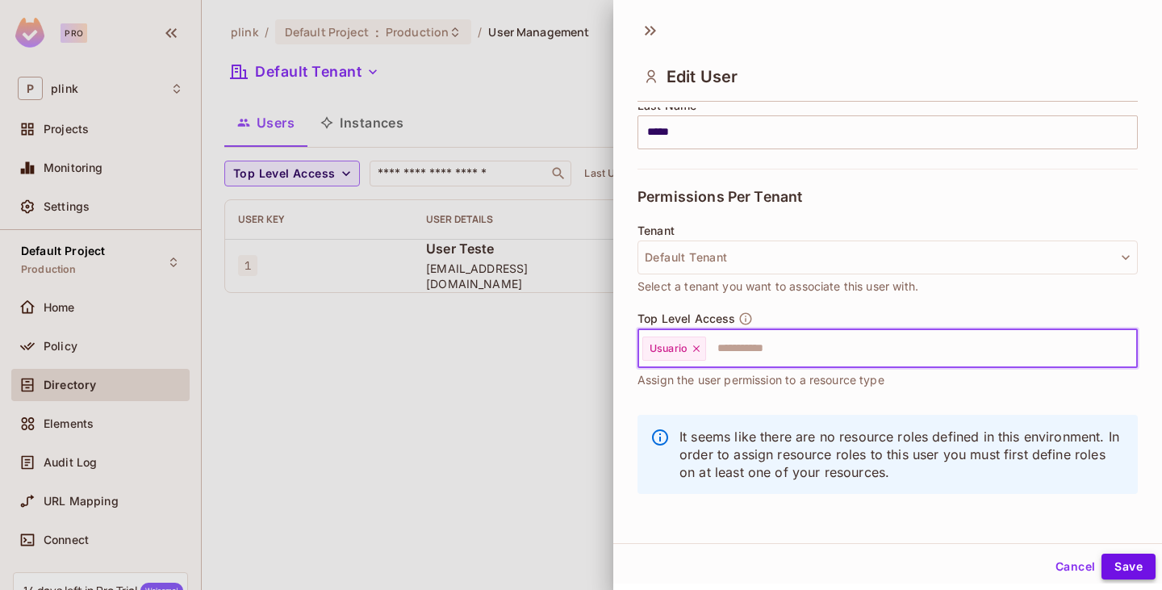
click at [1112, 556] on button "Save" at bounding box center [1129, 567] width 54 height 26
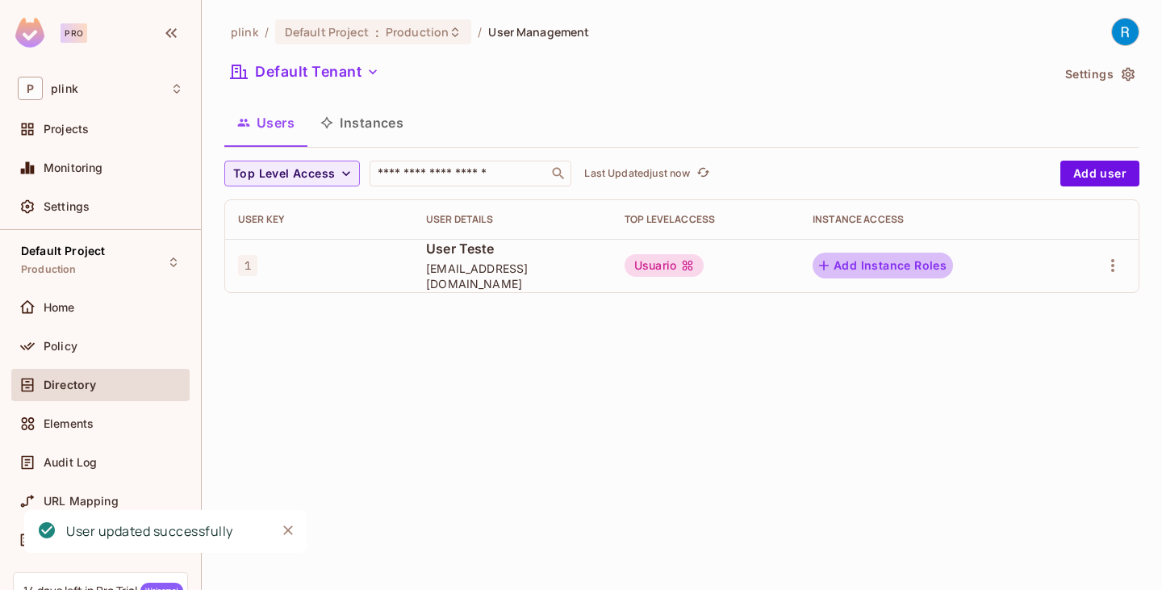
click at [899, 264] on button "Add Instance Roles" at bounding box center [883, 266] width 140 height 26
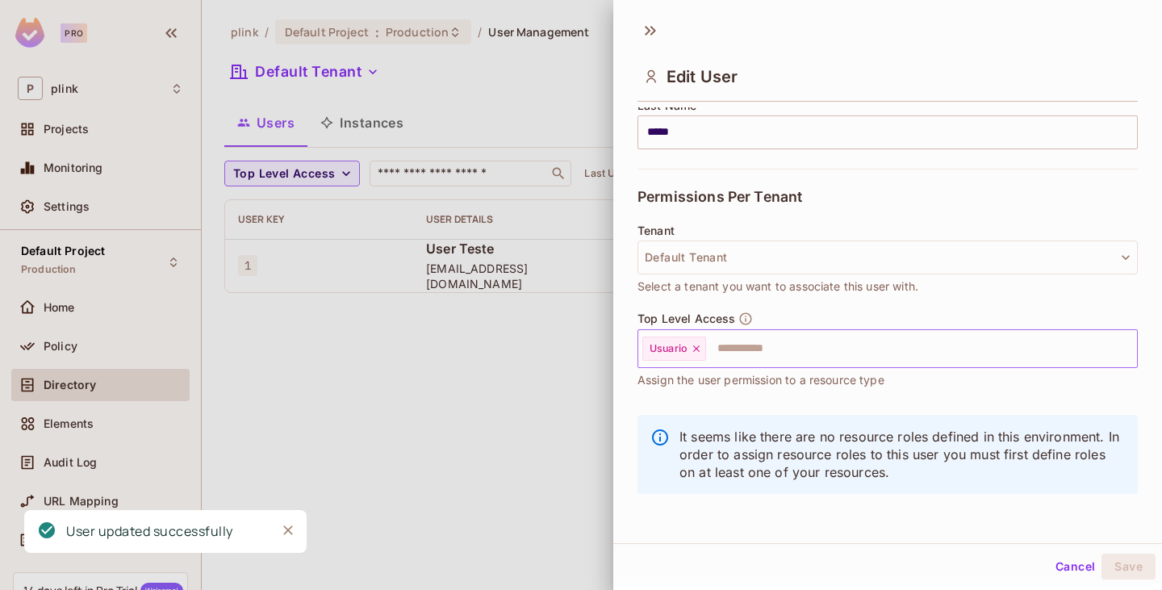
click at [781, 347] on input "text" at bounding box center [907, 349] width 399 height 32
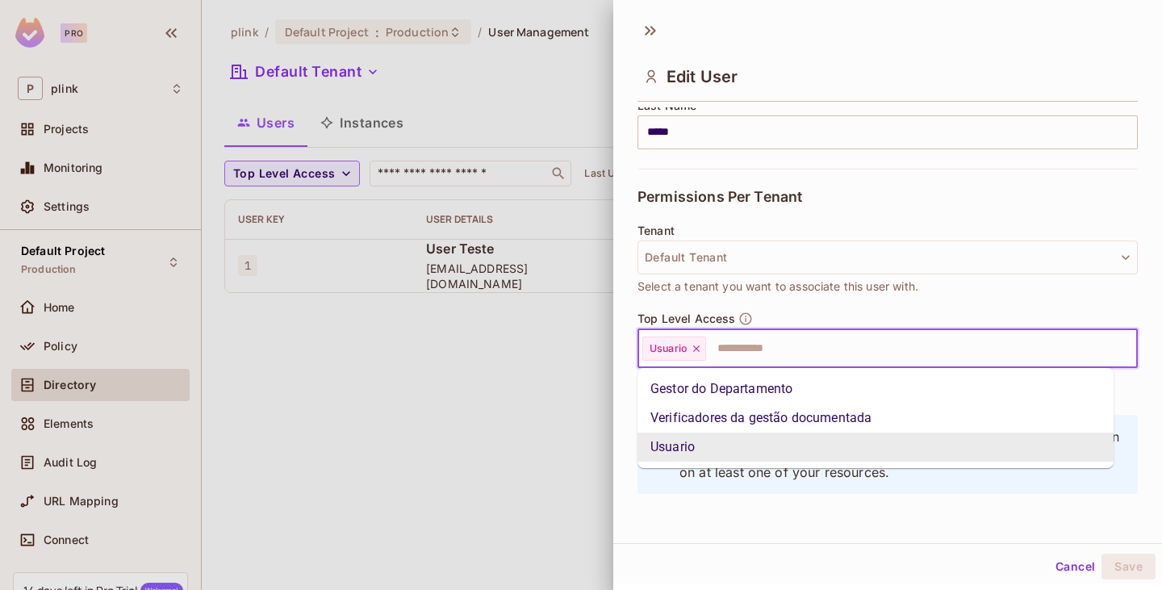
click at [525, 406] on div at bounding box center [581, 295] width 1162 height 590
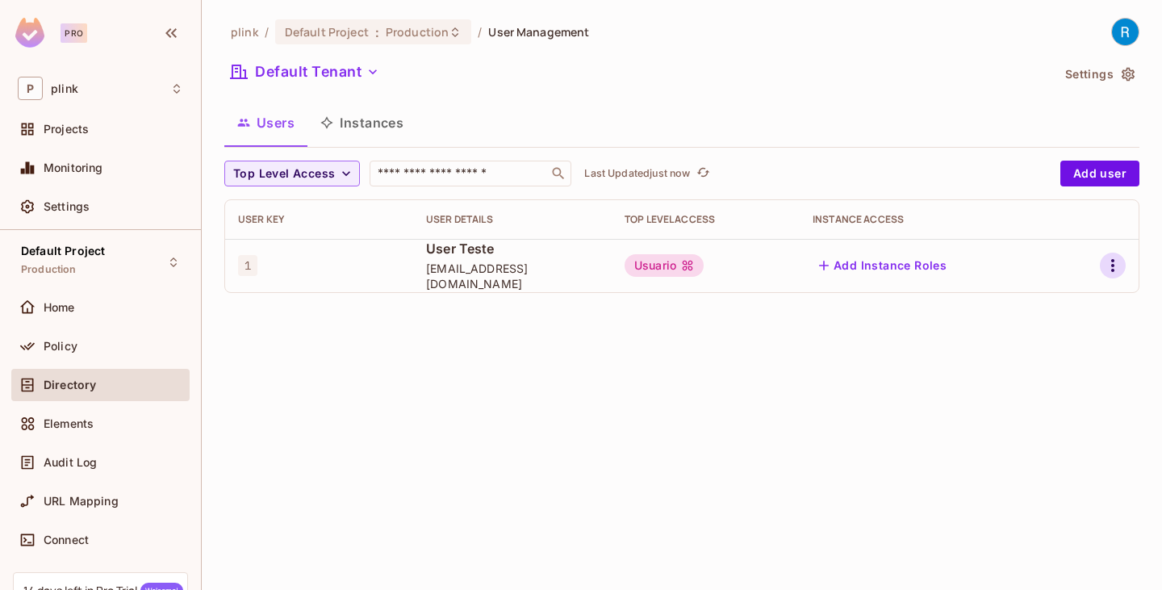
click at [1113, 258] on icon "button" at bounding box center [1113, 265] width 19 height 19
click at [1064, 336] on div "Edit Attributes" at bounding box center [1057, 338] width 80 height 16
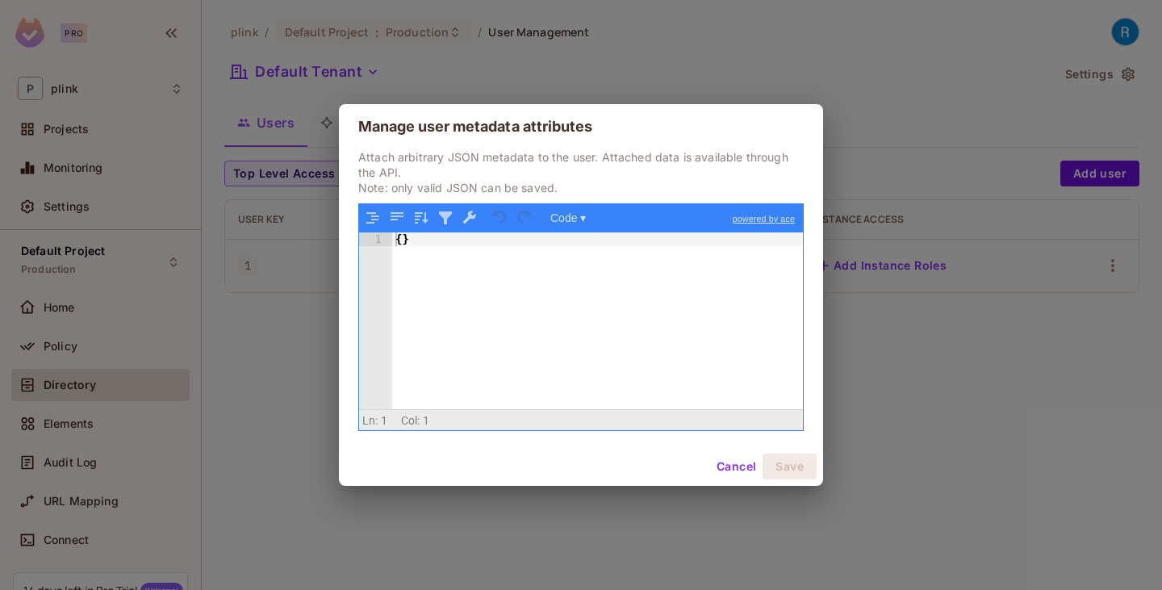
click at [719, 474] on button "Cancel" at bounding box center [736, 467] width 52 height 26
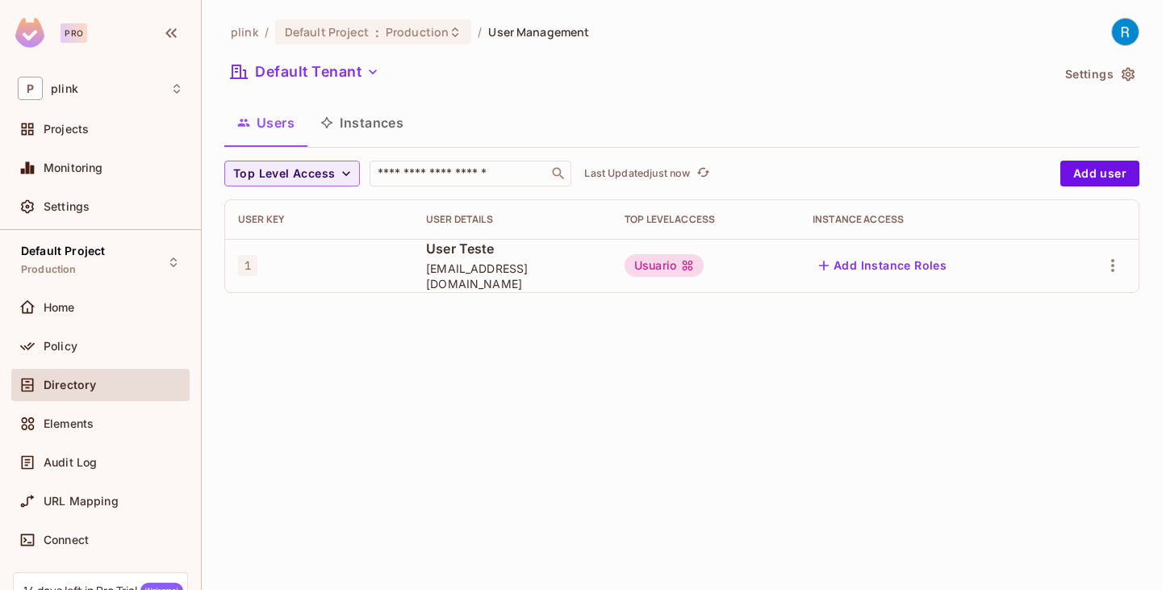
click at [360, 129] on button "Instances" at bounding box center [362, 123] width 109 height 40
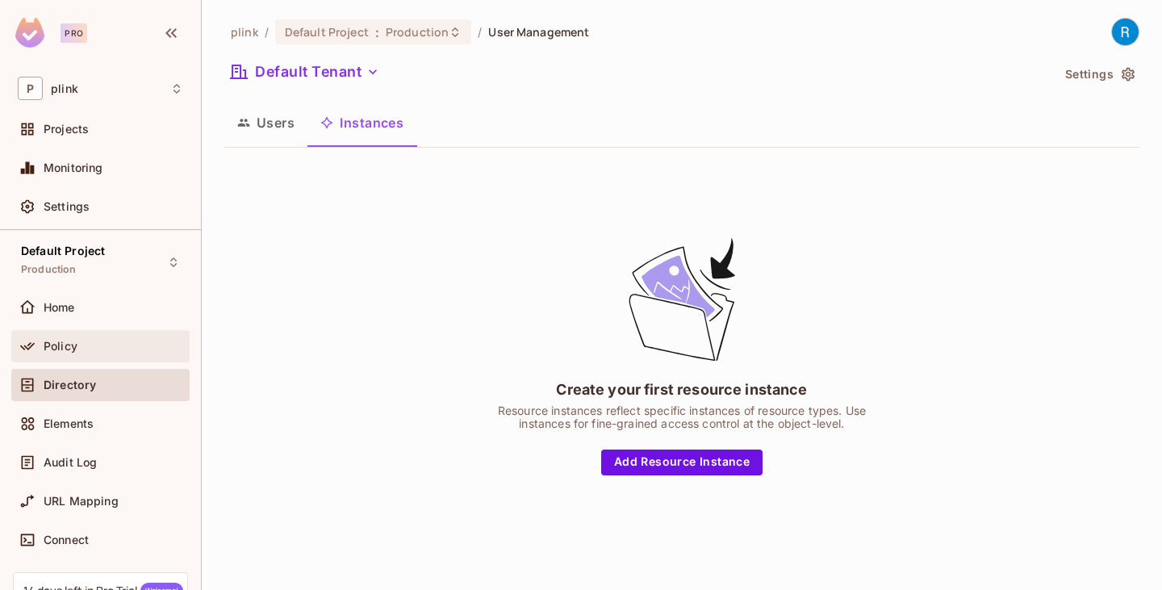
click at [67, 343] on span "Policy" at bounding box center [61, 346] width 34 height 13
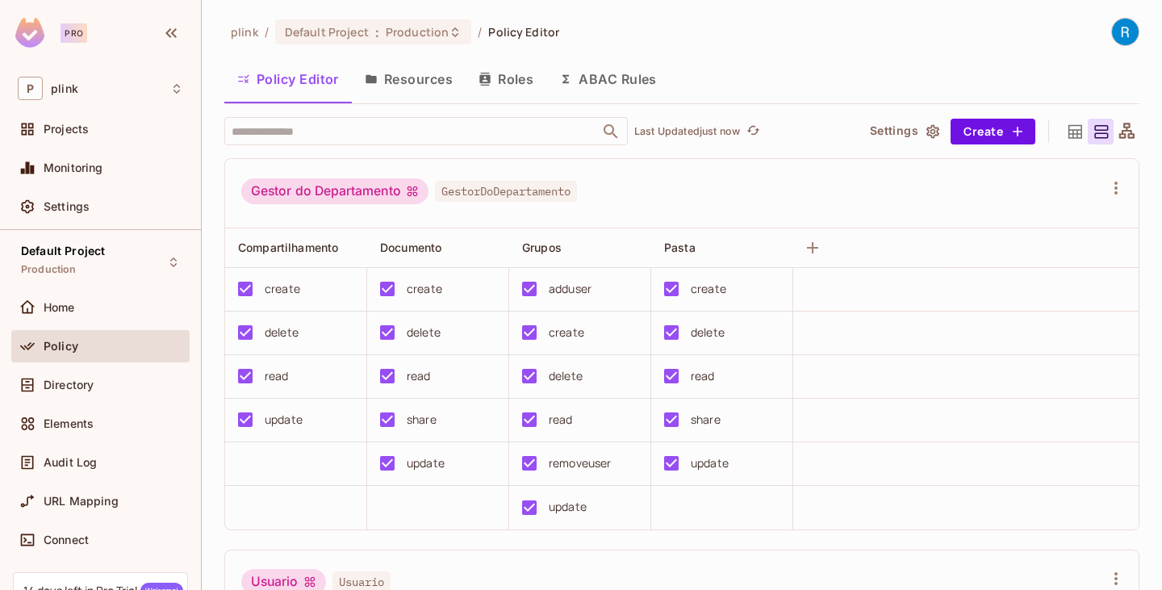
click at [1117, 135] on icon at bounding box center [1127, 132] width 20 height 20
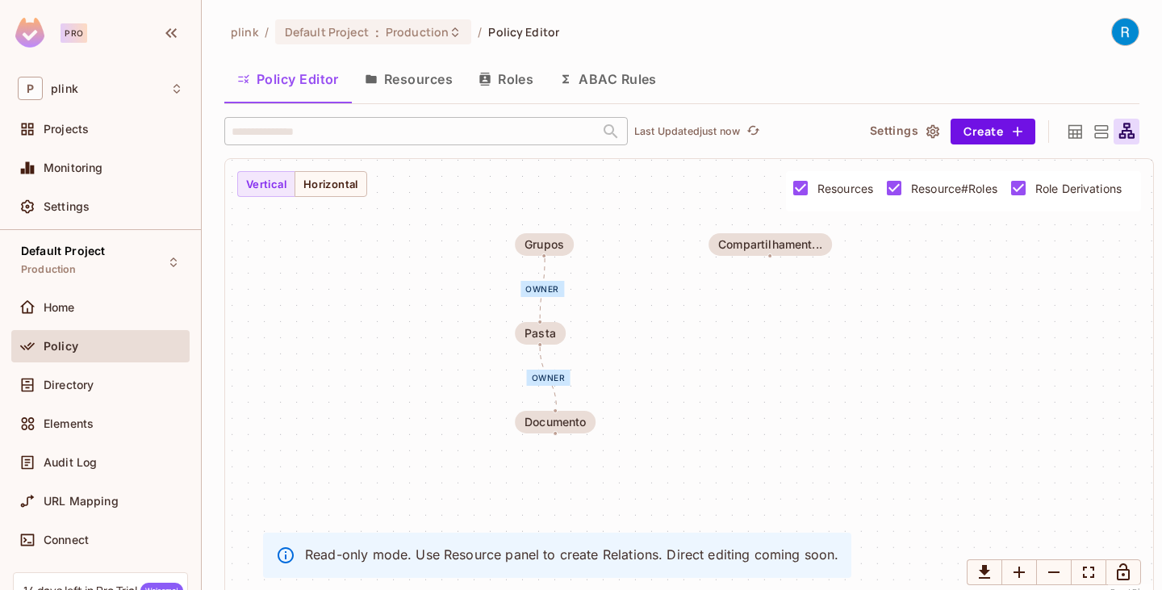
click at [1091, 132] on icon at bounding box center [1101, 132] width 20 height 20
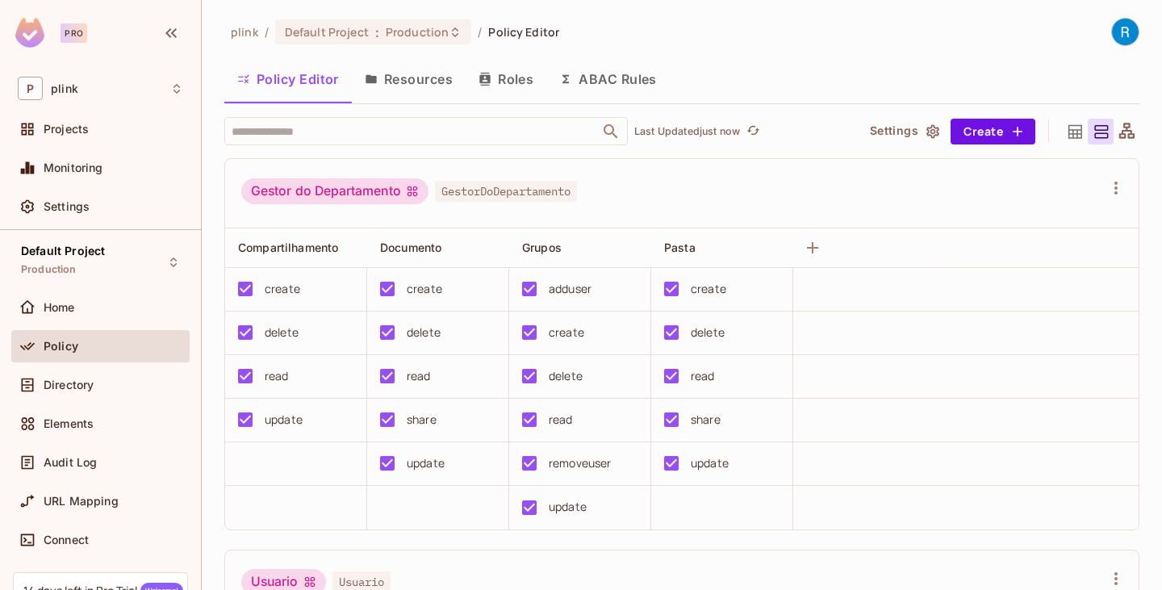
click at [1069, 129] on icon at bounding box center [1076, 131] width 14 height 14
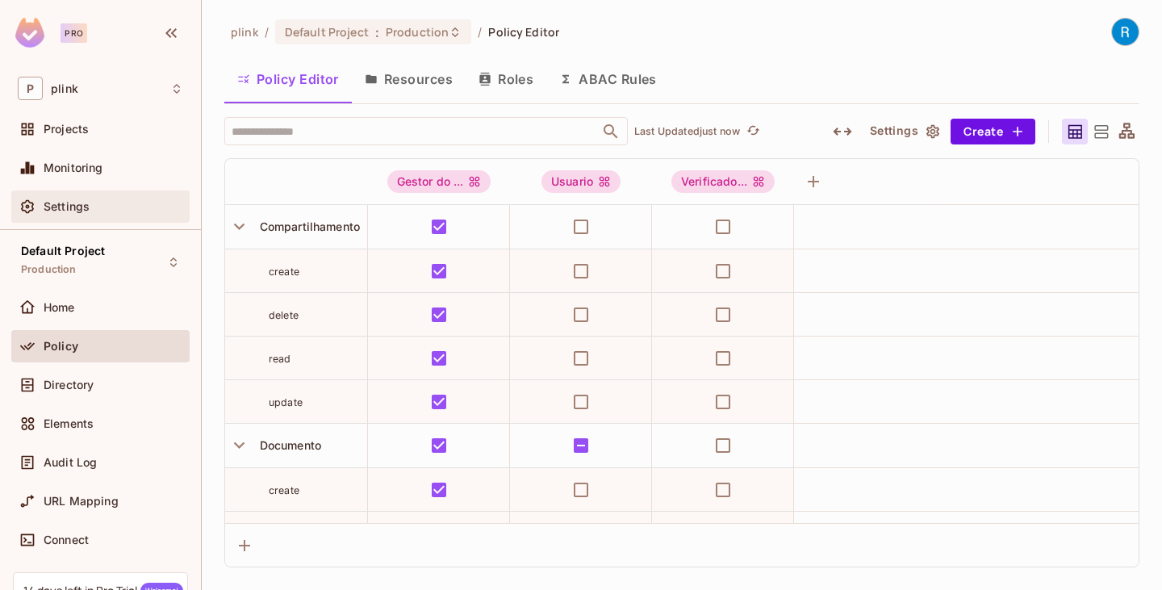
click at [83, 218] on div "Settings" at bounding box center [100, 207] width 178 height 32
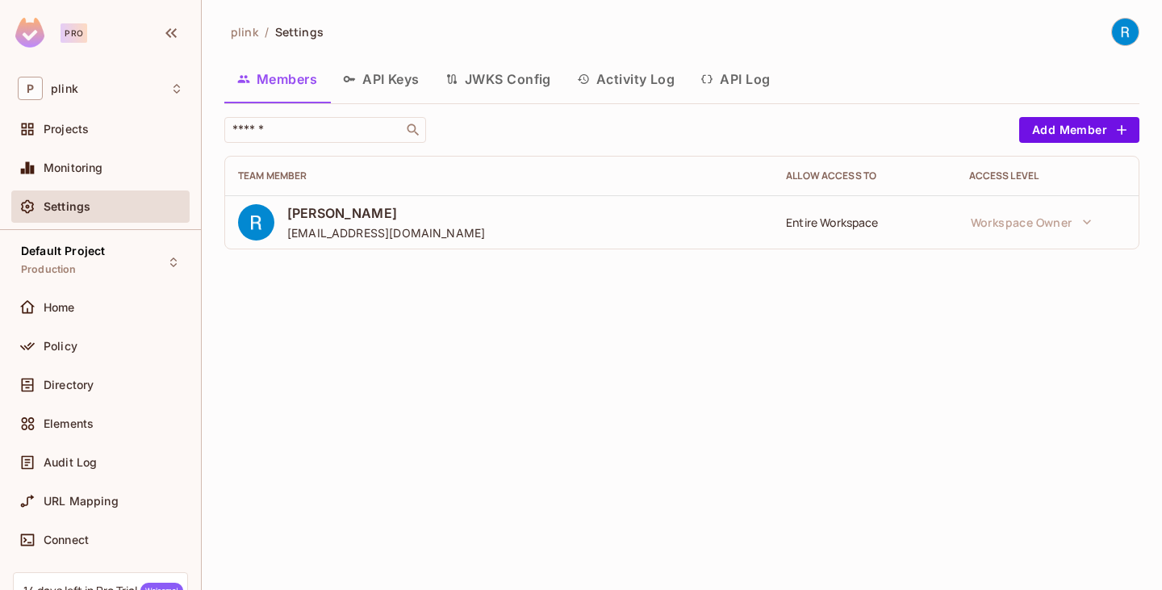
click at [494, 81] on button "JWKS Config" at bounding box center [499, 79] width 132 height 40
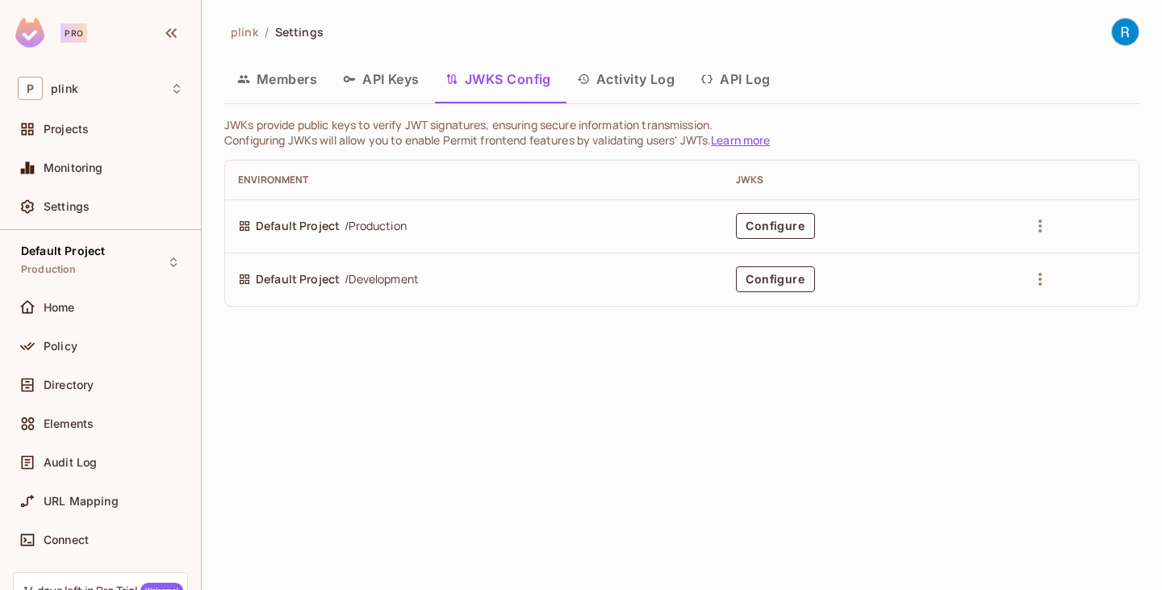
click at [374, 90] on button "API Keys" at bounding box center [381, 79] width 103 height 40
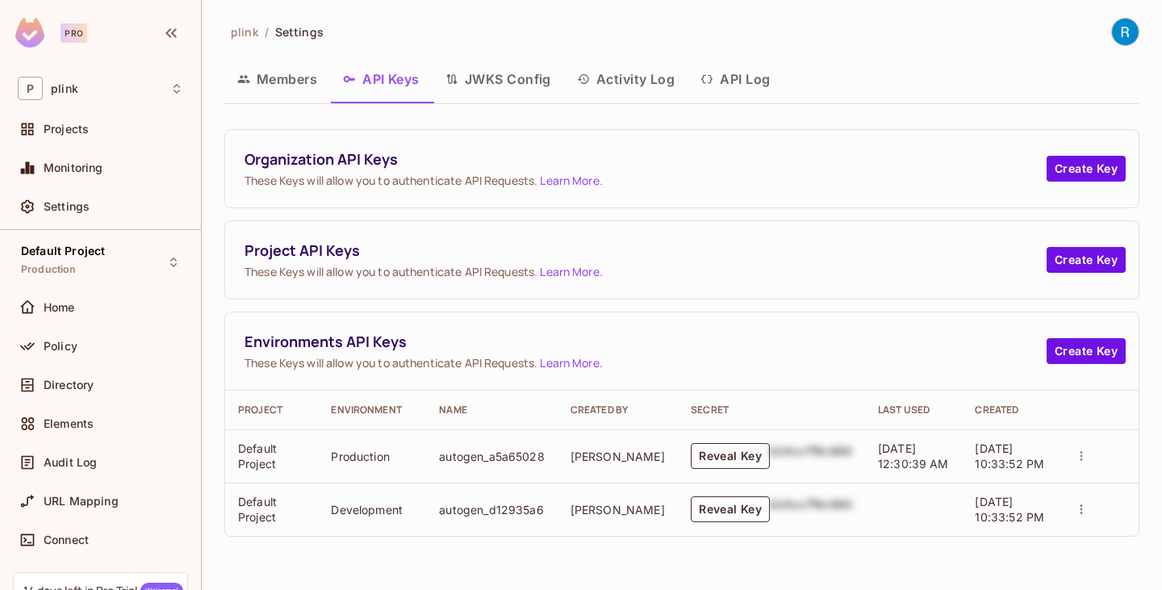
click at [706, 461] on button "Reveal Key" at bounding box center [730, 456] width 79 height 26
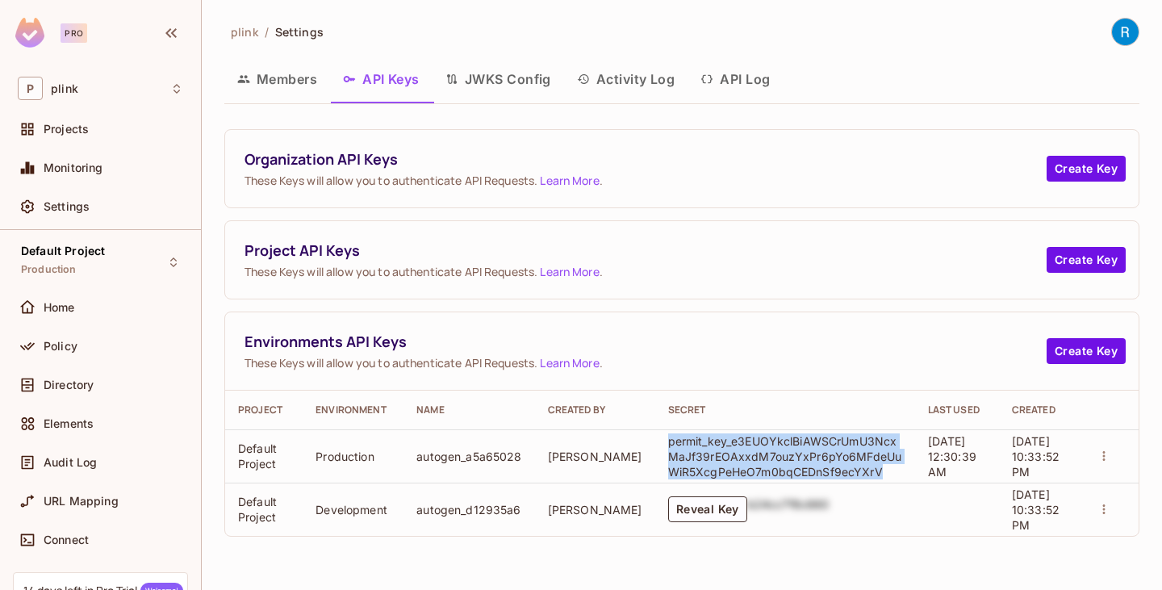
drag, startPoint x: 646, startPoint y: 442, endPoint x: 860, endPoint y: 480, distance: 217.4
click at [860, 480] on td "permit_key_e3EUOYkclBiAWSCrUmU3NcxMaJf39rEOAxxdM7ouzYxPr6pYo6MFdeUuWiR5XcgPeHeO…" at bounding box center [786, 455] width 260 height 53
copy p "permit_key_e3EUOYkclBiAWSCrUmU3NcxMaJf39rEOAxxdM7ouzYxPr6pYo6MFdeUuWiR5XcgPeHeO…"
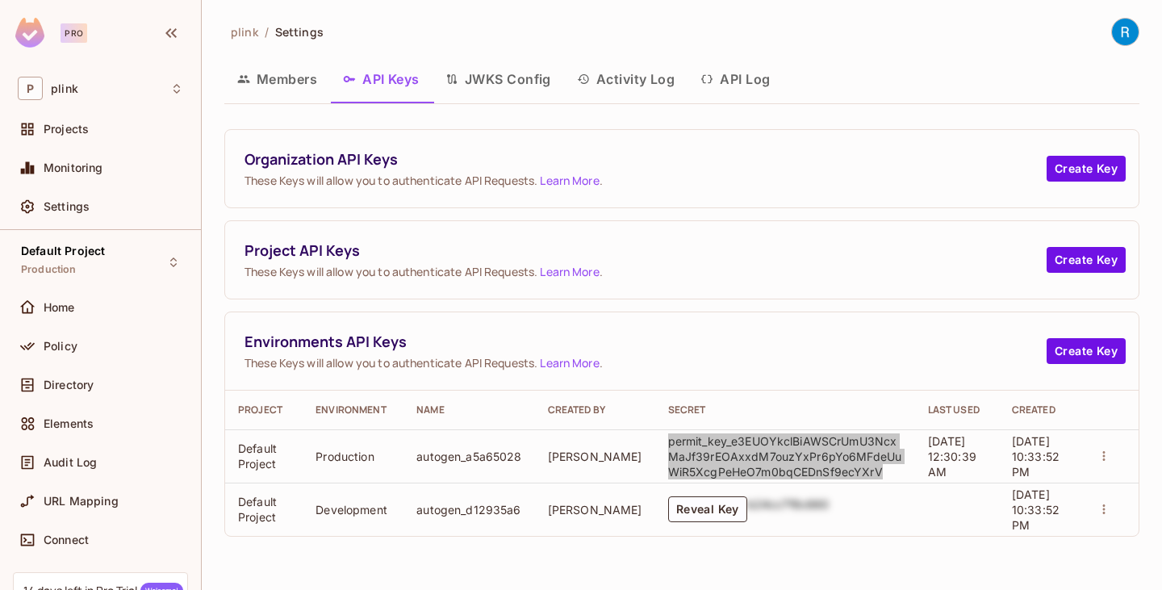
drag, startPoint x: 764, startPoint y: 450, endPoint x: 713, endPoint y: 117, distance: 336.5
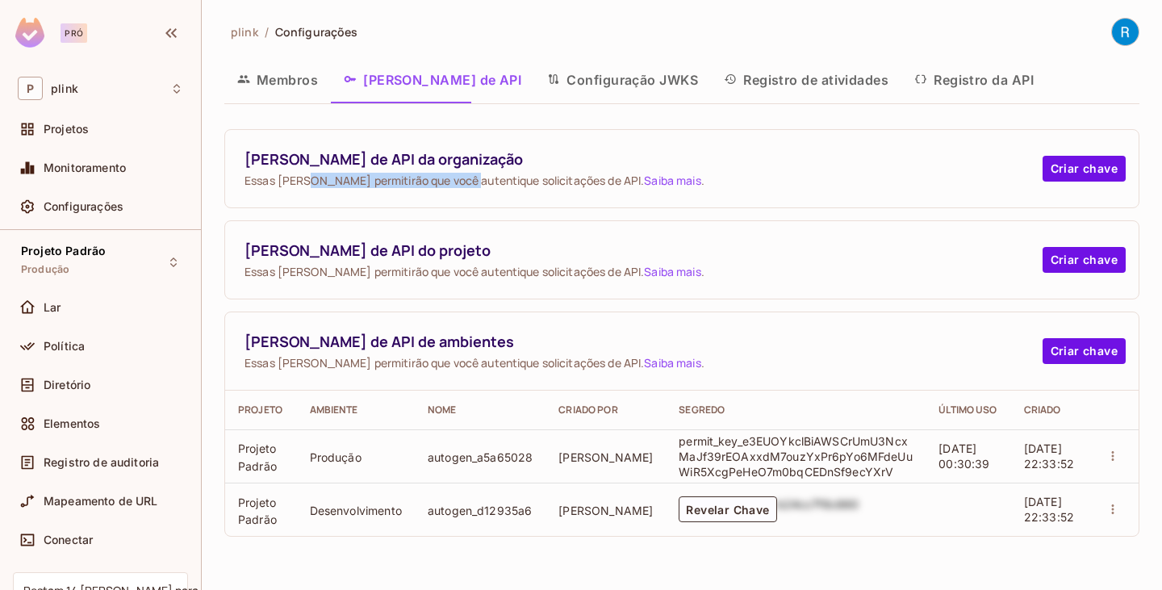
drag, startPoint x: 312, startPoint y: 179, endPoint x: 471, endPoint y: 185, distance: 158.3
click at [471, 185] on font "Essas chaves permitirão que você autentique solicitações de API." at bounding box center [445, 180] width 400 height 15
click at [657, 309] on div "Chaves de API da organização Essas chaves permitirão que você autentique solici…" at bounding box center [681, 333] width 915 height 408
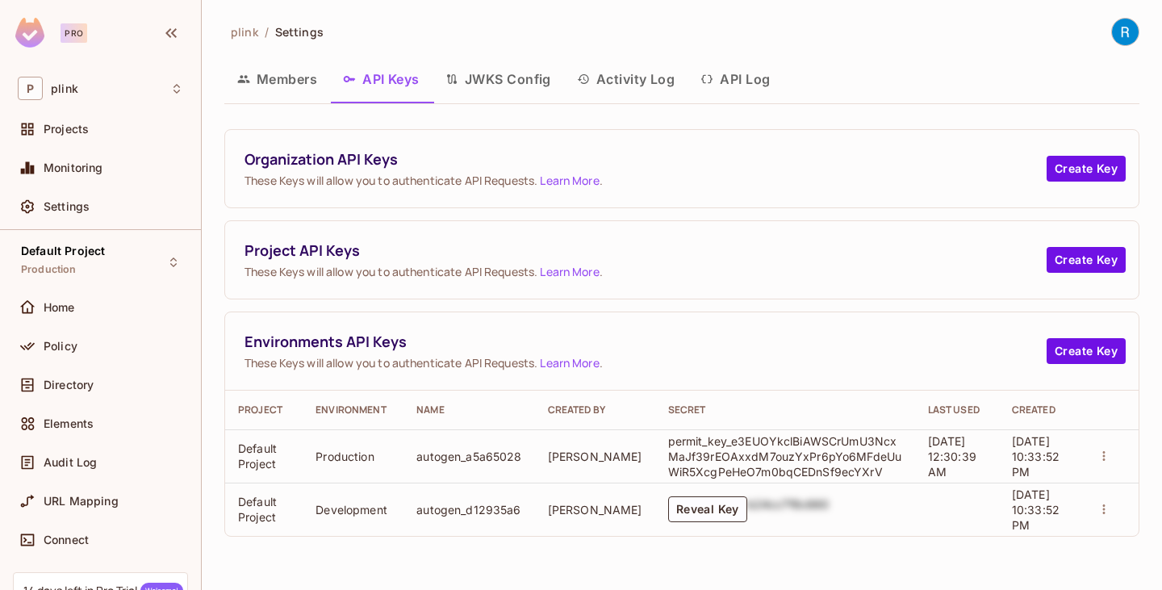
click at [697, 210] on div "Organization API Keys These Keys will allow you to authenticate API Requests. L…" at bounding box center [681, 333] width 915 height 408
click at [1080, 162] on button "Create Key" at bounding box center [1086, 169] width 79 height 26
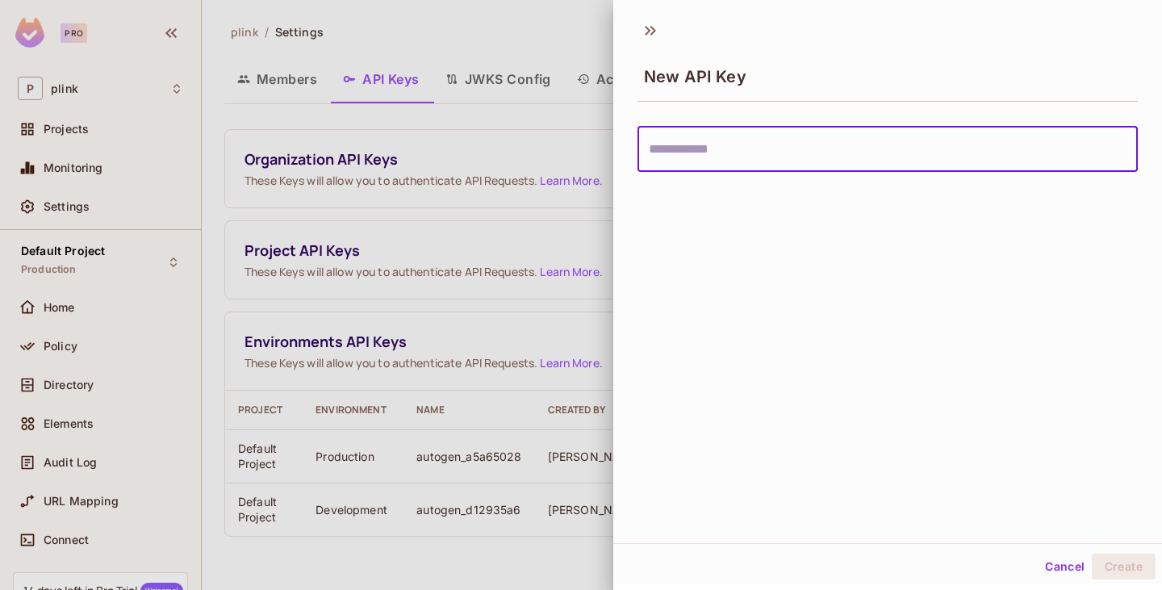
click at [710, 152] on input "text" at bounding box center [888, 149] width 501 height 45
type input "*"
type input "*****"
click at [1125, 563] on button "Create" at bounding box center [1124, 567] width 64 height 26
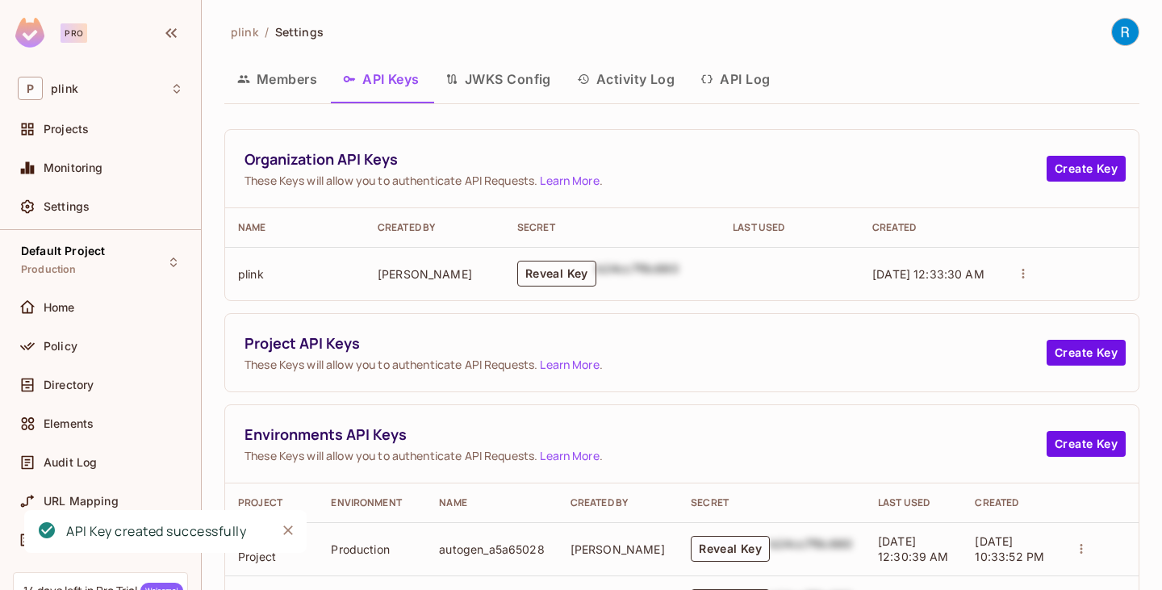
click at [572, 279] on button "Reveal Key" at bounding box center [556, 274] width 79 height 26
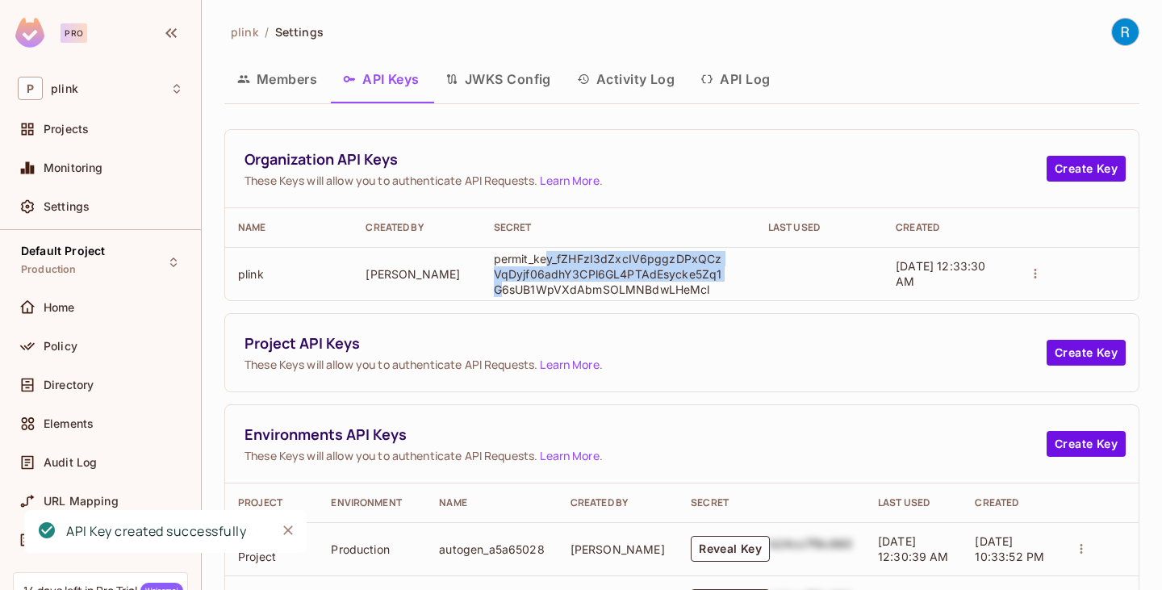
drag, startPoint x: 729, startPoint y: 281, endPoint x: 544, endPoint y: 258, distance: 186.3
click at [544, 258] on td "permit_key_fZHFzI3dZxcIV6pggzDPxQCzVqDyjf06adhY3CPl6GL4PTAdEsycke5Zq1G6sUB1WpVX…" at bounding box center [618, 273] width 274 height 53
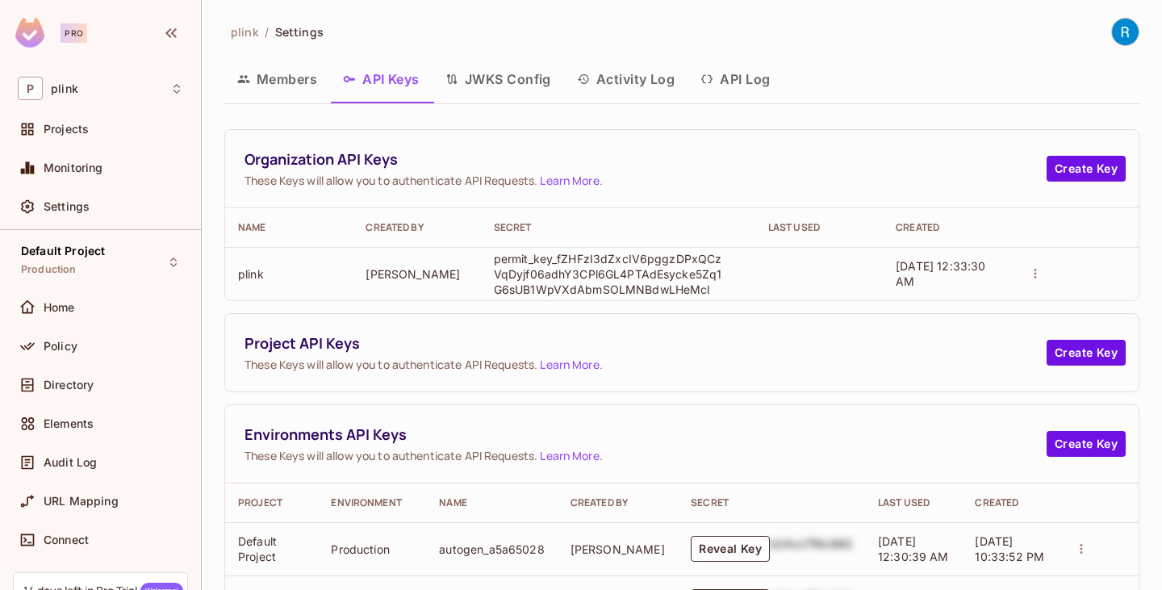
click at [706, 292] on p "permit_key_fZHFzI3dZxcIV6pggzDPxQCzVqDyjf06adhY3CPl6GL4PTAdEsycke5Zq1G6sUB1WpVX…" at bounding box center [611, 274] width 234 height 46
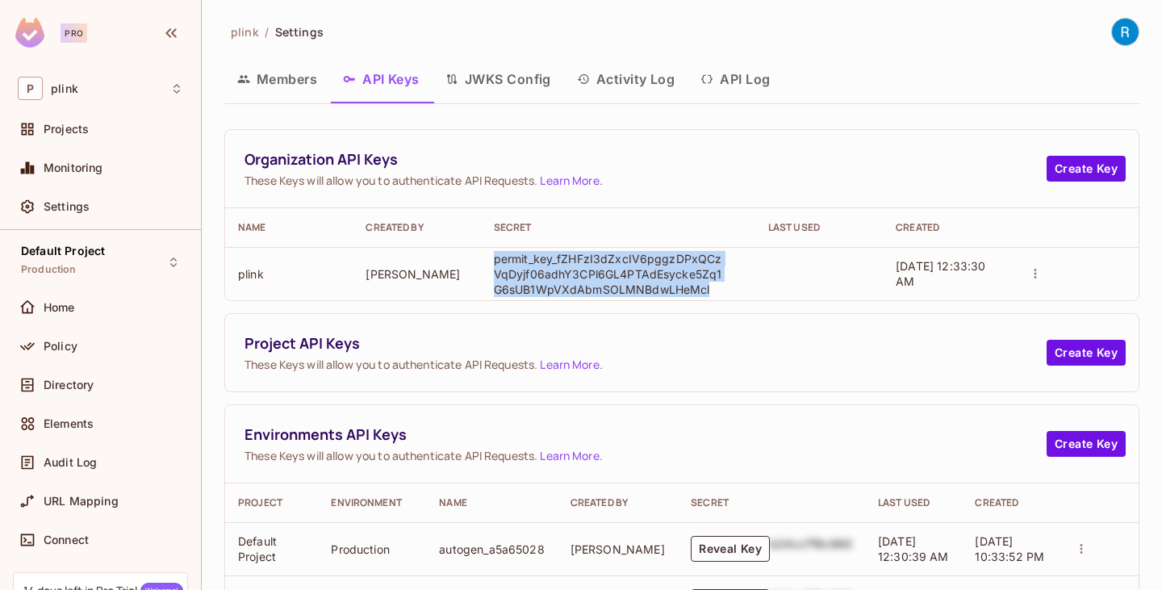
drag, startPoint x: 698, startPoint y: 294, endPoint x: 492, endPoint y: 255, distance: 209.5
click at [494, 255] on p "permit_key_fZHFzI3dZxcIV6pggzDPxQCzVqDyjf06adhY3CPl6GL4PTAdEsycke5Zq1G6sUB1WpVX…" at bounding box center [611, 274] width 234 height 46
copy p "permit_key_fZHFzI3dZxcIV6pggzDPxQCzVqDyjf06adhY3CPl6GL4PTAdEsycke5Zq1G6sUB1WpVX…"
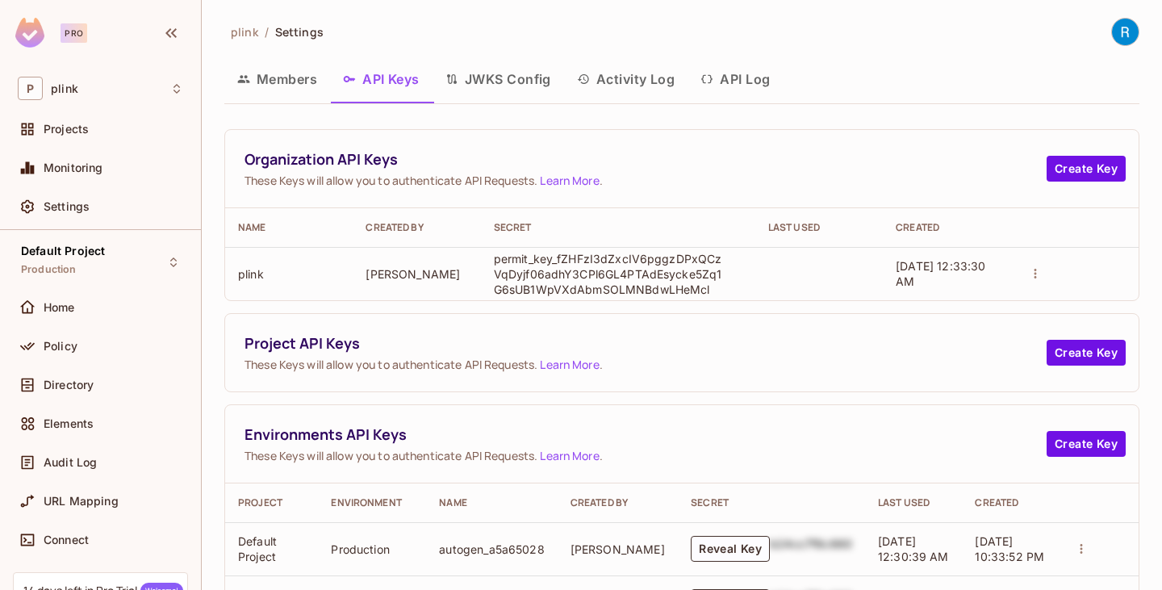
click at [740, 355] on div "Project API Keys These Keys will allow you to authenticate API Requests. Learn …" at bounding box center [646, 352] width 802 height 39
click at [501, 90] on button "JWKS Config" at bounding box center [499, 79] width 132 height 40
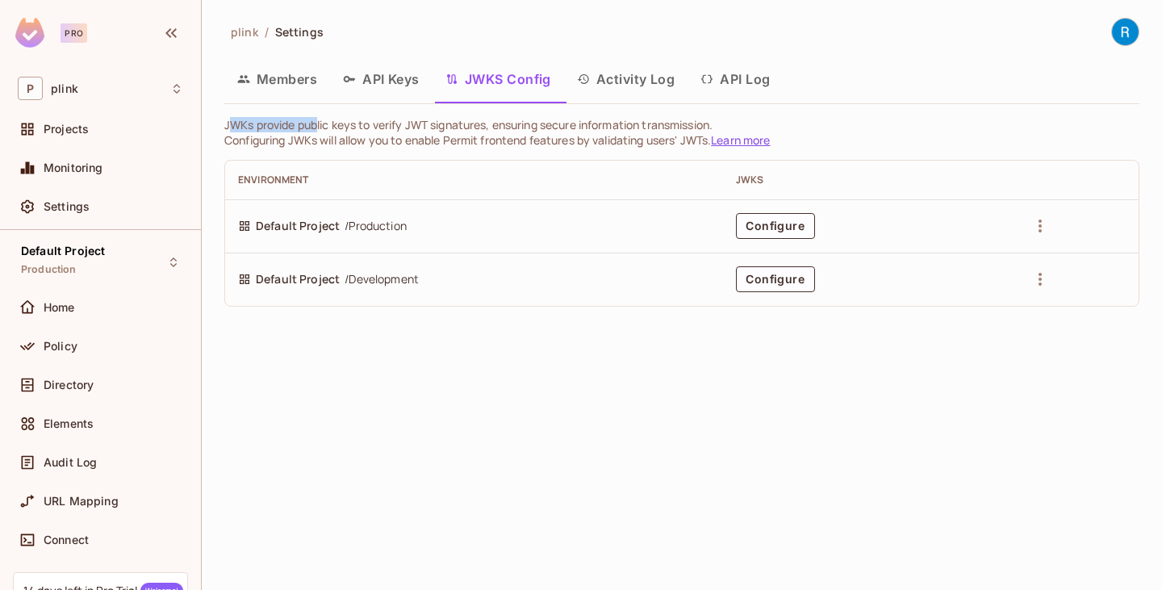
drag, startPoint x: 235, startPoint y: 121, endPoint x: 320, endPoint y: 124, distance: 84.8
click at [320, 124] on p "JWKs provide public keys to verify JWT signatures, ensuring secure information …" at bounding box center [681, 124] width 915 height 15
click at [449, 134] on p "Configuring JWKs will allow you to enable Permit frontend features by validatin…" at bounding box center [681, 139] width 915 height 15
click at [773, 229] on button "Configure" at bounding box center [775, 226] width 79 height 26
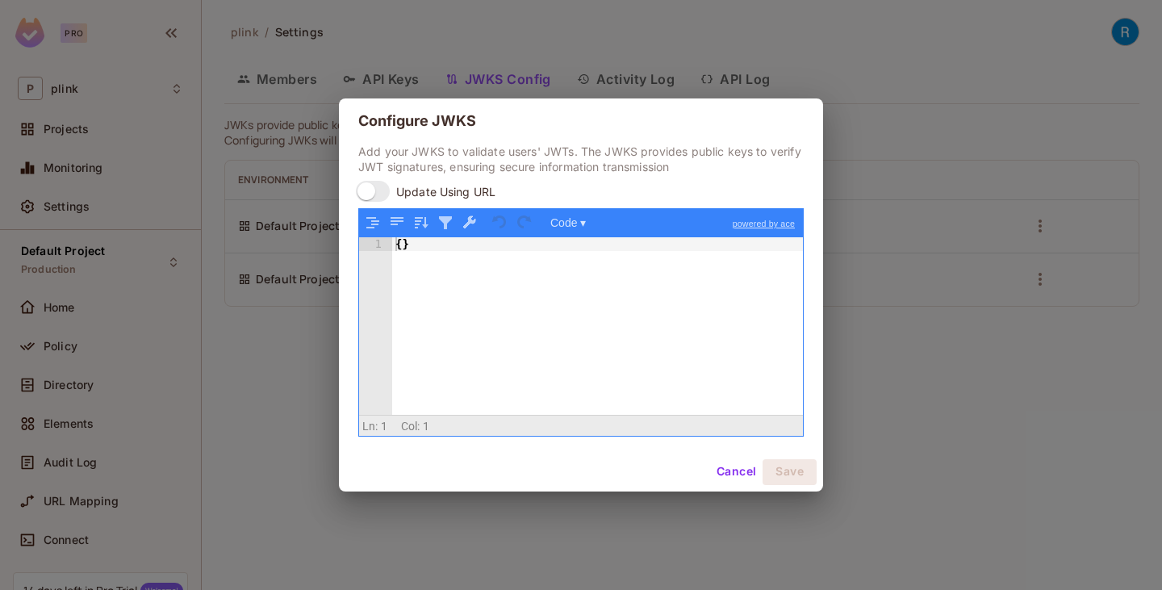
click at [290, 369] on div "Configure JWKS Add your JWKS to validate users' JWTs. The JWKS provides public …" at bounding box center [581, 295] width 1162 height 590
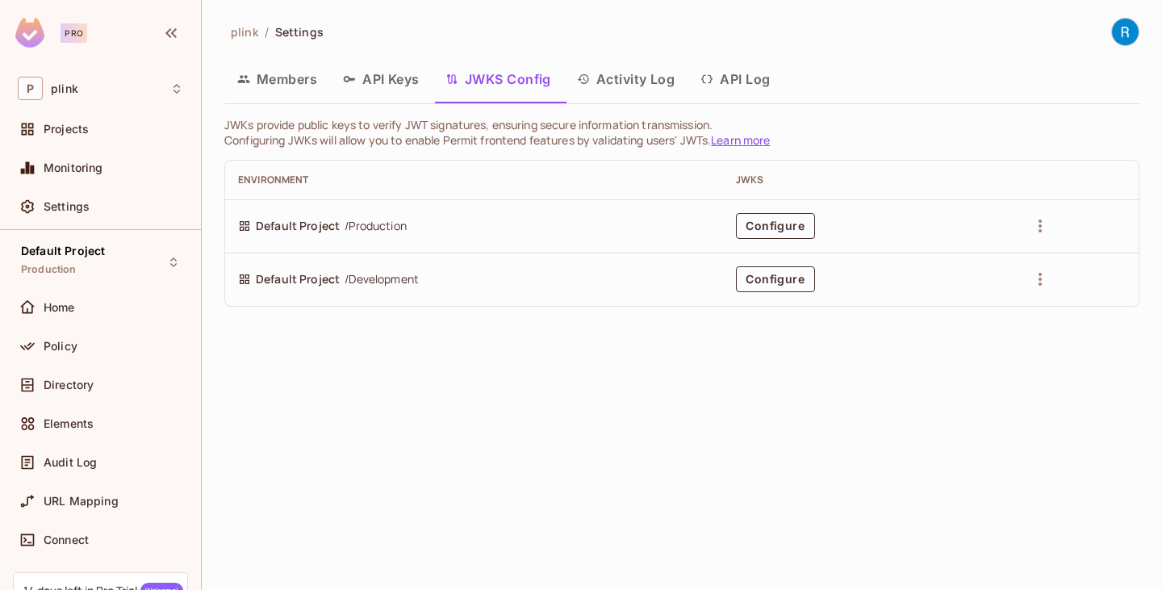
click at [652, 82] on button "Activity Log" at bounding box center [626, 79] width 124 height 40
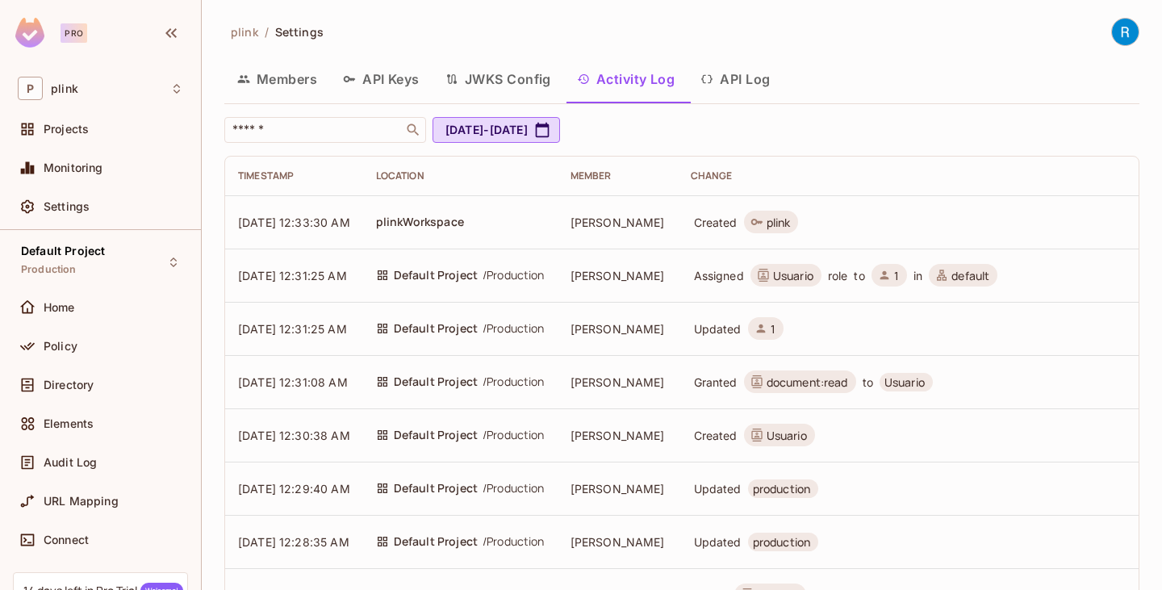
click at [292, 74] on button "Members" at bounding box center [277, 79] width 106 height 40
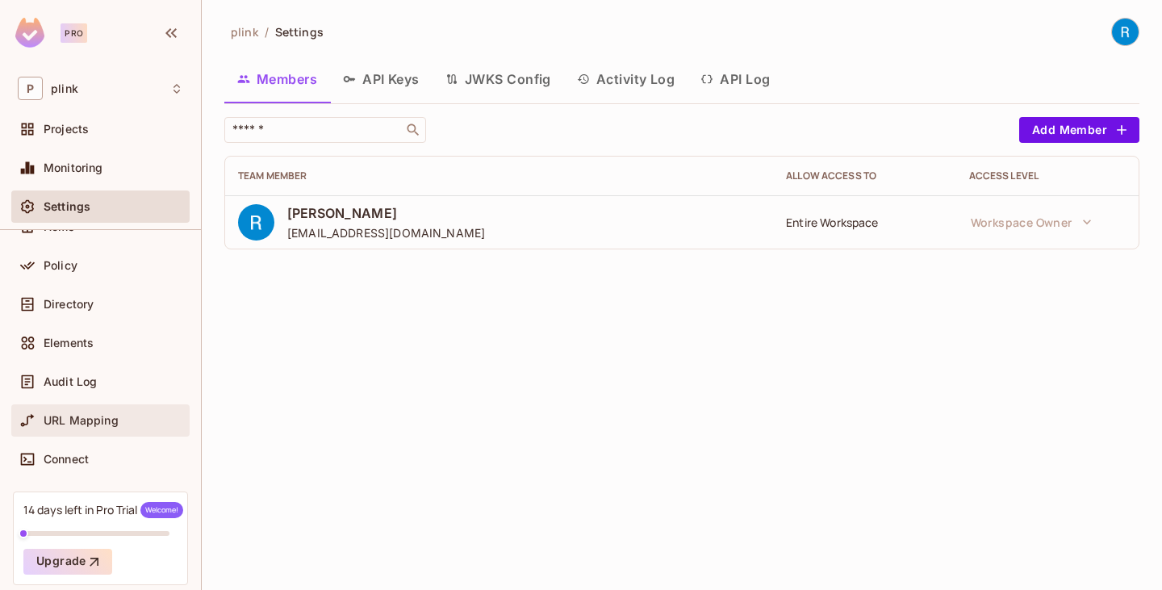
scroll to position [140, 0]
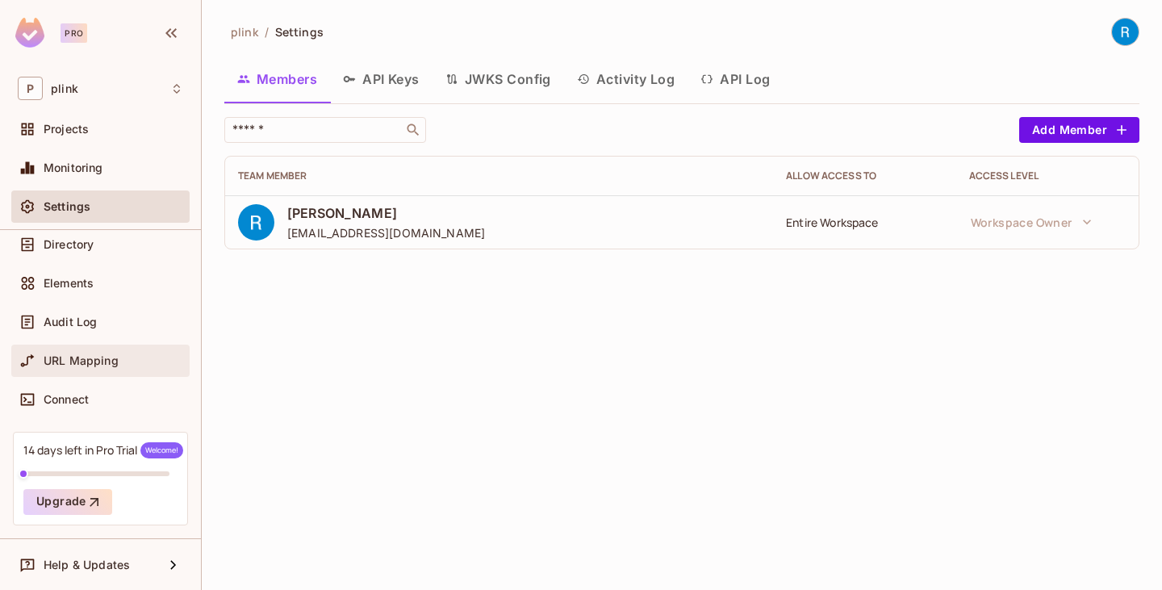
click at [88, 357] on span "URL Mapping" at bounding box center [81, 360] width 75 height 13
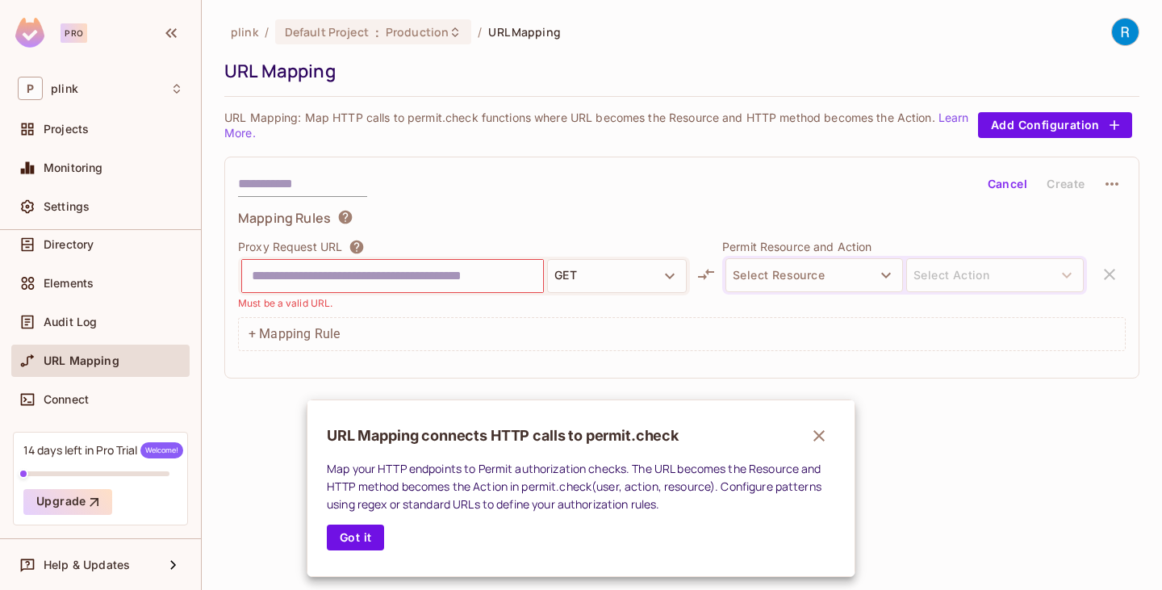
click at [67, 270] on div at bounding box center [581, 295] width 1162 height 590
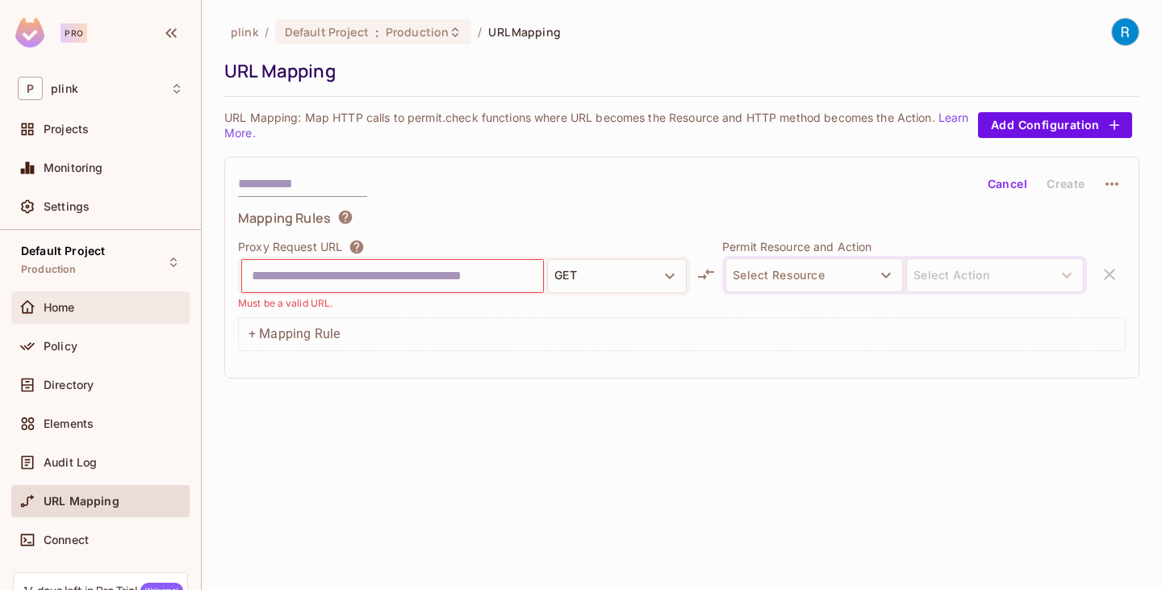
click at [59, 309] on span "Home" at bounding box center [59, 307] width 31 height 13
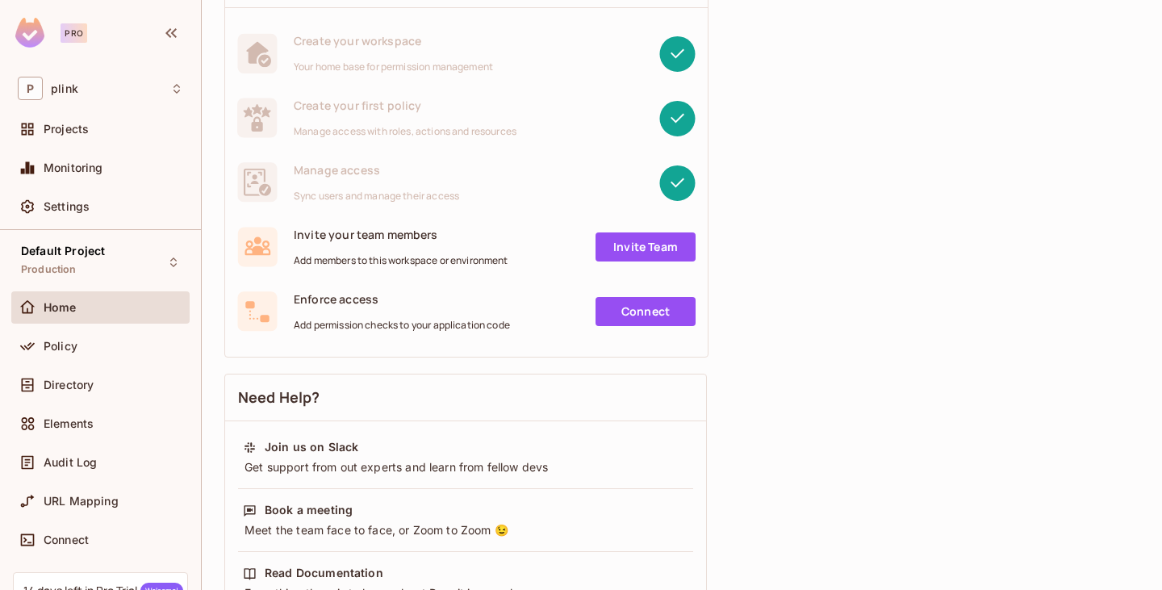
scroll to position [161, 0]
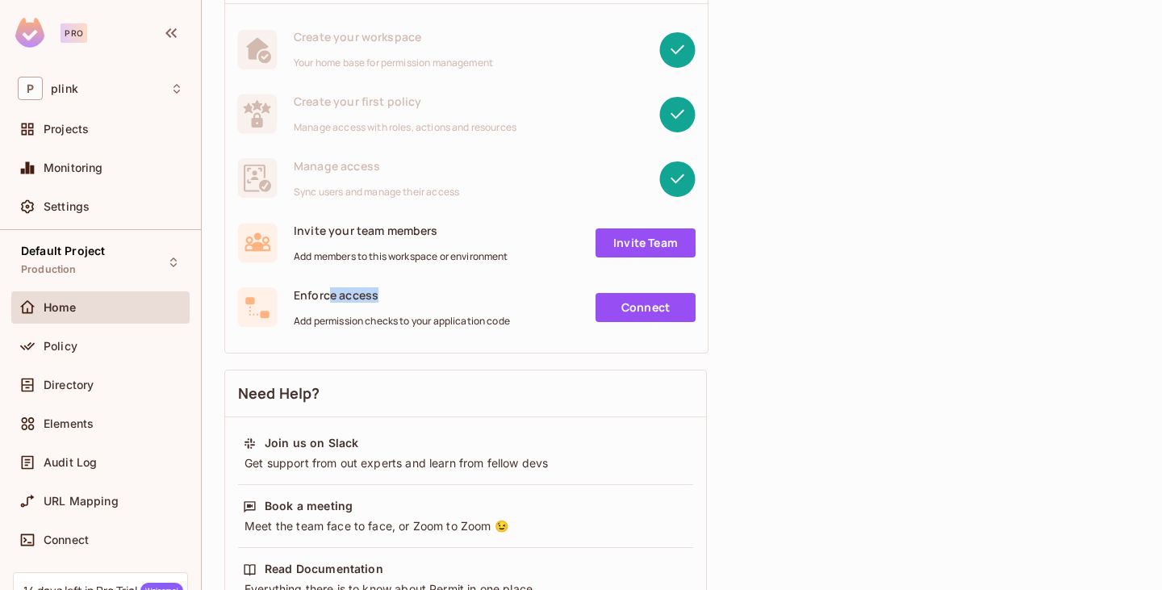
drag, startPoint x: 380, startPoint y: 300, endPoint x: 323, endPoint y: 300, distance: 57.3
click at [324, 300] on span "Enforce access" at bounding box center [402, 294] width 216 height 15
drag, startPoint x: 352, startPoint y: 323, endPoint x: 527, endPoint y: 324, distance: 175.2
click at [527, 324] on div "Enforce access Add permission checks to your application code Connect" at bounding box center [466, 307] width 459 height 40
click at [530, 333] on div "Enforce access Add permission checks to your application code Connect" at bounding box center [466, 307] width 483 height 65
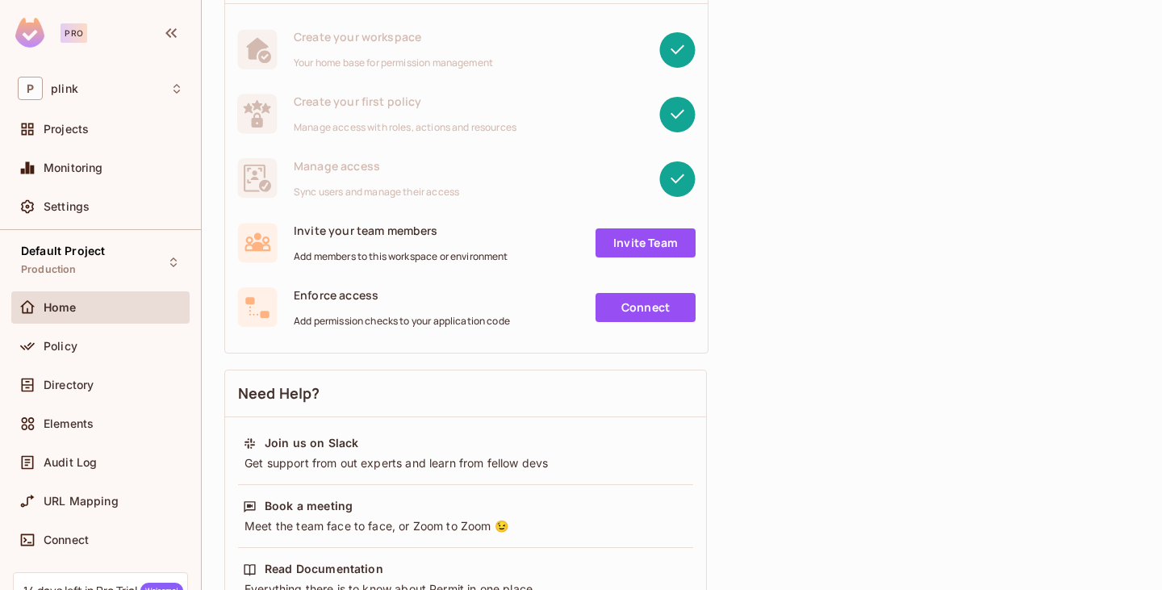
drag, startPoint x: 656, startPoint y: 308, endPoint x: 643, endPoint y: 316, distance: 15.2
click at [656, 308] on link "Connect" at bounding box center [646, 307] width 100 height 29
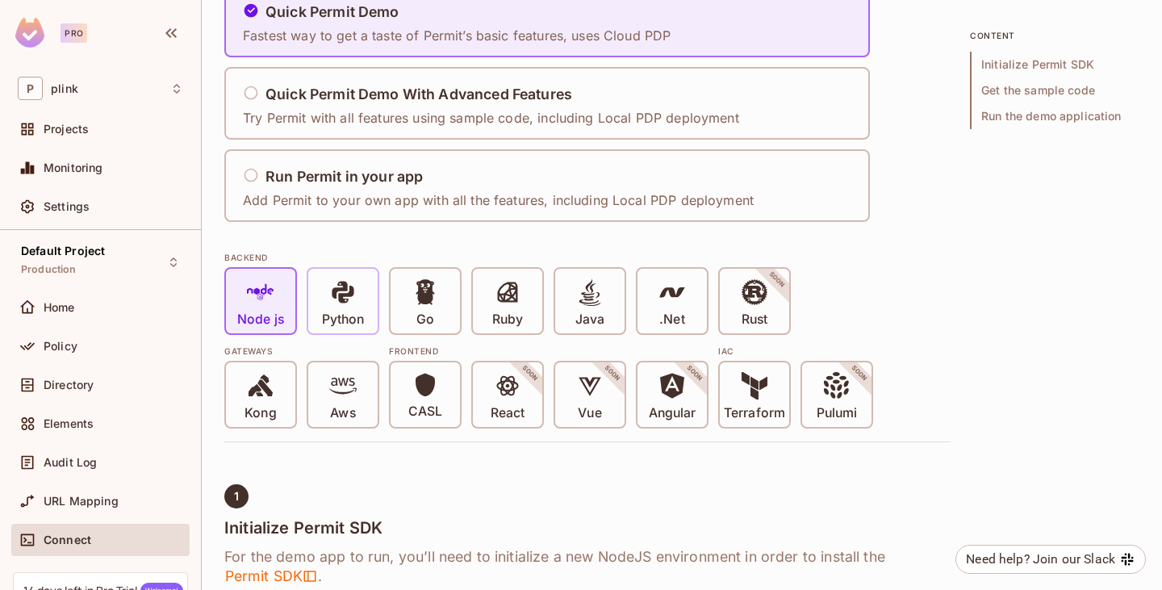
scroll to position [161, 0]
click at [337, 287] on icon at bounding box center [343, 291] width 22 height 22
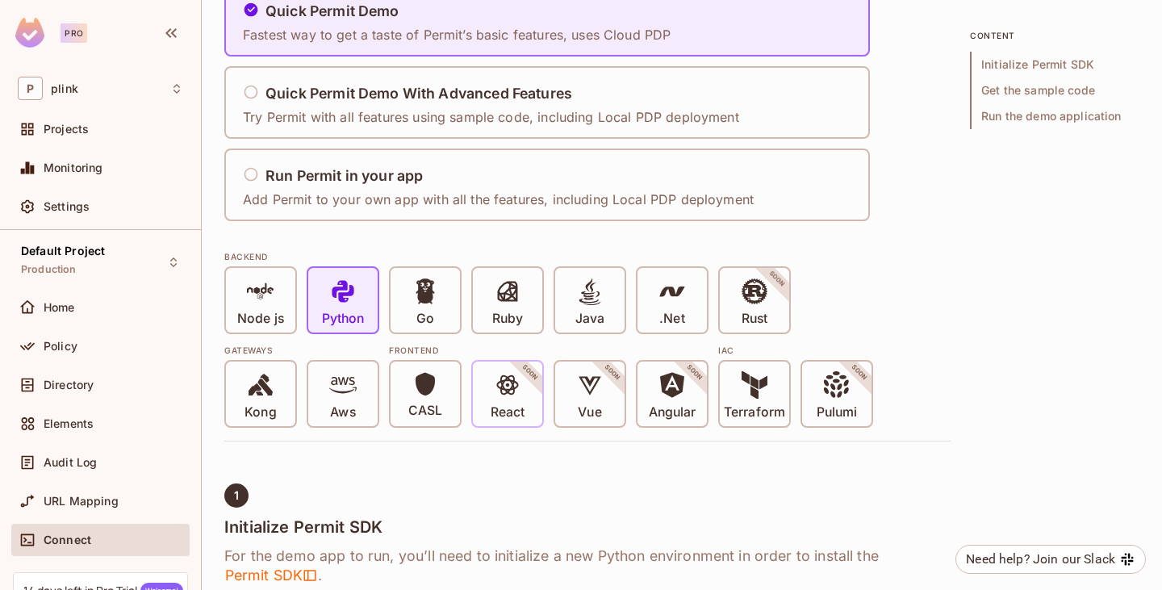
click at [506, 406] on p "React" at bounding box center [508, 412] width 34 height 16
click at [513, 387] on icon at bounding box center [507, 385] width 22 height 20
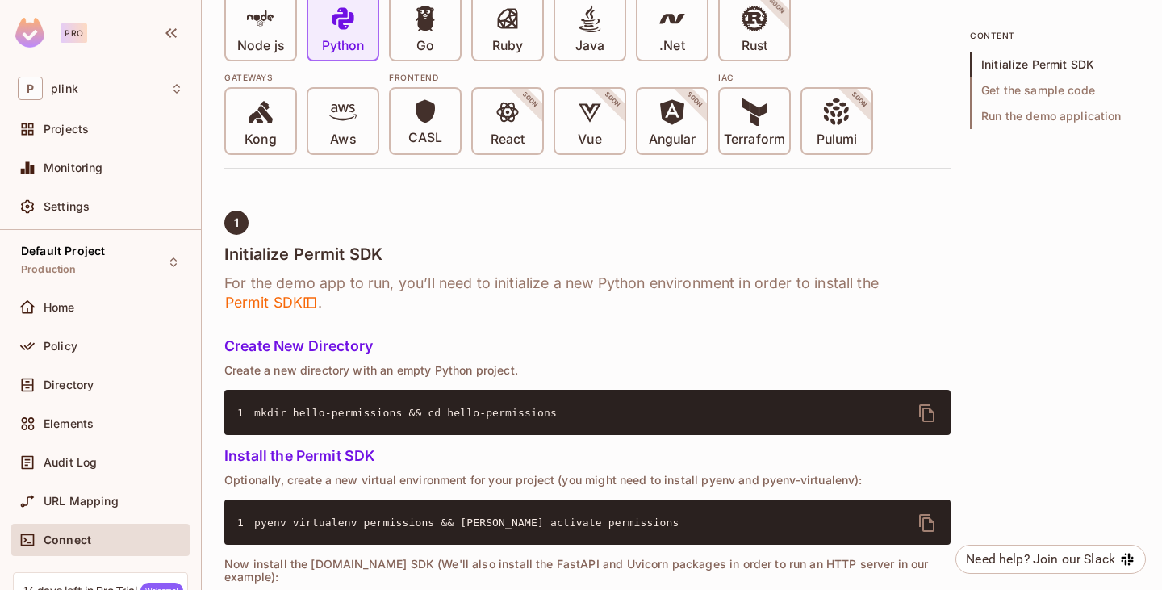
scroll to position [484, 0]
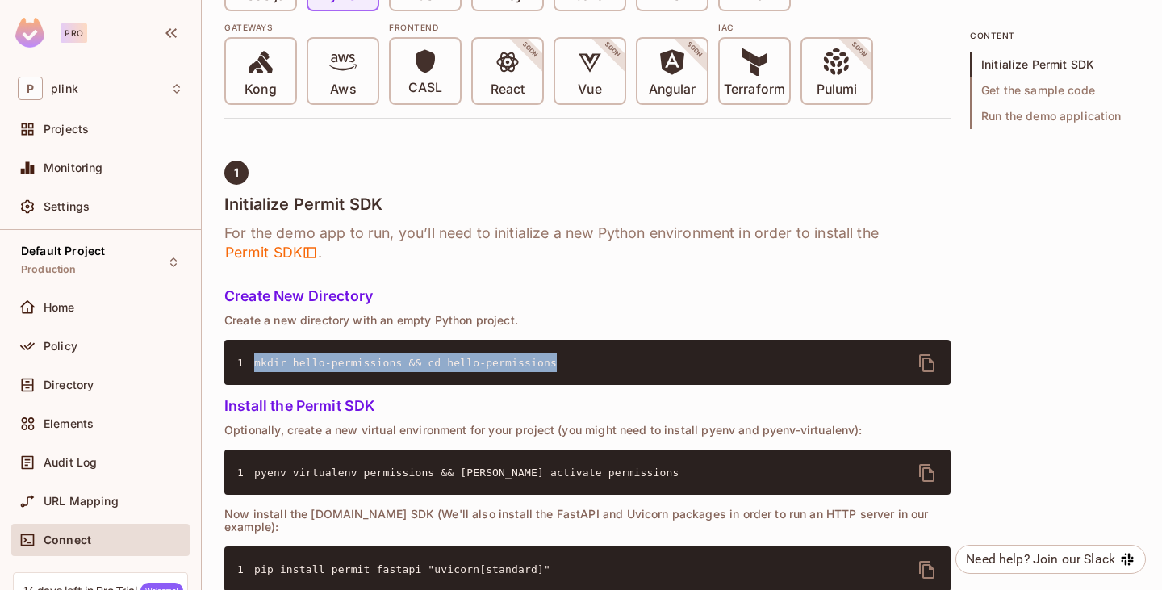
drag, startPoint x: 530, startPoint y: 359, endPoint x: 229, endPoint y: 355, distance: 300.3
click at [230, 355] on pre "1 mkdir hello-permissions && cd hello-permissions" at bounding box center [587, 362] width 727 height 45
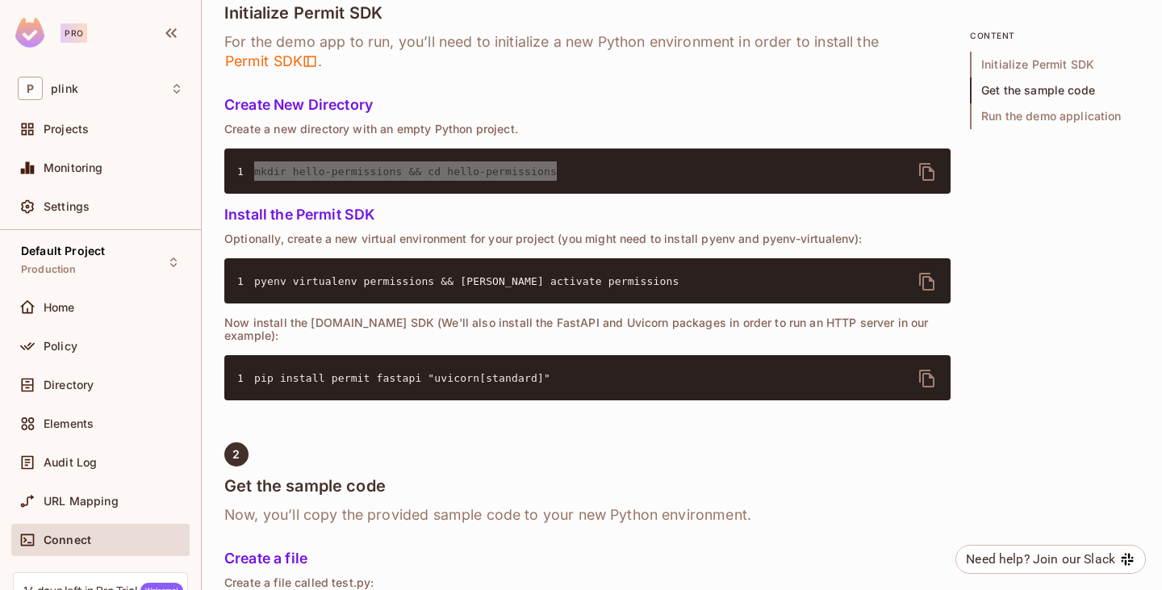
scroll to position [652, 0]
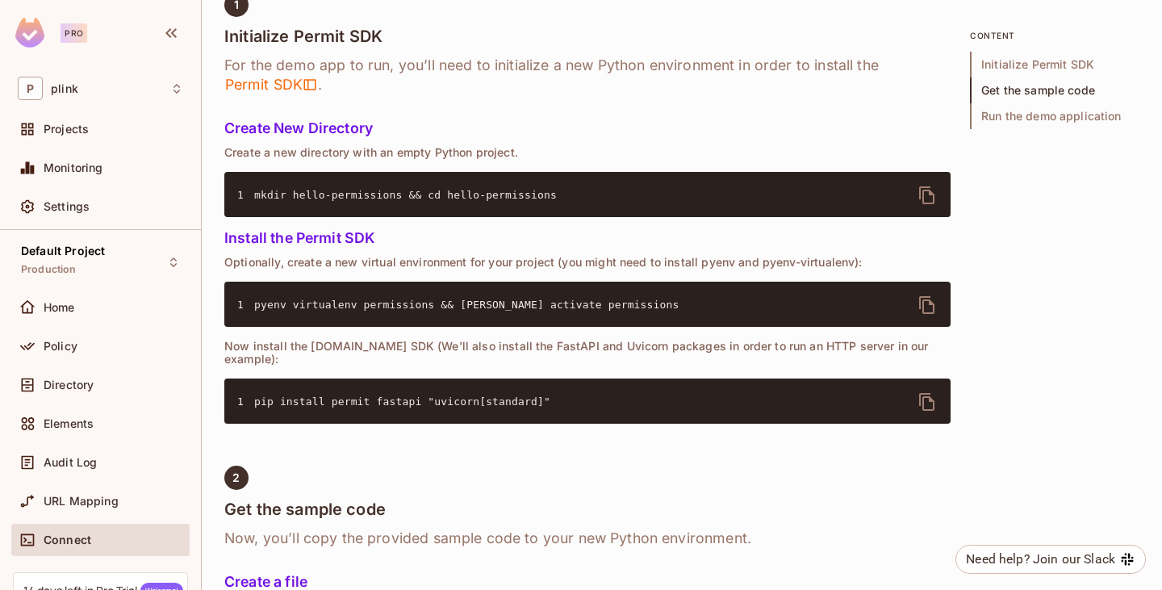
click at [546, 383] on pre "1 pip install permit fastapi "uvicorn[standard]"" at bounding box center [587, 401] width 727 height 45
click at [928, 392] on icon "delete" at bounding box center [927, 401] width 19 height 19
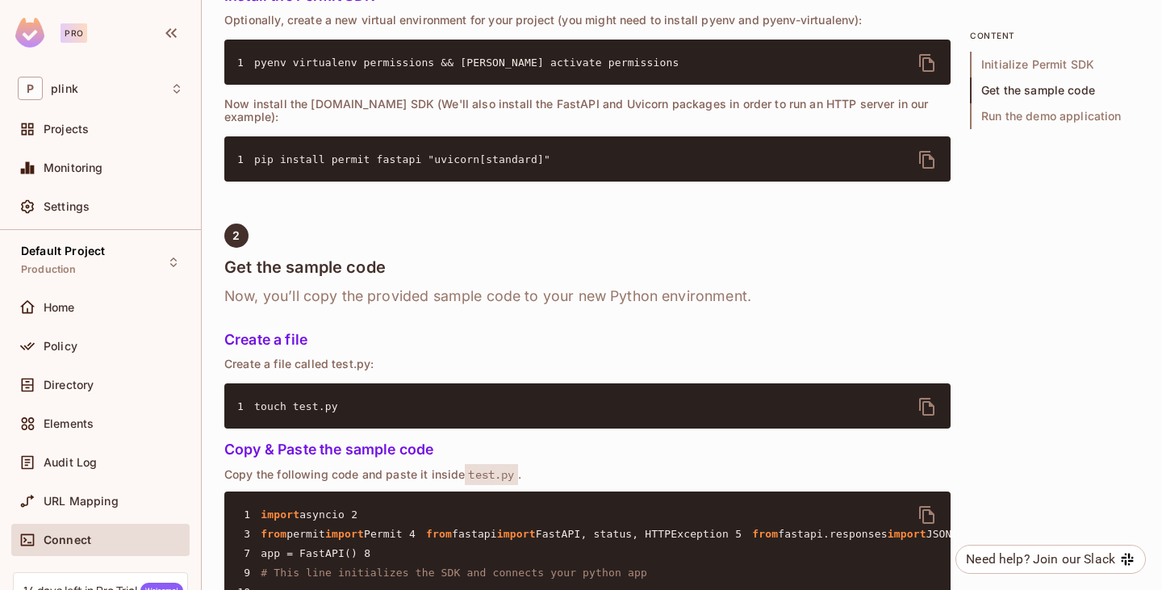
scroll to position [975, 0]
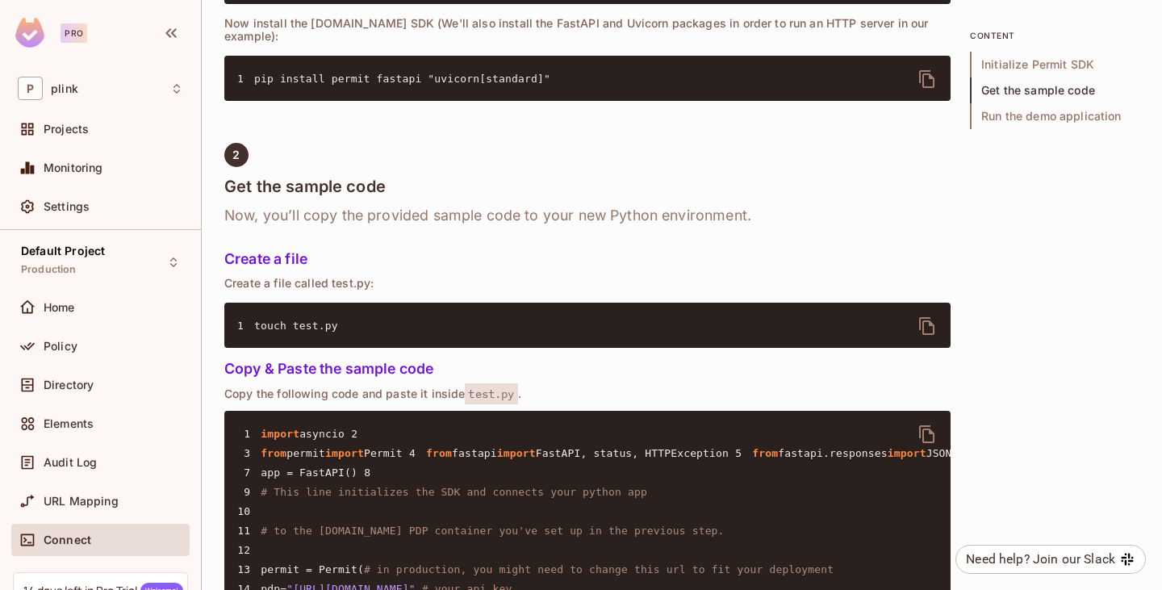
click at [923, 425] on icon "delete" at bounding box center [927, 434] width 19 height 19
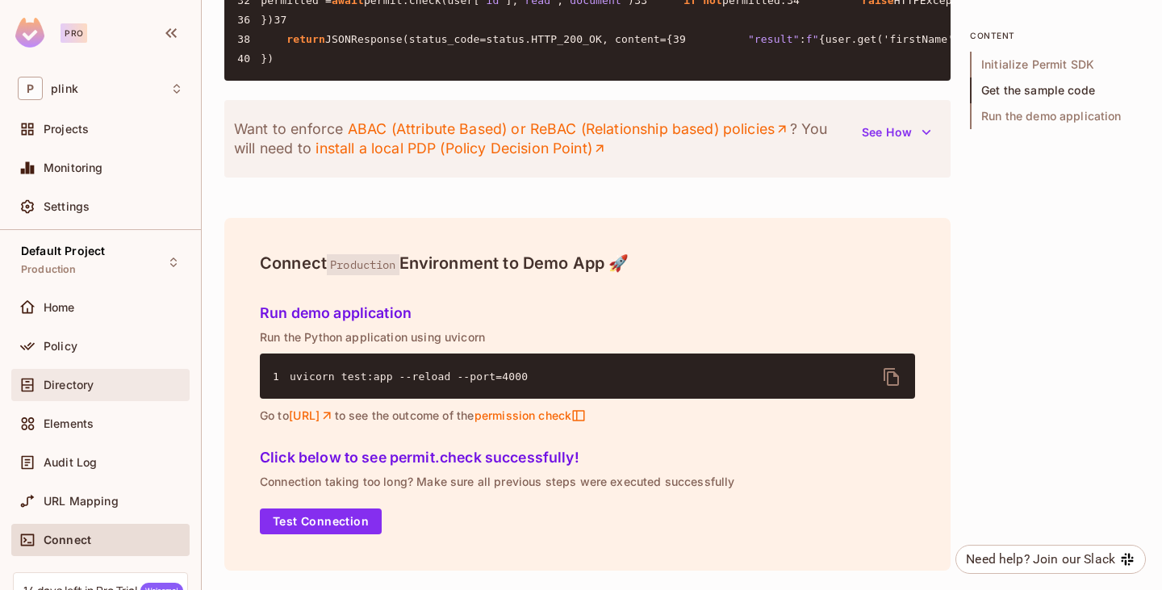
scroll to position [2105, 0]
click at [534, 371] on pre "1 uvicorn test:app --reload --port= 4000" at bounding box center [588, 376] width 656 height 45
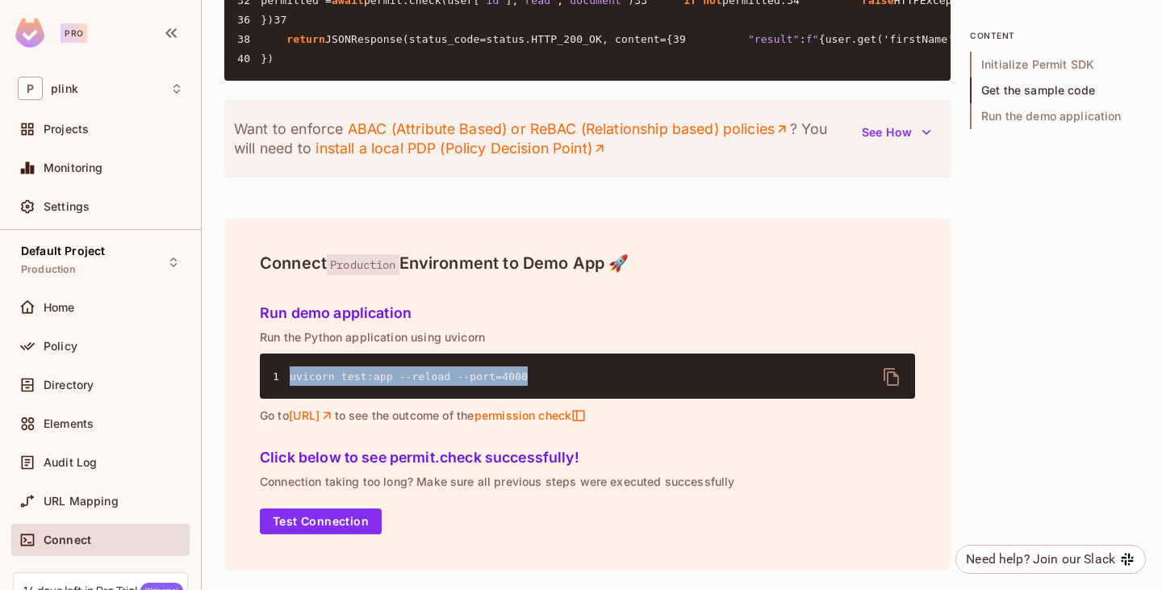
drag, startPoint x: 537, startPoint y: 371, endPoint x: 290, endPoint y: 374, distance: 247.0
click at [290, 374] on pre "1 uvicorn test:app --reload --port= 4000" at bounding box center [588, 376] width 656 height 45
copy code "uvicorn test:app --reload --port= 4000"
click at [335, 413] on link "http://localhost:4000" at bounding box center [312, 415] width 46 height 15
click at [616, 467] on div "Click below to see permit.check successfully! Connection taking too long? Make …" at bounding box center [587, 488] width 668 height 108
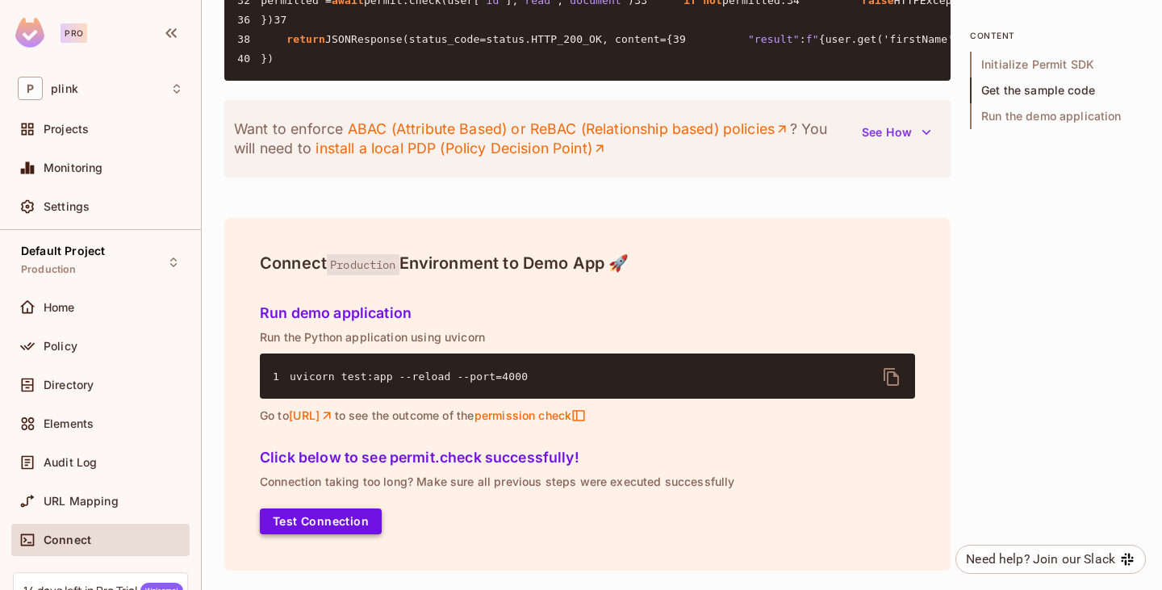
click at [314, 517] on button "Test Connection" at bounding box center [321, 522] width 122 height 26
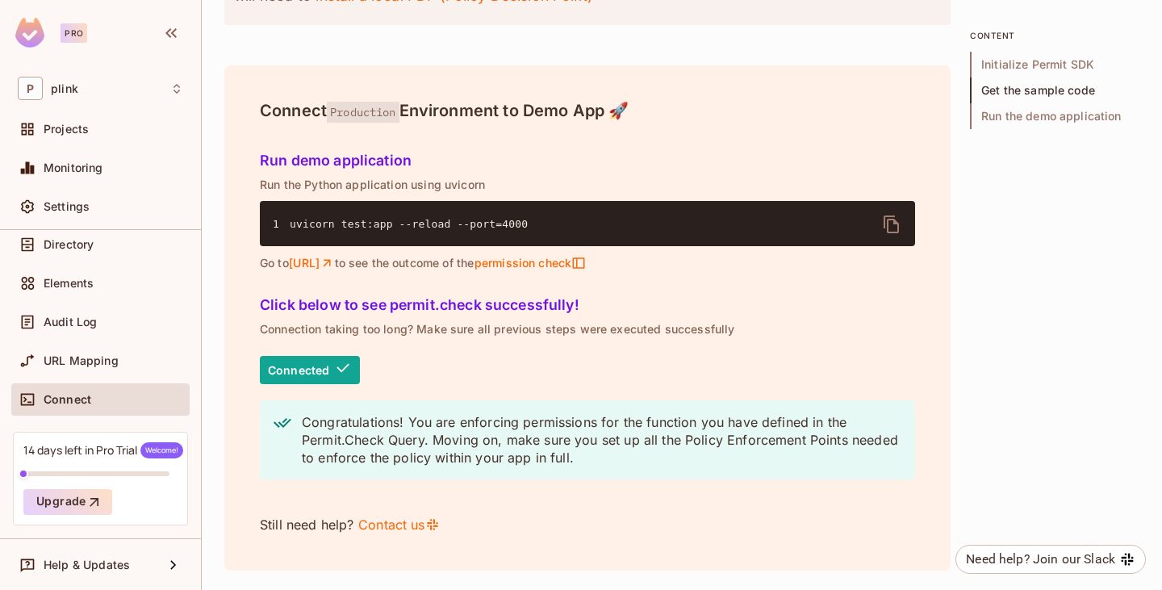
scroll to position [1935, 0]
click at [173, 93] on icon at bounding box center [176, 88] width 13 height 13
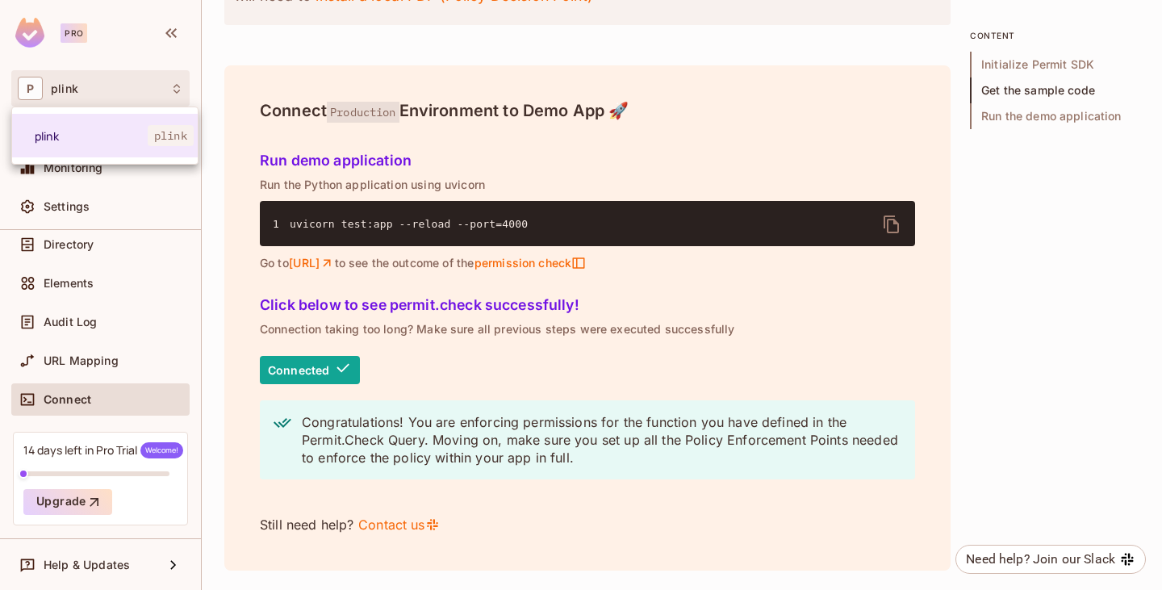
click at [175, 90] on div at bounding box center [581, 295] width 1162 height 590
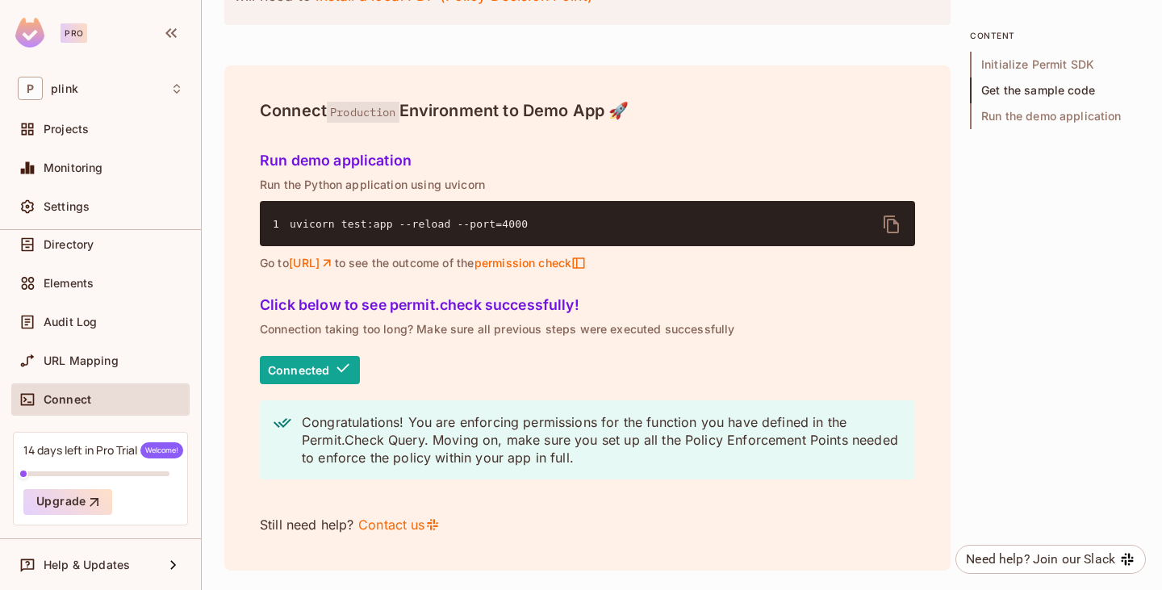
scroll to position [2258, 0]
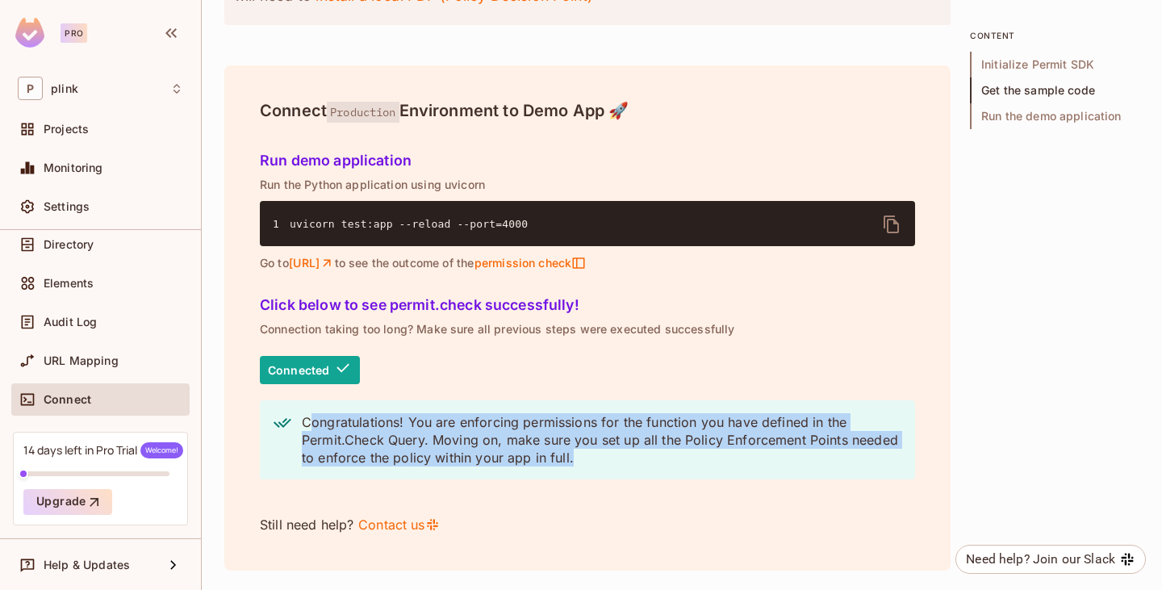
drag, startPoint x: 333, startPoint y: 430, endPoint x: 597, endPoint y: 470, distance: 267.7
click at [593, 471] on div "Congratulations! You are enforcing permissions for the function you have define…" at bounding box center [588, 439] width 656 height 79
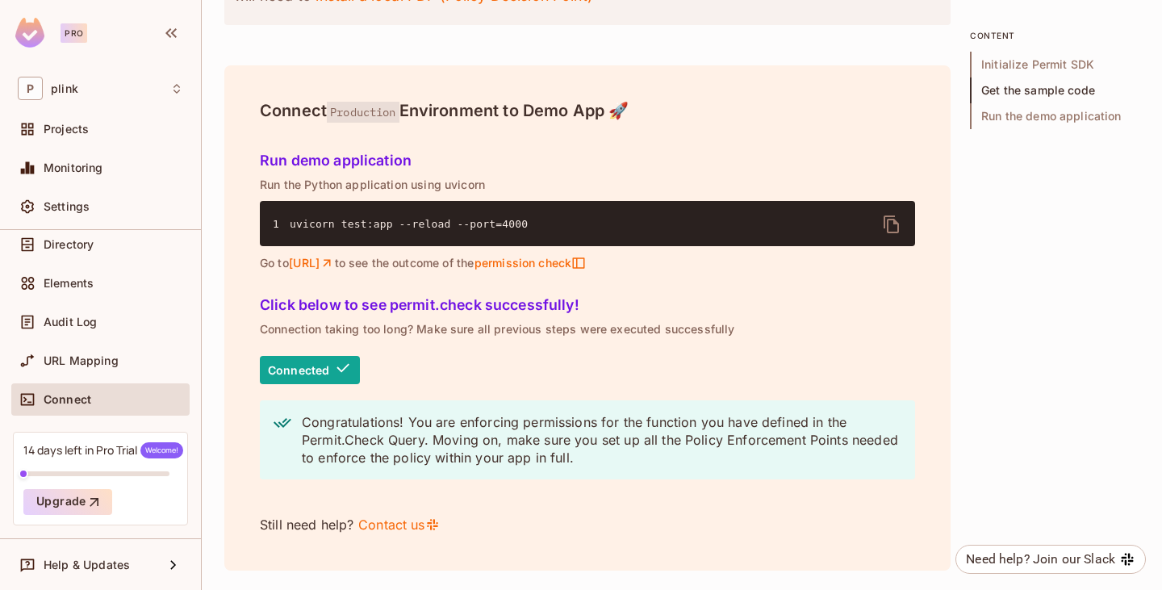
click at [456, 281] on div "Click below to see permit.check successfully! Connection taking too long? Make …" at bounding box center [587, 412] width 668 height 262
drag, startPoint x: 526, startPoint y: 39, endPoint x: 524, endPoint y: 27, distance: 11.4
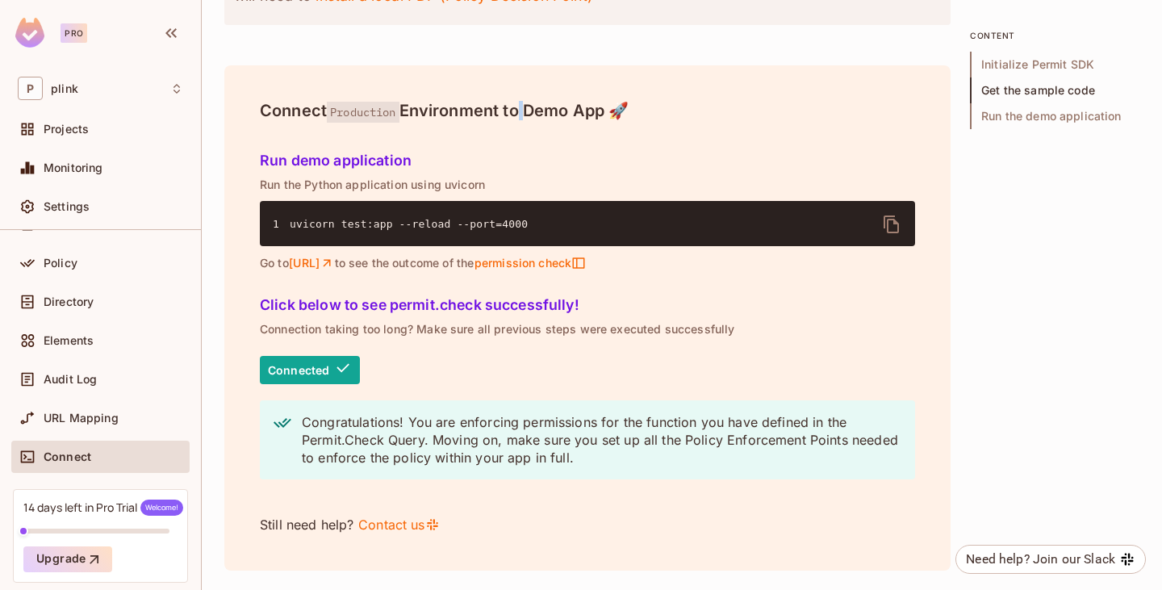
scroll to position [0, 0]
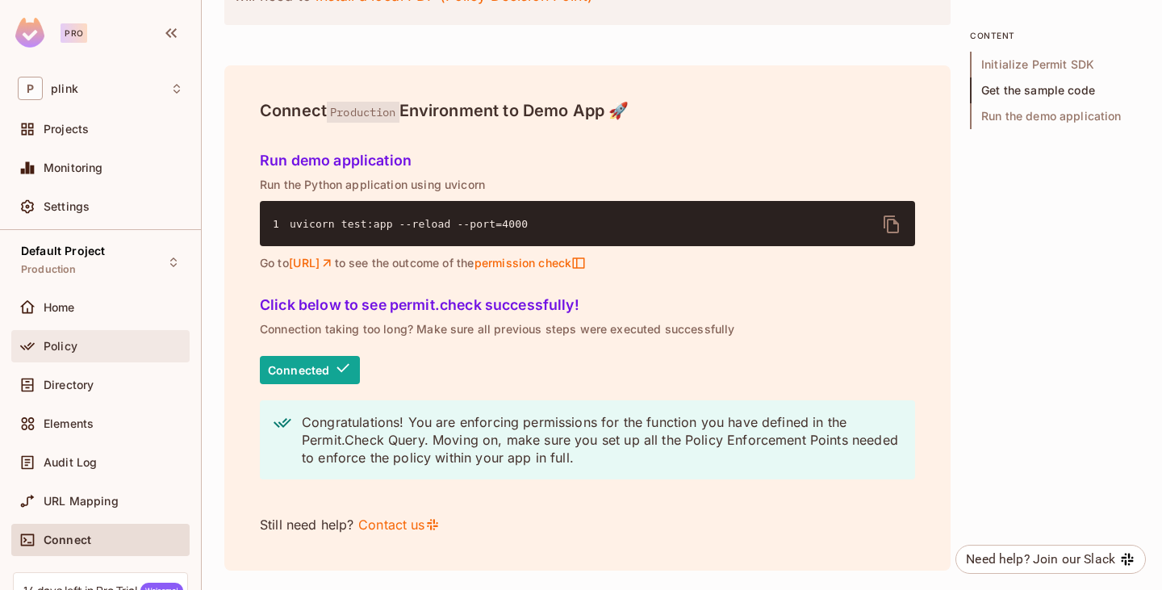
click at [89, 346] on div "Policy" at bounding box center [114, 346] width 140 height 13
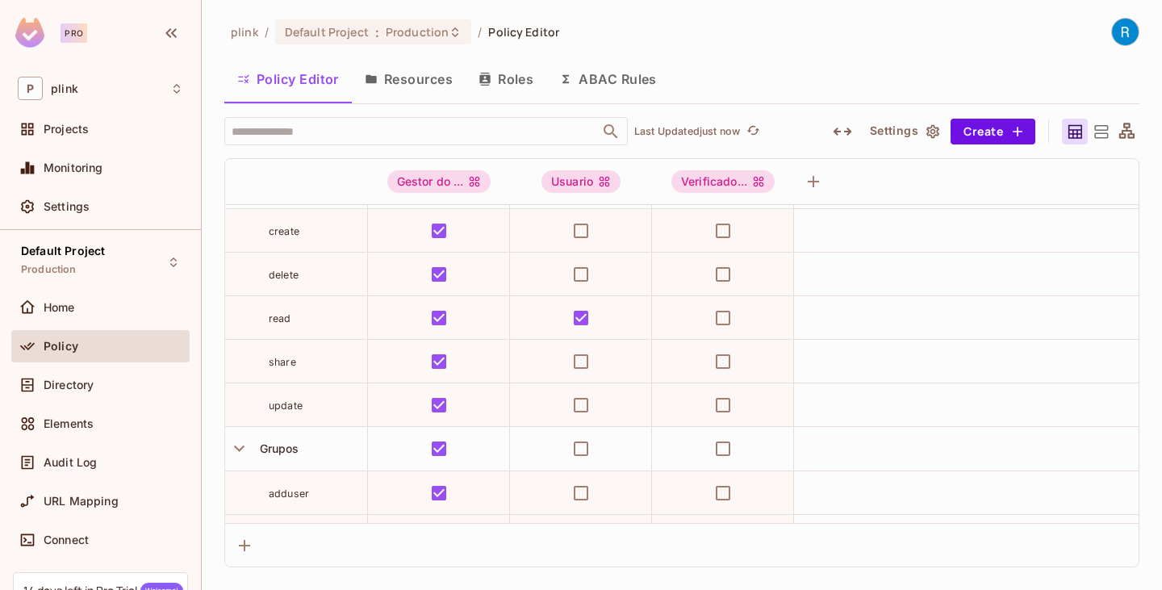
scroll to position [242, 0]
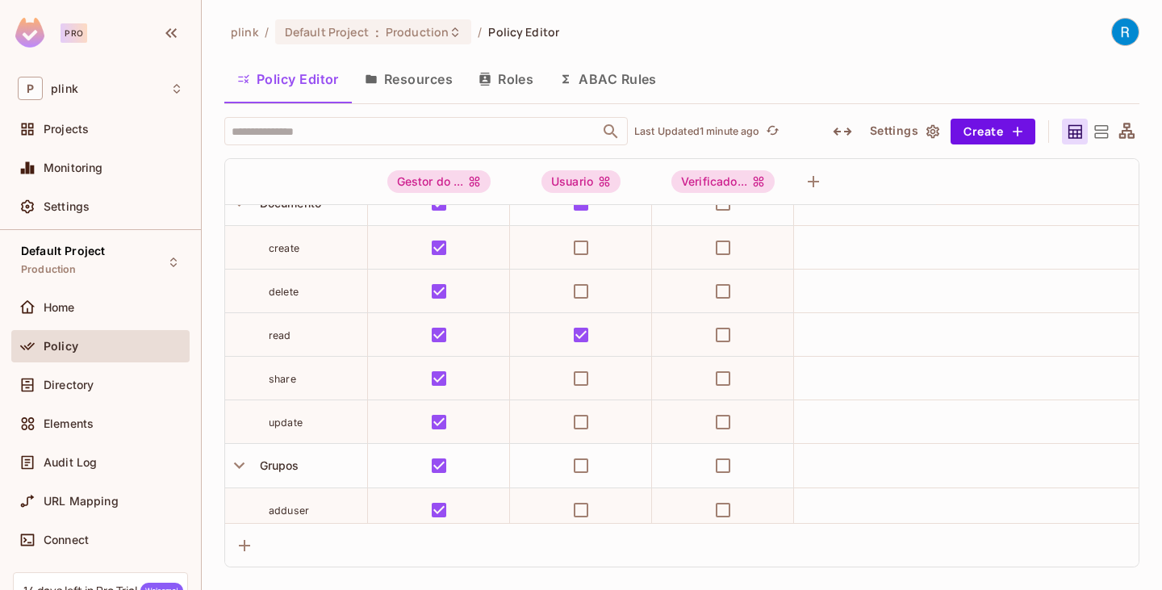
click at [419, 81] on button "Resources" at bounding box center [409, 79] width 114 height 40
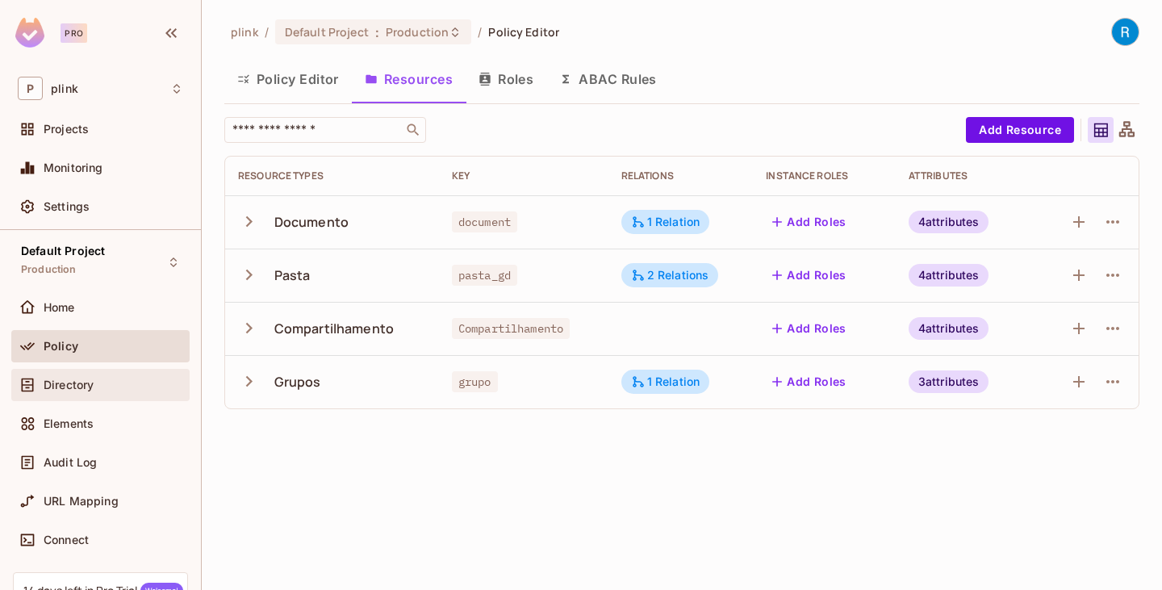
click at [75, 386] on span "Directory" at bounding box center [69, 385] width 50 height 13
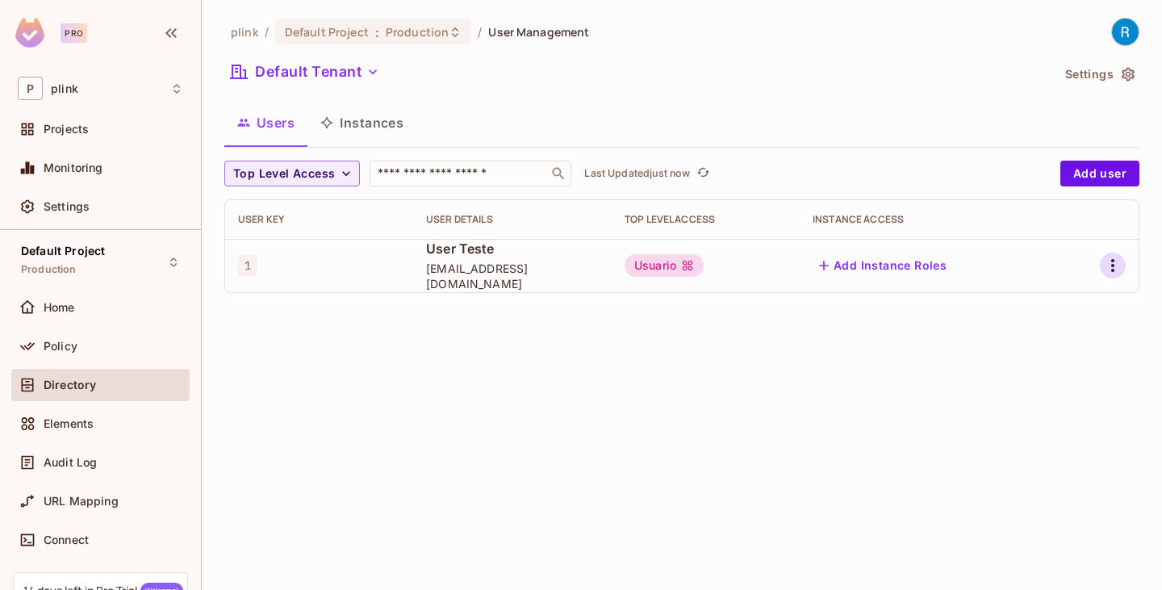
click at [1112, 268] on icon "button" at bounding box center [1113, 265] width 19 height 19
click at [1033, 337] on div "Edit Attributes" at bounding box center [1057, 338] width 80 height 16
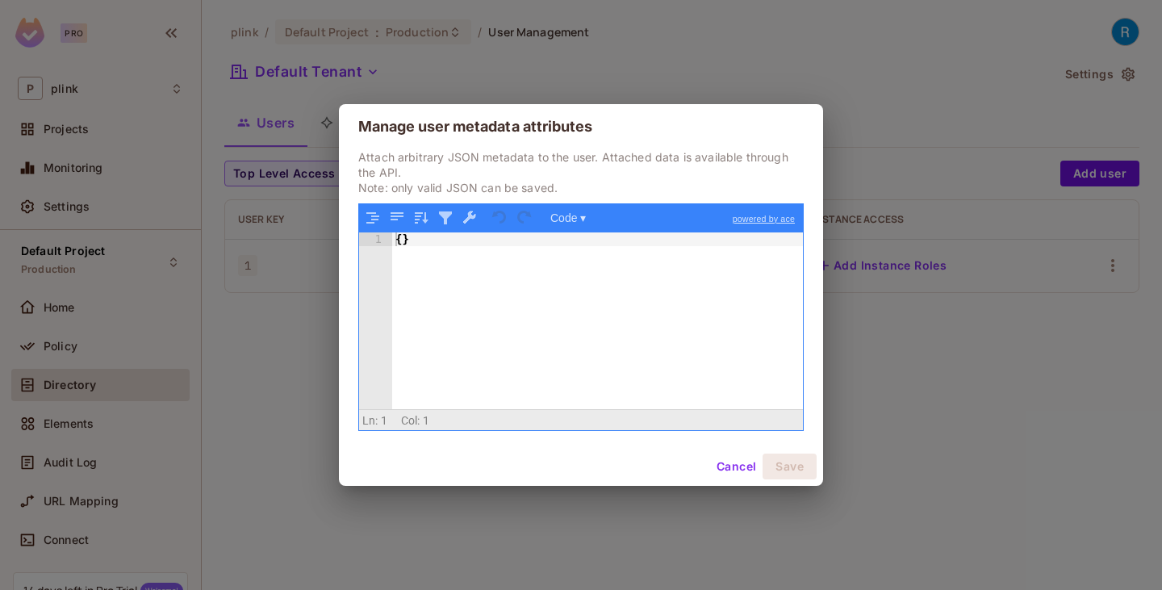
click at [739, 468] on button "Cancel" at bounding box center [736, 467] width 52 height 26
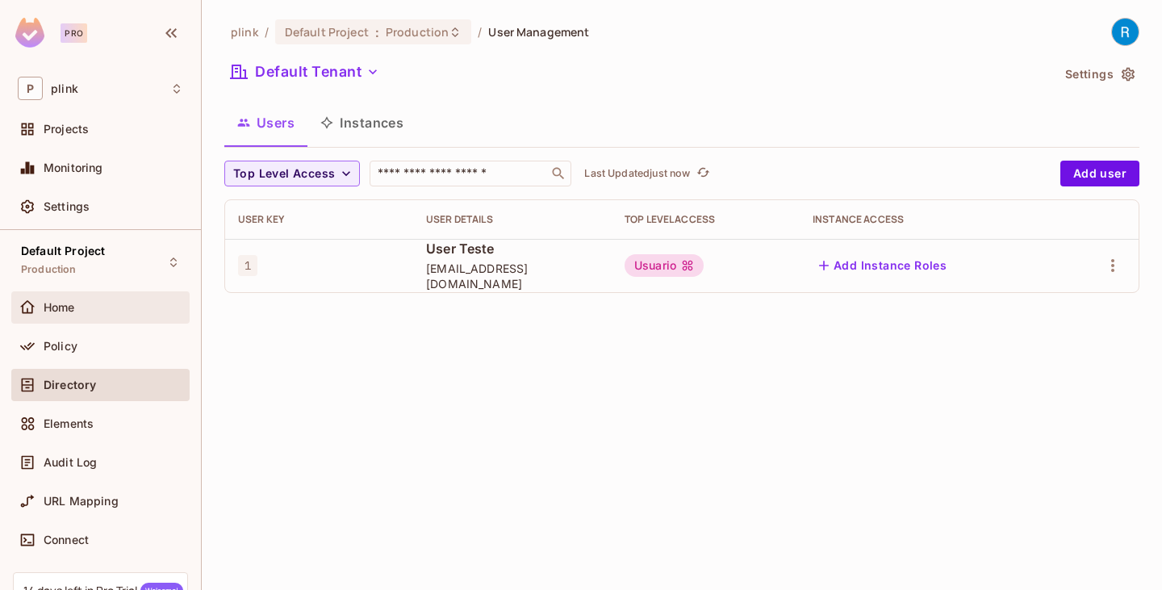
click at [65, 313] on span "Home" at bounding box center [59, 307] width 31 height 13
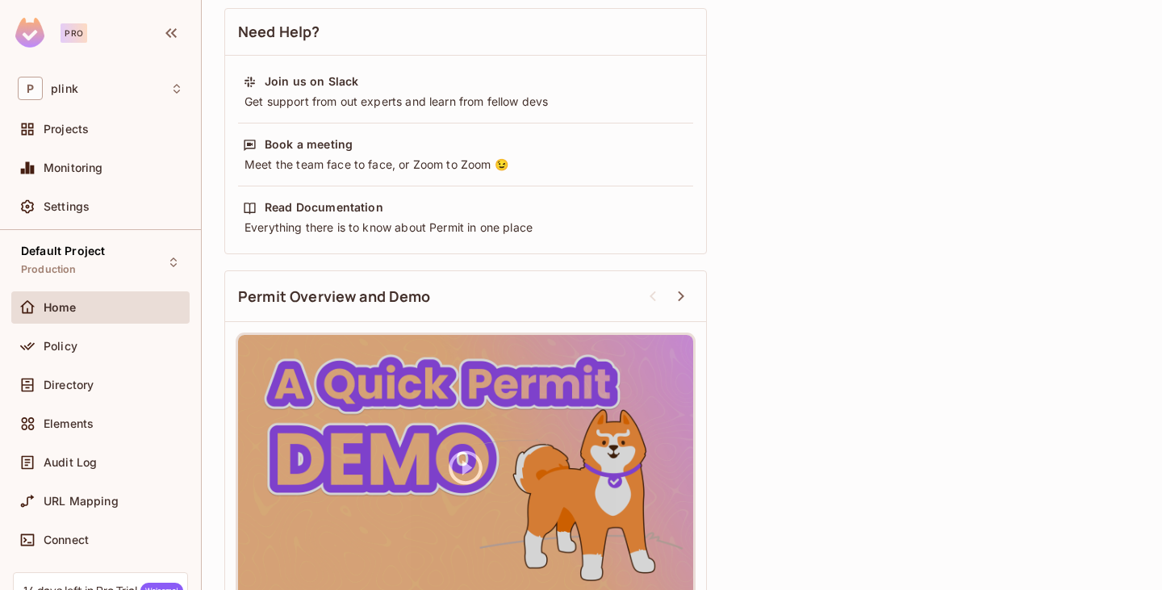
scroll to position [560, 0]
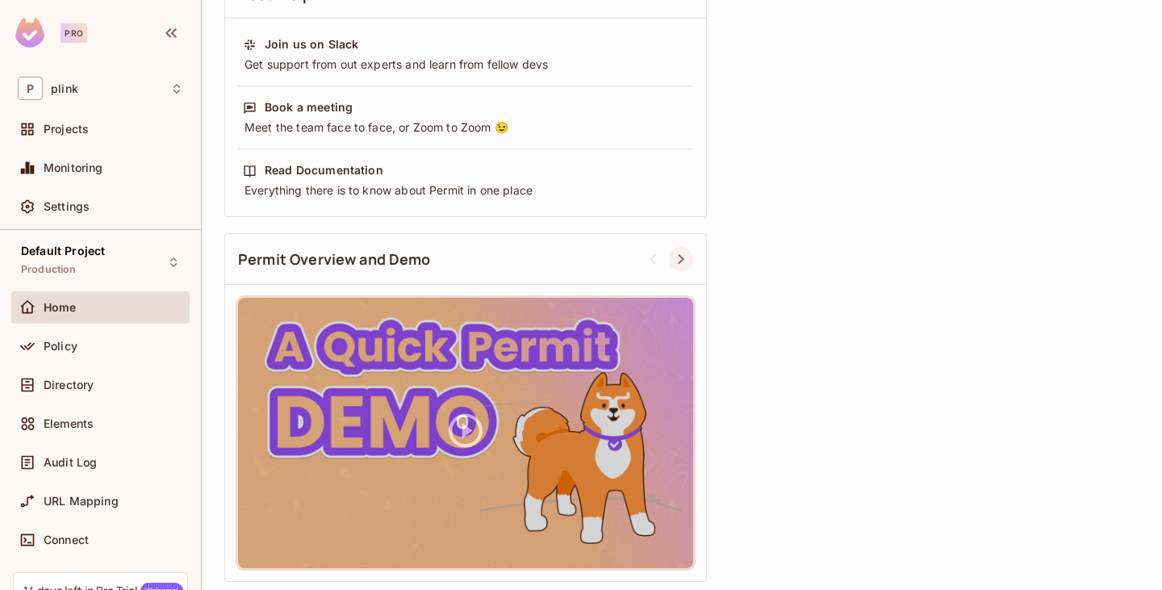
click at [685, 258] on icon at bounding box center [681, 258] width 19 height 19
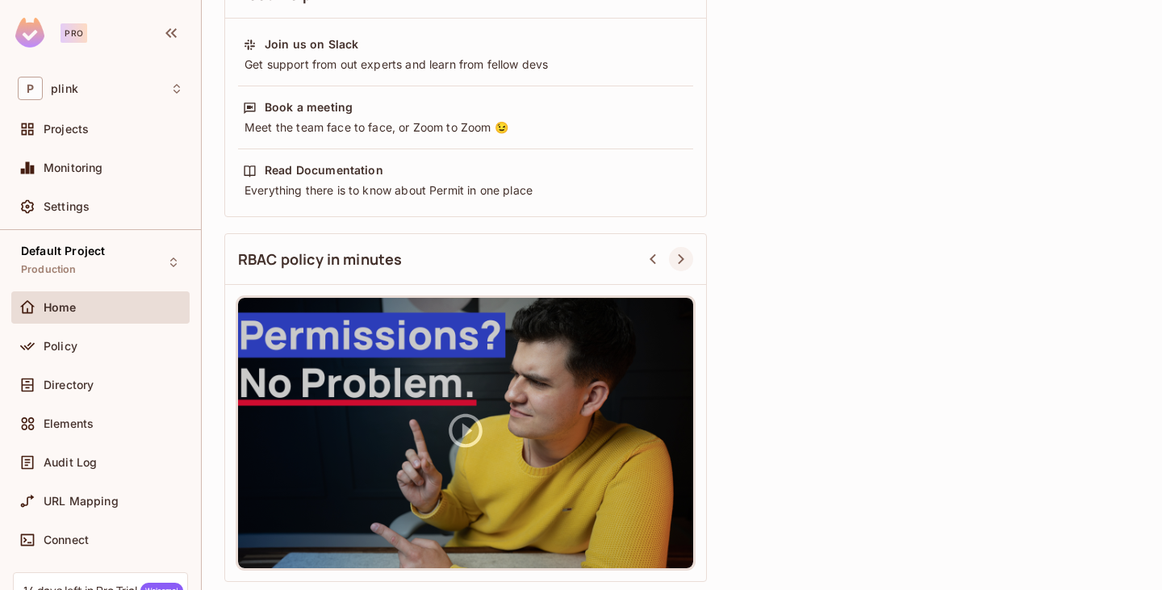
click at [685, 258] on icon at bounding box center [681, 258] width 19 height 19
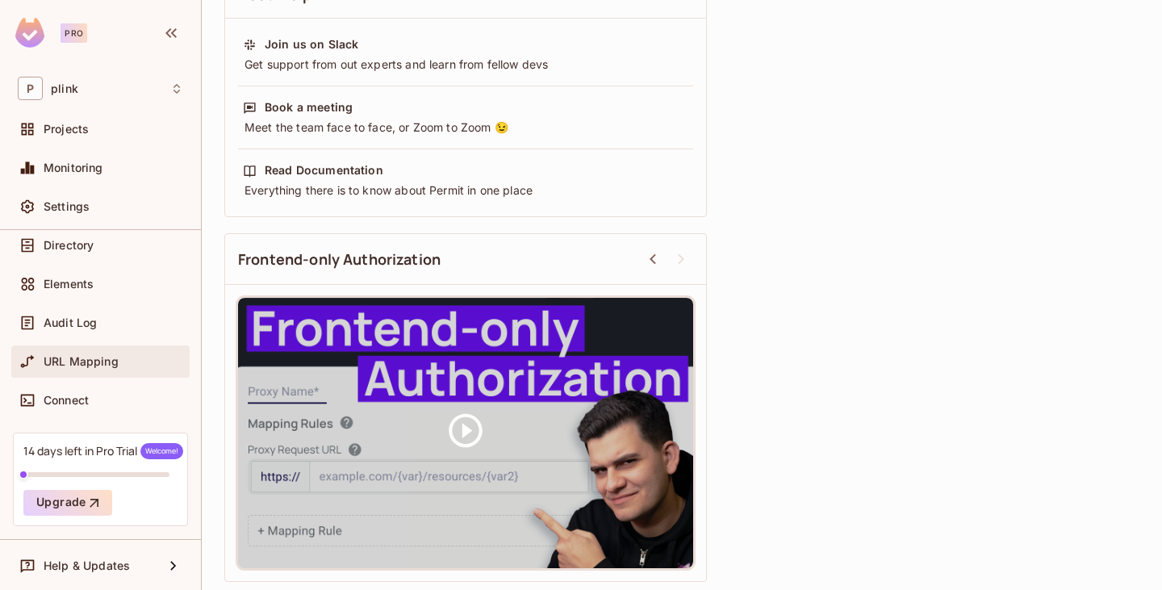
scroll to position [140, 0]
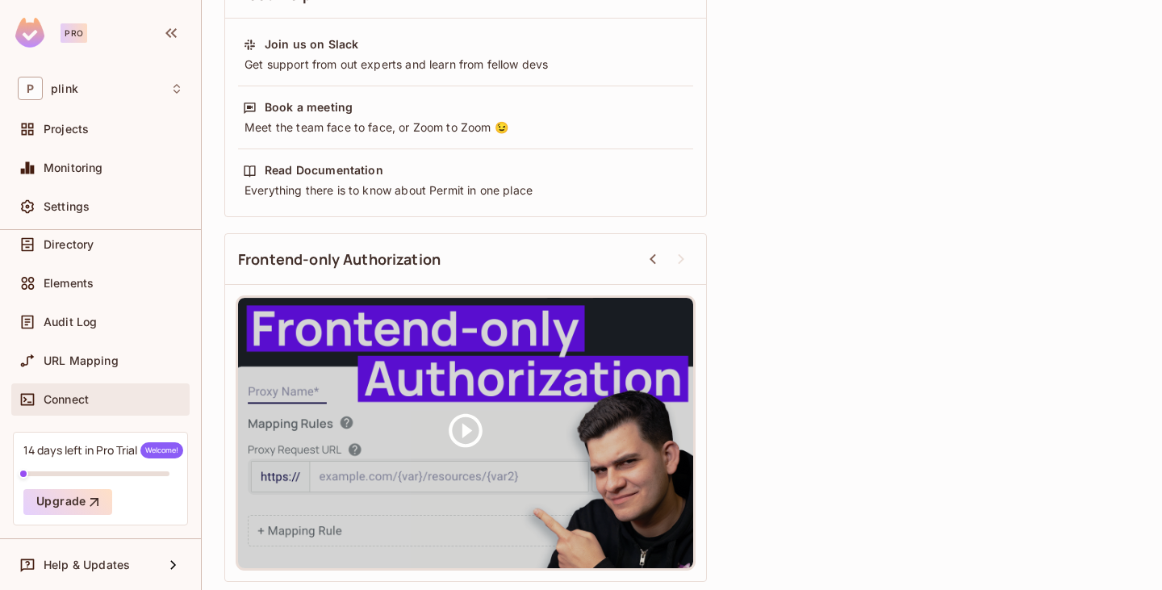
click at [69, 398] on span "Connect" at bounding box center [66, 399] width 45 height 13
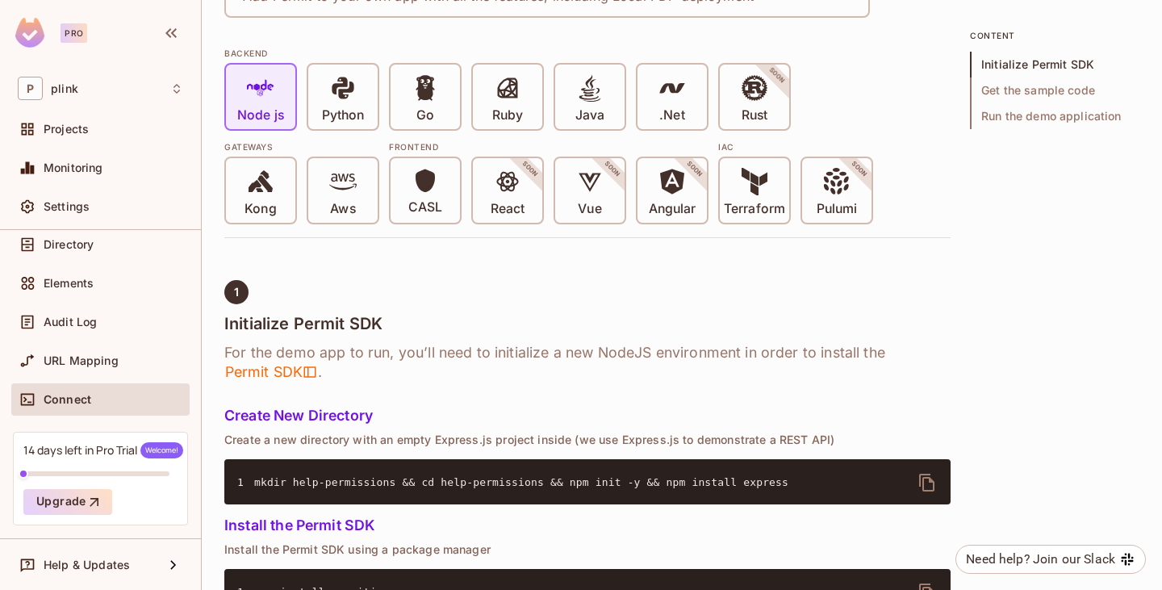
scroll to position [404, 0]
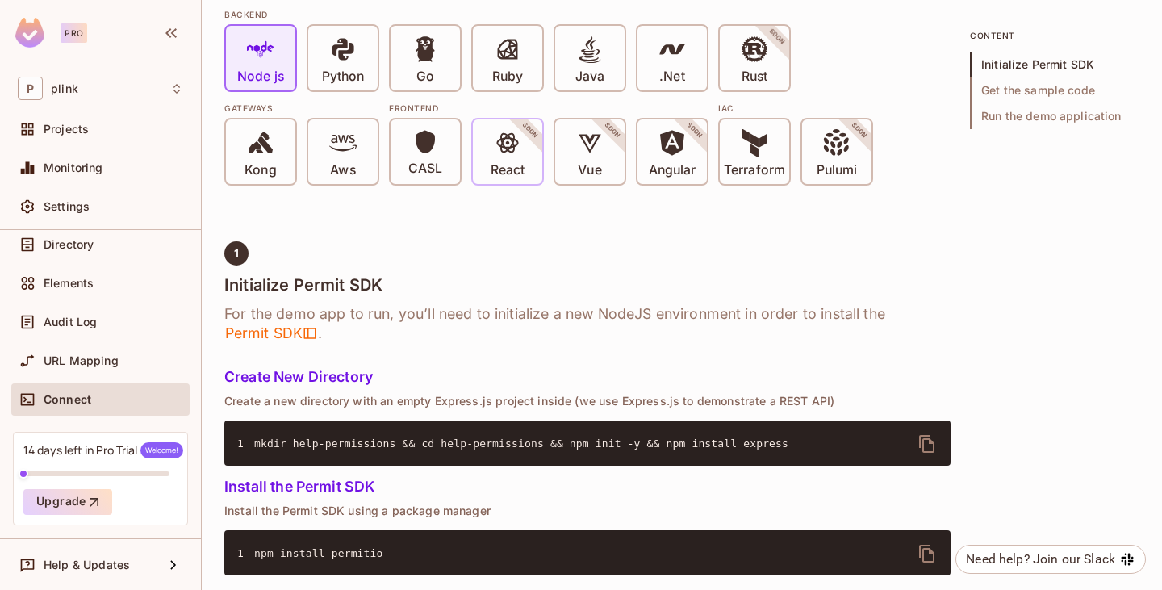
click at [513, 158] on span at bounding box center [507, 145] width 27 height 33
click at [502, 168] on p "React" at bounding box center [508, 170] width 34 height 16
click at [496, 169] on p "React" at bounding box center [508, 170] width 34 height 16
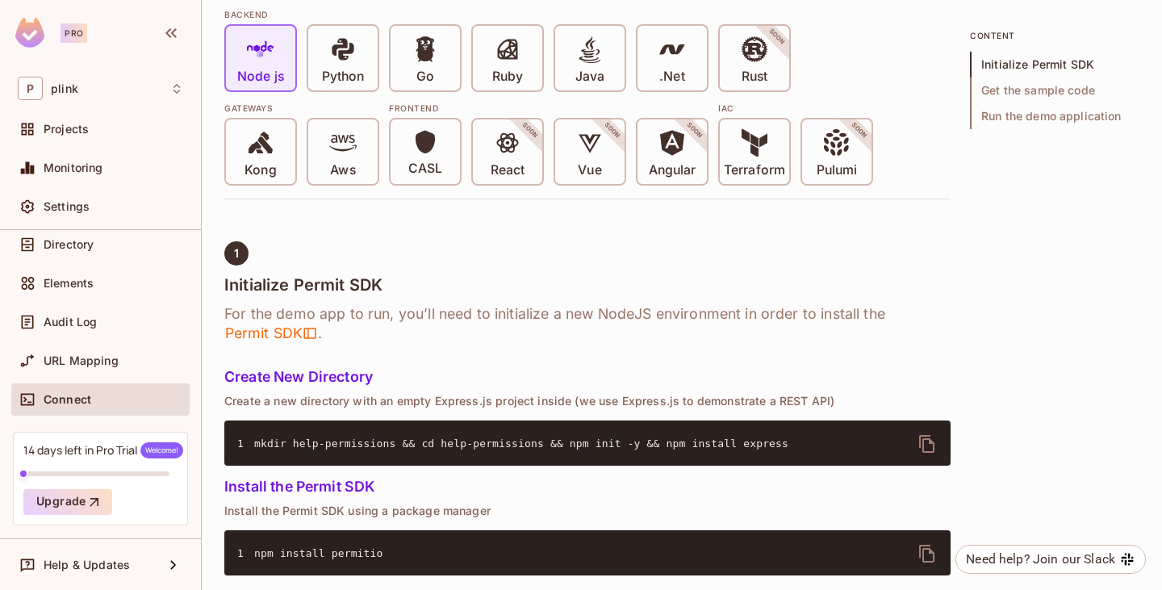
click at [88, 358] on span "URL Mapping" at bounding box center [81, 360] width 75 height 13
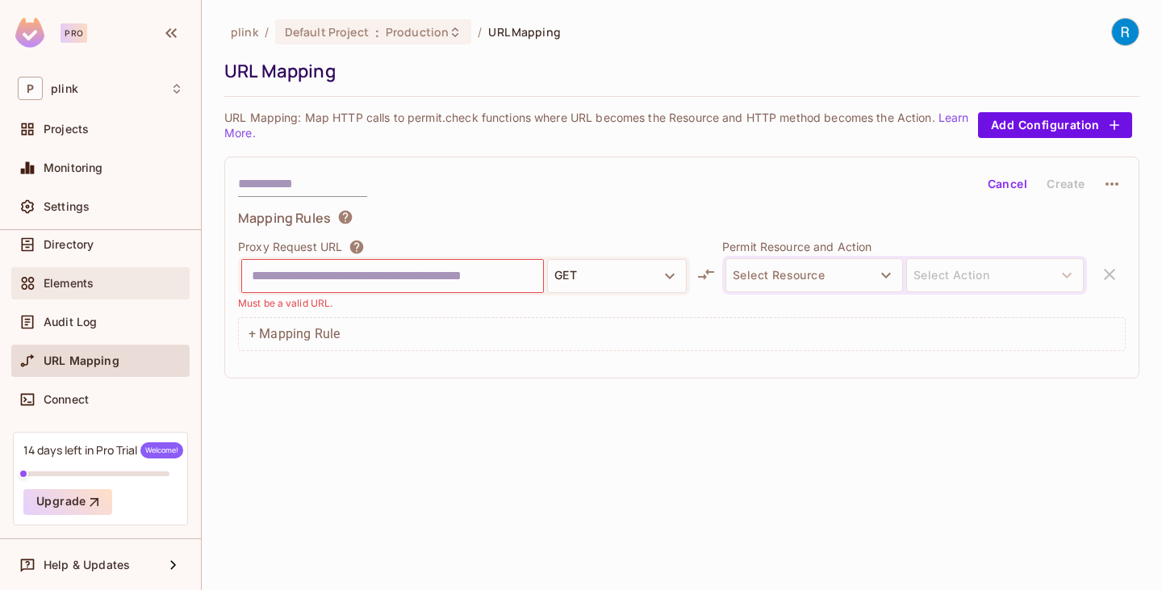
click at [92, 288] on span "Elements" at bounding box center [69, 283] width 50 height 13
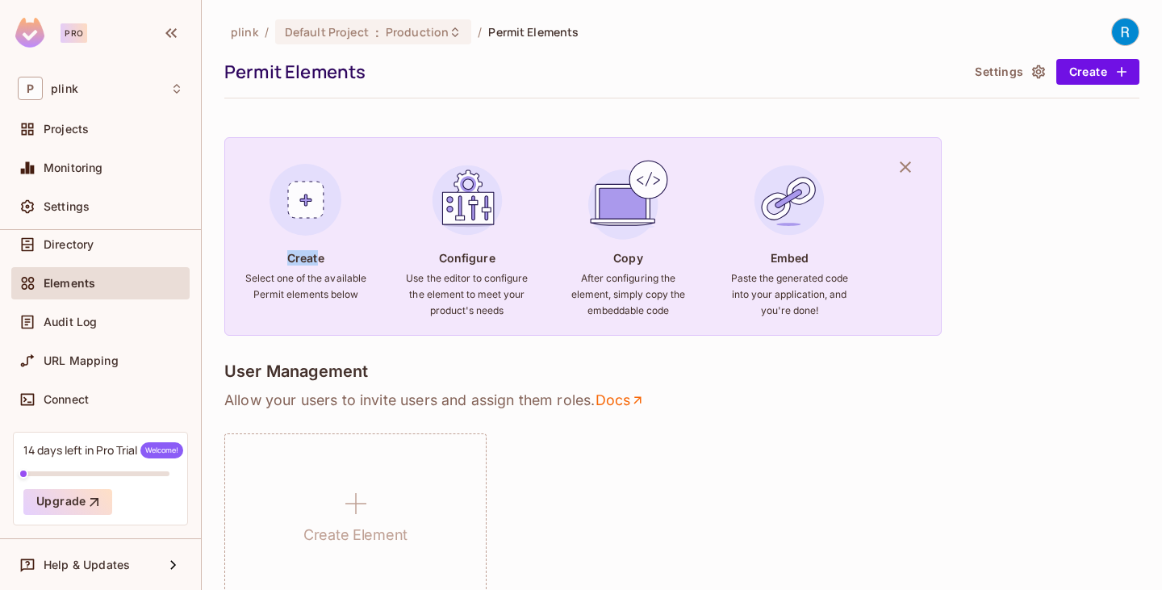
drag, startPoint x: 285, startPoint y: 257, endPoint x: 321, endPoint y: 265, distance: 37.2
click at [321, 265] on div "Create Select one of the available Permit elements below" at bounding box center [306, 246] width 123 height 178
click at [302, 301] on h6 "Select one of the available Permit elements below" at bounding box center [306, 286] width 123 height 32
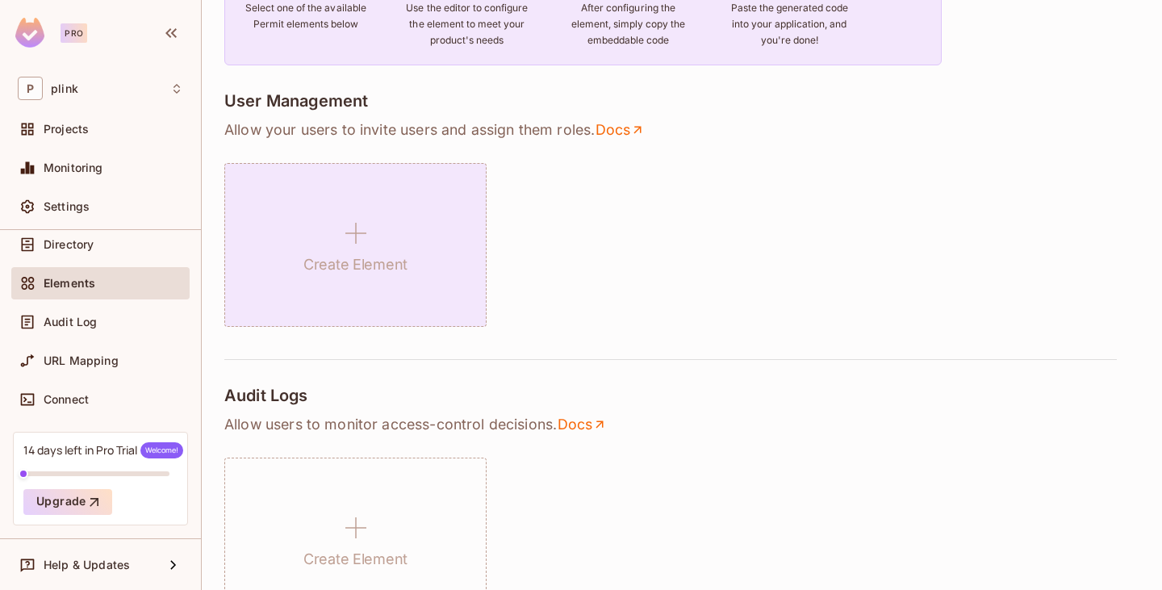
scroll to position [242, 0]
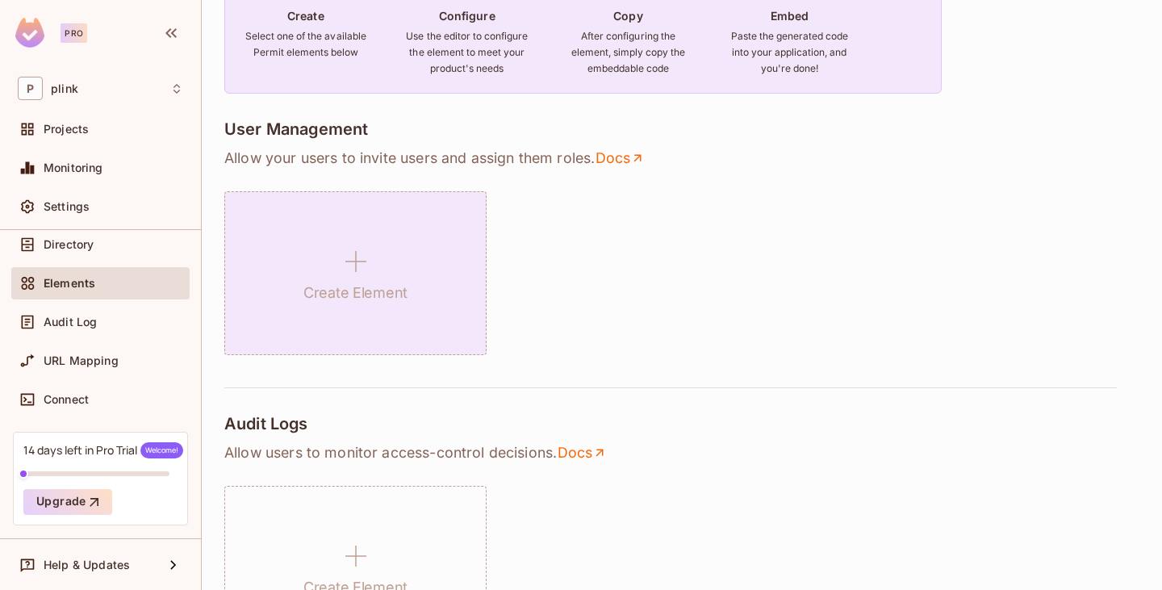
click at [367, 279] on icon at bounding box center [356, 261] width 39 height 39
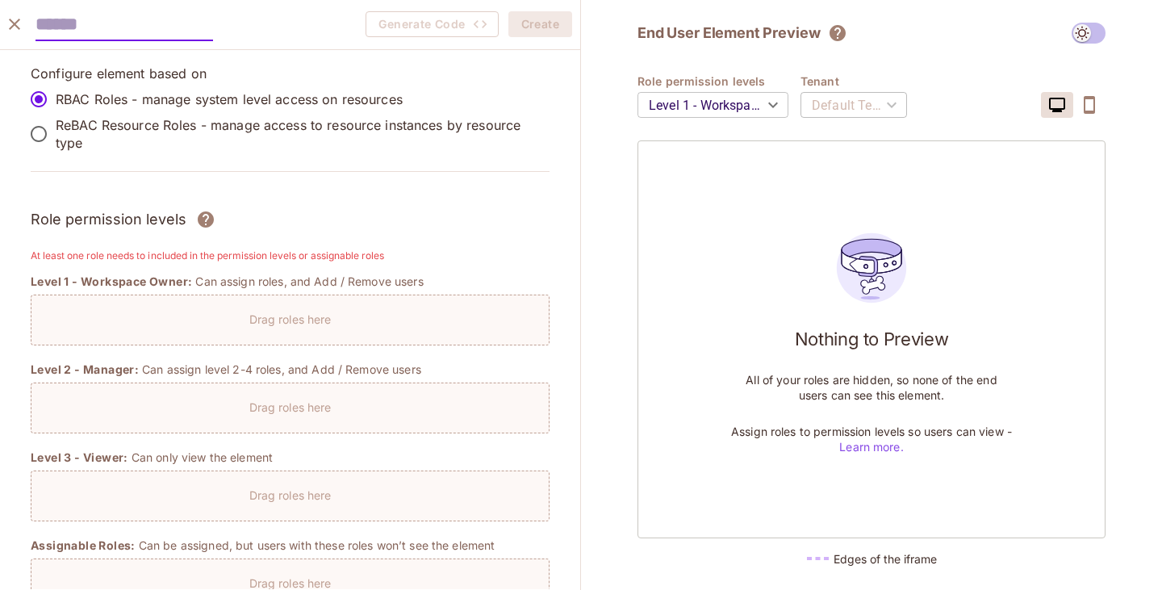
click at [298, 326] on p "Drag roles here" at bounding box center [290, 319] width 82 height 15
click at [298, 320] on p "Drag roles here" at bounding box center [290, 319] width 82 height 15
click at [157, 291] on div "Level 1 - Workspace Owner: Can assign roles, and Add / Remove users Drag roles …" at bounding box center [290, 310] width 519 height 72
click at [281, 330] on div "Drag roles here" at bounding box center [290, 320] width 519 height 51
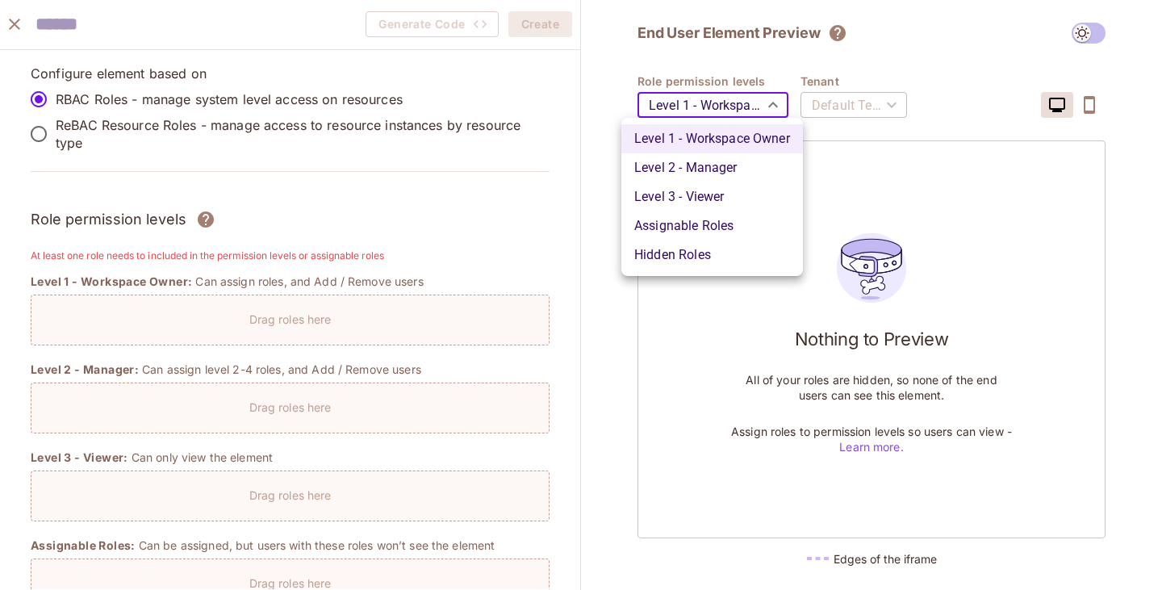
click at [778, 103] on body "Pro P plink Projects Monitoring Settings Default Project Production Home Policy…" at bounding box center [581, 295] width 1162 height 590
click at [619, 350] on div at bounding box center [581, 295] width 1162 height 590
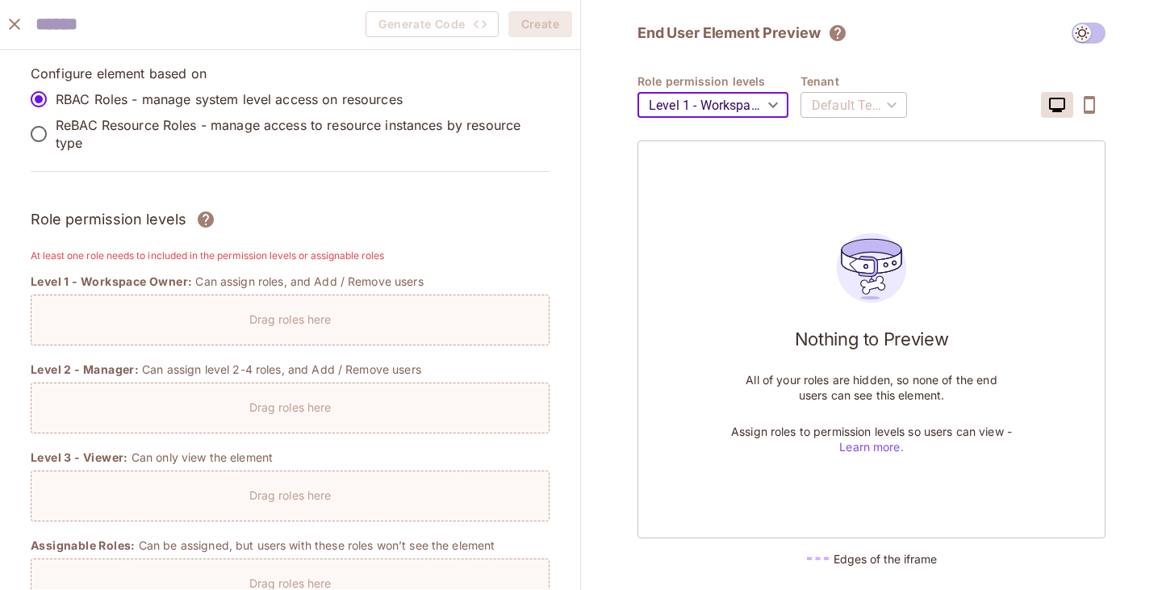
click at [882, 105] on div "Default Tenant" at bounding box center [854, 104] width 107 height 45
click at [771, 109] on body "Pro P plink Projects Monitoring Settings Default Project Production Home Policy…" at bounding box center [581, 295] width 1162 height 590
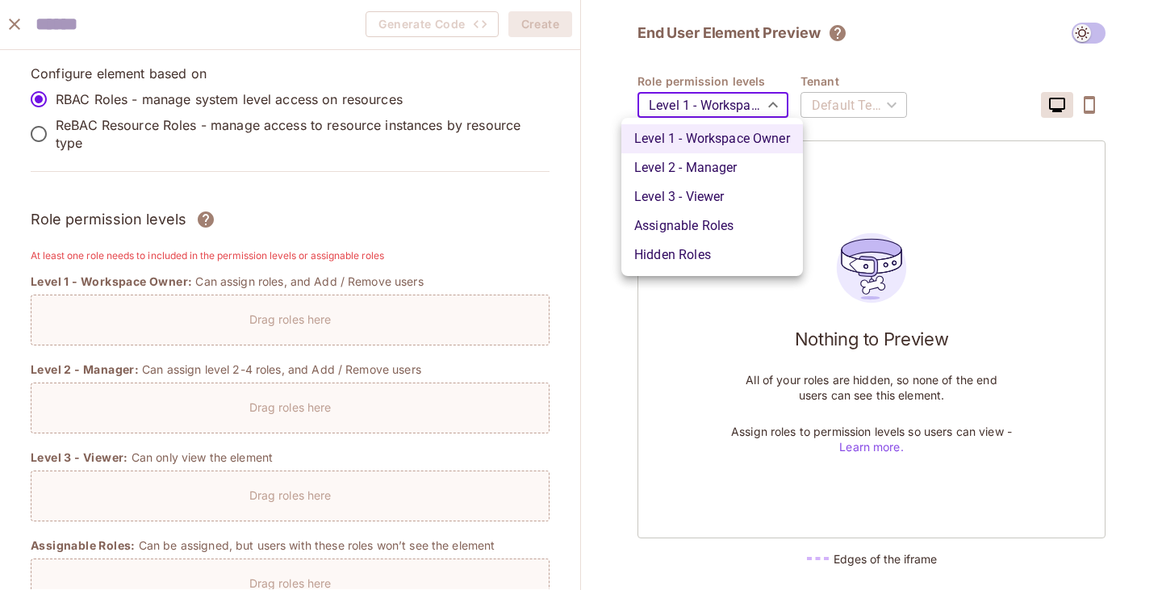
click at [690, 193] on li "Level 3 - Viewer" at bounding box center [713, 196] width 182 height 29
type input "*******"
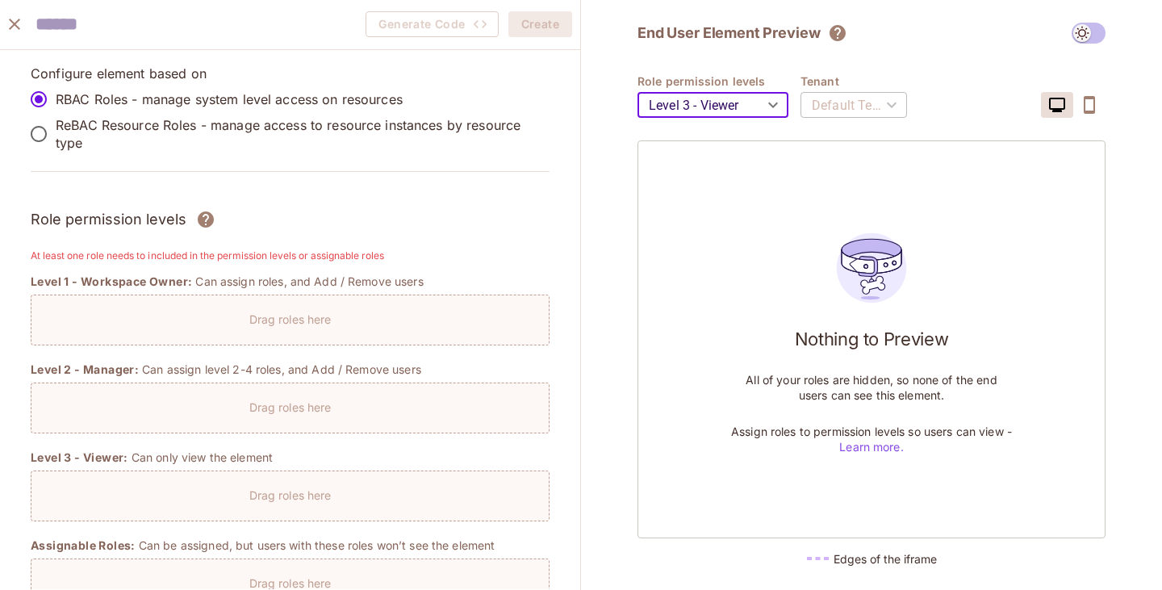
click at [844, 90] on div "Default Tenant" at bounding box center [854, 104] width 107 height 45
click at [891, 104] on div "Default Tenant" at bounding box center [854, 104] width 107 height 45
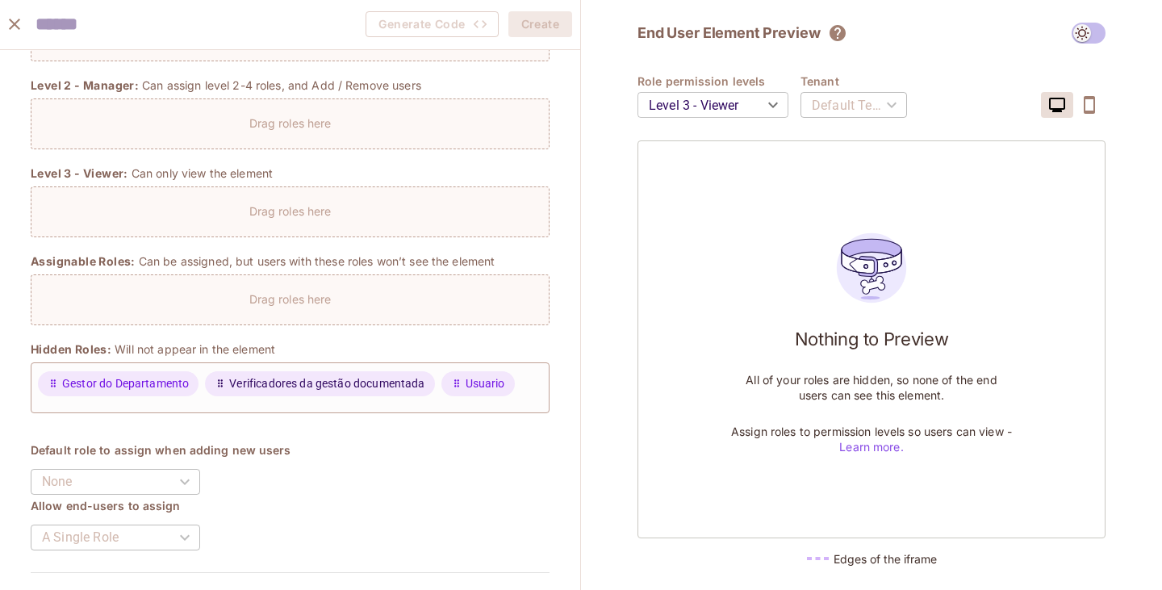
scroll to position [323, 0]
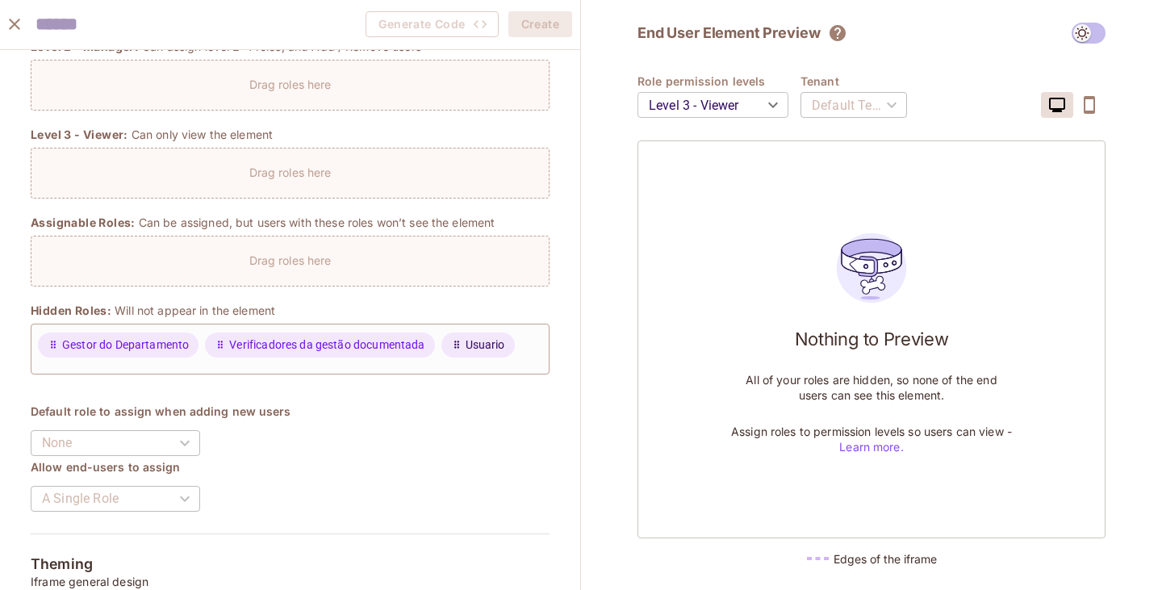
click at [479, 346] on span "Usuario" at bounding box center [486, 345] width 40 height 17
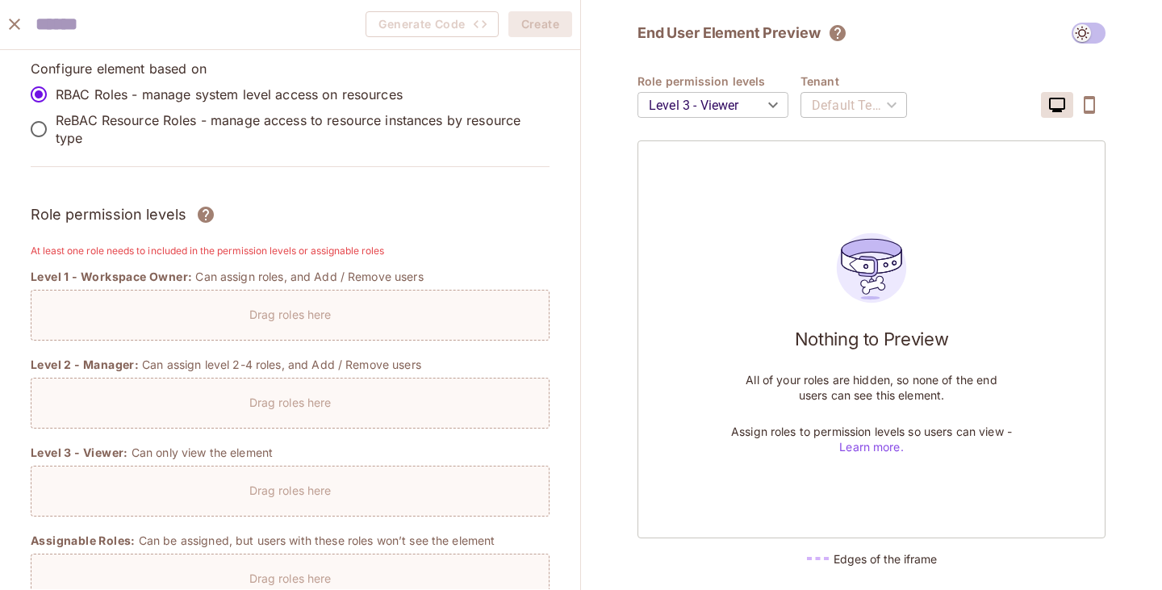
scroll to position [0, 0]
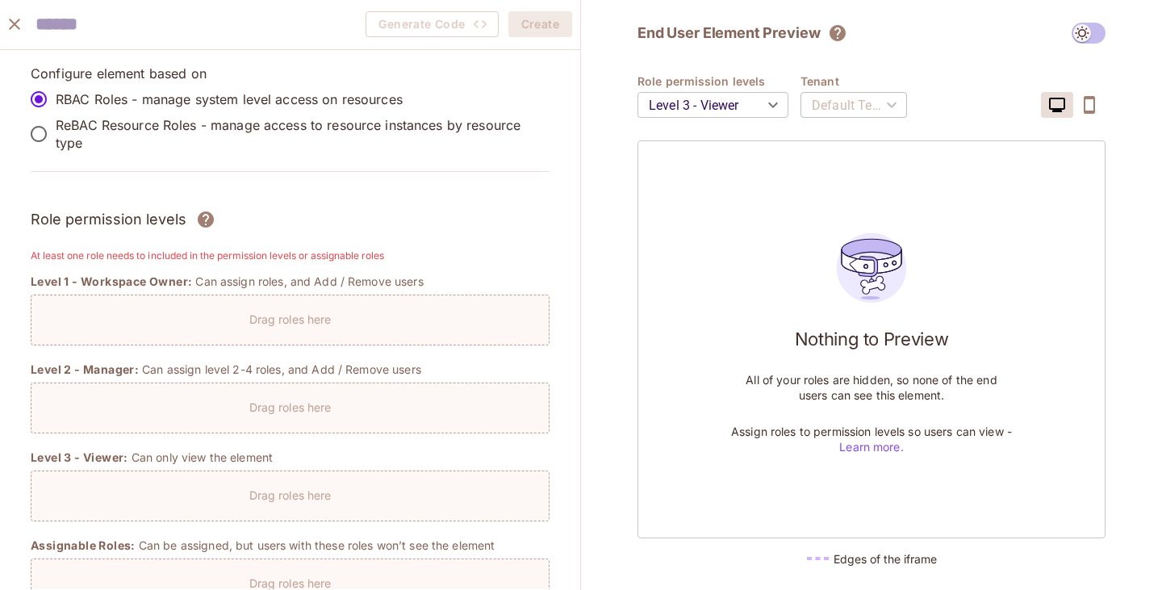
click at [17, 29] on icon "close" at bounding box center [14, 24] width 19 height 19
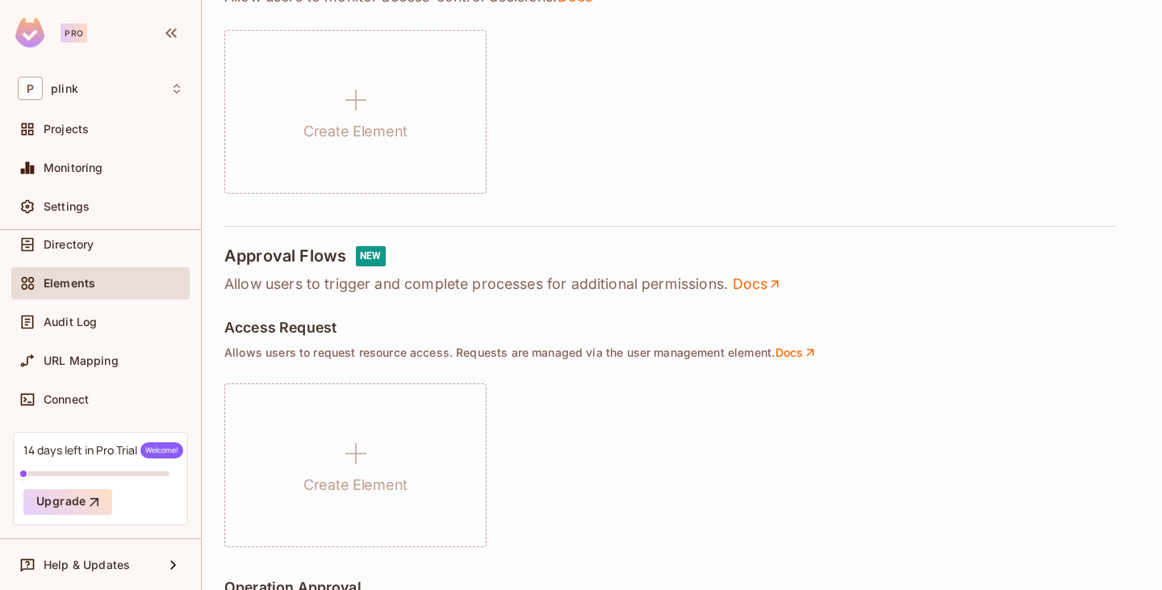
scroll to position [727, 0]
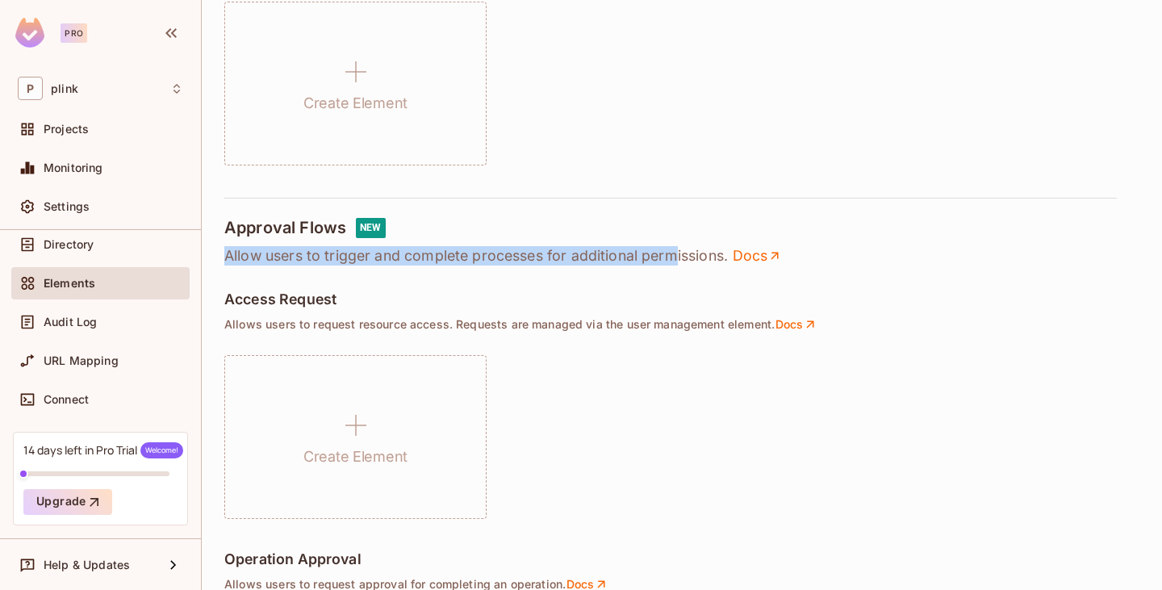
drag, startPoint x: 229, startPoint y: 258, endPoint x: 677, endPoint y: 263, distance: 447.3
click at [677, 263] on p "Allow users to trigger and complete processes for additional permissions. Docs" at bounding box center [681, 255] width 915 height 19
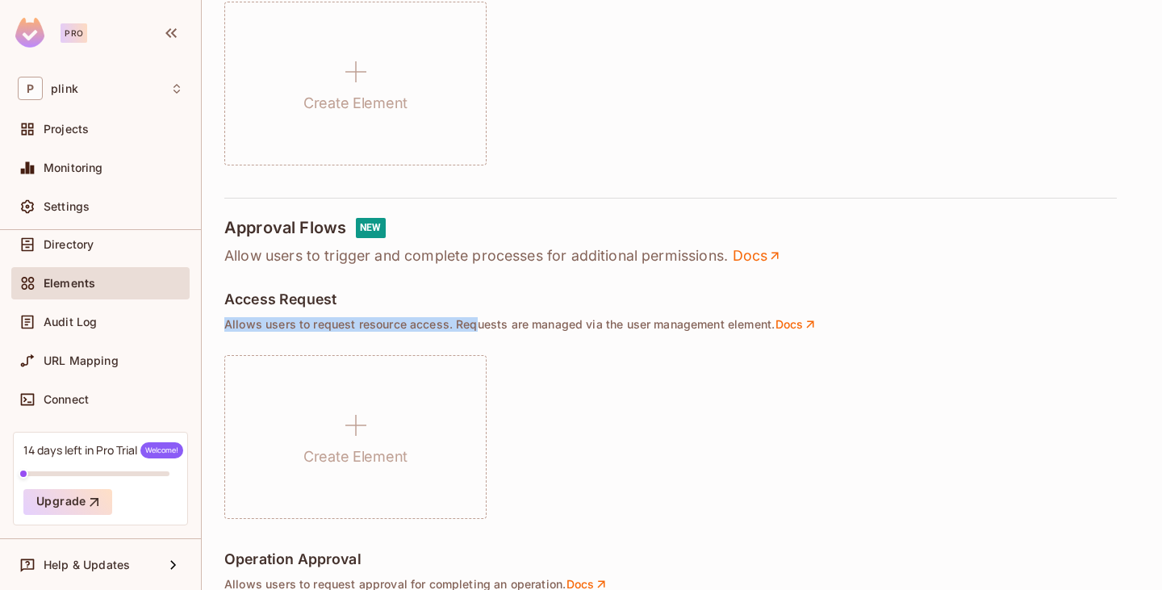
drag, startPoint x: 227, startPoint y: 319, endPoint x: 471, endPoint y: 316, distance: 244.6
click at [479, 324] on p "Allows users to request resource access. Requests are managed via the user mana…" at bounding box center [681, 324] width 915 height 15
click at [407, 237] on div "Approval Flows NEW" at bounding box center [681, 228] width 915 height 20
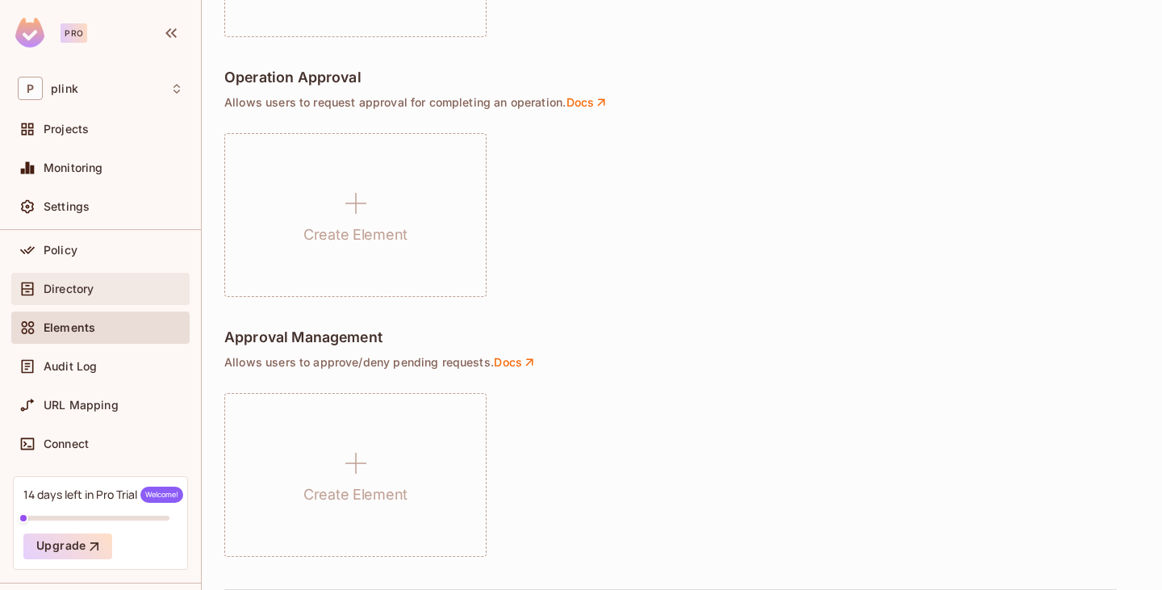
scroll to position [60, 0]
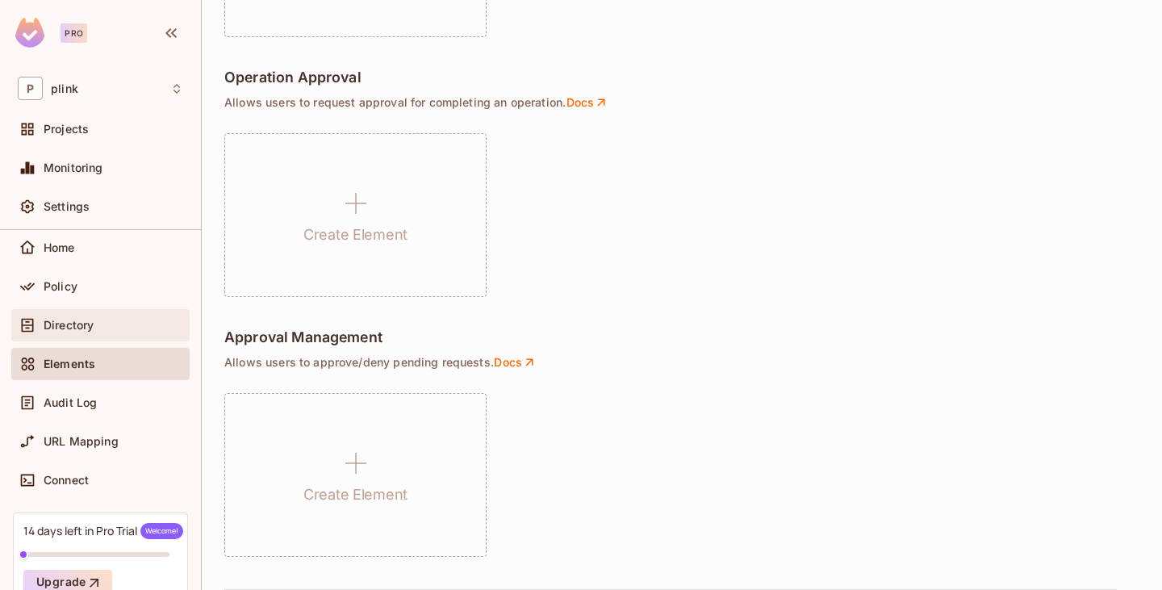
click at [88, 330] on span "Directory" at bounding box center [69, 325] width 50 height 13
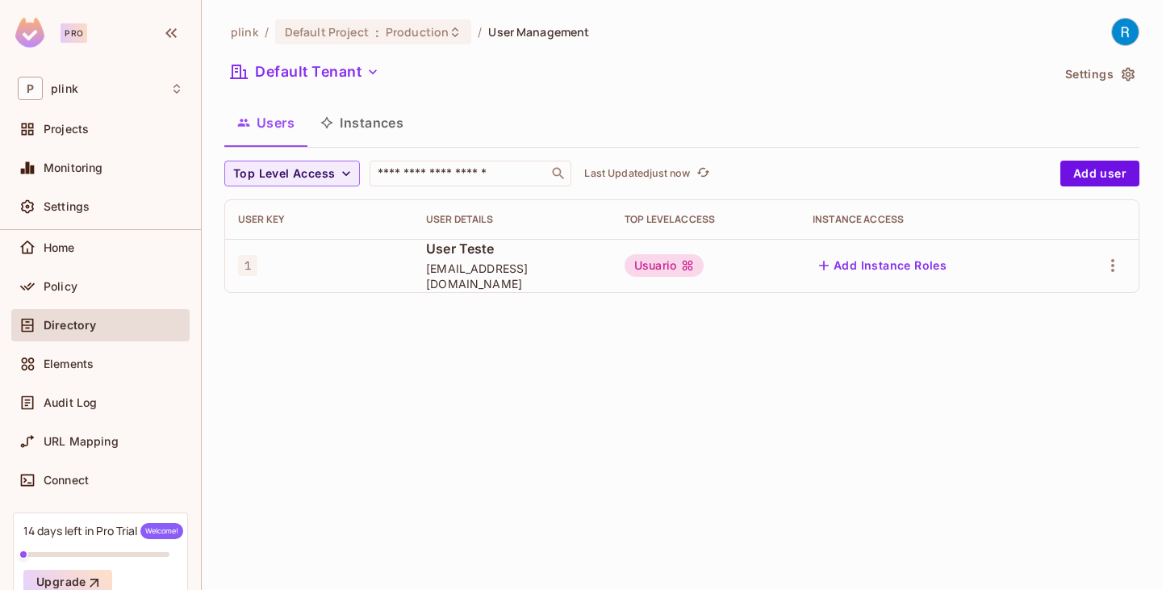
click at [361, 110] on button "Instances" at bounding box center [362, 123] width 109 height 40
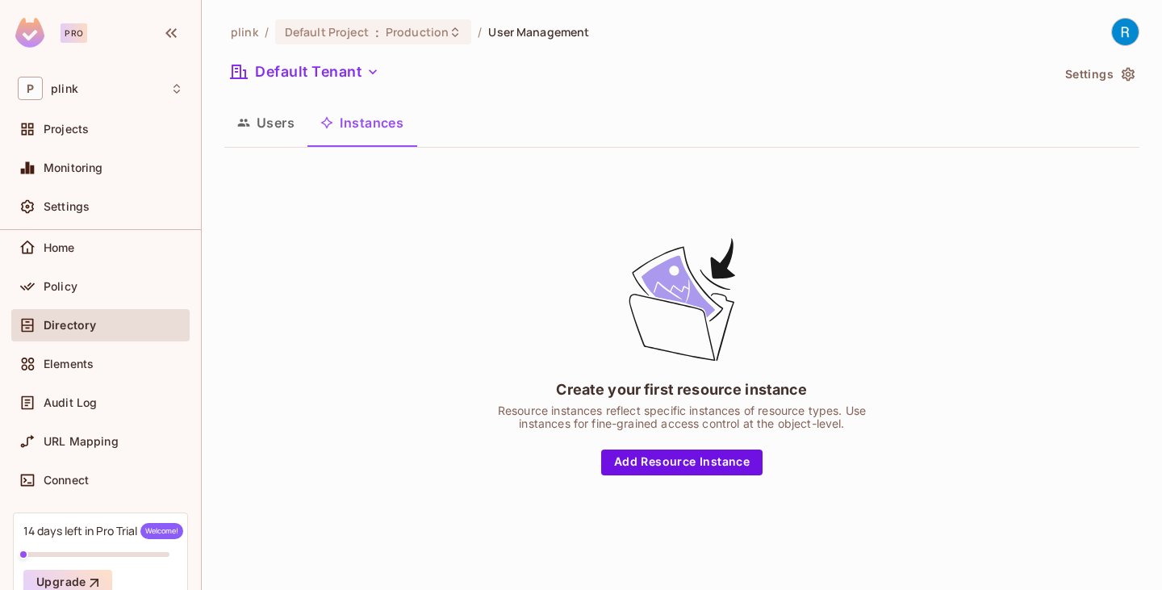
click at [292, 125] on button "Users" at bounding box center [265, 123] width 83 height 40
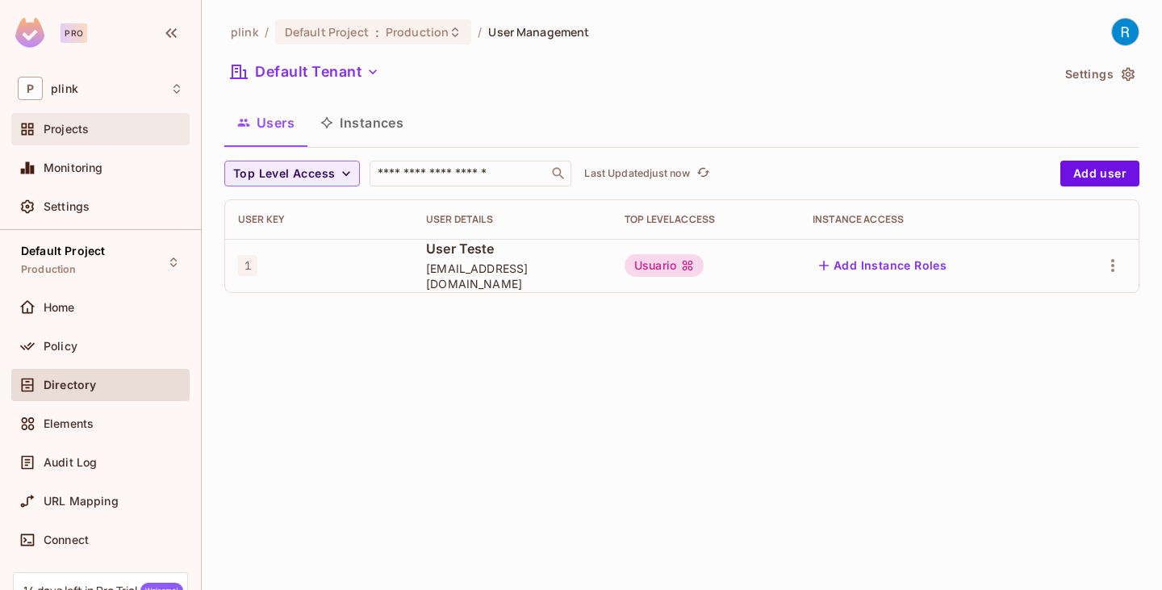
click at [78, 119] on div "Projects" at bounding box center [100, 128] width 165 height 19
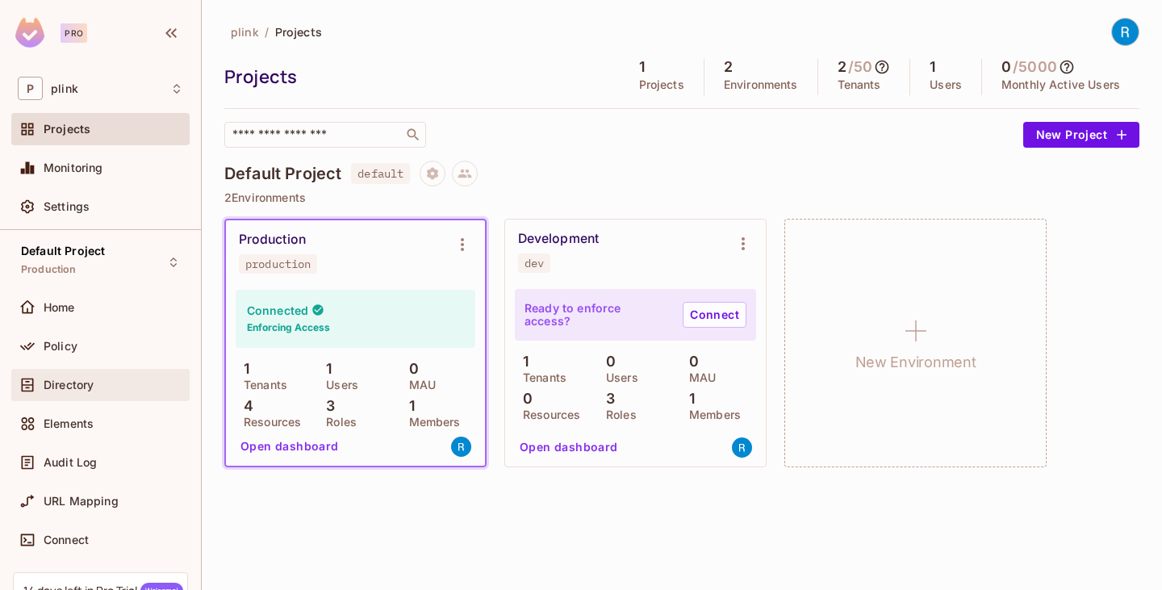
click at [74, 387] on span "Directory" at bounding box center [69, 385] width 50 height 13
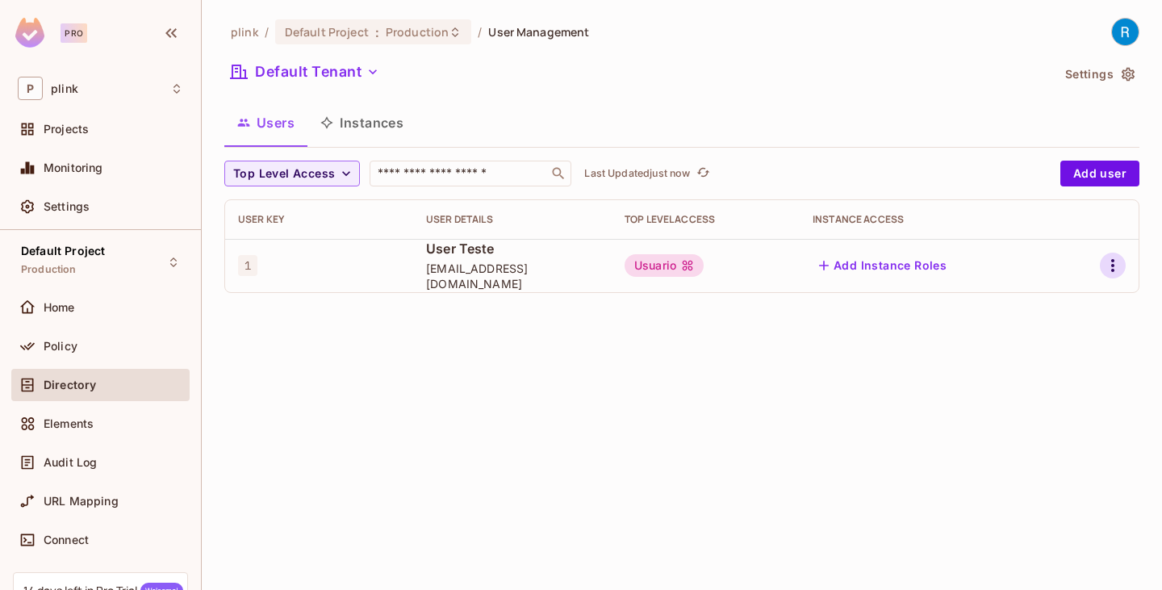
click at [1119, 264] on icon "button" at bounding box center [1113, 265] width 19 height 19
click at [558, 396] on div at bounding box center [581, 295] width 1162 height 590
click at [366, 128] on button "Instances" at bounding box center [362, 123] width 109 height 40
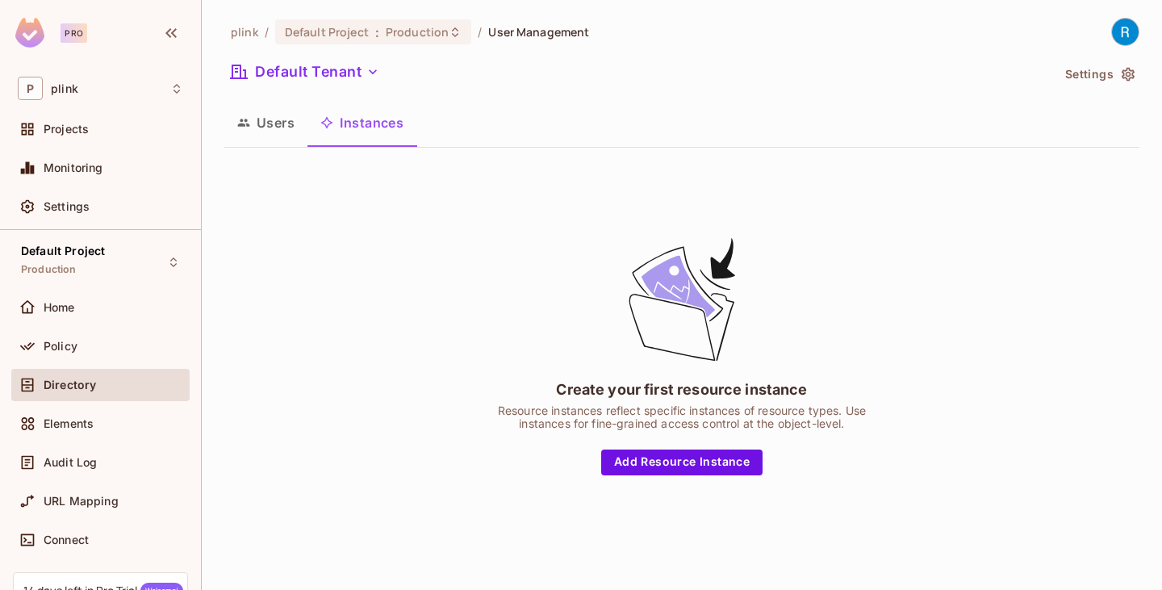
click at [231, 119] on button "Users" at bounding box center [265, 123] width 83 height 40
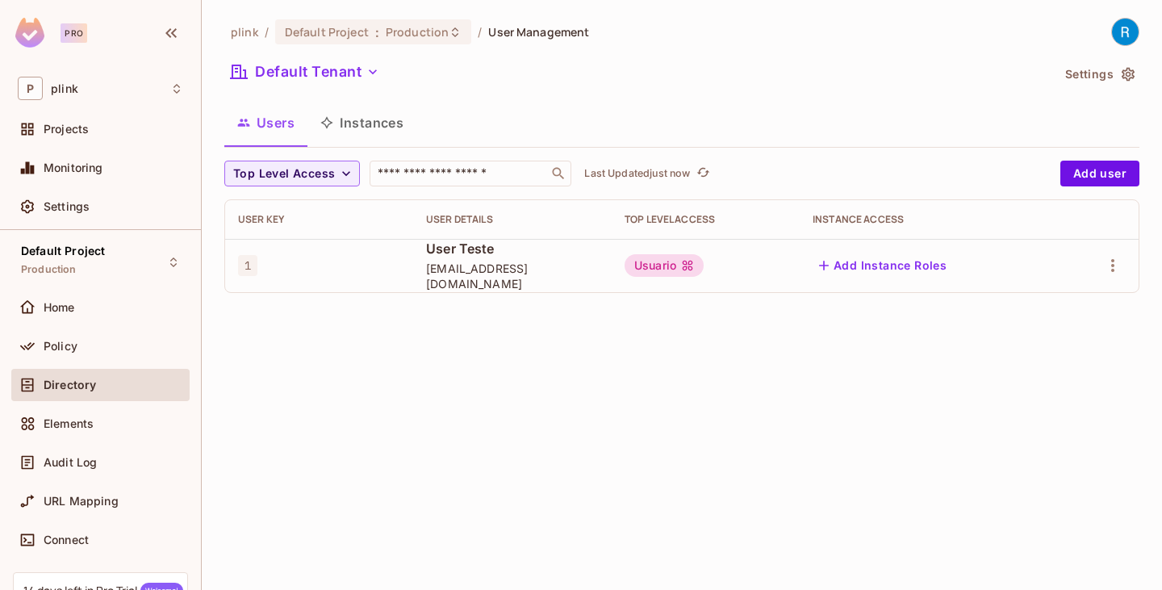
click at [1112, 78] on button "Settings" at bounding box center [1099, 74] width 81 height 26
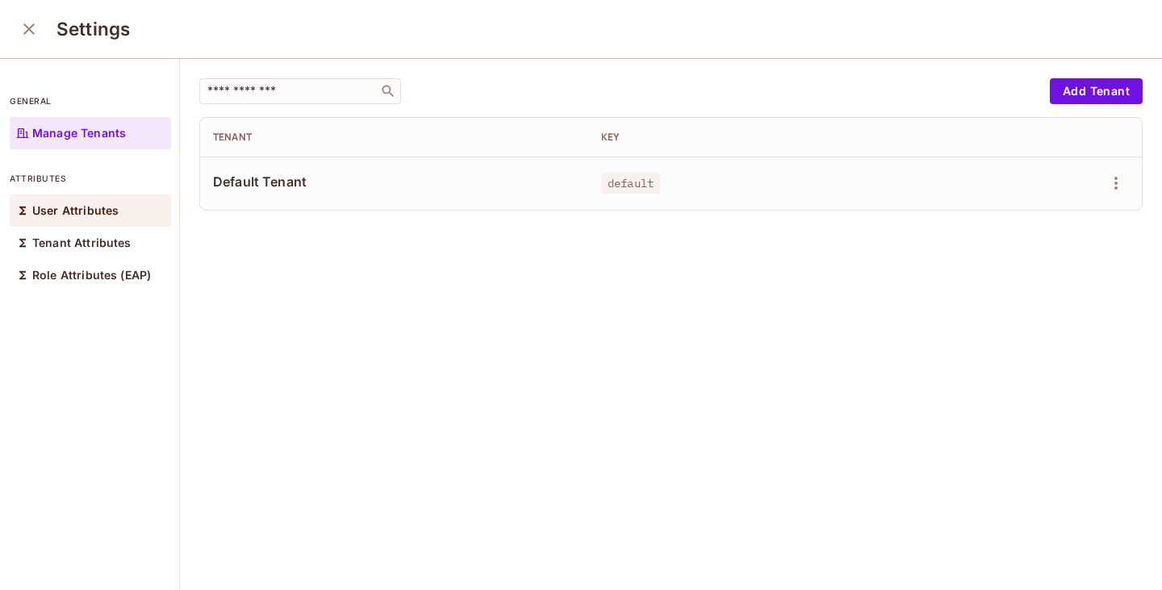
click at [71, 214] on p "User Attributes" at bounding box center [75, 210] width 86 height 13
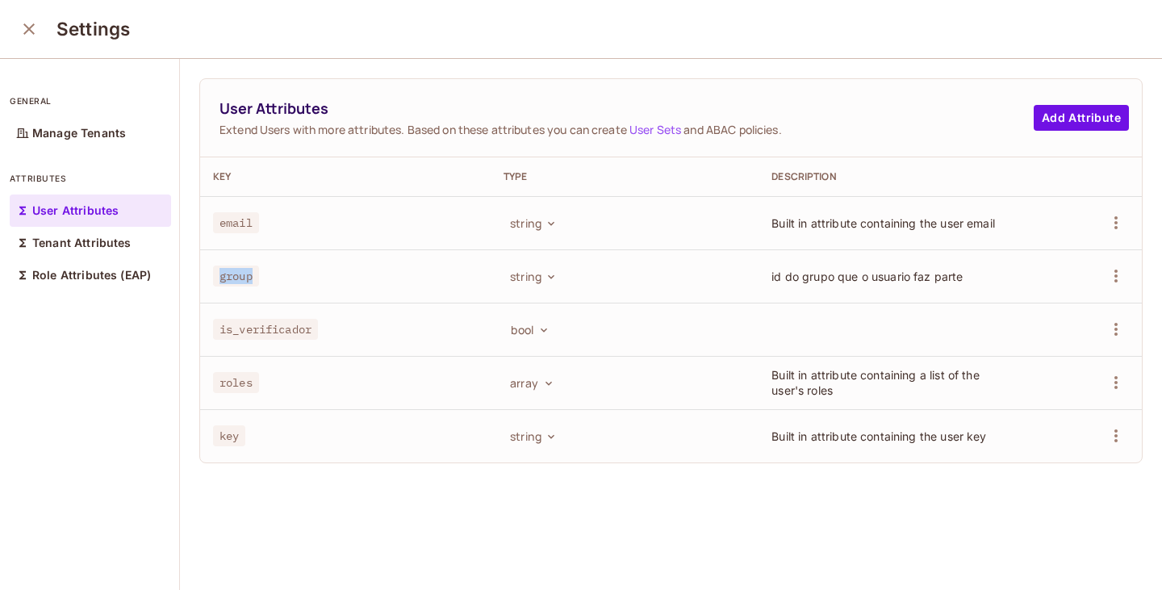
drag, startPoint x: 263, startPoint y: 278, endPoint x: 216, endPoint y: 279, distance: 46.9
click at [216, 279] on div "group" at bounding box center [345, 276] width 265 height 16
click at [124, 249] on div "Tenant Attributes" at bounding box center [90, 241] width 161 height 32
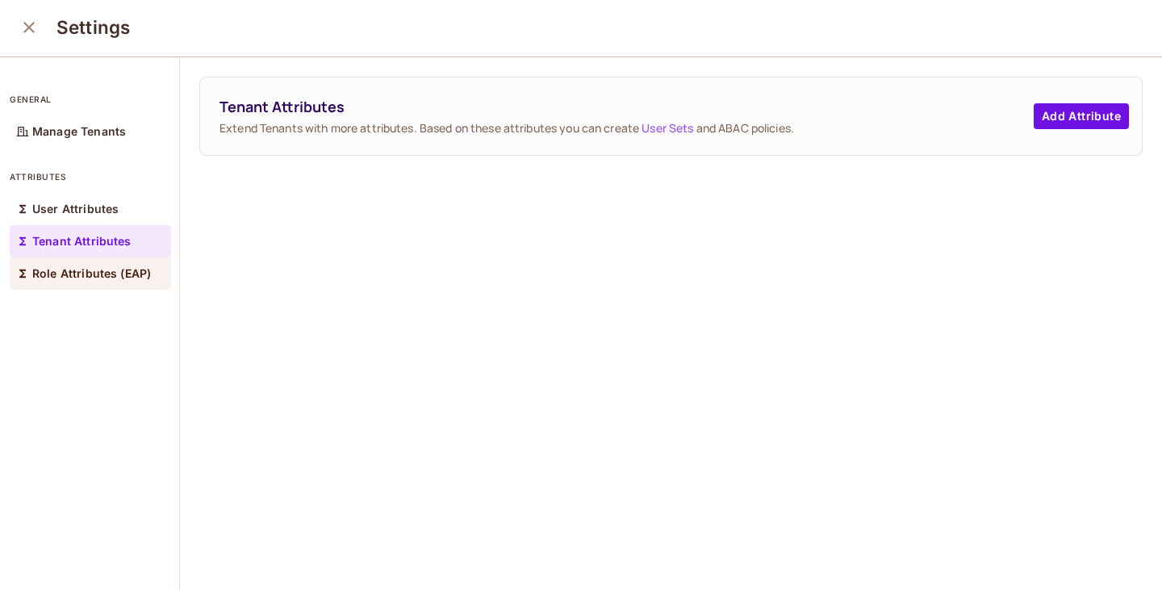
click at [114, 279] on p "Role Attributes (EAP)" at bounding box center [91, 273] width 119 height 13
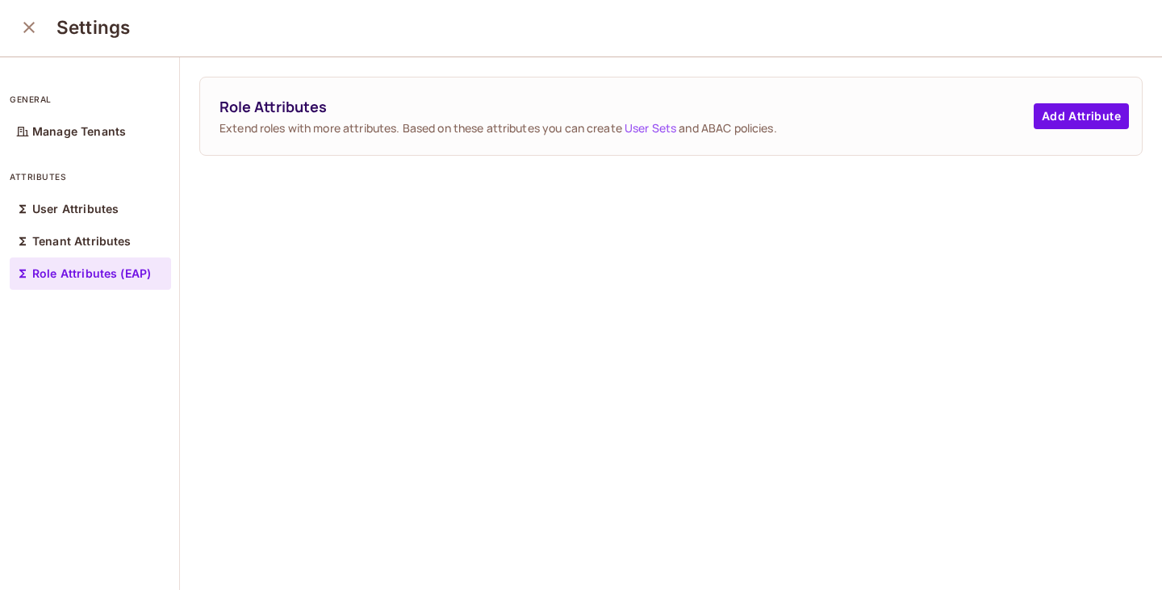
click at [30, 26] on icon "close" at bounding box center [28, 27] width 11 height 11
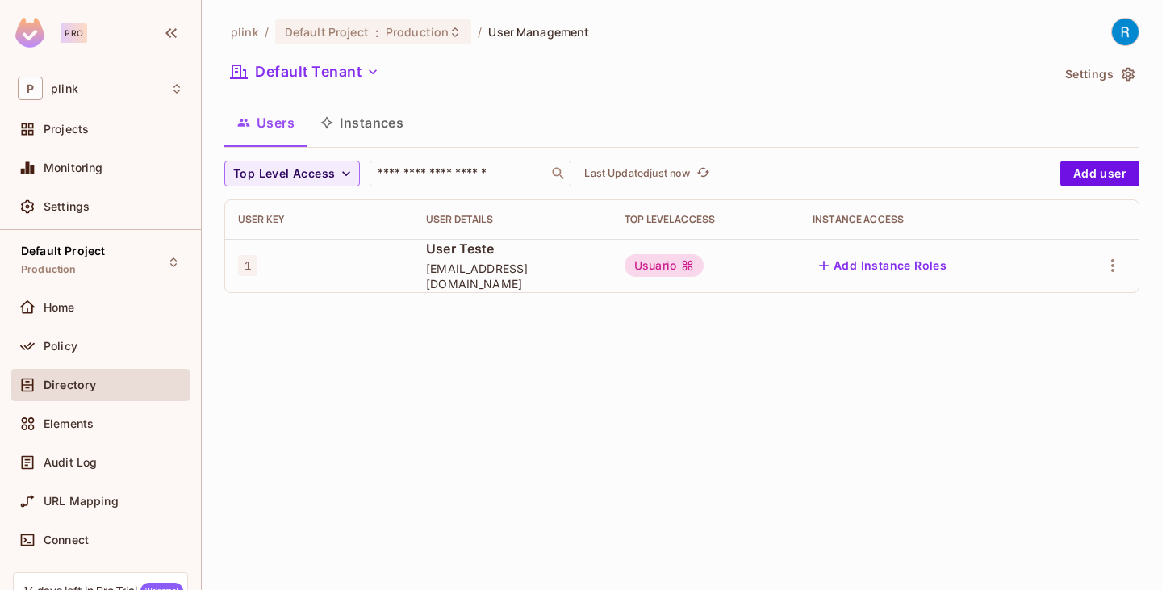
click at [378, 119] on button "Instances" at bounding box center [362, 123] width 109 height 40
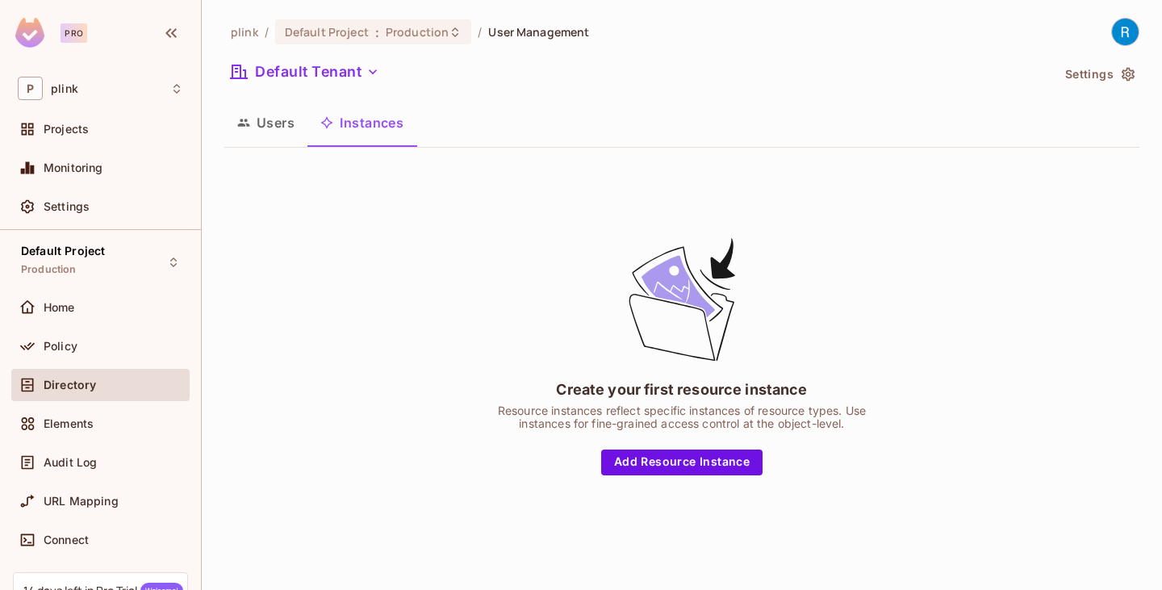
click at [1102, 79] on button "Settings" at bounding box center [1099, 74] width 81 height 26
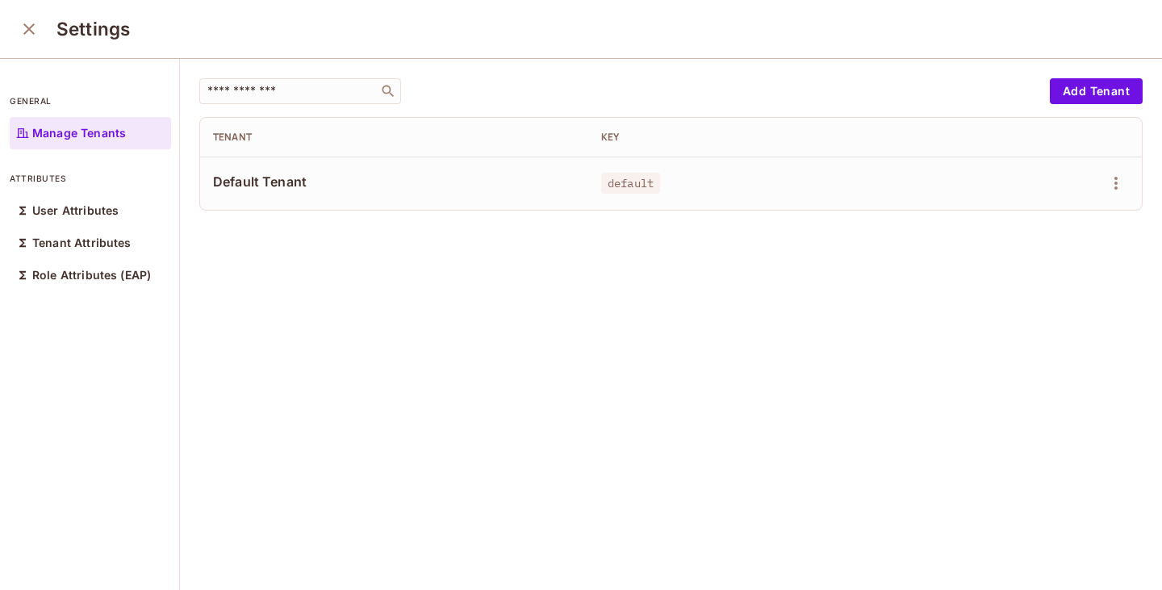
click at [44, 29] on button "close" at bounding box center [29, 29] width 32 height 32
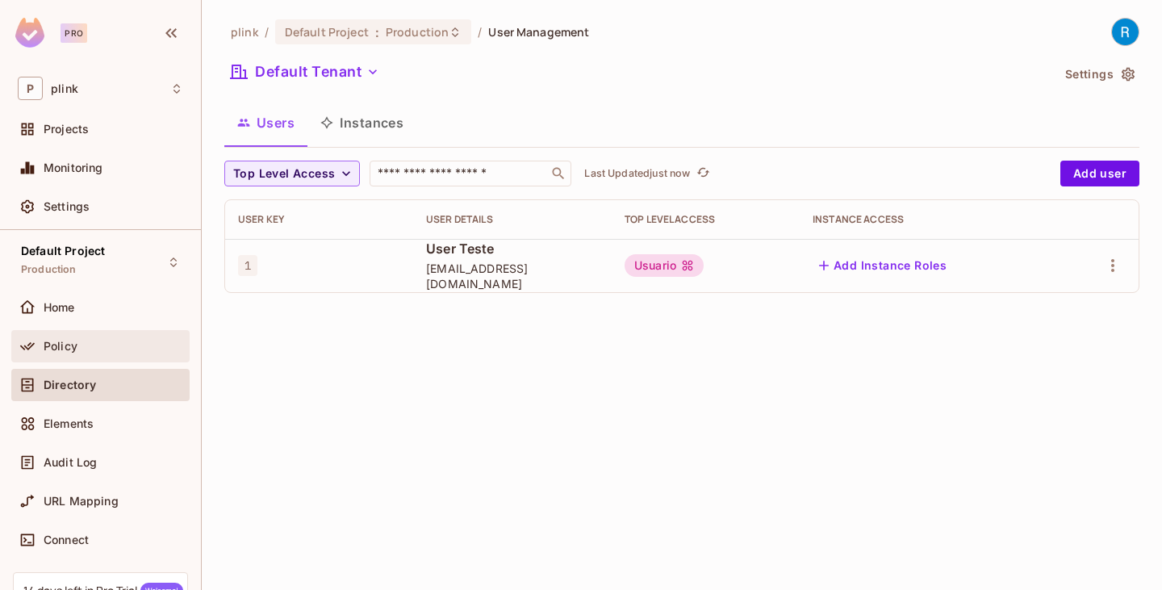
click at [73, 338] on div "Policy" at bounding box center [100, 346] width 165 height 19
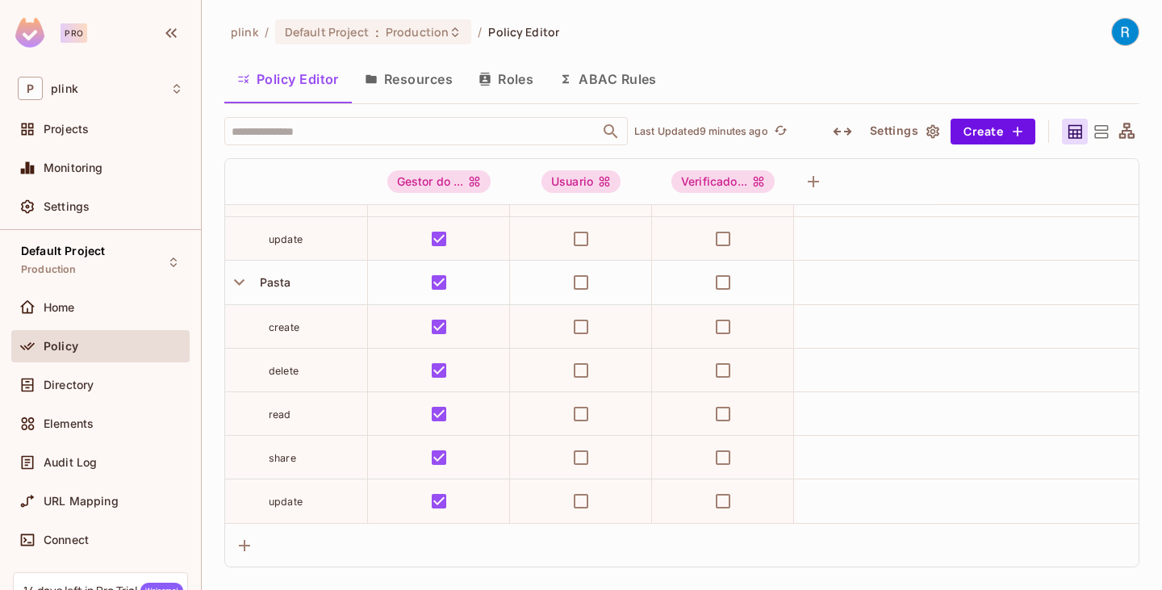
click at [841, 129] on icon "button" at bounding box center [842, 131] width 19 height 19
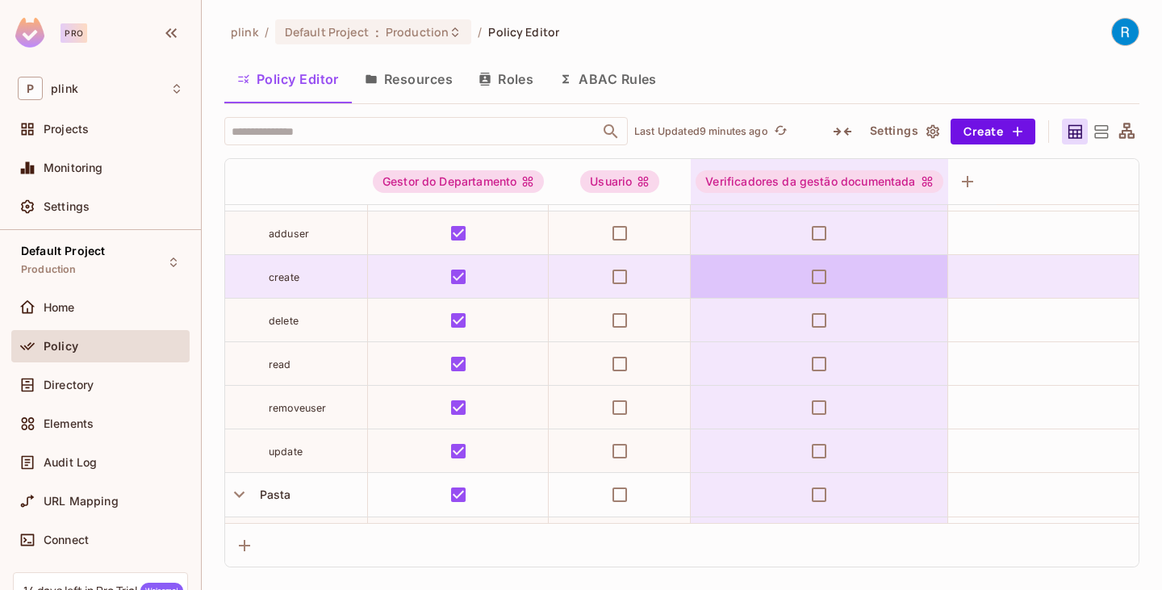
scroll to position [501, 0]
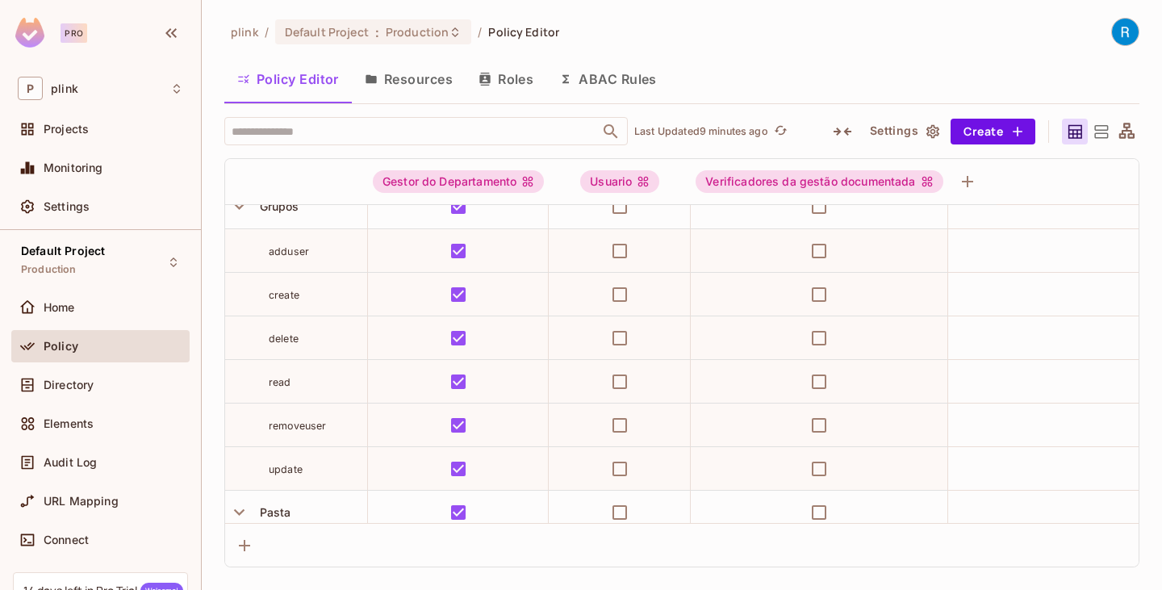
click at [614, 82] on button "ABAC Rules" at bounding box center [609, 79] width 124 height 40
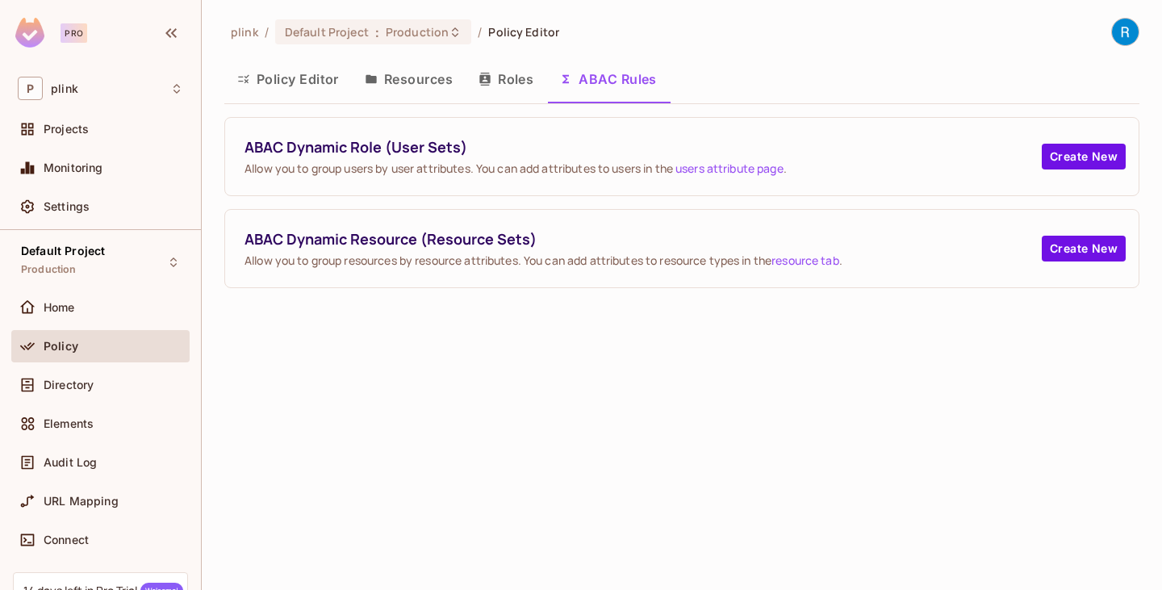
click at [742, 167] on link "users attribute page" at bounding box center [730, 168] width 108 height 15
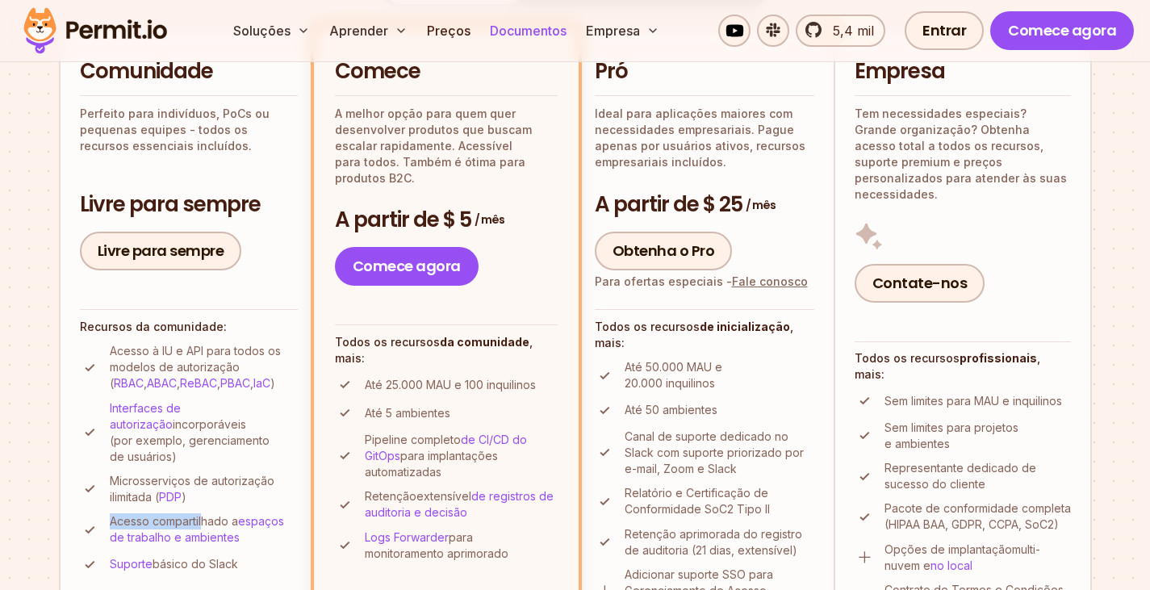
click at [527, 31] on font "Documentos" at bounding box center [528, 31] width 77 height 16
click at [836, 28] on span "5,4 mil" at bounding box center [848, 30] width 51 height 19
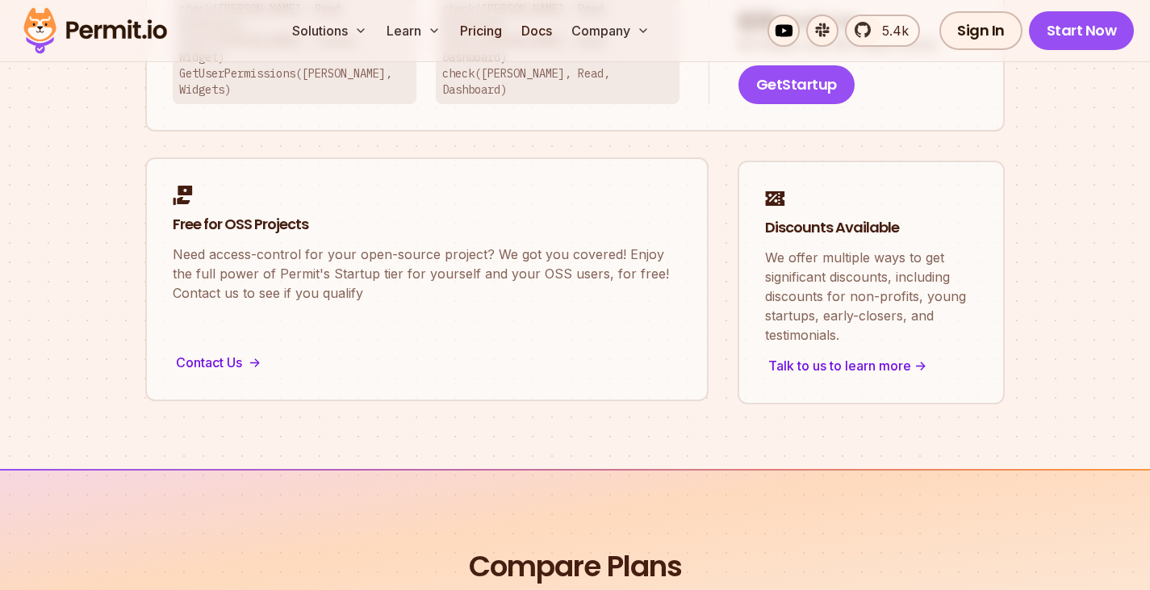
scroll to position [1292, 0]
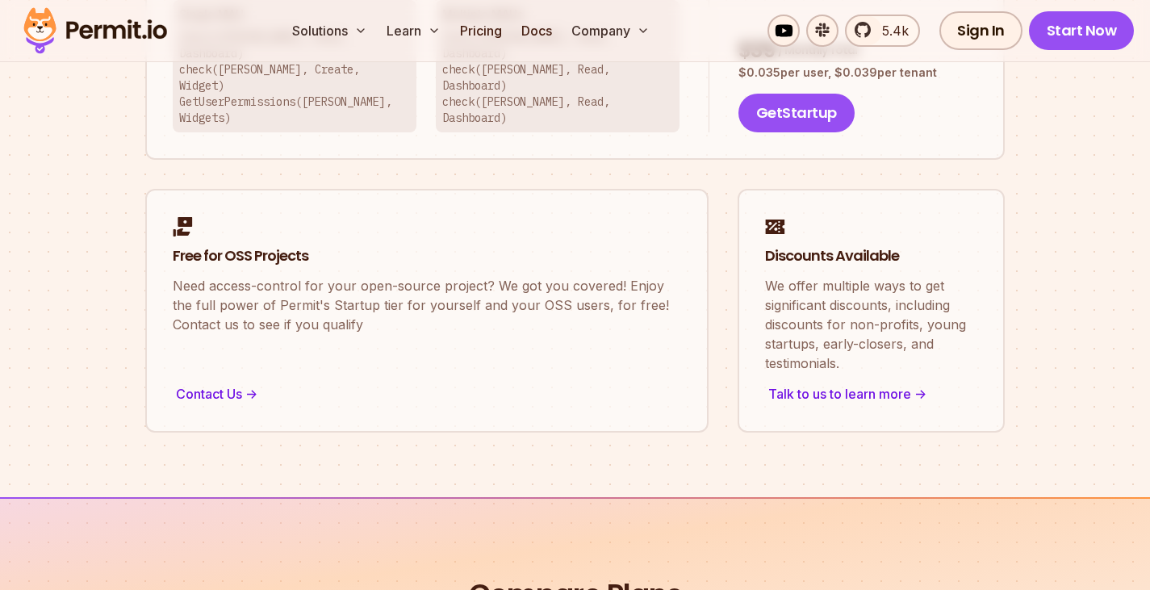
click at [111, 19] on img at bounding box center [95, 30] width 158 height 55
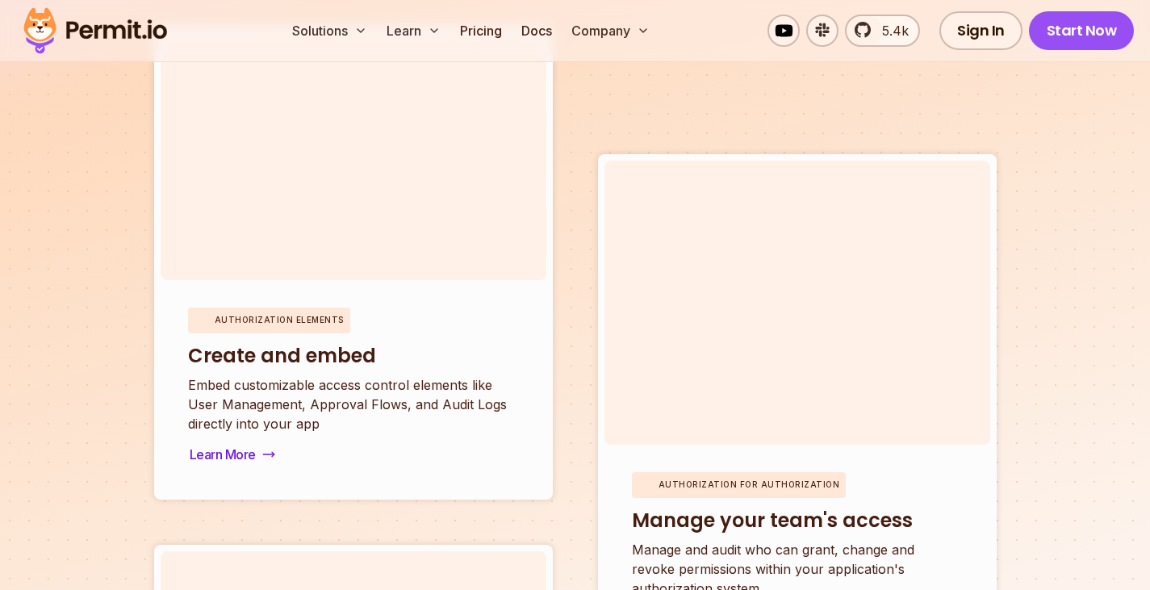
scroll to position [5552, 0]
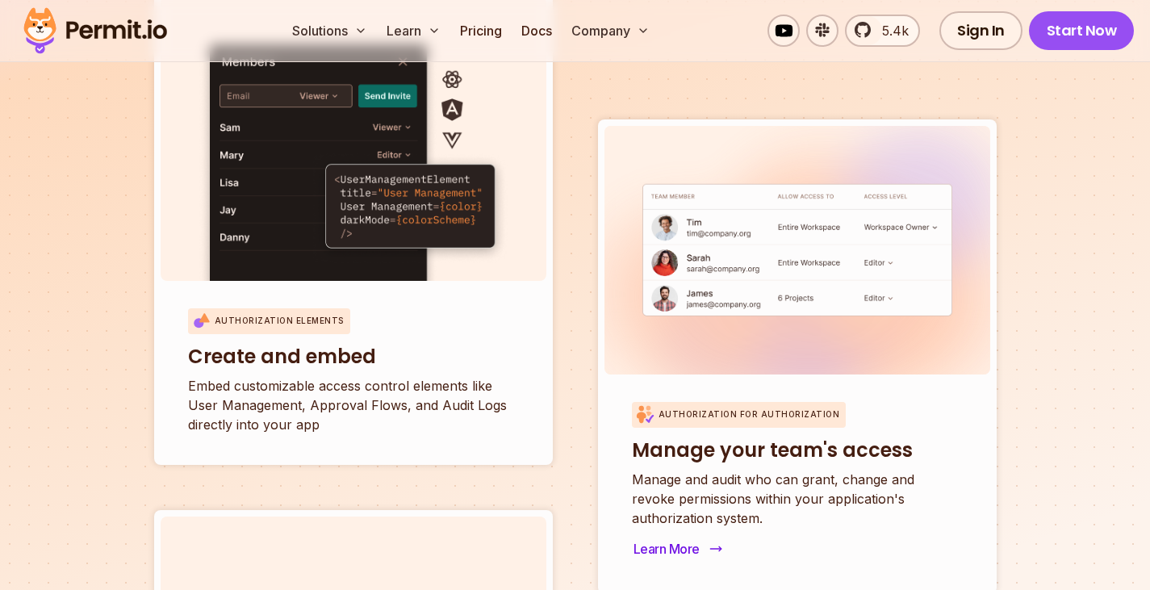
click at [686, 541] on button "Learn More" at bounding box center [676, 549] width 89 height 23
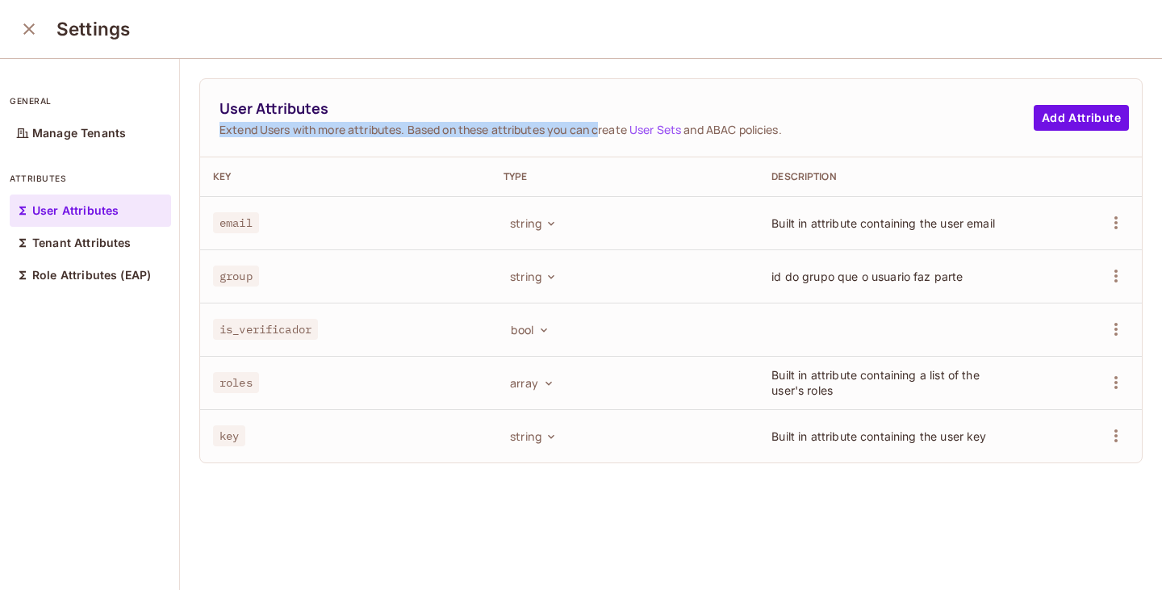
drag, startPoint x: 219, startPoint y: 128, endPoint x: 601, endPoint y: 128, distance: 381.8
click at [601, 128] on div "User Attributes Extend Users with more attributes. Based on these attributes yo…" at bounding box center [671, 118] width 942 height 78
click at [666, 128] on link "User Sets" at bounding box center [656, 129] width 52 height 15
click at [31, 26] on icon "close" at bounding box center [28, 28] width 19 height 19
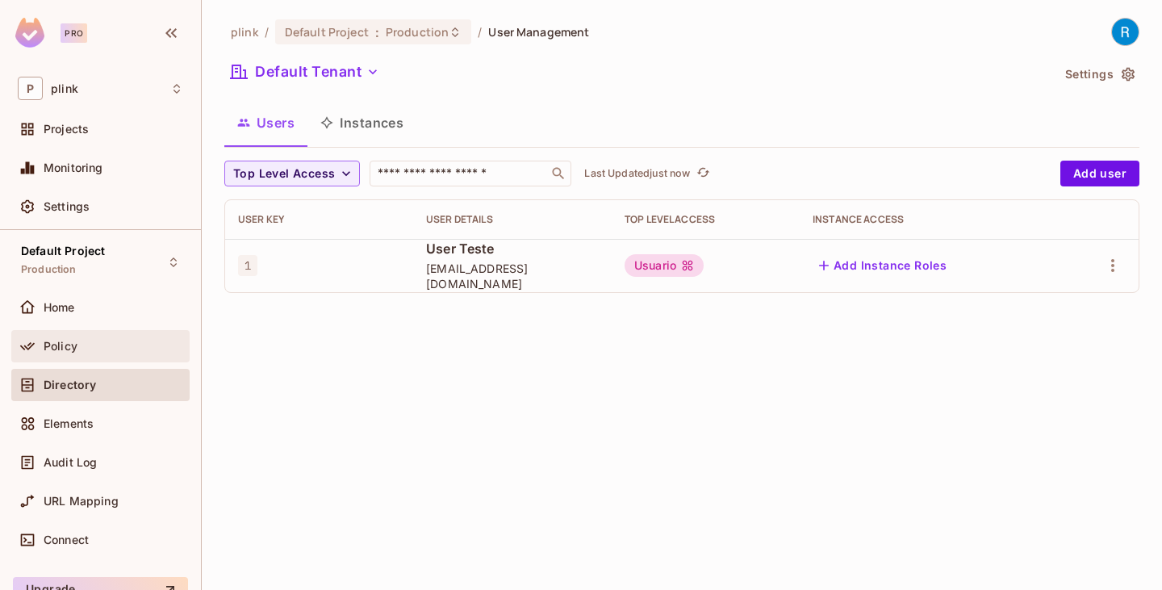
click at [72, 344] on span "Policy" at bounding box center [61, 346] width 34 height 13
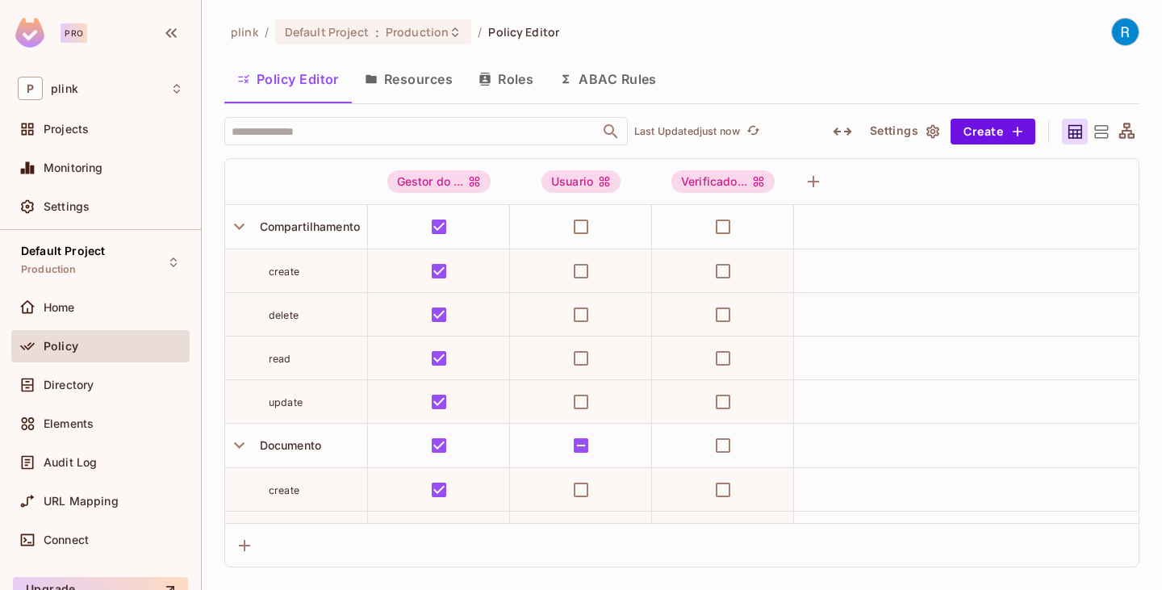
click at [605, 80] on button "ABAC Rules" at bounding box center [609, 79] width 124 height 40
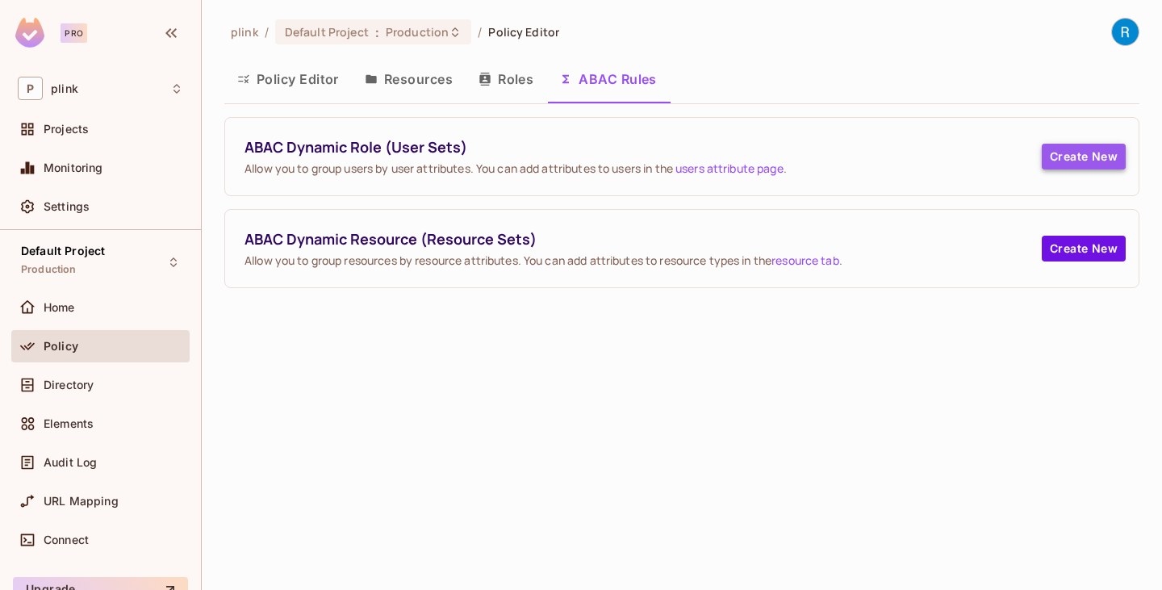
click at [1090, 159] on button "Create New" at bounding box center [1084, 157] width 84 height 26
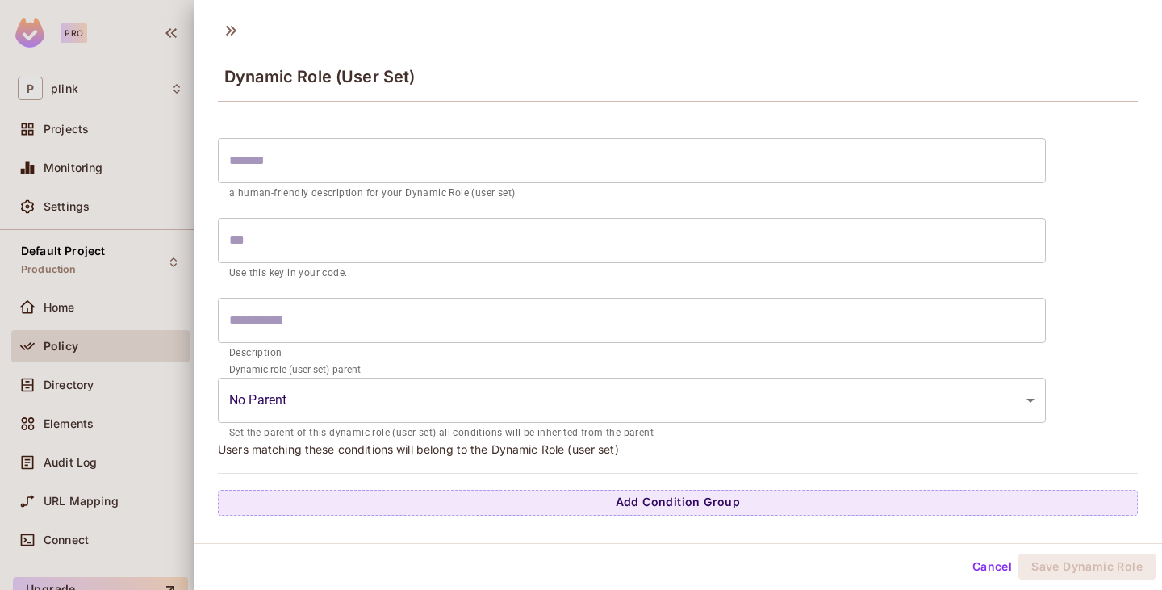
scroll to position [2, 0]
click at [420, 397] on body "Pro P plink Projects Monitoring Settings Default Project Production Home Policy…" at bounding box center [581, 295] width 1162 height 590
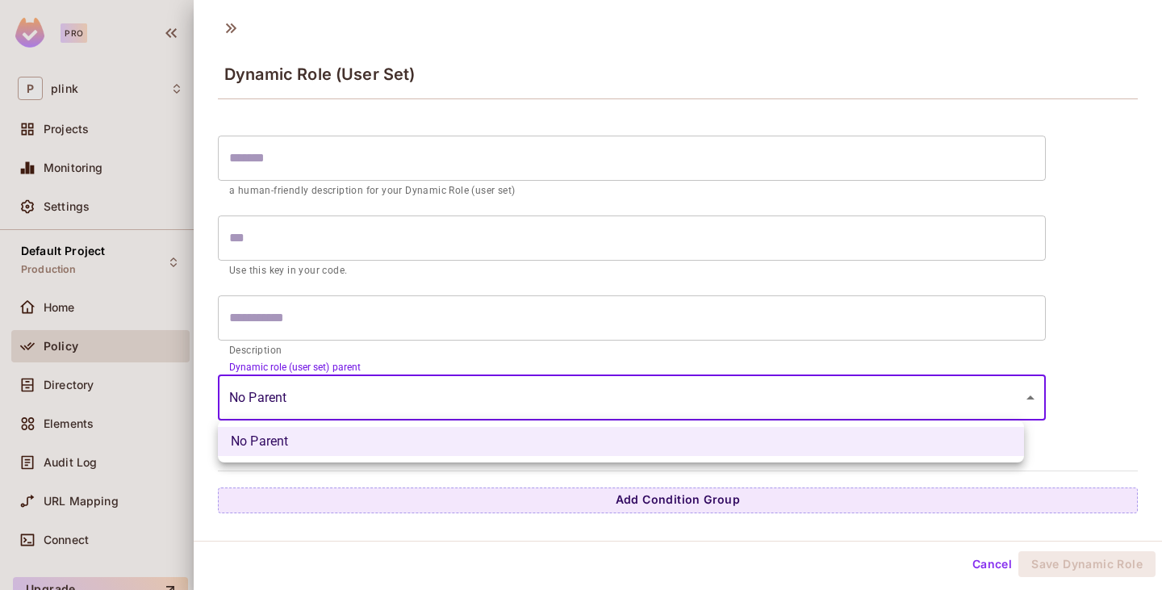
click at [279, 241] on div at bounding box center [581, 295] width 1162 height 590
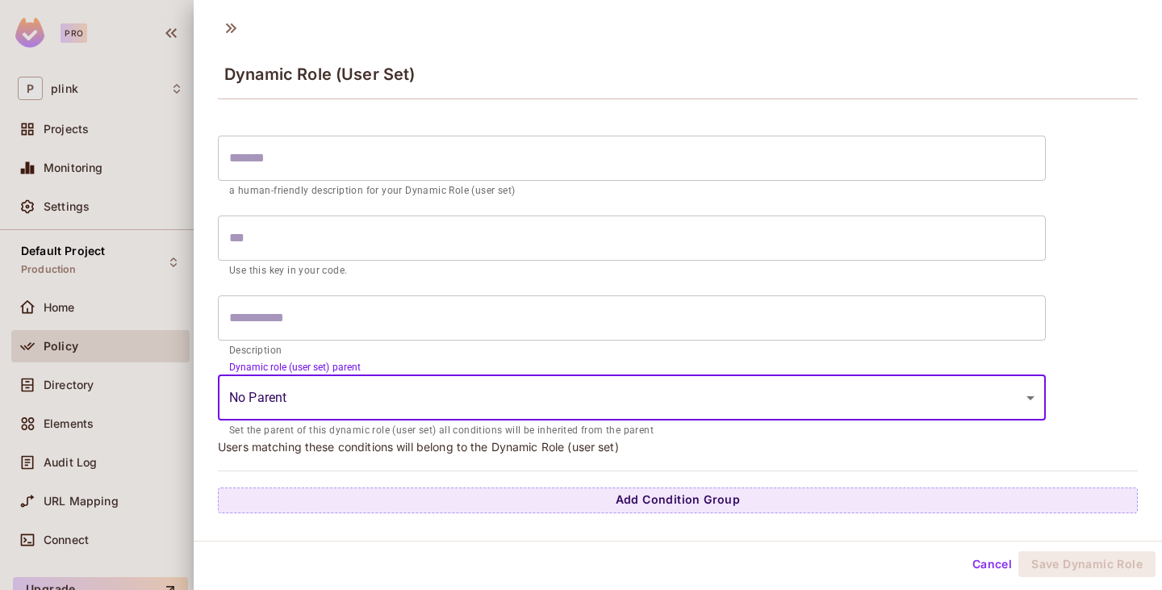
click at [269, 239] on input "text" at bounding box center [632, 238] width 828 height 45
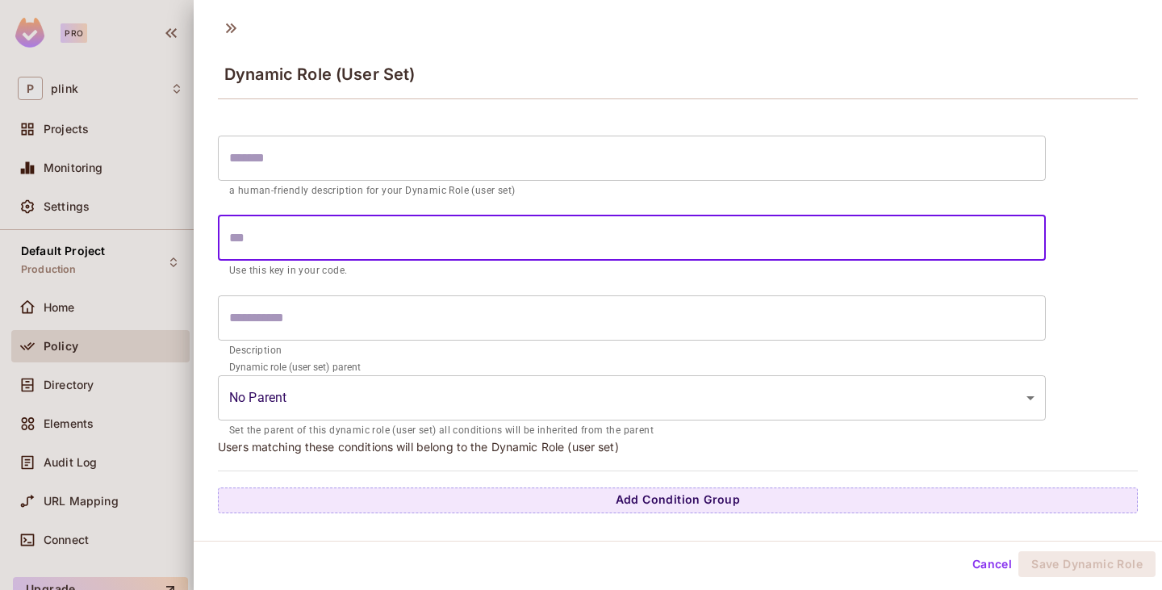
click at [268, 283] on form "​ a human-friendly description for your Dynamic Role (user set) ​ Use this key …" at bounding box center [632, 284] width 828 height 312
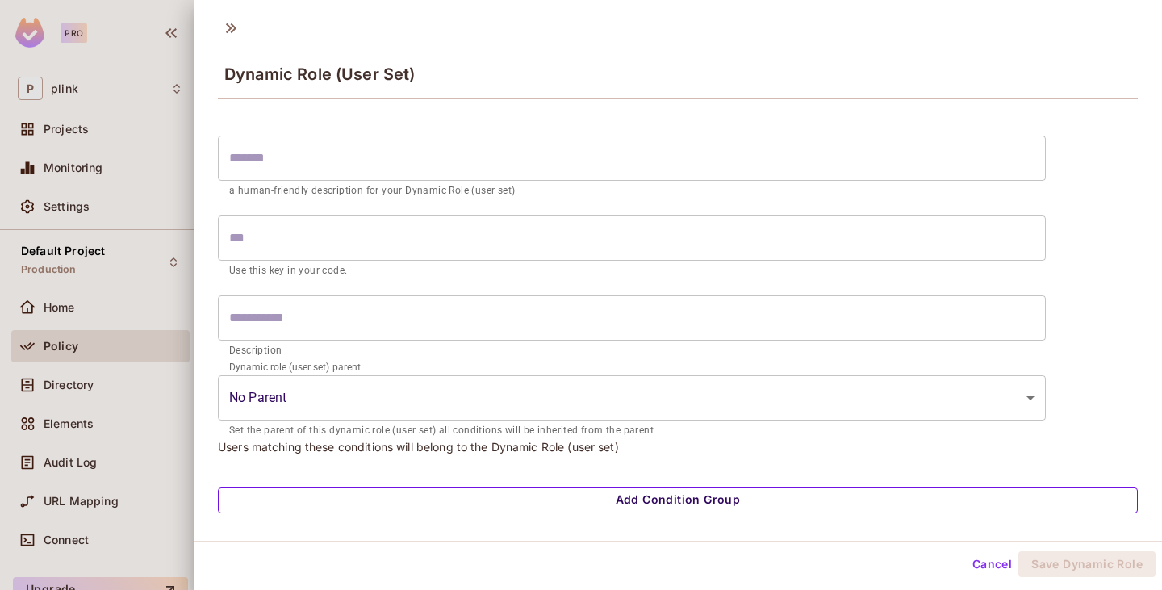
click at [671, 496] on button "Add Condition Group" at bounding box center [678, 501] width 920 height 26
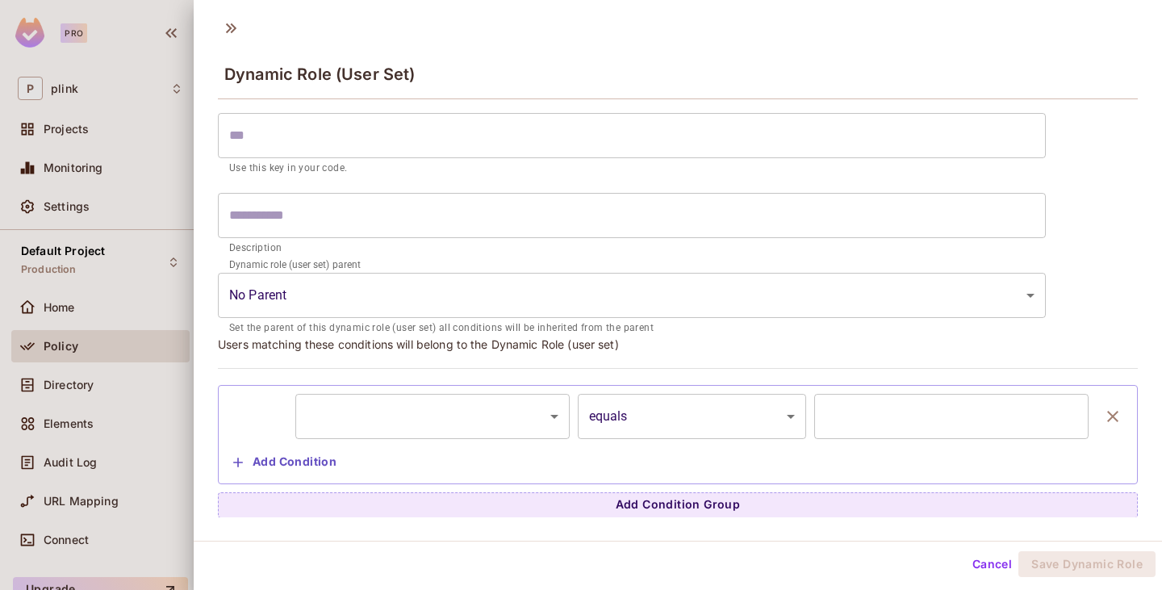
scroll to position [103, 0]
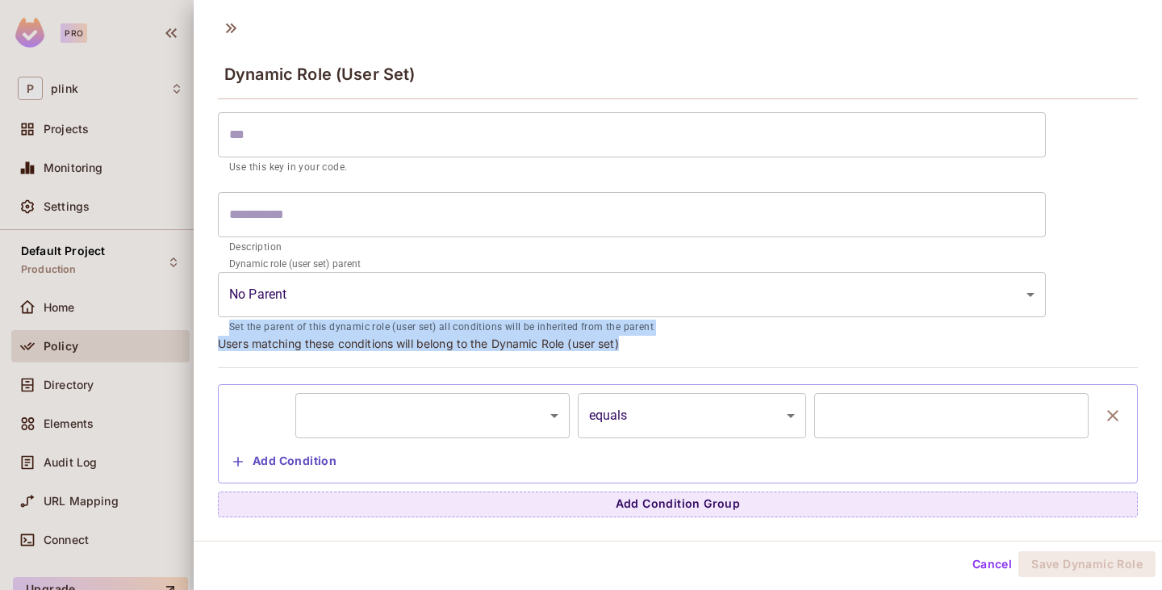
drag, startPoint x: 634, startPoint y: 350, endPoint x: 231, endPoint y: 333, distance: 403.2
click at [232, 333] on div "​ a human-friendly description for your Dynamic Role (user set) ​ Use this key …" at bounding box center [678, 270] width 920 height 493
click at [283, 337] on p "Users matching these conditions will belong to the Dynamic Role (user set)" at bounding box center [678, 343] width 920 height 15
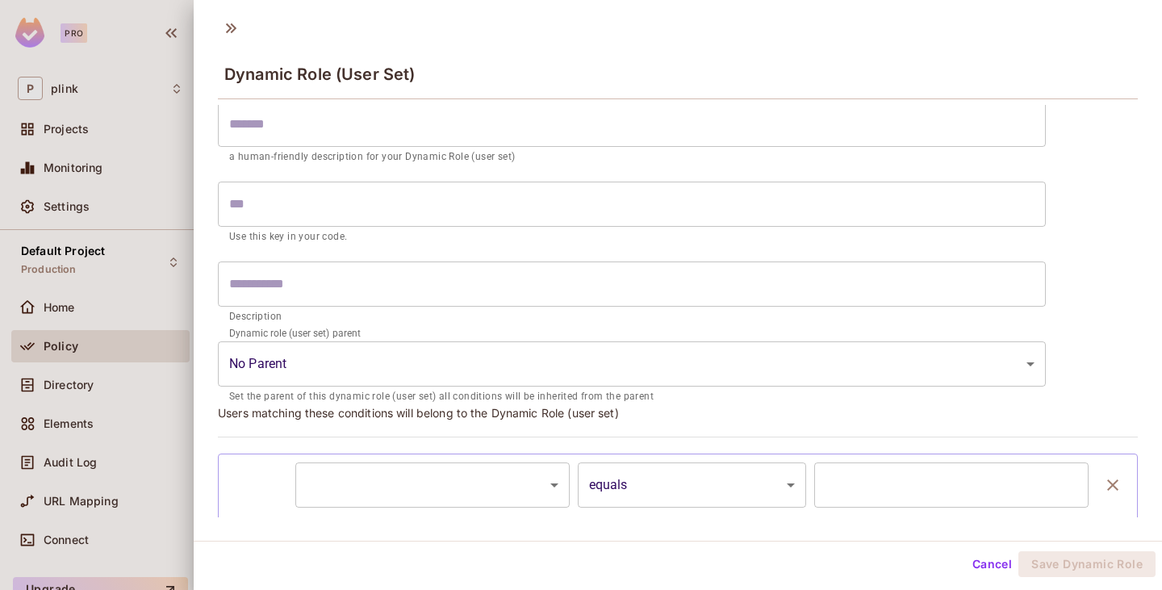
scroll to position [81, 0]
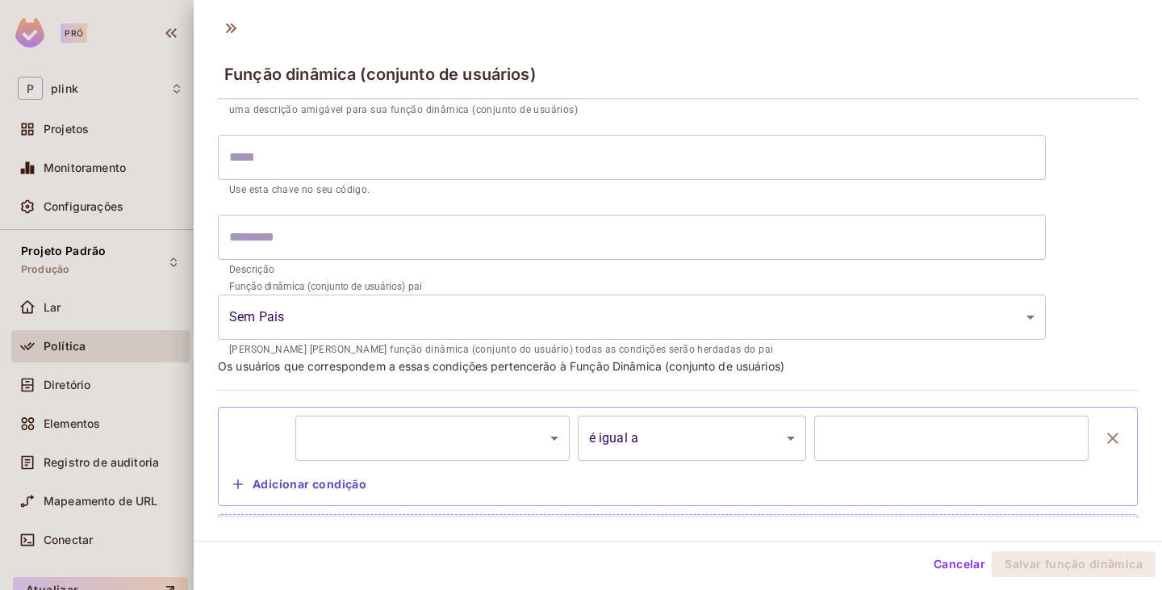
click at [399, 243] on input "text" at bounding box center [632, 237] width 828 height 45
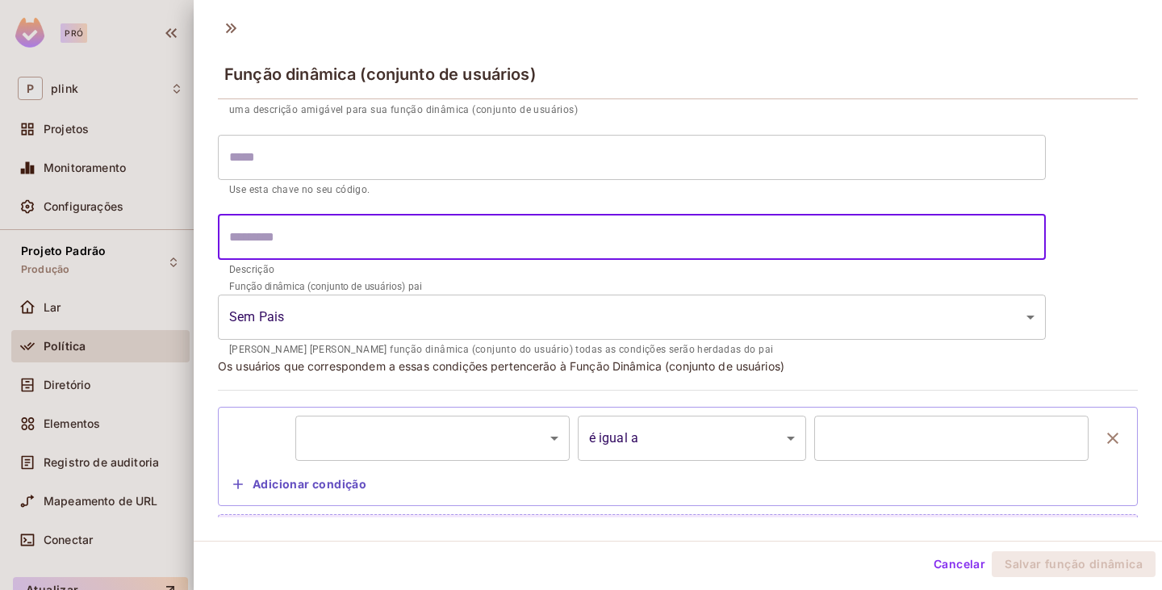
click at [335, 327] on body "Pró P plink Projetos Monitoramento Configurações Projeto Padrão Produção Lar Po…" at bounding box center [581, 295] width 1162 height 590
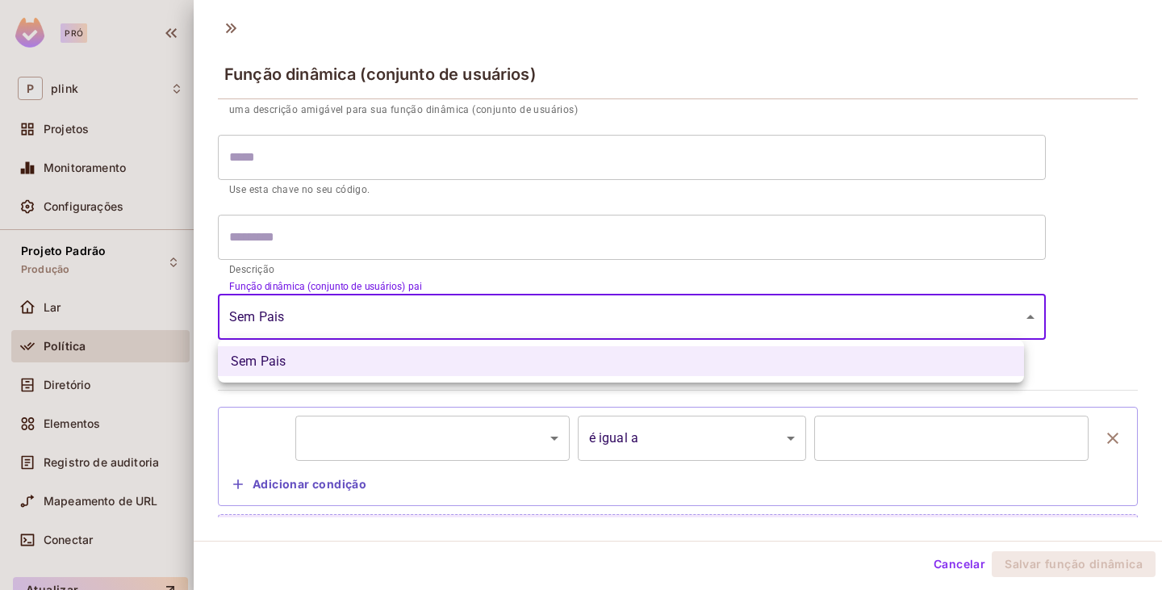
click at [459, 278] on div at bounding box center [581, 295] width 1162 height 590
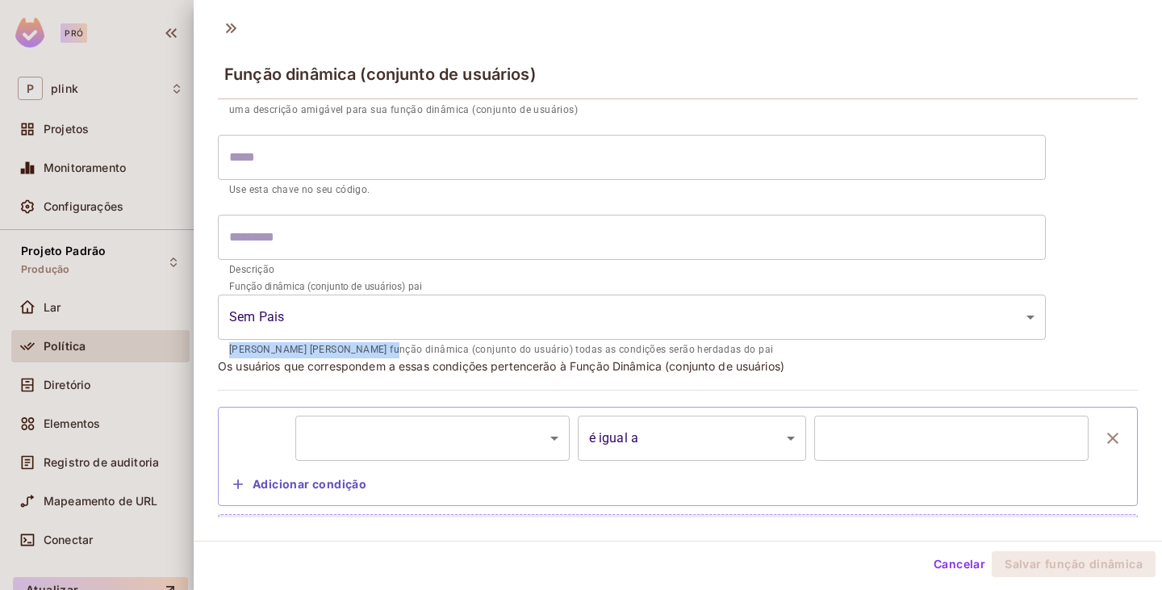
drag, startPoint x: 228, startPoint y: 352, endPoint x: 371, endPoint y: 352, distance: 142.1
click at [371, 352] on div "Função dinâmica (conjunto de usuários) pai Sem Pais ​ Defina o pai desta função…" at bounding box center [632, 323] width 828 height 72
drag, startPoint x: 400, startPoint y: 346, endPoint x: 486, endPoint y: 349, distance: 85.6
click at [486, 349] on font "Defina o pai desta função dinâmica (conjunto do usuário) todas as condições ser…" at bounding box center [501, 349] width 544 height 11
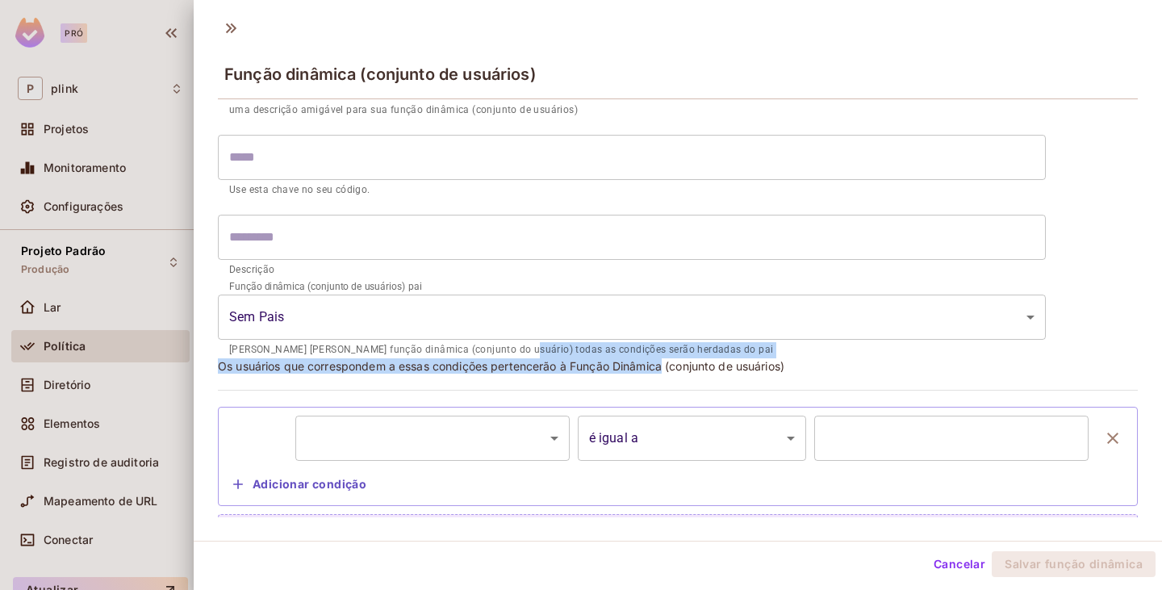
drag, startPoint x: 503, startPoint y: 349, endPoint x: 668, endPoint y: 358, distance: 165.0
click at [668, 358] on div "​ uma descrição amigável para sua função dinâmica (conjunto de usuários) ​ Use …" at bounding box center [678, 293] width 920 height 493
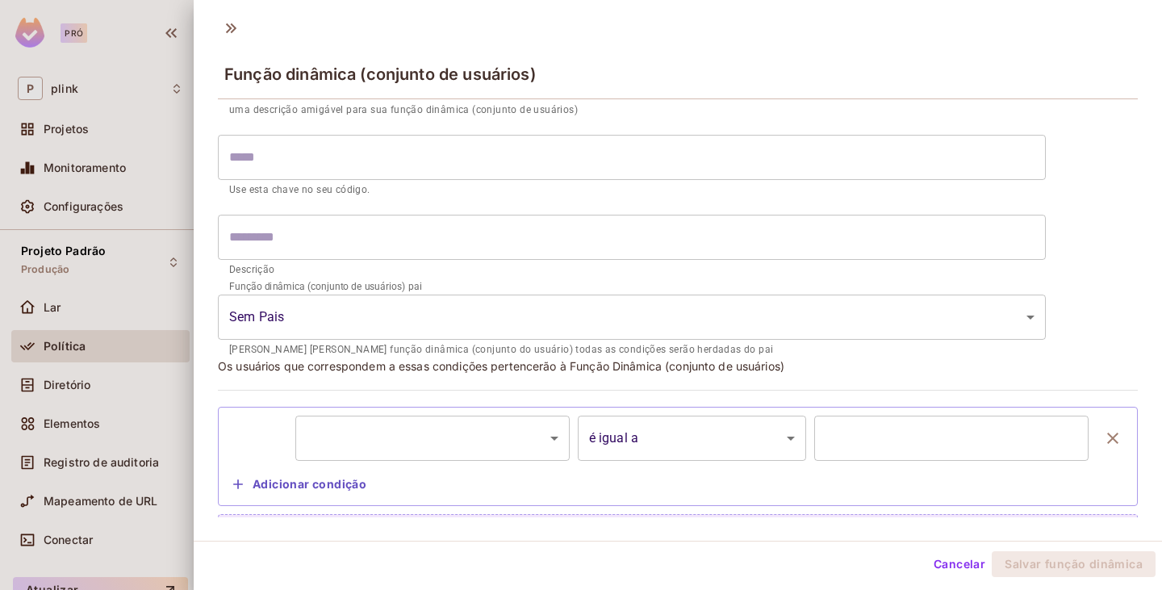
click at [817, 369] on p "Os usuários que correspondem a essas condições pertencerão à Função Dinâmica (c…" at bounding box center [678, 365] width 920 height 15
click at [559, 441] on body "Pró P plink Projetos Monitoramento Configurações Projeto Padrão Produção Lar Po…" at bounding box center [581, 295] width 1162 height 590
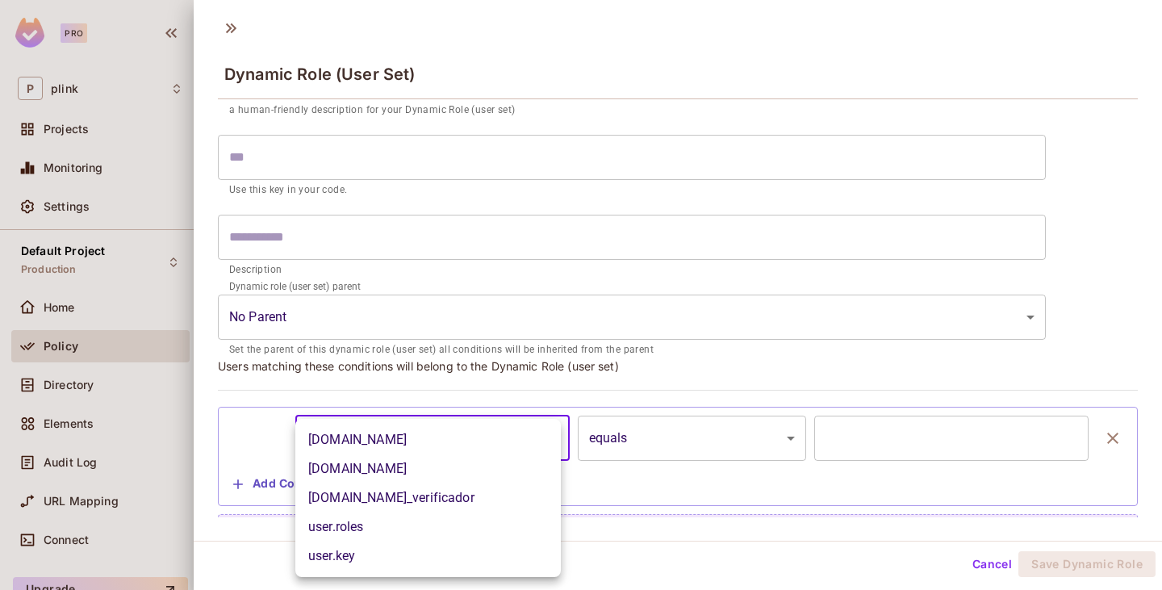
click at [723, 361] on div at bounding box center [581, 295] width 1162 height 590
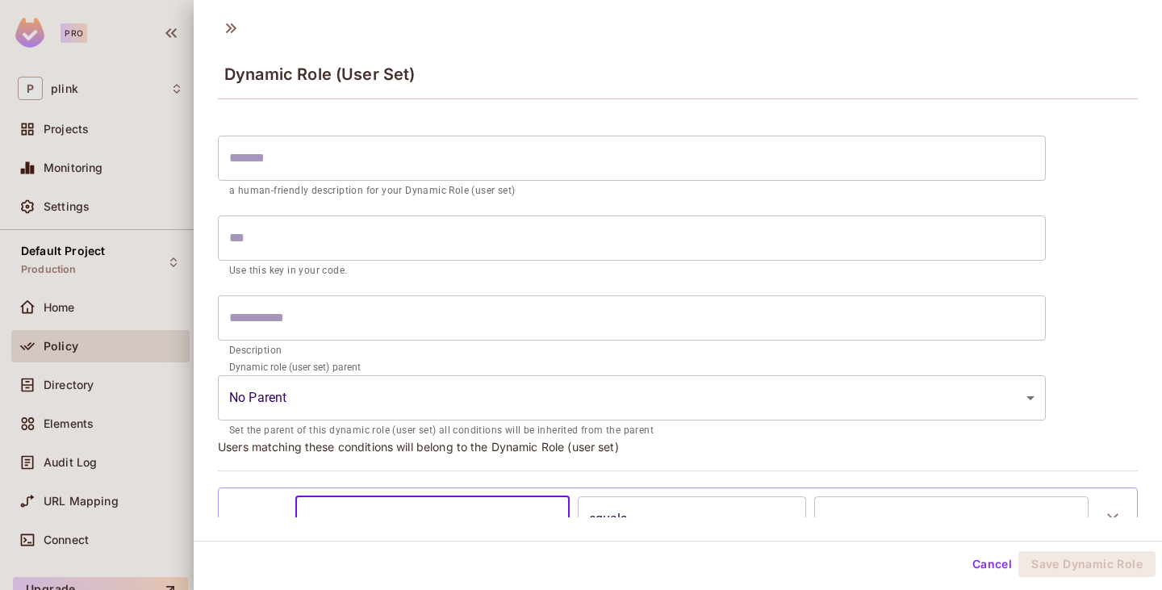
scroll to position [0, 0]
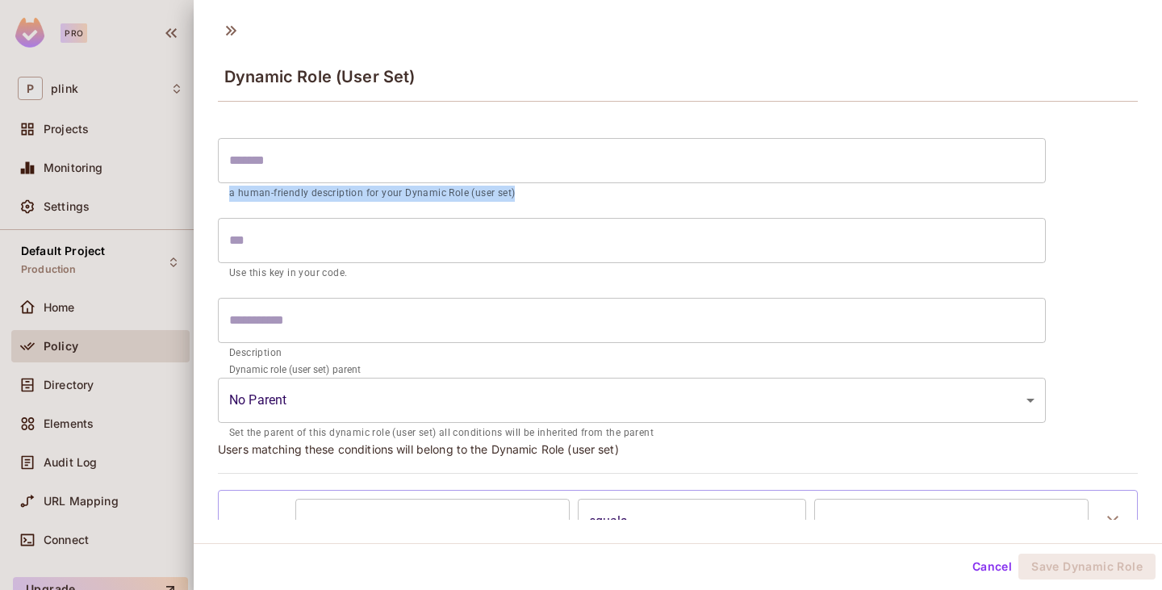
drag, startPoint x: 528, startPoint y: 192, endPoint x: 231, endPoint y: 198, distance: 297.1
click at [231, 198] on p "a human-friendly description for your Dynamic Role (user set)" at bounding box center [632, 194] width 806 height 16
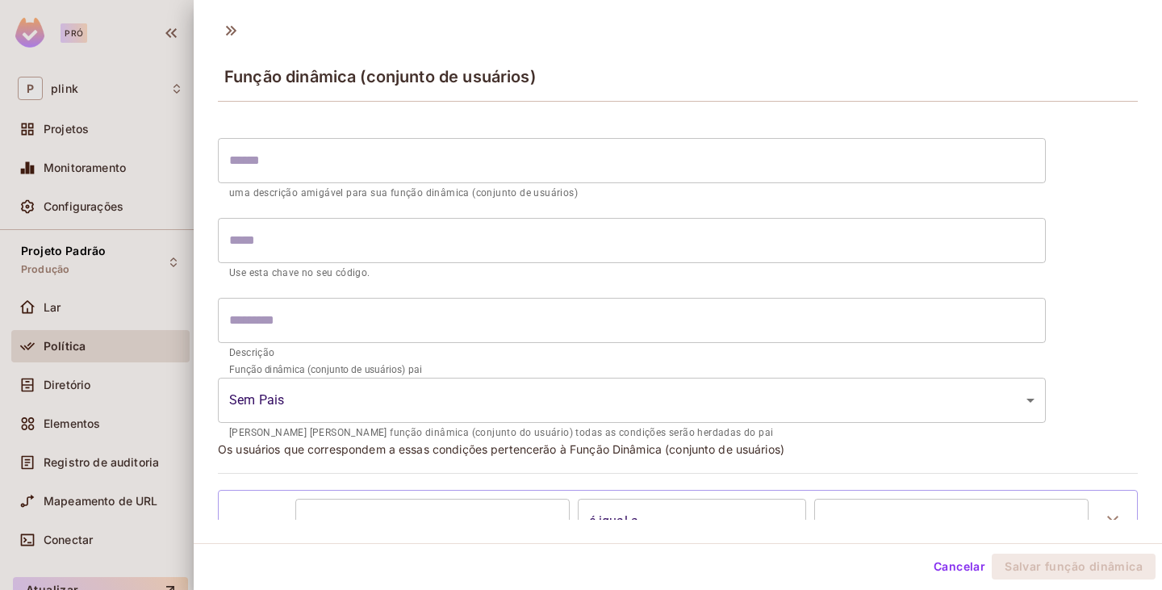
click at [336, 245] on input "text" at bounding box center [632, 240] width 828 height 45
drag, startPoint x: 369, startPoint y: 276, endPoint x: 227, endPoint y: 276, distance: 142.1
click at [227, 276] on div "​ Use esta chave no seu código." at bounding box center [632, 250] width 828 height 64
click at [276, 284] on form "​ uma descrição amigável para sua função dinâmica (conjunto de usuários) ​ Use …" at bounding box center [632, 286] width 828 height 312
drag, startPoint x: 224, startPoint y: 187, endPoint x: 544, endPoint y: 200, distance: 319.9
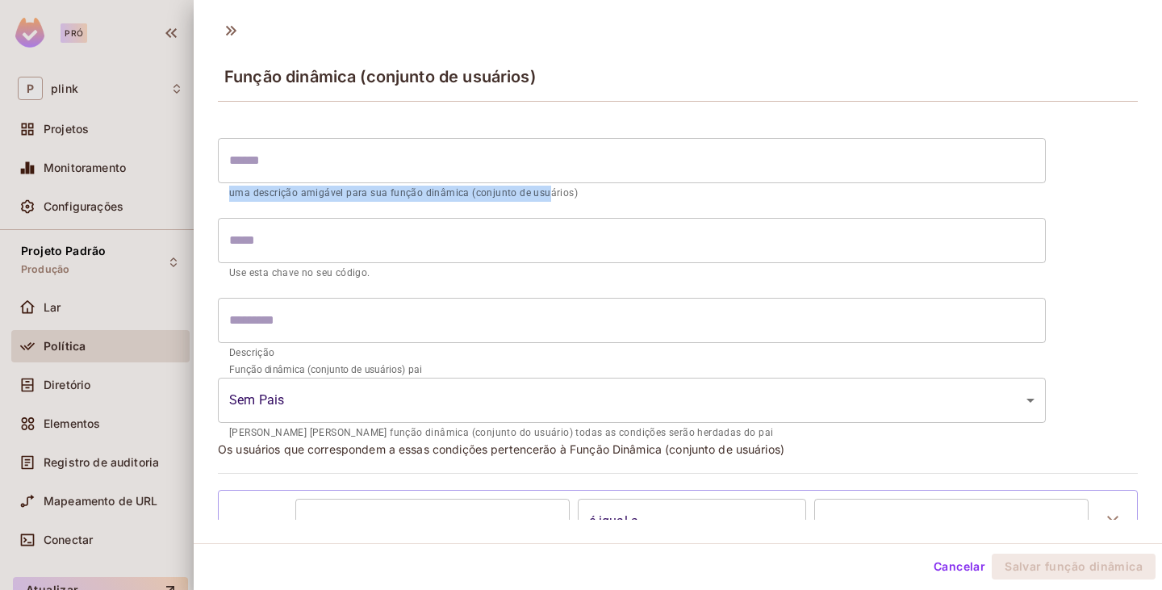
click at [544, 200] on div "​ uma descrição amigável para sua função dinâmica (conjunto de usuários)" at bounding box center [632, 170] width 828 height 64
click at [291, 245] on input "text" at bounding box center [632, 240] width 828 height 45
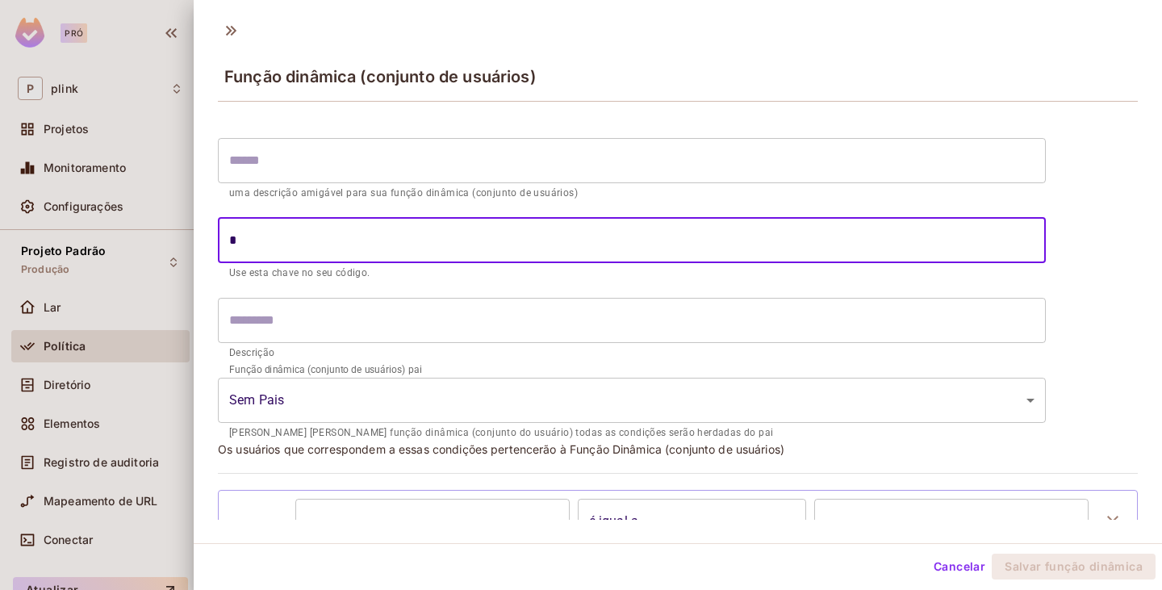
type input "*"
drag, startPoint x: 327, startPoint y: 250, endPoint x: 220, endPoint y: 239, distance: 107.2
click at [220, 239] on input "*" at bounding box center [632, 240] width 828 height 45
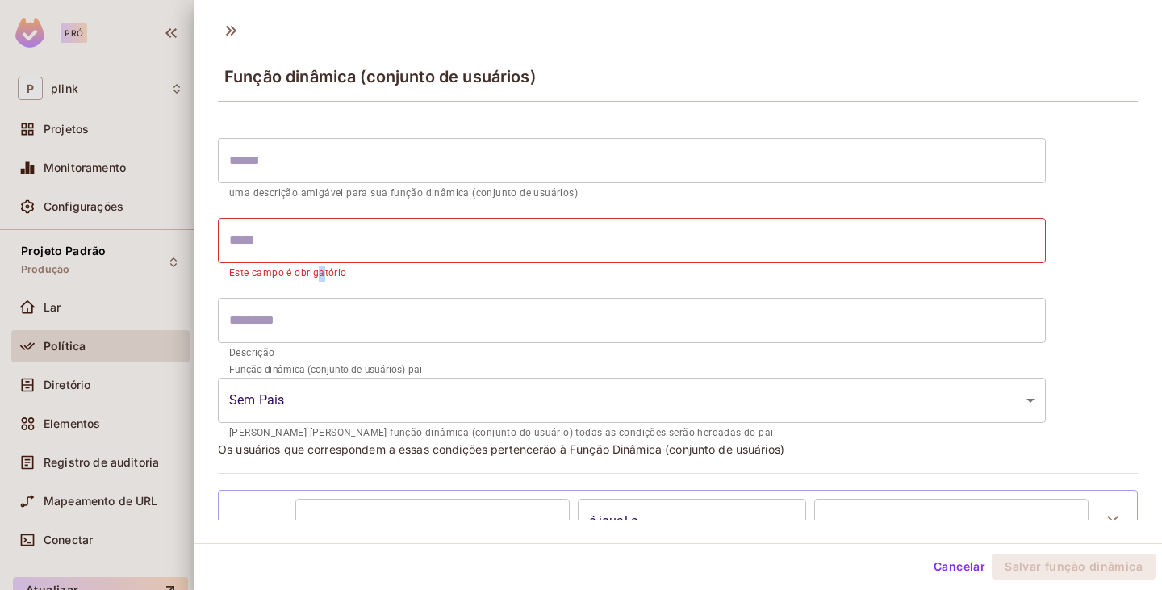
click at [321, 281] on p "Este campo é obrigatório" at bounding box center [632, 274] width 806 height 16
click at [395, 288] on form "​ uma descrição amigável para sua função dinâmica (conjunto de usuários) ​ Este…" at bounding box center [632, 286] width 828 height 312
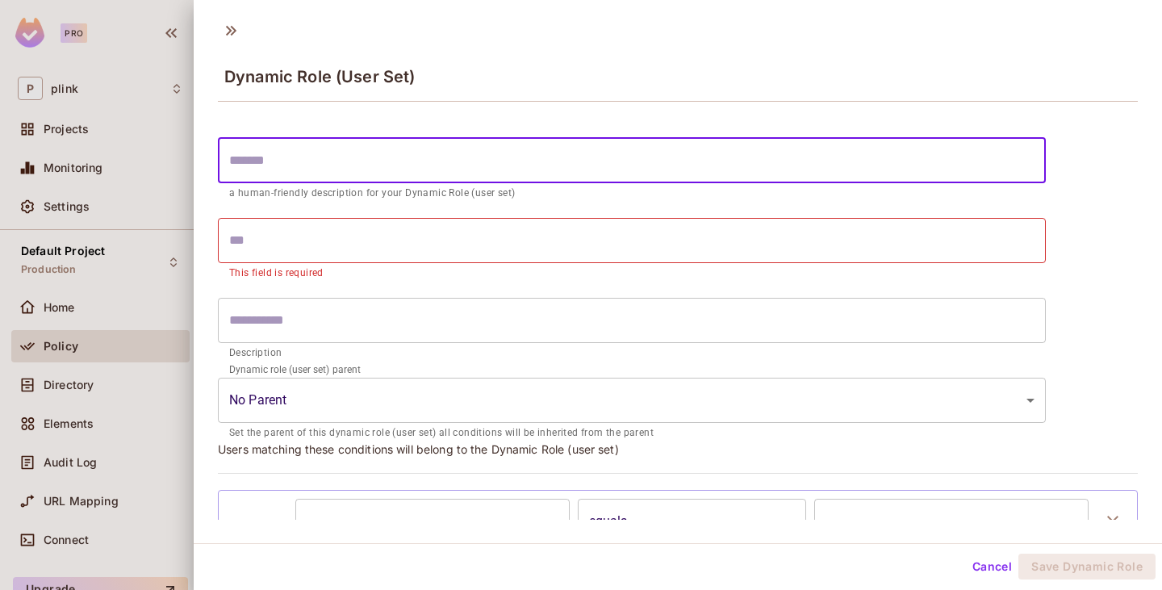
click at [313, 164] on input "text" at bounding box center [632, 160] width 828 height 45
type input "*"
type input "**"
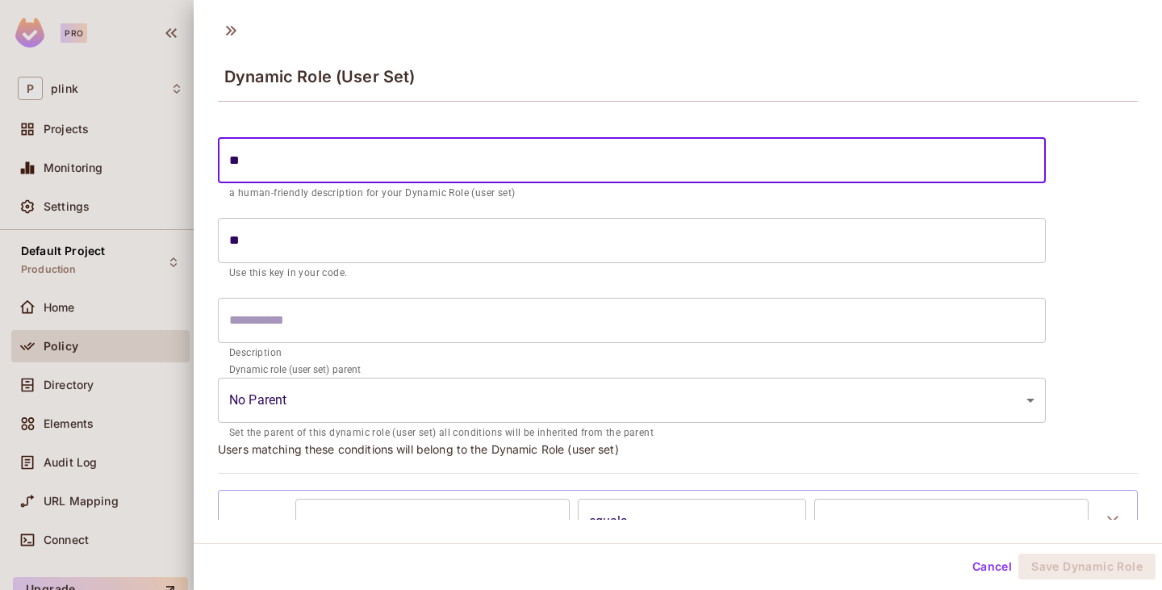
type input "***"
type input "****"
type input "*****"
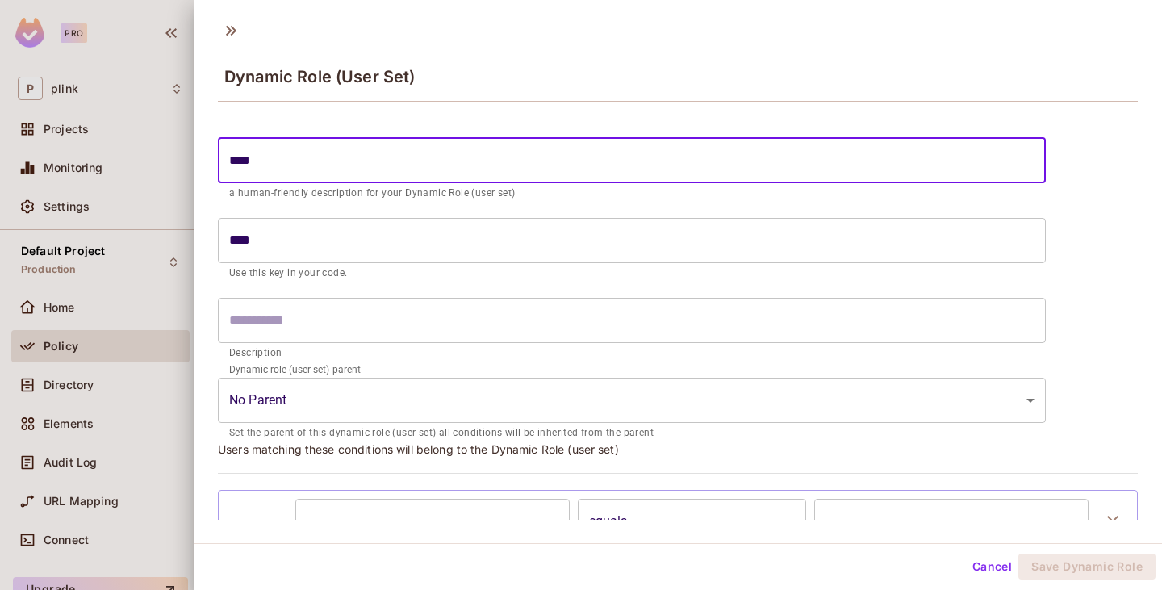
type input "*****"
type input "******"
type input "*****"
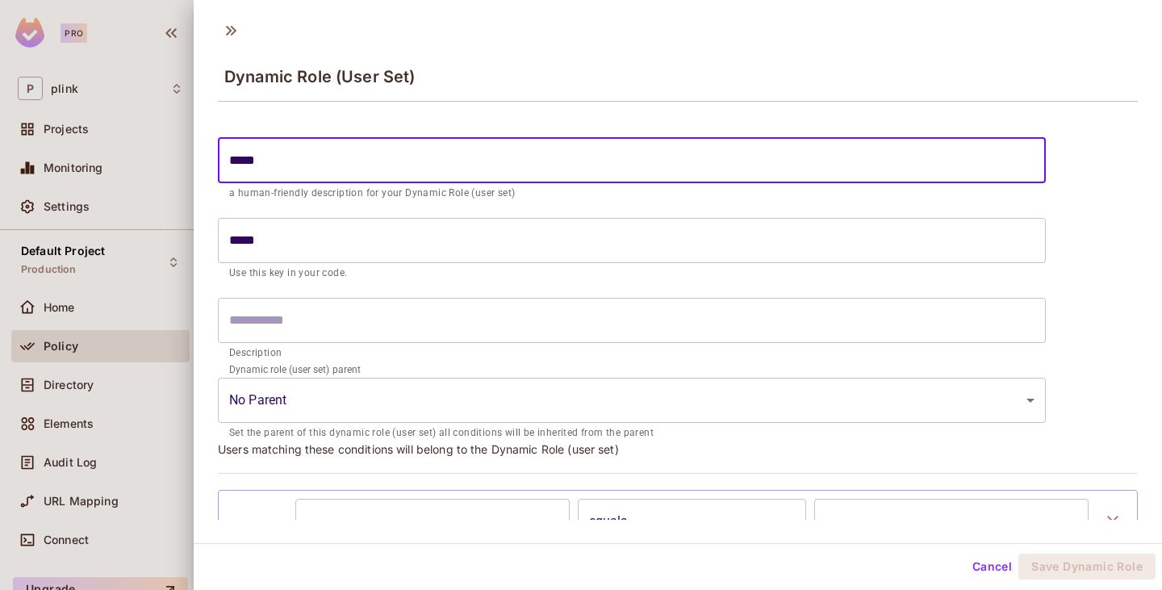
type input "****"
type input "*****"
type input "******"
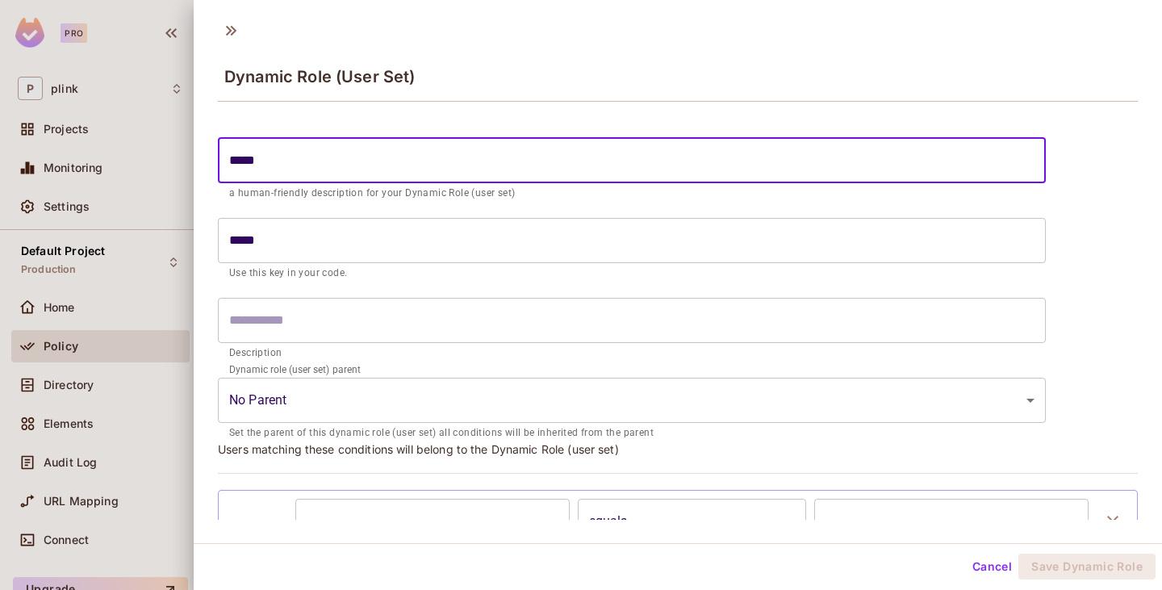
type input "******"
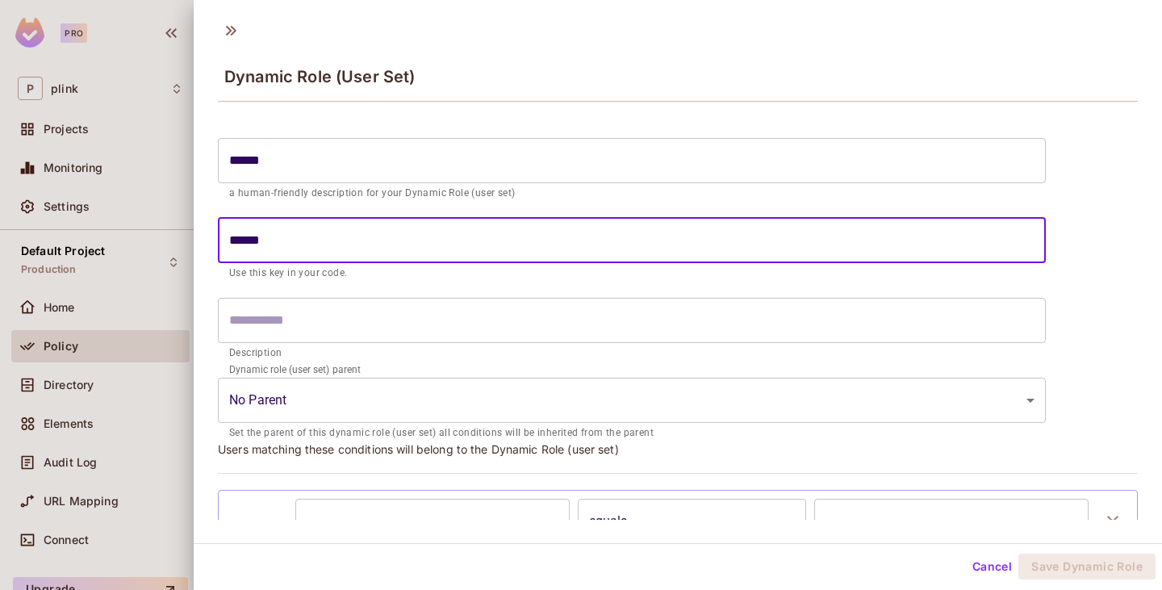
click at [279, 164] on input "******" at bounding box center [632, 160] width 828 height 45
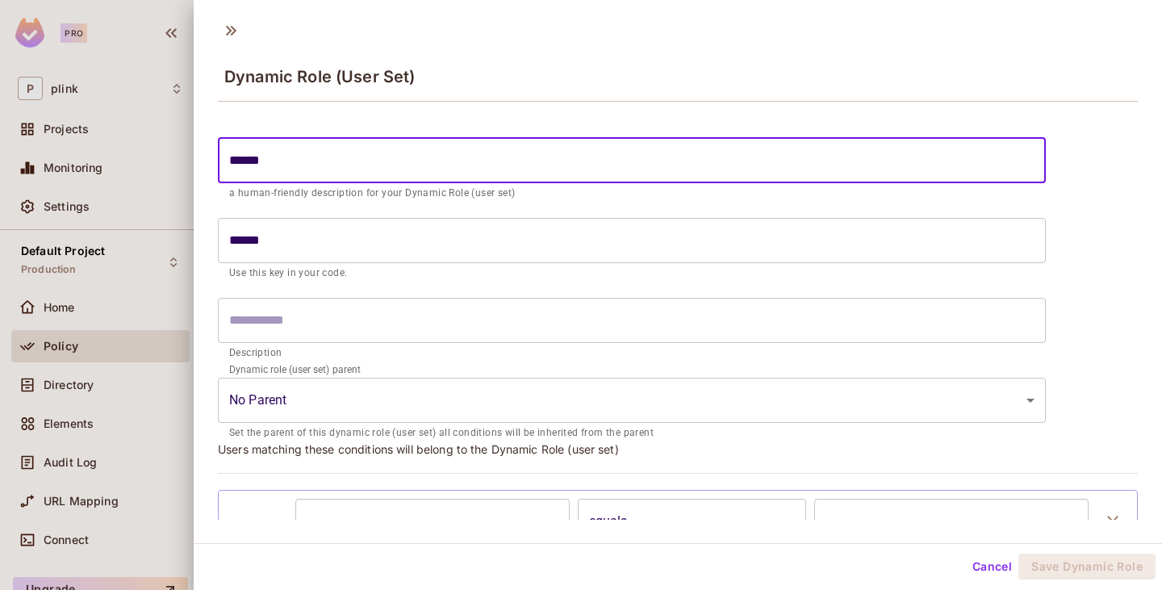
click at [300, 316] on input "text" at bounding box center [632, 320] width 828 height 45
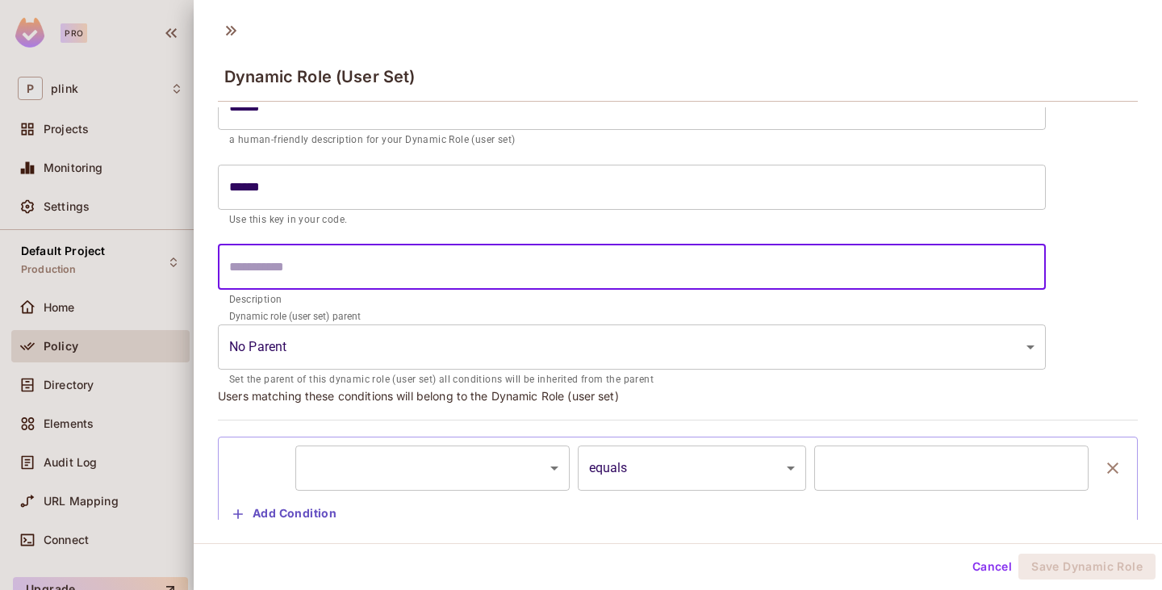
scroll to position [103, 0]
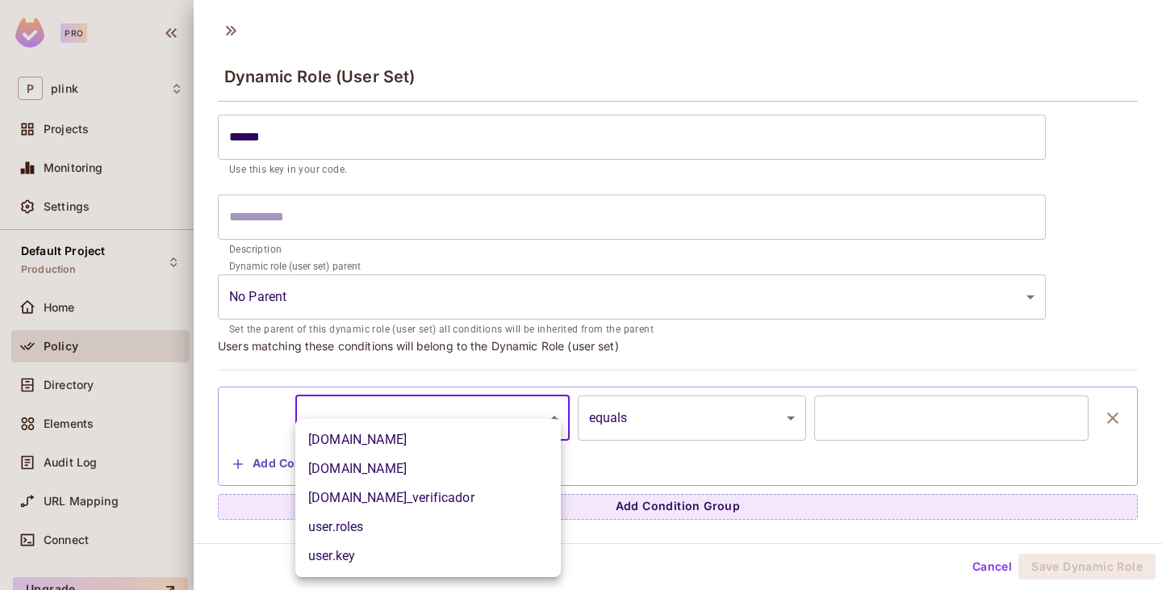
click at [530, 417] on body "Pro P plink Projects Monitoring Settings Default Project Production Home Policy…" at bounding box center [581, 295] width 1162 height 590
click at [341, 165] on div at bounding box center [581, 295] width 1162 height 590
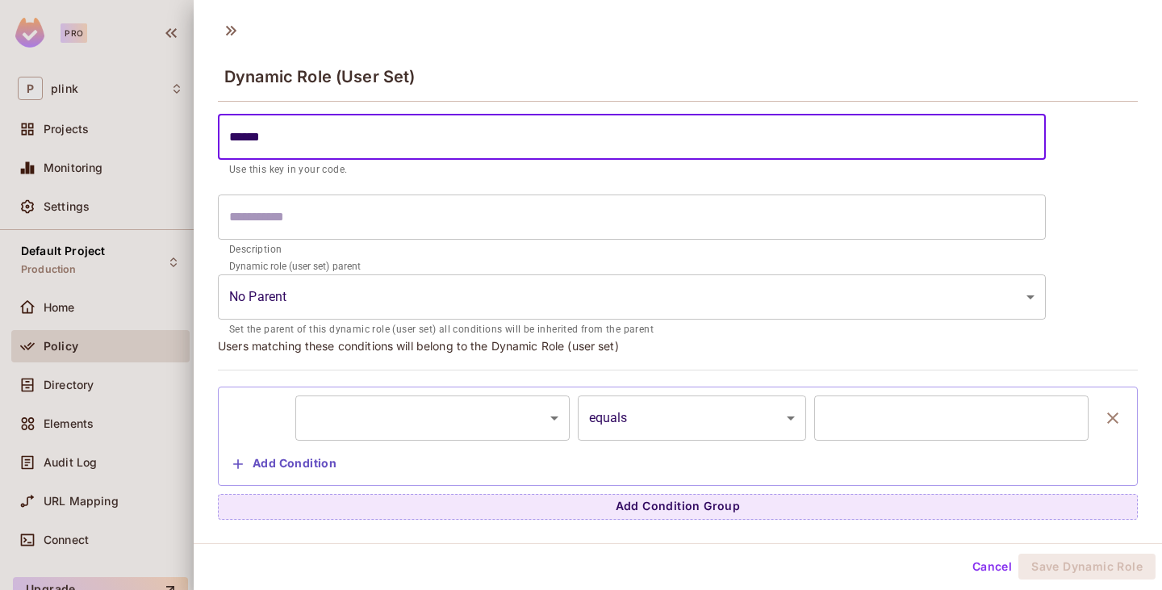
drag, startPoint x: 291, startPoint y: 140, endPoint x: 195, endPoint y: 140, distance: 96.1
click at [195, 140] on div "****** ​ a human-friendly description for your Dynamic Role (user set) ****** ​…" at bounding box center [678, 313] width 969 height 413
type input "**********"
click at [415, 301] on body "**********" at bounding box center [581, 295] width 1162 height 590
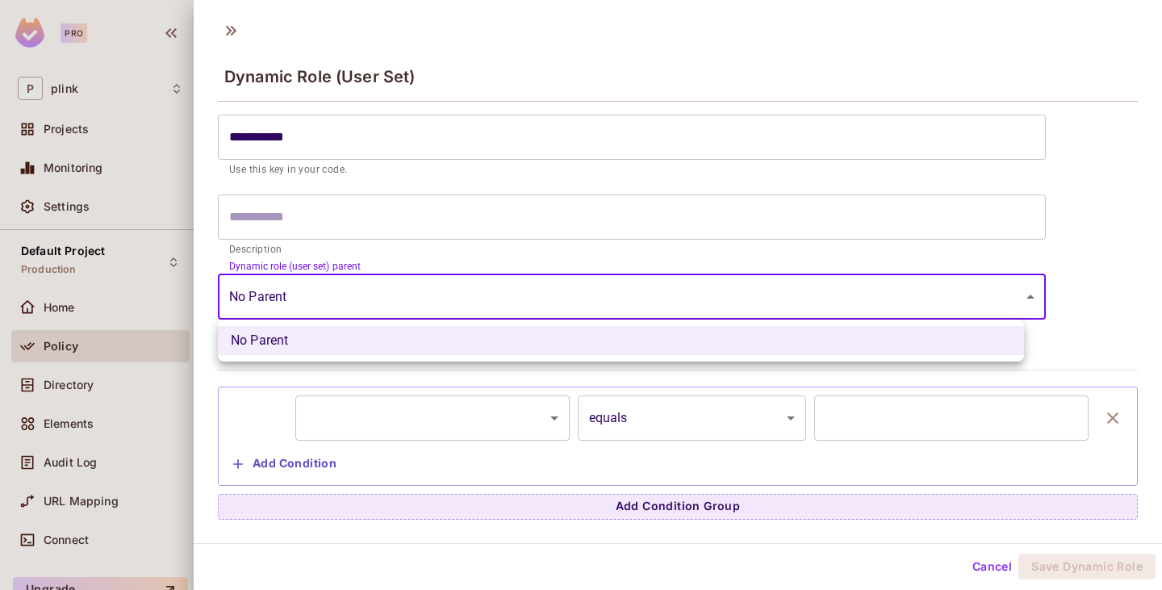
click at [376, 341] on li "No Parent" at bounding box center [621, 340] width 806 height 29
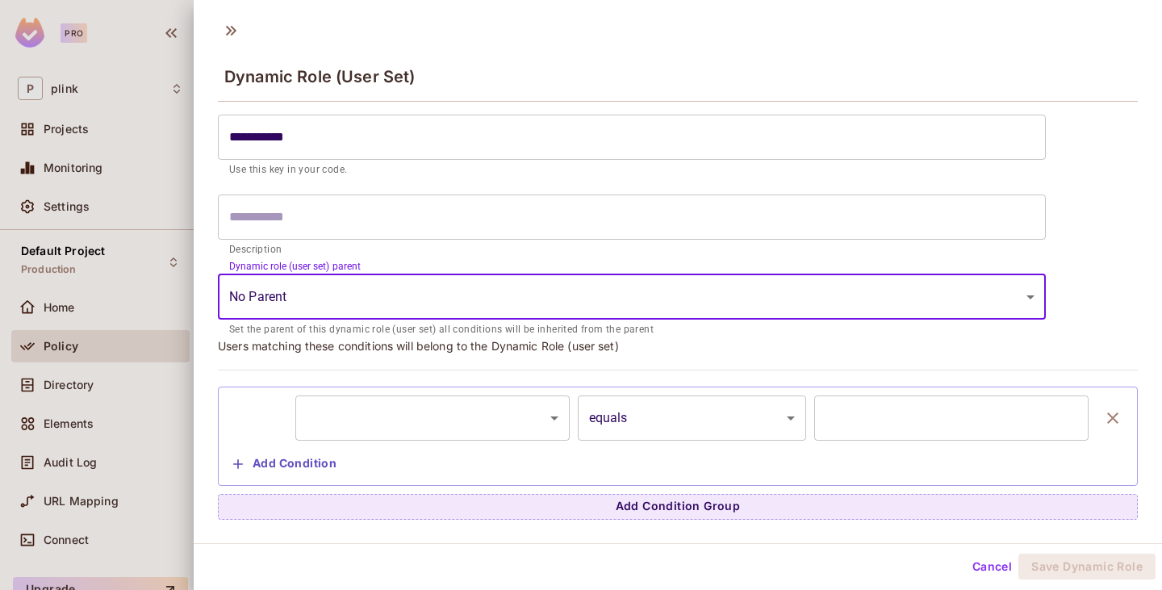
click at [522, 424] on body "**********" at bounding box center [581, 295] width 1162 height 590
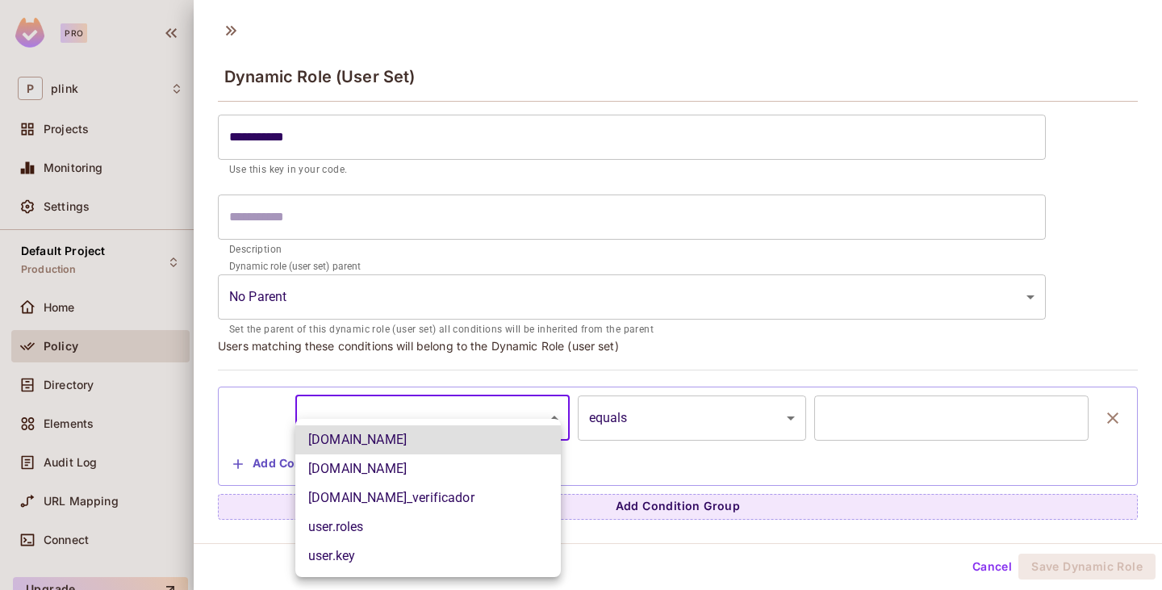
click at [376, 498] on li "user.is_verificador" at bounding box center [428, 498] width 266 height 29
type input "**********"
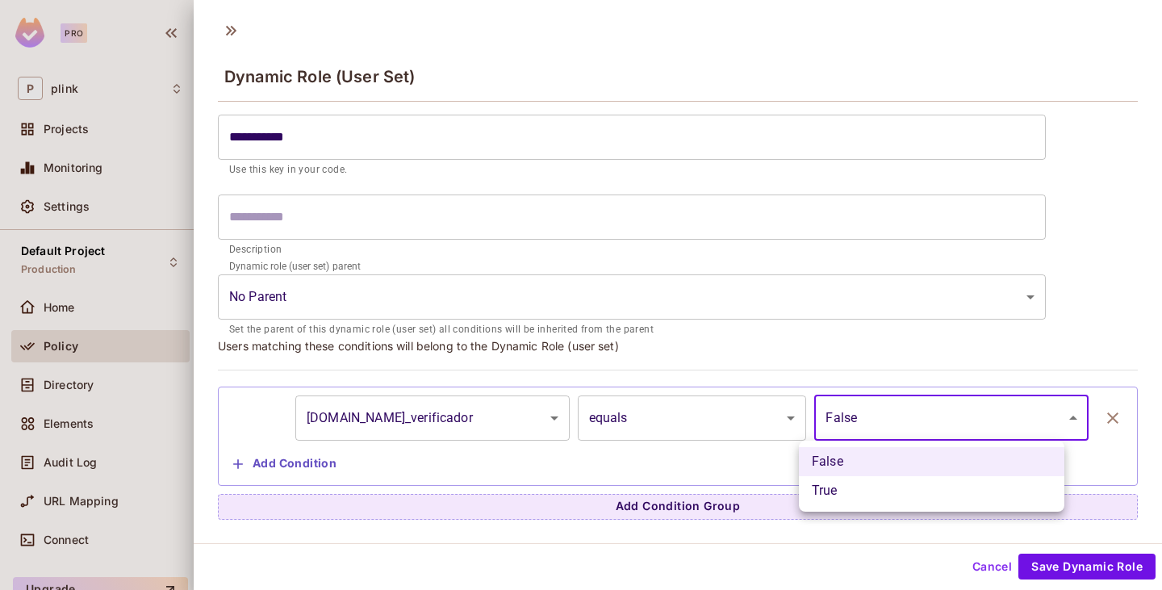
click at [895, 421] on body "**********" at bounding box center [581, 295] width 1162 height 590
click at [835, 488] on li "True" at bounding box center [932, 490] width 266 height 29
type input "****"
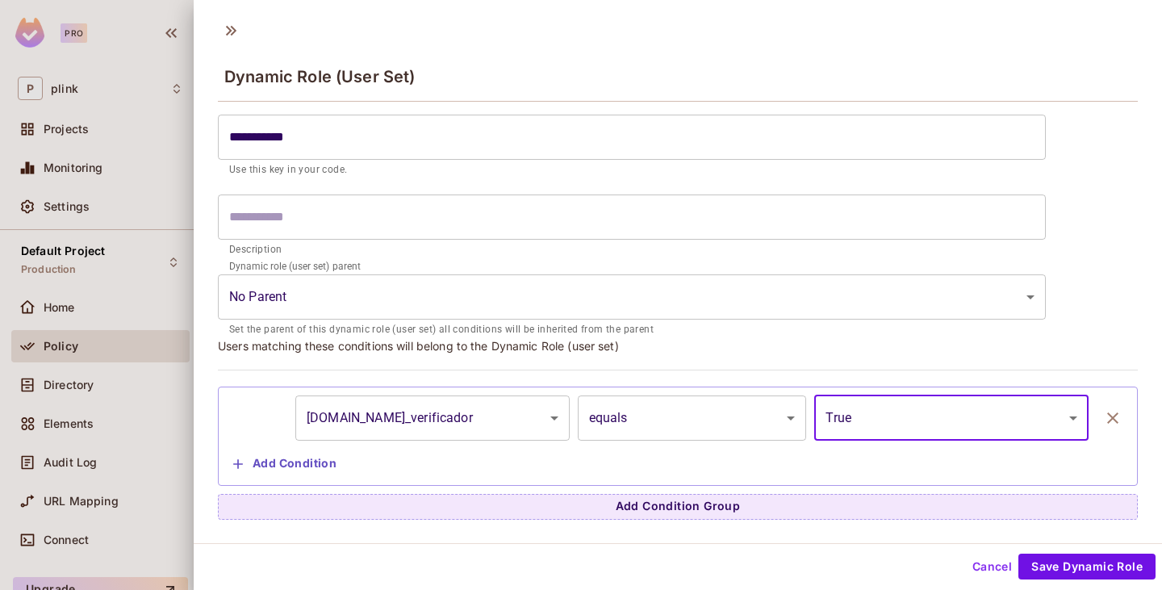
scroll to position [2, 0]
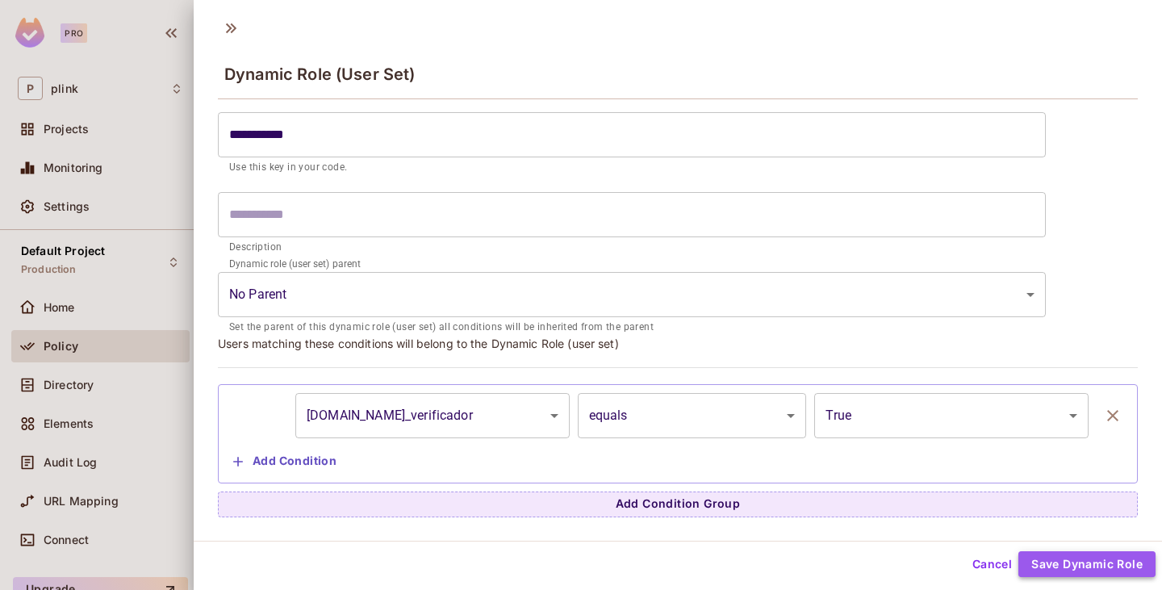
click at [1062, 563] on button "Save Dynamic Role" at bounding box center [1087, 564] width 137 height 26
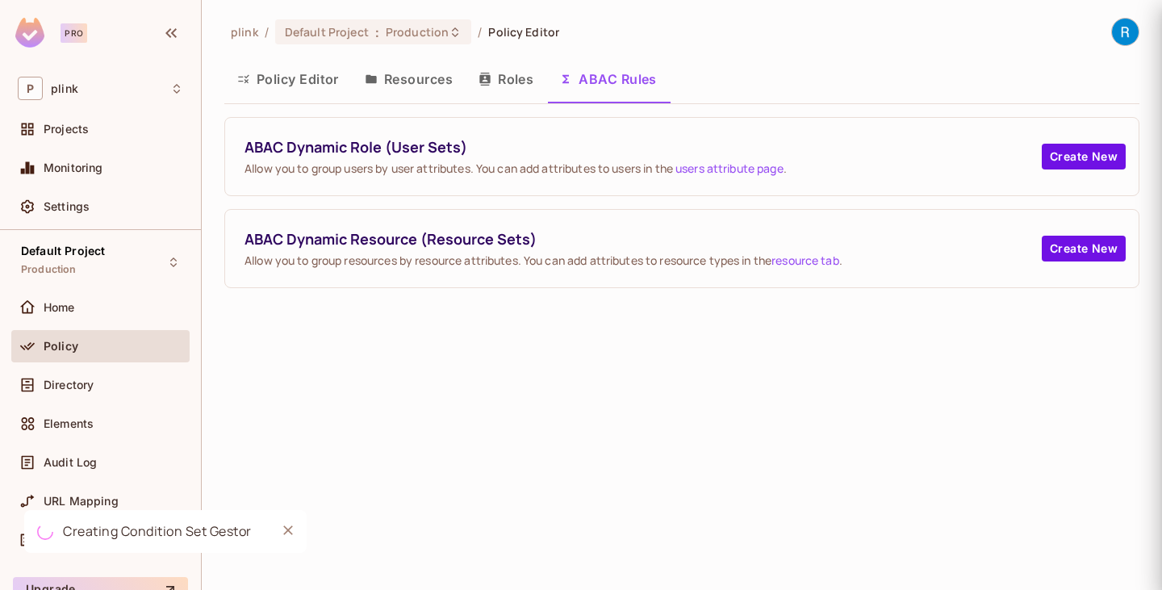
scroll to position [0, 0]
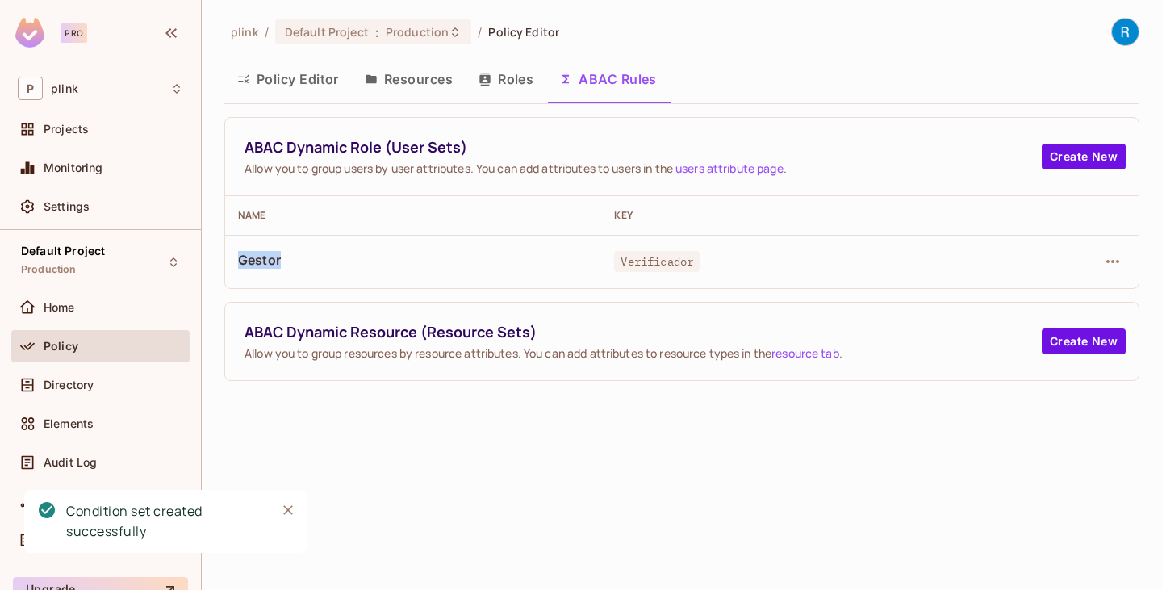
drag, startPoint x: 251, startPoint y: 255, endPoint x: 320, endPoint y: 259, distance: 68.7
click at [315, 259] on span "Gestor" at bounding box center [413, 260] width 350 height 18
click at [1125, 261] on button "button" at bounding box center [1113, 262] width 26 height 26
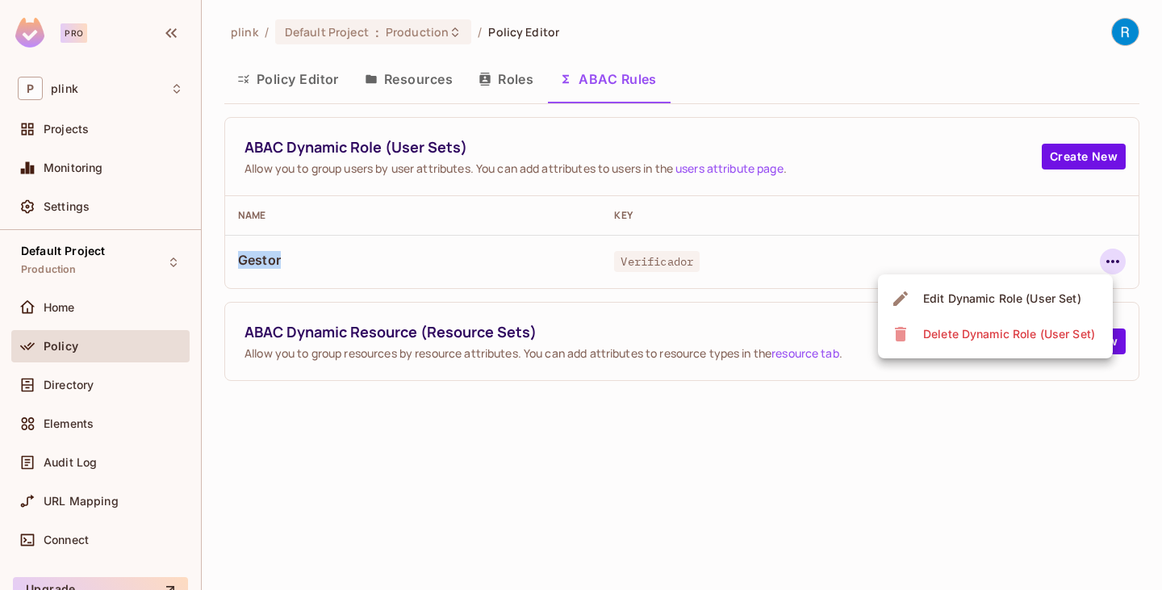
click at [976, 296] on div "Edit Dynamic Role (User Set)" at bounding box center [1003, 299] width 158 height 16
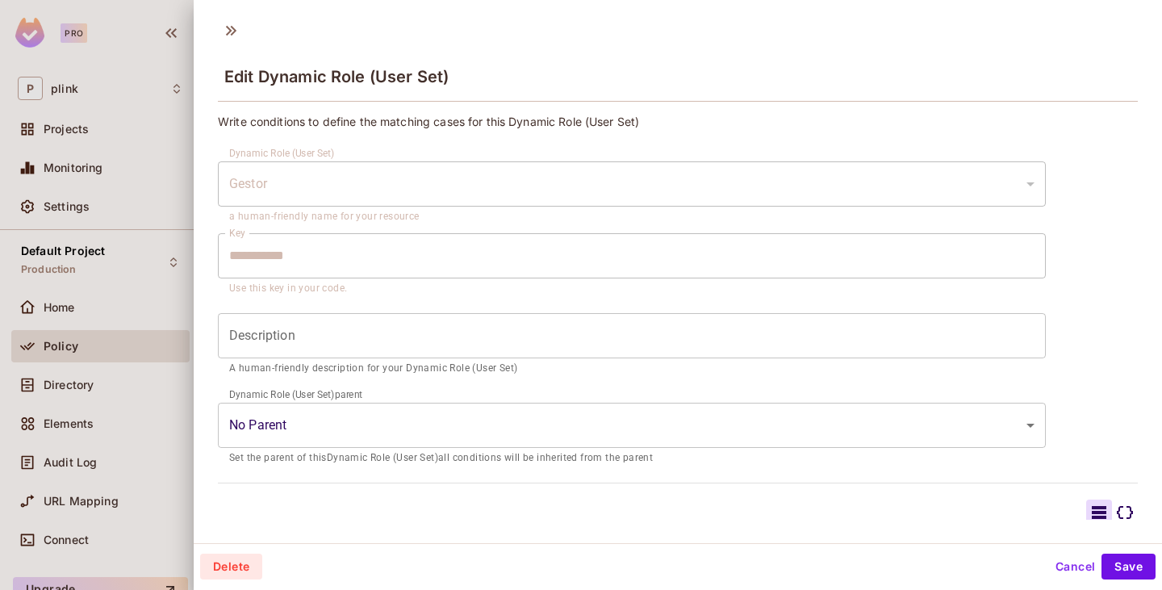
click at [289, 186] on div "Gestor" at bounding box center [632, 183] width 828 height 45
click at [1117, 507] on icon at bounding box center [1125, 512] width 16 height 13
click at [1063, 558] on button "Cancel" at bounding box center [1075, 567] width 52 height 26
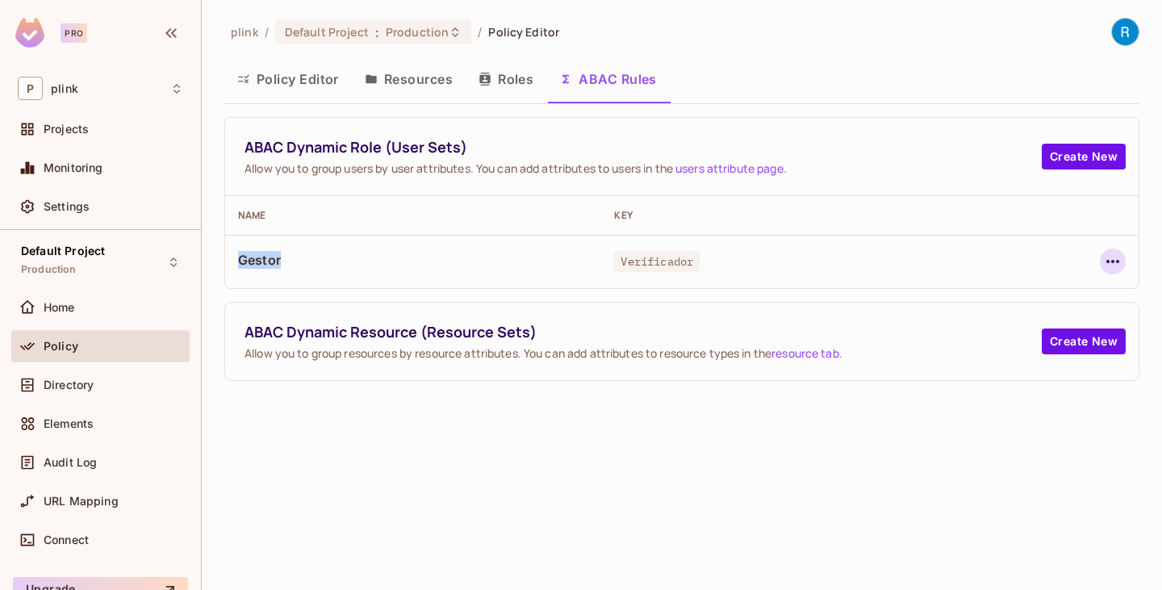
click at [1113, 264] on icon "button" at bounding box center [1113, 261] width 19 height 19
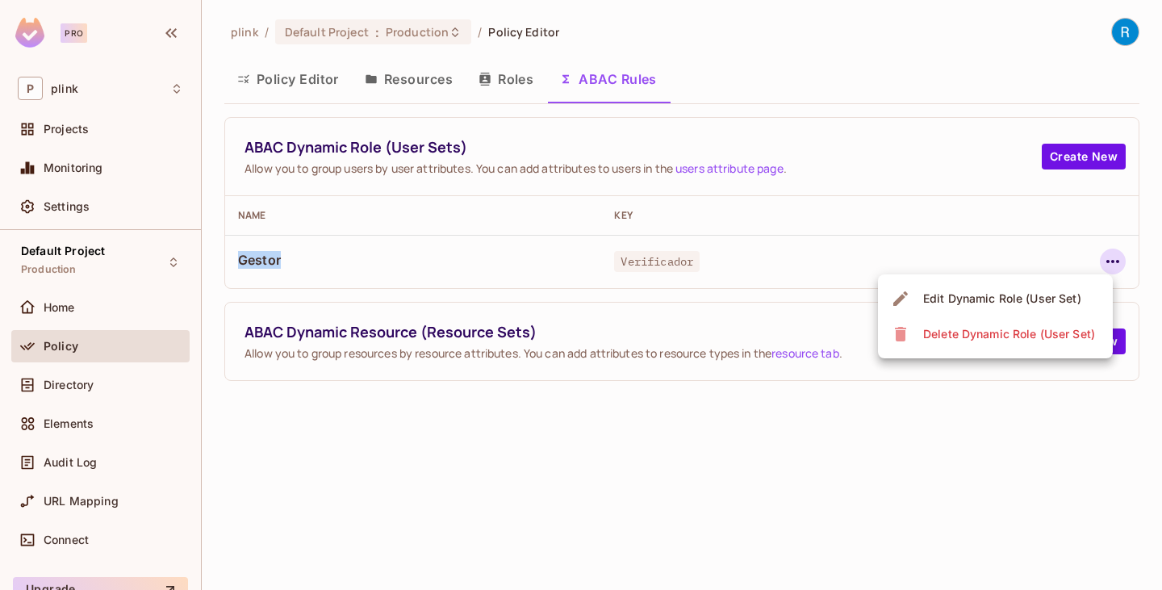
click at [979, 328] on div "Delete Dynamic Role (User Set)" at bounding box center [1010, 334] width 172 height 16
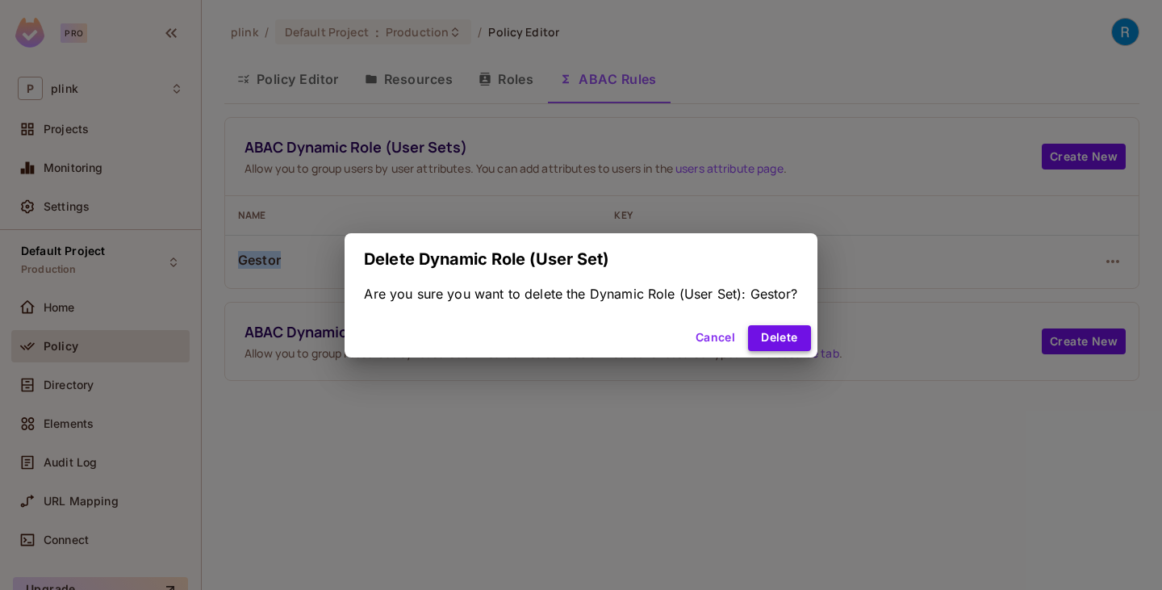
click at [775, 337] on button "Delete" at bounding box center [779, 338] width 62 height 26
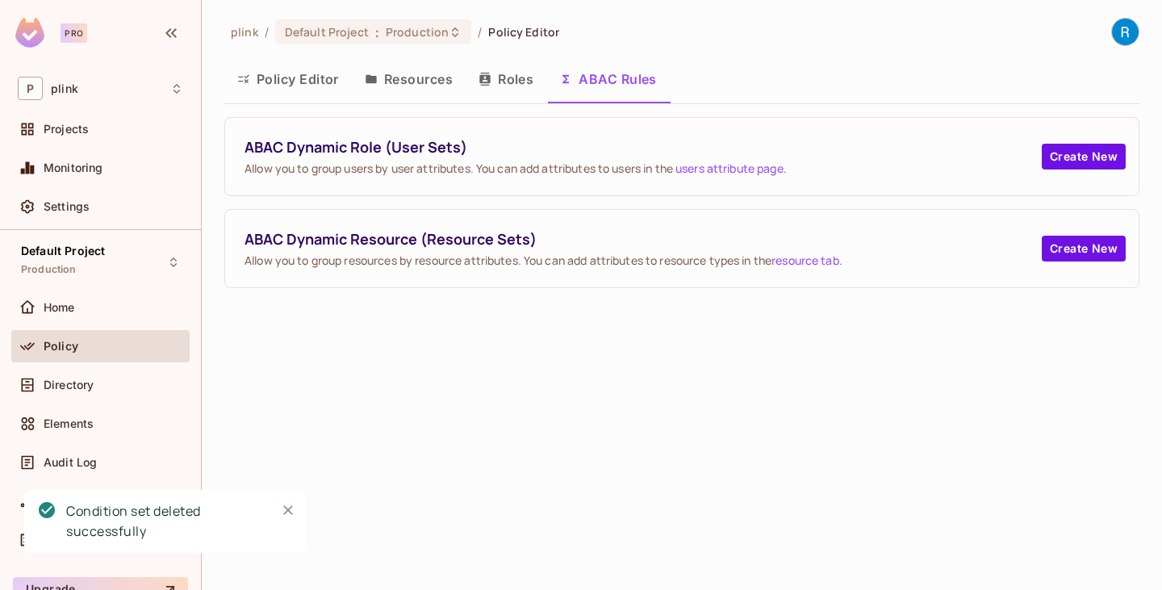
click at [428, 380] on div "plink / Default Project : Production / Policy Editor Policy Editor Resources Ro…" at bounding box center [682, 295] width 961 height 590
click at [290, 513] on icon "Close" at bounding box center [288, 510] width 16 height 16
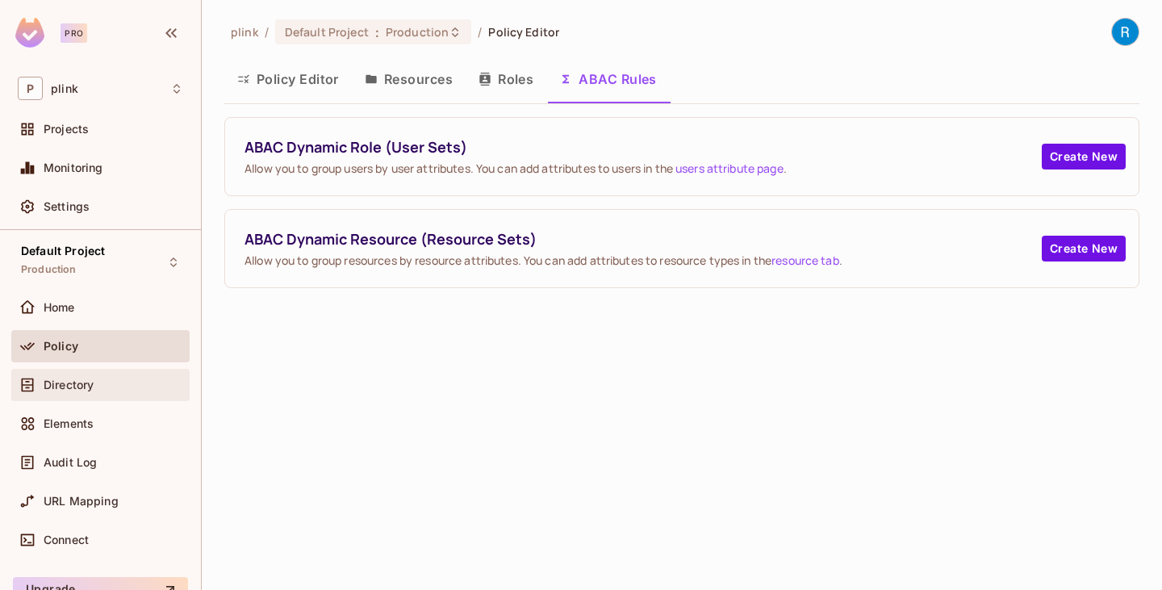
click at [68, 388] on span "Directory" at bounding box center [69, 385] width 50 height 13
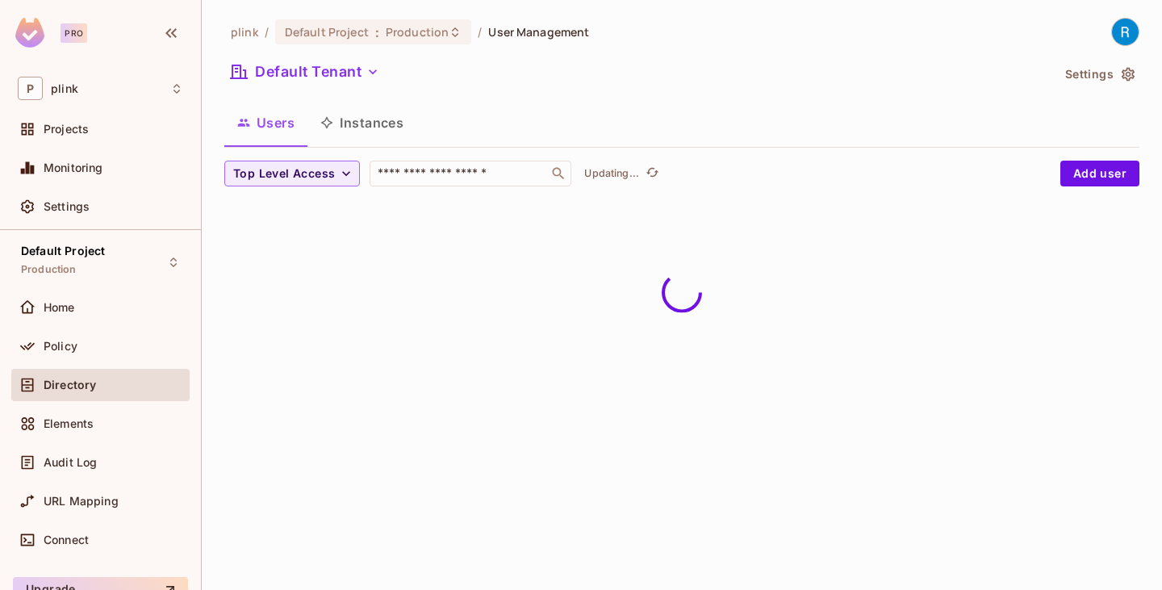
click at [1116, 74] on button "Settings" at bounding box center [1099, 74] width 81 height 26
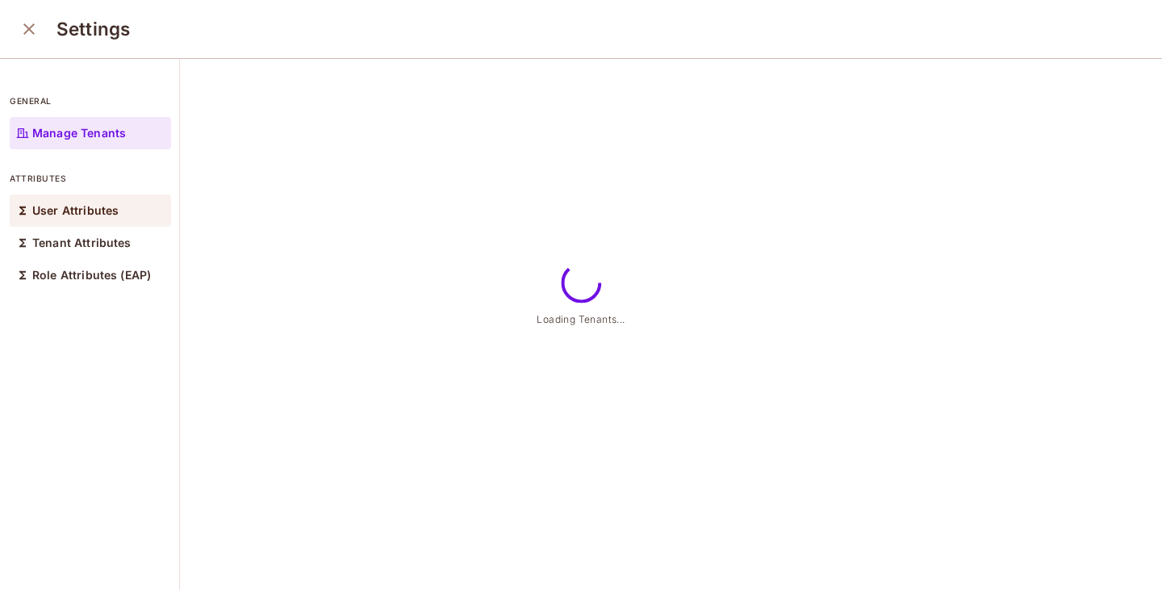
click at [96, 222] on div "User Attributes" at bounding box center [90, 211] width 161 height 32
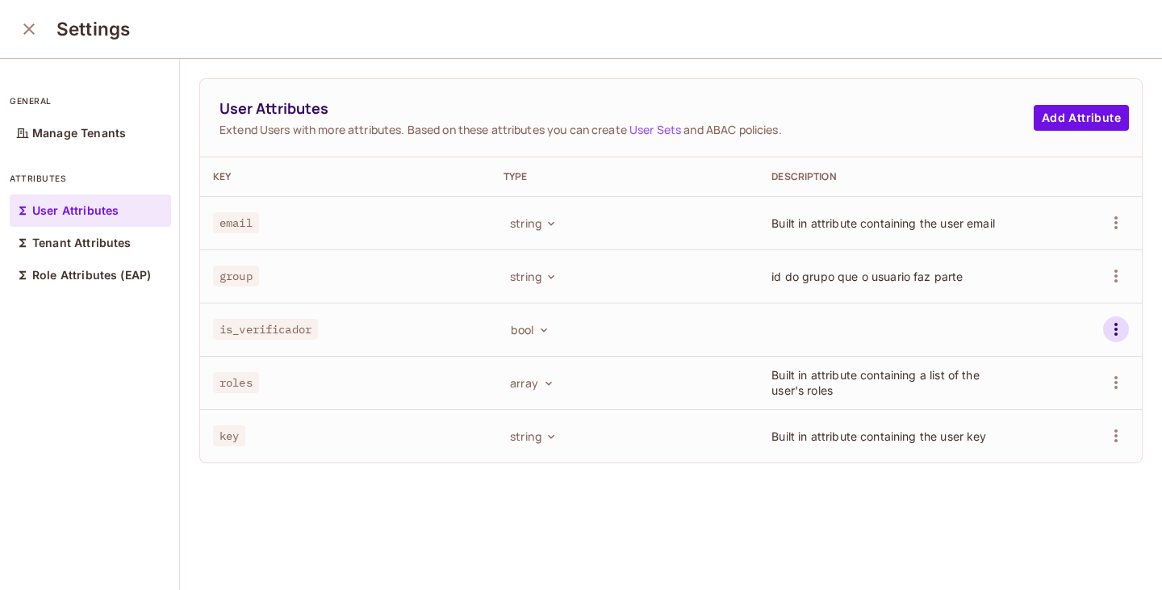
click at [1107, 332] on icon "button" at bounding box center [1116, 329] width 19 height 19
click at [1005, 367] on div "Edit" at bounding box center [999, 366] width 22 height 16
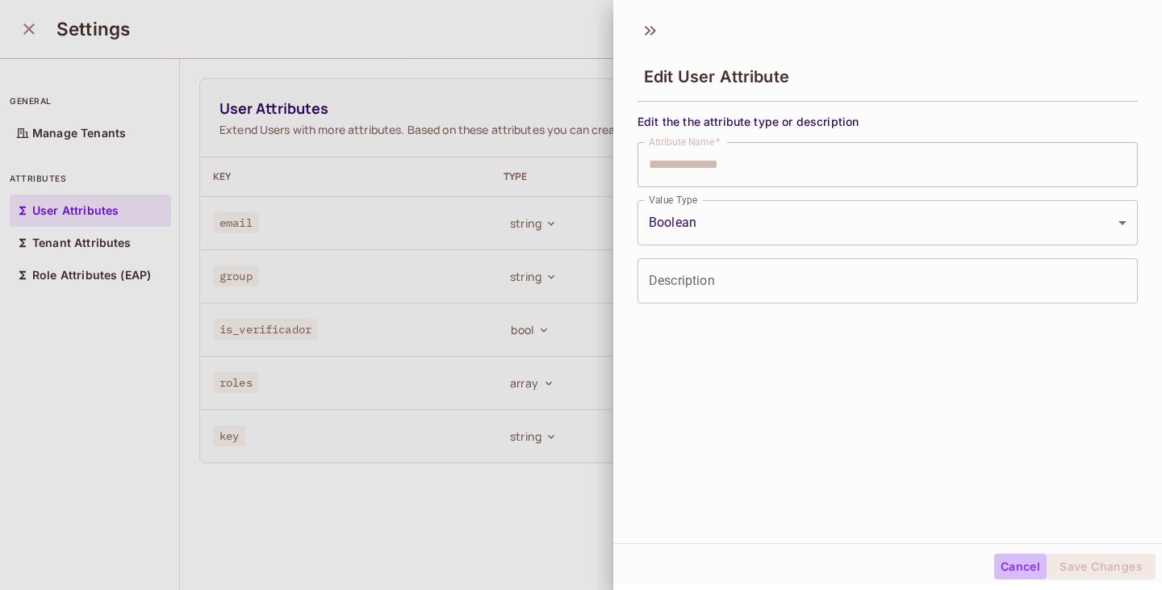
click at [995, 559] on button "Cancel" at bounding box center [1021, 567] width 52 height 26
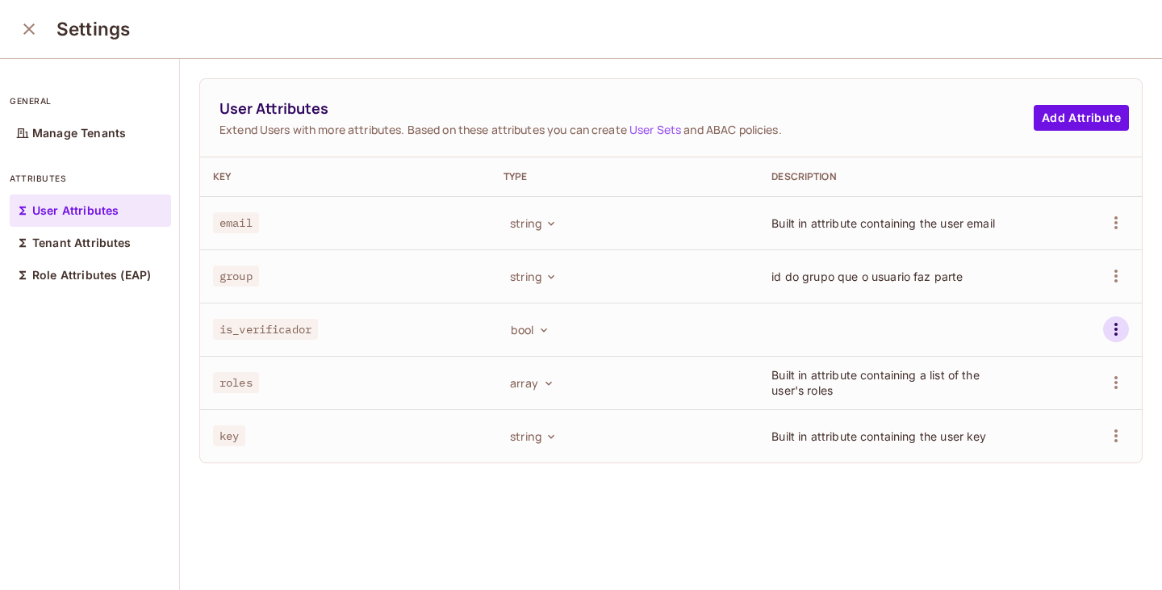
click at [1107, 333] on icon "button" at bounding box center [1116, 329] width 19 height 19
click at [1001, 402] on div "Delete Attribute" at bounding box center [1031, 402] width 87 height 16
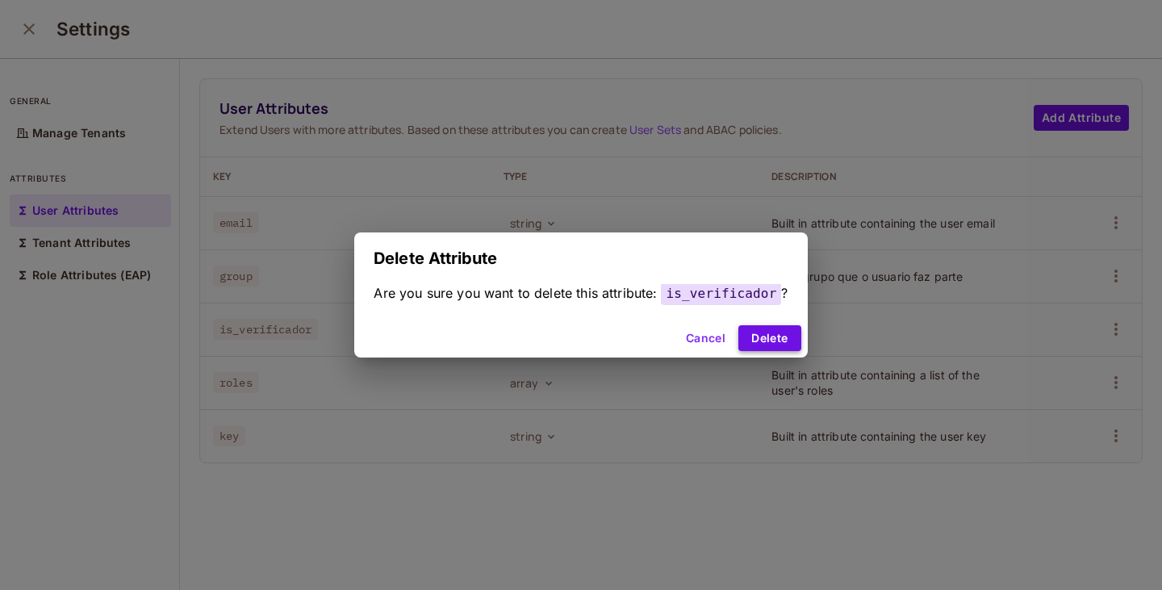
click at [764, 342] on button "Delete" at bounding box center [770, 338] width 62 height 26
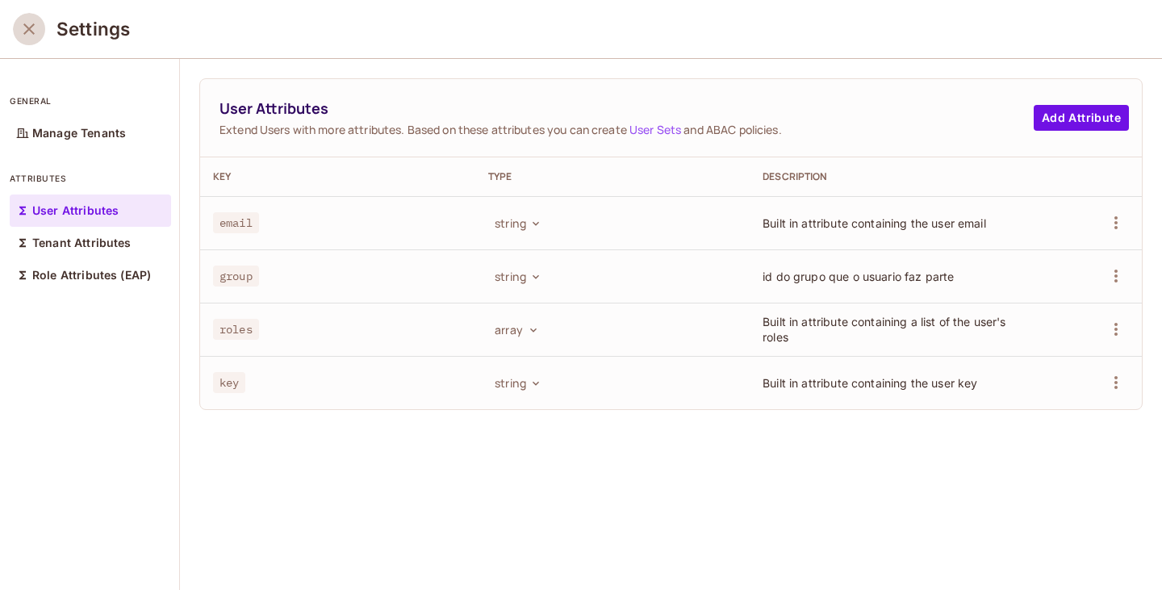
click at [30, 33] on icon "close" at bounding box center [28, 28] width 19 height 19
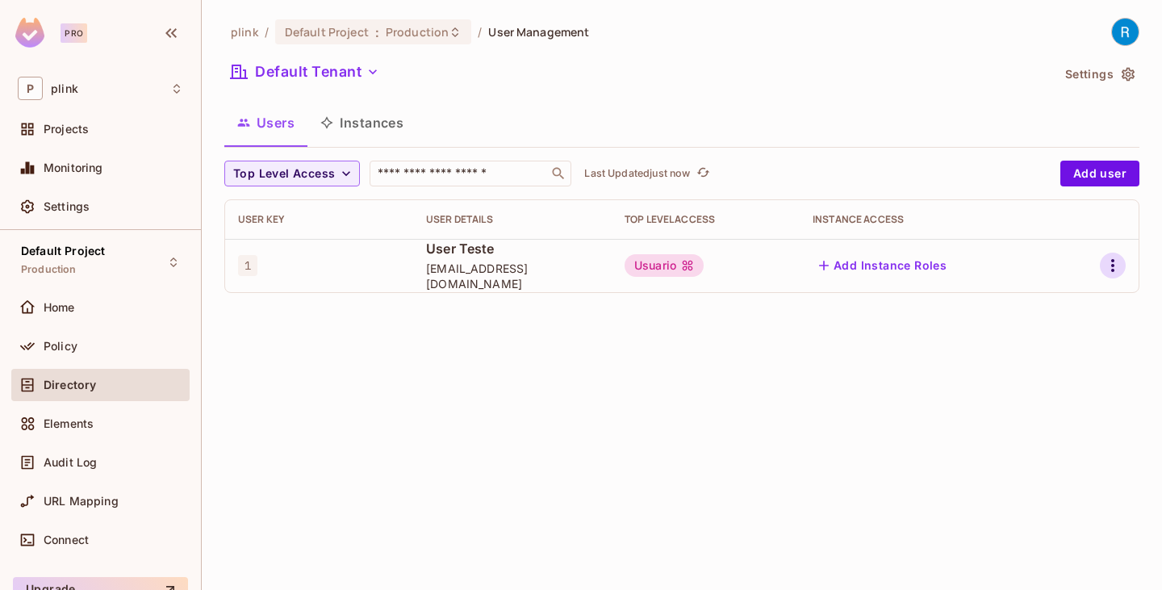
click at [1106, 265] on icon "button" at bounding box center [1113, 265] width 19 height 19
click at [1028, 337] on div "Edit Attributes" at bounding box center [1057, 338] width 80 height 16
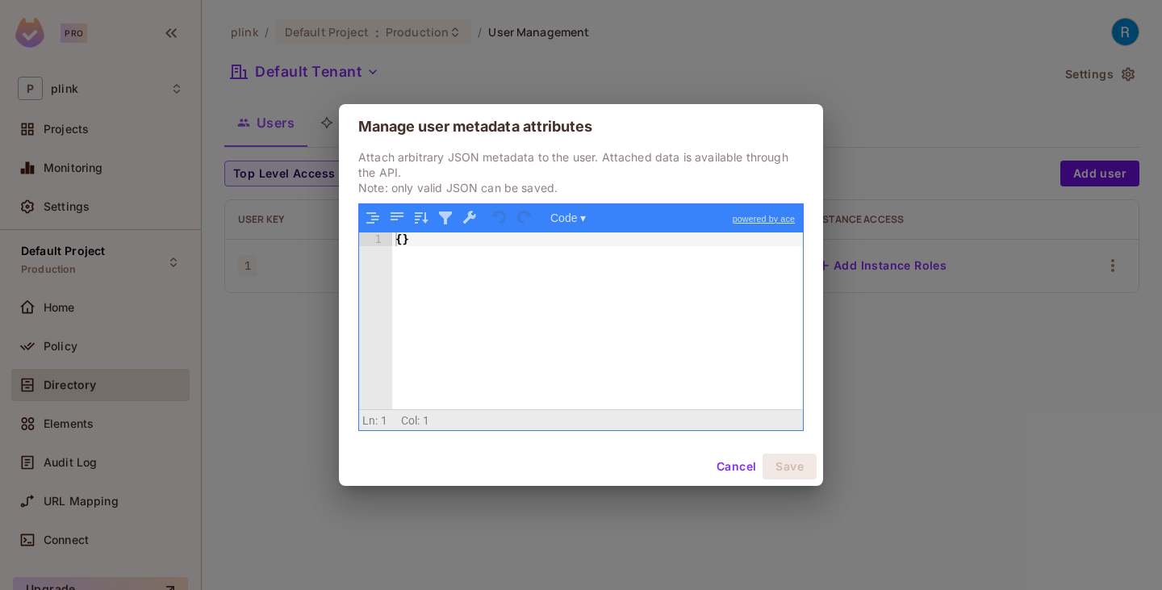
click at [718, 463] on button "Cancel" at bounding box center [736, 467] width 52 height 26
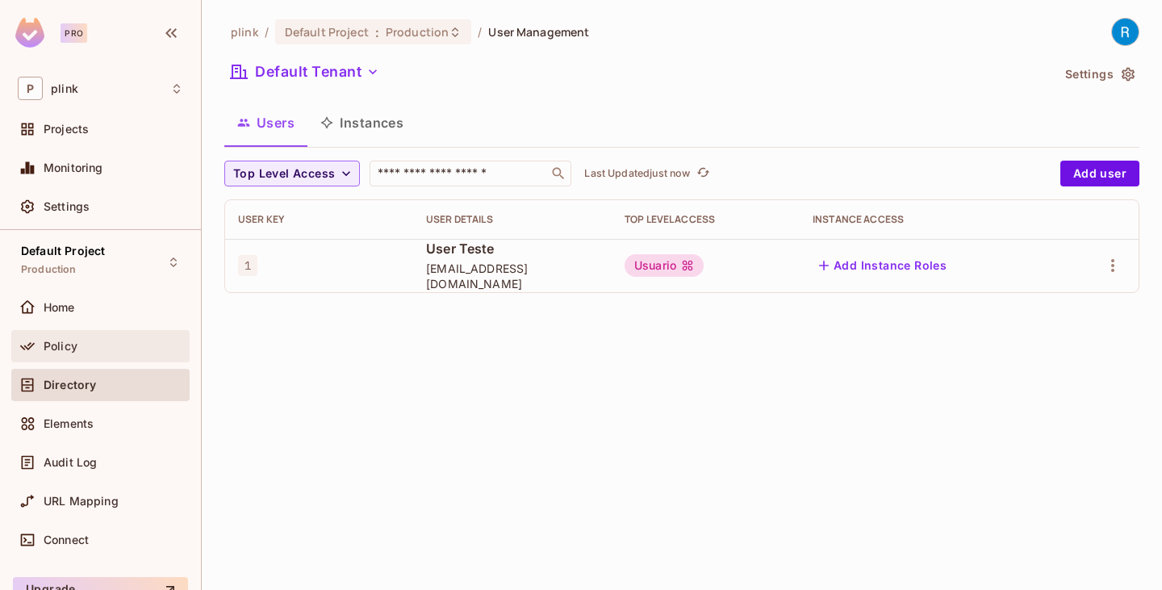
click at [70, 349] on span "Policy" at bounding box center [61, 346] width 34 height 13
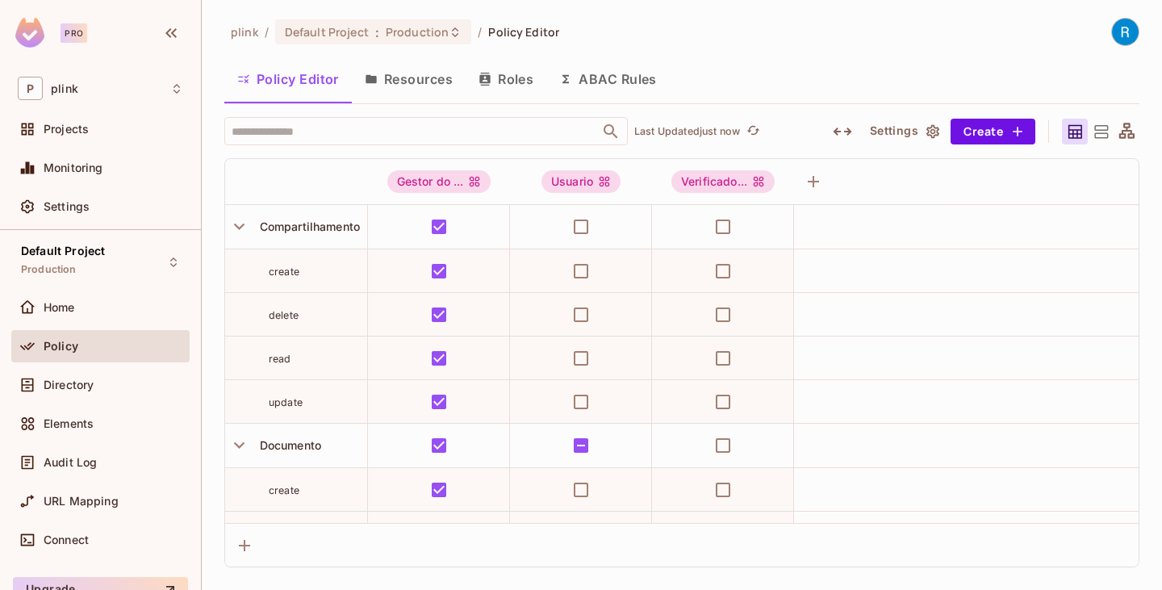
click at [919, 132] on button "Settings" at bounding box center [904, 132] width 81 height 26
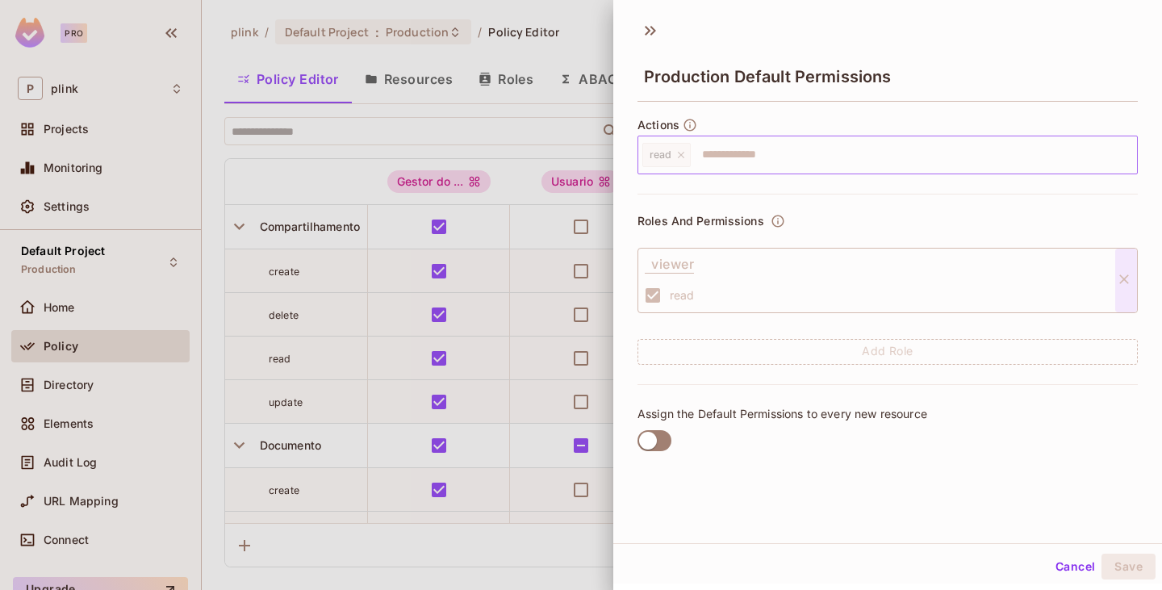
scroll to position [2, 0]
click at [647, 23] on icon at bounding box center [651, 28] width 26 height 26
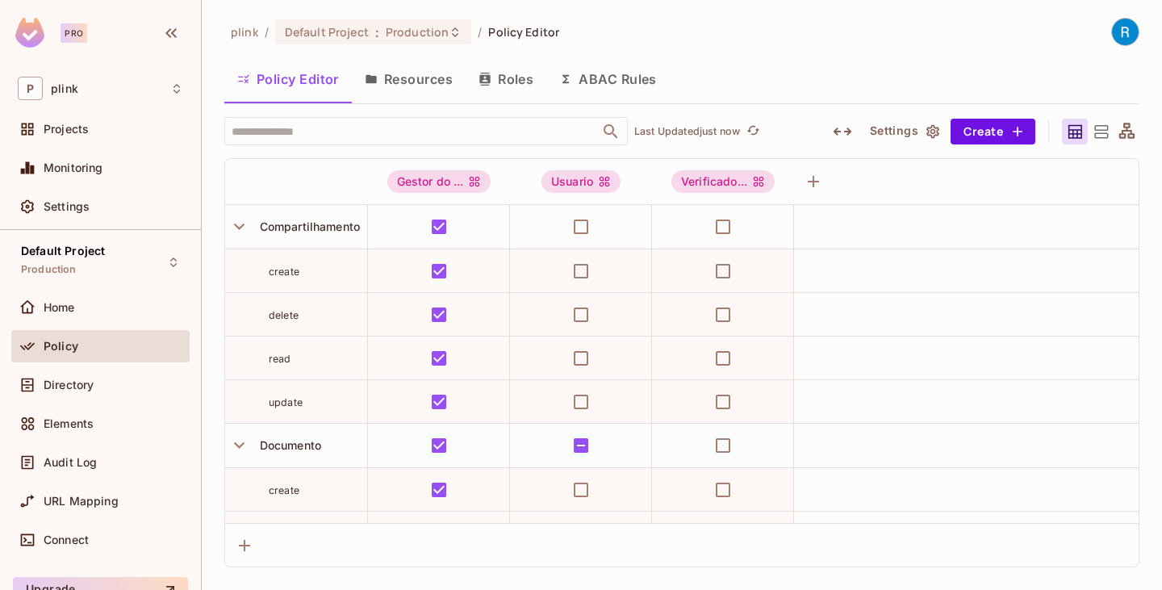
click at [841, 135] on icon "button" at bounding box center [842, 131] width 19 height 19
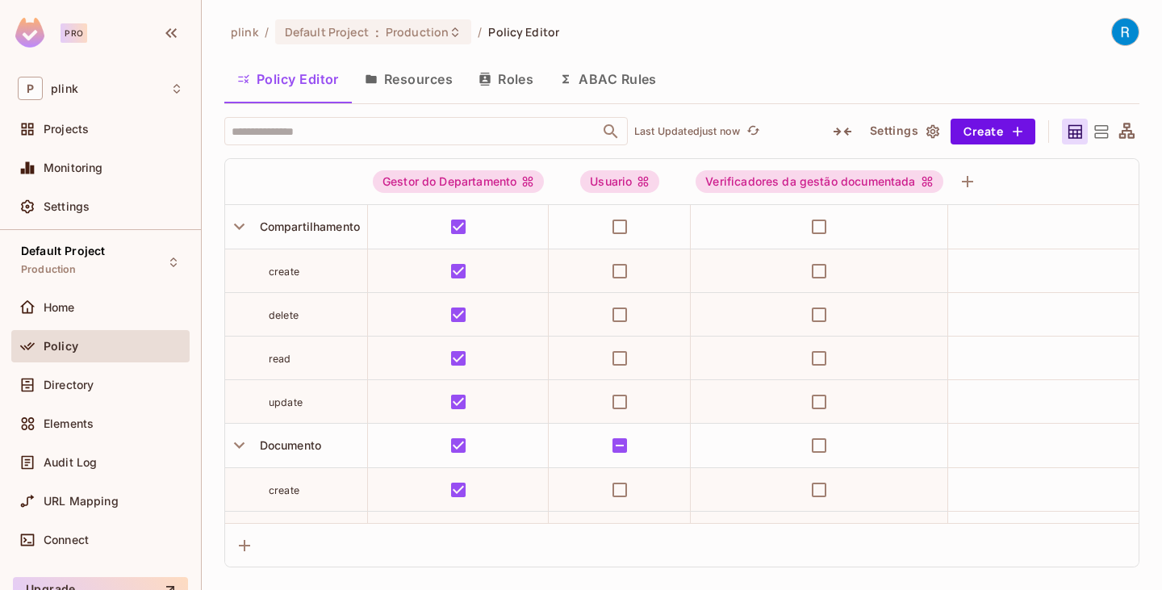
click at [1129, 134] on icon at bounding box center [1127, 130] width 15 height 15
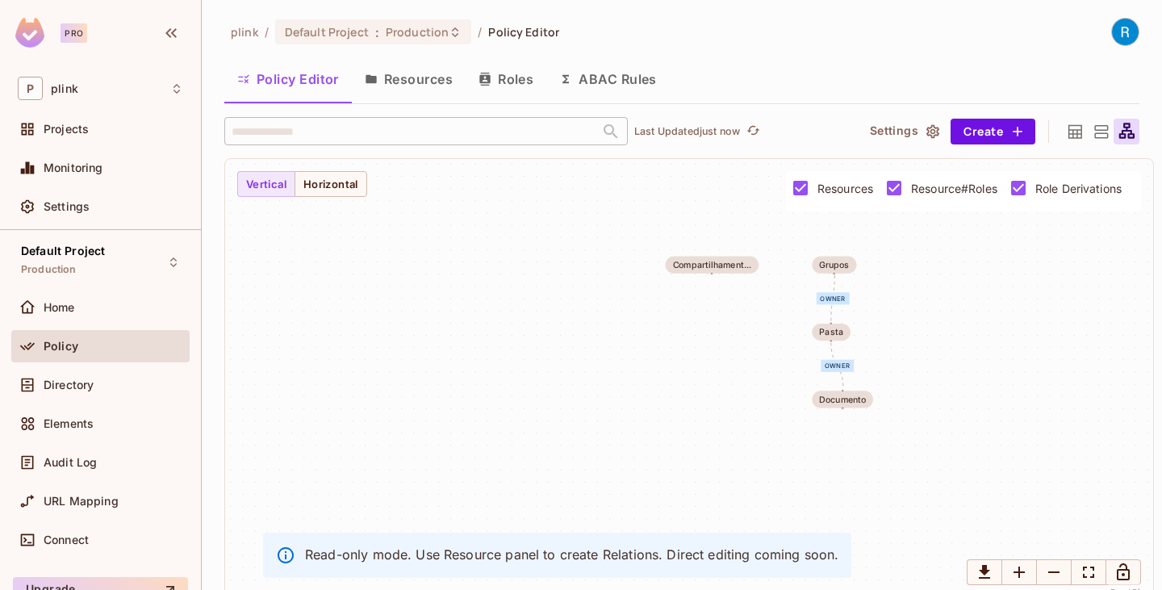
click at [1093, 132] on icon at bounding box center [1101, 132] width 20 height 20
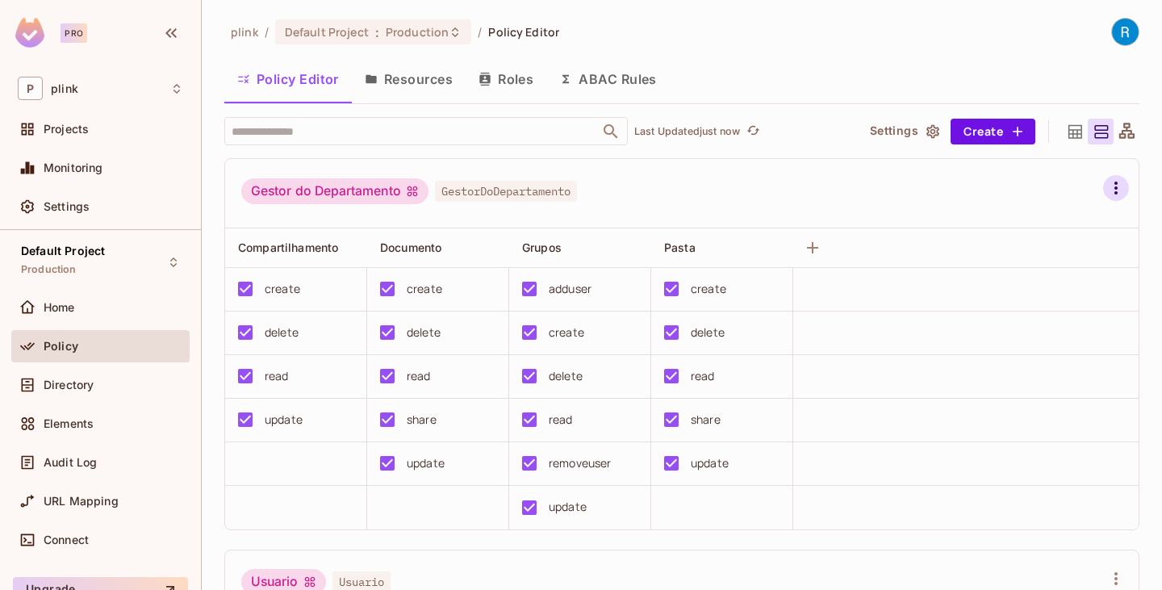
click at [1115, 187] on icon "button" at bounding box center [1116, 188] width 3 height 13
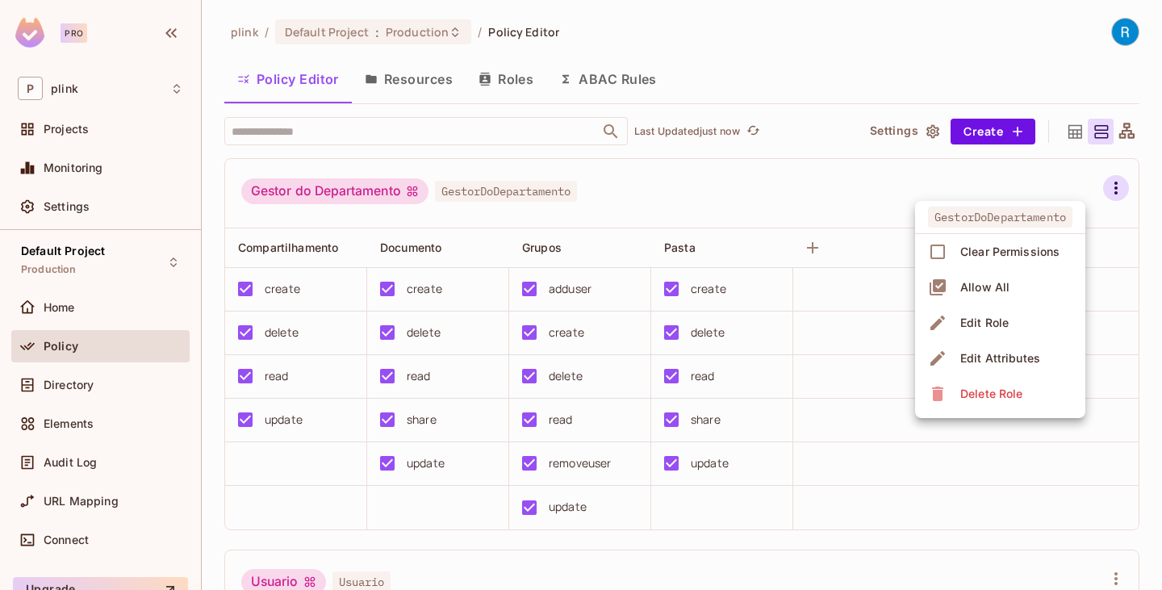
click at [1124, 395] on div at bounding box center [581, 295] width 1162 height 590
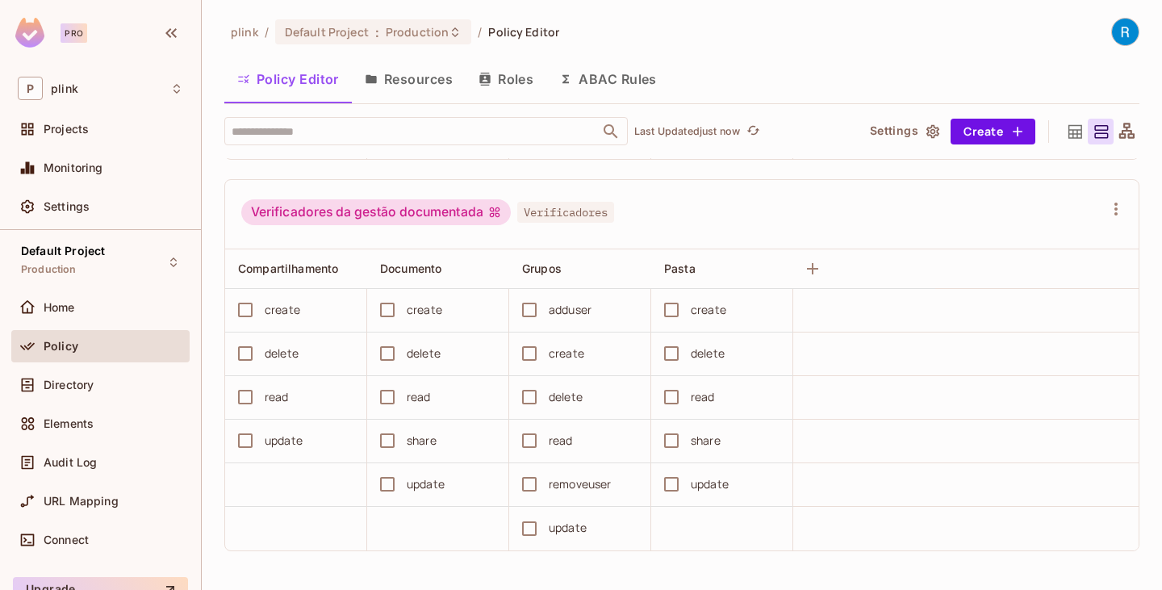
scroll to position [762, 0]
click at [1090, 568] on button "Save Changes" at bounding box center [1099, 565] width 99 height 26
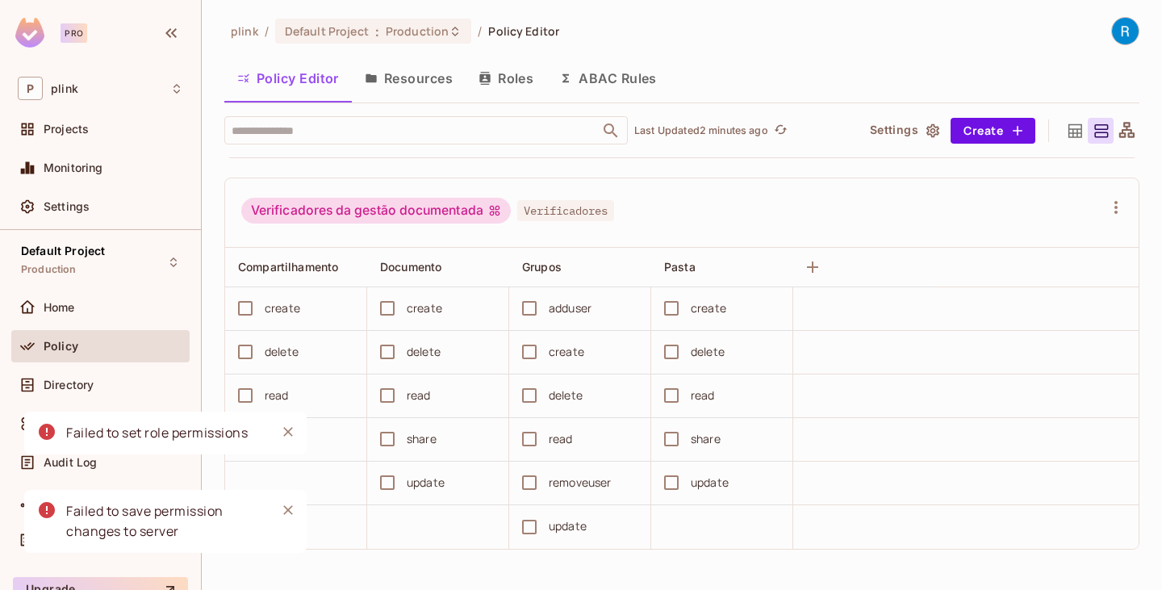
scroll to position [73, 0]
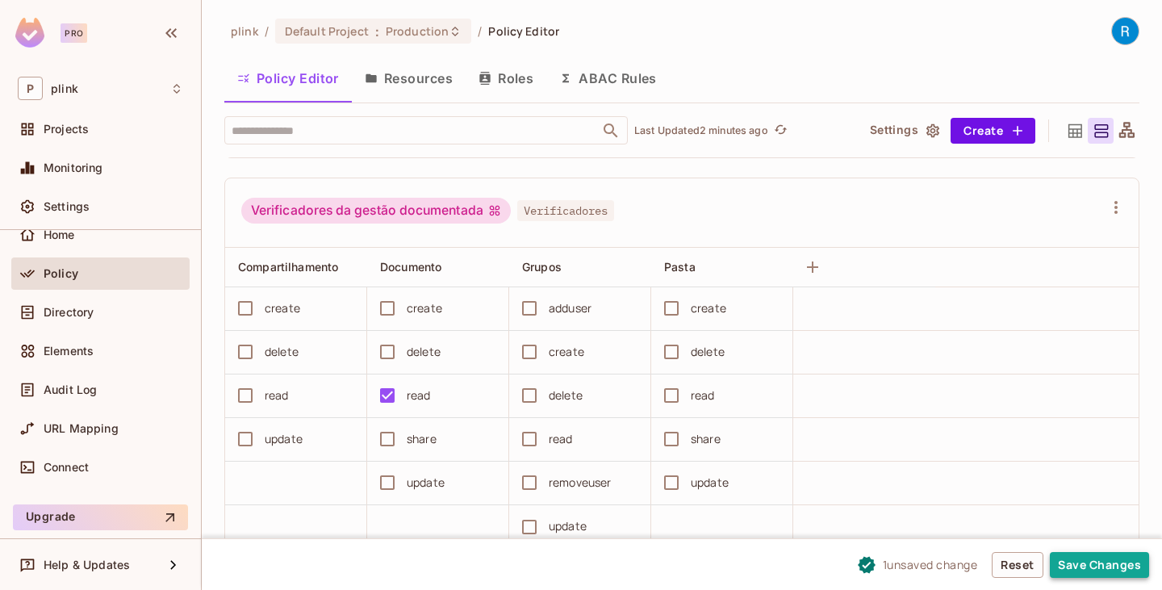
click at [1105, 560] on button "Save Changes" at bounding box center [1099, 565] width 99 height 26
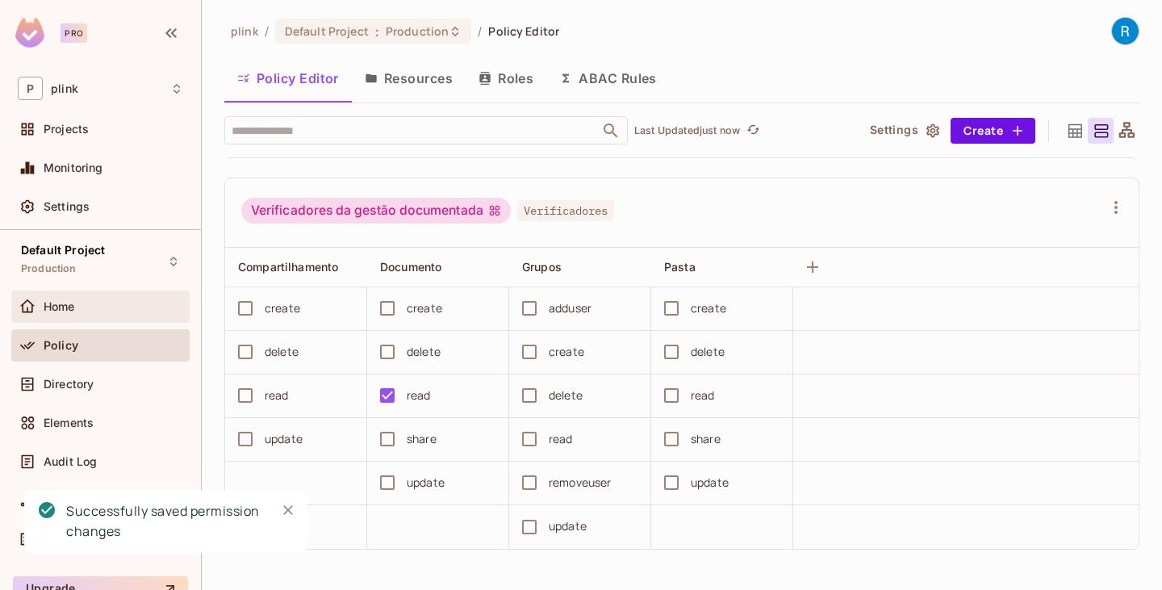
scroll to position [0, 0]
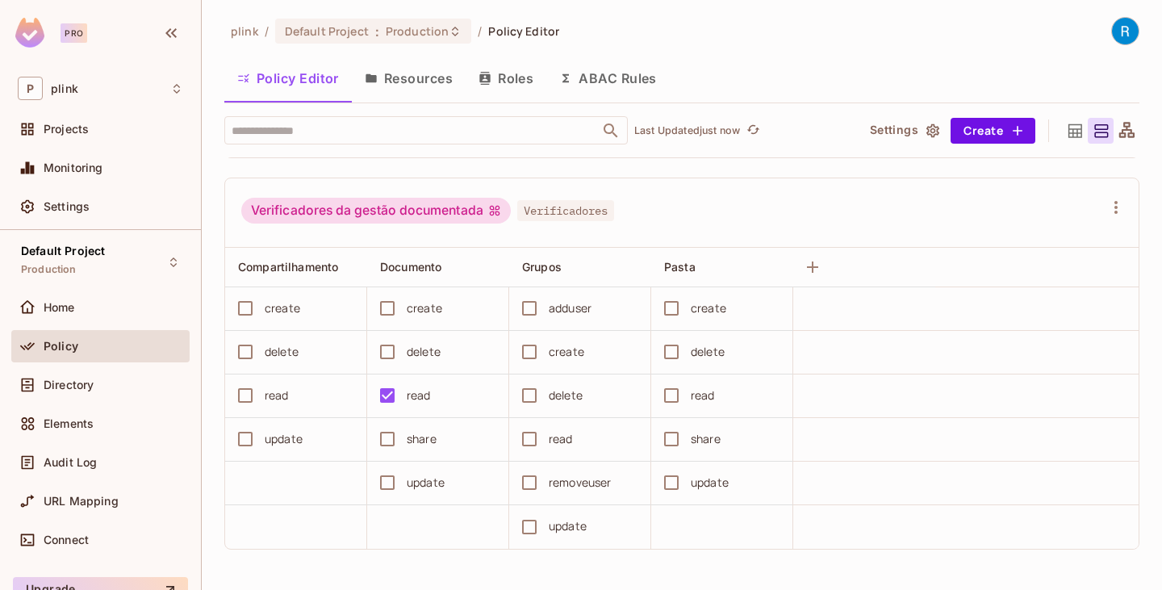
click at [36, 36] on img at bounding box center [29, 33] width 29 height 30
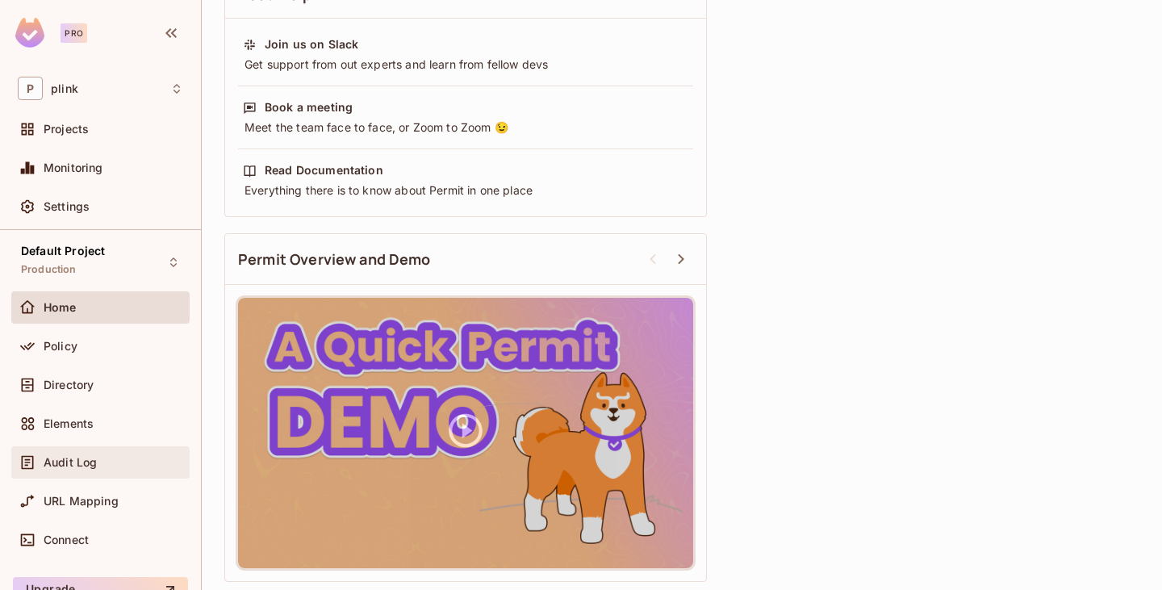
scroll to position [73, 0]
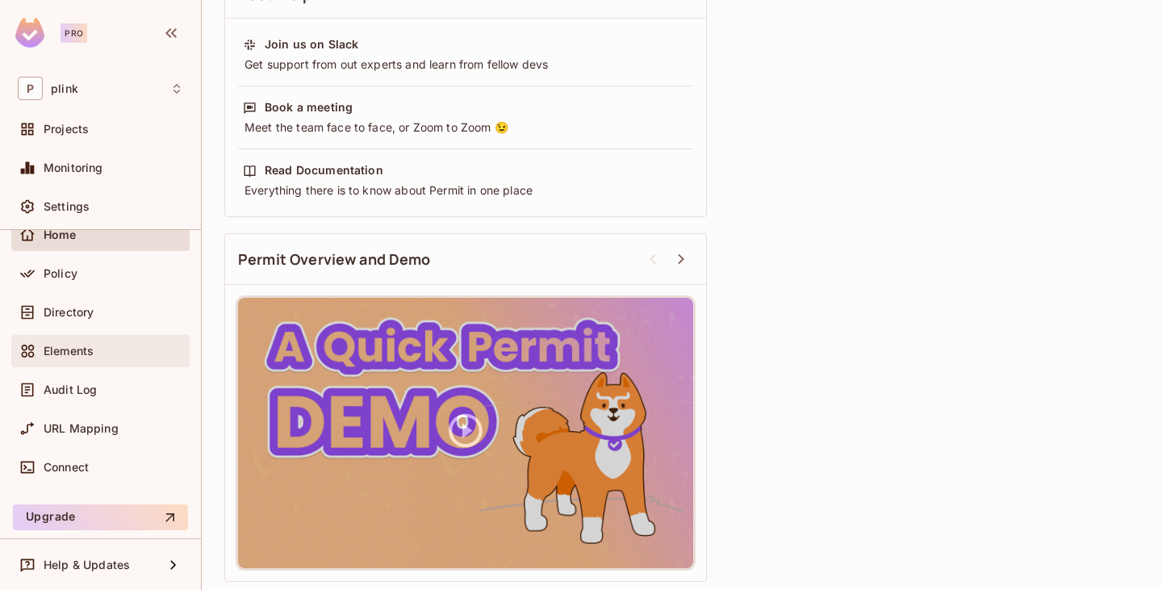
click at [98, 349] on div "Elements" at bounding box center [114, 351] width 140 height 13
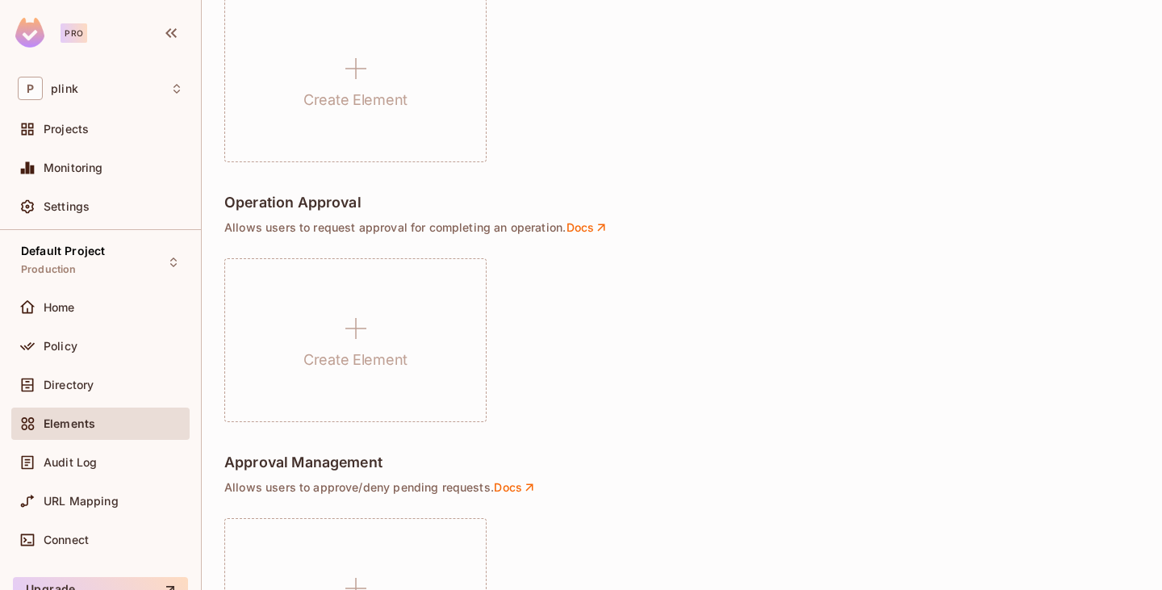
scroll to position [1128, 0]
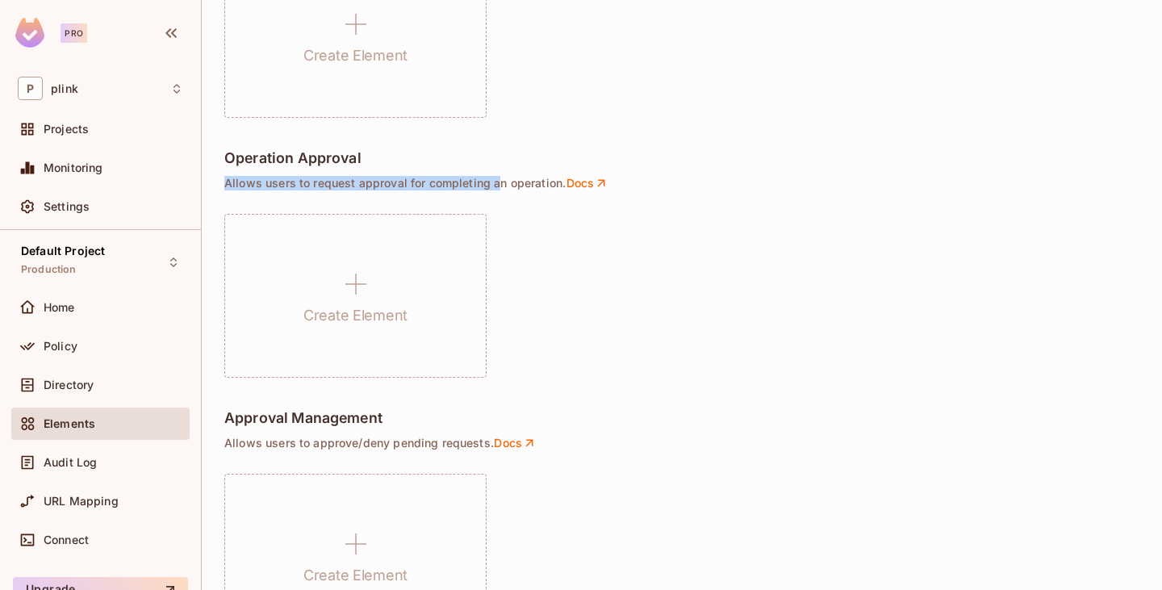
drag, startPoint x: 222, startPoint y: 180, endPoint x: 498, endPoint y: 181, distance: 276.1
click at [498, 181] on div "plink / Default Project : Production / Permit Elements Permit Elements Settings…" at bounding box center [682, 295] width 961 height 590
click at [597, 263] on div "Create Element" at bounding box center [681, 296] width 915 height 164
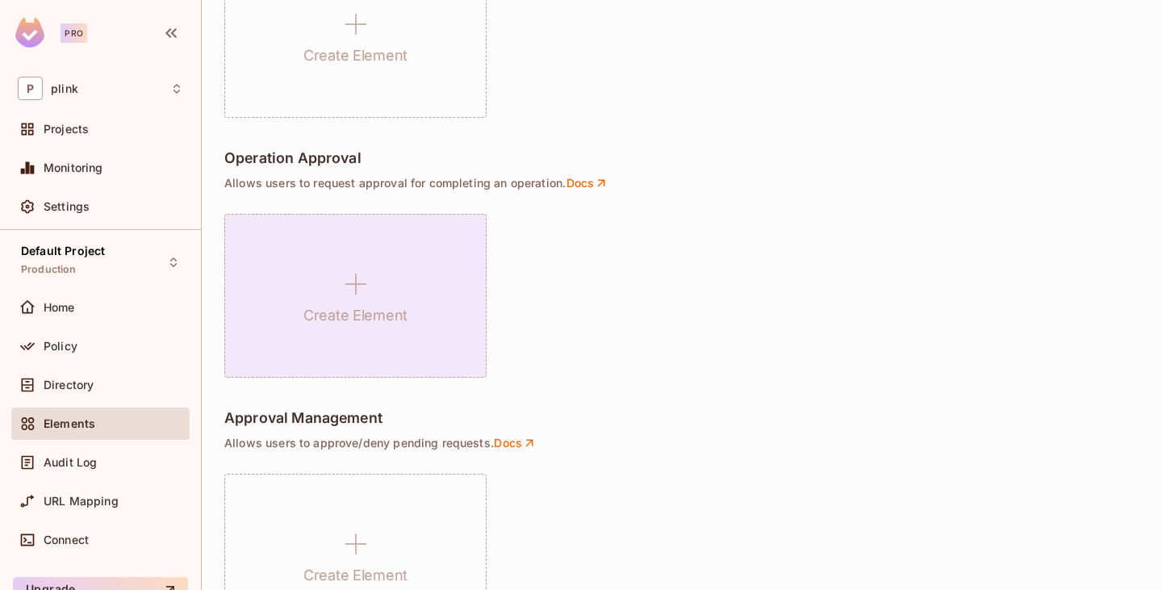
click at [357, 283] on icon at bounding box center [356, 284] width 21 height 21
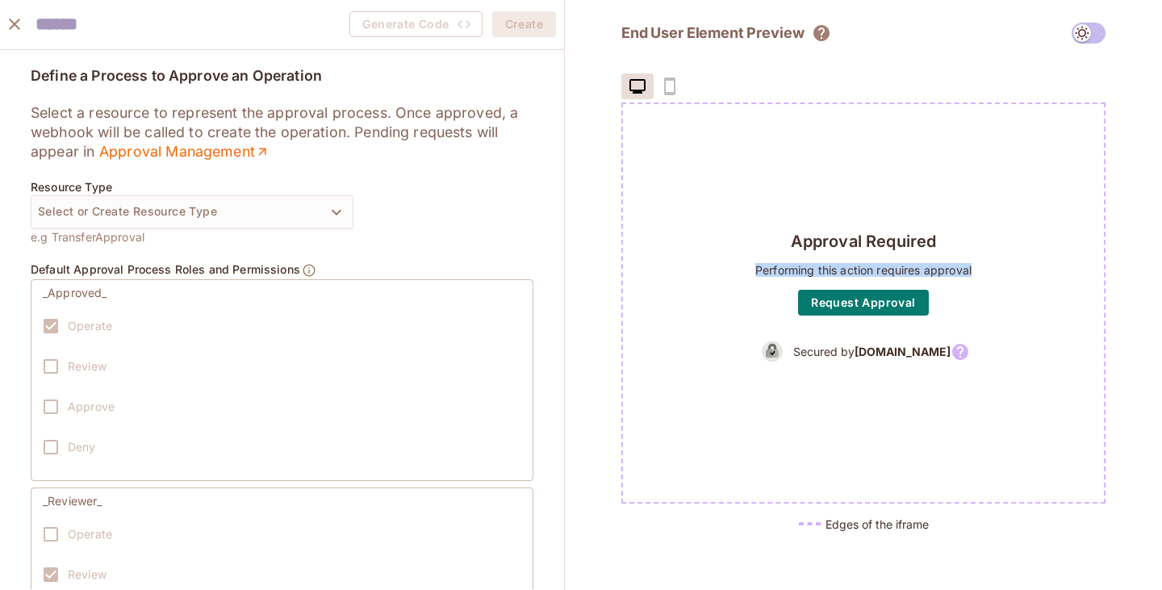
drag, startPoint x: 753, startPoint y: 266, endPoint x: 980, endPoint y: 271, distance: 226.9
click at [974, 266] on div "Approval Required Performing this action requires approval Request Approval Sec…" at bounding box center [863, 303] width 481 height 398
click at [979, 279] on div "Approval Required Performing this action requires approval Request Approval Sec…" at bounding box center [863, 303] width 481 height 398
click at [337, 208] on button "Select or Create Resource Type" at bounding box center [192, 212] width 323 height 34
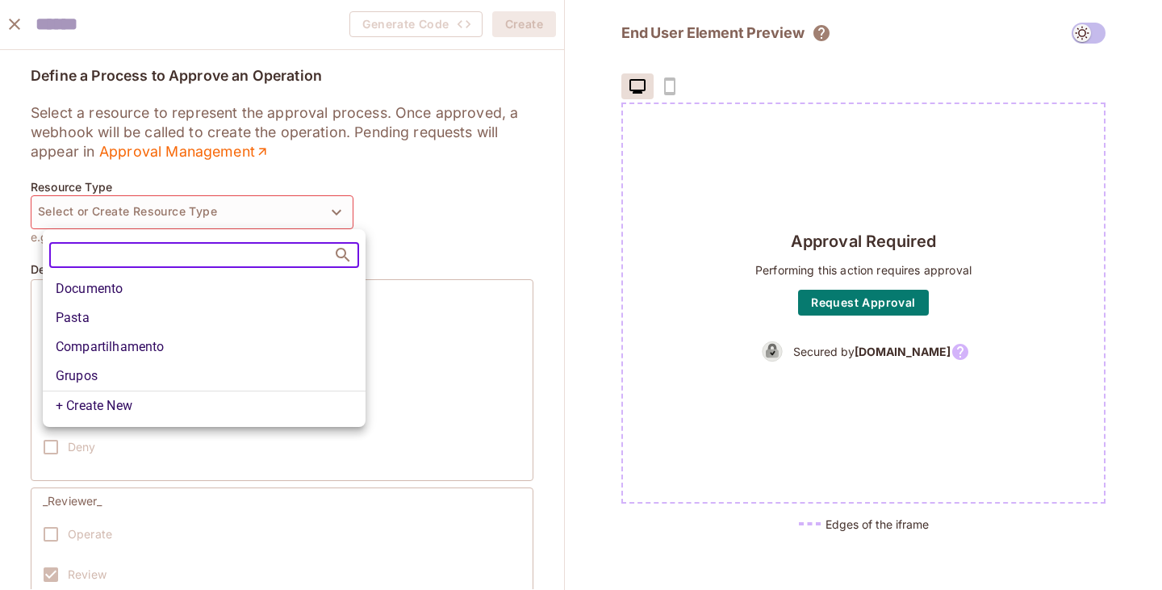
click at [162, 278] on li "Documento" at bounding box center [204, 288] width 323 height 29
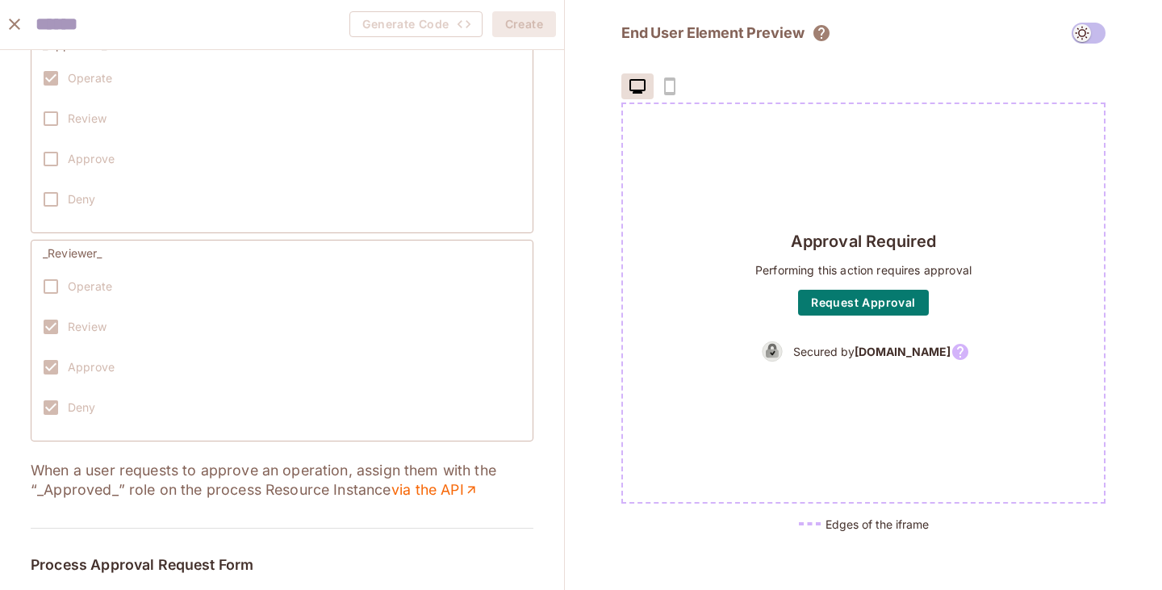
scroll to position [242, 0]
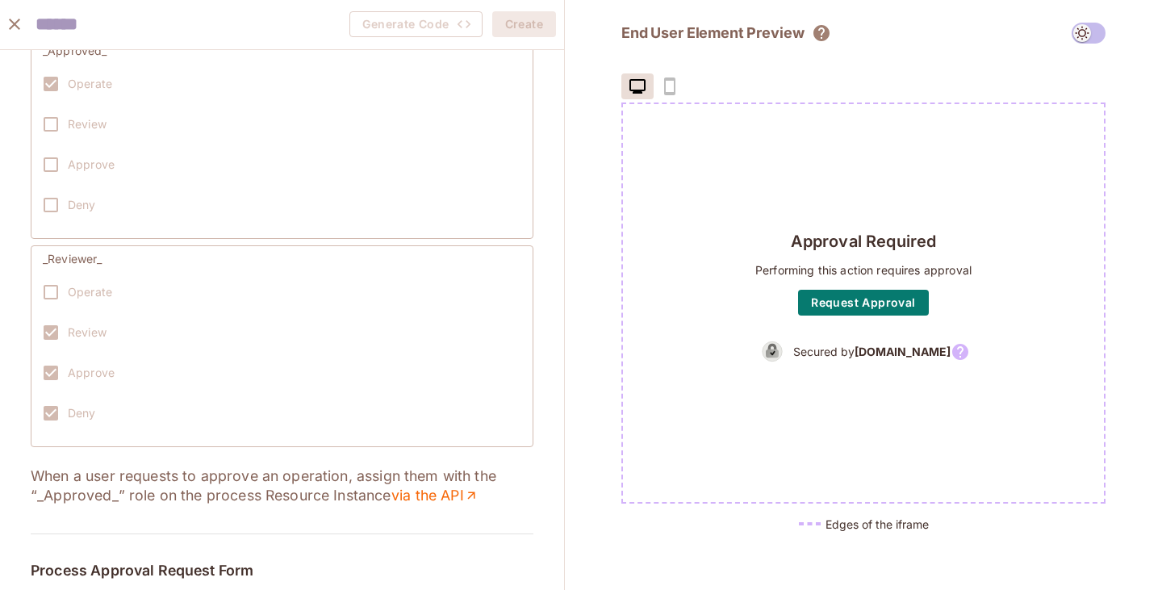
click at [107, 256] on p "_Reviewer_" at bounding box center [282, 259] width 479 height 13
click at [113, 264] on p "_Reviewer_" at bounding box center [282, 259] width 479 height 13
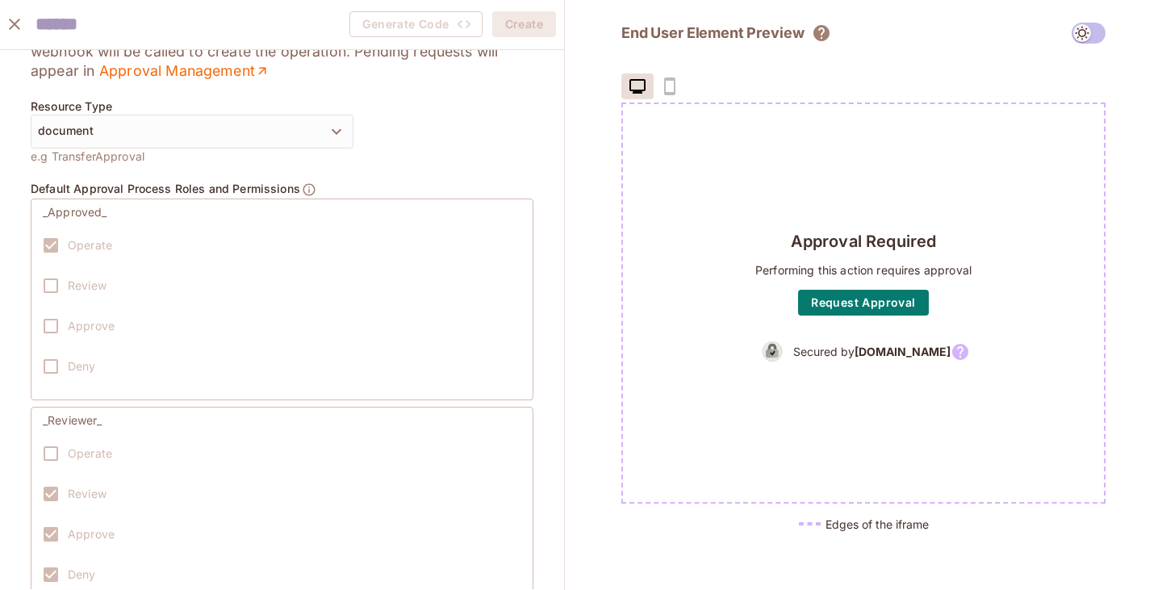
scroll to position [0, 0]
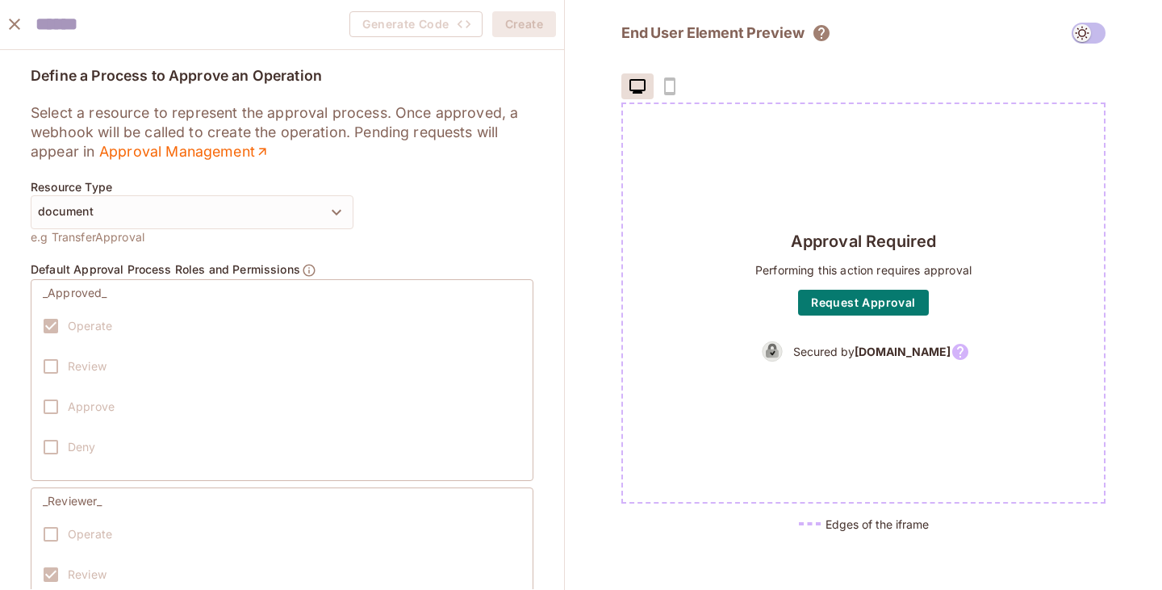
click at [16, 22] on icon "close" at bounding box center [14, 24] width 11 height 11
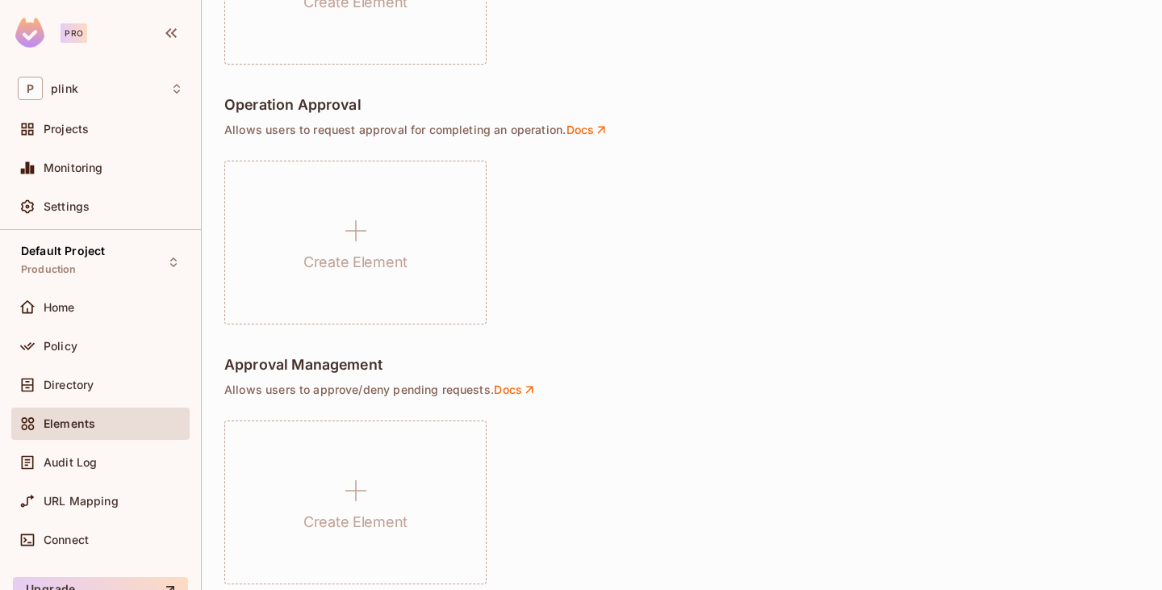
scroll to position [1209, 0]
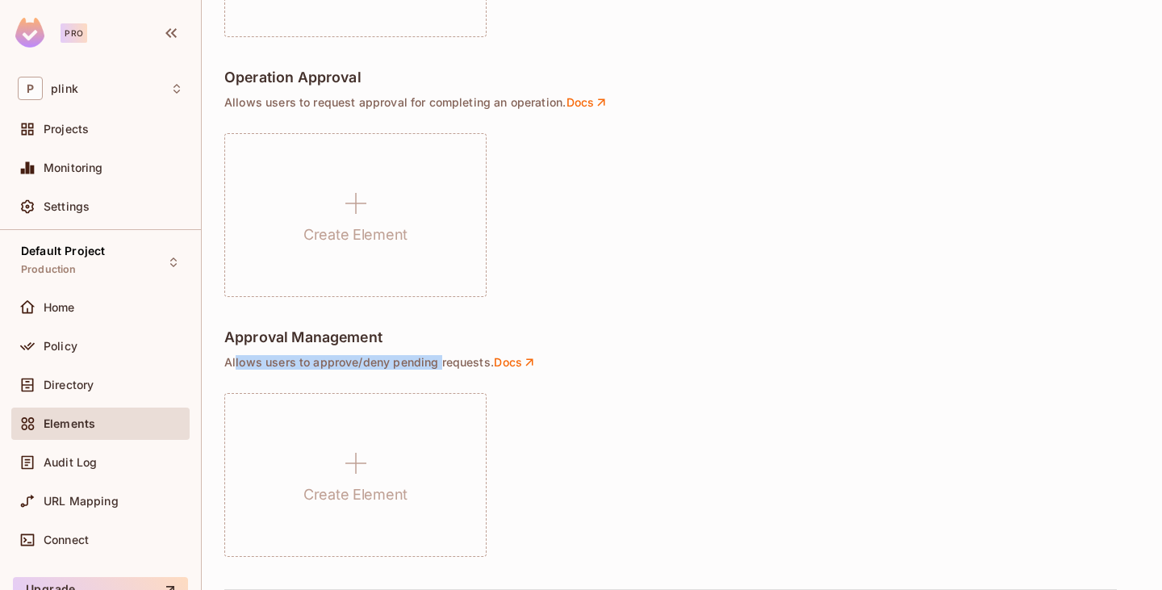
drag, startPoint x: 237, startPoint y: 364, endPoint x: 439, endPoint y: 366, distance: 202.6
click at [439, 366] on p "Allows users to approve/deny pending requests . Docs" at bounding box center [681, 362] width 915 height 15
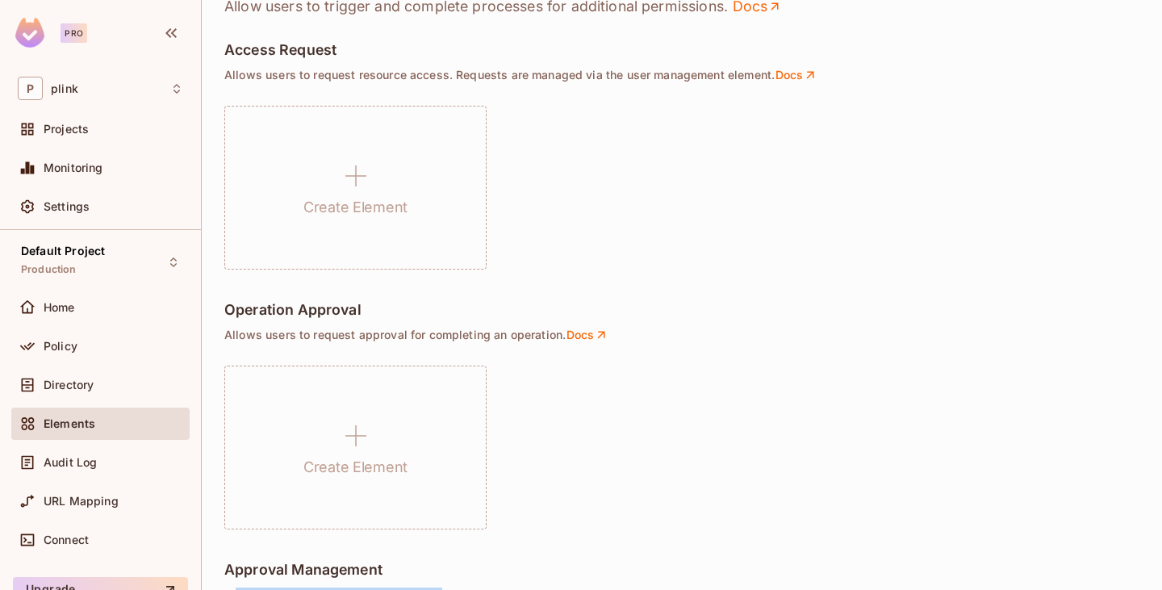
scroll to position [966, 0]
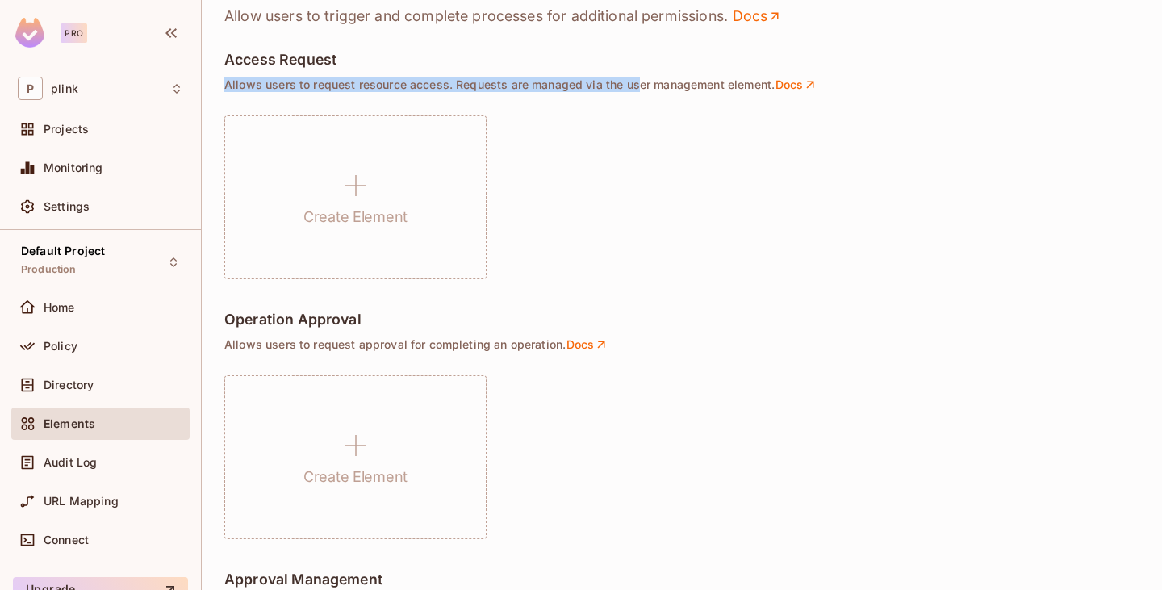
drag, startPoint x: 223, startPoint y: 82, endPoint x: 641, endPoint y: 86, distance: 418.2
click at [641, 86] on div "plink / Default Project : Production / Permit Elements Permit Elements Settings…" at bounding box center [682, 295] width 961 height 590
click at [784, 199] on div "Create Element" at bounding box center [681, 197] width 915 height 164
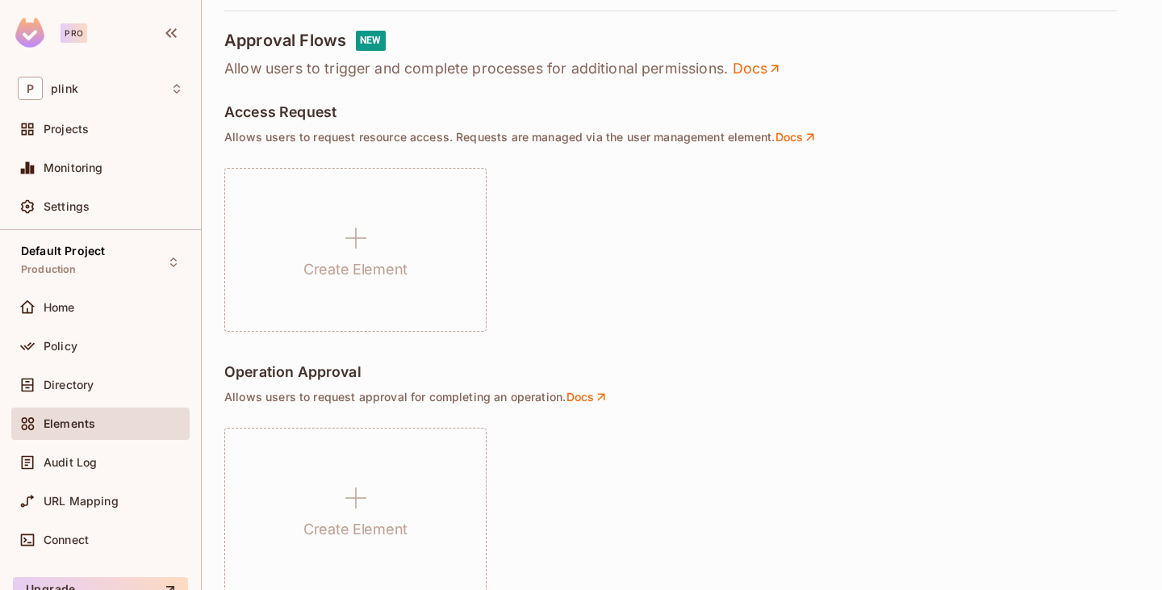
scroll to position [886, 0]
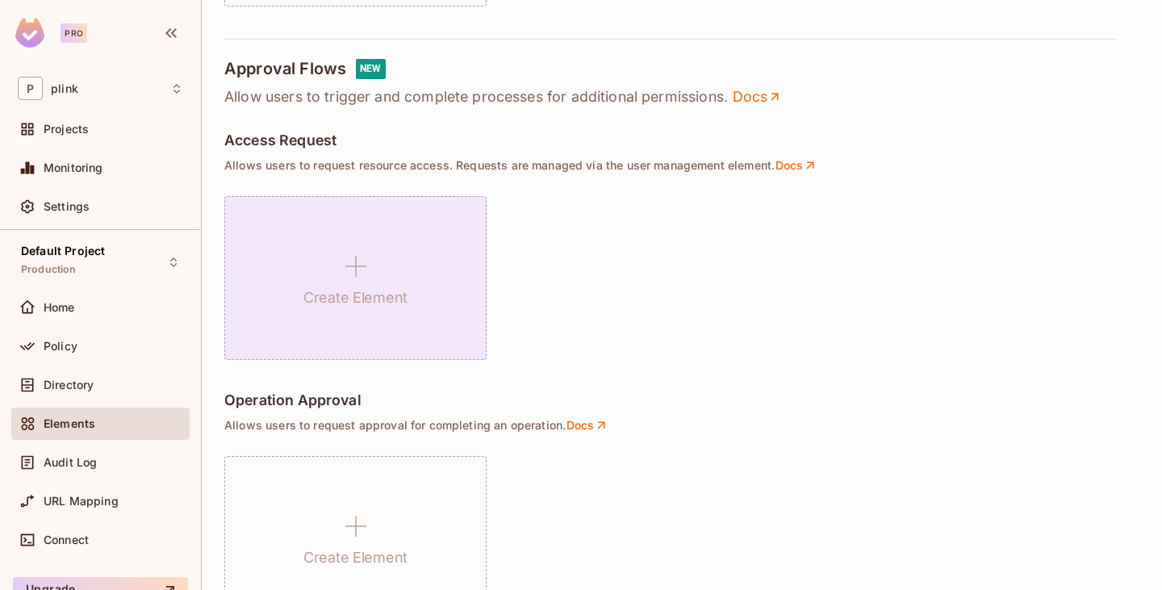
click at [325, 290] on h1 "Create Element" at bounding box center [356, 298] width 104 height 24
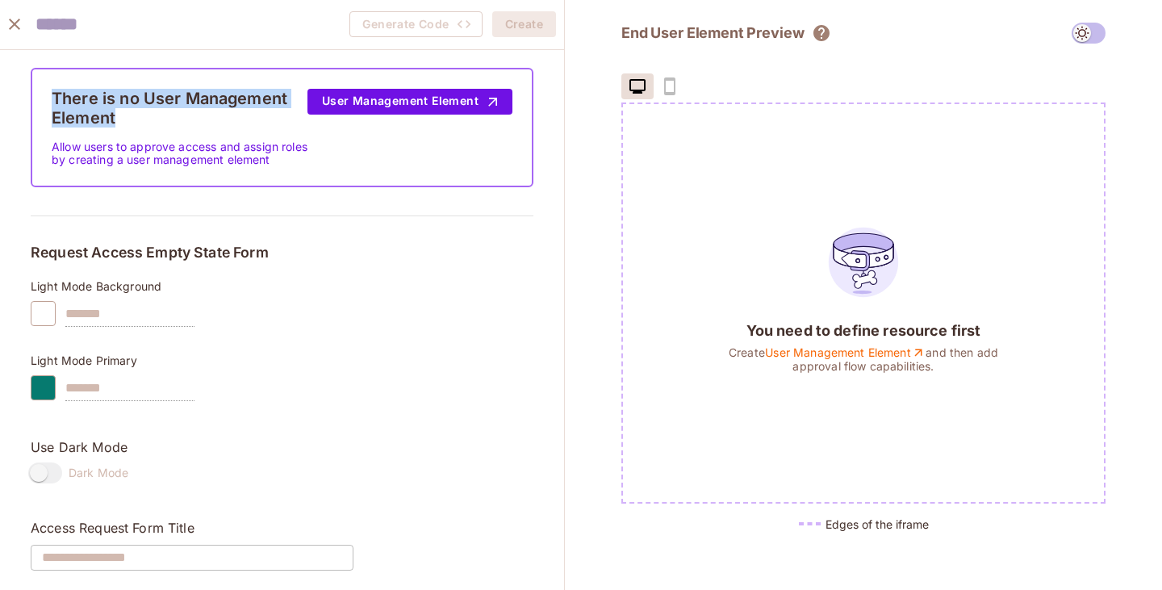
drag, startPoint x: 132, startPoint y: 118, endPoint x: 67, endPoint y: 98, distance: 68.4
click at [67, 98] on h4 "There is no User Management Element" at bounding box center [180, 108] width 256 height 39
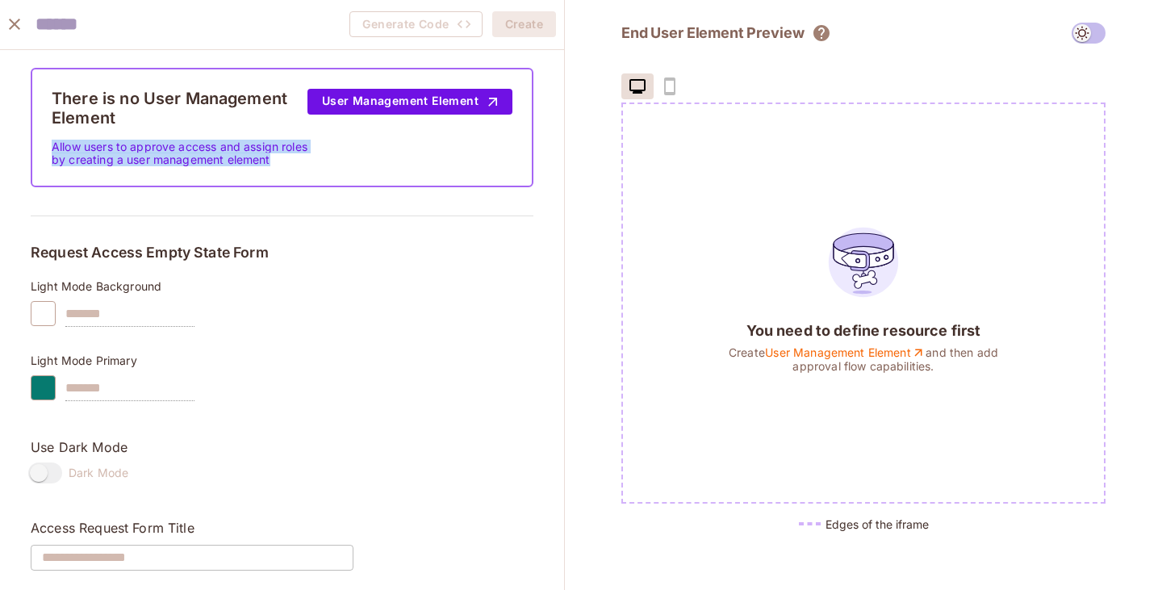
drag, startPoint x: 65, startPoint y: 145, endPoint x: 152, endPoint y: 170, distance: 90.7
click at [152, 166] on p "Allow users to approve access and assign roles by creating a user management el…" at bounding box center [180, 153] width 256 height 26
click at [444, 107] on button "User Management Element" at bounding box center [410, 102] width 205 height 26
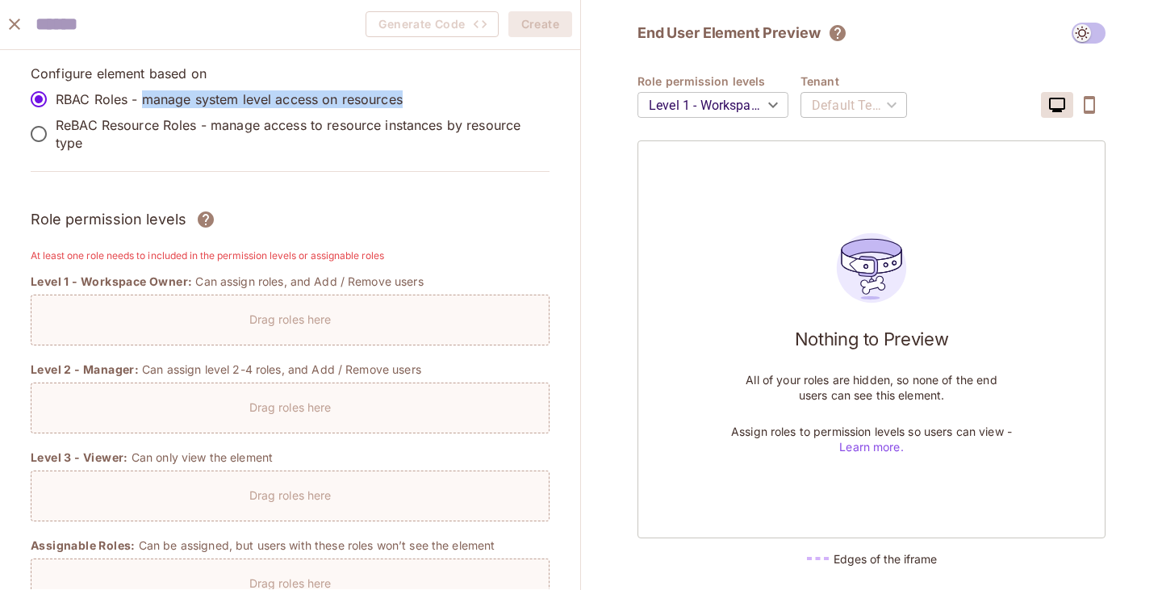
drag, startPoint x: 153, startPoint y: 100, endPoint x: 418, endPoint y: 105, distance: 264.8
click at [418, 104] on label "RBAC Roles - manage system level access on resources" at bounding box center [279, 99] width 515 height 34
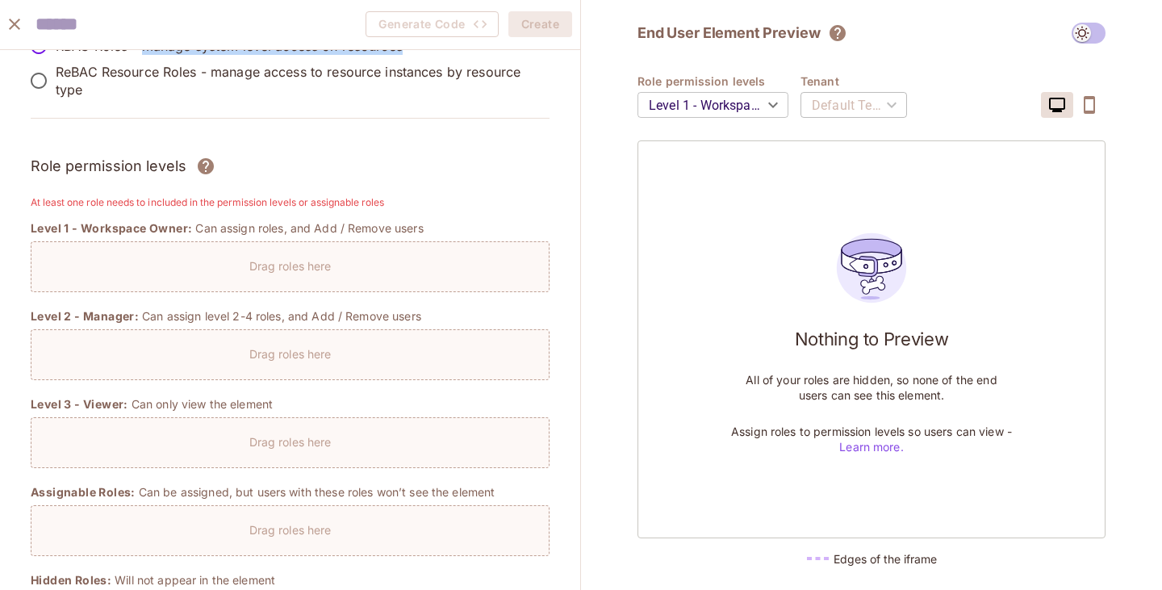
scroll to position [81, 0]
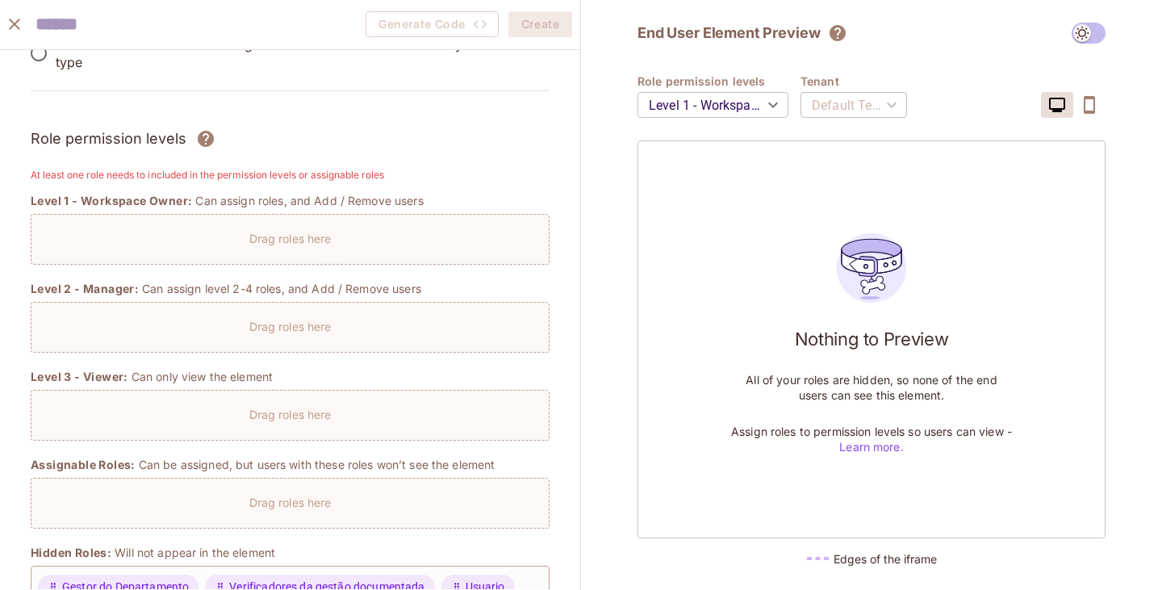
click at [282, 243] on p "Drag roles here" at bounding box center [290, 238] width 82 height 15
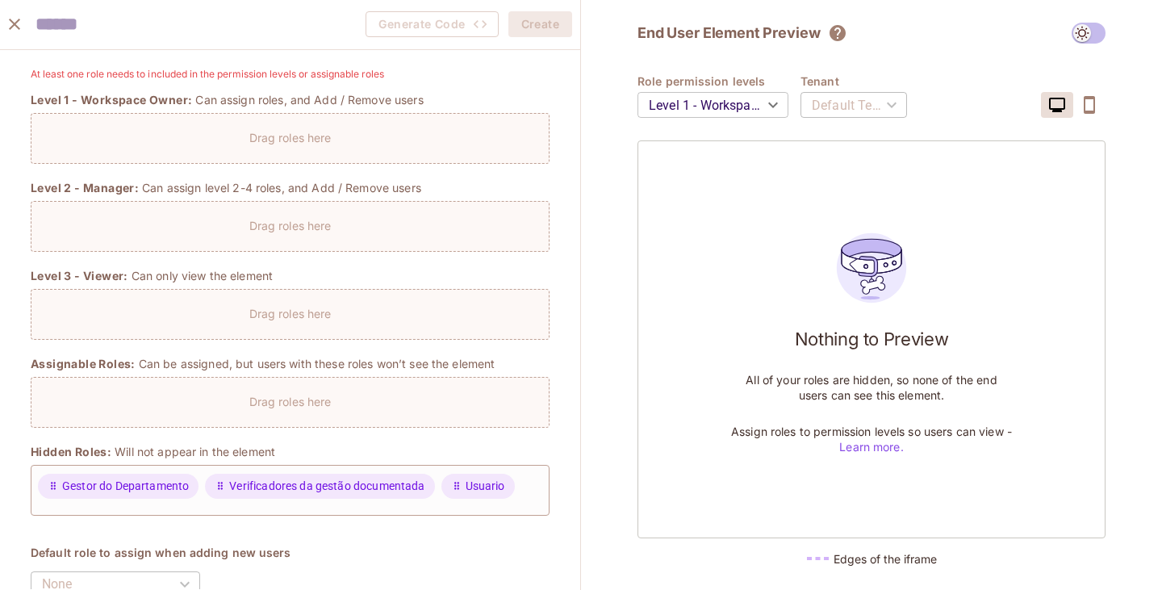
scroll to position [27, 0]
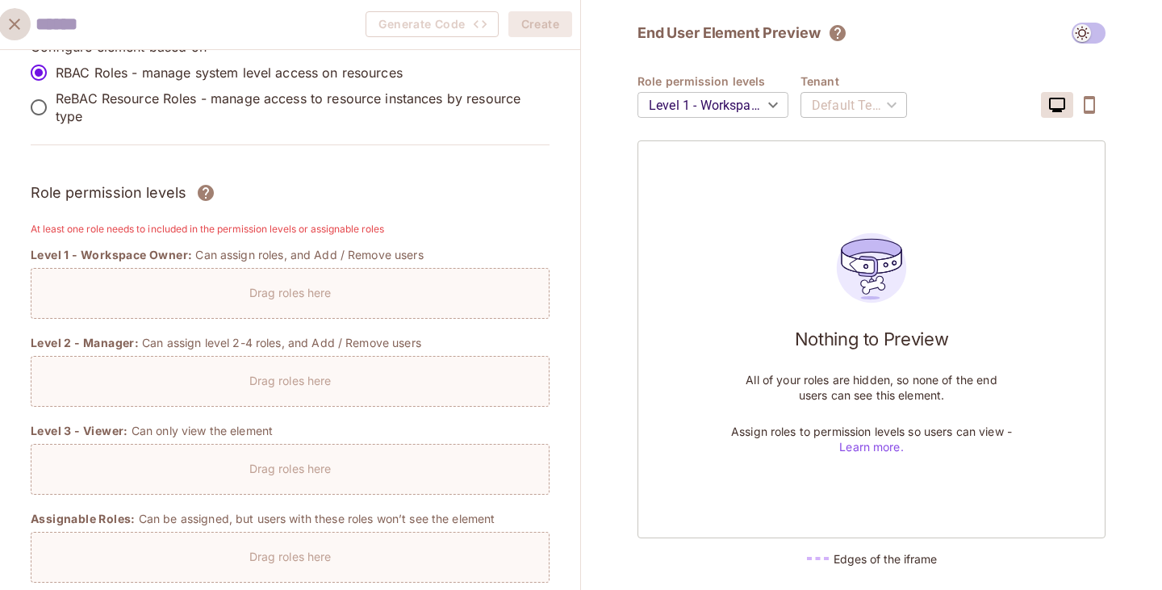
click at [9, 23] on icon "close" at bounding box center [14, 24] width 19 height 19
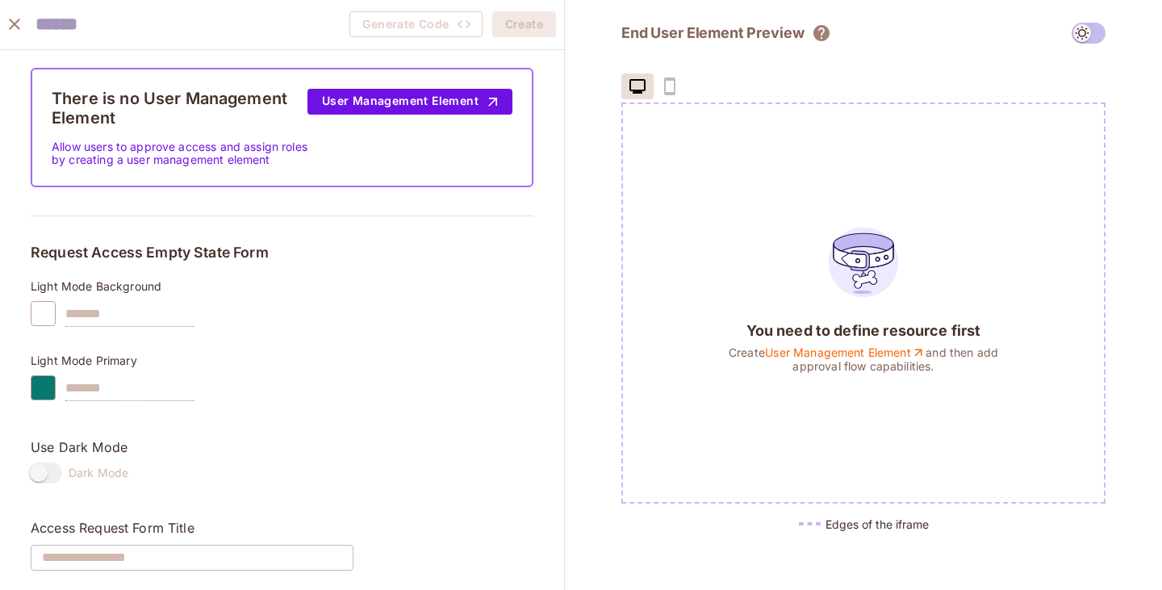
click at [11, 22] on icon "close" at bounding box center [14, 24] width 11 height 11
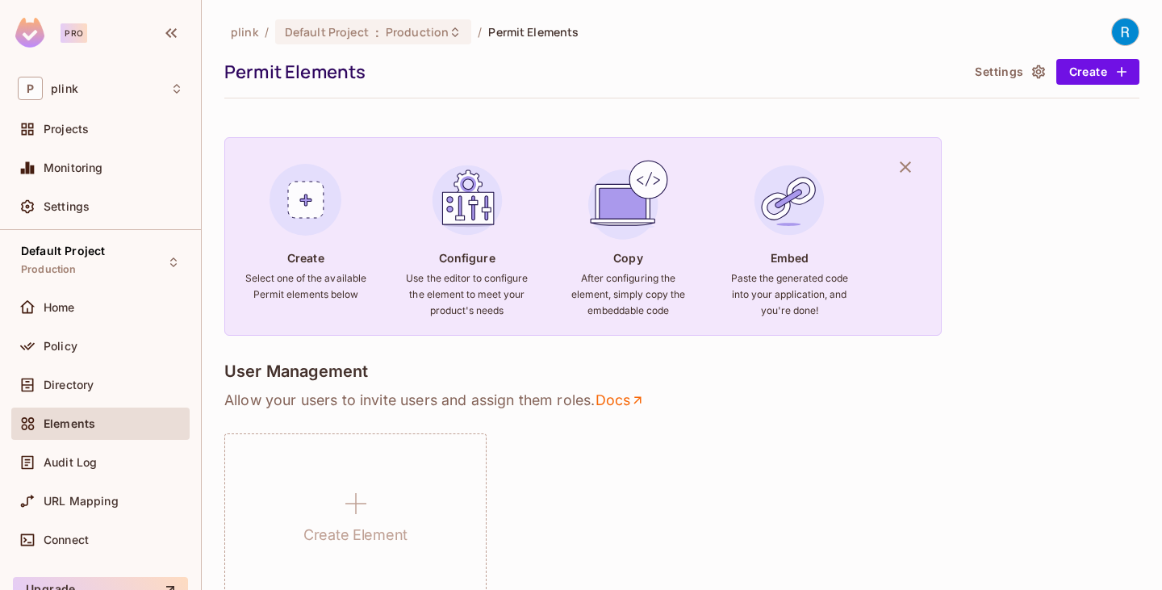
click at [1019, 64] on button "Settings" at bounding box center [1009, 72] width 81 height 26
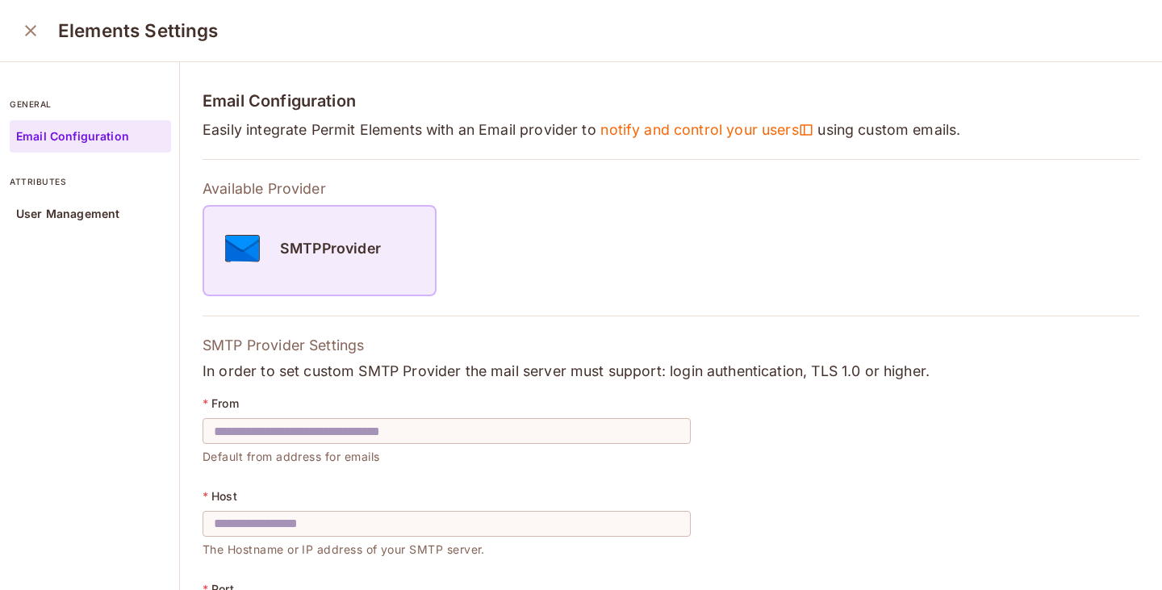
click at [317, 246] on h5 "SMTPProvider" at bounding box center [330, 249] width 101 height 16
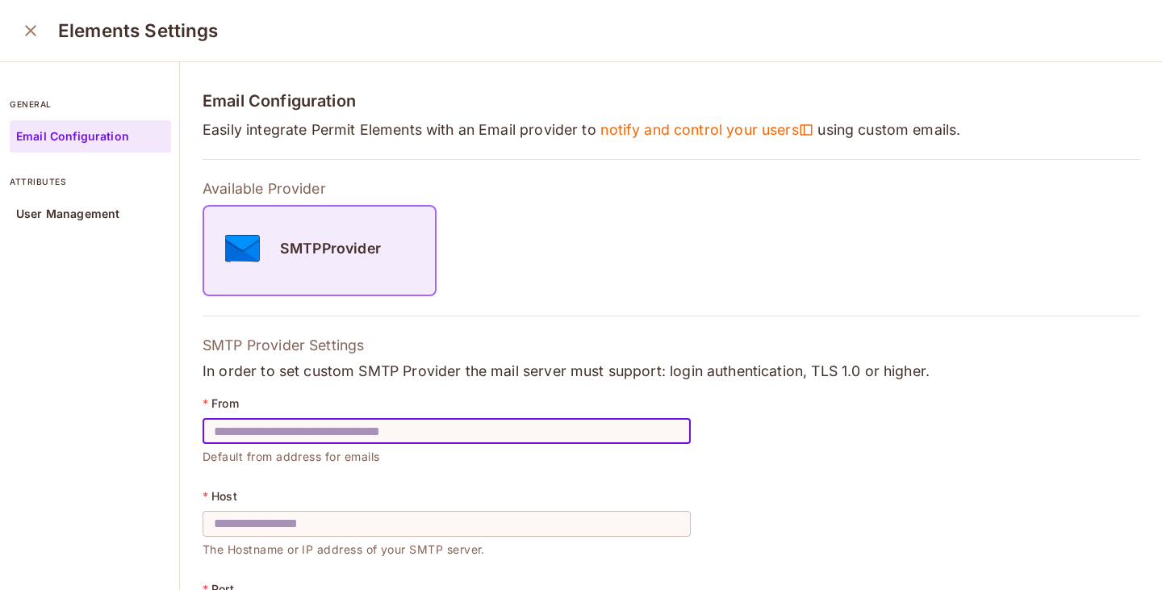
click at [357, 425] on input "text" at bounding box center [447, 430] width 488 height 45
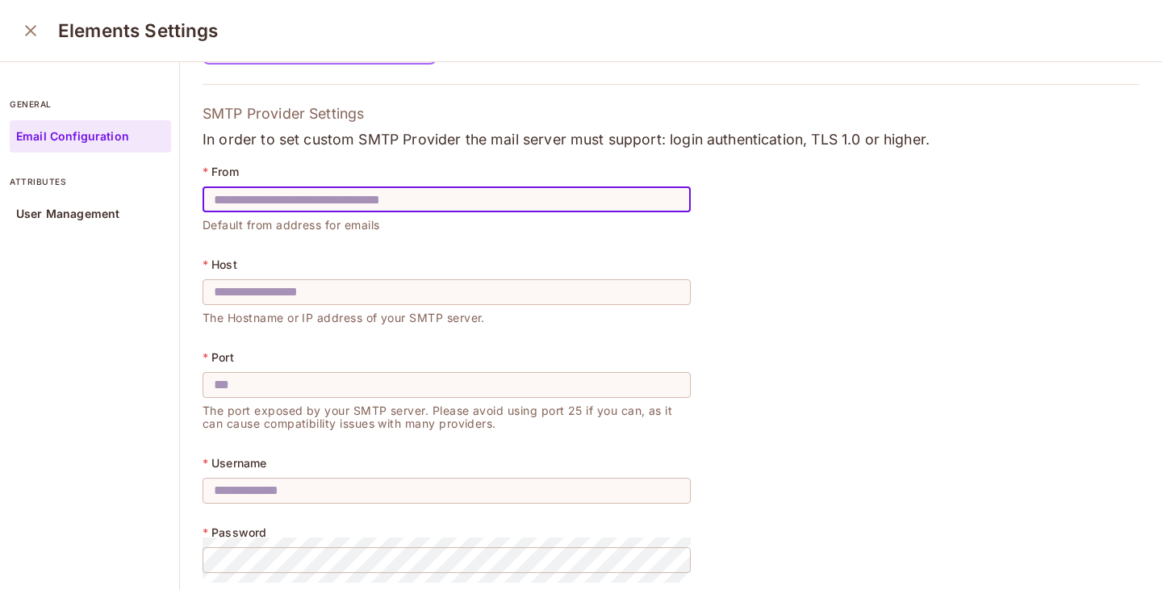
scroll to position [345, 0]
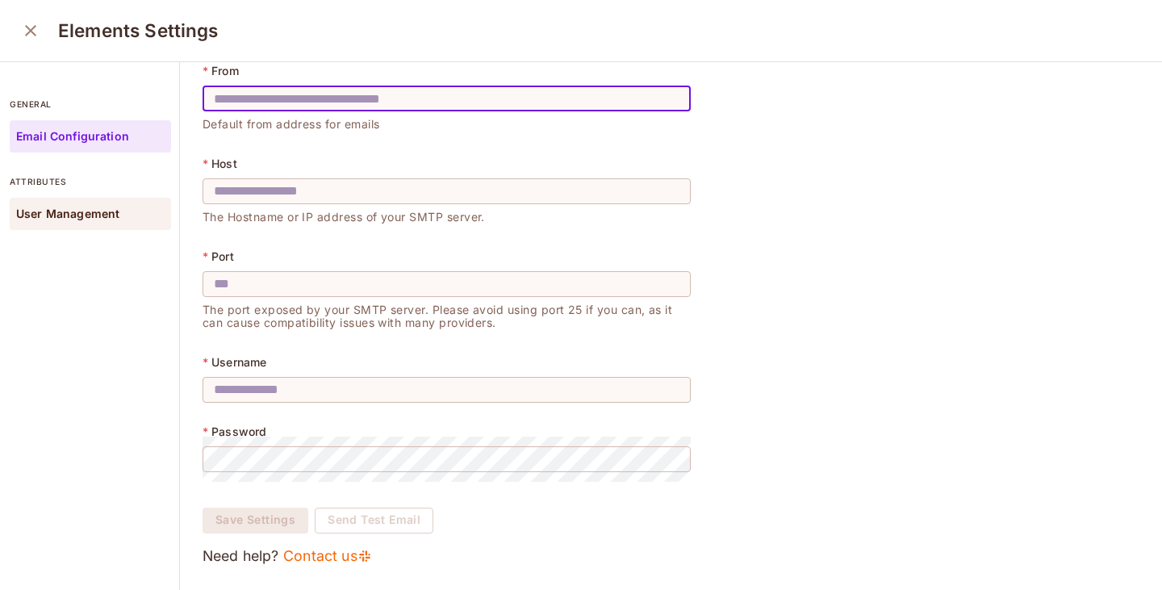
click at [87, 211] on p "User Management" at bounding box center [67, 213] width 103 height 13
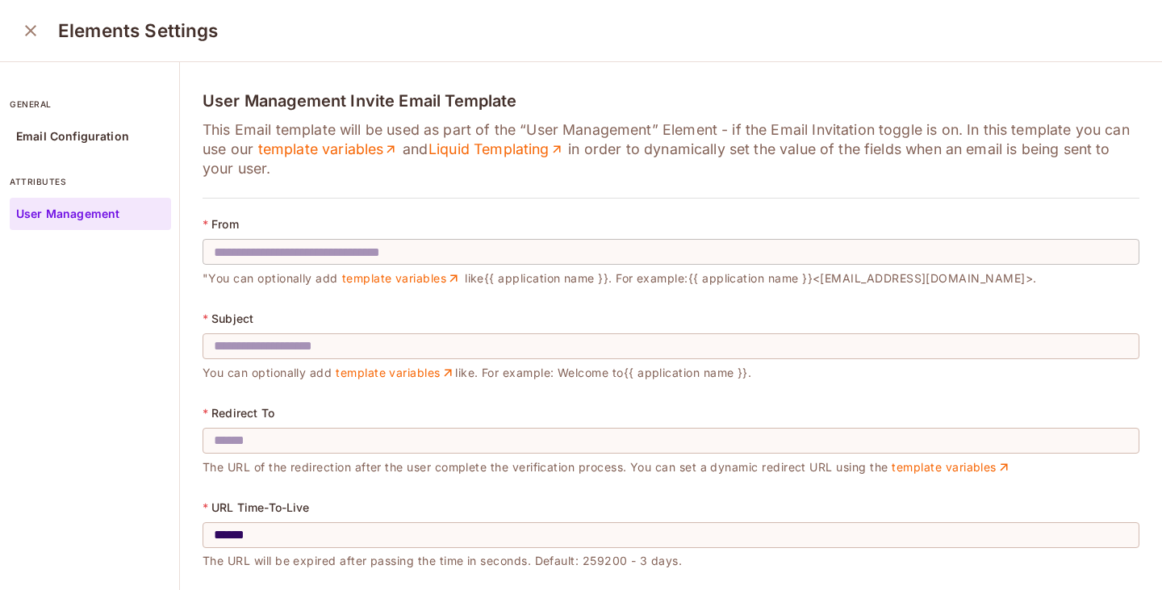
click at [266, 250] on input "text" at bounding box center [671, 251] width 937 height 45
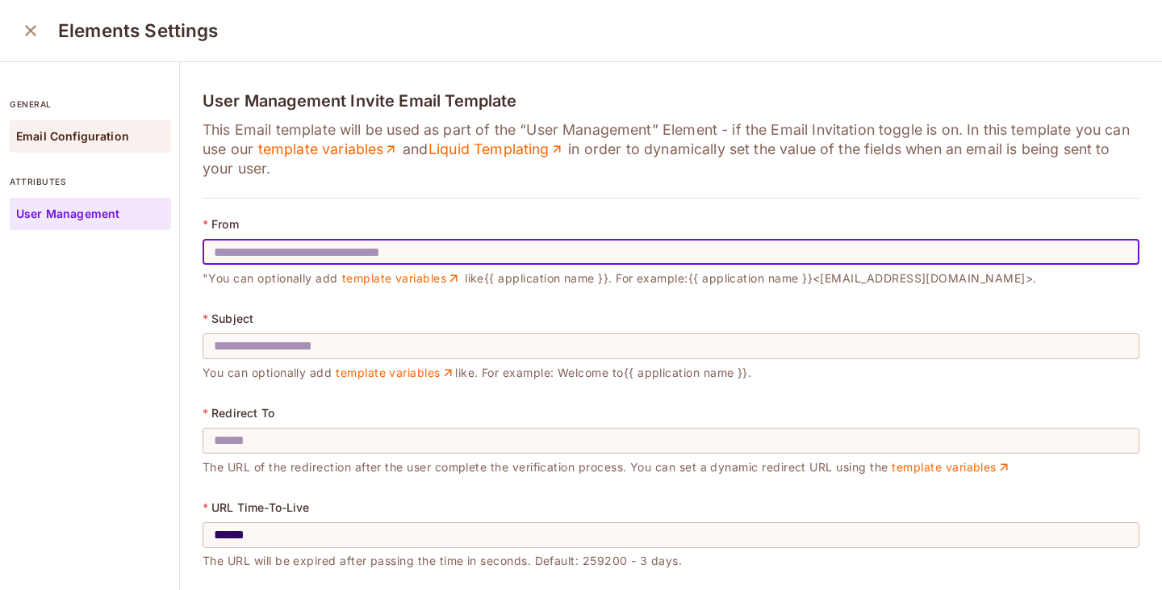
click at [140, 143] on div "Email Configuration" at bounding box center [90, 136] width 161 height 32
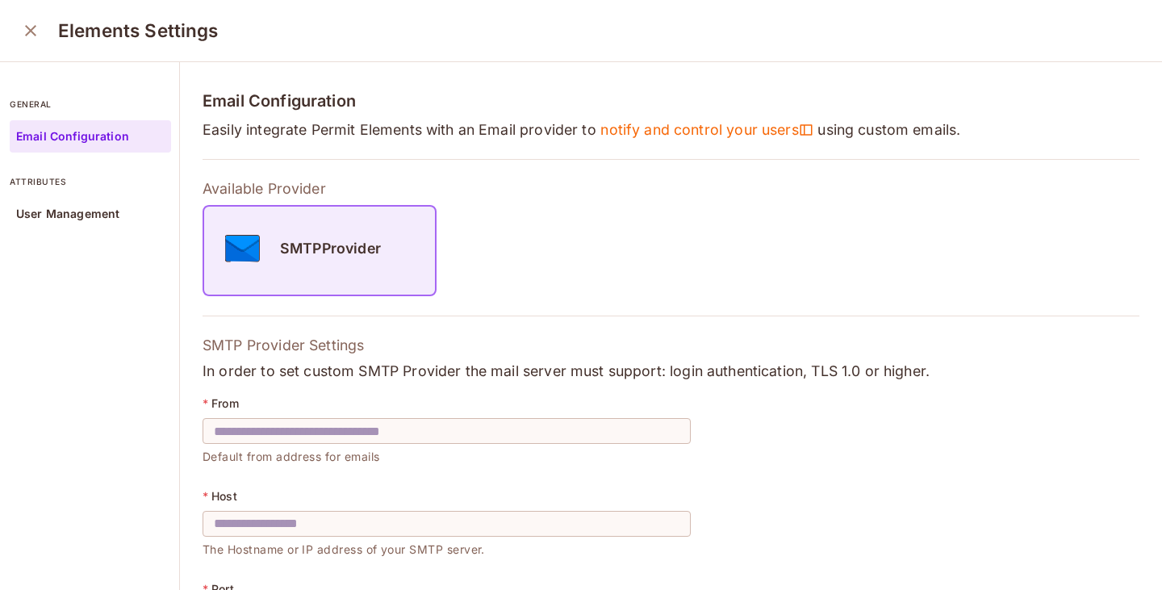
click at [343, 156] on div "Email Configuration Easily integrate Permit Elements with an Email provider to …" at bounding box center [671, 494] width 982 height 865
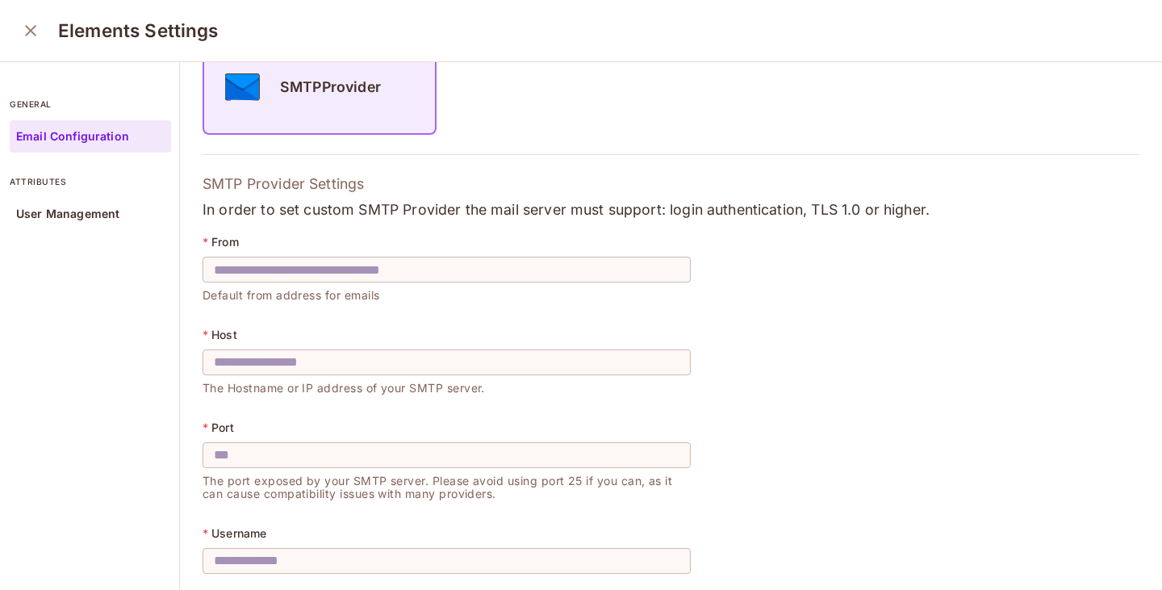
click at [339, 282] on input "text" at bounding box center [447, 269] width 488 height 45
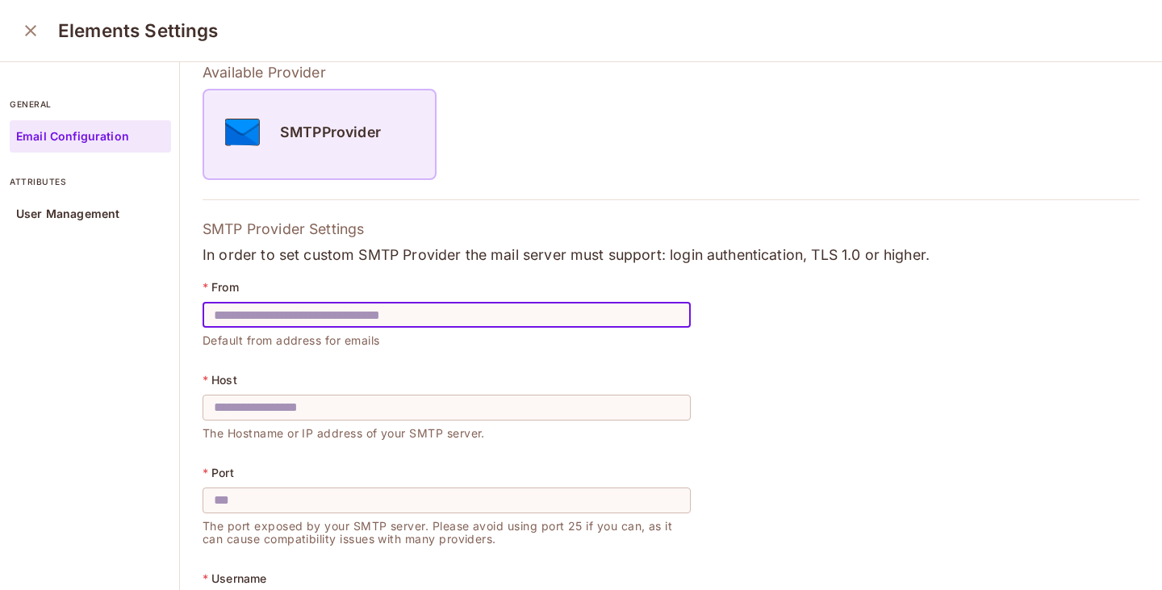
scroll to position [81, 0]
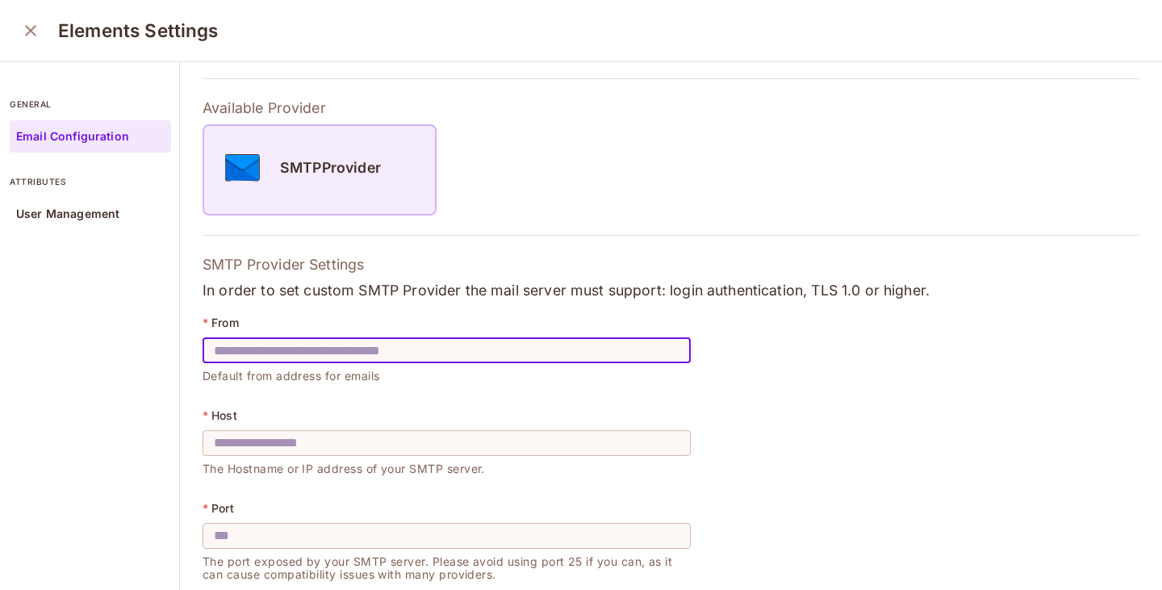
click at [312, 124] on div "SMTPProvider" at bounding box center [320, 169] width 234 height 91
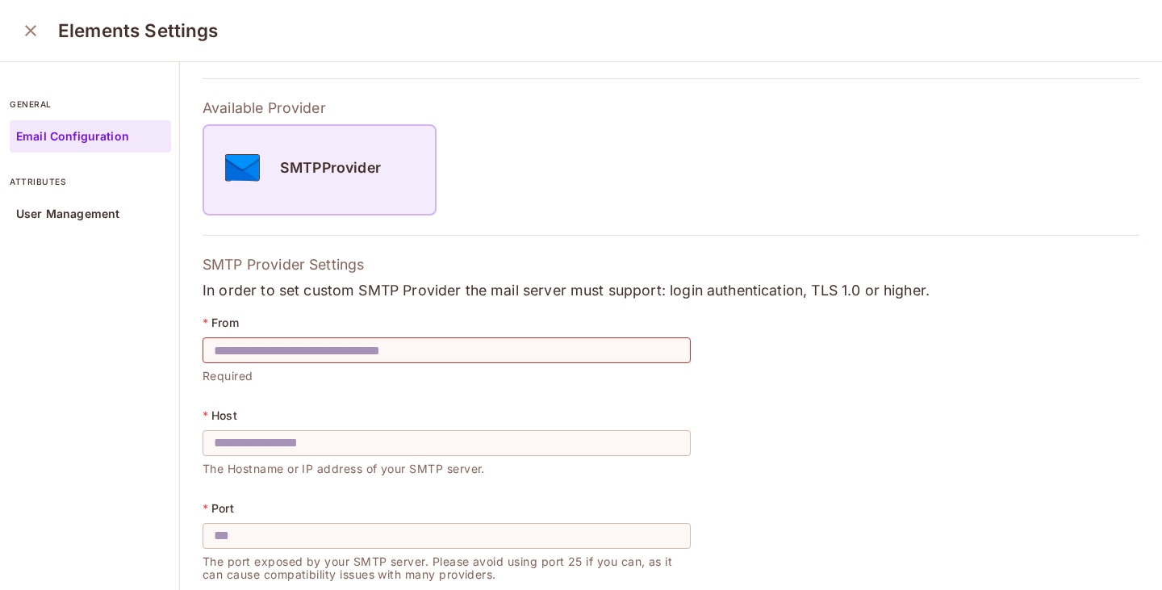
click at [316, 157] on div "SMTPProvider" at bounding box center [319, 167] width 231 height 57
click at [409, 356] on input "text" at bounding box center [447, 350] width 488 height 45
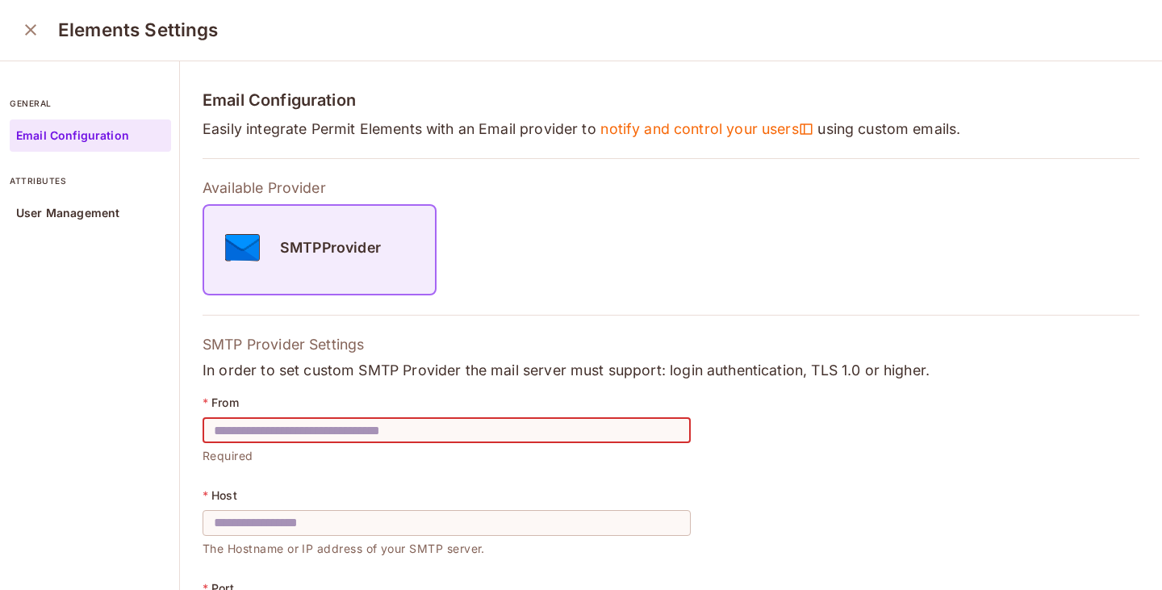
scroll to position [0, 0]
click at [27, 38] on icon "close" at bounding box center [30, 30] width 19 height 19
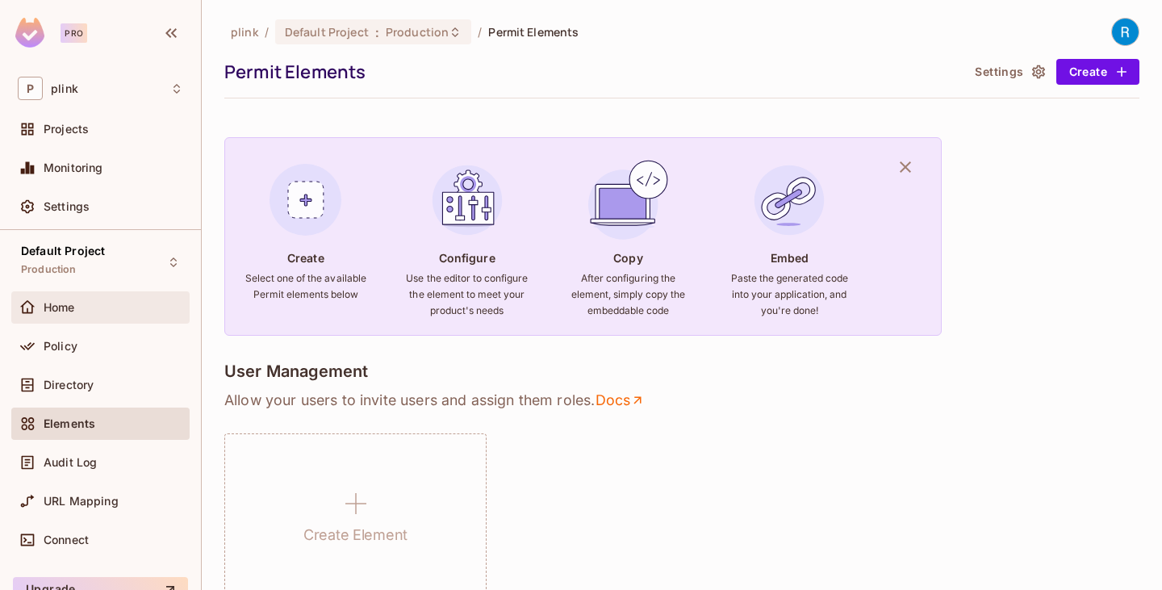
click at [69, 314] on div "Home" at bounding box center [100, 307] width 165 height 19
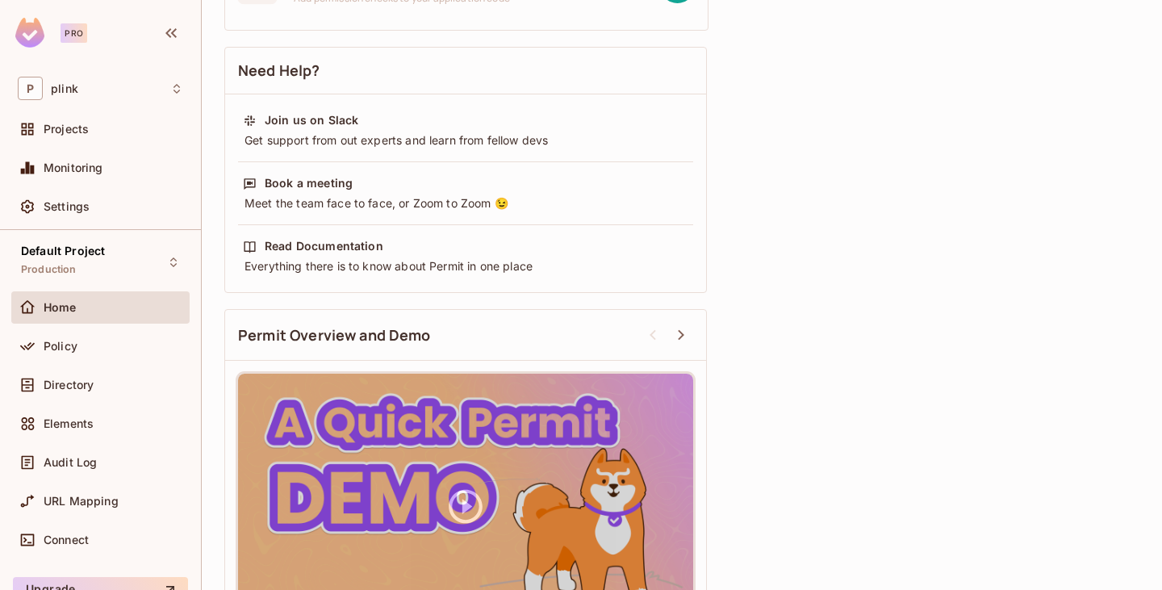
scroll to position [560, 0]
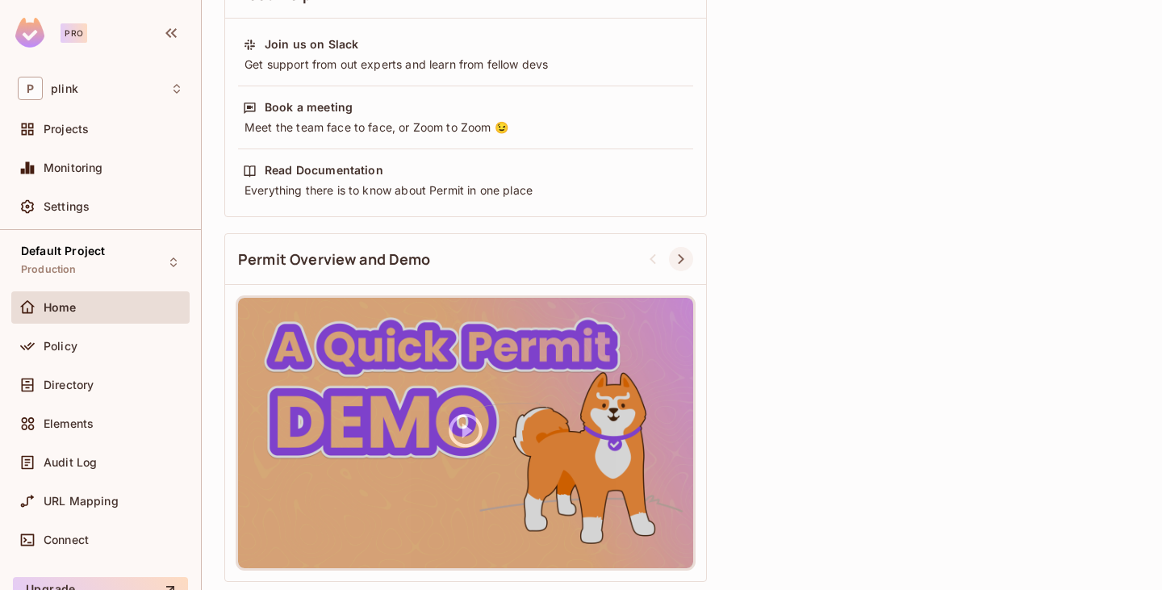
click at [680, 258] on icon at bounding box center [681, 258] width 19 height 19
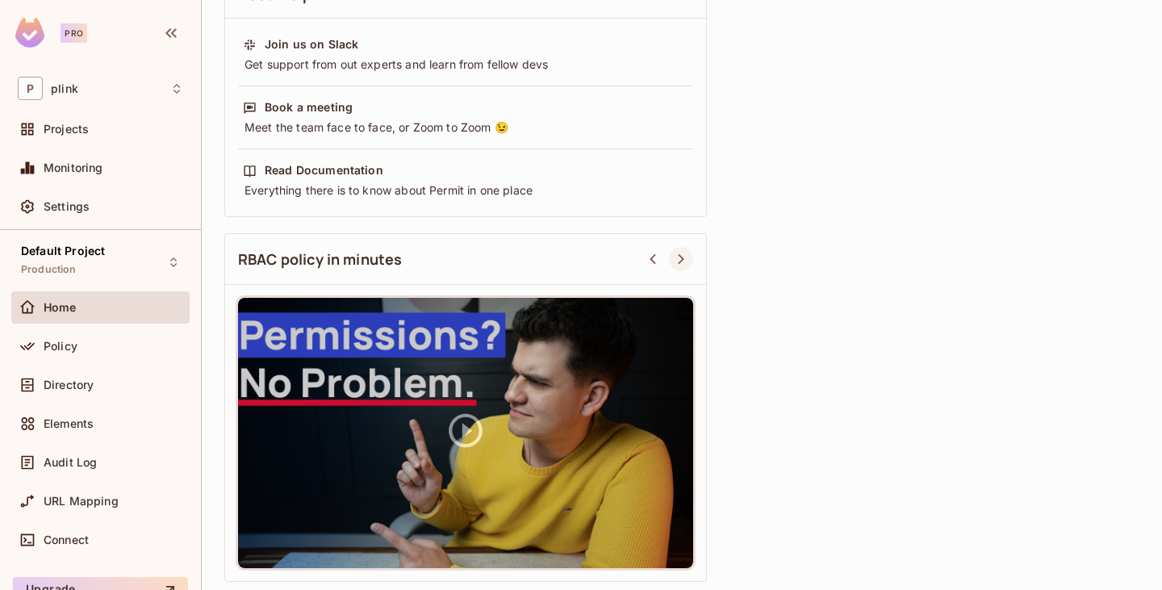
click at [683, 258] on icon at bounding box center [681, 258] width 19 height 19
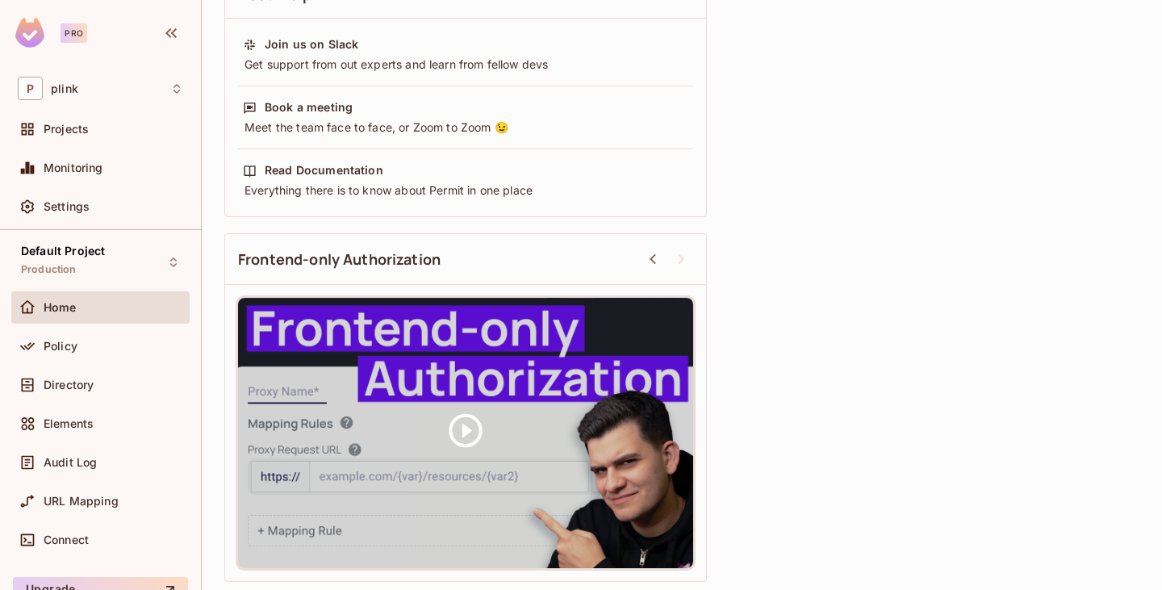
click at [683, 258] on icon at bounding box center [681, 259] width 6 height 10
click at [88, 168] on span "Monitoring" at bounding box center [74, 167] width 60 height 13
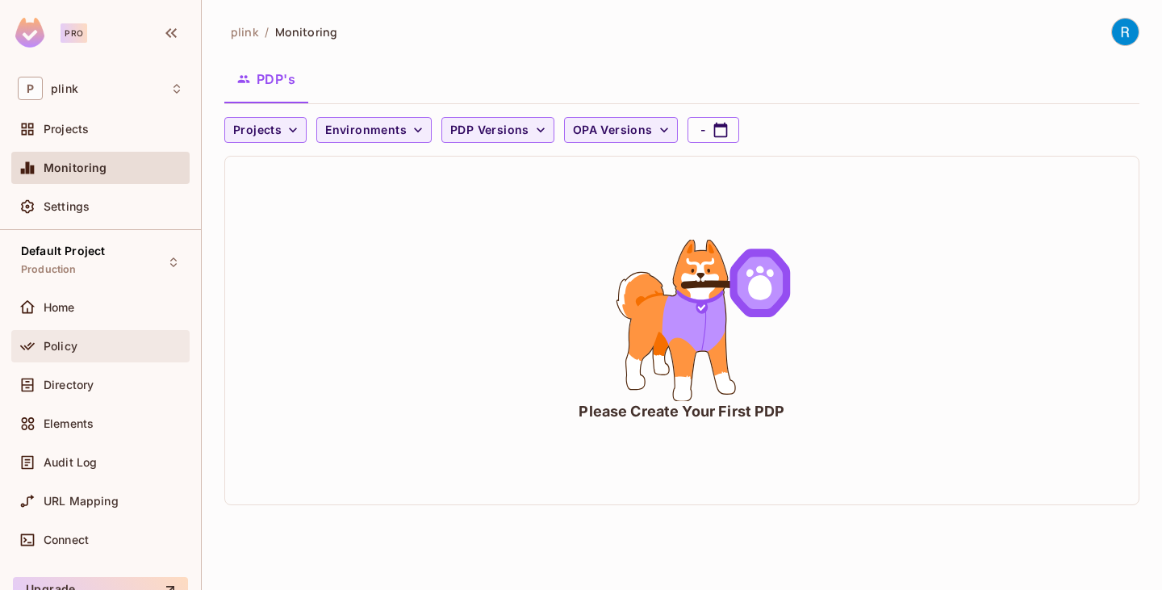
click at [69, 342] on span "Policy" at bounding box center [61, 346] width 34 height 13
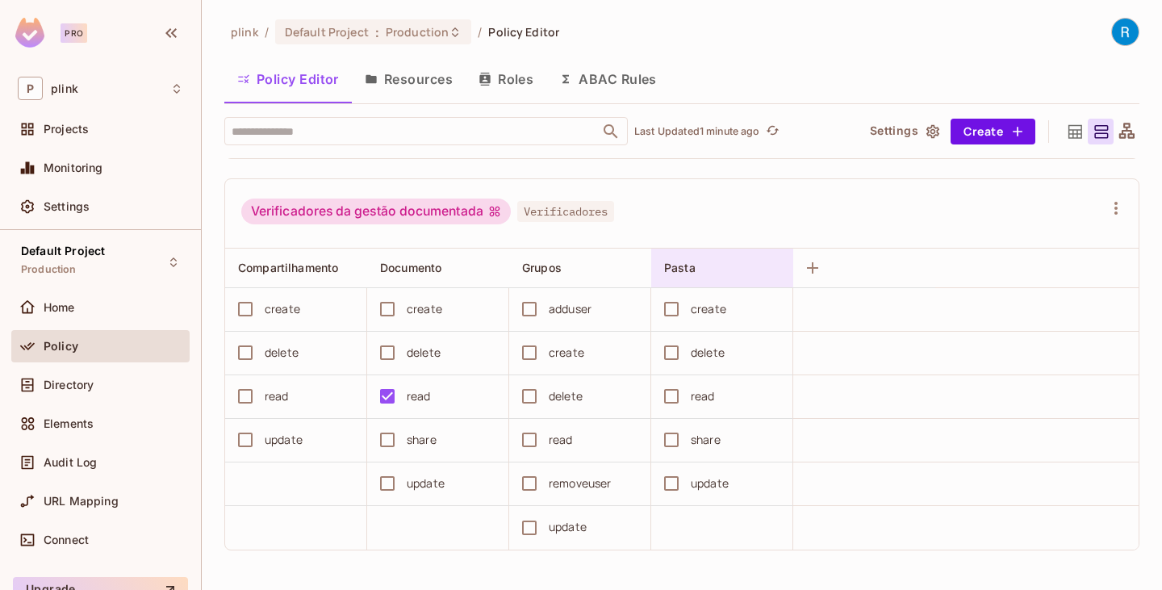
scroll to position [1, 0]
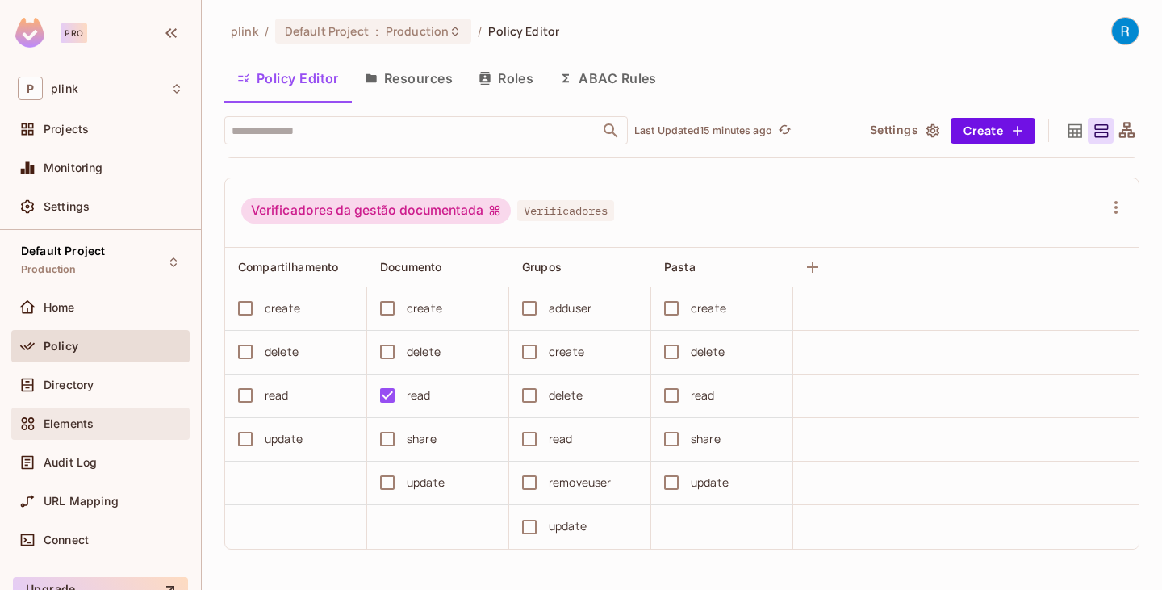
click at [73, 424] on span "Elements" at bounding box center [69, 423] width 50 height 13
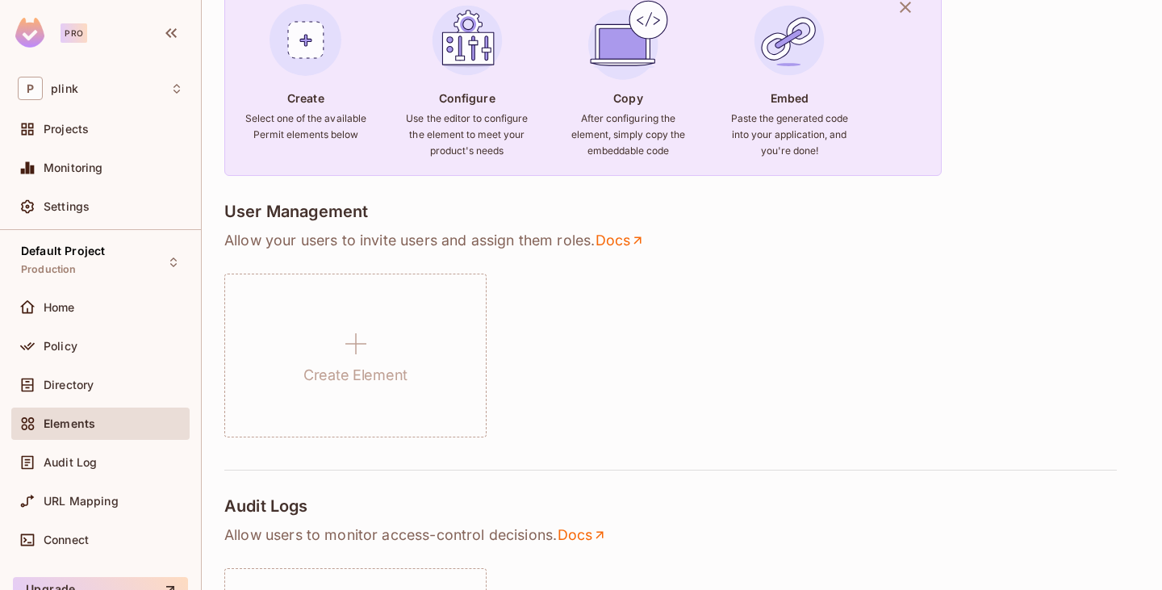
scroll to position [161, 0]
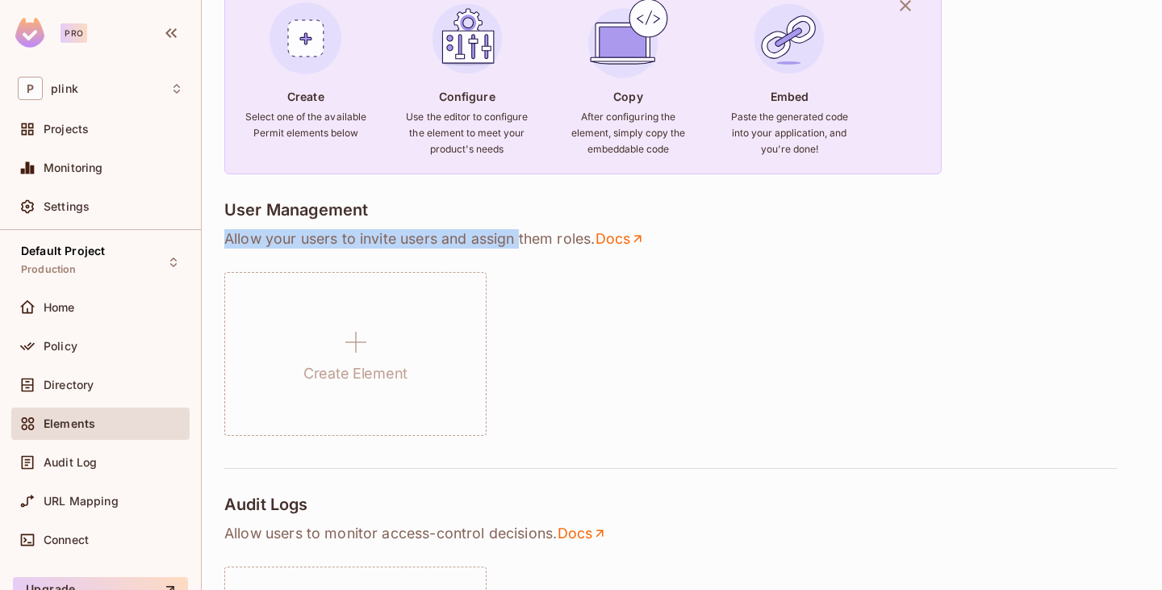
drag, startPoint x: 220, startPoint y: 238, endPoint x: 520, endPoint y: 236, distance: 300.3
click at [520, 236] on div "plink / Default Project : Production / Permit Elements Permit Elements Settings…" at bounding box center [682, 295] width 961 height 590
click at [602, 305] on div "Create Element" at bounding box center [681, 354] width 915 height 164
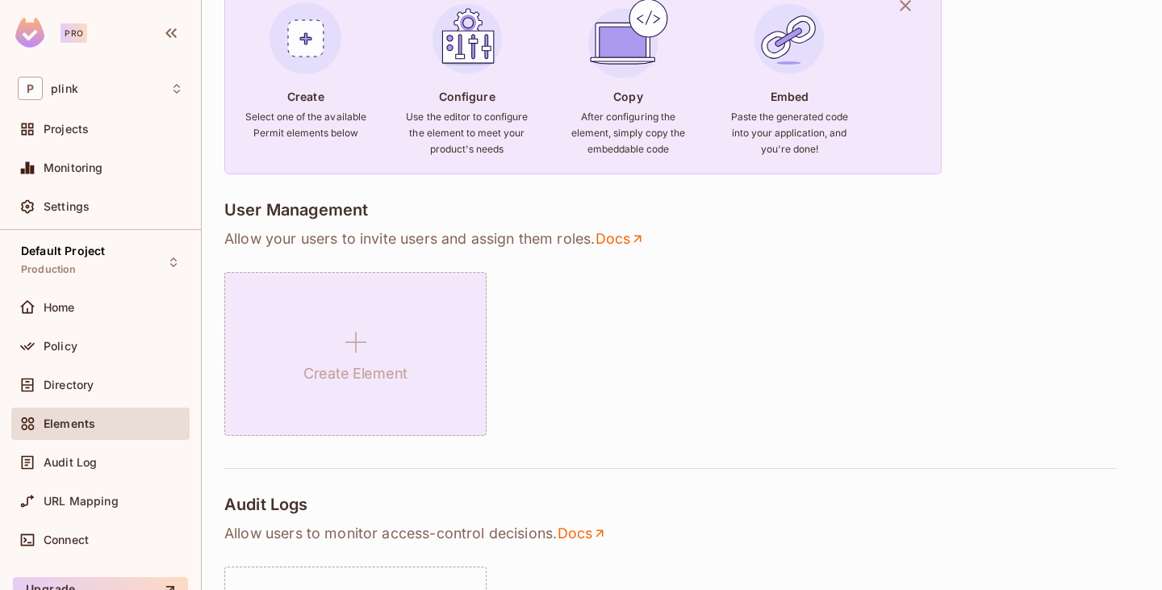
click at [351, 324] on icon at bounding box center [356, 342] width 39 height 39
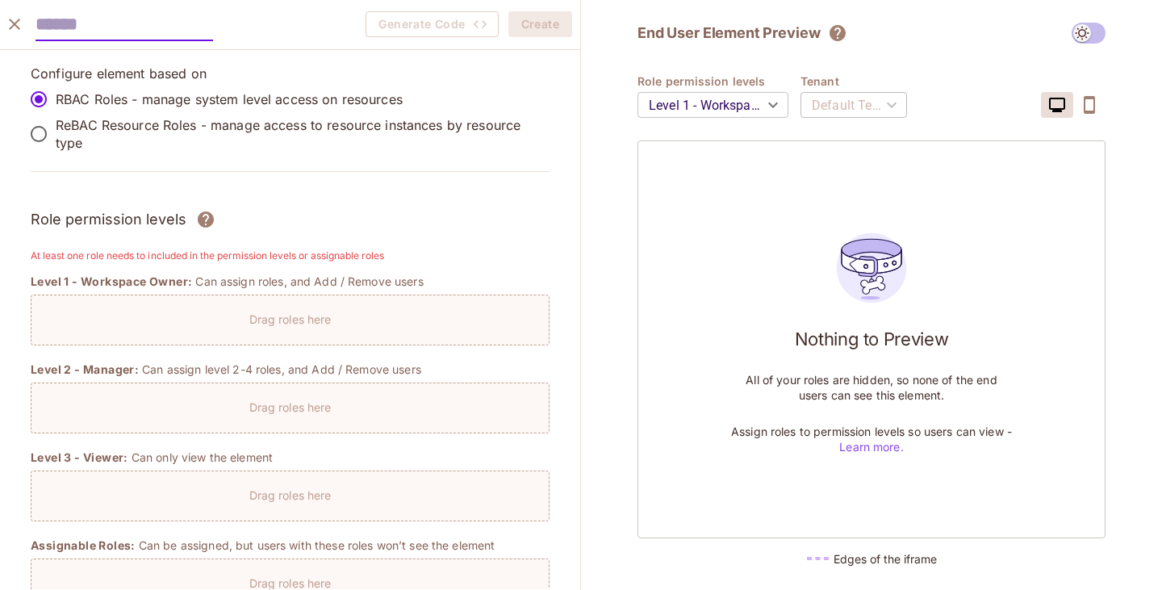
click at [306, 409] on p "Drag roles here" at bounding box center [290, 407] width 82 height 15
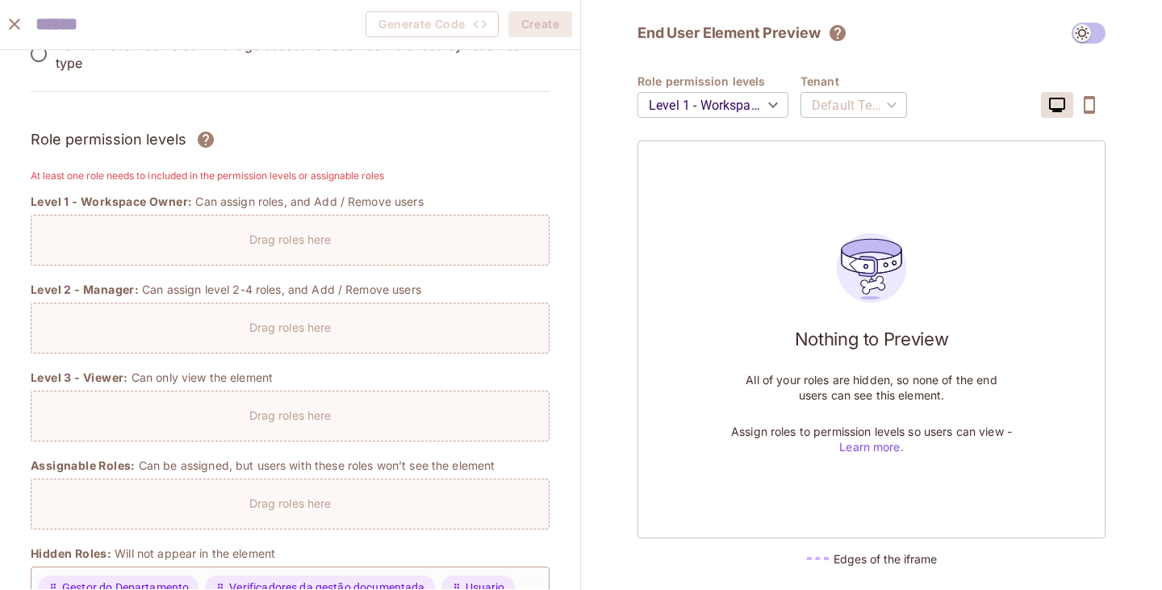
scroll to position [81, 0]
click at [764, 107] on body "Pro P plink Projects Monitoring Settings Default Project Production Home Policy…" at bounding box center [581, 295] width 1162 height 590
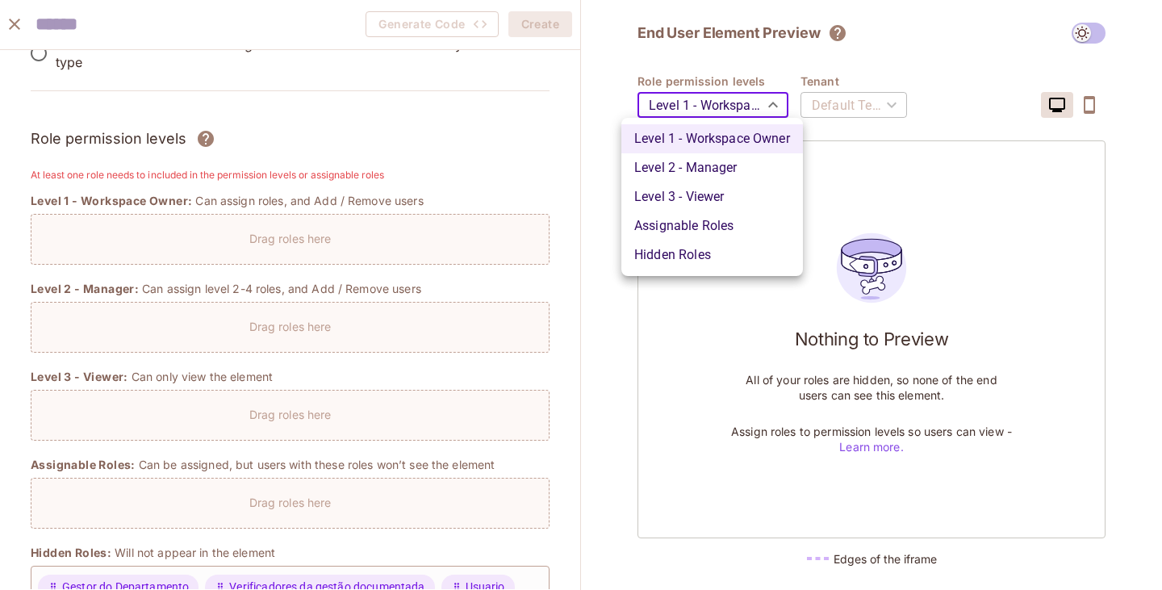
click at [609, 315] on div at bounding box center [581, 295] width 1162 height 590
click at [752, 106] on body "Pro P plink Projects Monitoring Settings Default Project Production Home Policy…" at bounding box center [581, 295] width 1162 height 590
click at [681, 250] on li "Hidden Roles" at bounding box center [713, 255] width 182 height 29
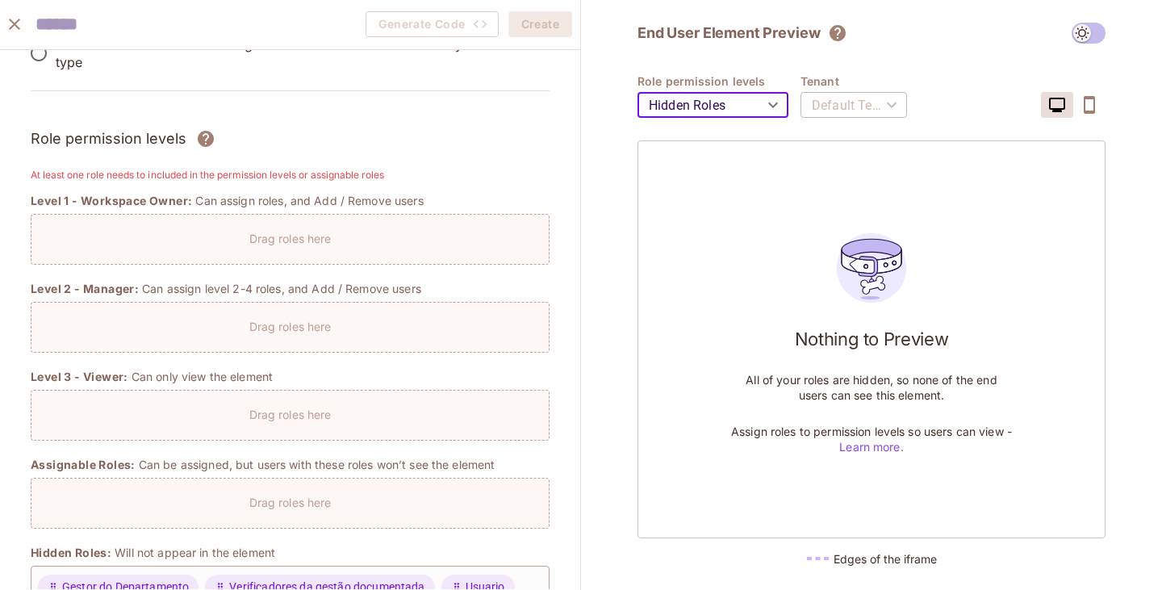
click at [614, 149] on div "End User Element Preview Role permission levels Hidden Roles ******* ​ Tenant D…" at bounding box center [871, 295] width 581 height 590
click at [762, 111] on body "Pro P plink Projects Monitoring Settings Default Project Production Home Policy…" at bounding box center [581, 295] width 1162 height 590
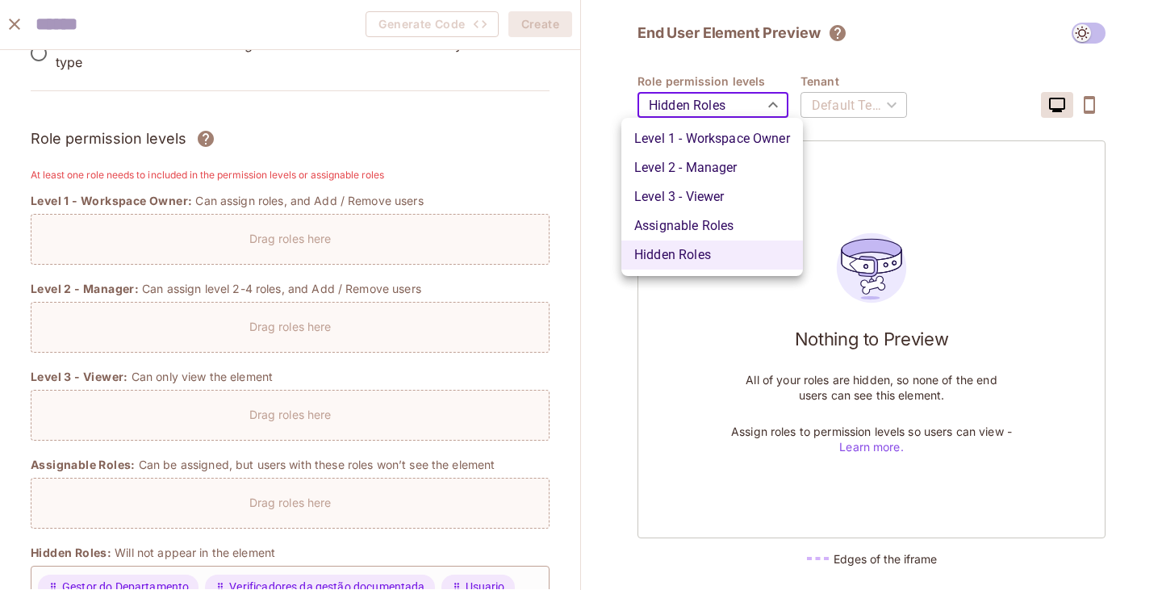
click at [640, 318] on div at bounding box center [581, 295] width 1162 height 590
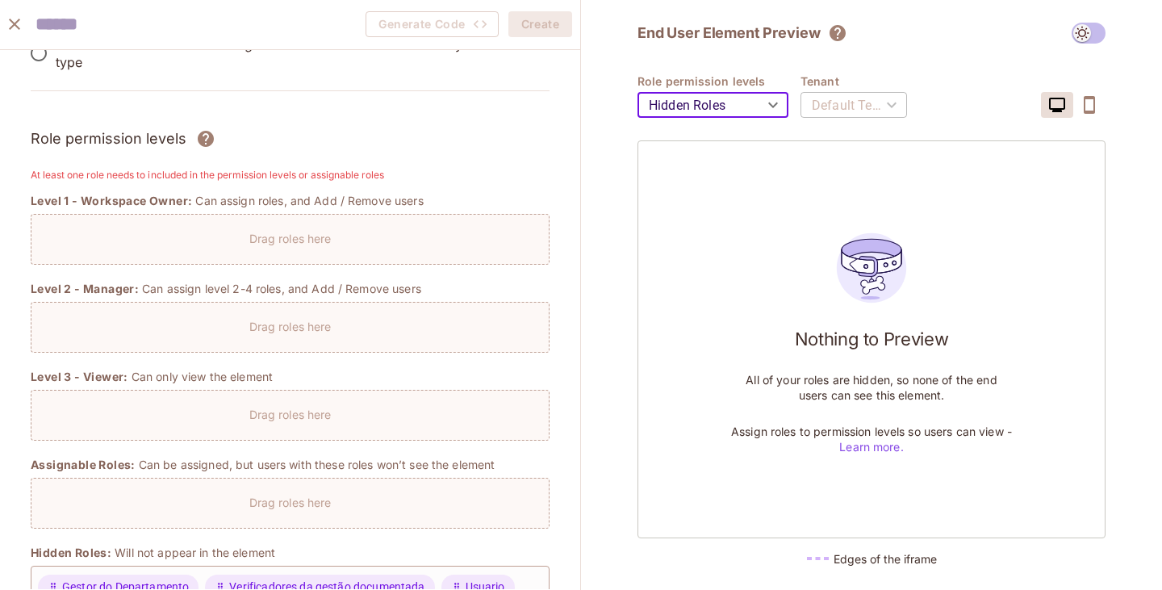
scroll to position [0, 0]
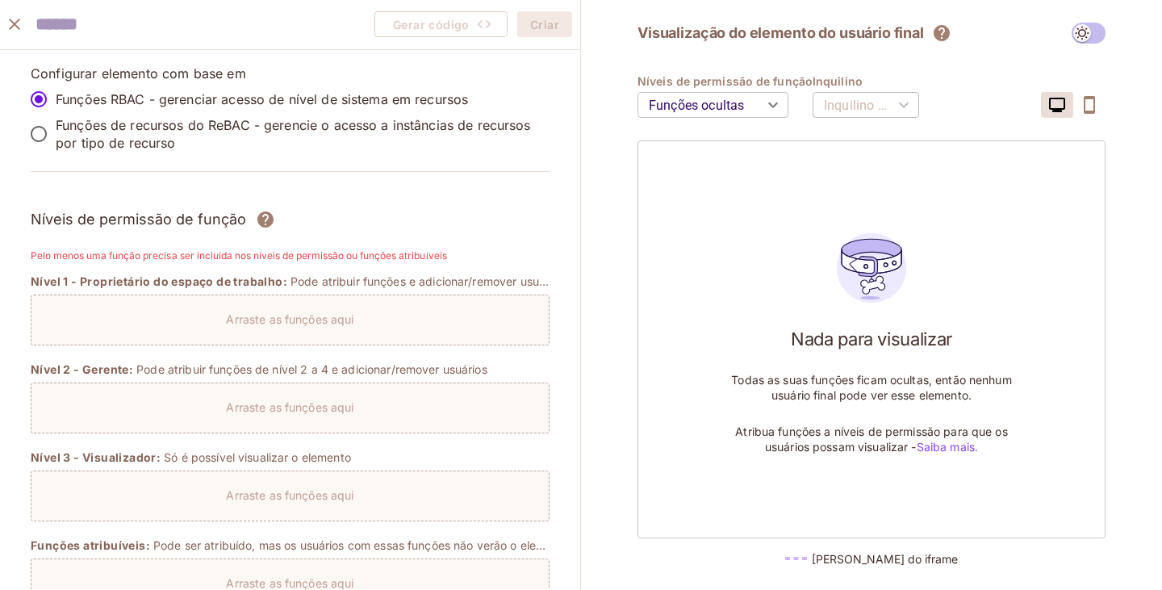
click at [611, 44] on div "Visualização do elemento do usuário final Níveis de permissão de função Funções…" at bounding box center [871, 295] width 581 height 590
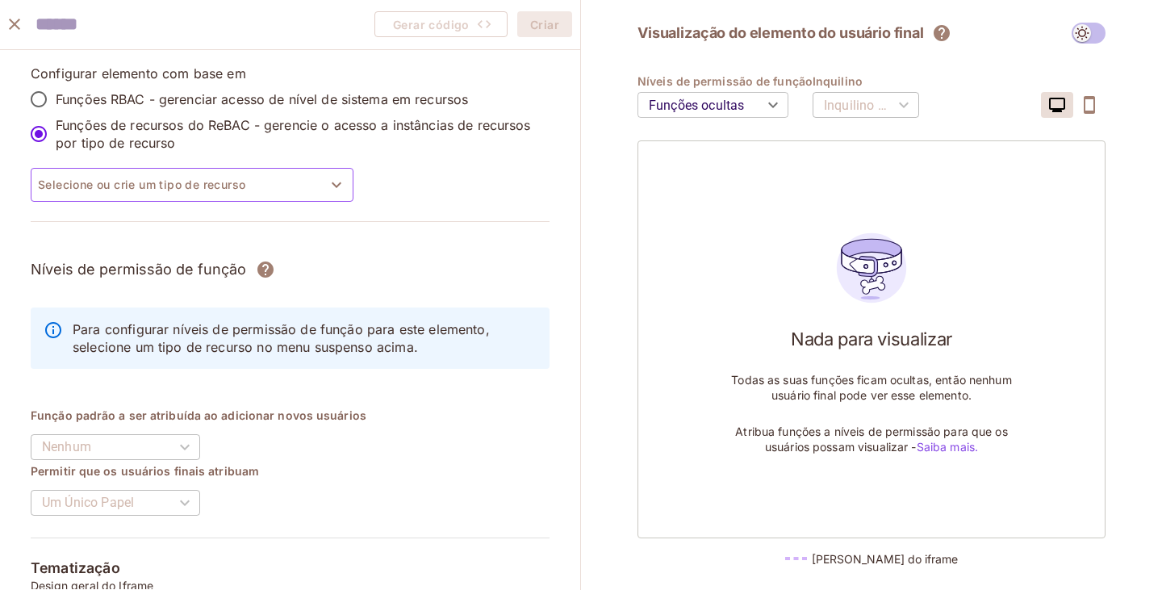
click at [227, 193] on font "Selecione ou crie um tipo de recurso" at bounding box center [141, 184] width 207 height 20
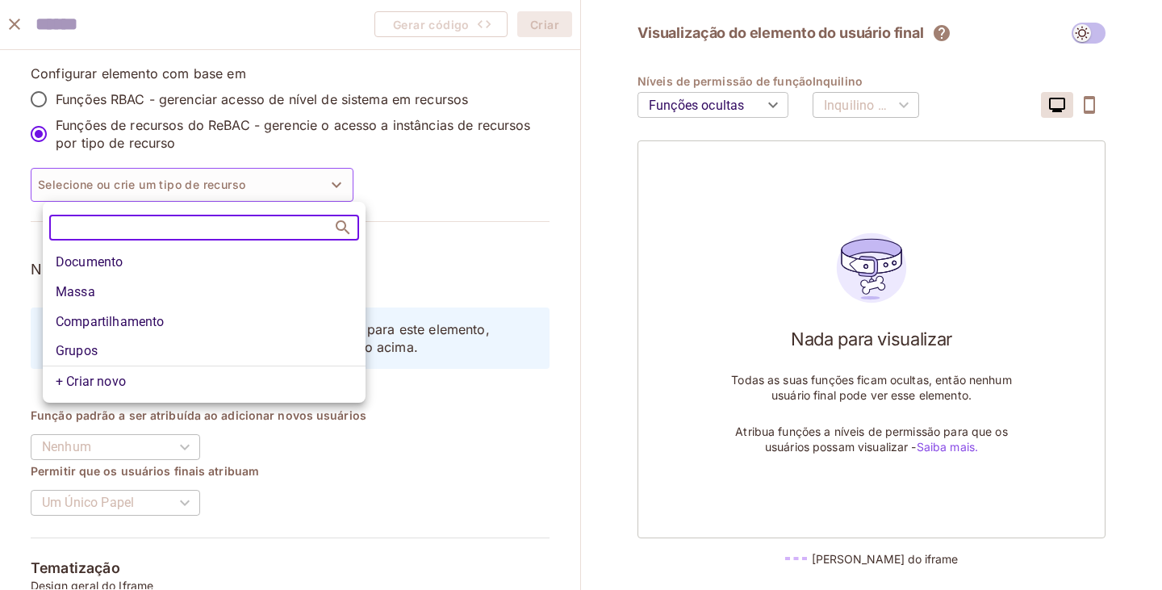
click at [139, 350] on li "Grupos" at bounding box center [204, 351] width 323 height 30
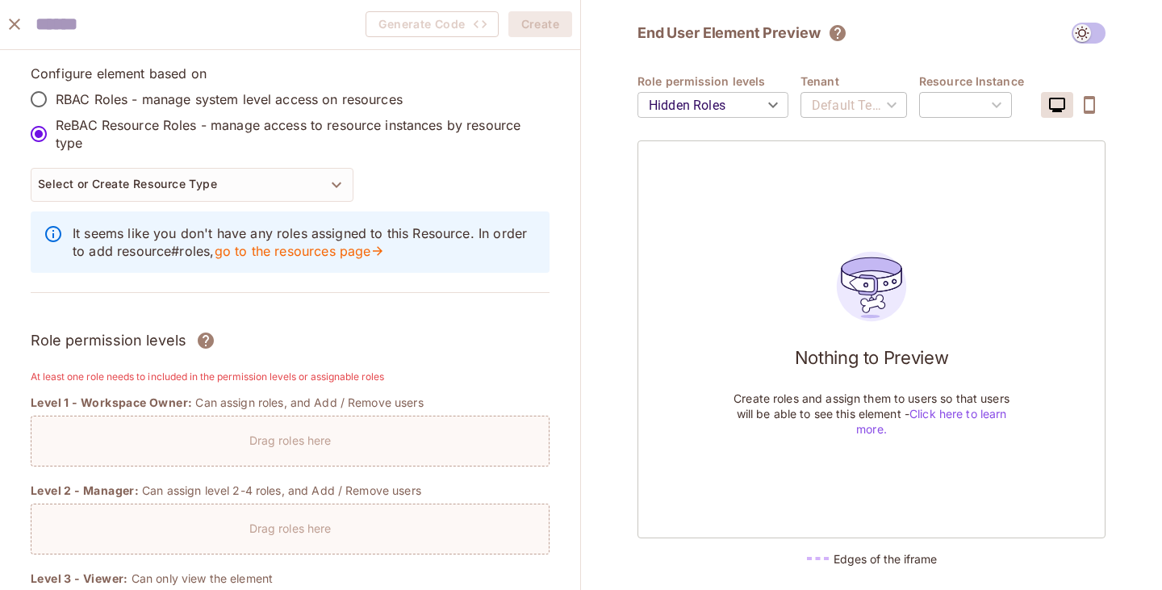
click at [597, 175] on div "End User Element Preview Role permission levels Hidden Roles ******* ​ Tenant D…" at bounding box center [871, 295] width 581 height 590
click at [657, 115] on body "Pro P plink Projects Monitoring Settings Default Project Production Home Policy…" at bounding box center [581, 295] width 1162 height 590
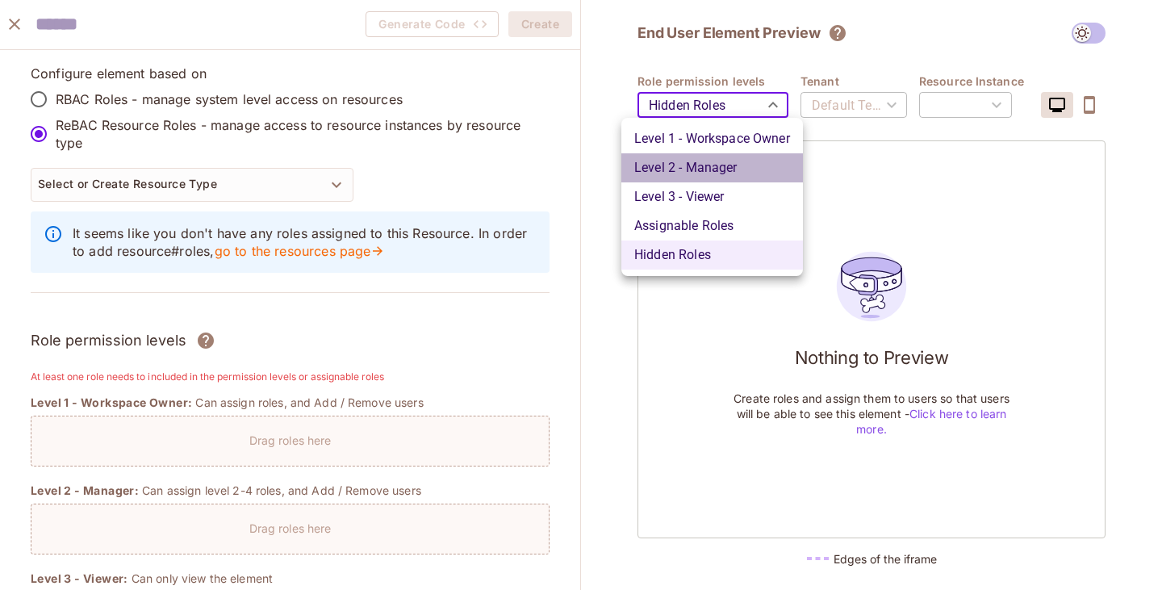
click at [652, 164] on li "Level 2 - Manager" at bounding box center [713, 167] width 182 height 29
type input "*******"
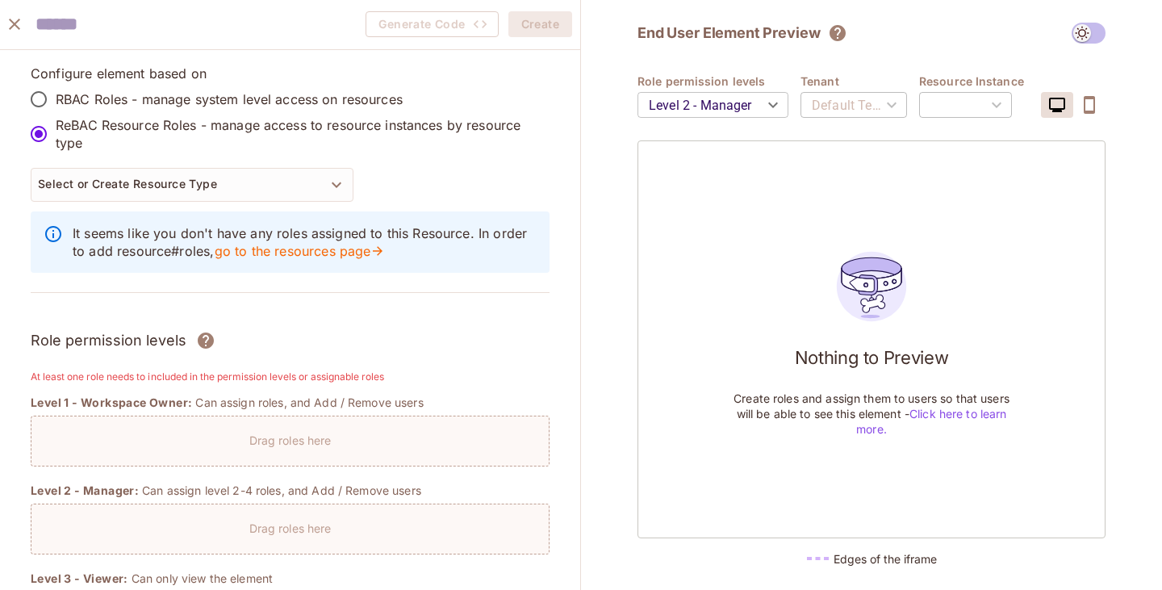
click at [608, 204] on div "End User Element Preview Role permission levels Level 2 - Manager ******* ​ Ten…" at bounding box center [871, 295] width 581 height 590
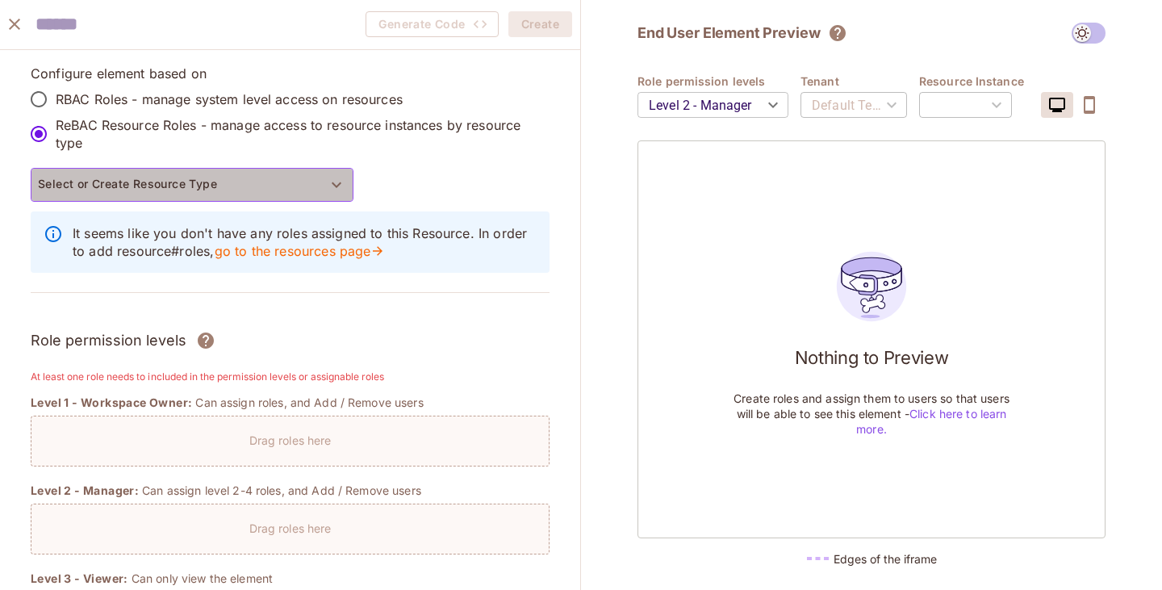
click at [246, 188] on button "Select or Create Resource Type" at bounding box center [192, 185] width 323 height 34
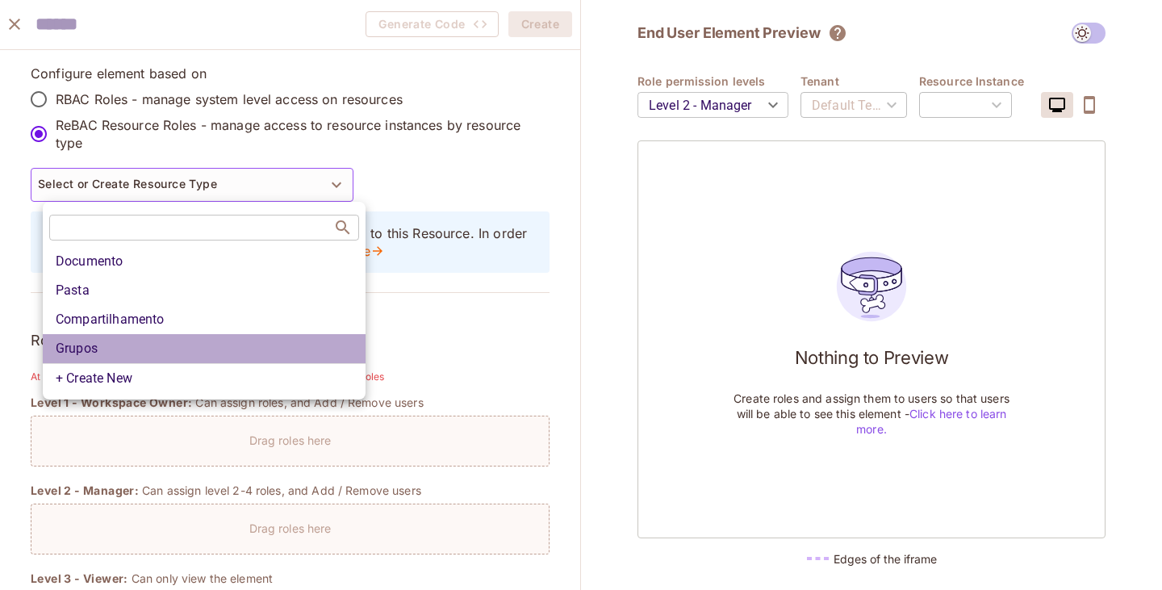
click at [127, 341] on li "Grupos" at bounding box center [204, 348] width 323 height 29
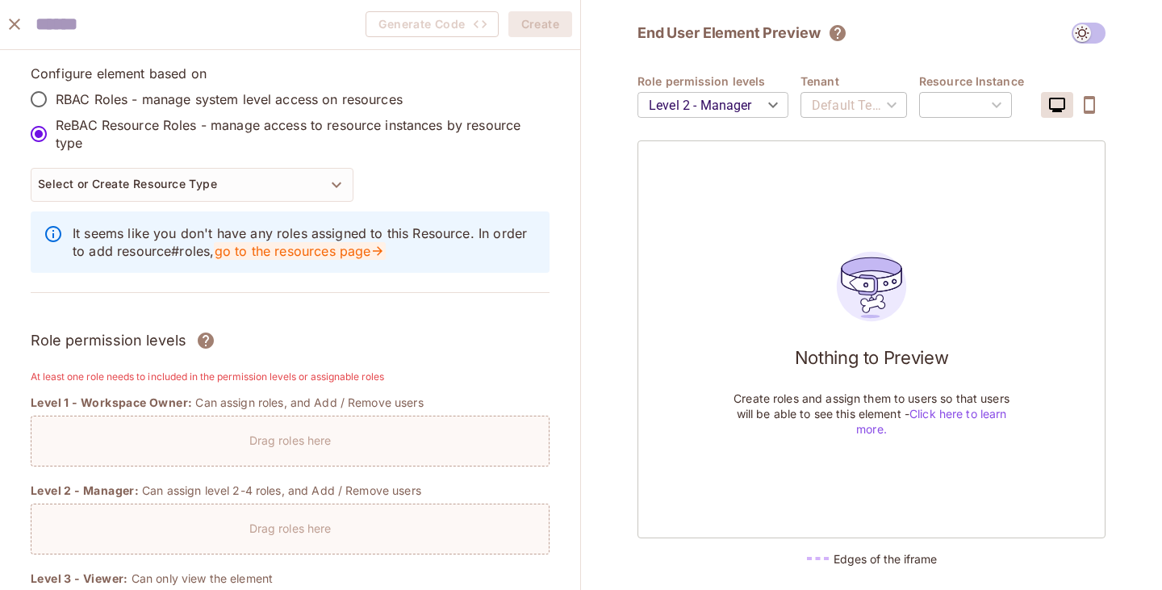
click at [341, 258] on link "go to the resources page" at bounding box center [300, 251] width 172 height 18
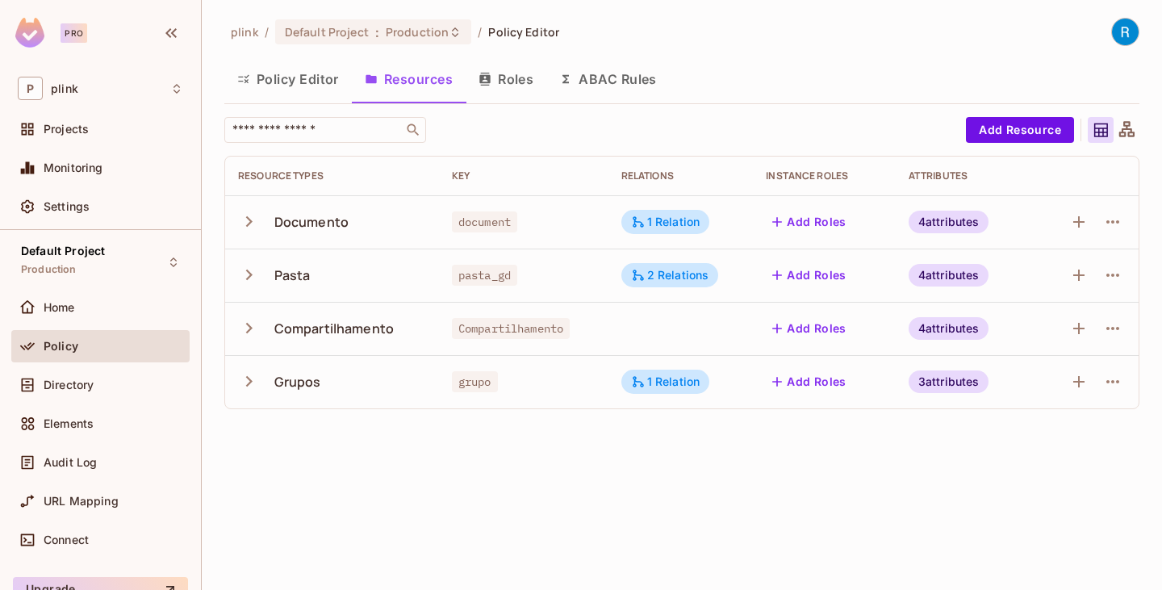
click at [809, 383] on button "Add Roles" at bounding box center [809, 382] width 87 height 26
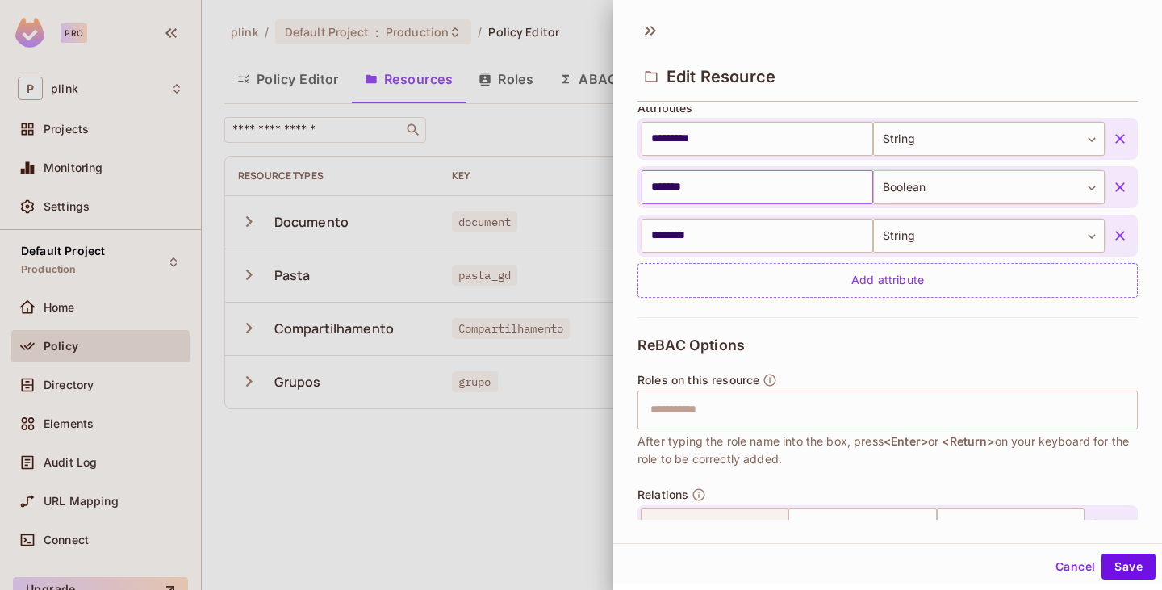
scroll to position [490, 0]
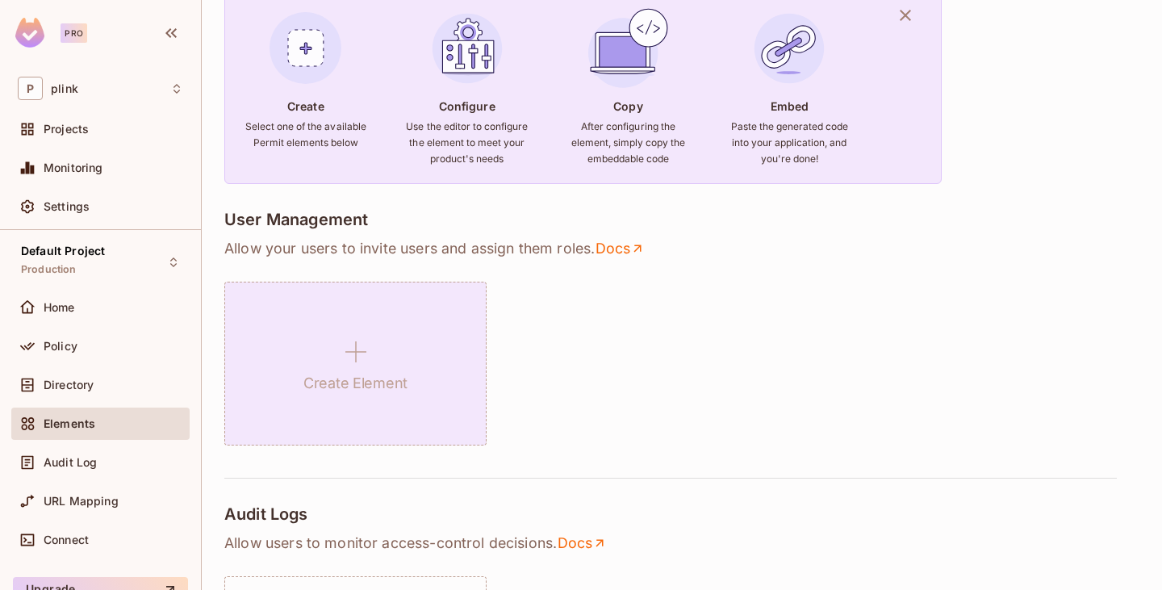
scroll to position [161, 0]
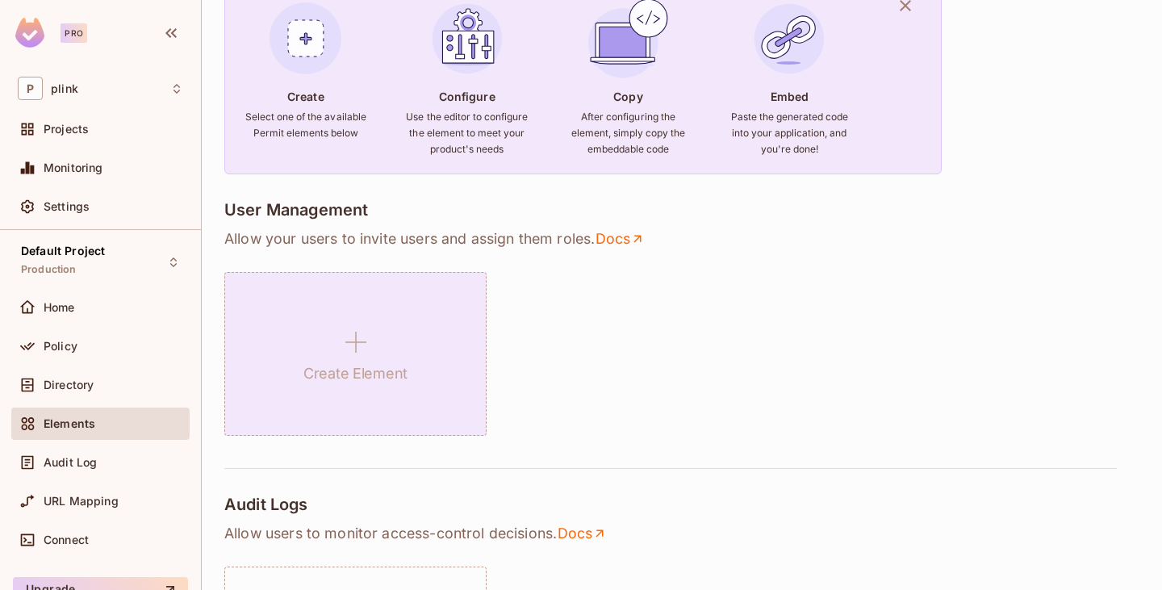
click at [320, 330] on div "Create Element" at bounding box center [355, 354] width 262 height 164
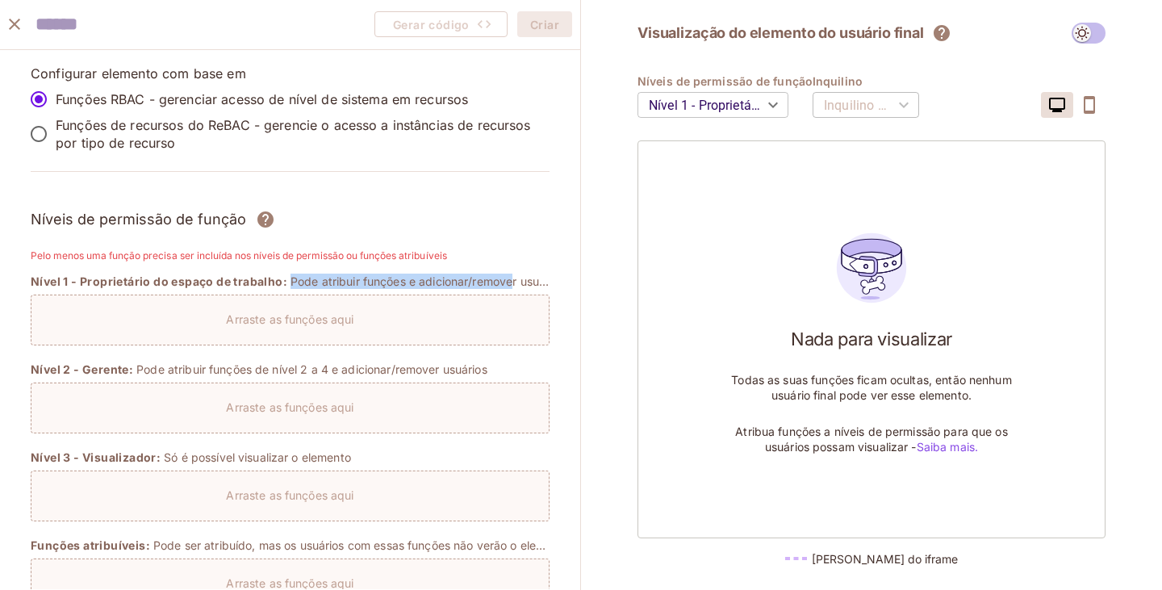
drag, startPoint x: 297, startPoint y: 280, endPoint x: 525, endPoint y: 282, distance: 227.7
click at [525, 282] on div "Nível 1 - Proprietário do espaço de trabalho: Pode atribuir funções e adicionar…" at bounding box center [290, 282] width 519 height 16
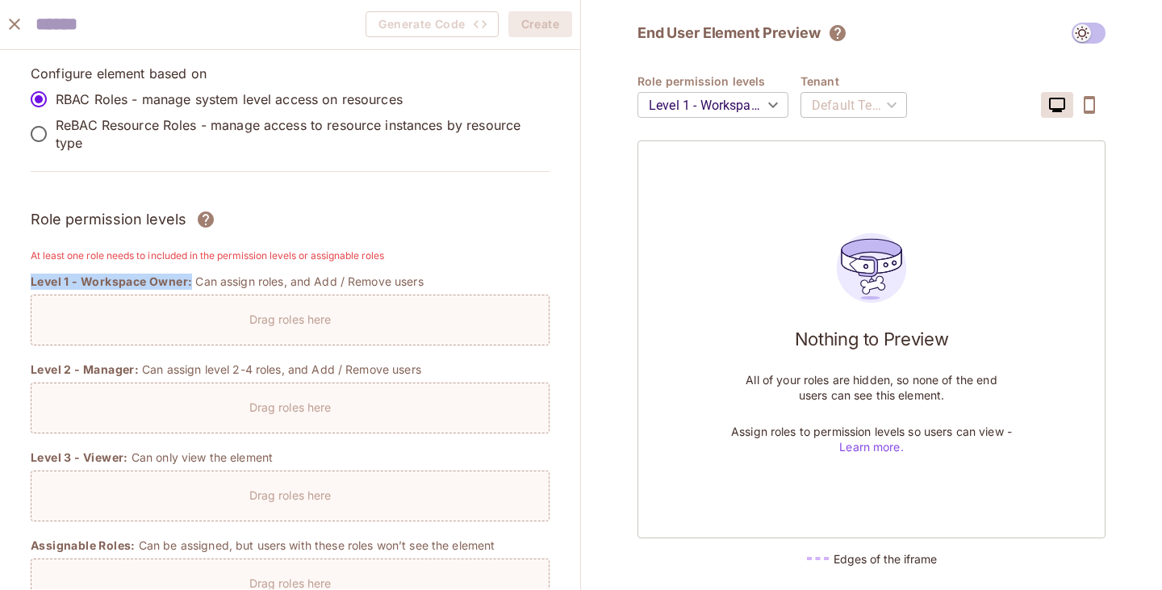
click at [536, 274] on div "Level 1 - Workspace Owner: Can assign roles, and Add / Remove users" at bounding box center [290, 282] width 519 height 16
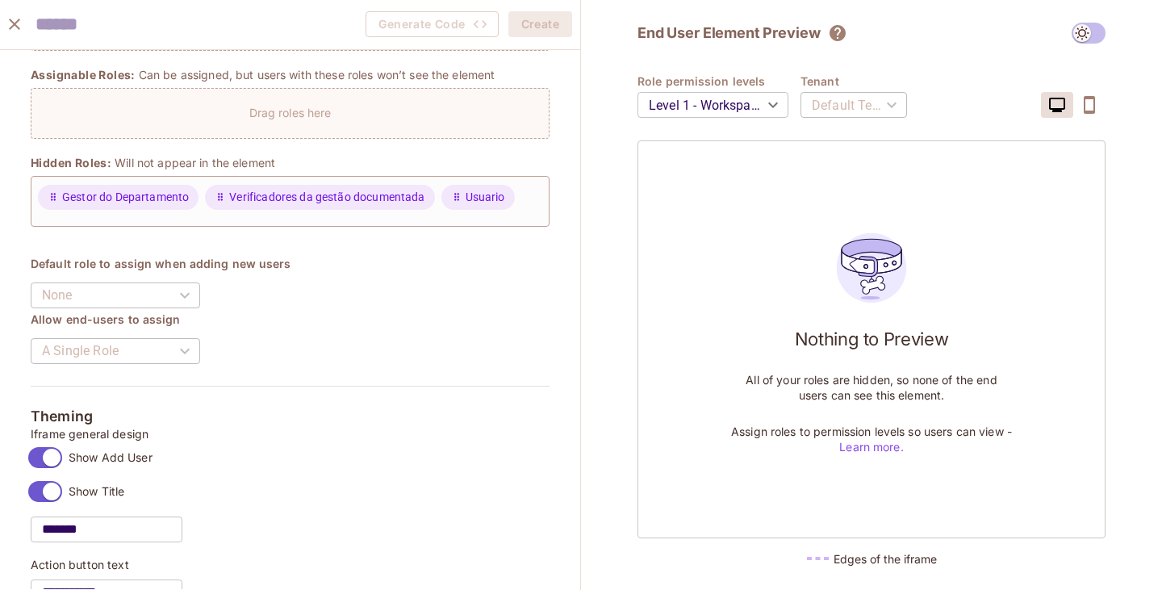
scroll to position [484, 0]
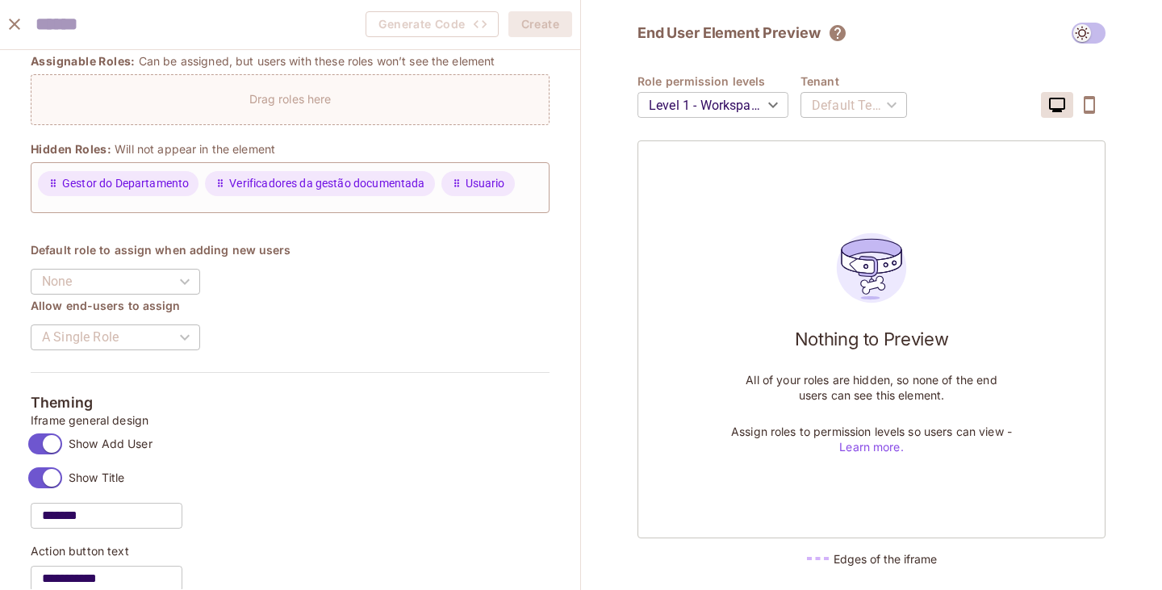
click at [197, 279] on div "None" at bounding box center [116, 281] width 170 height 45
click at [165, 327] on div "A Single Role" at bounding box center [116, 337] width 170 height 45
click at [162, 332] on div "A Single Role" at bounding box center [116, 337] width 170 height 45
click at [160, 335] on div "A Single Role" at bounding box center [116, 337] width 170 height 45
click at [155, 342] on div "A Single Role" at bounding box center [116, 337] width 170 height 45
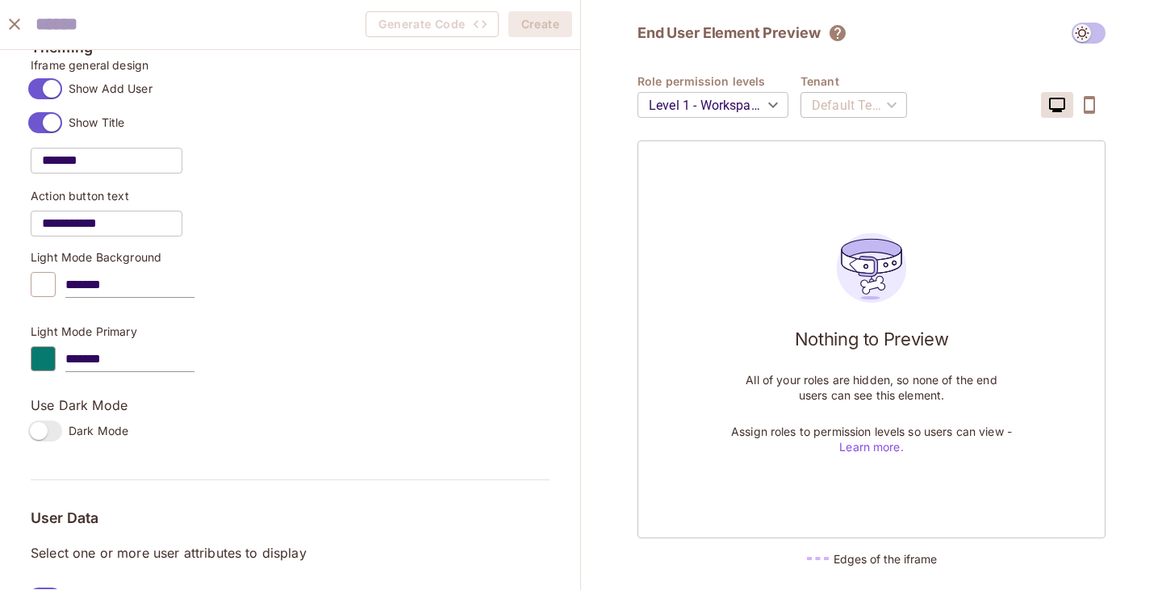
scroll to position [834, 0]
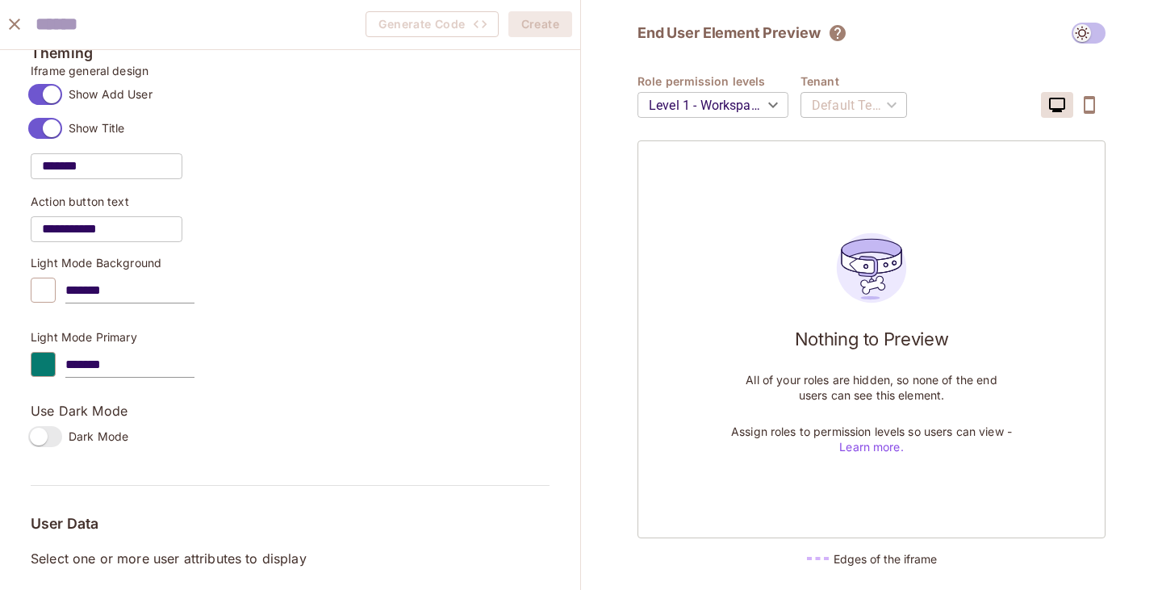
click at [845, 556] on h5 "Edges of the iframe" at bounding box center [885, 558] width 103 height 15
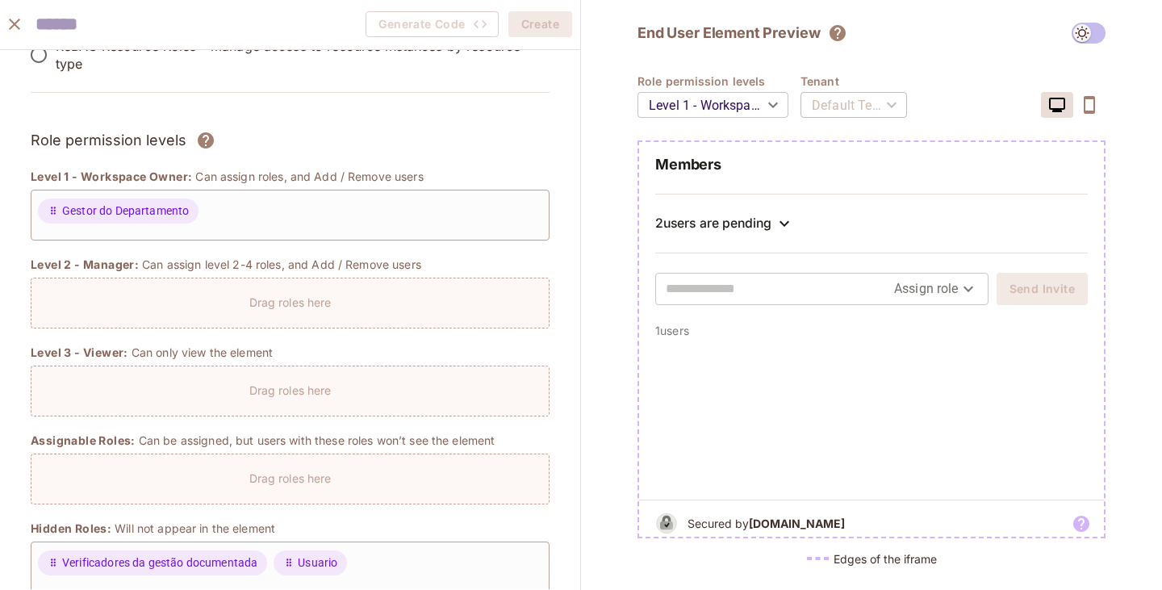
scroll to position [107, 0]
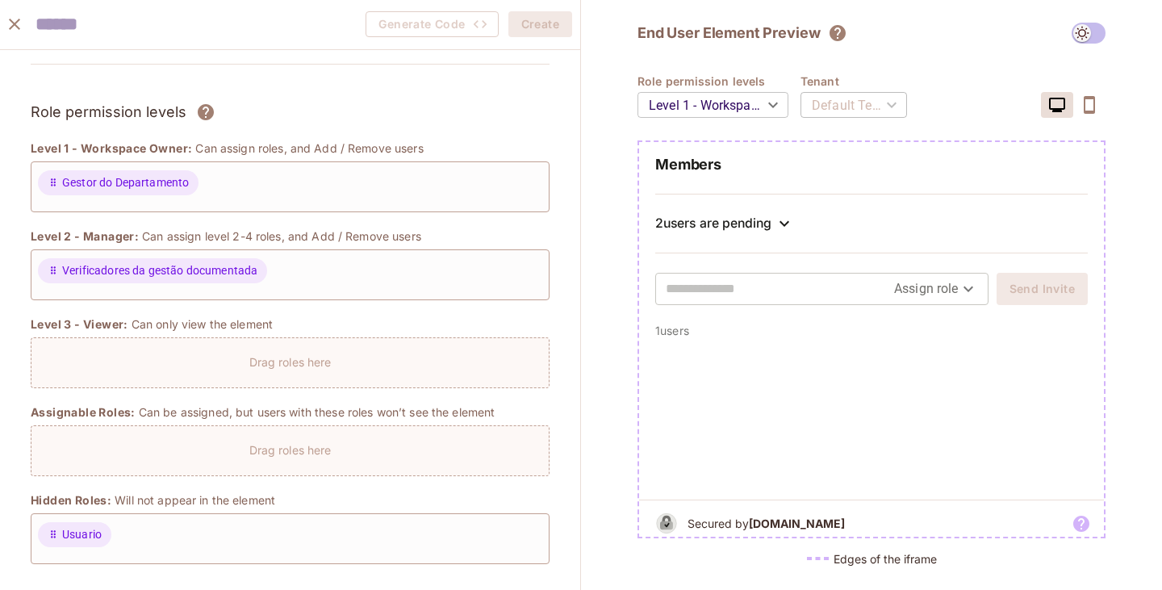
click at [594, 351] on div "End User Element Preview Role permission levels Level 1 - Workspace Owner *****…" at bounding box center [871, 295] width 581 height 590
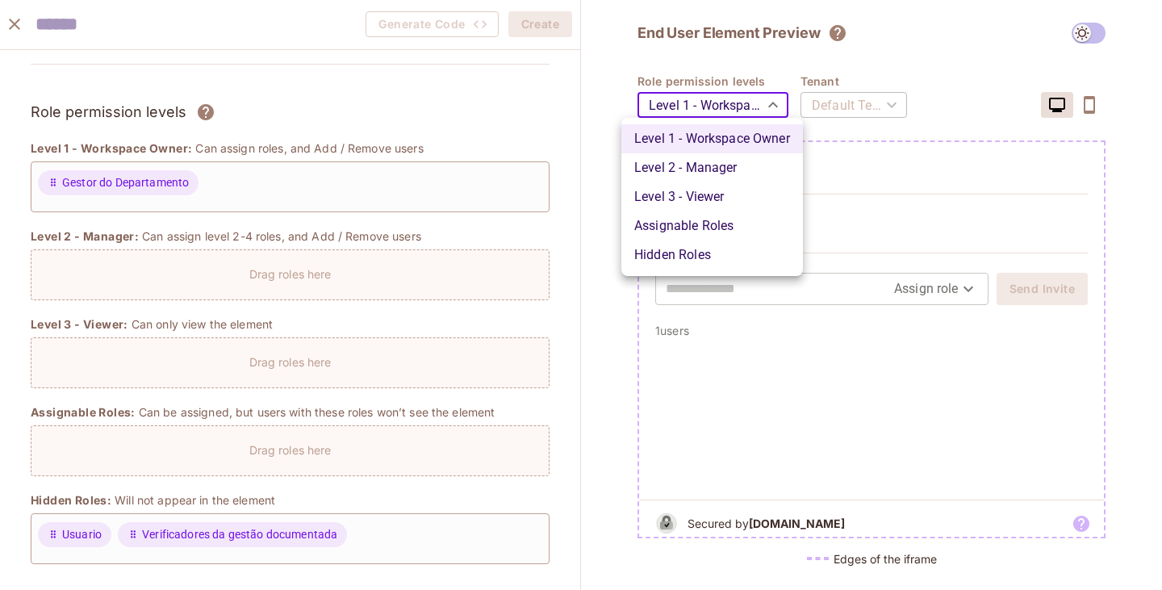
click at [769, 113] on body "Pro P plink Projects Monitoring Settings Default Project Production Home Policy…" at bounding box center [581, 295] width 1162 height 590
click at [660, 166] on li "Level 2 - Manager" at bounding box center [713, 167] width 182 height 29
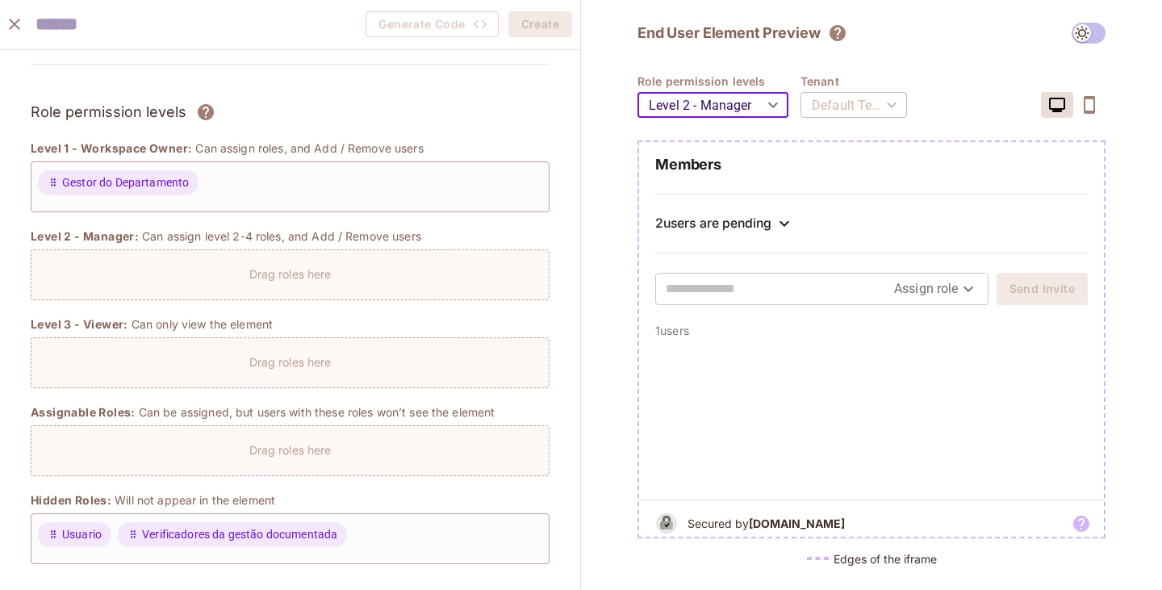
click at [746, 103] on body "Pro P plink Projects Monitoring Settings Default Project Production Home Policy…" at bounding box center [581, 295] width 1162 height 590
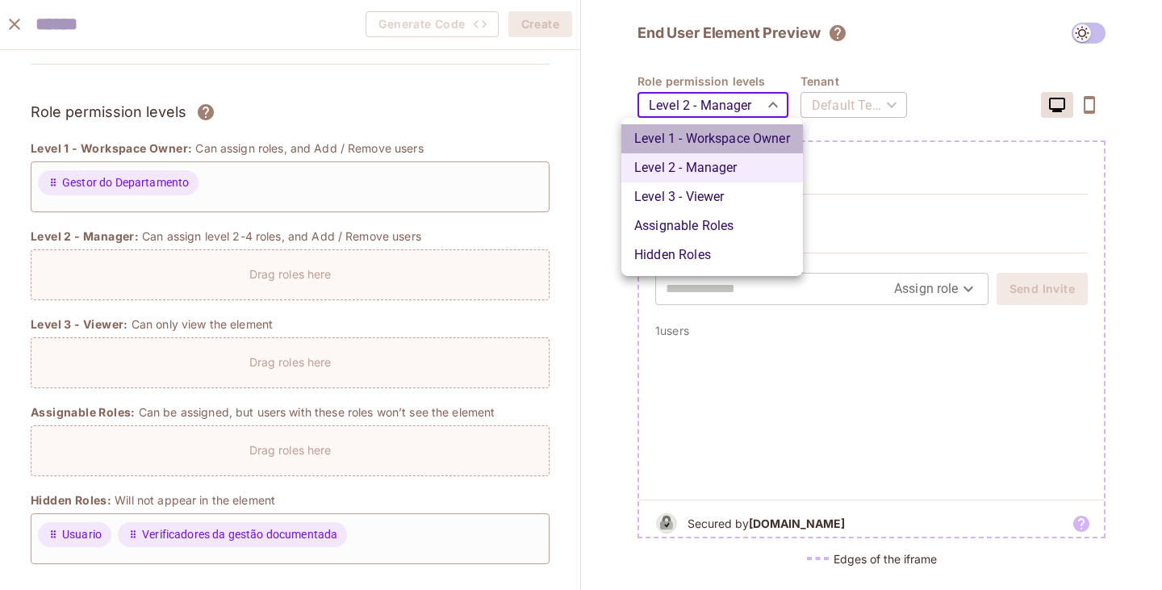
click at [702, 128] on li "Level 1 - Workspace Owner" at bounding box center [713, 138] width 182 height 29
type input "*******"
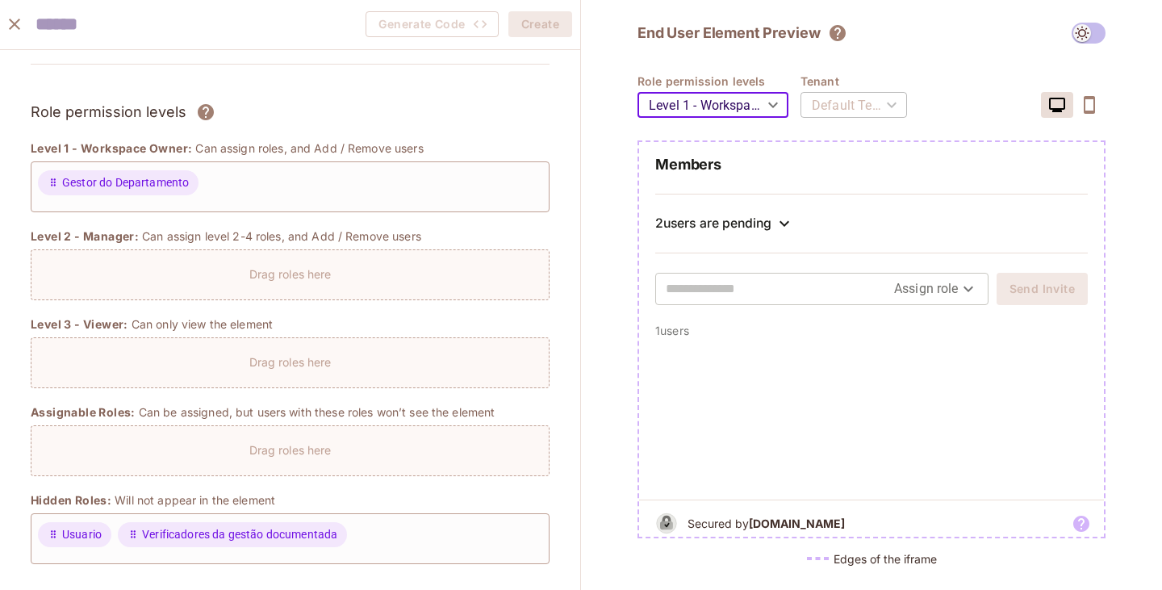
click at [614, 234] on div "End User Element Preview Role permission levels Level 1 - Workspace Owner *****…" at bounding box center [871, 295] width 581 height 590
click at [756, 281] on input "text" at bounding box center [780, 289] width 228 height 26
click at [799, 286] on input "text" at bounding box center [780, 289] width 228 height 26
click at [937, 294] on body "Pro P plink Projects Monitoring Settings Default Project Production Home Policy…" at bounding box center [581, 295] width 1162 height 590
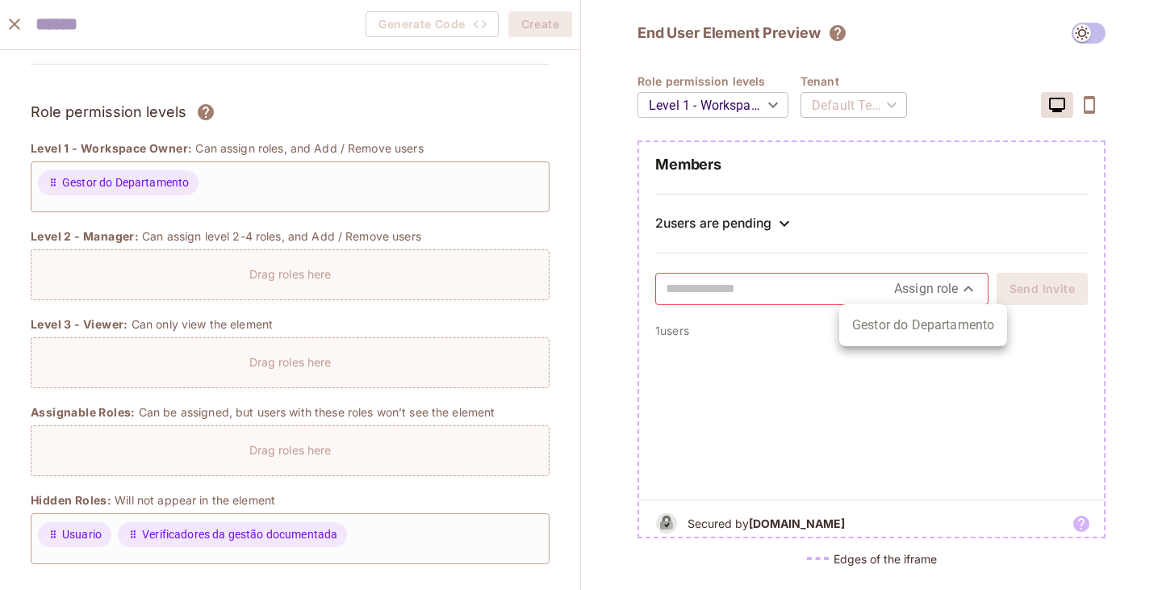
click at [919, 281] on div at bounding box center [581, 295] width 1162 height 590
click at [744, 287] on input "text" at bounding box center [780, 289] width 228 height 26
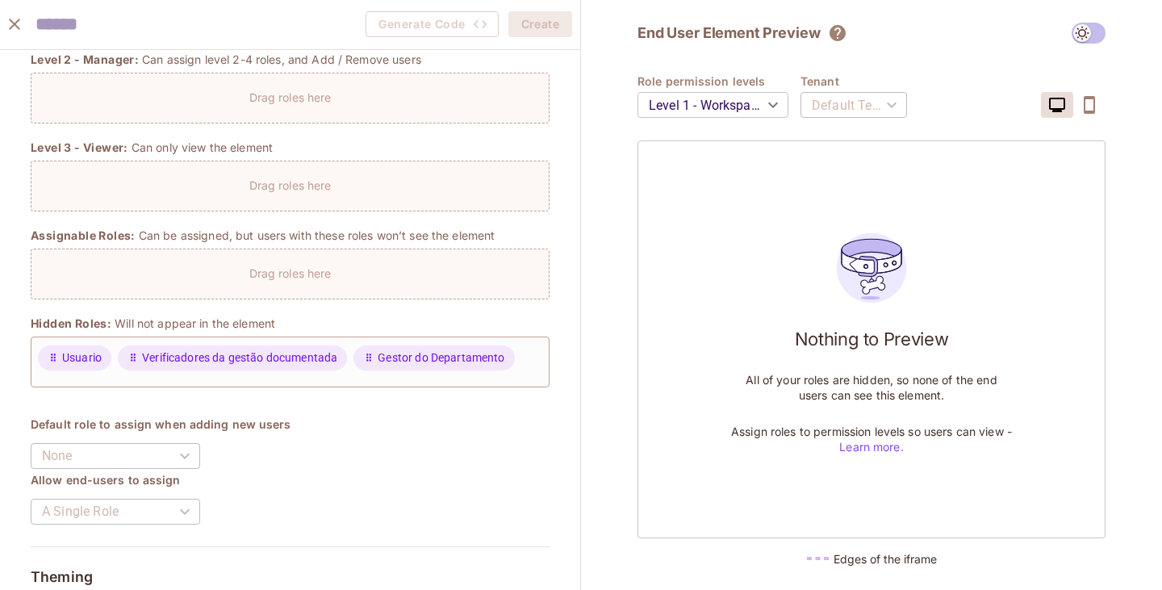
scroll to position [350, 0]
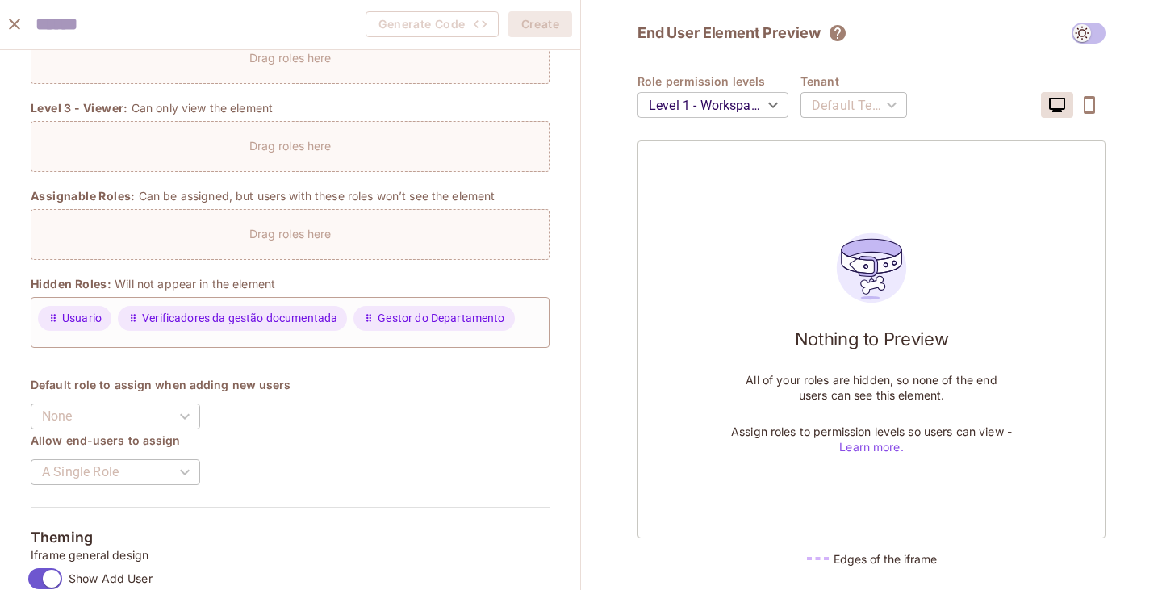
click at [343, 391] on h4 "Default role to assign when adding new users" at bounding box center [290, 384] width 519 height 15
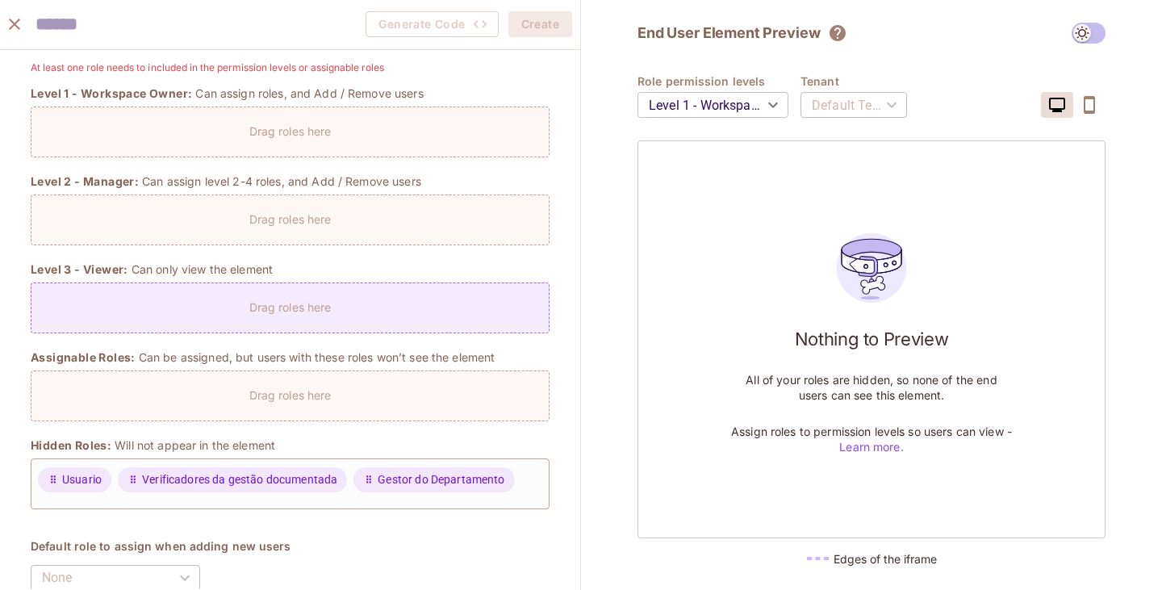
scroll to position [162, 0]
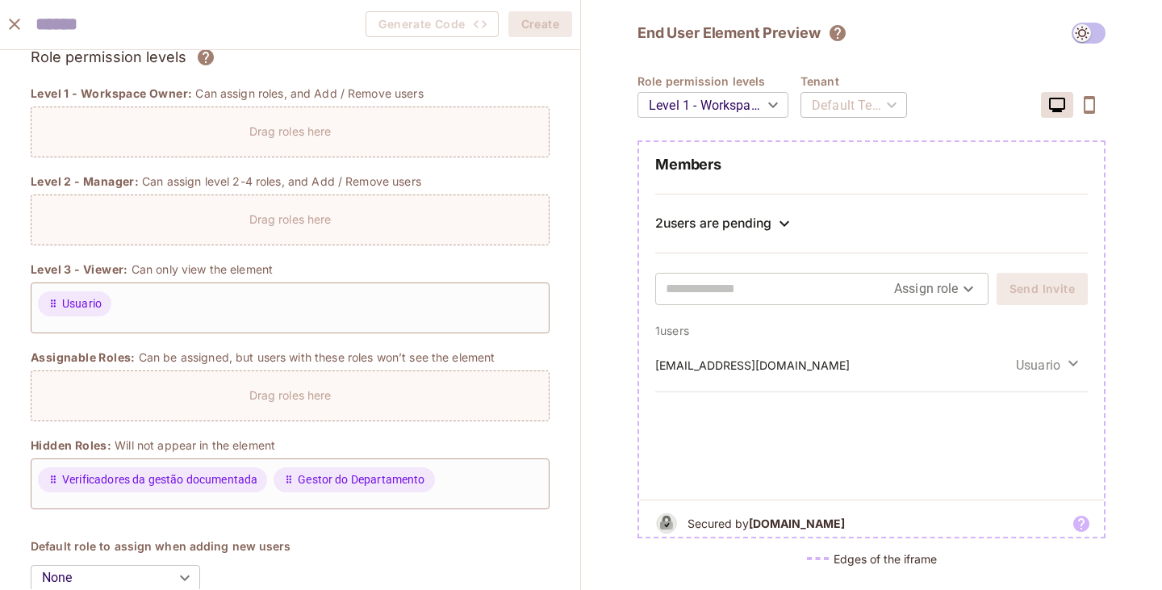
click at [945, 300] on body "Pro P plink Projects Monitoring Settings Default Project Production Home Policy…" at bounding box center [581, 295] width 1162 height 590
click at [869, 291] on div at bounding box center [581, 295] width 1162 height 590
click at [823, 290] on input "text" at bounding box center [780, 289] width 228 height 26
click at [844, 247] on div "2 users are pending" at bounding box center [872, 224] width 433 height 60
click at [784, 220] on icon at bounding box center [784, 223] width 19 height 19
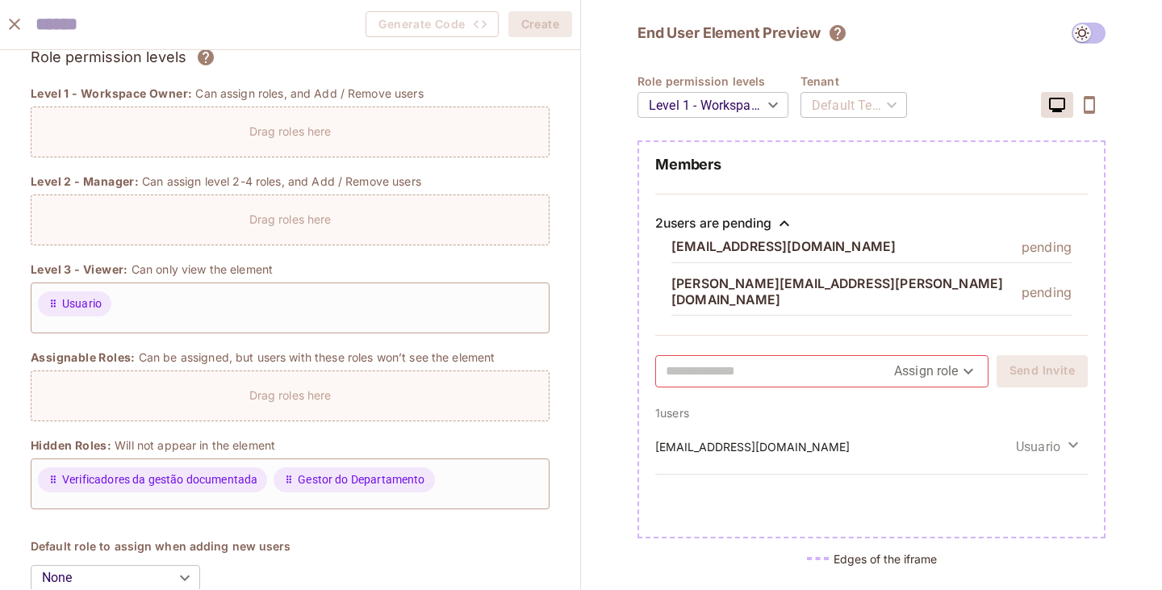
click at [784, 220] on icon at bounding box center [784, 223] width 19 height 19
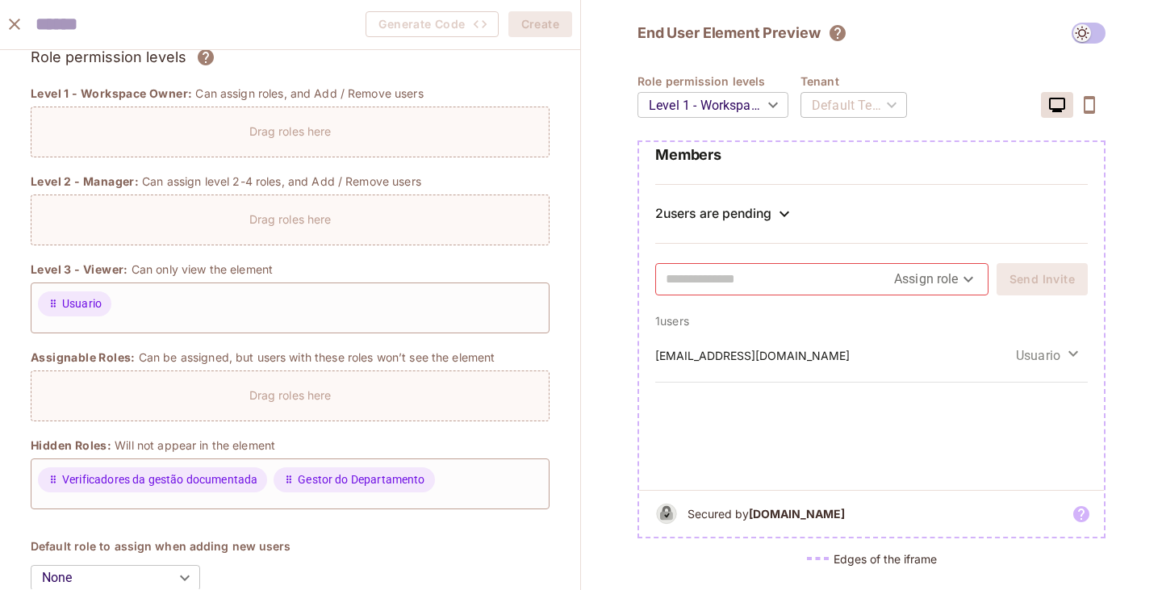
scroll to position [0, 0]
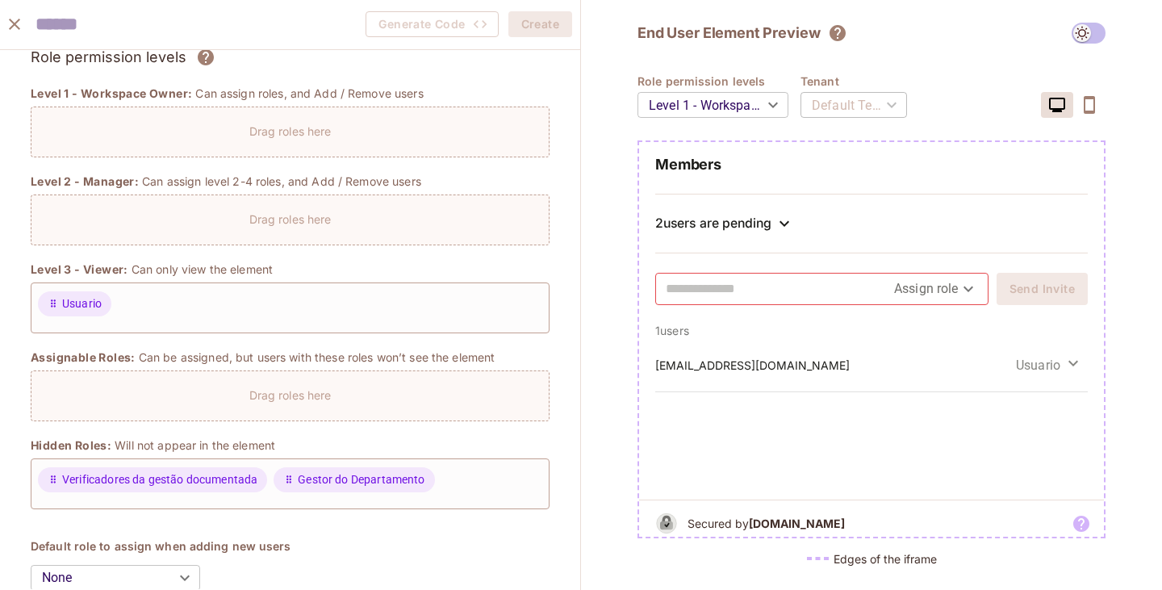
click at [1078, 368] on div "raylsnnat@gmail.com Usuario" at bounding box center [871, 418] width 465 height 161
click at [1064, 365] on icon "button" at bounding box center [1073, 363] width 19 height 19
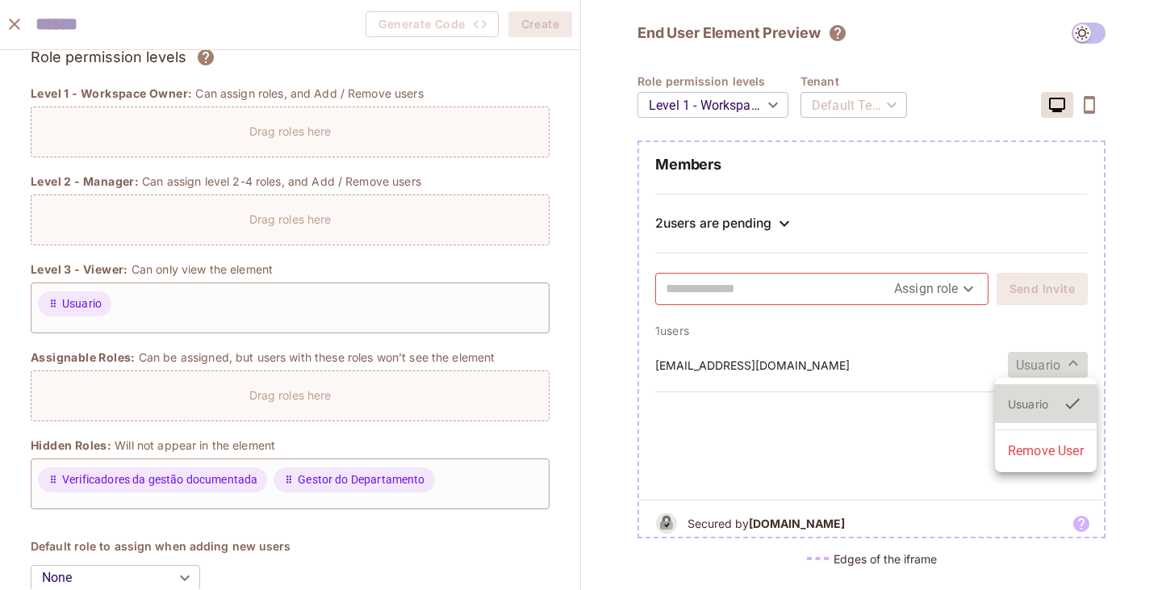
click at [1059, 365] on div at bounding box center [581, 295] width 1162 height 590
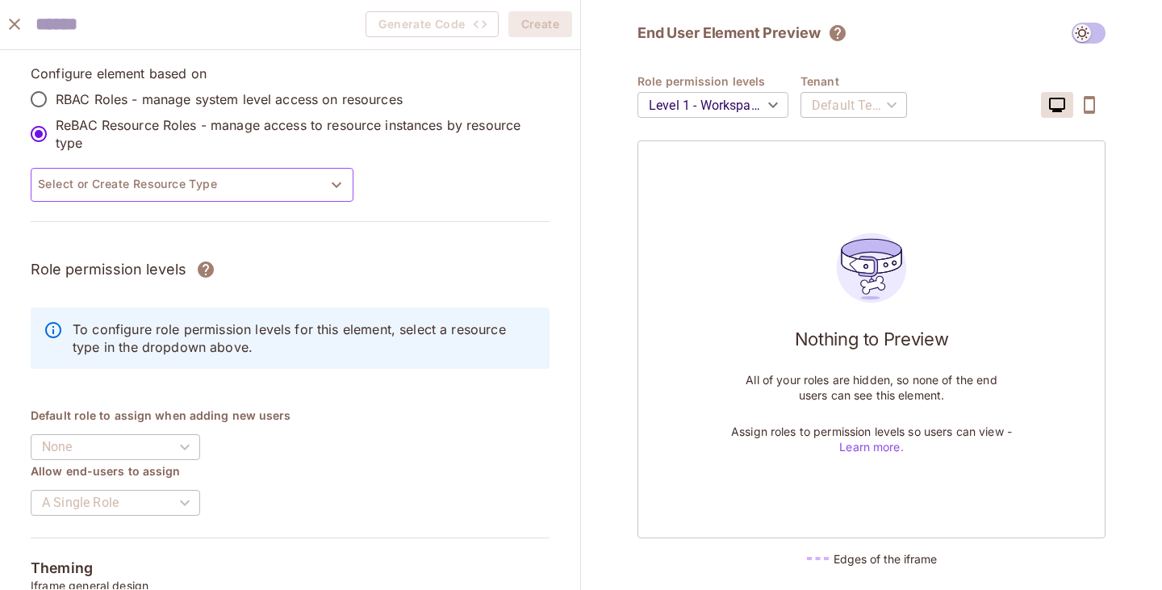
click at [205, 186] on button "Select or Create Resource Type" at bounding box center [192, 185] width 323 height 34
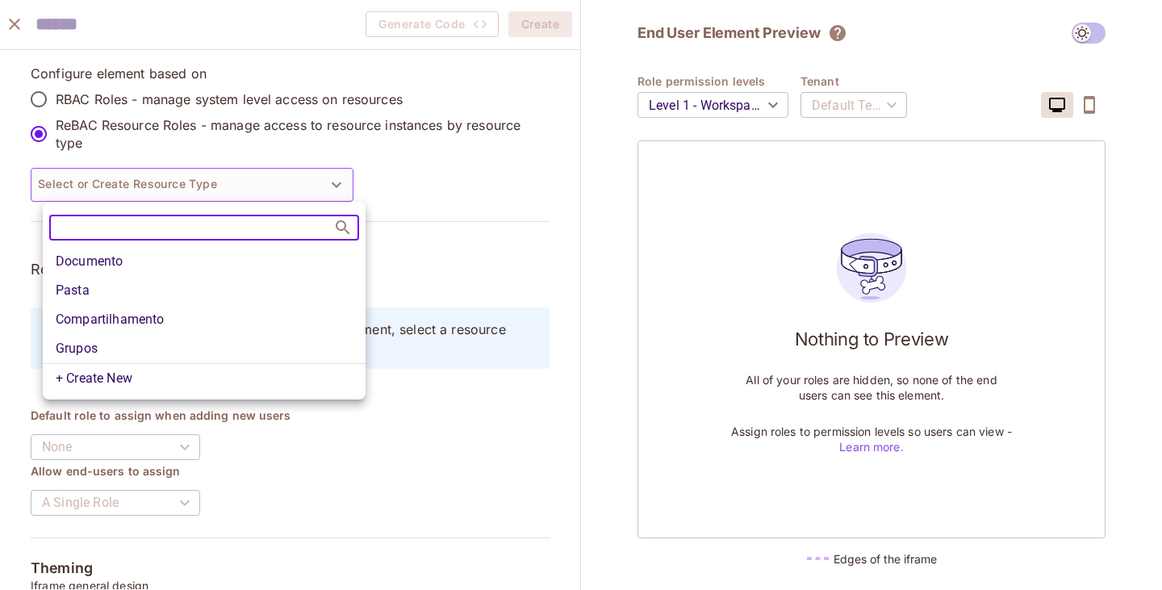
click at [125, 270] on li "Documento" at bounding box center [204, 261] width 323 height 29
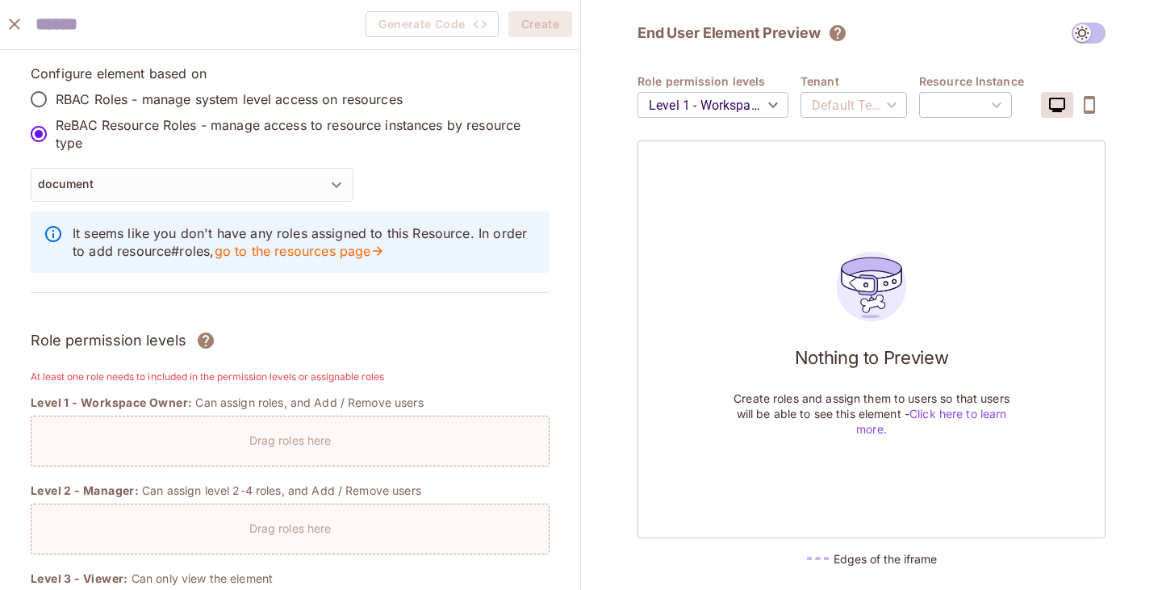
scroll to position [81, 0]
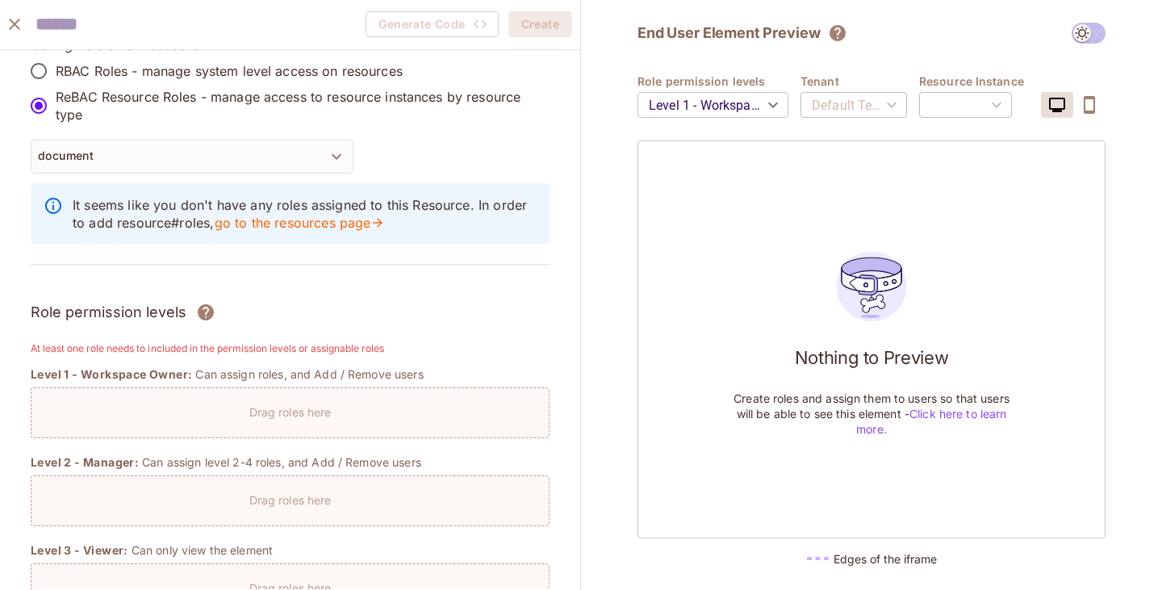
scroll to position [0, 0]
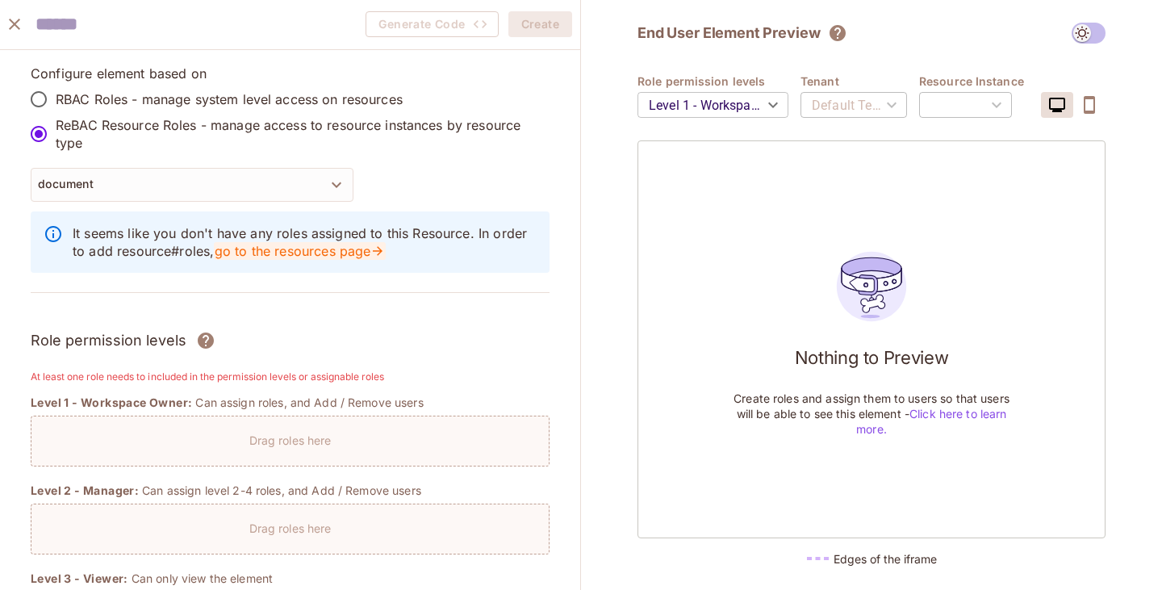
click at [349, 251] on link "go to the resources page" at bounding box center [300, 251] width 172 height 18
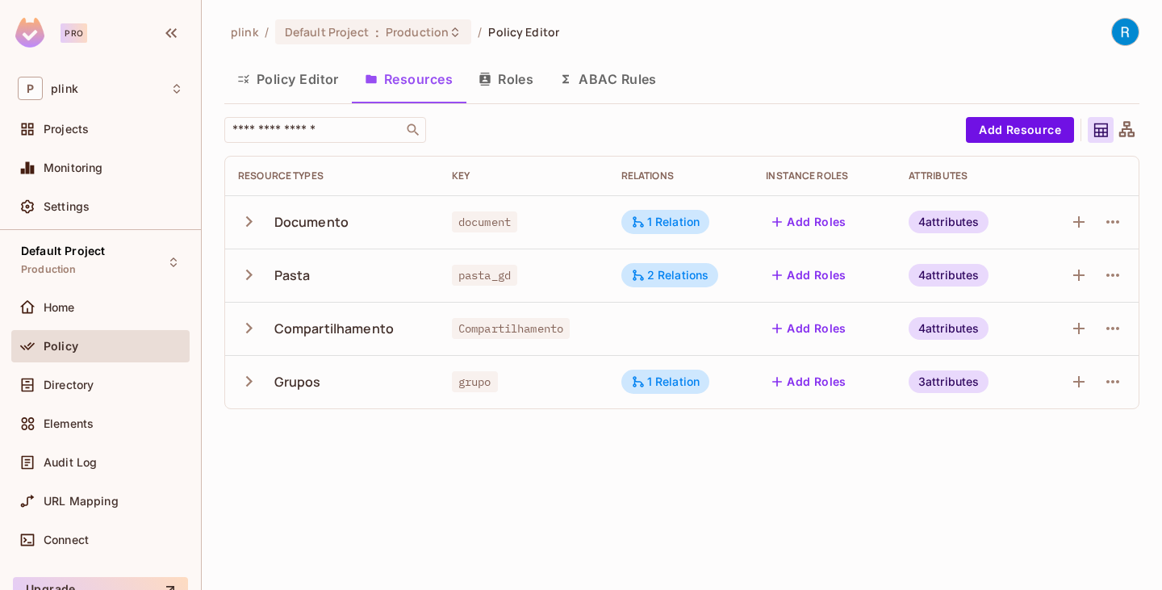
click at [522, 78] on button "Roles" at bounding box center [506, 79] width 81 height 40
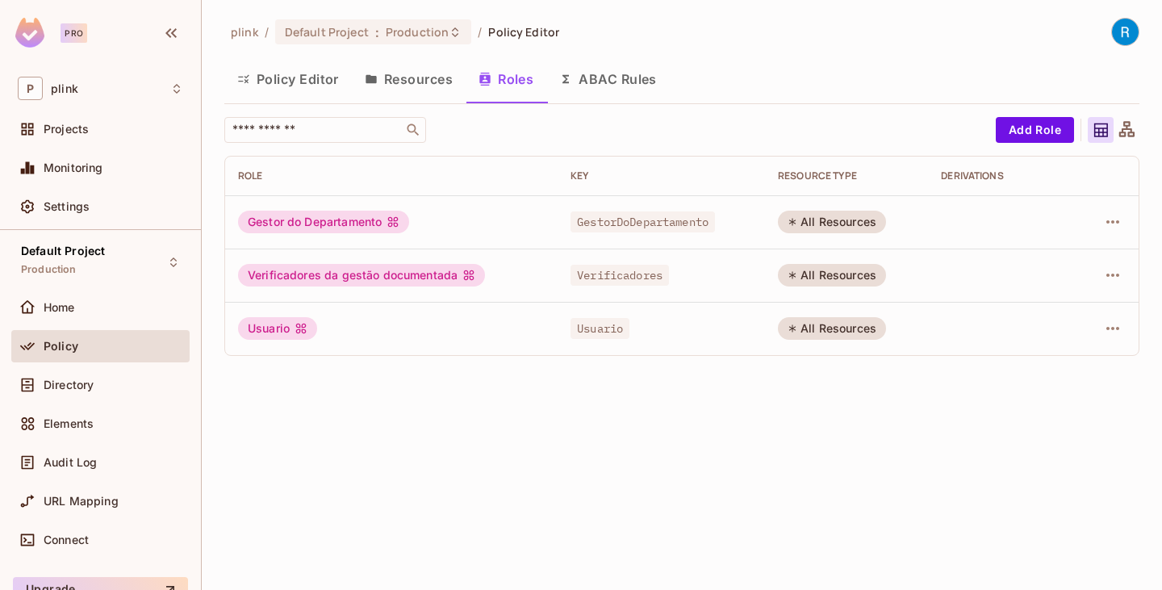
click at [413, 80] on button "Resources" at bounding box center [409, 79] width 114 height 40
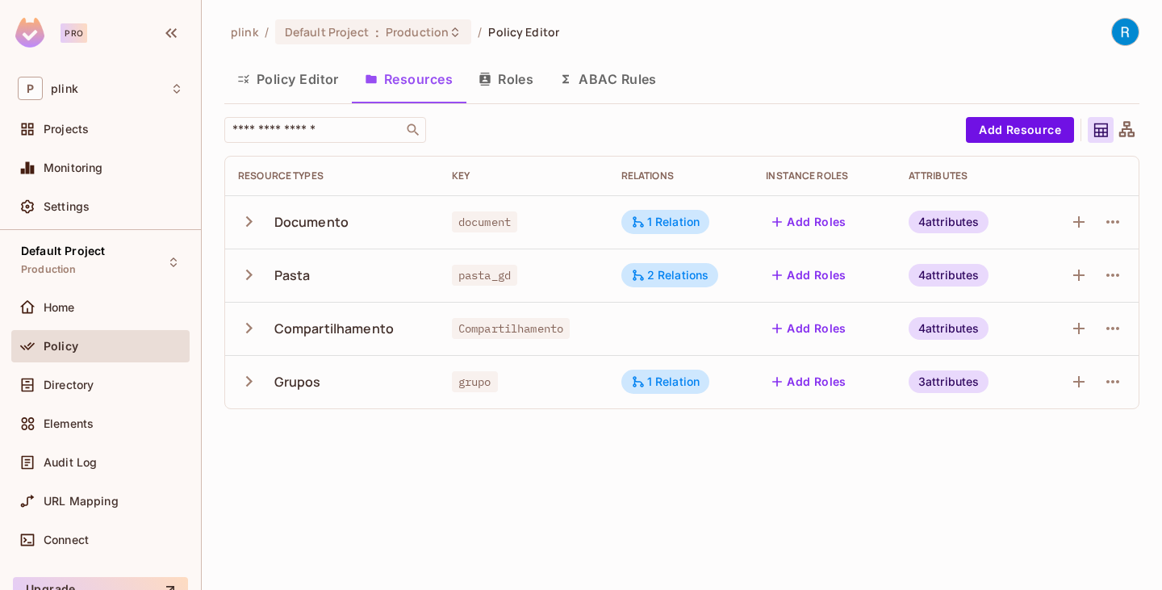
click at [509, 85] on button "Roles" at bounding box center [506, 79] width 81 height 40
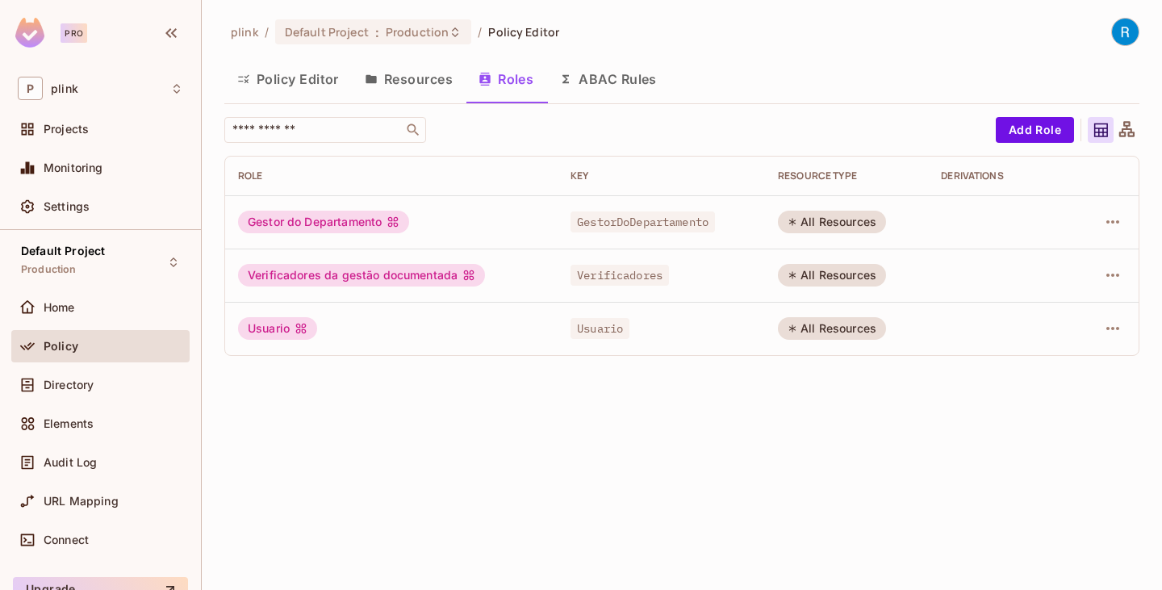
click at [431, 85] on button "Resources" at bounding box center [409, 79] width 114 height 40
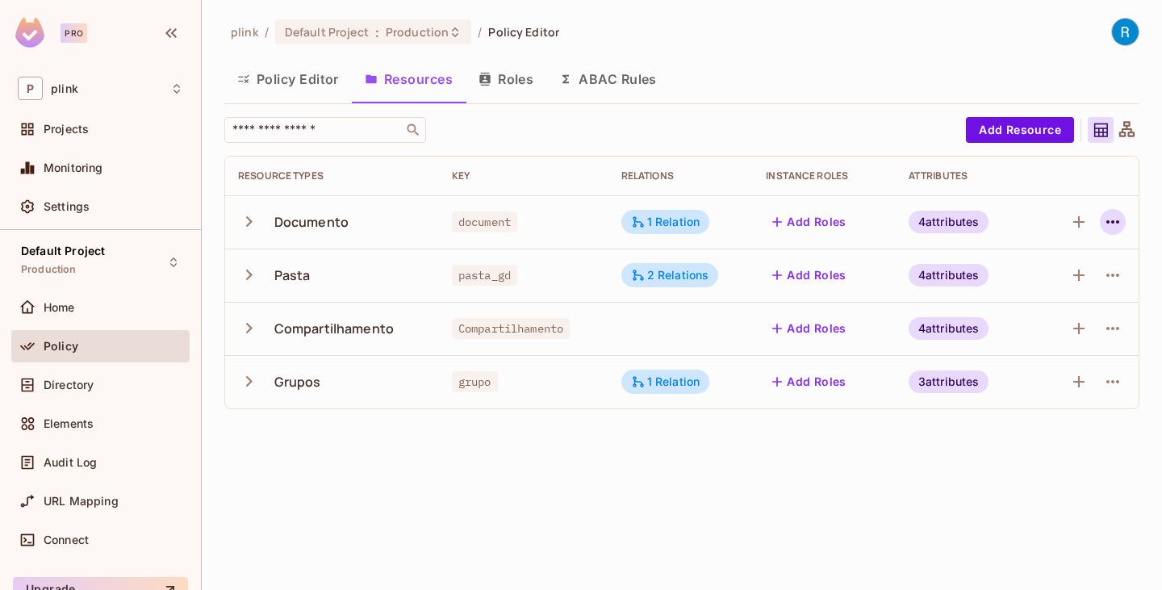
click at [1113, 224] on icon "button" at bounding box center [1113, 221] width 13 height 3
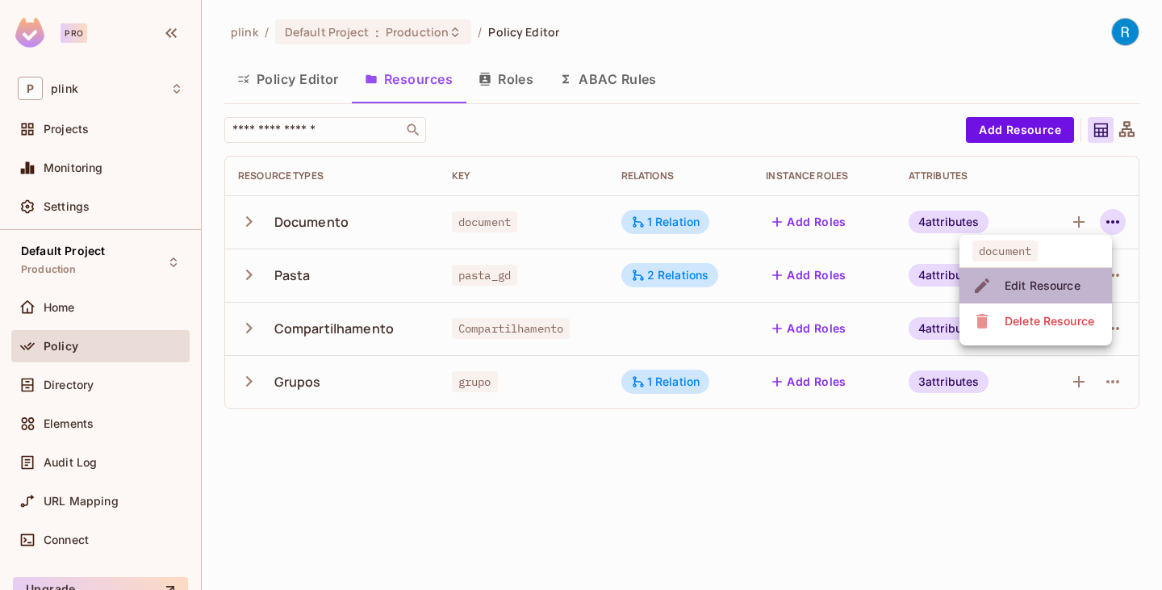
click at [1045, 280] on div "Edit Resource" at bounding box center [1043, 286] width 76 height 16
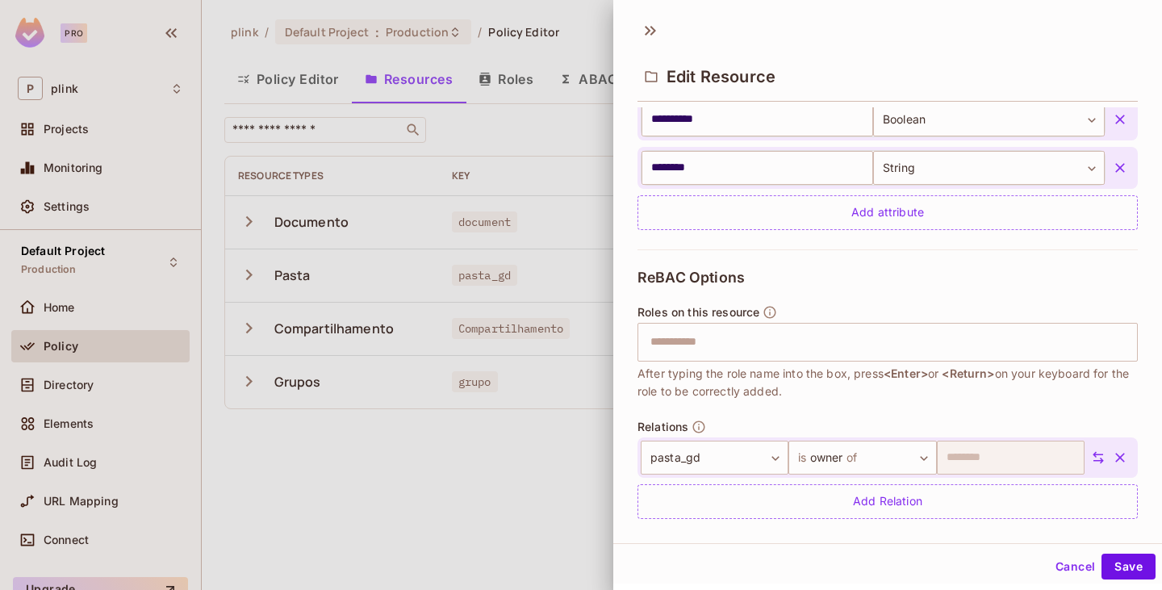
scroll to position [538, 0]
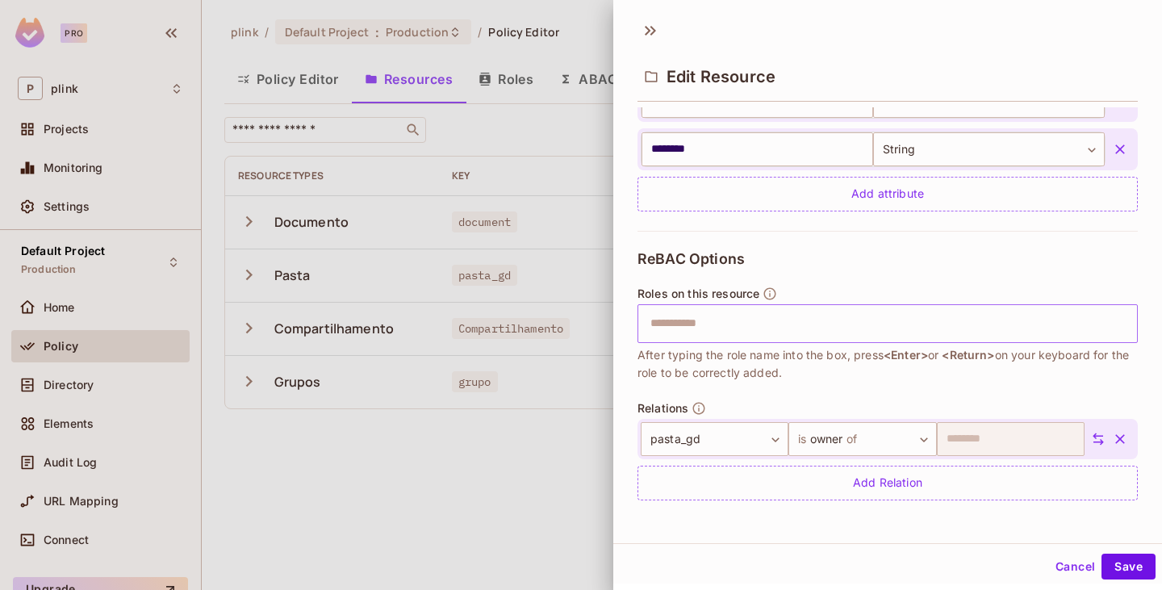
click at [758, 304] on div "​" at bounding box center [888, 323] width 501 height 39
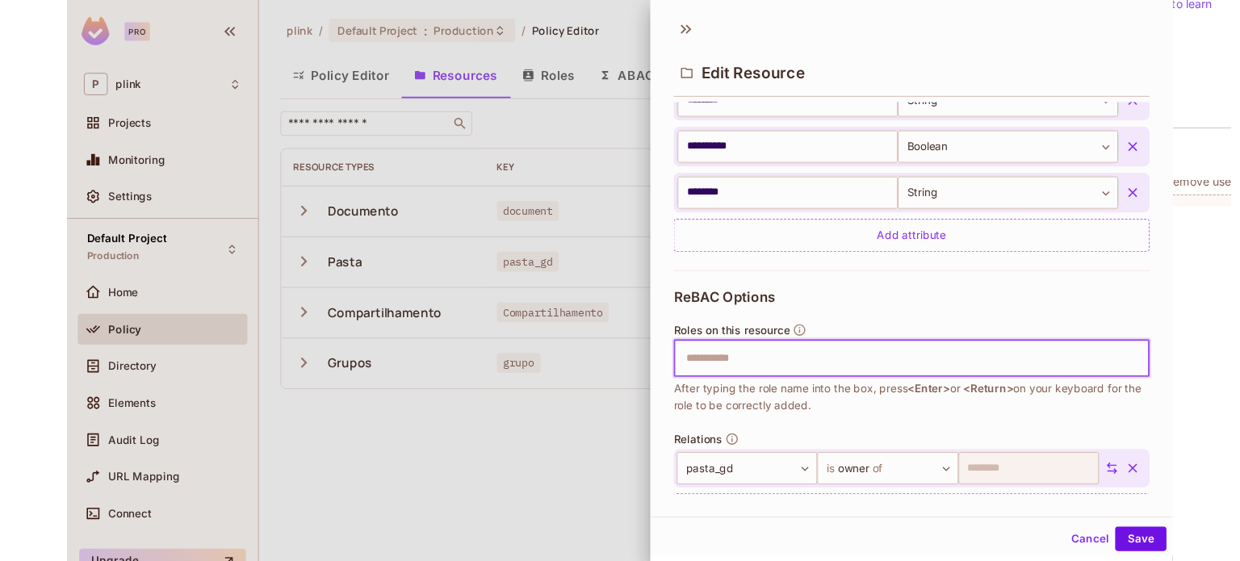
scroll to position [458, 0]
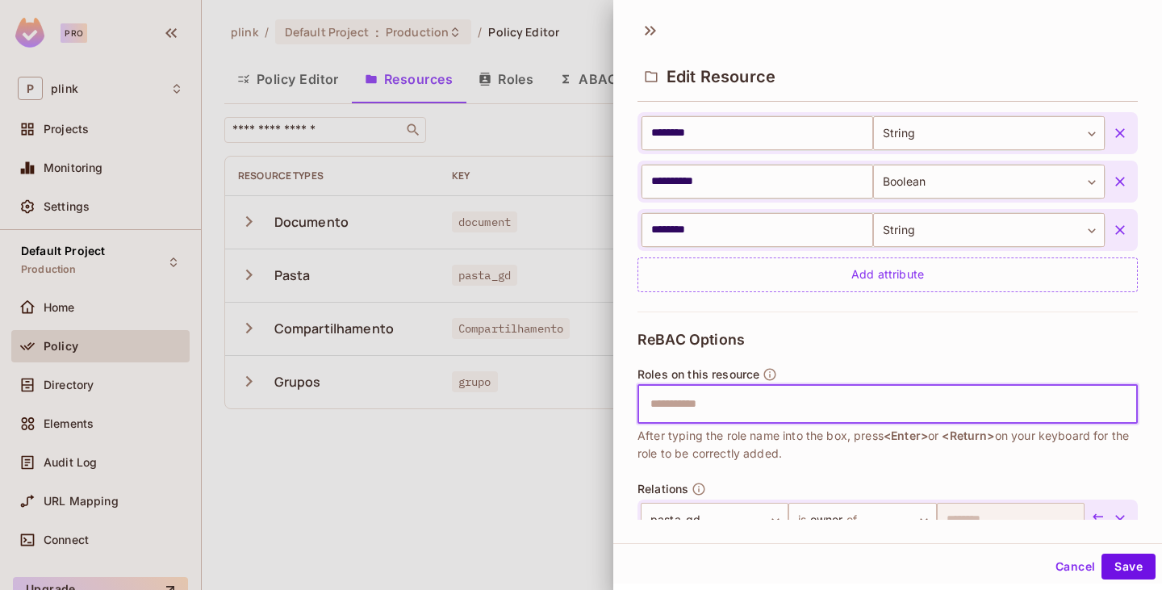
click at [469, 478] on div at bounding box center [581, 295] width 1162 height 590
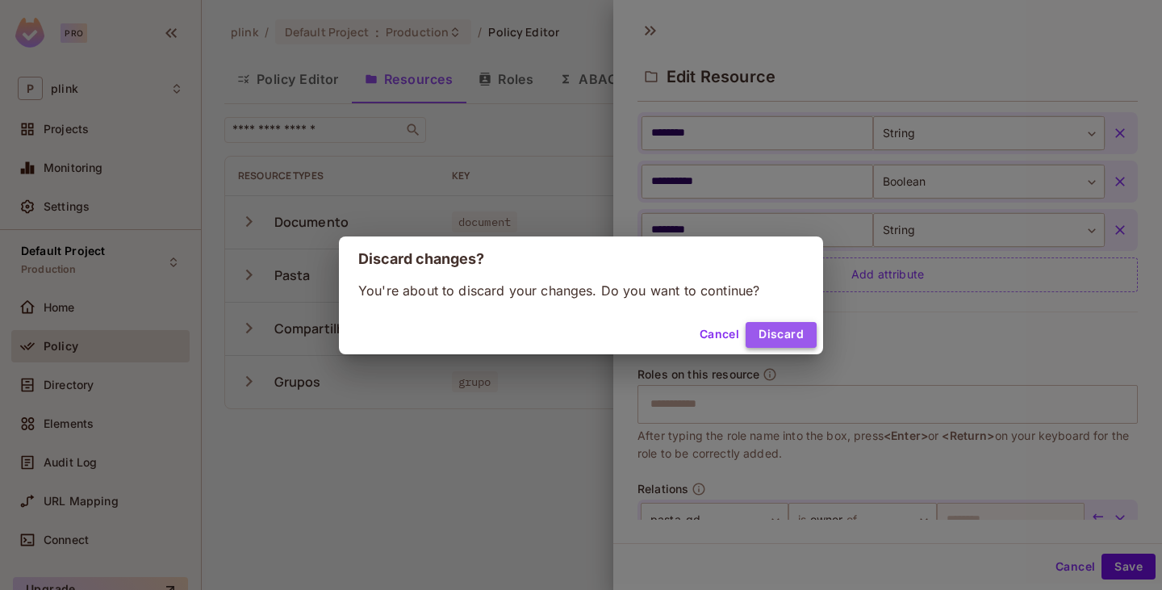
click at [776, 337] on button "Discard" at bounding box center [781, 335] width 71 height 26
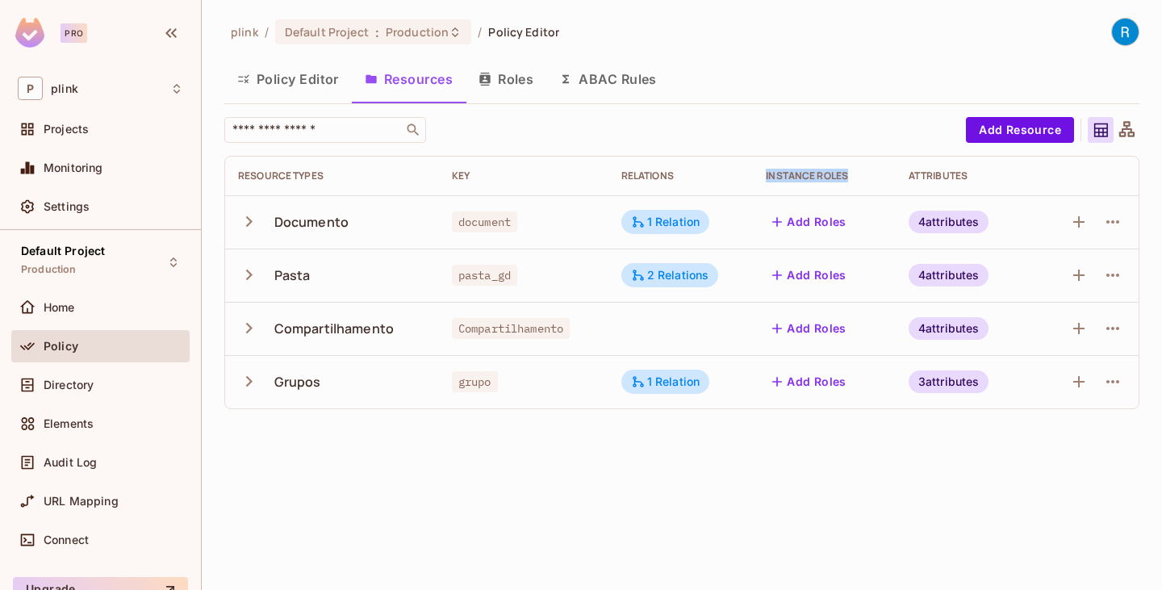
drag, startPoint x: 759, startPoint y: 176, endPoint x: 869, endPoint y: 180, distance: 110.7
click at [869, 180] on th "Instance roles" at bounding box center [824, 176] width 142 height 39
click at [874, 179] on div "Instance roles" at bounding box center [824, 176] width 116 height 13
drag, startPoint x: 760, startPoint y: 178, endPoint x: 852, endPoint y: 178, distance: 91.2
click at [852, 178] on th "Instance roles" at bounding box center [824, 176] width 142 height 39
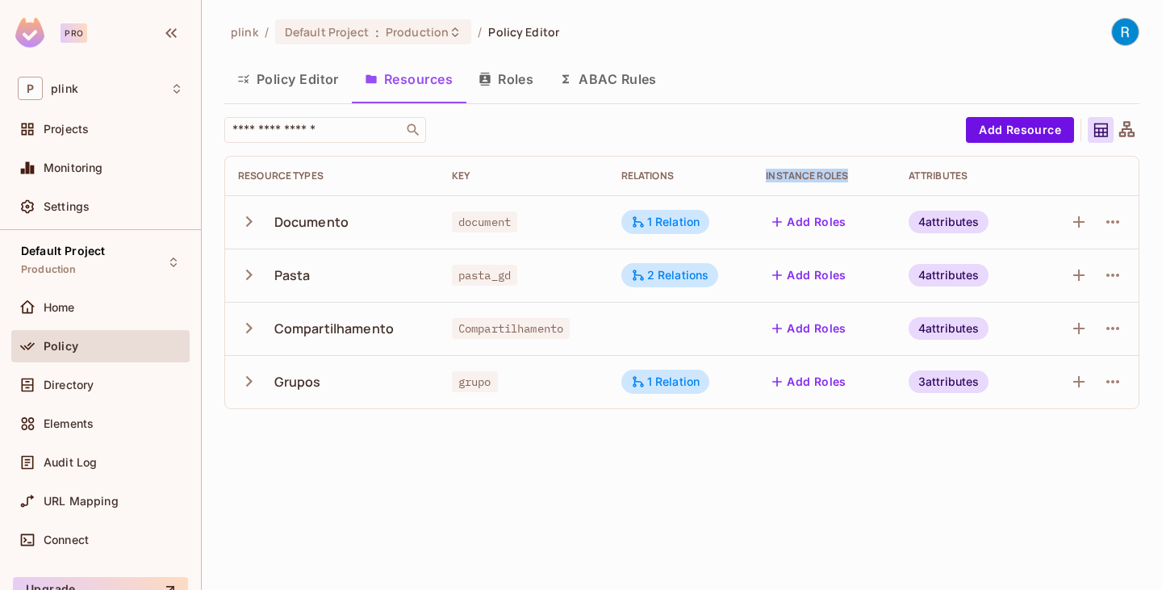
copy div "Instance roles"
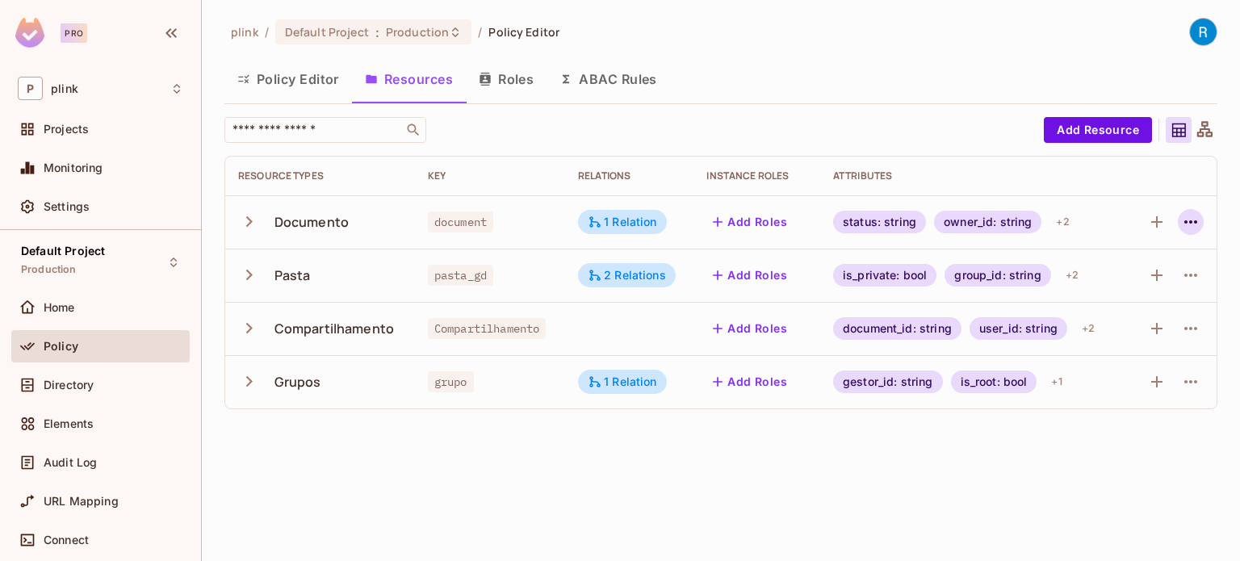
click at [1162, 216] on icon "button" at bounding box center [1190, 221] width 19 height 19
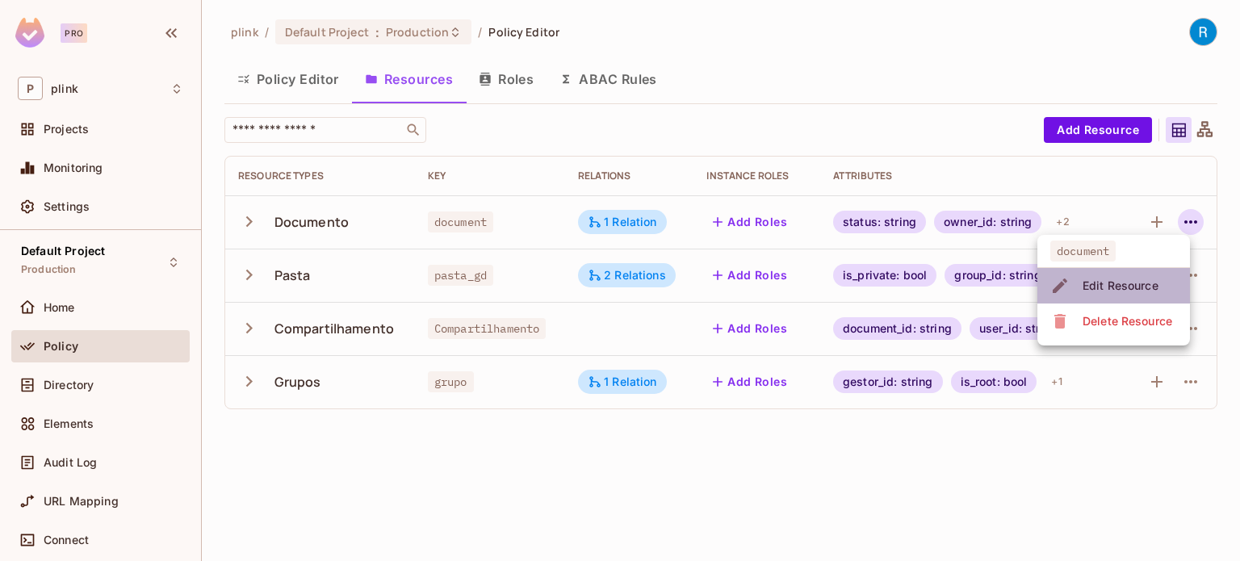
click at [1105, 287] on div "Edit Resource" at bounding box center [1121, 286] width 76 height 16
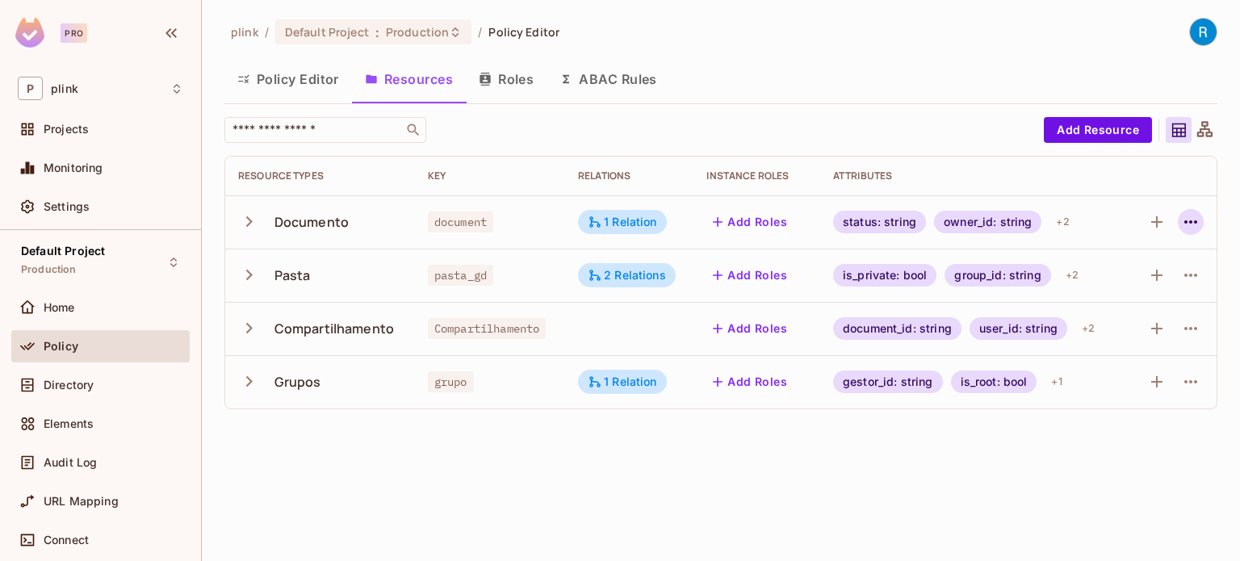
click at [1162, 224] on icon "button" at bounding box center [1190, 221] width 19 height 19
click at [1104, 280] on div "Edit Resource" at bounding box center [1121, 286] width 76 height 16
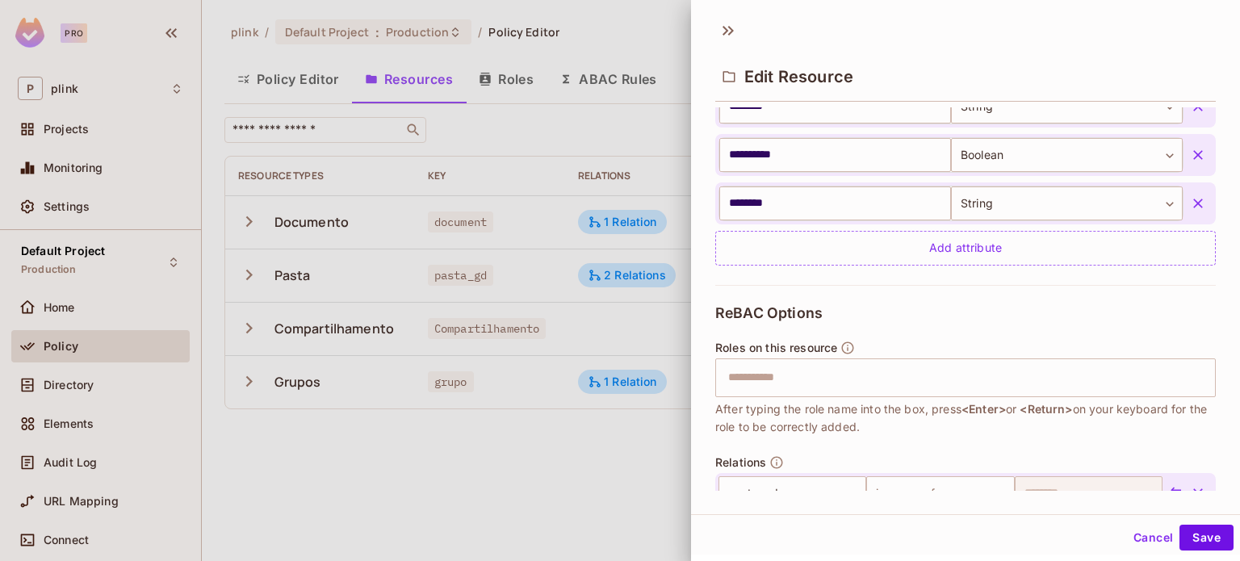
scroll to position [565, 0]
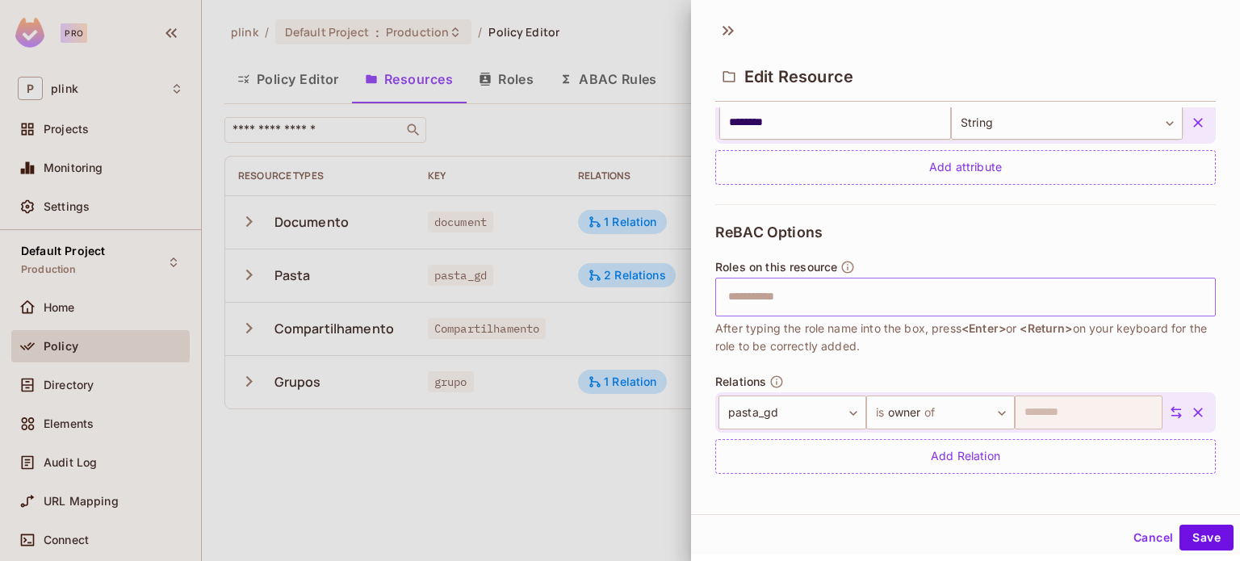
click at [797, 300] on input "text" at bounding box center [963, 297] width 490 height 32
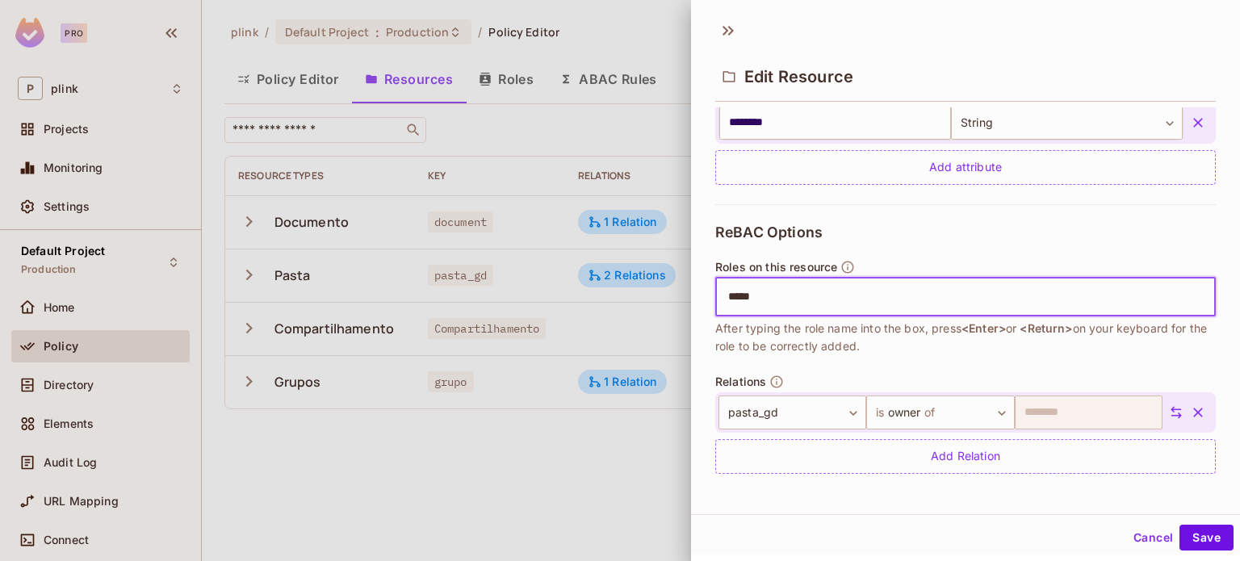
type input "******"
type input "****"
type input "*****"
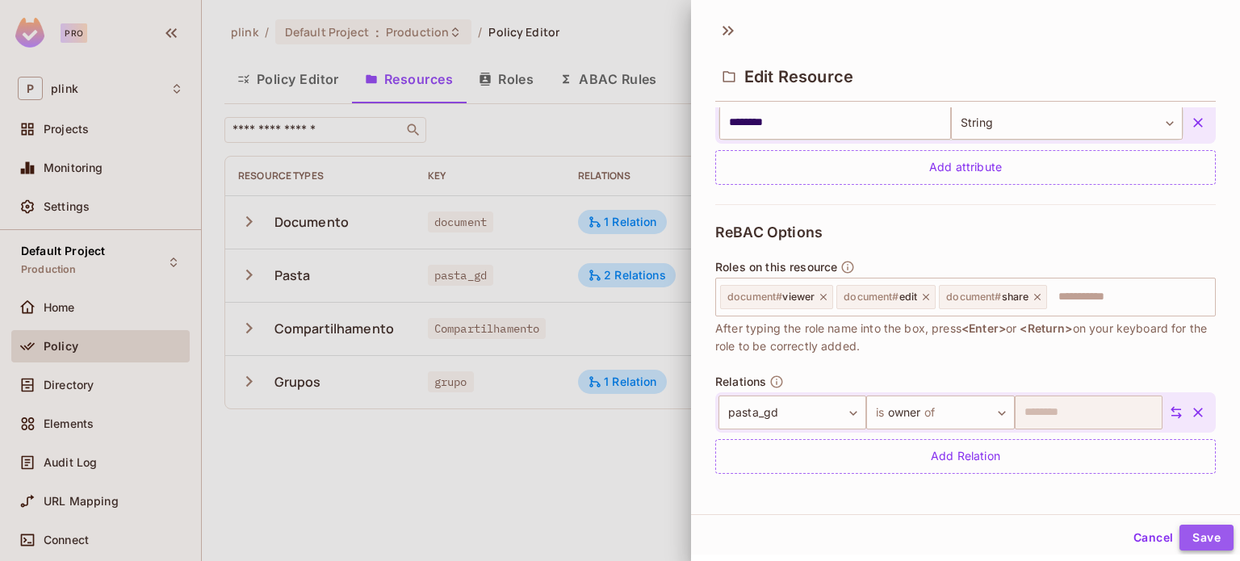
click at [1162, 529] on button "Save" at bounding box center [1206, 538] width 54 height 26
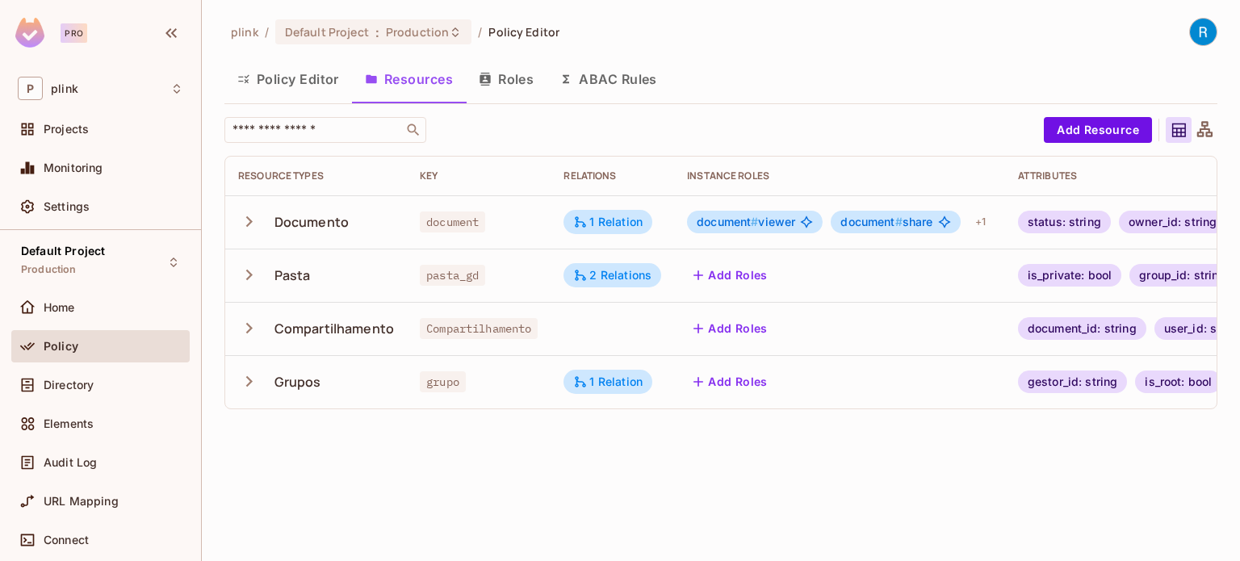
click at [1162, 135] on icon at bounding box center [1204, 128] width 15 height 15
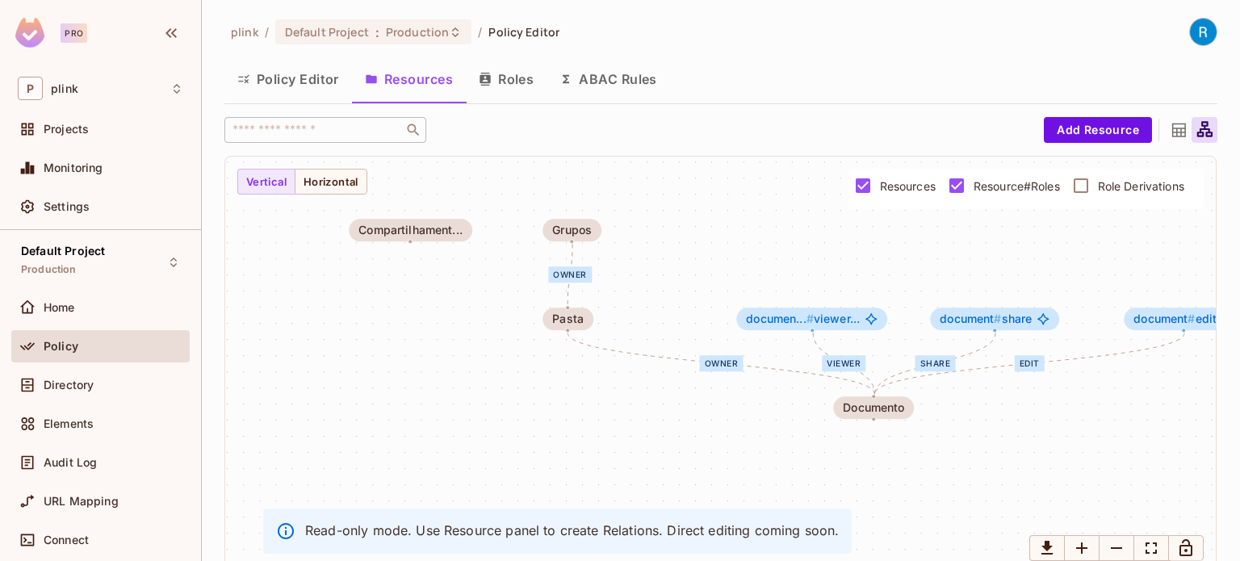
drag, startPoint x: 1000, startPoint y: 270, endPoint x: 735, endPoint y: 253, distance: 266.1
click at [735, 253] on div "viewer share edit owner owner Documento documen... # viewer... document # share…" at bounding box center [720, 366] width 991 height 419
click at [1162, 128] on icon at bounding box center [1179, 130] width 20 height 20
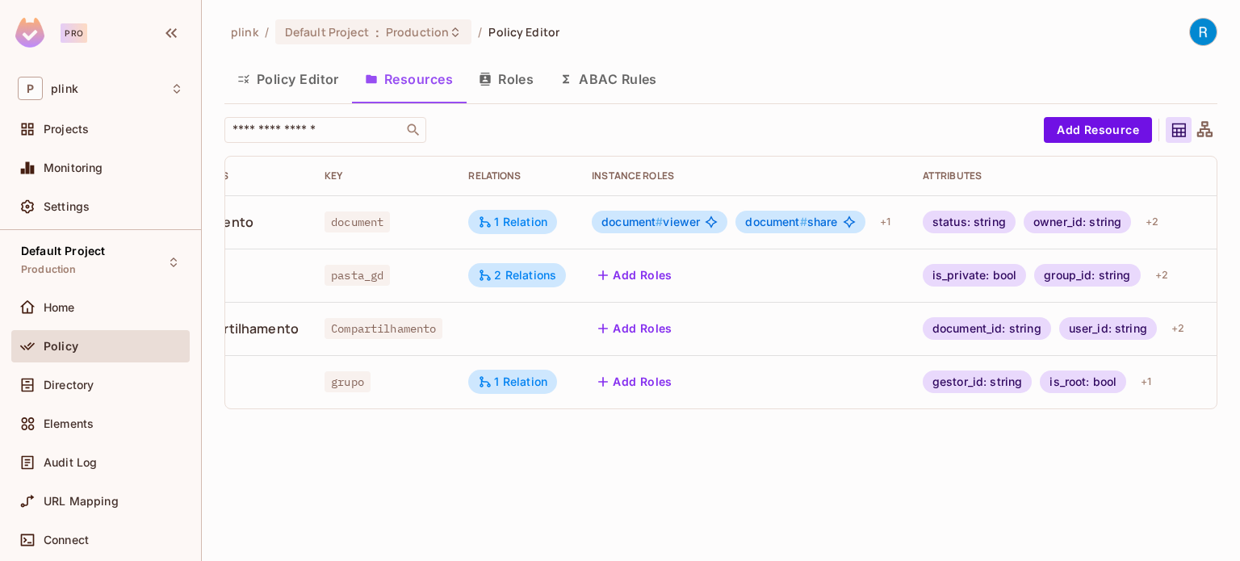
scroll to position [0, 173]
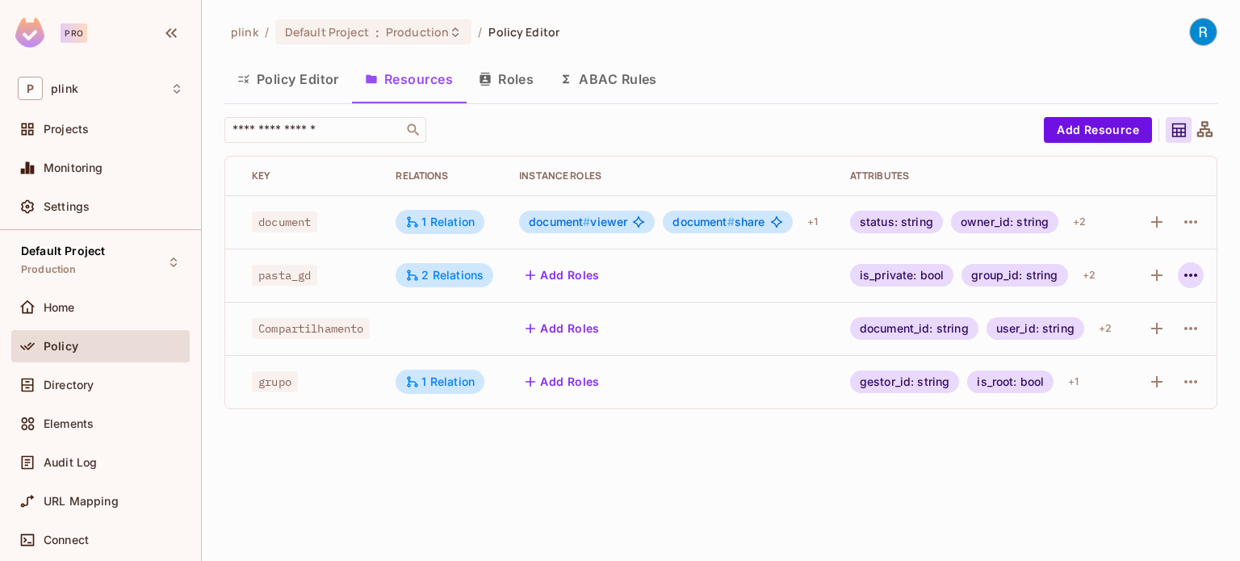
click at [1162, 278] on icon "button" at bounding box center [1190, 275] width 19 height 19
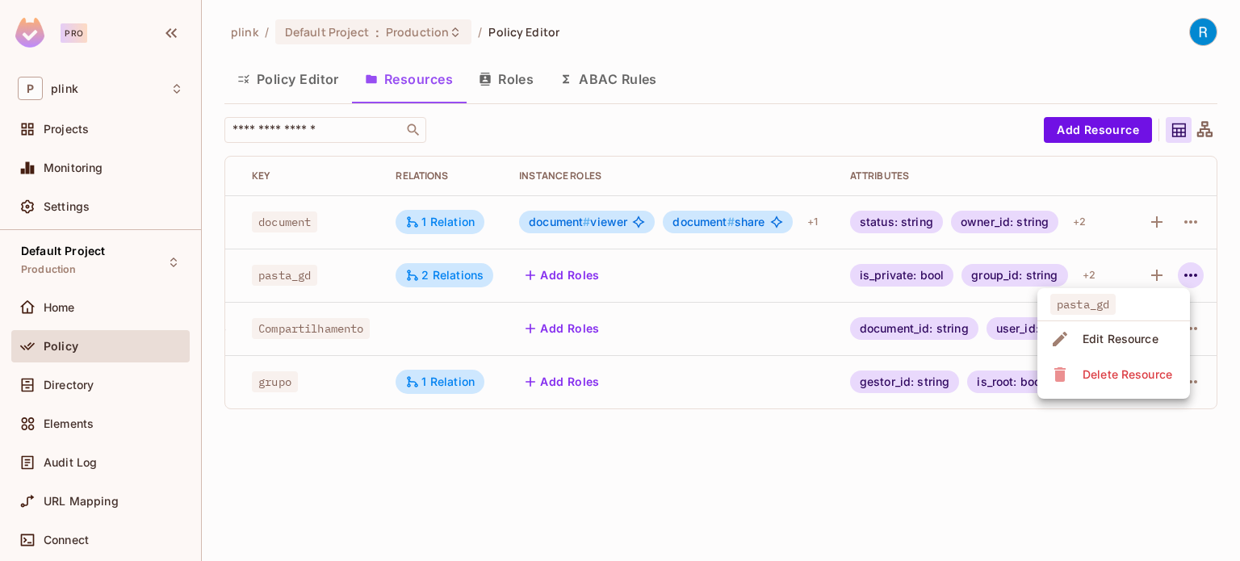
click at [1117, 337] on div "Edit Resource" at bounding box center [1121, 339] width 76 height 16
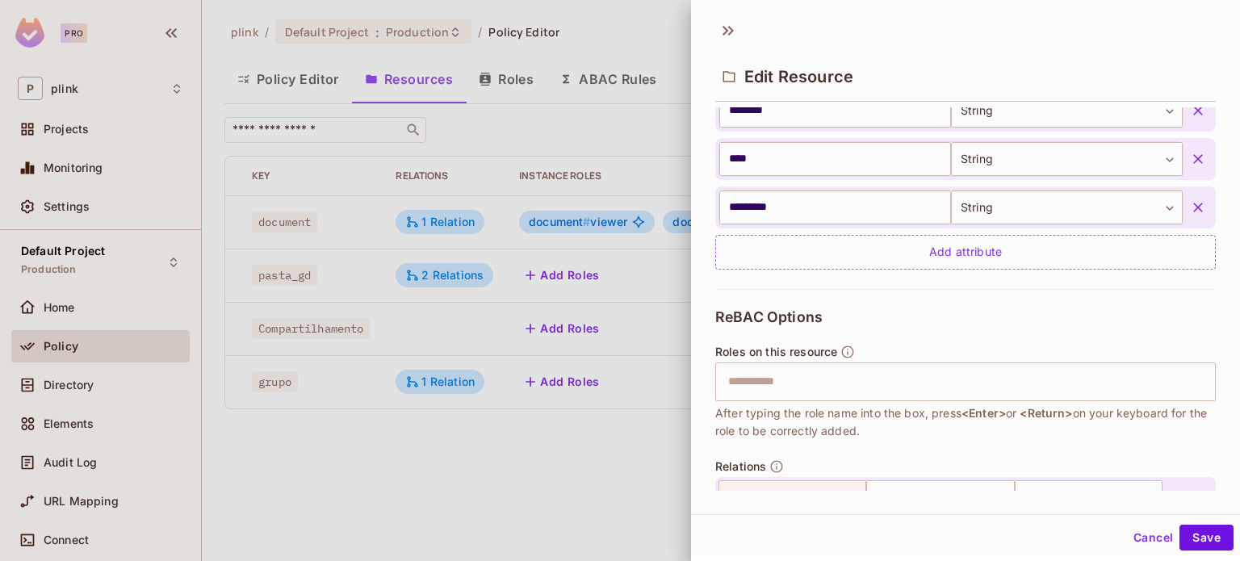
scroll to position [565, 0]
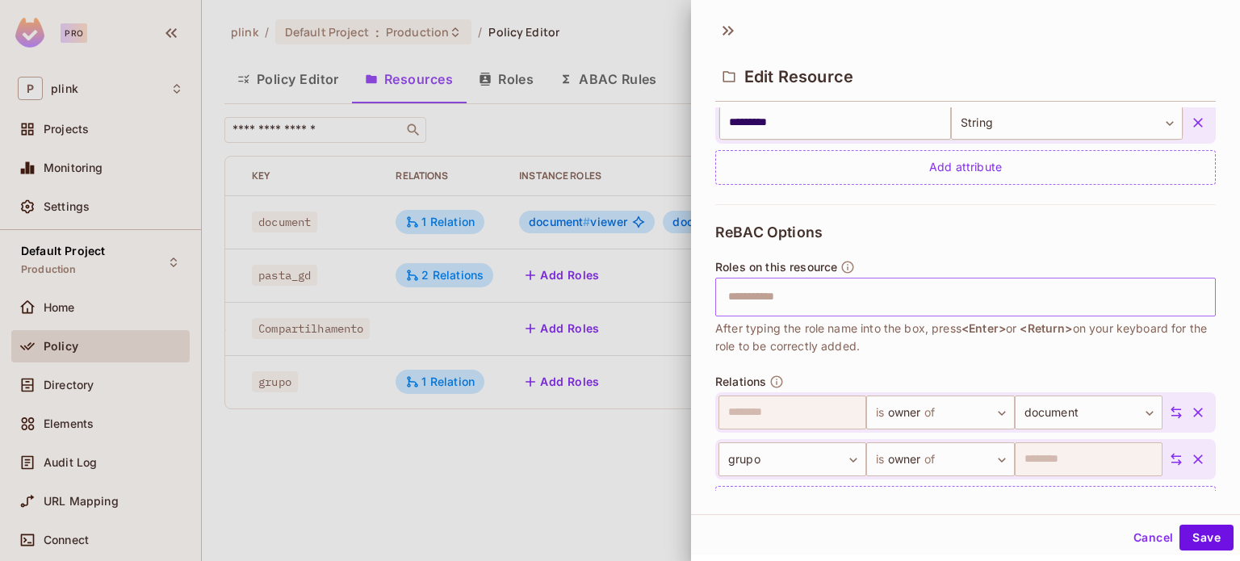
click at [772, 300] on input "text" at bounding box center [963, 297] width 490 height 32
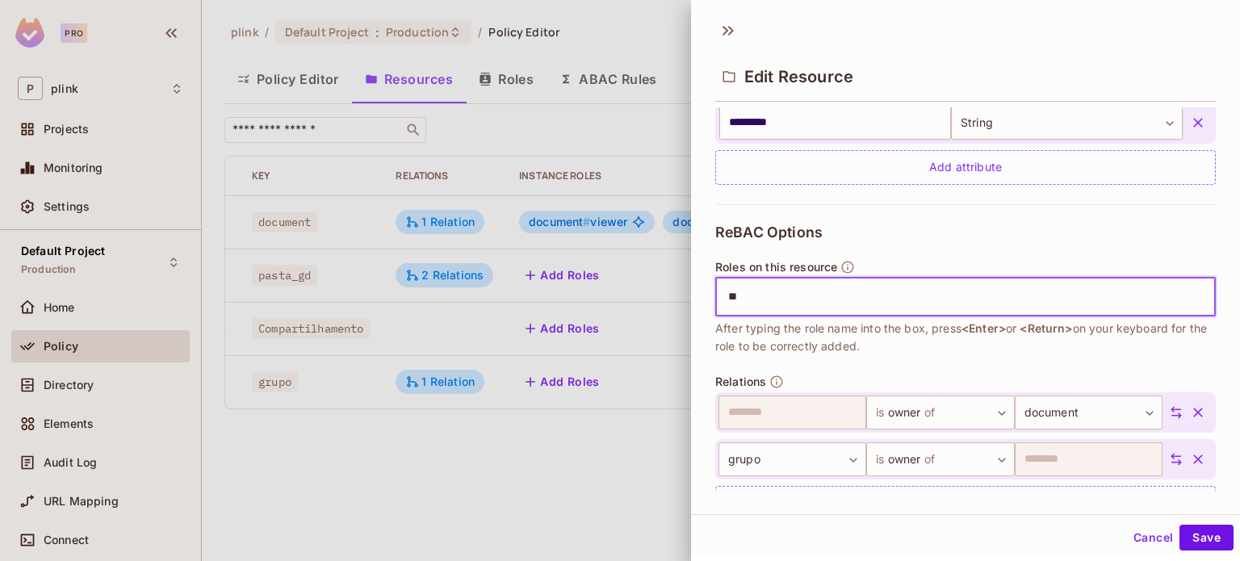
type input "*"
type input "******"
type input "****"
type input "*****"
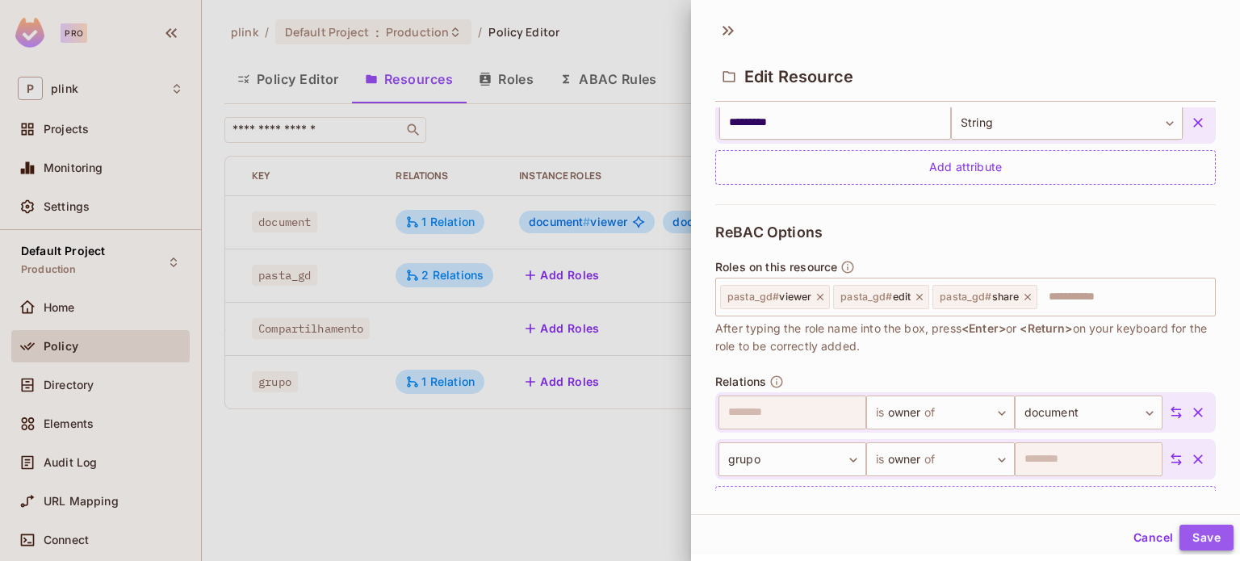
click at [1162, 534] on button "Save" at bounding box center [1206, 538] width 54 height 26
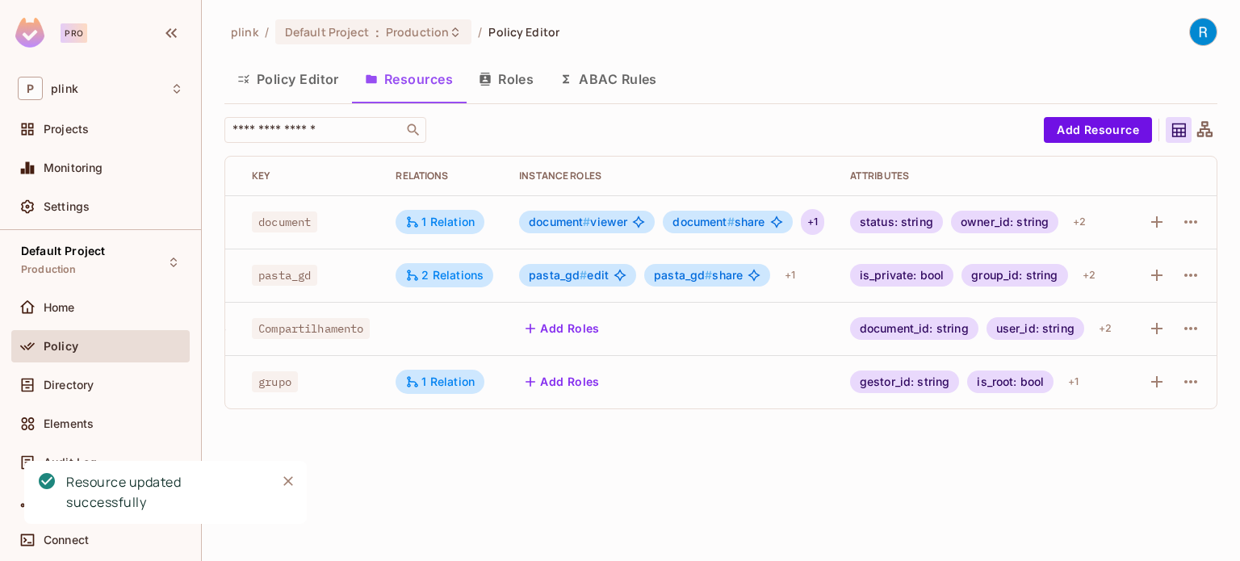
click at [812, 217] on div "+ 1" at bounding box center [812, 222] width 23 height 26
click at [812, 217] on div at bounding box center [620, 280] width 1240 height 561
click at [822, 219] on div "+ 1" at bounding box center [812, 222] width 23 height 26
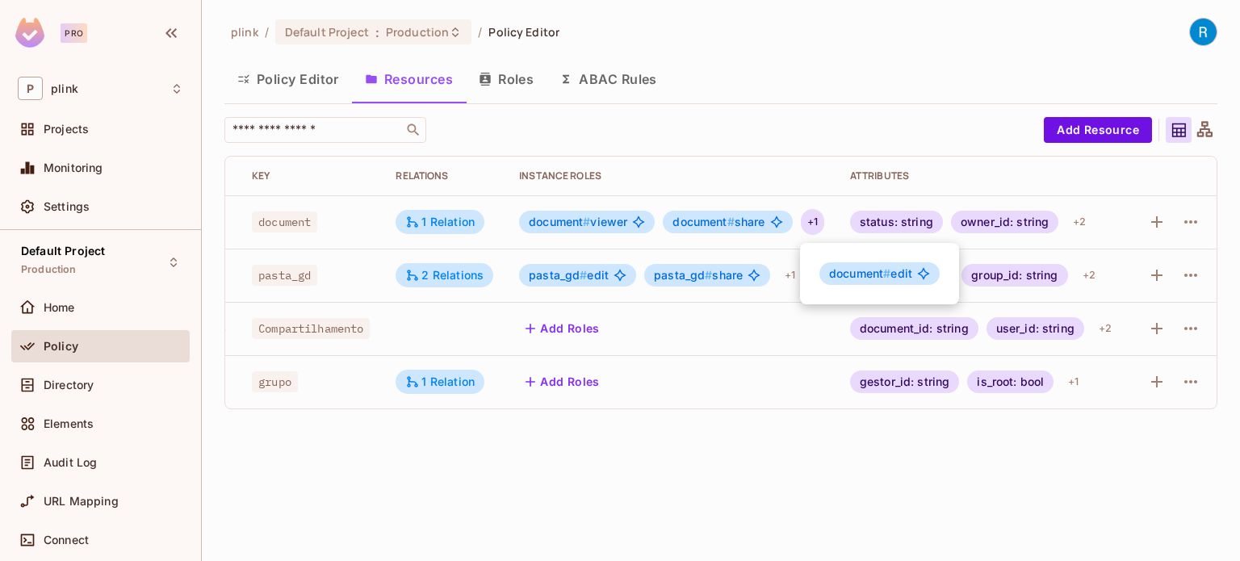
click at [812, 219] on div at bounding box center [620, 280] width 1240 height 561
click at [785, 273] on div "+ 1" at bounding box center [789, 275] width 23 height 26
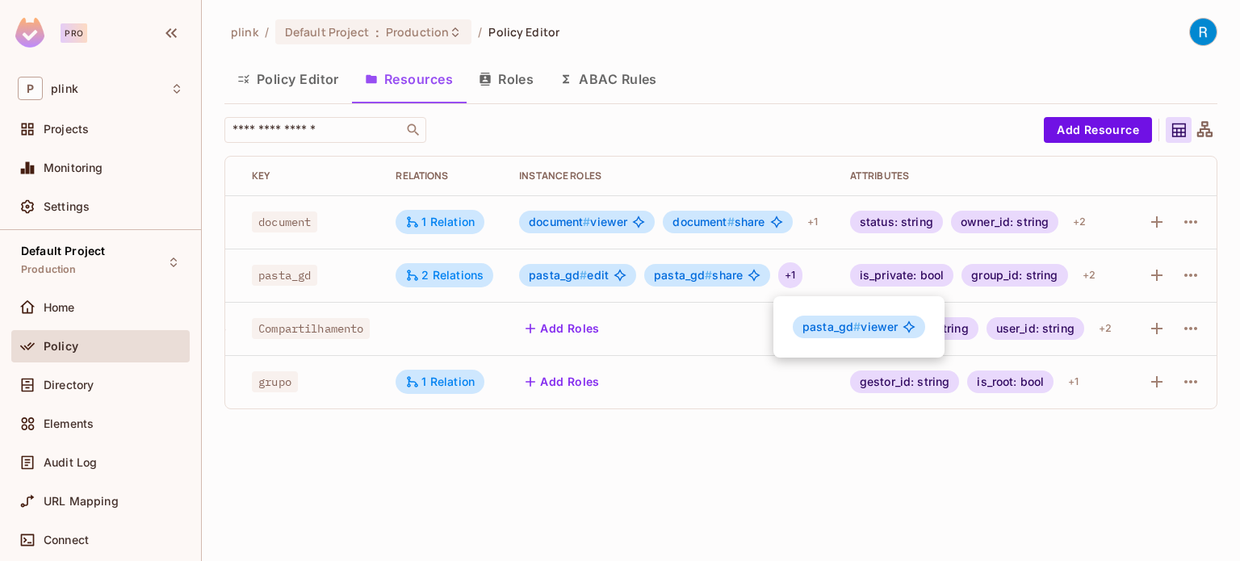
click at [785, 274] on div at bounding box center [620, 280] width 1240 height 561
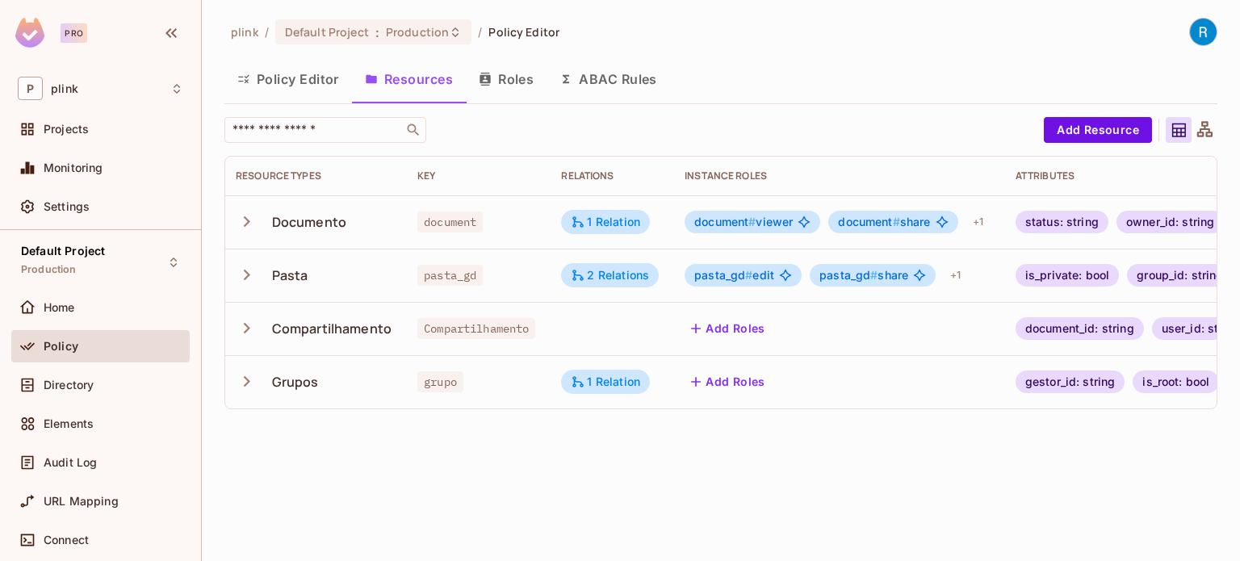
scroll to position [0, 0]
drag, startPoint x: 273, startPoint y: 220, endPoint x: 352, endPoint y: 221, distance: 79.1
click at [352, 221] on div "Documento" at bounding box center [316, 222] width 156 height 34
click at [589, 77] on button "ABAC Rules" at bounding box center [609, 79] width 124 height 40
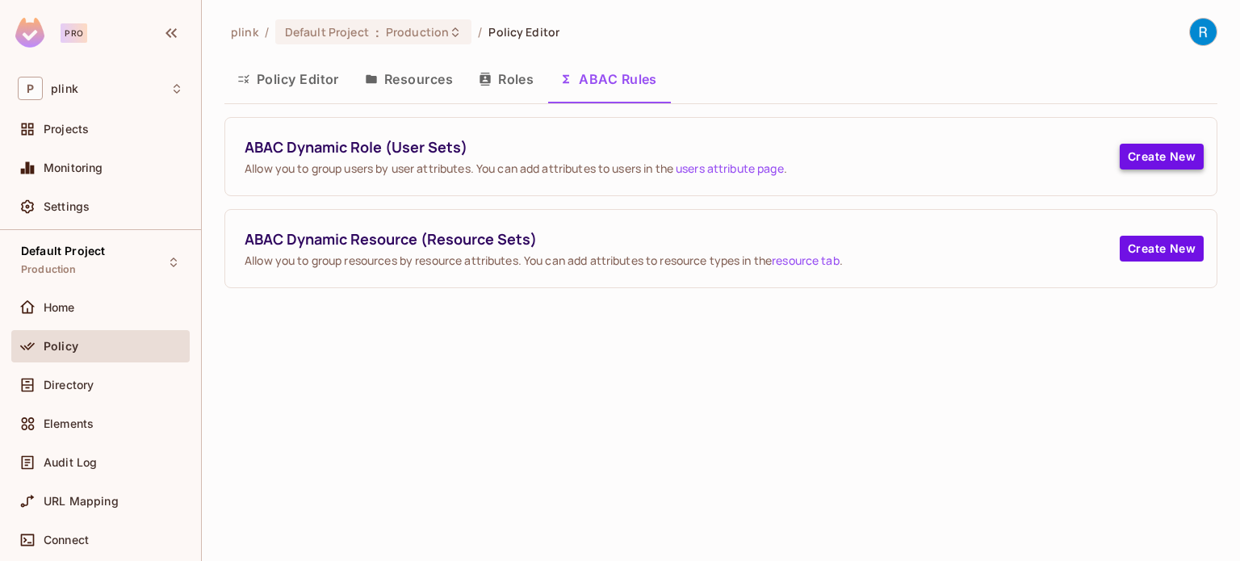
click at [1159, 150] on button "Create New" at bounding box center [1162, 157] width 84 height 26
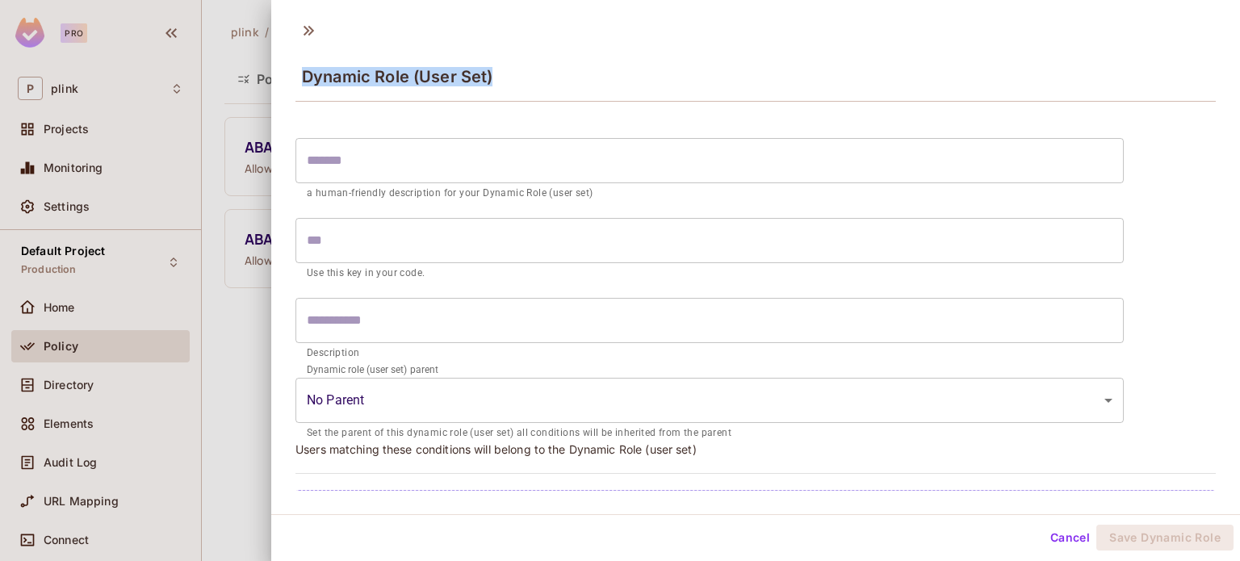
drag, startPoint x: 307, startPoint y: 75, endPoint x: 501, endPoint y: 71, distance: 194.6
click at [501, 71] on div "Dynamic Role (User Set)" at bounding box center [755, 75] width 920 height 52
copy span "Dynamic Role (User Set)"
click at [247, 319] on div at bounding box center [620, 280] width 1240 height 561
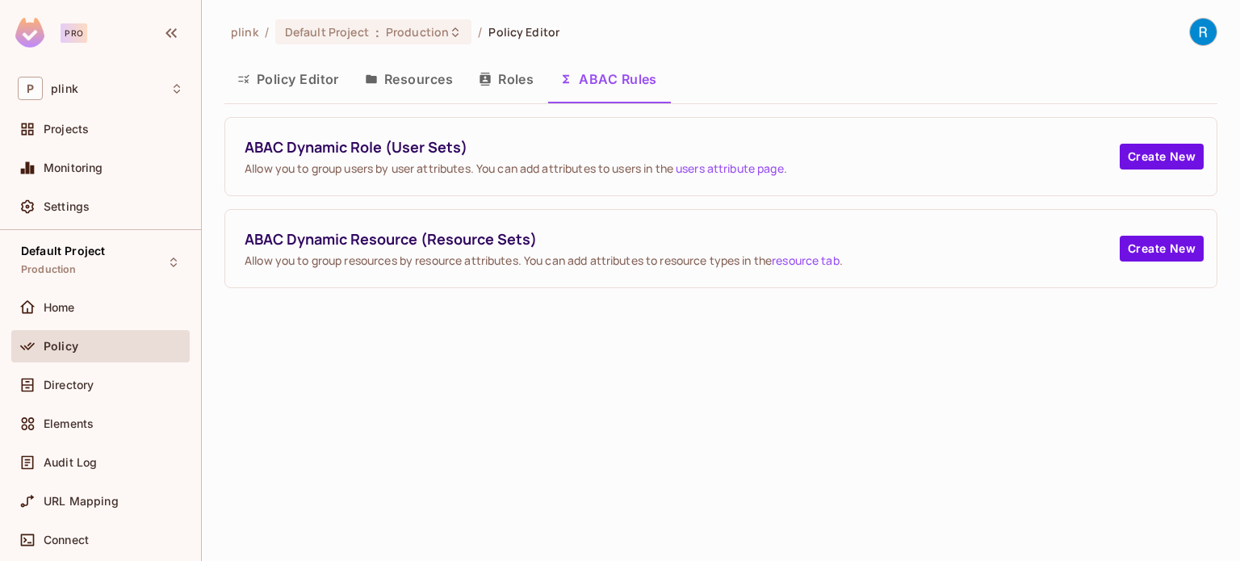
click at [435, 82] on button "Resources" at bounding box center [409, 79] width 114 height 40
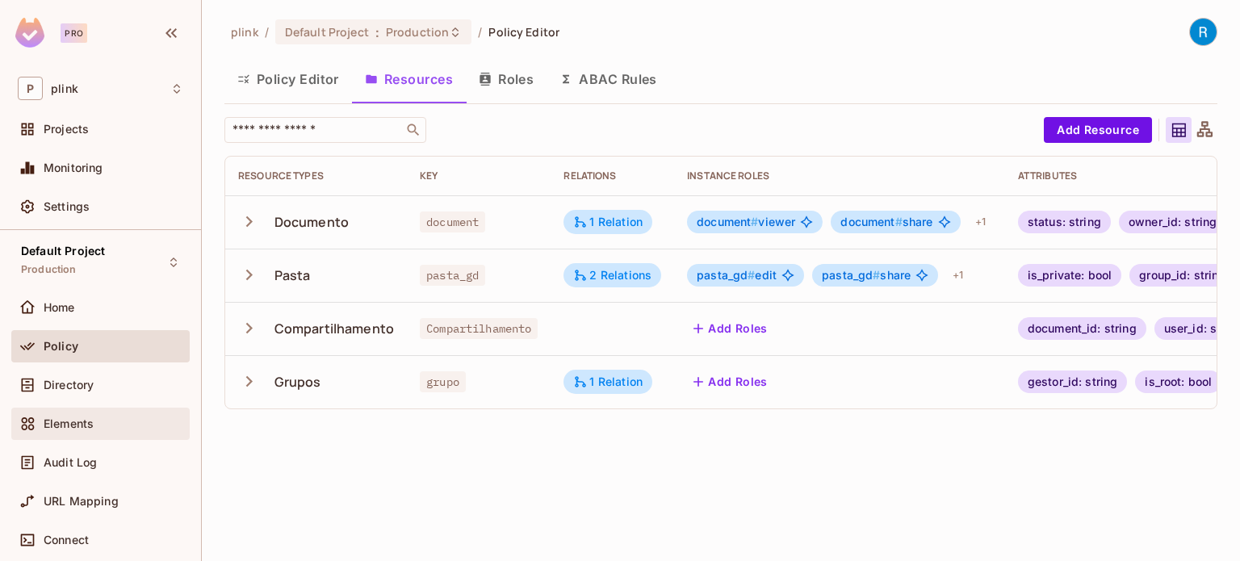
click at [145, 416] on div "Elements" at bounding box center [100, 423] width 165 height 19
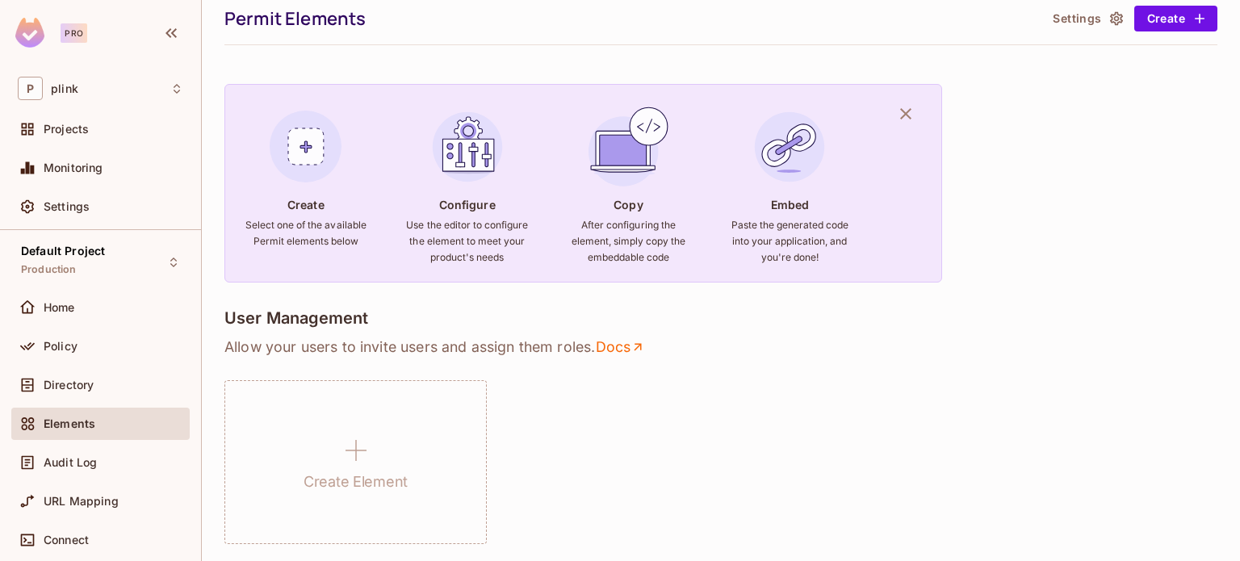
scroll to position [161, 0]
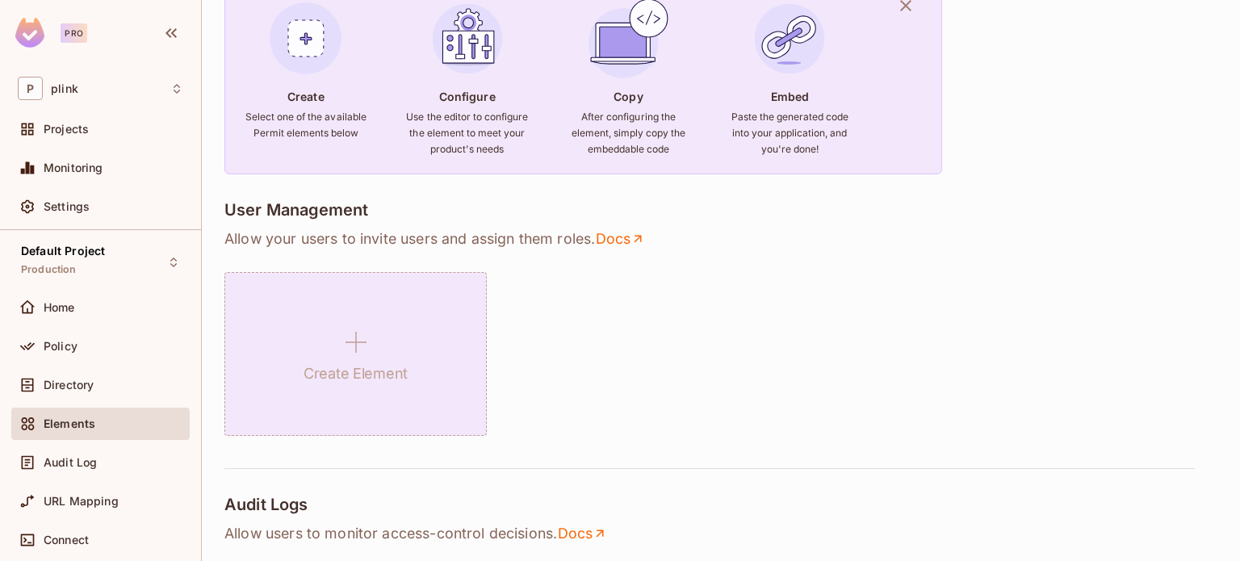
click at [353, 346] on icon at bounding box center [356, 342] width 39 height 39
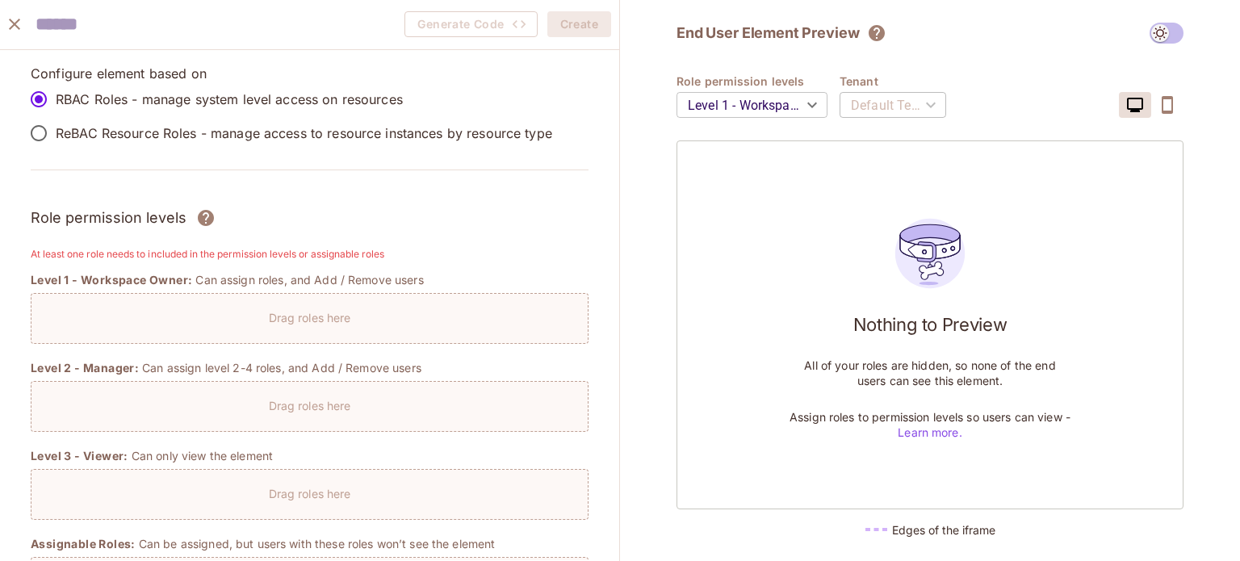
click at [78, 128] on p "ReBAC Resource Roles - manage access to resource instances by resource type" at bounding box center [304, 133] width 496 height 18
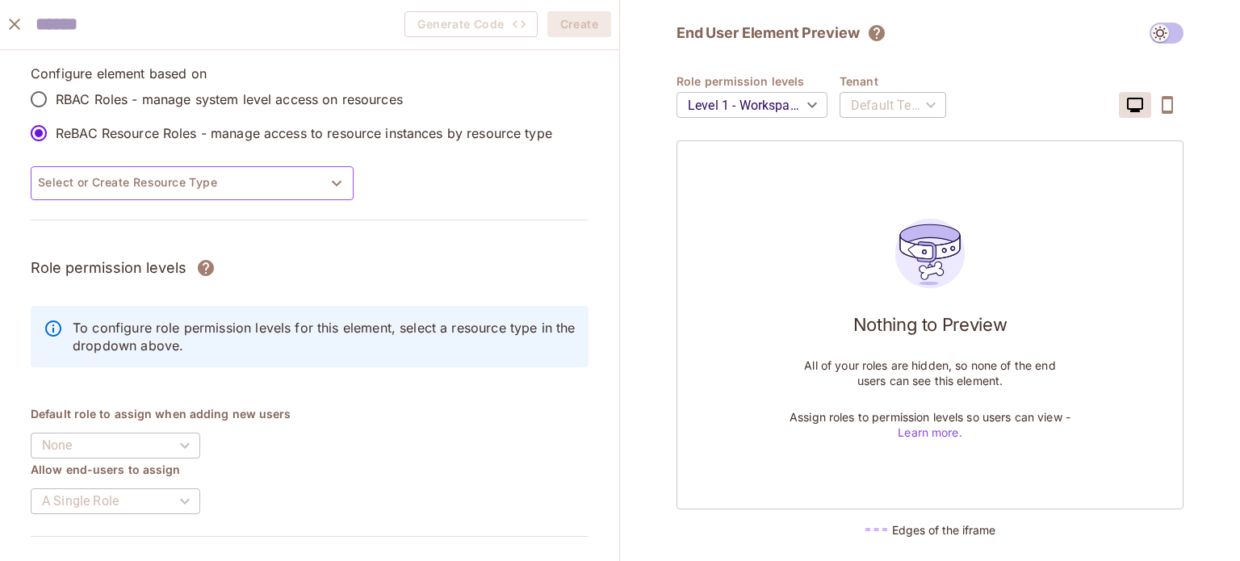
click at [194, 186] on button "Select or Create Resource Type" at bounding box center [192, 183] width 323 height 34
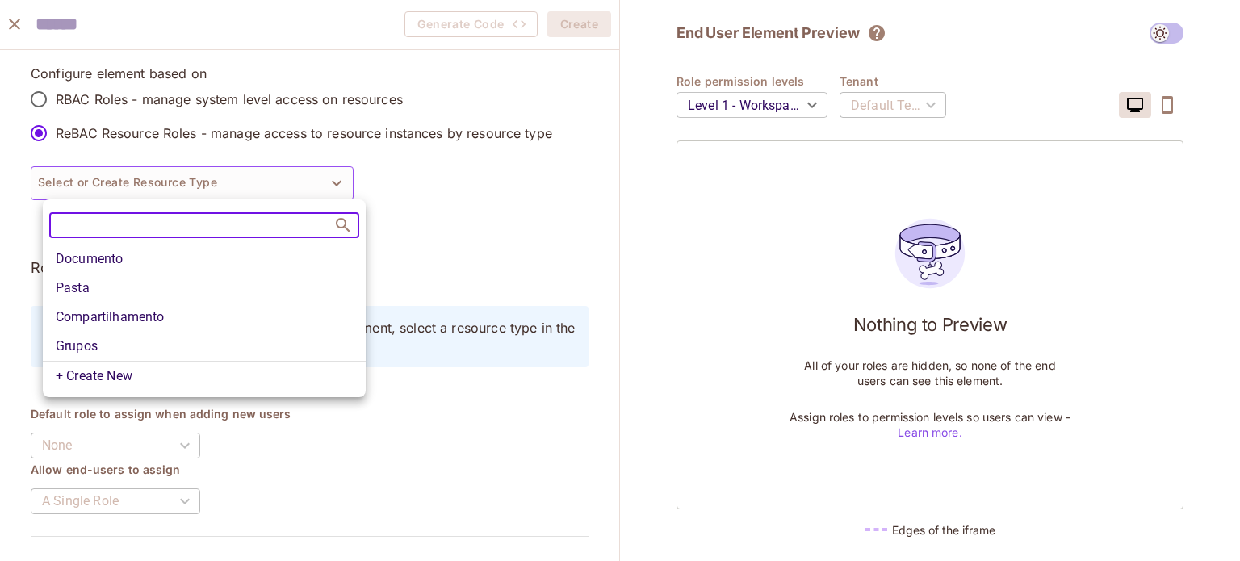
click at [115, 258] on li "Documento" at bounding box center [204, 259] width 323 height 29
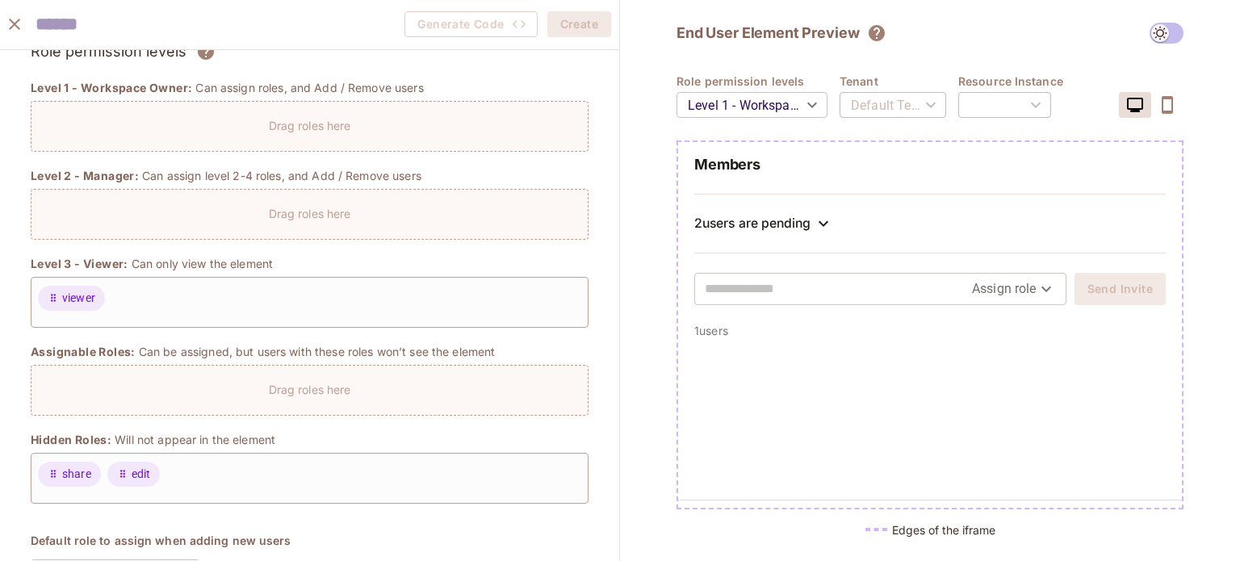
scroll to position [136, 0]
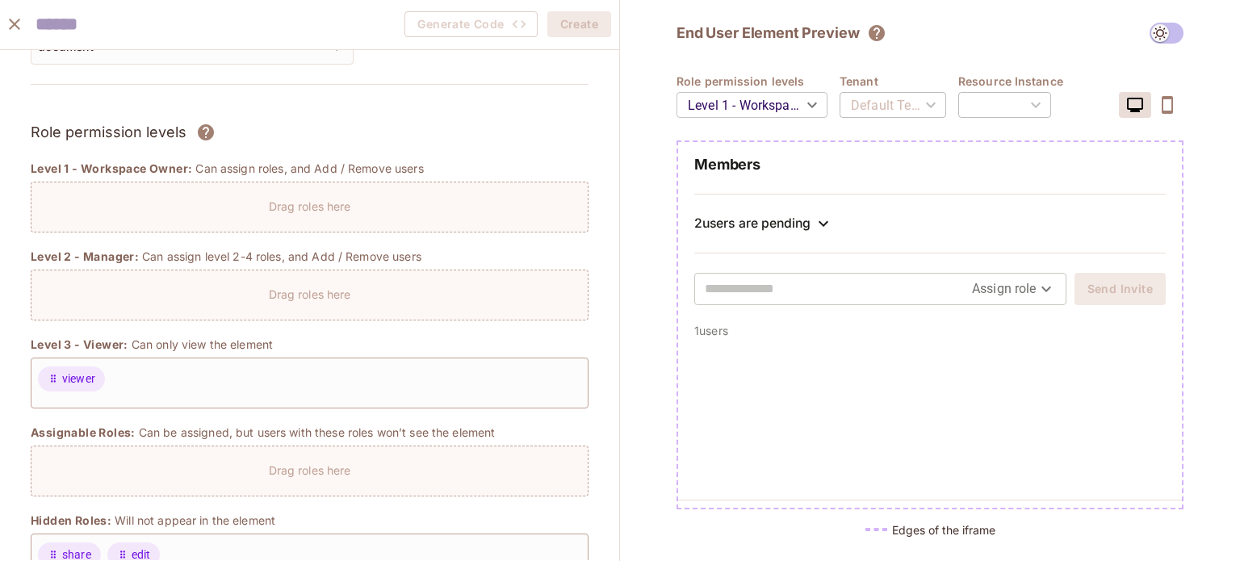
click at [1028, 296] on body "Pro P plink Projects Monitoring Settings Default Project Production Home Policy…" at bounding box center [620, 280] width 1240 height 561
click at [1001, 322] on li "viewer" at bounding box center [1003, 324] width 85 height 29
click at [913, 285] on input "text" at bounding box center [852, 289] width 295 height 26
click at [1027, 290] on body "Pro P plink Projects Monitoring Settings Default Project Production Home Policy…" at bounding box center [620, 280] width 1240 height 561
click at [900, 367] on div at bounding box center [620, 280] width 1240 height 561
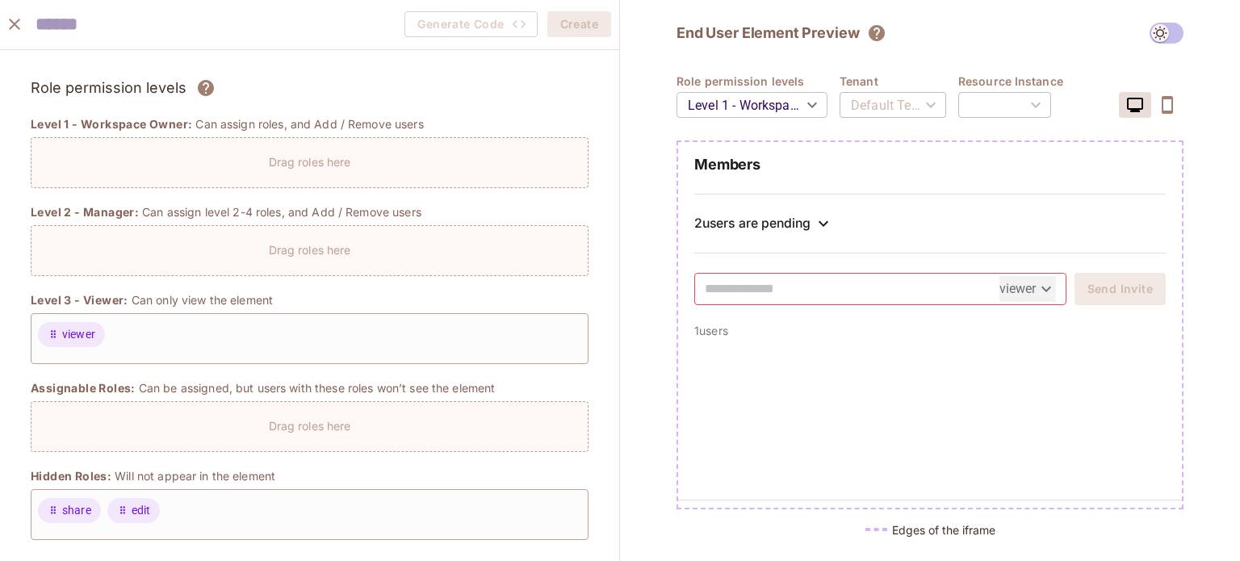
scroll to position [216, 0]
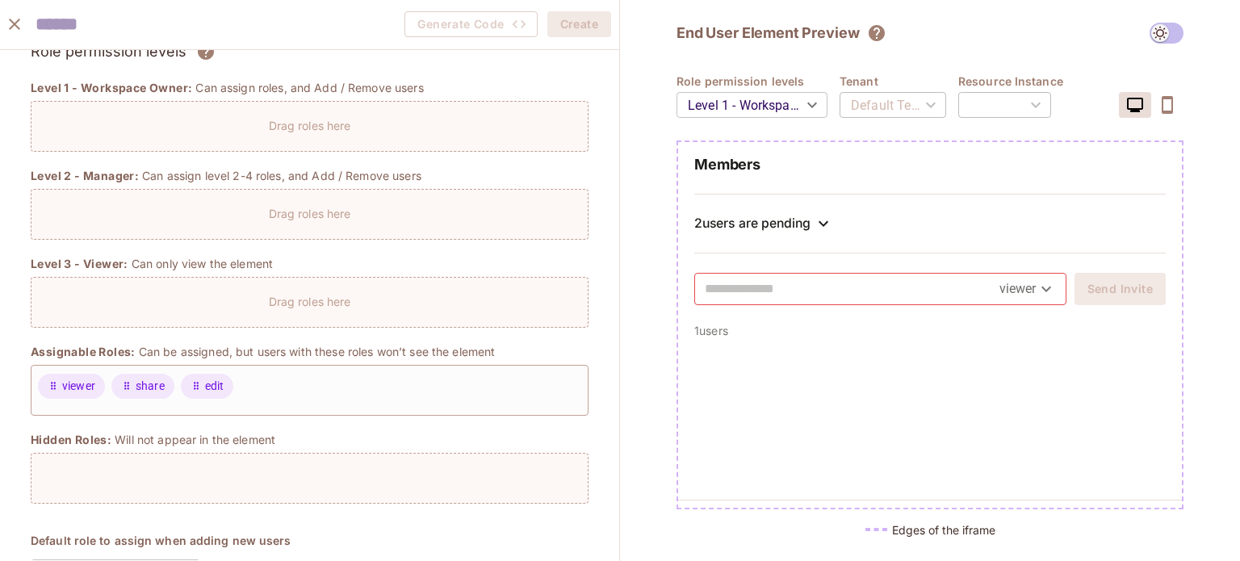
click at [707, 366] on div at bounding box center [930, 418] width 504 height 161
click at [869, 164] on h2 "Members" at bounding box center [929, 164] width 471 height 19
click at [1011, 288] on body "Pro P plink Projects Monitoring Settings Default Project Production Home Policy…" at bounding box center [620, 280] width 1240 height 561
click at [1014, 349] on li "share" at bounding box center [1016, 353] width 63 height 29
type input "*****"
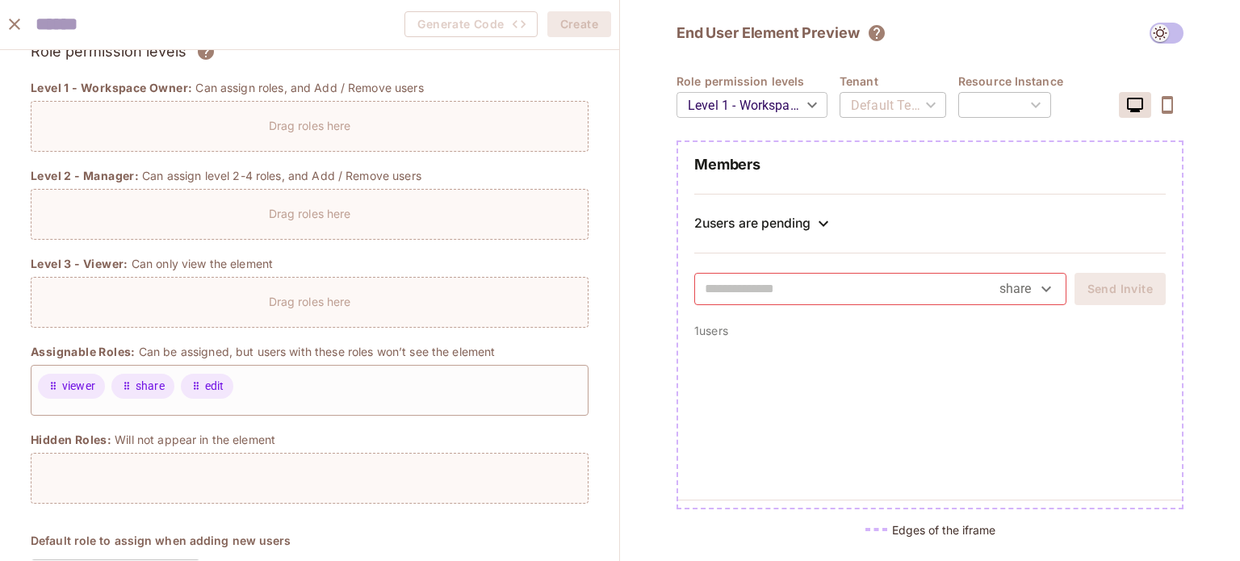
click at [872, 366] on div at bounding box center [930, 418] width 504 height 161
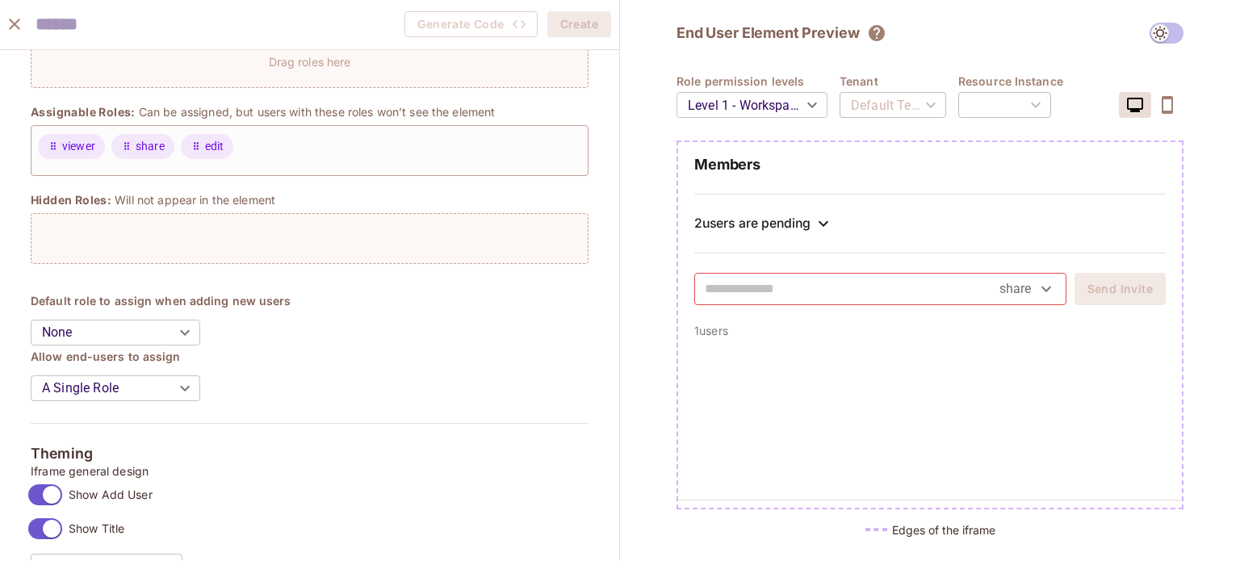
scroll to position [459, 0]
click at [198, 325] on body "Pro P plink Projects Monitoring Settings Default Project Production Home Policy…" at bounding box center [620, 280] width 1240 height 561
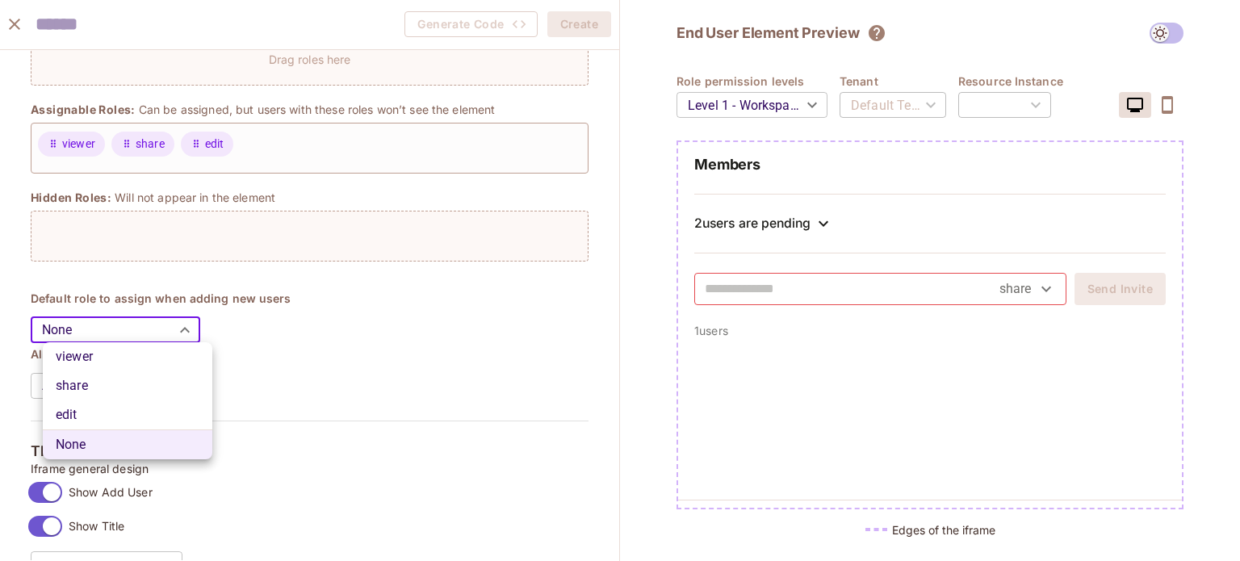
click at [316, 305] on div at bounding box center [620, 280] width 1240 height 561
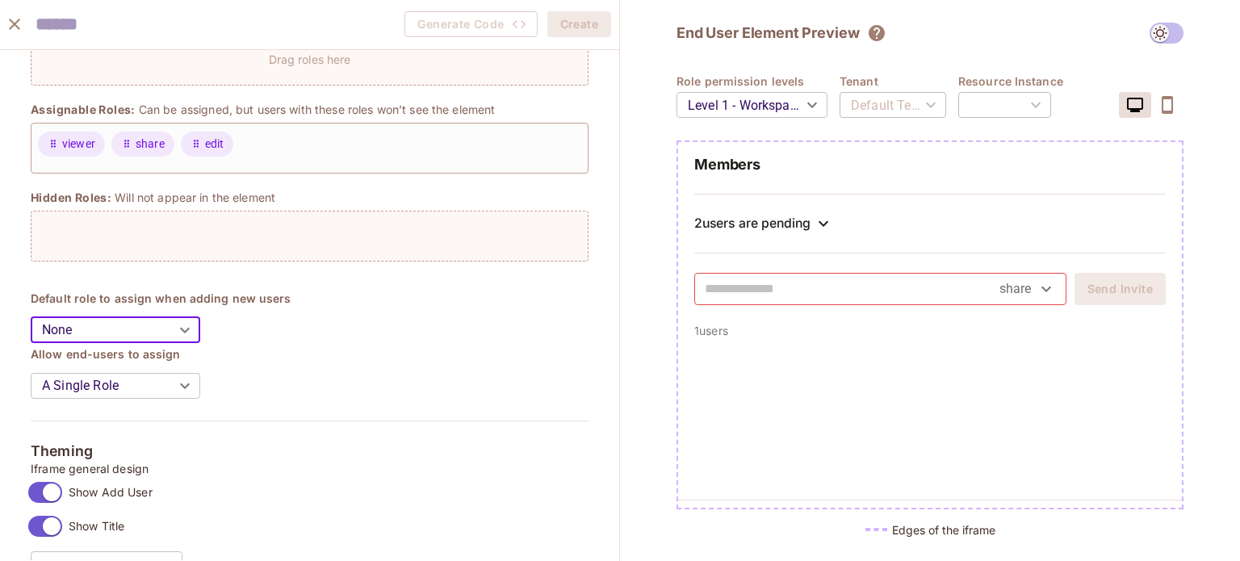
click at [169, 329] on body "Pro P plink Projects Monitoring Settings Default Project Production Home Policy…" at bounding box center [620, 280] width 1240 height 561
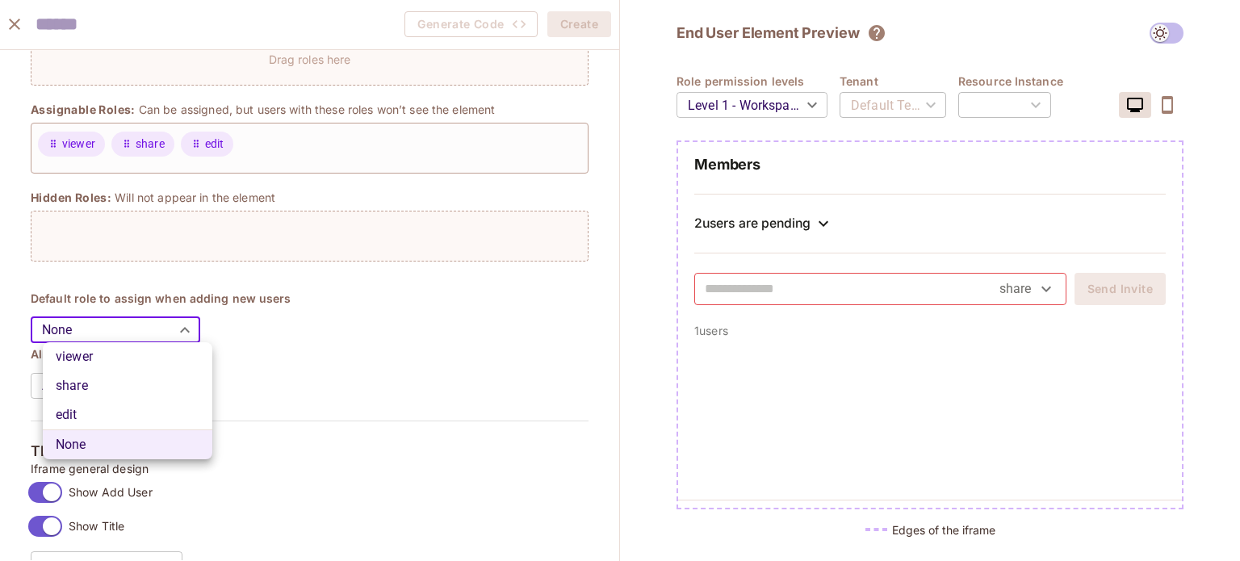
click at [125, 361] on li "viewer" at bounding box center [128, 356] width 170 height 29
type input "******"
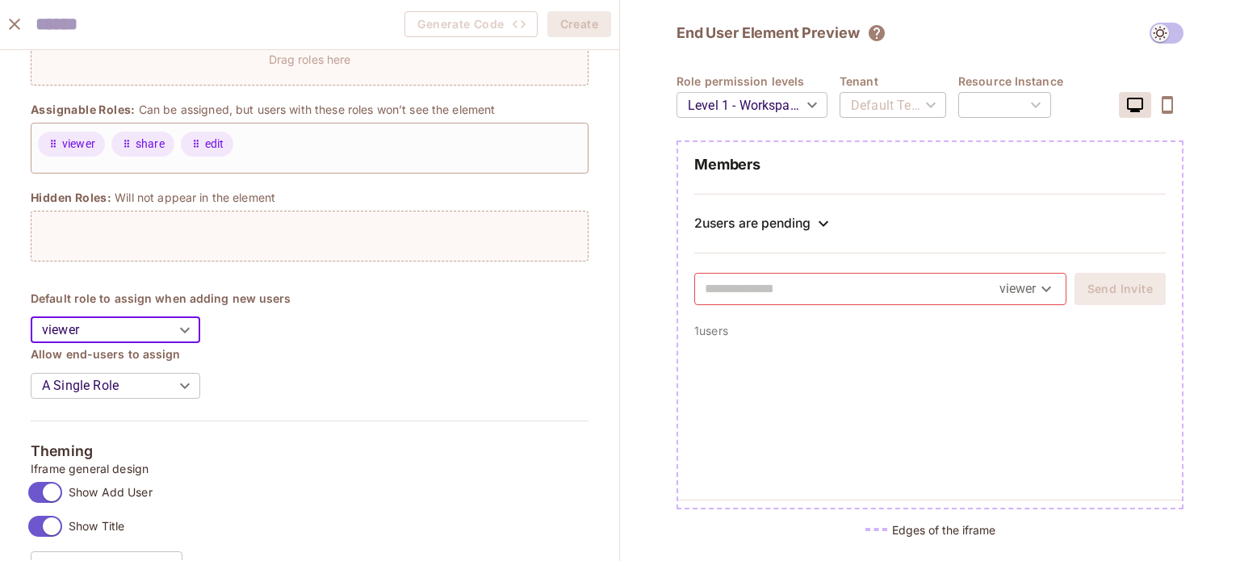
click at [296, 354] on h4 "Allow end-users to assign" at bounding box center [310, 353] width 558 height 15
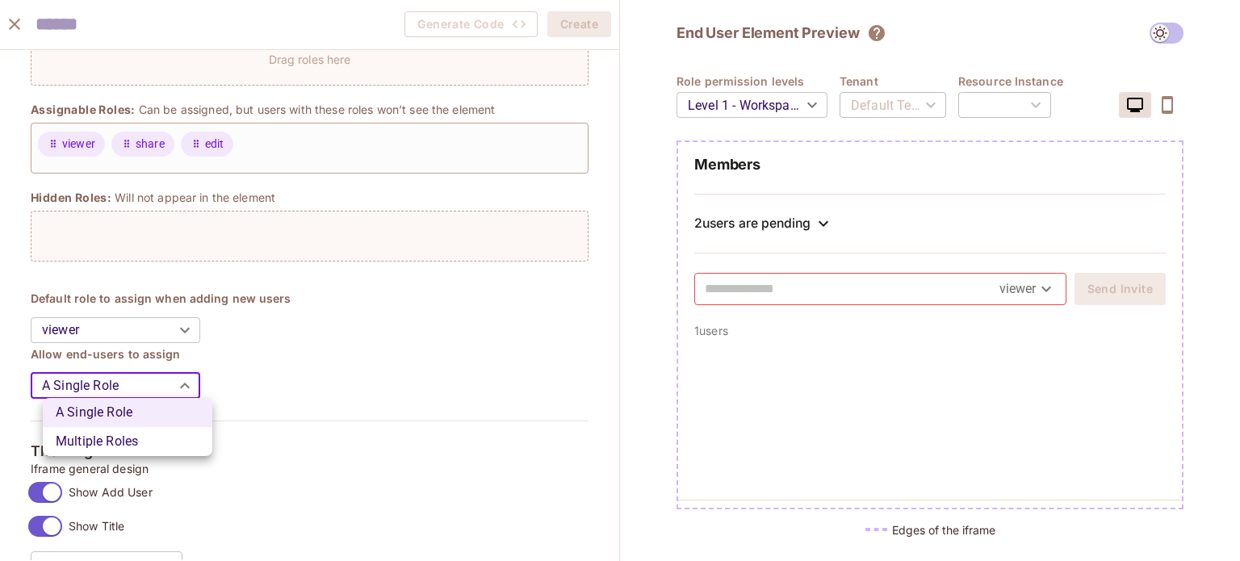
click at [197, 381] on body "Pro P plink Projects Monitoring Settings Default Project Production Home Policy…" at bounding box center [620, 280] width 1240 height 561
click at [163, 436] on li "Multiple Roles" at bounding box center [128, 441] width 170 height 29
type input "*****"
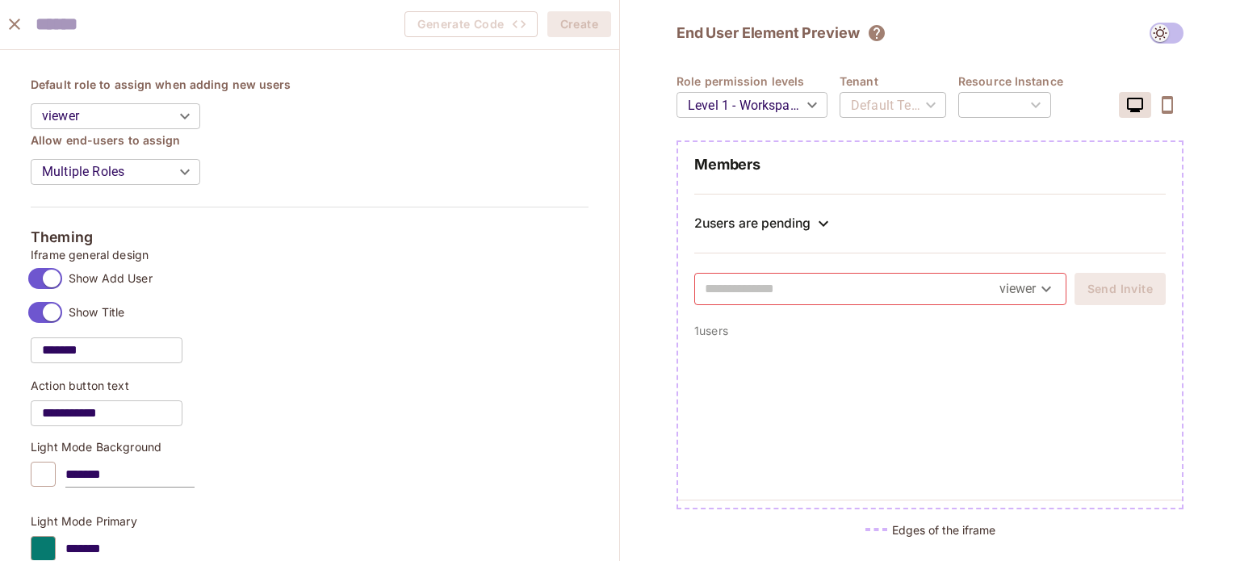
scroll to position [701, 0]
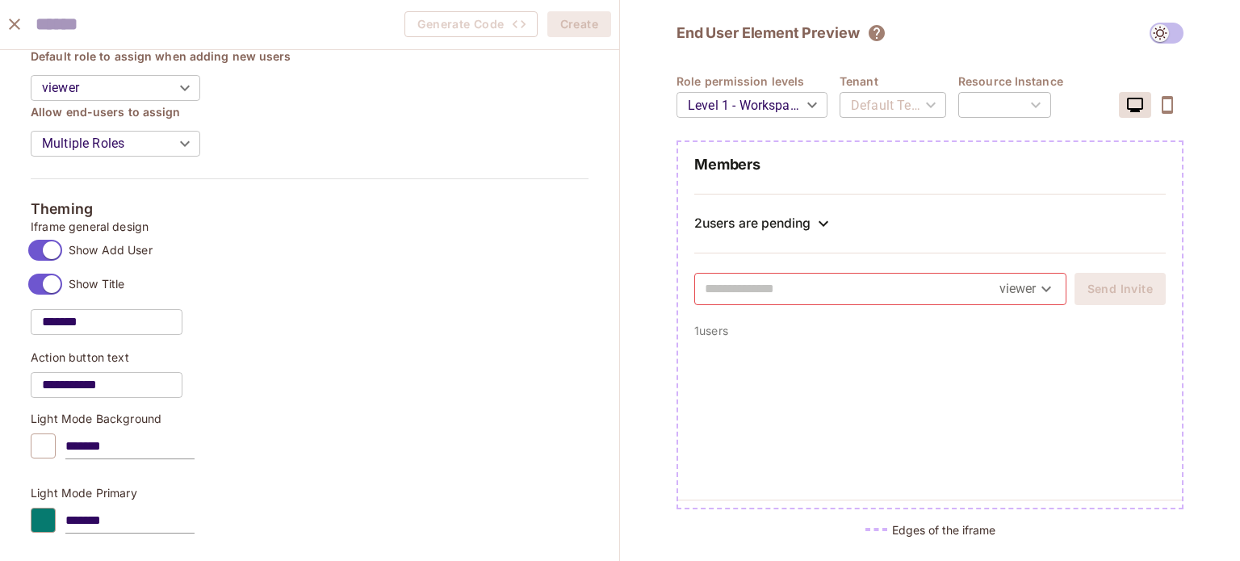
click at [1162, 31] on span at bounding box center [1167, 33] width 34 height 21
click at [1162, 35] on span at bounding box center [1167, 33] width 34 height 21
click at [1066, 41] on div "End User Element Preview" at bounding box center [930, 33] width 507 height 21
click at [1037, 102] on div "​" at bounding box center [1004, 104] width 93 height 45
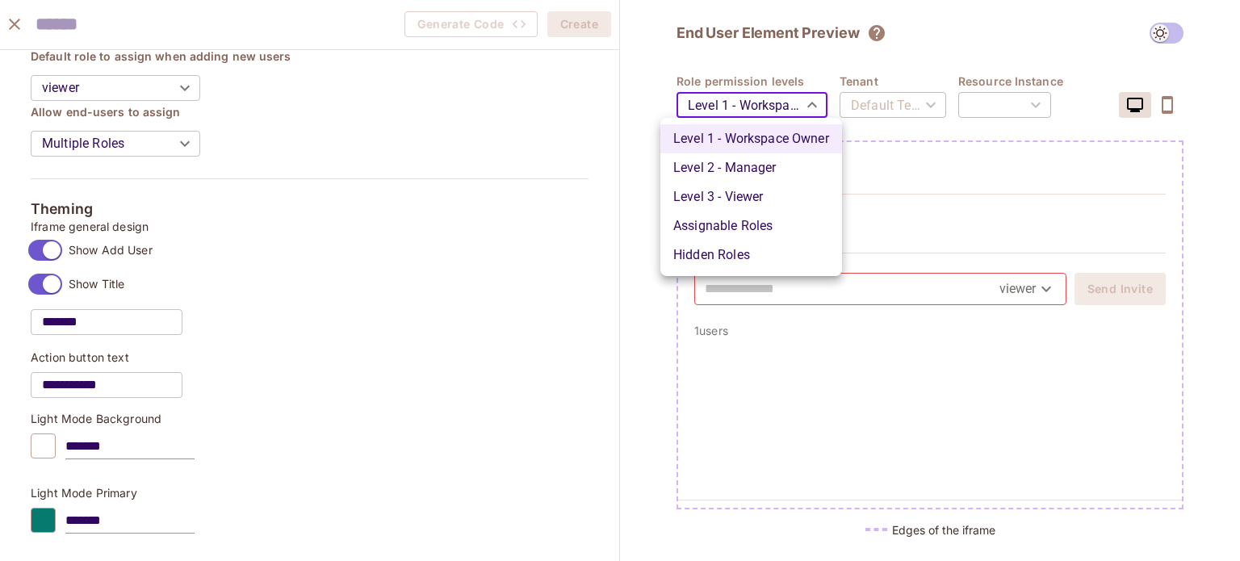
click at [809, 103] on body "Pro P plink Projects Monitoring Settings Default Project Production Home Policy…" at bounding box center [620, 280] width 1240 height 561
click at [808, 105] on div at bounding box center [620, 280] width 1240 height 561
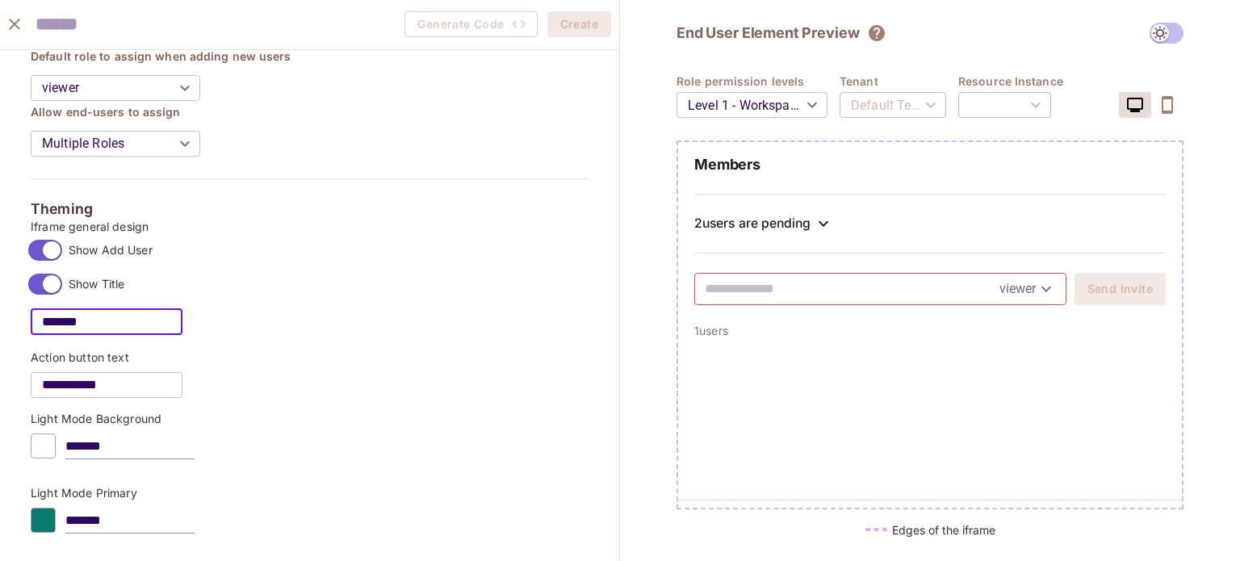
drag, startPoint x: 132, startPoint y: 325, endPoint x: 42, endPoint y: 317, distance: 90.8
click at [42, 317] on input "*******" at bounding box center [107, 322] width 152 height 45
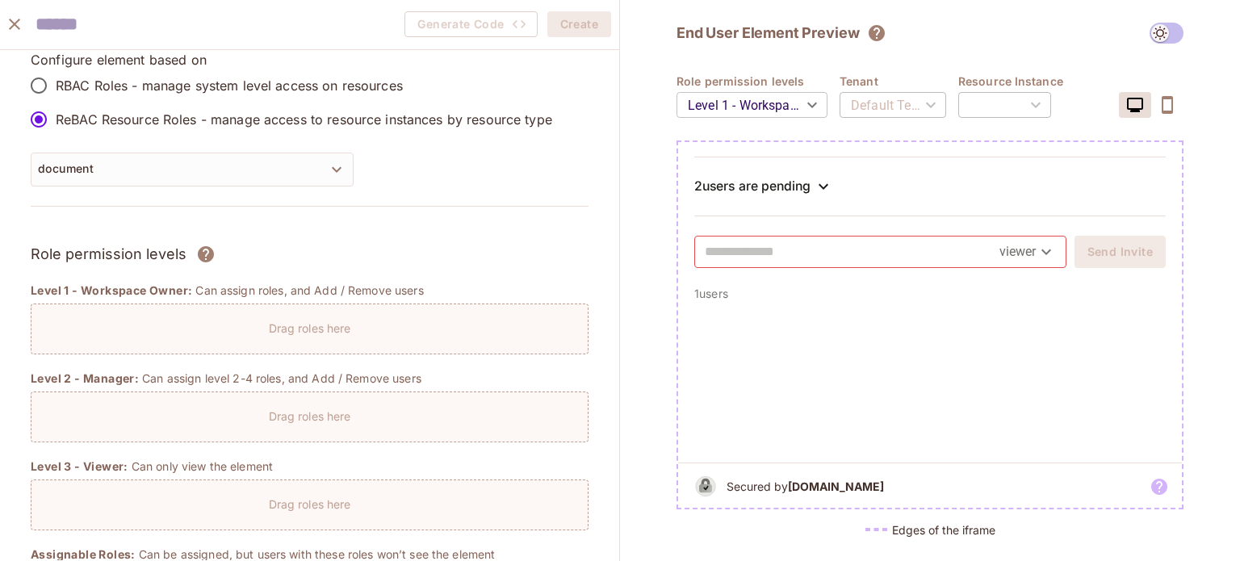
scroll to position [0, 0]
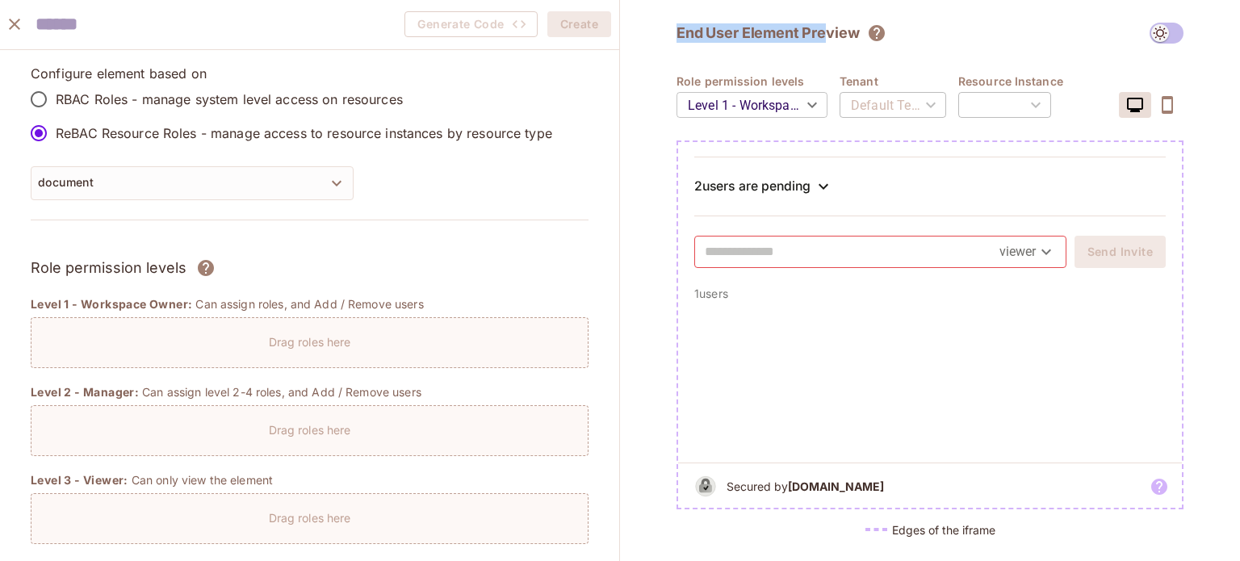
drag, startPoint x: 675, startPoint y: 32, endPoint x: 823, endPoint y: 38, distance: 148.6
click at [823, 38] on div "End User Element Preview Role permission levels Level 1 - Workspace Owner *****…" at bounding box center [930, 280] width 620 height 561
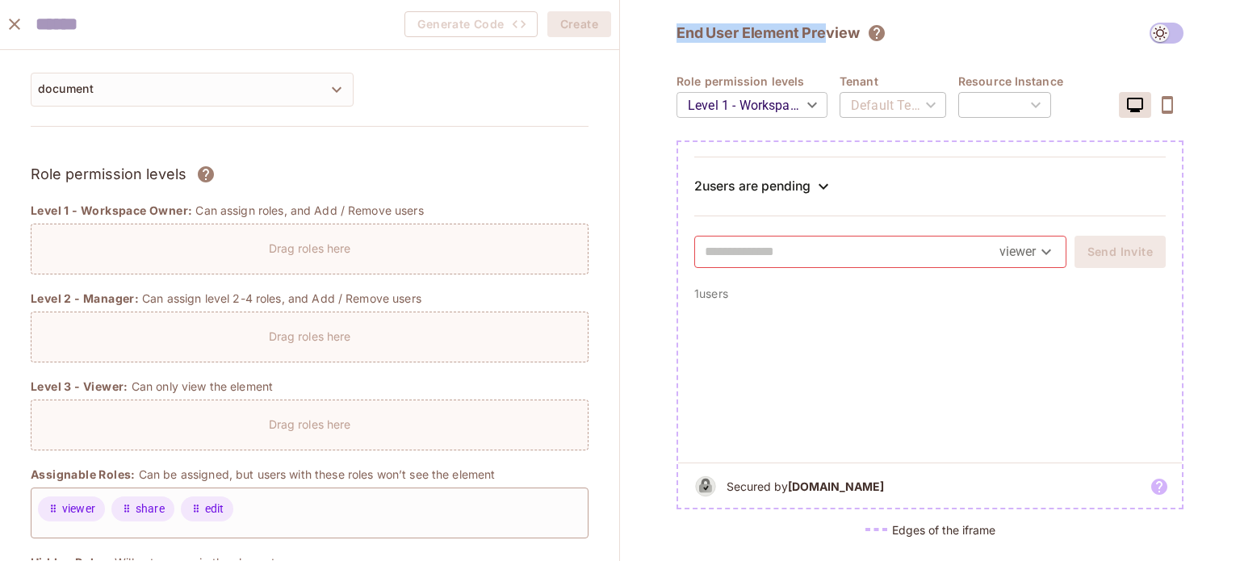
scroll to position [59, 0]
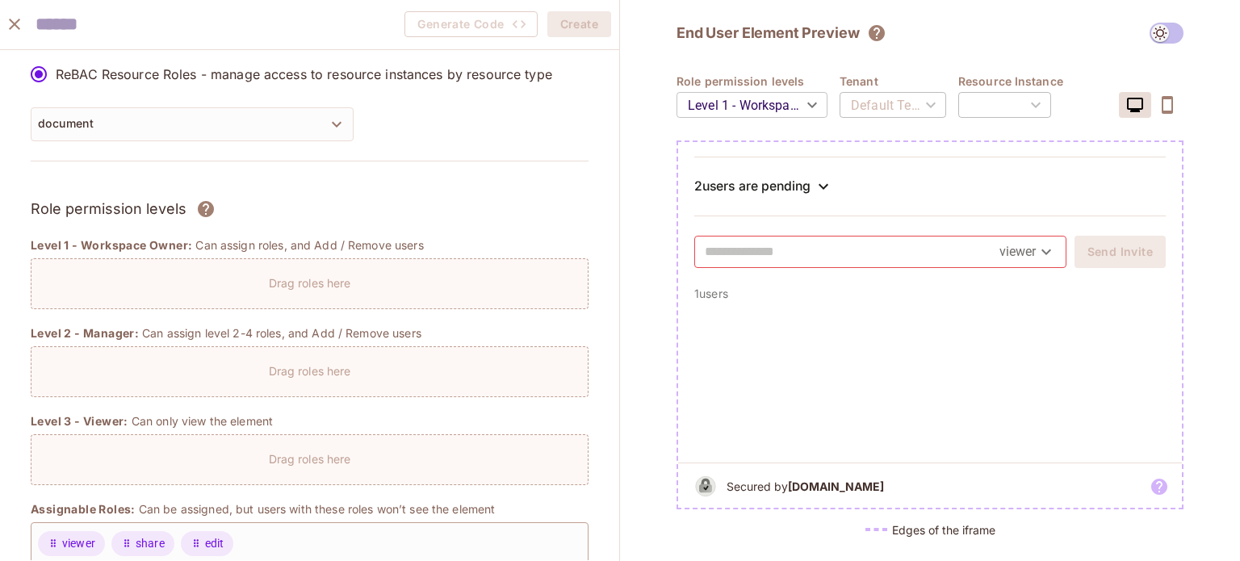
click at [259, 290] on div "Drag roles here" at bounding box center [310, 283] width 558 height 51
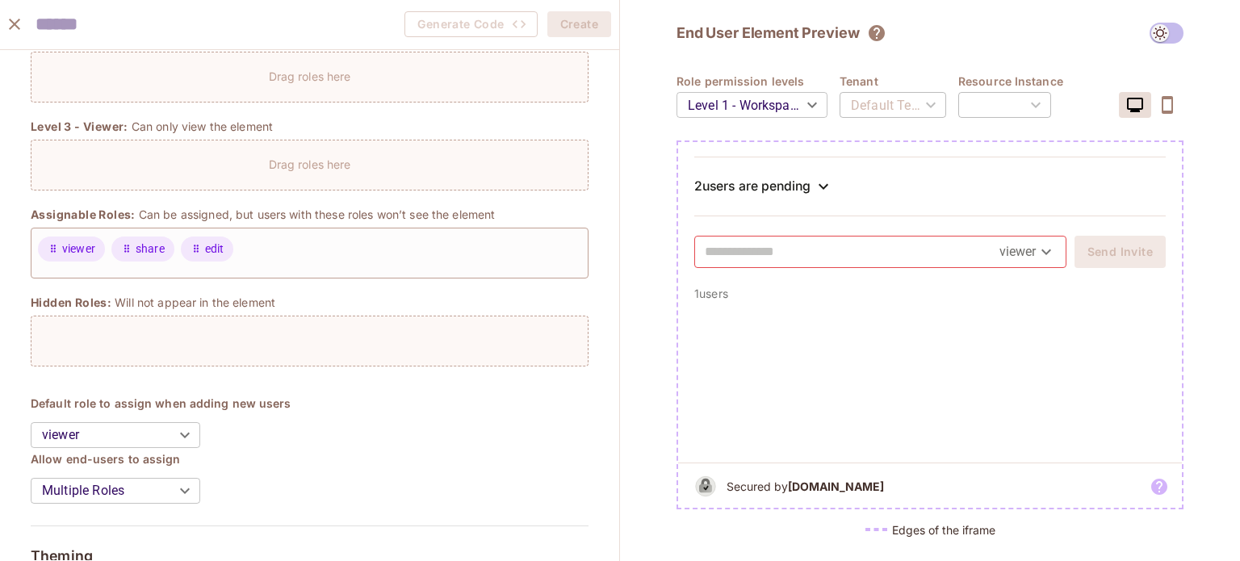
scroll to position [382, 0]
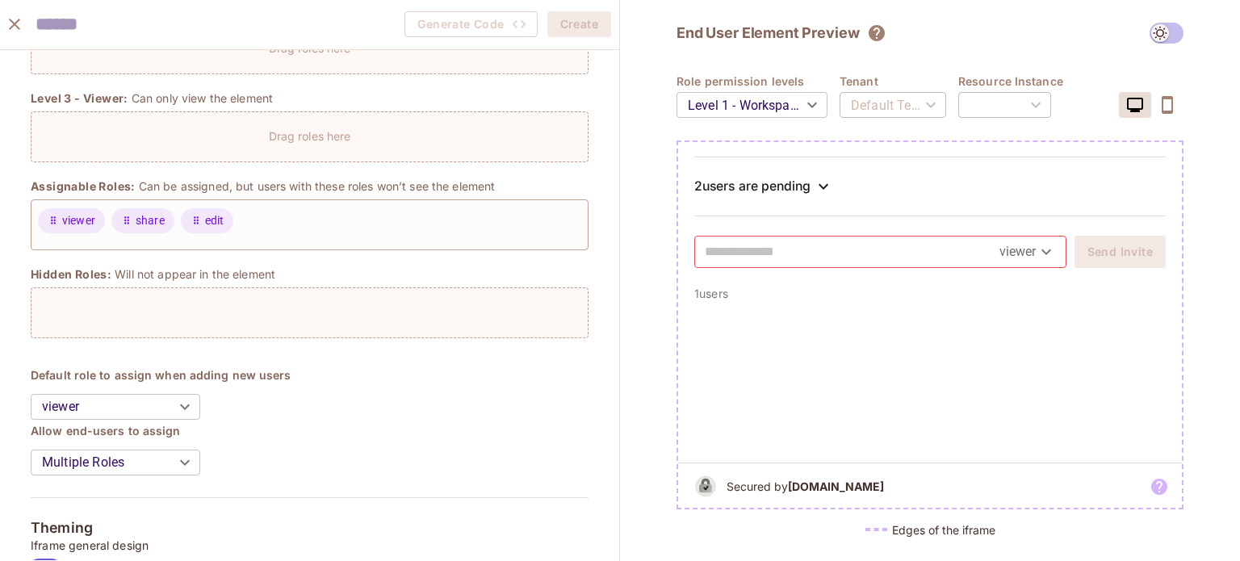
click at [136, 309] on div at bounding box center [310, 312] width 558 height 51
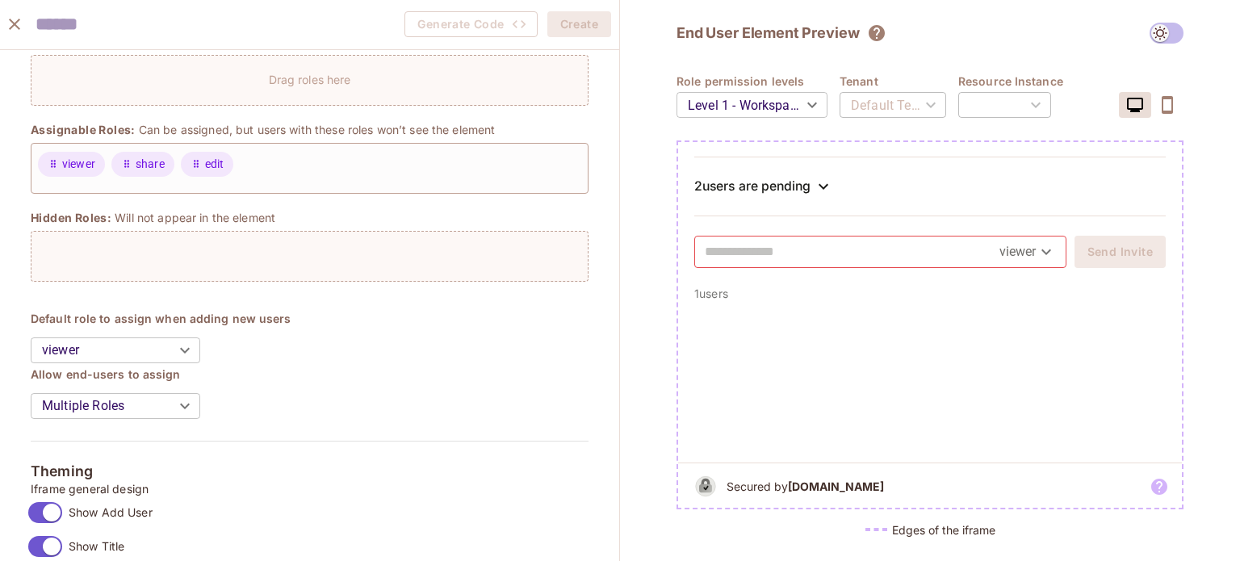
scroll to position [463, 0]
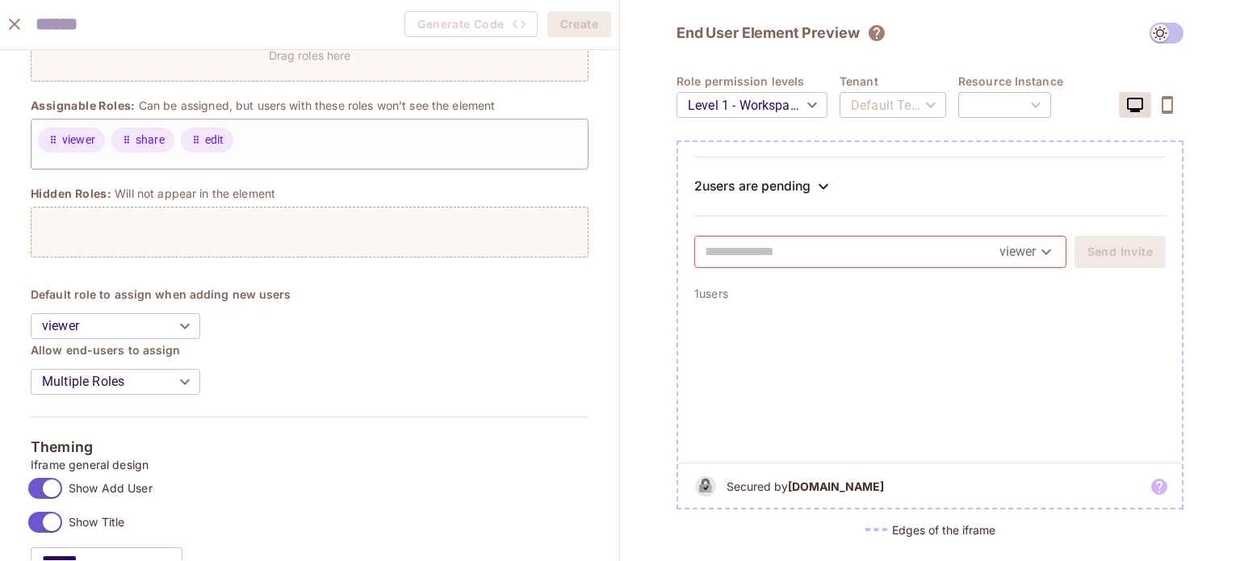
click at [1037, 107] on div "​" at bounding box center [1004, 104] width 93 height 45
click at [902, 107] on div "Default Tenant" at bounding box center [893, 104] width 107 height 45
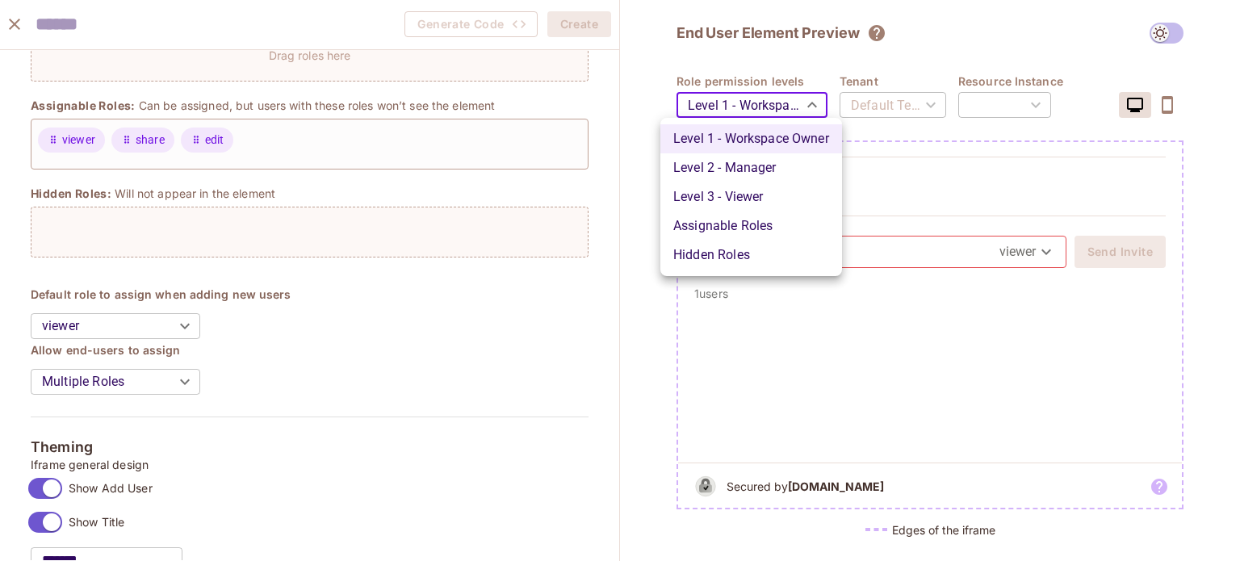
click at [804, 99] on body "Pro P plink Projects Monitoring Settings Default Project Production Home Policy…" at bounding box center [620, 280] width 1240 height 561
click at [720, 227] on li "Assignable Roles" at bounding box center [751, 226] width 182 height 29
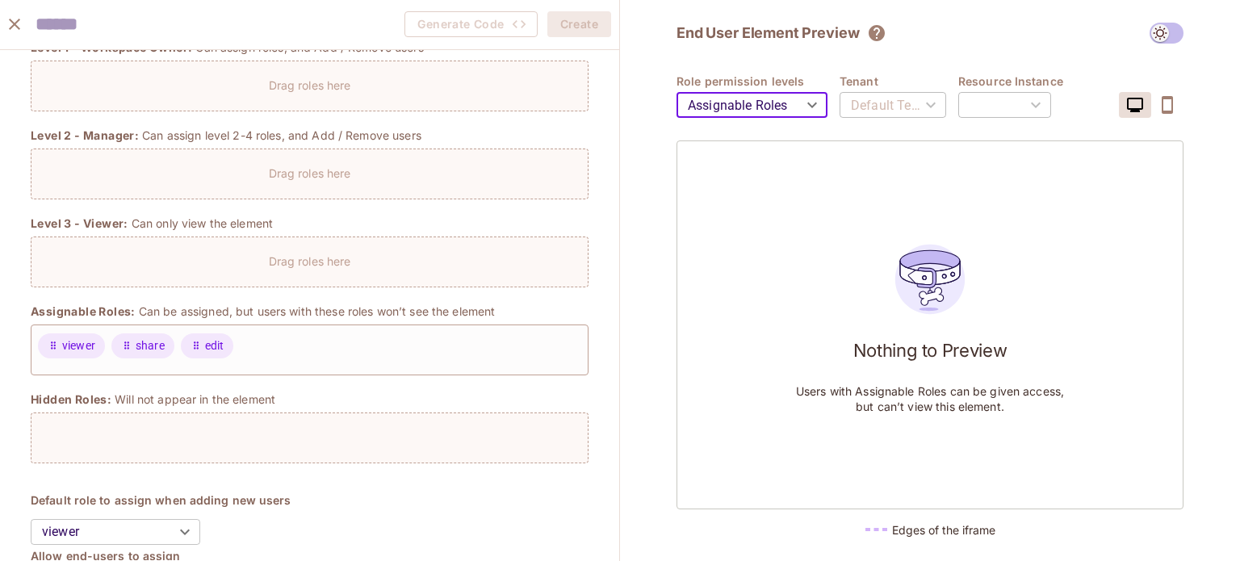
scroll to position [220, 0]
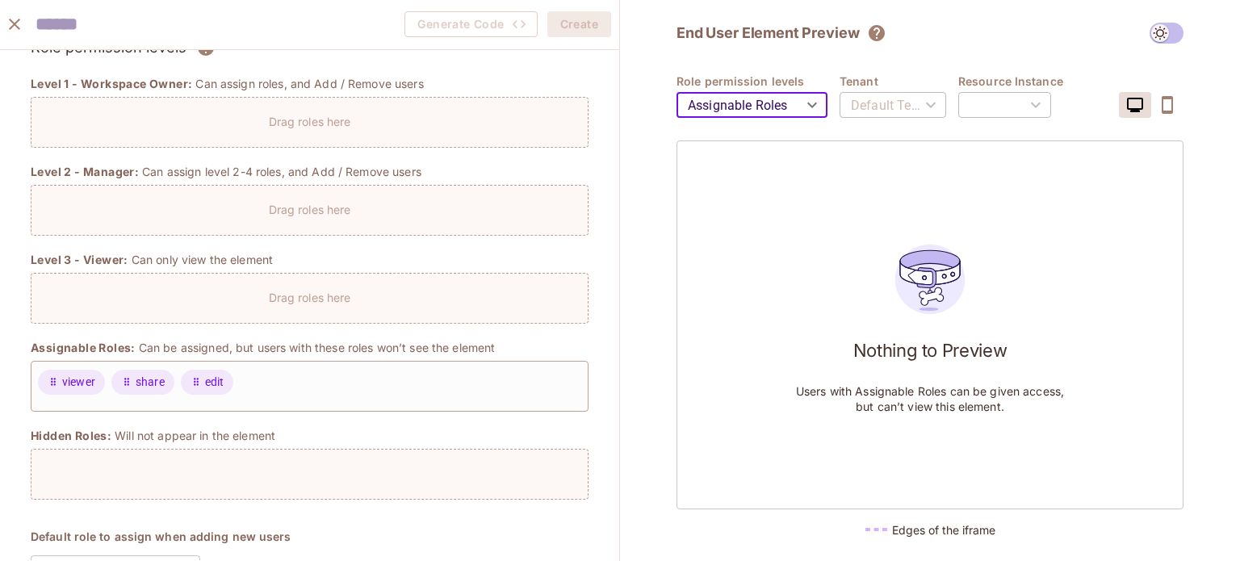
click at [807, 112] on body "Pro P plink Projects Monitoring Settings Default Project Production Home Policy…" at bounding box center [620, 280] width 1240 height 561
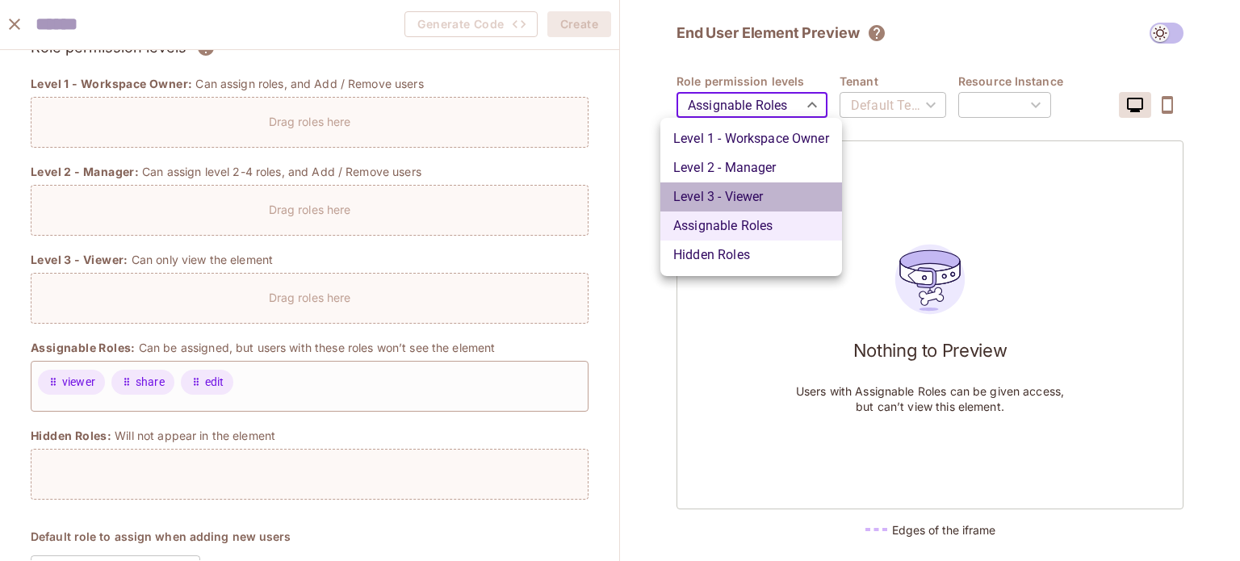
click at [721, 194] on li "Level 3 - Viewer" at bounding box center [751, 196] width 182 height 29
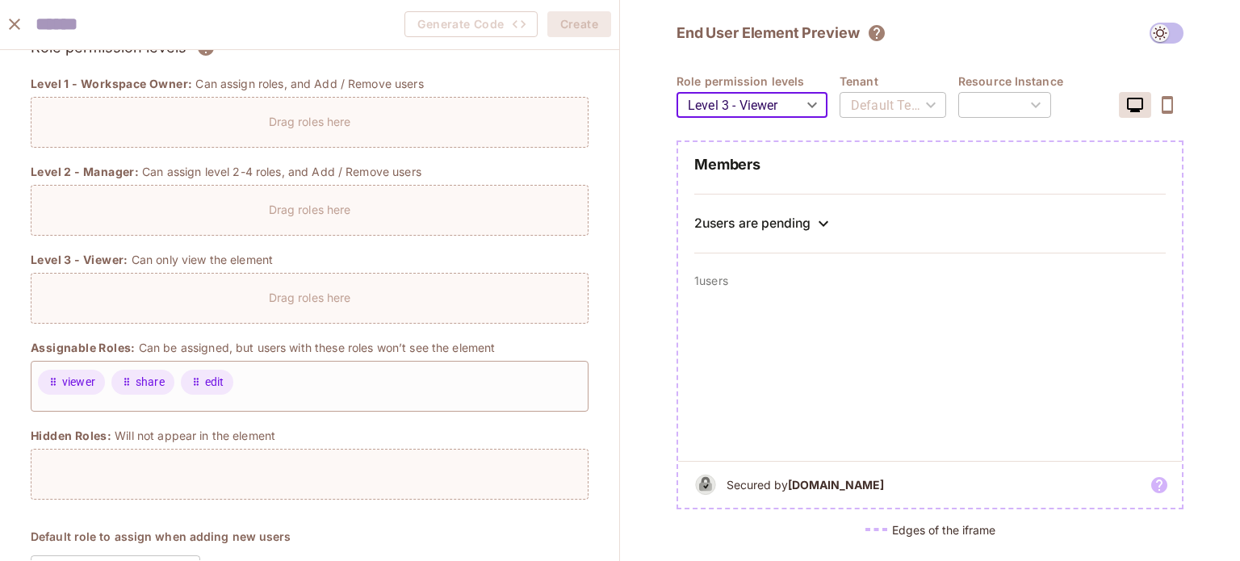
click at [818, 222] on div "2 users are pending" at bounding box center [929, 223] width 471 height 19
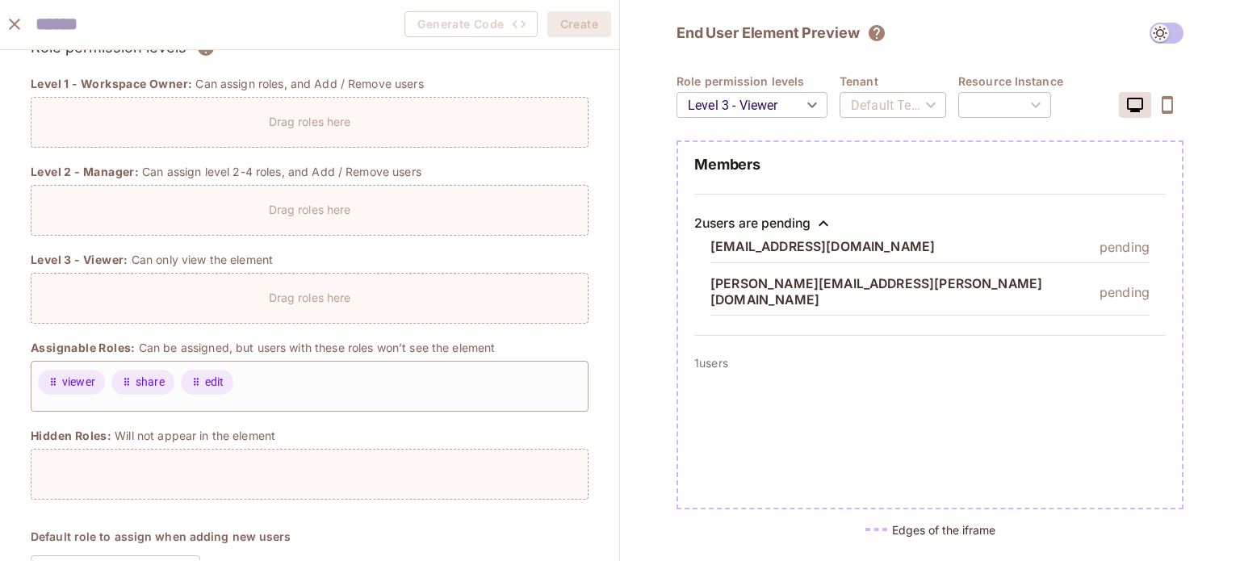
click at [826, 220] on icon at bounding box center [823, 223] width 19 height 19
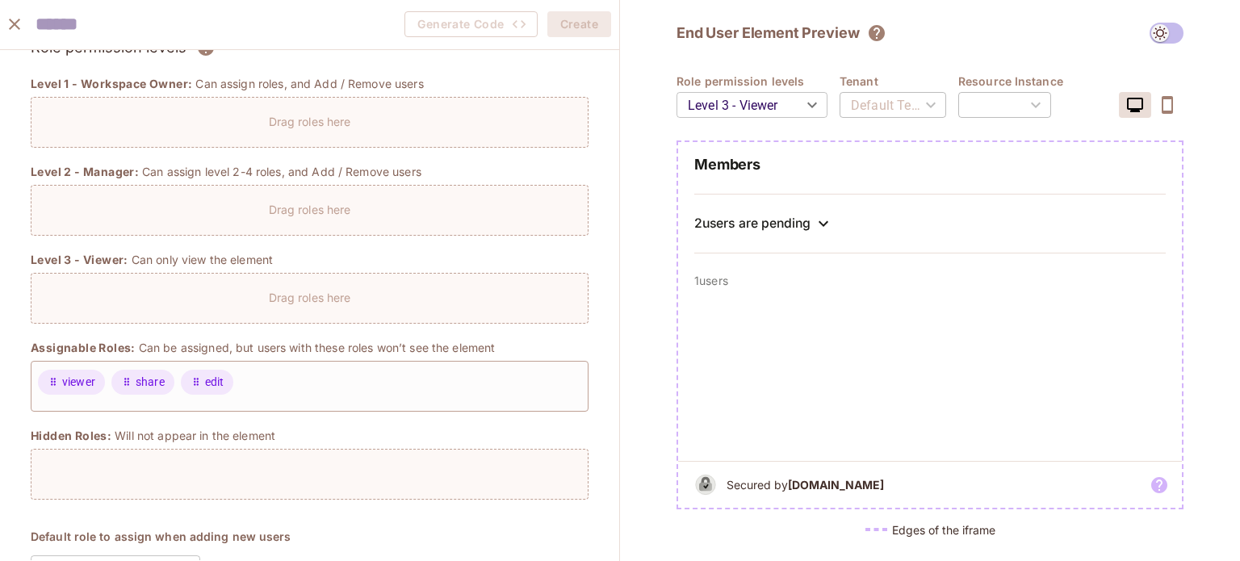
click at [804, 106] on body "Pro P plink Projects Monitoring Settings Default Project Production Home Policy…" at bounding box center [620, 280] width 1240 height 561
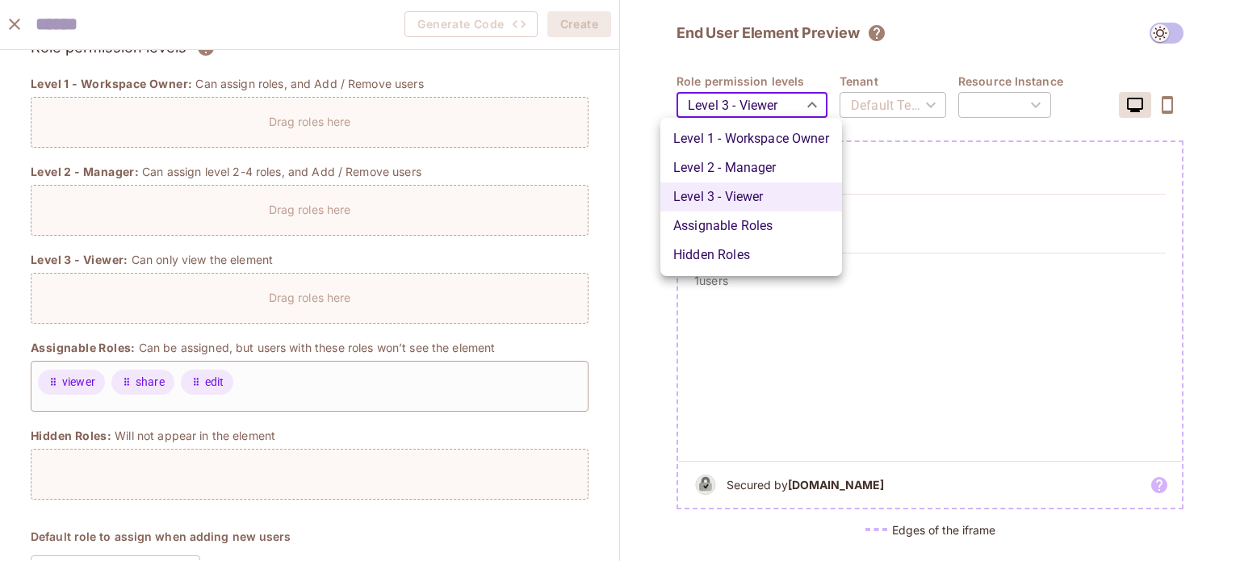
click at [792, 138] on li "Level 1 - Workspace Owner" at bounding box center [751, 138] width 182 height 29
type input "*******"
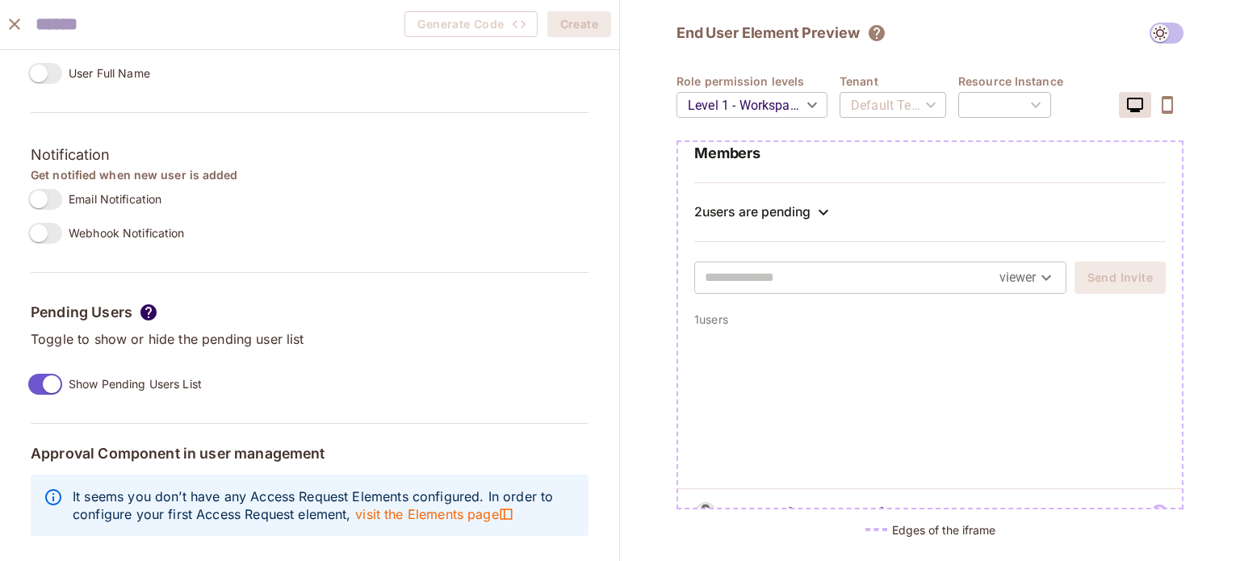
scroll to position [0, 0]
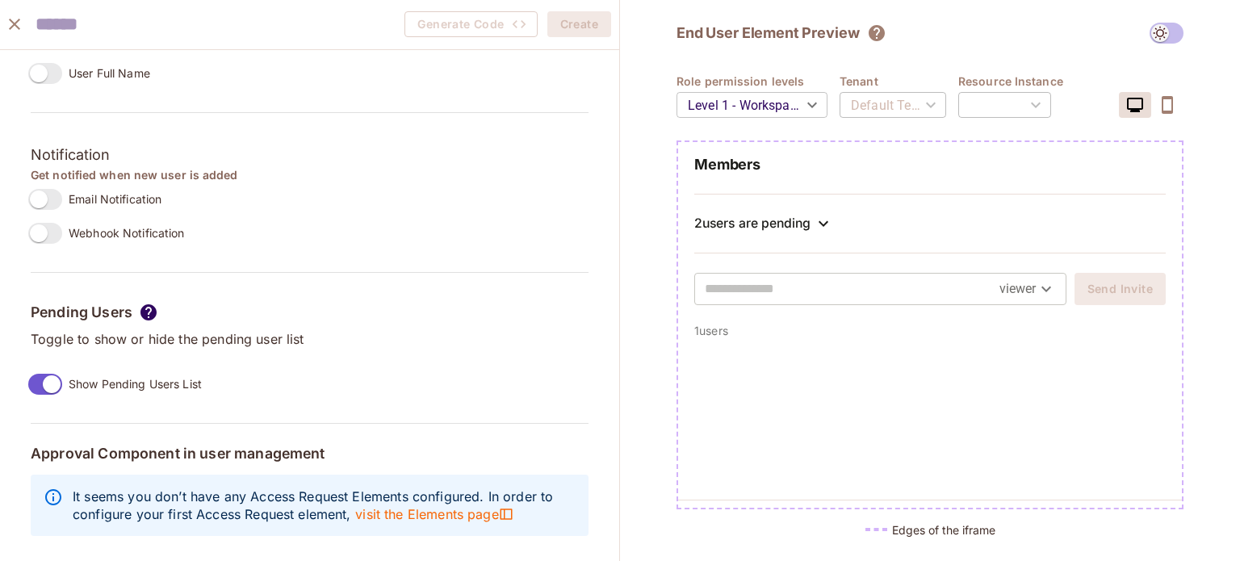
click at [1033, 108] on div "​" at bounding box center [1004, 104] width 93 height 45
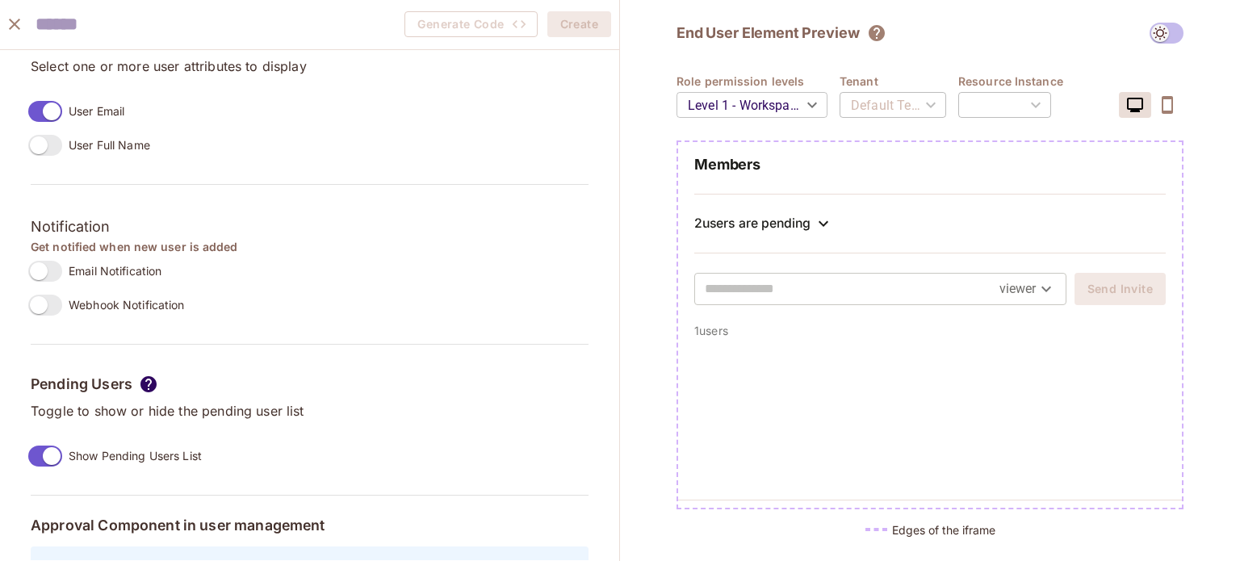
scroll to position [1431, 0]
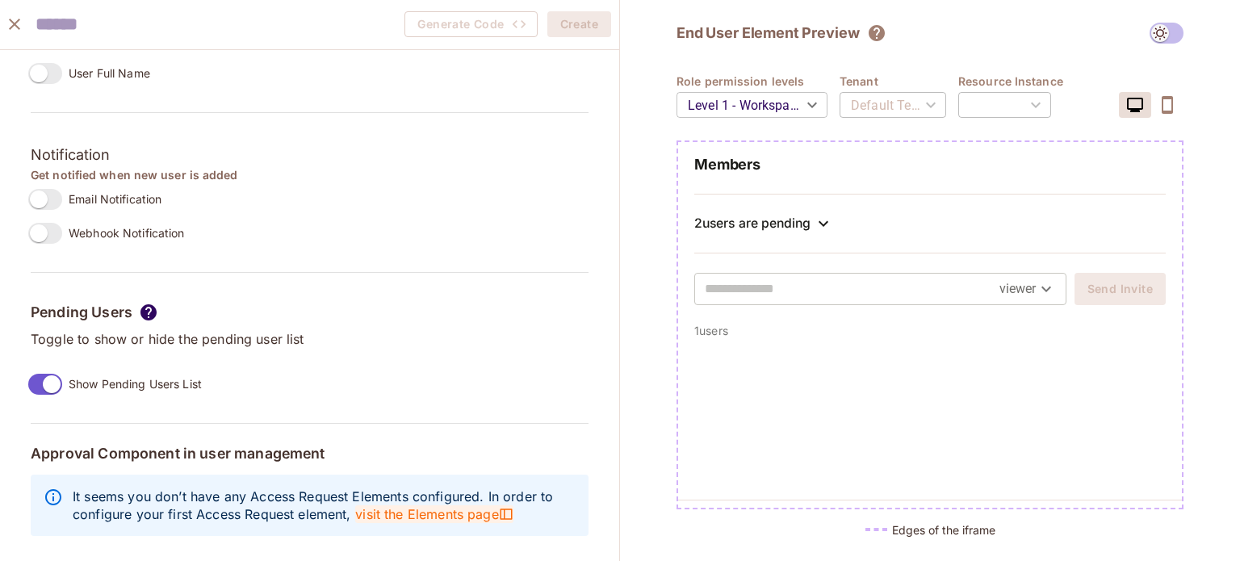
click at [423, 505] on span "visit the Elements page" at bounding box center [434, 514] width 158 height 18
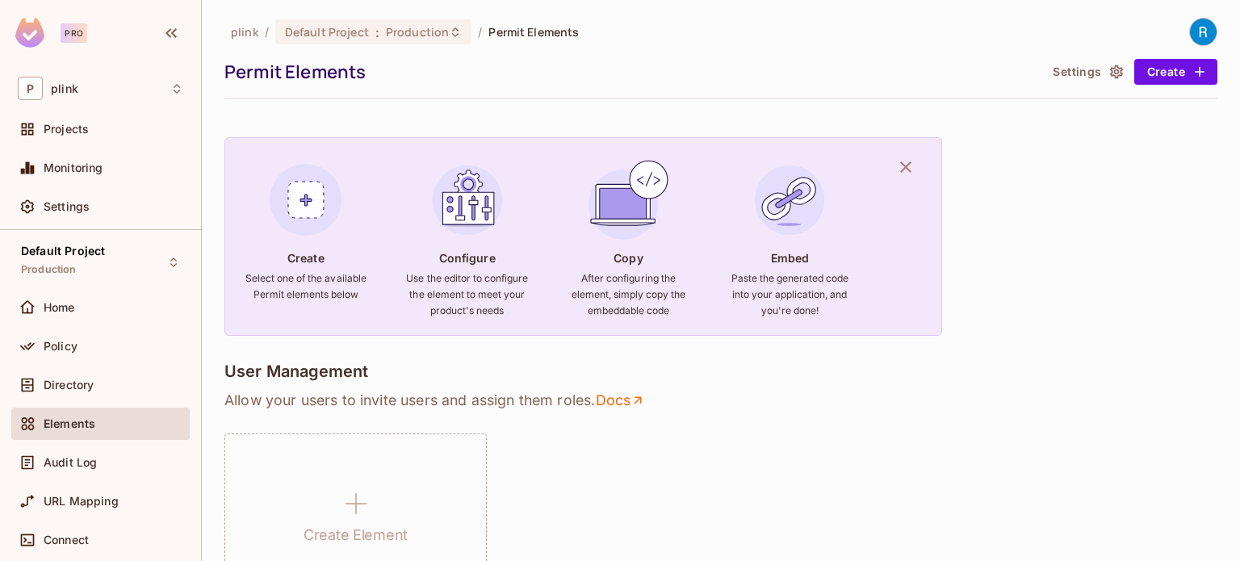
click at [1056, 69] on button "Settings" at bounding box center [1086, 72] width 81 height 26
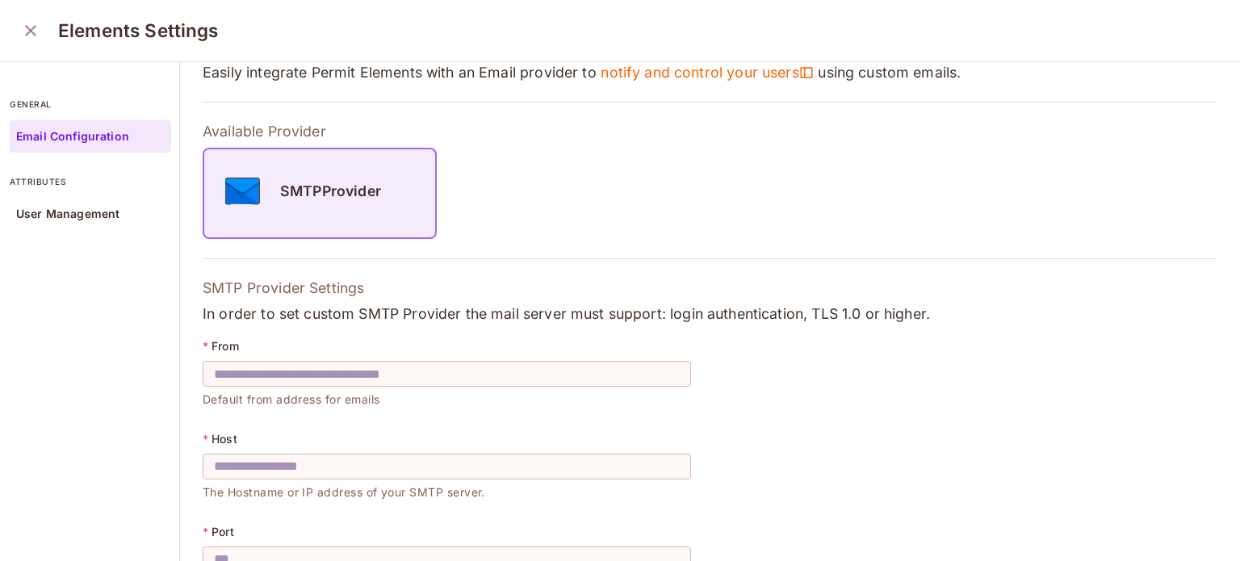
scroll to position [161, 0]
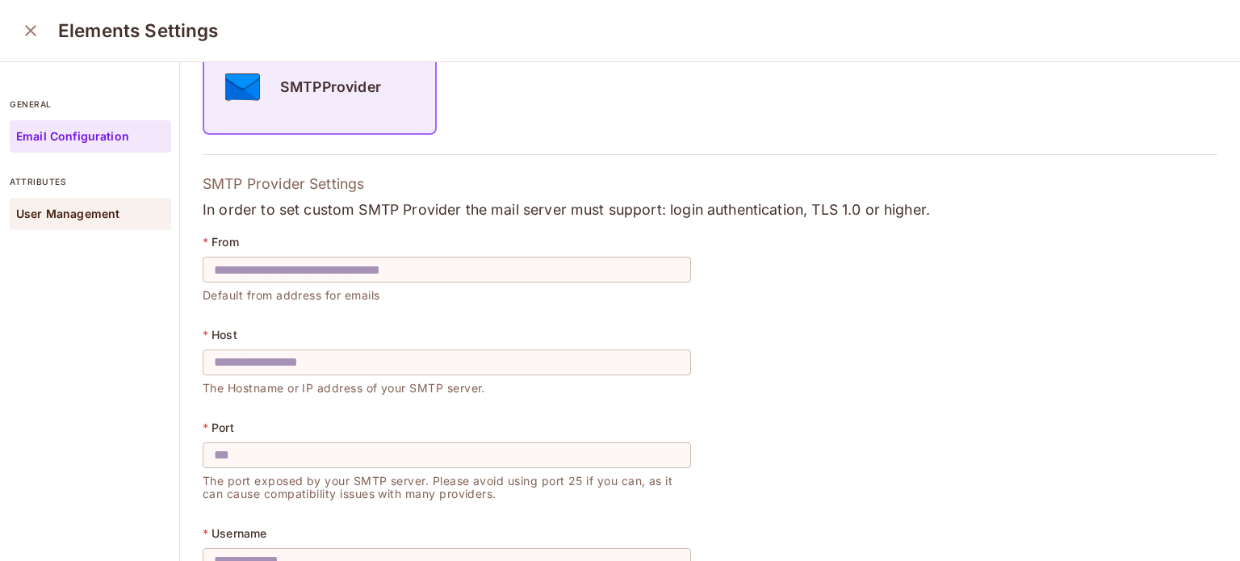
click at [94, 220] on p "User Management" at bounding box center [67, 213] width 103 height 13
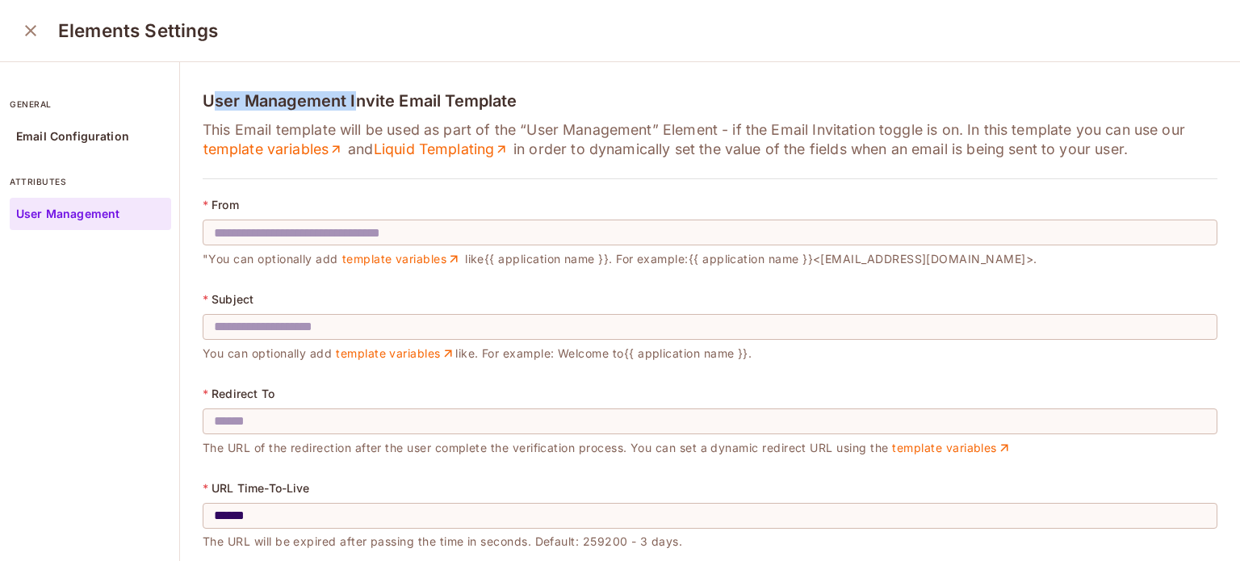
drag, startPoint x: 316, startPoint y: 109, endPoint x: 358, endPoint y: 109, distance: 42.0
click at [355, 109] on h4 "User Management Invite Email Template" at bounding box center [710, 100] width 1015 height 19
click at [420, 199] on div "* From" at bounding box center [710, 205] width 1015 height 13
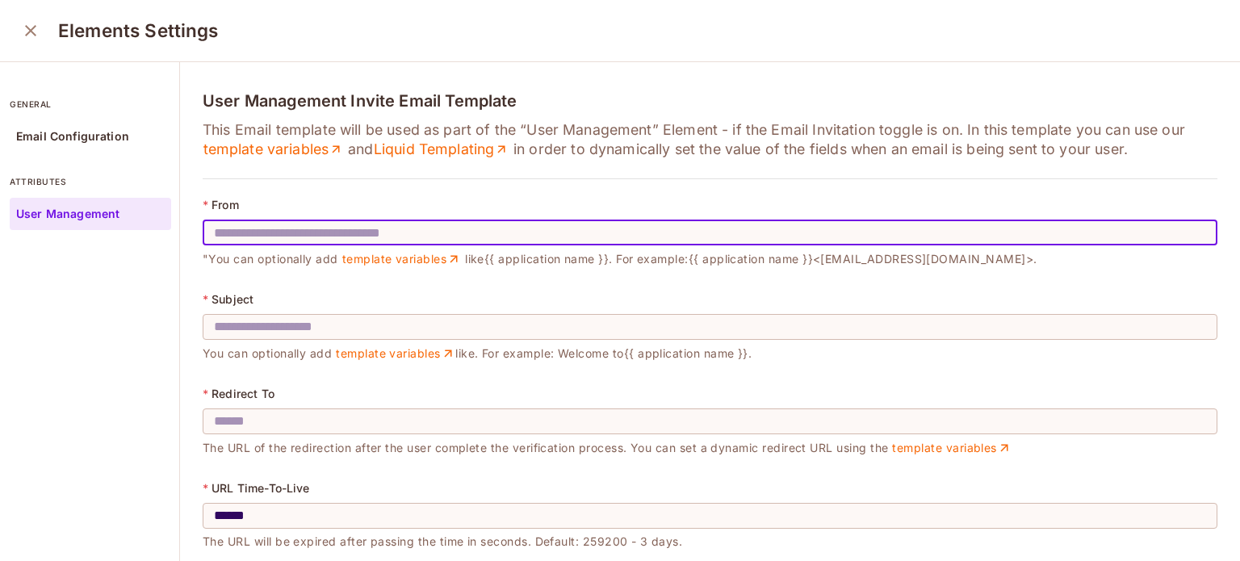
click at [232, 228] on input "text" at bounding box center [710, 232] width 1015 height 45
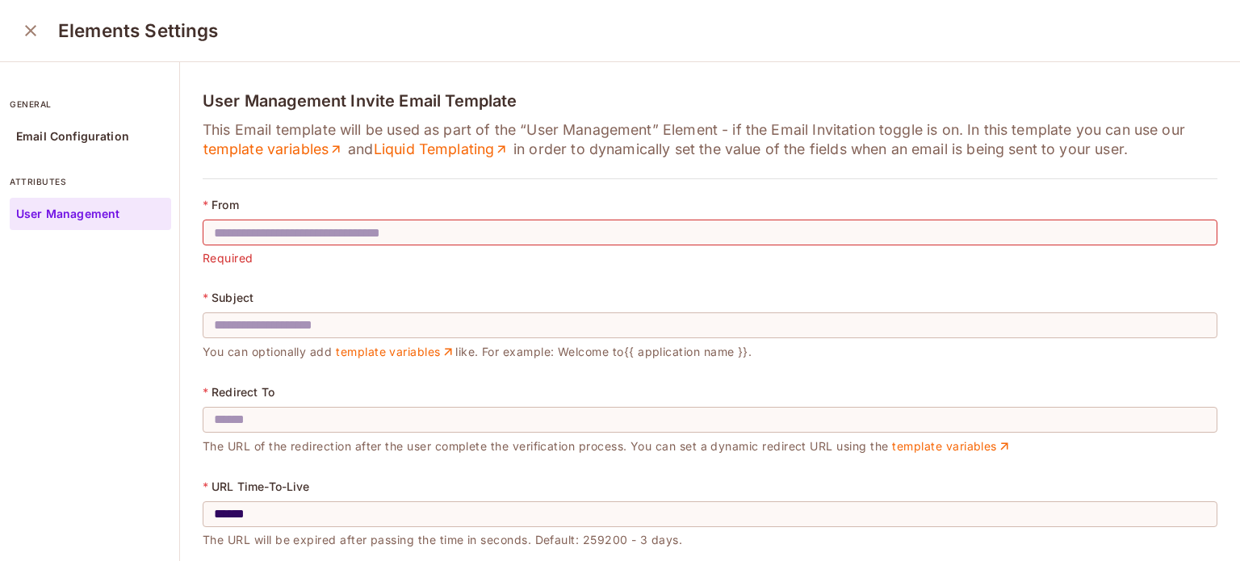
drag, startPoint x: 228, startPoint y: 261, endPoint x: 269, endPoint y: 261, distance: 41.2
click at [265, 235] on input "text" at bounding box center [710, 232] width 1015 height 45
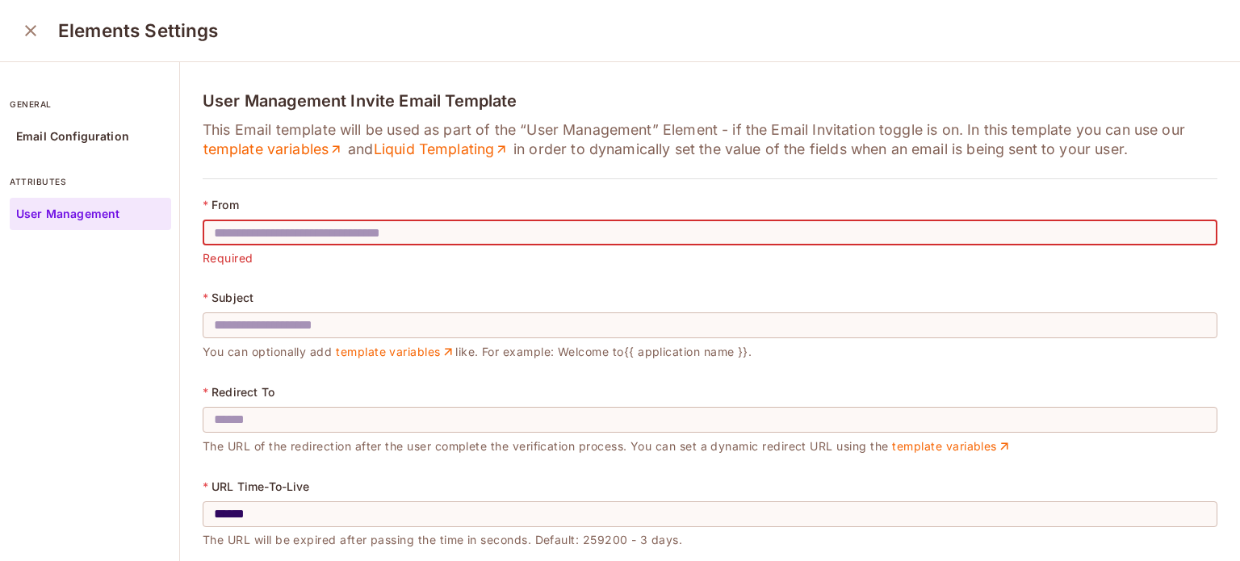
click at [308, 267] on div "​ Required" at bounding box center [710, 244] width 1015 height 49
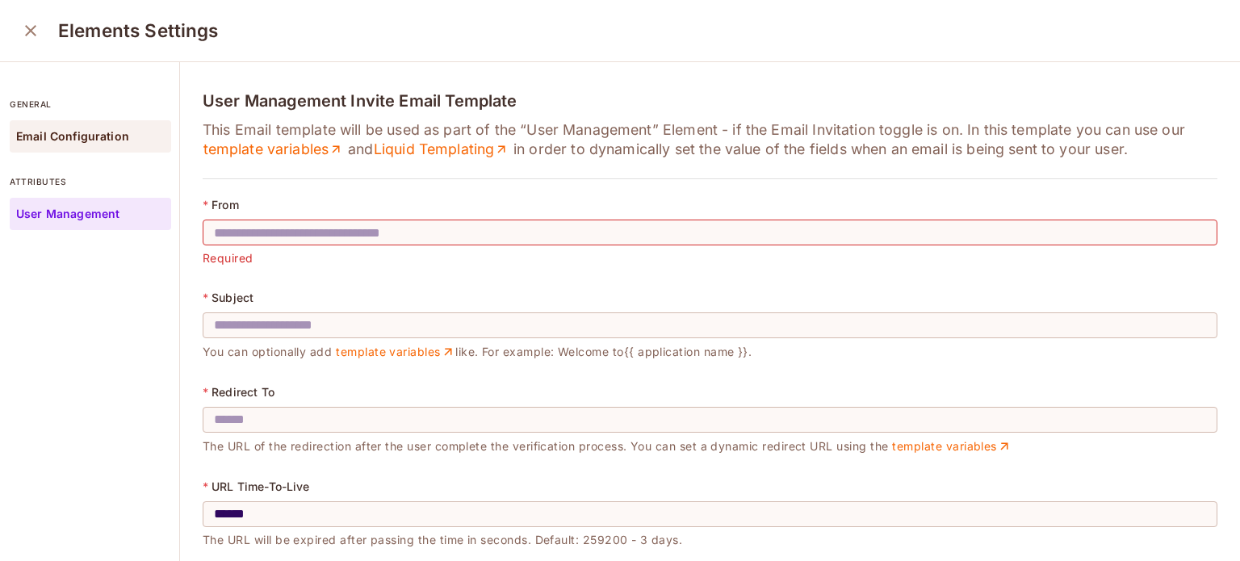
click at [81, 145] on div "Email Configuration" at bounding box center [90, 136] width 161 height 32
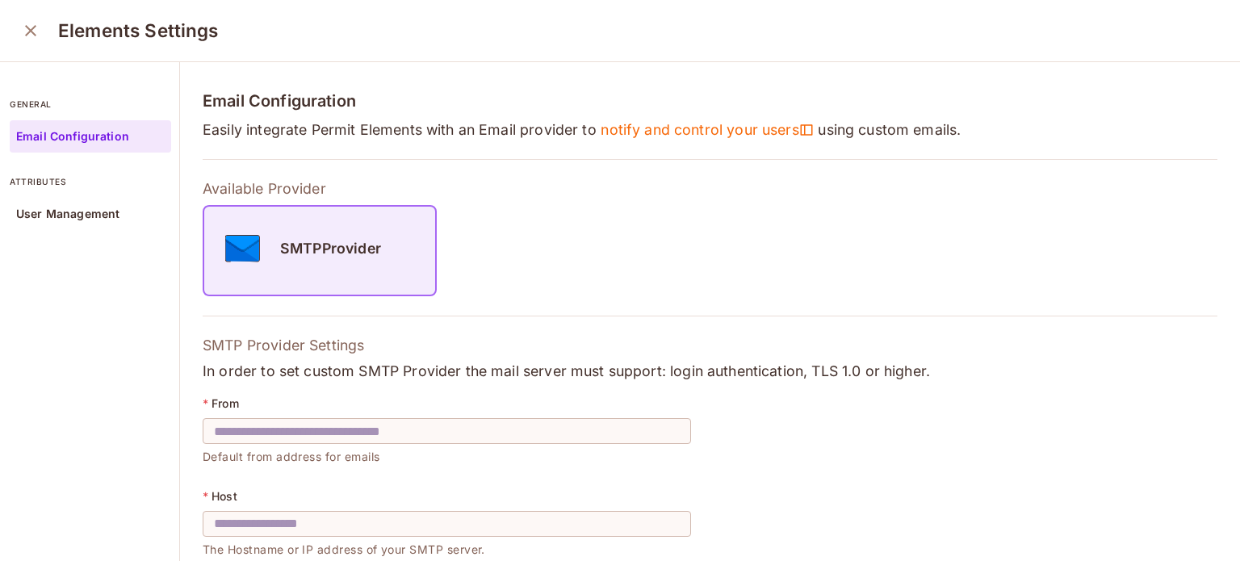
click at [43, 28] on button "close" at bounding box center [31, 31] width 32 height 32
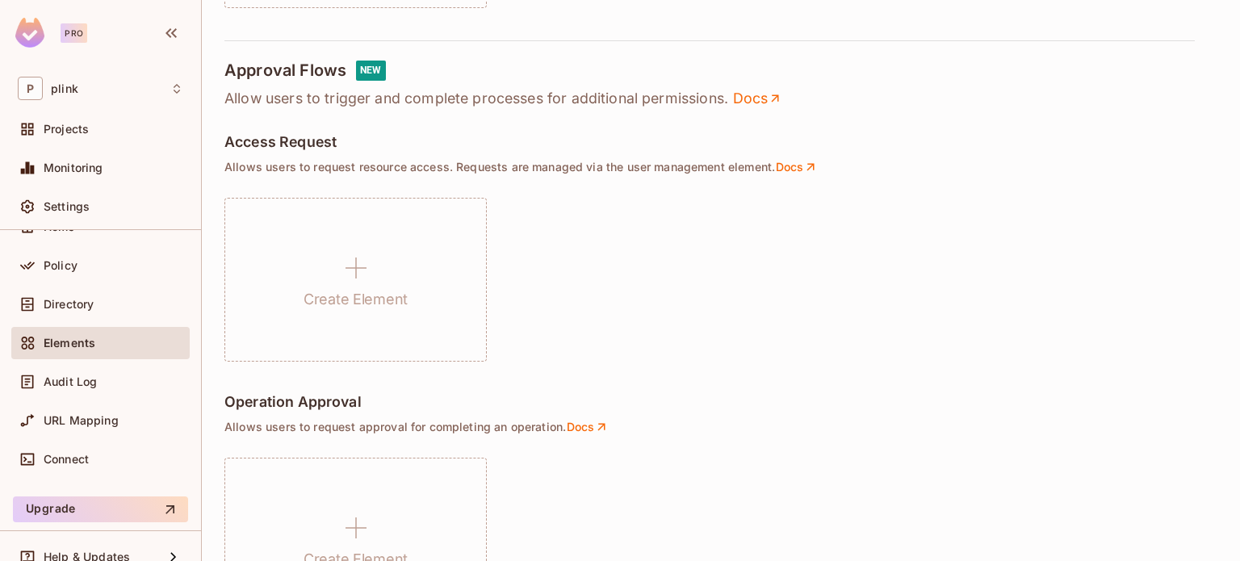
scroll to position [888, 0]
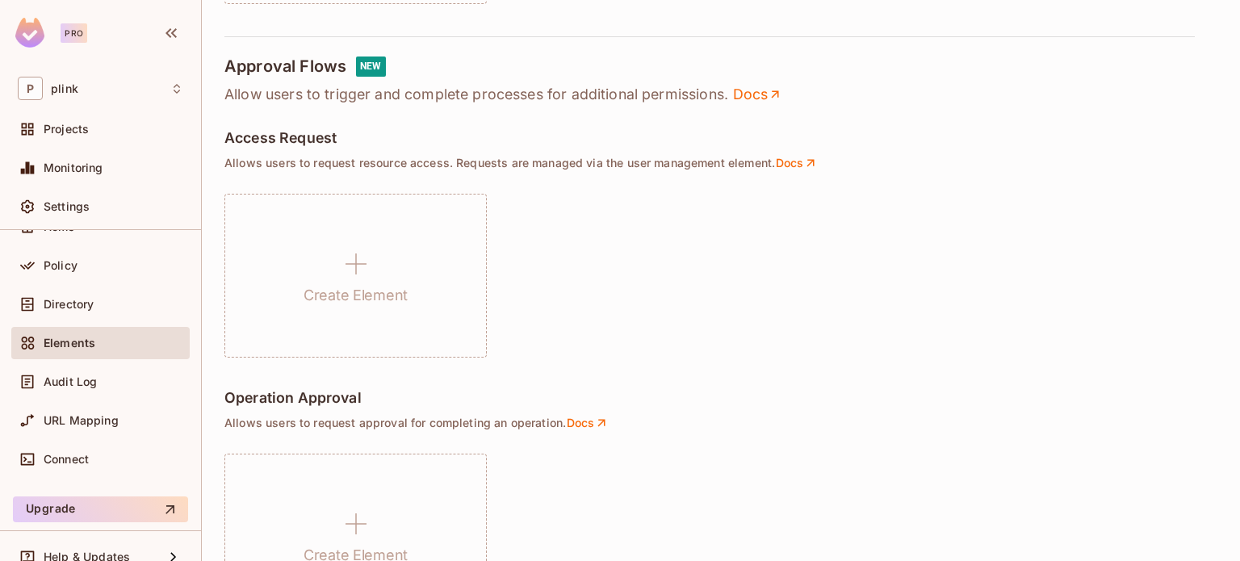
drag, startPoint x: 226, startPoint y: 162, endPoint x: 681, endPoint y: 150, distance: 455.5
click at [681, 146] on div "Access Request Allows users to request resource access. Requests are managed vi…" at bounding box center [720, 244] width 993 height 228
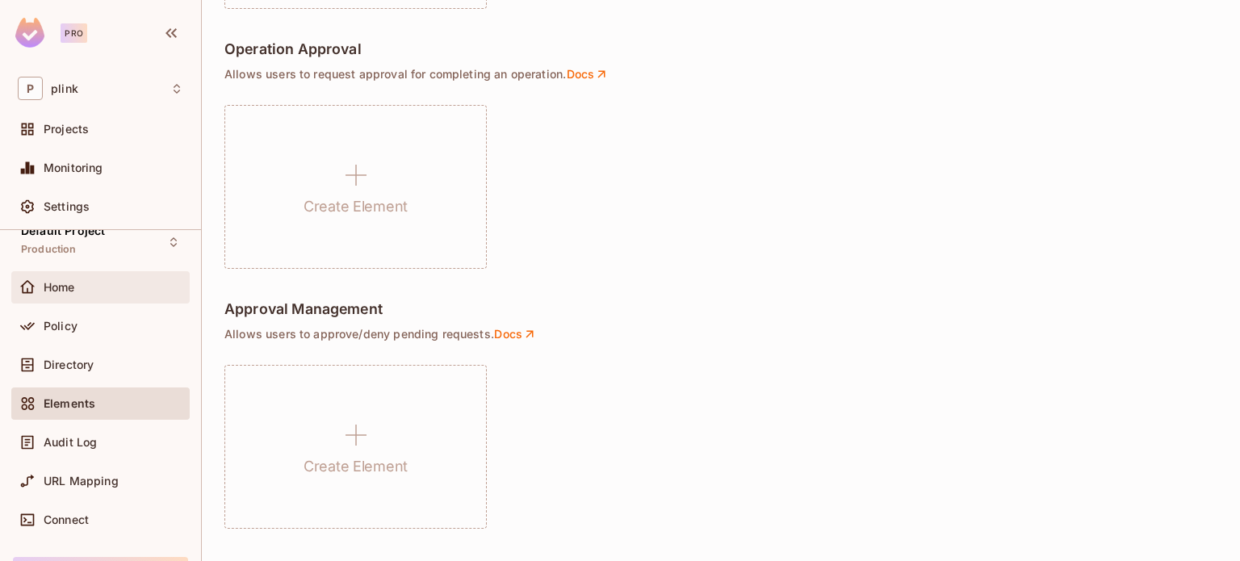
scroll to position [0, 0]
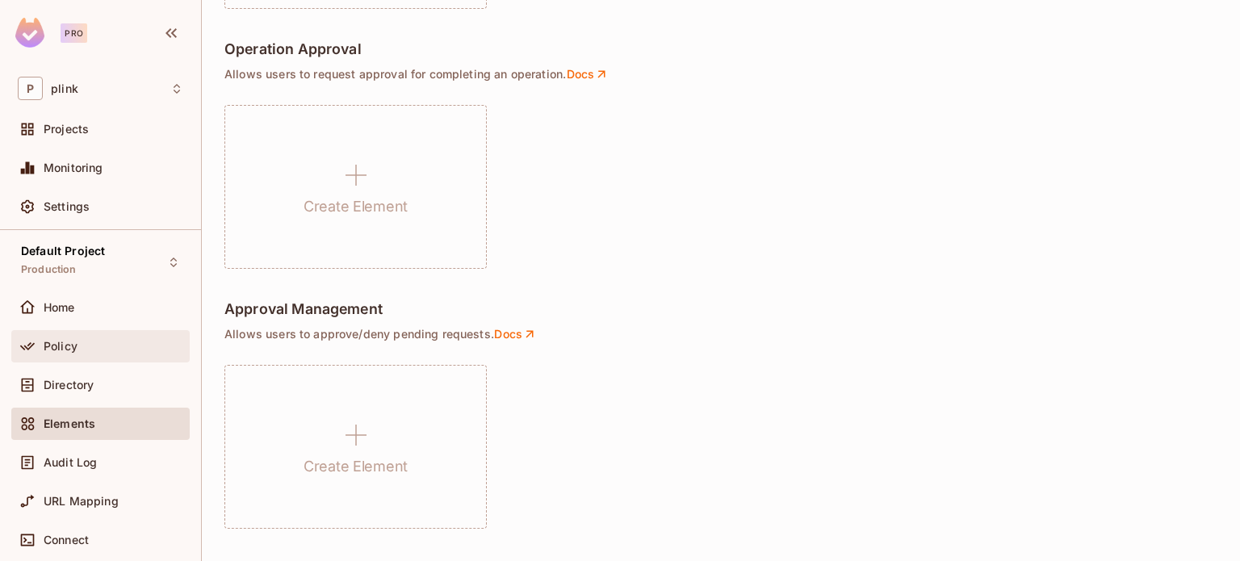
click at [78, 349] on div "Policy" at bounding box center [114, 346] width 140 height 13
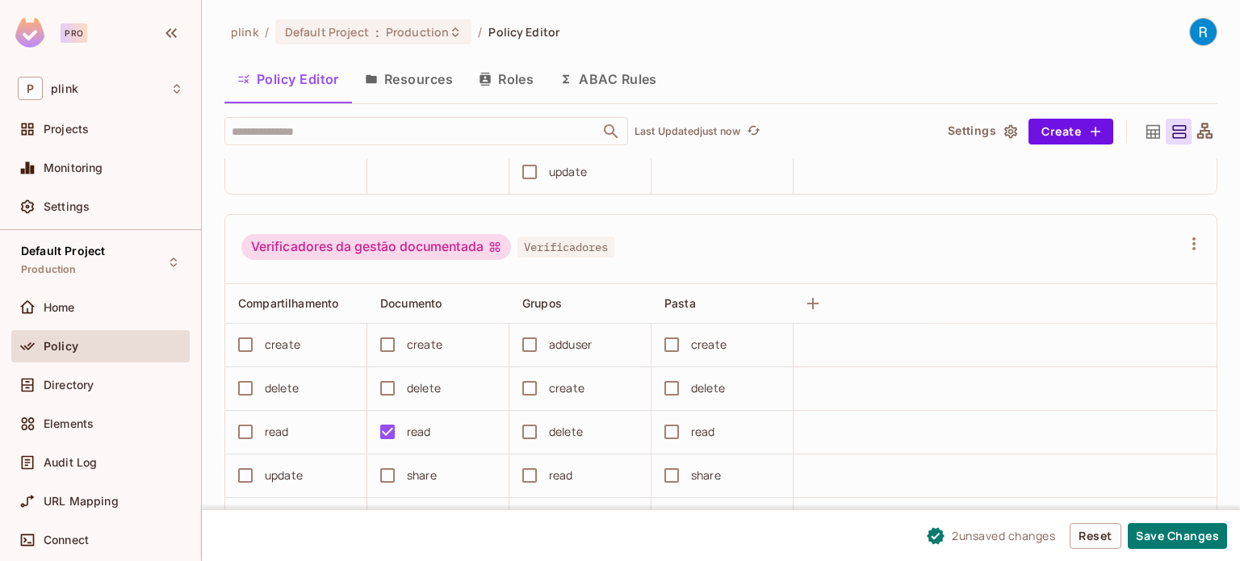
scroll to position [807, 0]
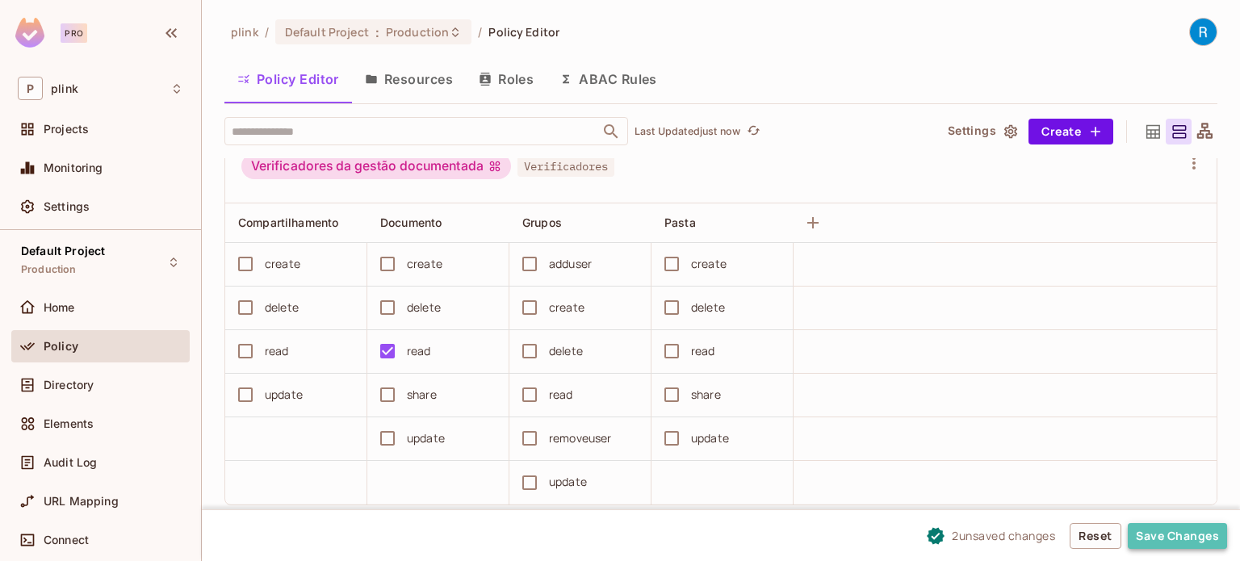
click at [1160, 535] on button "Save Changes" at bounding box center [1177, 536] width 99 height 26
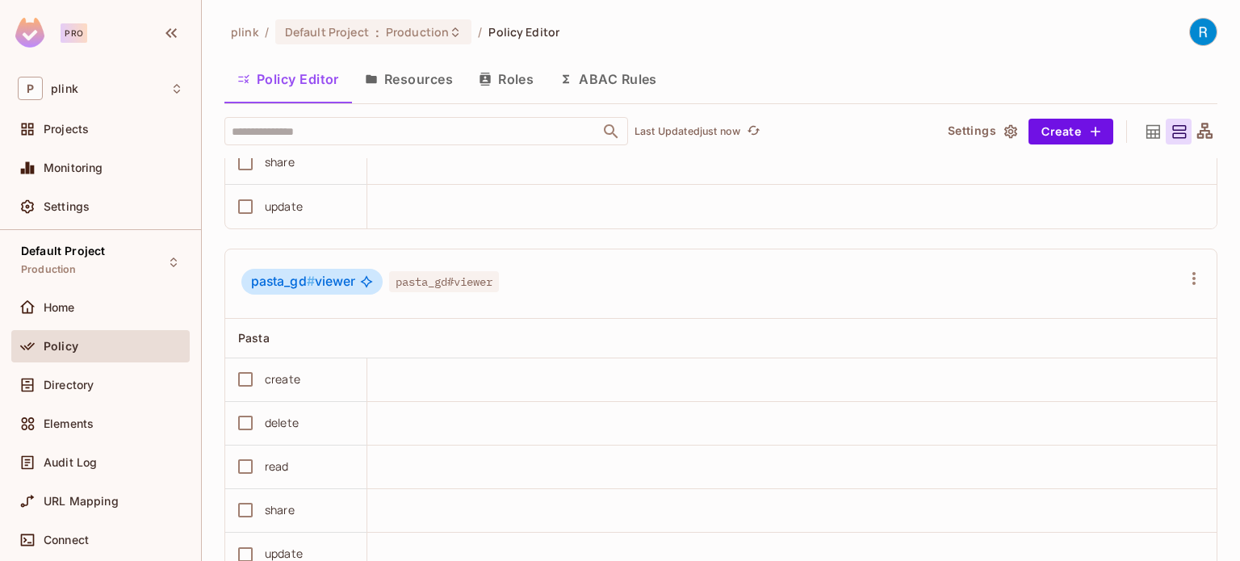
scroll to position [2870, 0]
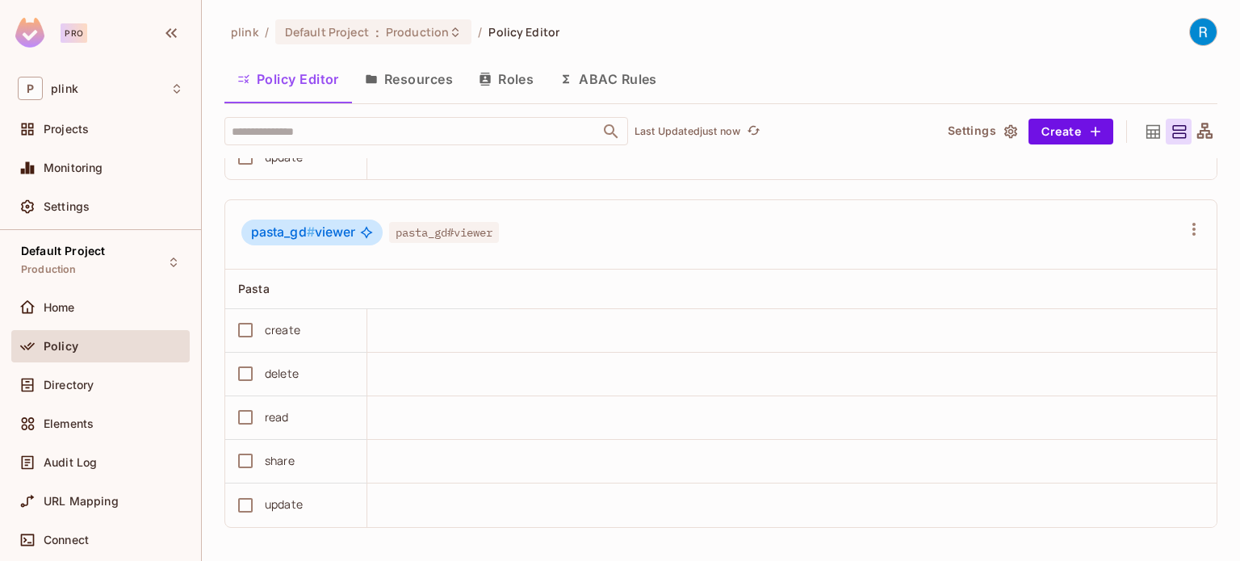
click at [1197, 136] on icon at bounding box center [1204, 130] width 15 height 15
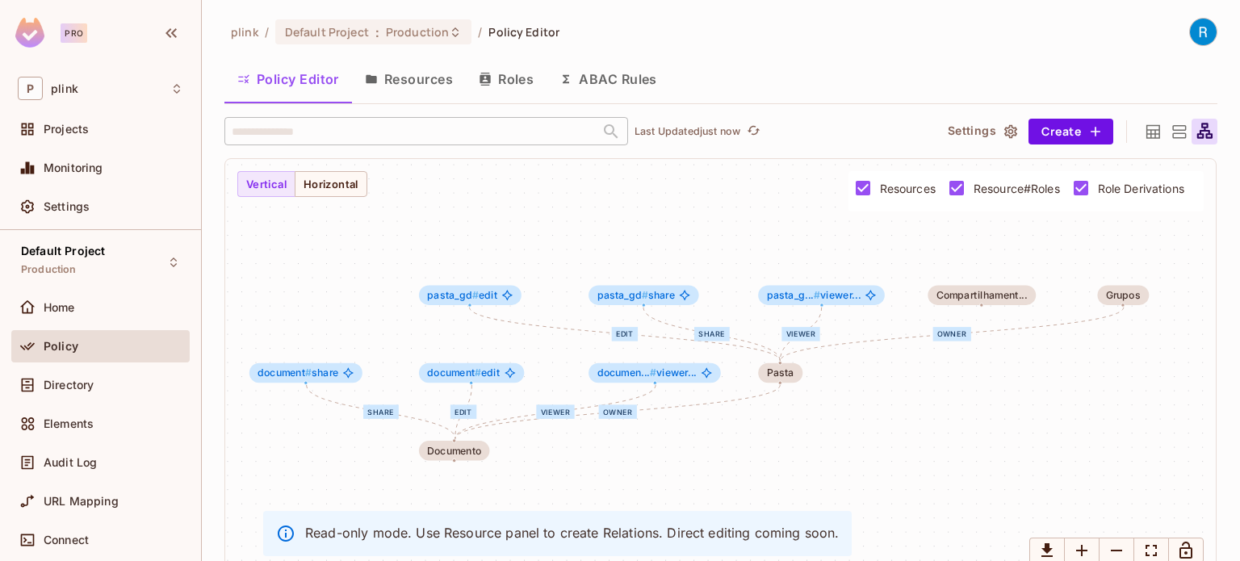
drag, startPoint x: 758, startPoint y: 235, endPoint x: 737, endPoint y: 239, distance: 21.4
click at [737, 239] on div "share edit viewer owner edit share viewer owner Documento document # share docu…" at bounding box center [720, 368] width 991 height 419
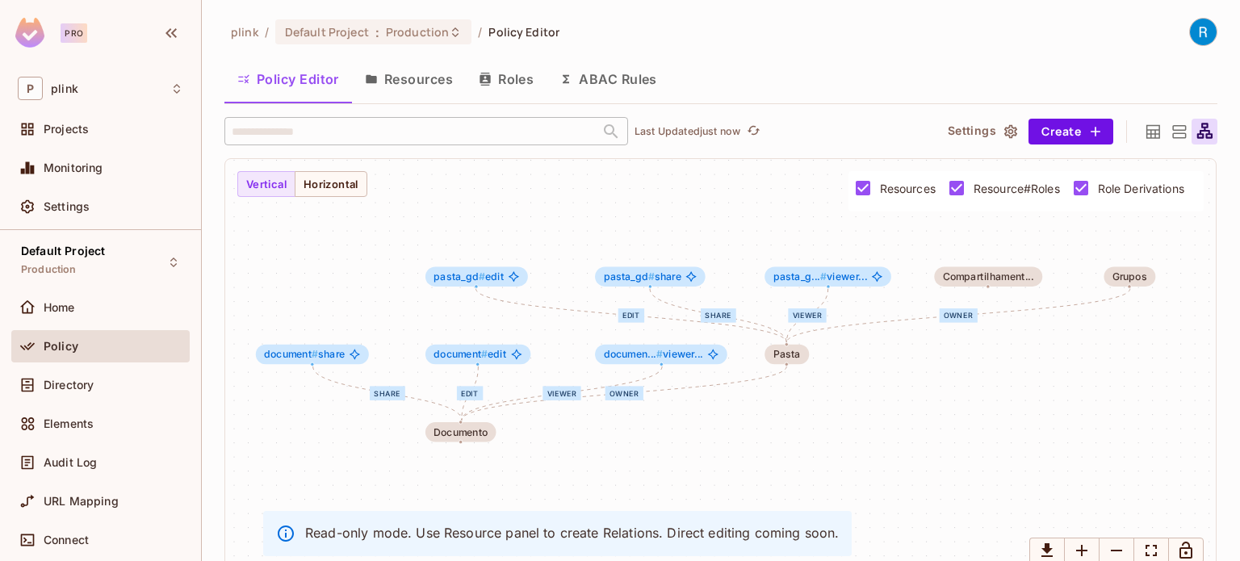
drag, startPoint x: 814, startPoint y: 418, endPoint x: 820, endPoint y: 400, distance: 19.7
click at [820, 400] on div "share edit viewer owner edit share viewer owner Documento document # share docu…" at bounding box center [720, 368] width 991 height 419
click at [346, 190] on button "Horizontal" at bounding box center [331, 184] width 73 height 26
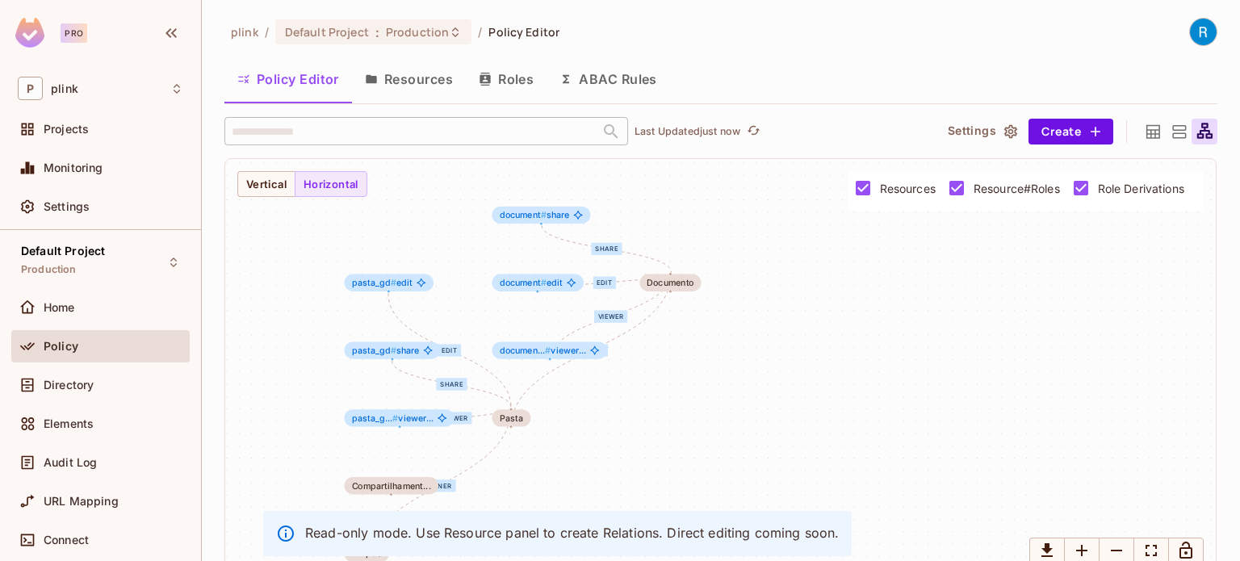
drag, startPoint x: 706, startPoint y: 325, endPoint x: 765, endPoint y: 266, distance: 83.9
click at [765, 266] on div "share edit viewer owner edit share viewer owner Documento document # share docu…" at bounding box center [720, 368] width 991 height 419
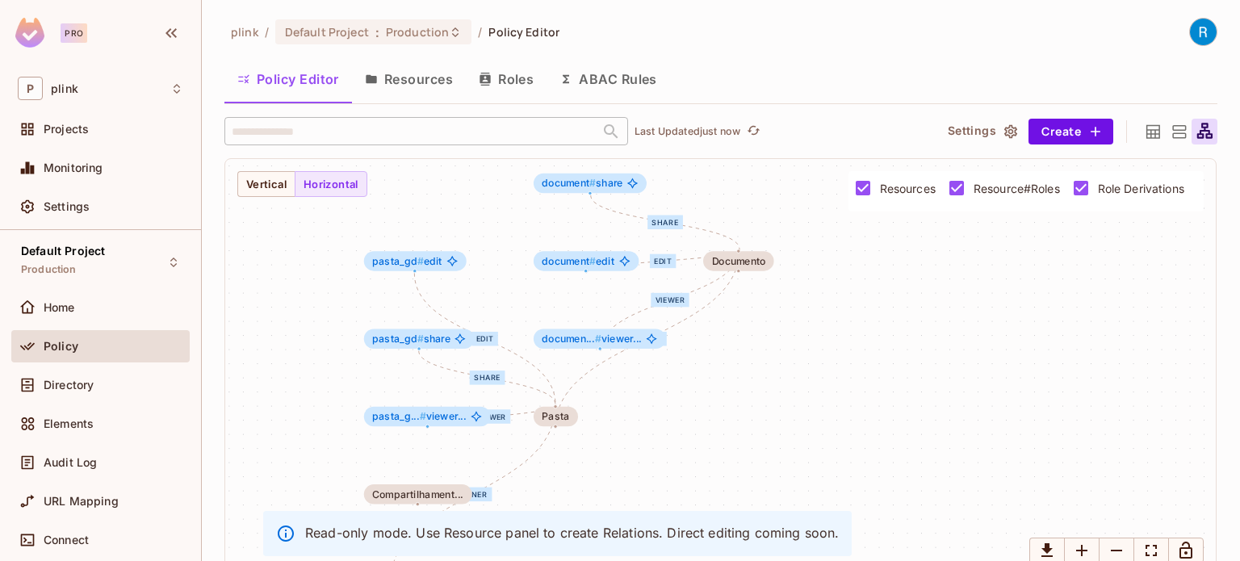
drag, startPoint x: 691, startPoint y: 391, endPoint x: 738, endPoint y: 372, distance: 50.4
click at [737, 372] on div "share edit viewer owner edit share viewer owner Documento document # share docu…" at bounding box center [720, 368] width 991 height 419
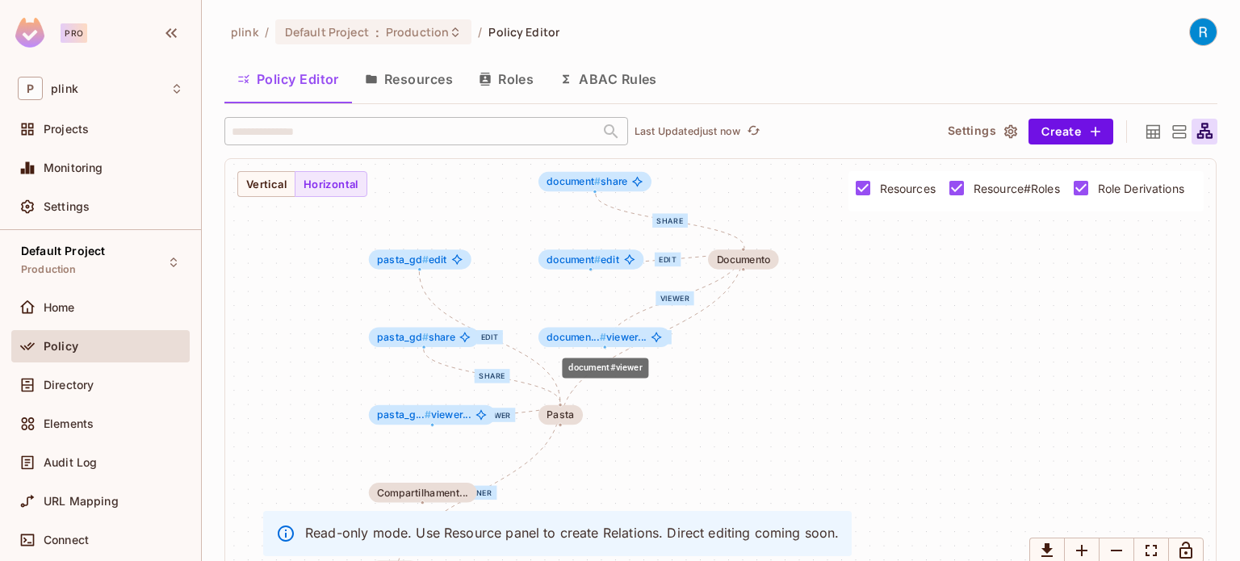
click at [646, 342] on div "documen... # viewer..." at bounding box center [604, 338] width 132 height 20
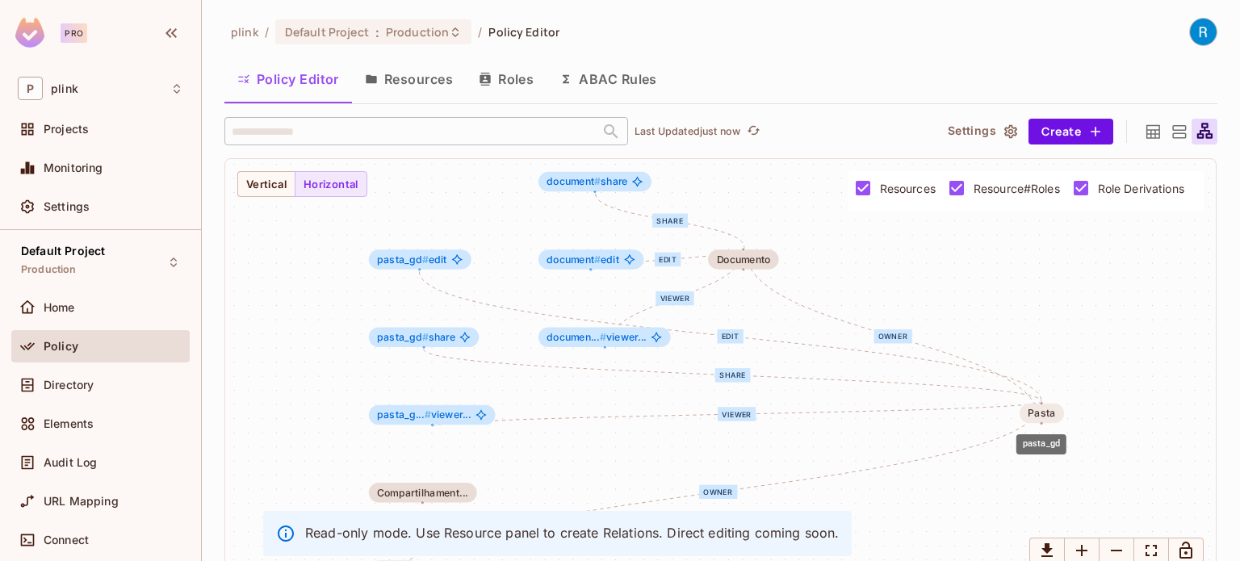
drag, startPoint x: 569, startPoint y: 412, endPoint x: 1053, endPoint y: 410, distance: 483.6
click at [1053, 410] on div "Pasta" at bounding box center [1041, 413] width 27 height 11
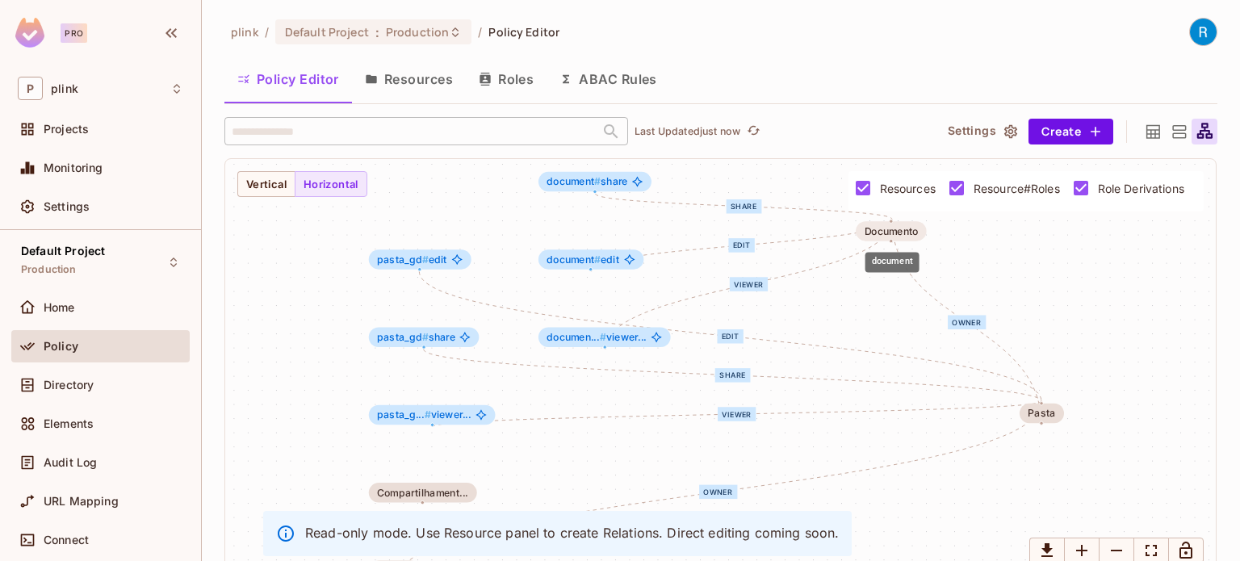
drag, startPoint x: 752, startPoint y: 258, endPoint x: 889, endPoint y: 229, distance: 139.3
click at [889, 229] on div "Documento" at bounding box center [892, 231] width 54 height 11
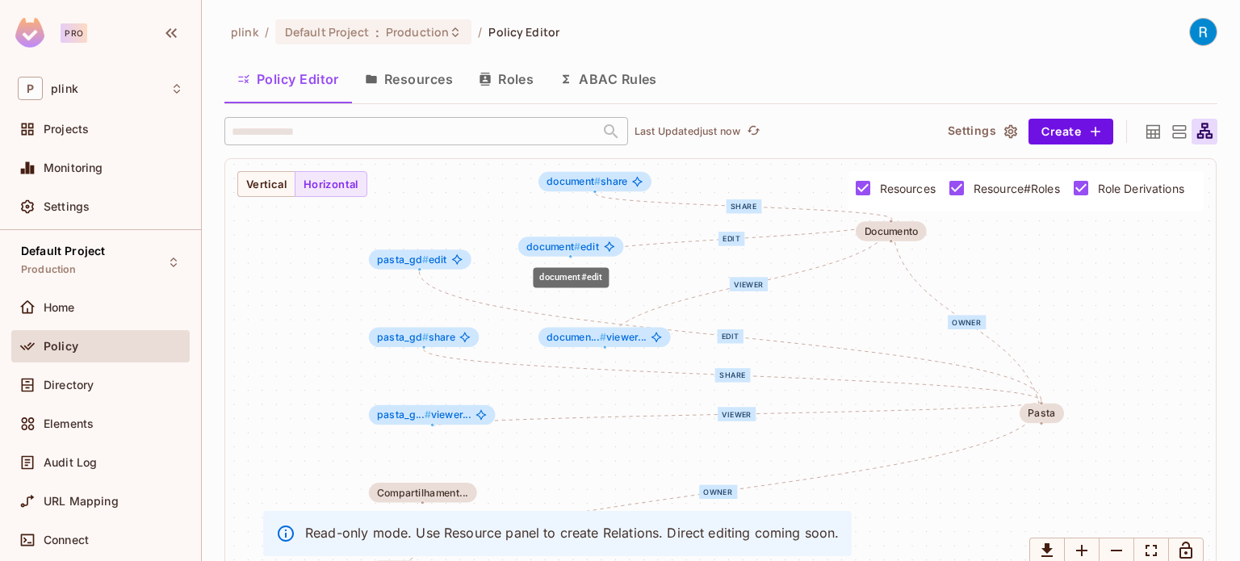
drag, startPoint x: 597, startPoint y: 263, endPoint x: 576, endPoint y: 250, distance: 24.6
click at [576, 250] on span "#" at bounding box center [577, 247] width 6 height 12
click at [592, 347] on div "document#viewer" at bounding box center [605, 363] width 90 height 33
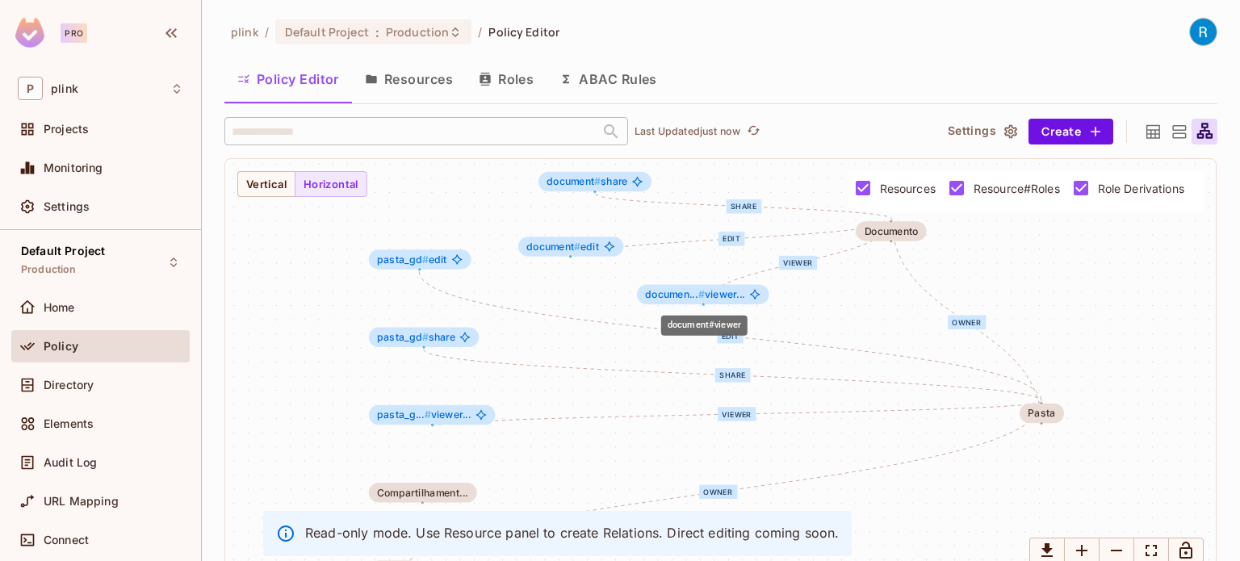
drag, startPoint x: 592, startPoint y: 340, endPoint x: 681, endPoint y: 295, distance: 99.6
click at [690, 295] on span "documen... #" at bounding box center [674, 294] width 59 height 12
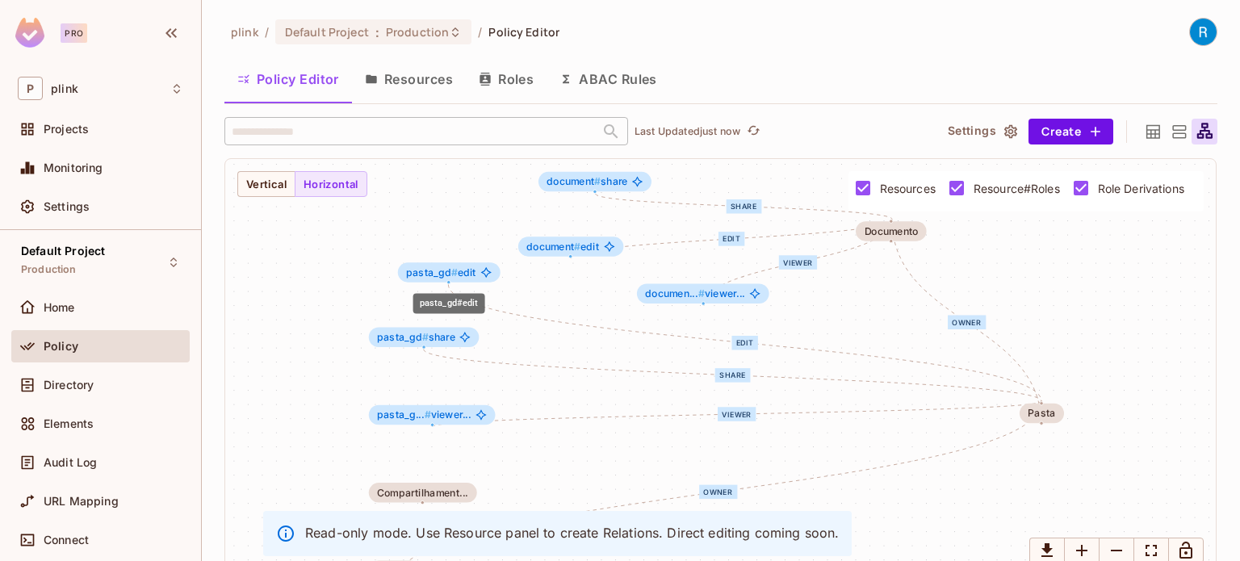
drag, startPoint x: 414, startPoint y: 257, endPoint x: 459, endPoint y: 275, distance: 48.9
click at [446, 270] on span "pasta_gd #" at bounding box center [431, 272] width 51 height 12
click at [490, 280] on div "pasta_gd # edit" at bounding box center [452, 272] width 103 height 20
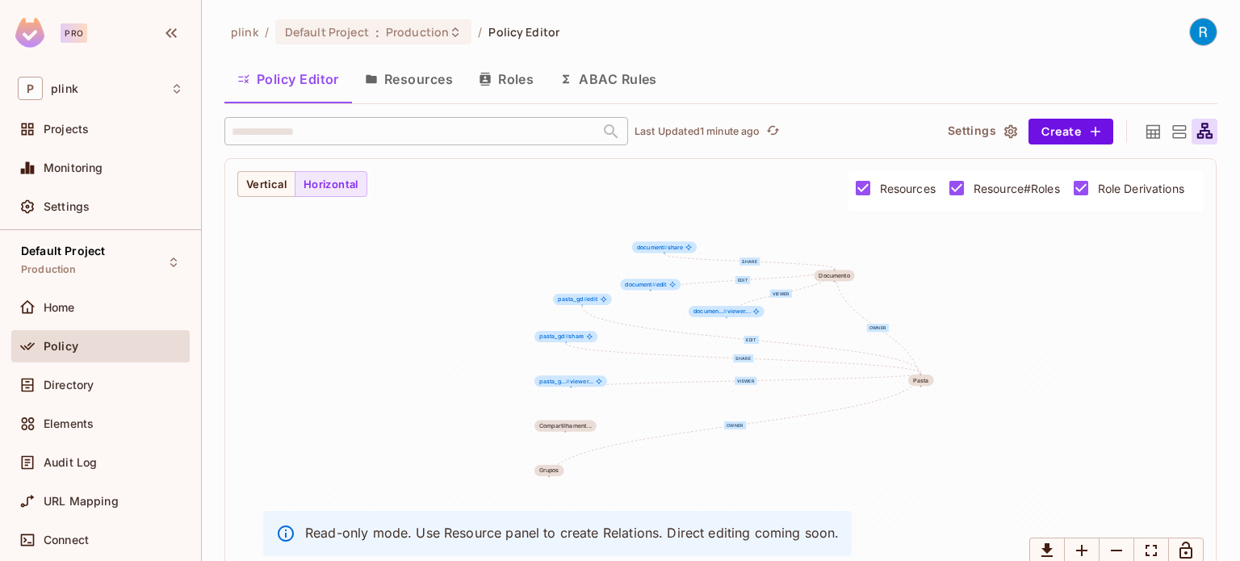
click at [1169, 130] on icon at bounding box center [1179, 132] width 20 height 20
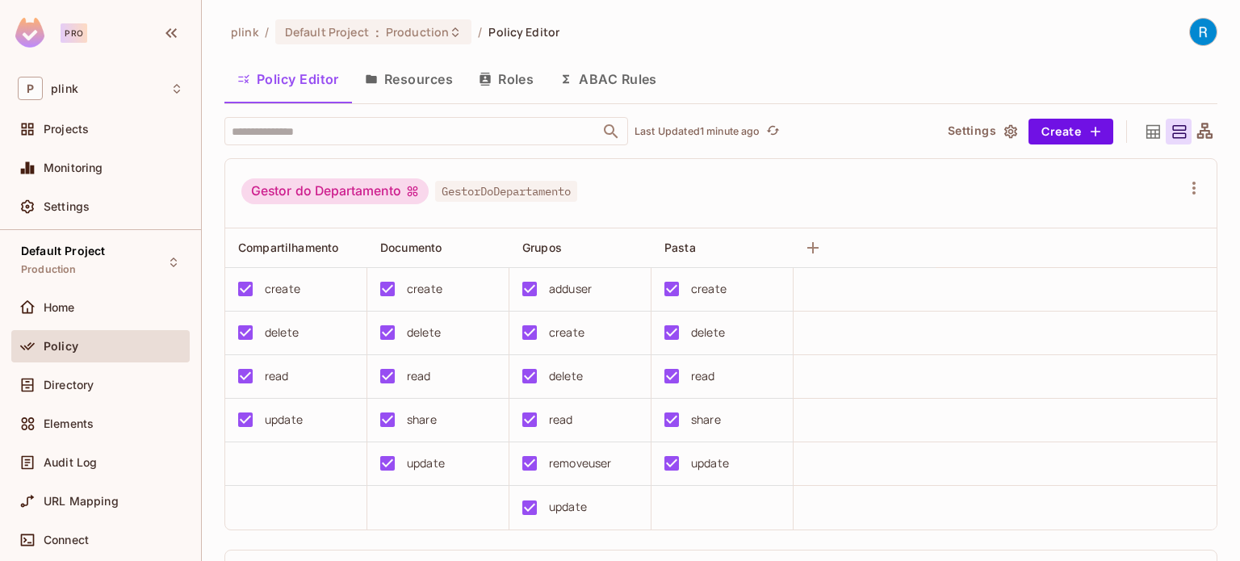
click at [605, 75] on button "ABAC Rules" at bounding box center [609, 79] width 124 height 40
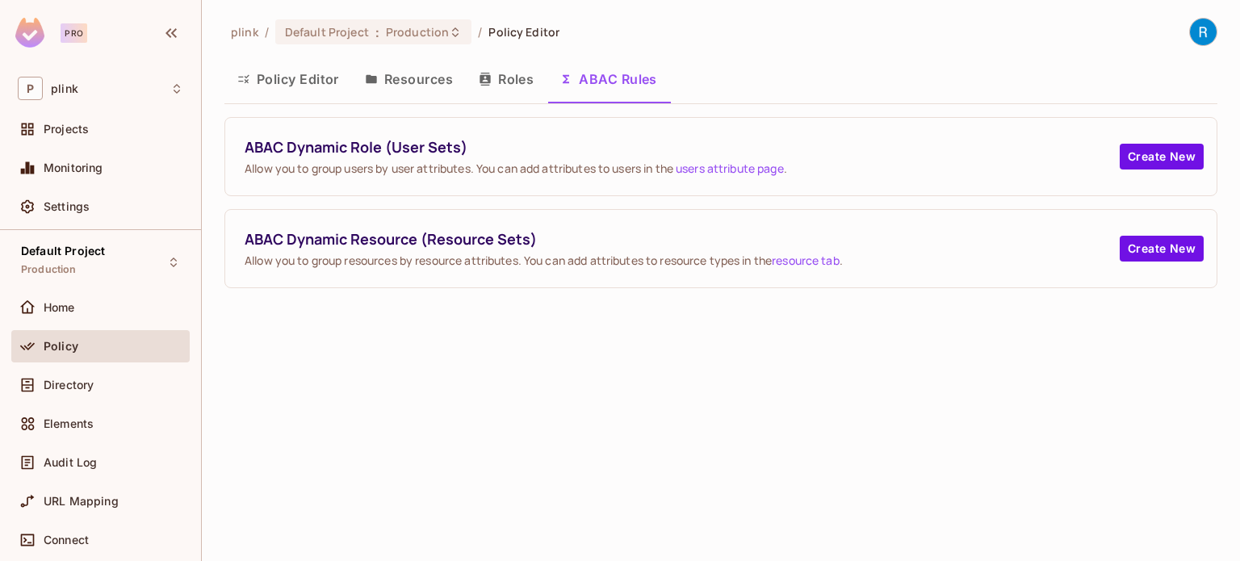
click at [494, 83] on button "Roles" at bounding box center [506, 79] width 81 height 40
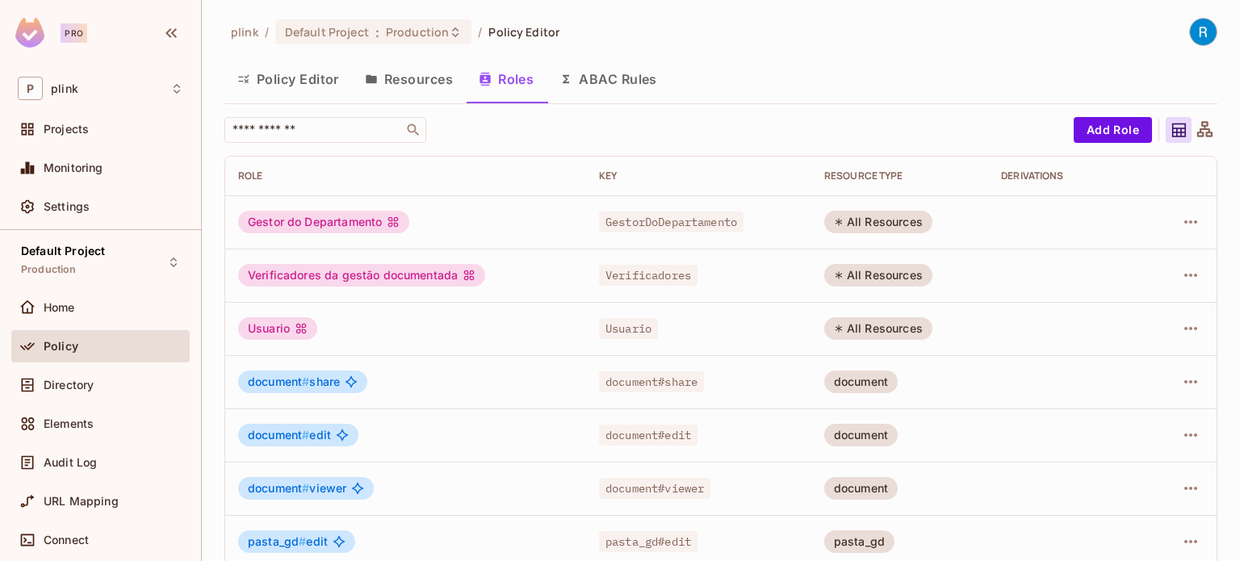
click at [421, 70] on button "Resources" at bounding box center [409, 79] width 114 height 40
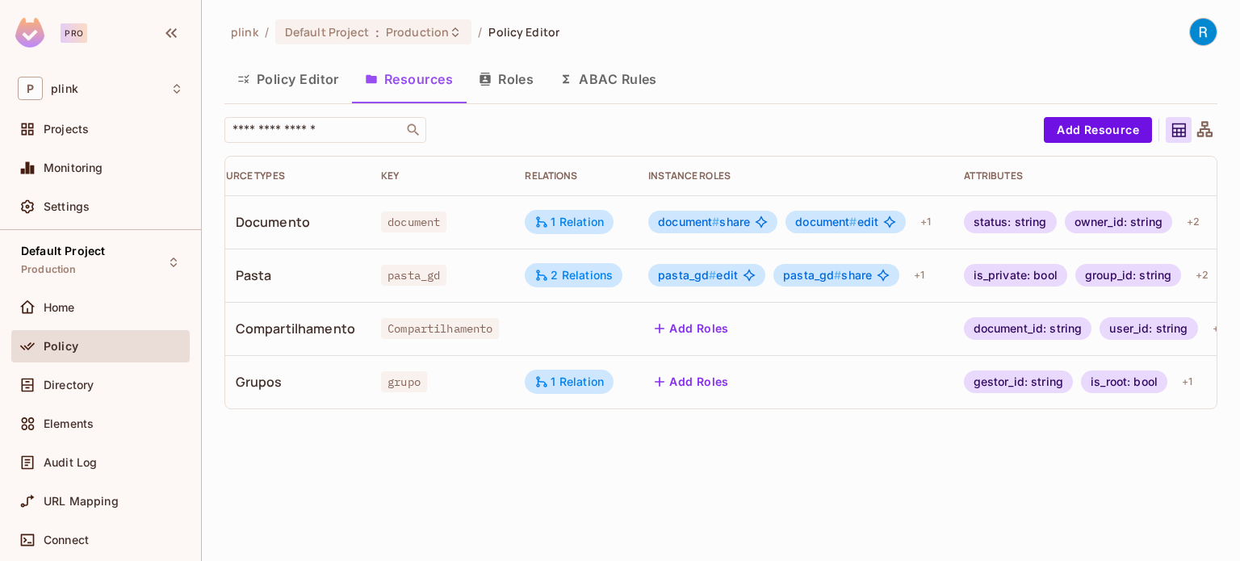
scroll to position [0, 43]
